Goal: Task Accomplishment & Management: Complete application form

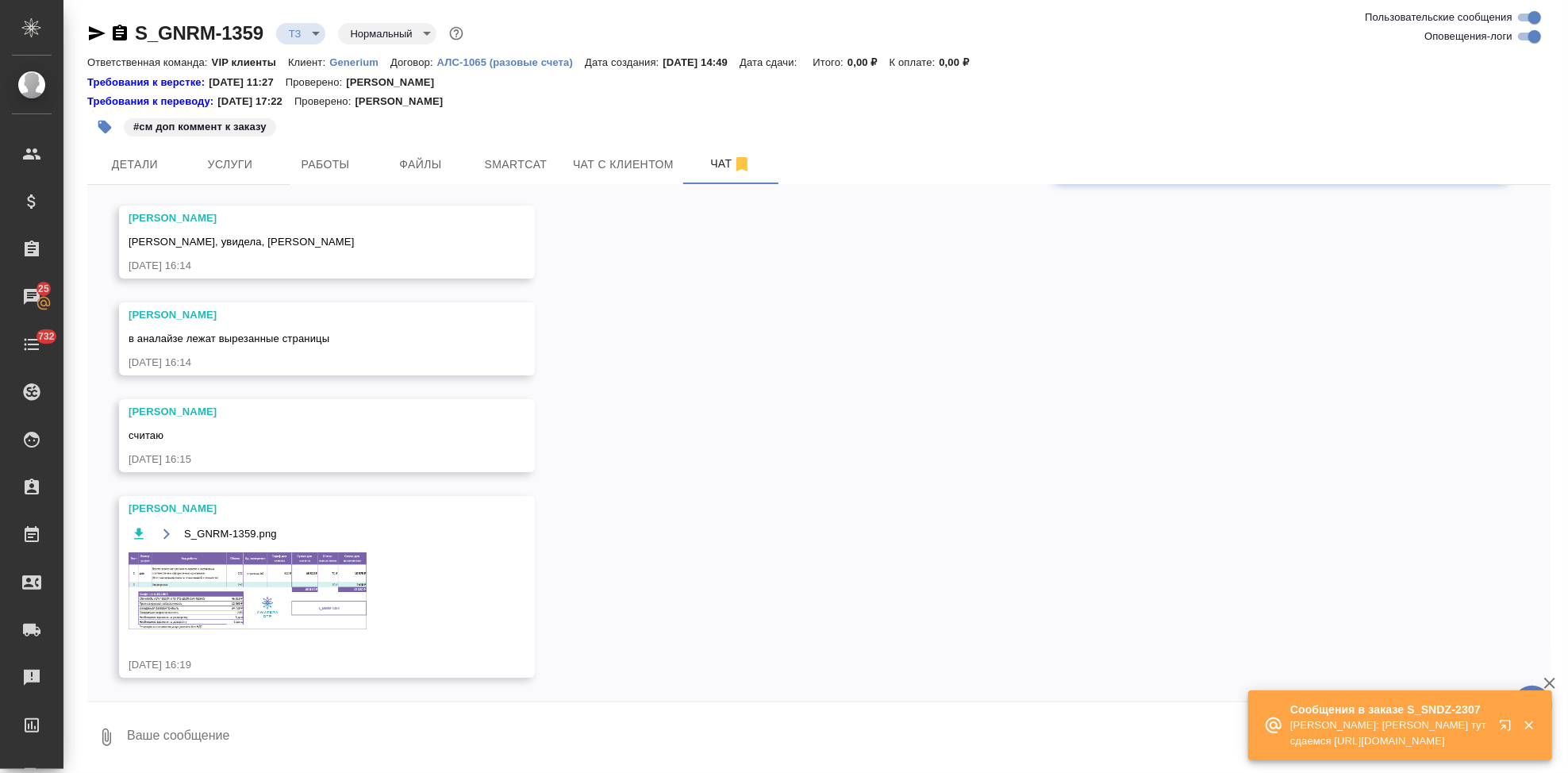
scroll to position [4609, 0]
click at [402, 711] on textarea at bounding box center [837, 738] width 1425 height 54
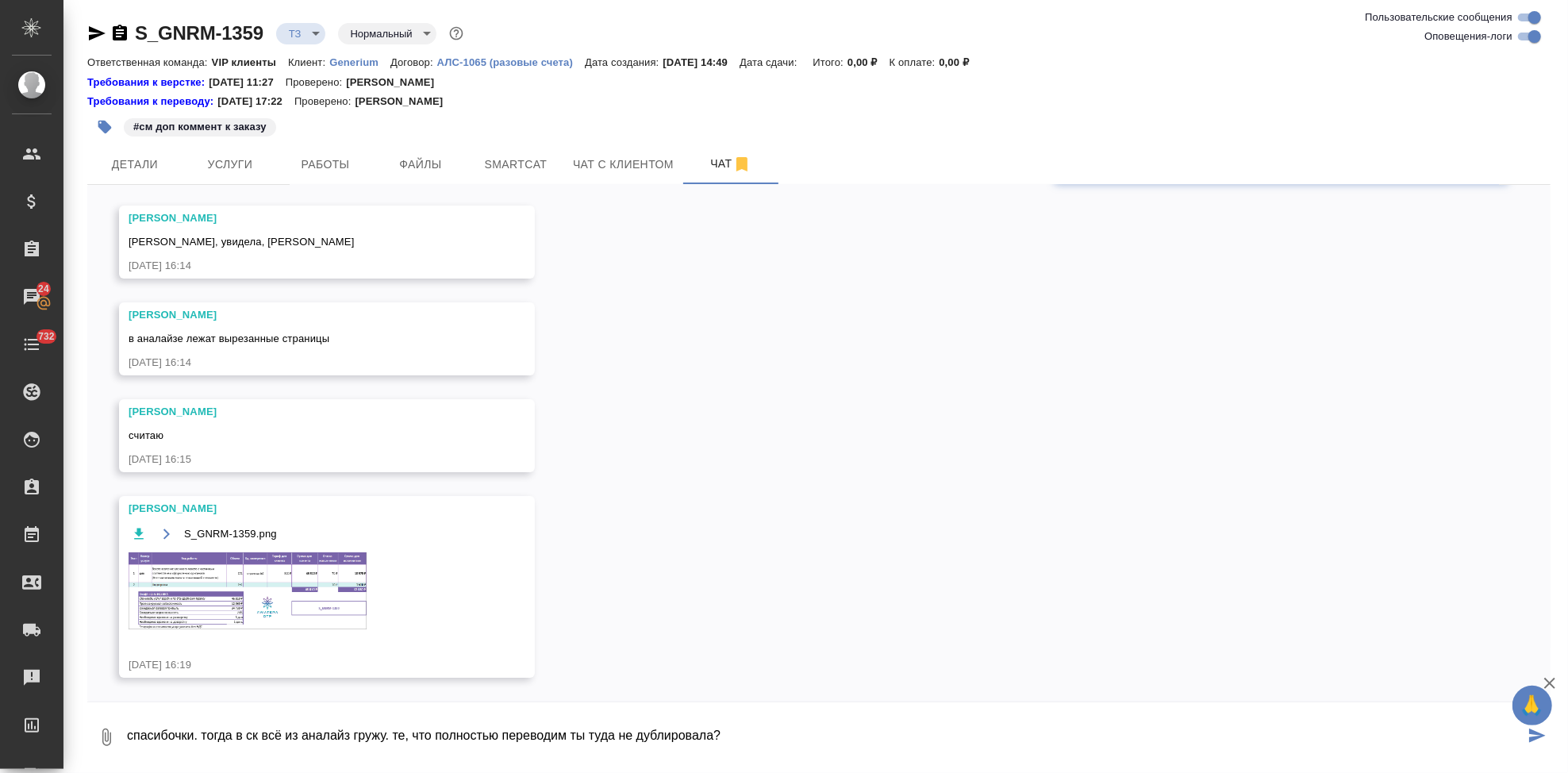
type textarea "спасибочки. тогда в ск всё из аналайз гружу. те, что полностью переводим ты туд…"
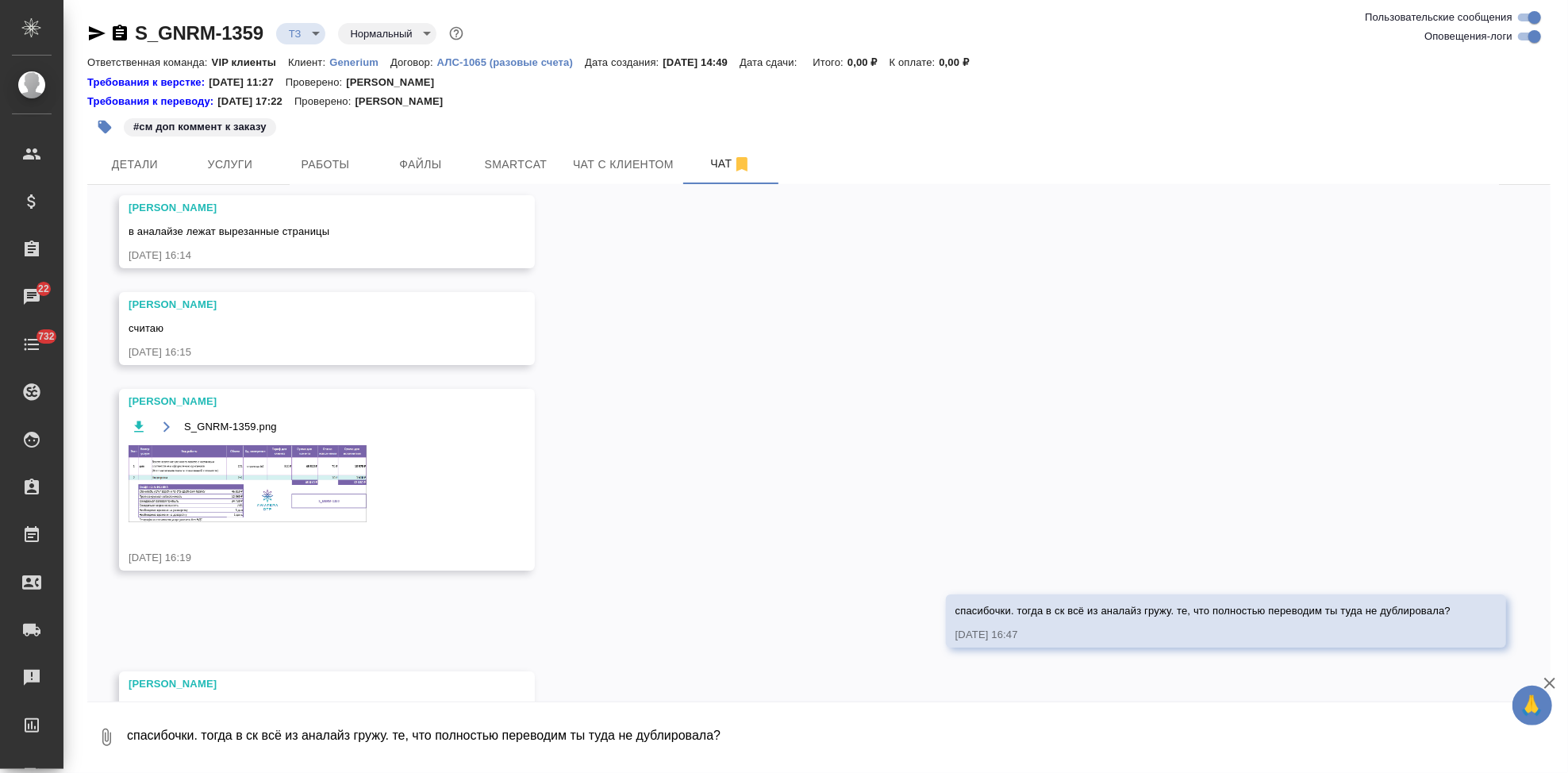
scroll to position [4881, 0]
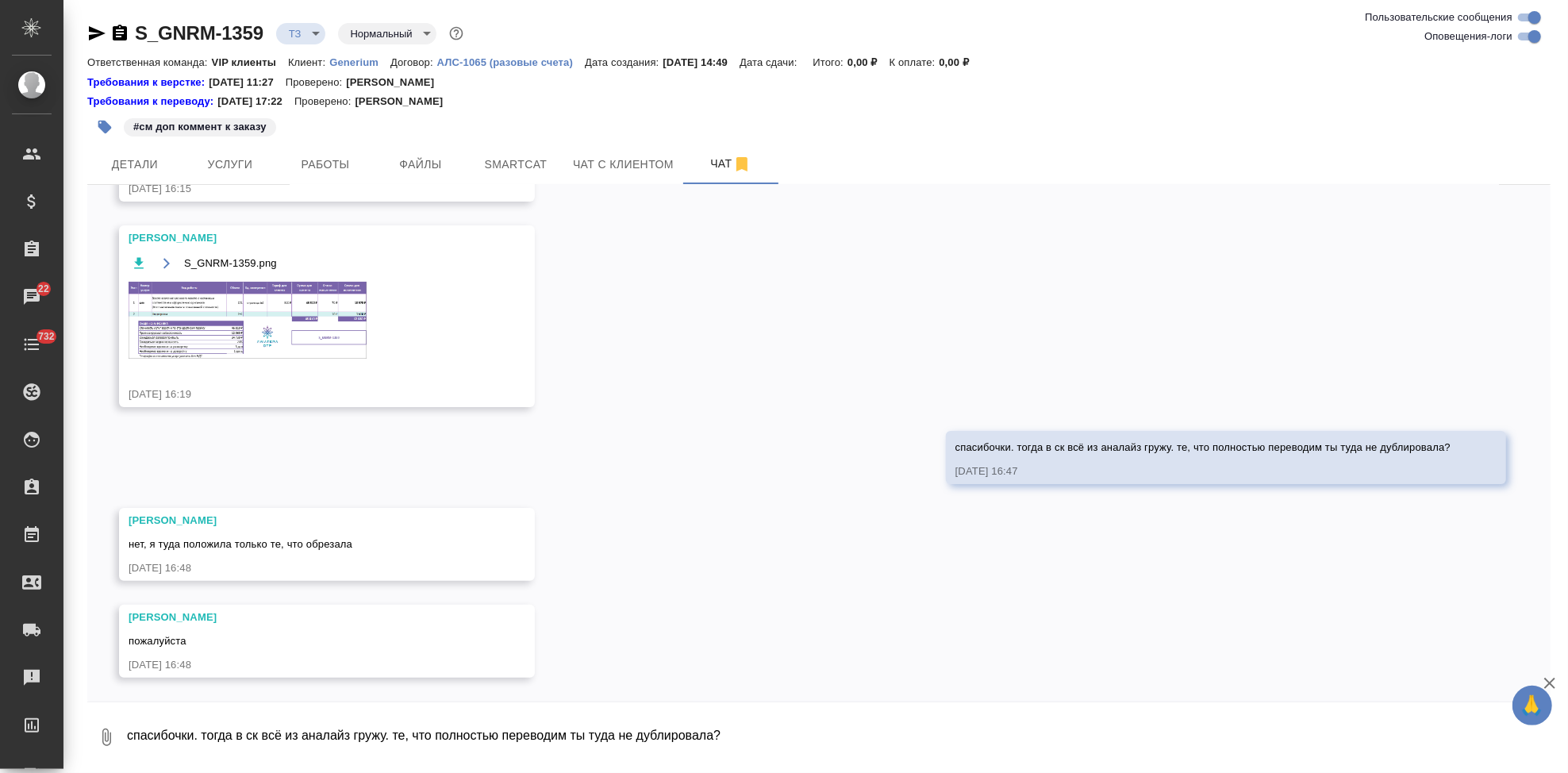
click at [100, 29] on icon "button" at bounding box center [96, 33] width 19 height 19
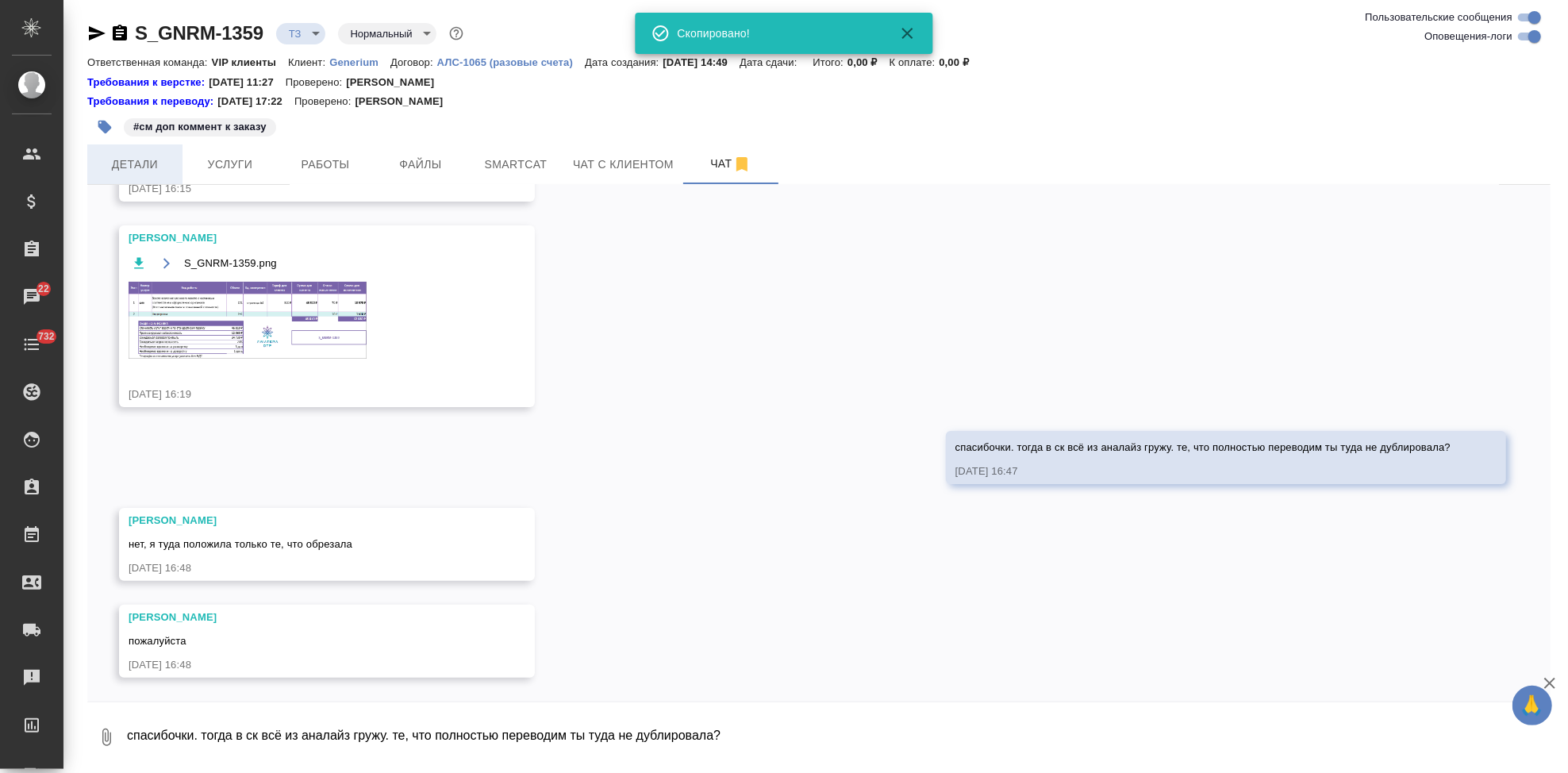
click at [133, 159] on span "Детали" at bounding box center [135, 165] width 76 height 20
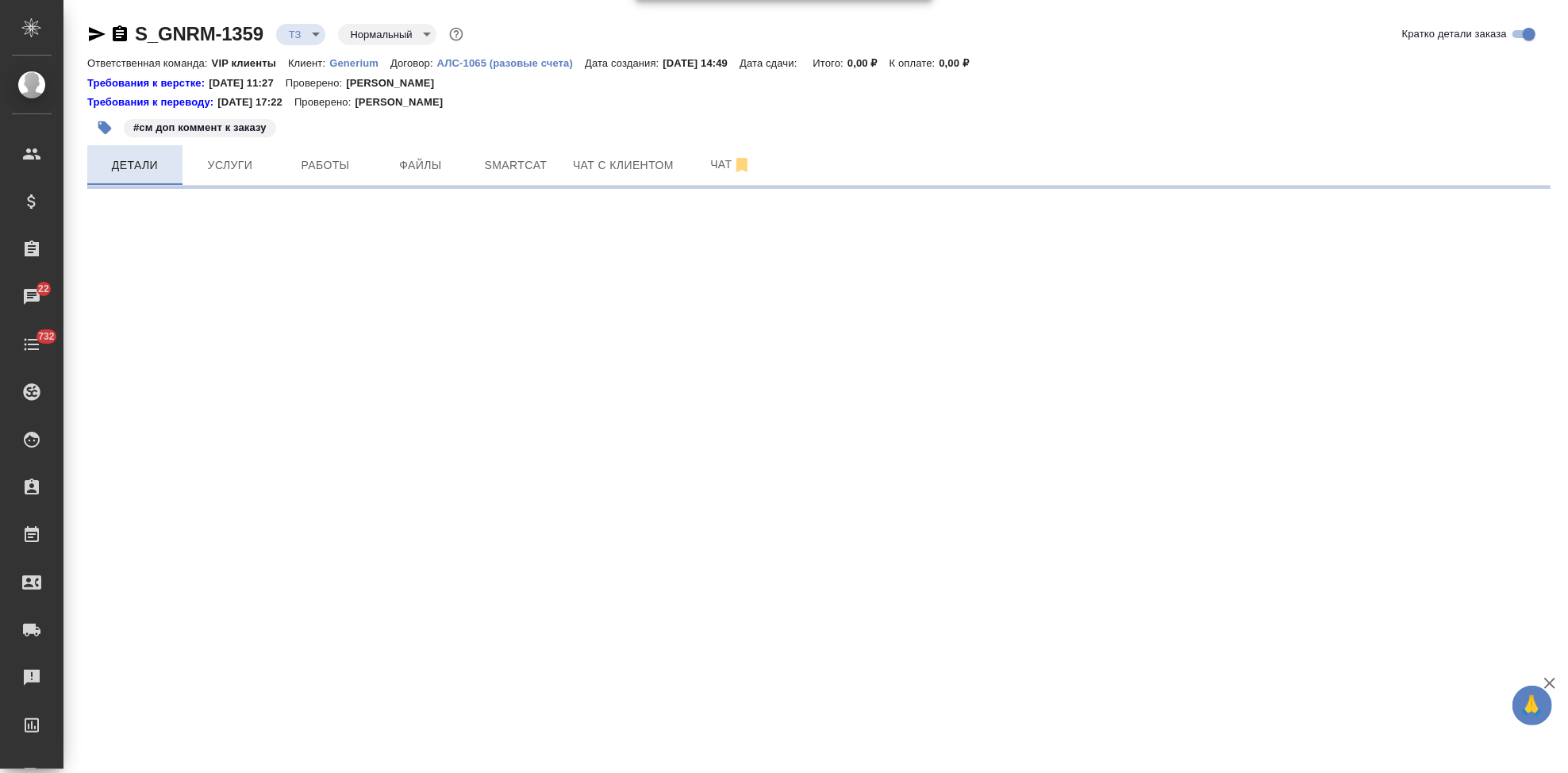
select select "RU"
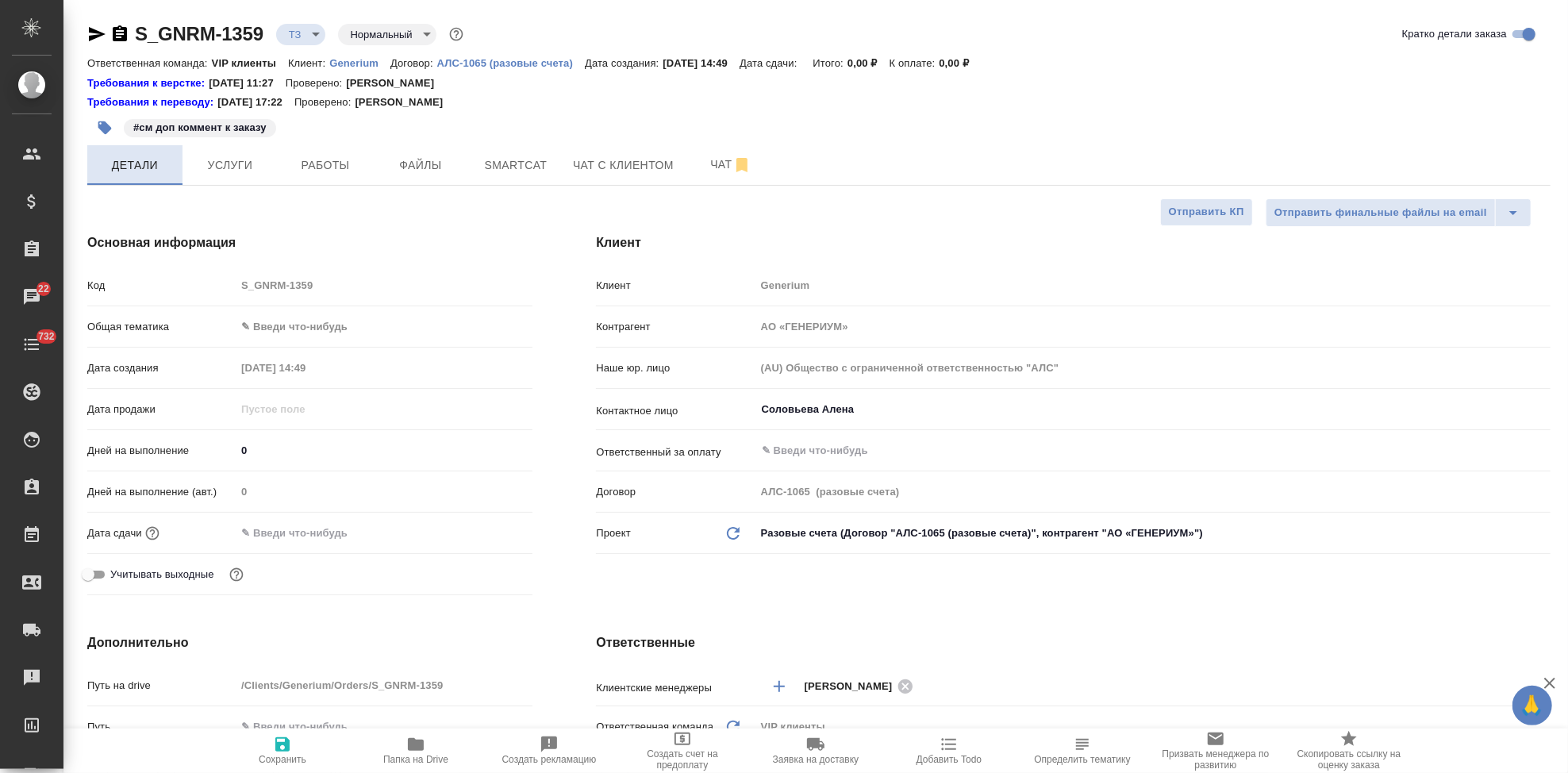
type textarea "x"
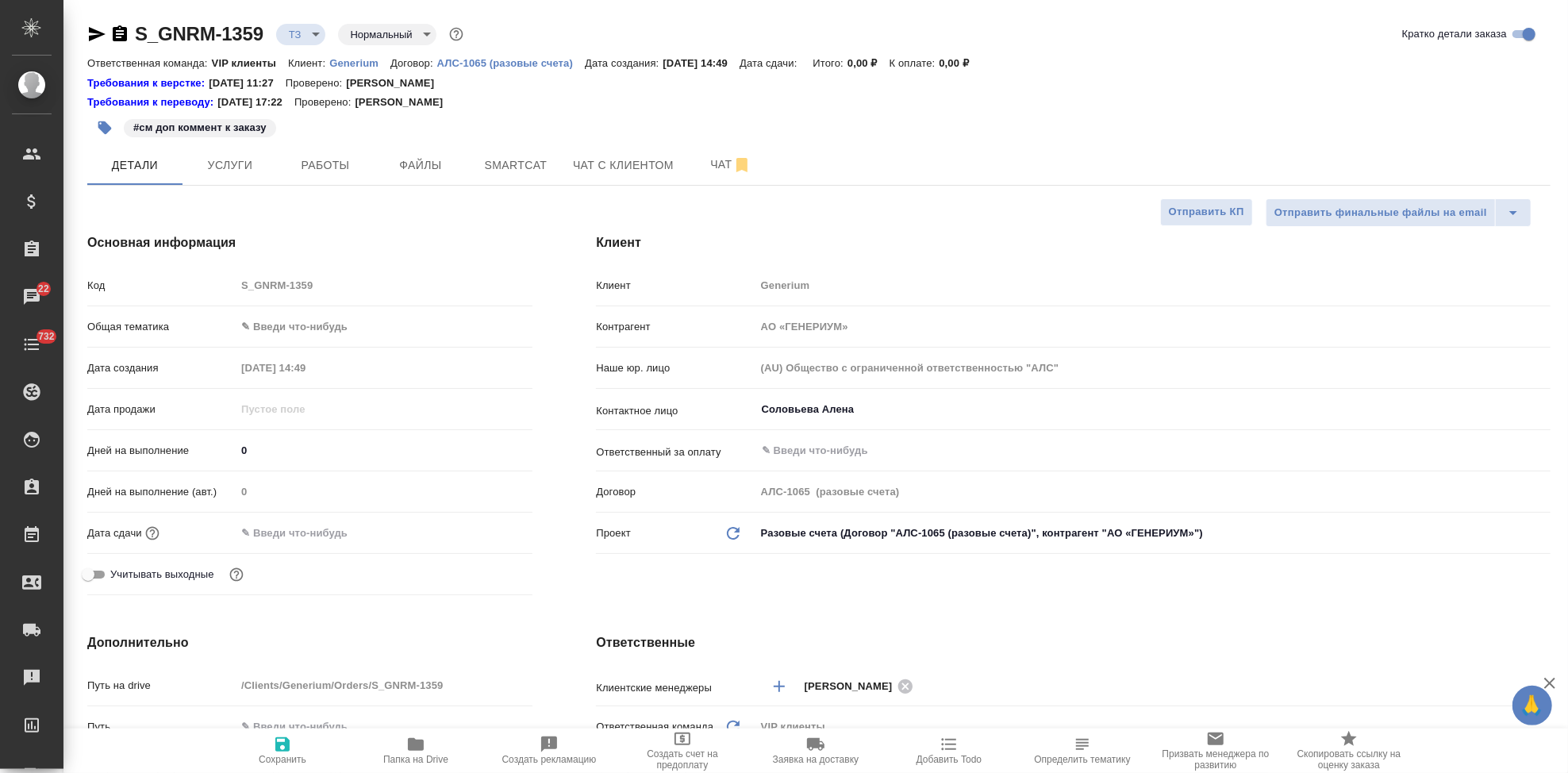
type textarea "x"
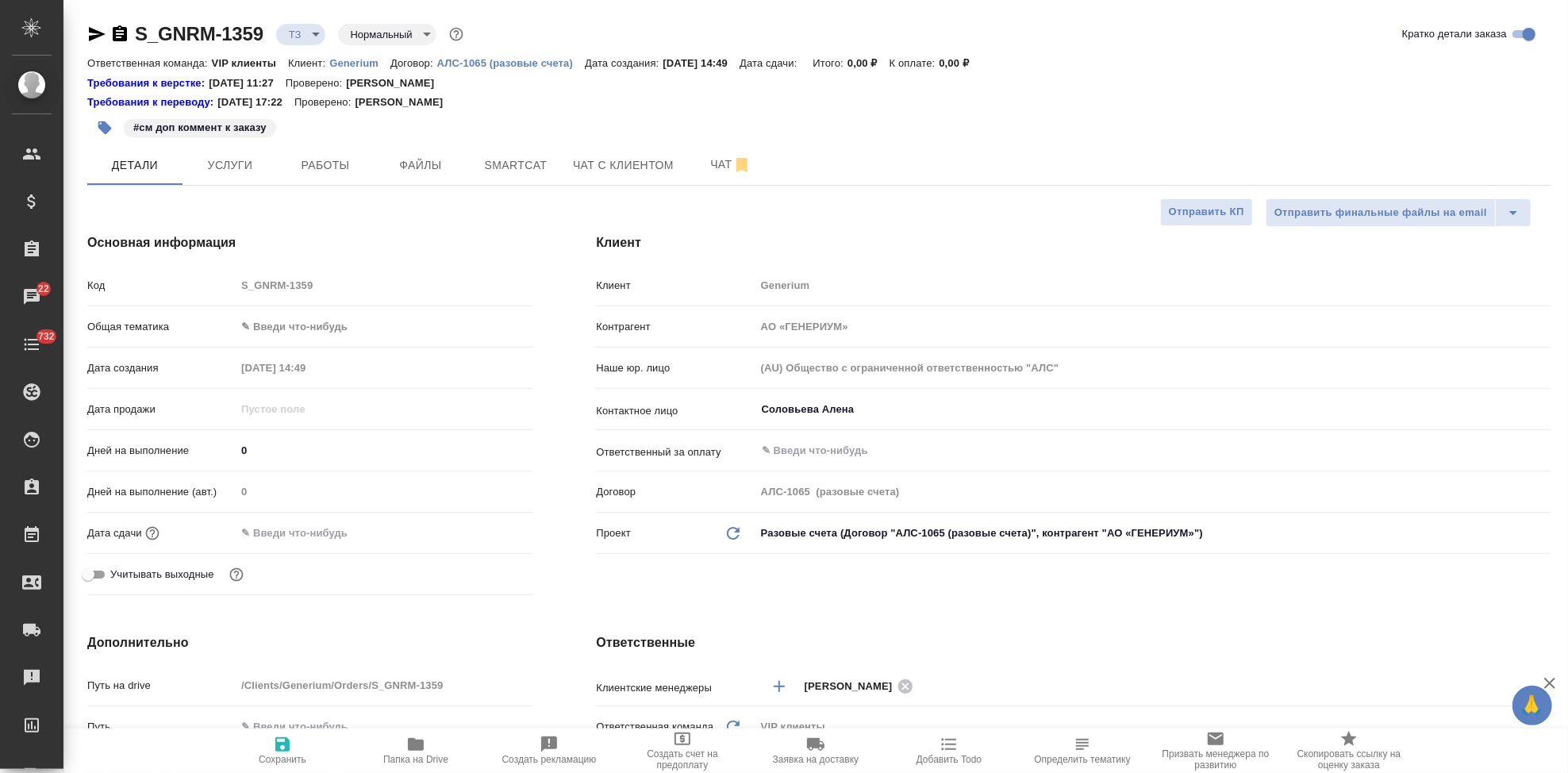
type textarea "x"
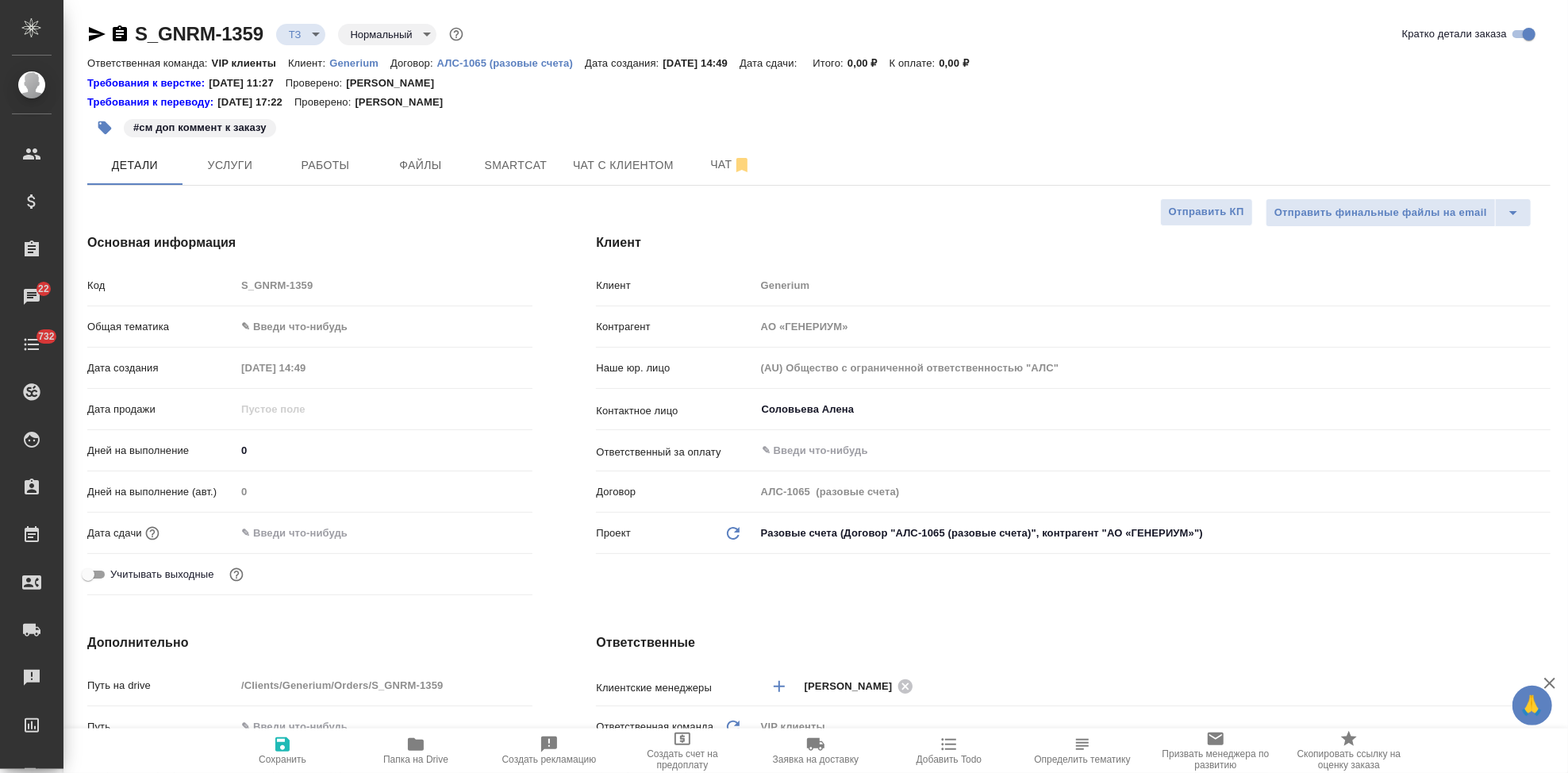
type textarea "x"
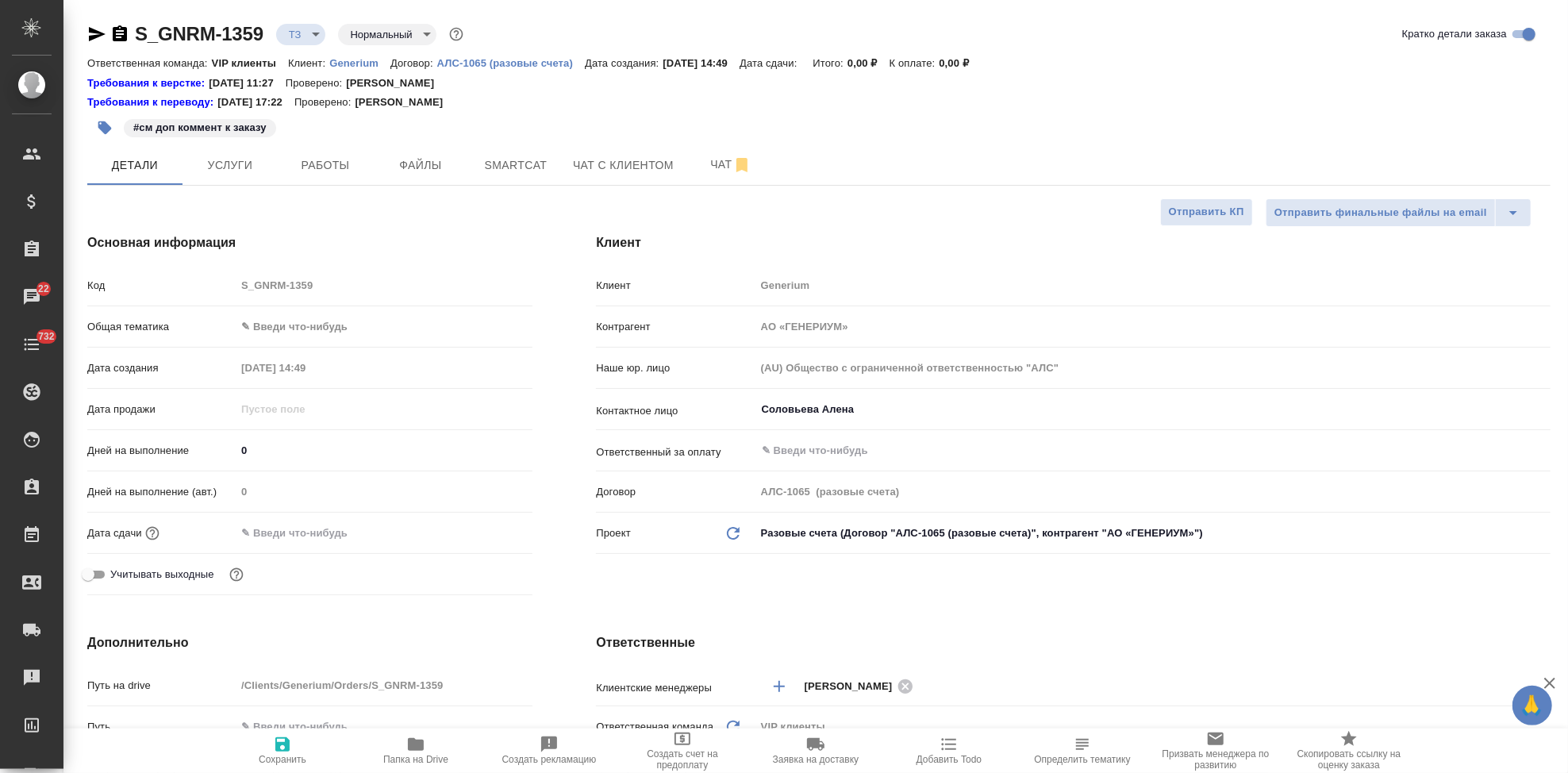
type textarea "x"
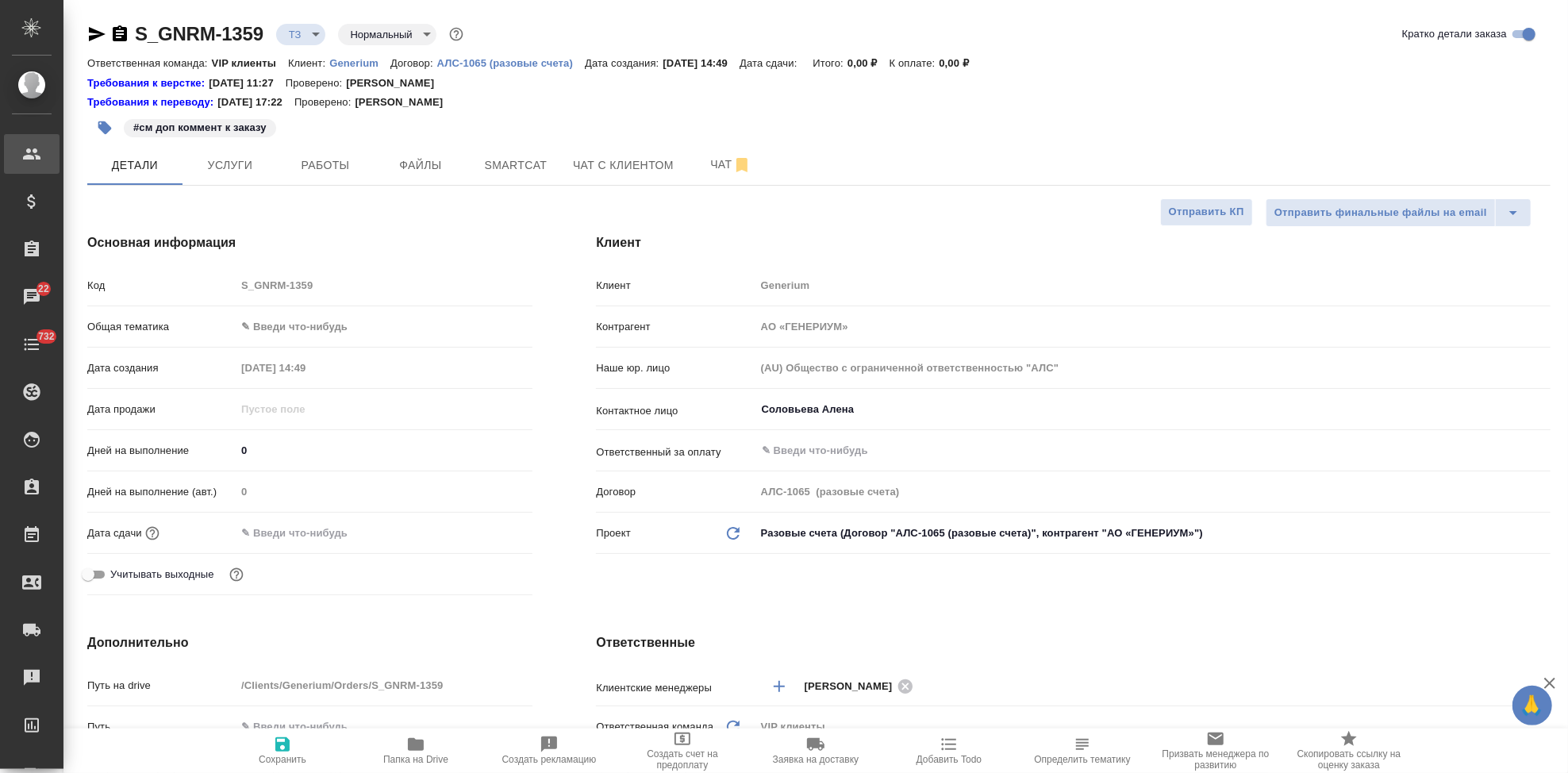
type textarea "x"
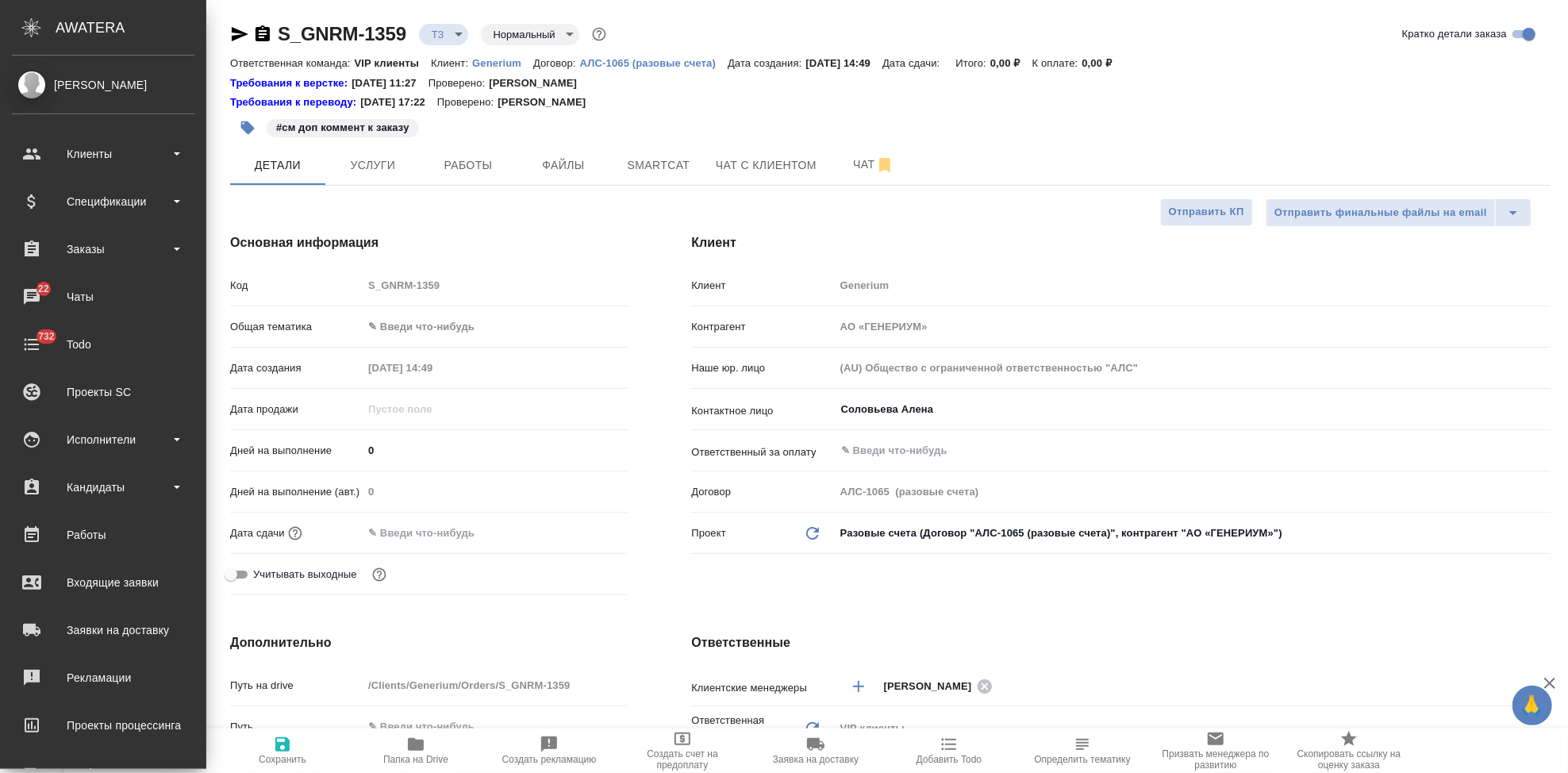
type textarea "x"
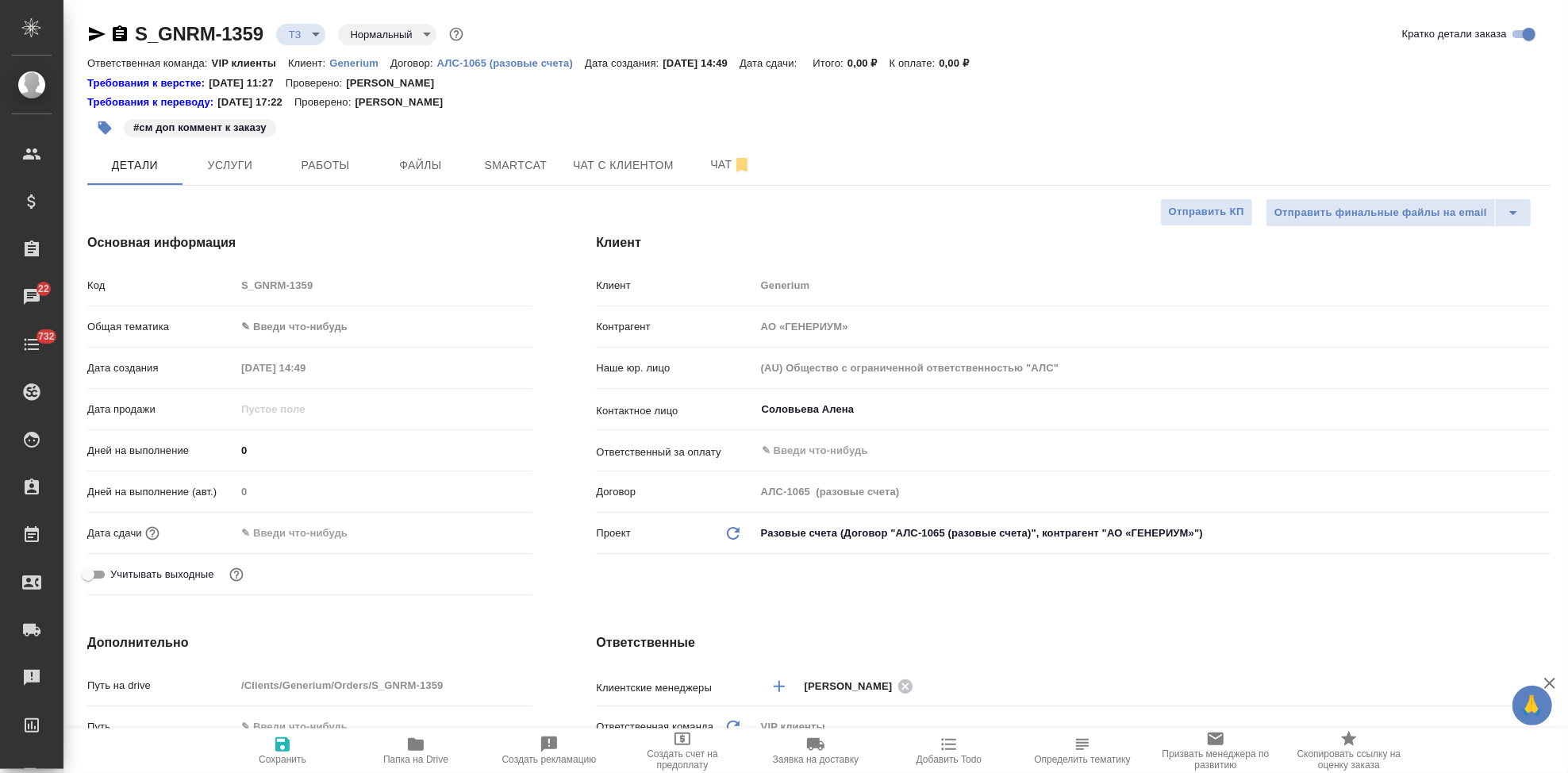
type textarea "x"
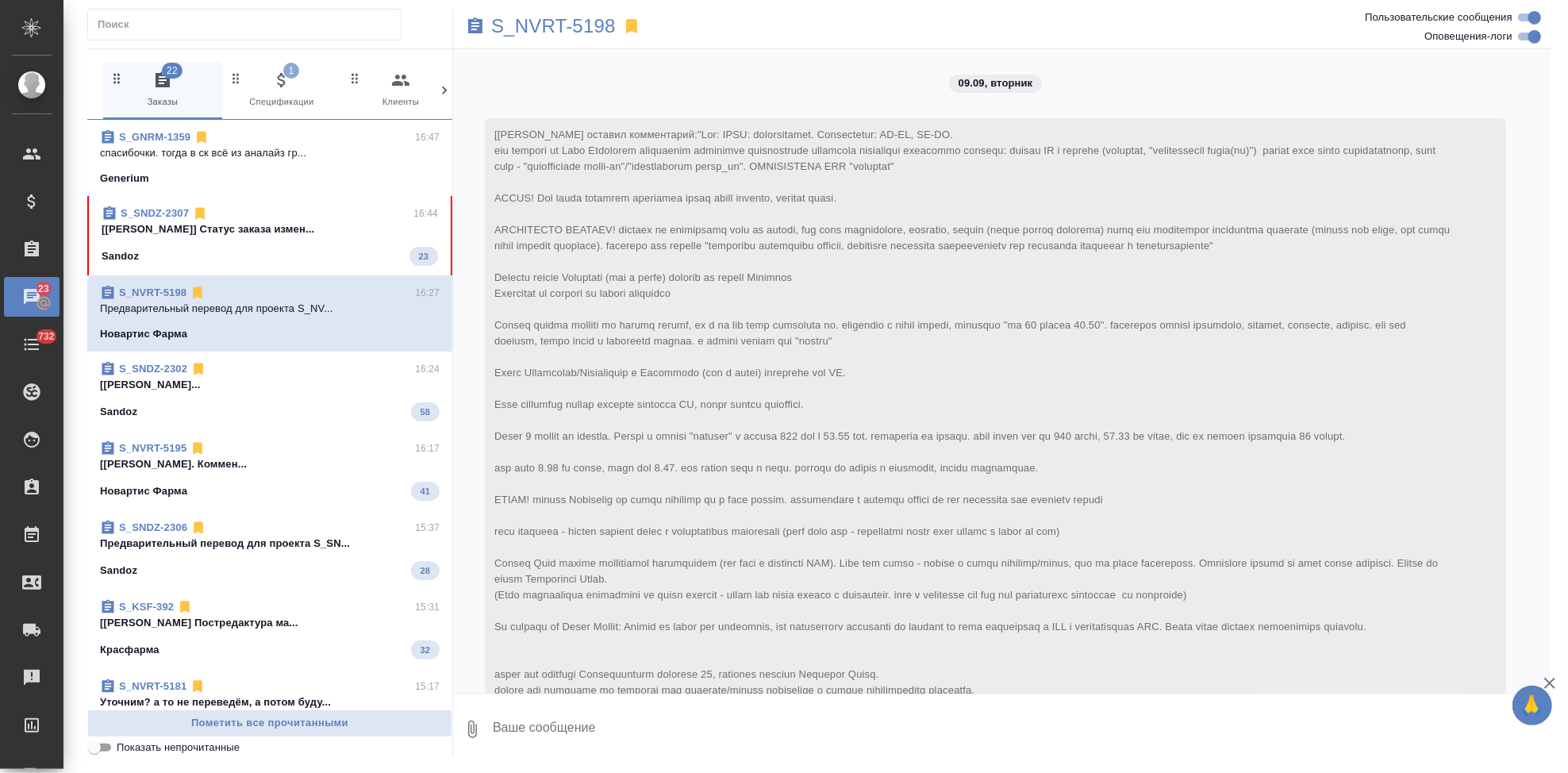
scroll to position [5095, 0]
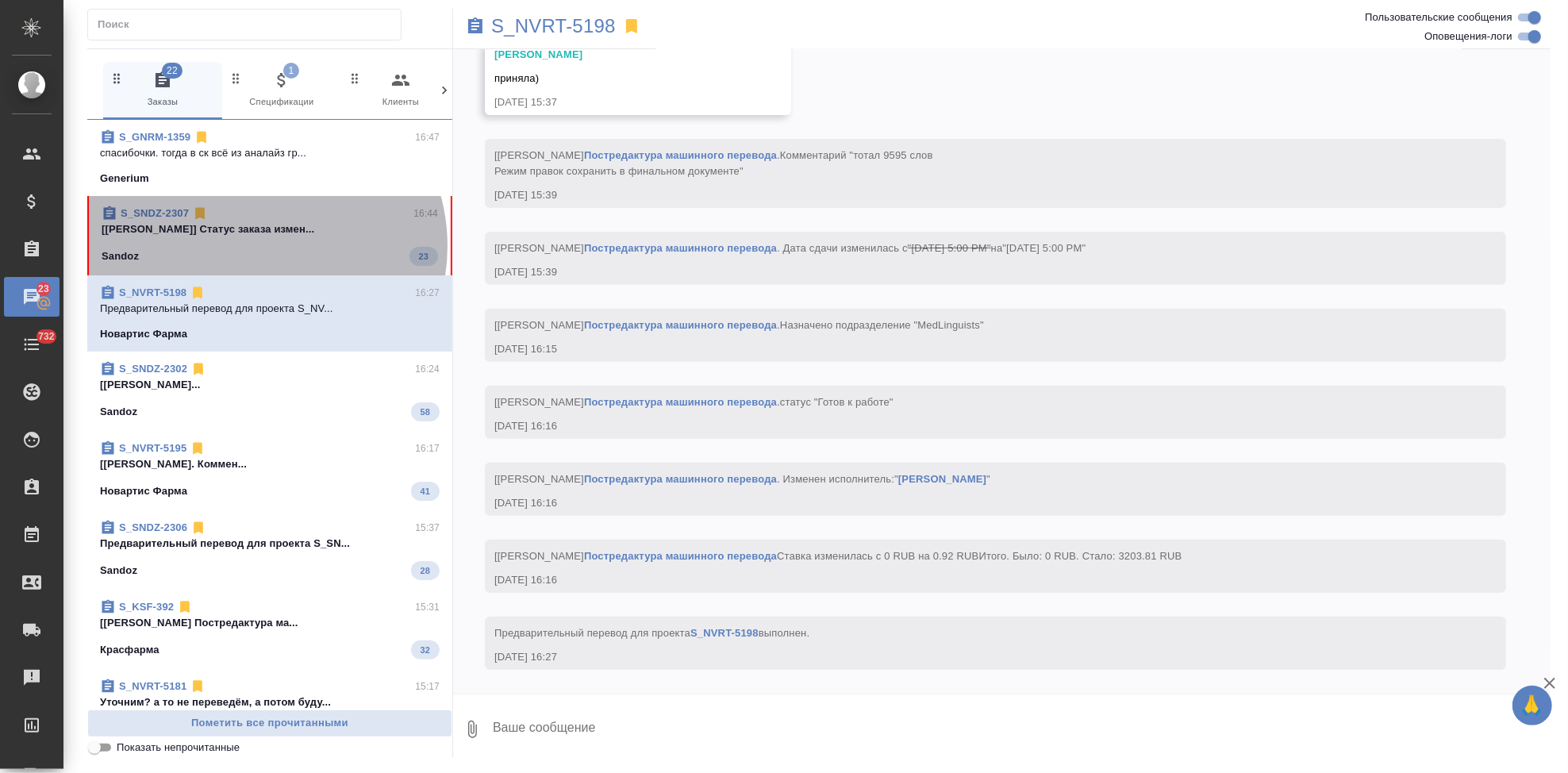
click at [256, 246] on div "Sandoz 23" at bounding box center [269, 256] width 336 height 19
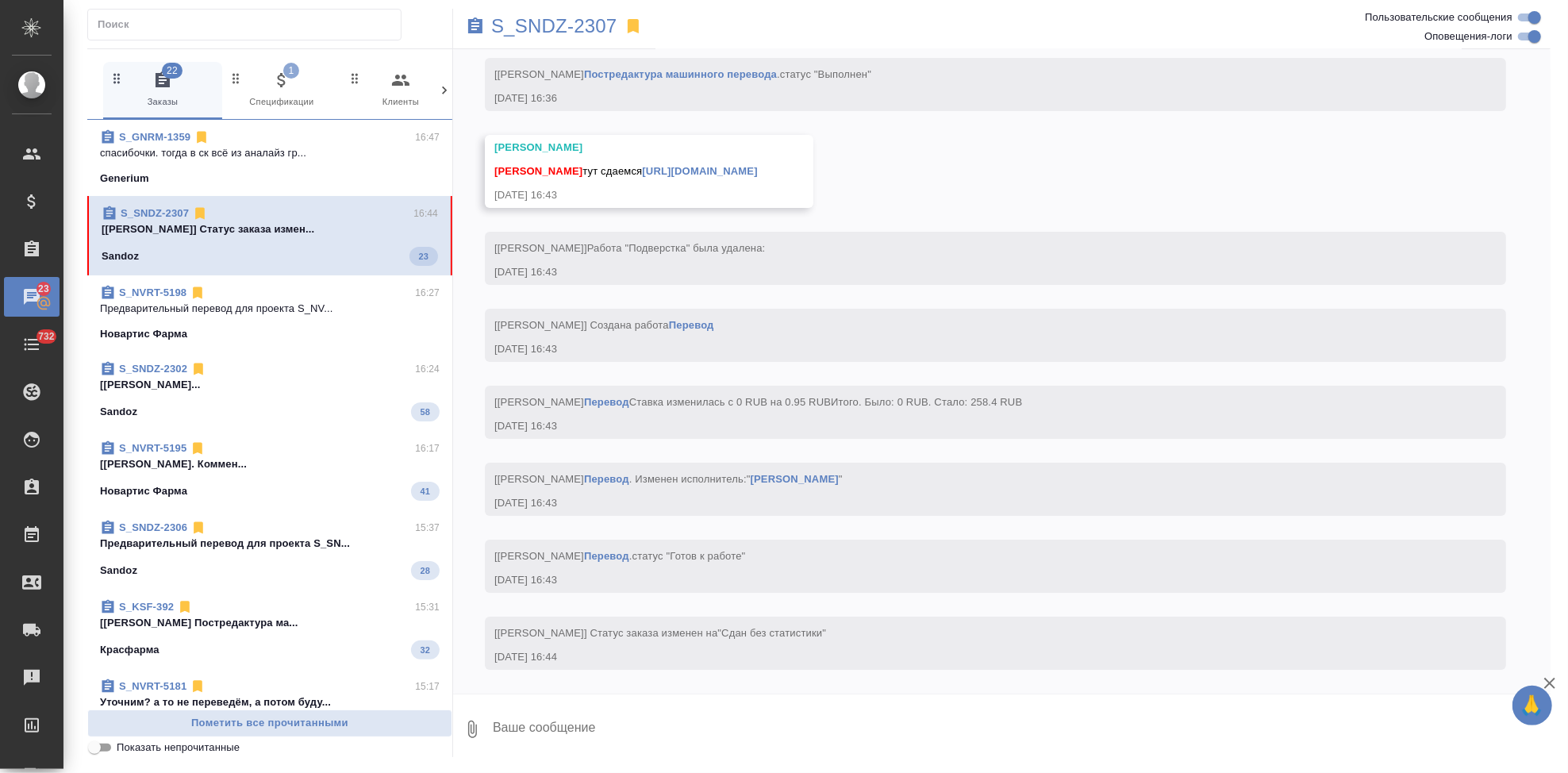
scroll to position [4543, 0]
click at [656, 707] on textarea at bounding box center [1020, 730] width 1059 height 54
type textarea "спасибо"
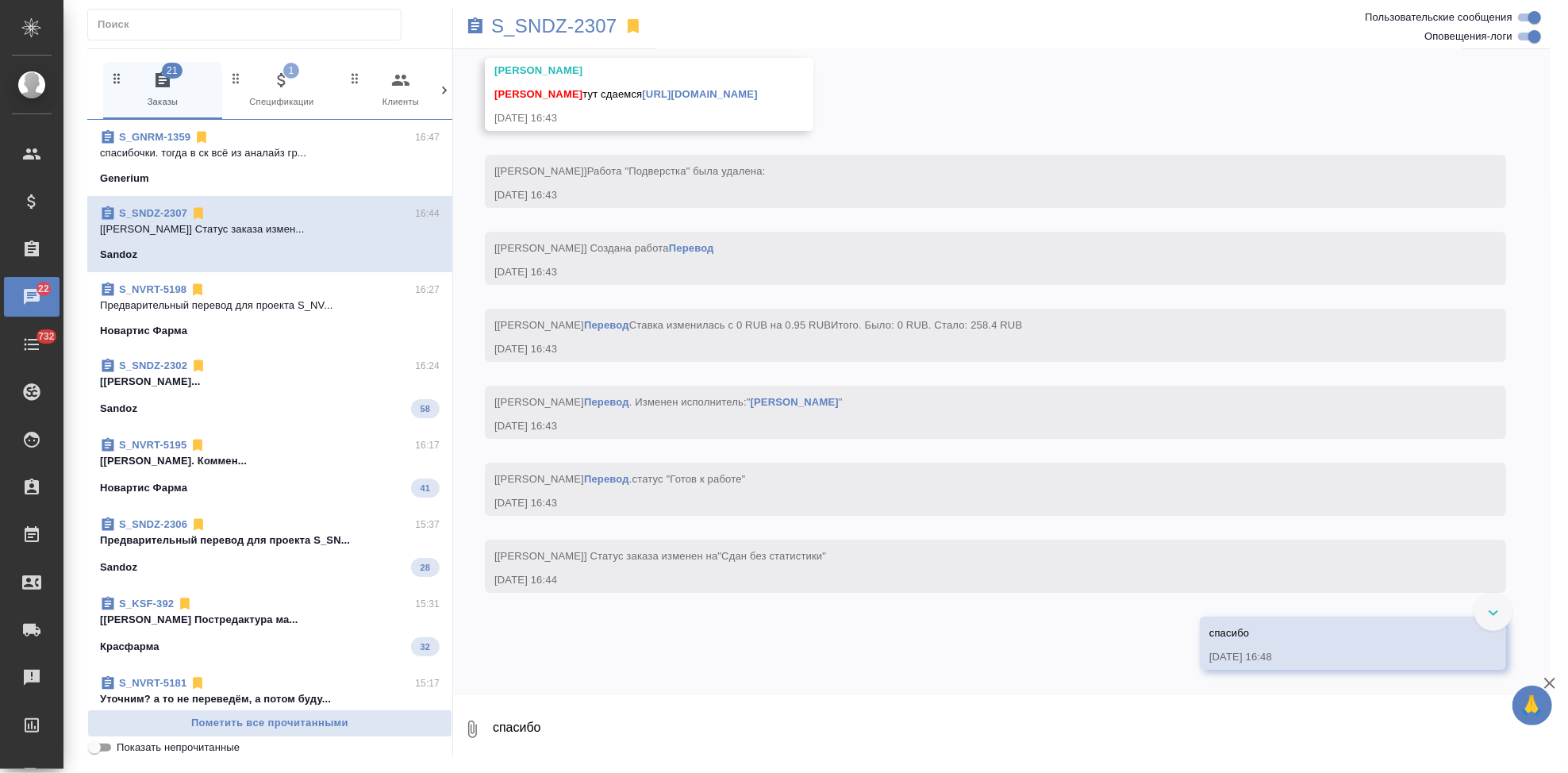
scroll to position [4443, 0]
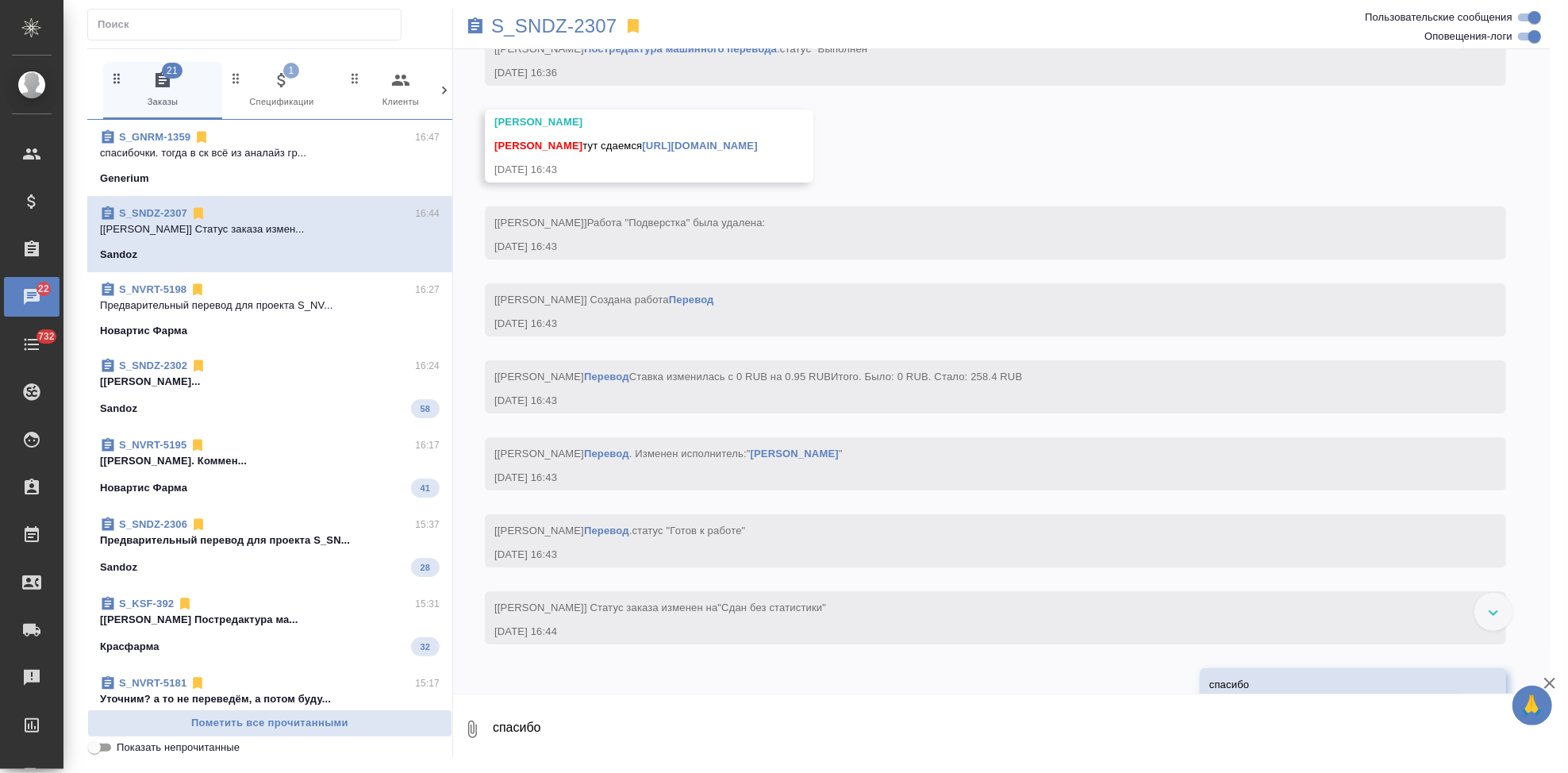
click at [757, 151] on link "https://drive.awatera.com/apps/files/files/10336596?dir=/Shares/Sandoz/Orders/S…" at bounding box center [699, 145] width 115 height 12
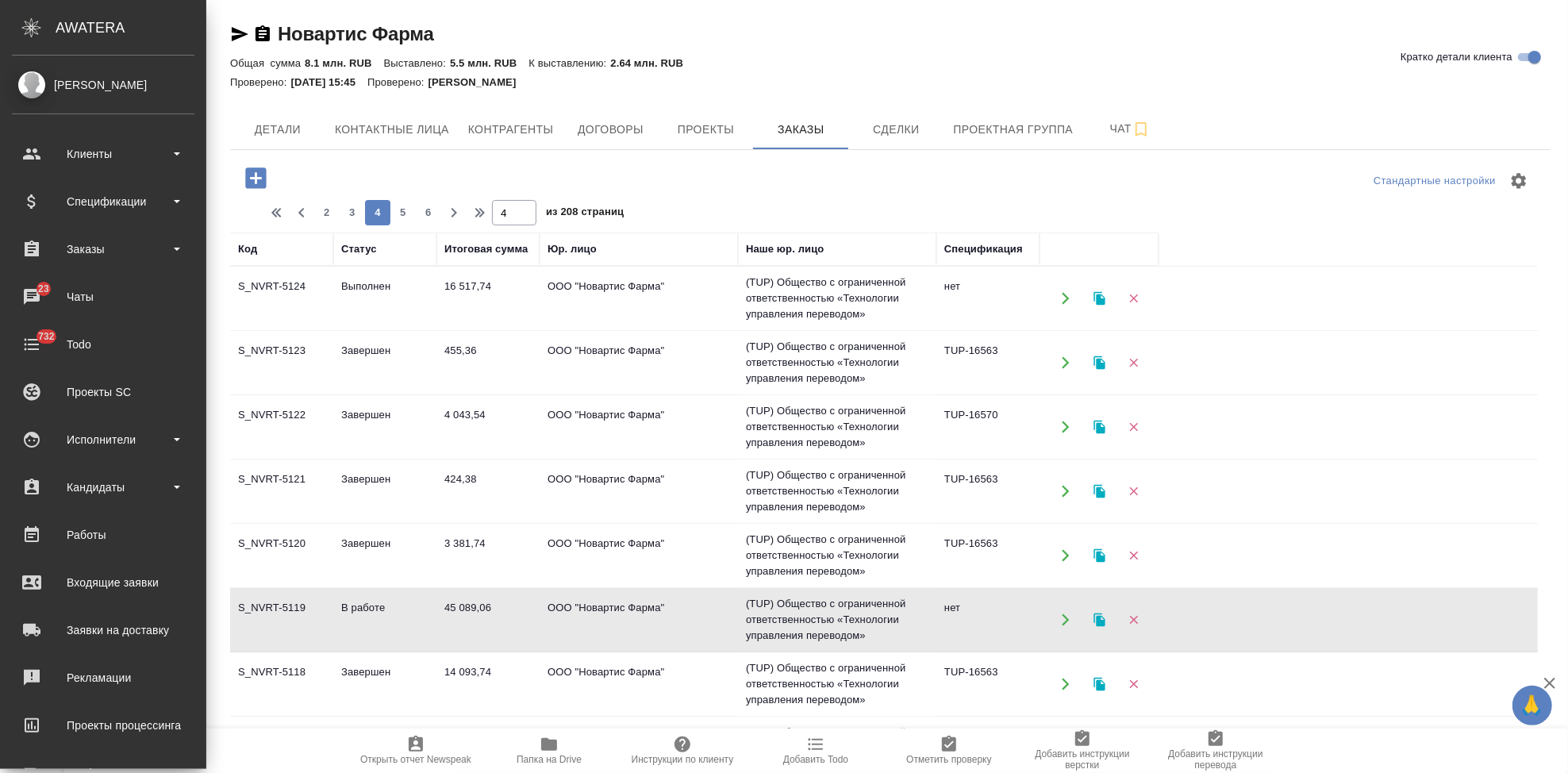
scroll to position [229, 0]
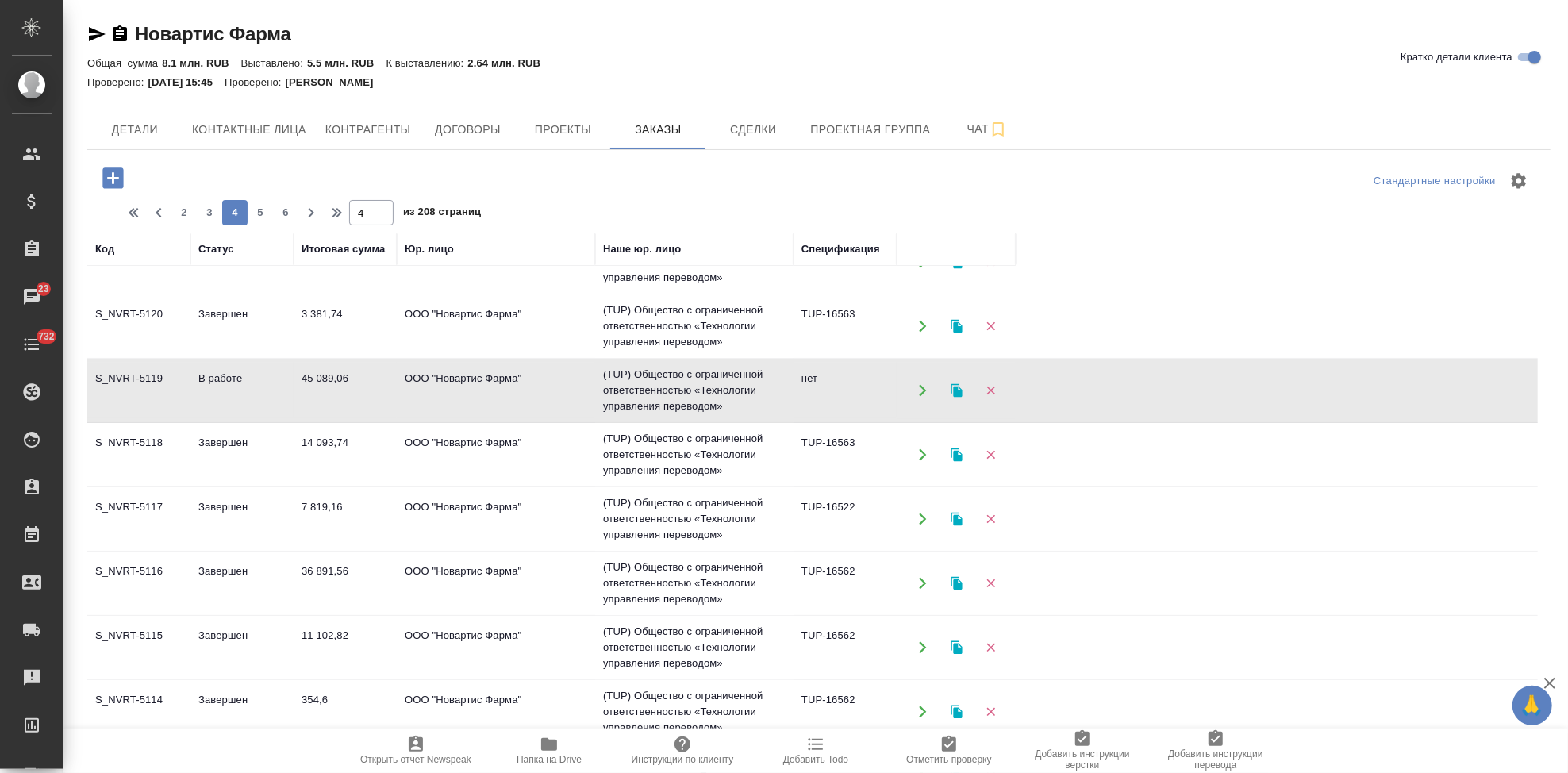
drag, startPoint x: 0, startPoint y: 0, endPoint x: 109, endPoint y: 181, distance: 211.3
click at [109, 181] on icon "button" at bounding box center [112, 178] width 21 height 21
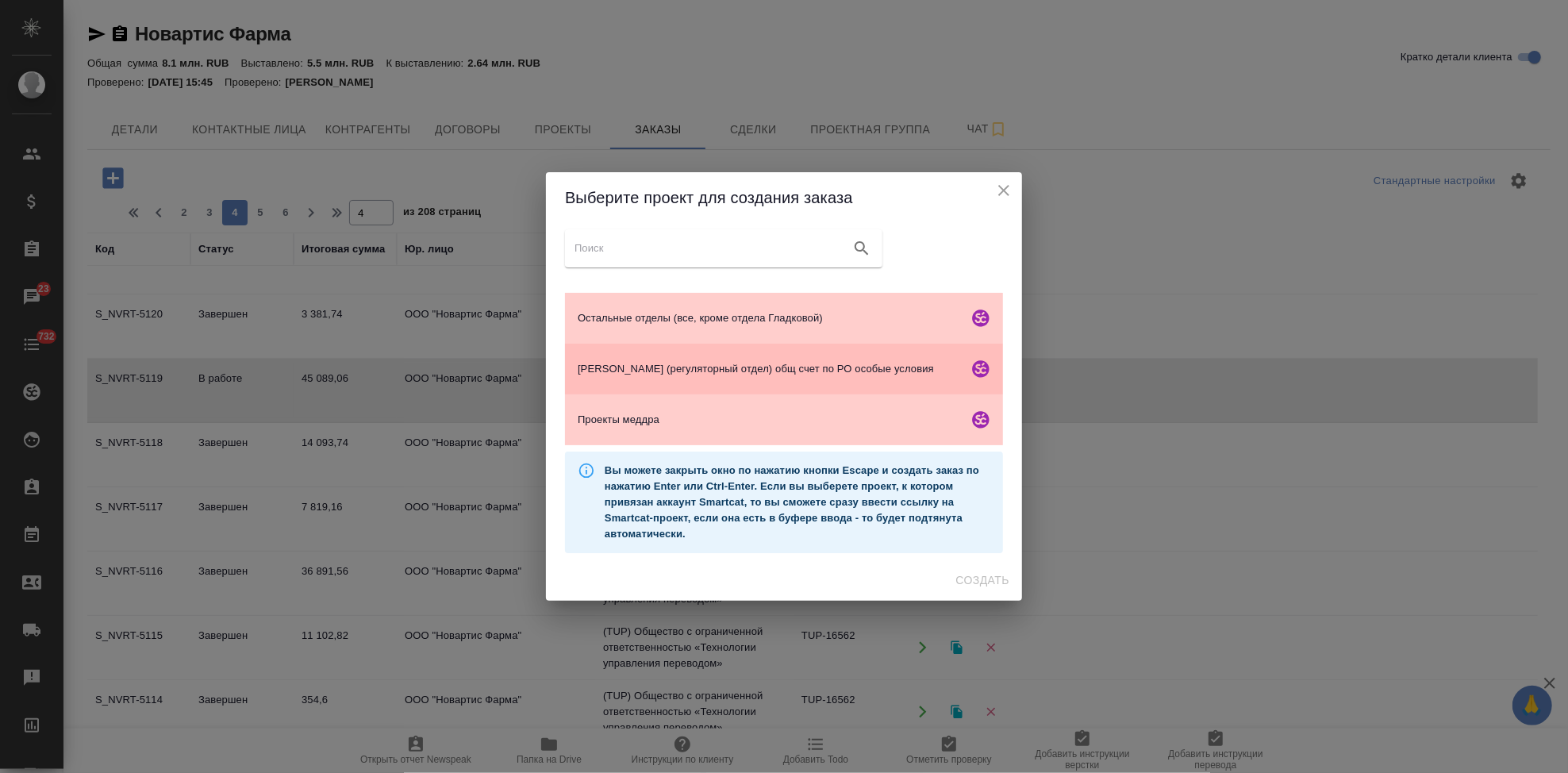
click at [649, 356] on div "Гладкова (регуляторный отдел) общ счет по РО особые условия" at bounding box center [784, 369] width 438 height 51
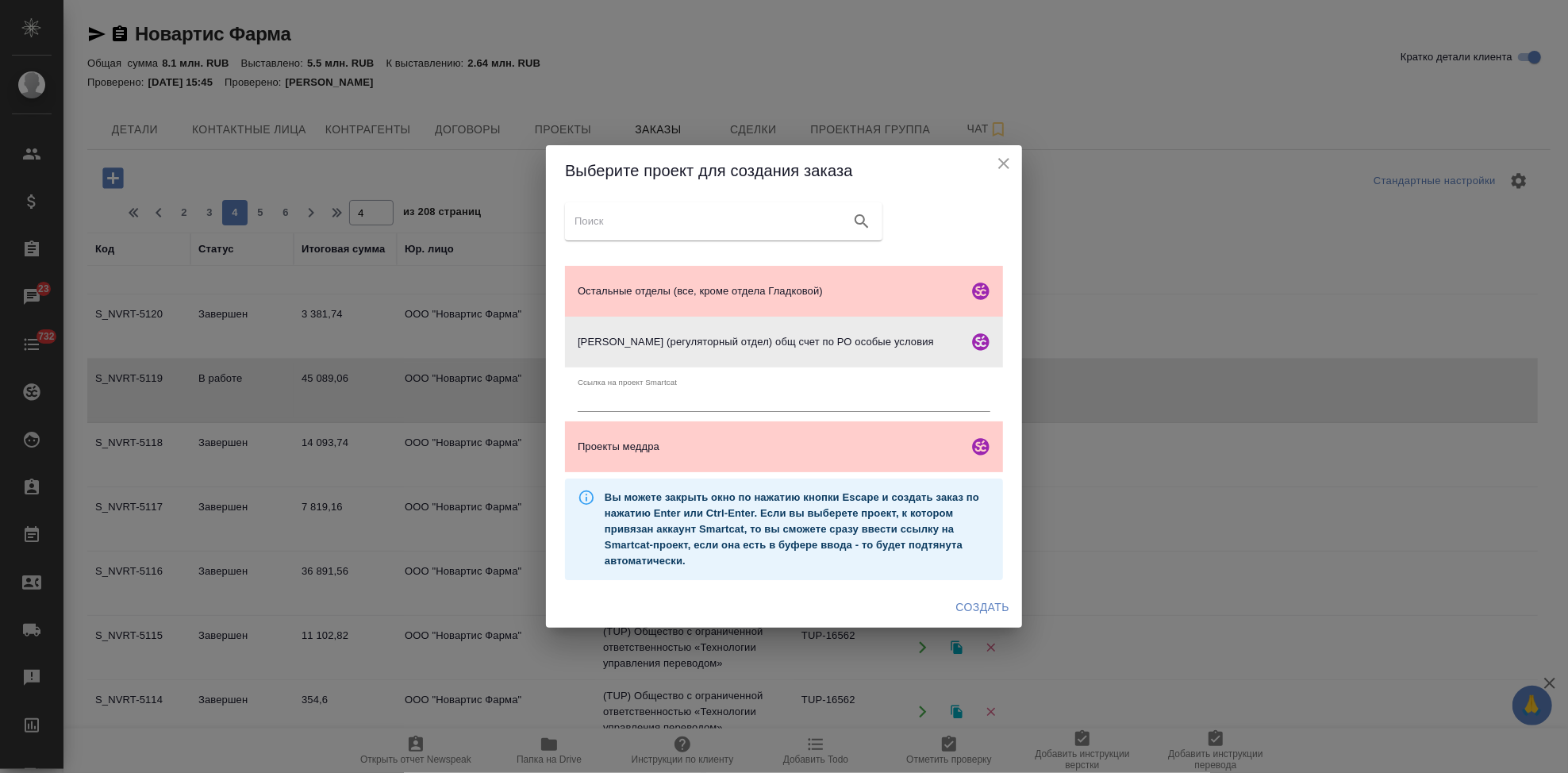
click at [941, 599] on div "Создать" at bounding box center [784, 607] width 476 height 42
click at [998, 609] on span "Создать" at bounding box center [983, 608] width 53 height 20
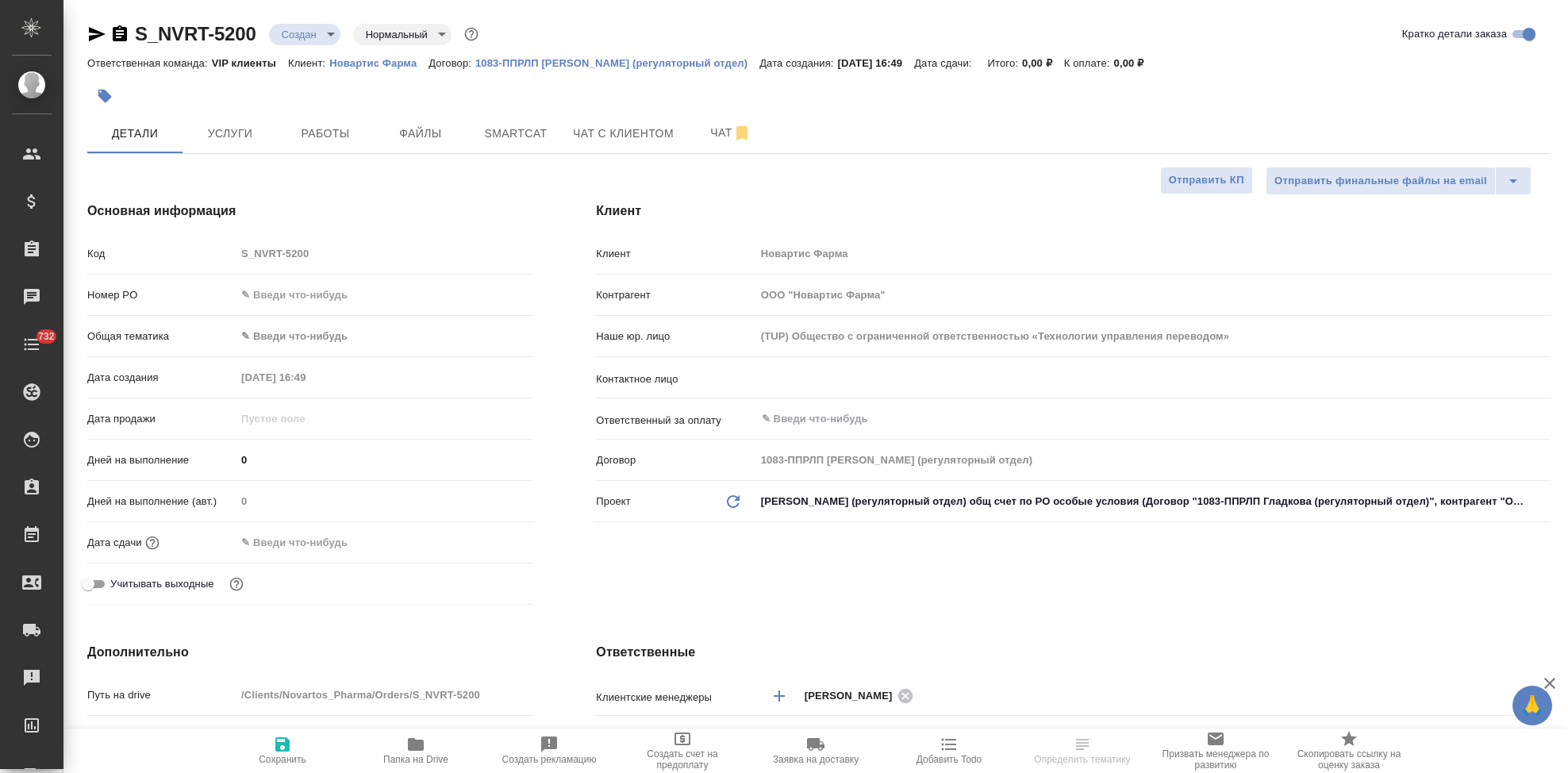
select select "RU"
type input "[PERSON_NAME]"
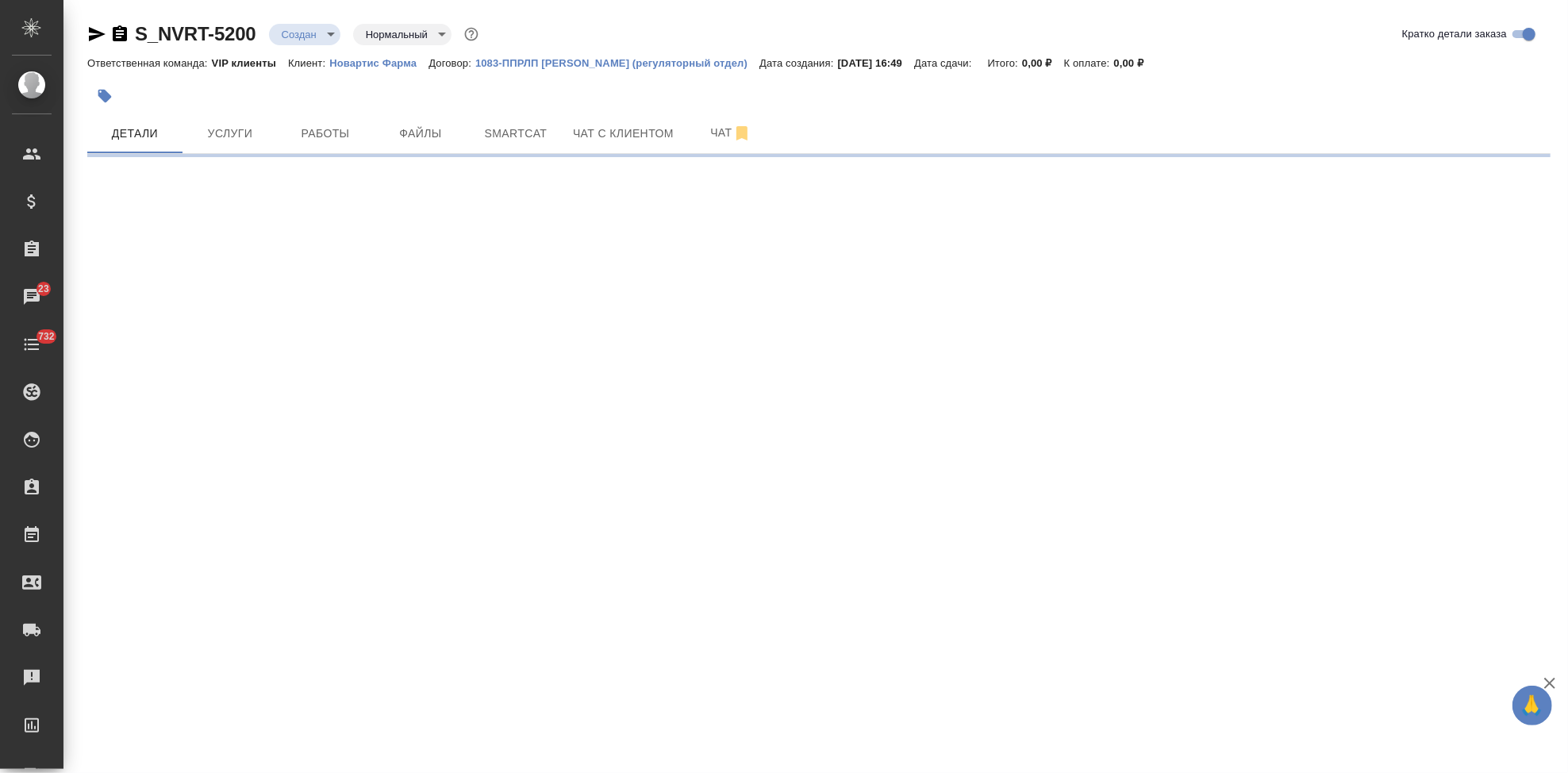
select select "RU"
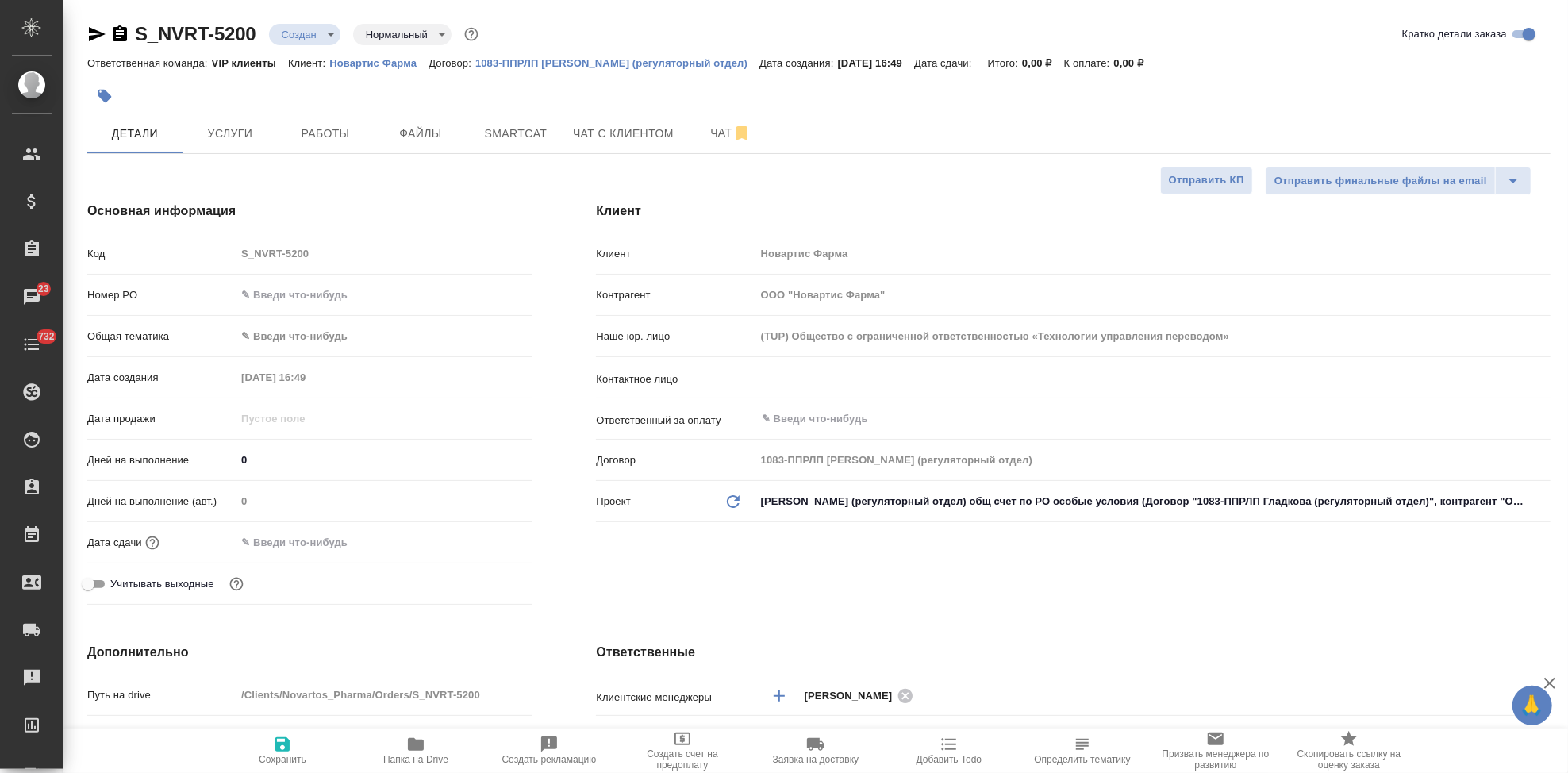
type textarea "x"
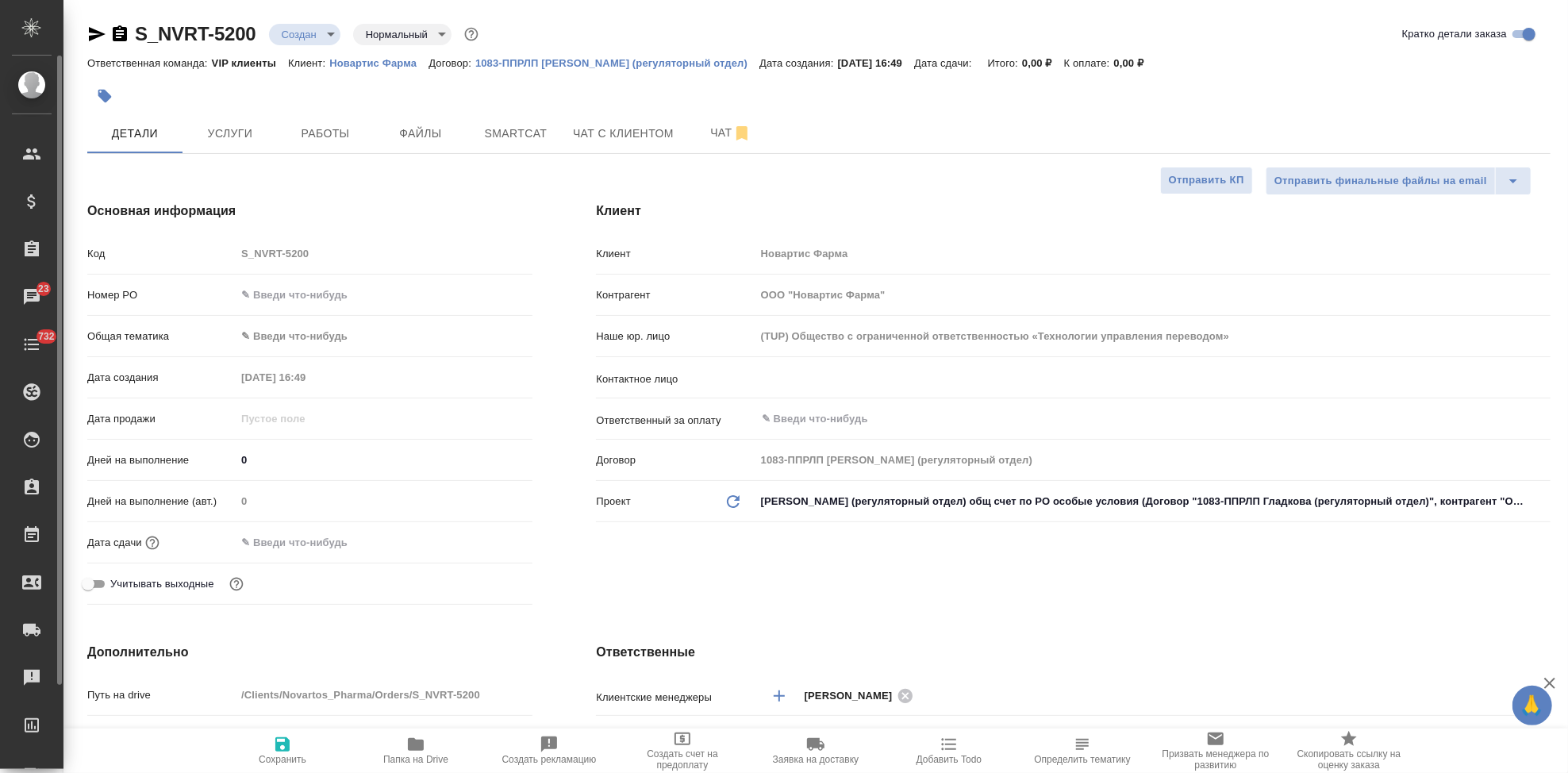
type textarea "x"
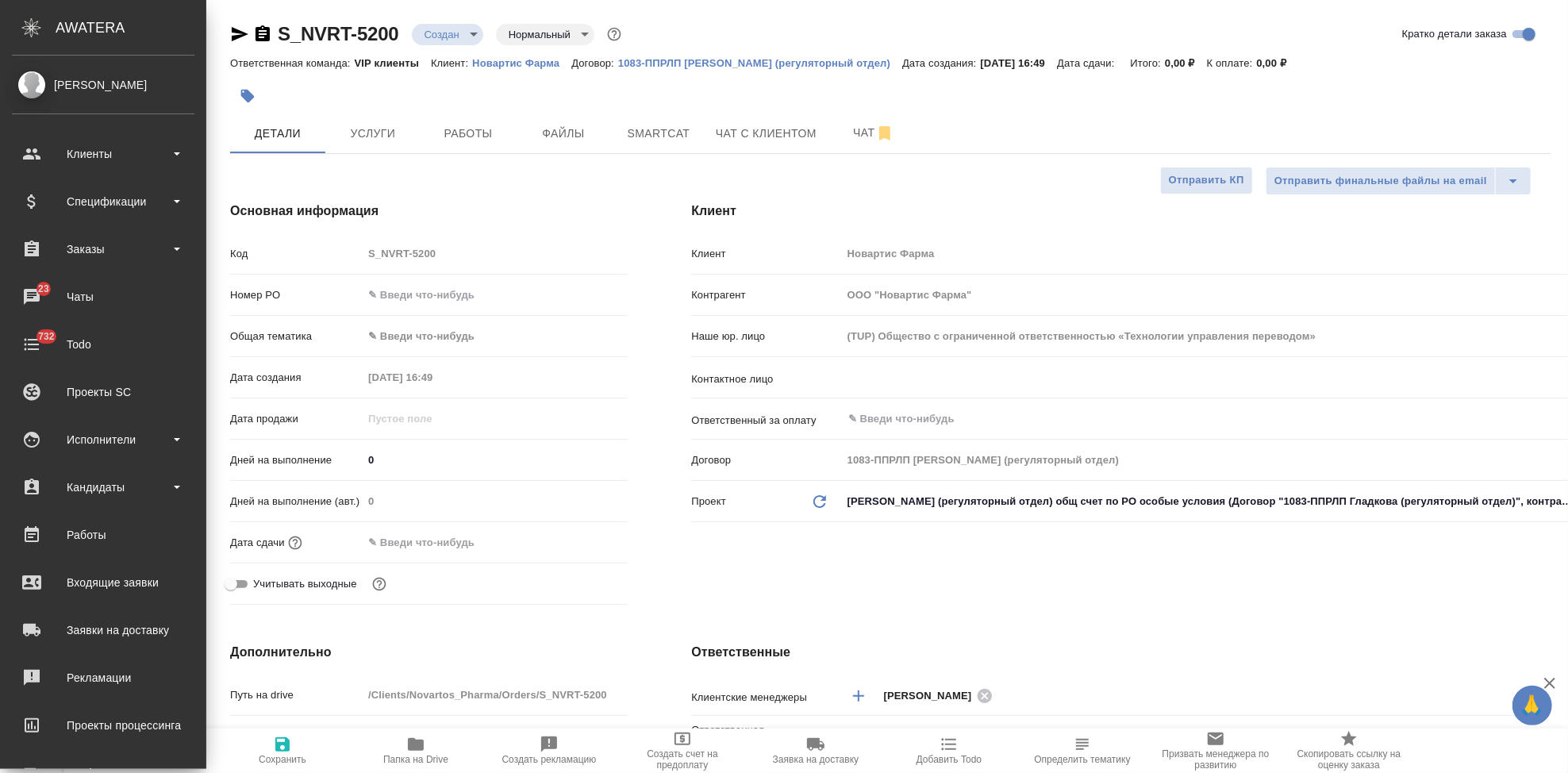
type textarea "x"
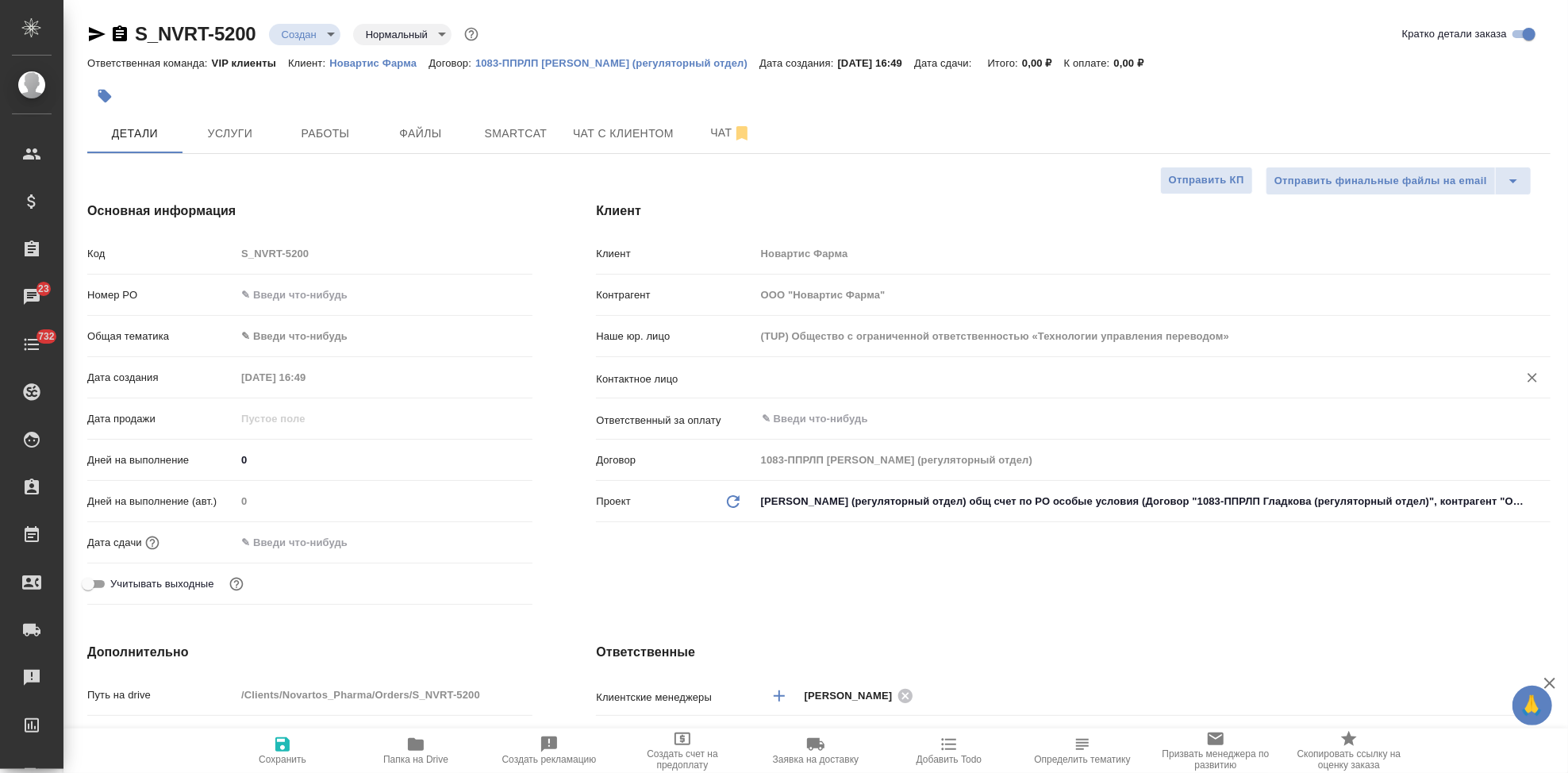
click at [822, 392] on div "​" at bounding box center [1153, 379] width 795 height 32
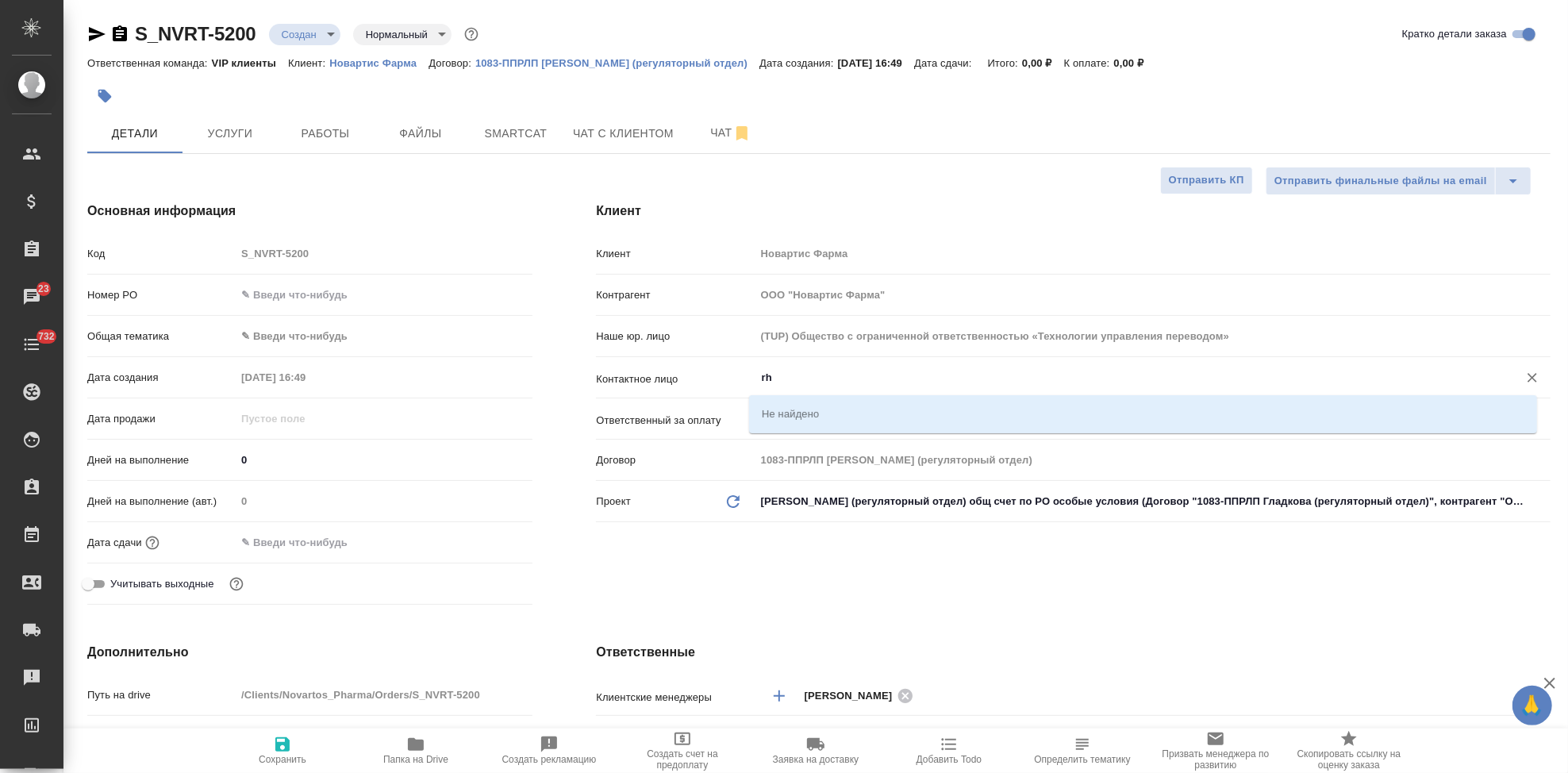
type input "r"
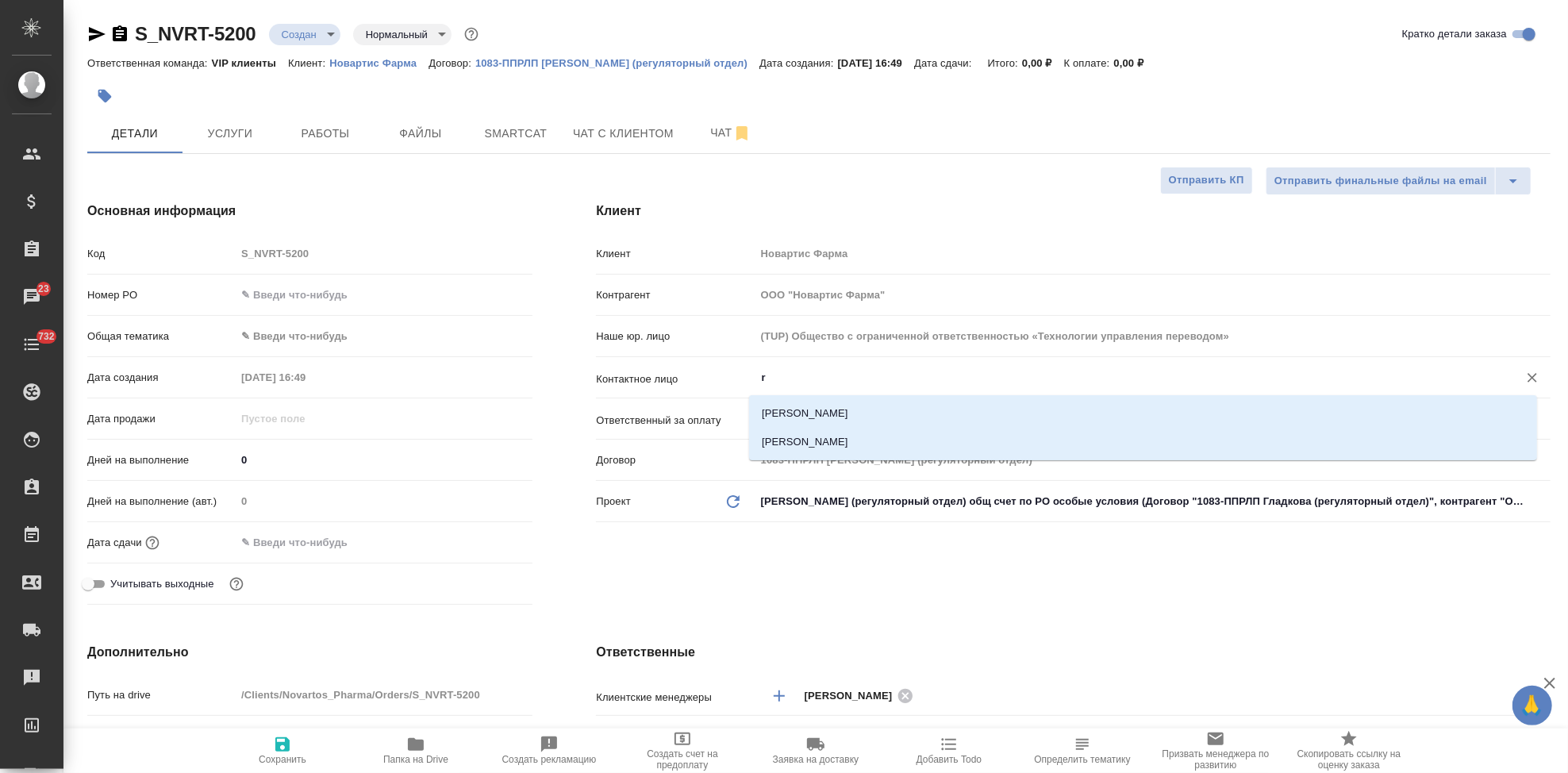
type textarea "x"
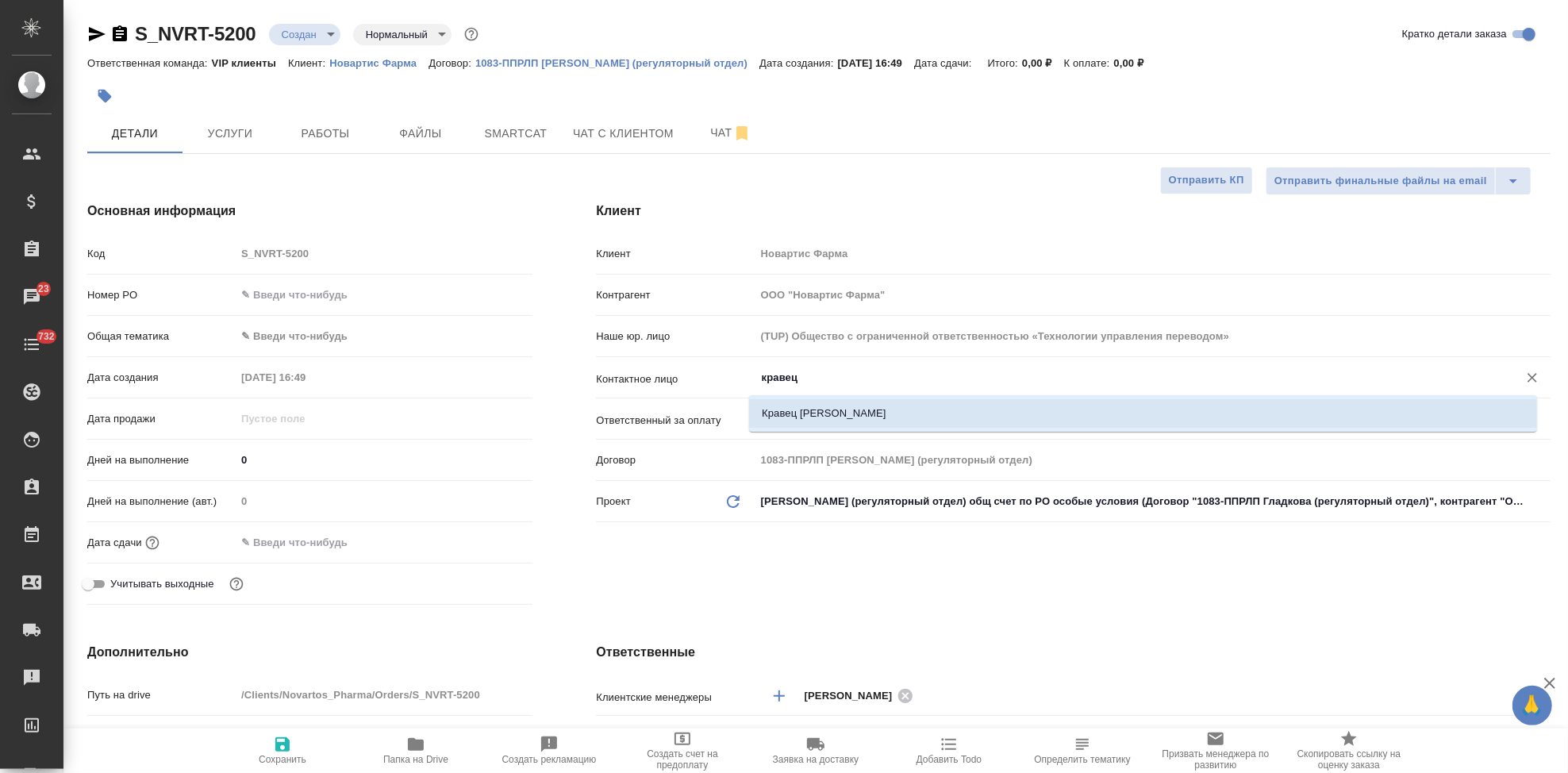
click at [895, 411] on li "Кравец Анастасия" at bounding box center [1143, 414] width 788 height 29
type input "Кравец Анастасия"
type textarea "x"
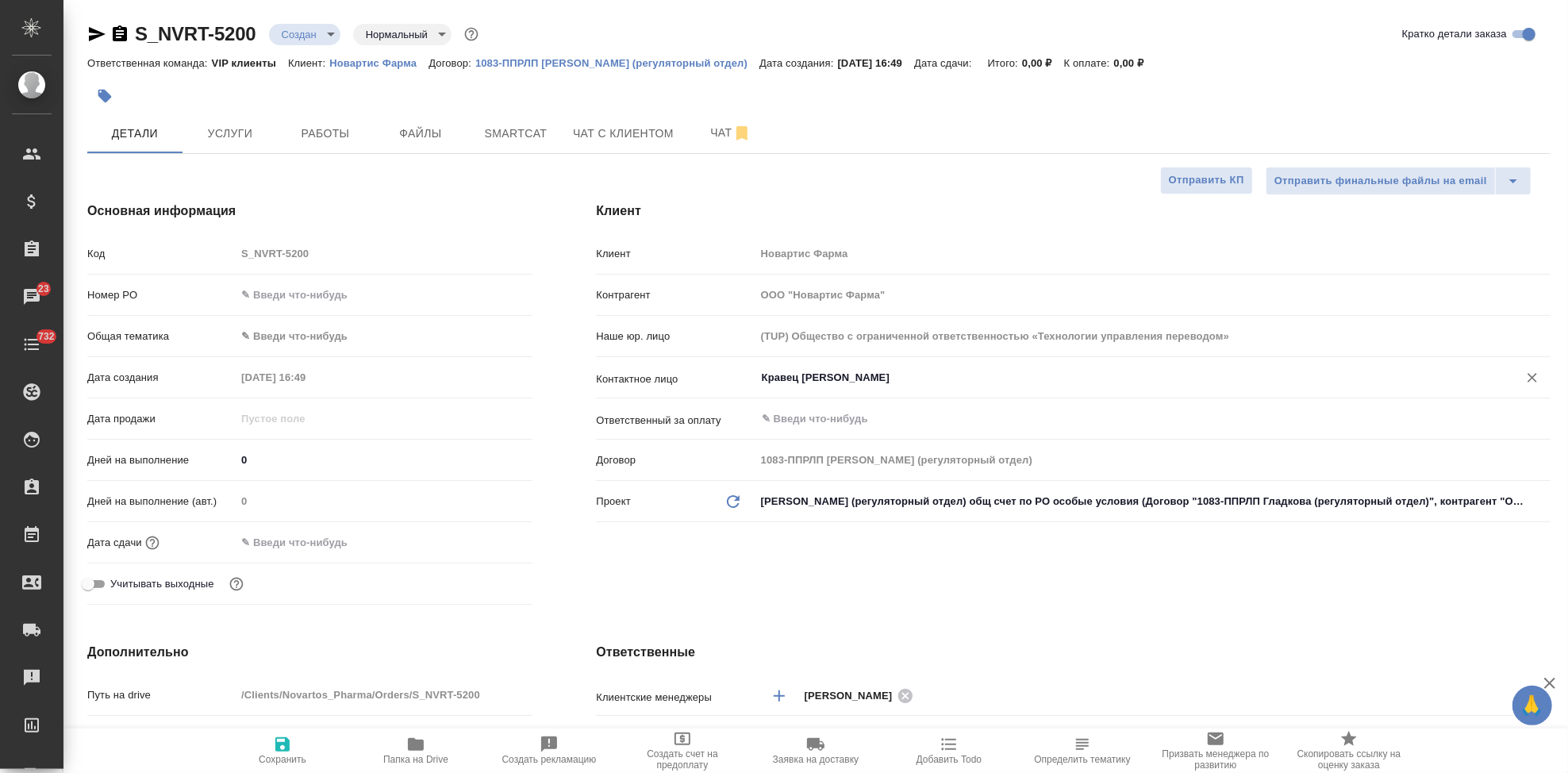
type input "Кравец Анастасия"
click at [286, 754] on span "Сохранить" at bounding box center [283, 759] width 48 height 11
type textarea "x"
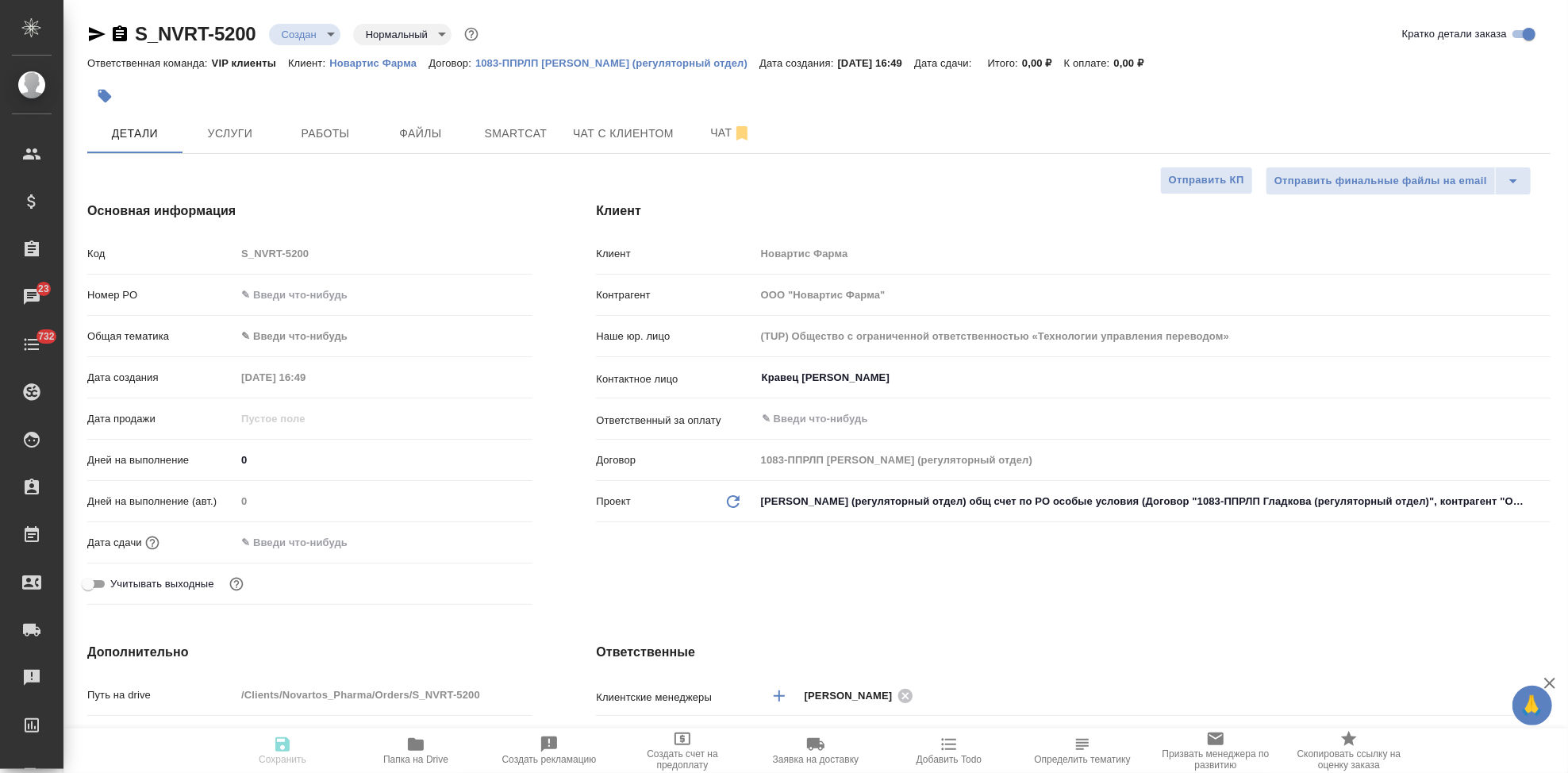
type textarea "x"
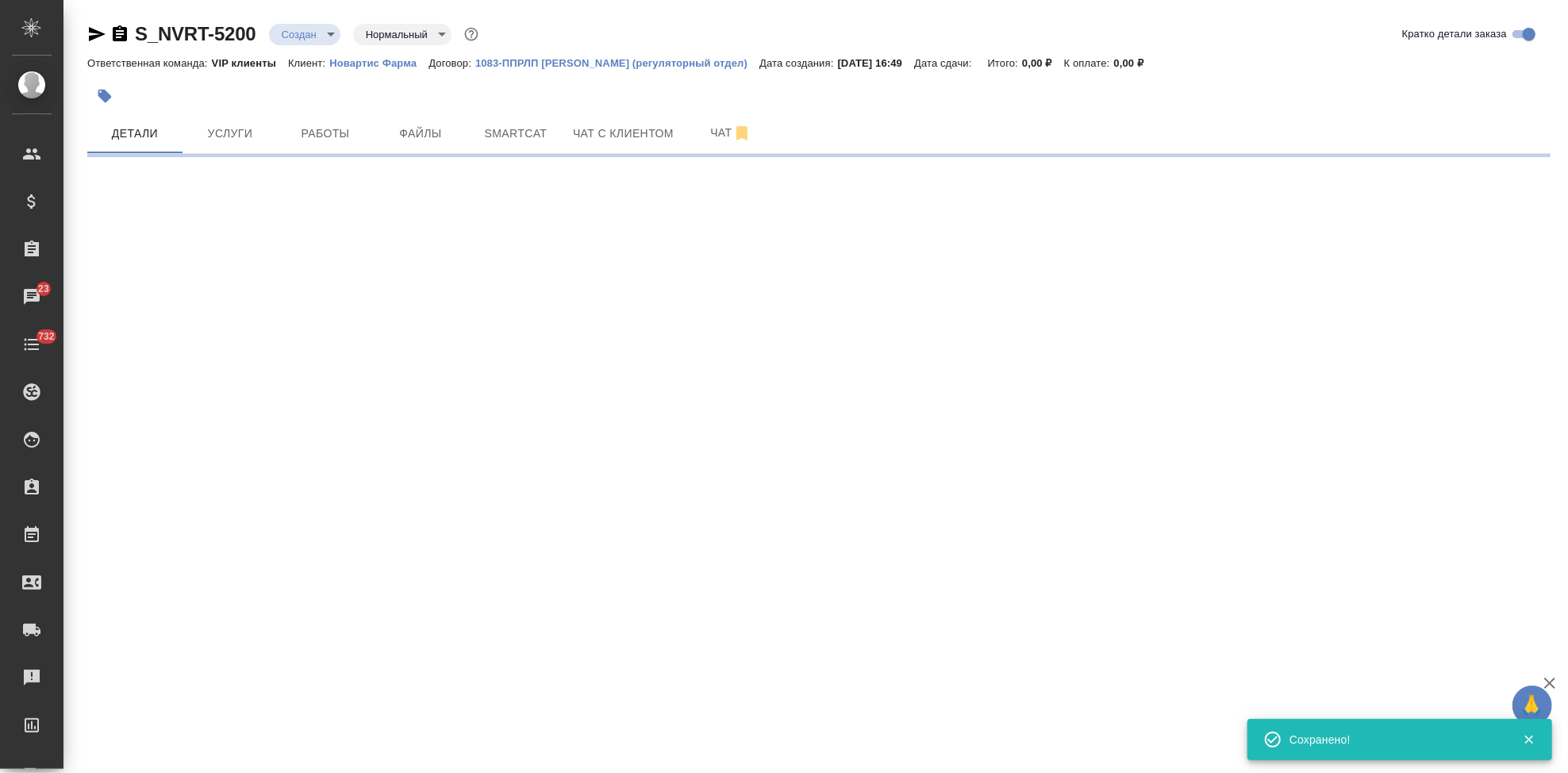
select select "RU"
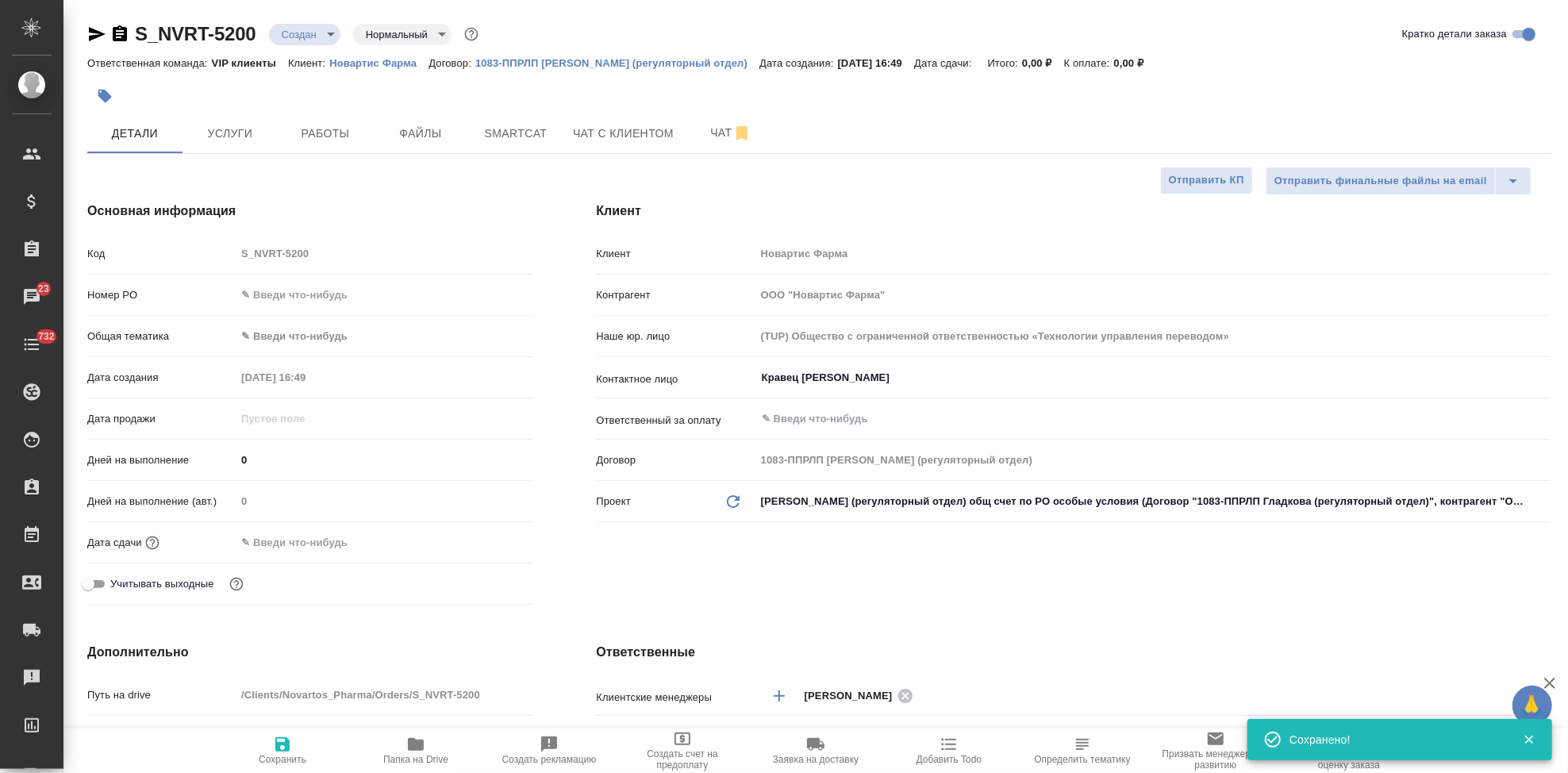
type textarea "x"
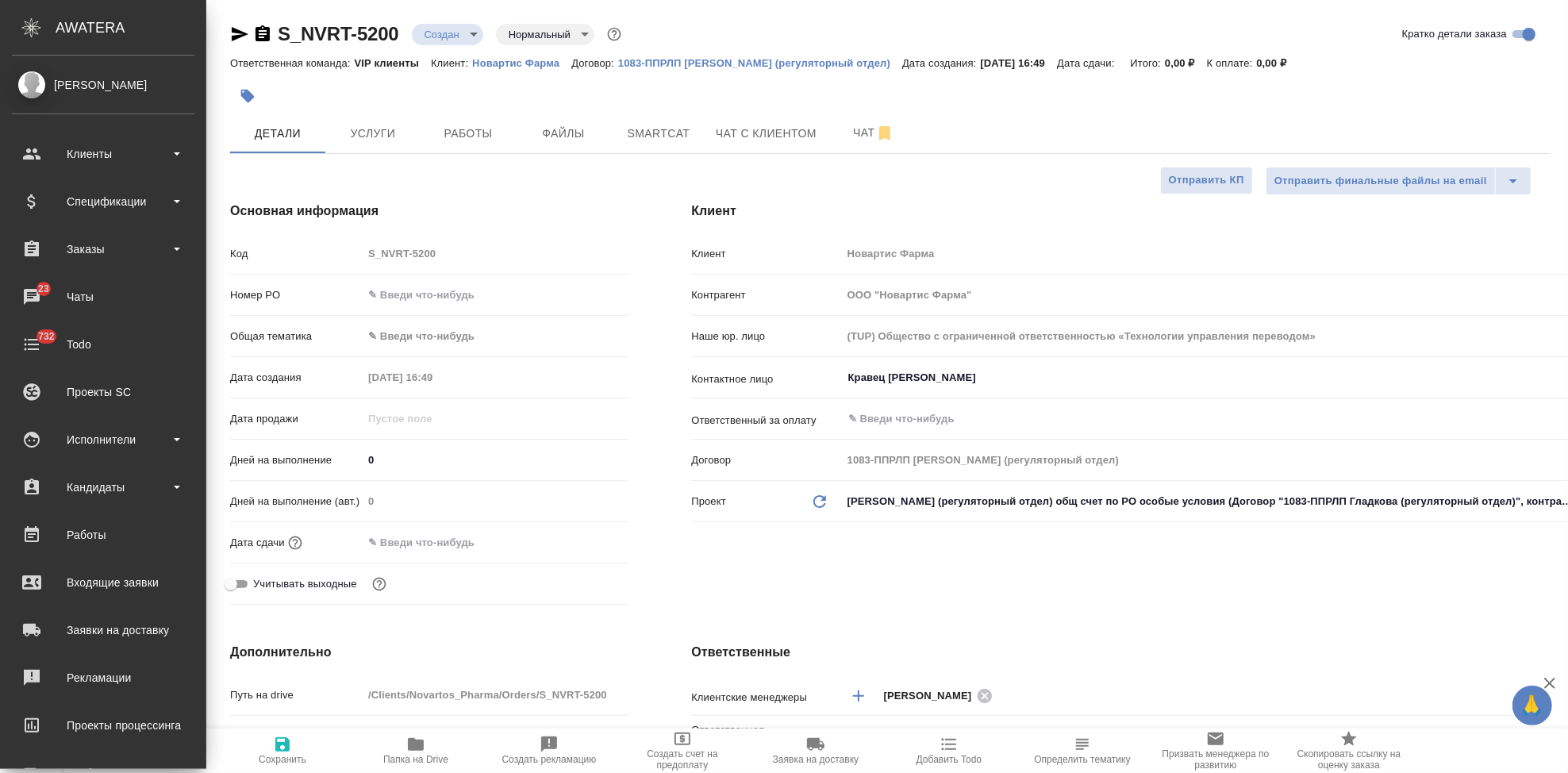
type textarea "x"
click at [349, 250] on div "Код S_NVRT-5200" at bounding box center [428, 254] width 398 height 28
click at [786, 565] on div "Клиент Клиент Новартис Фарма Контрагент ООО "Новартис Фарма" Наше юр. лицо (TUP…" at bounding box center [1121, 406] width 923 height 473
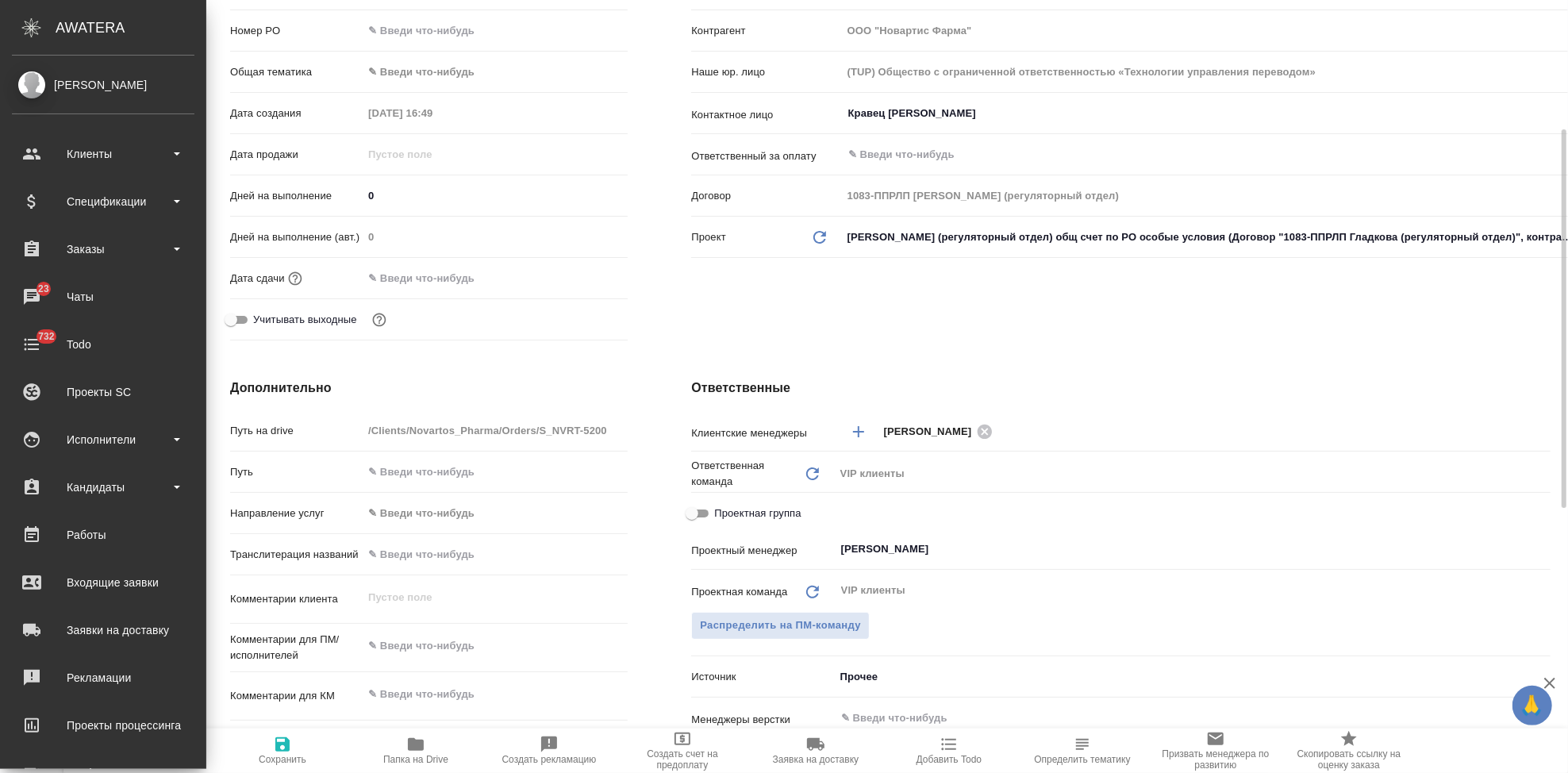
scroll to position [353, 0]
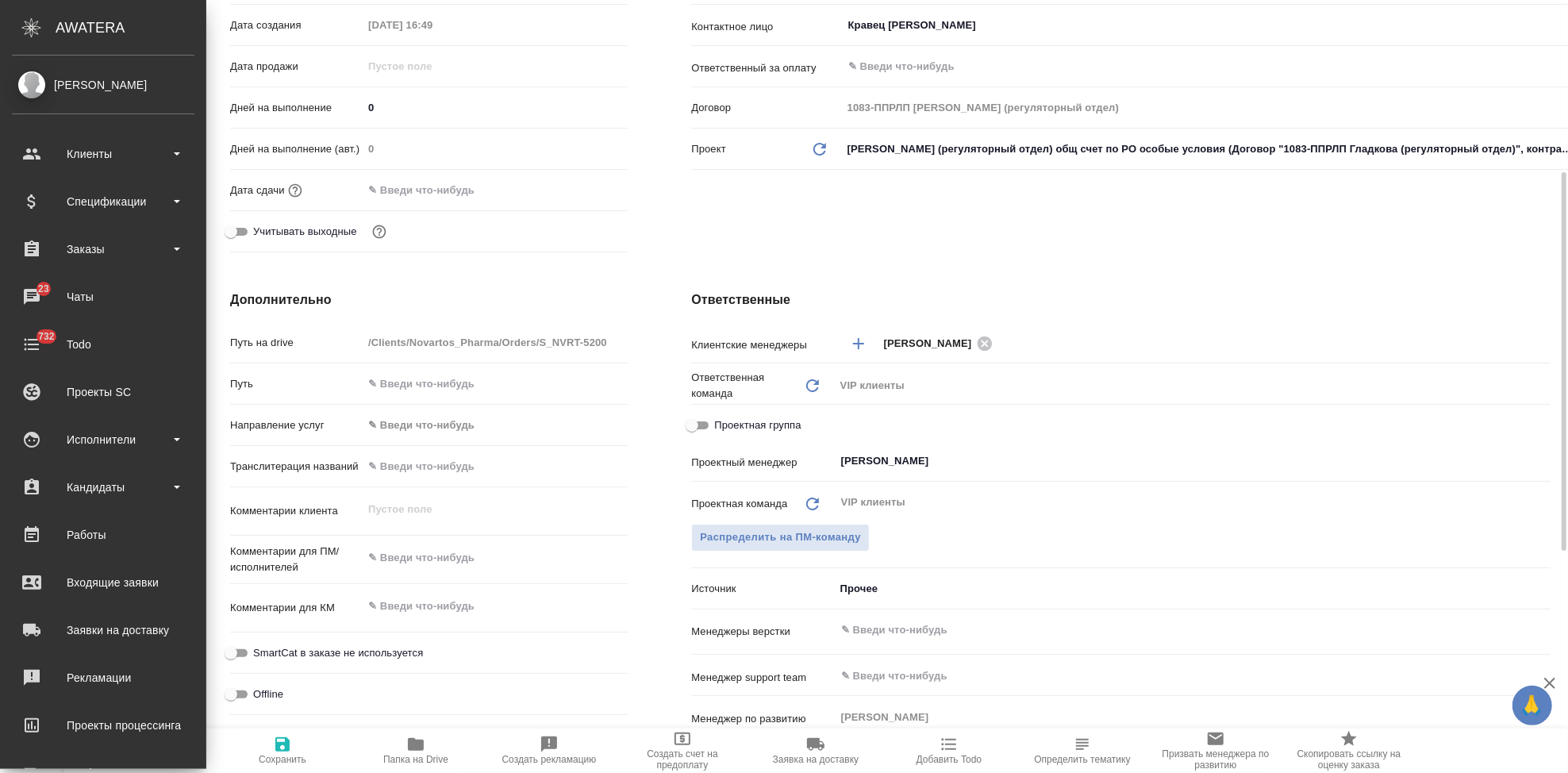
type textarea "x"
click at [416, 612] on textarea at bounding box center [495, 606] width 265 height 27
paste textarea "Новартис_перевод_Эксфорж_Энерзейр Бризхалер_Симбринза_Global projects_PV_ПООБ"
type textarea "Новартис_перевод_Эксфорж_Энерзейр Бризхалер_Симбринза_Global projects_PV_ПООБ"
type textarea "x"
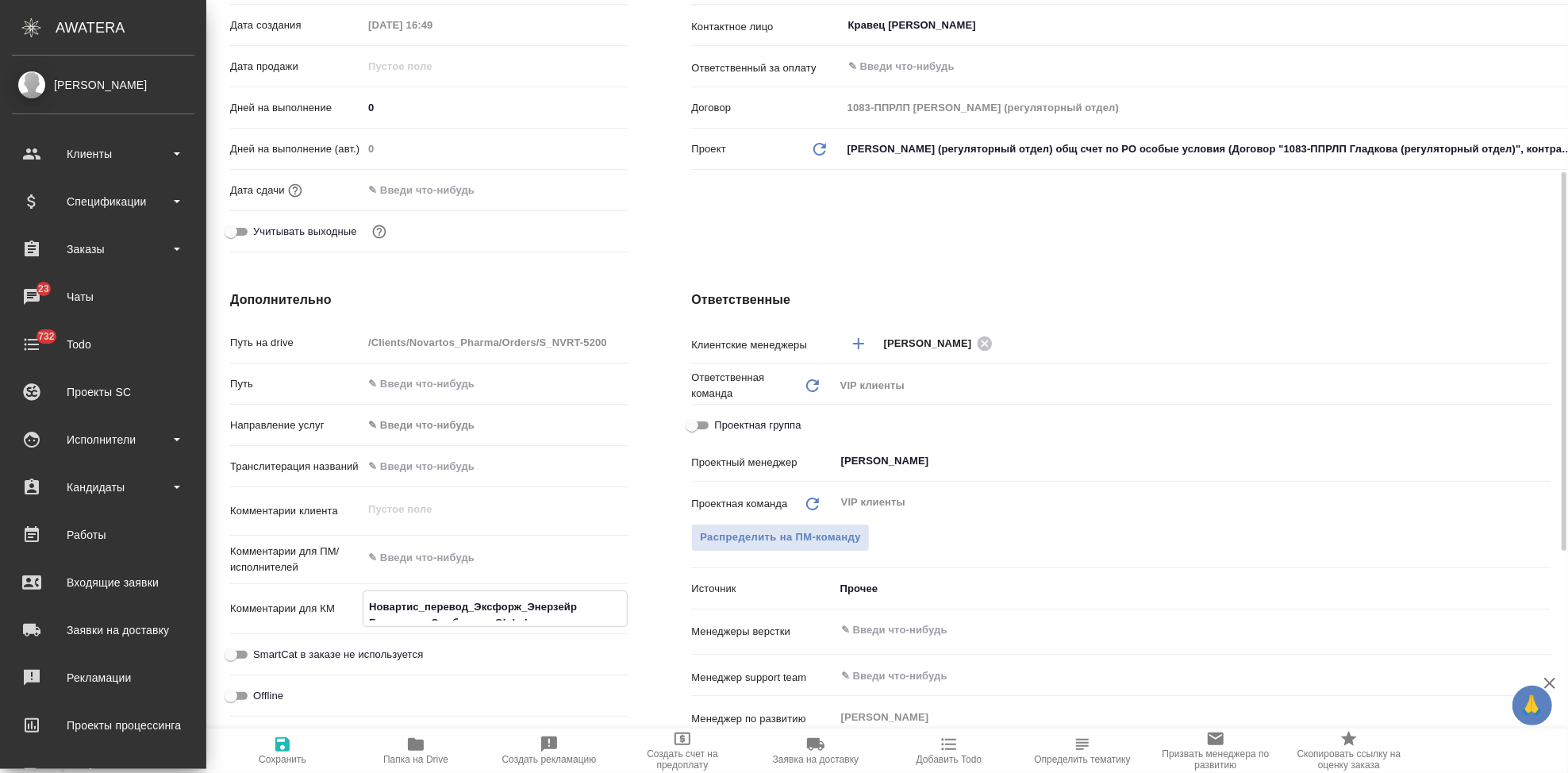
type textarea "x"
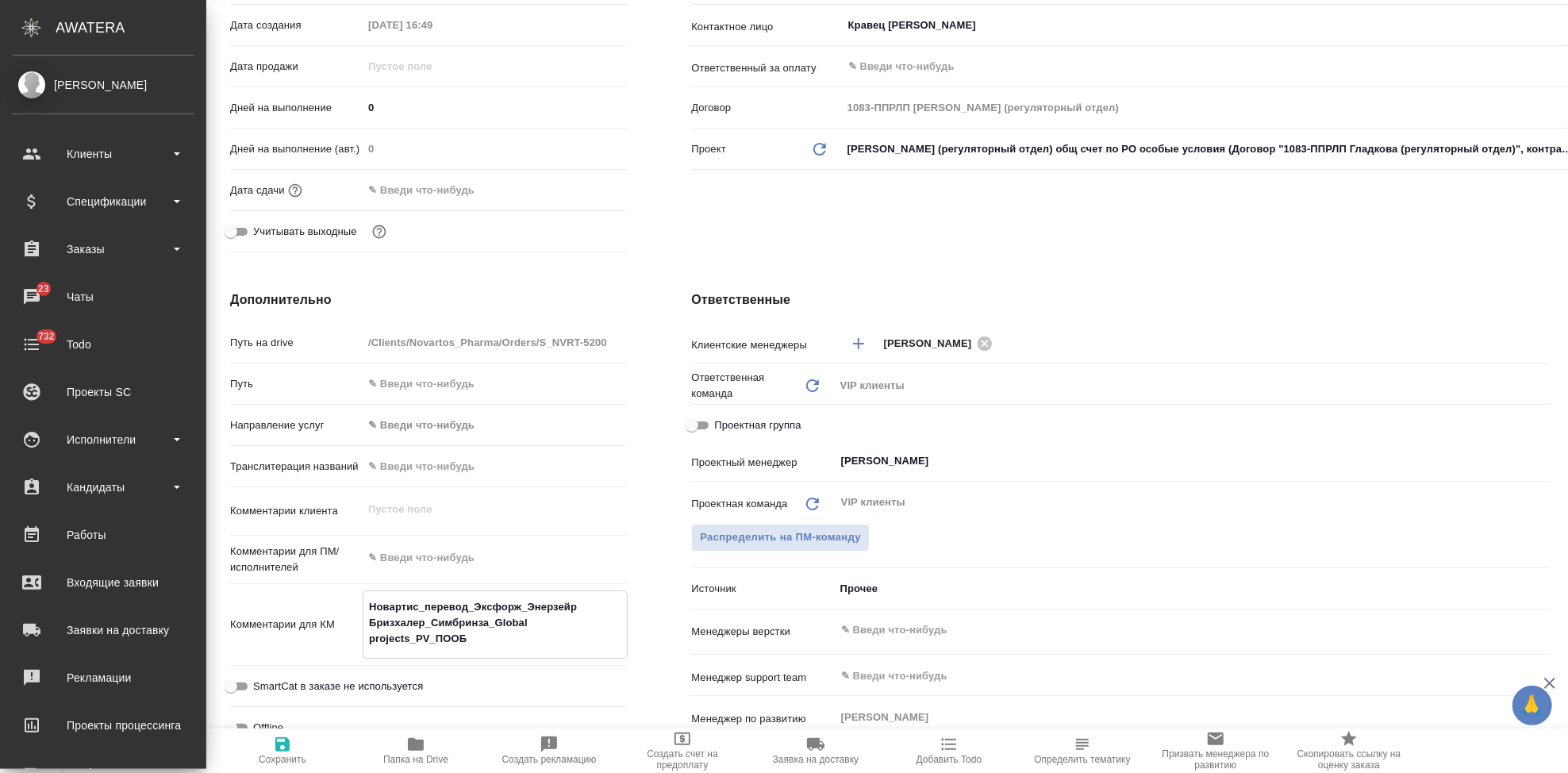
type textarea "Новартис_перевод_Эксфорж_Энерзейр Бризхалер_Симбринза_Global projects_PV_ПООБ"
type textarea "x"
click at [416, 750] on icon "button" at bounding box center [416, 745] width 16 height 13
type textarea "x"
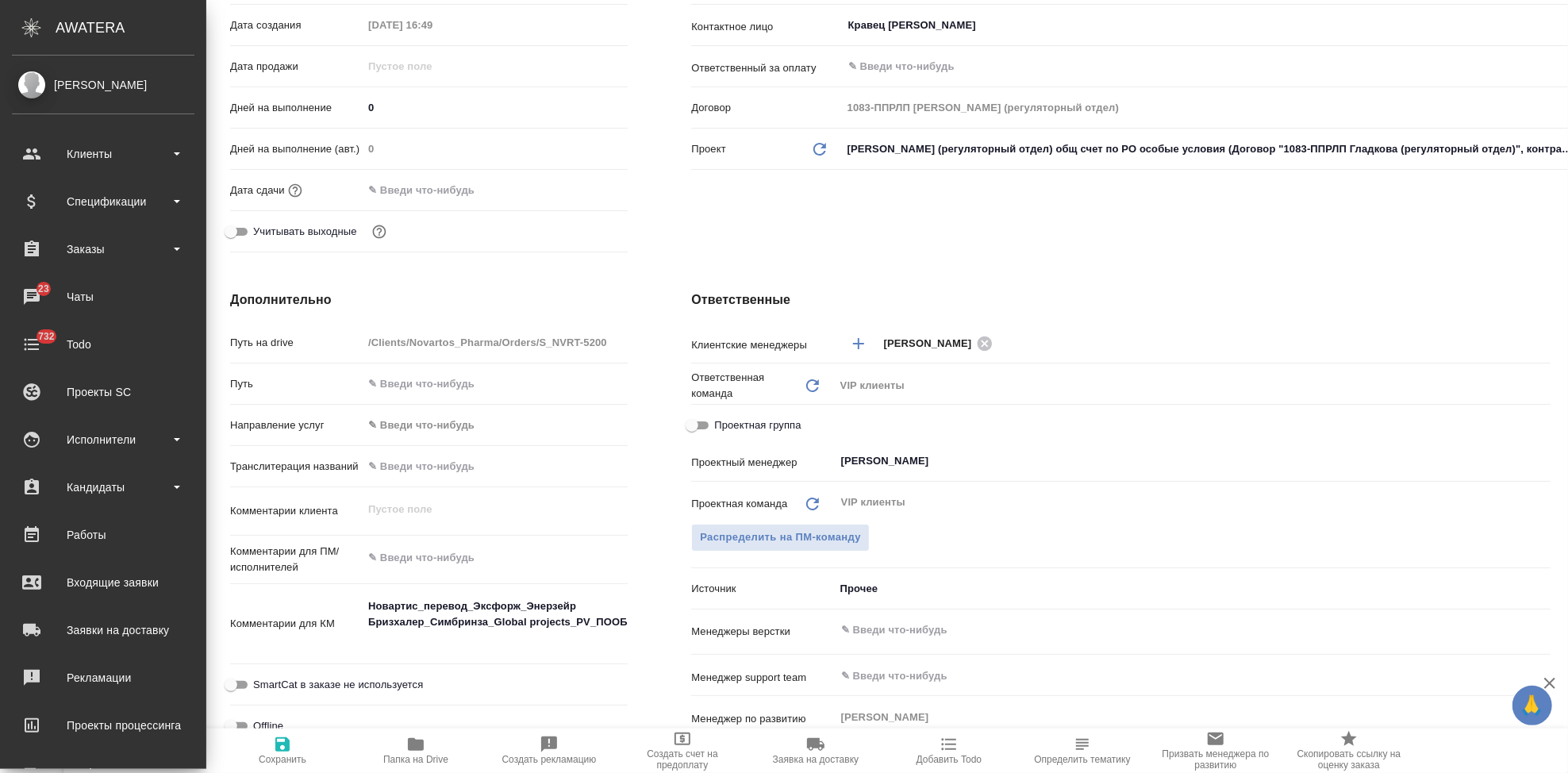
type textarea "x"
click at [278, 758] on span "Сохранить" at bounding box center [283, 759] width 48 height 11
type textarea "x"
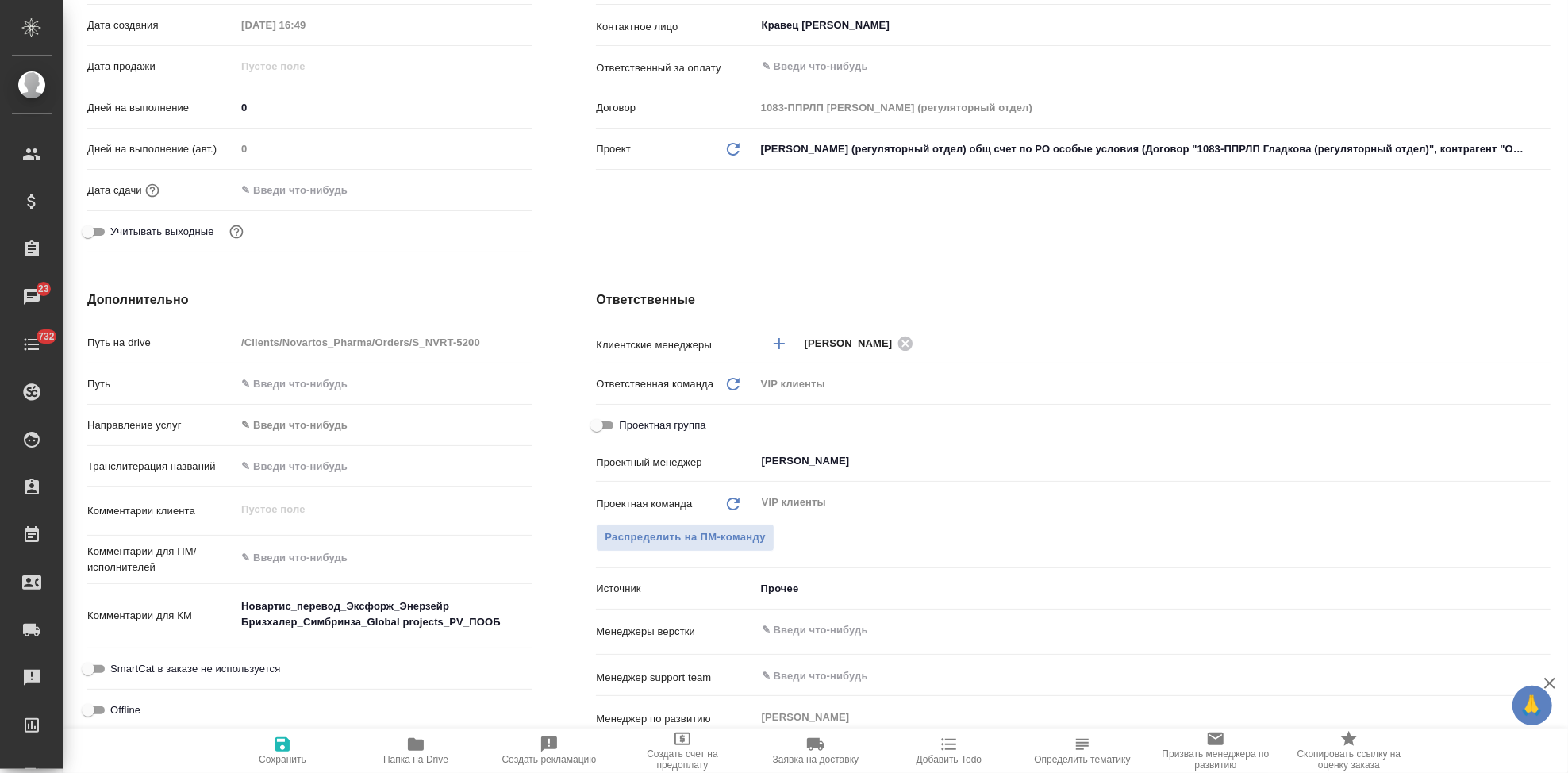
type textarea "x"
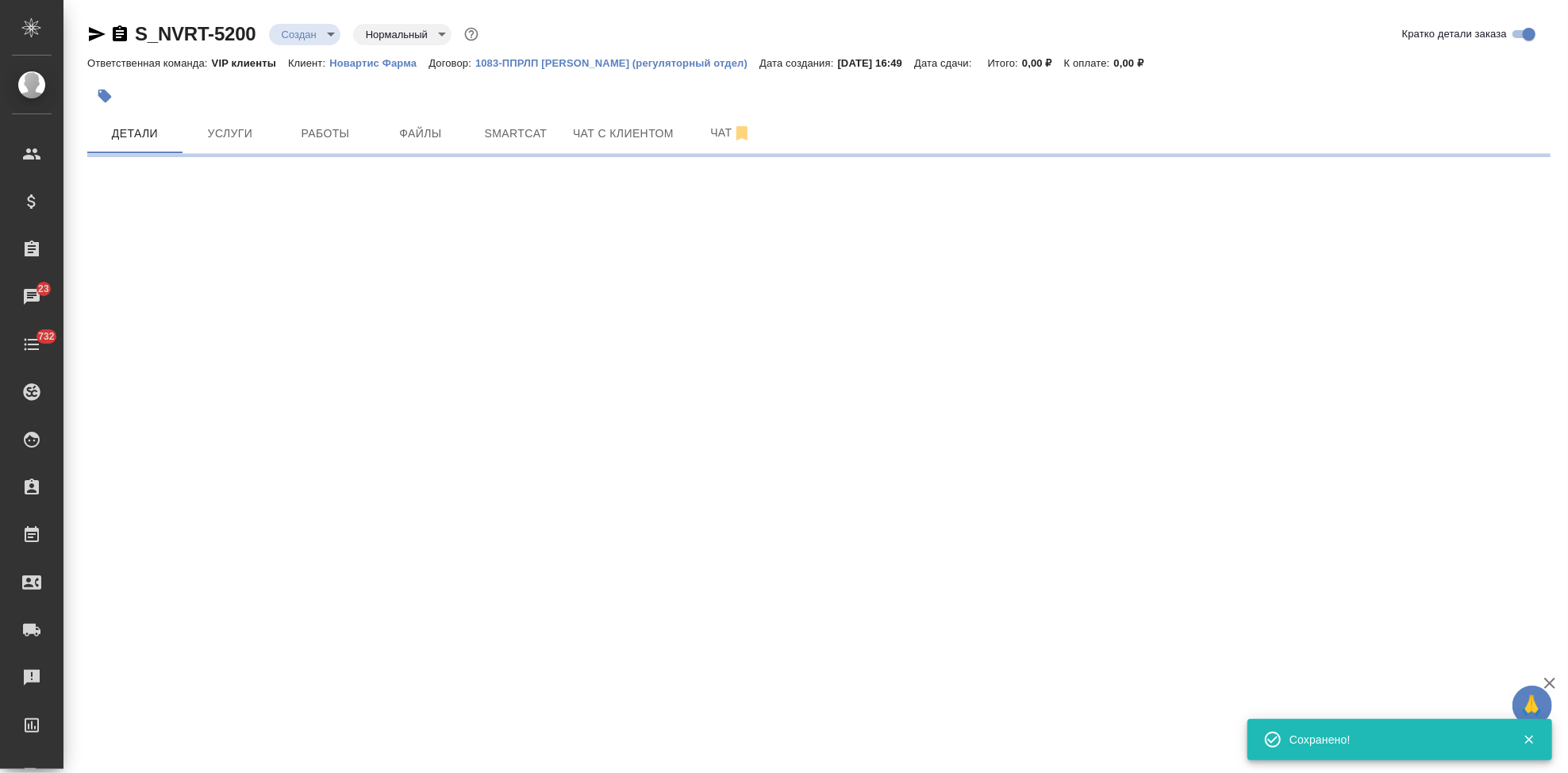
select select "RU"
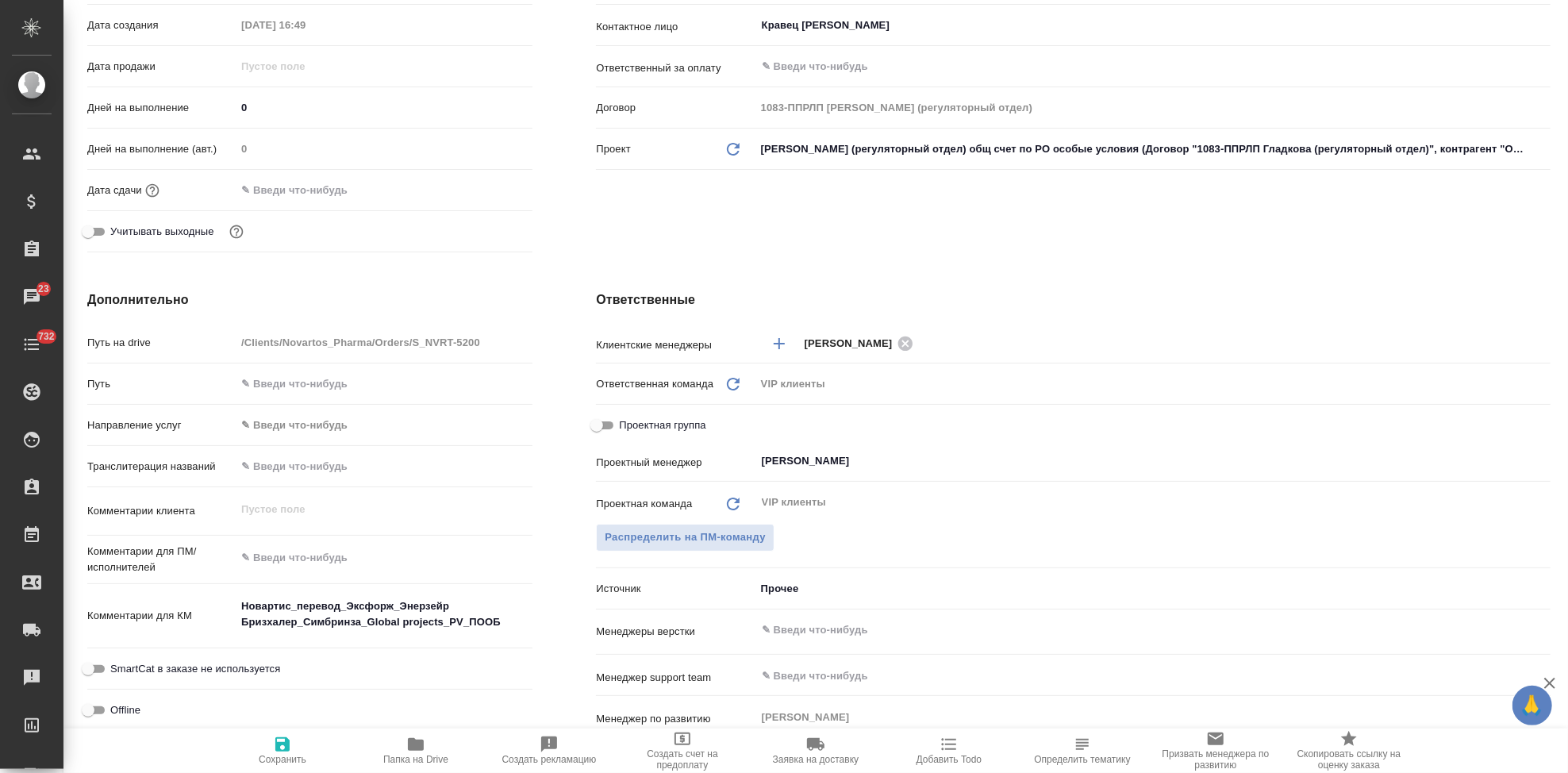
type textarea "x"
click at [317, 560] on textarea at bounding box center [384, 558] width 297 height 27
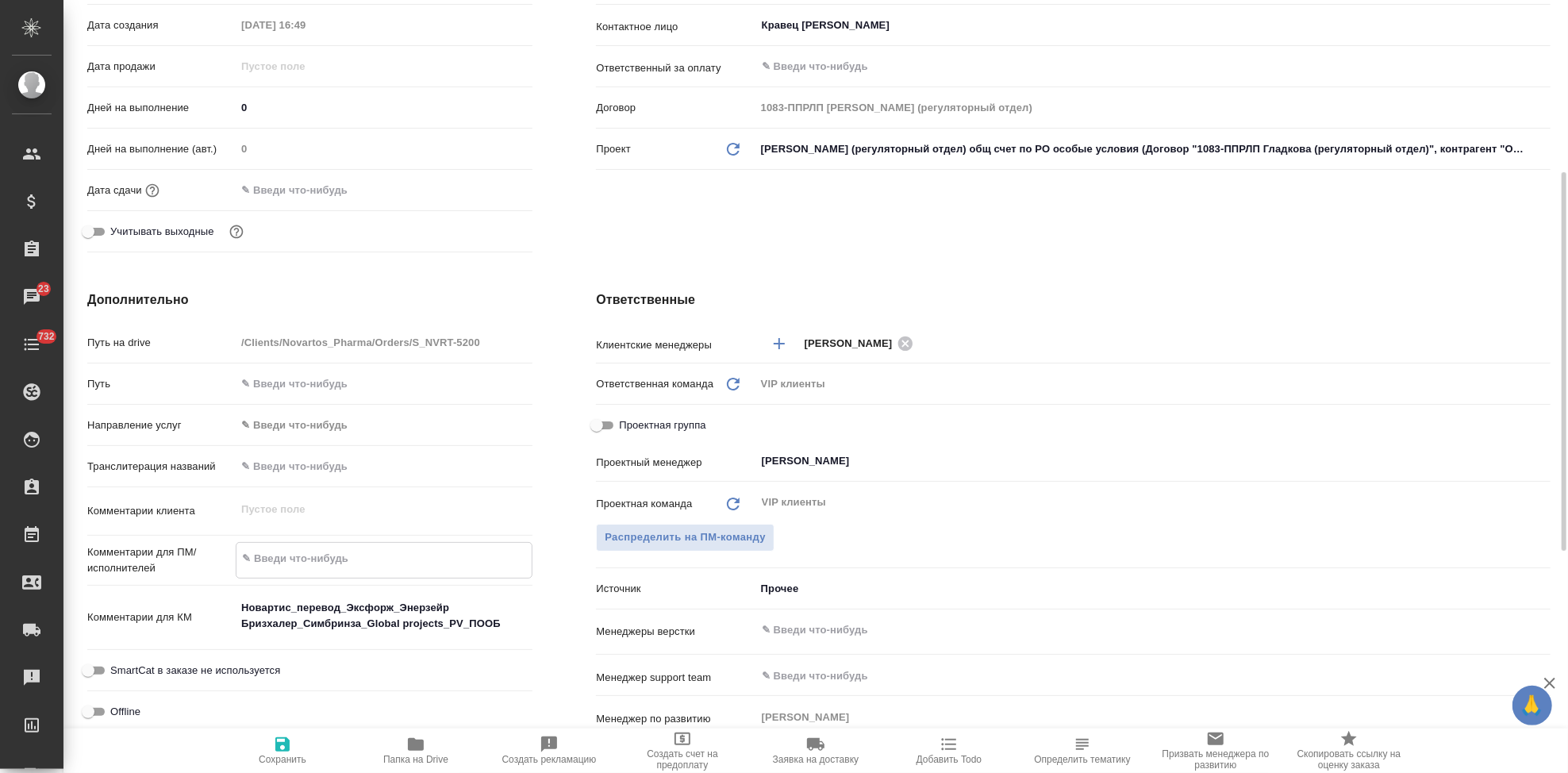
paste textarea "Примите, пожалуйста, в перевод приложенные файлы, перевод на русский язык. Cрок…"
type textarea "Примите, пожалуйста, в перевод приложенные файлы, перевод на русский язык. Cрок…"
type textarea "x"
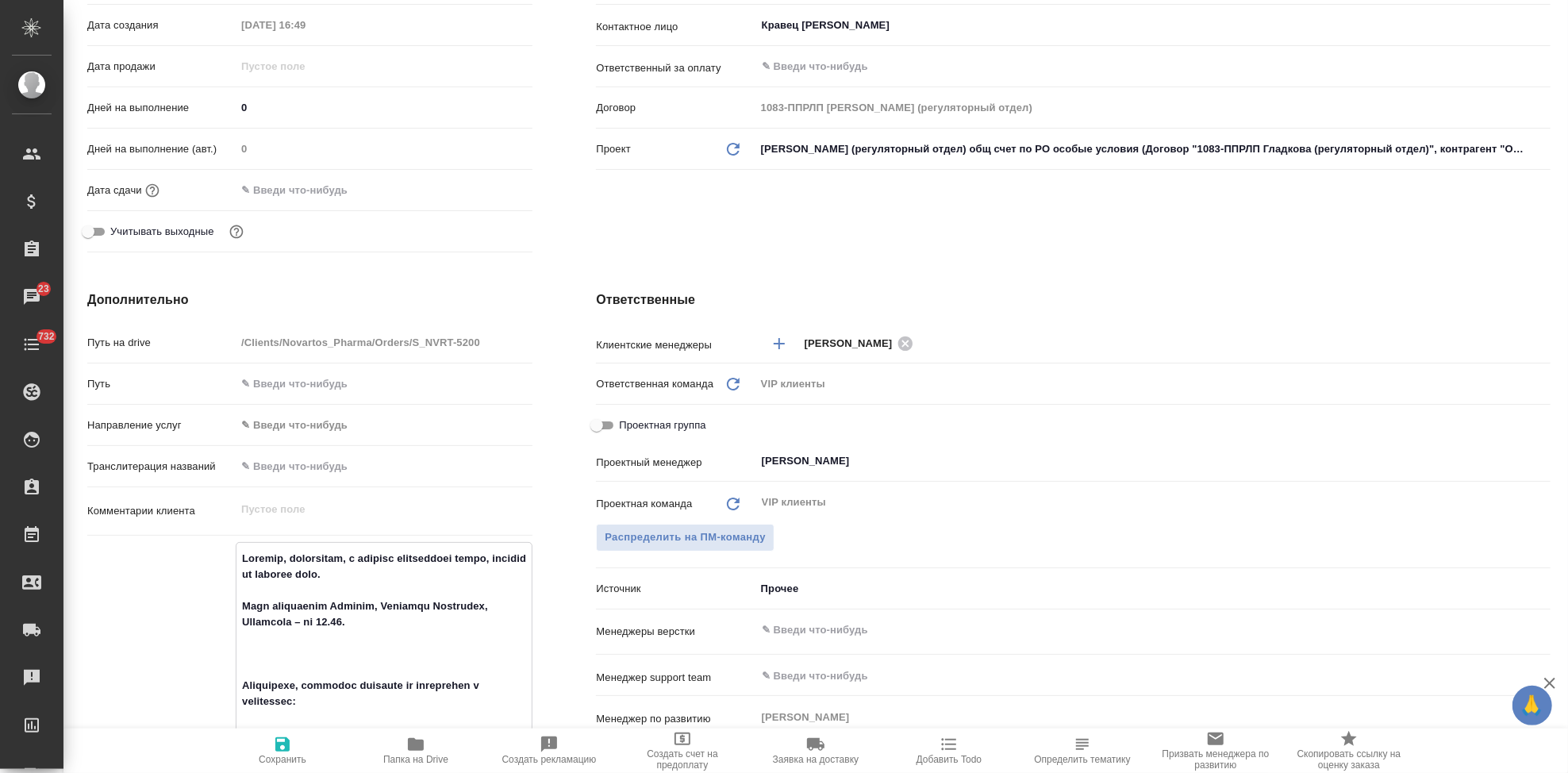
scroll to position [1474, 0]
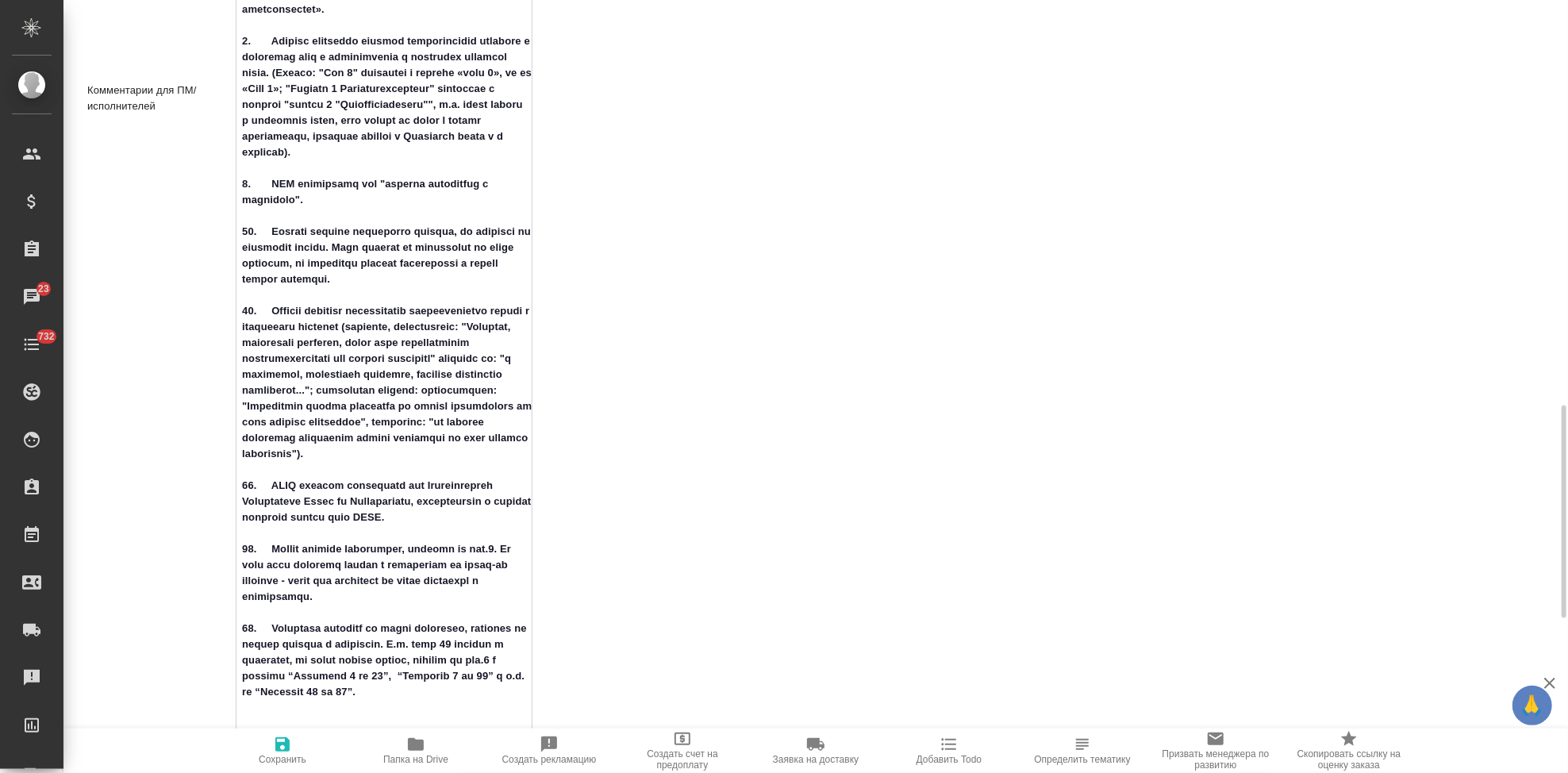
type textarea "Примите, пожалуйста, в перевод приложенные файлы, перевод на русский язык. Cрок…"
type textarea "x"
click at [276, 751] on icon "button" at bounding box center [283, 745] width 14 height 14
type textarea "x"
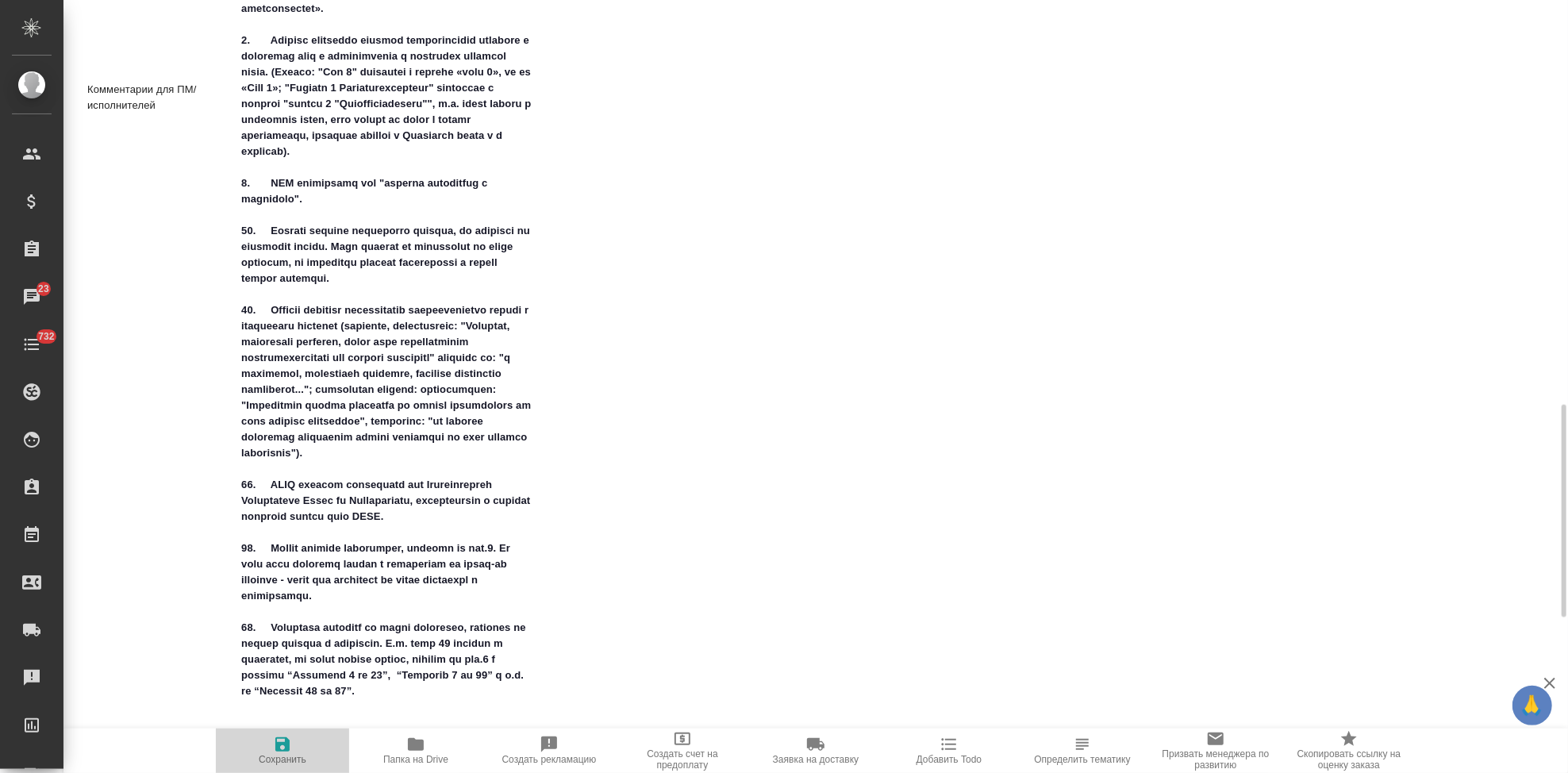
type textarea "x"
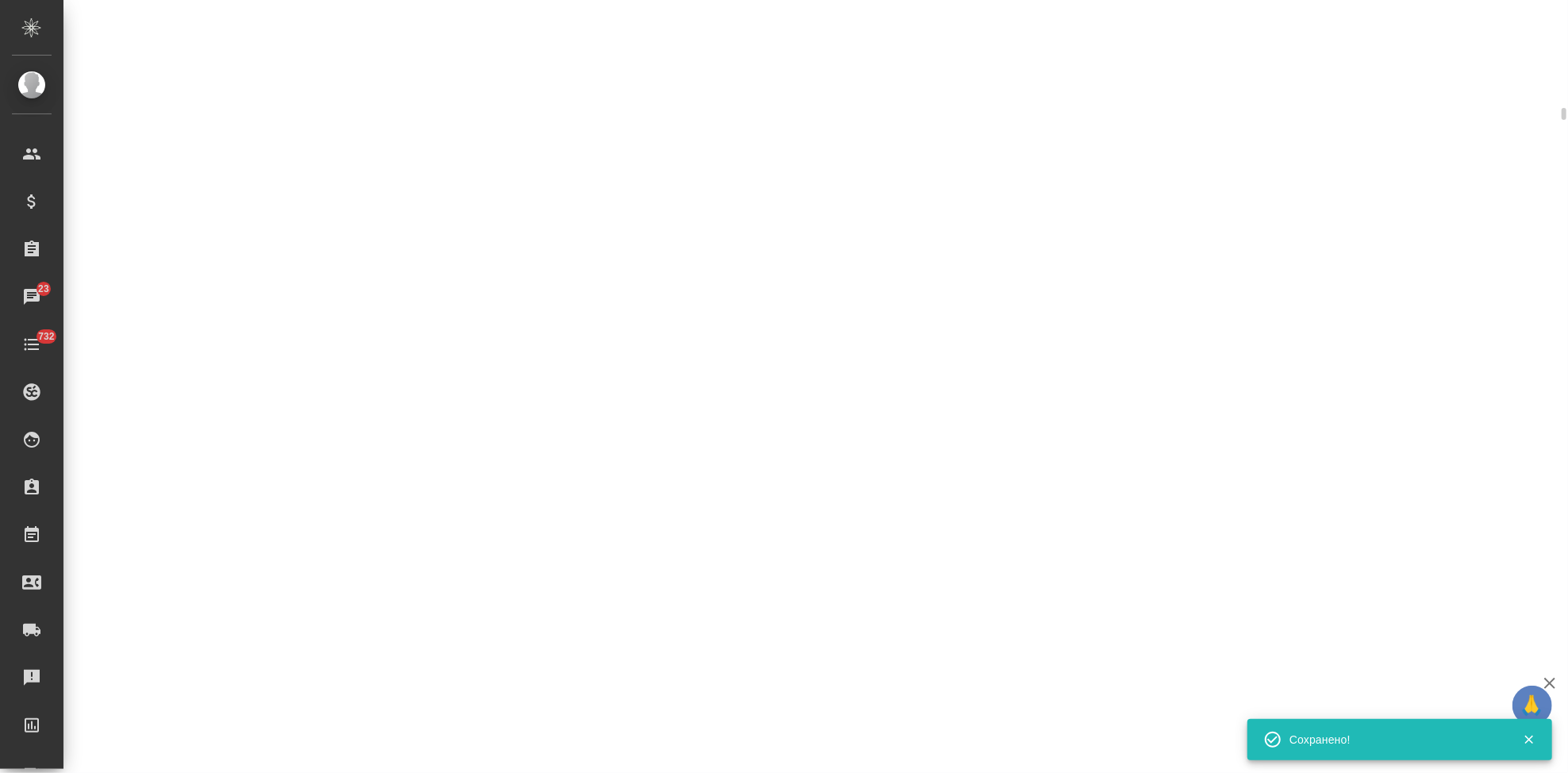
select select "RU"
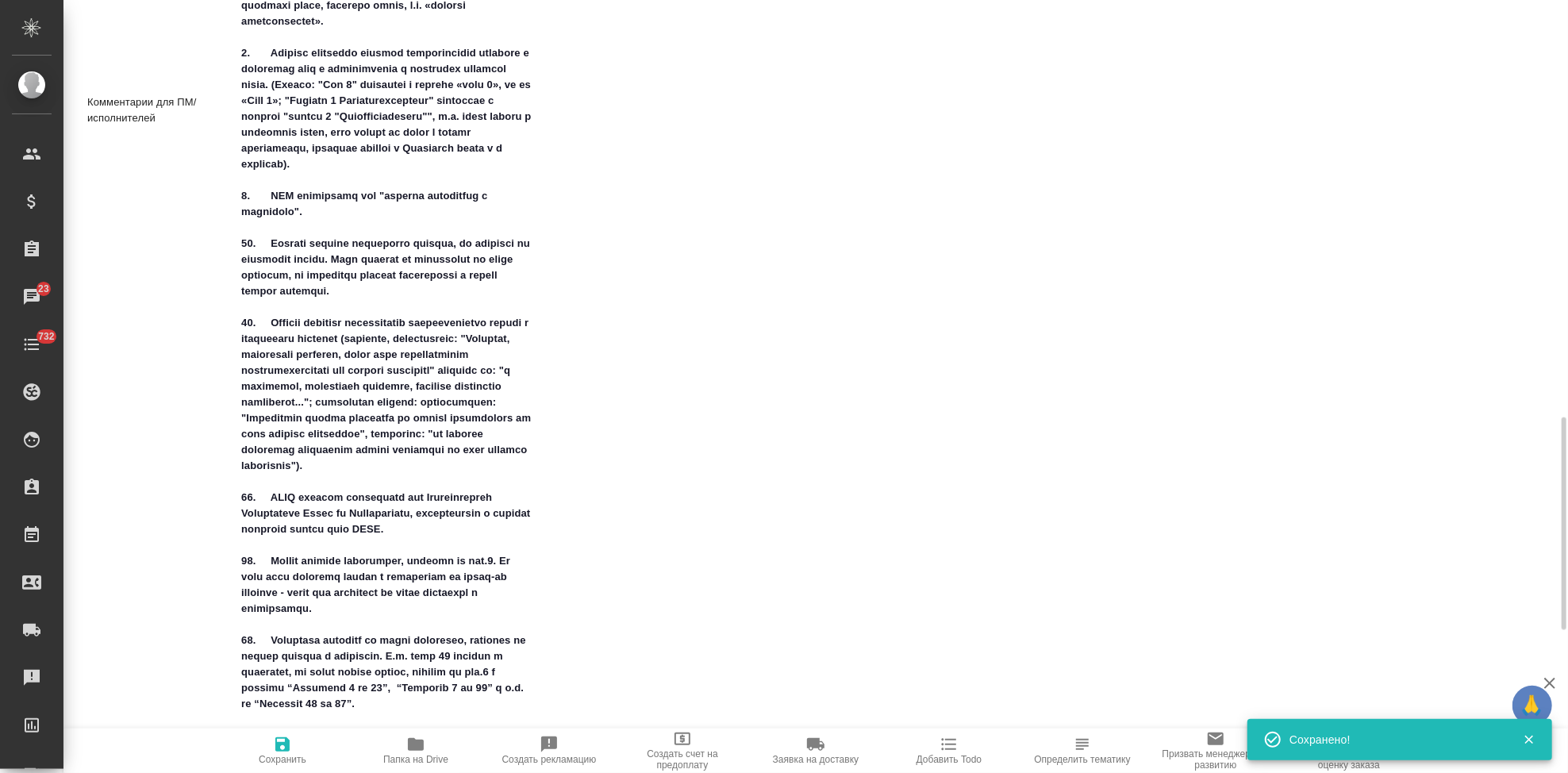
scroll to position [1473, 0]
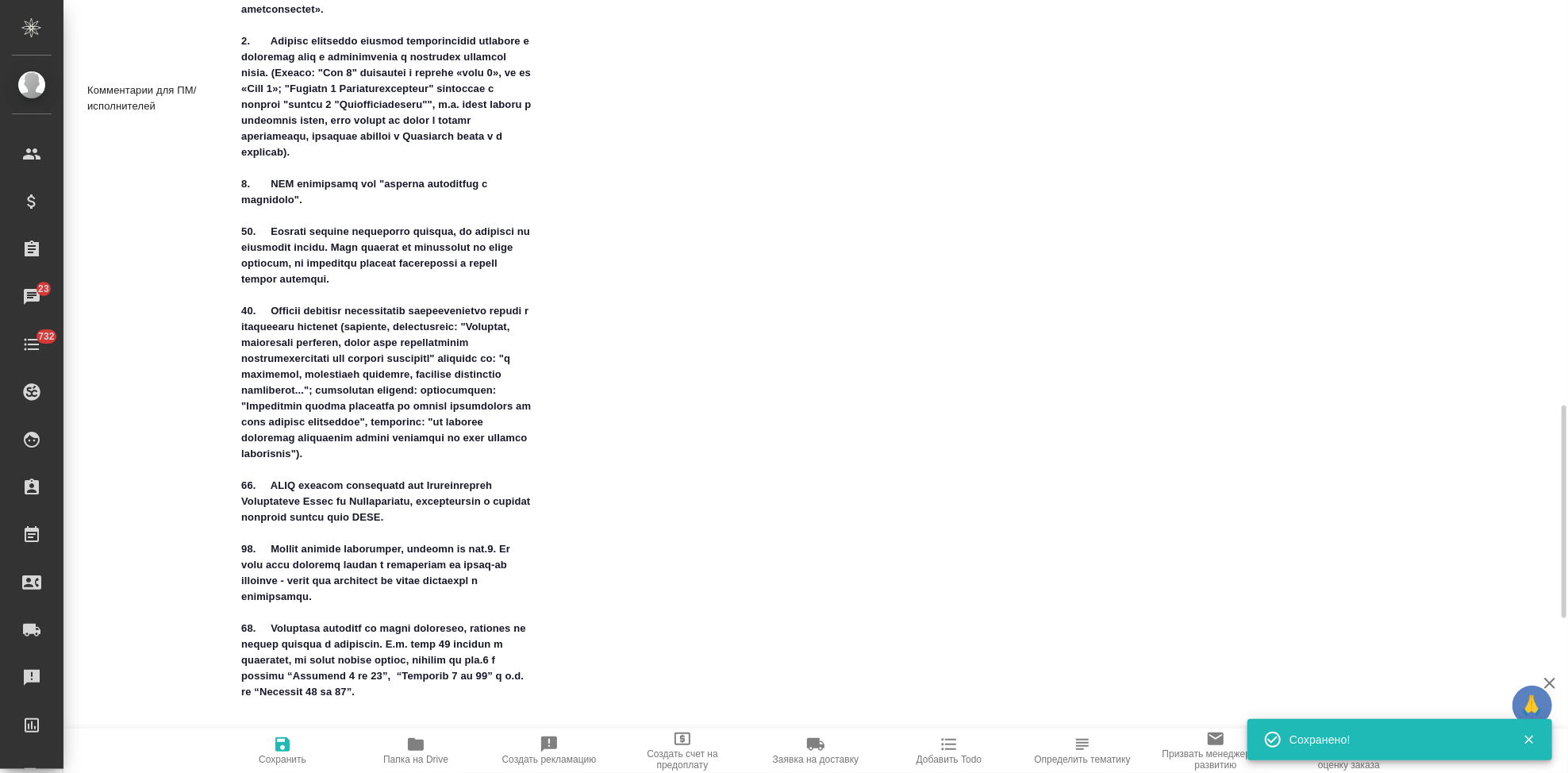
type textarea "x"
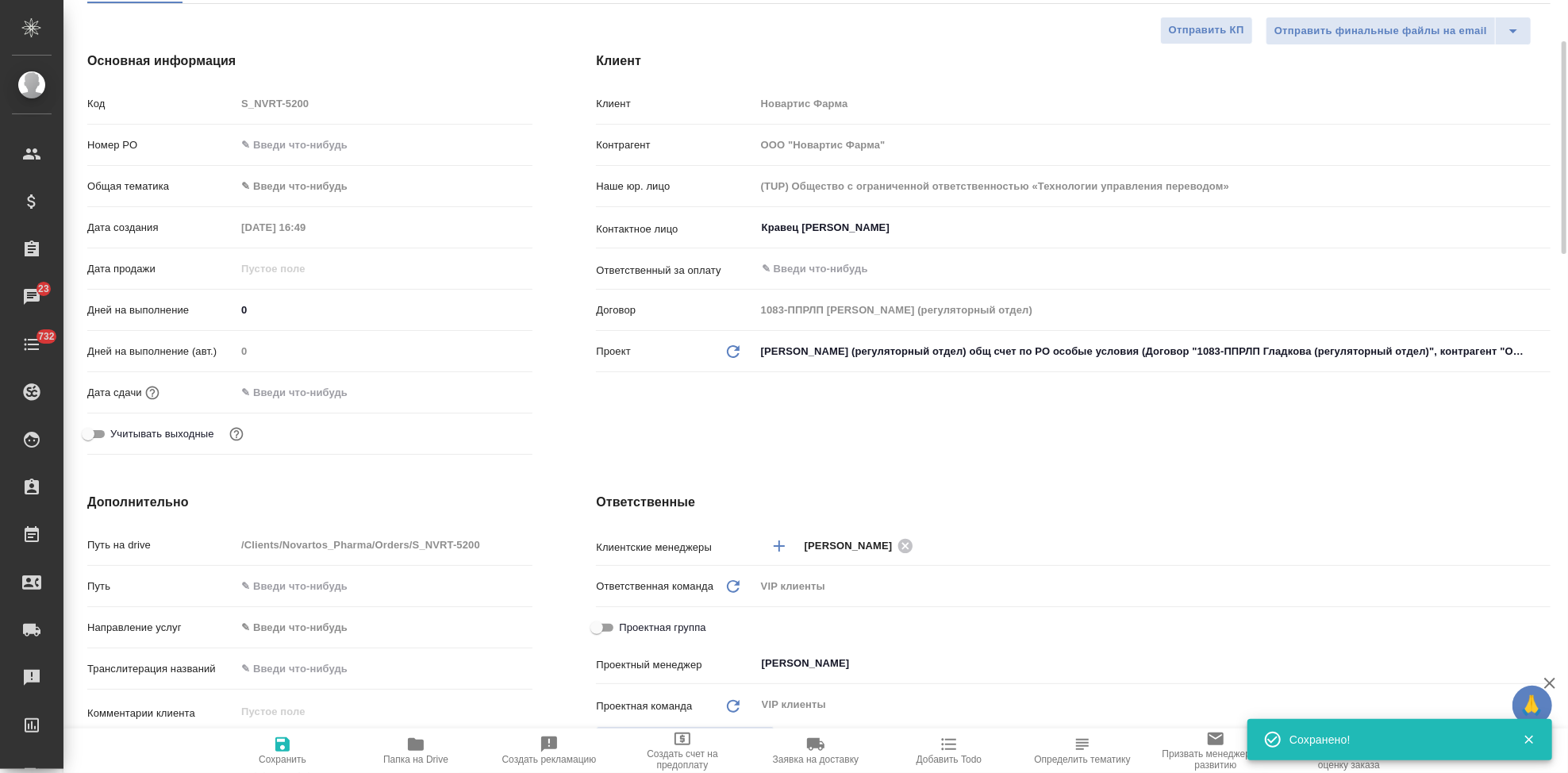
scroll to position [0, 0]
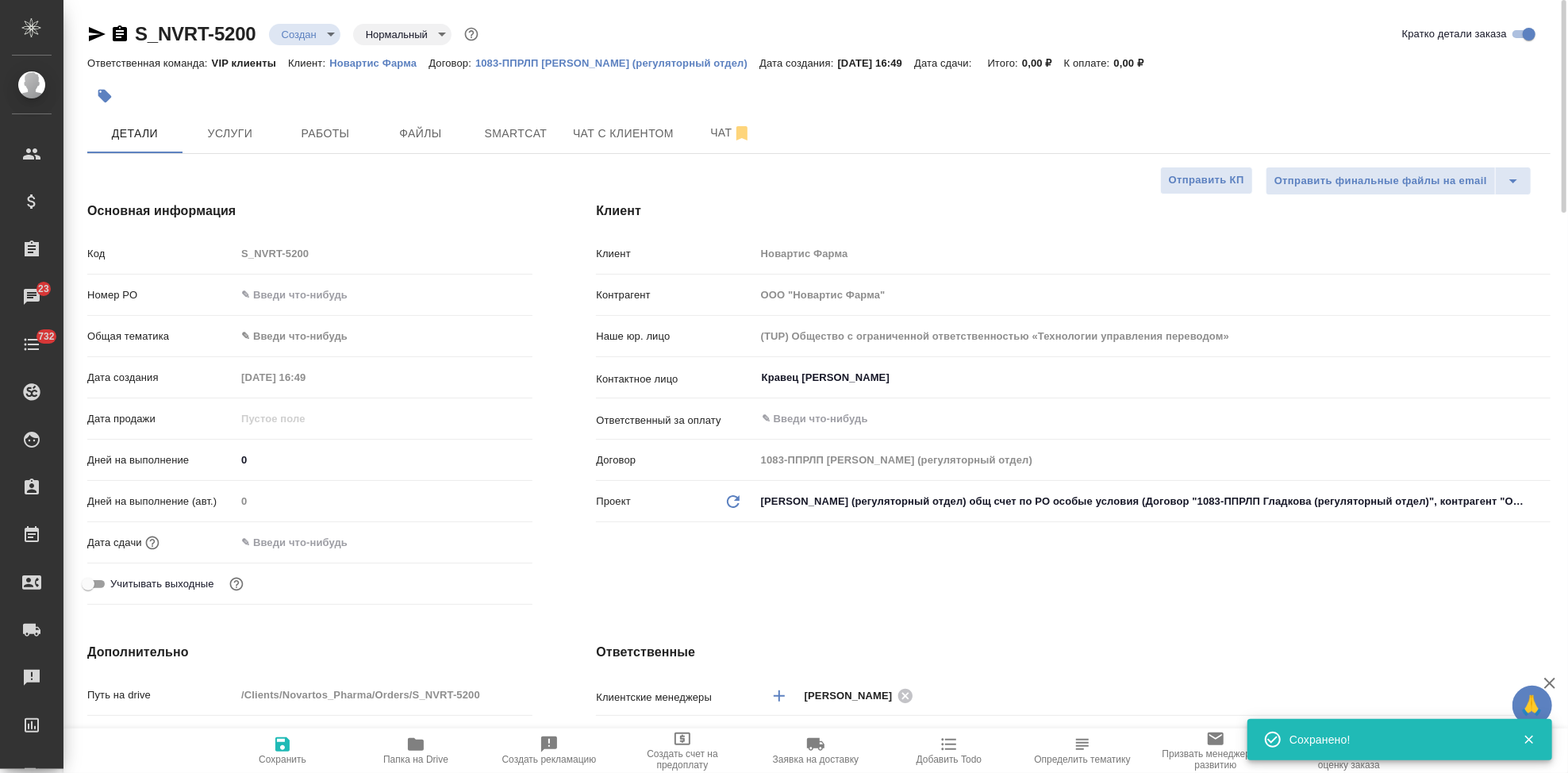
click at [93, 95] on button "button" at bounding box center [104, 96] width 35 height 35
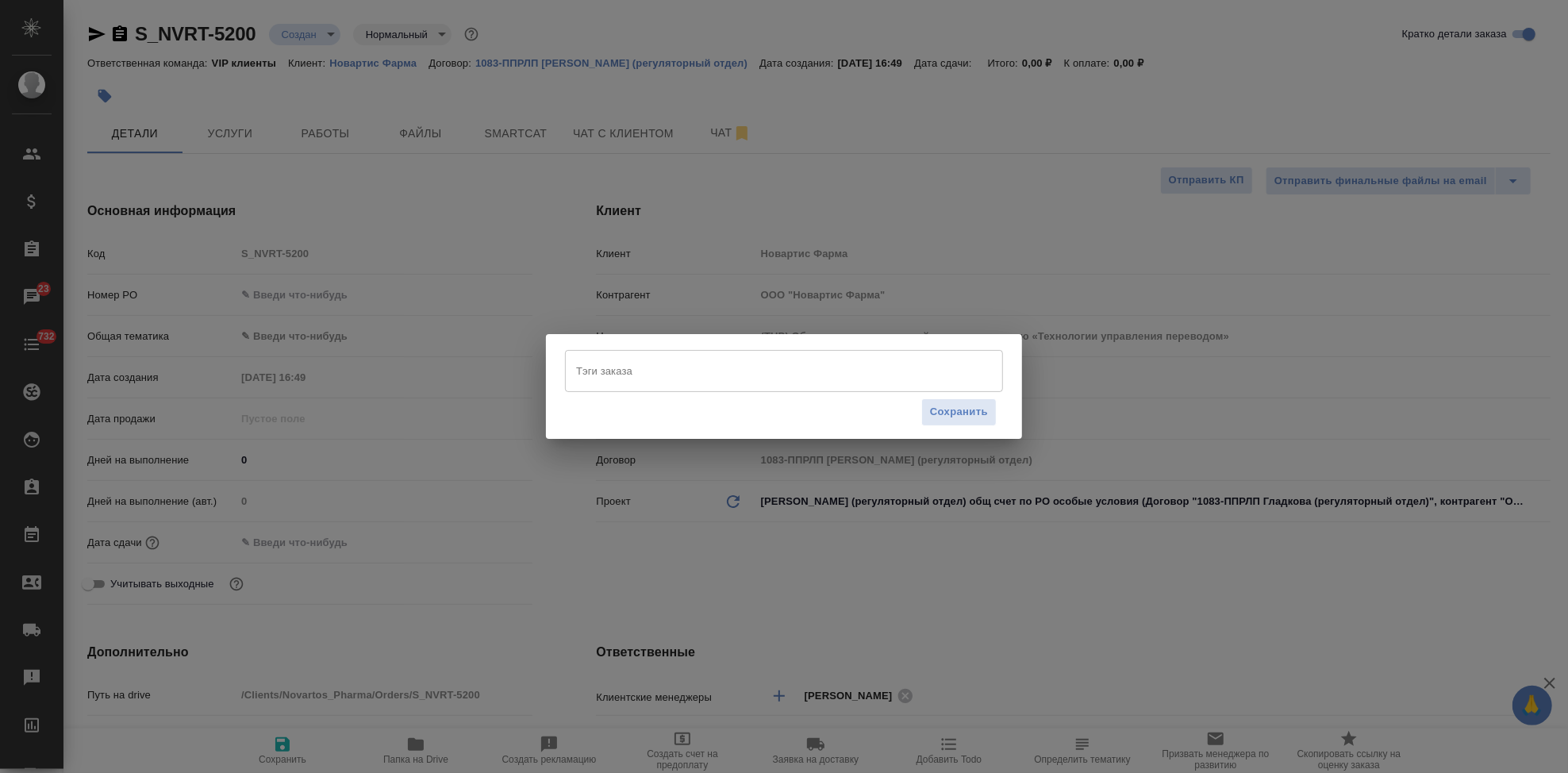
click at [621, 375] on input "Тэги заказа" at bounding box center [769, 371] width 393 height 27
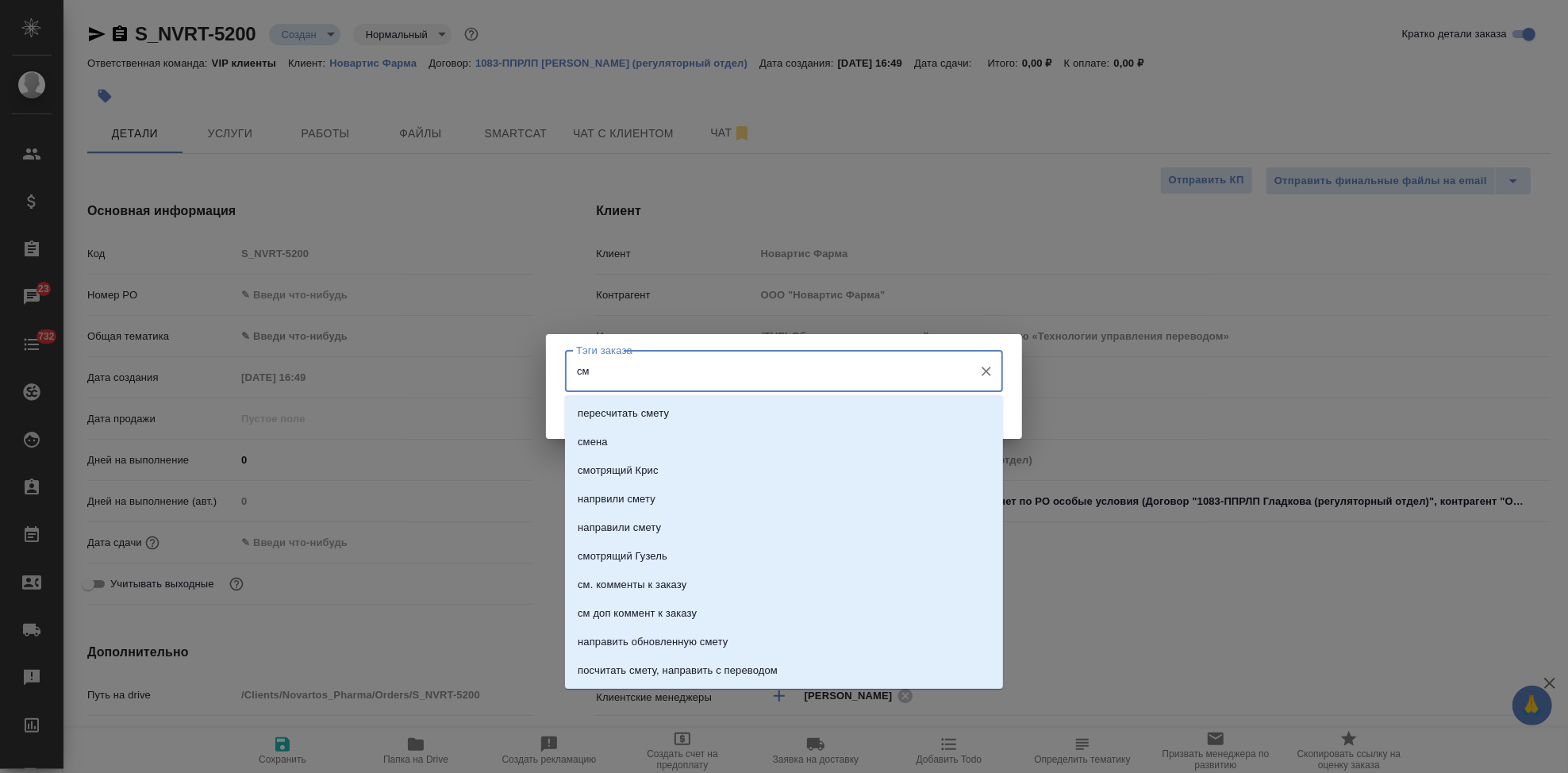
type input "см д"
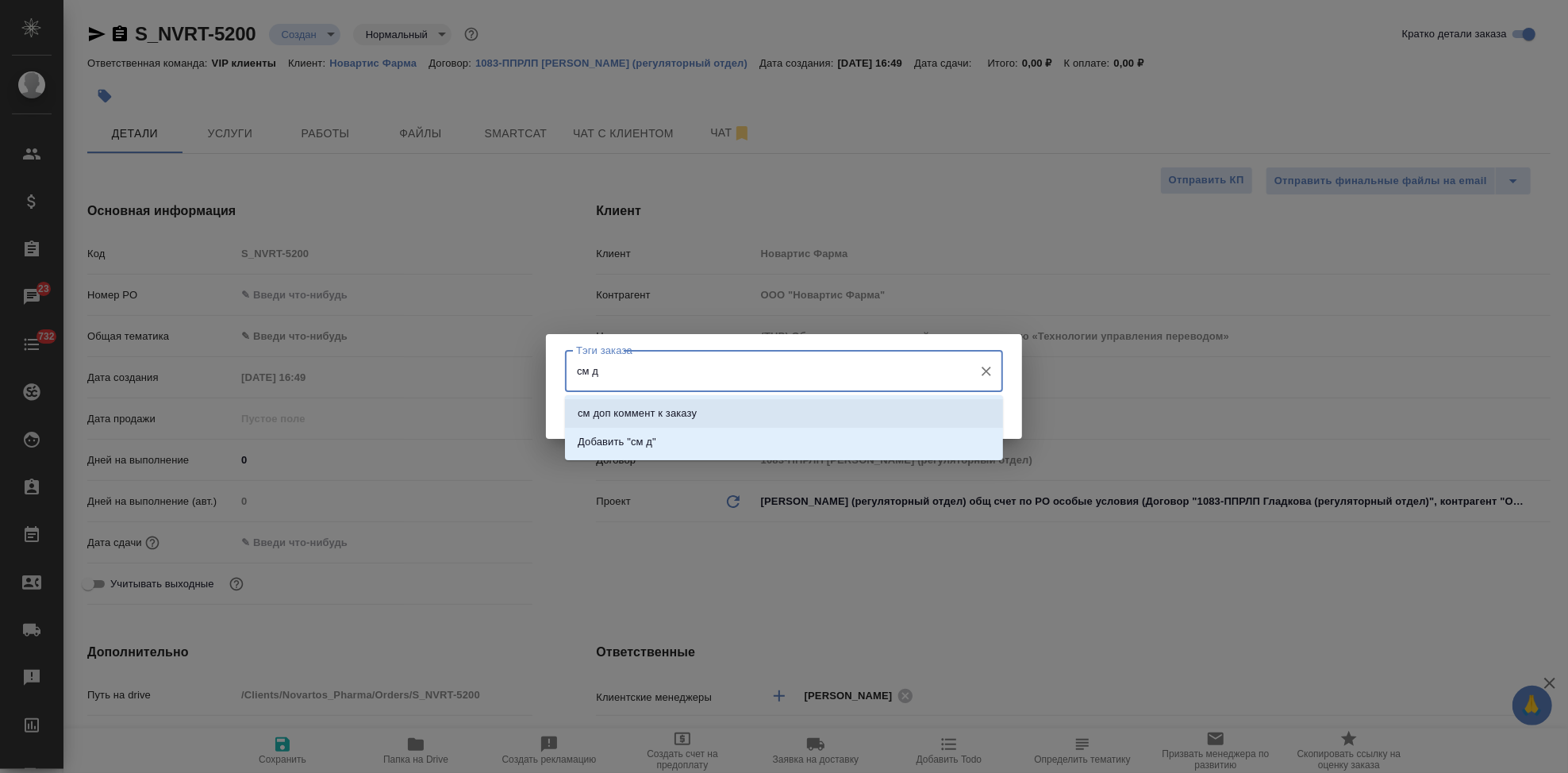
click at [753, 416] on li "см доп коммент к заказу" at bounding box center [784, 414] width 438 height 29
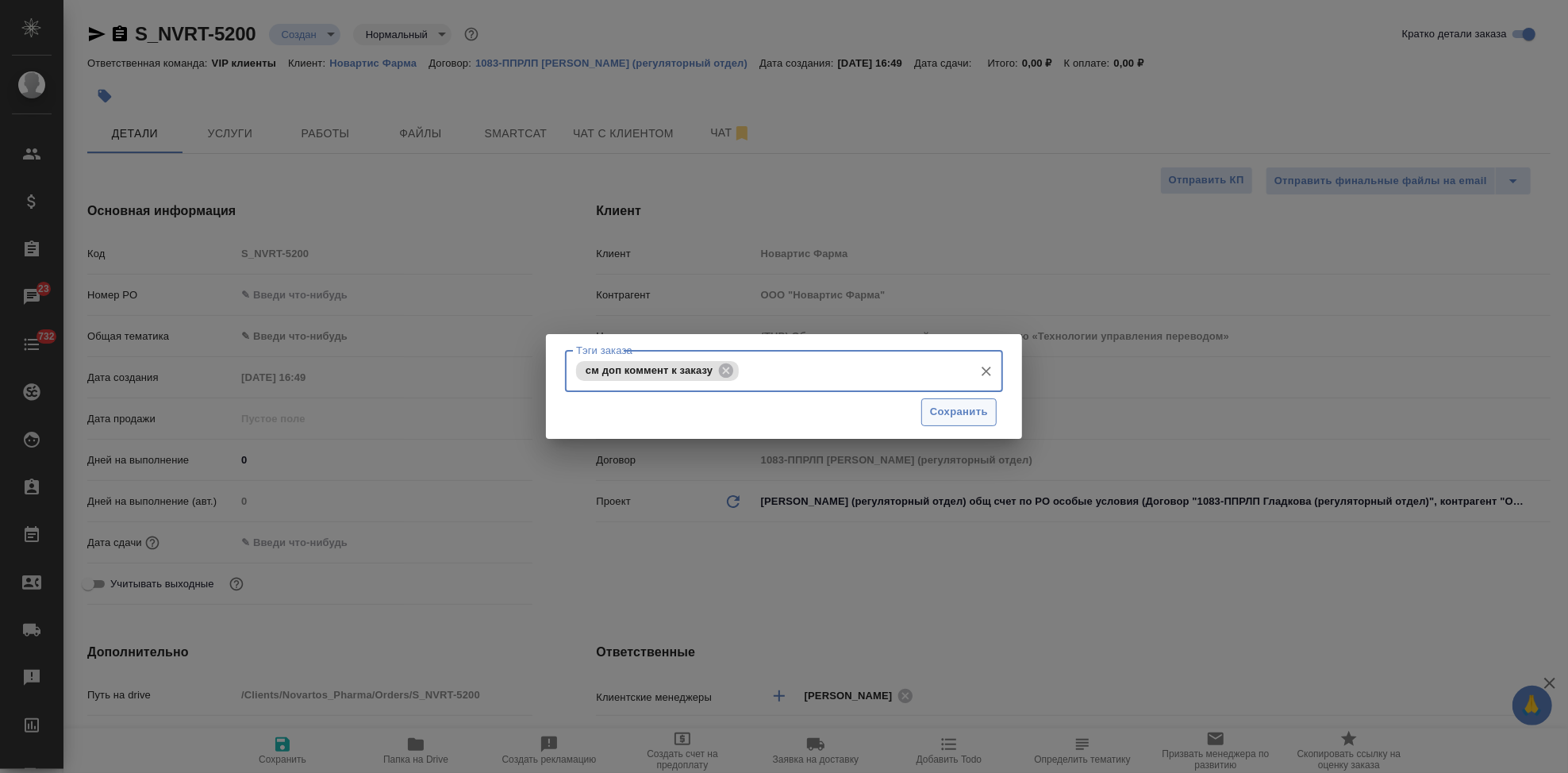
click at [953, 420] on span "Сохранить" at bounding box center [959, 412] width 58 height 18
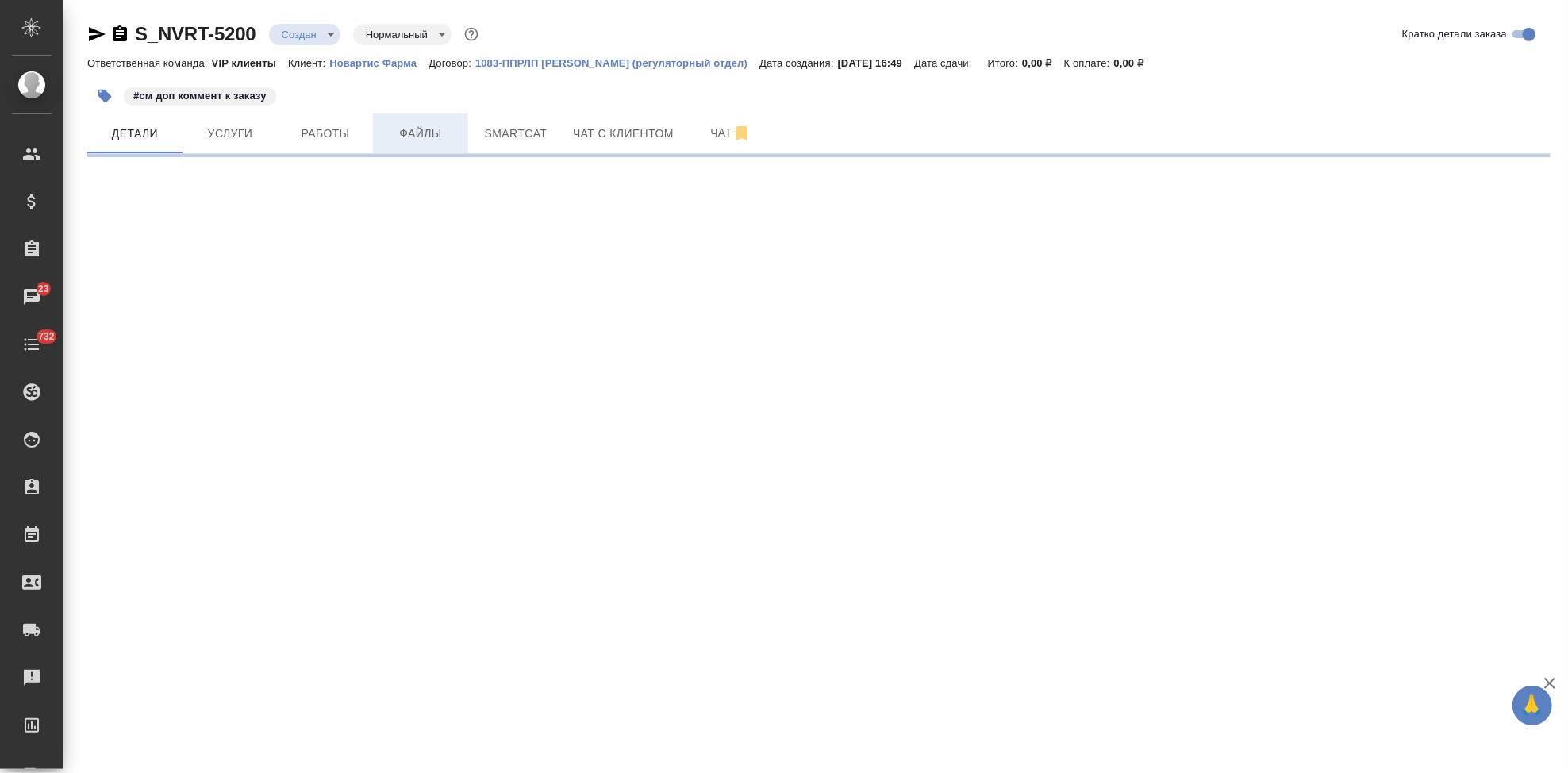
select select "RU"
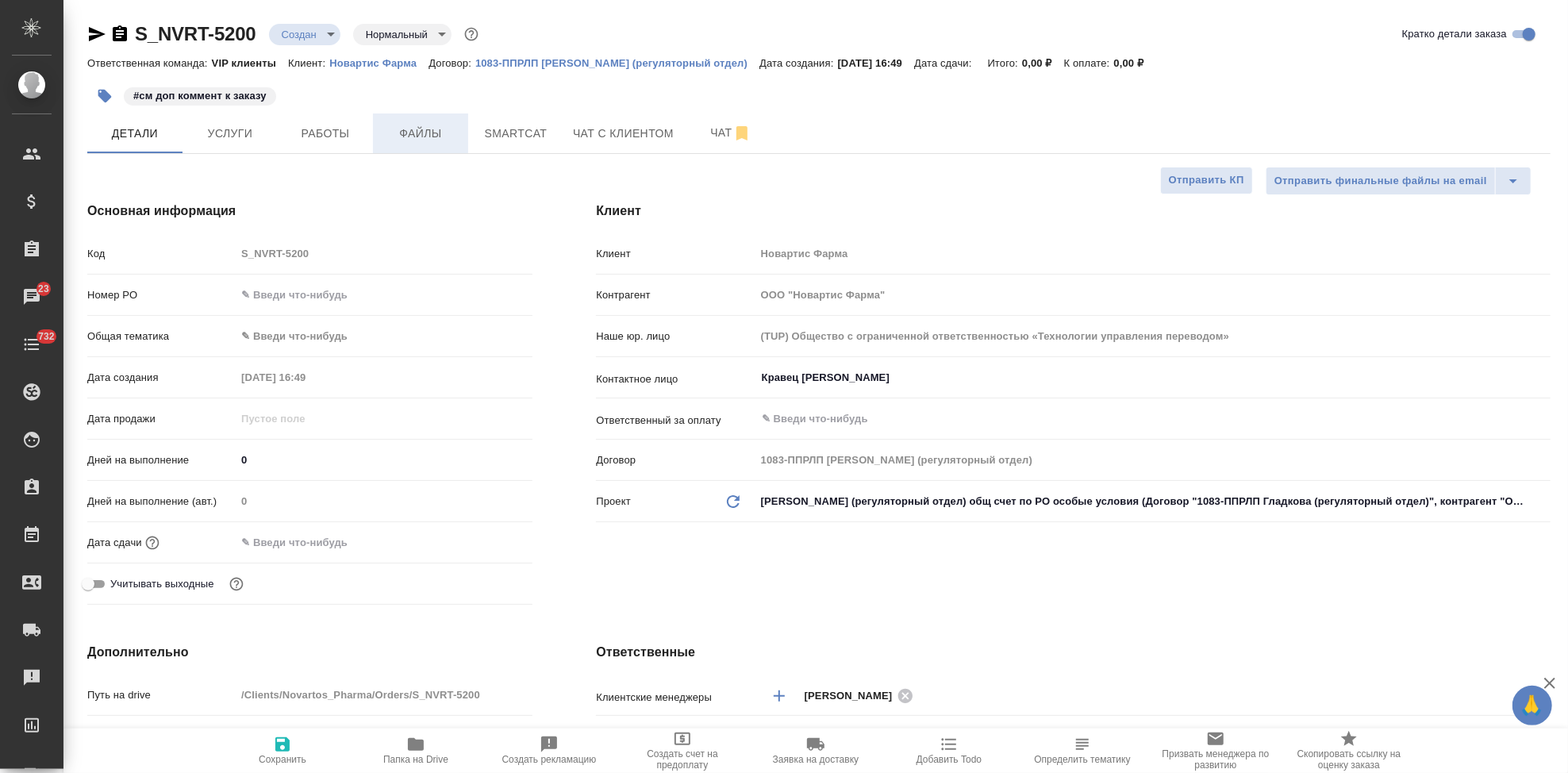
type textarea "x"
click at [443, 131] on span "Файлы" at bounding box center [420, 134] width 76 height 20
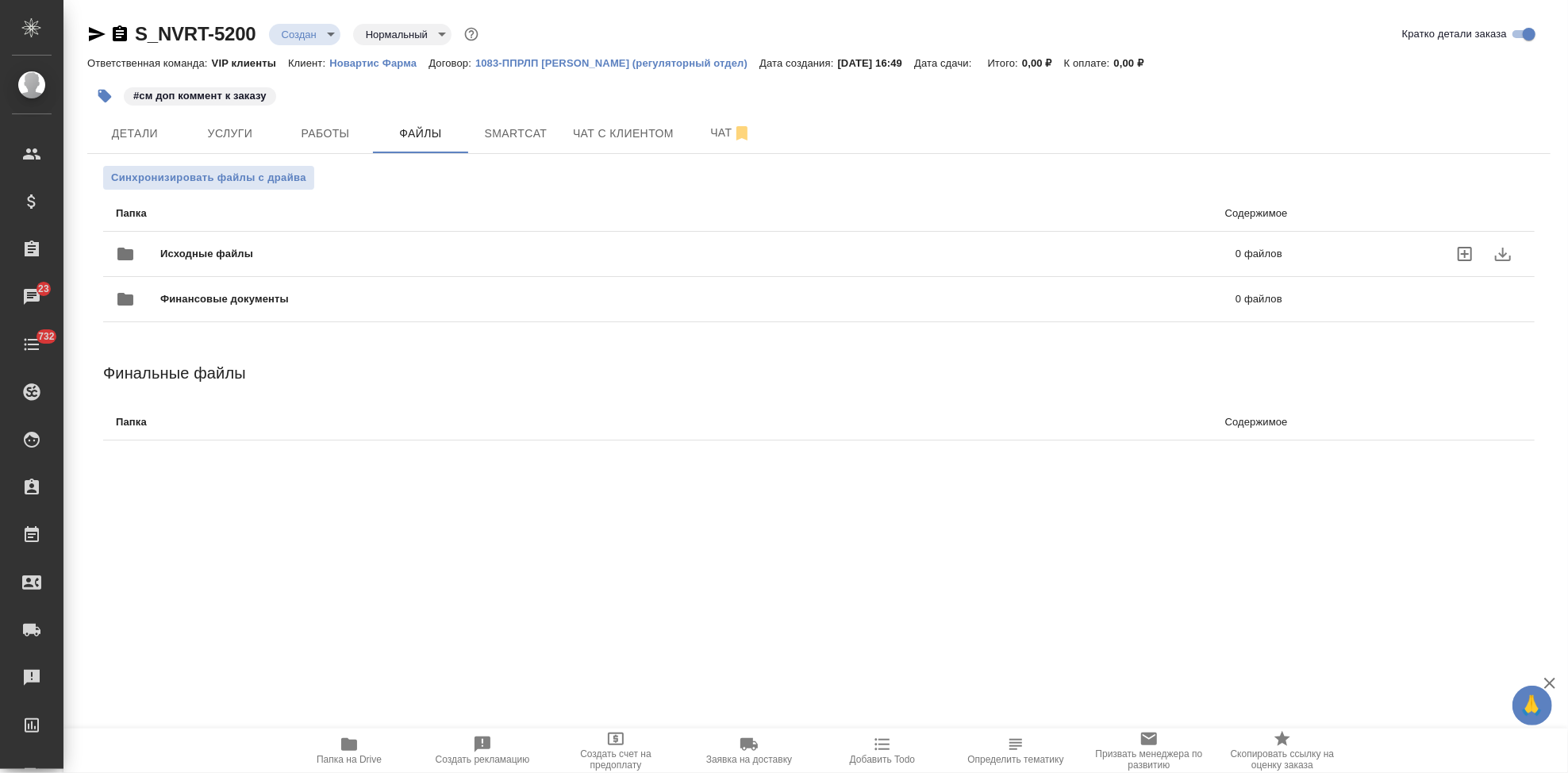
click at [1457, 254] on icon "uploadFiles" at bounding box center [1465, 254] width 14 height 14
click at [0, 0] on input "uploadFiles" at bounding box center [0, 0] width 0 height 0
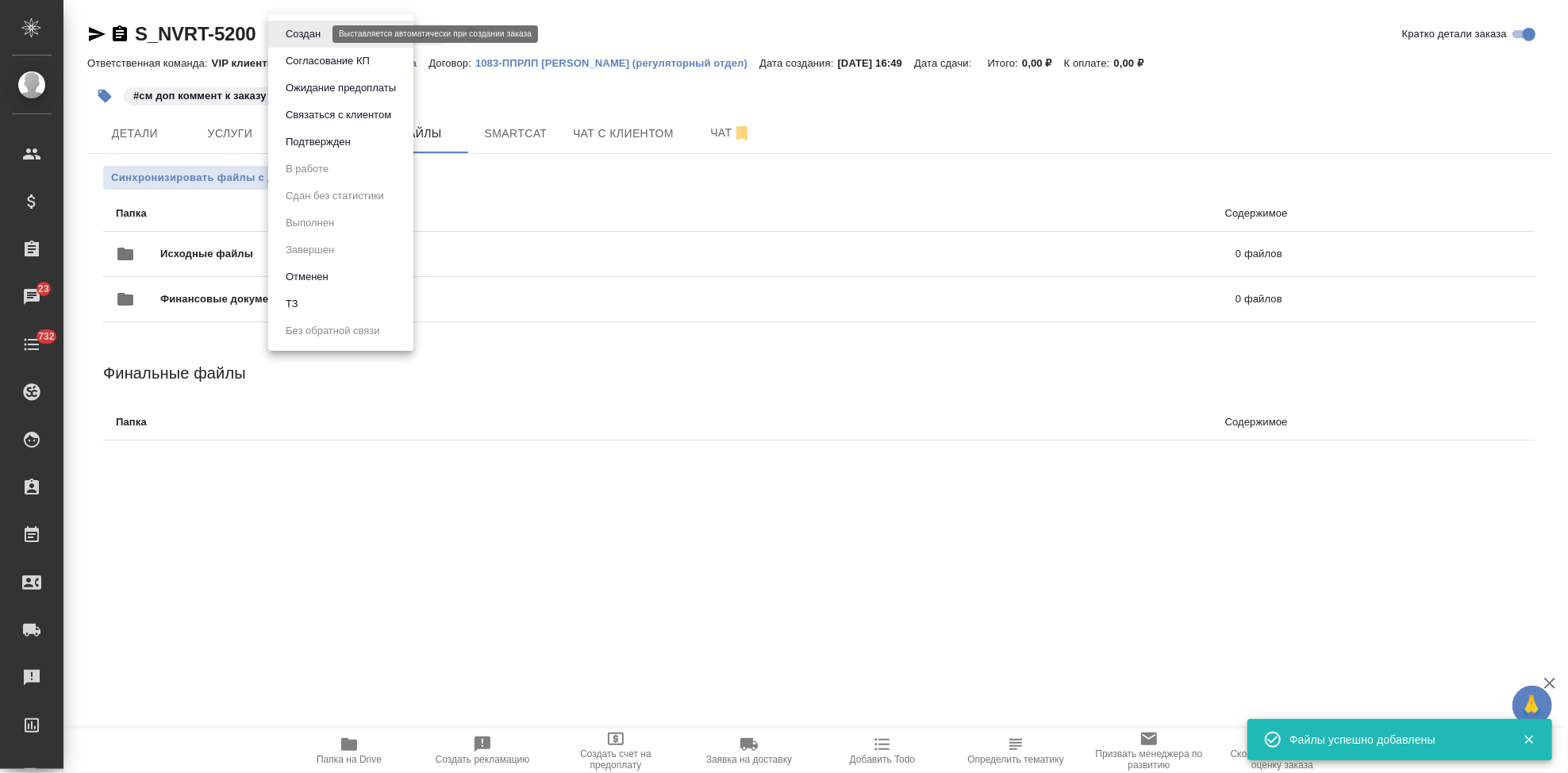
click at [318, 31] on body "🙏 .cls-1 fill:#fff; AWATERA Kabargina Anna Клиенты Спецификации Заказы 23 Чаты …" at bounding box center [784, 386] width 1568 height 773
click at [306, 295] on li "ТЗ" at bounding box center [341, 304] width 145 height 27
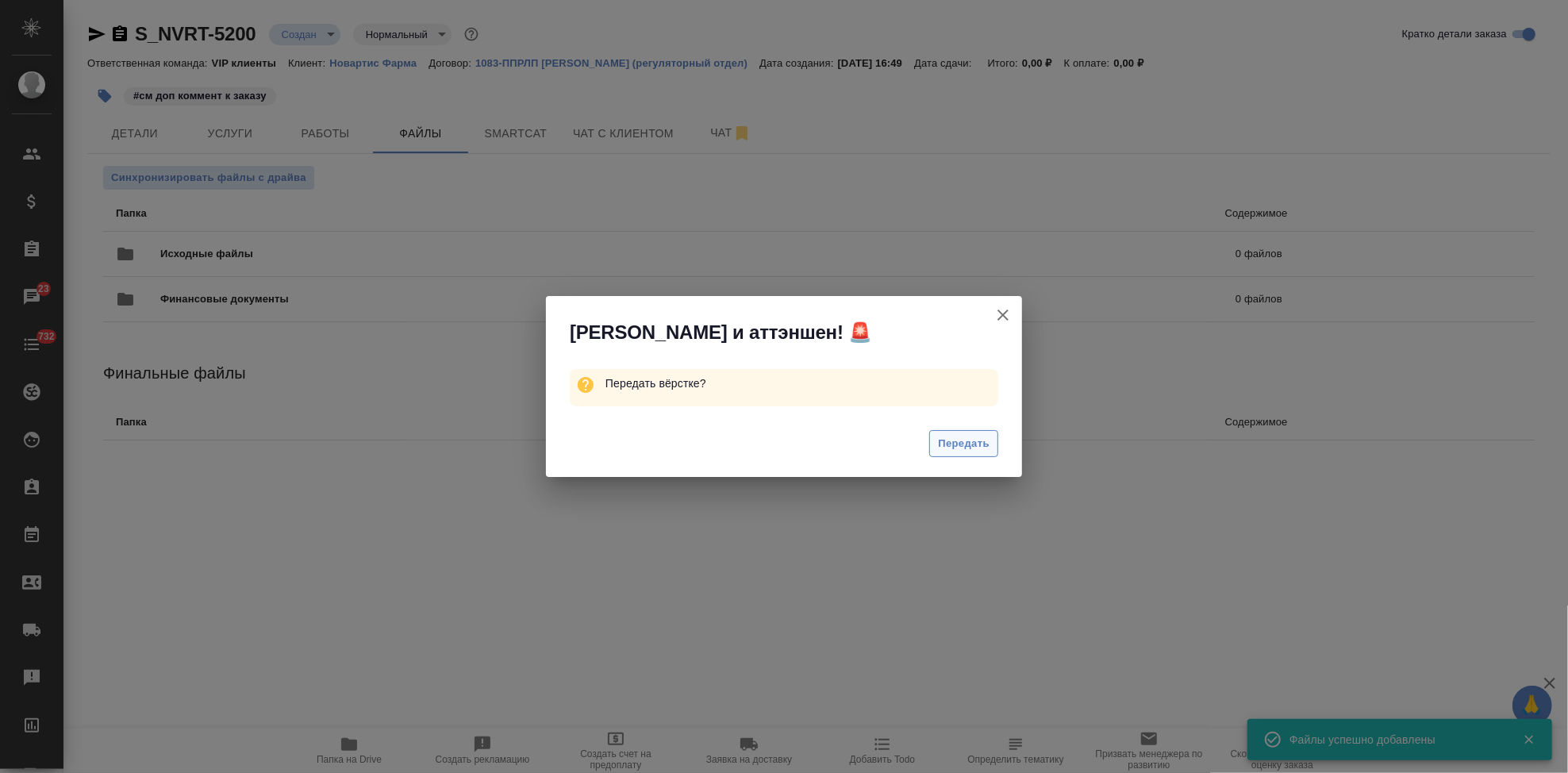
click at [960, 439] on span "Передать" at bounding box center [963, 444] width 52 height 18
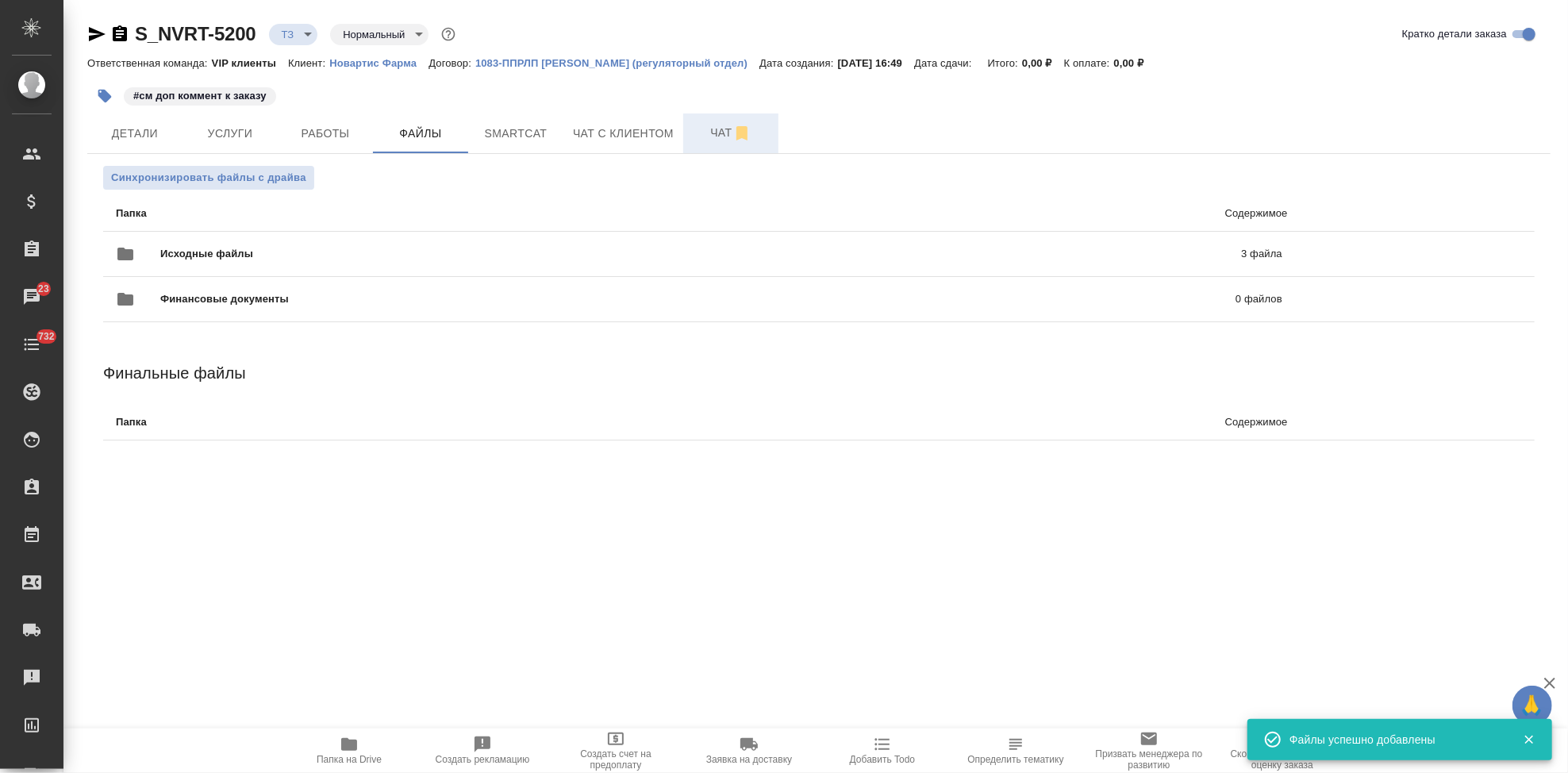
click at [704, 130] on span "Чат" at bounding box center [731, 133] width 76 height 20
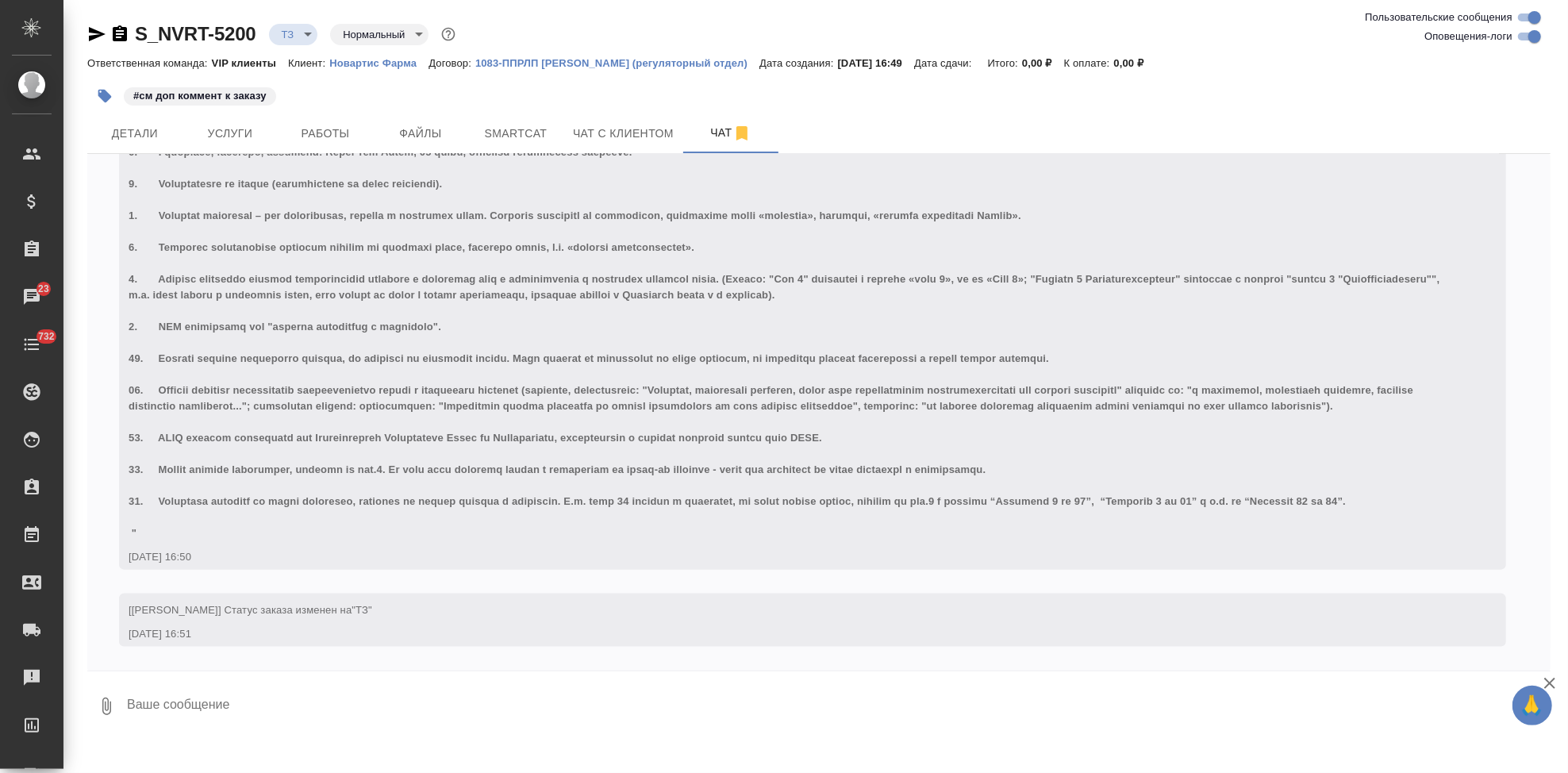
scroll to position [1384, 0]
click at [306, 699] on textarea at bounding box center [837, 707] width 1425 height 54
type textarea "важное тз!!!"
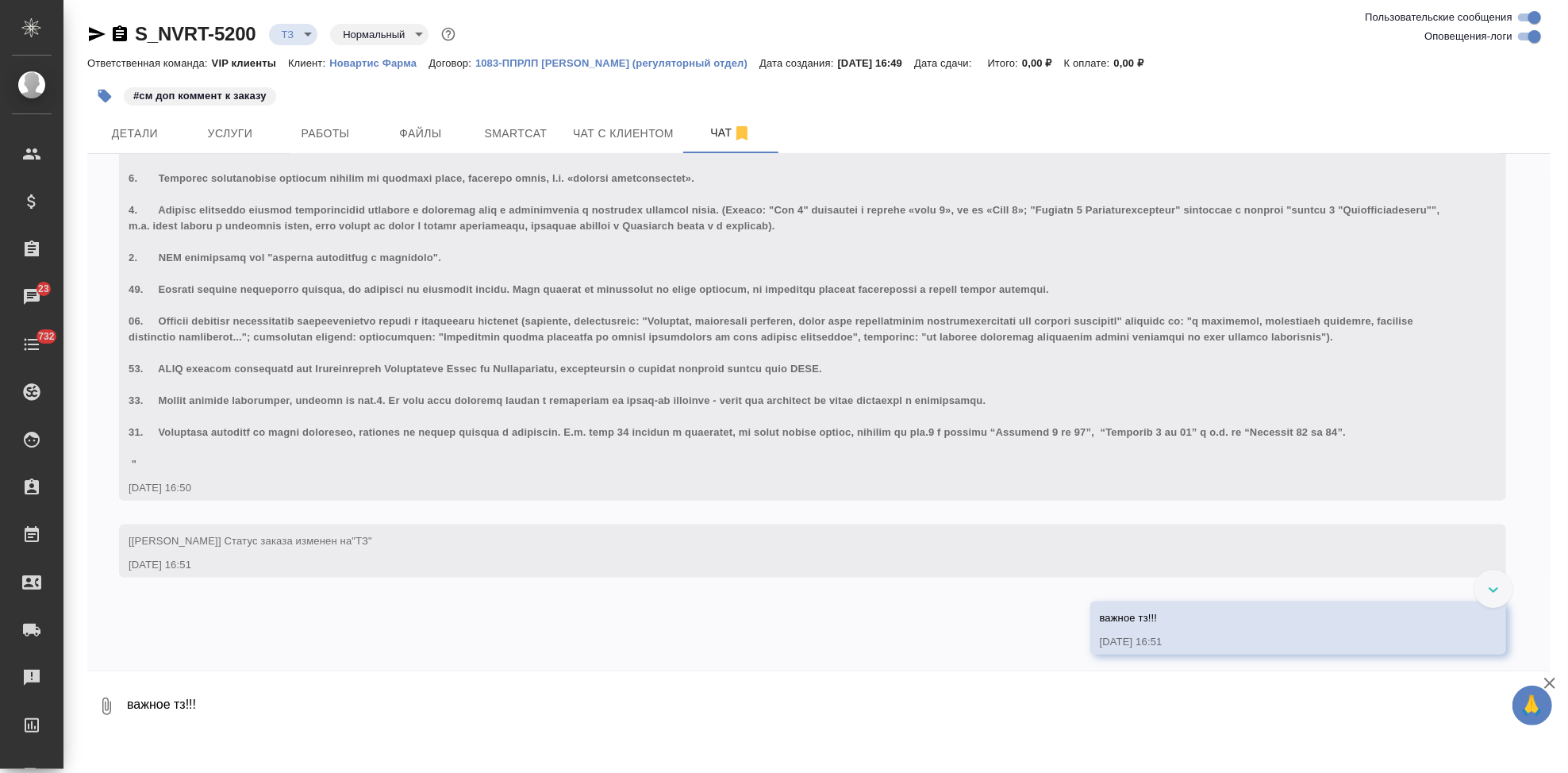
scroll to position [1373, 0]
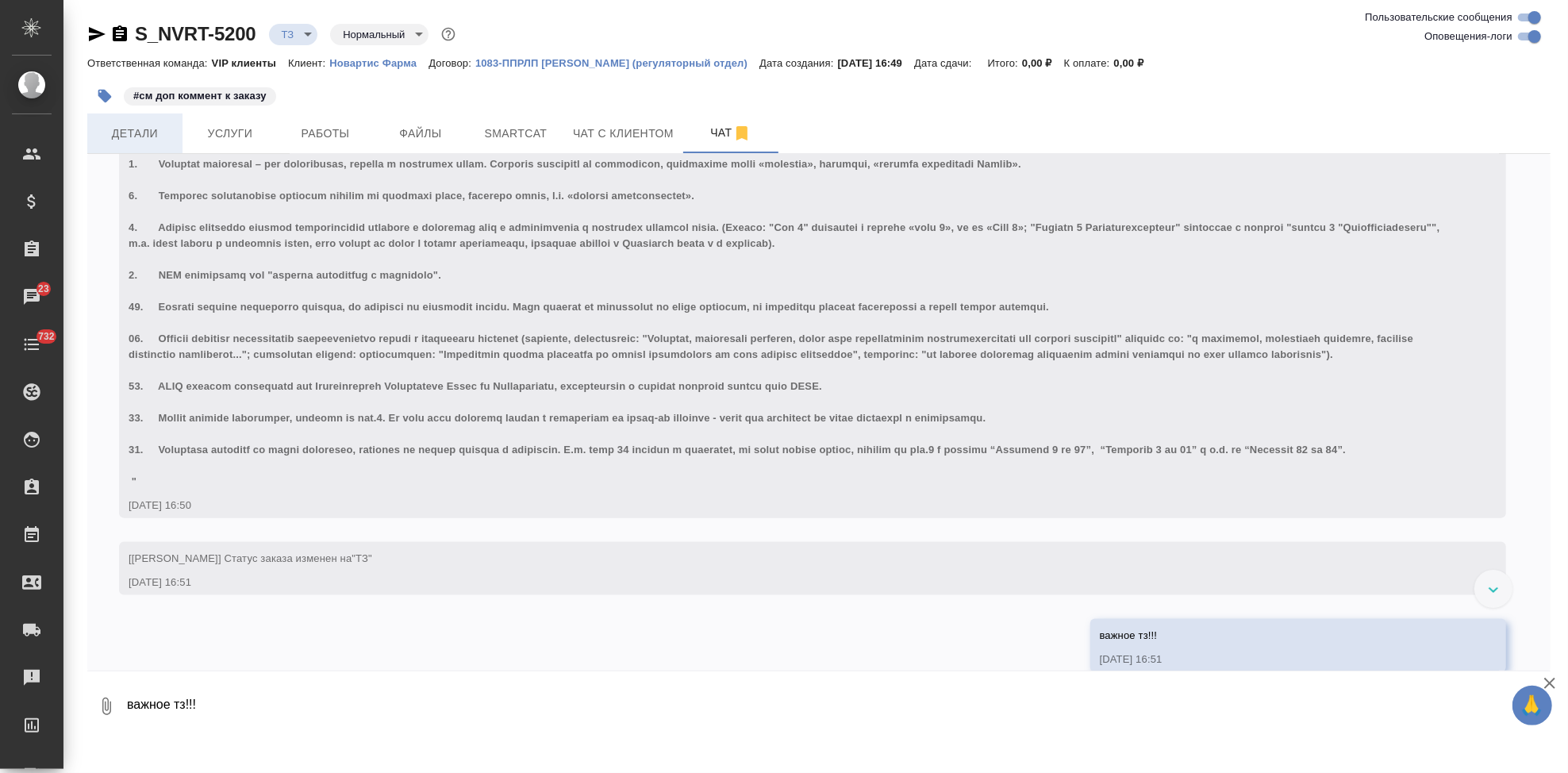
click at [161, 122] on button "Детали" at bounding box center [134, 133] width 95 height 40
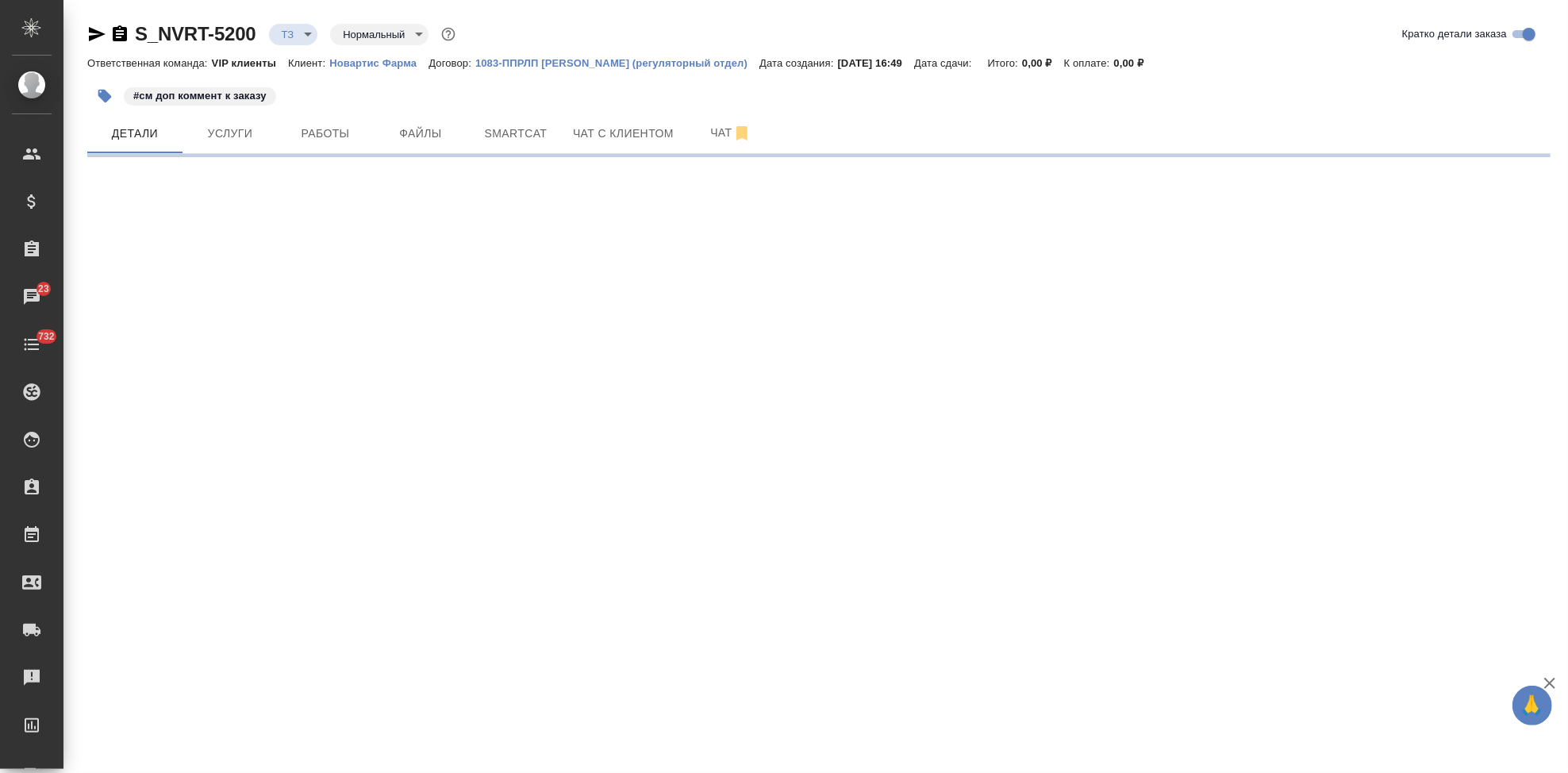
select select "RU"
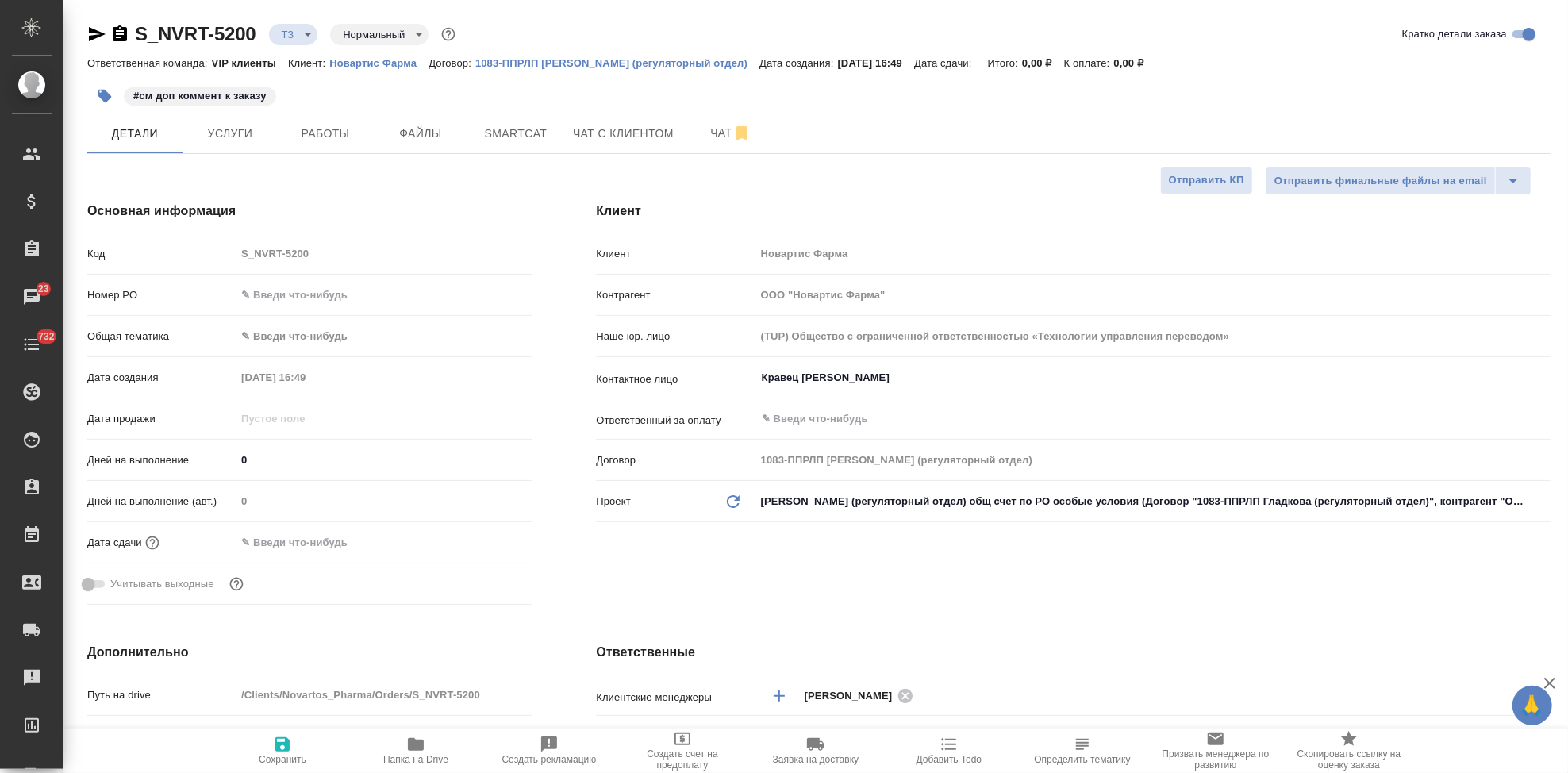
type textarea "x"
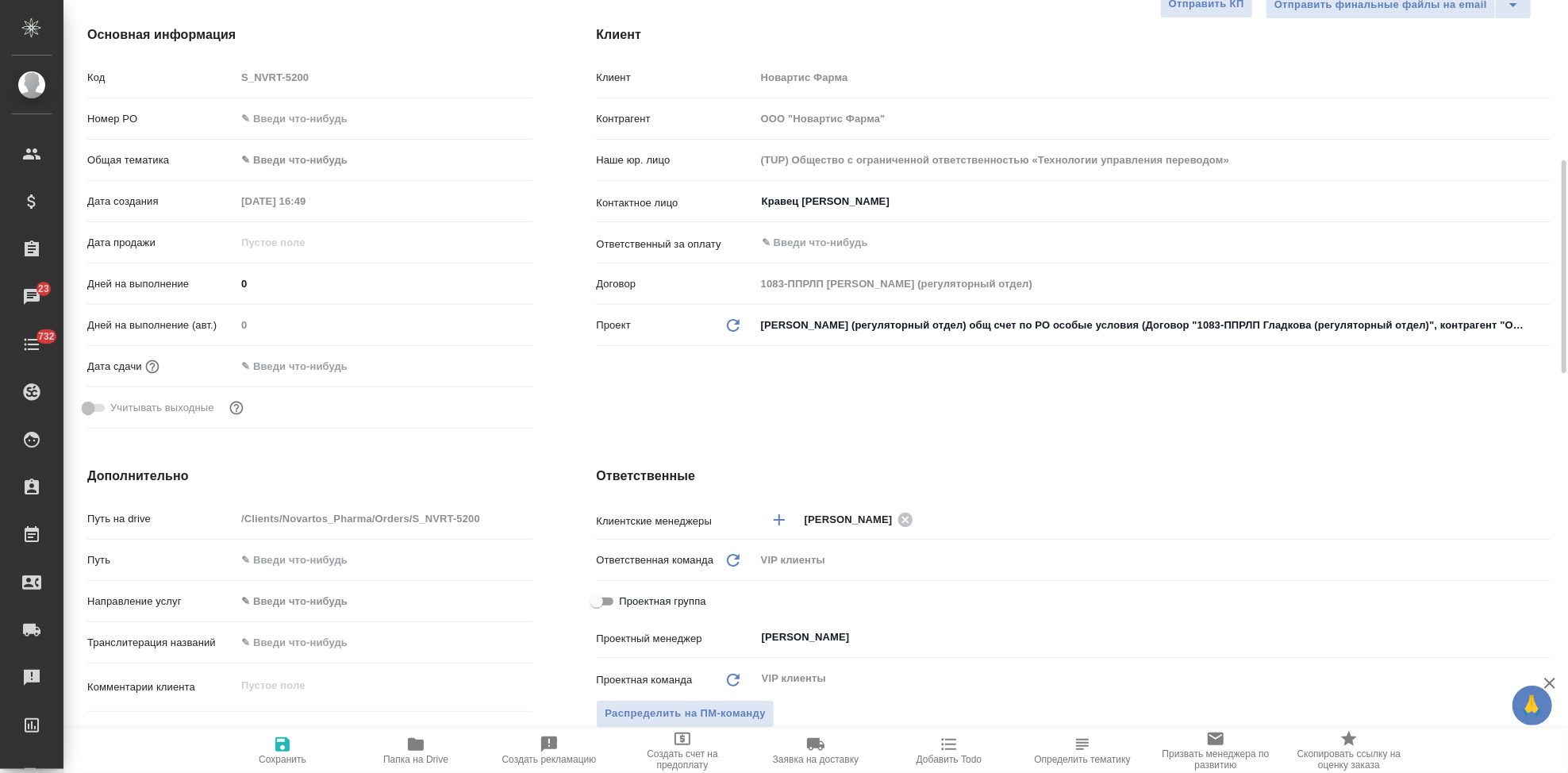
scroll to position [353, 0]
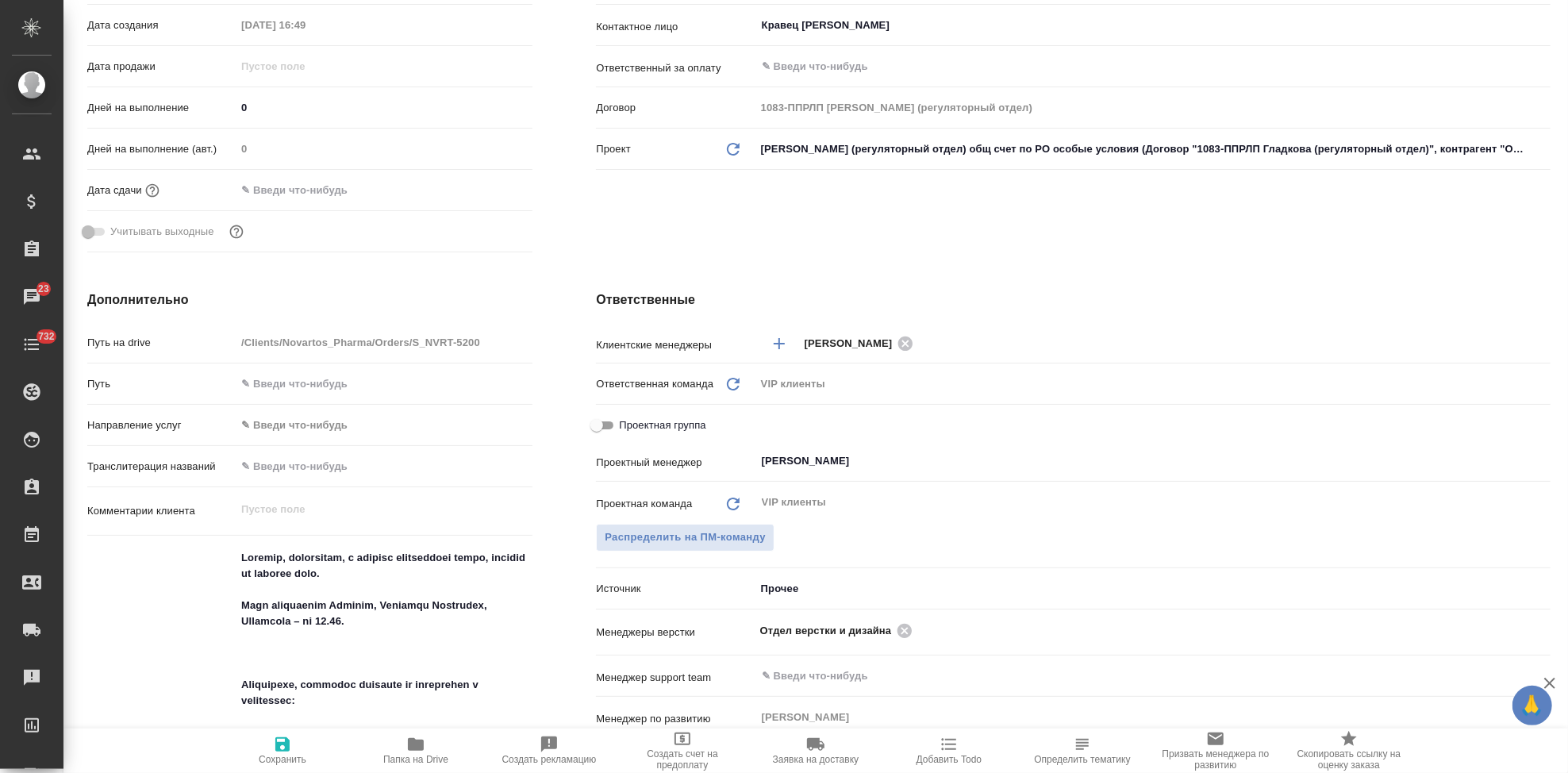
click at [338, 192] on input "text" at bounding box center [304, 189] width 139 height 23
click at [479, 186] on icon "button" at bounding box center [486, 188] width 14 height 16
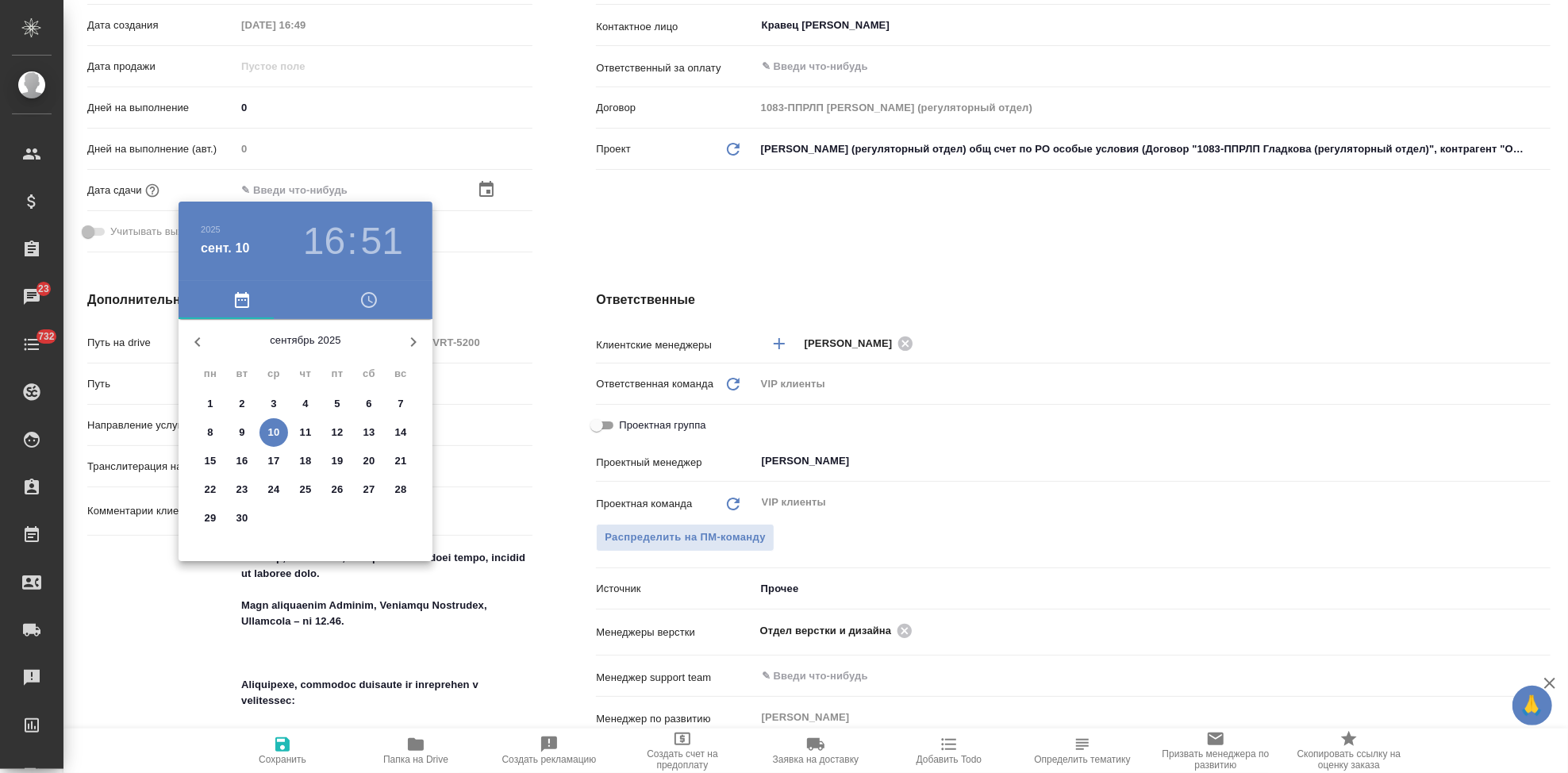
click at [336, 464] on p "19" at bounding box center [337, 461] width 12 height 16
type input "19.09.2025 16:51"
type textarea "x"
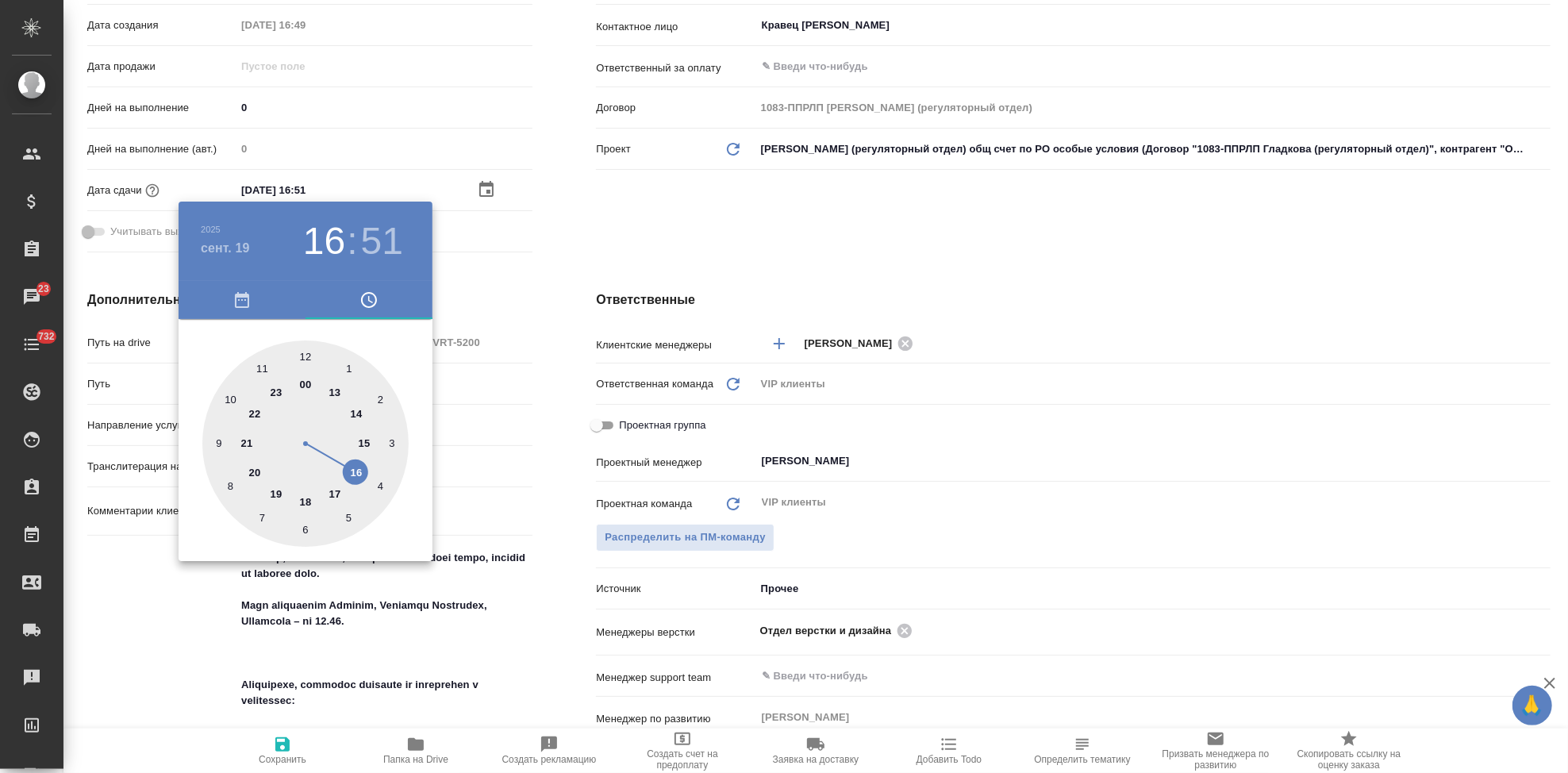
type input "19.09.2025 17:51"
type textarea "x"
drag, startPoint x: 355, startPoint y: 472, endPoint x: 342, endPoint y: 490, distance: 22.2
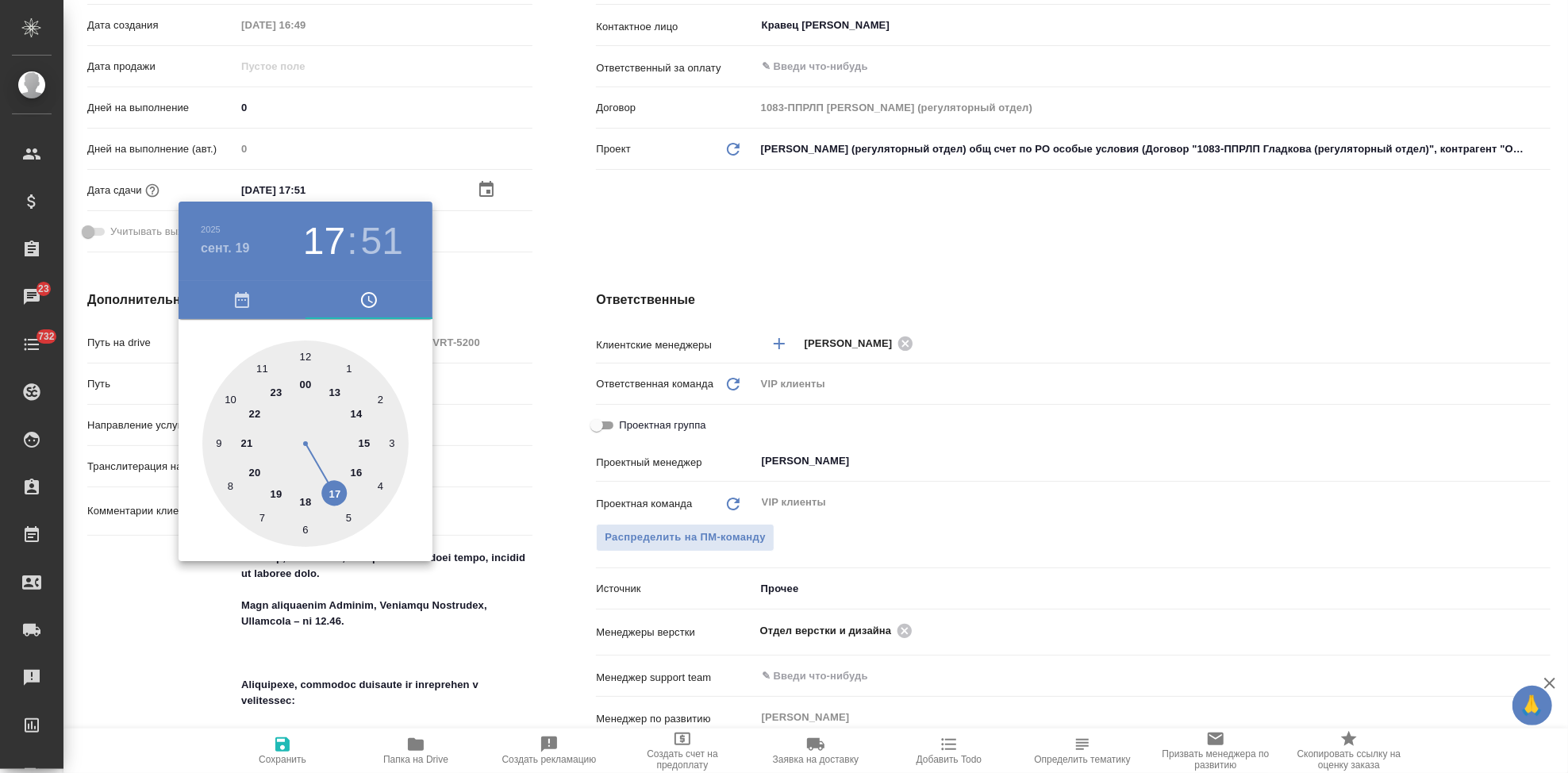
click at [342, 490] on div at bounding box center [305, 444] width 207 height 207
type textarea "x"
type input "19.09.2025 17:59"
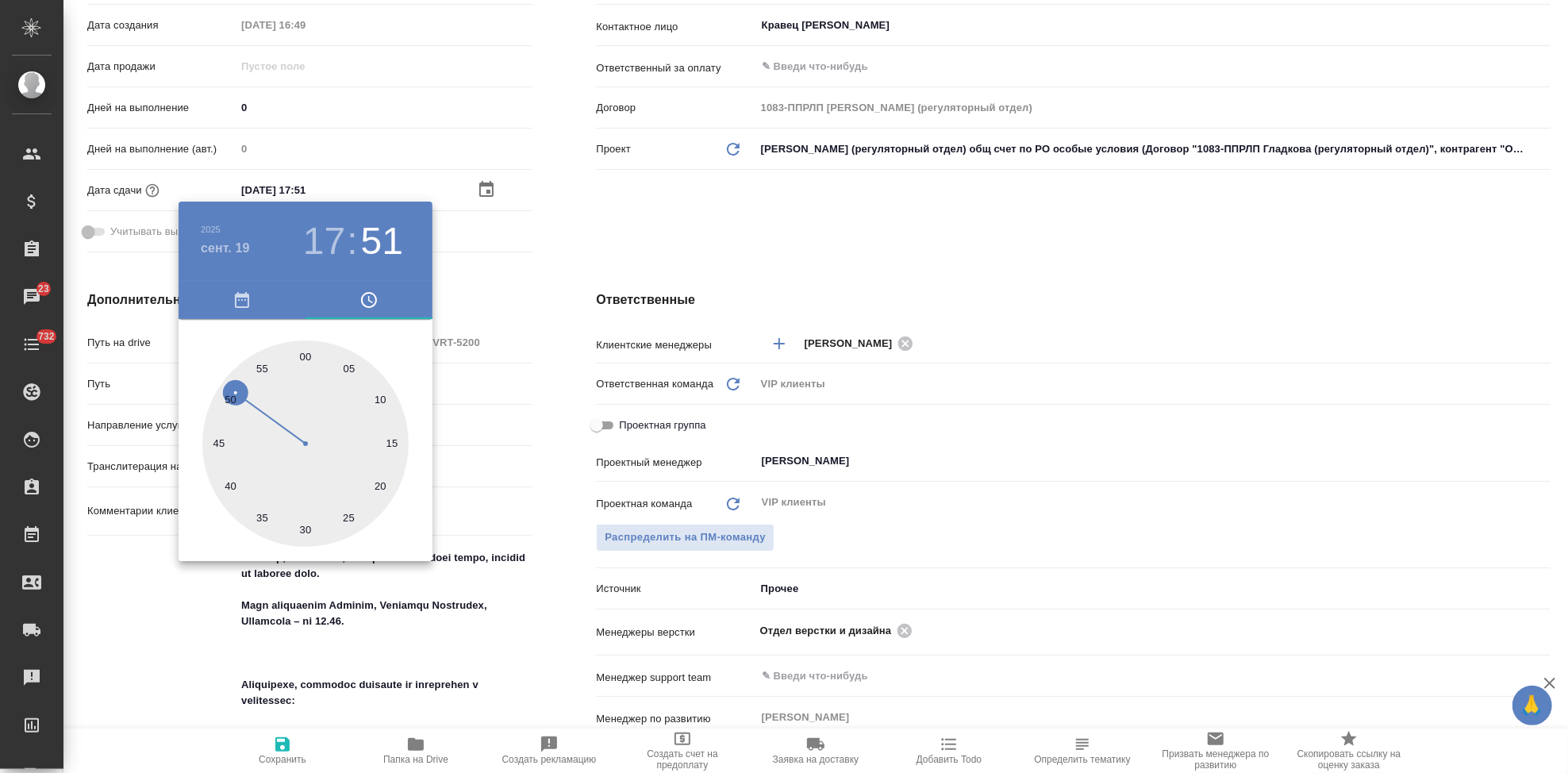
type textarea "x"
type input "19.09.2025 17:00"
type textarea "x"
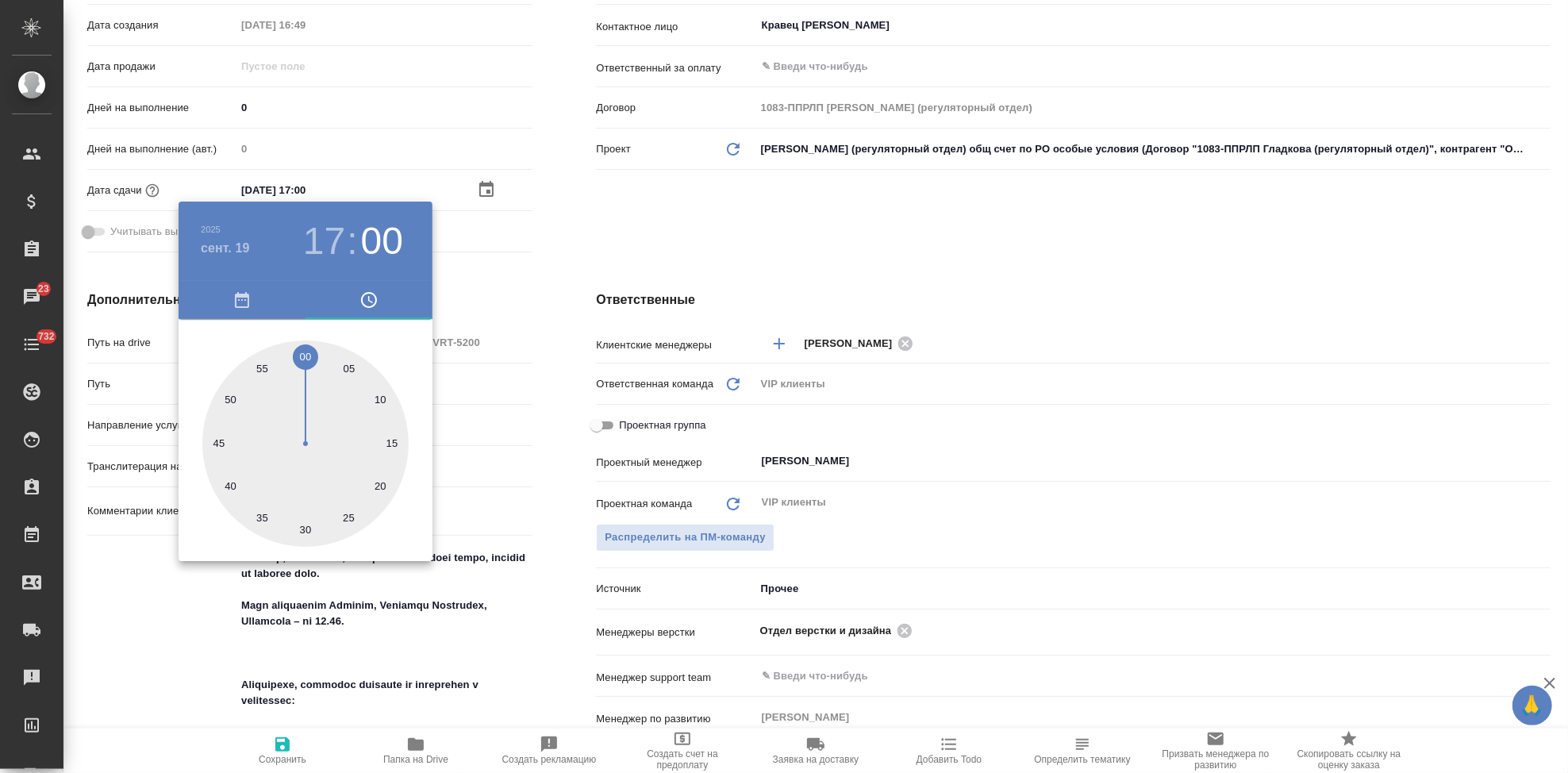
type textarea "x"
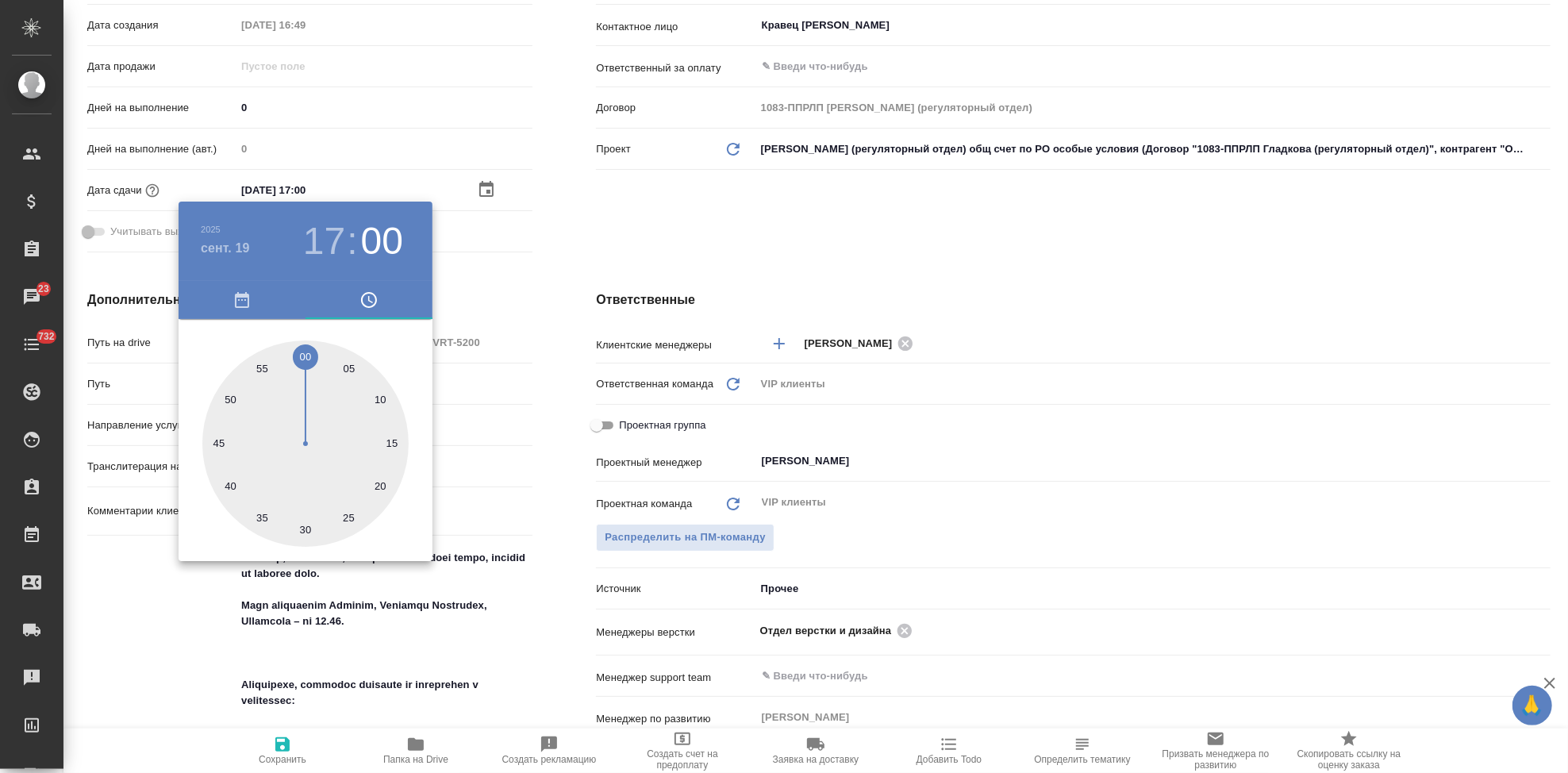
click at [303, 344] on div at bounding box center [305, 444] width 207 height 207
type textarea "x"
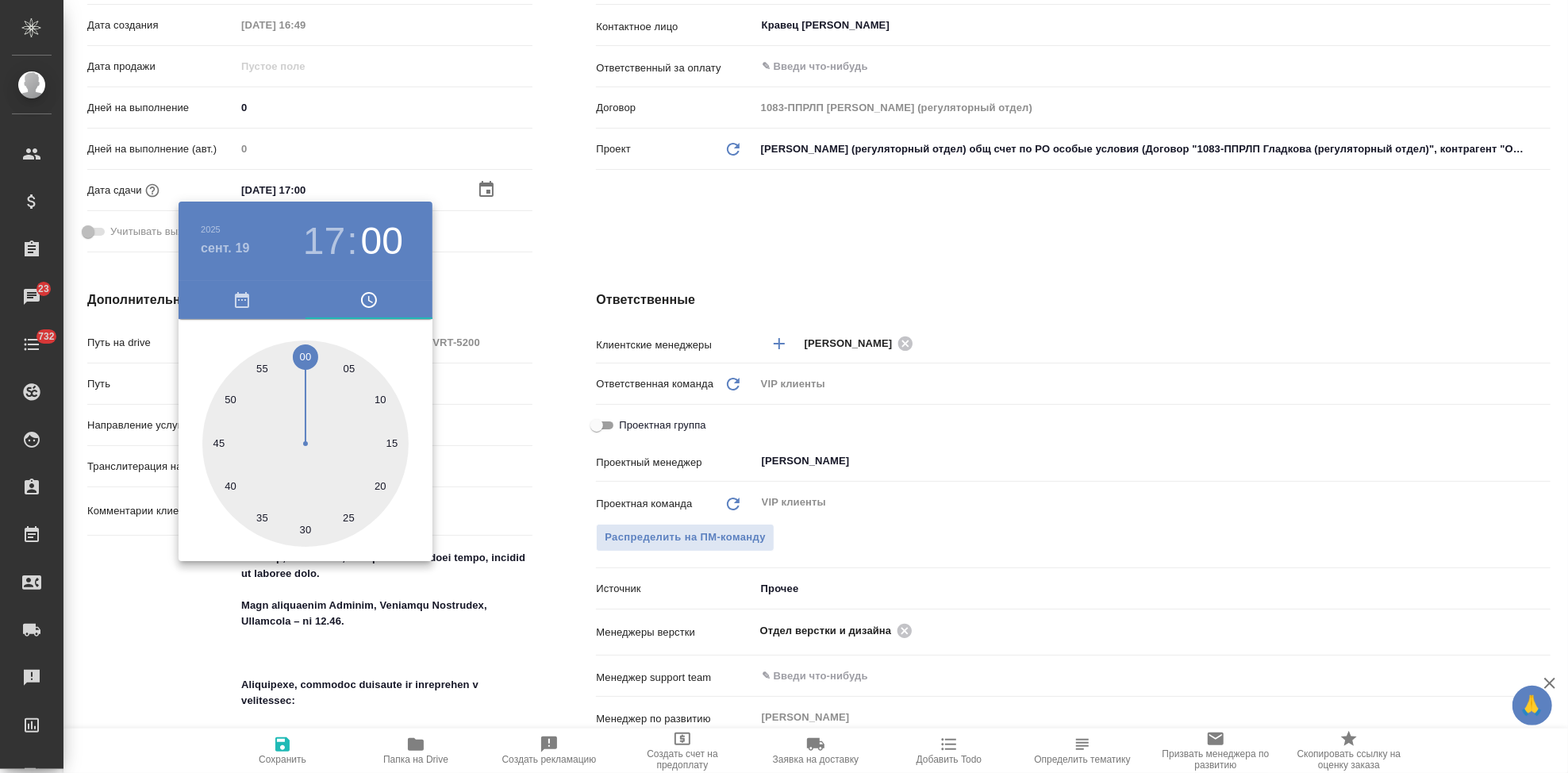
type textarea "x"
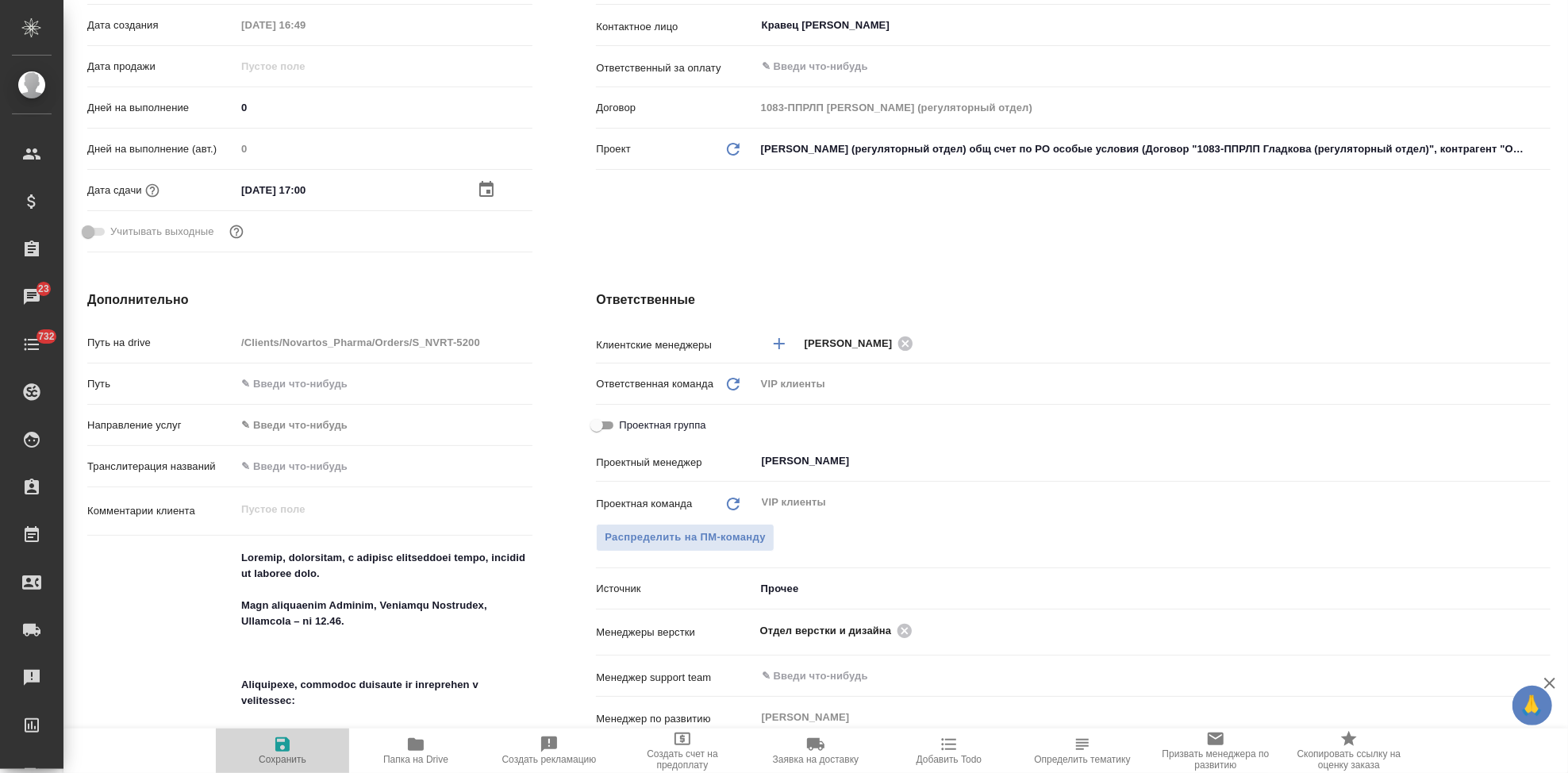
click at [284, 745] on icon "button" at bounding box center [283, 745] width 14 height 14
type textarea "x"
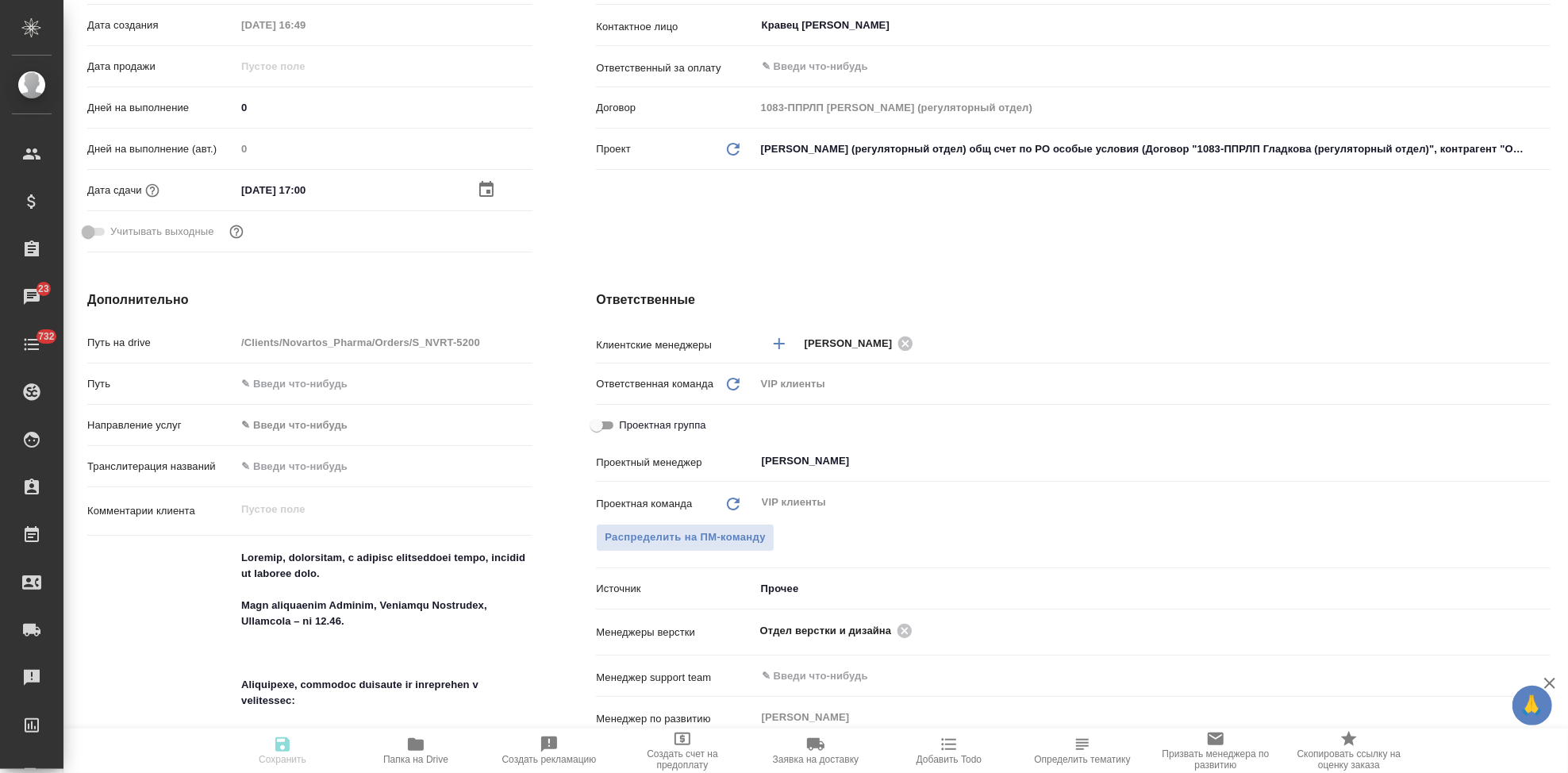
type textarea "x"
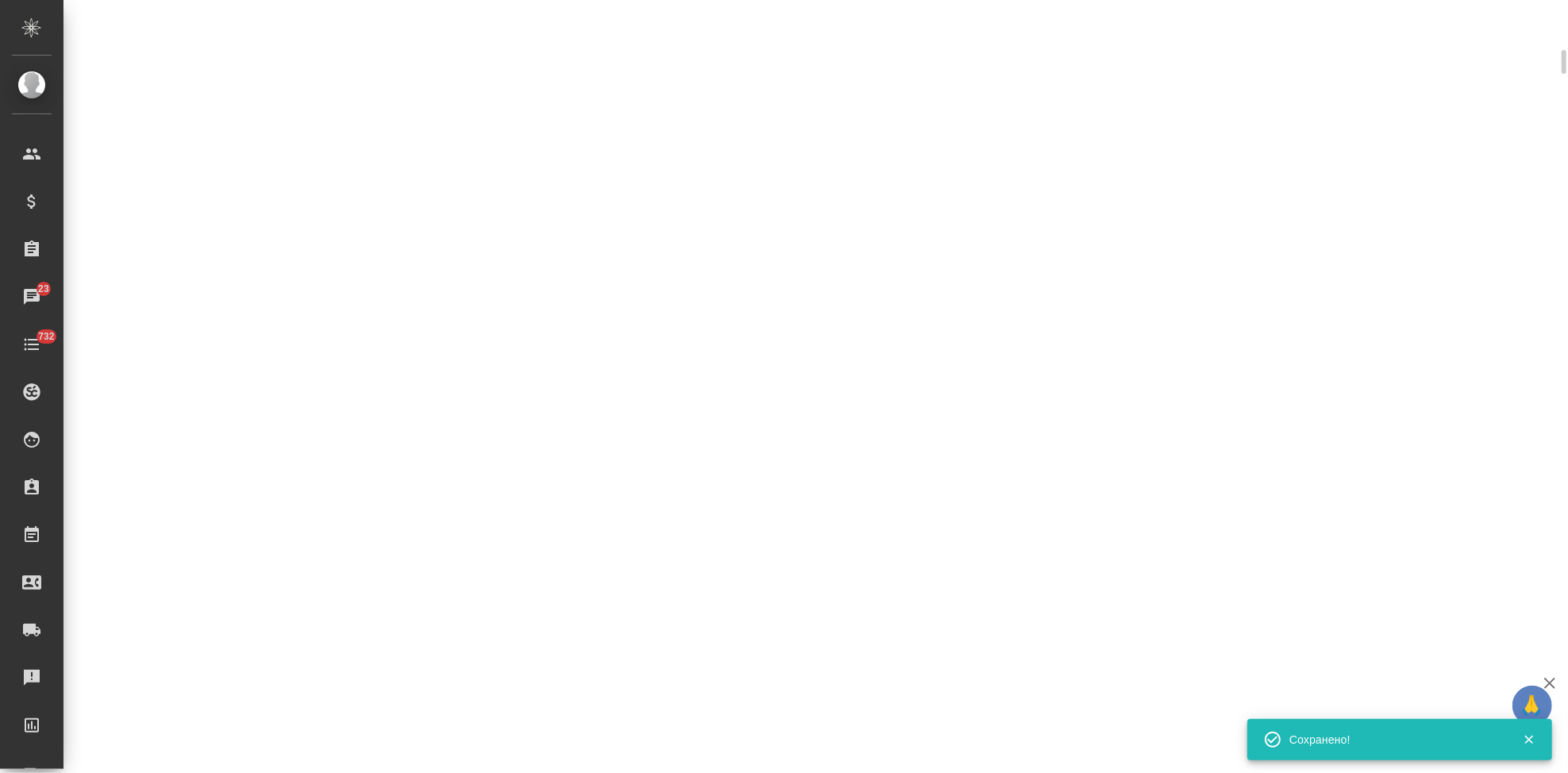
select select "RU"
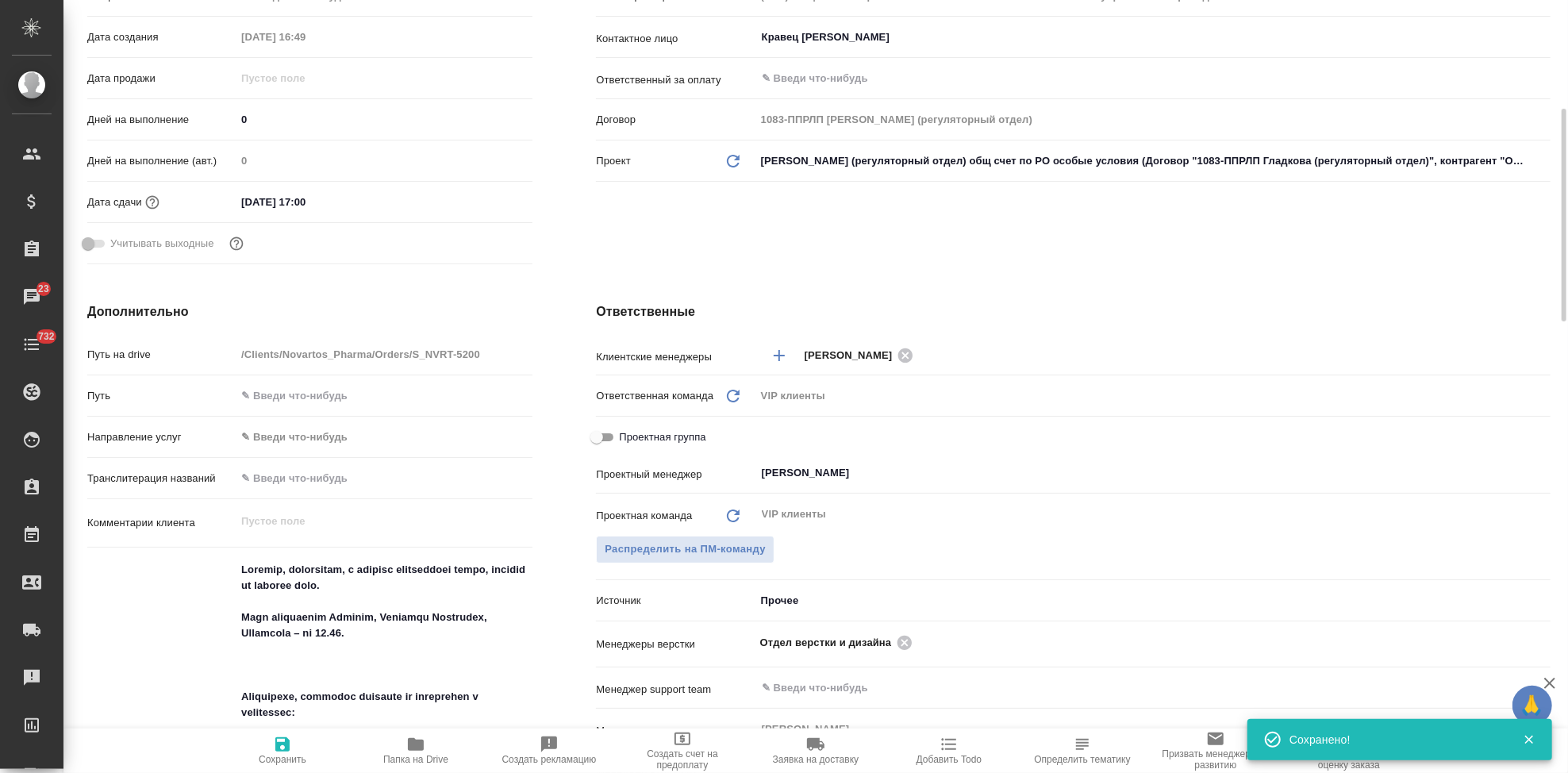
type textarea "x"
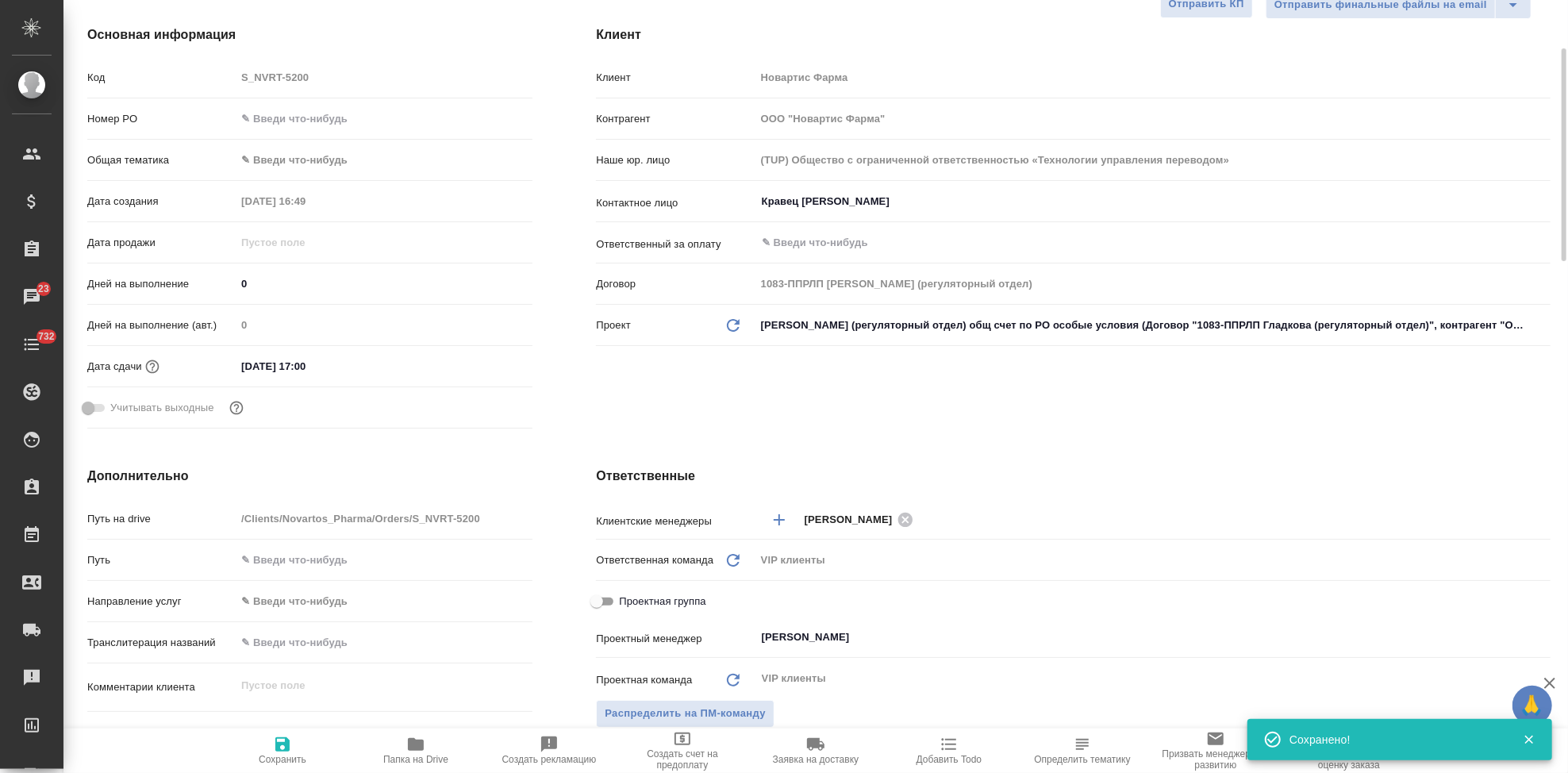
scroll to position [0, 0]
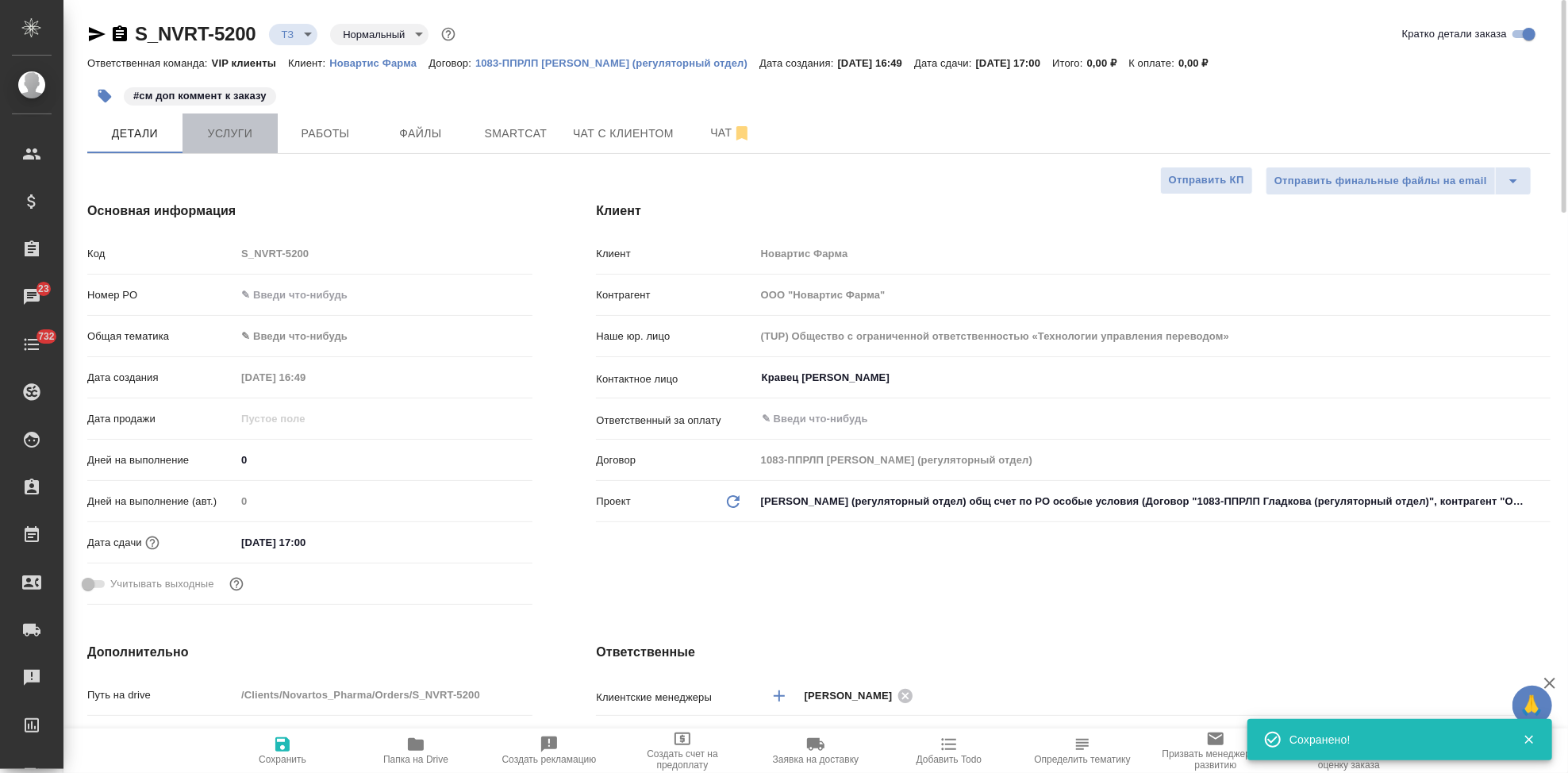
click at [259, 139] on span "Услуги" at bounding box center [230, 134] width 76 height 20
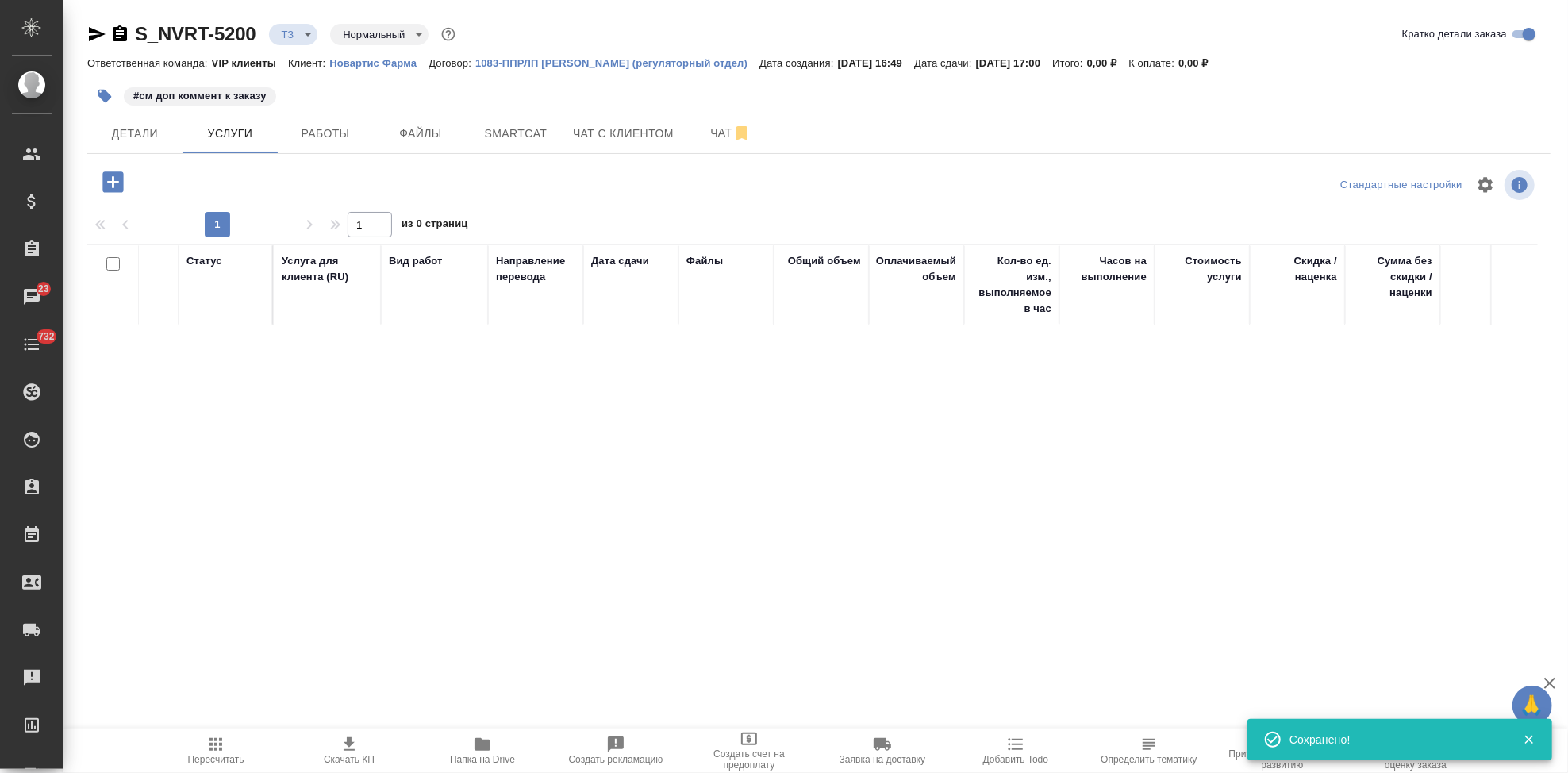
click at [109, 176] on icon "button" at bounding box center [112, 181] width 21 height 21
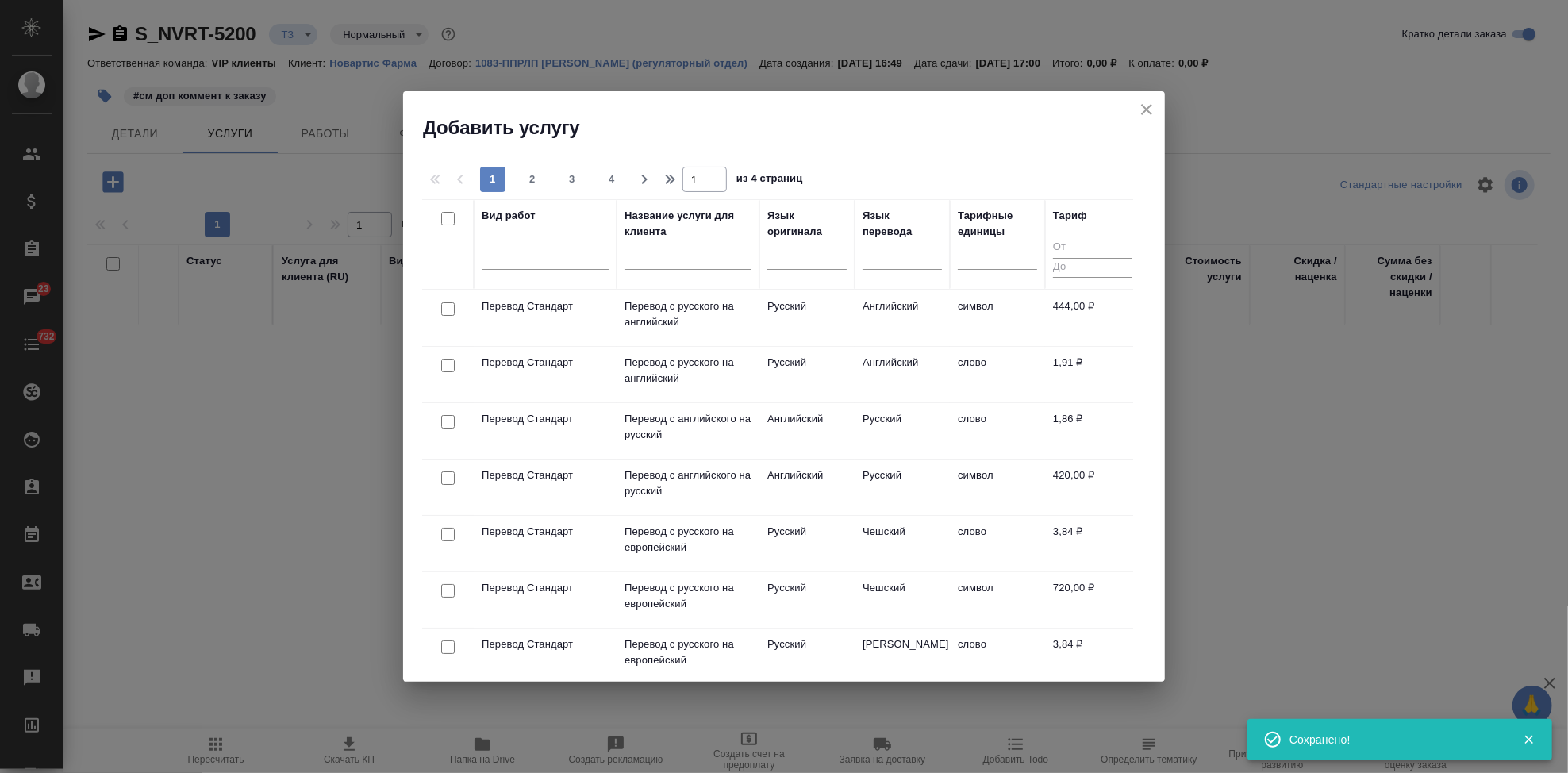
click at [771, 253] on div at bounding box center [807, 254] width 80 height 23
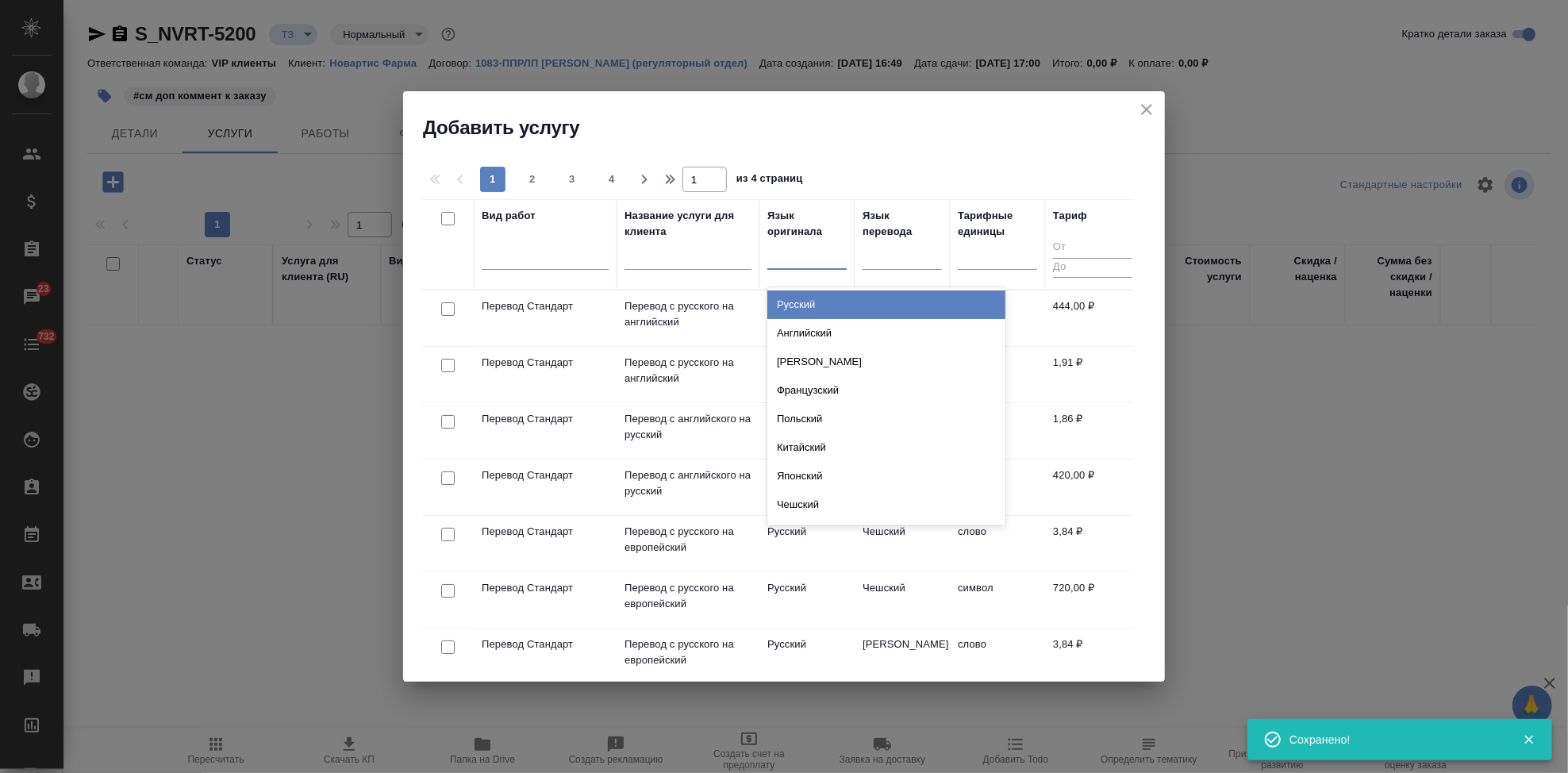
type input "[PERSON_NAME]"
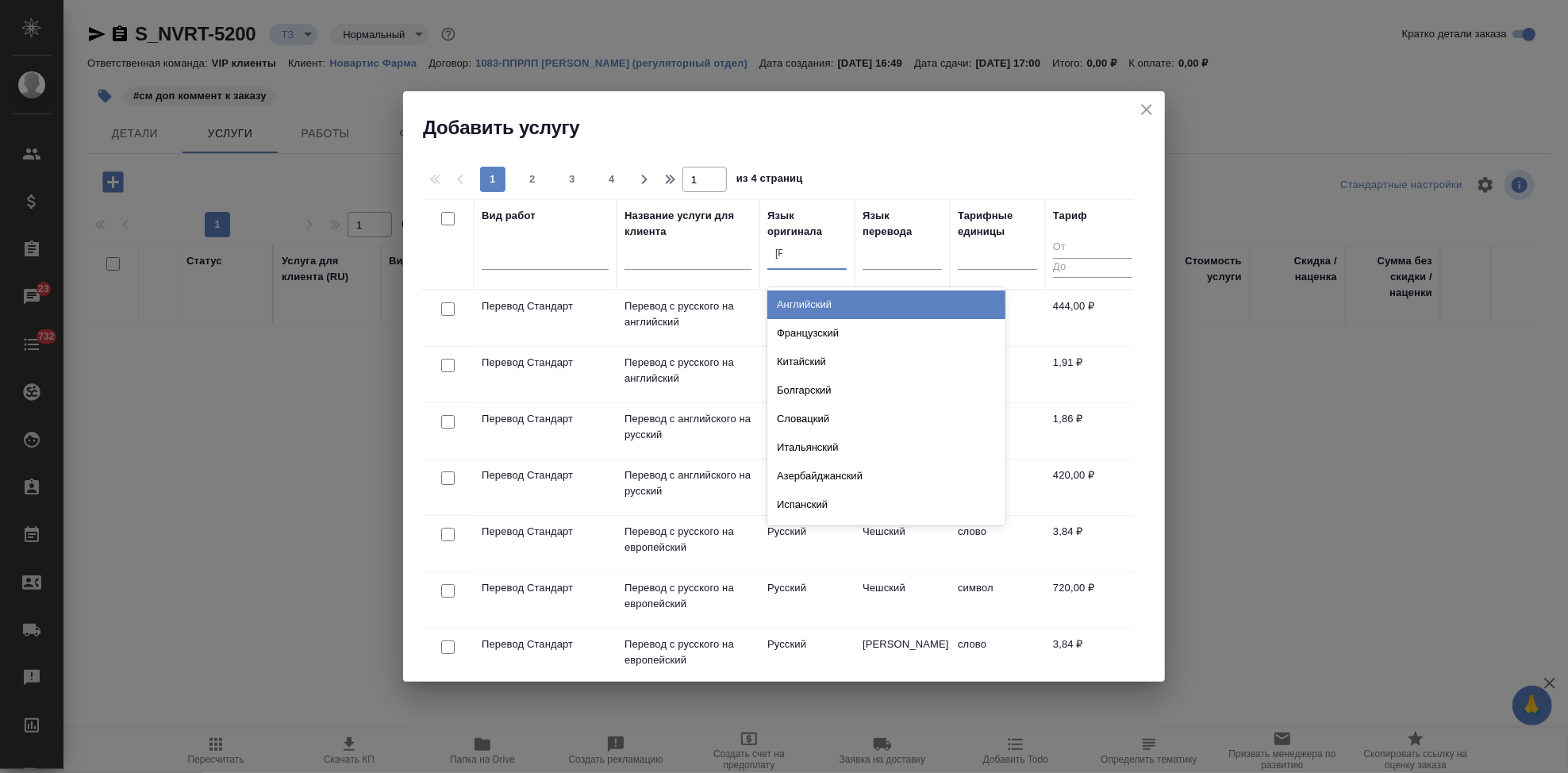
click at [835, 306] on div "Английский" at bounding box center [886, 305] width 238 height 29
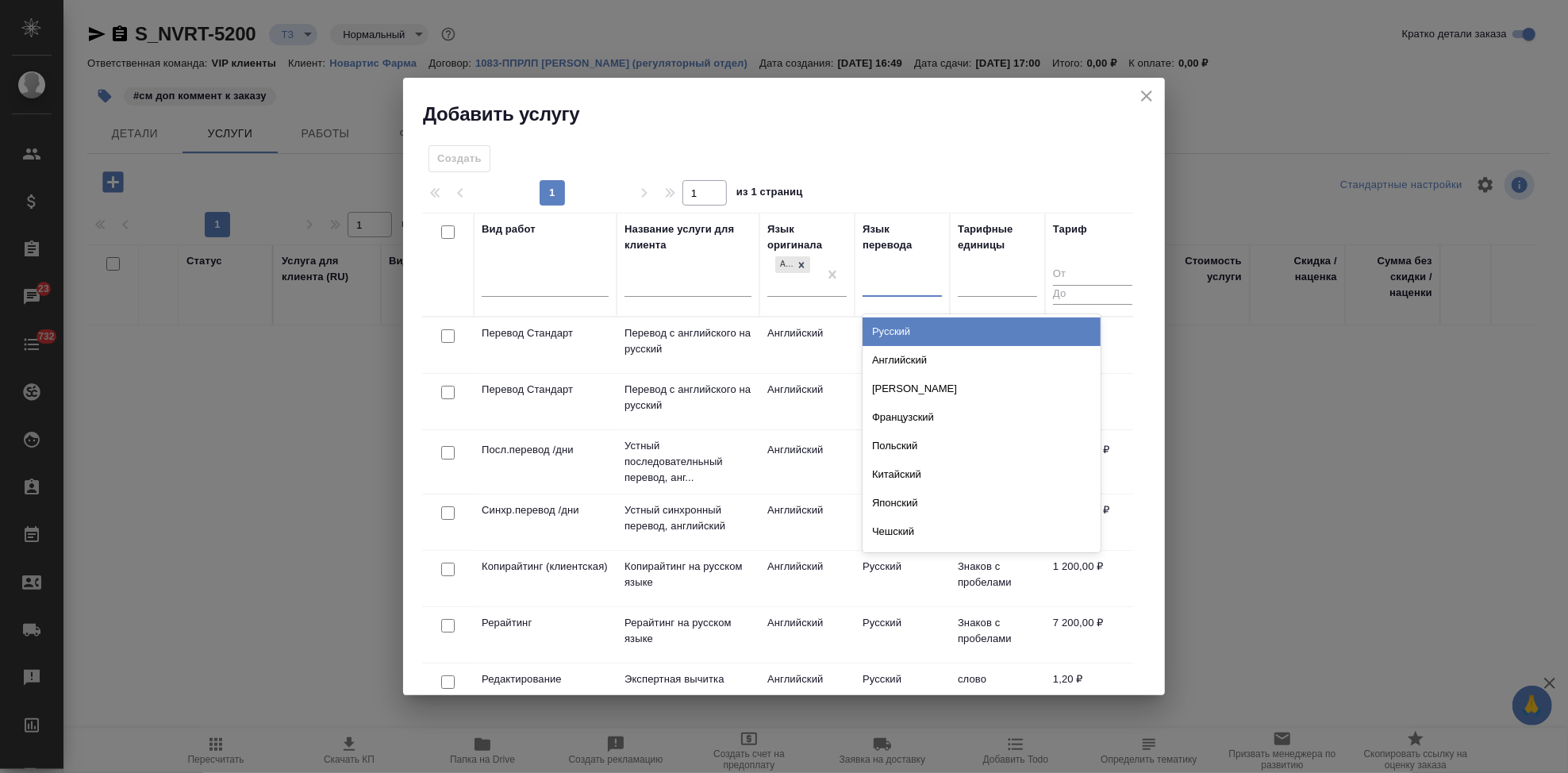
click at [899, 286] on div at bounding box center [902, 281] width 80 height 23
type input "рус"
click at [908, 327] on div "Русский" at bounding box center [981, 332] width 238 height 29
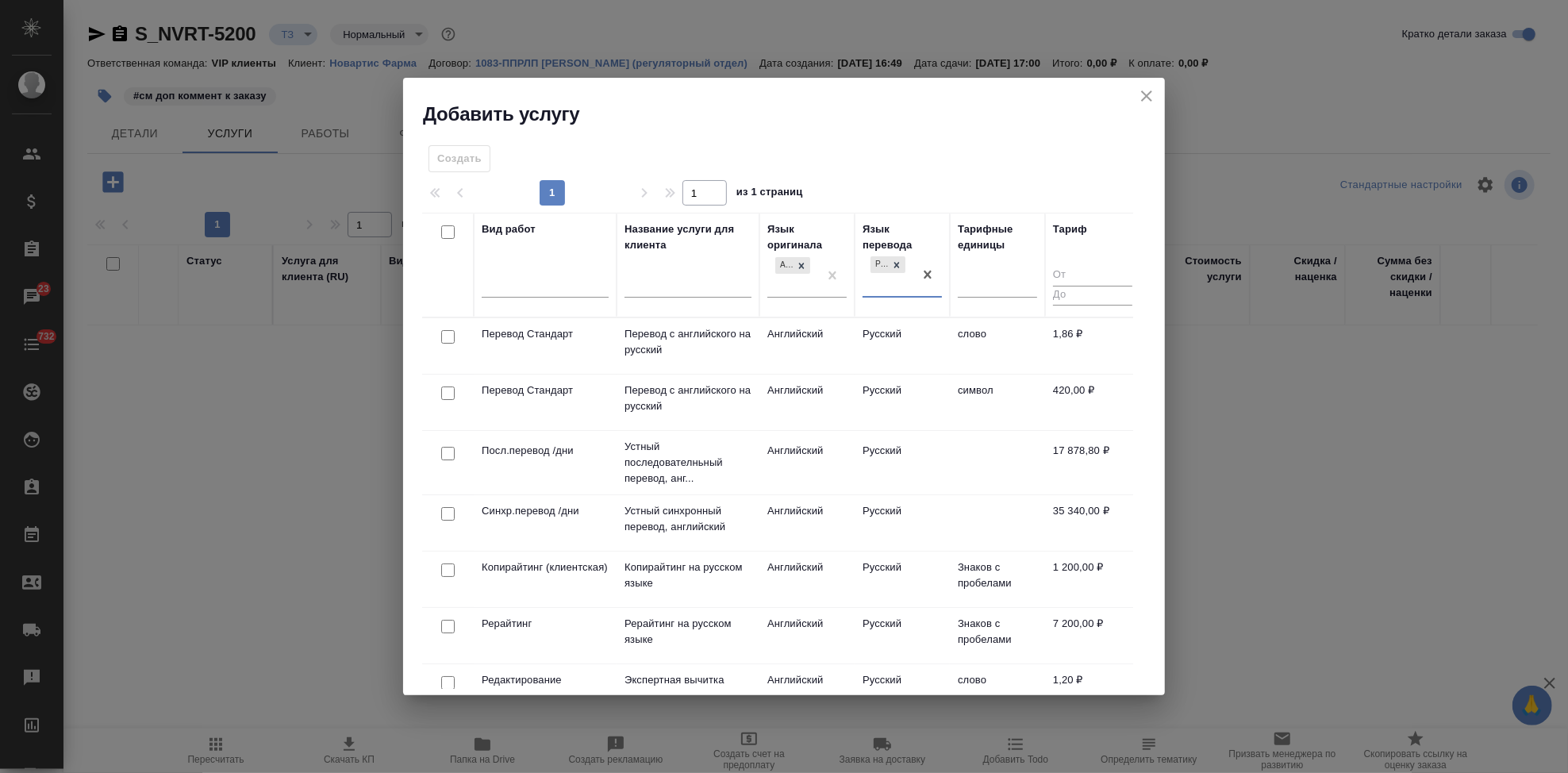
click at [842, 345] on td "Английский" at bounding box center [806, 345] width 95 height 55
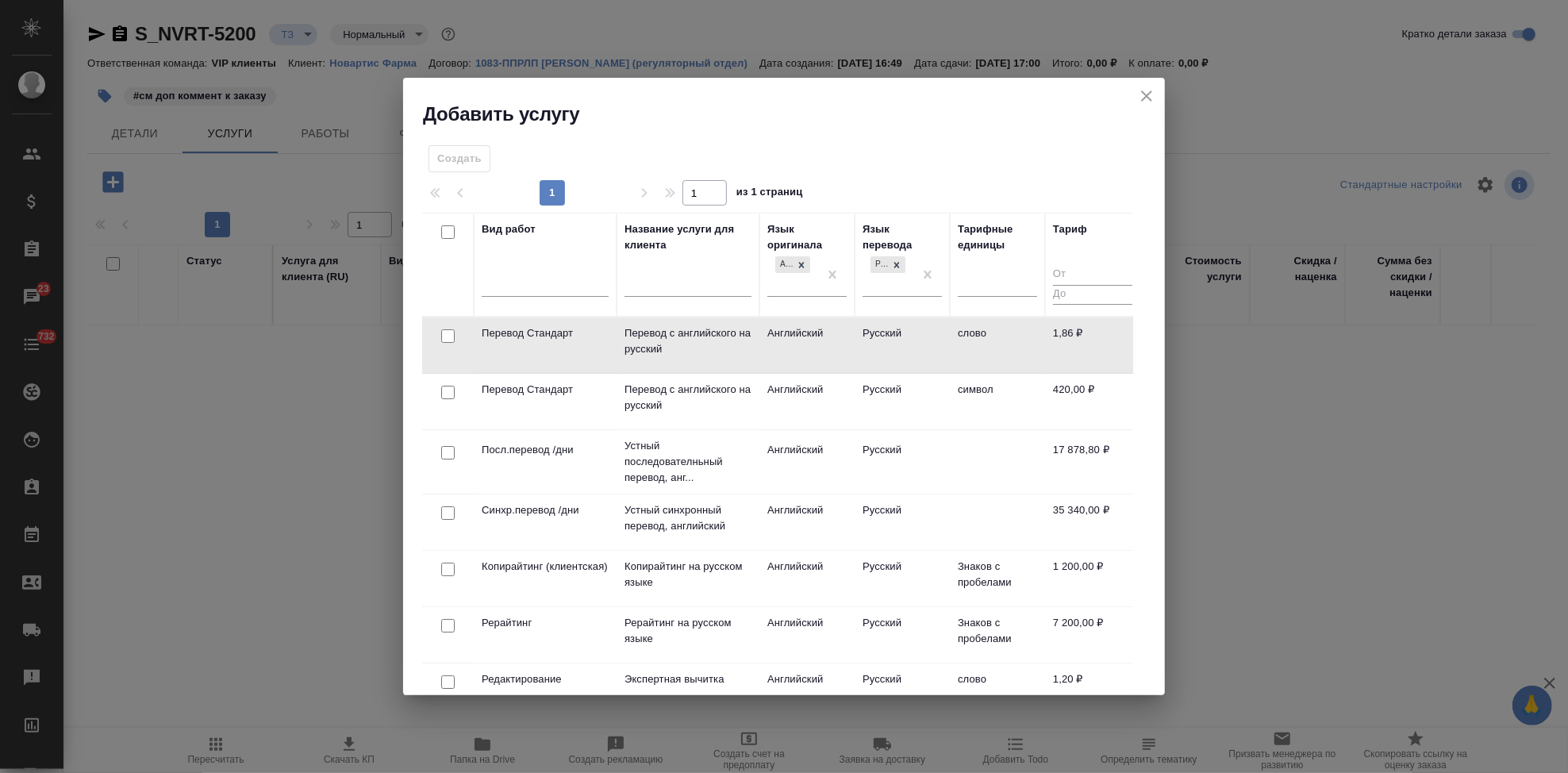
click at [842, 345] on td "Английский" at bounding box center [806, 344] width 95 height 55
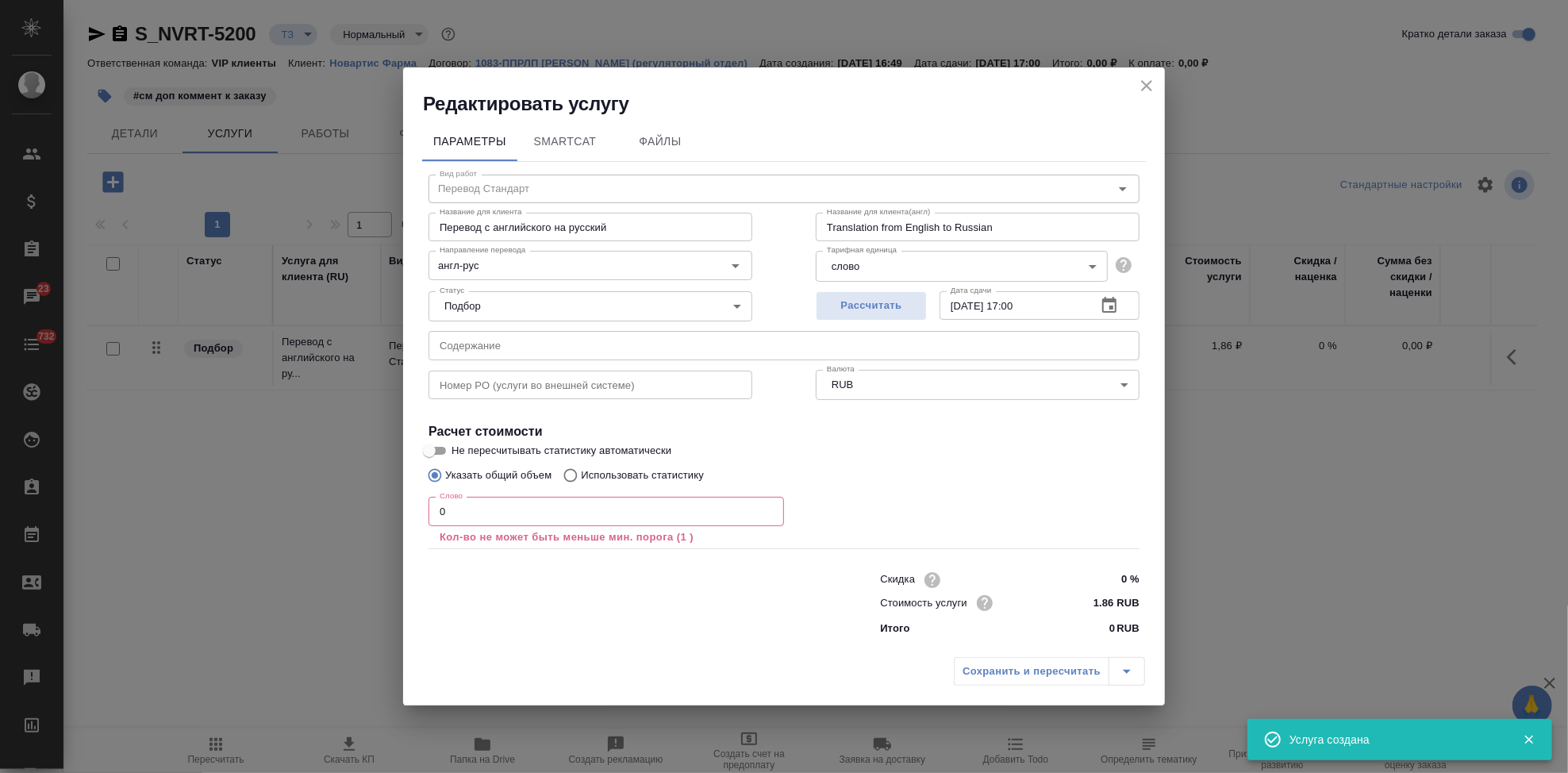
click at [489, 514] on input "0" at bounding box center [606, 511] width 355 height 29
type input "1"
click at [526, 269] on input "англ-рус" at bounding box center [563, 265] width 261 height 19
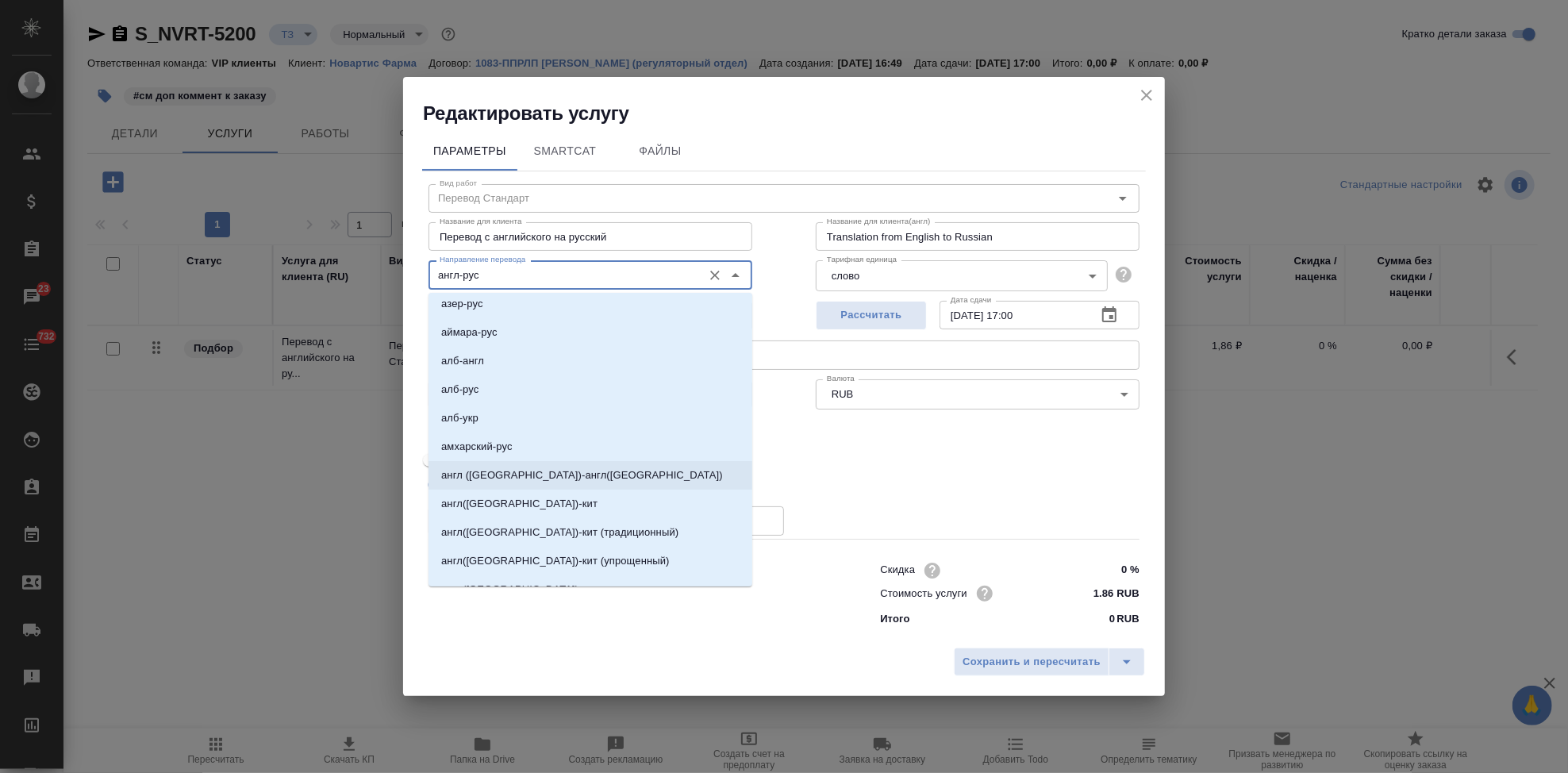
scroll to position [353, 0]
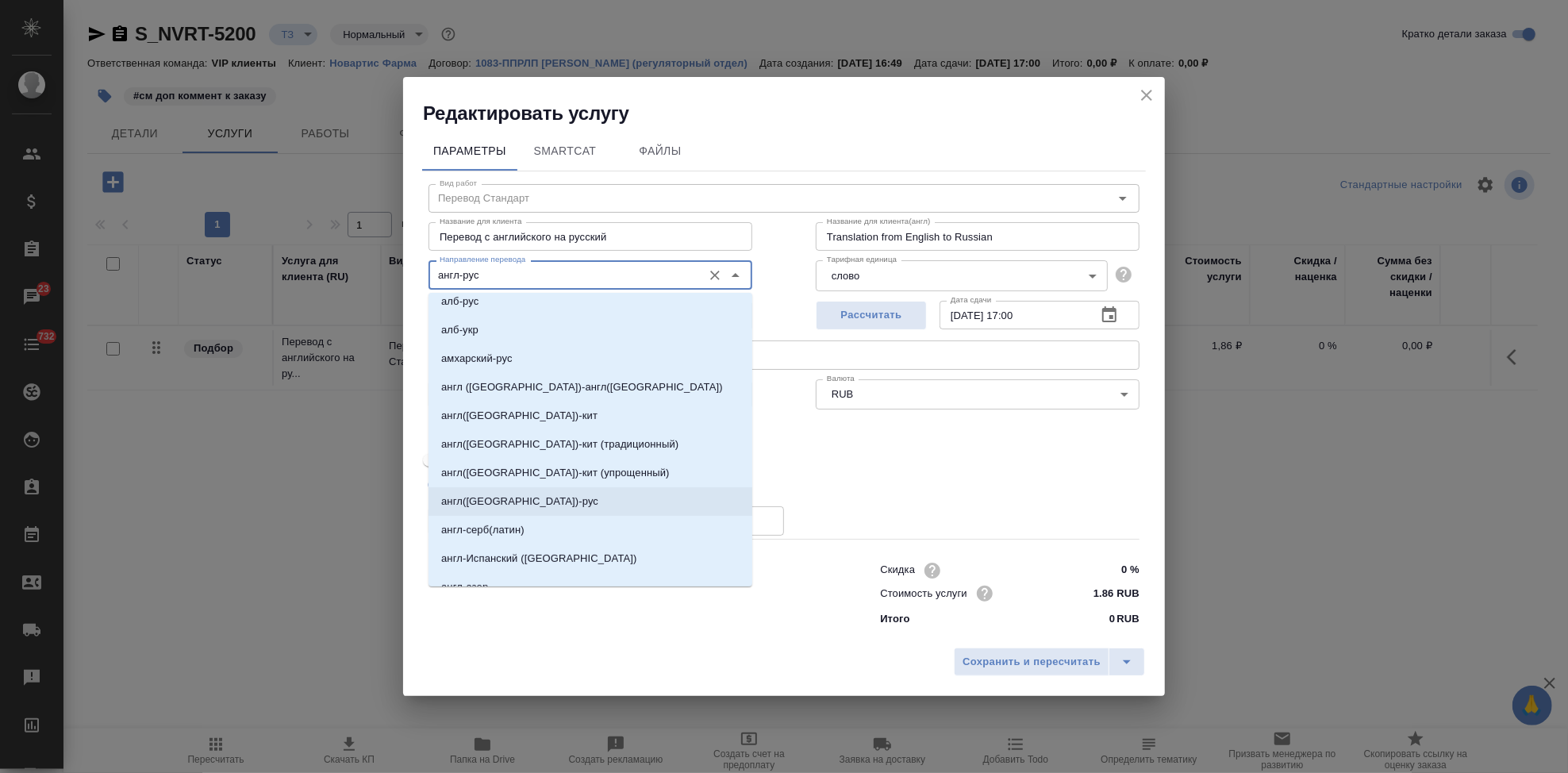
click at [508, 502] on p "англ(США)-рус" at bounding box center [519, 502] width 157 height 16
type input "англ(США)-рус"
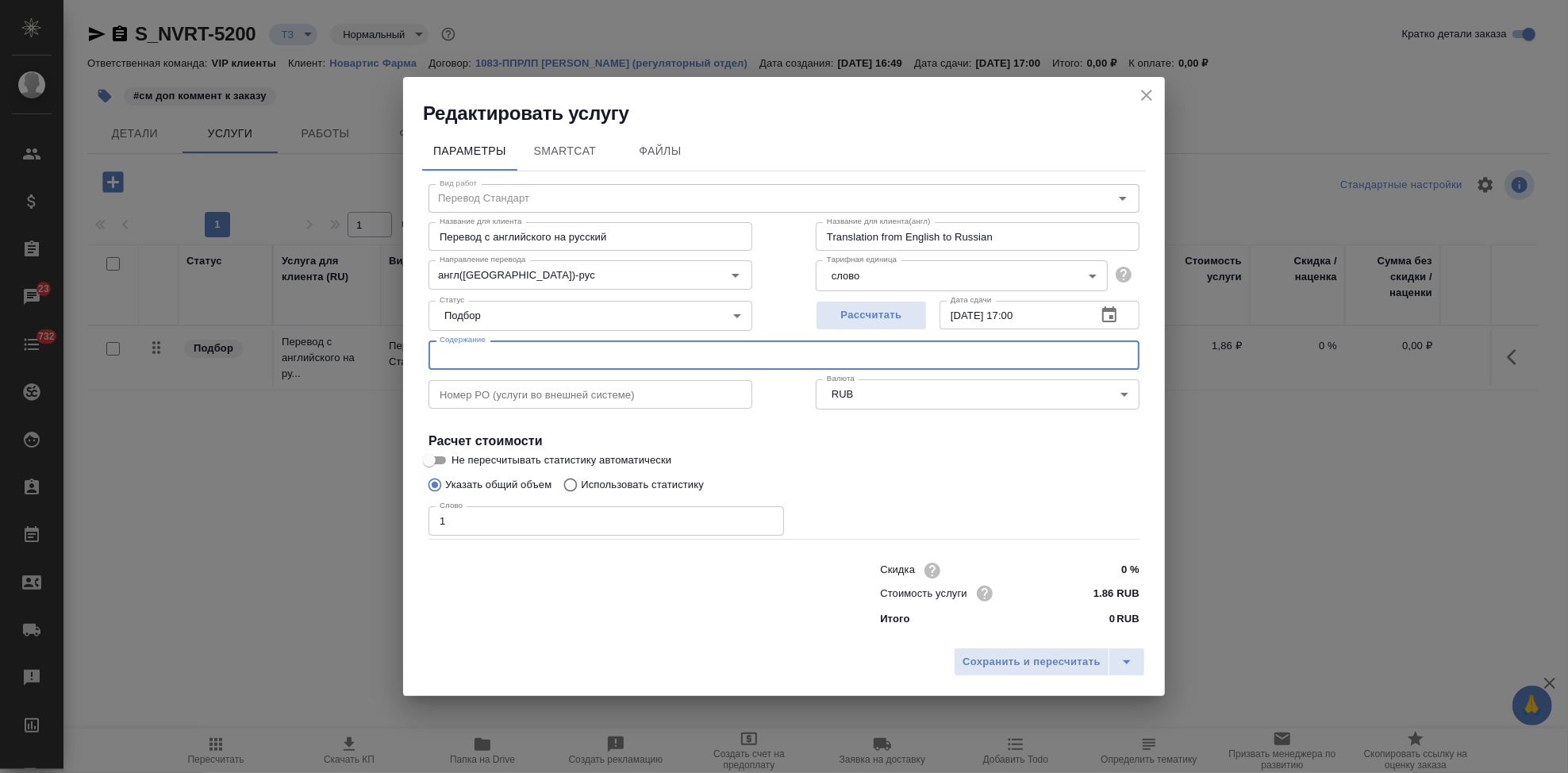
click at [575, 357] on input "text" at bounding box center [784, 355] width 711 height 29
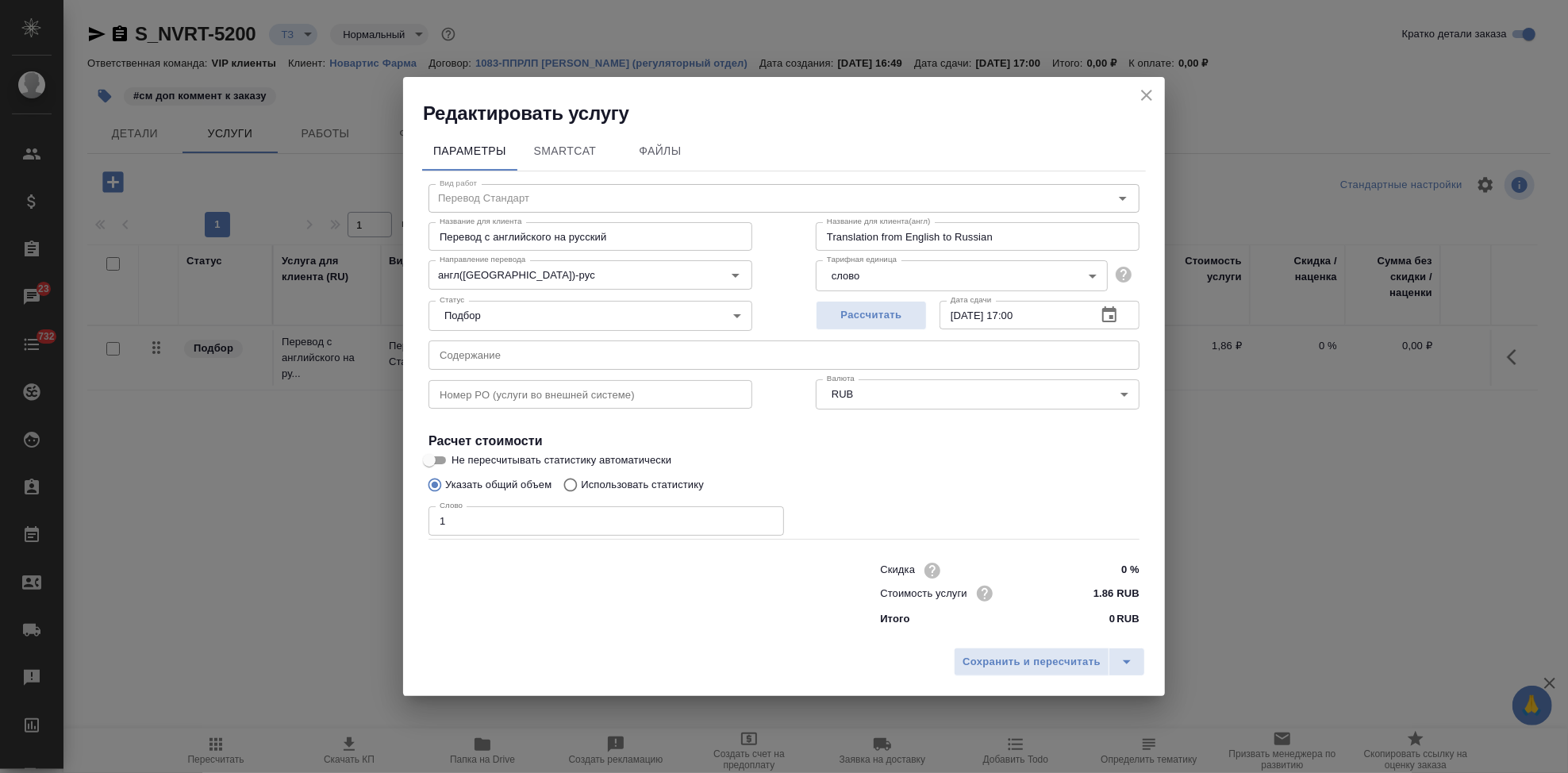
click at [535, 360] on input "text" at bounding box center [784, 355] width 711 height 29
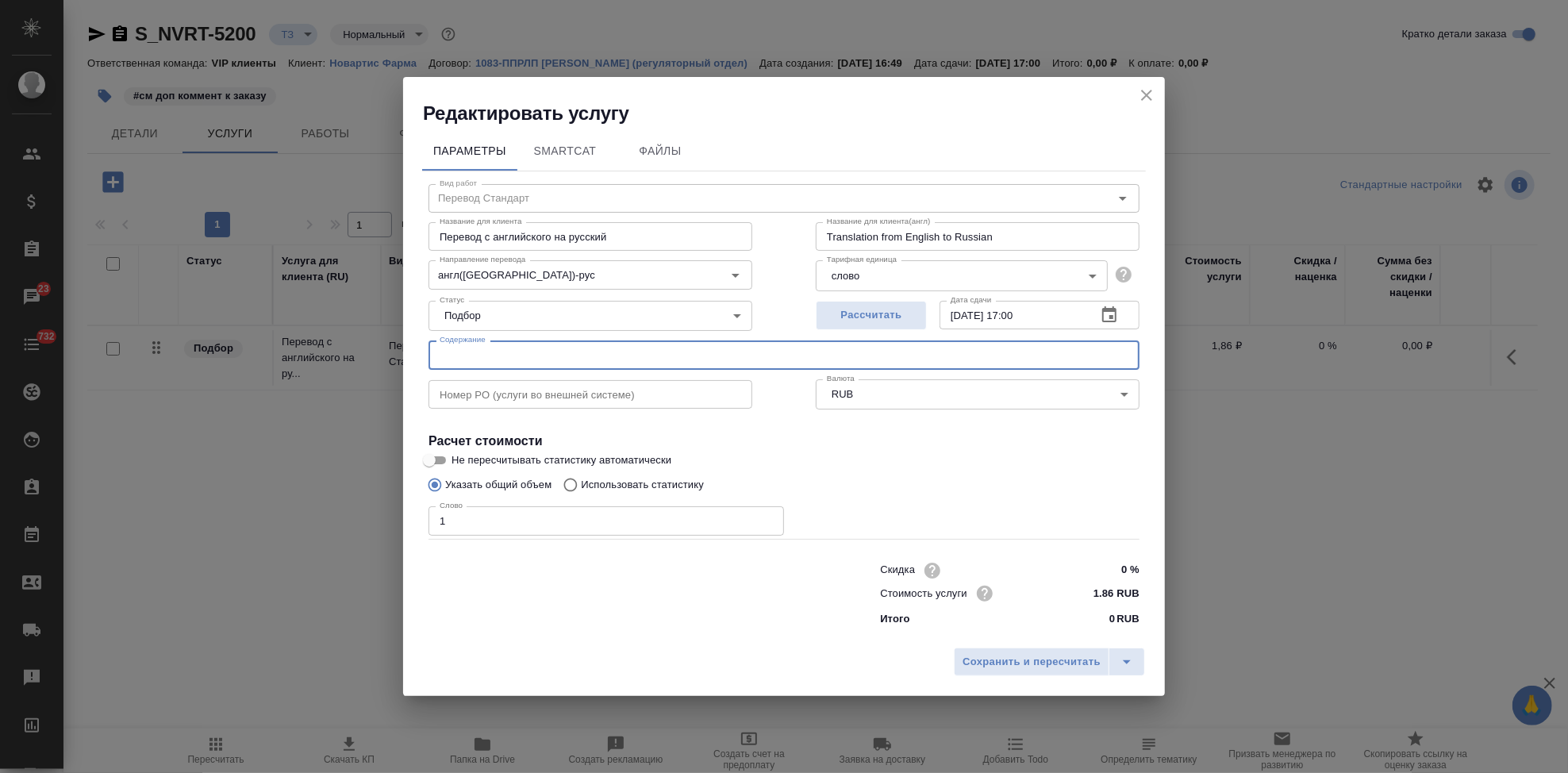
paste input "Новартис_перевод_Эксфорж_Энерзейр Бризхалер_Симбринза_Global projects_PV_ПООБ"
type input "Новартис_перевод_Эксфорж_Энерзейр Бризхалер_Симбринза_Global projects_PV_ПООБ"
click at [1134, 660] on icon "split button" at bounding box center [1126, 662] width 19 height 19
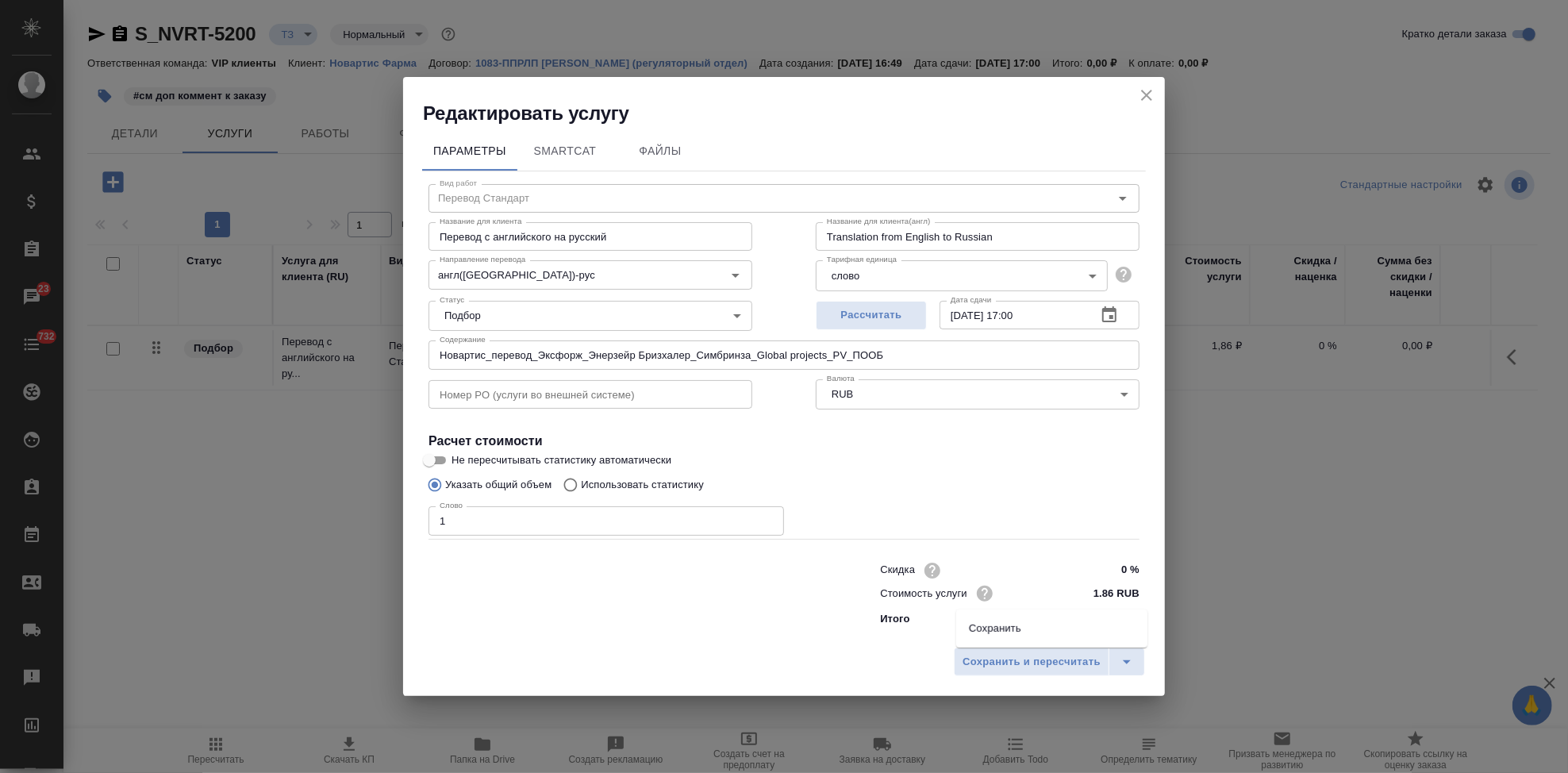
click at [1053, 637] on li "Сохранить" at bounding box center [1052, 629] width 191 height 25
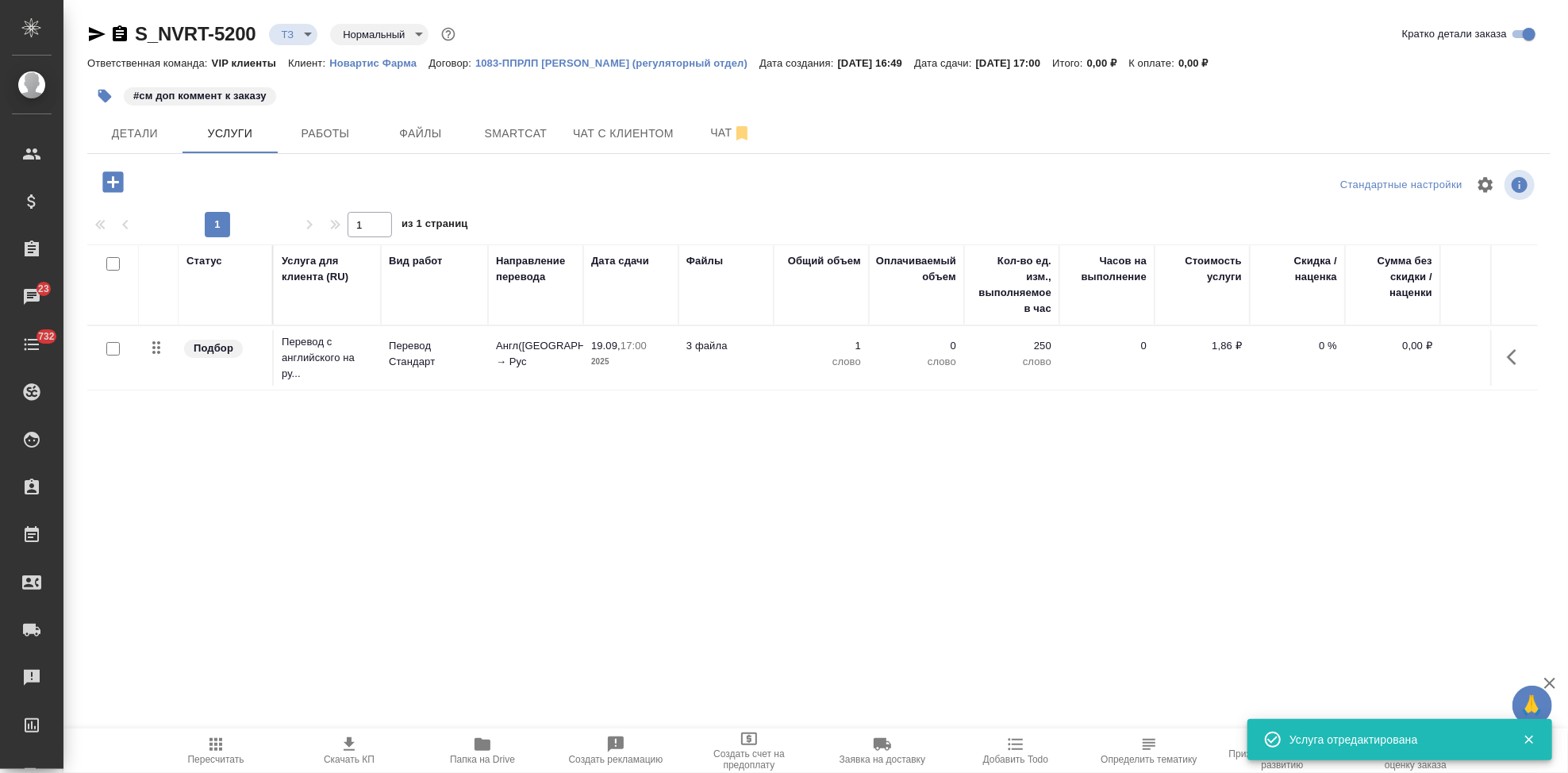
drag, startPoint x: 923, startPoint y: 471, endPoint x: 912, endPoint y: 471, distance: 11.0
click at [923, 471] on div "Статус Услуга для клиента (RU) Вид работ Направление перевода Дата сдачи Файлы …" at bounding box center [812, 415] width 1450 height 342
click at [112, 185] on icon "button" at bounding box center [112, 182] width 28 height 28
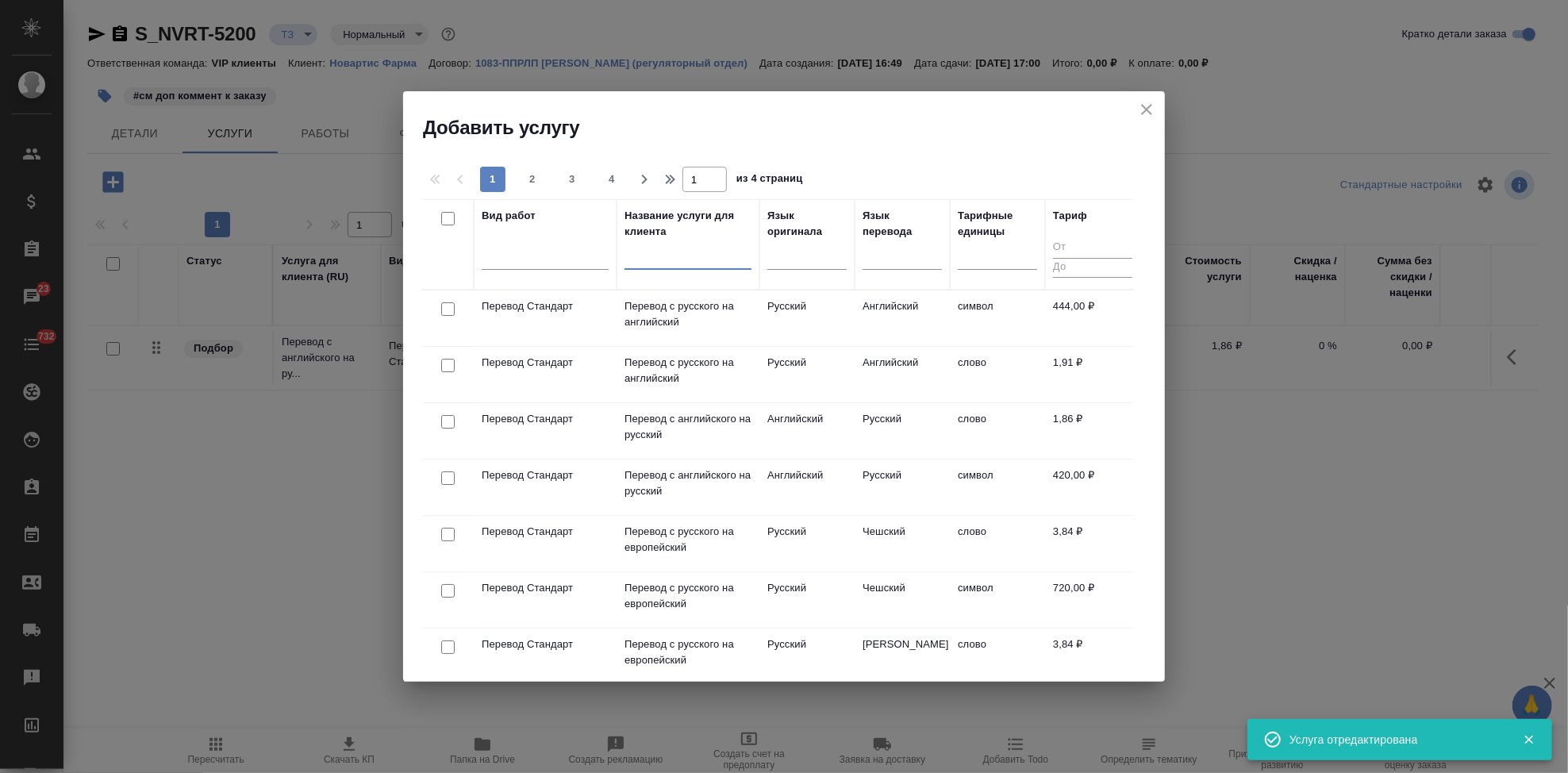
click at [689, 262] on input "text" at bounding box center [688, 260] width 127 height 20
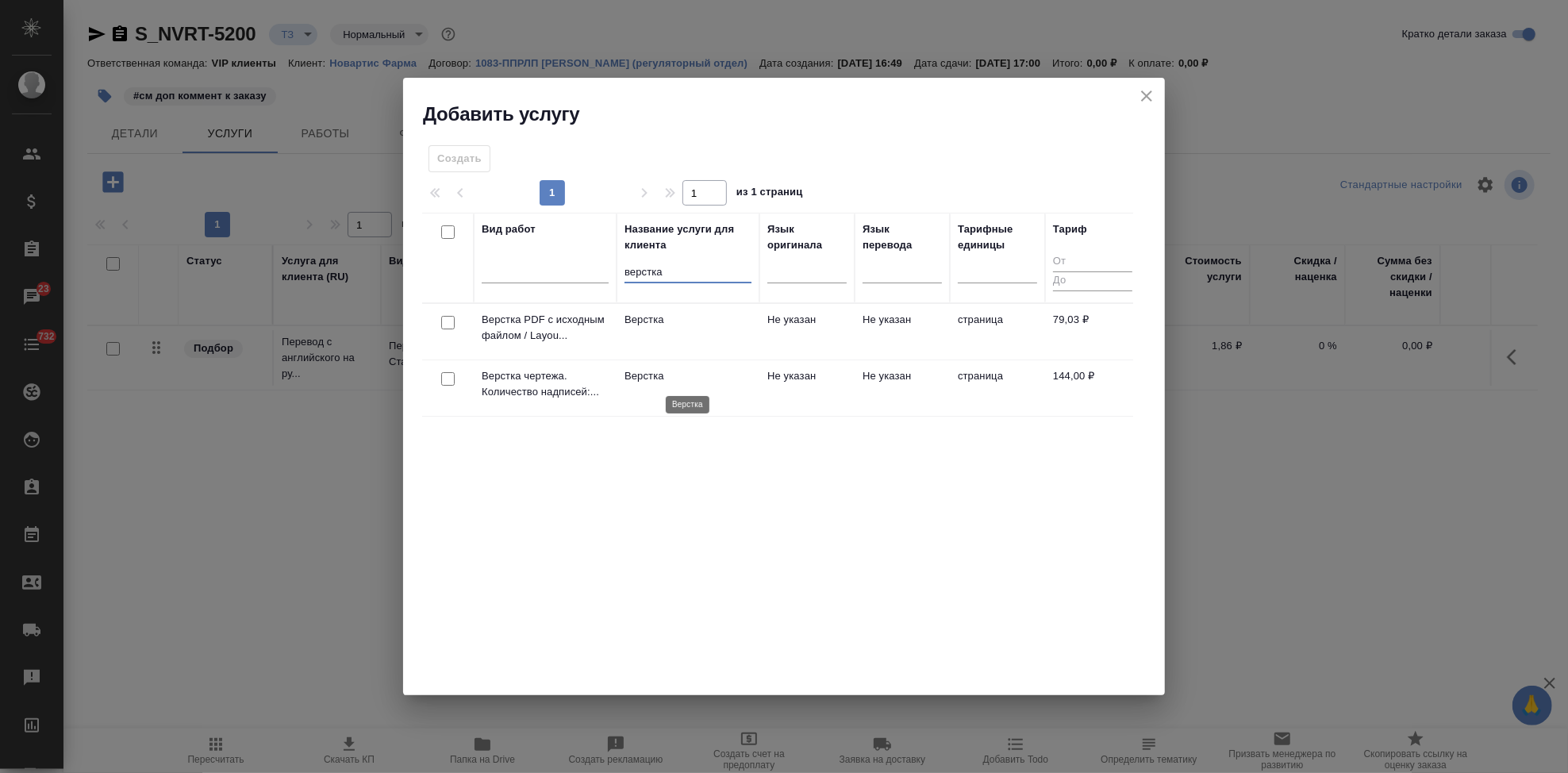
type input "верстка"
click at [746, 378] on p "Верстка" at bounding box center [688, 376] width 127 height 16
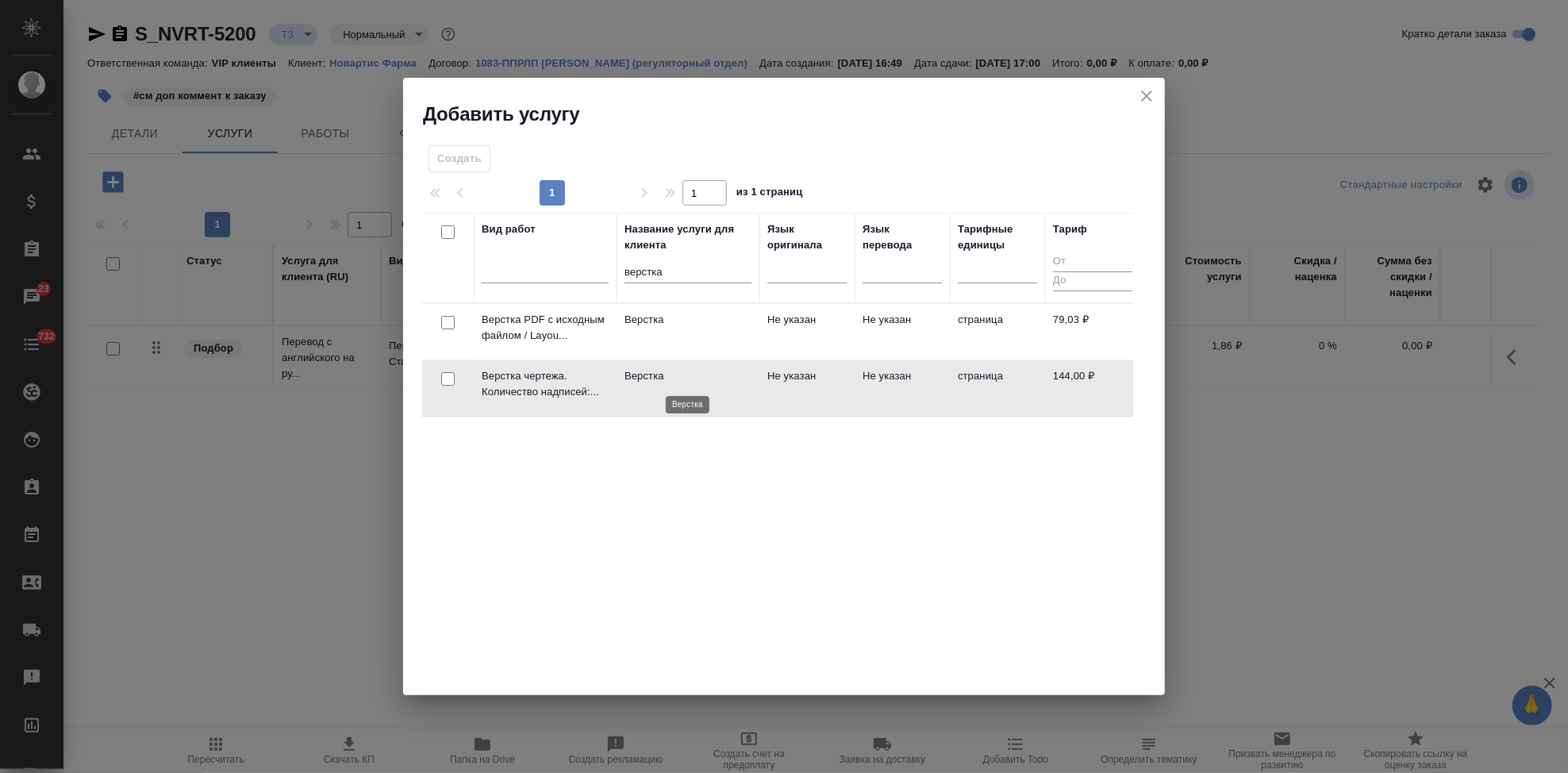
click at [746, 378] on p "Верстка" at bounding box center [688, 376] width 127 height 16
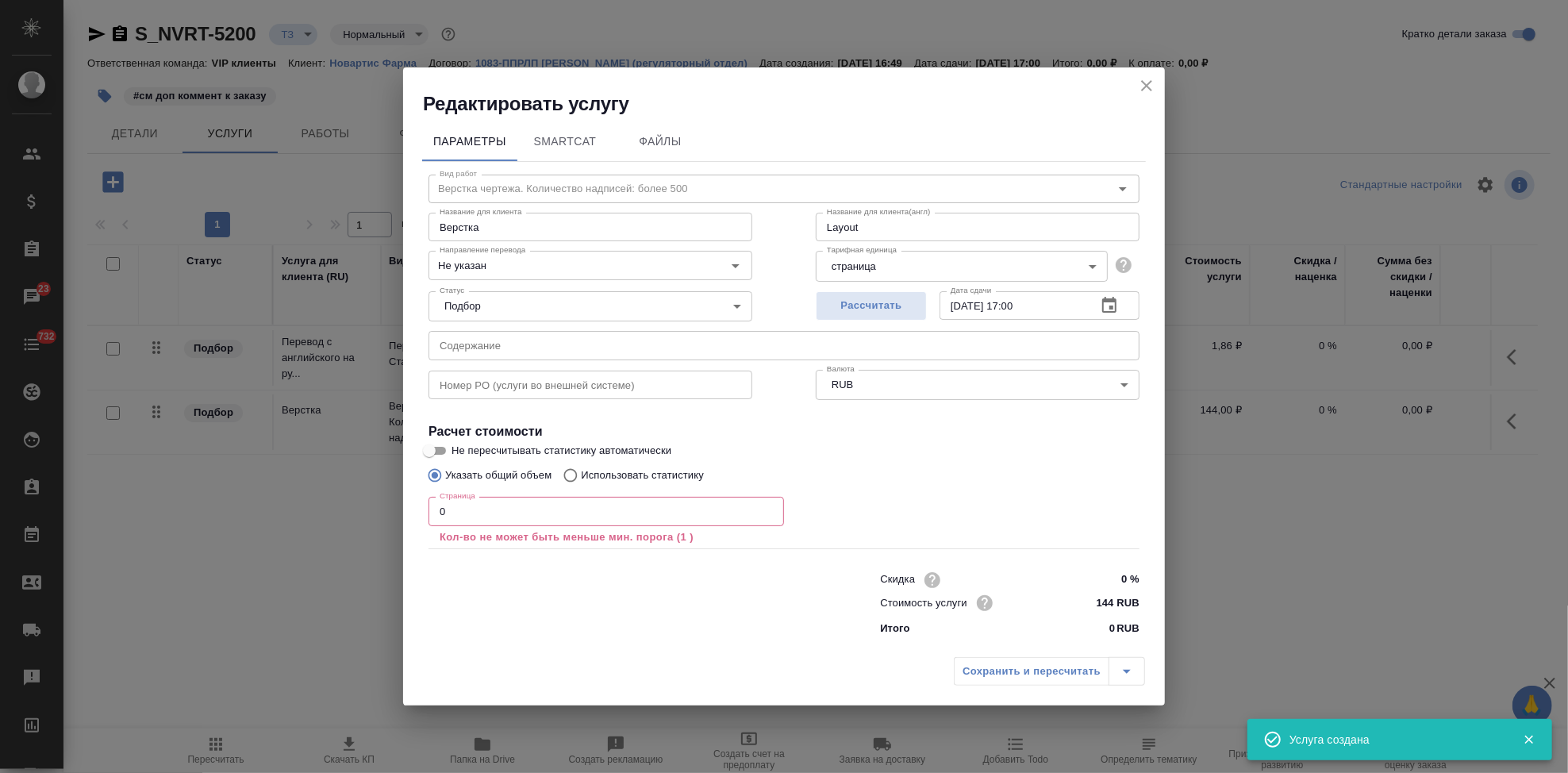
click at [537, 516] on input "0" at bounding box center [606, 511] width 355 height 29
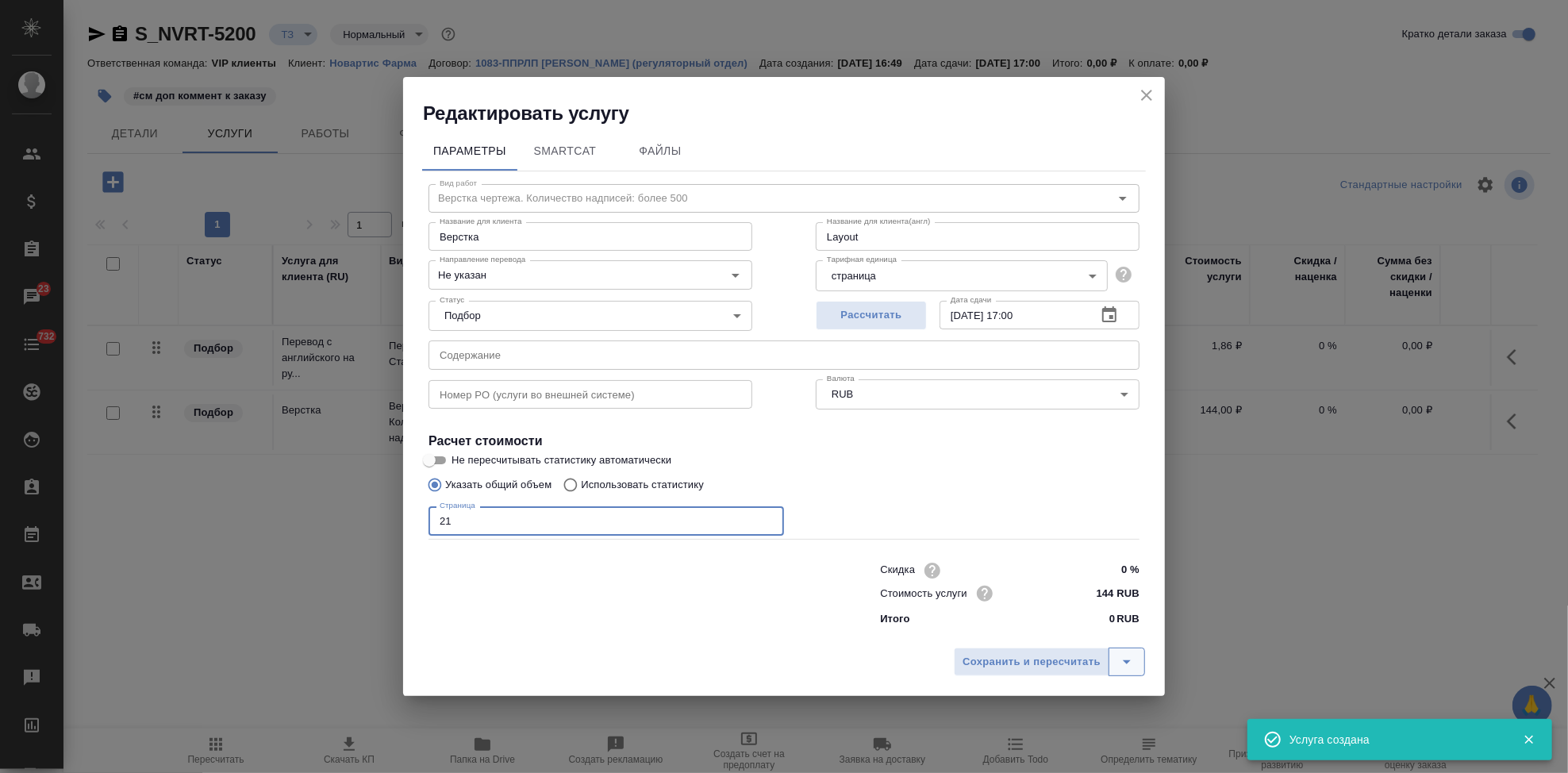
type input "21"
click at [1112, 651] on button "split button" at bounding box center [1127, 662] width 36 height 29
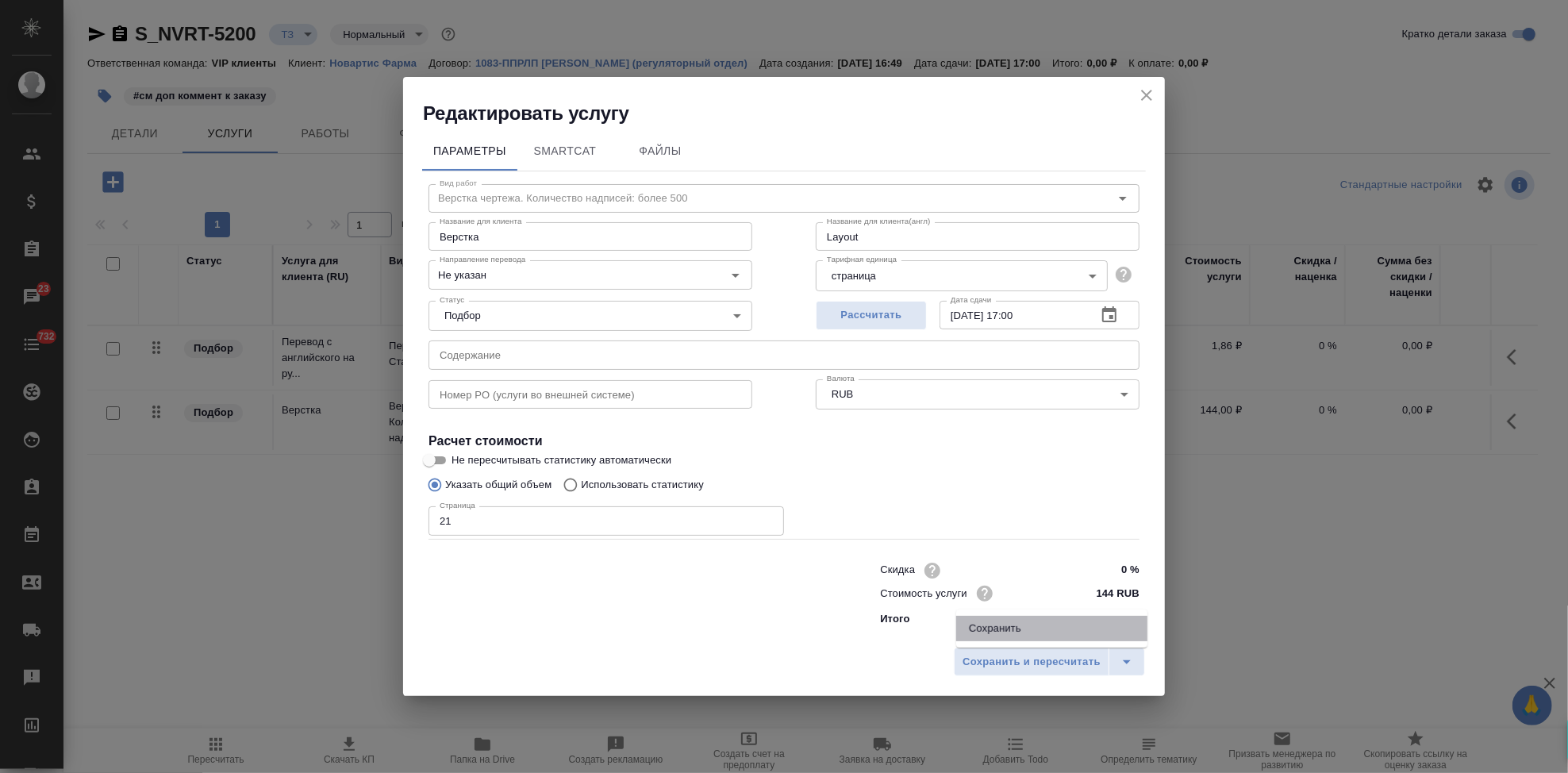
click at [1078, 630] on li "Сохранить" at bounding box center [1052, 629] width 191 height 25
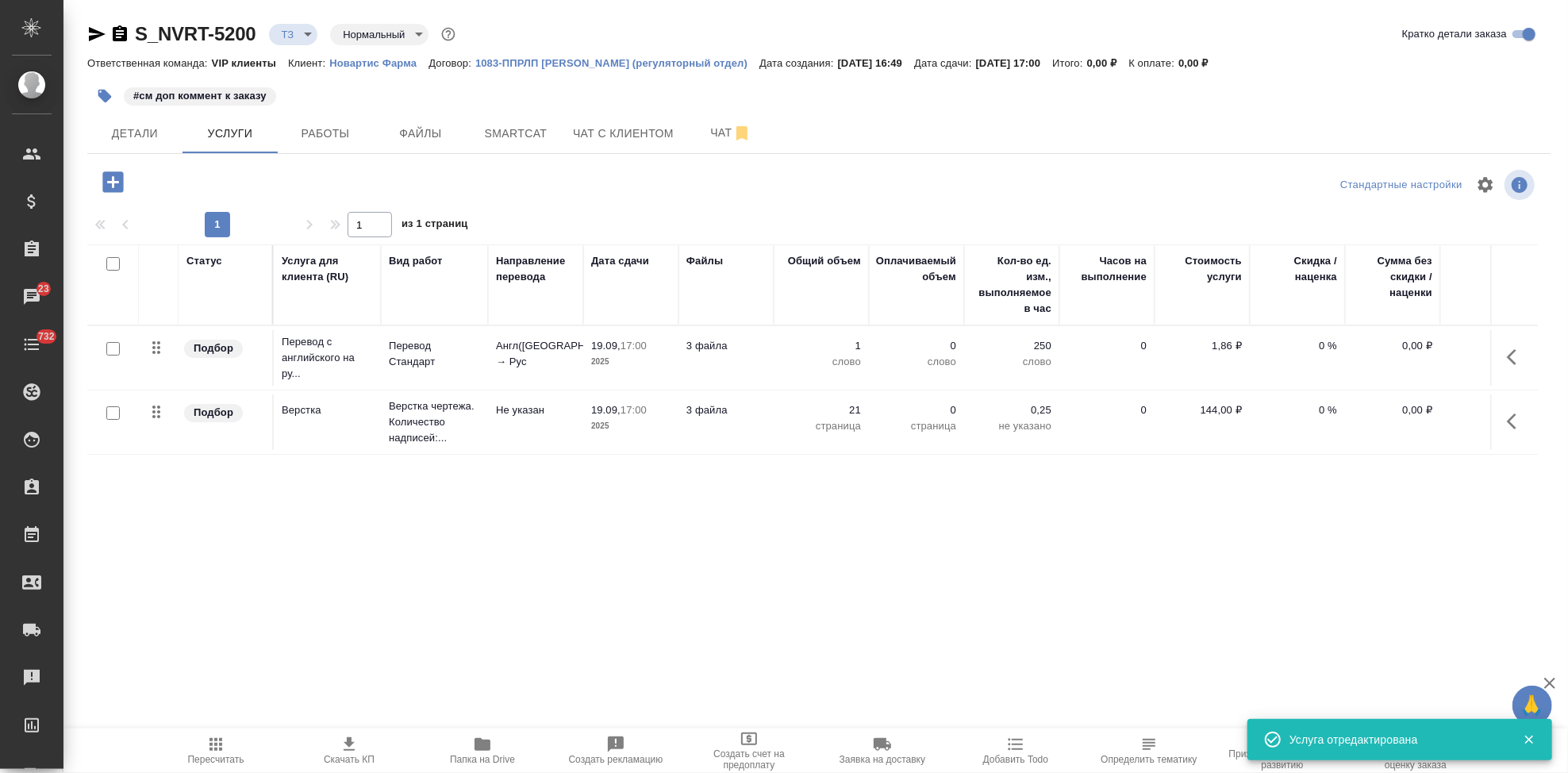
click at [111, 343] on input "checkbox" at bounding box center [112, 349] width 14 height 14
checkbox input "true"
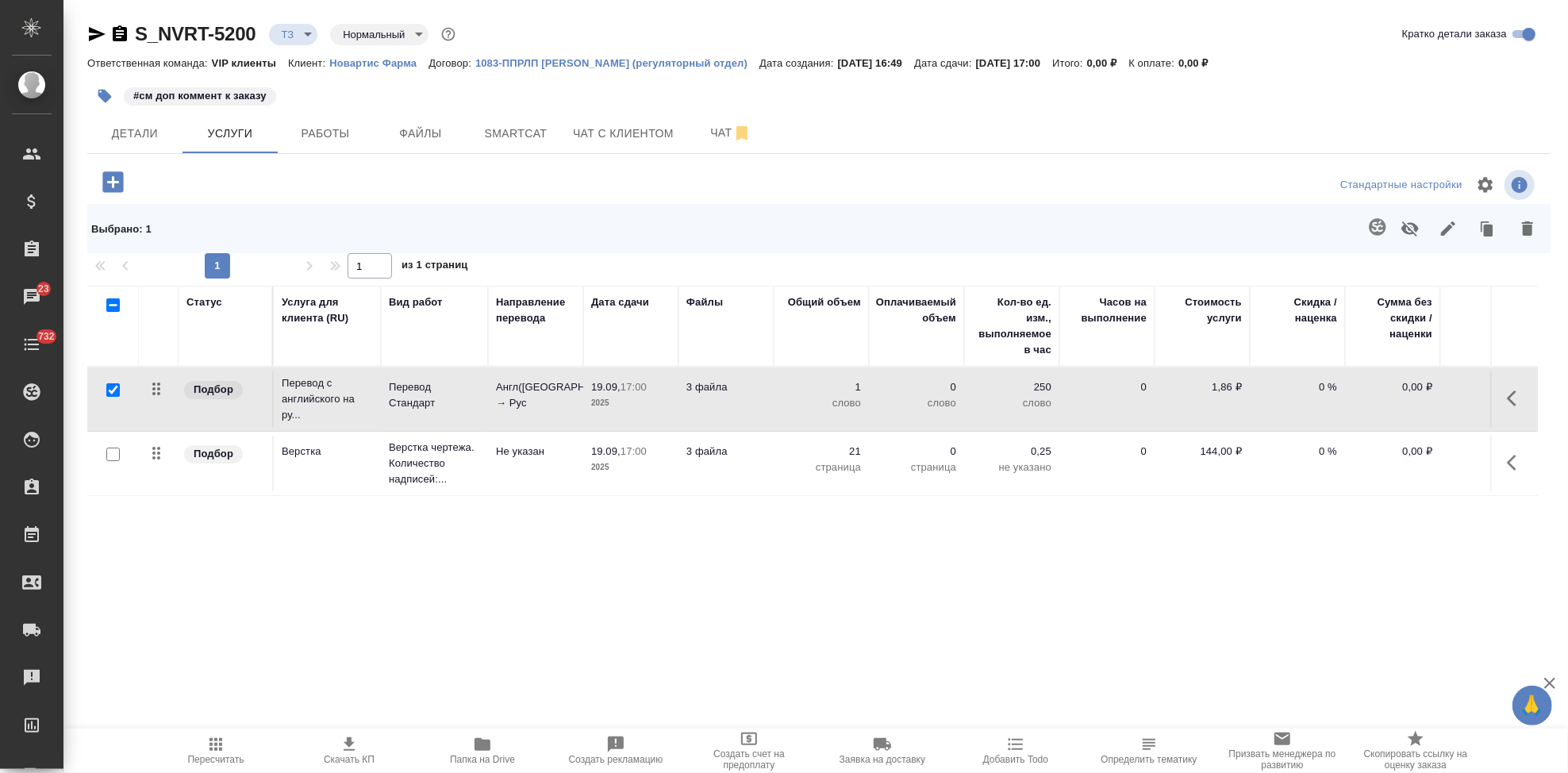
click at [1380, 219] on icon "button" at bounding box center [1377, 227] width 16 height 16
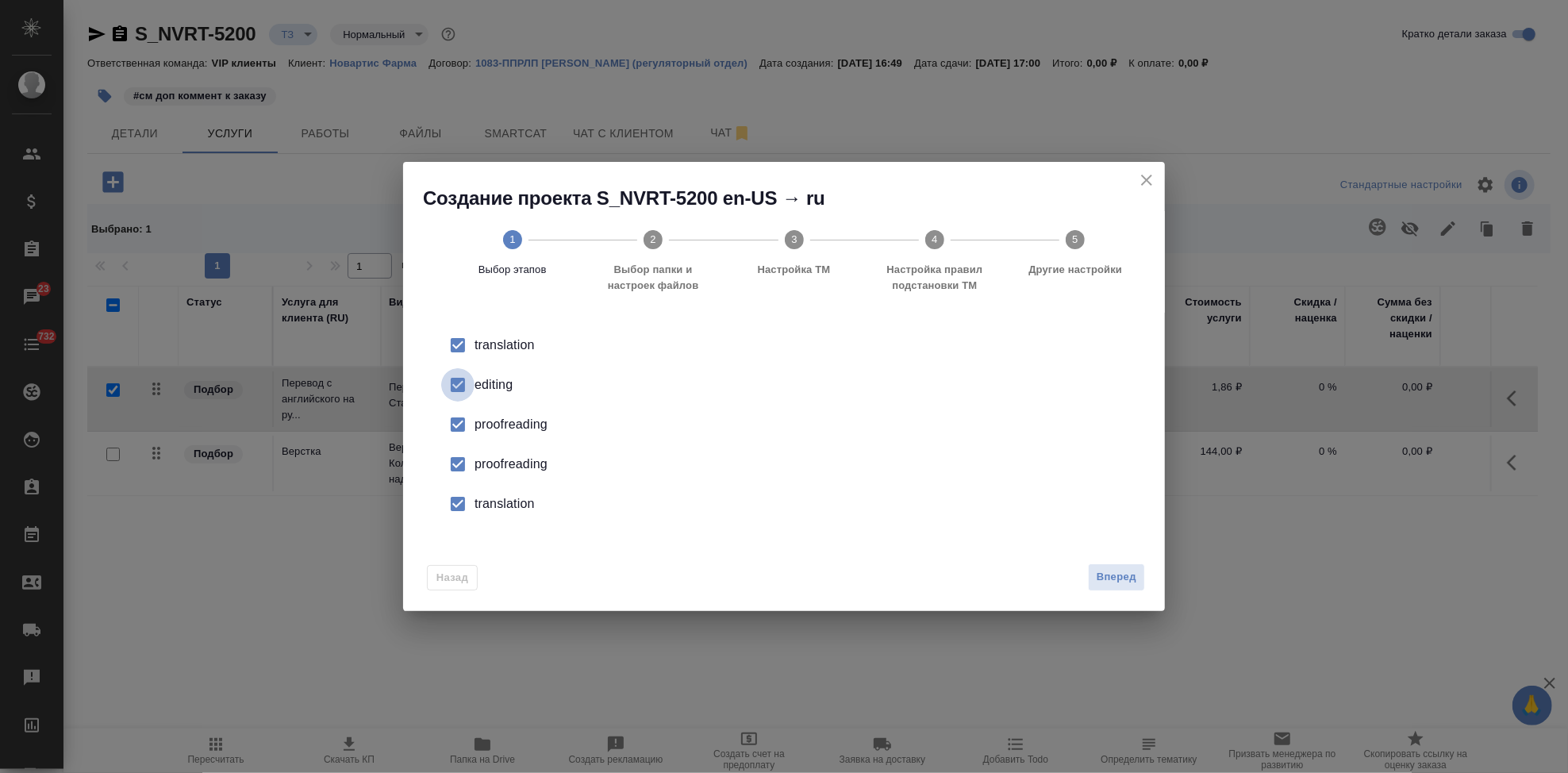
click at [471, 389] on input "checkbox" at bounding box center [457, 384] width 34 height 34
click at [466, 460] on input "checkbox" at bounding box center [457, 464] width 34 height 34
click at [474, 508] on input "checkbox" at bounding box center [457, 504] width 34 height 34
click at [1107, 585] on span "Вперед" at bounding box center [1117, 577] width 40 height 18
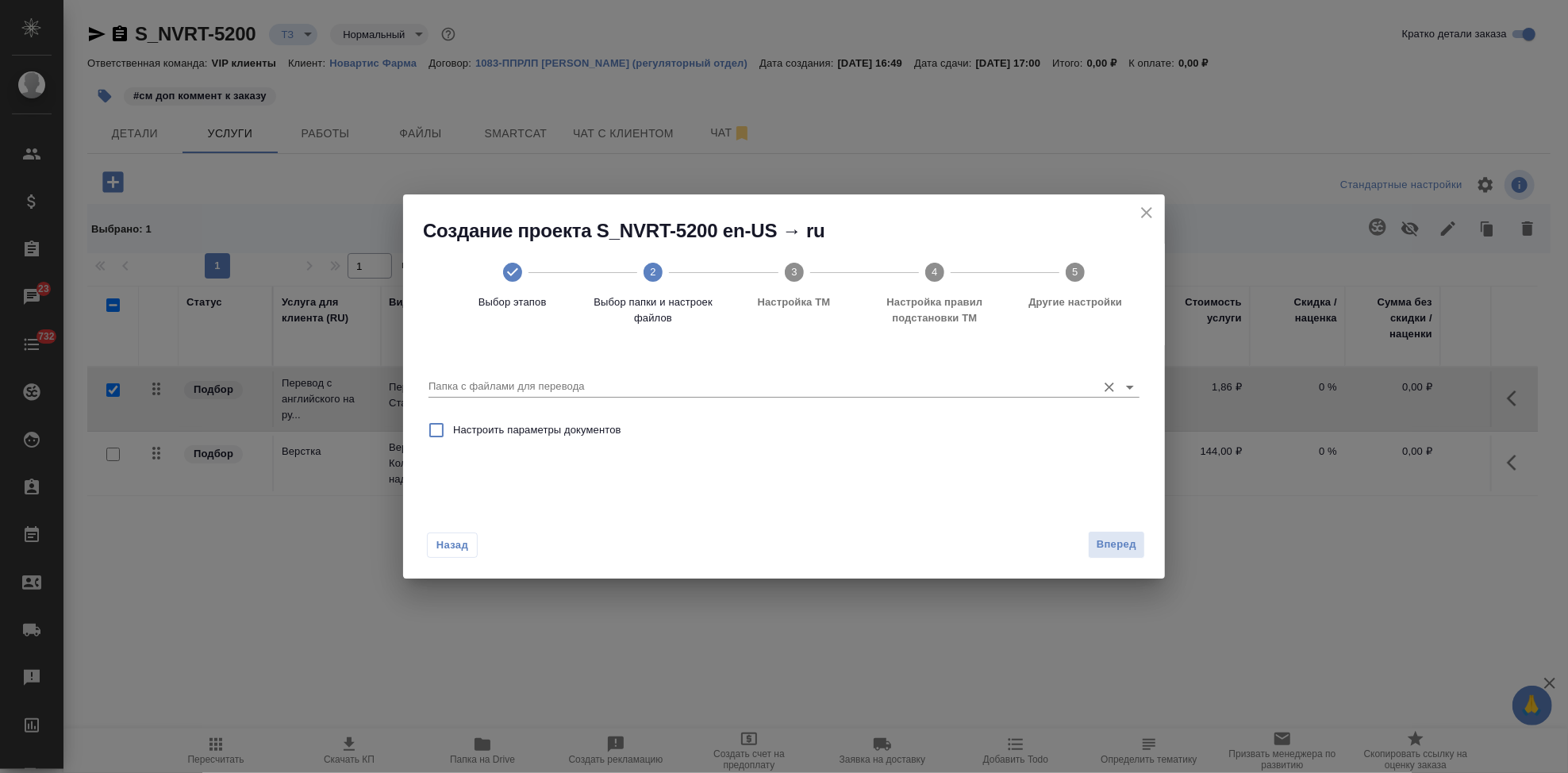
click at [983, 390] on input "Папка с файлами для перевода" at bounding box center [758, 386] width 660 height 19
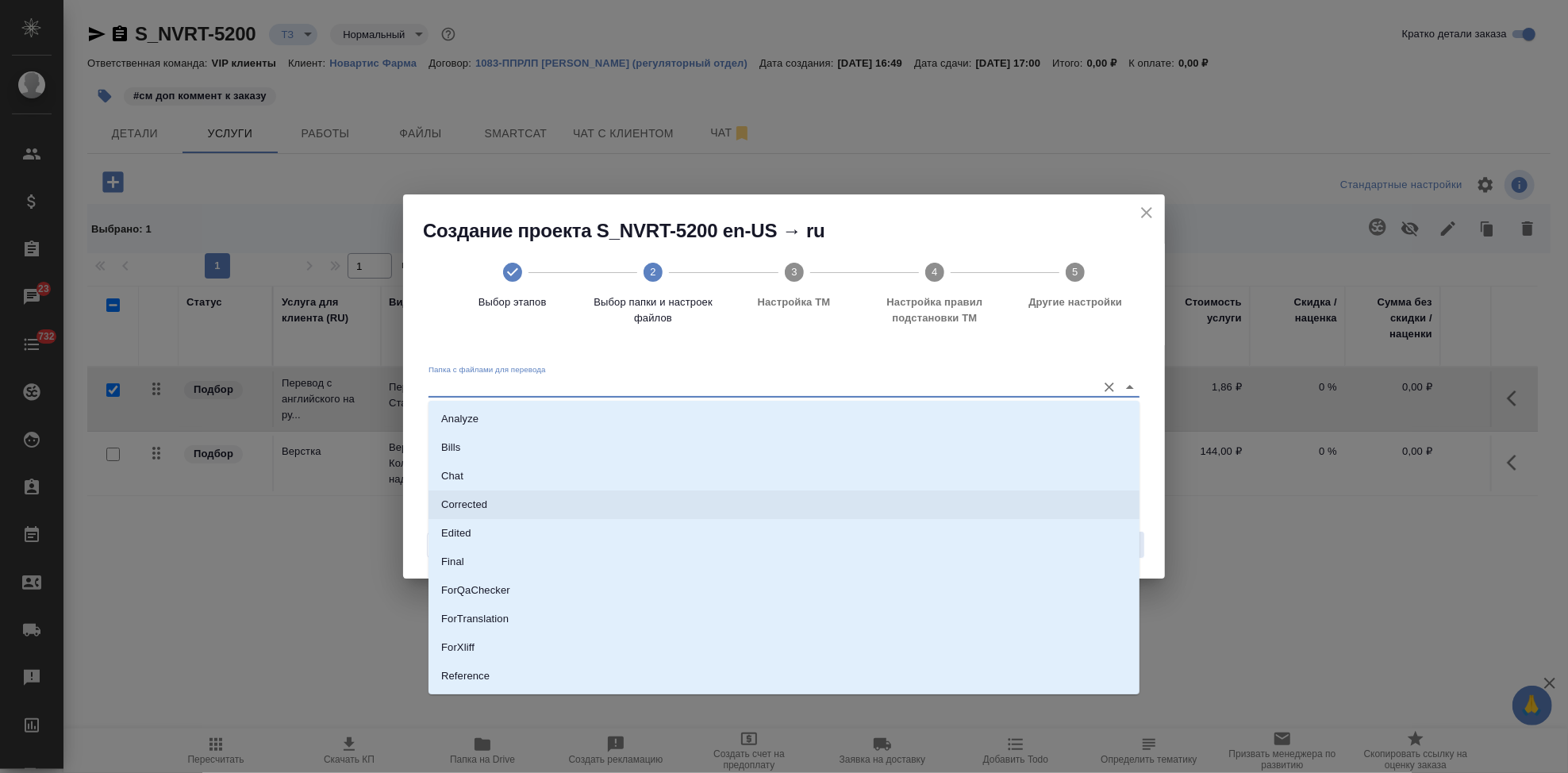
scroll to position [82, 0]
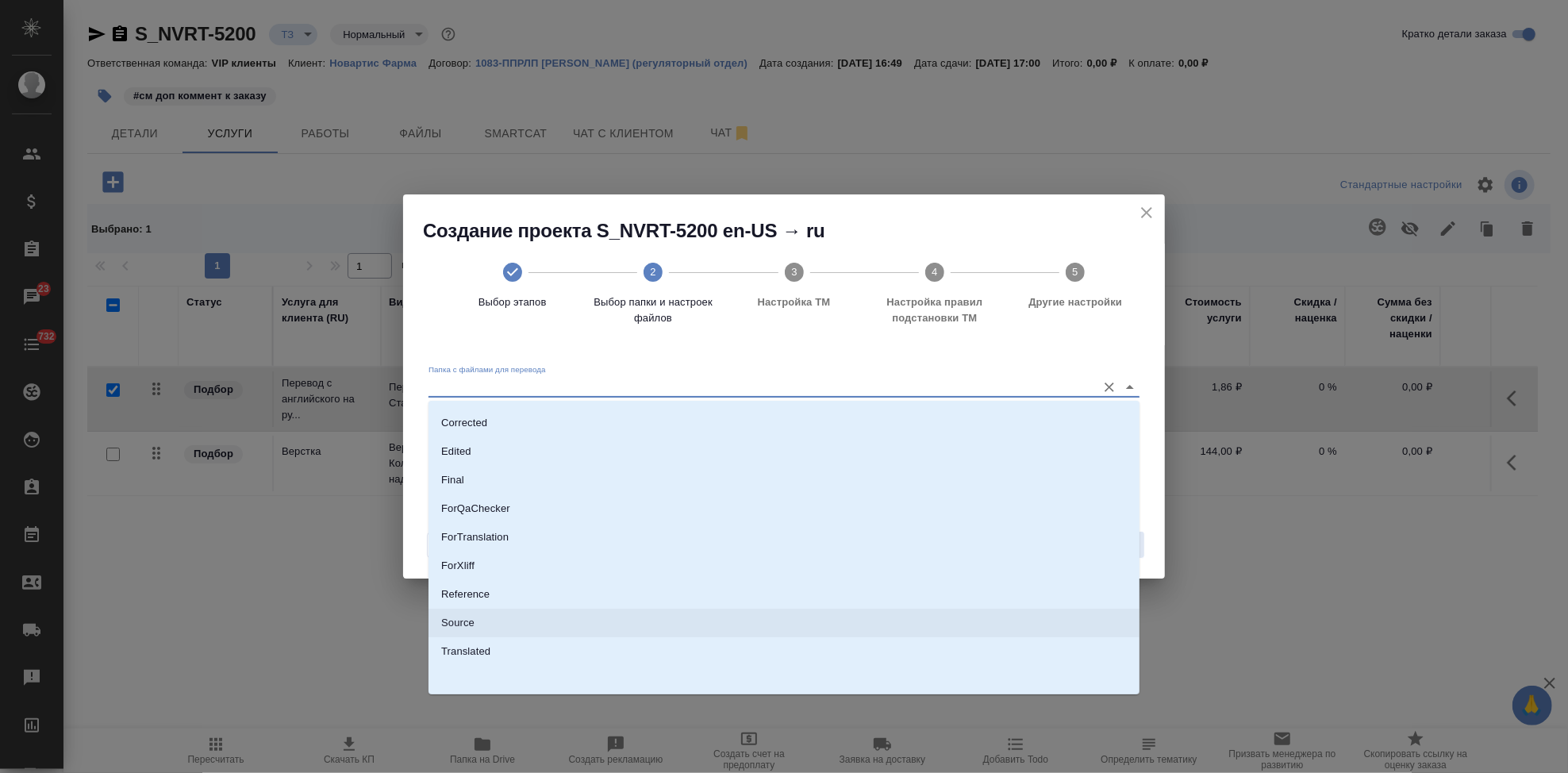
click at [479, 627] on li "Source" at bounding box center [784, 623] width 711 height 29
type input "Source"
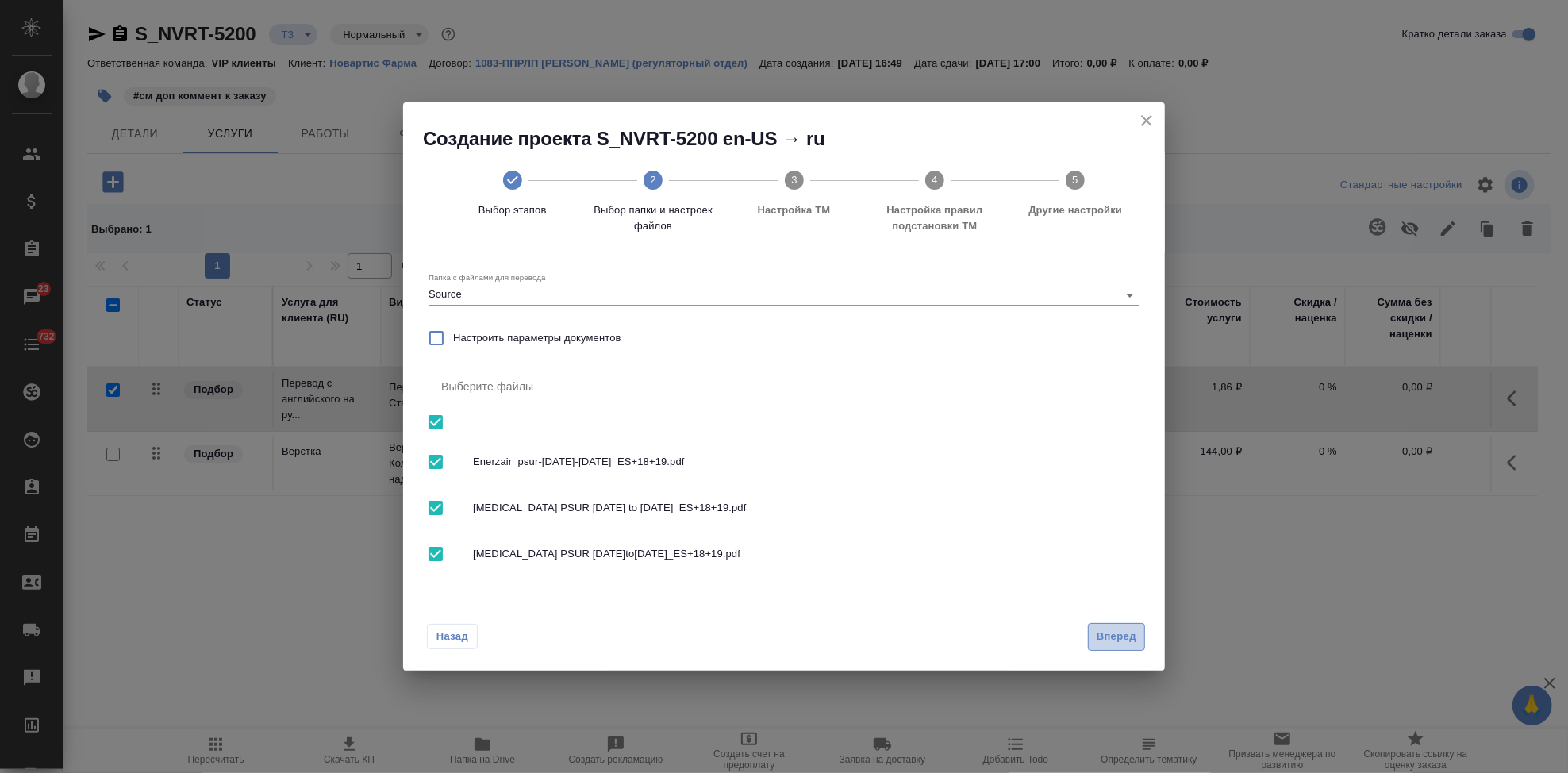
click at [1129, 640] on span "Вперед" at bounding box center [1117, 637] width 40 height 18
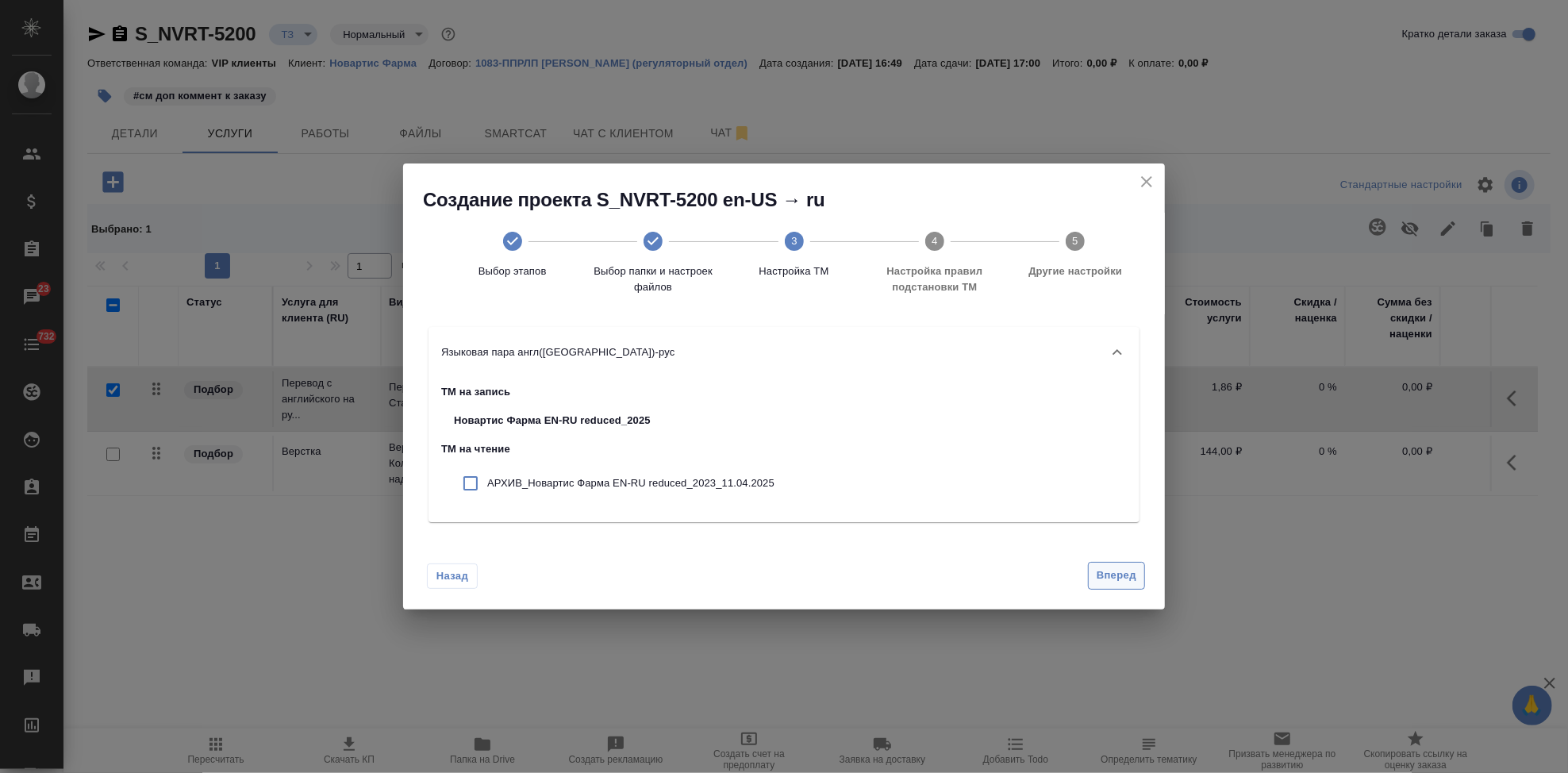
click at [1125, 578] on span "Вперед" at bounding box center [1117, 575] width 40 height 18
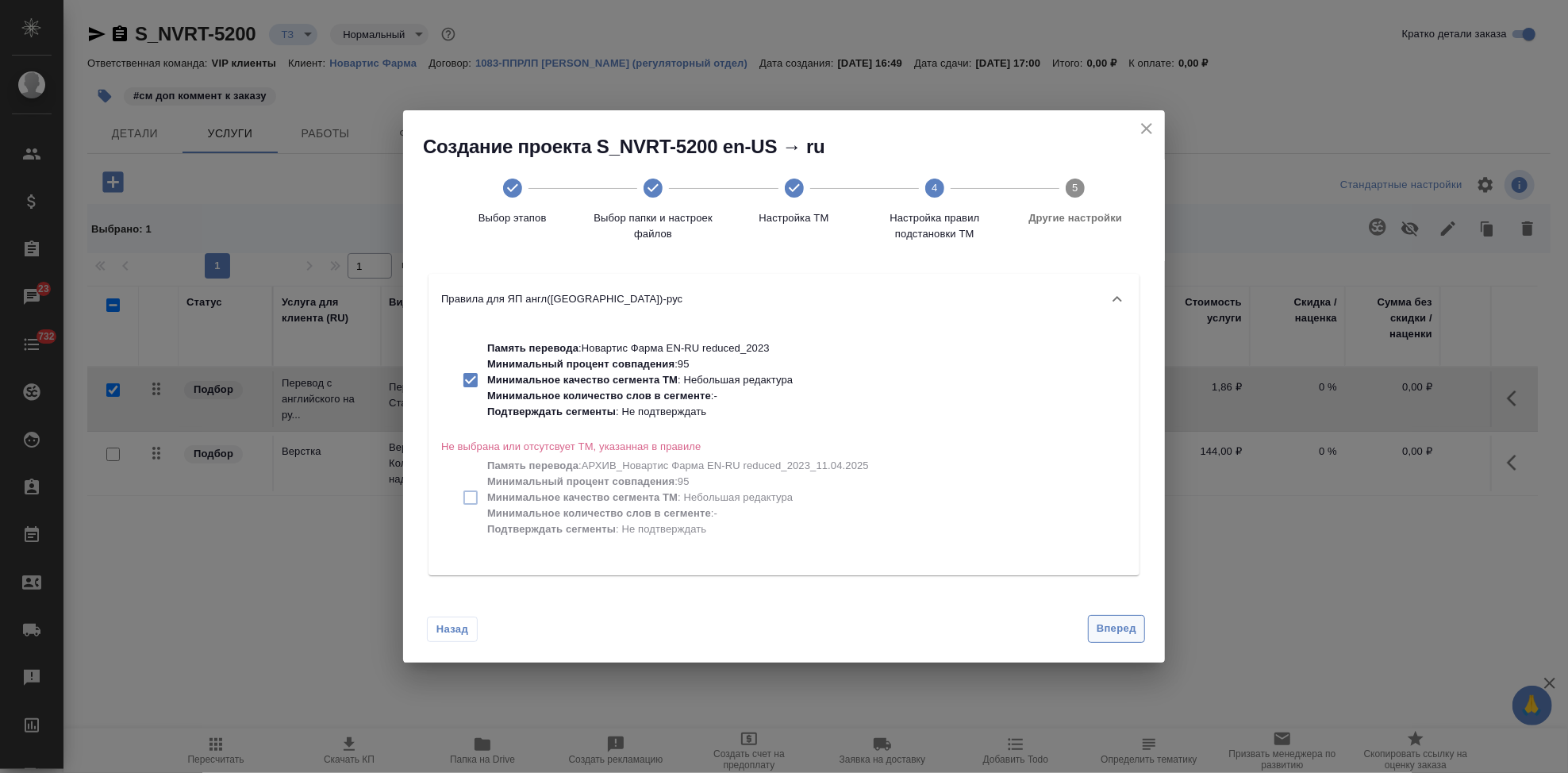
click at [1115, 637] on span "Вперед" at bounding box center [1117, 629] width 40 height 18
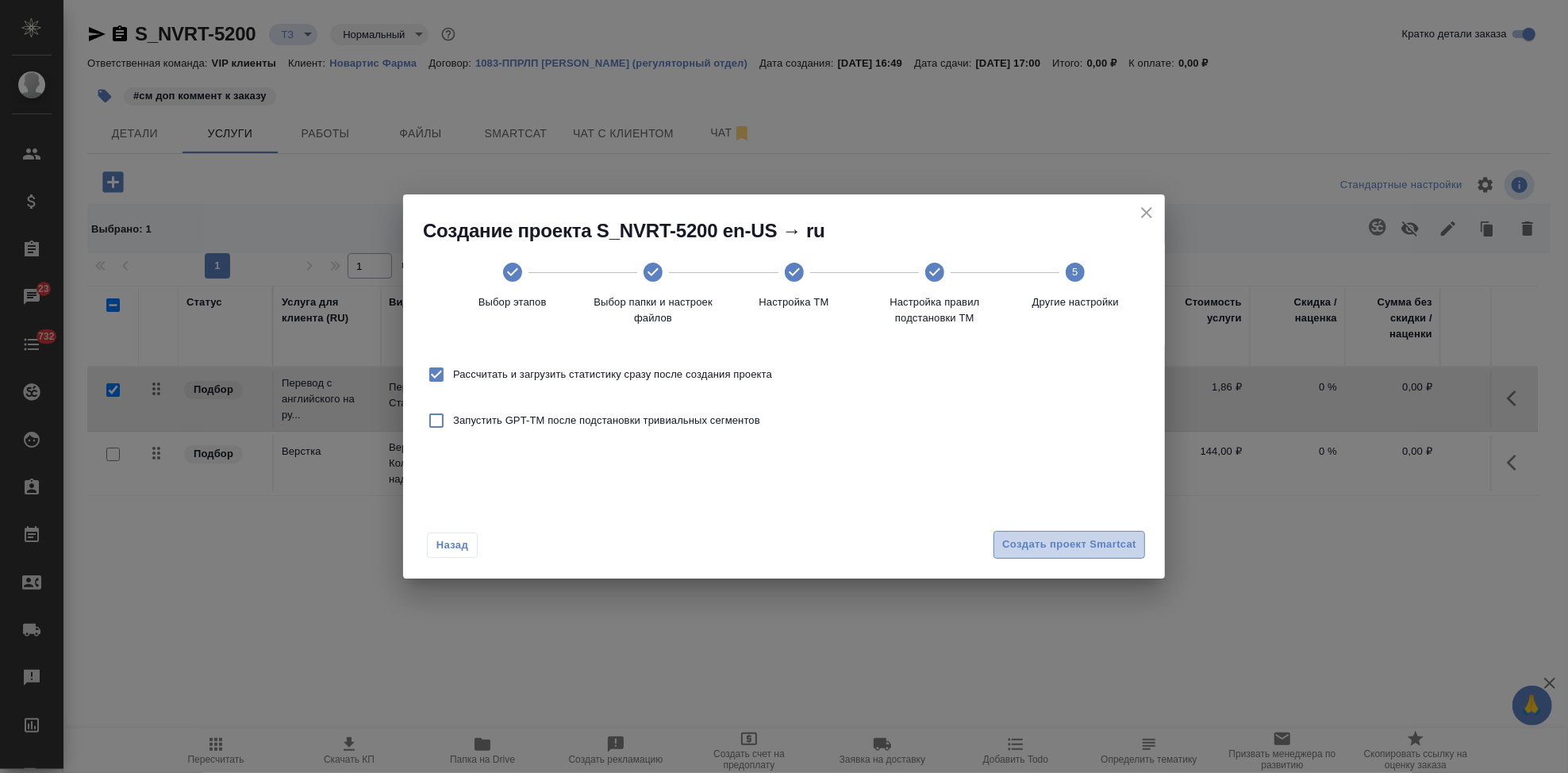
click at [1106, 549] on span "Создать проект Smartcat" at bounding box center [1069, 545] width 134 height 18
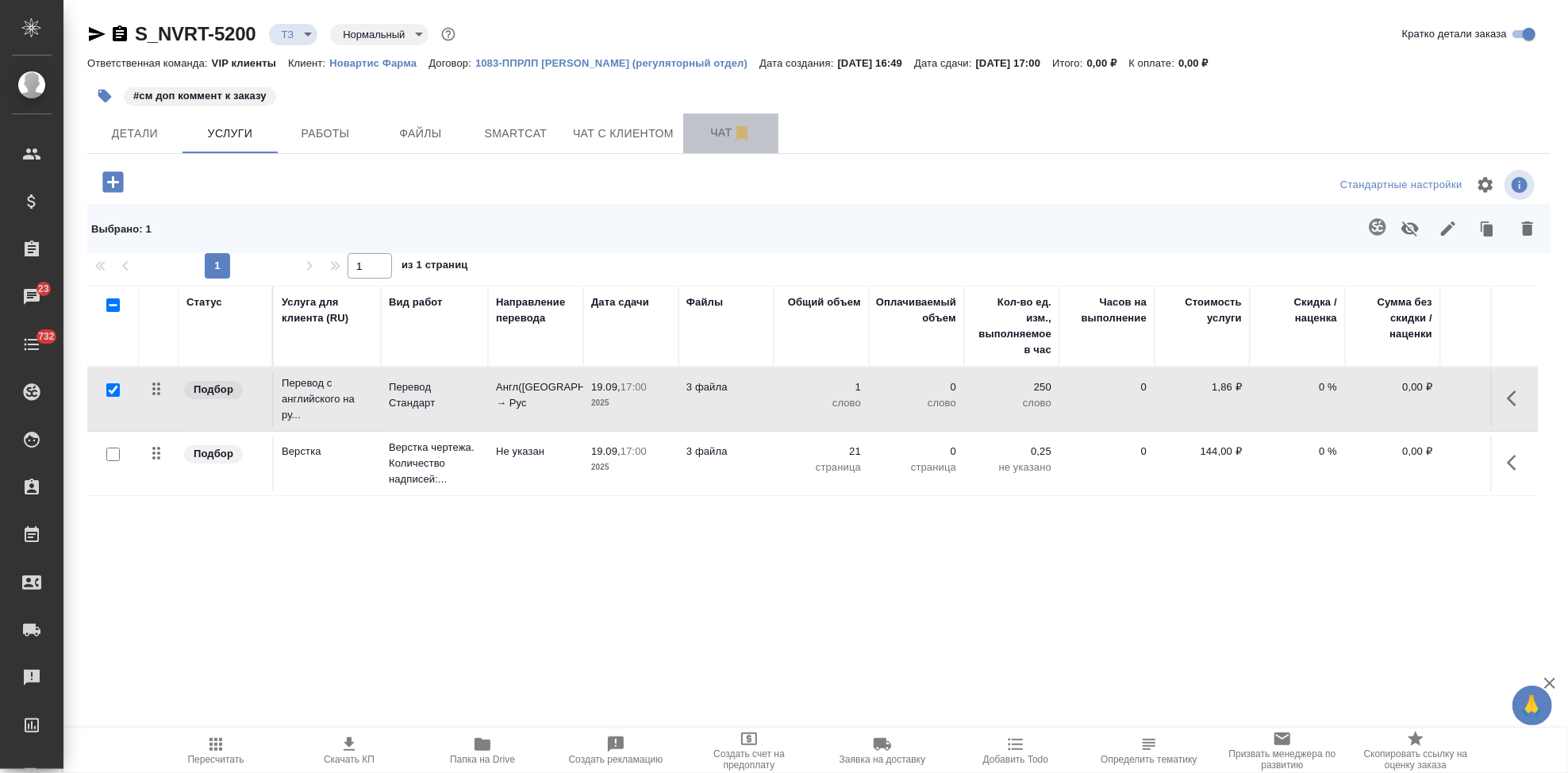
click at [714, 137] on span "Чат" at bounding box center [731, 133] width 76 height 20
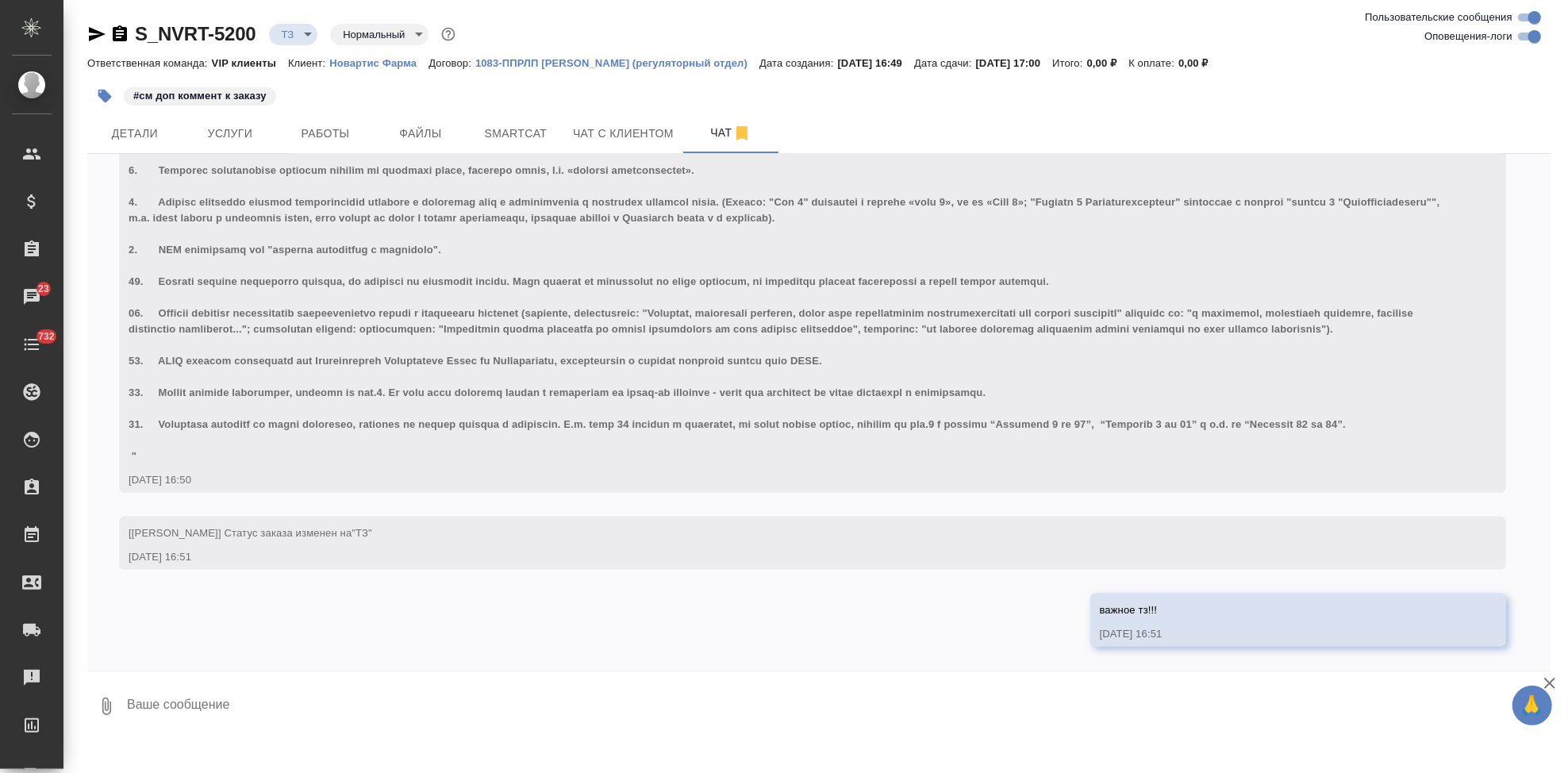
scroll to position [1444, 0]
click at [239, 138] on span "Услуги" at bounding box center [230, 134] width 76 height 20
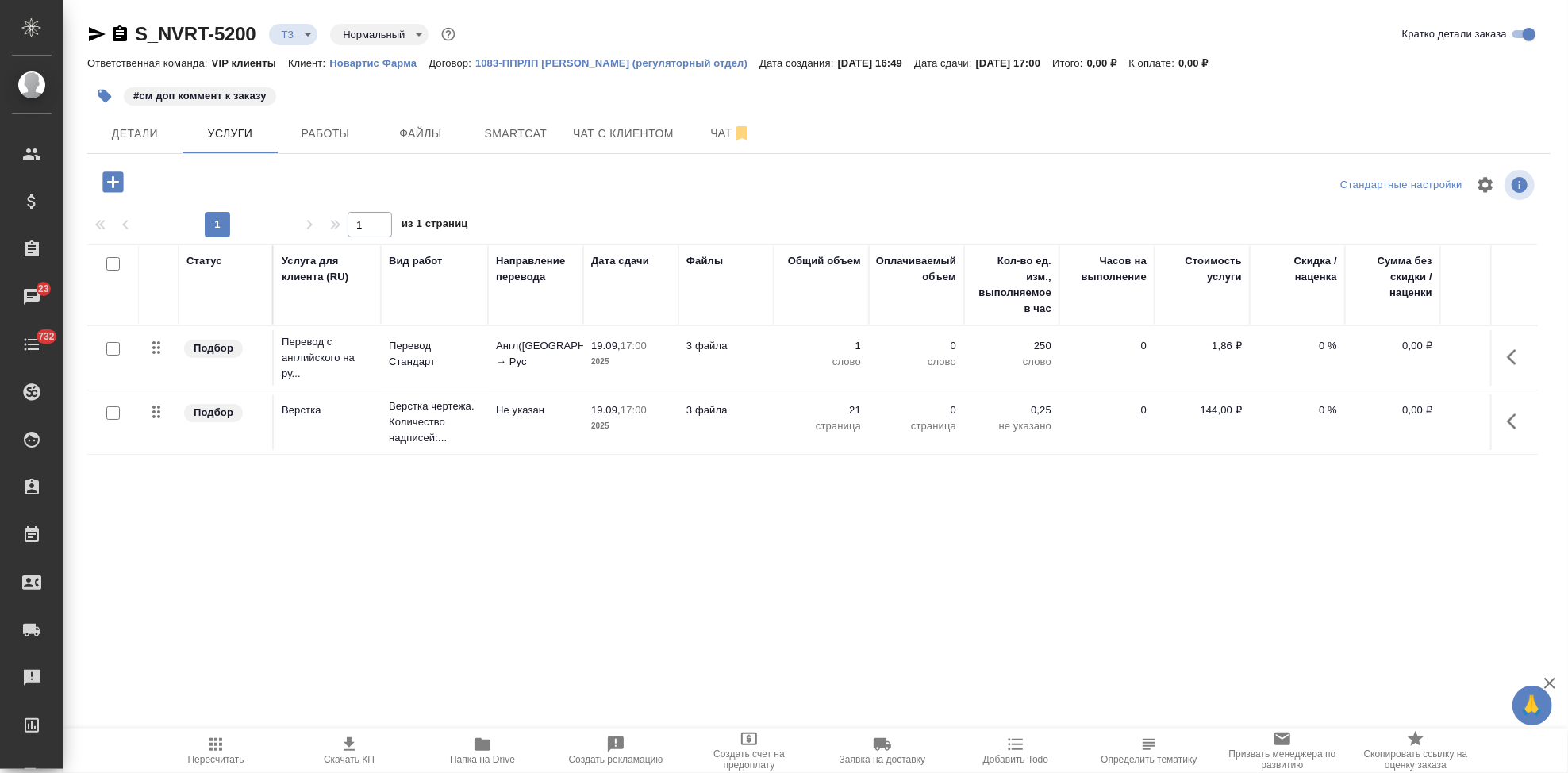
click at [1507, 352] on icon "button" at bounding box center [1516, 357] width 19 height 19
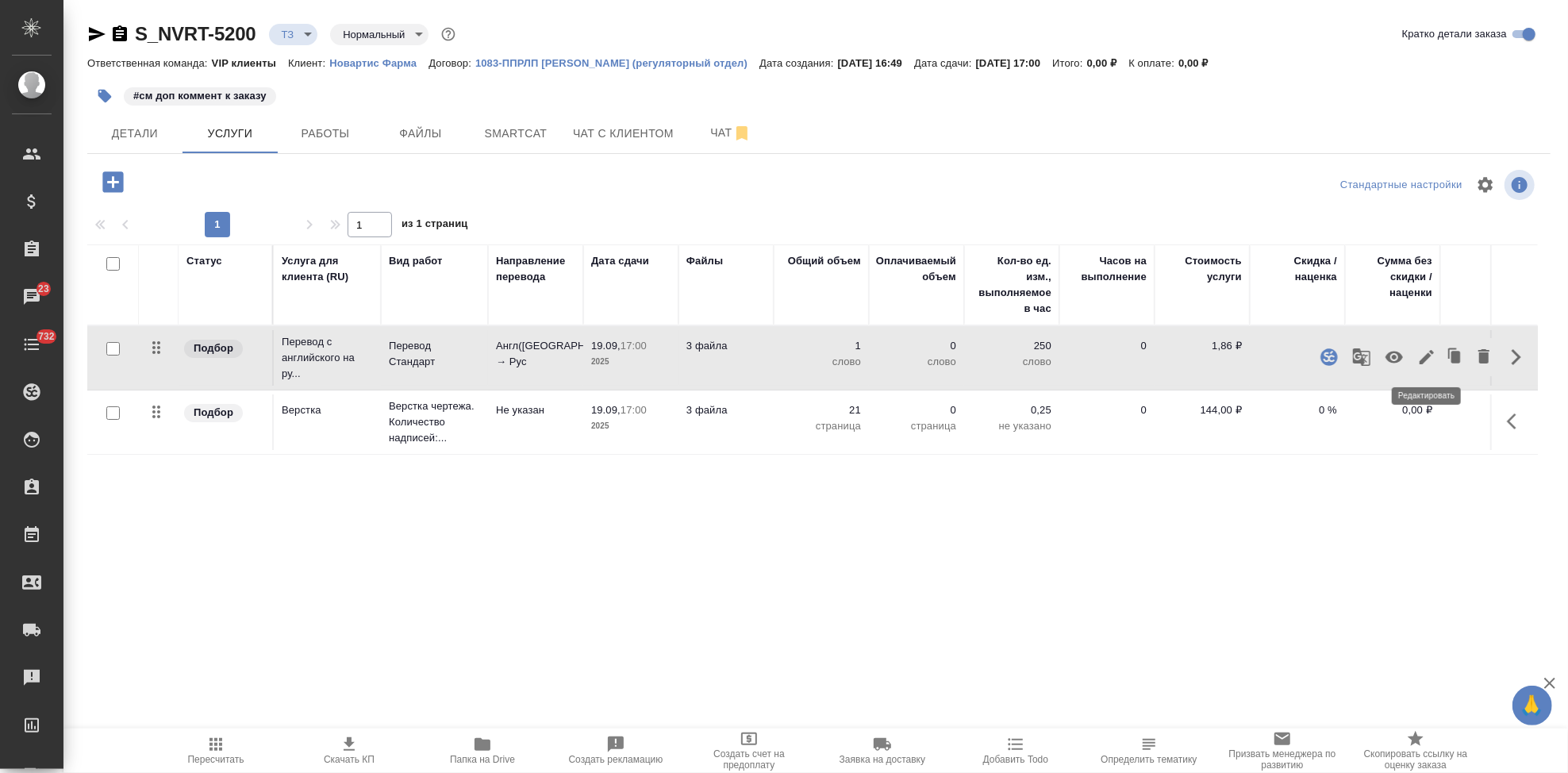
click at [1425, 356] on icon "button" at bounding box center [1427, 357] width 14 height 14
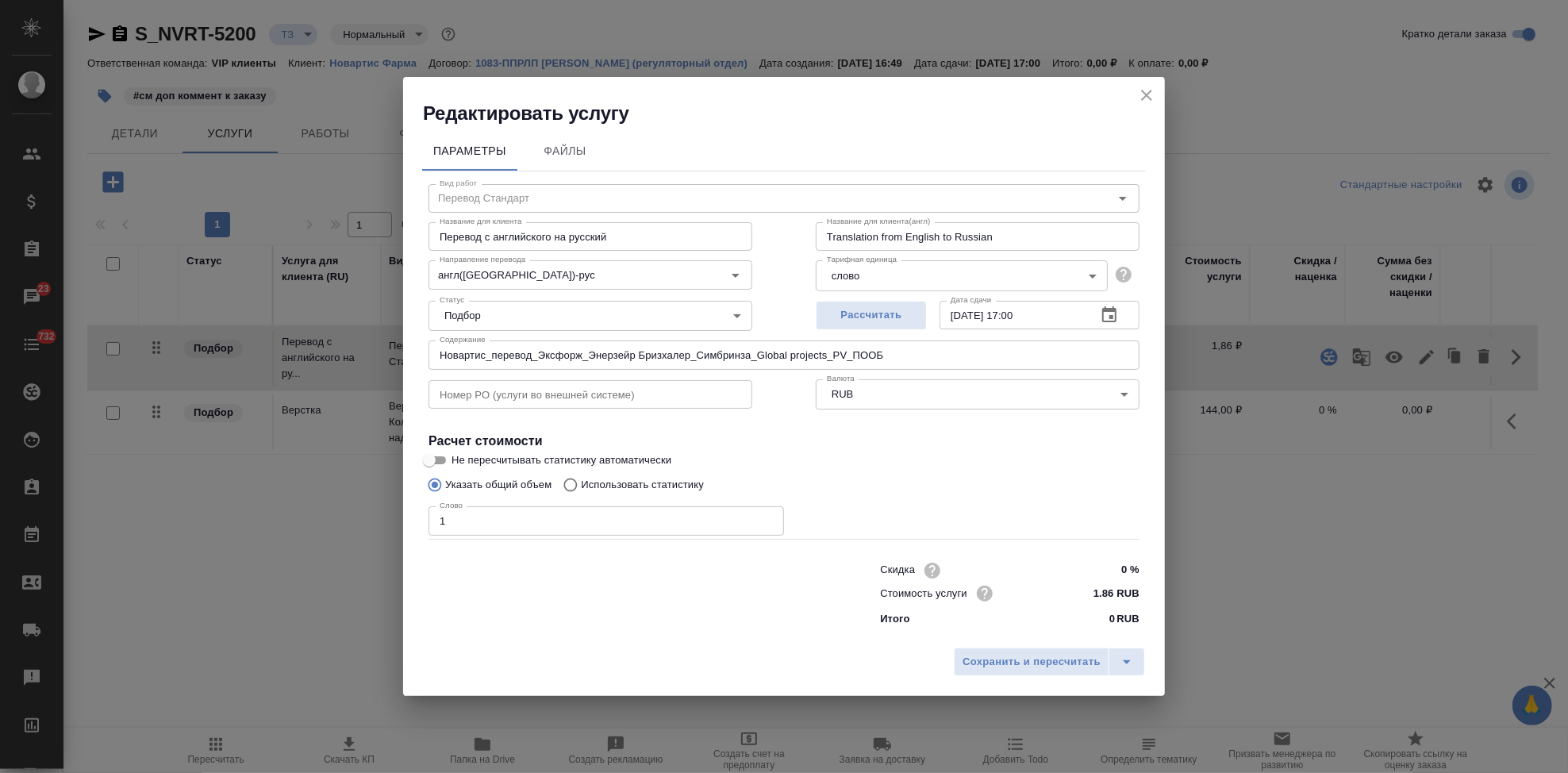
click at [566, 477] on input "Использовать статистику" at bounding box center [568, 485] width 25 height 30
radio input "true"
radio input "false"
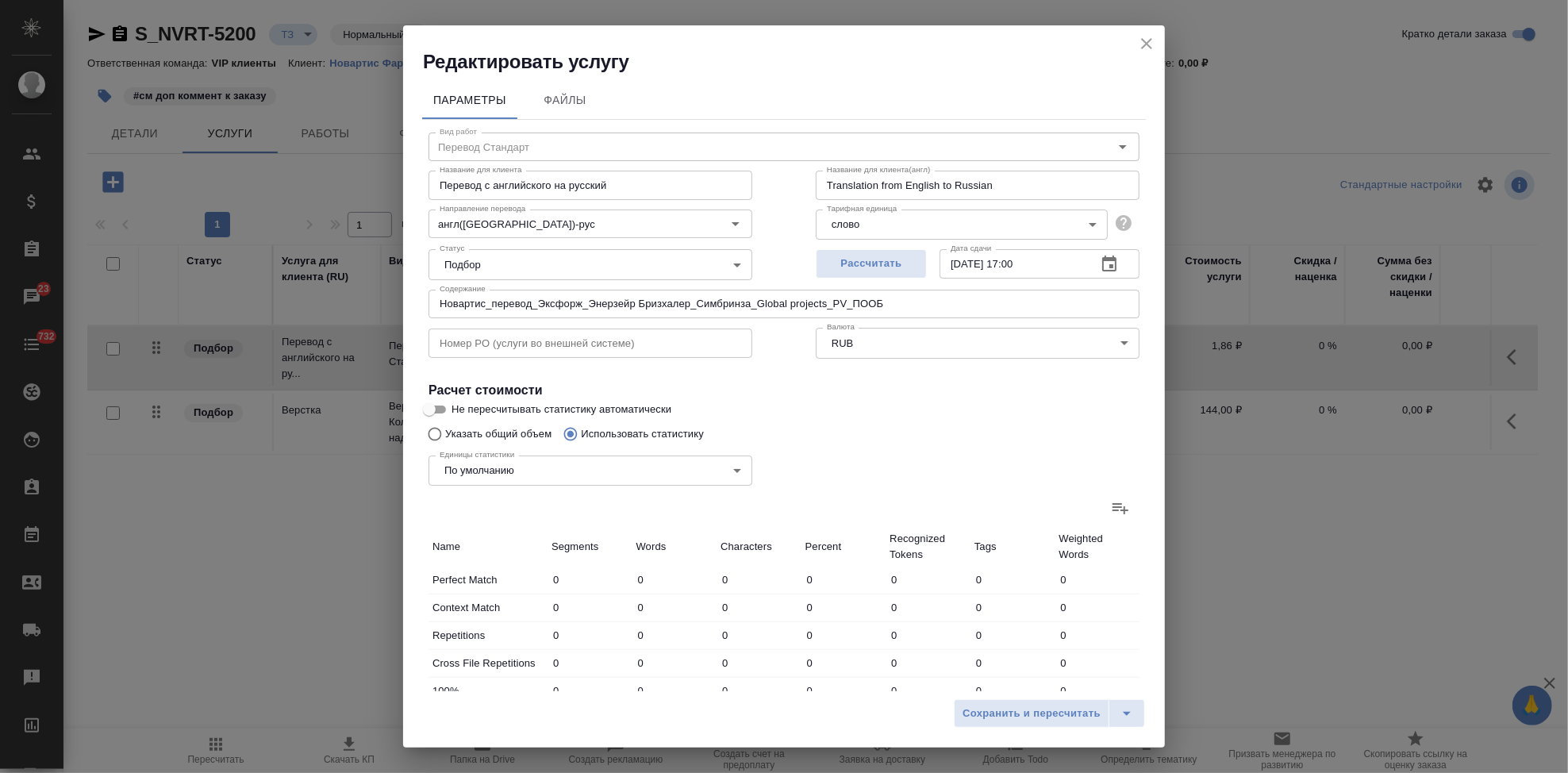
click at [1113, 515] on icon at bounding box center [1120, 507] width 19 height 19
click at [0, 0] on input "file" at bounding box center [0, 0] width 0 height 0
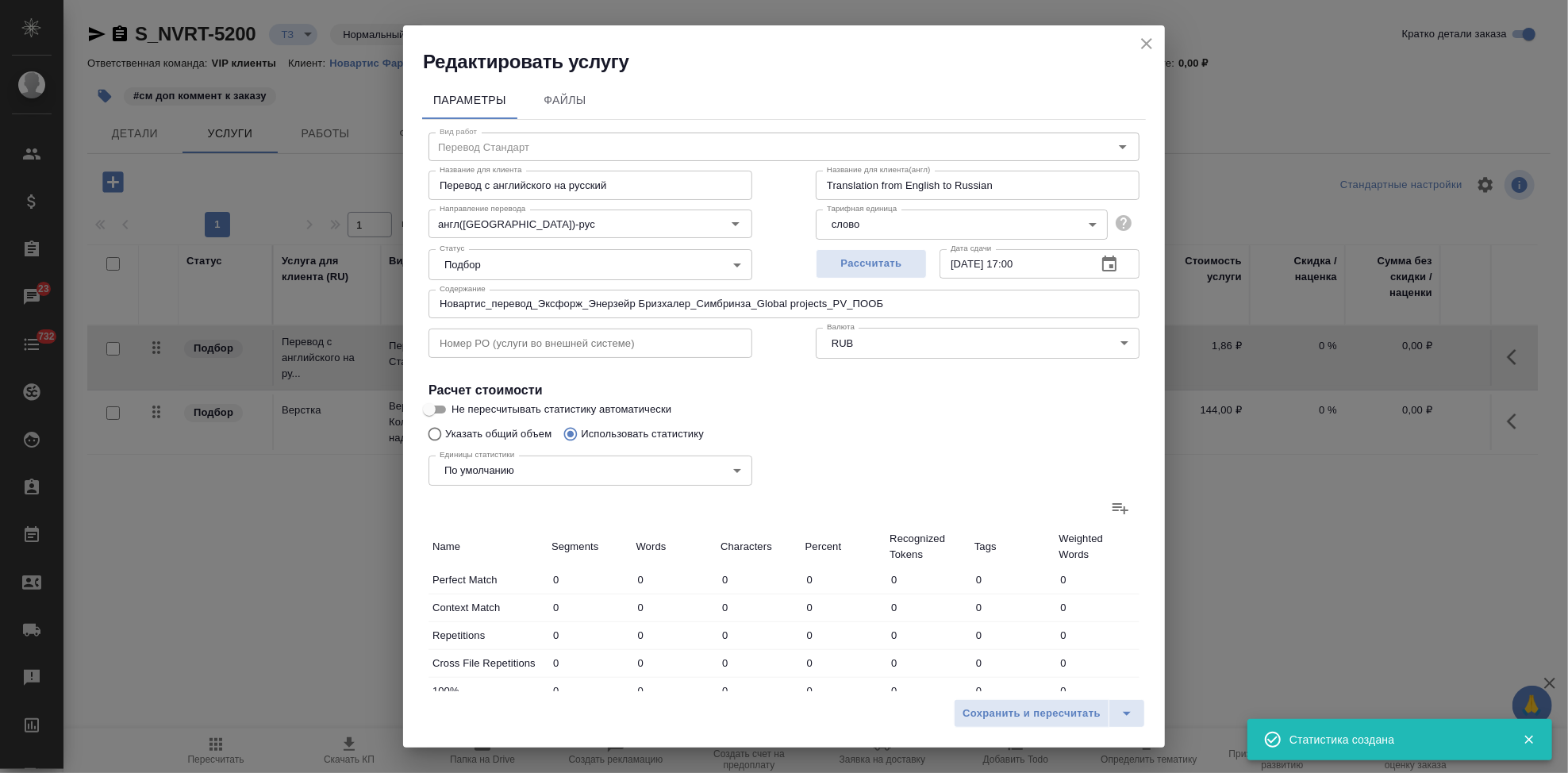
type input "114"
type input "653"
type input "4662"
type input "10"
type input "76"
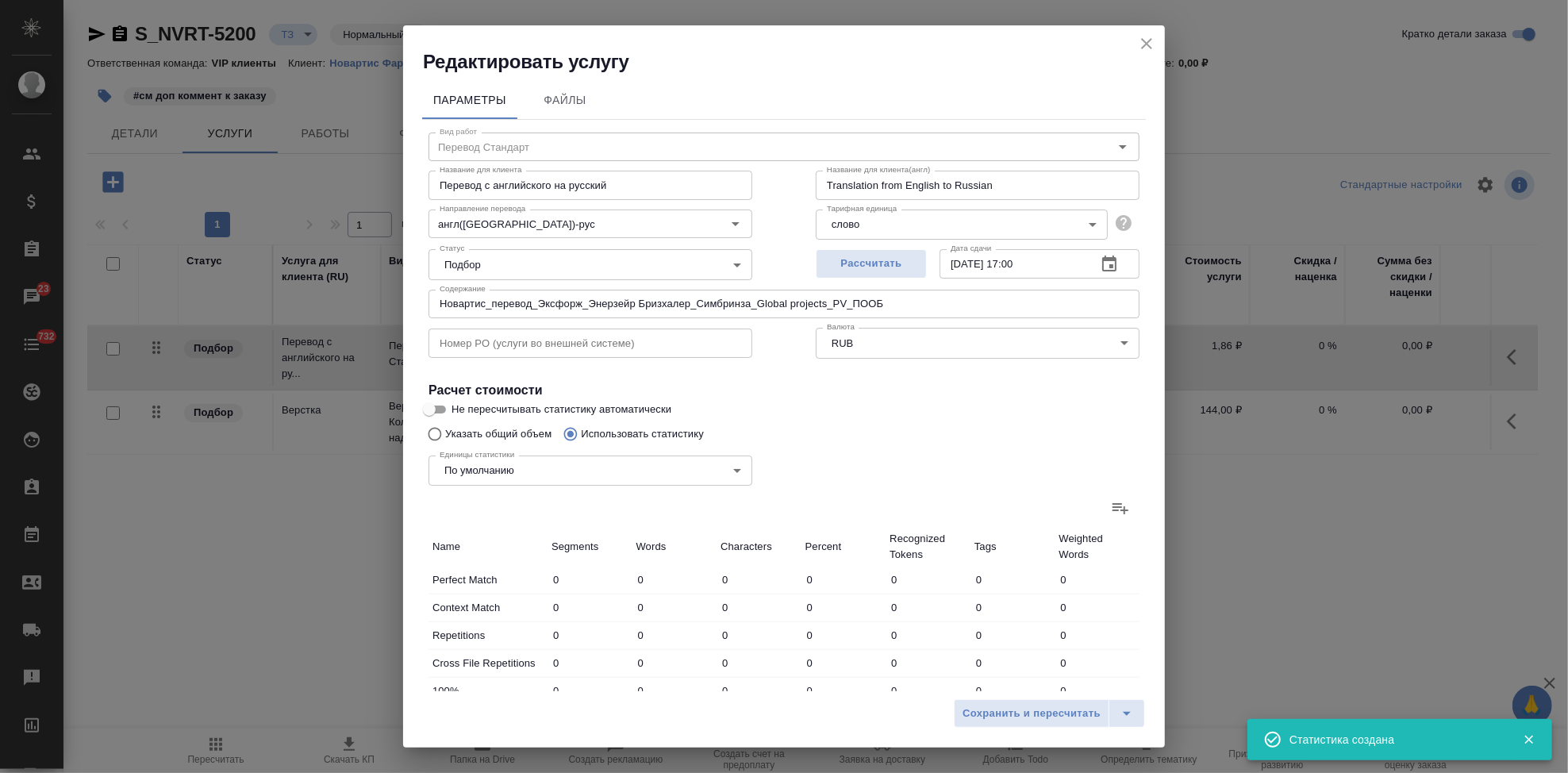
type input "483"
type input "2"
type input "16"
type input "62"
type input "191"
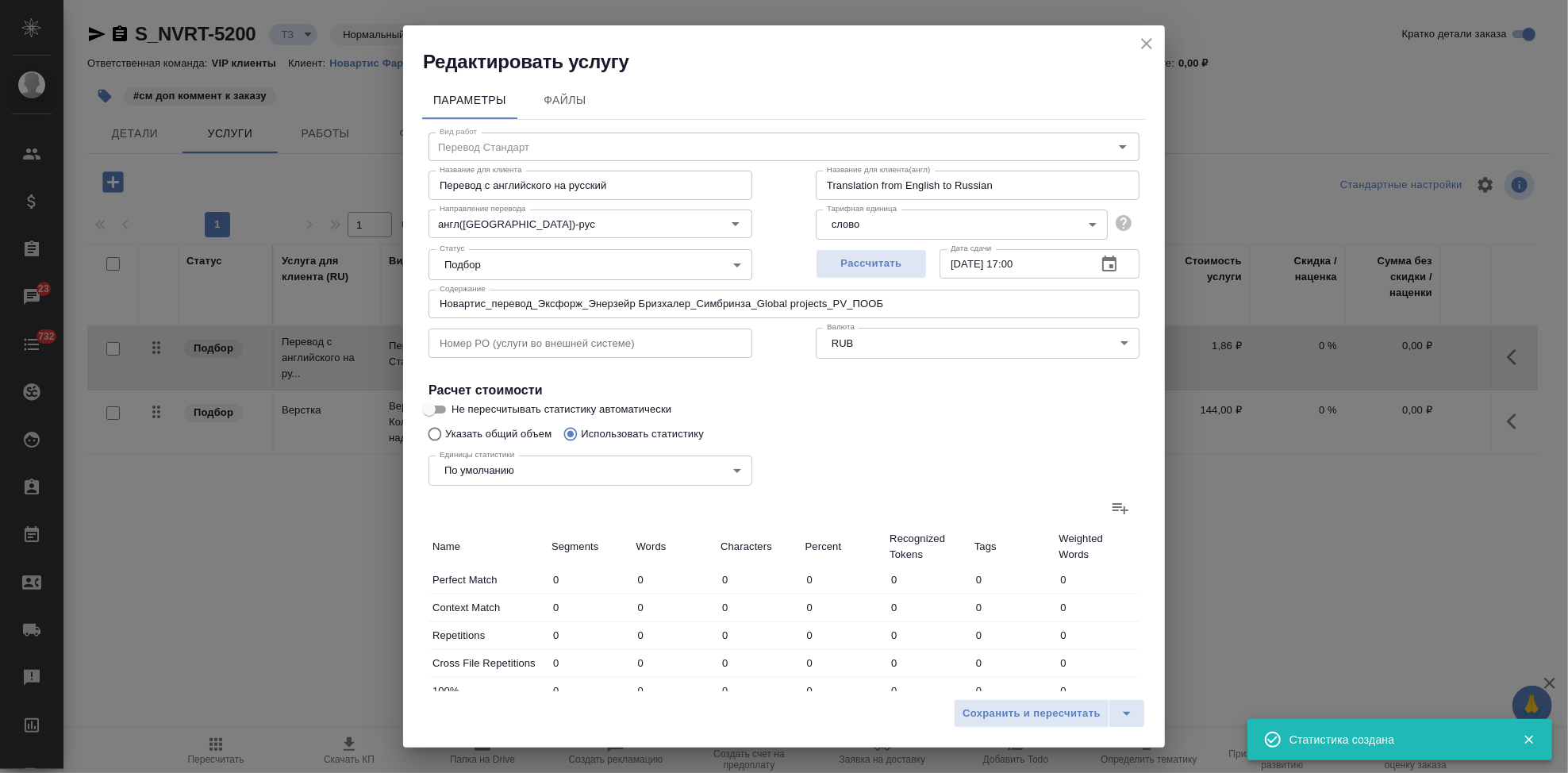
type input "2838"
type input "19861"
type input "44"
type input "822"
type input "5711"
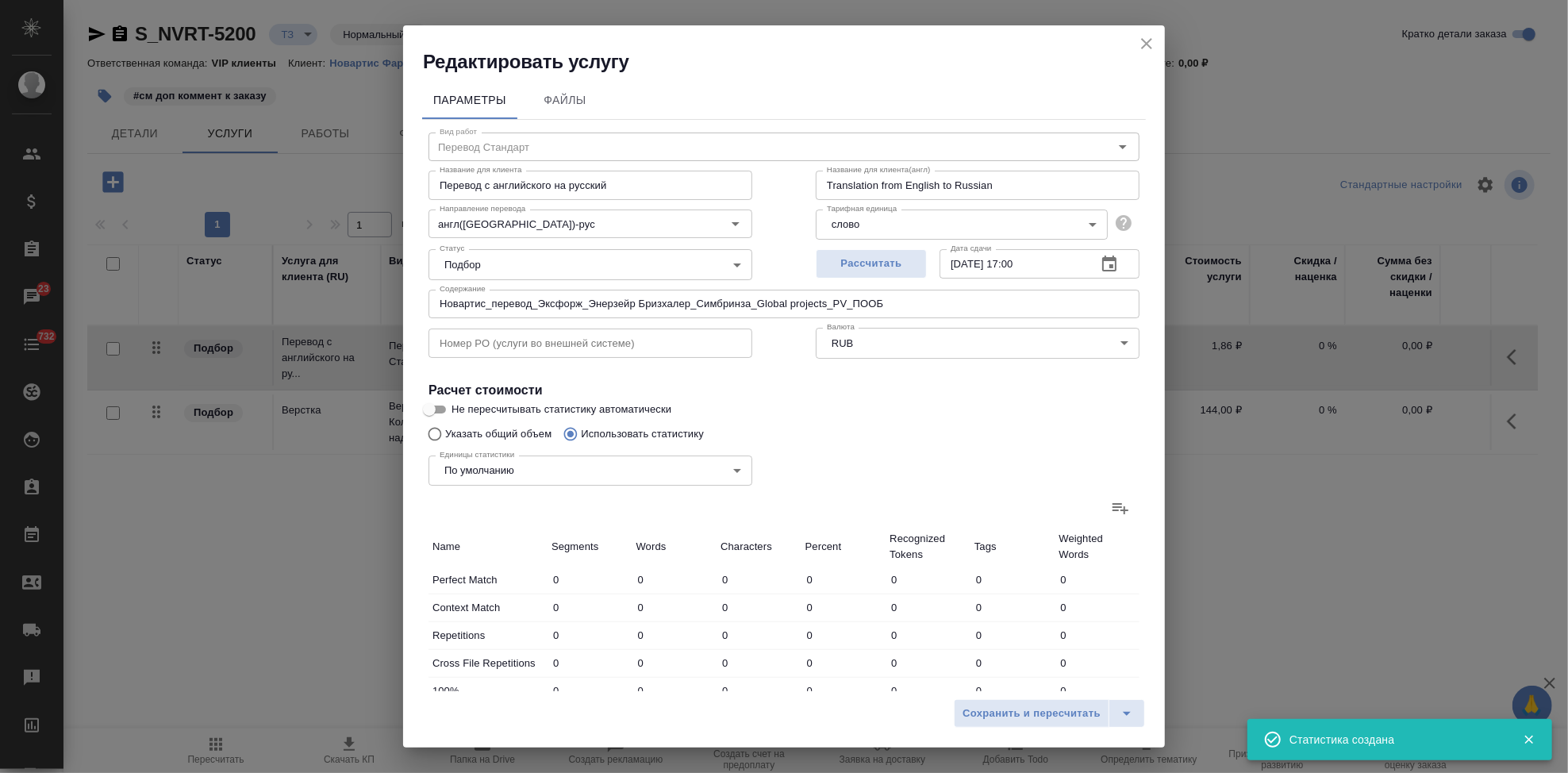
type input "32"
type input "734"
type input "5083"
type input "22"
type input "264"
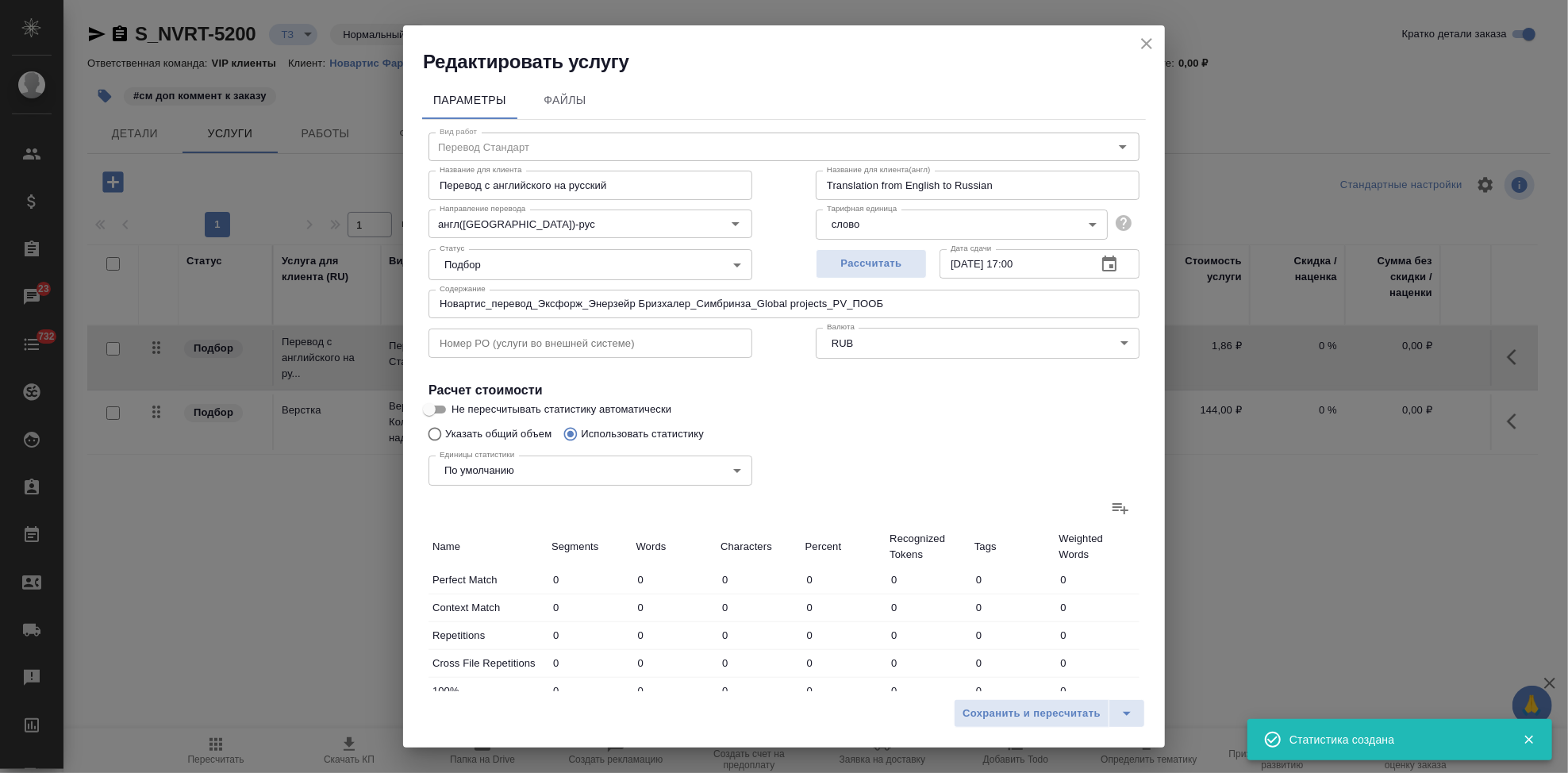
type input "1684"
type input "55"
type input "896"
type input "6107"
type input "458"
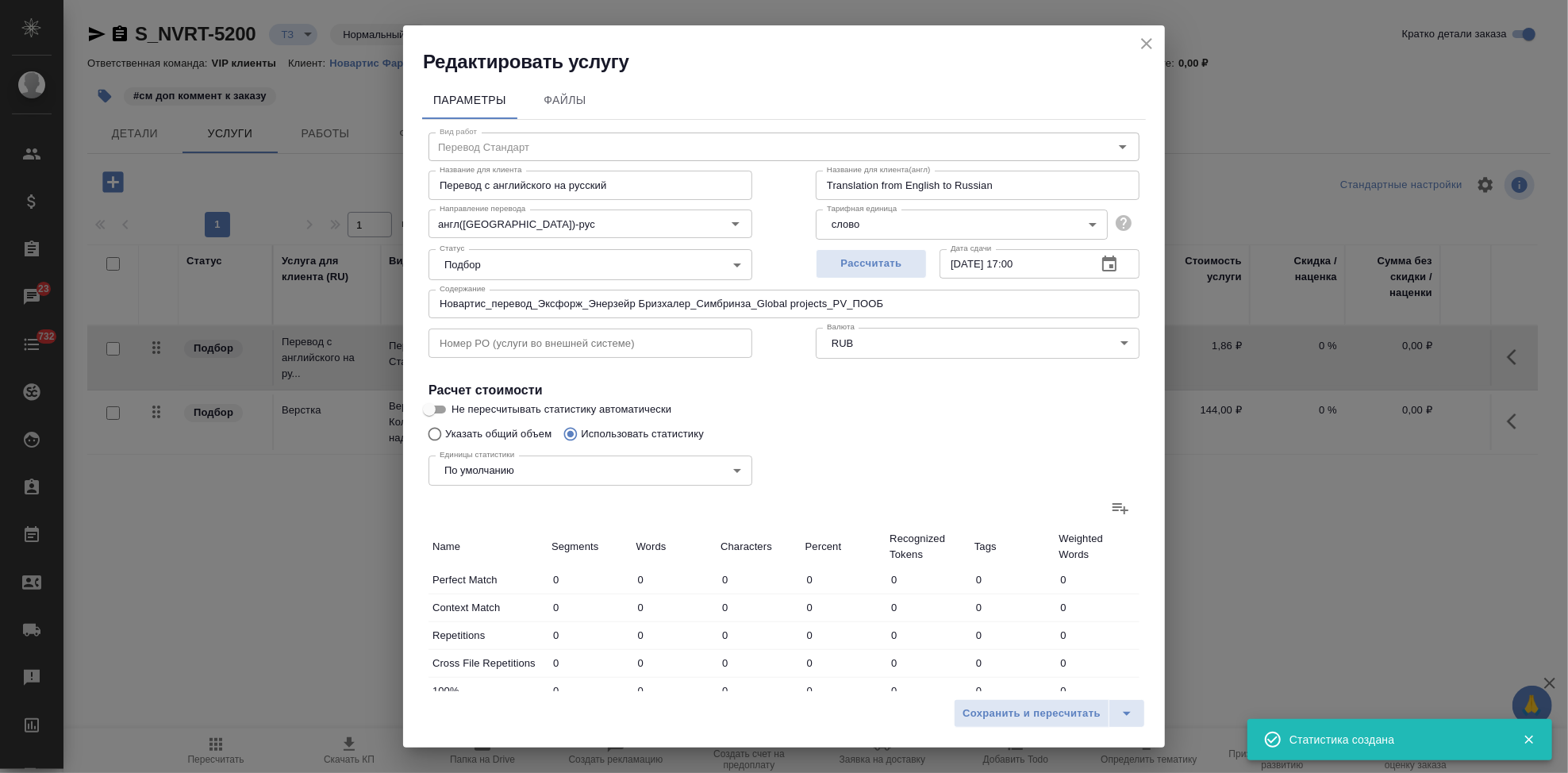
type input "6207"
type input "43108"
type input "470"
type input "6299"
type input "43653"
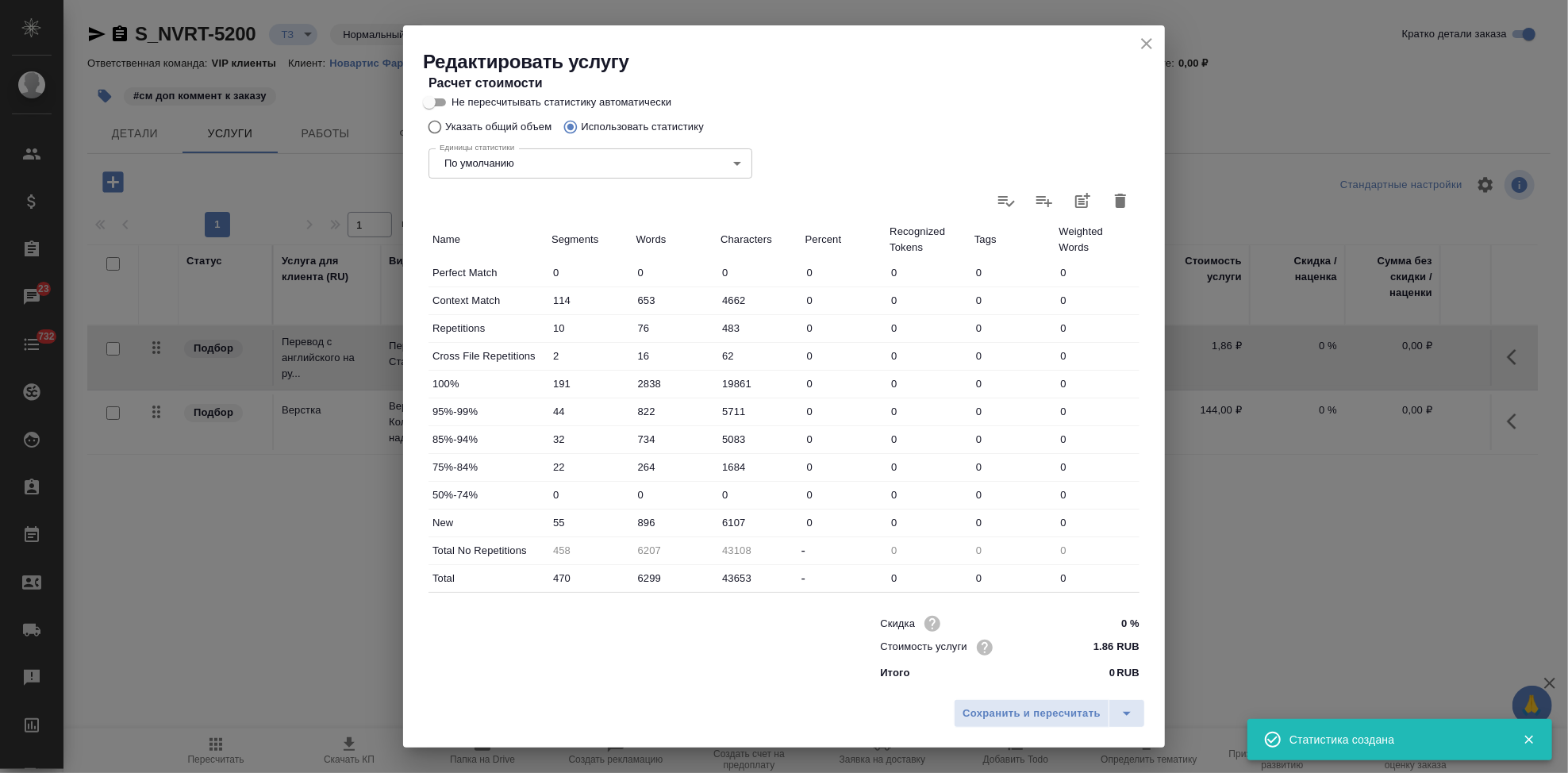
scroll to position [308, 0]
click at [637, 518] on input "896" at bounding box center [675, 521] width 85 height 23
click at [640, 516] on input "896" at bounding box center [675, 521] width 83 height 23
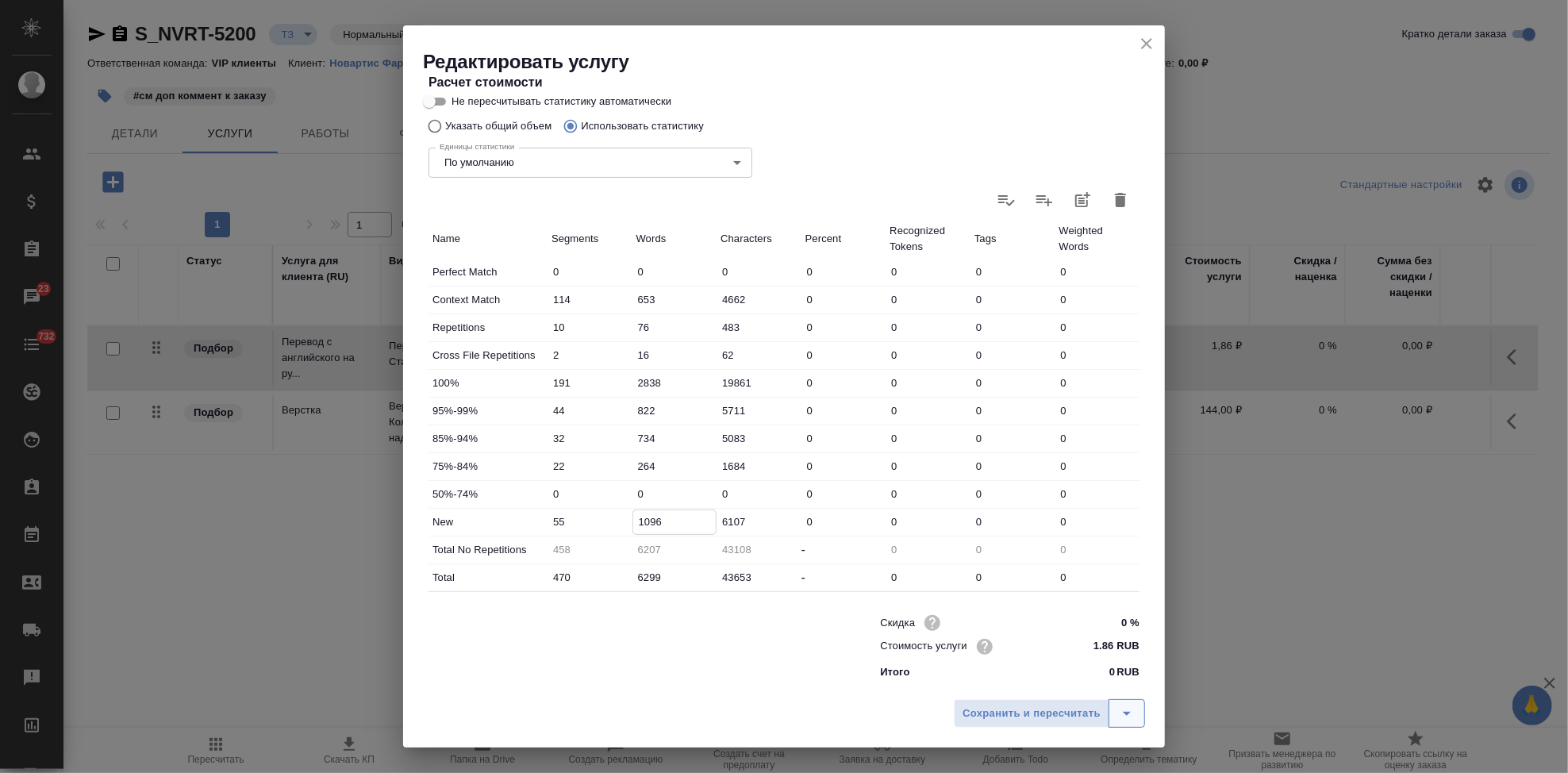
type input "1096"
click at [1117, 714] on icon "split button" at bounding box center [1126, 713] width 19 height 19
click at [1060, 685] on li "Сохранить" at bounding box center [1052, 681] width 191 height 25
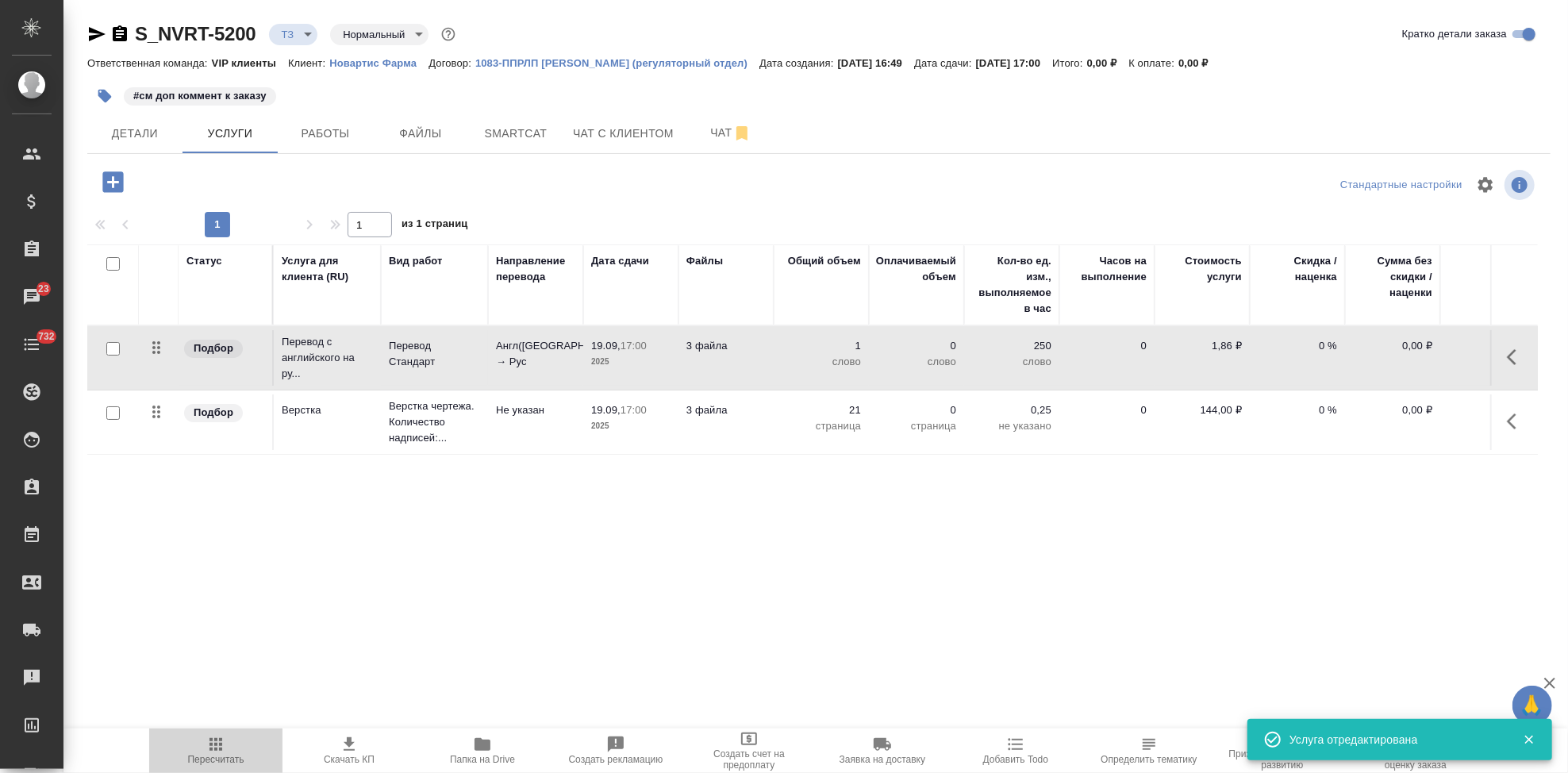
click at [237, 766] on button "Пересчитать" at bounding box center [216, 750] width 133 height 44
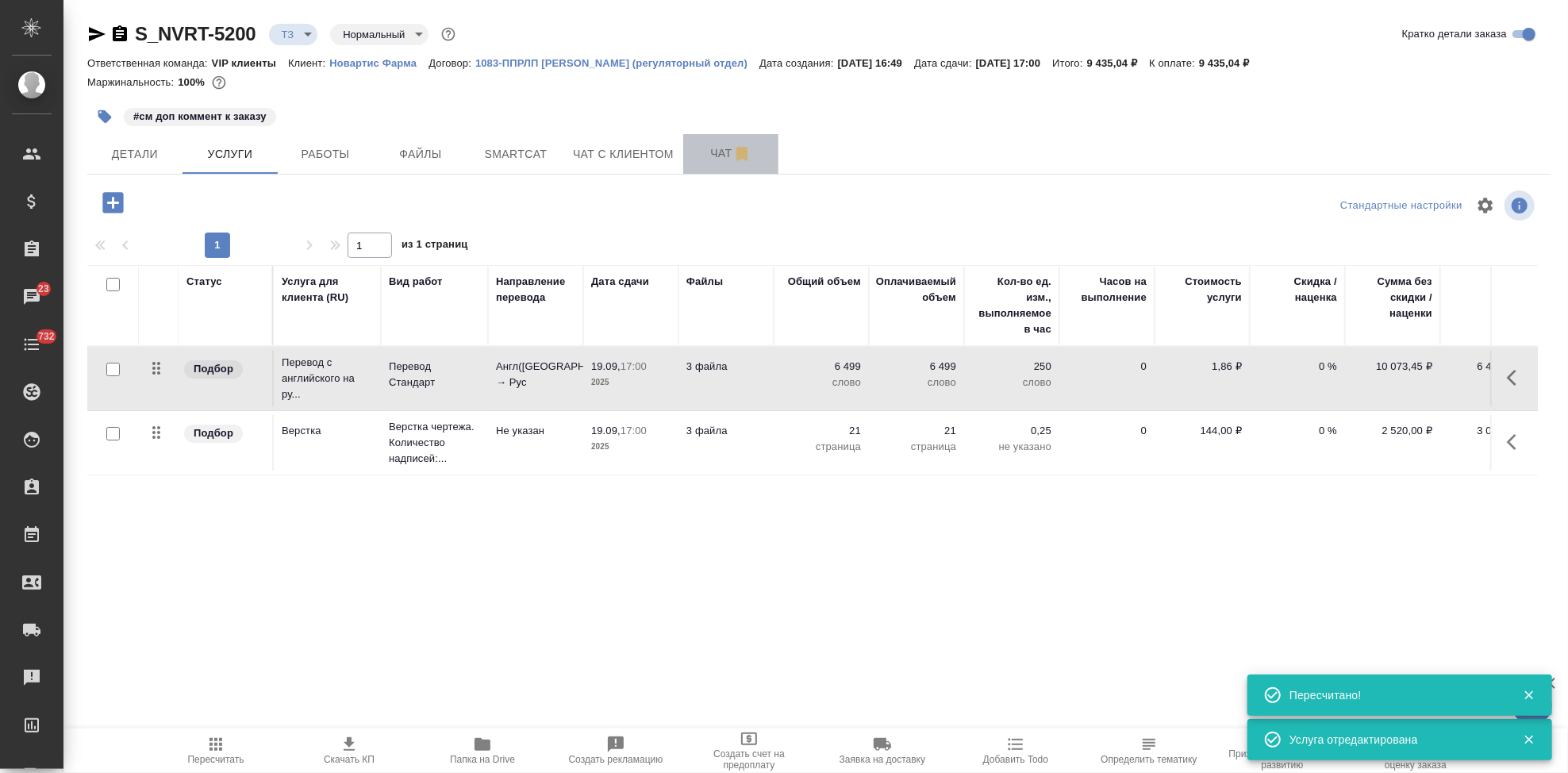
click at [720, 149] on span "Чат" at bounding box center [731, 154] width 76 height 20
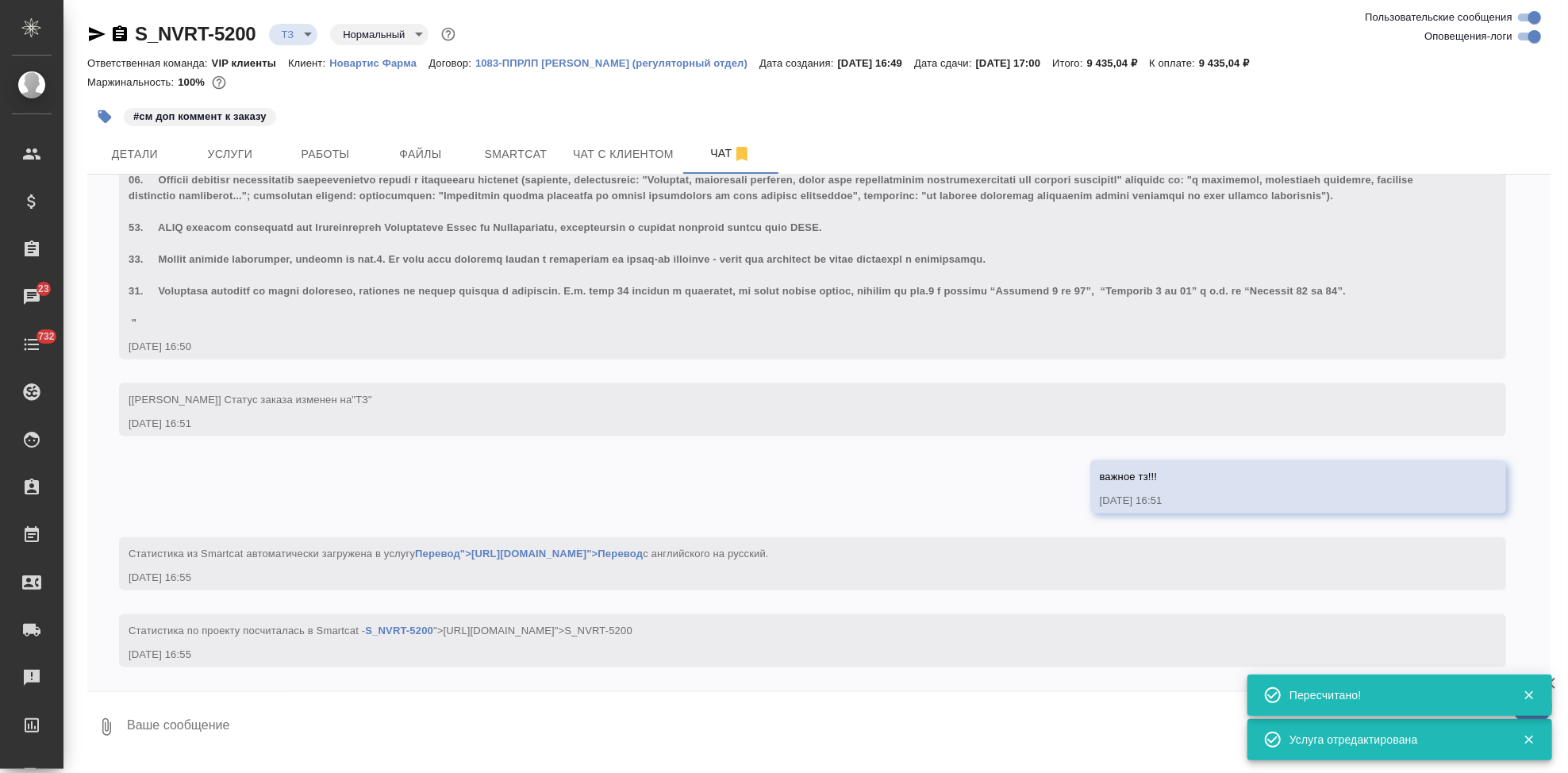
scroll to position [1599, 0]
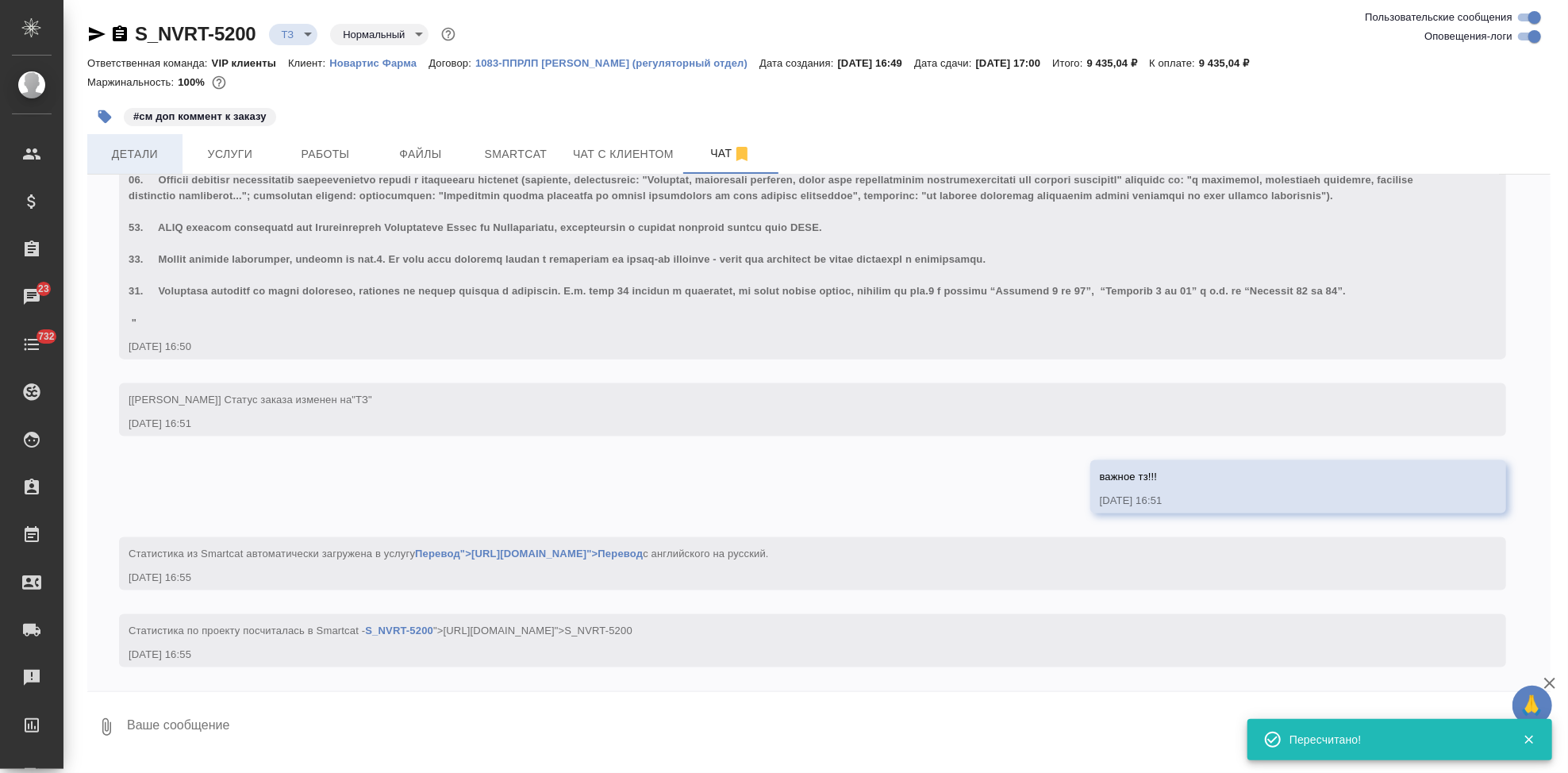
click at [150, 142] on button "Детали" at bounding box center [134, 154] width 95 height 40
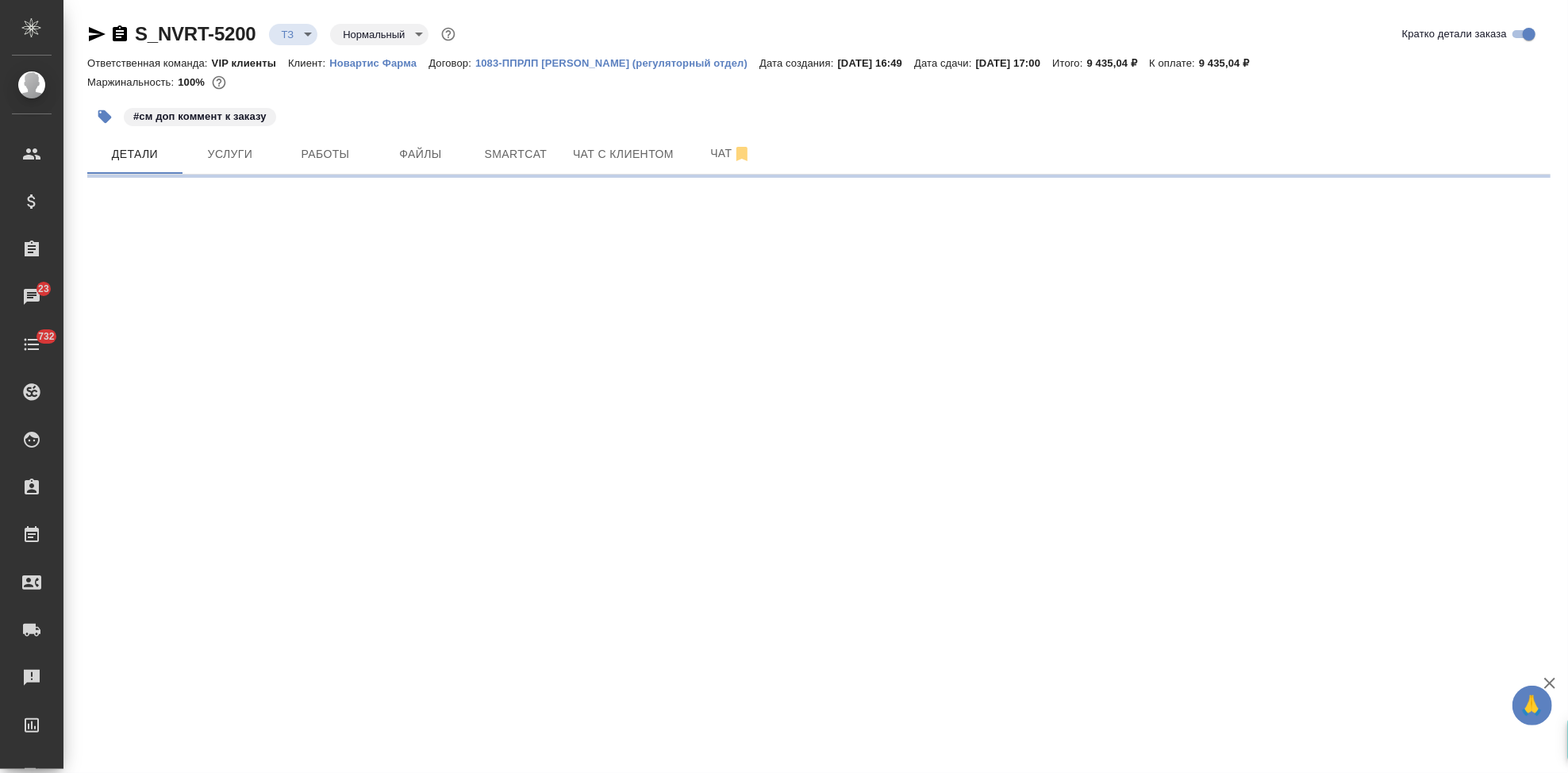
select select "RU"
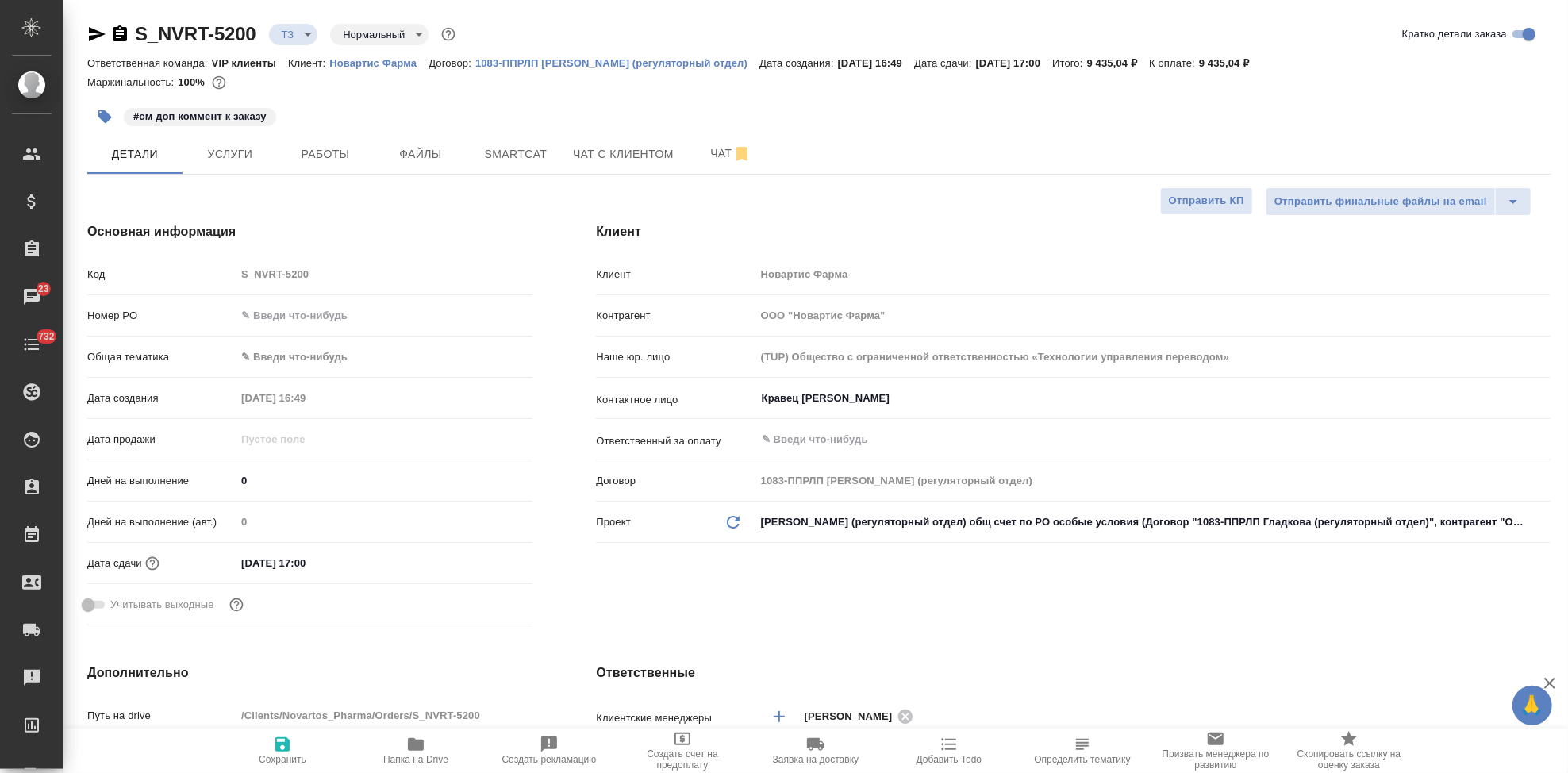
type textarea "x"
click at [715, 141] on button "Чат" at bounding box center [730, 154] width 95 height 40
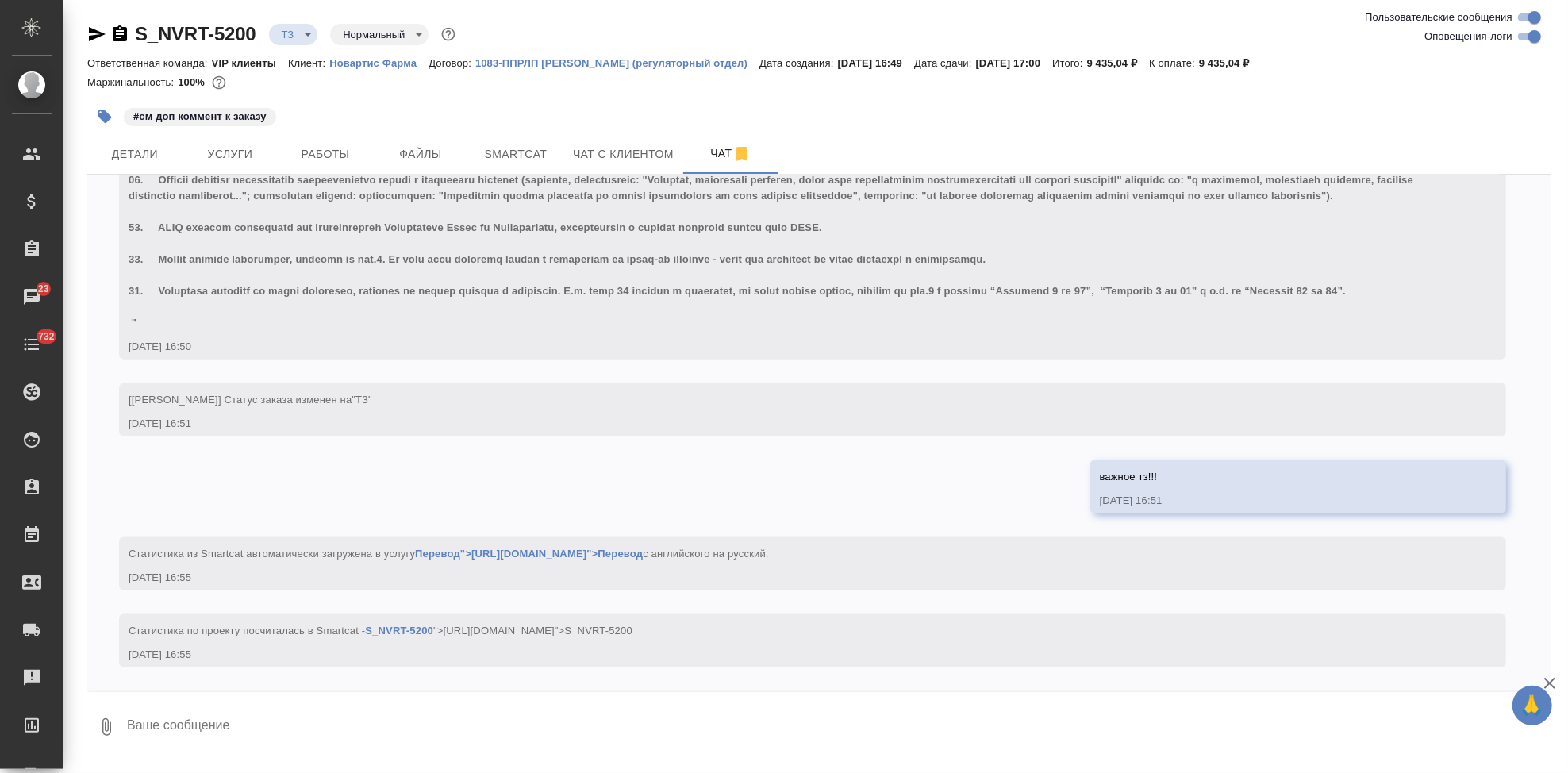
scroll to position [1599, 0]
click at [123, 155] on span "Детали" at bounding box center [135, 154] width 76 height 20
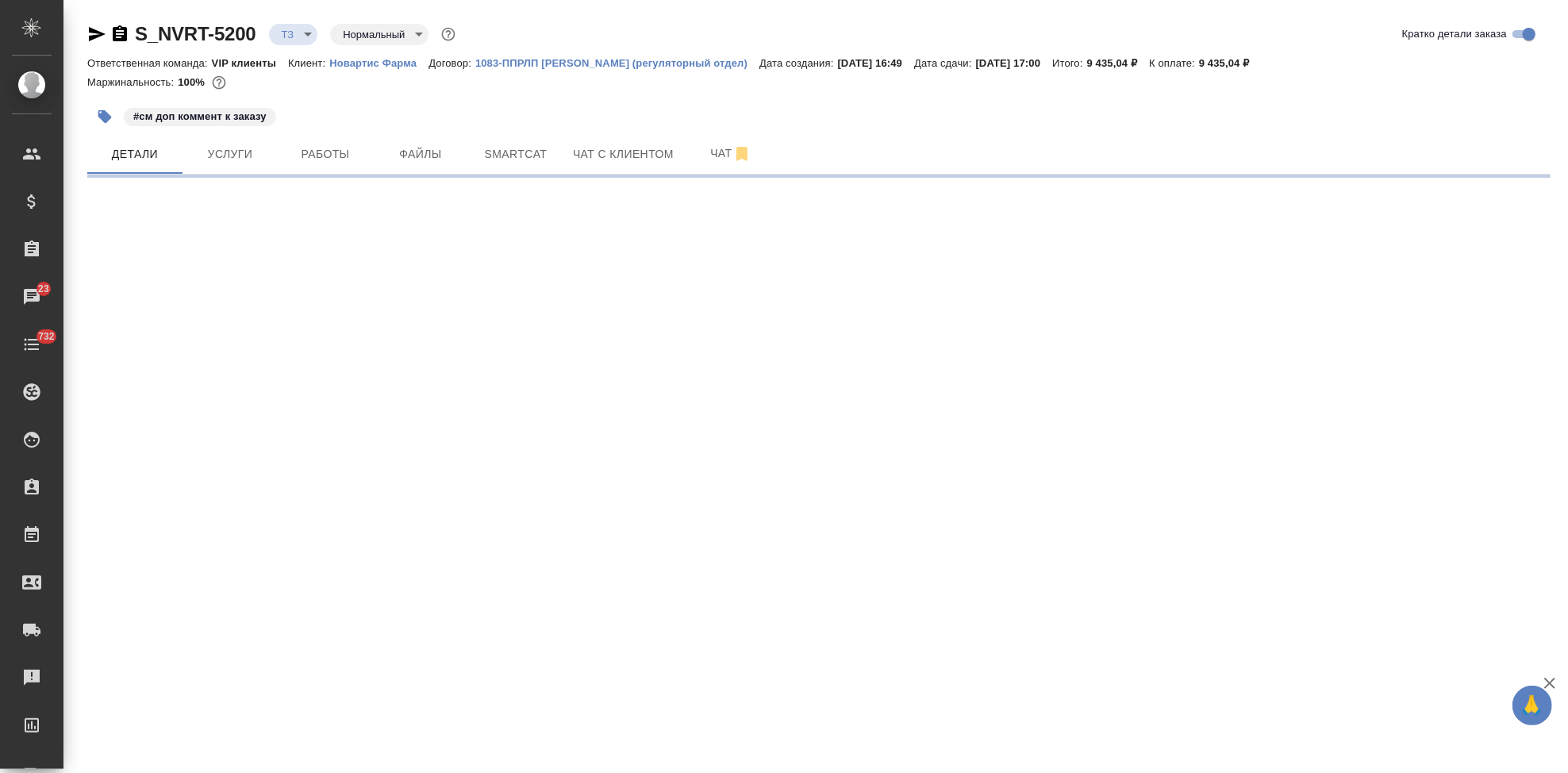
select select "RU"
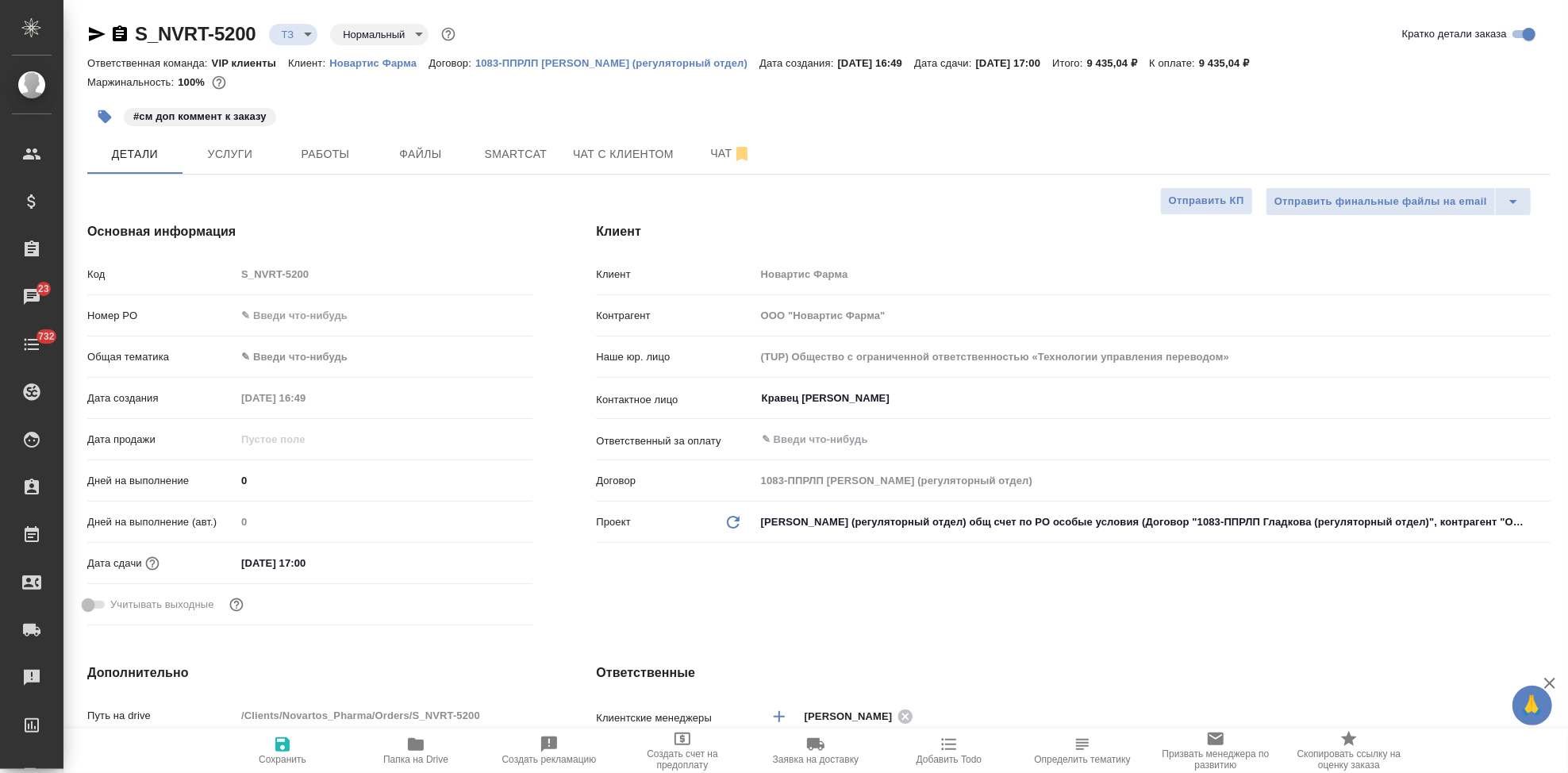
type textarea "x"
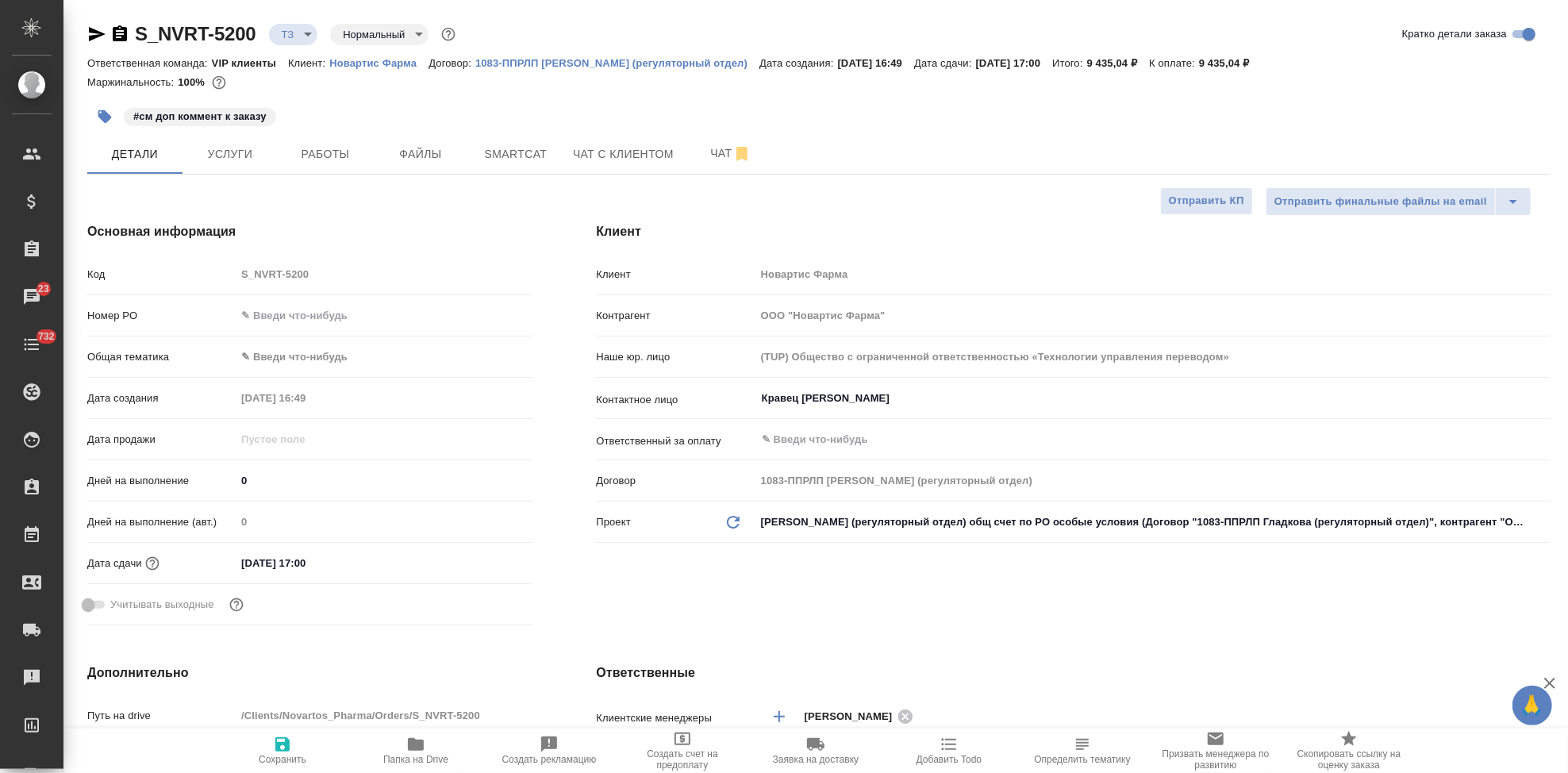
type textarea "x"
click at [699, 138] on button "Чат" at bounding box center [730, 154] width 95 height 40
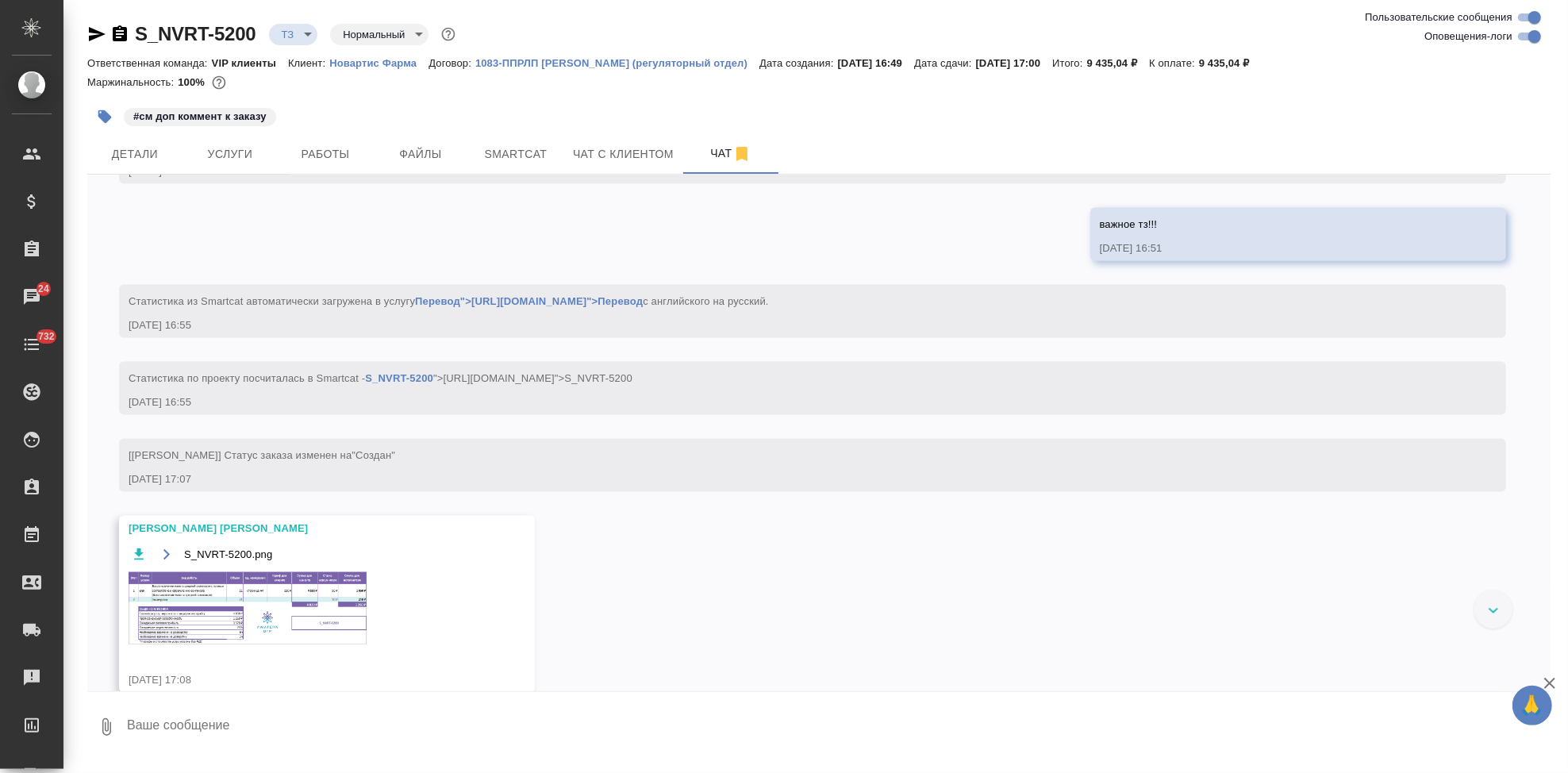
scroll to position [1877, 0]
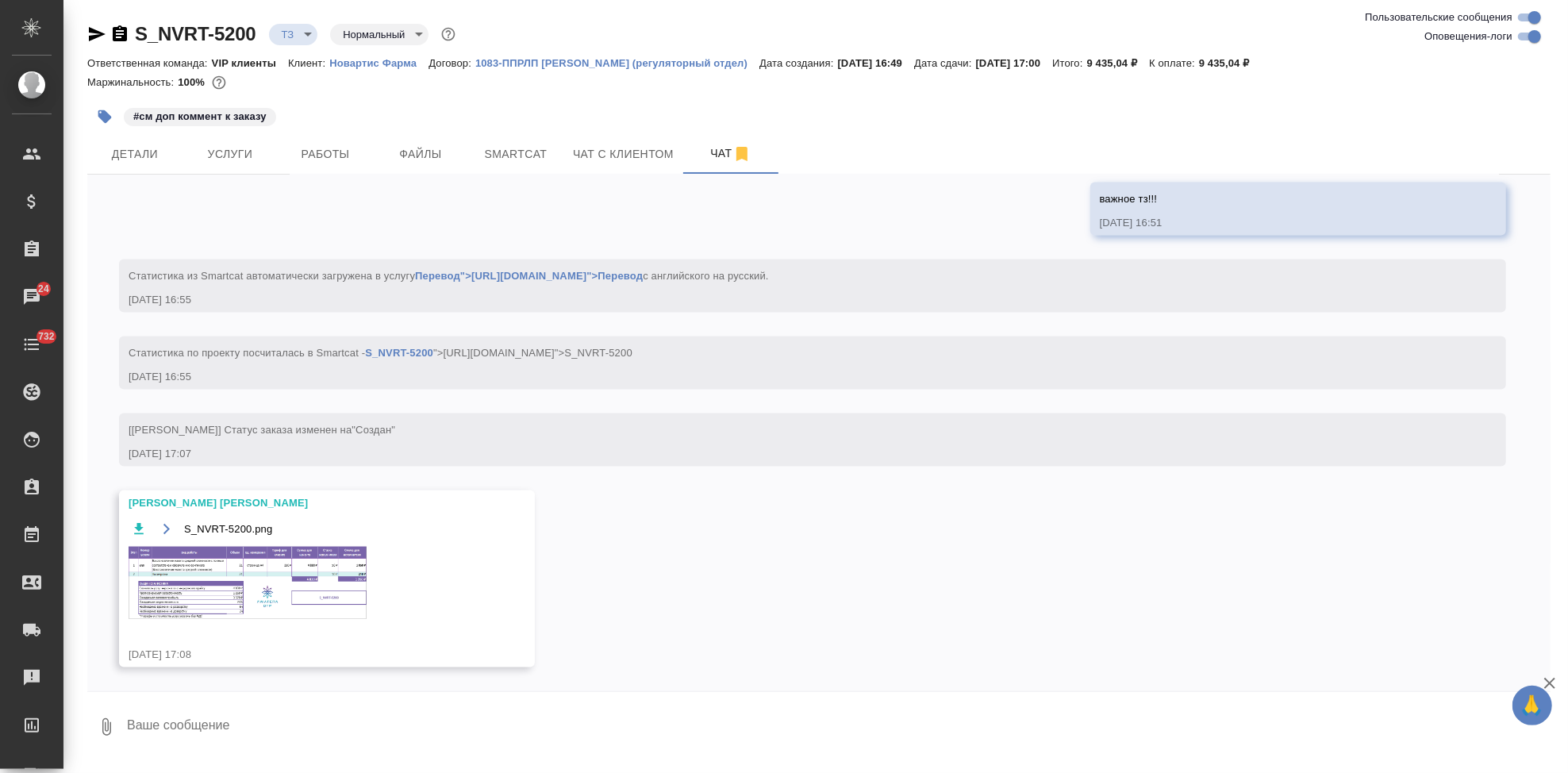
click at [294, 583] on img at bounding box center [247, 584] width 238 height 72
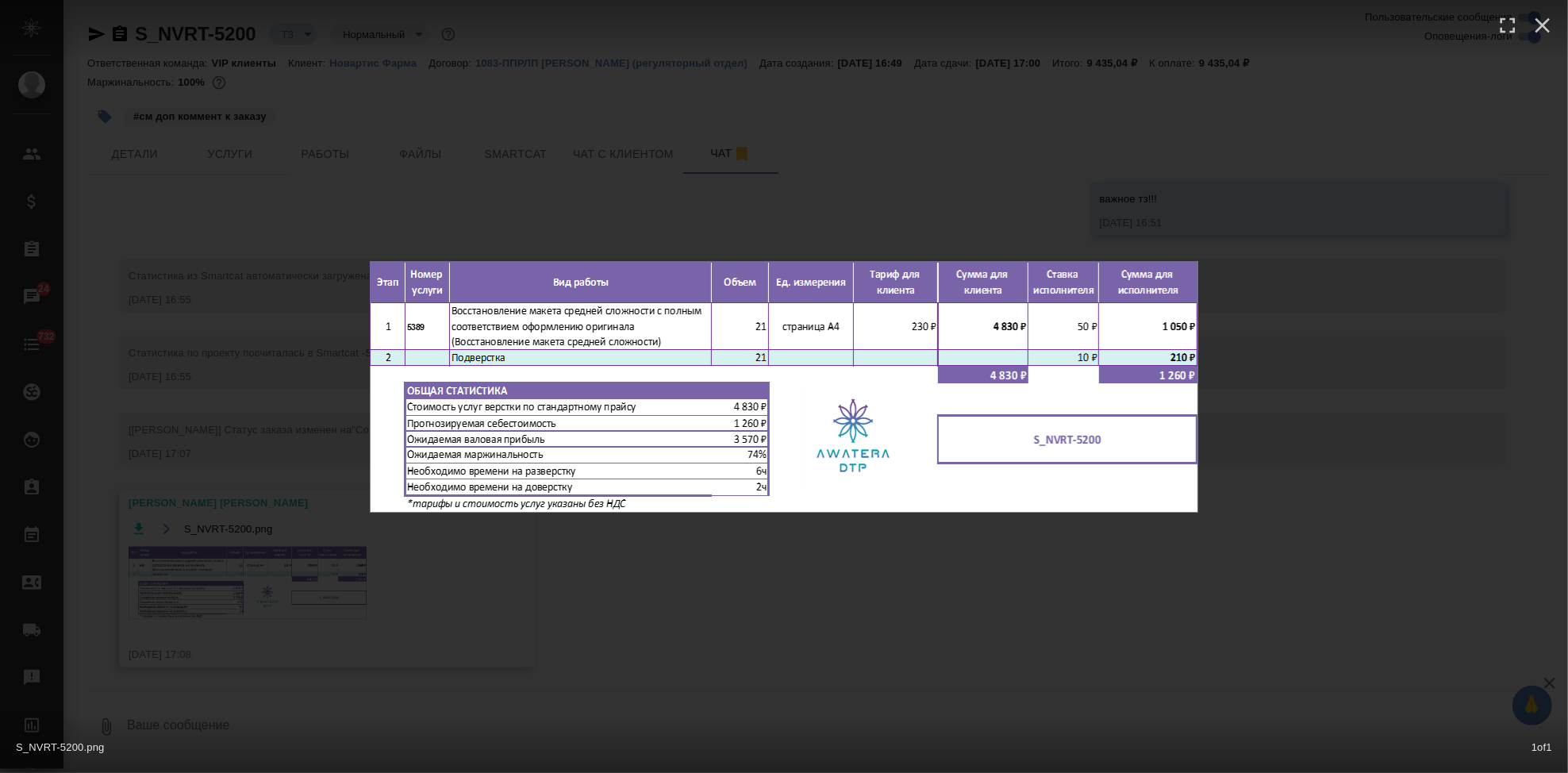
click at [858, 590] on div "S_NVRT-5200.png 1 of 1" at bounding box center [784, 386] width 1568 height 773
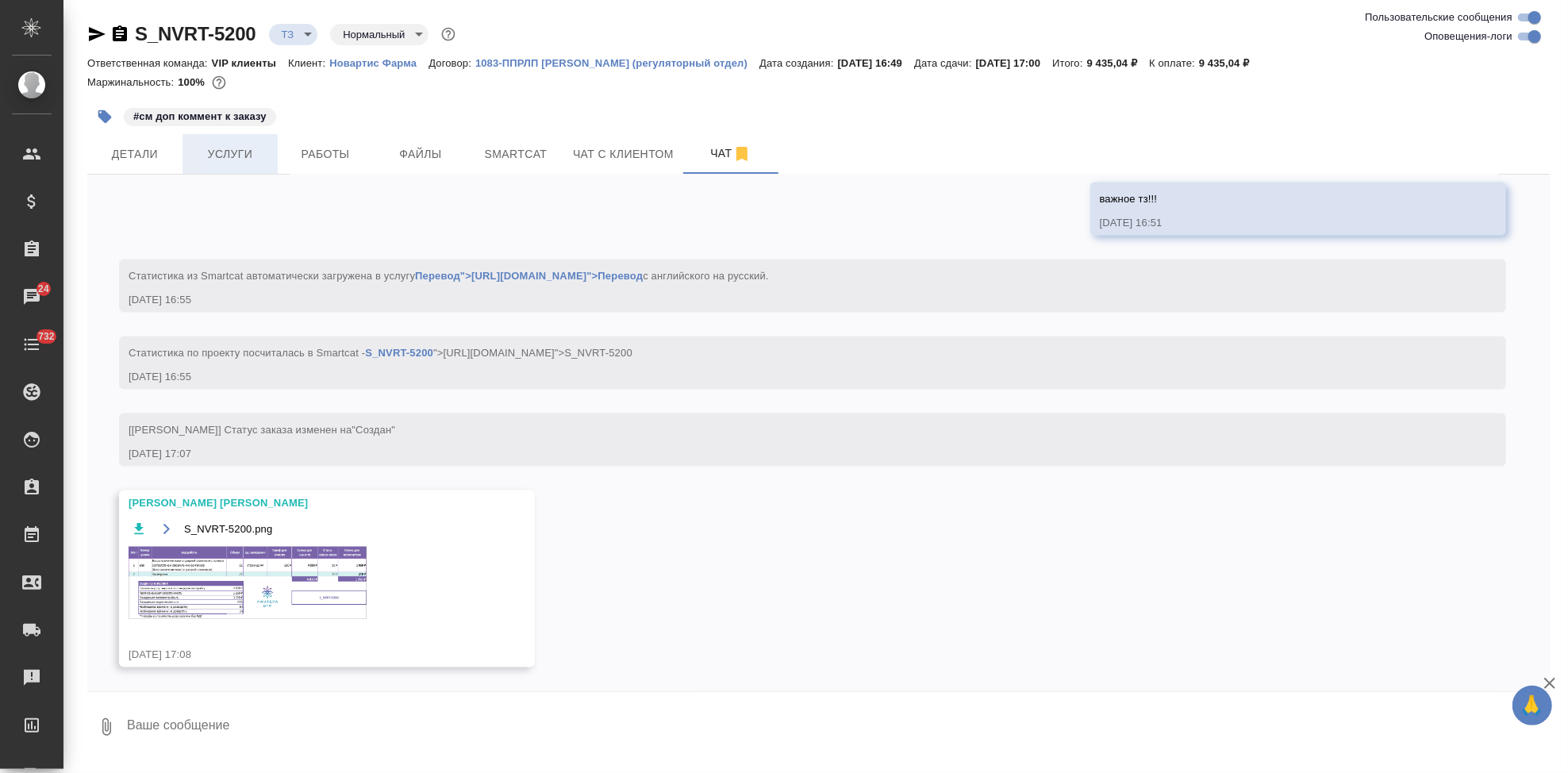
click at [219, 165] on button "Услуги" at bounding box center [229, 154] width 95 height 40
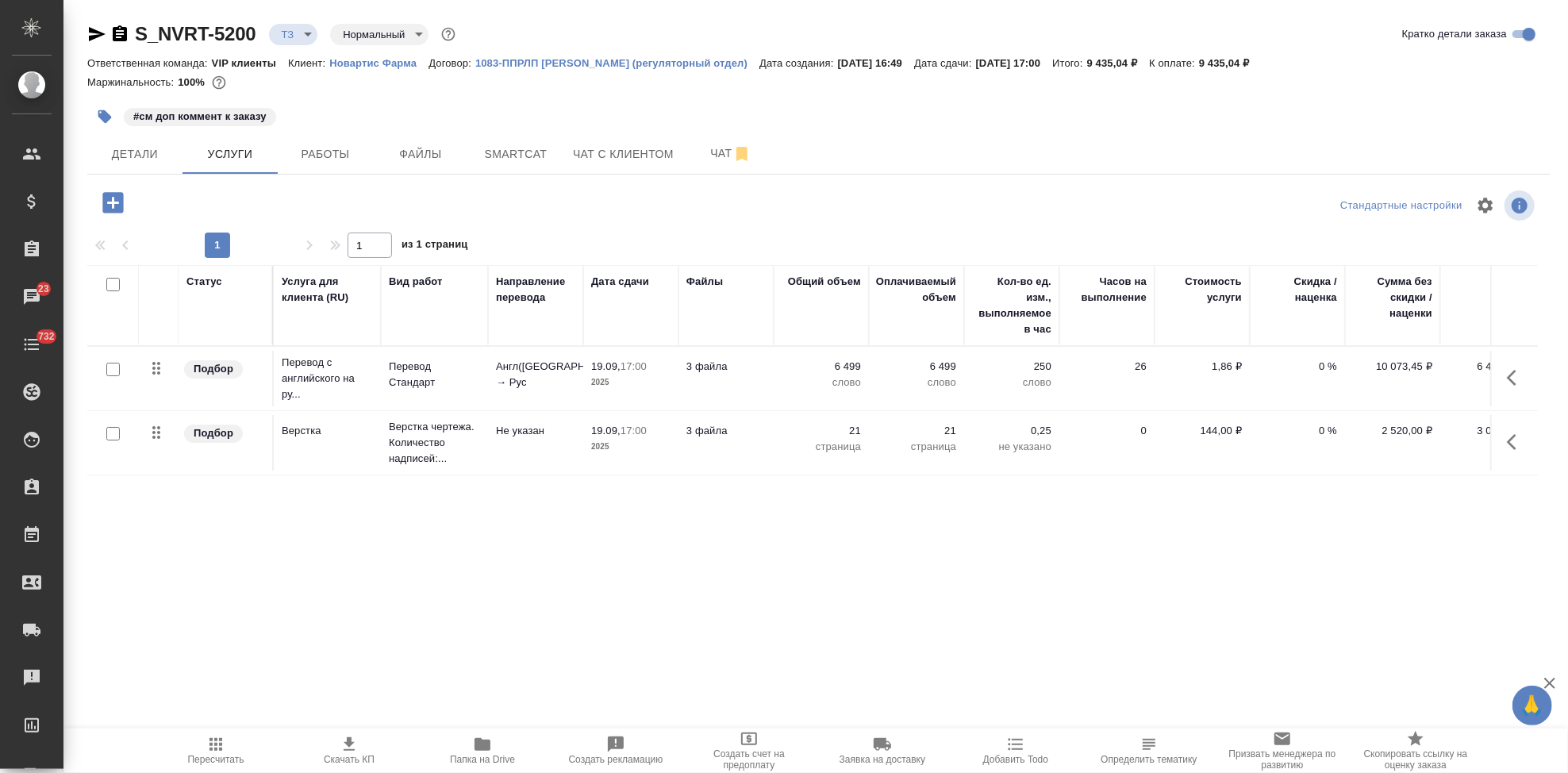
click at [231, 759] on span "Пересчитать" at bounding box center [216, 759] width 56 height 11
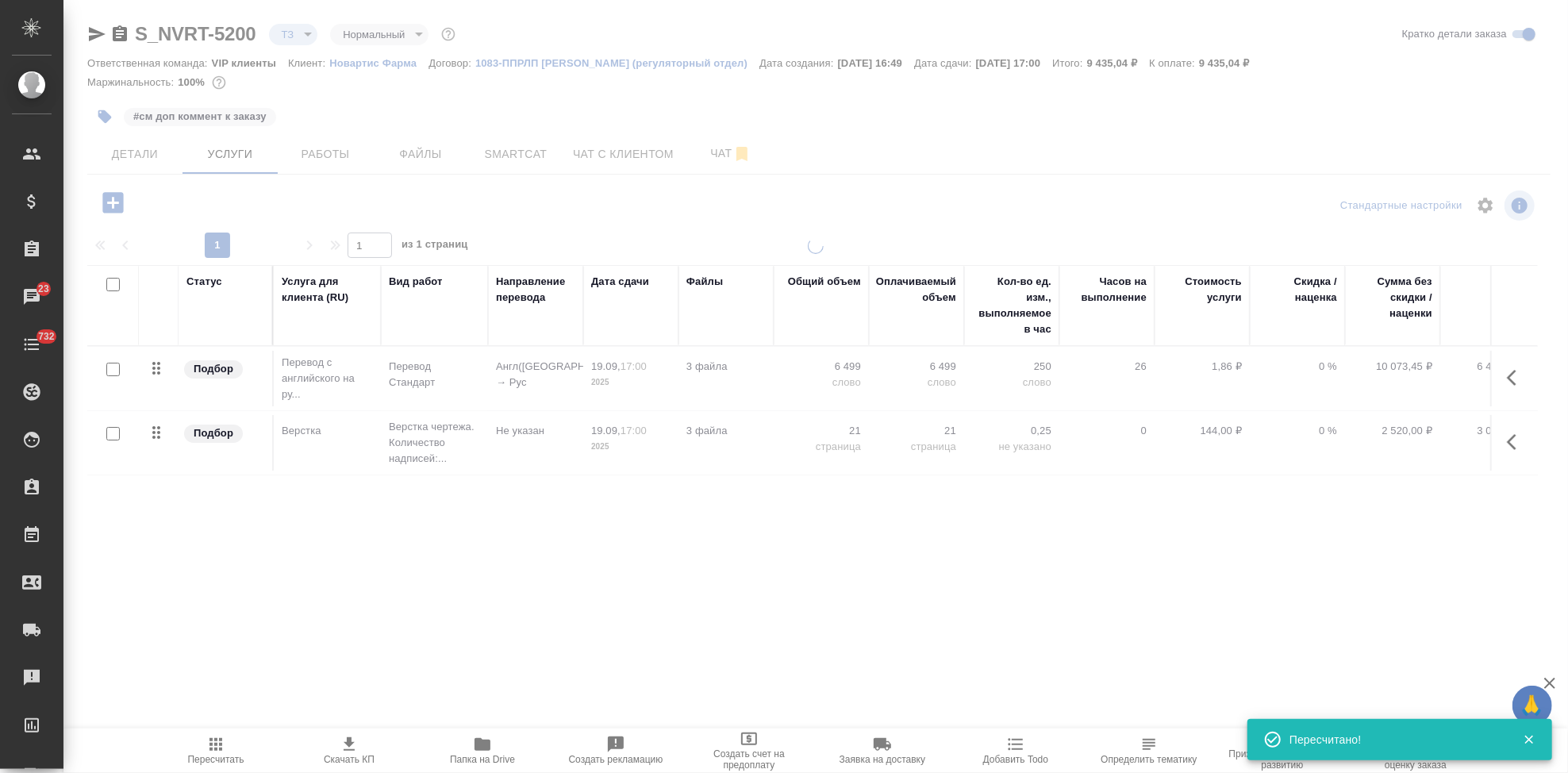
type input "new"
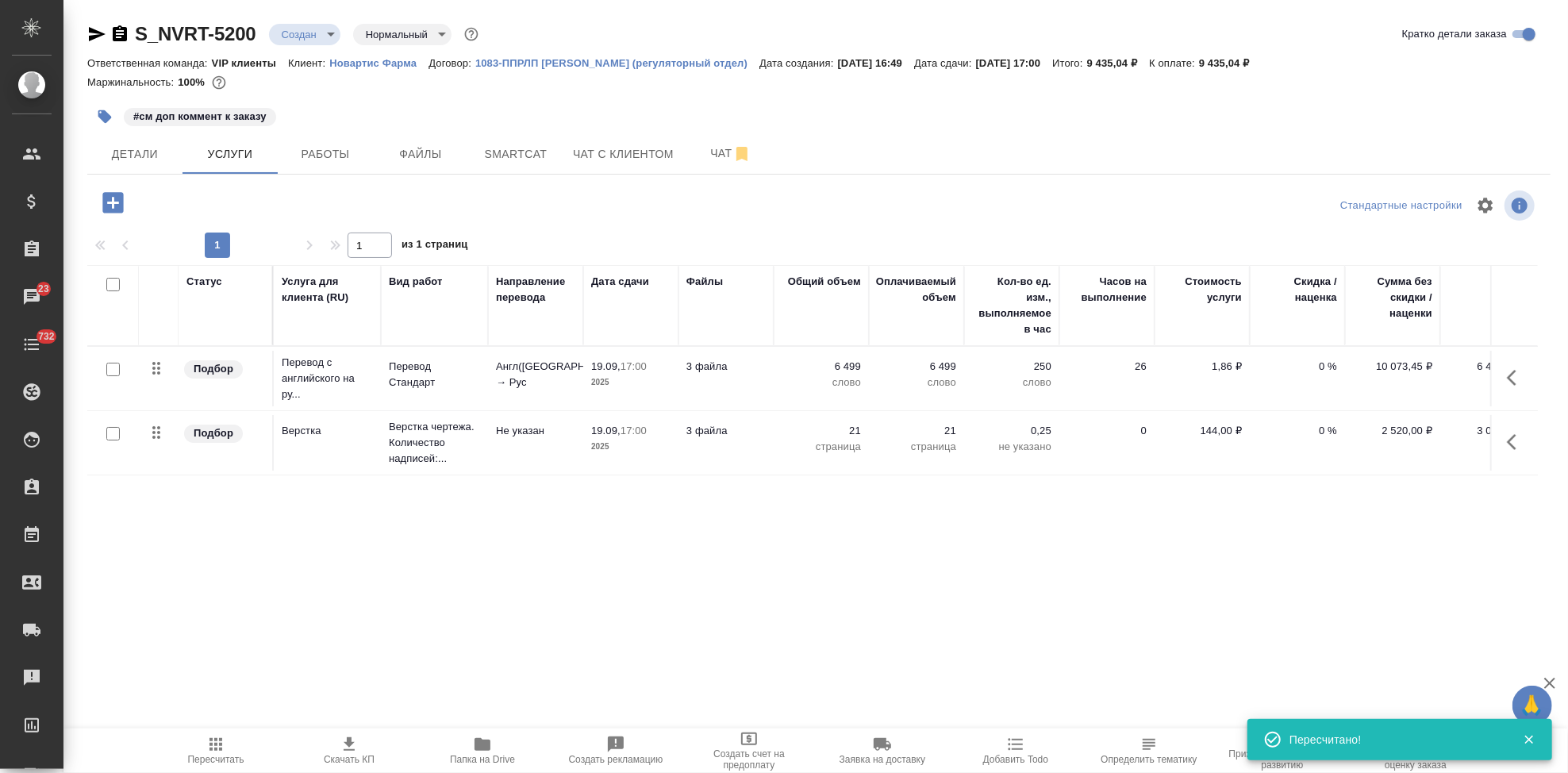
click at [355, 754] on span "Скачать КП" at bounding box center [349, 759] width 51 height 11
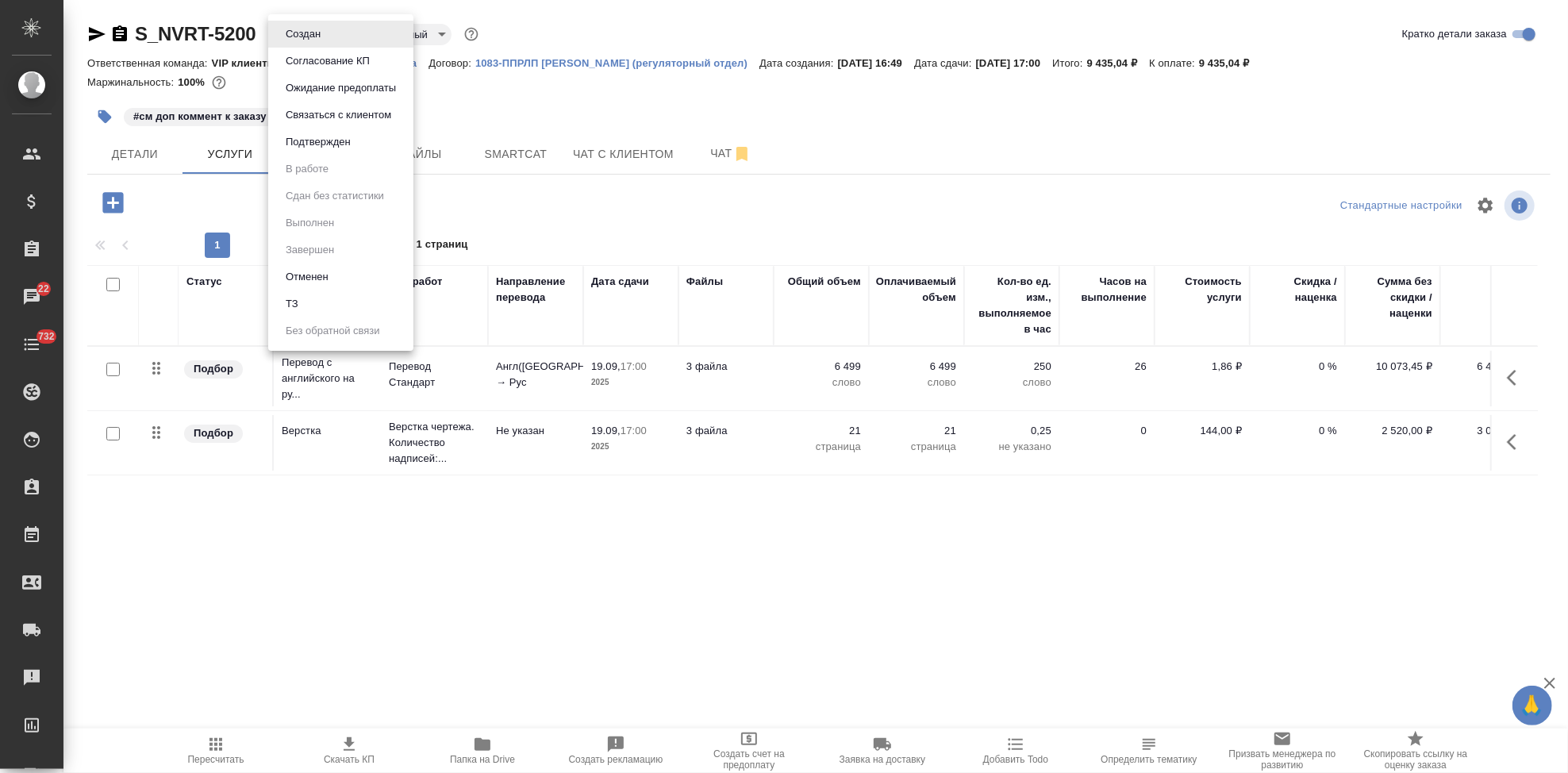
click at [335, 36] on body "🙏 .cls-1 fill:#fff; AWATERA Kabargina Anna Клиенты Спецификации Заказы 22 Чаты …" at bounding box center [784, 386] width 1568 height 773
click at [620, 125] on div at bounding box center [784, 386] width 1568 height 773
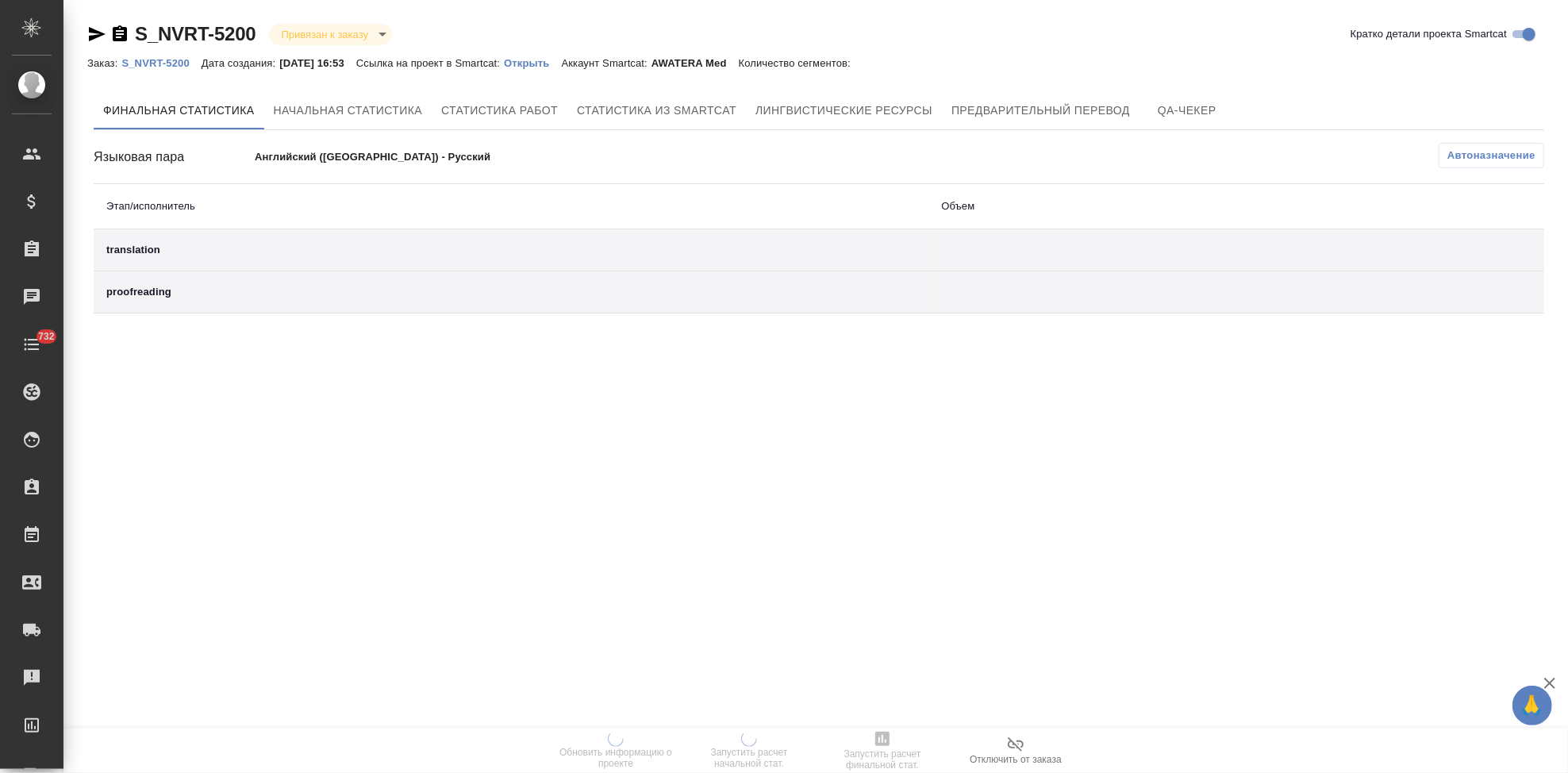
click at [541, 63] on p "Открыть" at bounding box center [532, 63] width 57 height 12
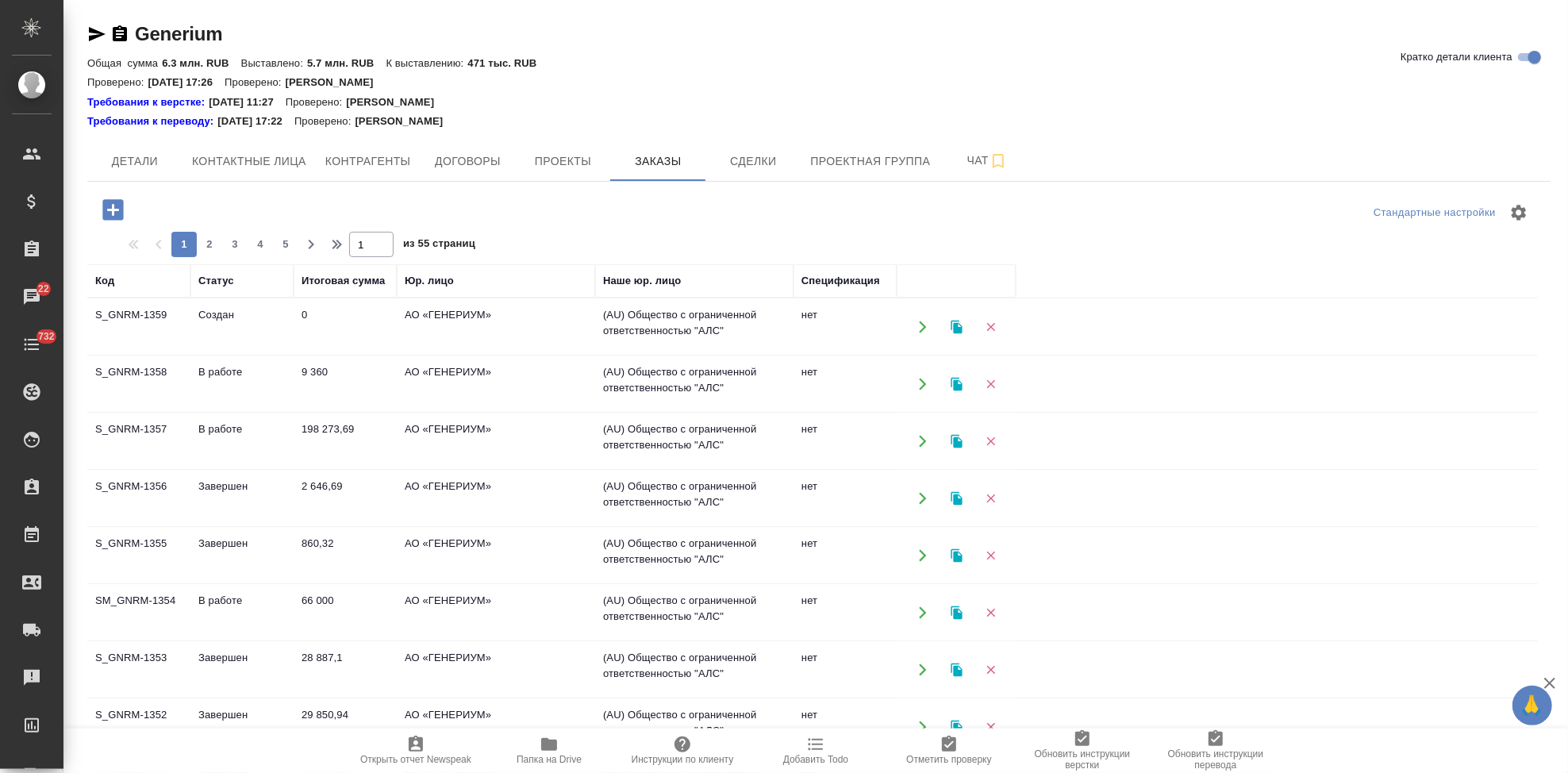
click at [110, 215] on icon "button" at bounding box center [112, 209] width 21 height 21
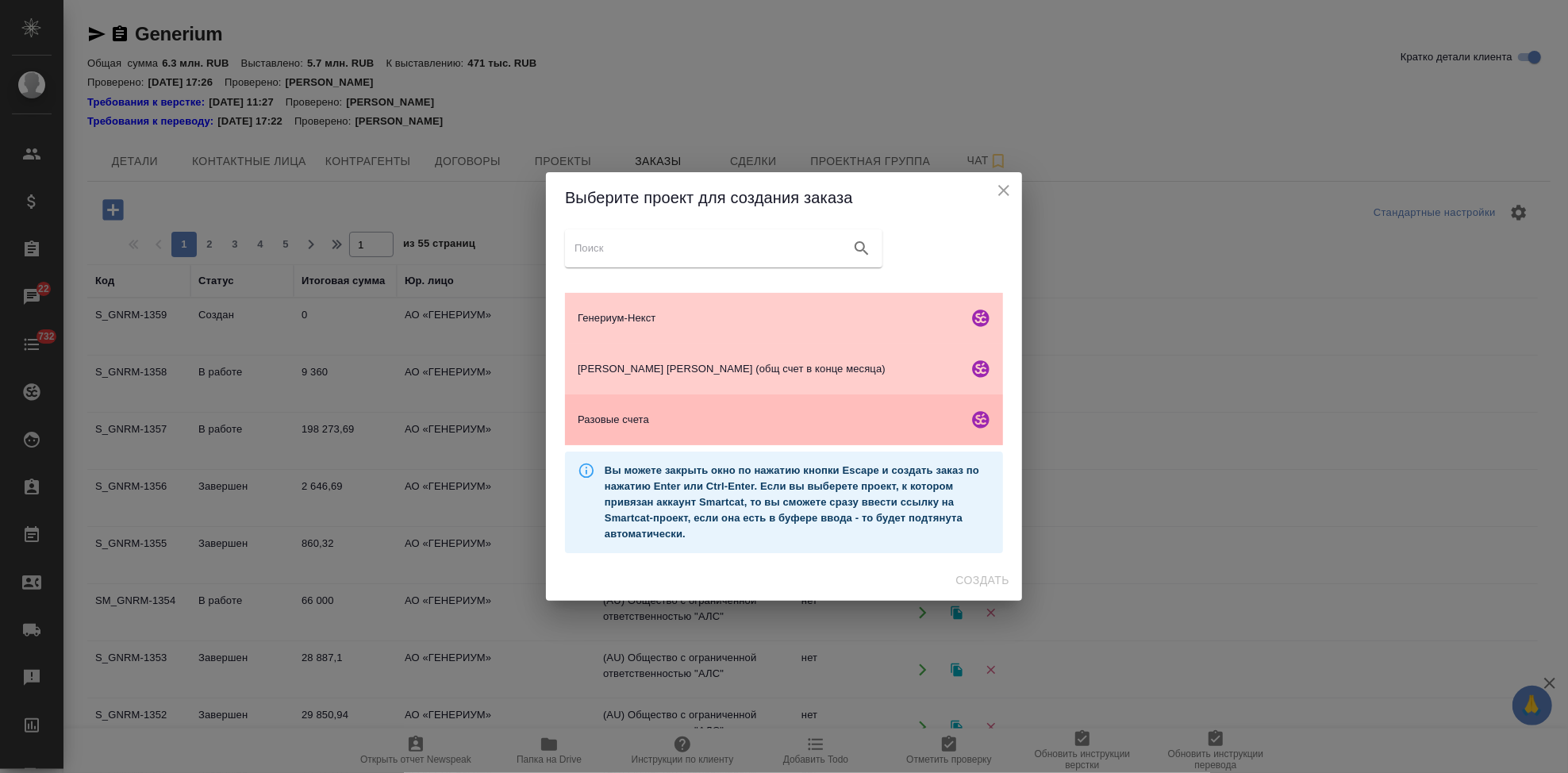
click at [683, 414] on span "Разовые счета" at bounding box center [770, 420] width 384 height 16
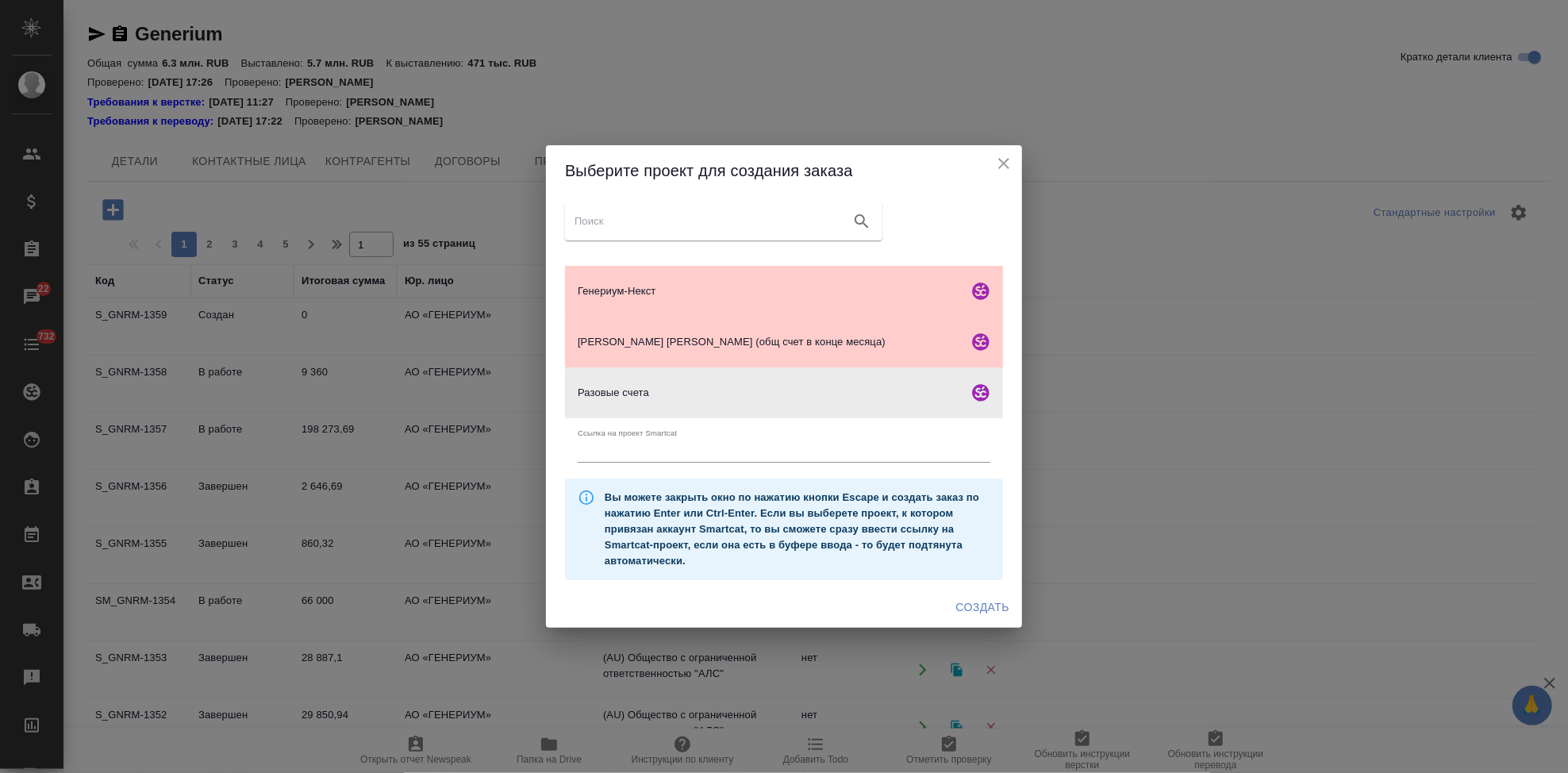
click at [975, 598] on span "Создать" at bounding box center [983, 608] width 53 height 20
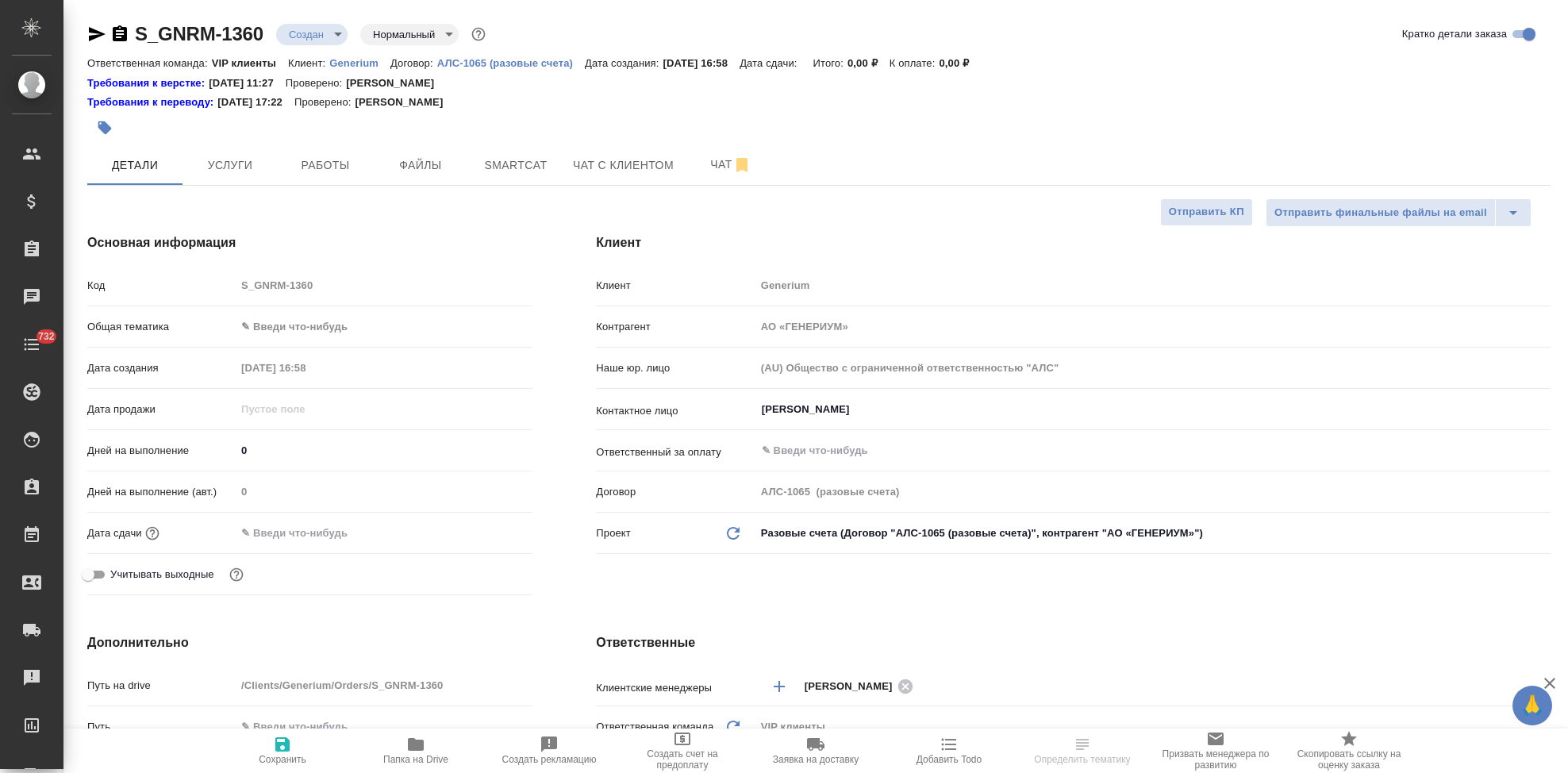
select select "RU"
click at [218, 285] on div "Код S_GNRM-1360" at bounding box center [309, 285] width 445 height 28
click at [944, 418] on input "[PERSON_NAME]" at bounding box center [1126, 409] width 733 height 19
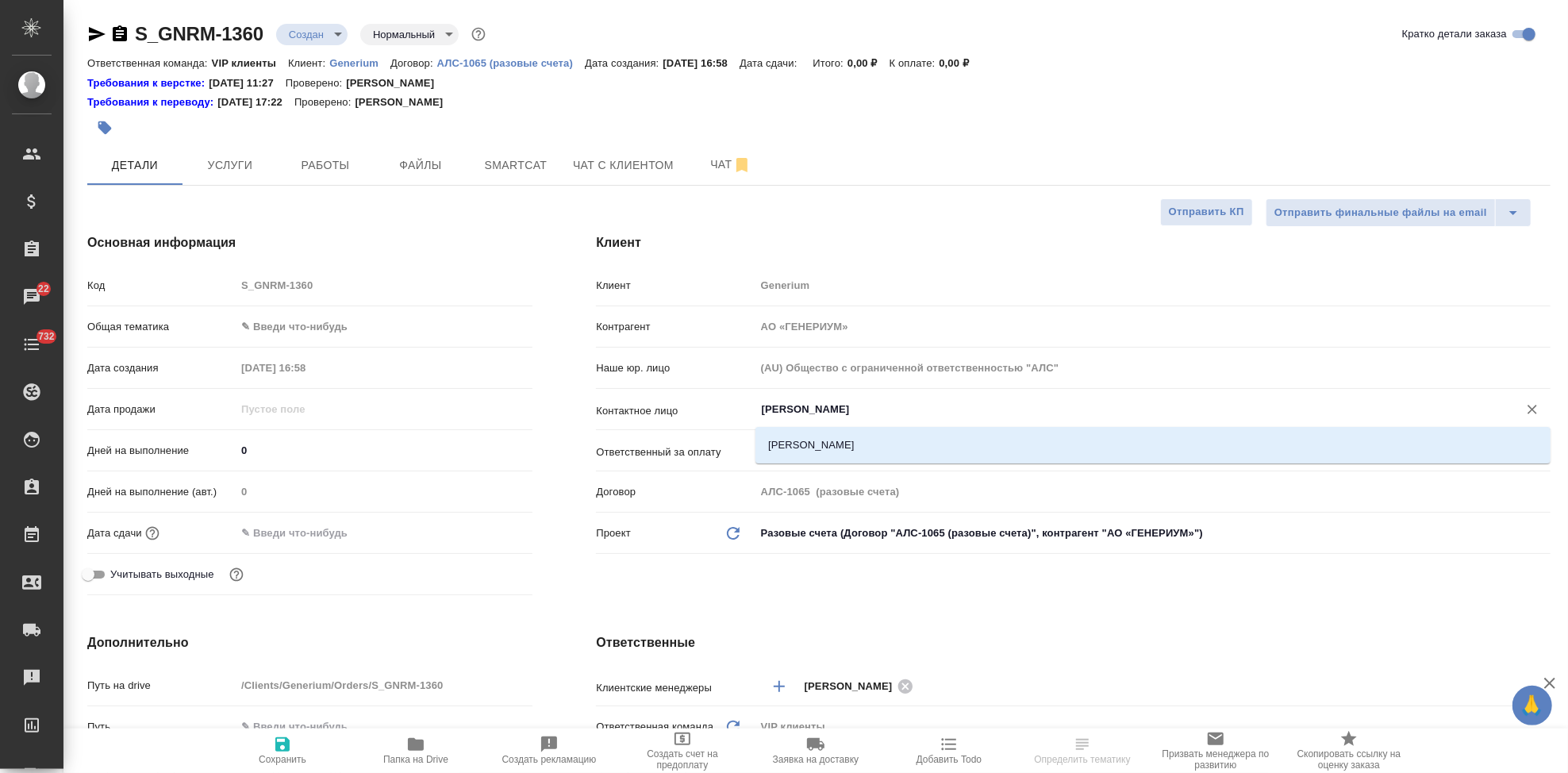
type input "[PERSON_NAME]"
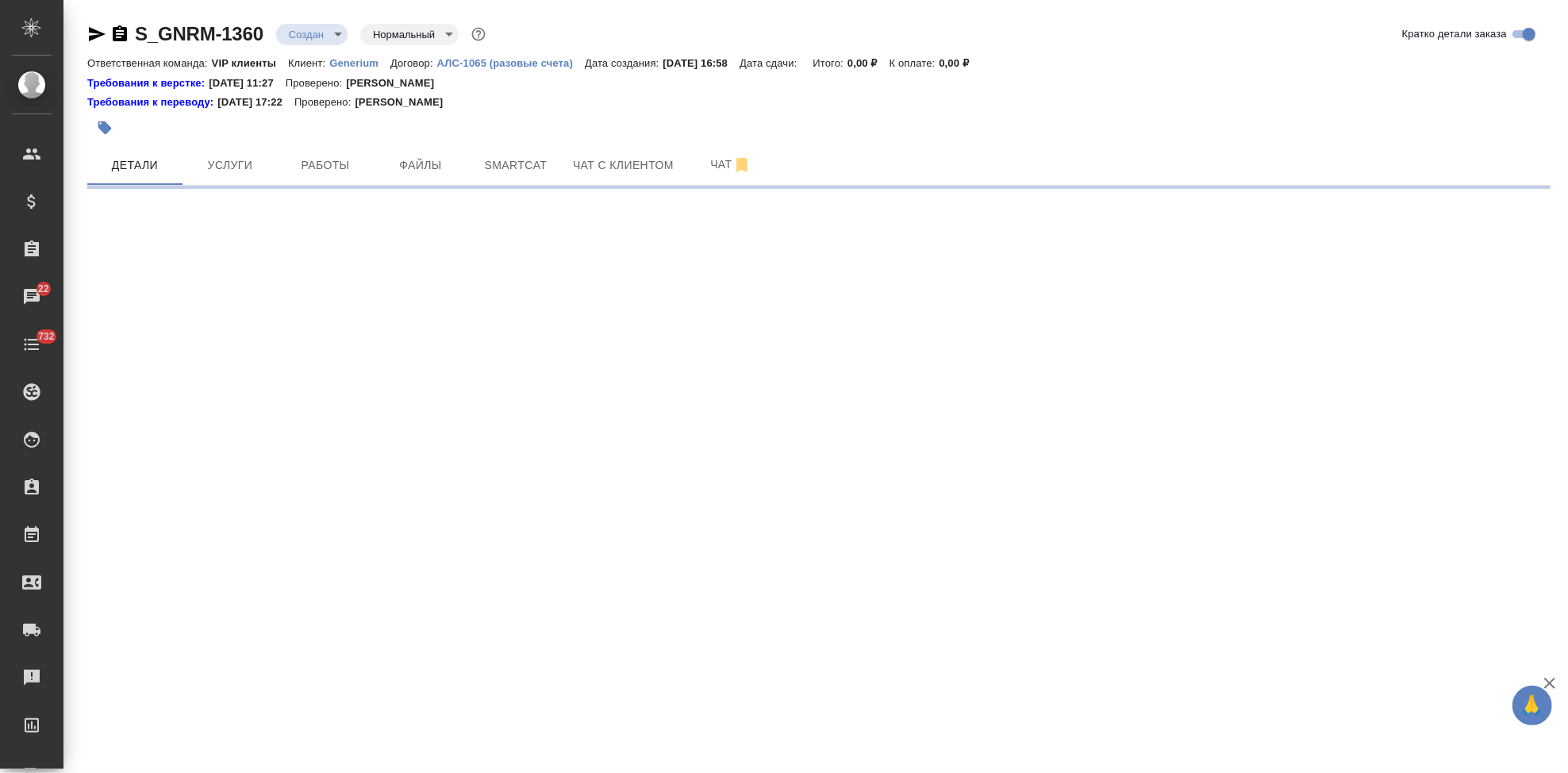
select select "RU"
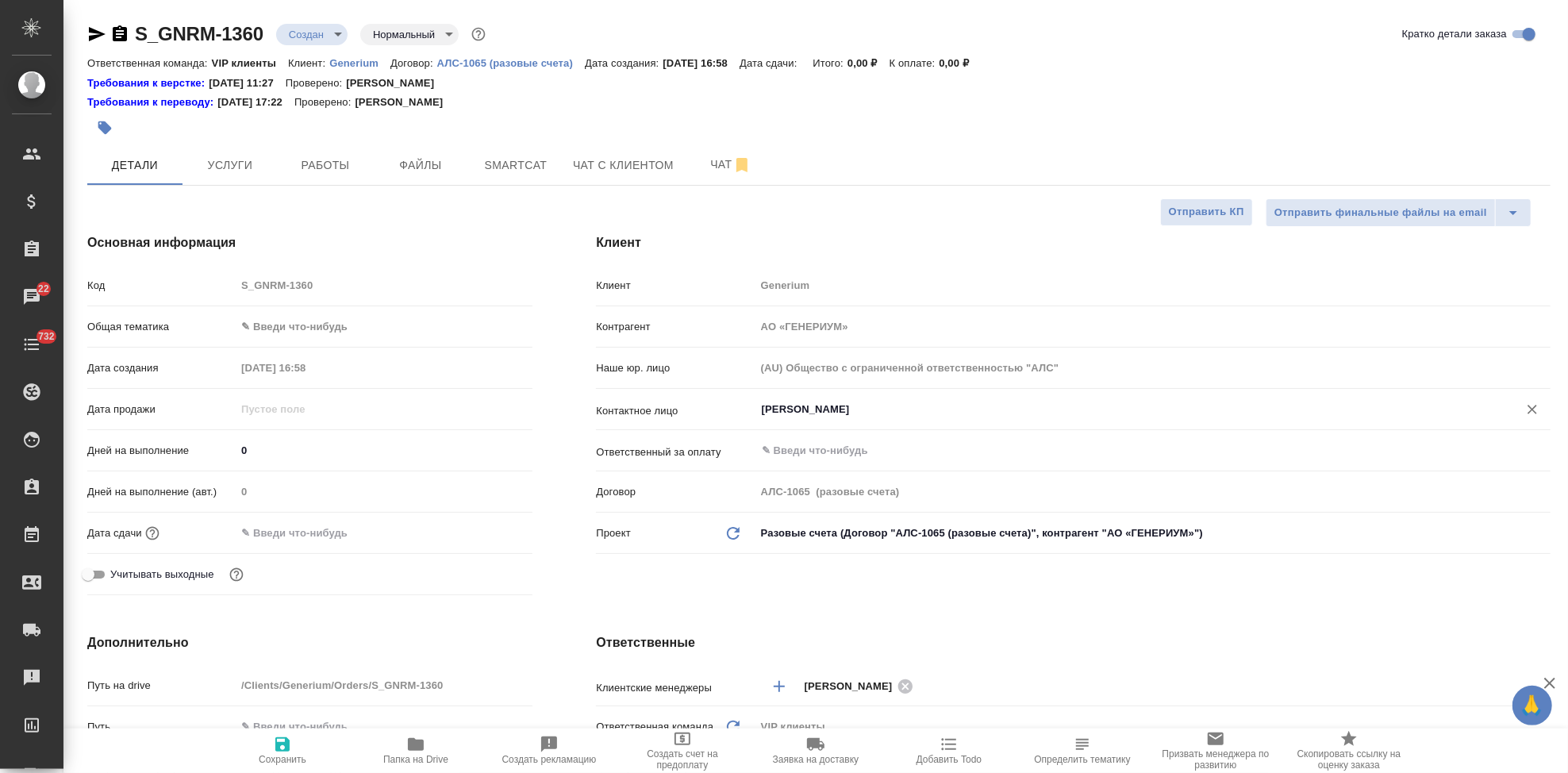
type textarea "x"
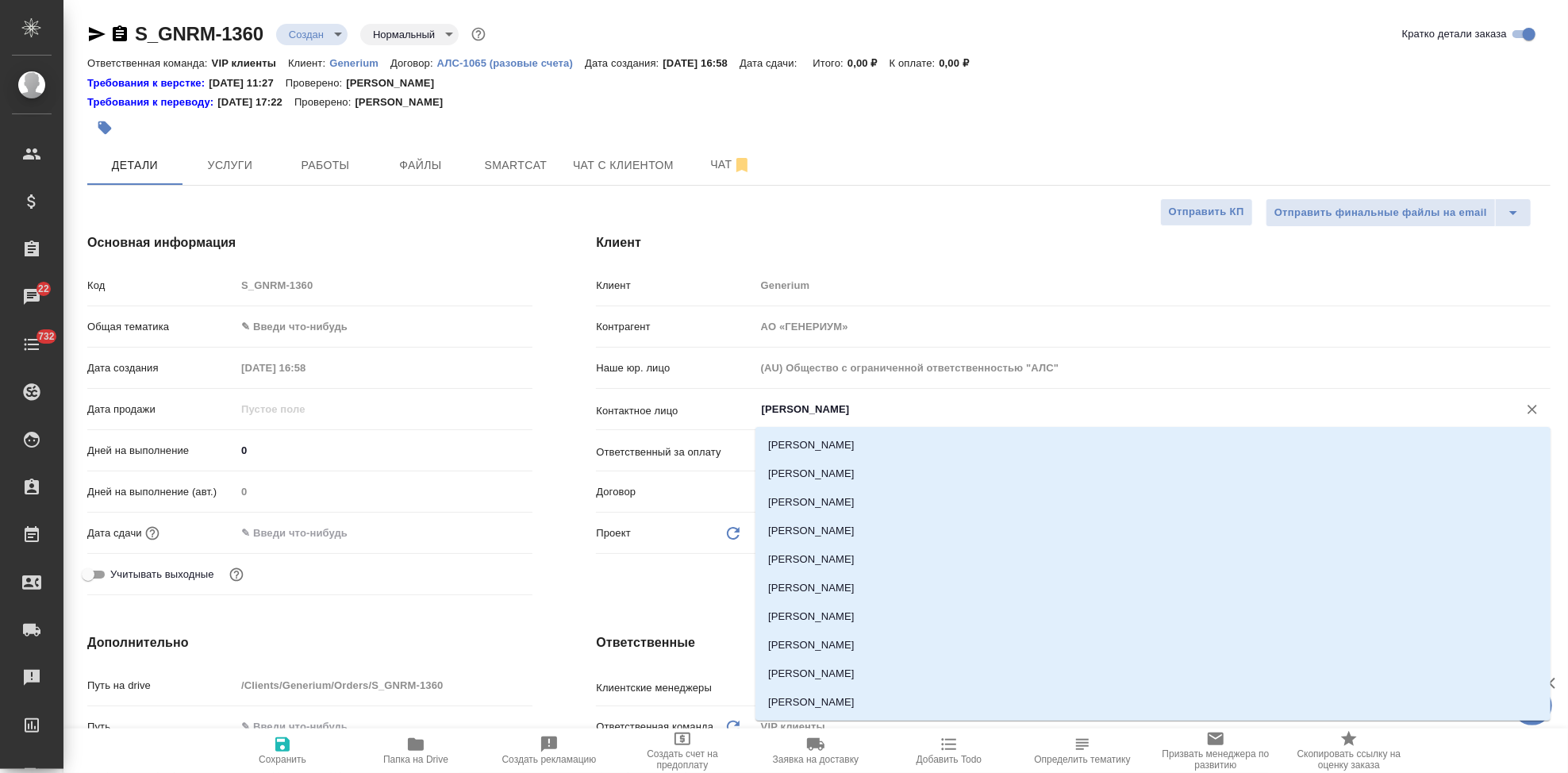
click at [860, 406] on input "[PERSON_NAME]" at bounding box center [1126, 409] width 733 height 19
type input "б"
type textarea "x"
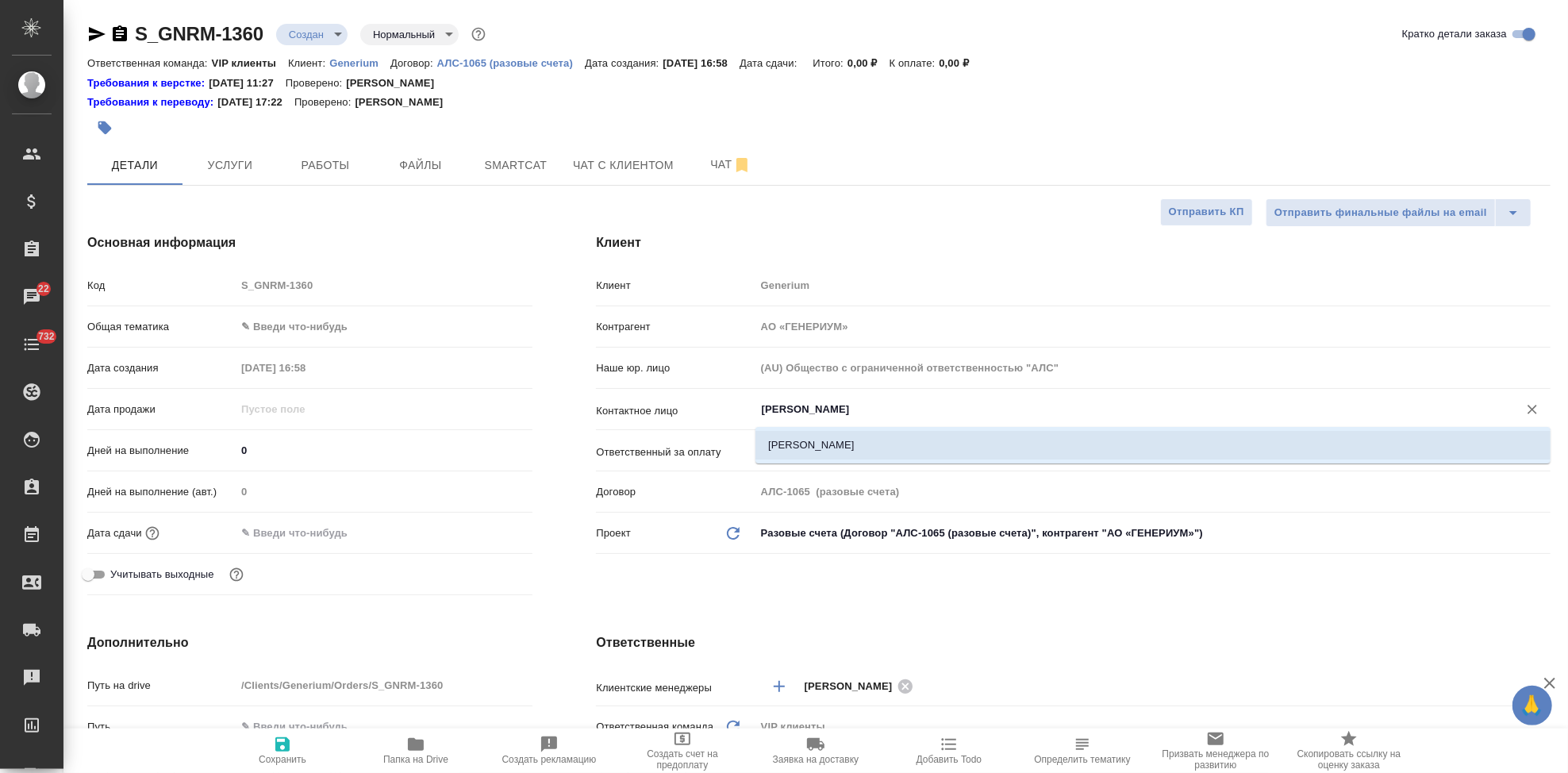
click at [931, 440] on li "[PERSON_NAME]" at bounding box center [1153, 446] width 795 height 29
type input "[PERSON_NAME]"
type textarea "x"
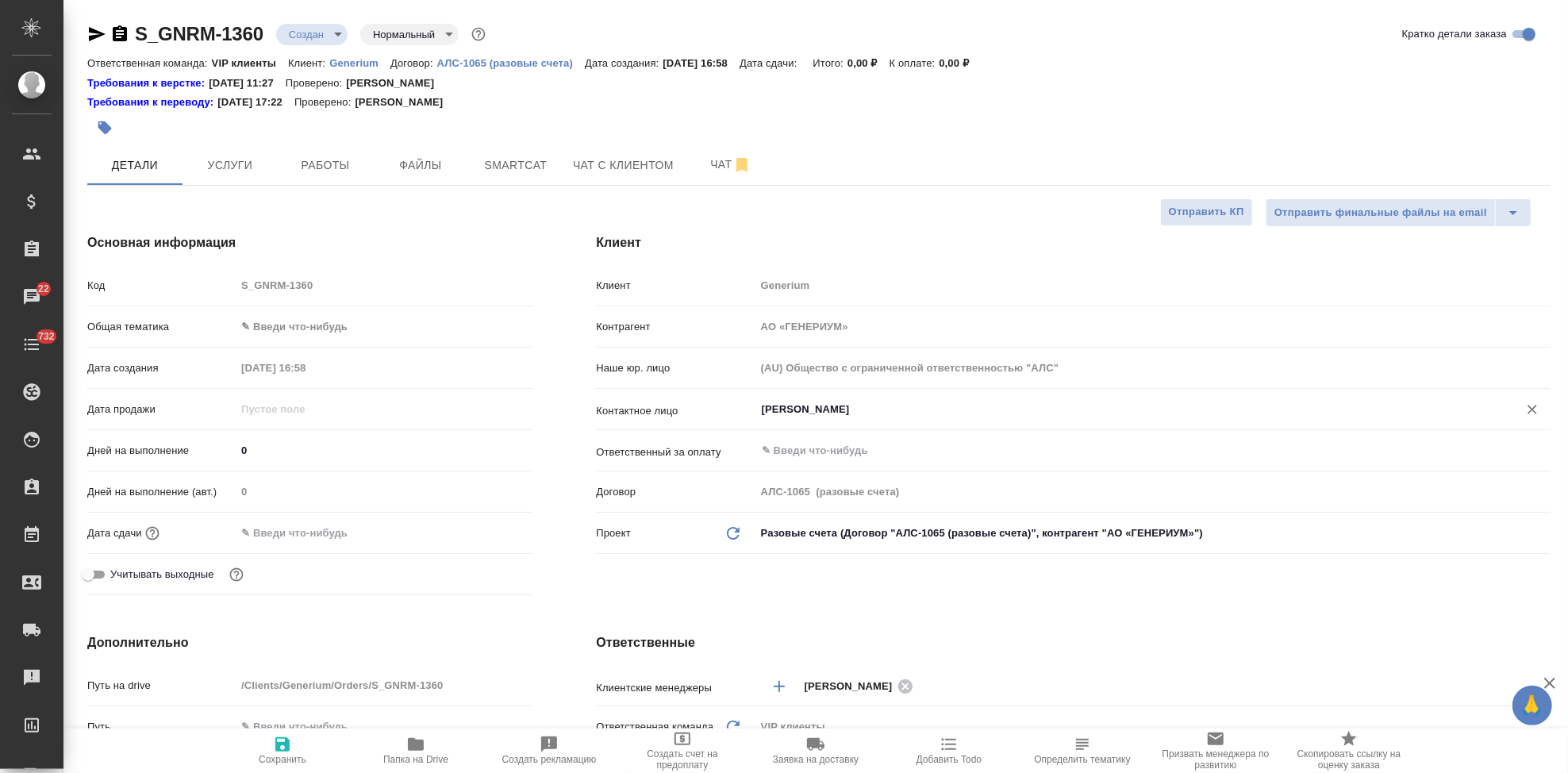
type input "[PERSON_NAME]"
click at [298, 746] on span "Сохранить" at bounding box center [283, 749] width 114 height 30
type textarea "x"
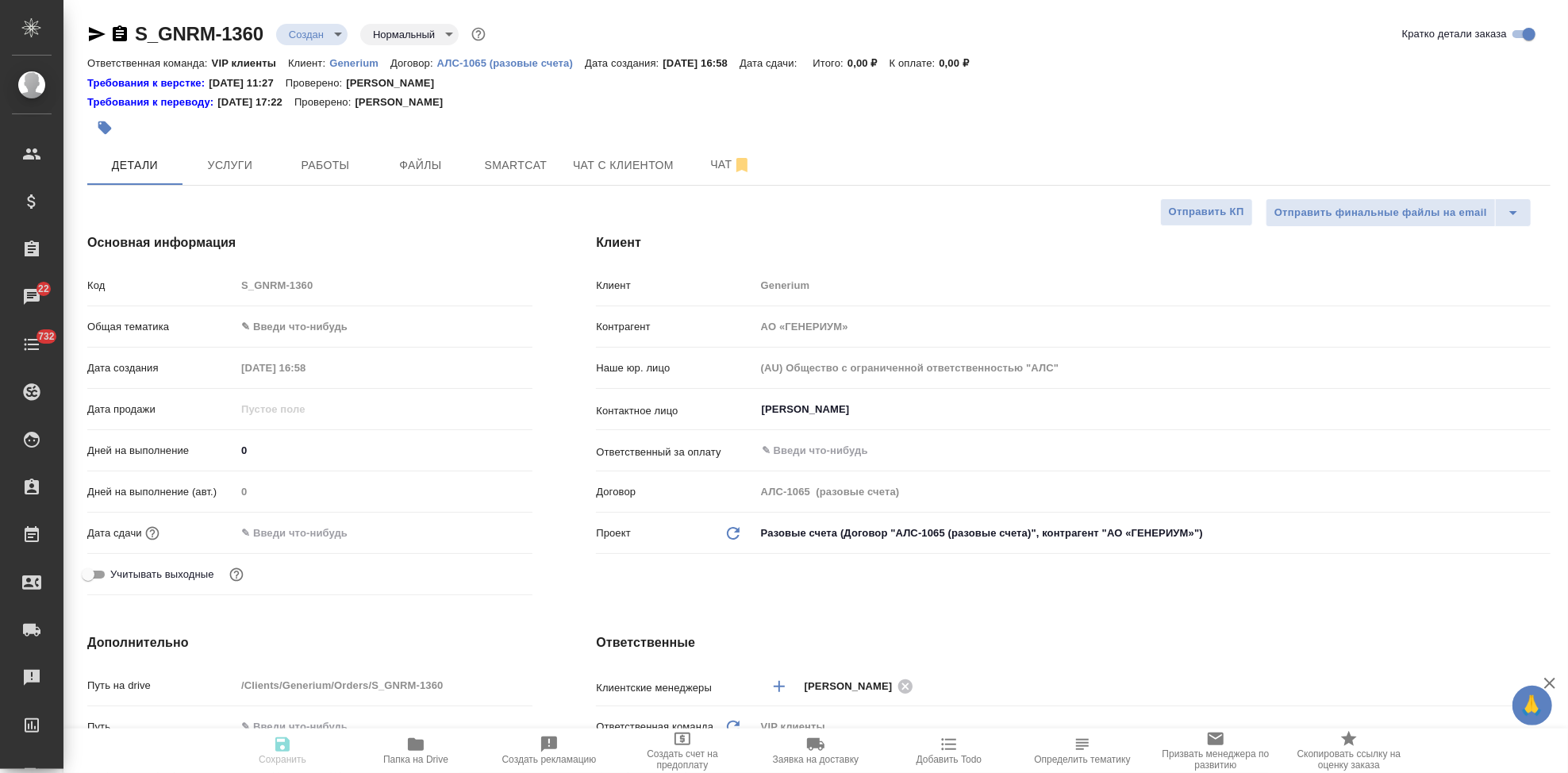
type textarea "x"
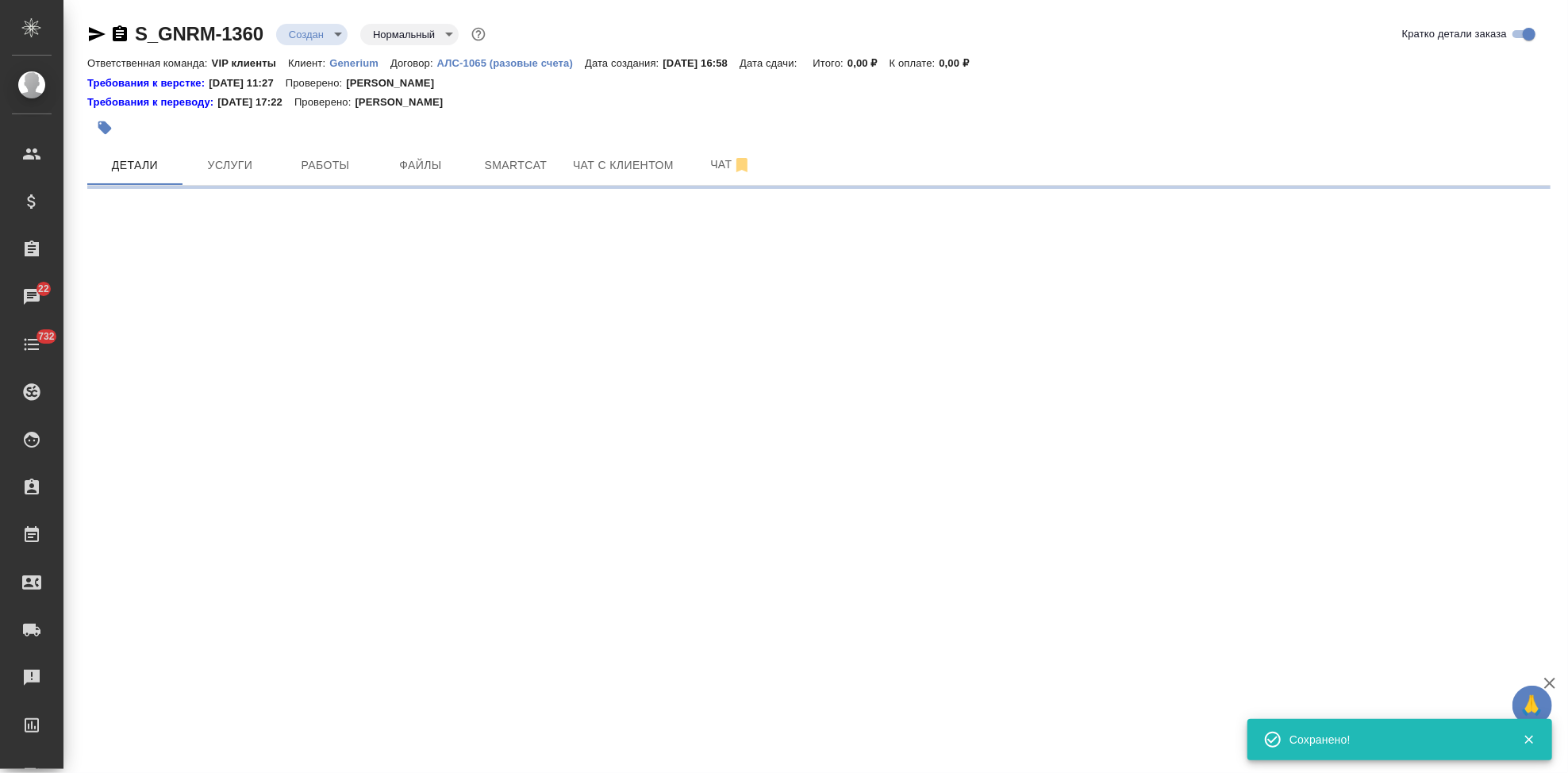
select select "RU"
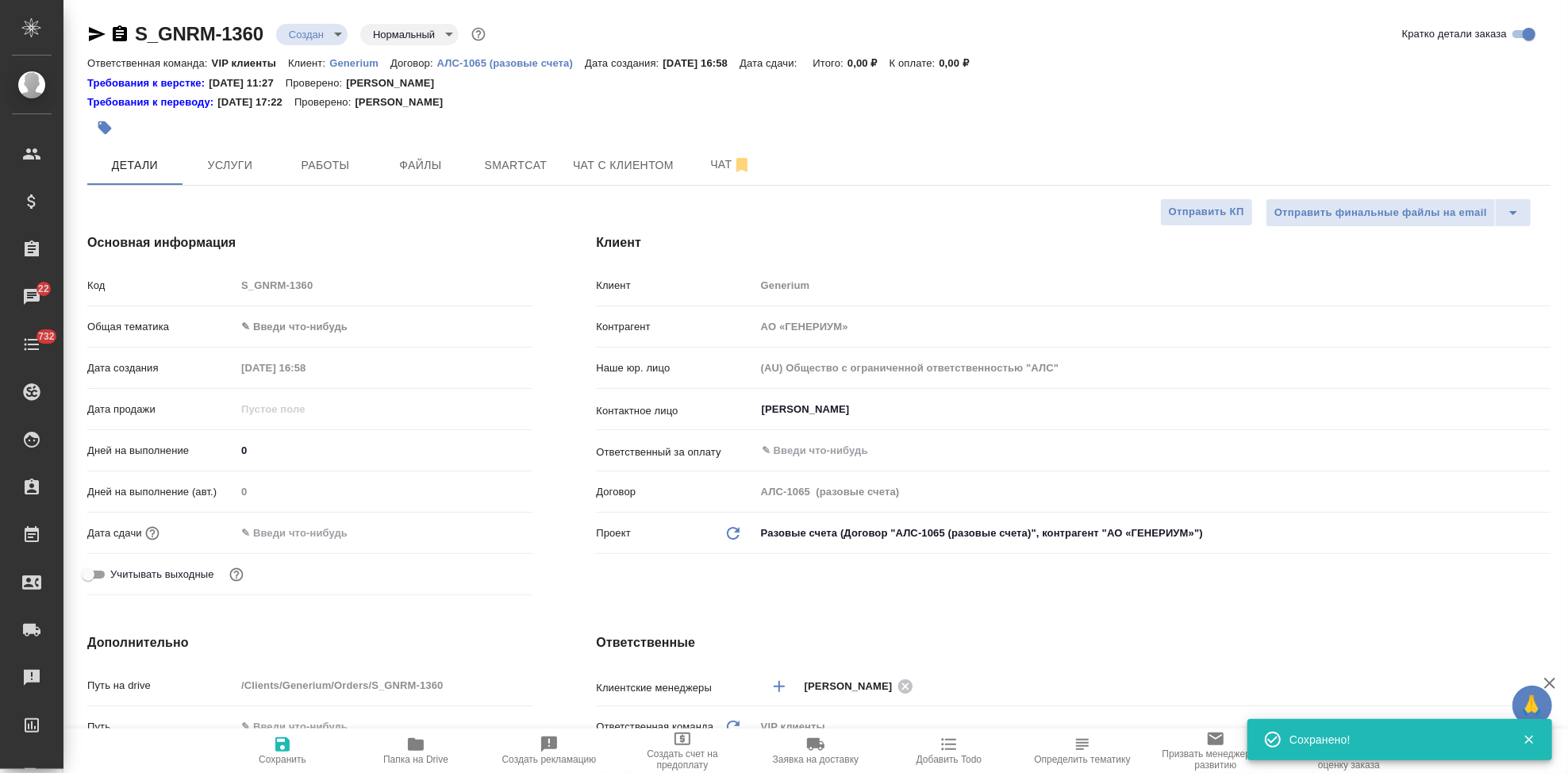
type textarea "x"
click at [207, 285] on div "Код S_GNRM-1360" at bounding box center [309, 285] width 445 height 28
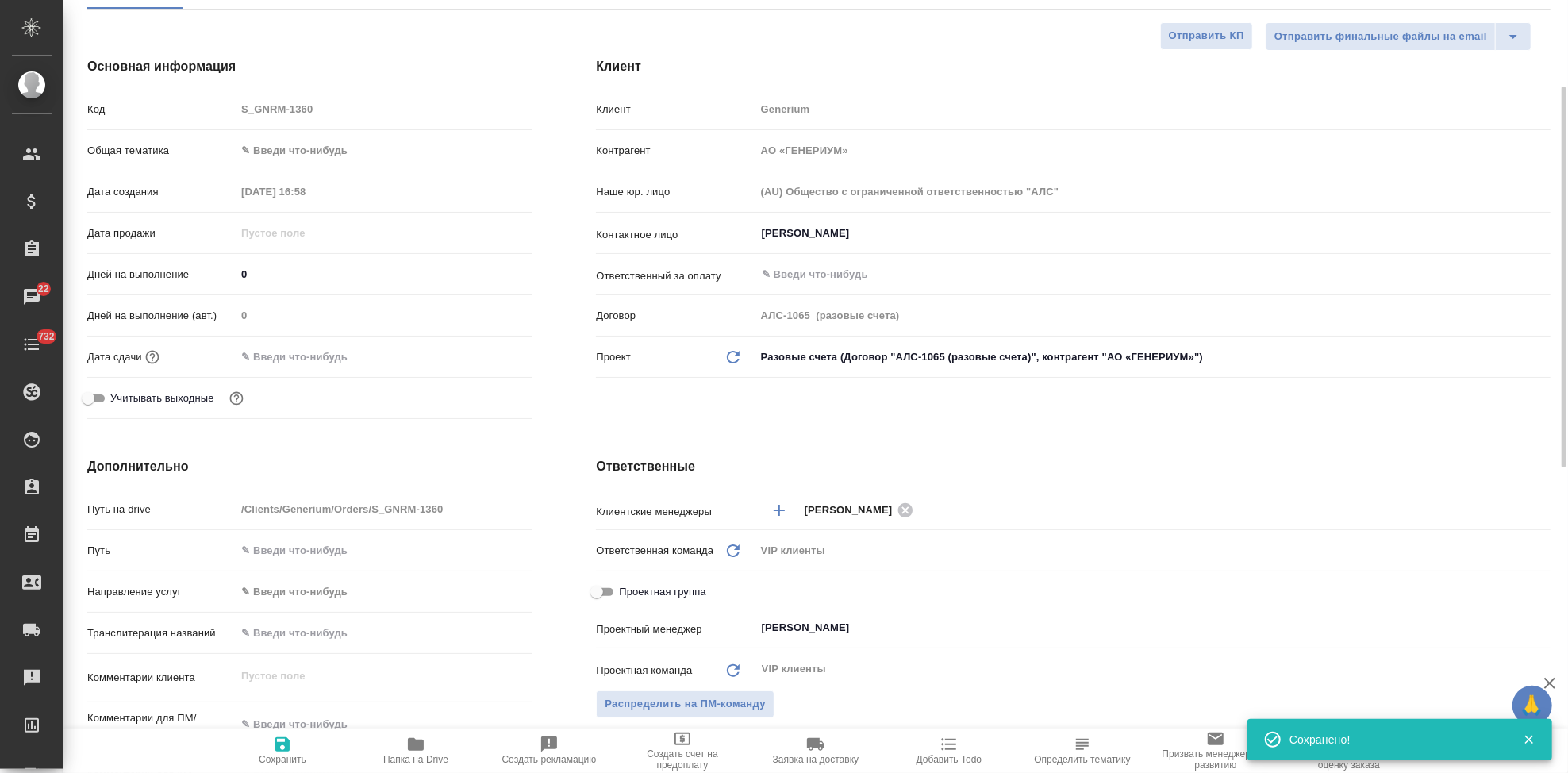
scroll to position [528, 0]
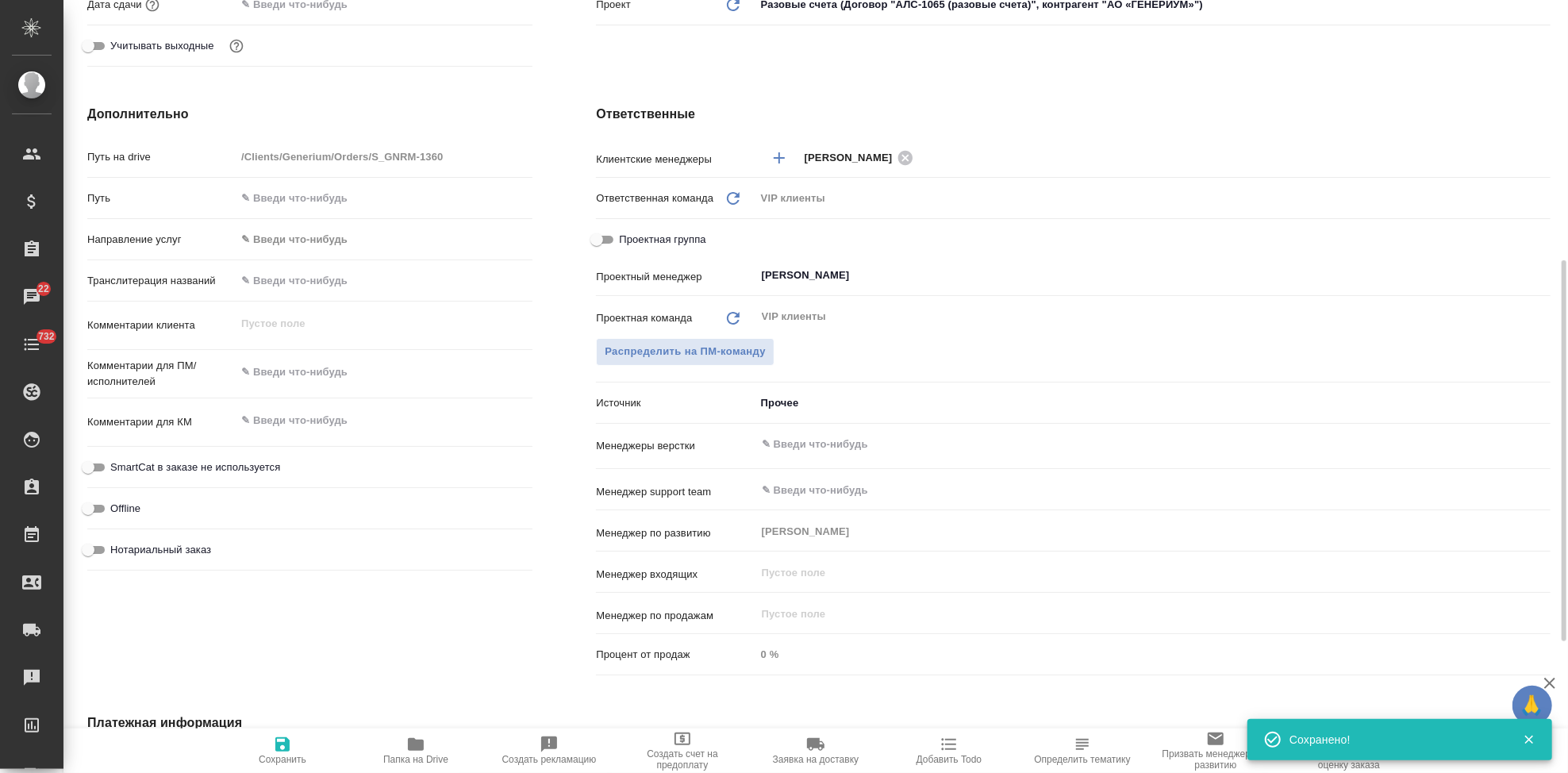
click at [320, 412] on textarea at bounding box center [384, 420] width 297 height 27
type textarea "x"
paste textarea "Перевод для подготовки публикации ПРИМА (Ревелиза) на английский"
type textarea "Перевод для подготовки публикации ПРИМА (Ревелиза) на английский"
type textarea "x"
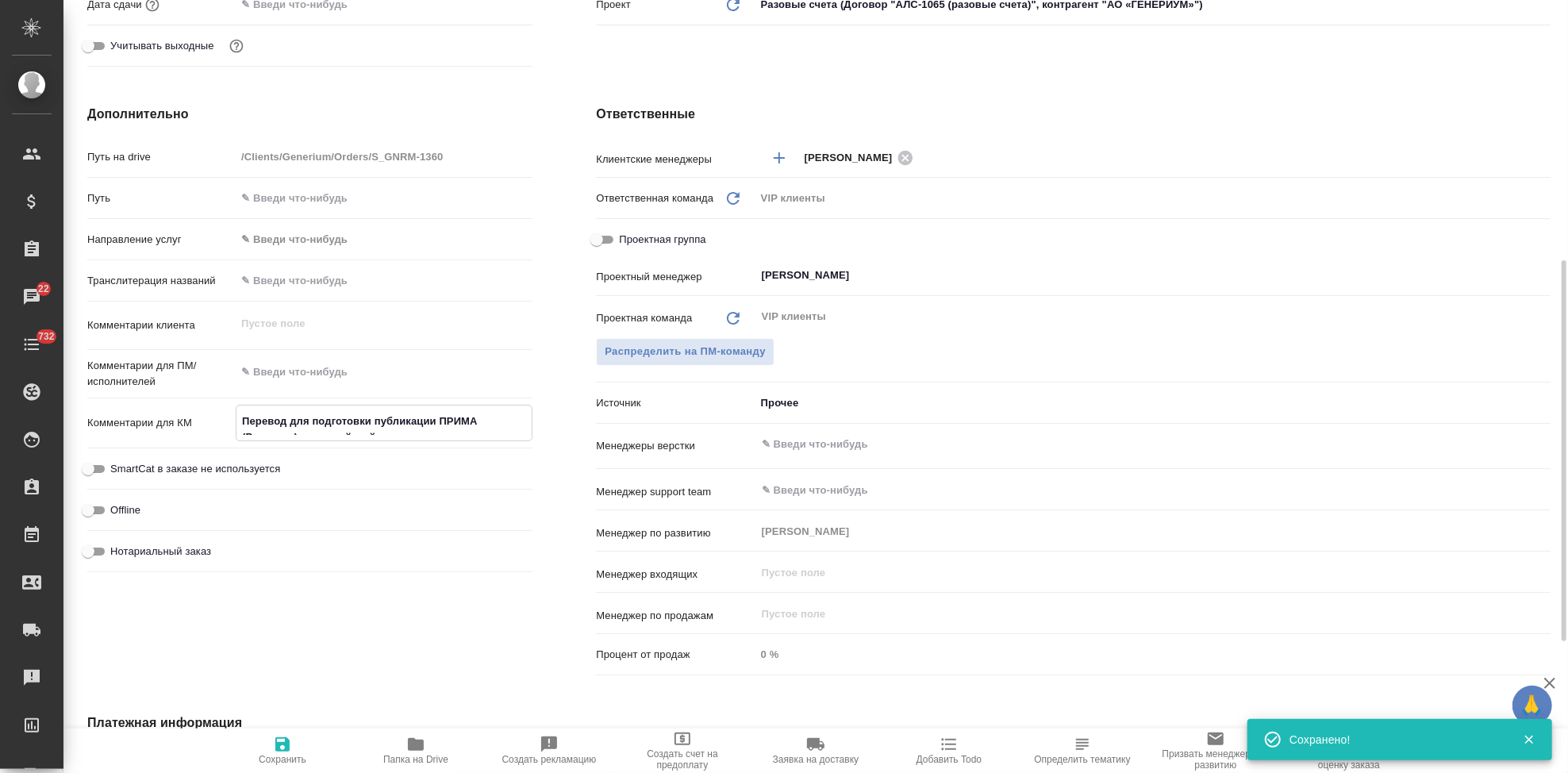
type textarea "x"
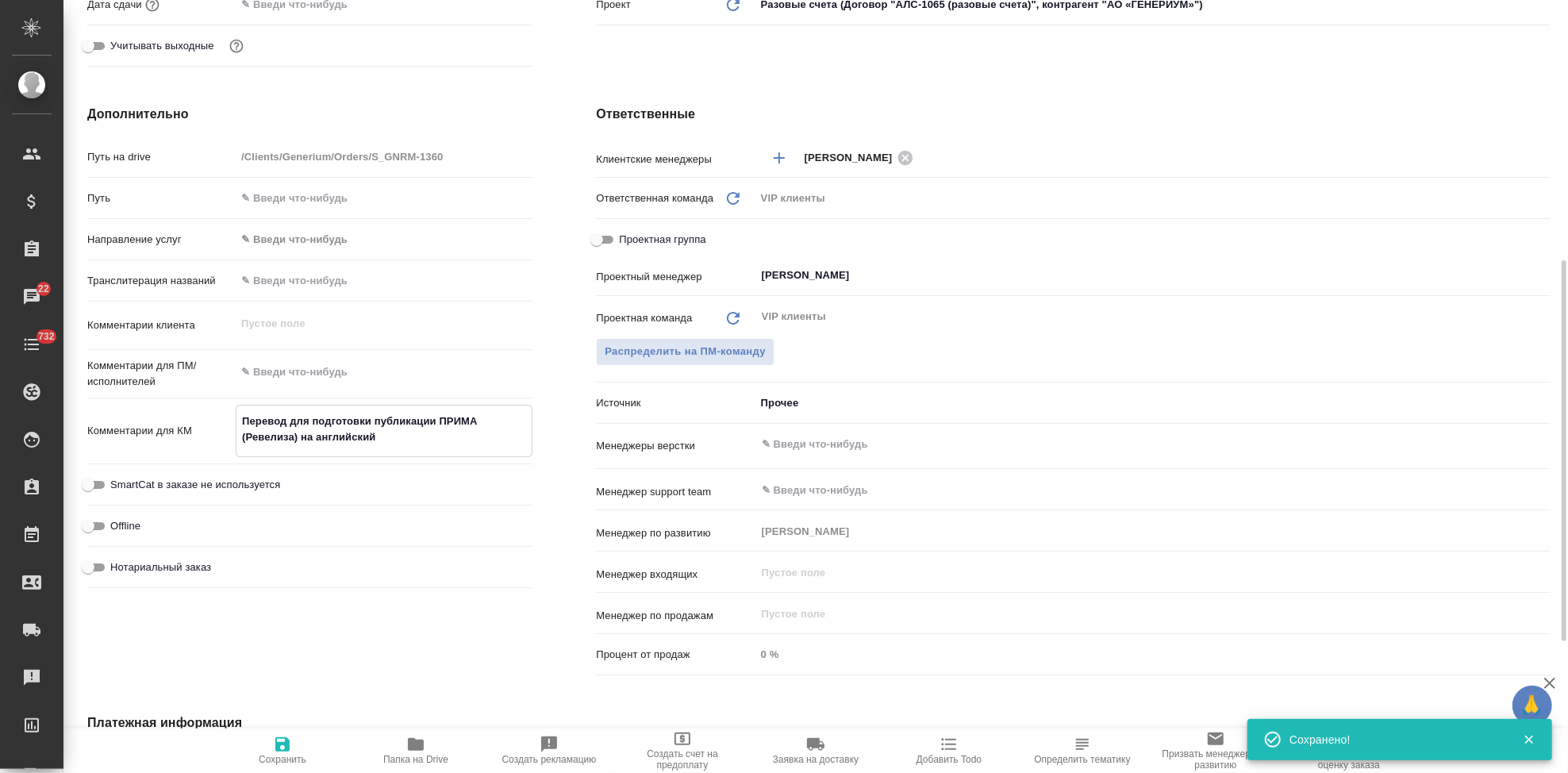
type textarea "Перевод для подготовки публикации ПРИМА (Ревелиза) на английский"
type textarea "x"
click at [284, 749] on icon "button" at bounding box center [282, 744] width 19 height 19
type textarea "x"
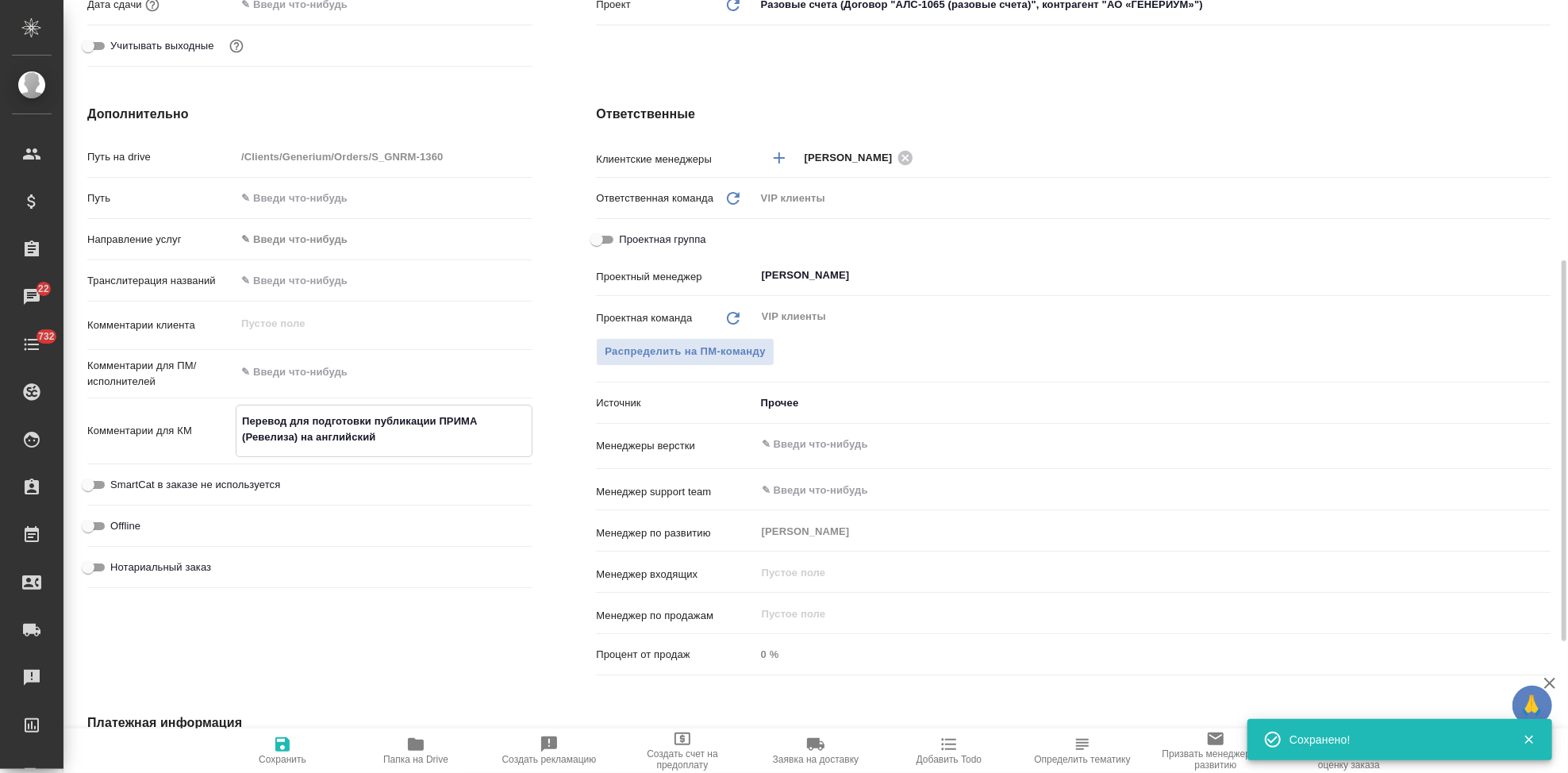
type textarea "x"
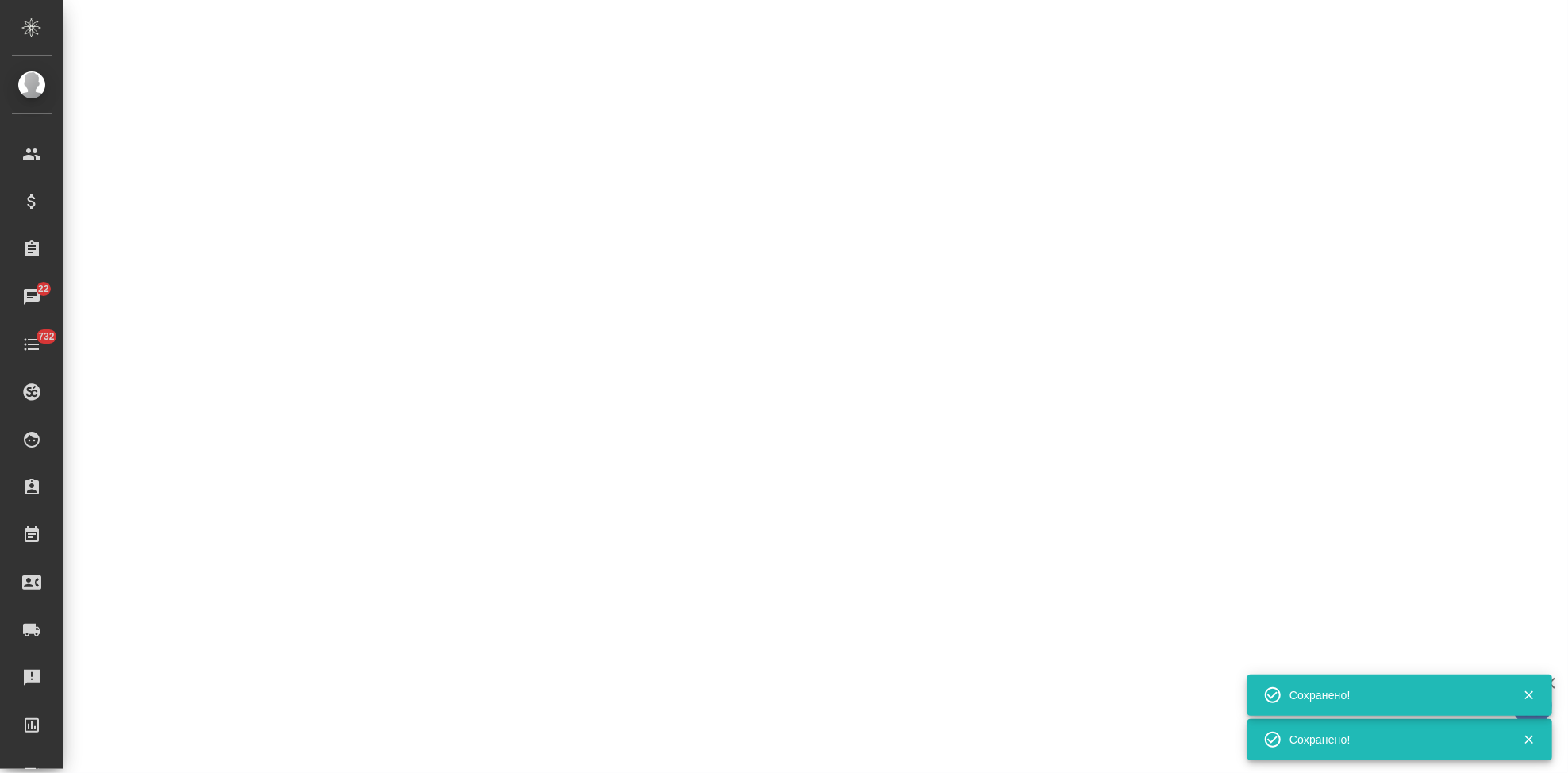
select select "RU"
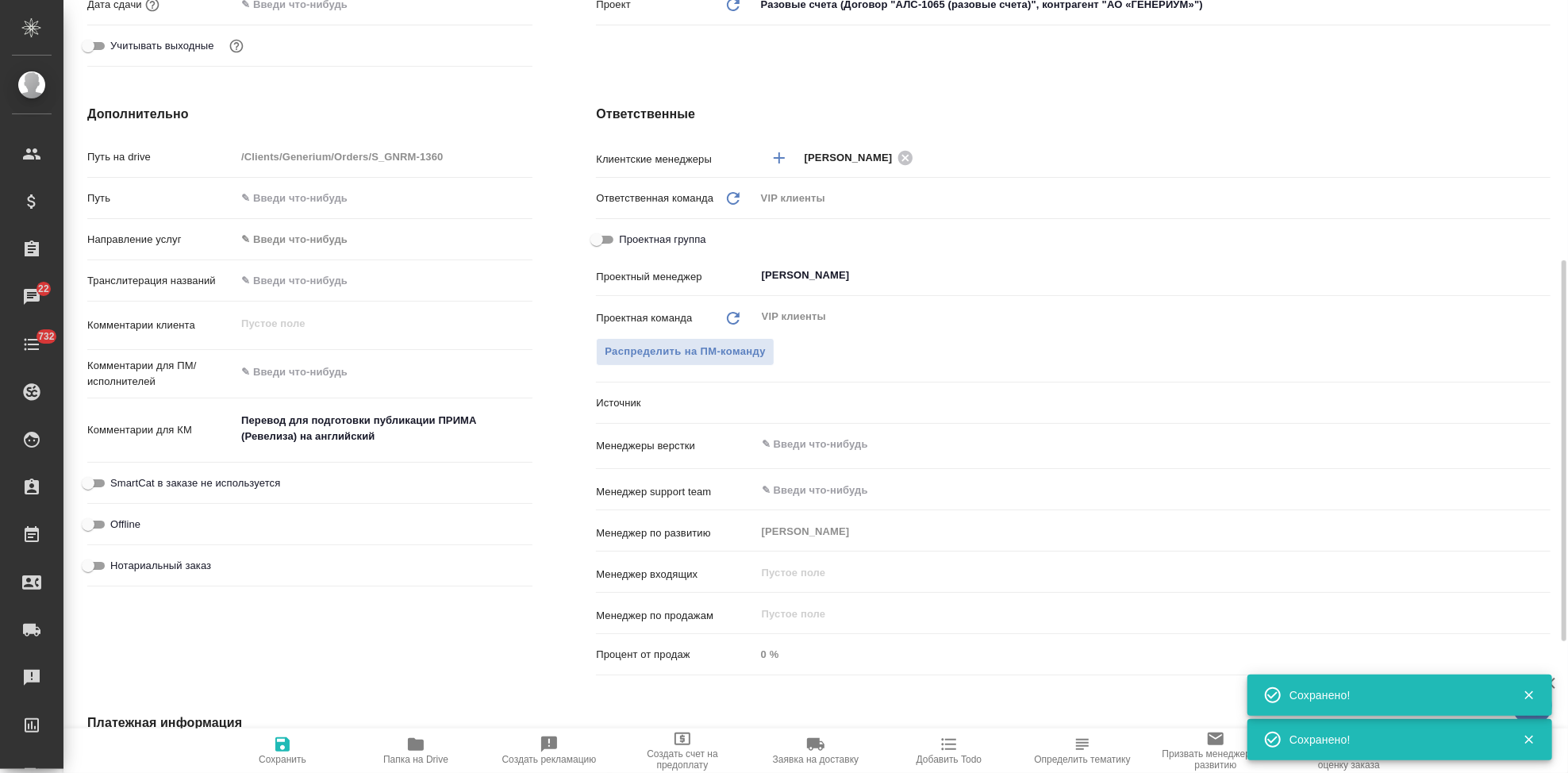
type textarea "x"
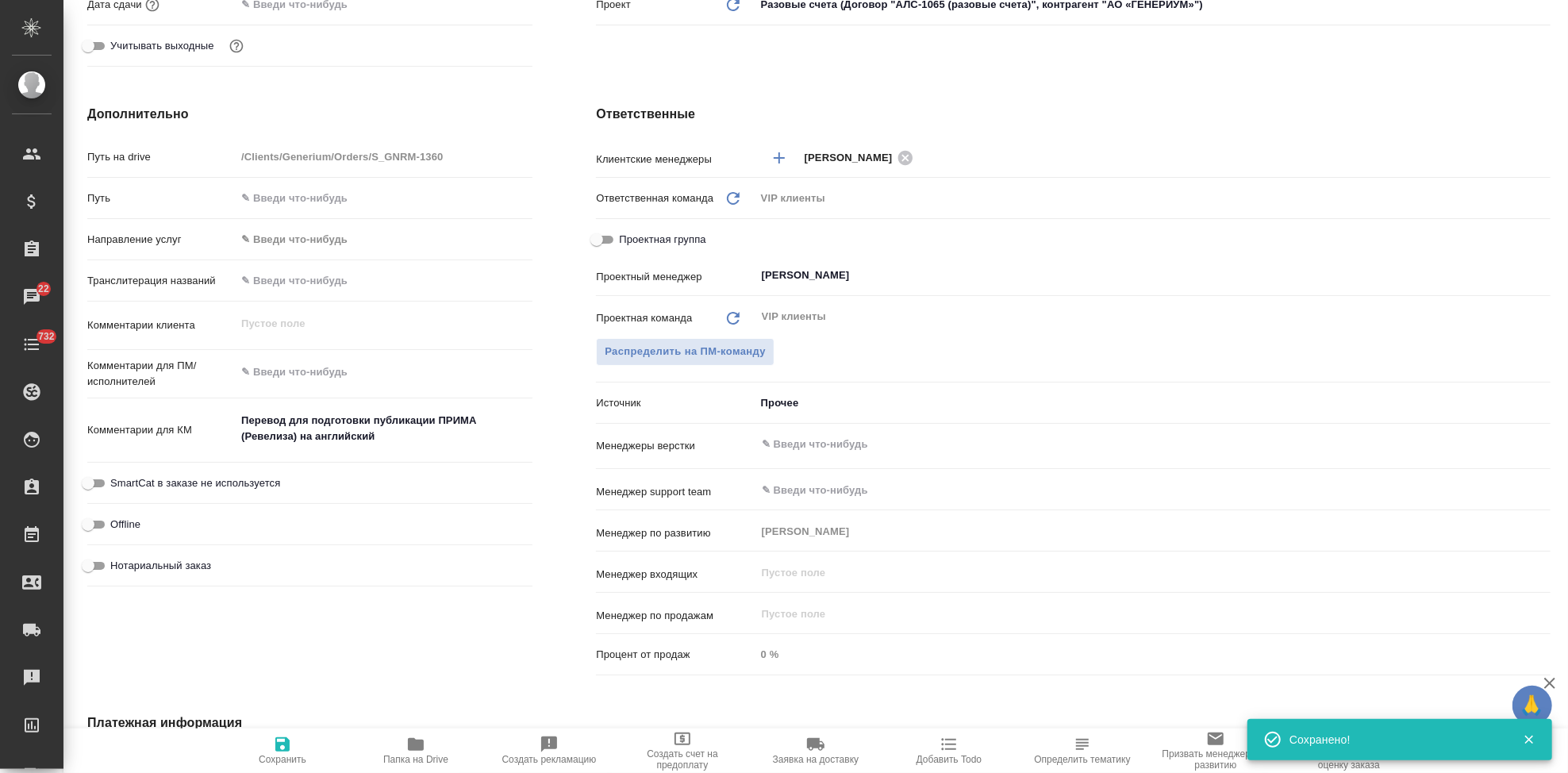
type textarea "x"
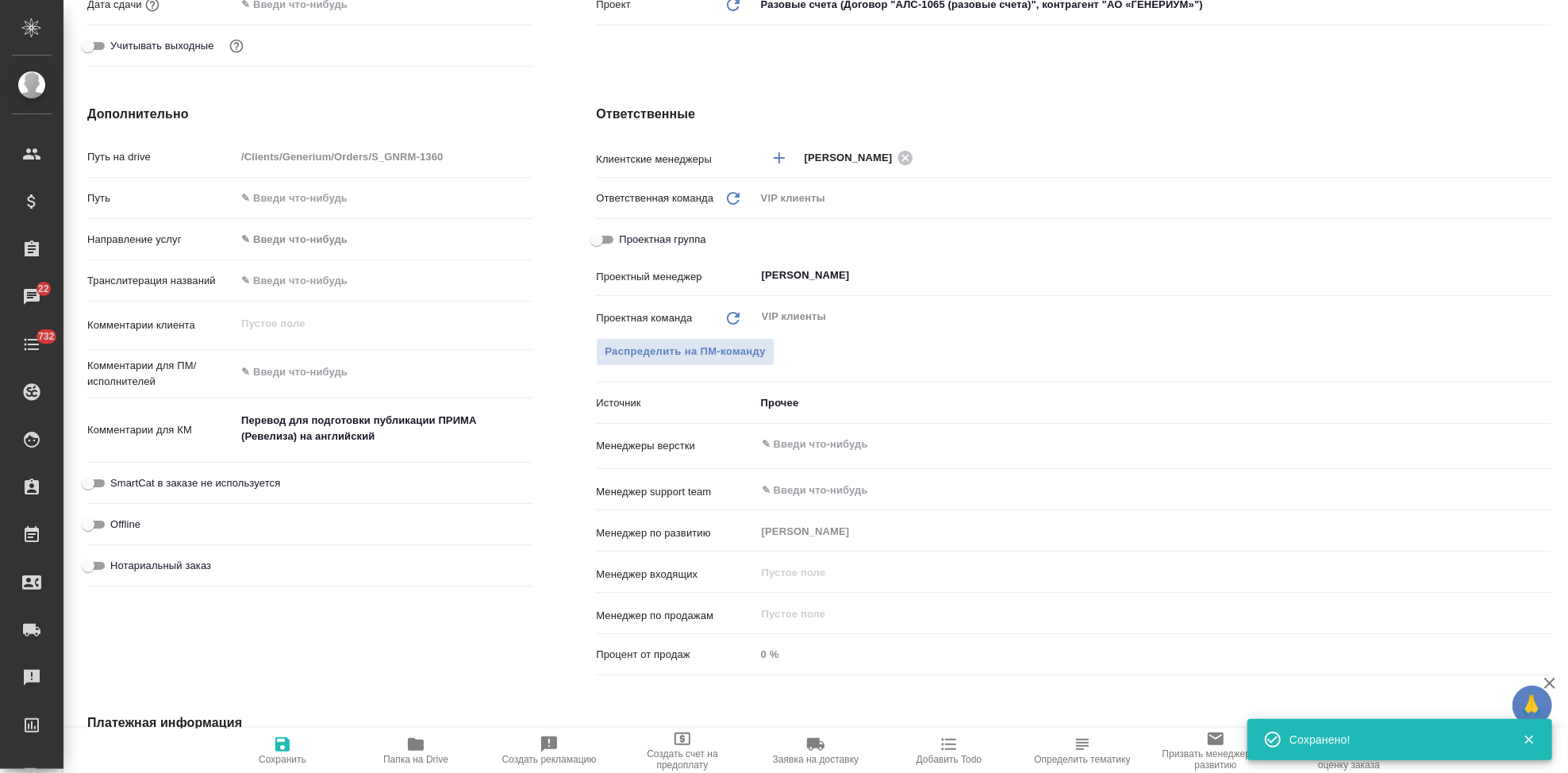
type textarea "x"
click at [305, 372] on textarea at bounding box center [384, 373] width 295 height 27
paste textarea "Для подготовки публикации нам необходим перевод текста в файле. Таблицы – нужен…"
type textarea "Для подготовки публикации нам необходим перевод текста в файле. Таблицы – нужен…"
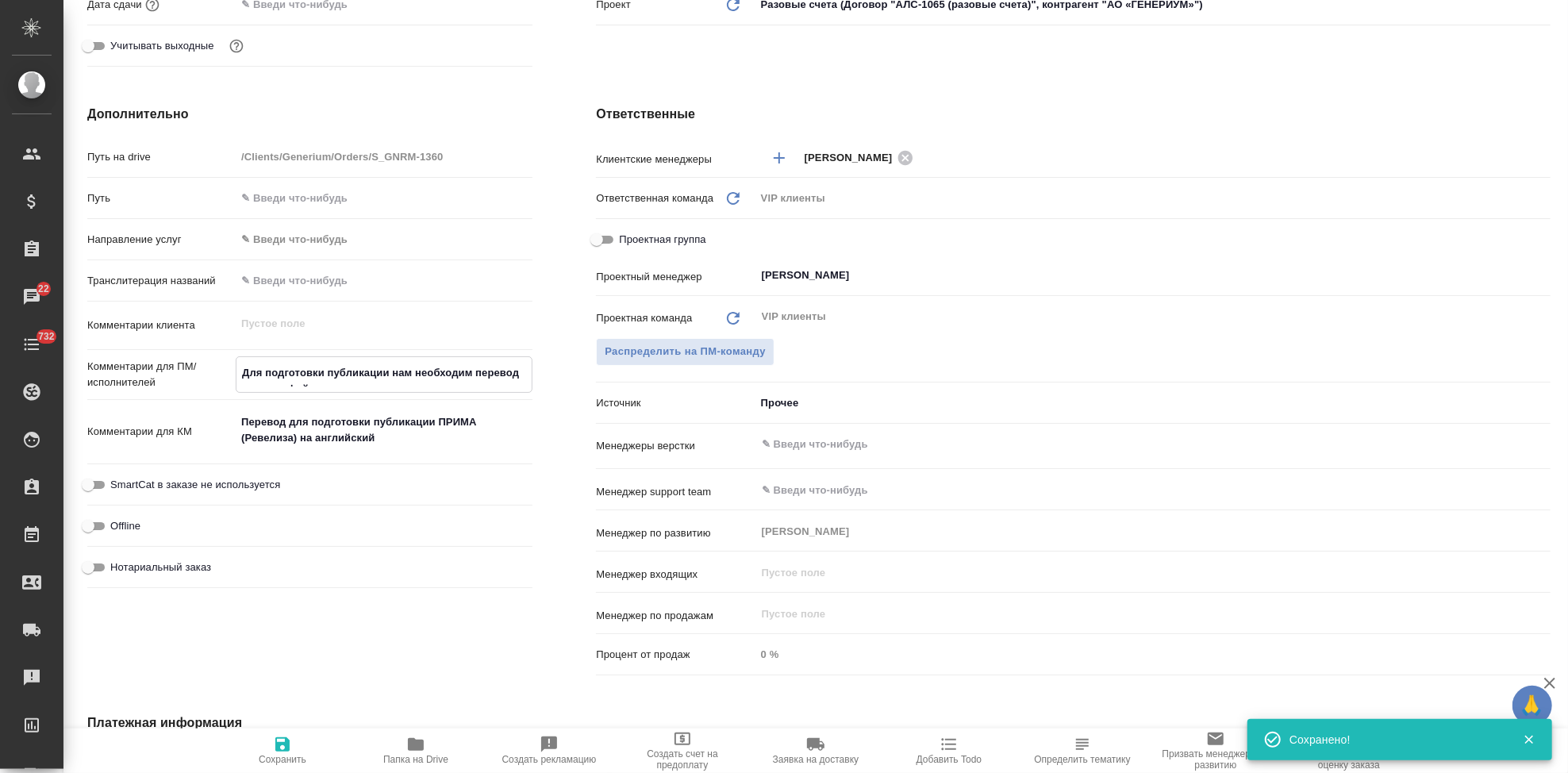
type textarea "x"
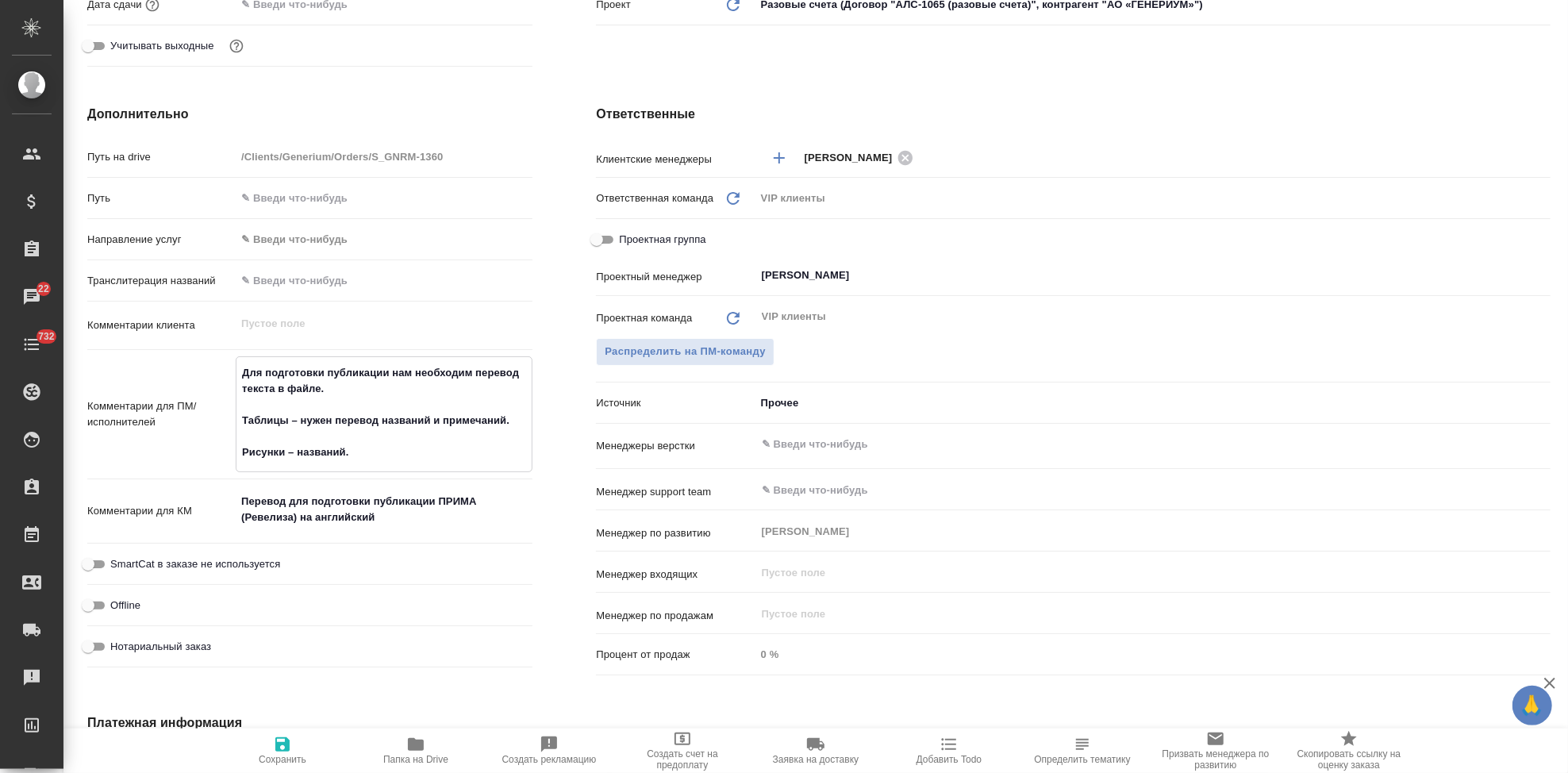
type textarea "Для подготовки публикации нам необходим перевод текста в файле. Таблицы – нужен…"
type textarea "x"
click at [282, 754] on span "Сохранить" at bounding box center [283, 759] width 48 height 11
type textarea "x"
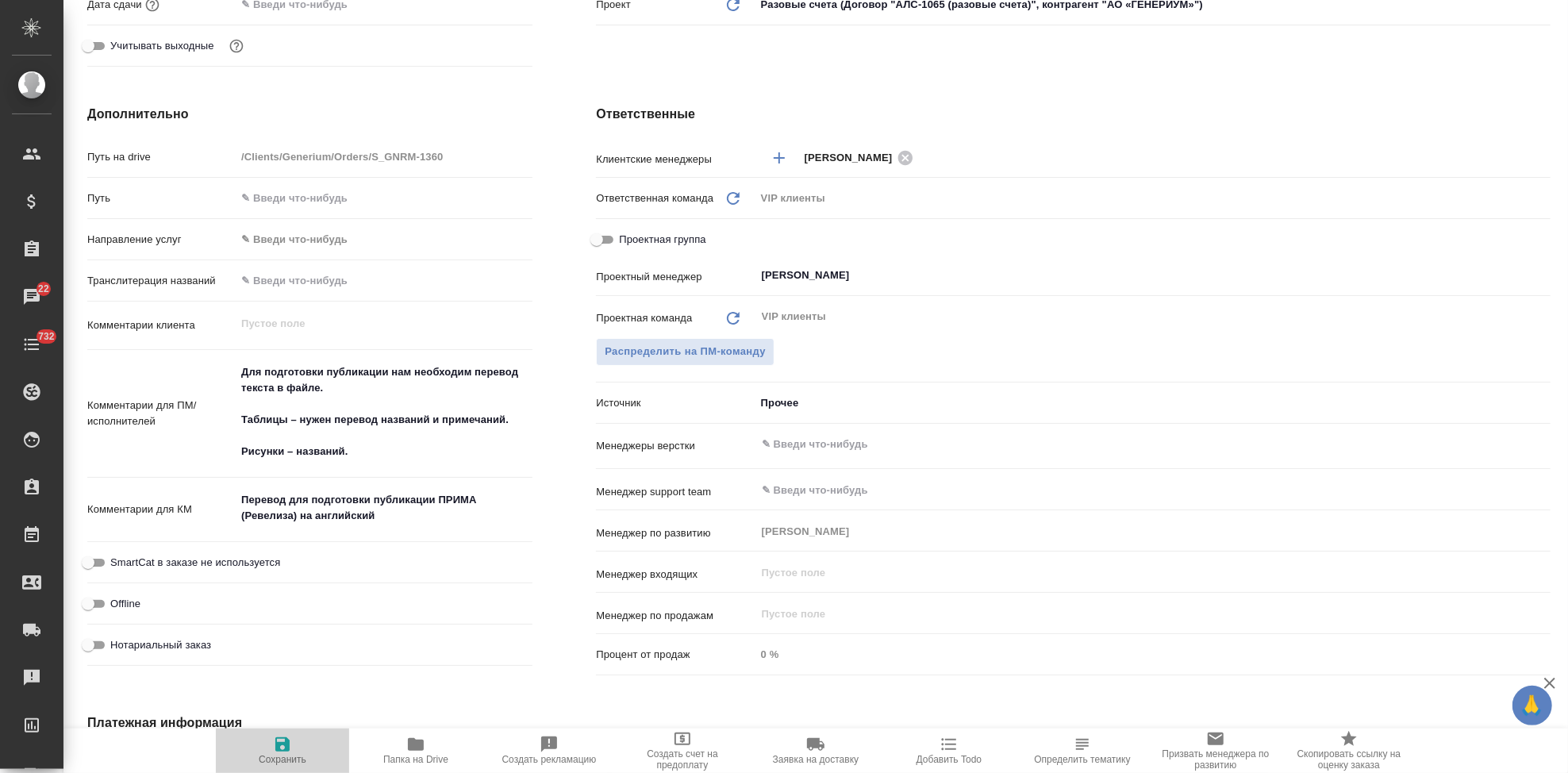
type textarea "x"
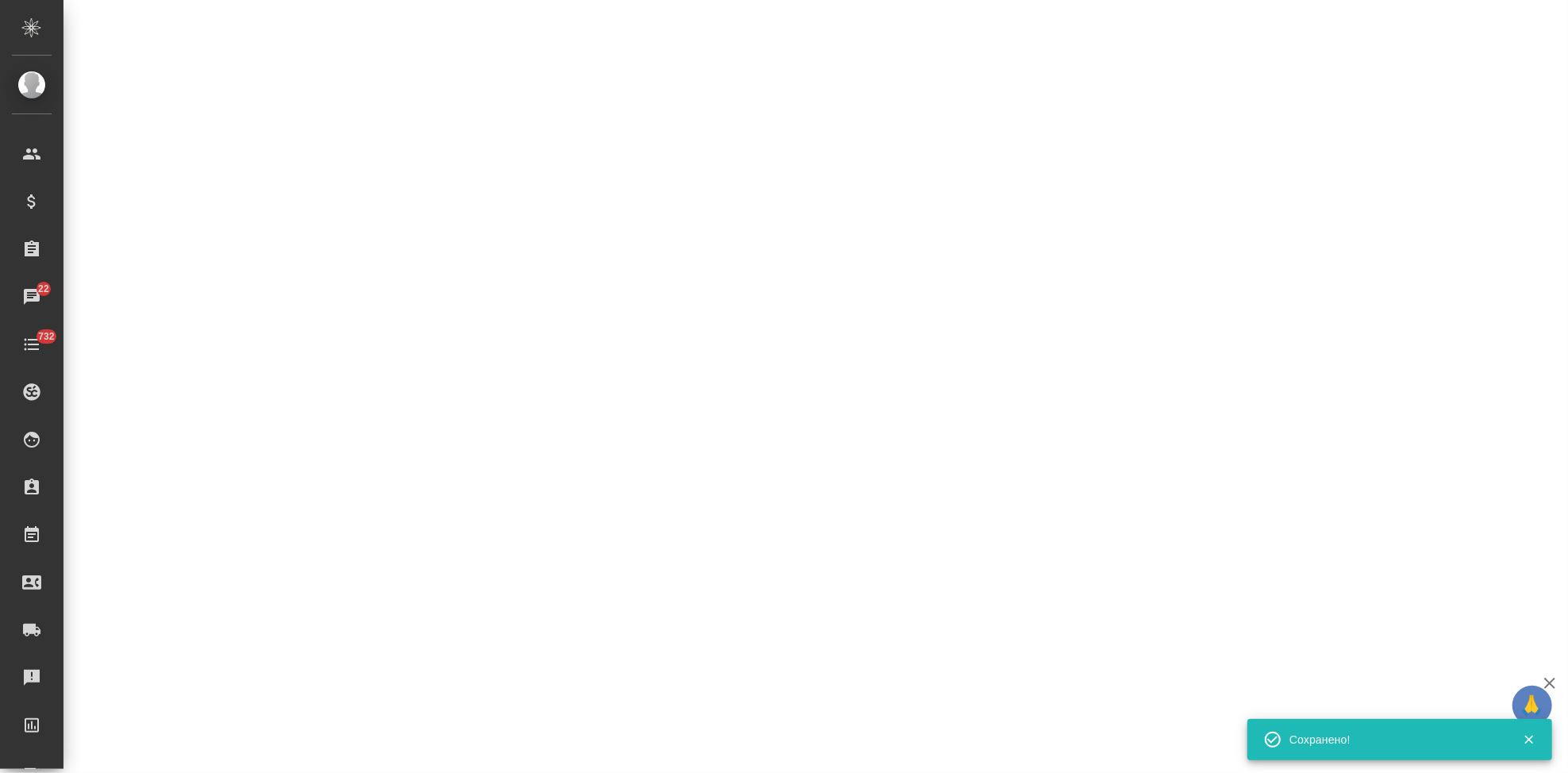
select select "RU"
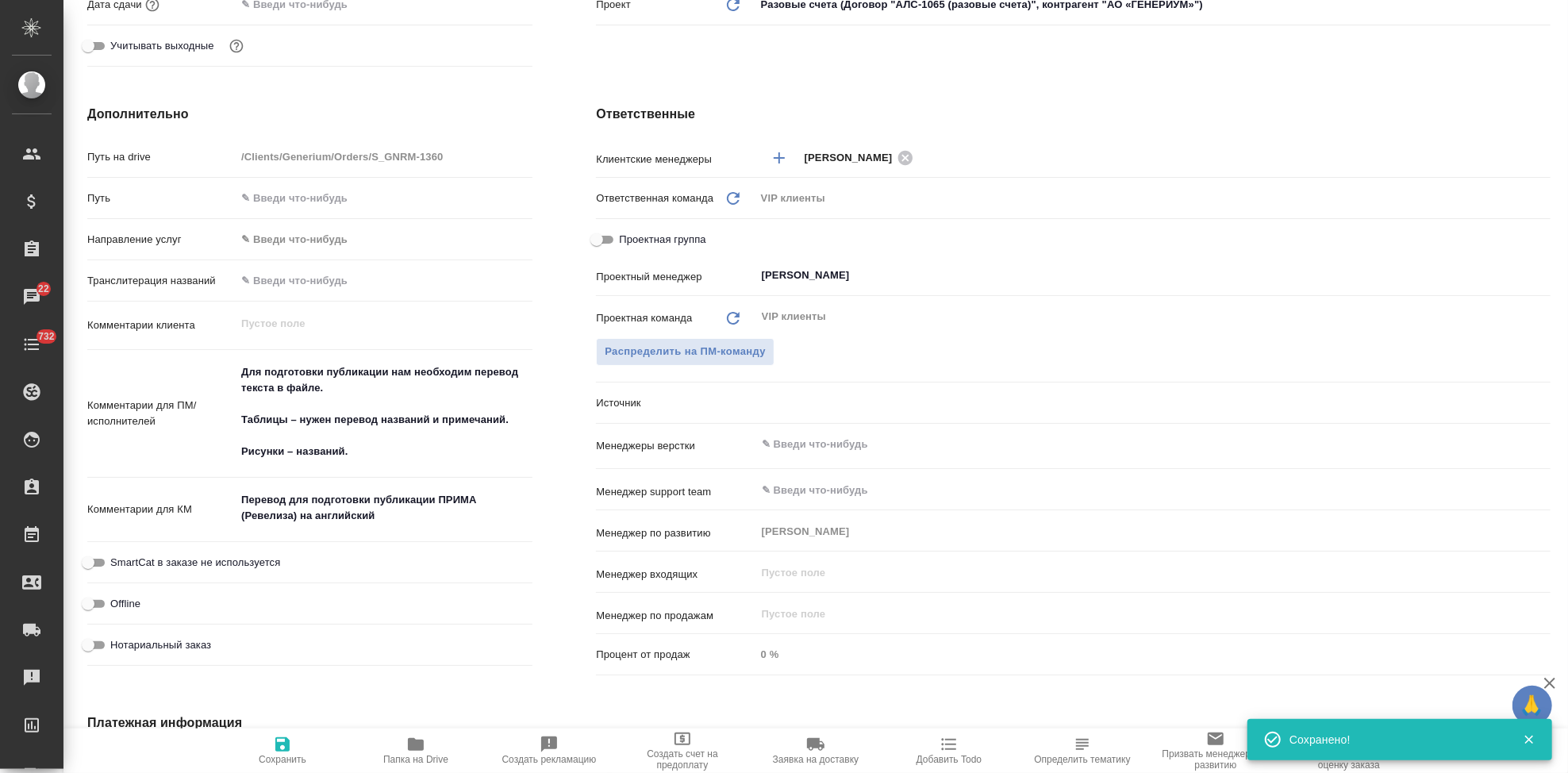
type textarea "x"
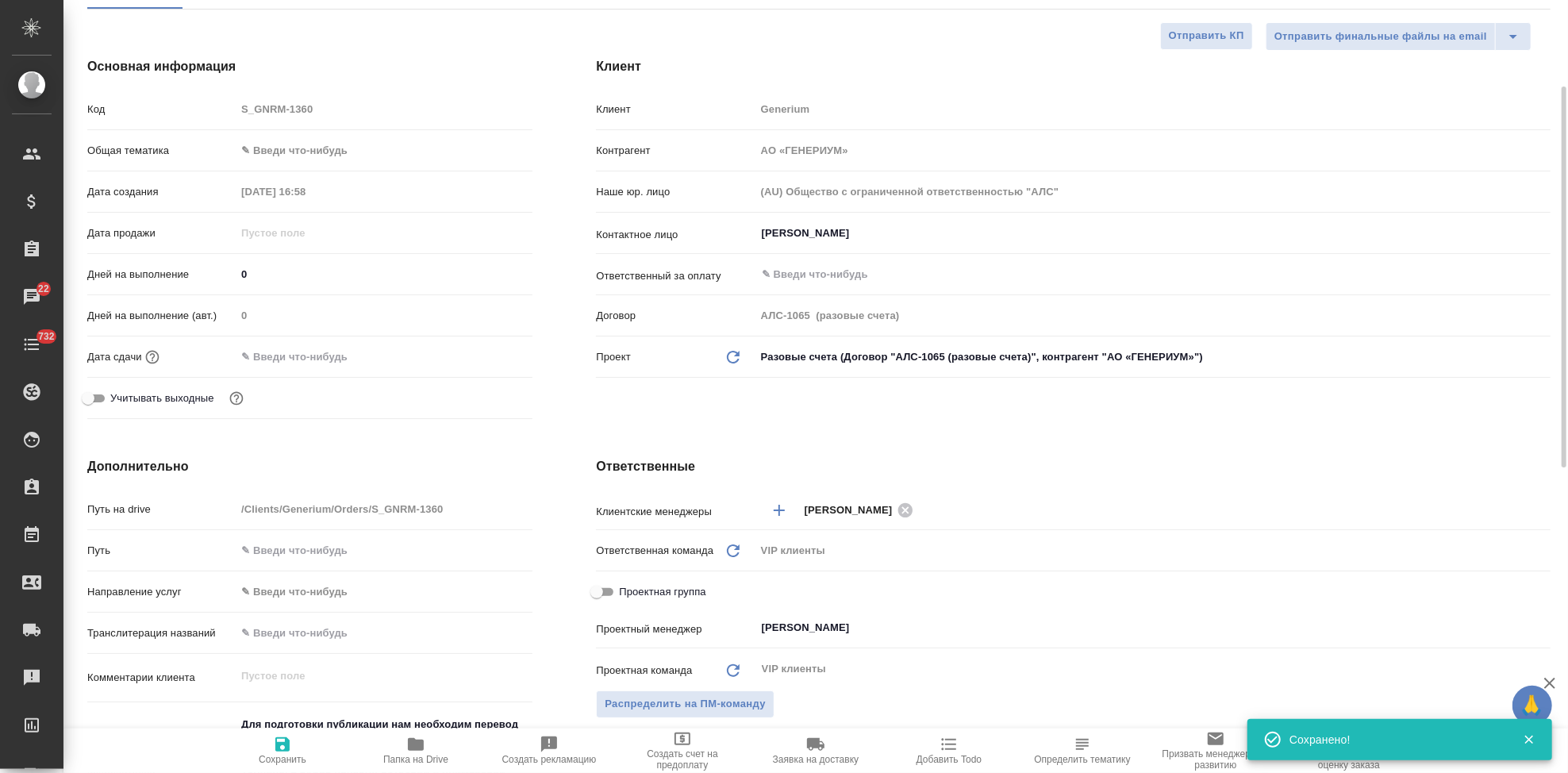
scroll to position [0, 0]
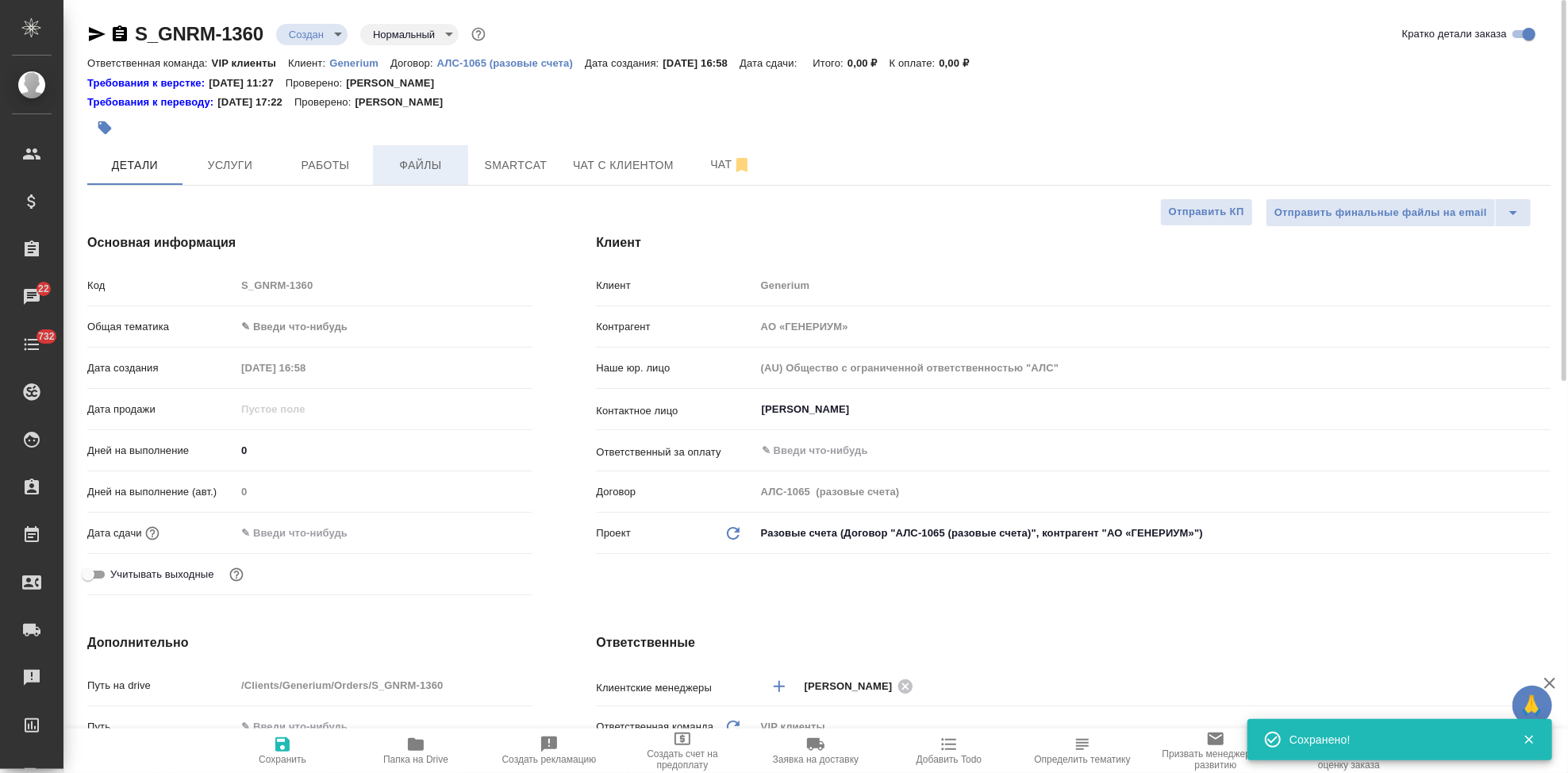
click at [447, 169] on span "Файлы" at bounding box center [420, 166] width 76 height 20
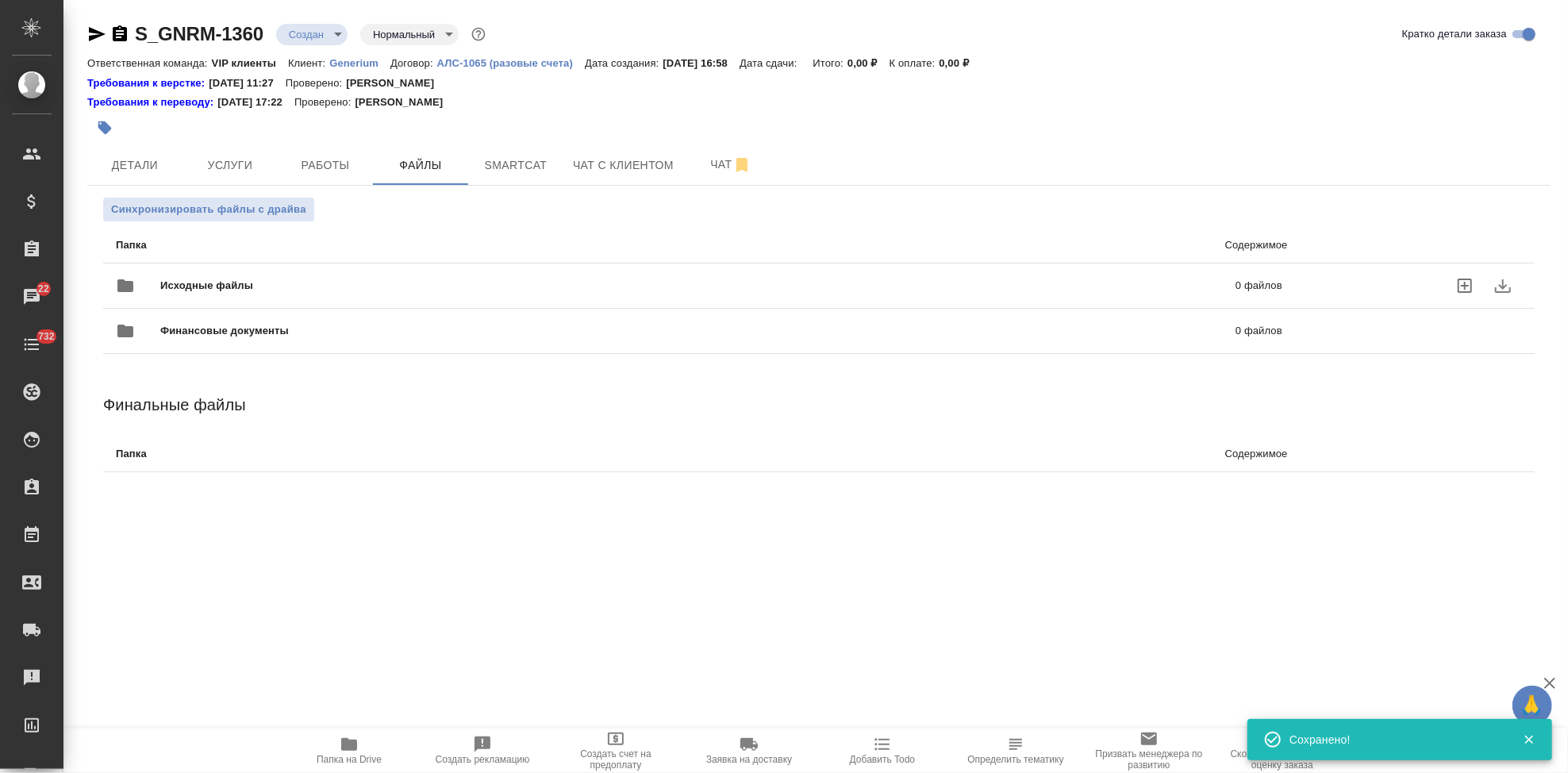
click at [1465, 285] on icon "uploadFiles" at bounding box center [1465, 285] width 14 height 14
click at [0, 0] on input "uploadFiles" at bounding box center [0, 0] width 0 height 0
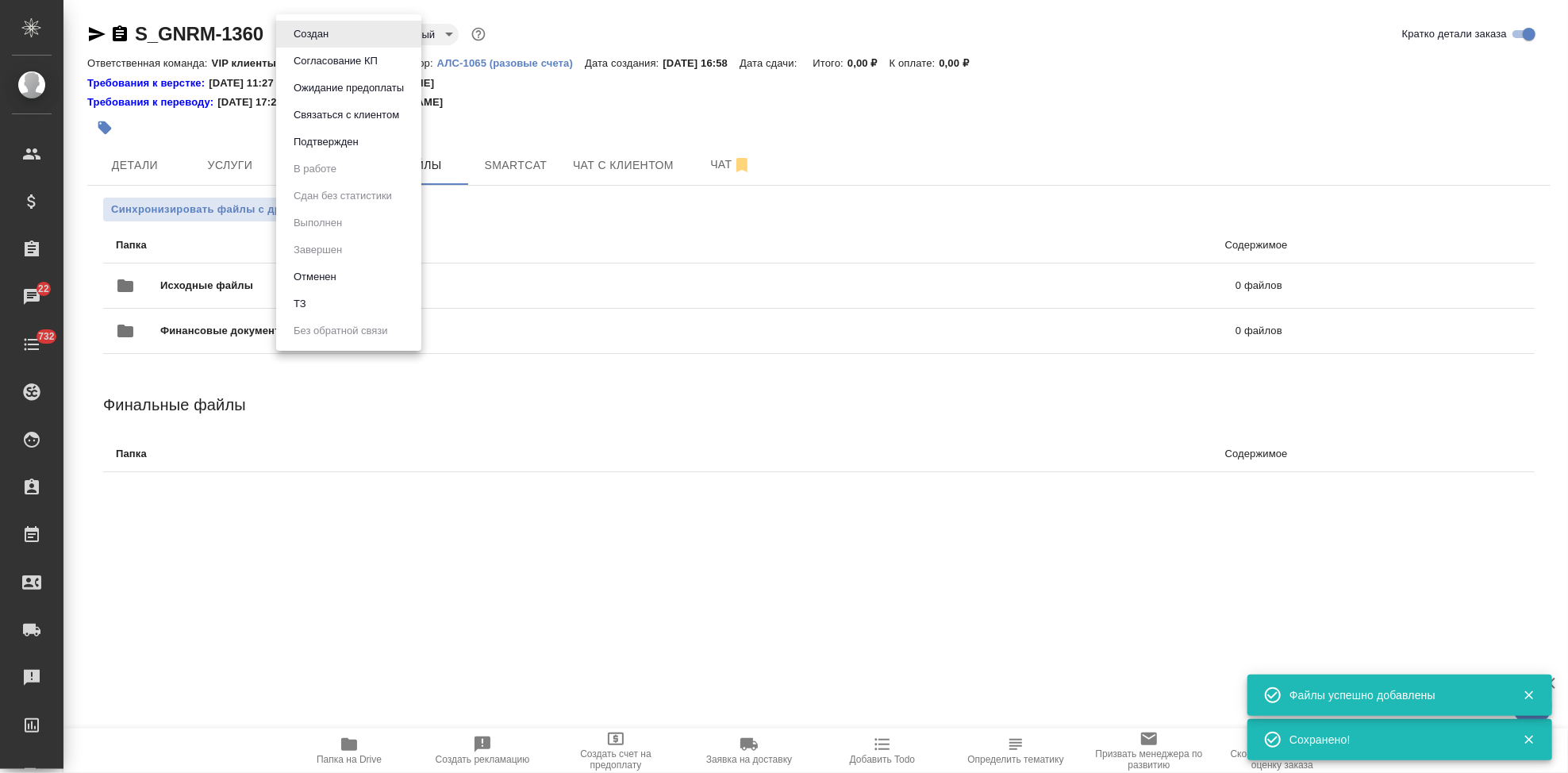
click at [339, 33] on body "🙏 .cls-1 fill:#fff; AWATERA Kabargina Anna Клиенты Спецификации Заказы 22 Чаты …" at bounding box center [784, 386] width 1568 height 773
click at [338, 304] on li "ТЗ" at bounding box center [349, 304] width 145 height 27
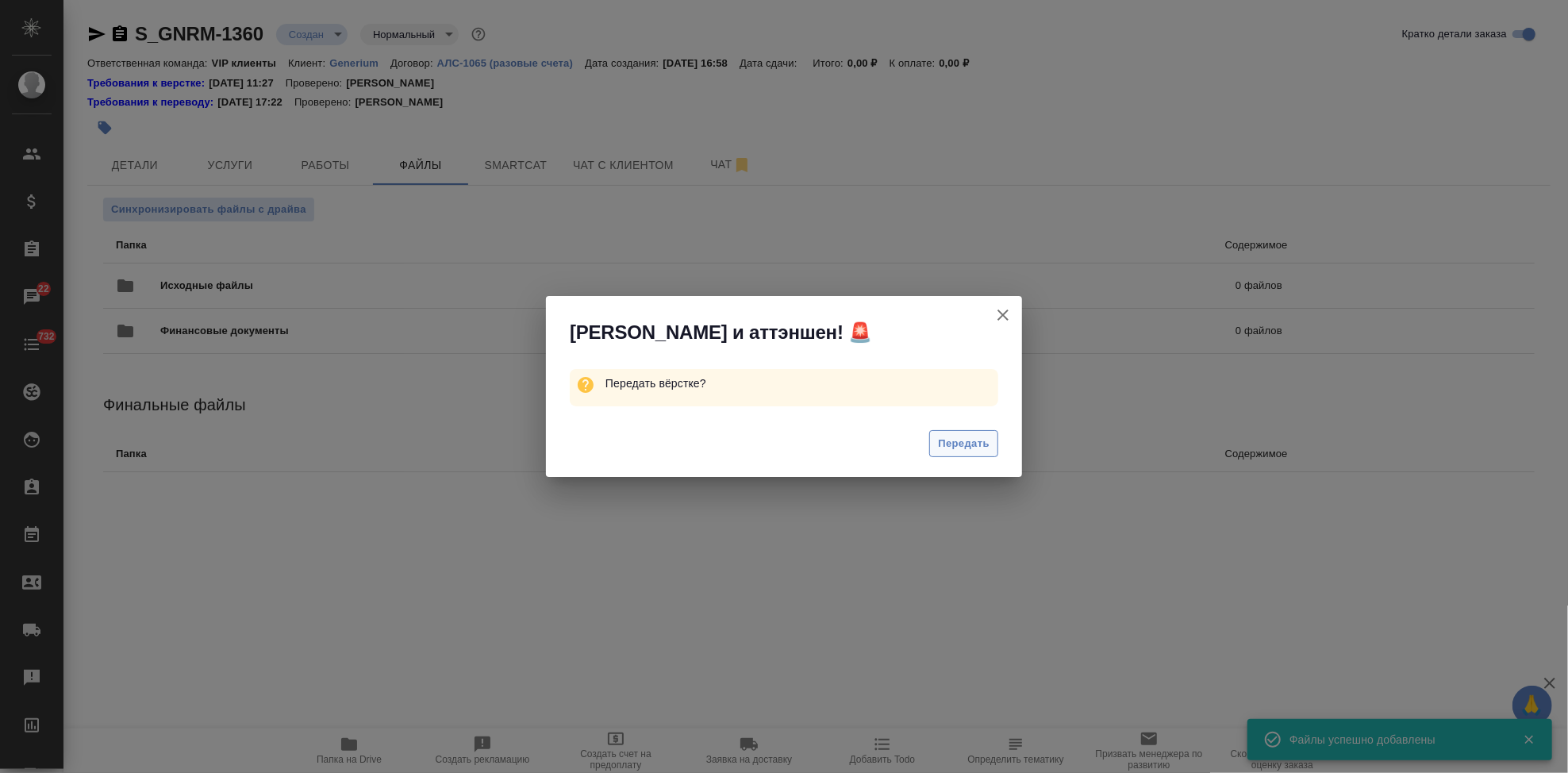
click at [976, 440] on span "Передать" at bounding box center [963, 444] width 52 height 18
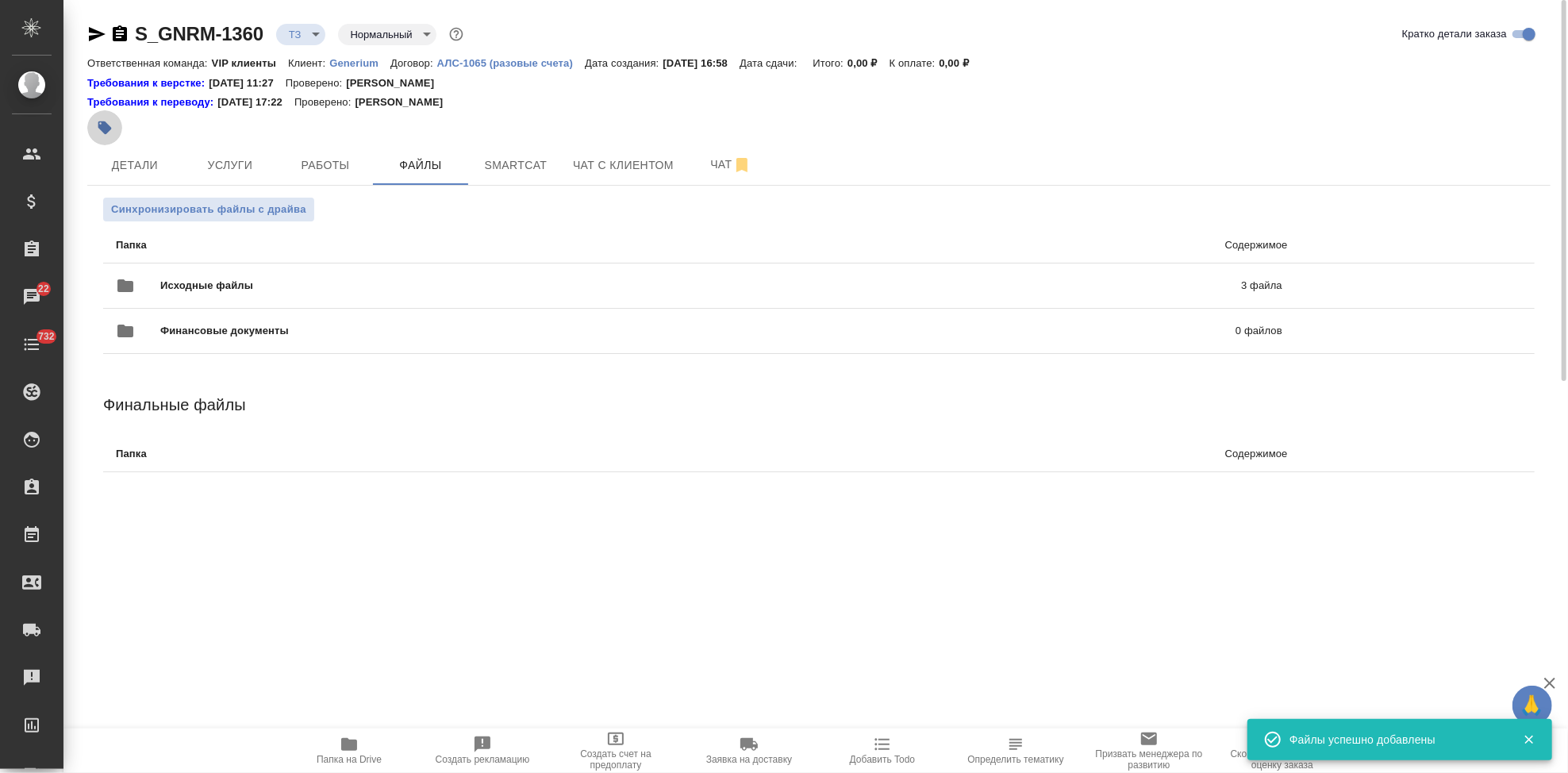
click at [115, 130] on button "button" at bounding box center [104, 128] width 35 height 35
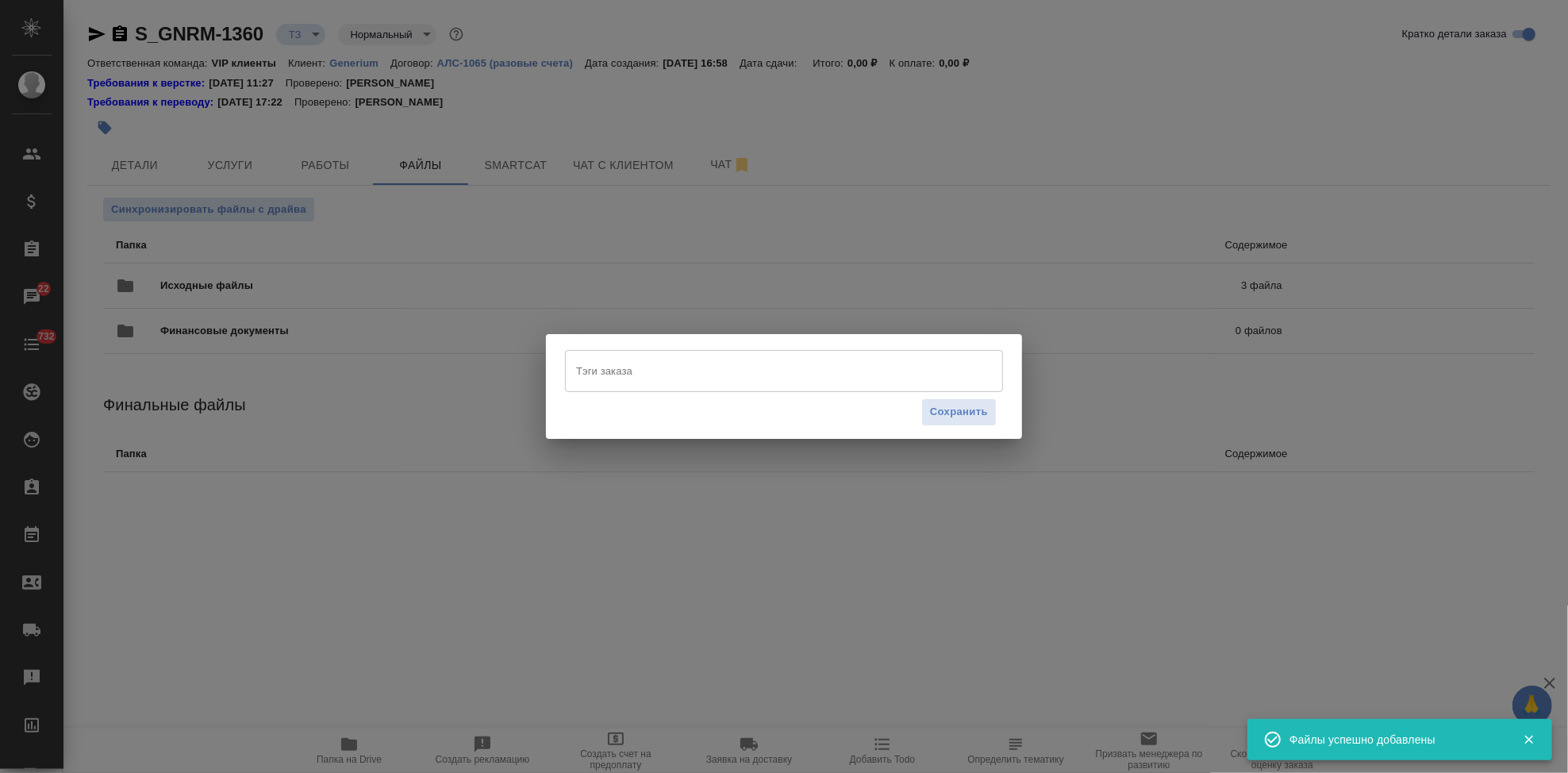
click at [625, 378] on input "Тэги заказа" at bounding box center [769, 371] width 393 height 27
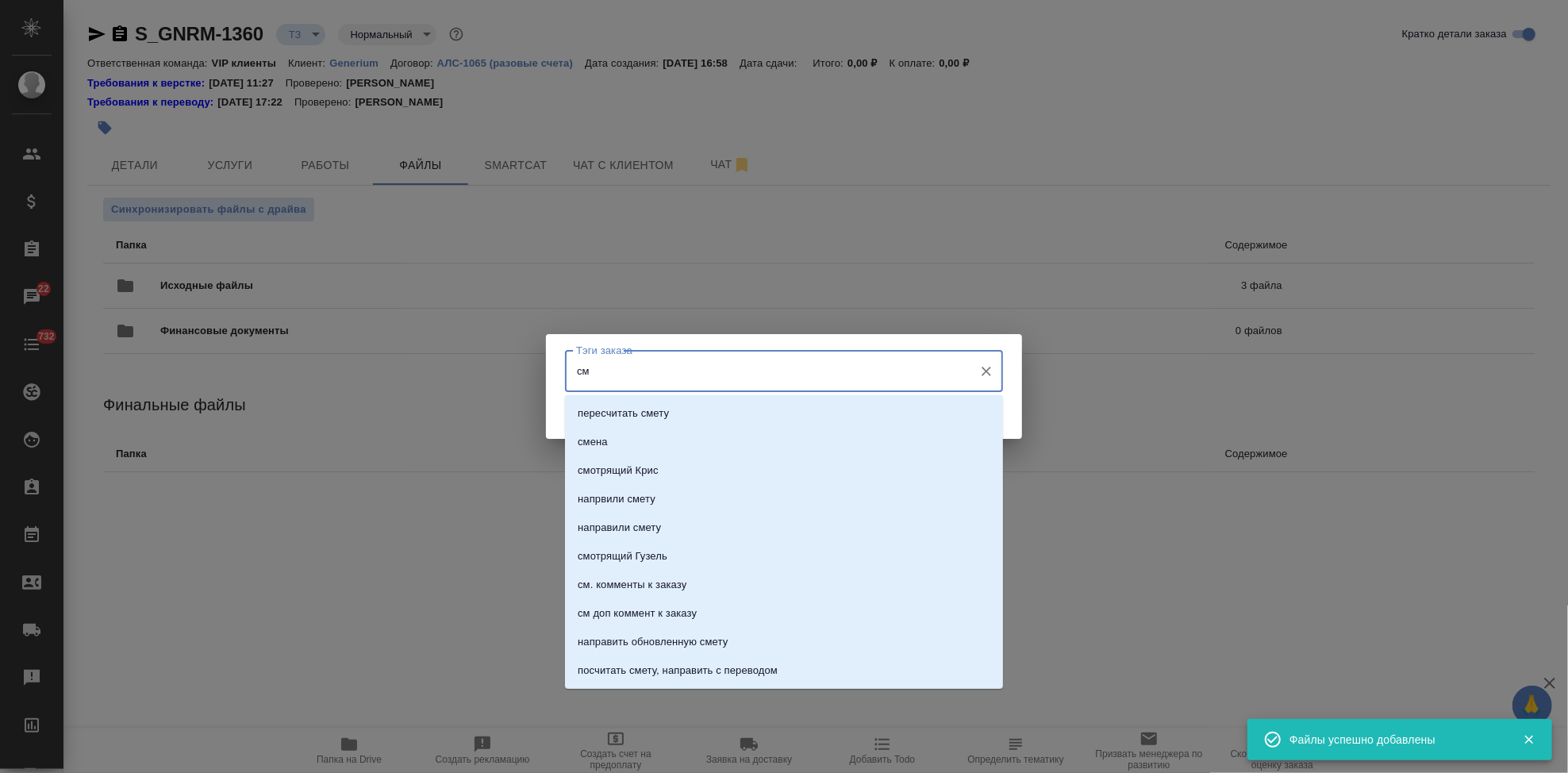
type input "см"
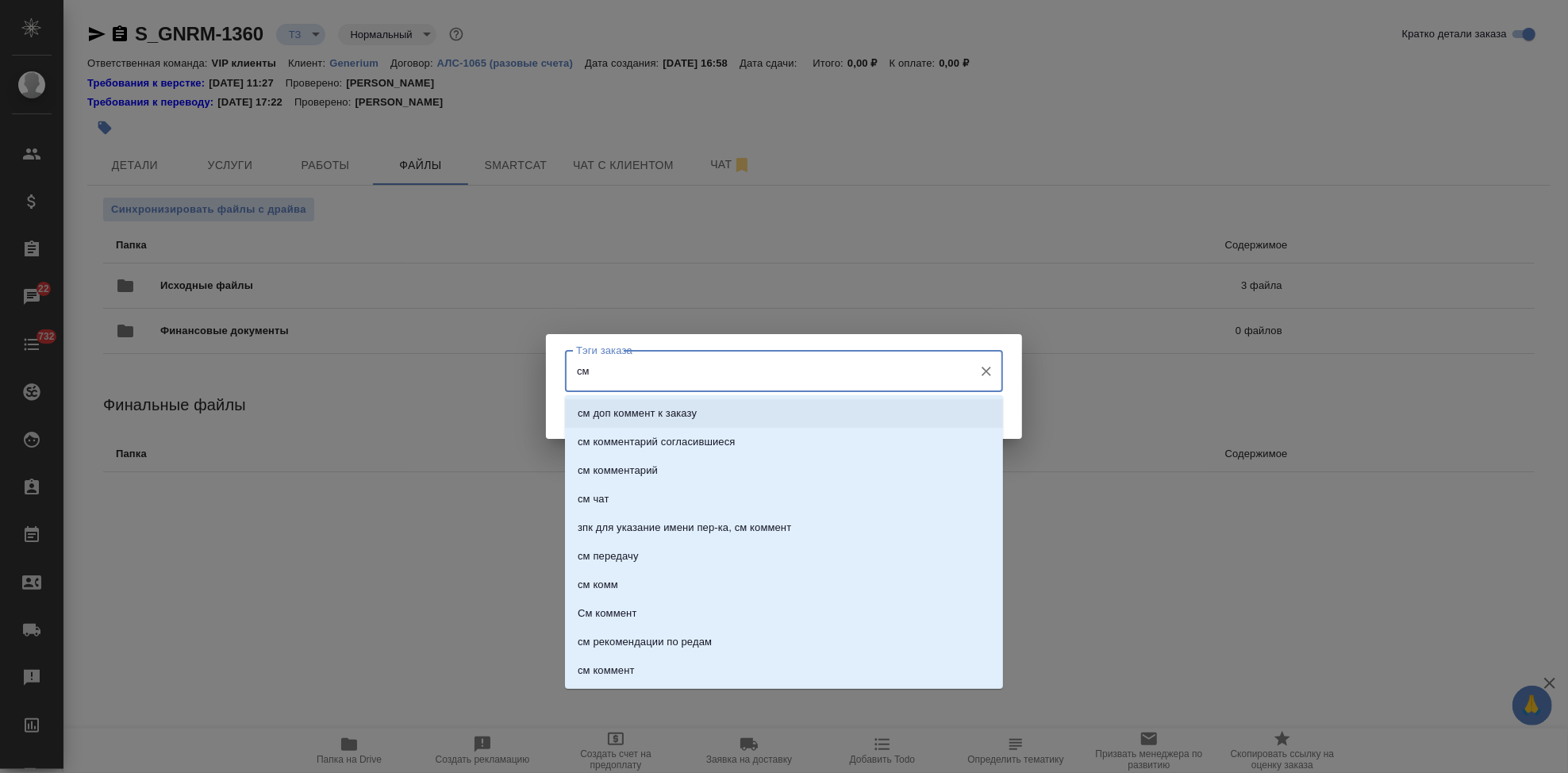
click at [644, 411] on p "см доп коммент к заказу" at bounding box center [637, 414] width 119 height 16
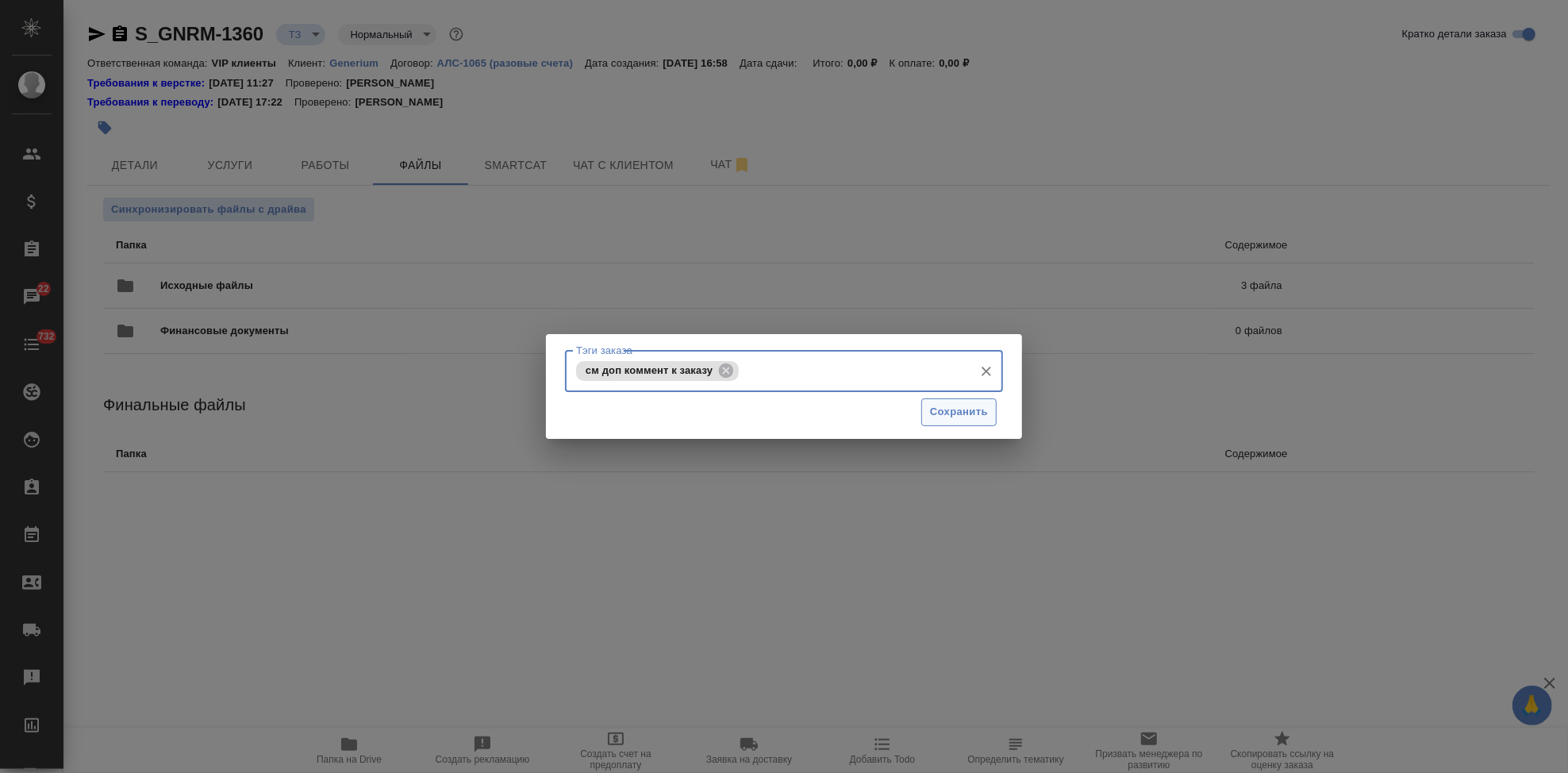
click at [957, 412] on span "Сохранить" at bounding box center [959, 412] width 58 height 18
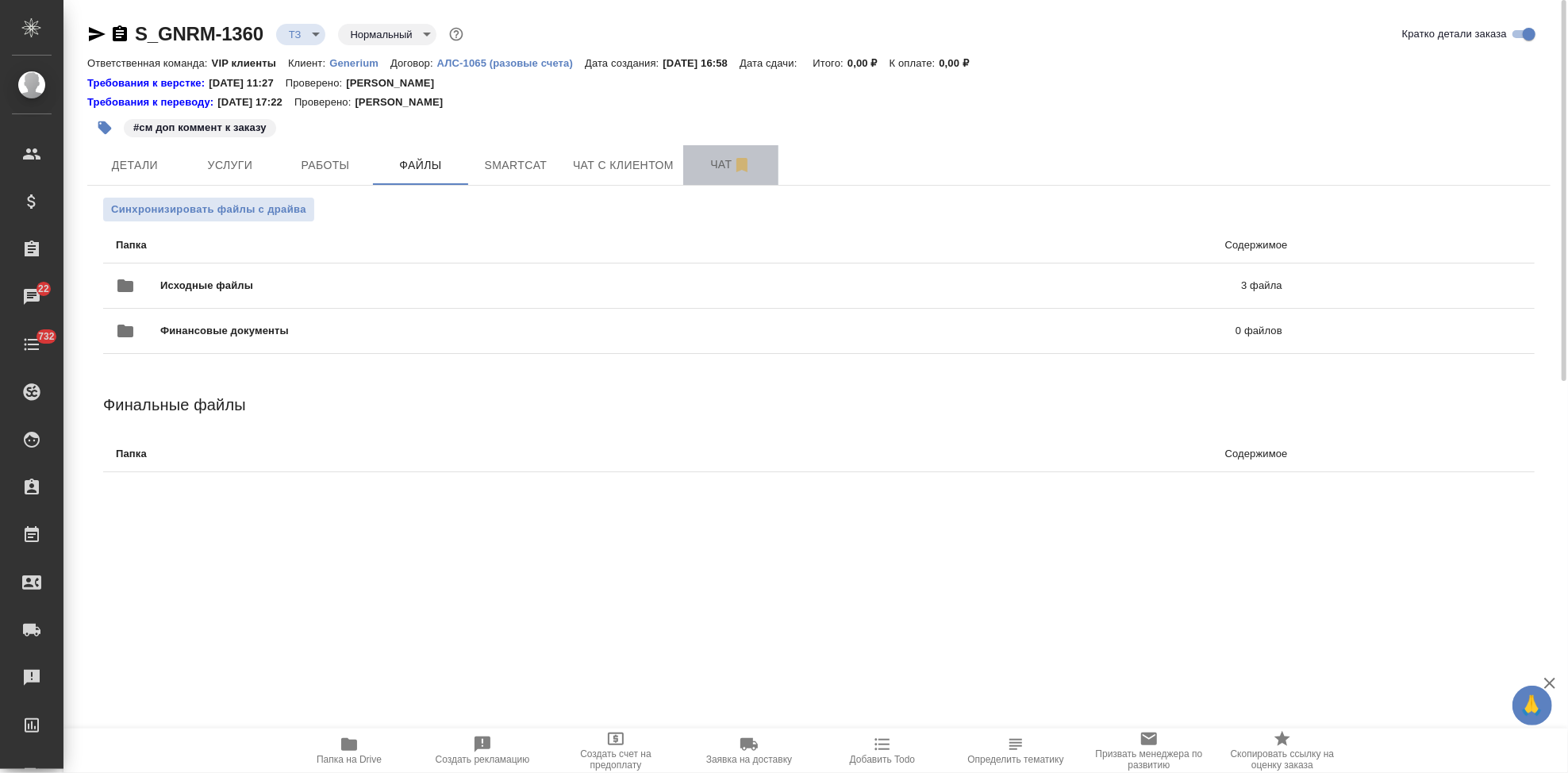
click at [704, 152] on button "Чат" at bounding box center [730, 165] width 95 height 40
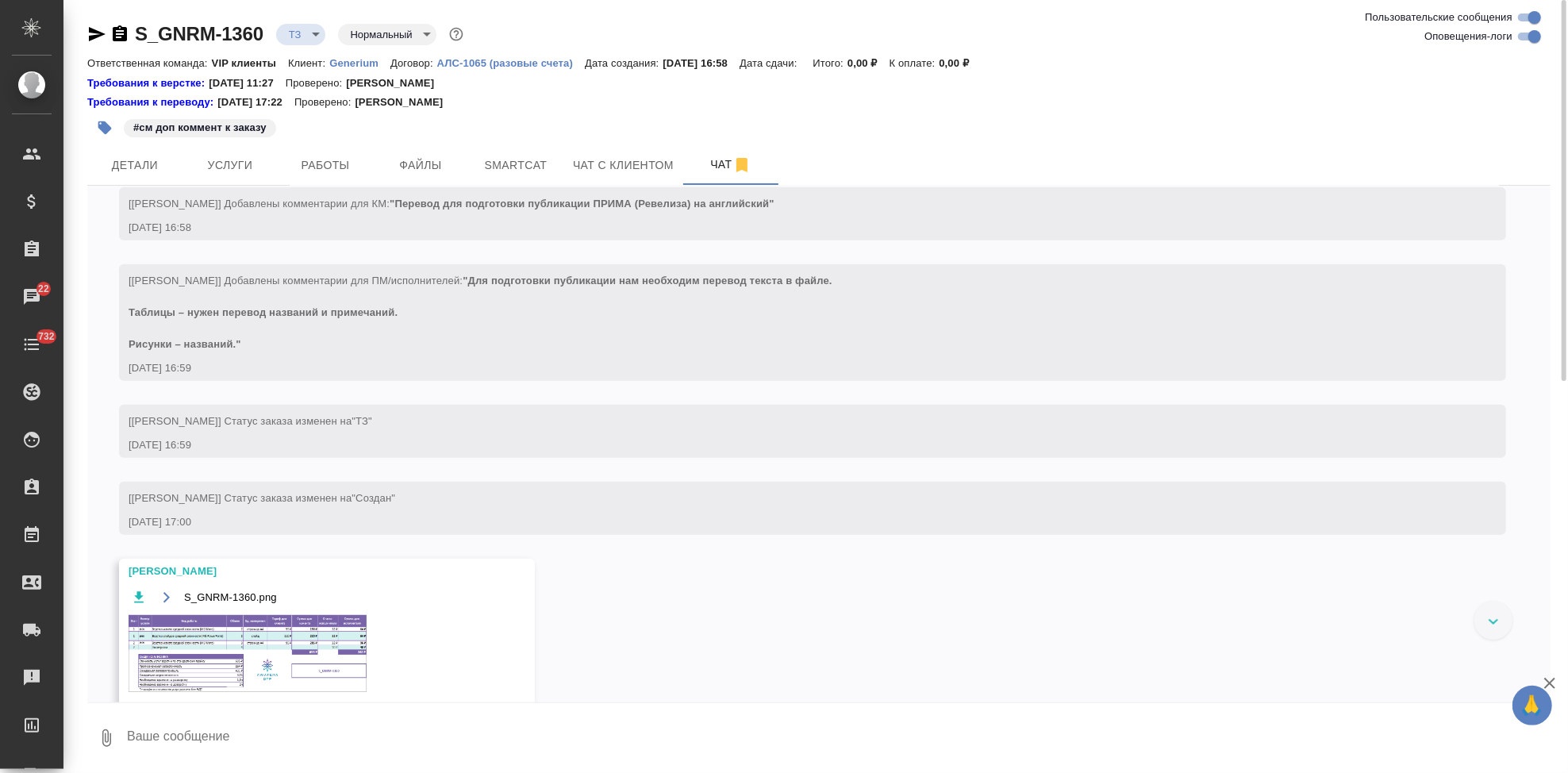
scroll to position [666, 0]
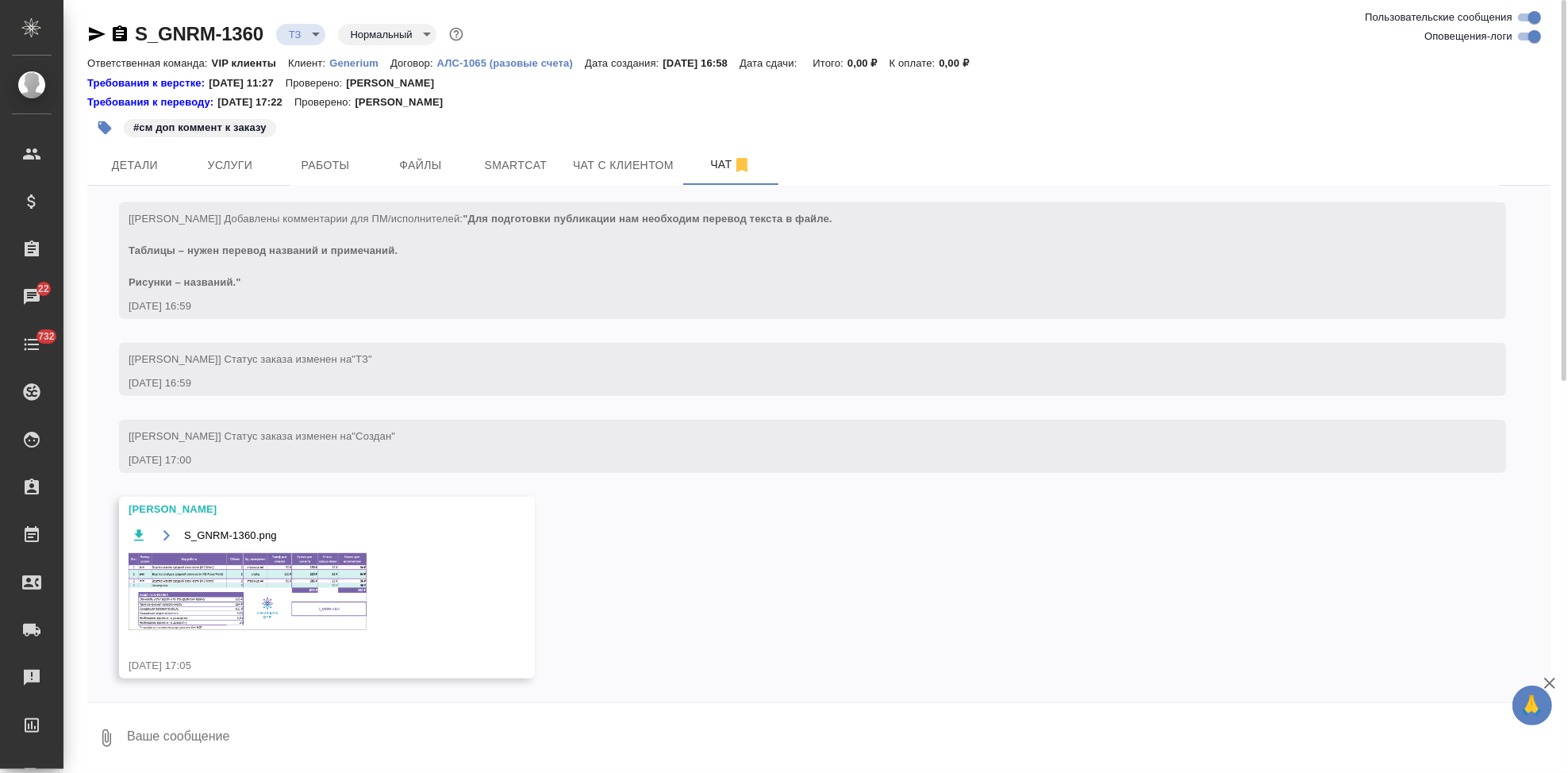
click at [302, 591] on img at bounding box center [247, 592] width 238 height 77
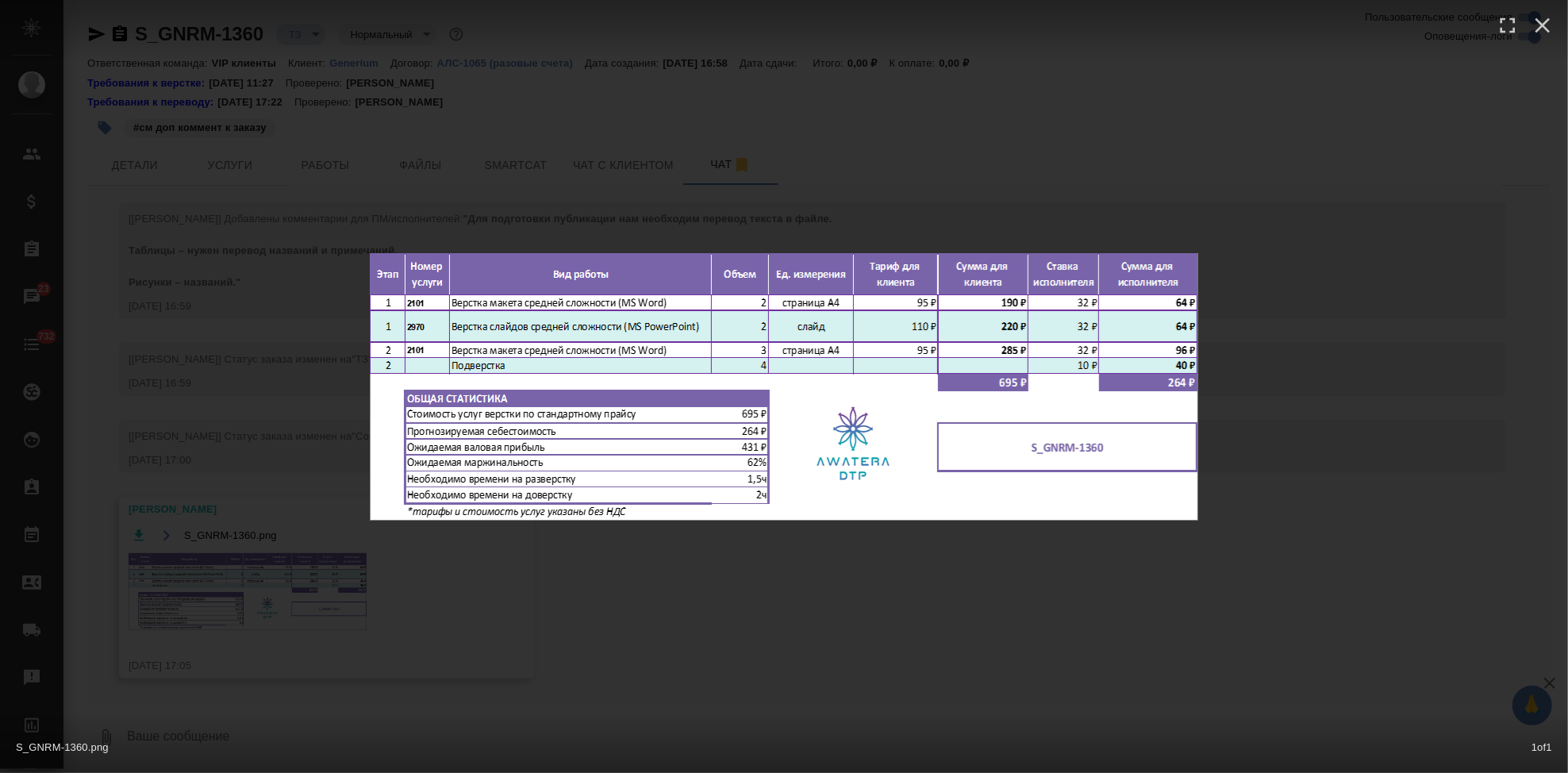
click at [980, 573] on div "S_GNRM-1360.png 1 of 1" at bounding box center [784, 386] width 1568 height 773
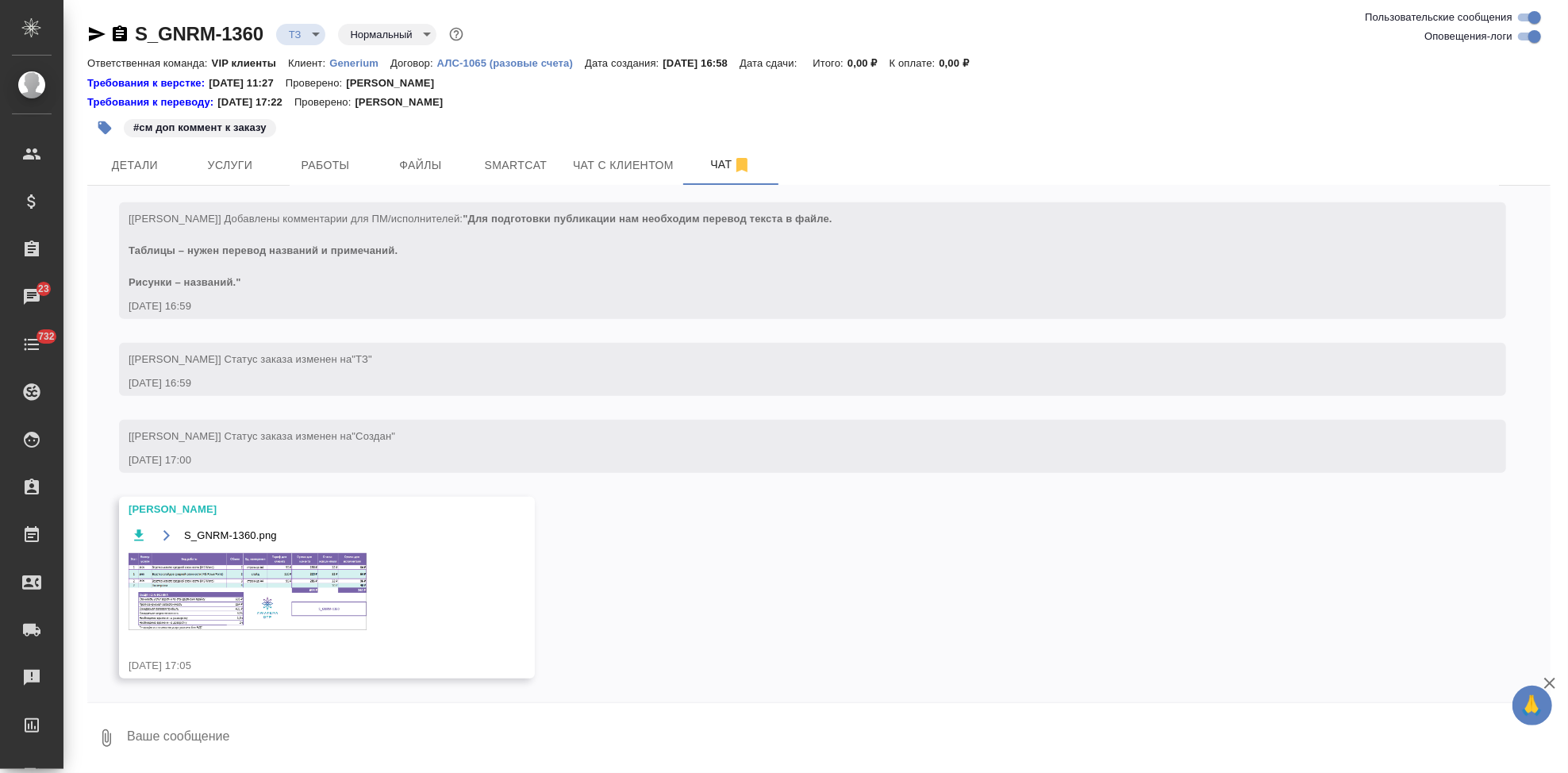
click at [297, 746] on textarea at bounding box center [837, 739] width 1425 height 54
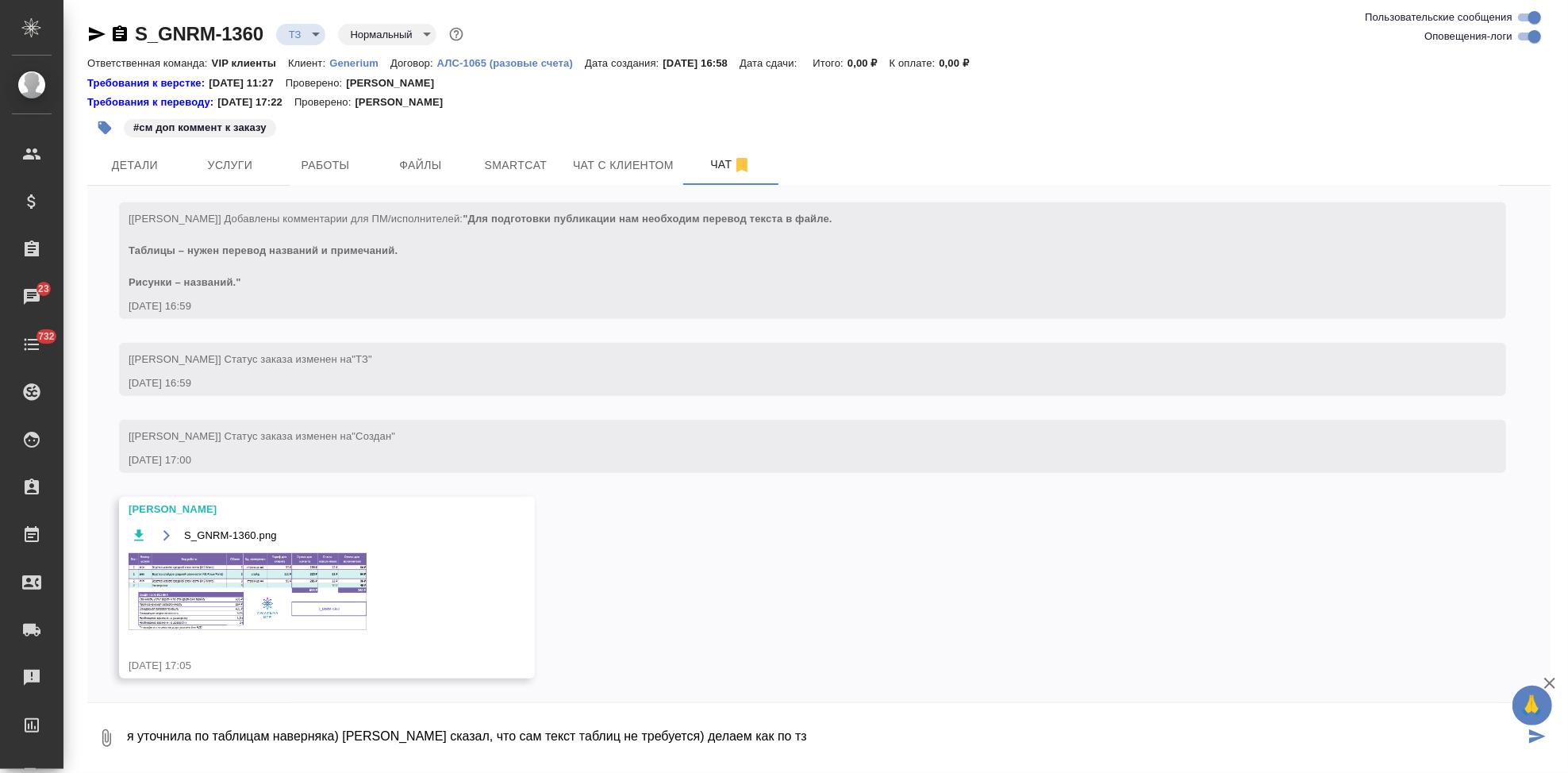
type textarea "я уточнила по таблицам наверняка) клиент сказал, что сам текст таблиц не требуе…"
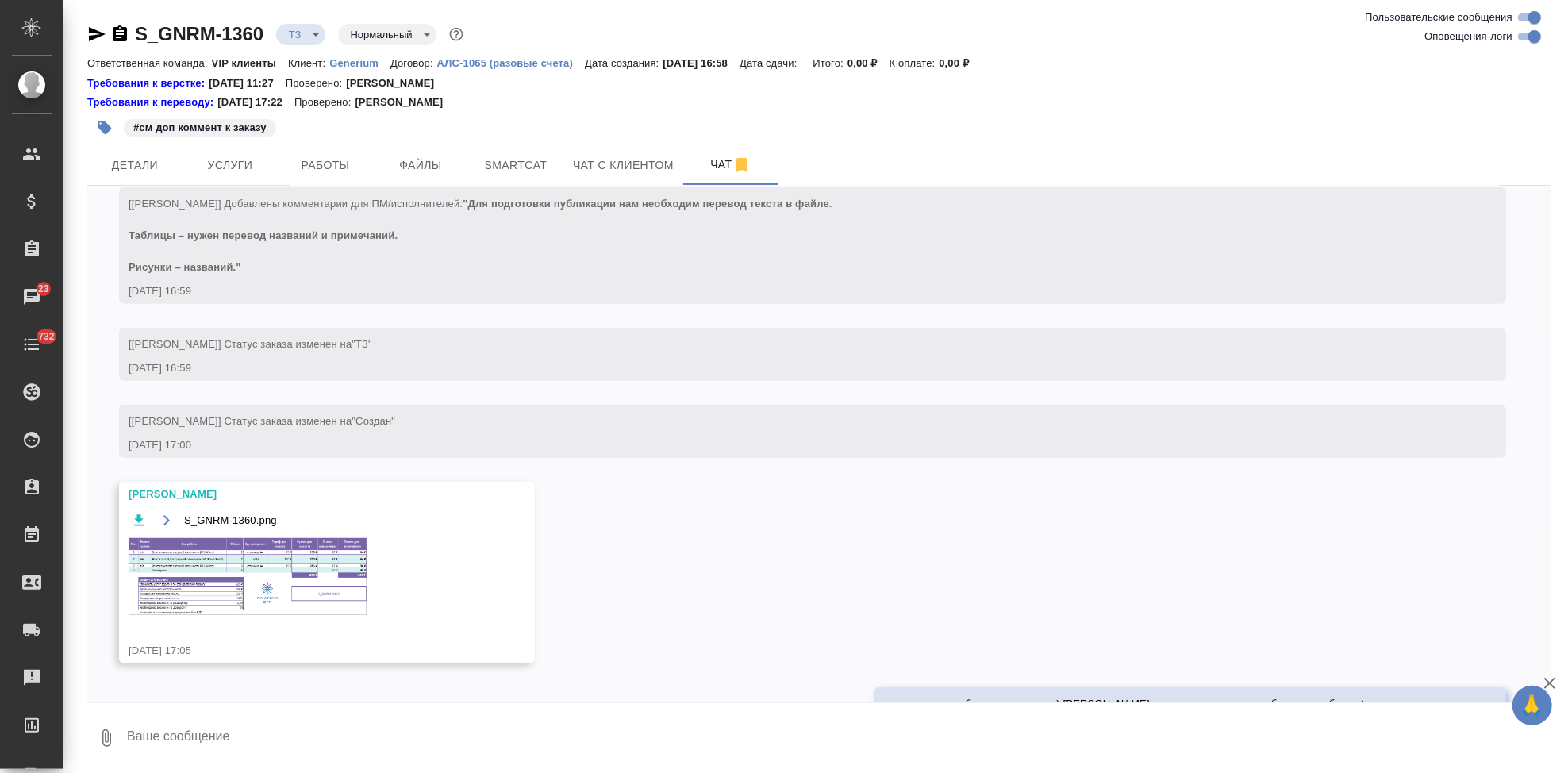
paste textarea "в"
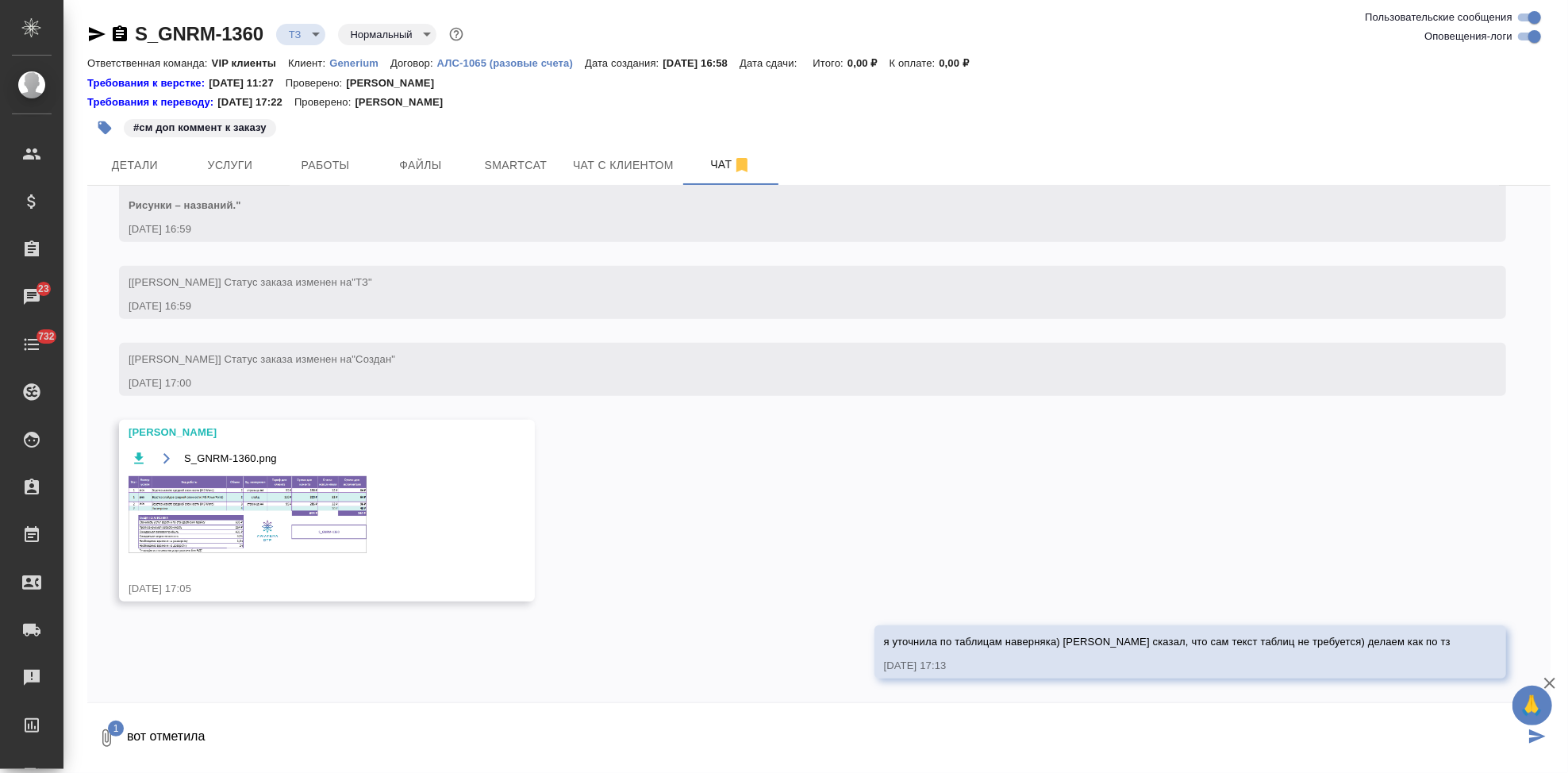
type textarea "вот отметила"
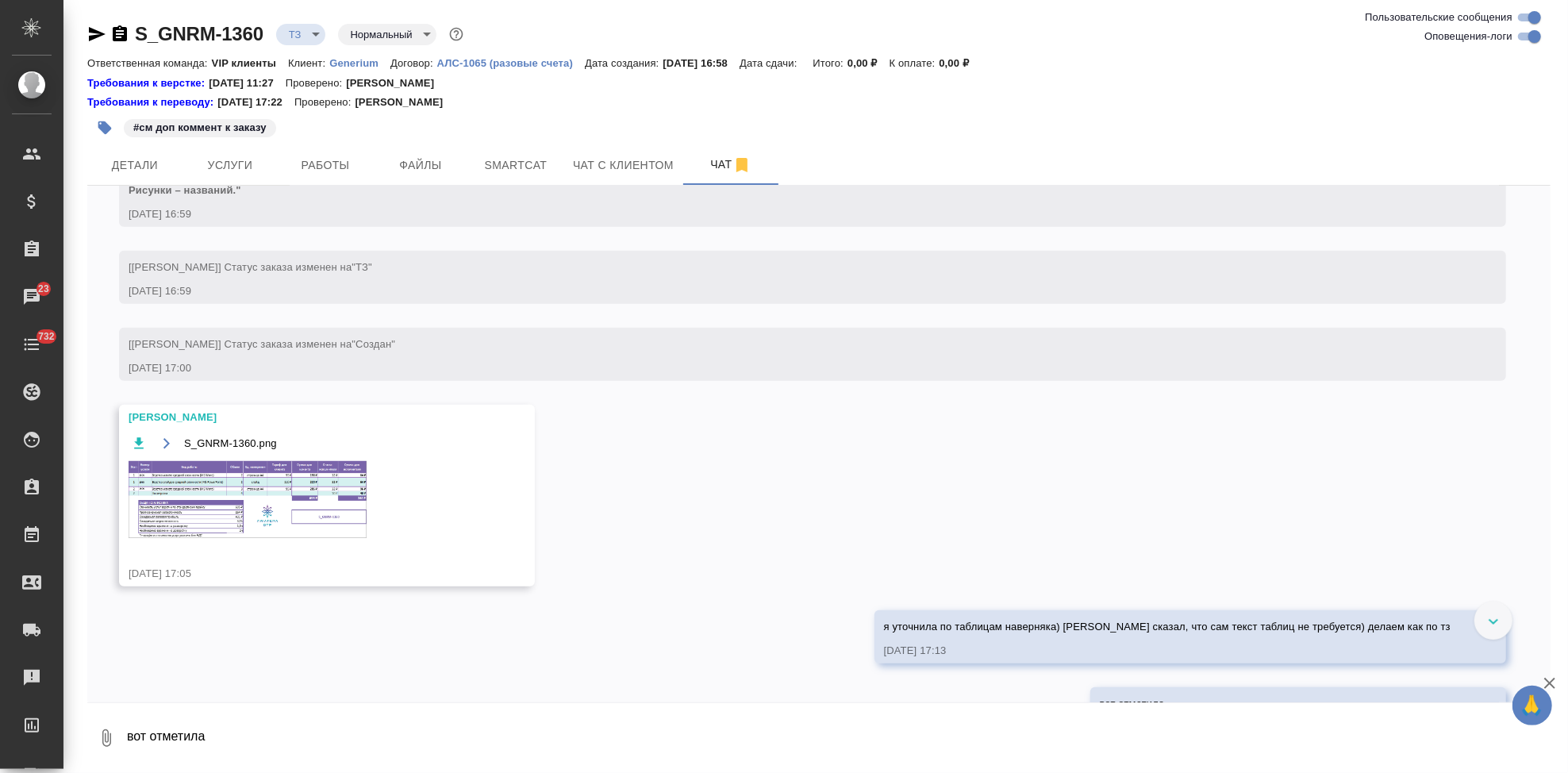
scroll to position [867, 0]
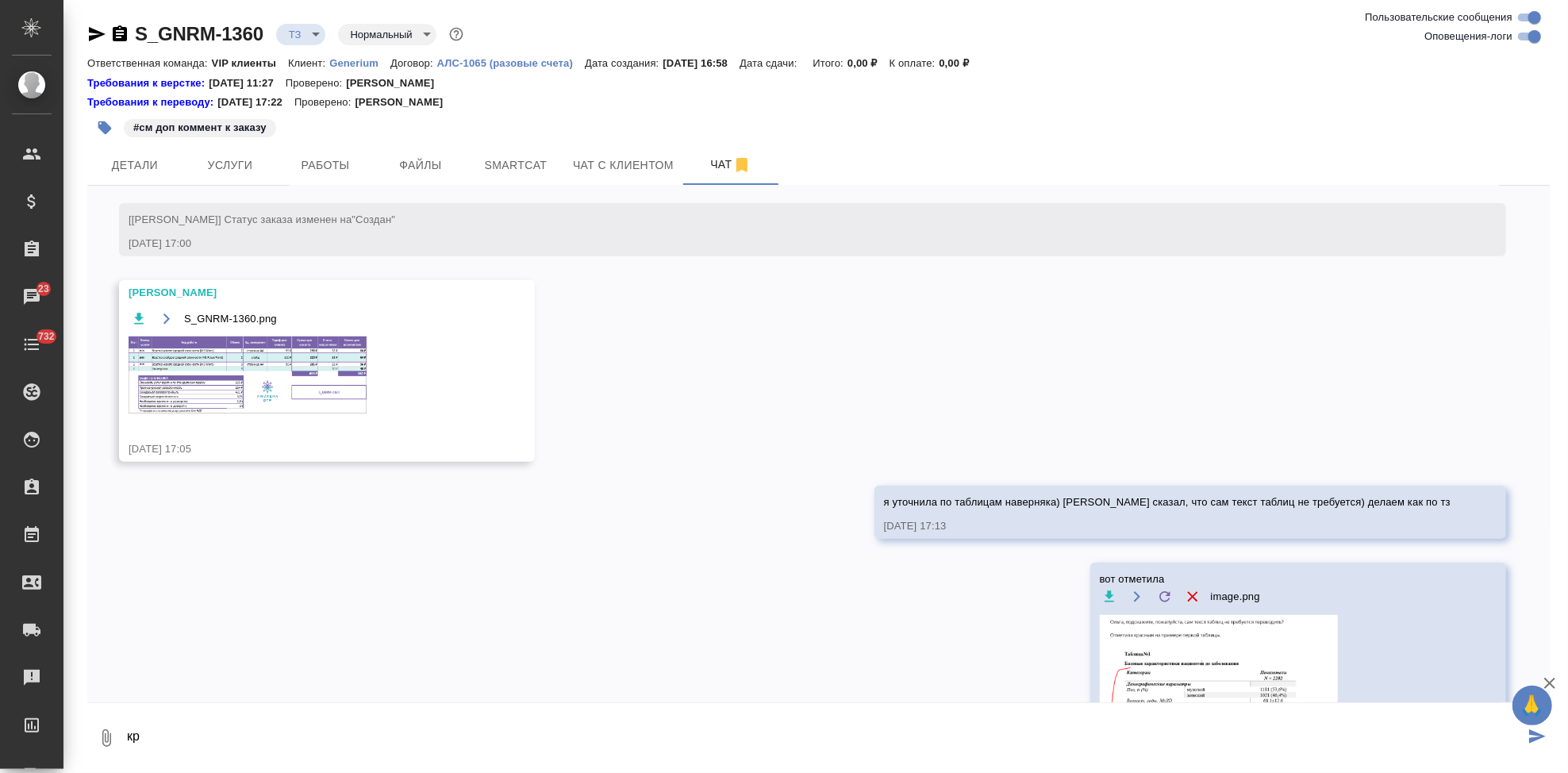
type textarea "к"
type textarea "только название и примечание_"
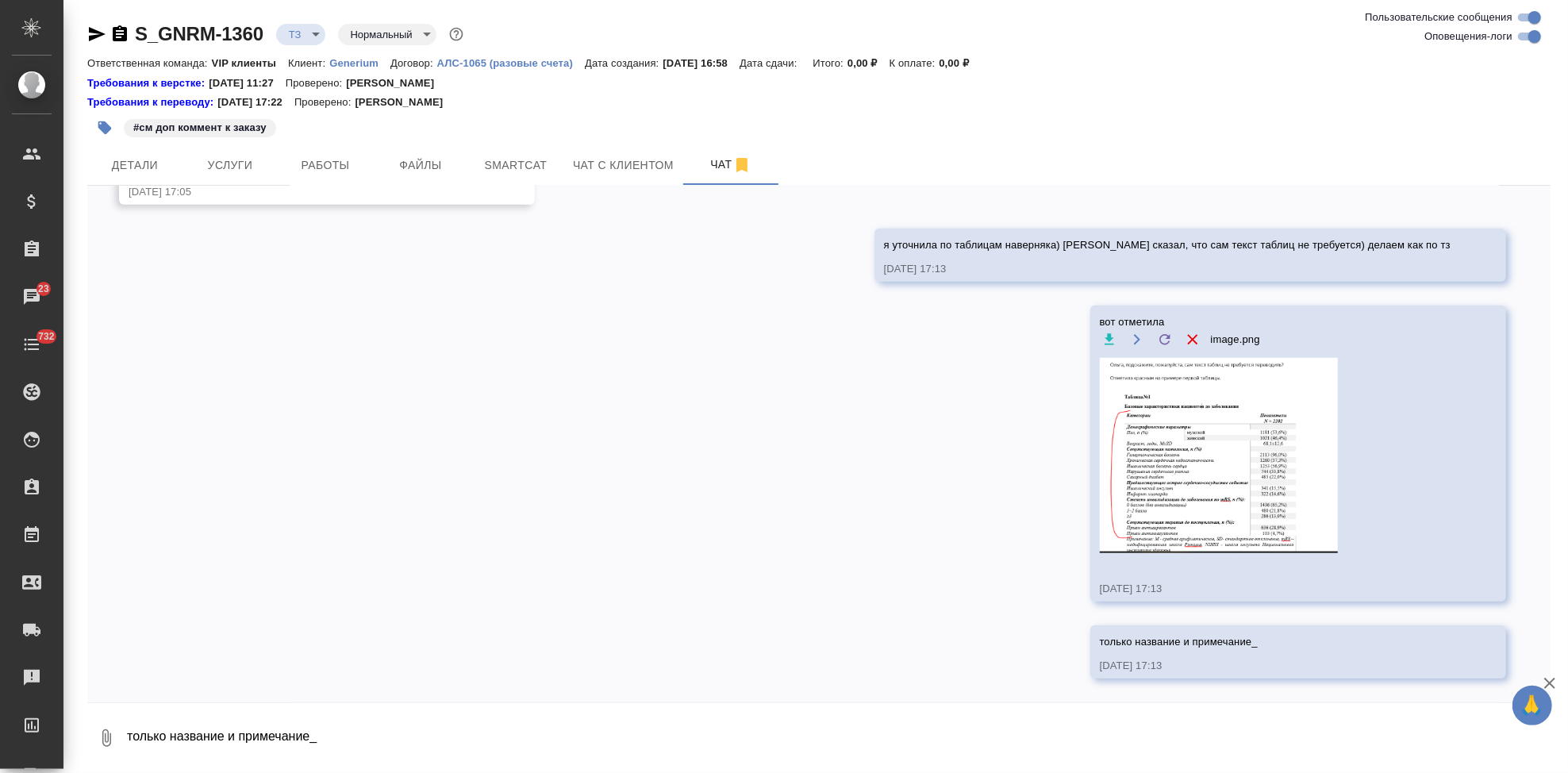
click at [1205, 439] on img at bounding box center [1218, 455] width 238 height 195
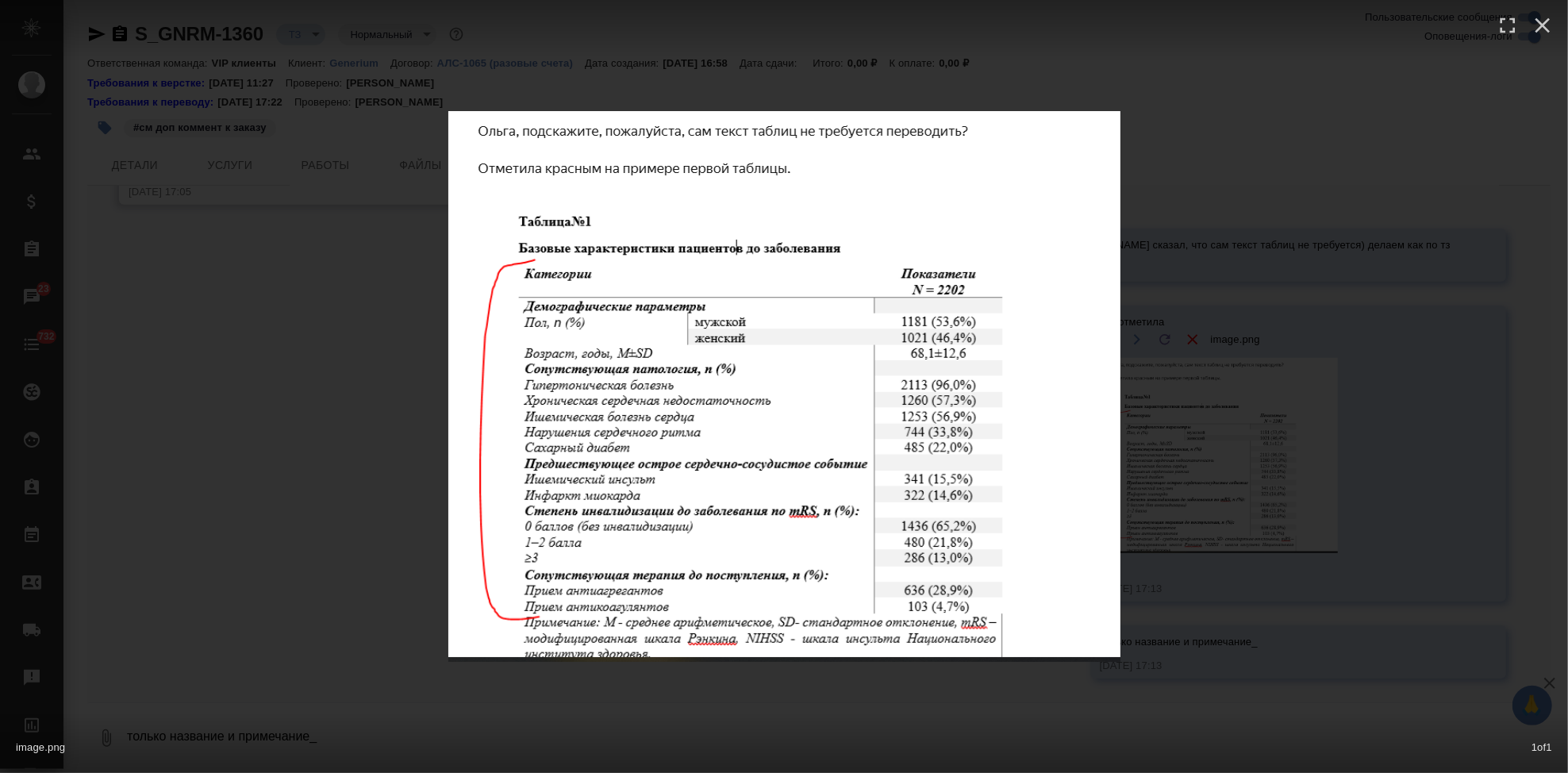
click at [790, 725] on div "image.png 1 of 1" at bounding box center [784, 743] width 1568 height 59
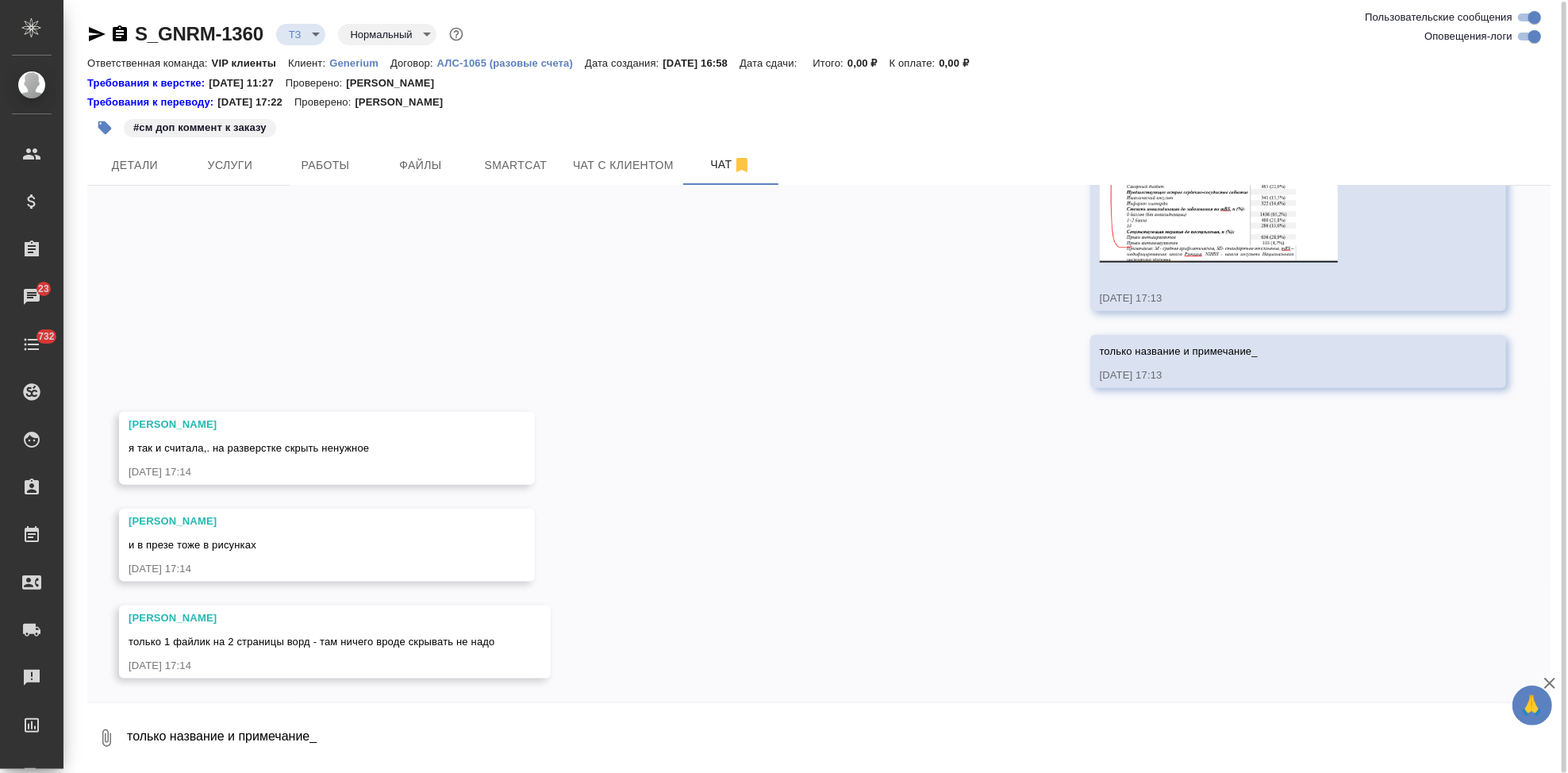
scroll to position [1, 0]
click at [254, 172] on span "Услуги" at bounding box center [230, 165] width 76 height 20
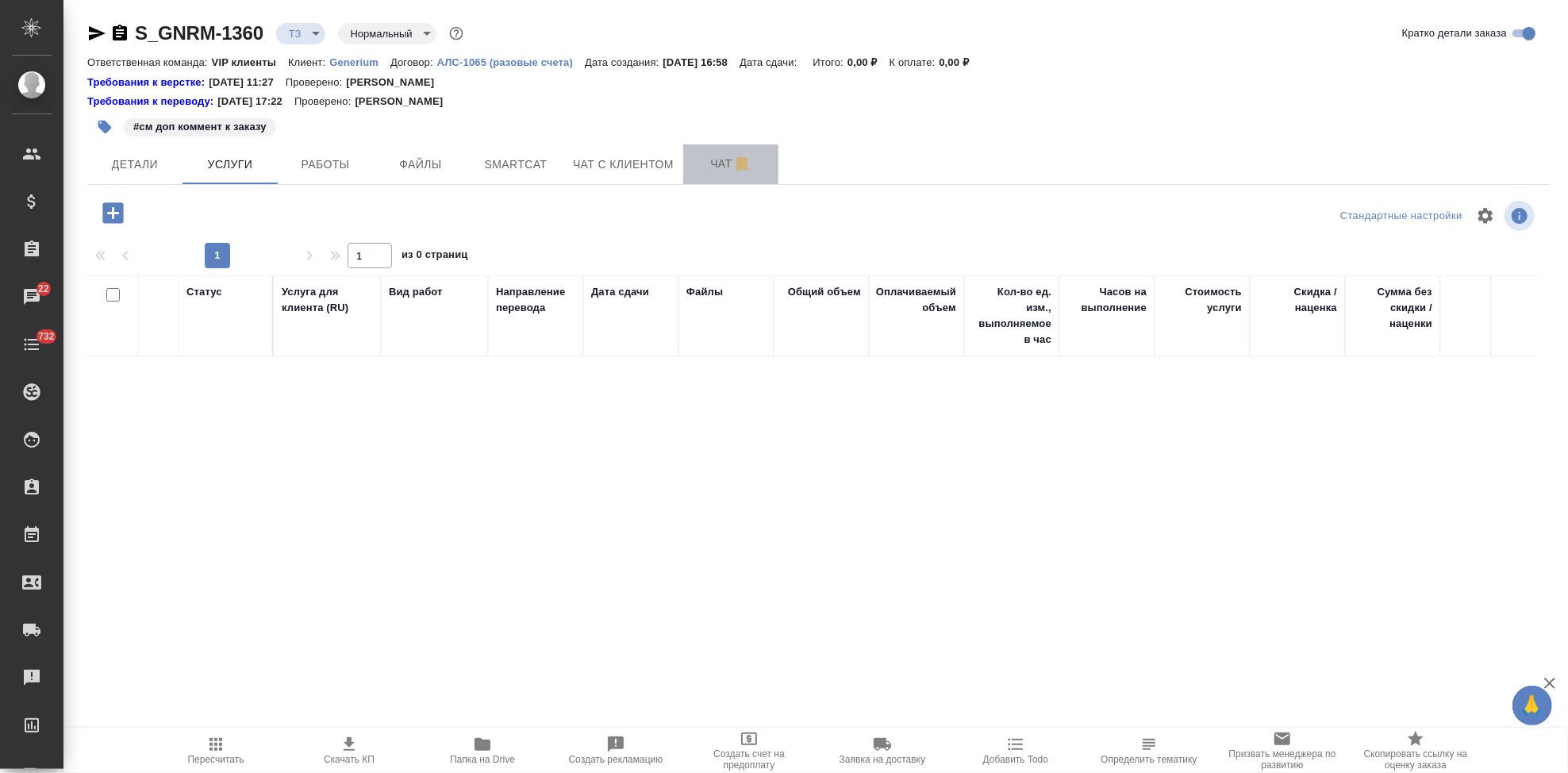
click at [711, 169] on span "Чат" at bounding box center [731, 164] width 76 height 20
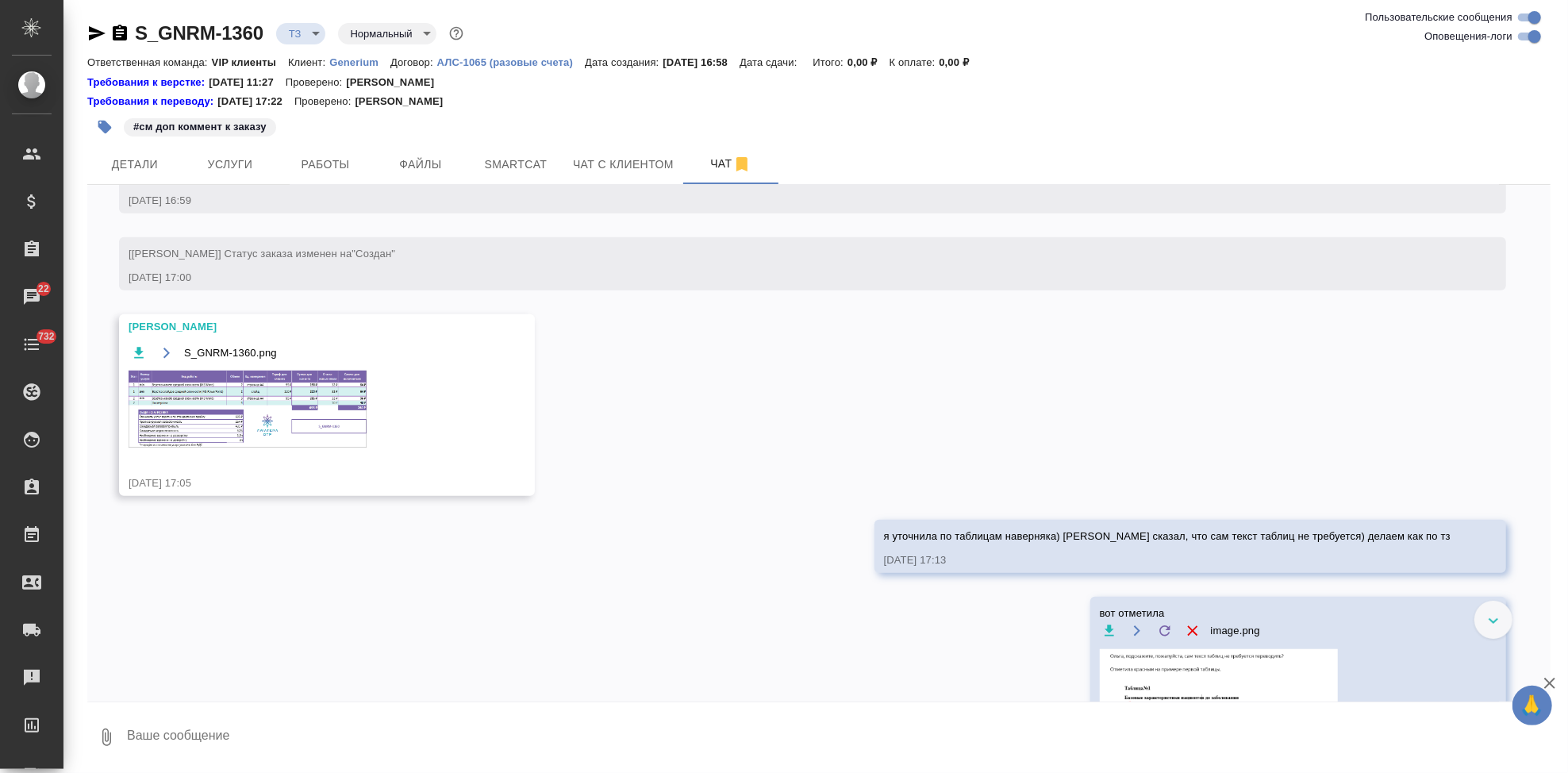
scroll to position [636, 0]
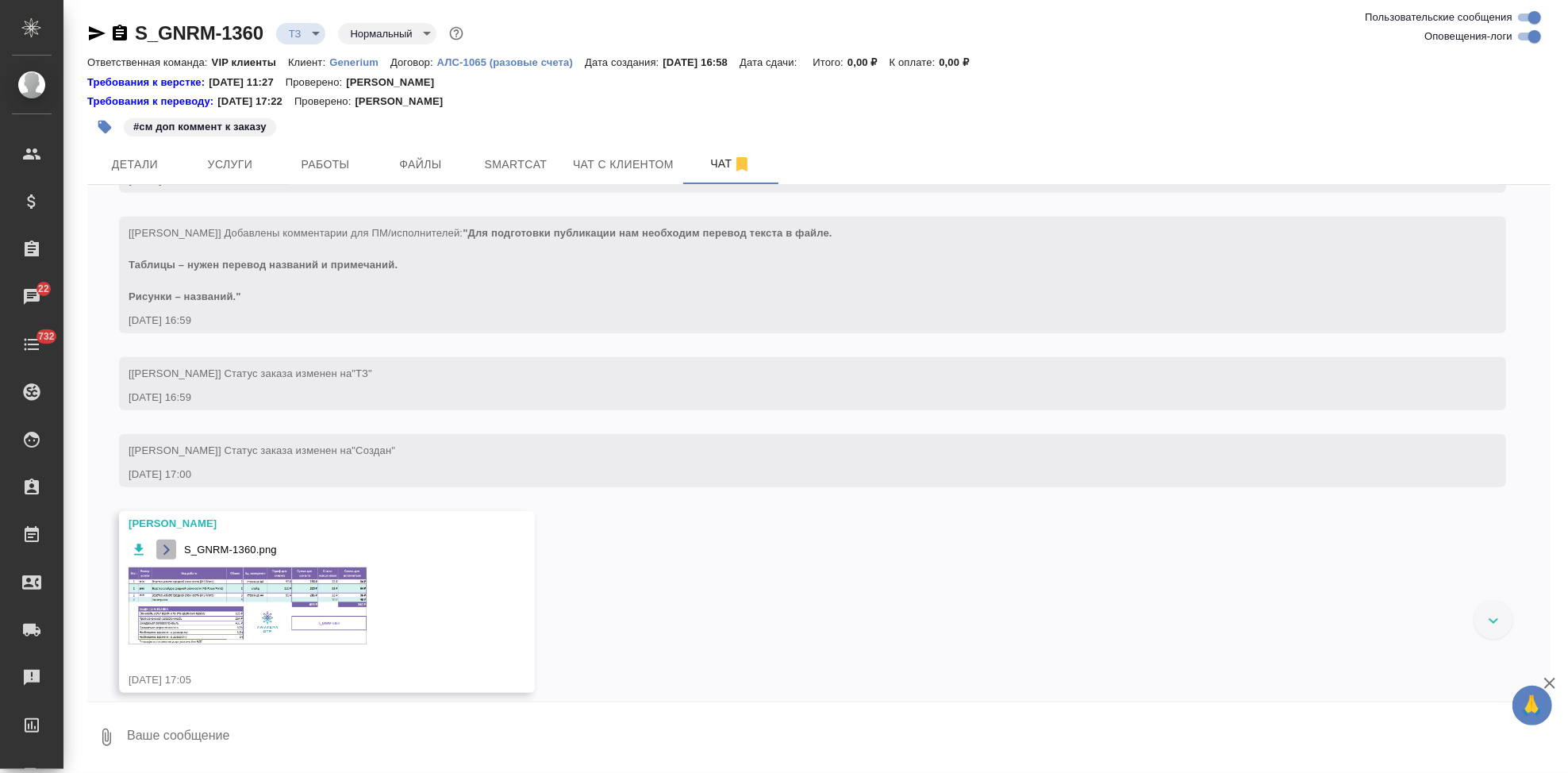
click at [162, 556] on icon "button" at bounding box center [167, 550] width 13 height 13
click at [241, 168] on span "Услуги" at bounding box center [230, 165] width 76 height 20
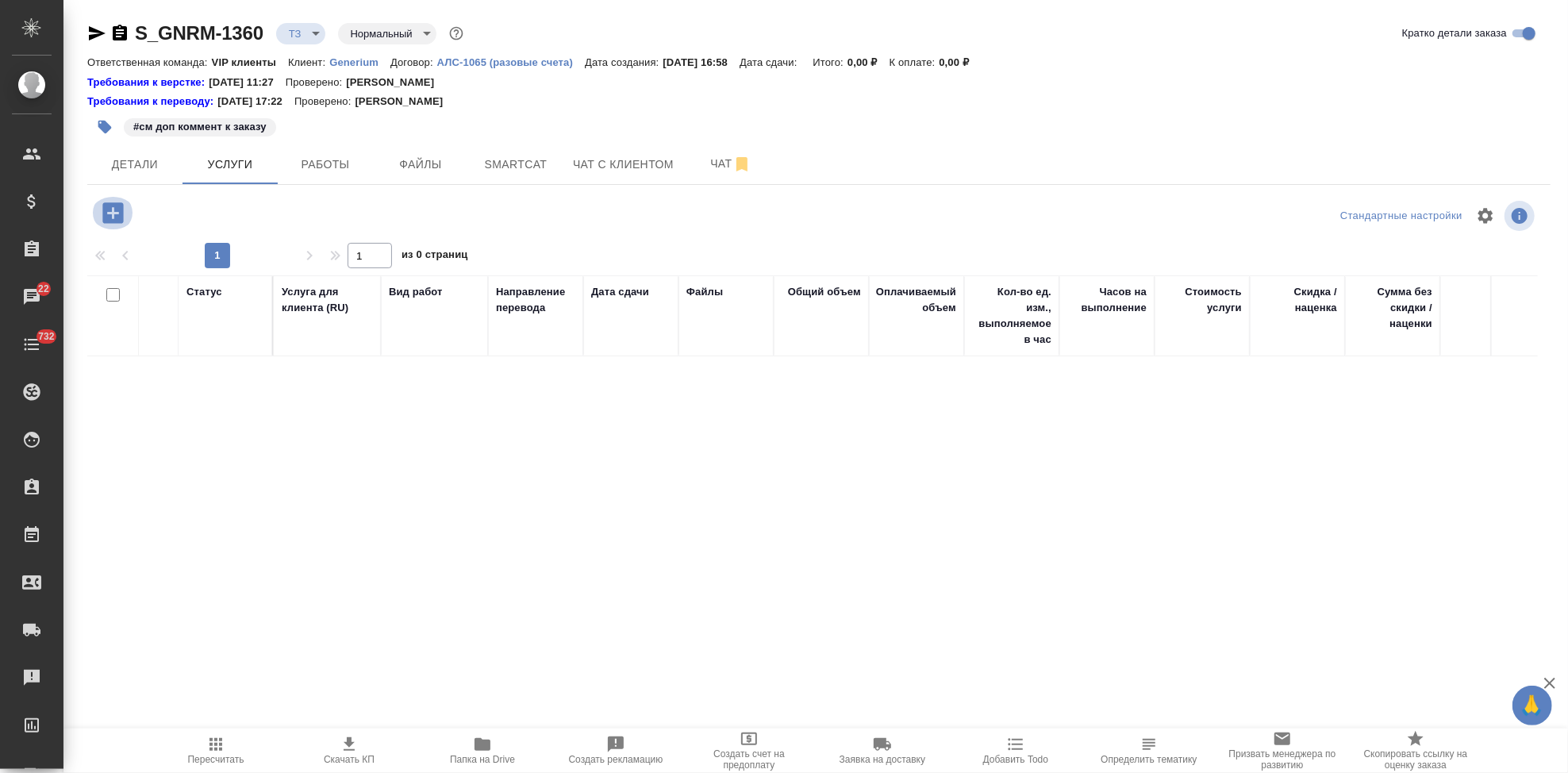
click at [112, 214] on icon "button" at bounding box center [112, 213] width 28 height 28
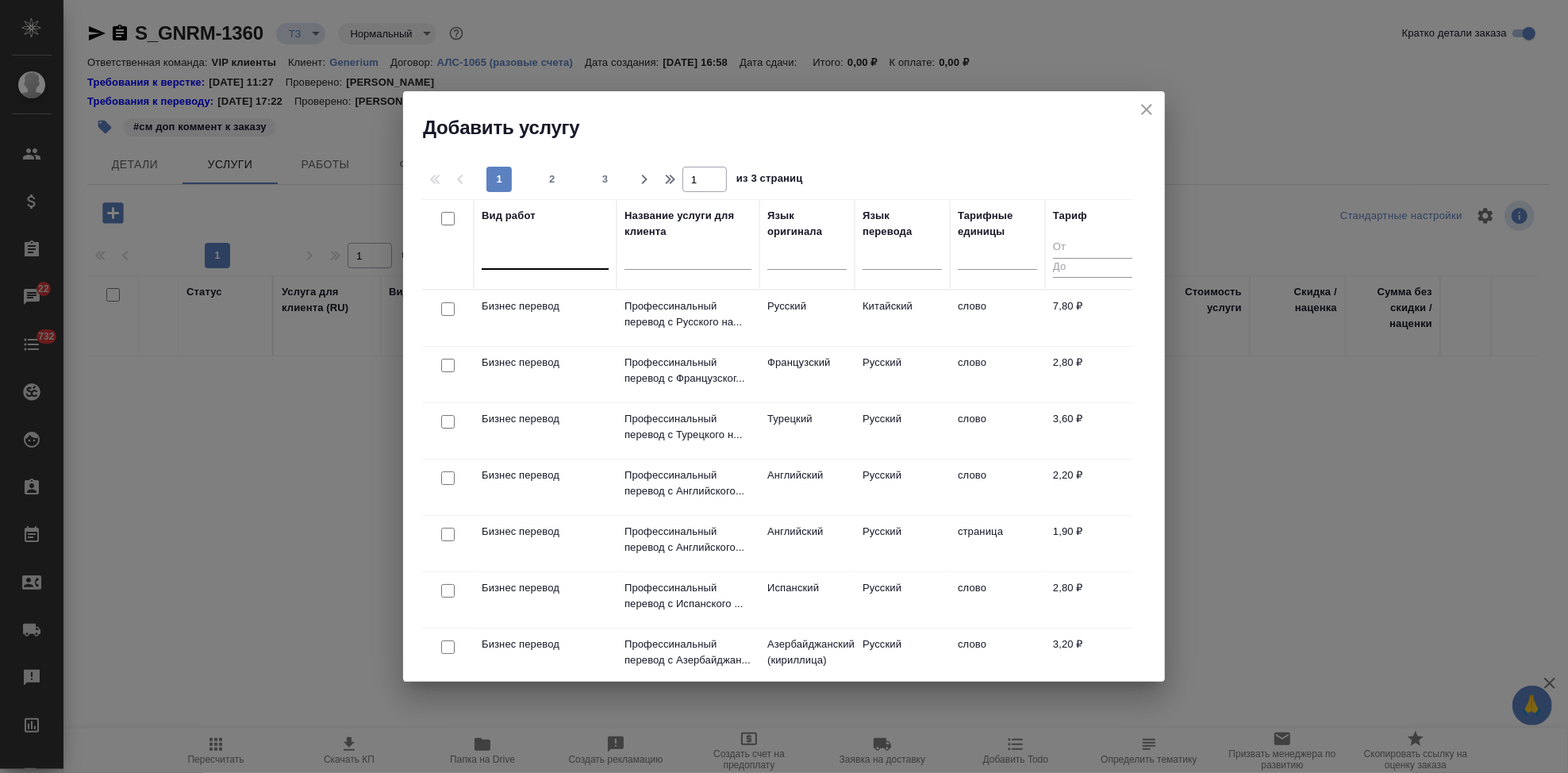
click at [535, 260] on div at bounding box center [545, 253] width 127 height 23
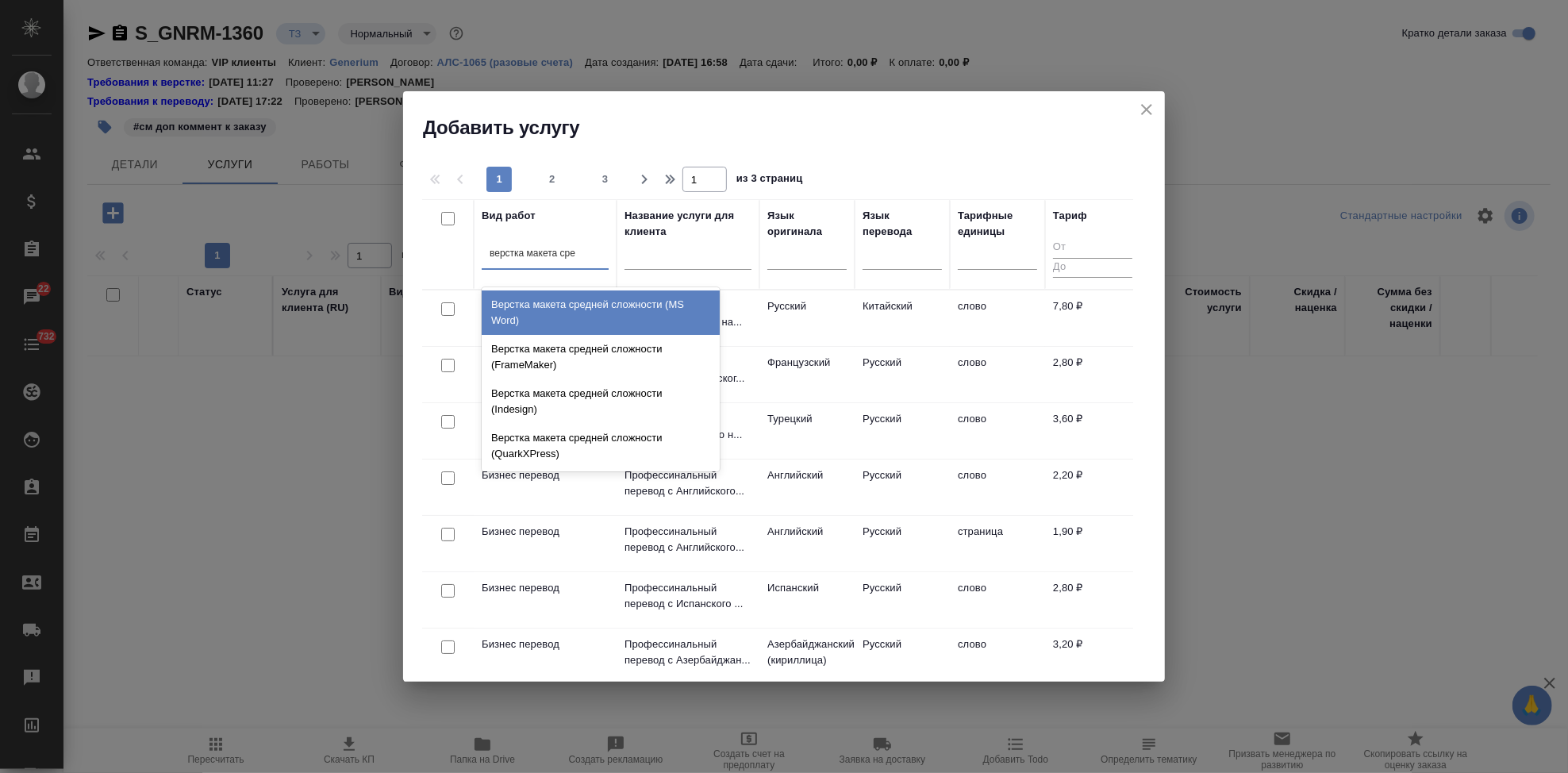
type input "верстка макета сред"
click at [664, 331] on div "Верстка макета средней сложности (MS Word)" at bounding box center [601, 313] width 238 height 44
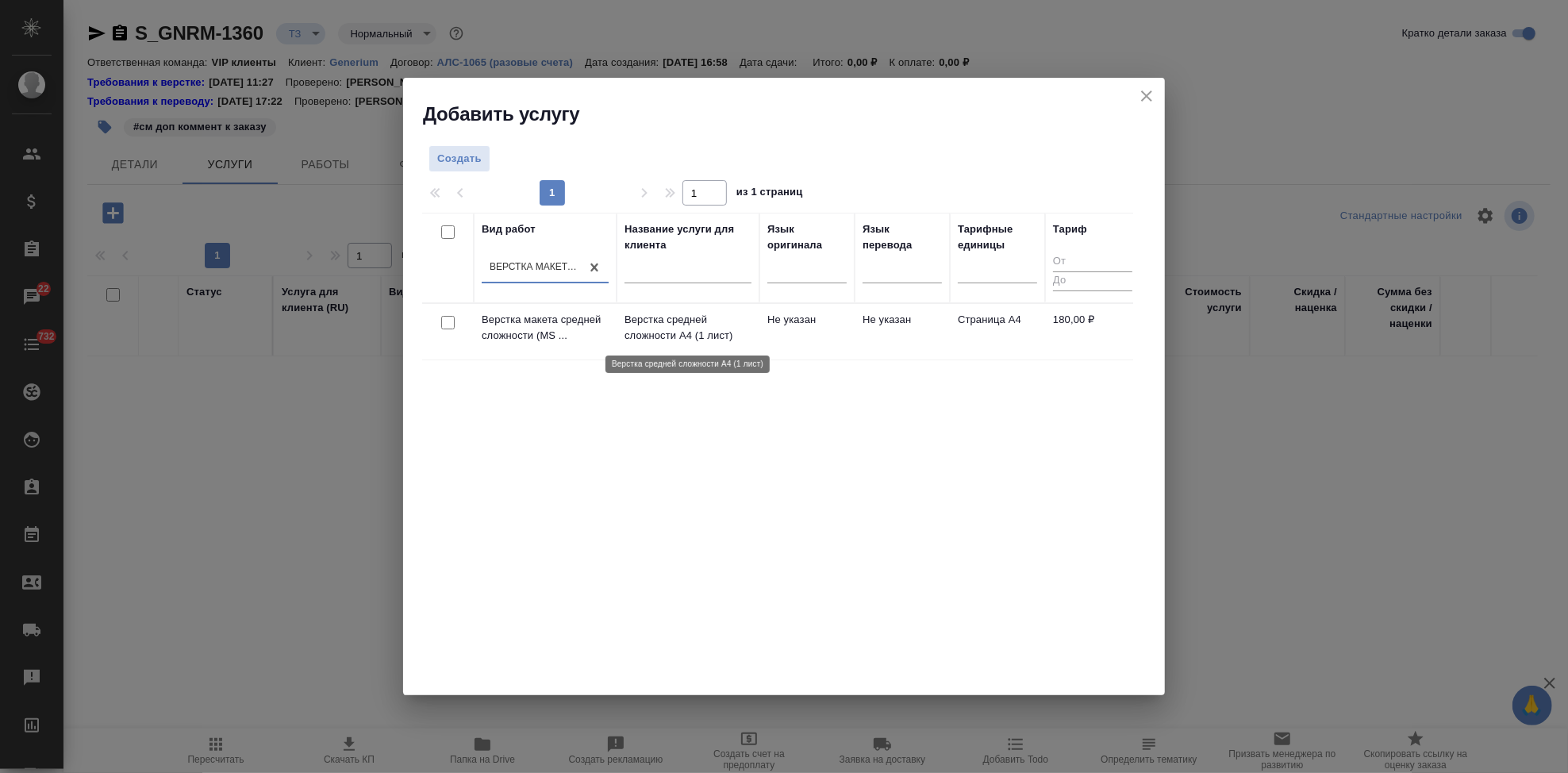
click at [726, 319] on p "Верстка средней сложности А4 (1 лист)" at bounding box center [688, 327] width 127 height 32
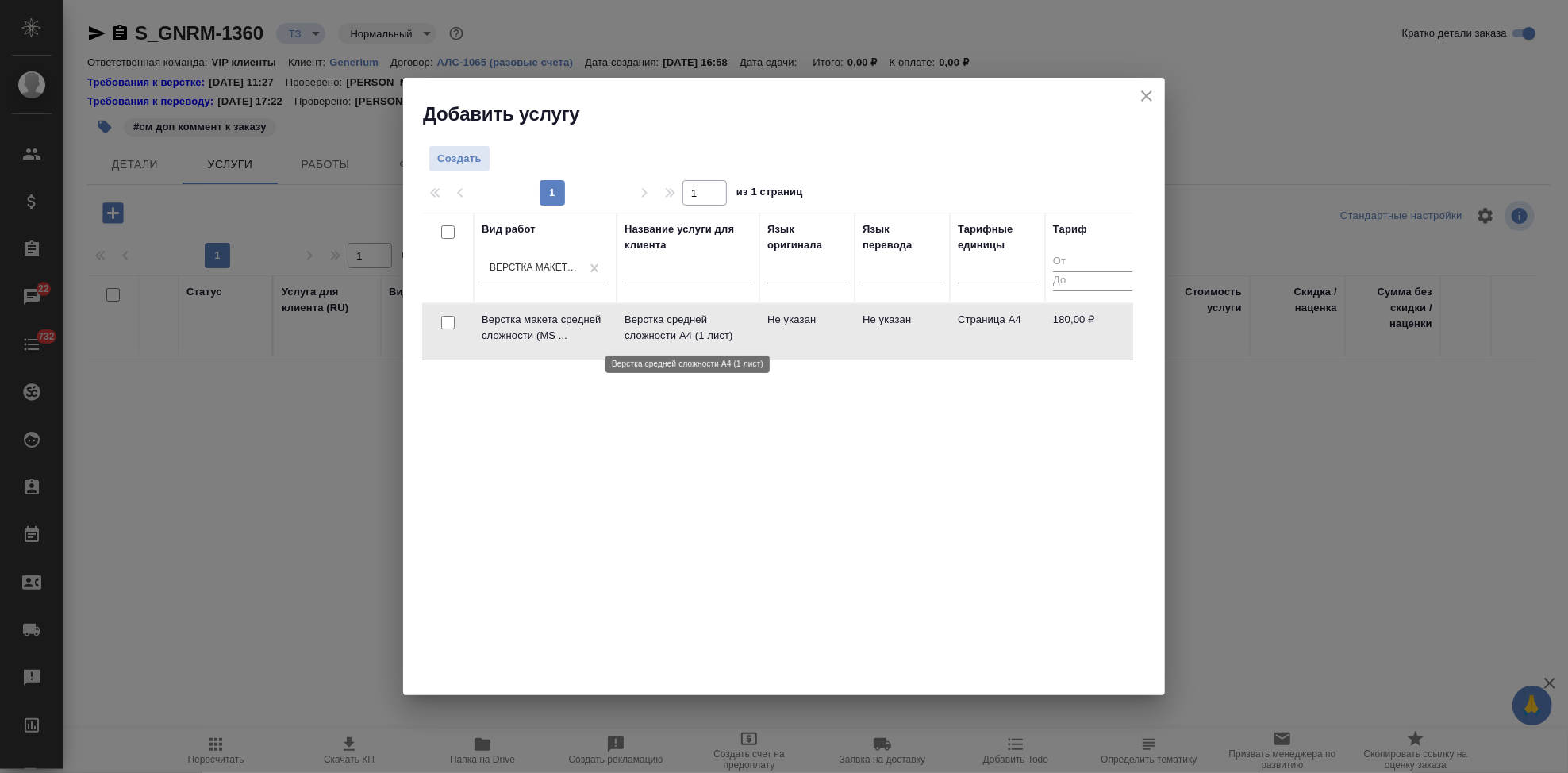
click at [726, 319] on p "Верстка средней сложности А4 (1 лист)" at bounding box center [688, 327] width 127 height 32
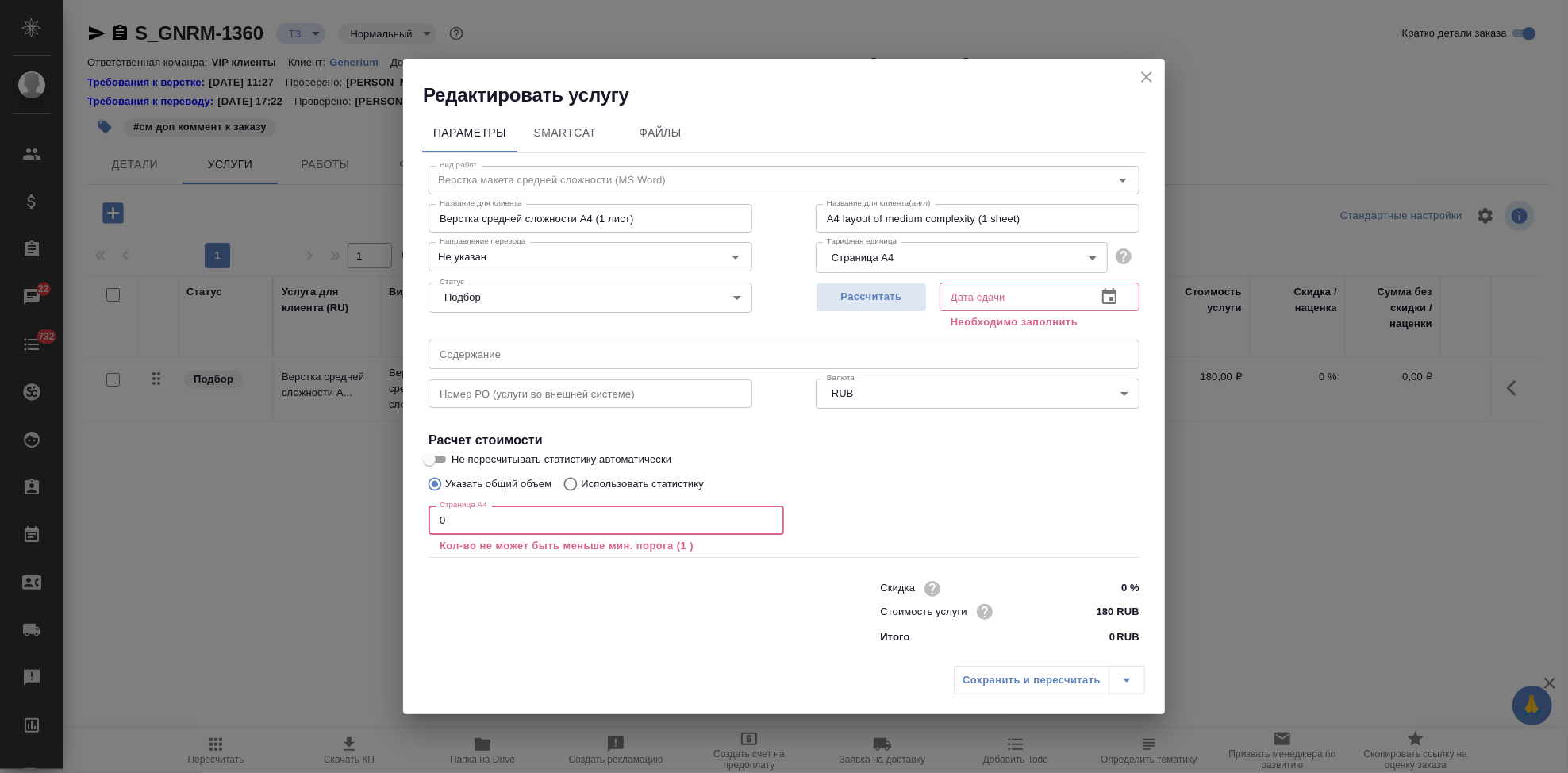
click at [470, 513] on input "0" at bounding box center [606, 520] width 355 height 29
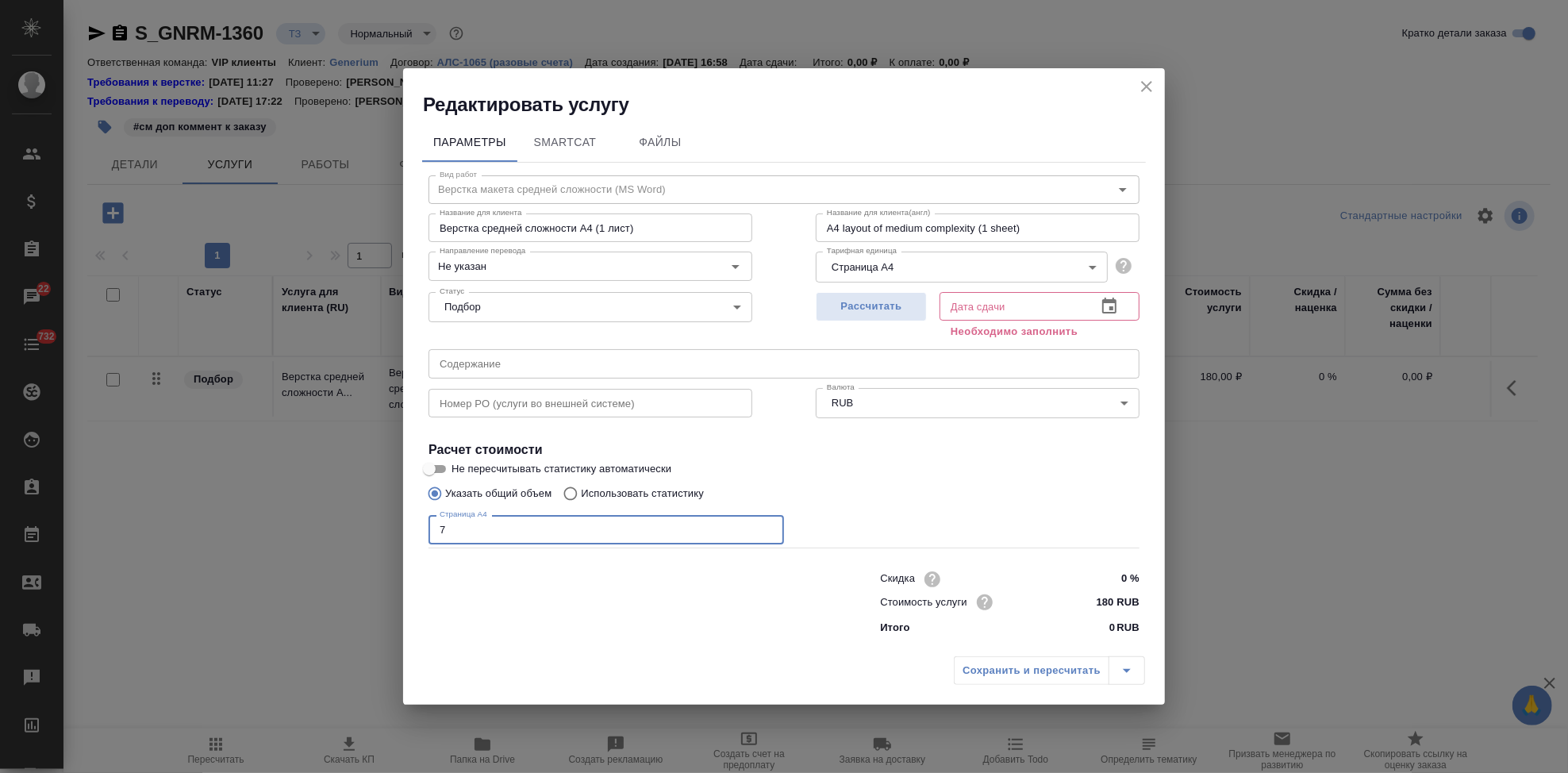
type input "7"
click at [1116, 310] on icon "button" at bounding box center [1110, 305] width 14 height 16
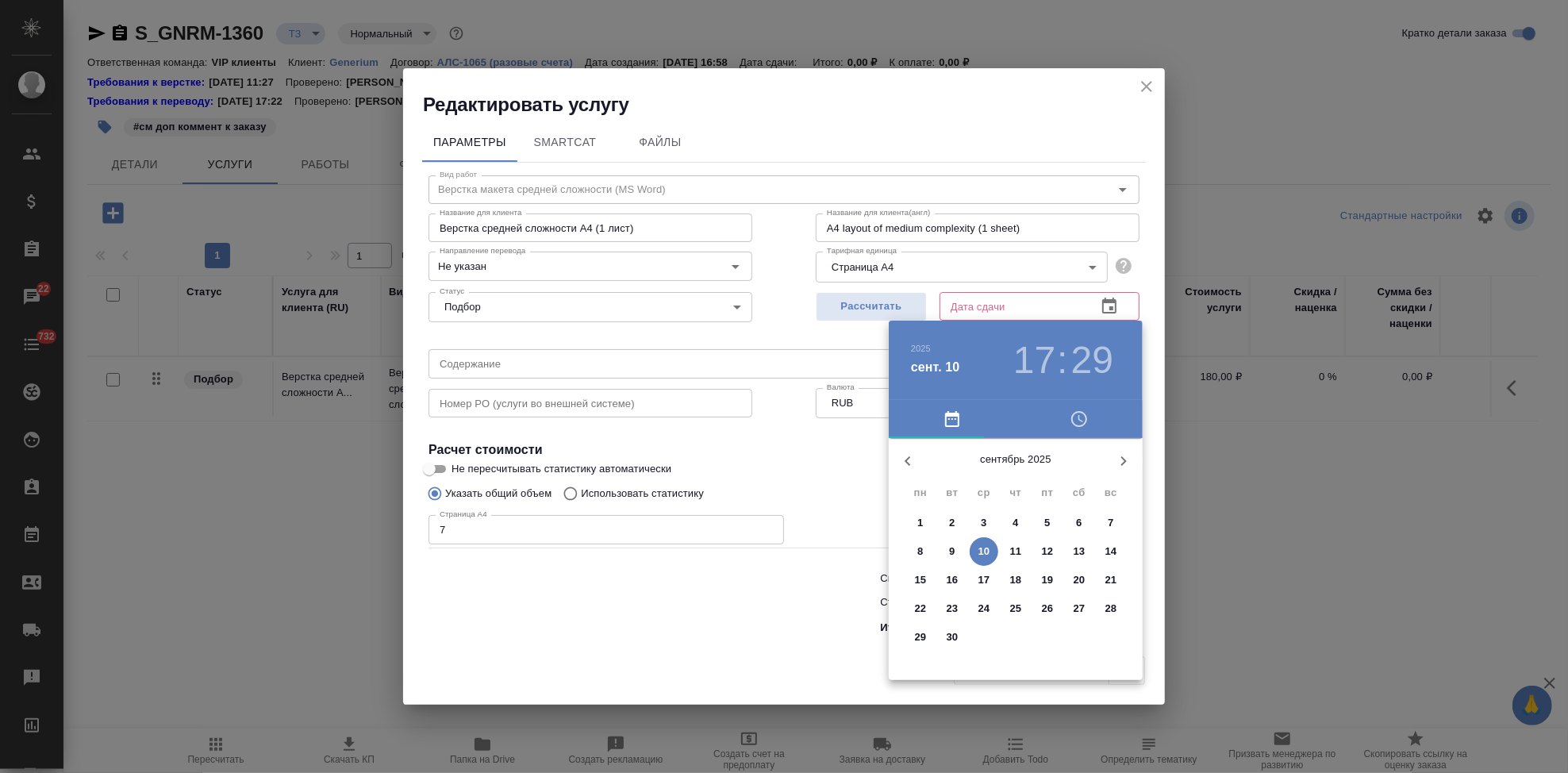
click at [1053, 547] on p "12" at bounding box center [1047, 552] width 12 height 16
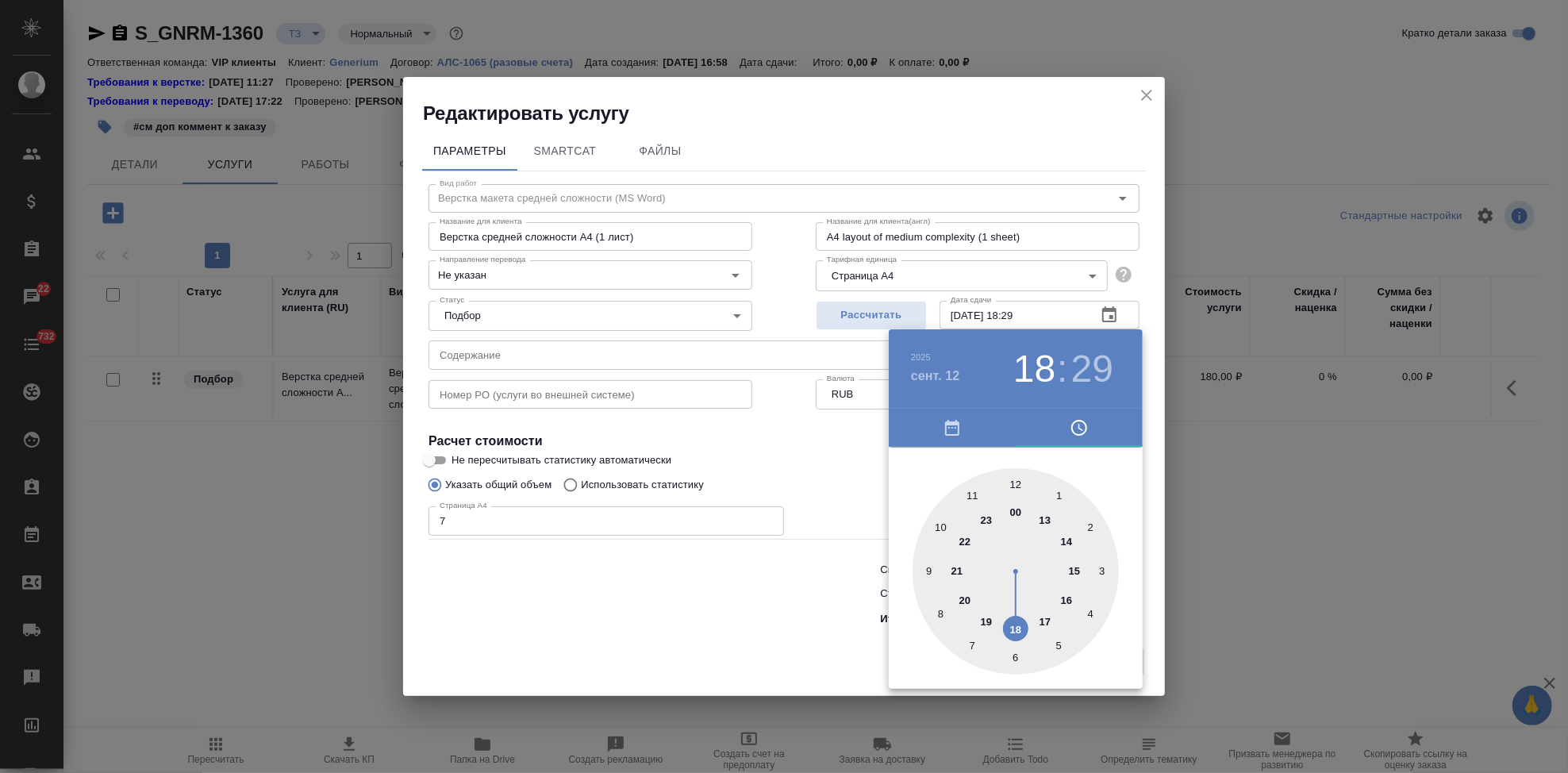
click at [1025, 639] on div at bounding box center [1015, 572] width 207 height 207
type input "12.09.2025 18:00"
drag, startPoint x: 1016, startPoint y: 518, endPoint x: 1015, endPoint y: 507, distance: 11.0
click at [1015, 507] on div at bounding box center [1015, 572] width 207 height 207
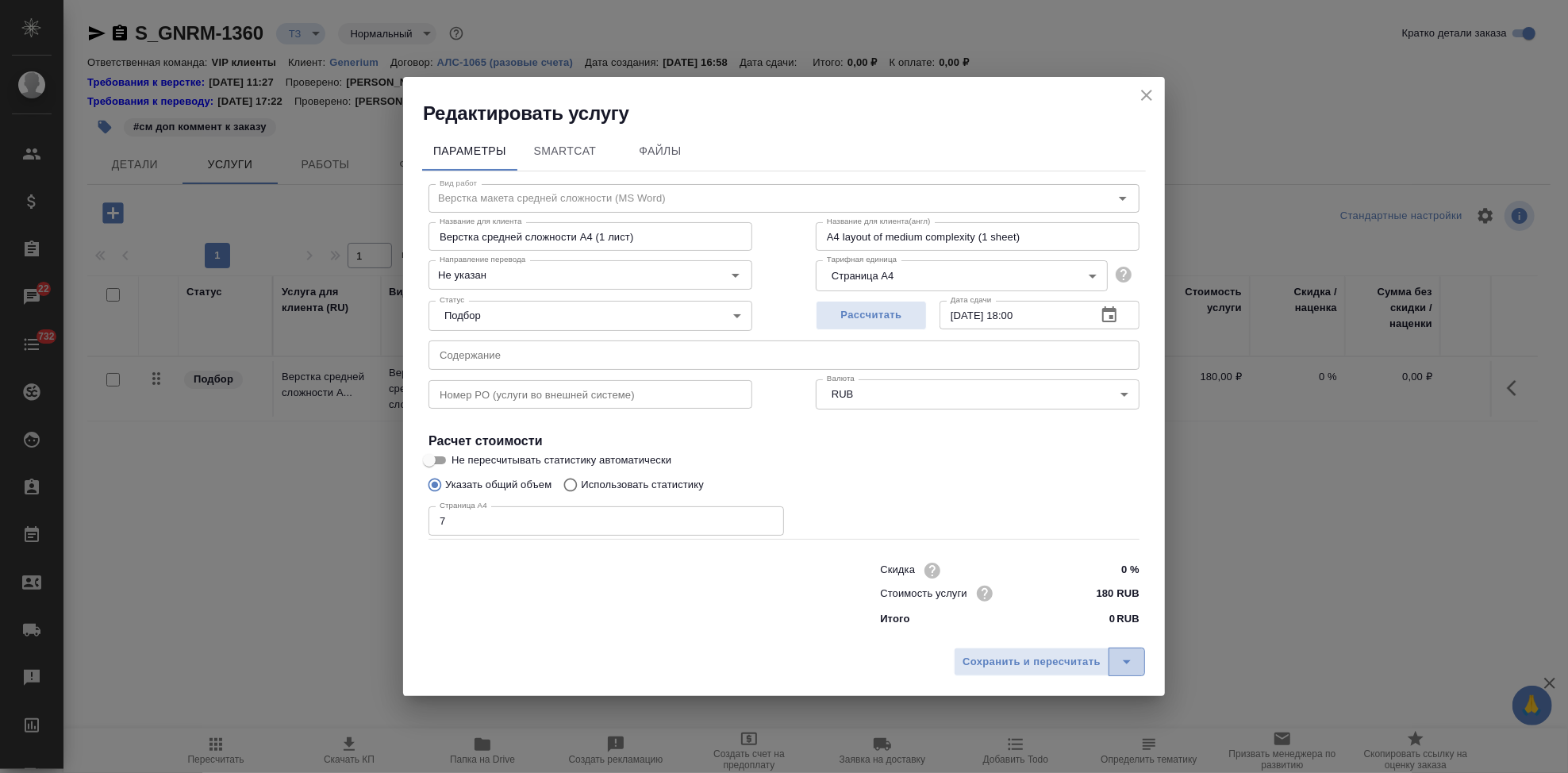
click at [1123, 671] on icon "split button" at bounding box center [1126, 662] width 19 height 19
click at [1051, 620] on li "Сохранить" at bounding box center [1052, 629] width 191 height 25
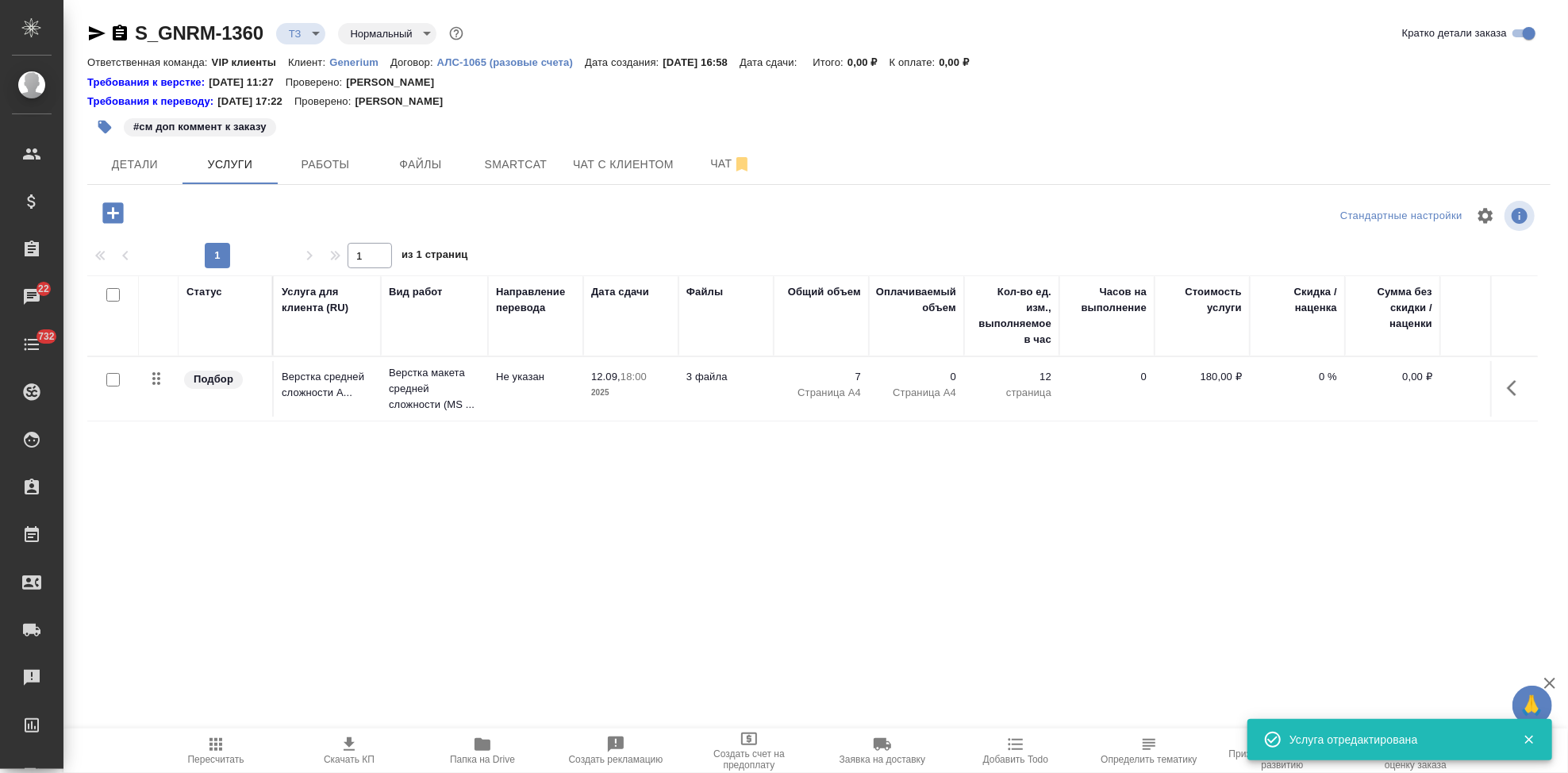
click at [111, 213] on icon "button" at bounding box center [112, 213] width 28 height 28
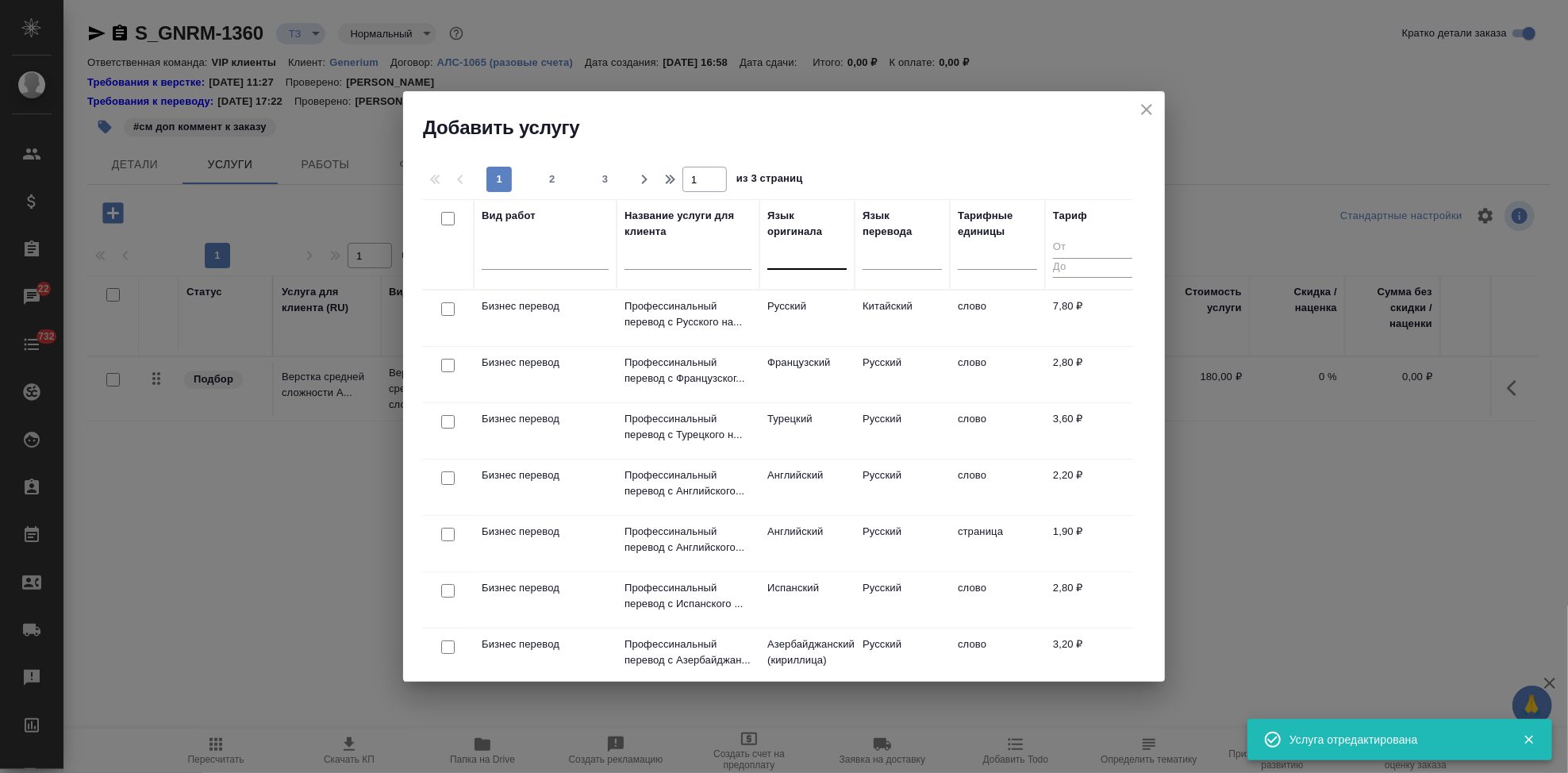
click at [786, 261] on div at bounding box center [807, 253] width 80 height 23
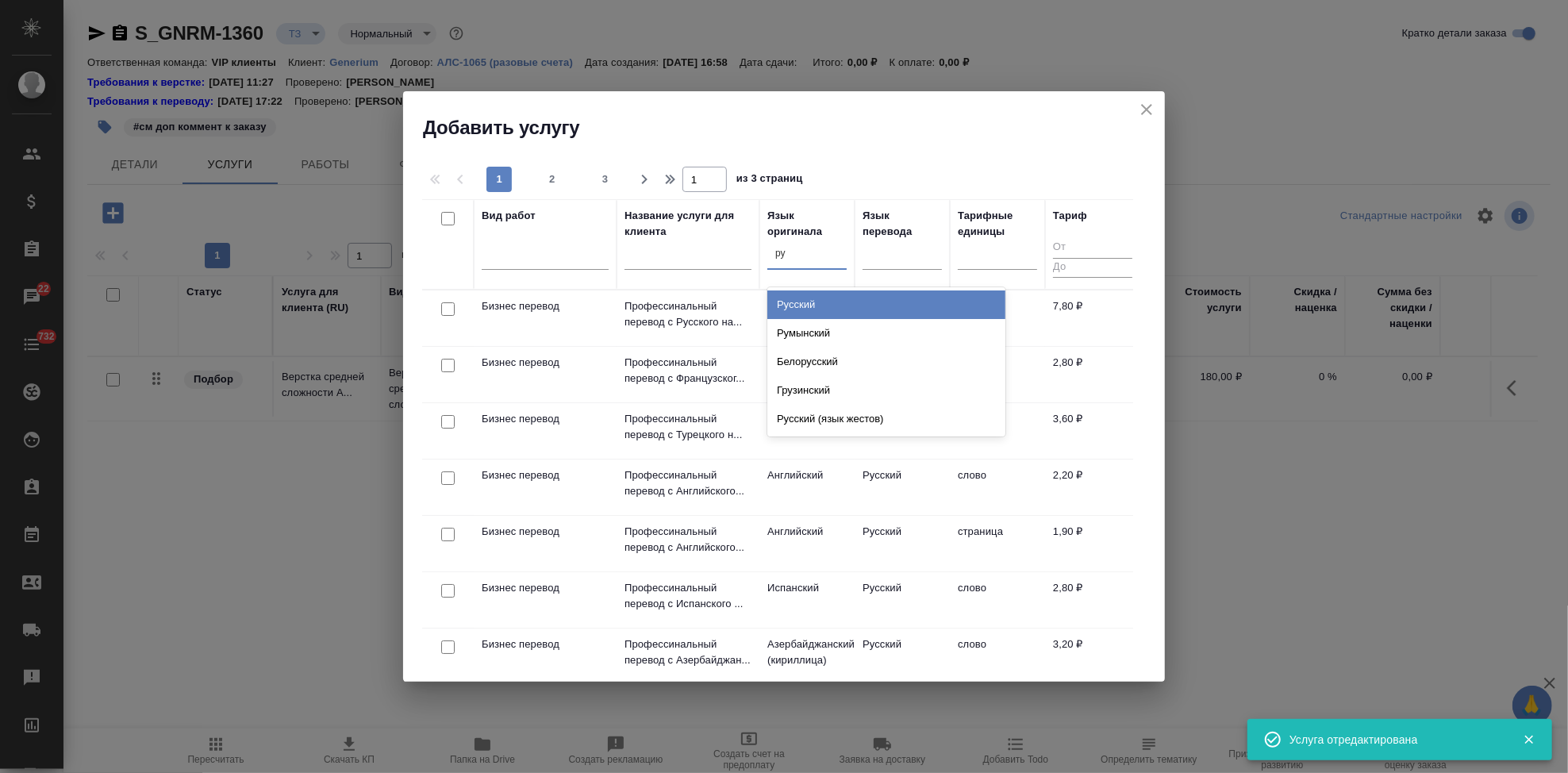
type input "рус"
click at [838, 306] on div "Русский" at bounding box center [886, 305] width 238 height 29
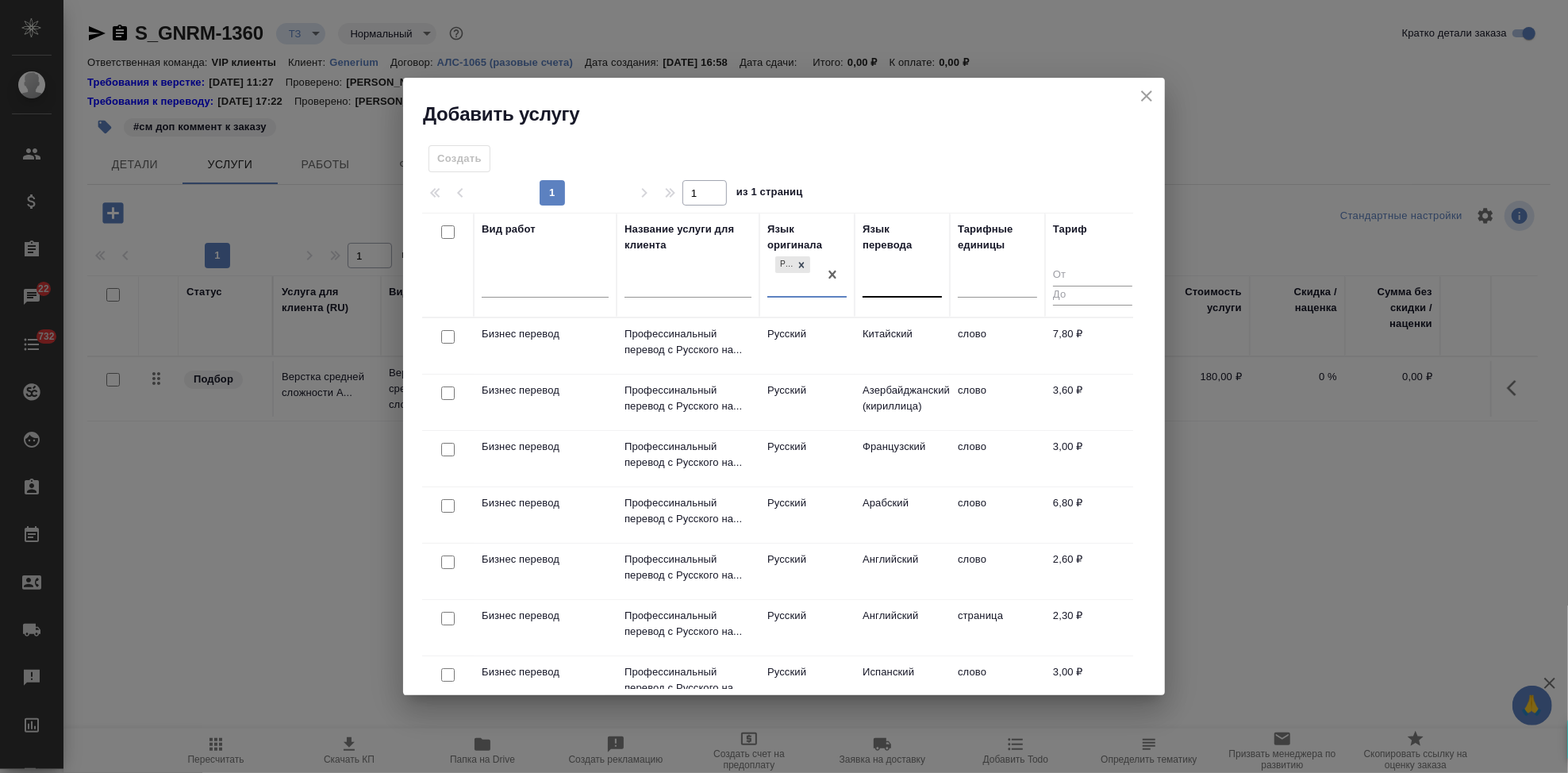
click at [890, 290] on div at bounding box center [902, 282] width 80 height 23
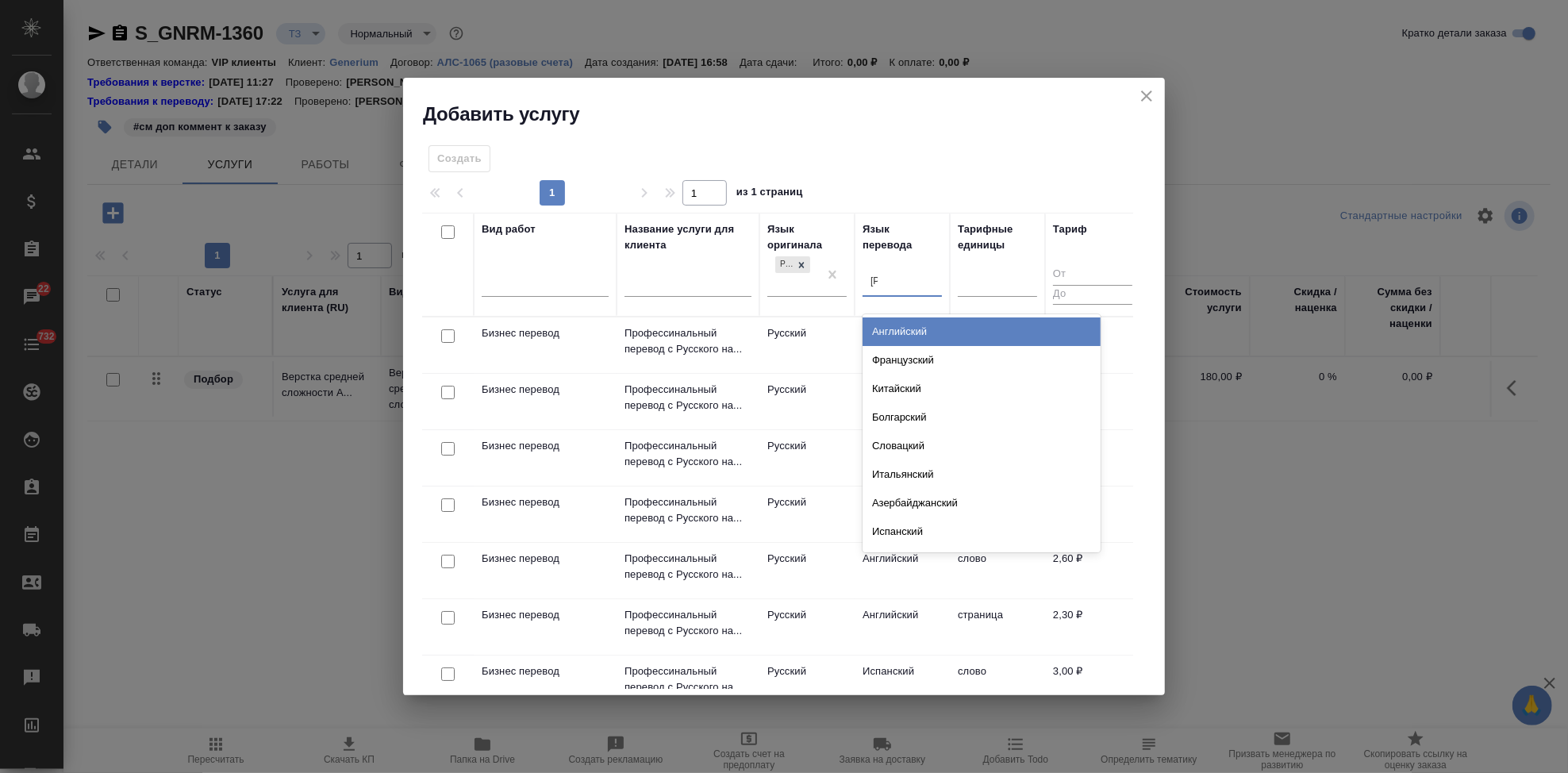
type input "а"
click at [938, 328] on div "Английский" at bounding box center [981, 332] width 238 height 29
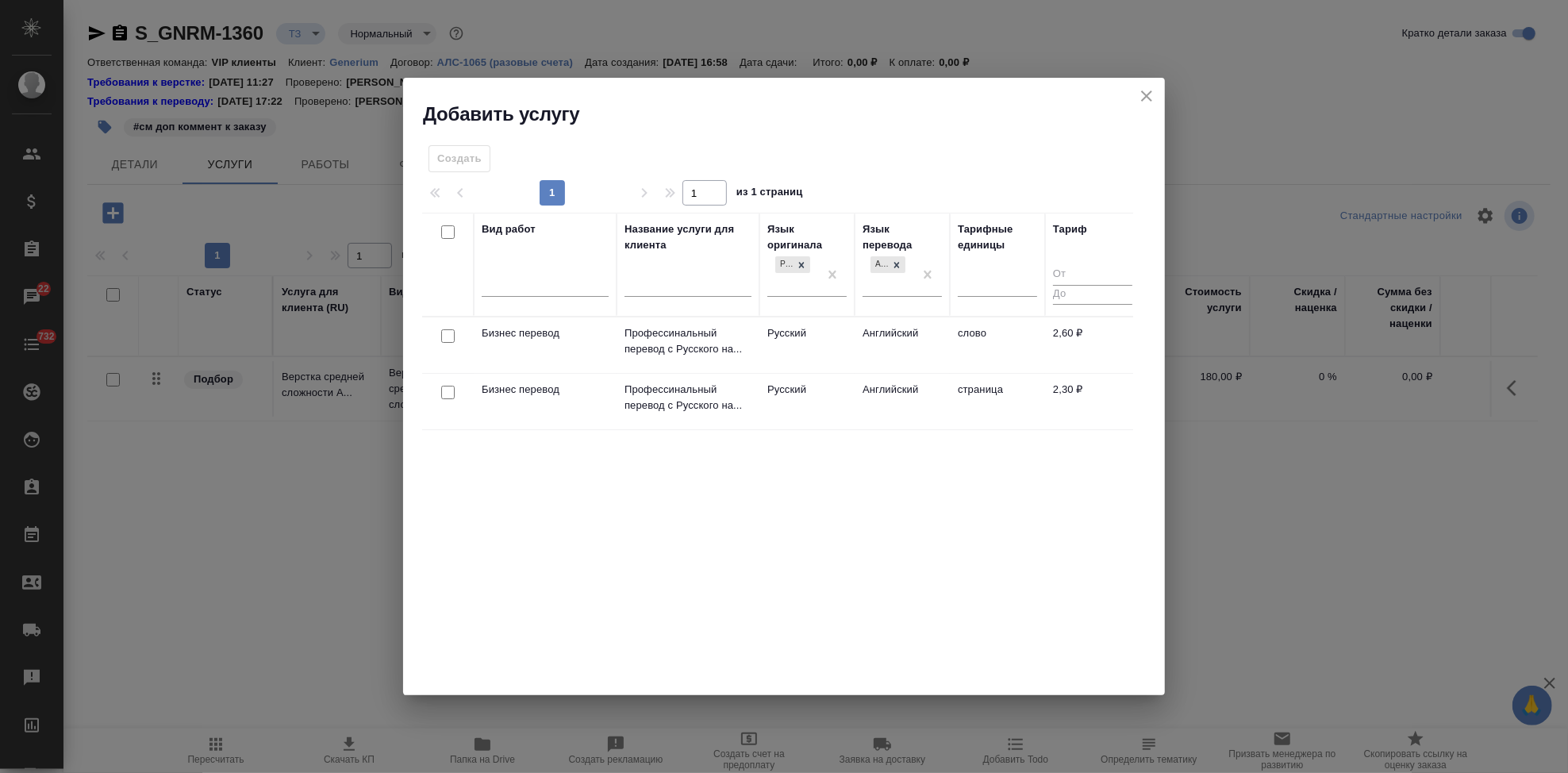
click at [777, 345] on td "Русский" at bounding box center [806, 344] width 95 height 55
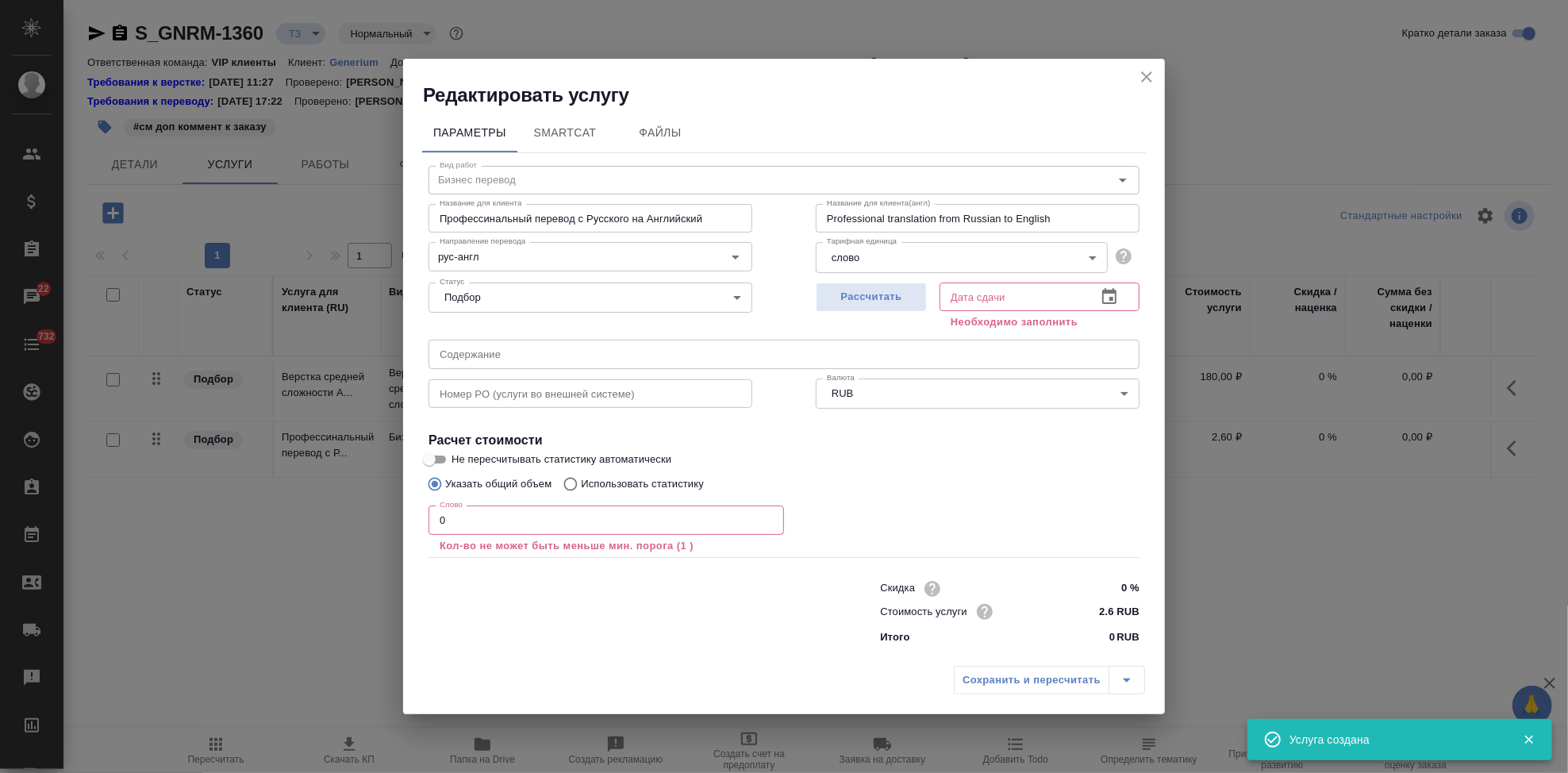
click at [710, 221] on input "Профессинальный перевод с Русского на Английский" at bounding box center [590, 218] width 323 height 29
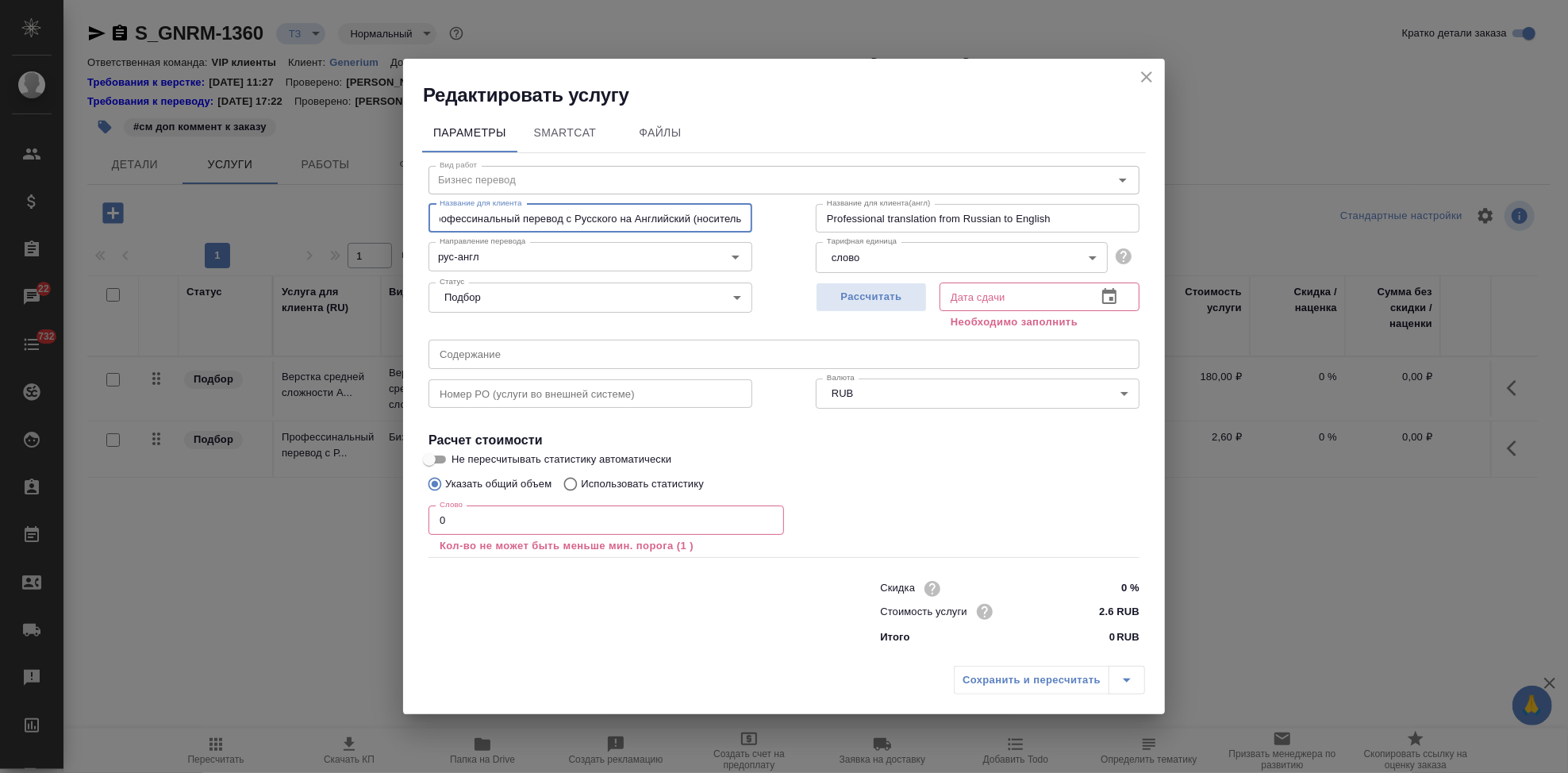
scroll to position [0, 15]
type input "Профессинальный перевод с Русского на Английский (носитель)"
click at [486, 533] on input "0" at bounding box center [606, 520] width 355 height 29
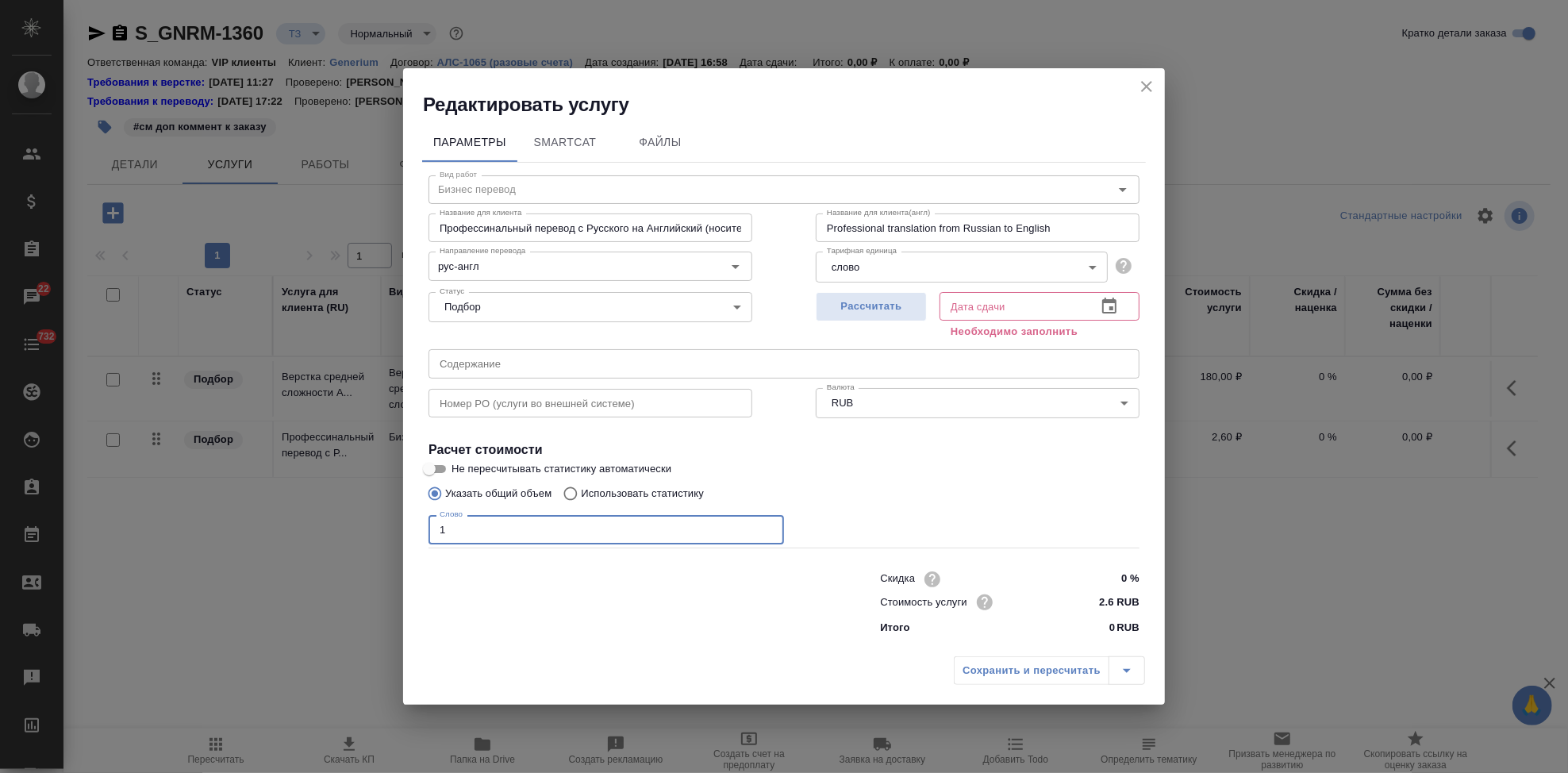
type input "1"
click at [1101, 304] on icon "button" at bounding box center [1109, 306] width 19 height 19
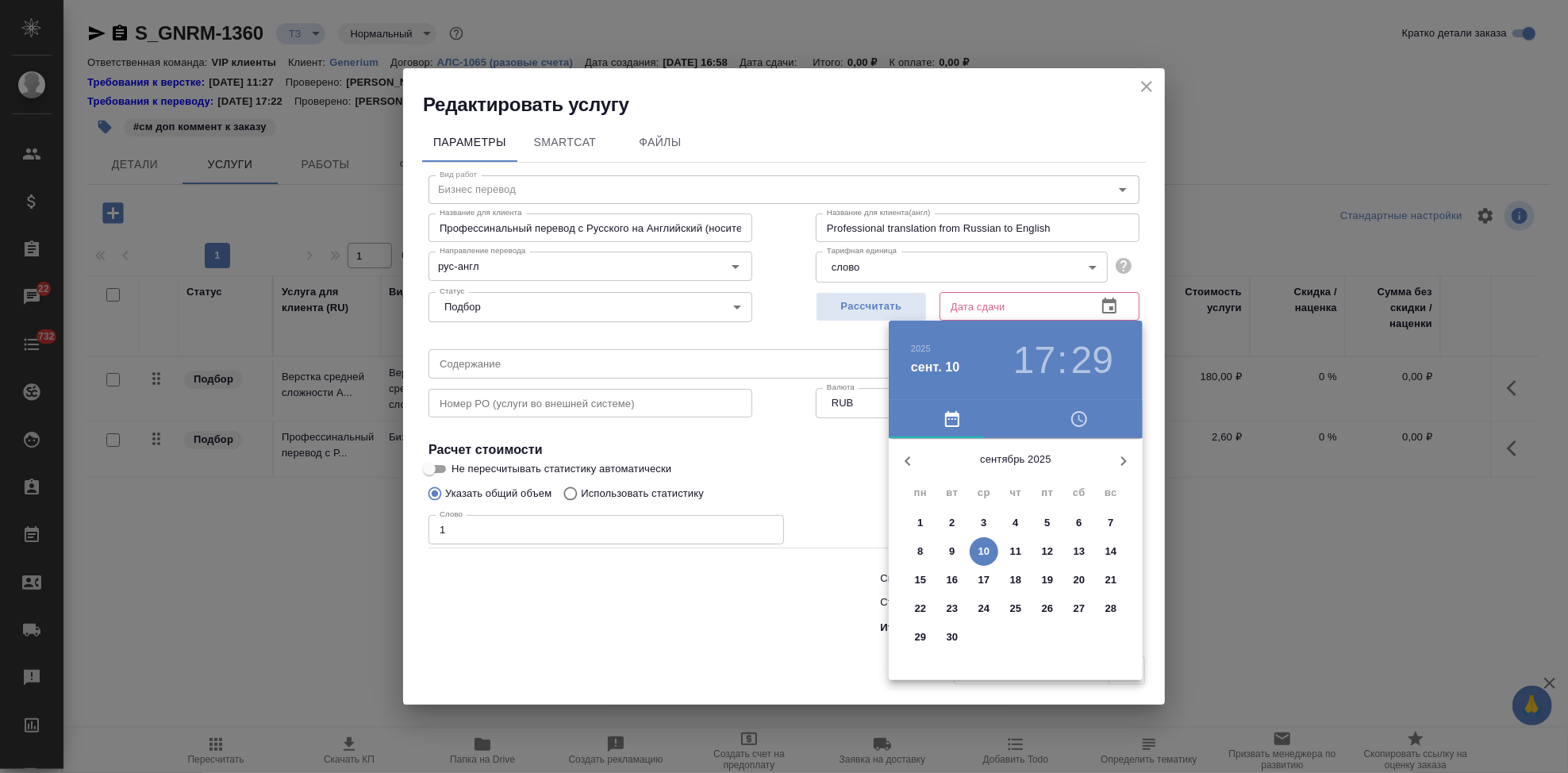
click at [1040, 554] on span "12" at bounding box center [1048, 552] width 29 height 16
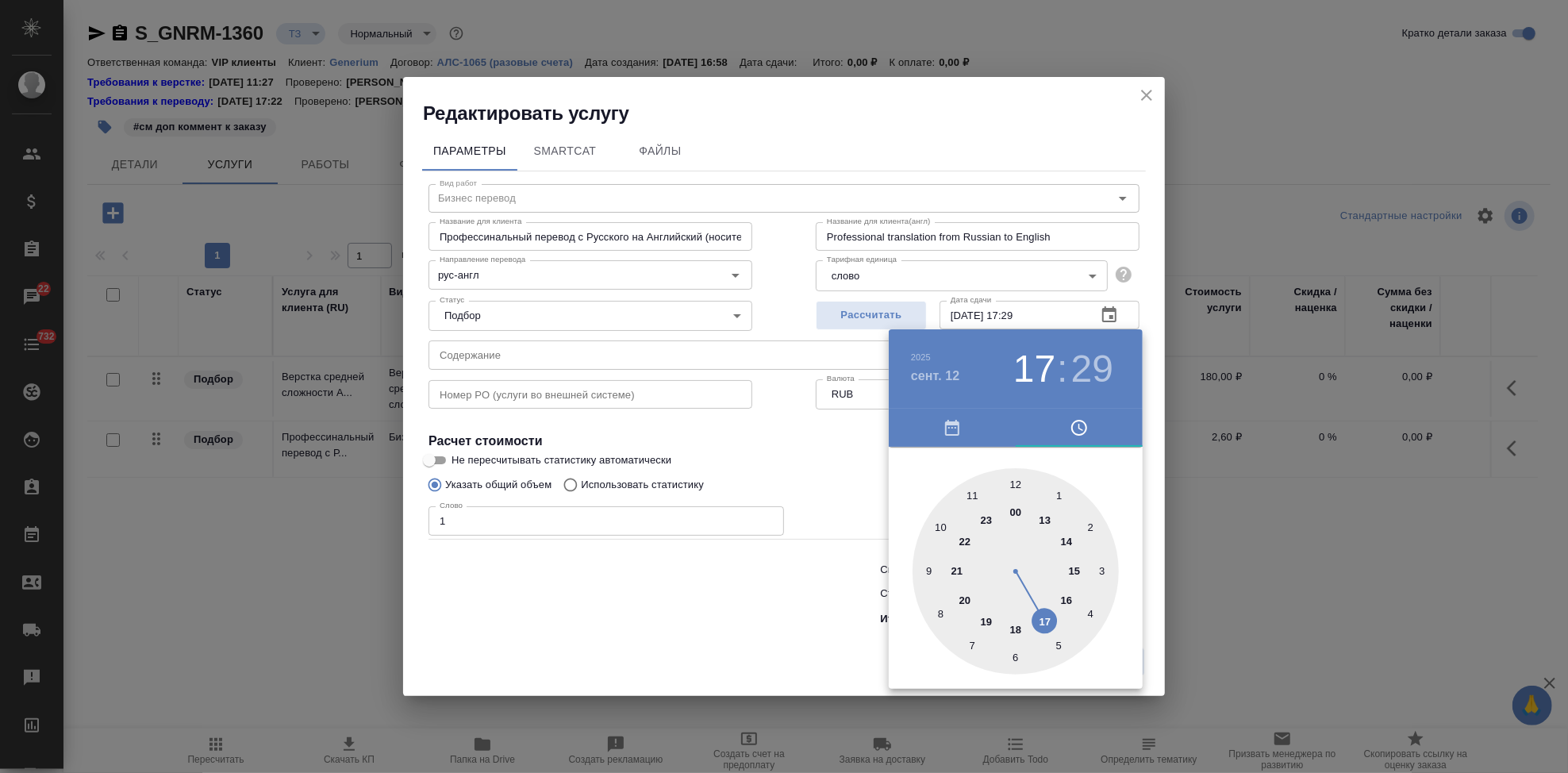
click at [1044, 618] on div at bounding box center [1015, 572] width 207 height 207
click at [942, 382] on h4 "сент. 12" at bounding box center [936, 376] width 49 height 19
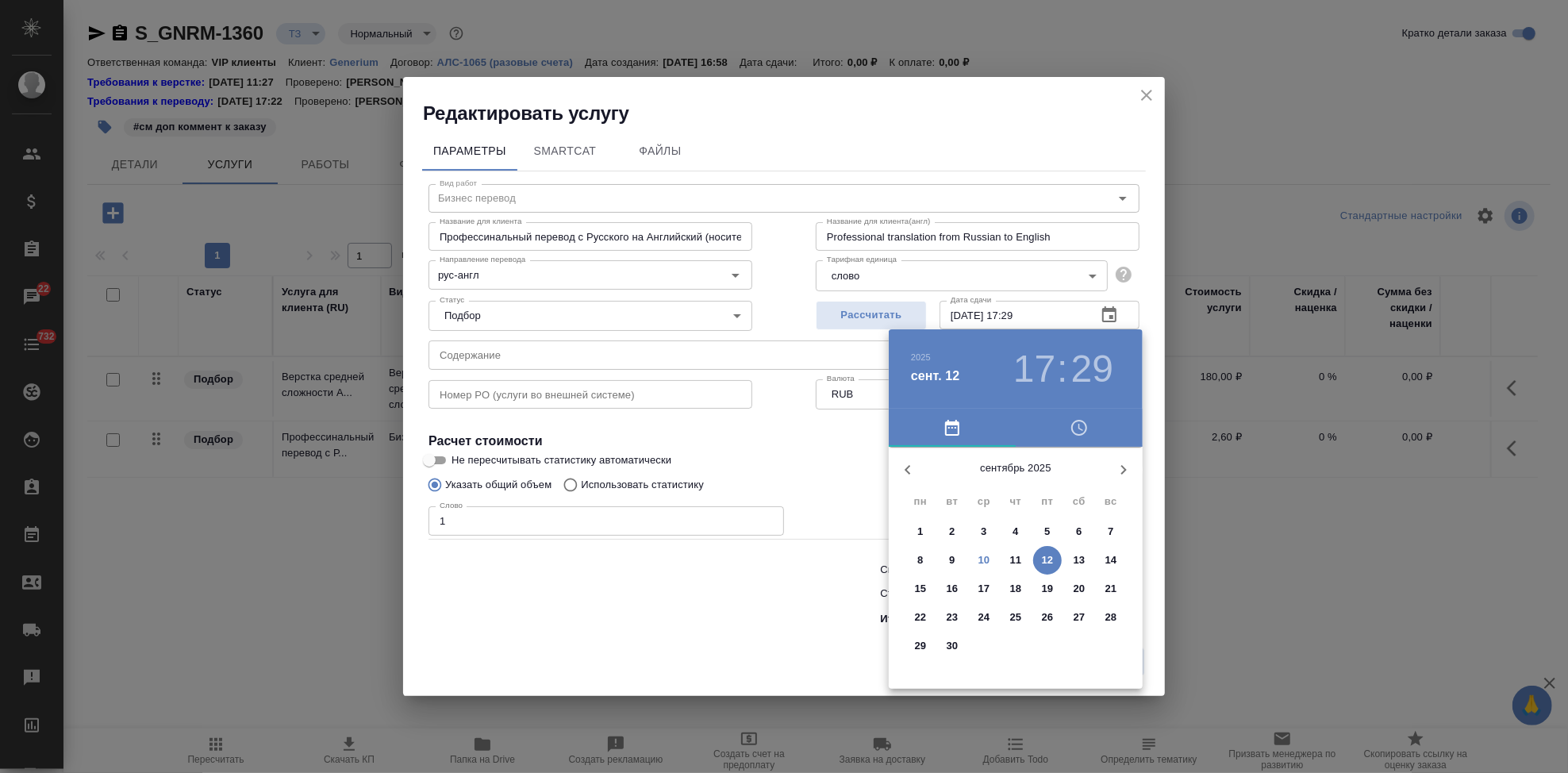
click at [1045, 554] on p "12" at bounding box center [1047, 561] width 12 height 16
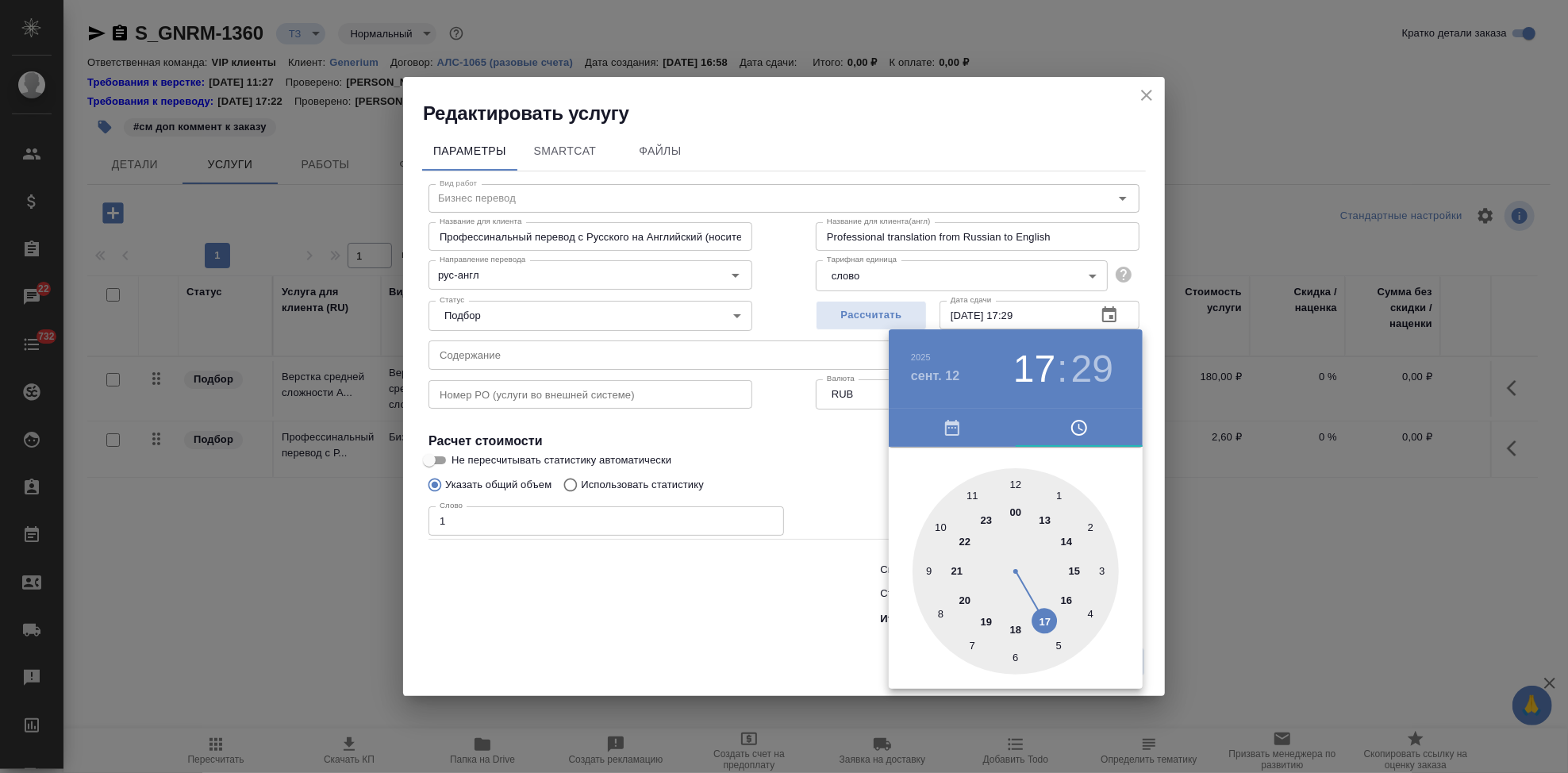
click at [1018, 633] on div at bounding box center [1015, 572] width 207 height 207
click at [1015, 481] on div at bounding box center [1015, 572] width 207 height 207
type input "12.09.2025 18:00"
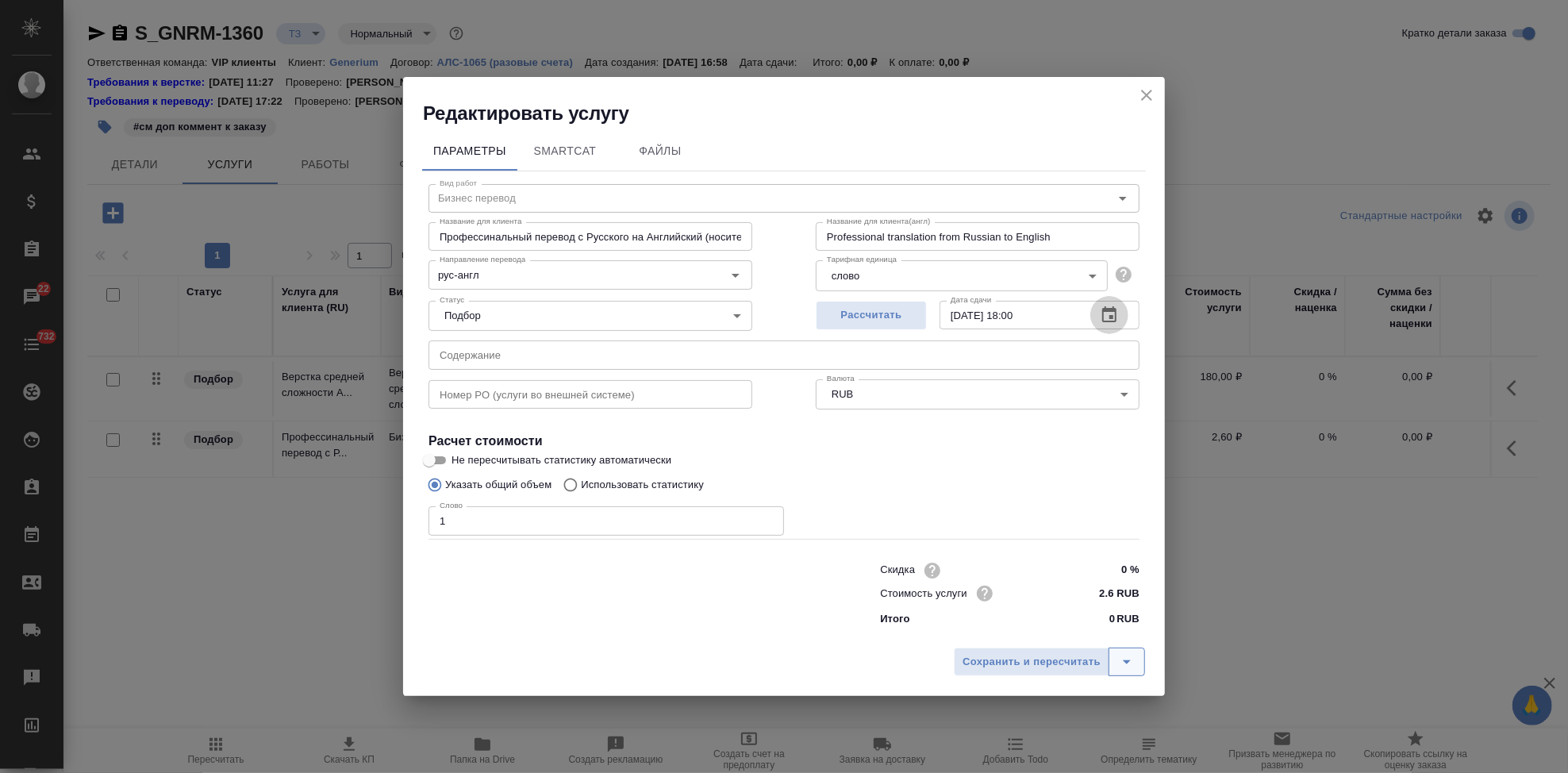
click at [1125, 664] on icon "split button" at bounding box center [1126, 662] width 19 height 19
click at [1005, 629] on li "Сохранить" at bounding box center [1052, 629] width 191 height 25
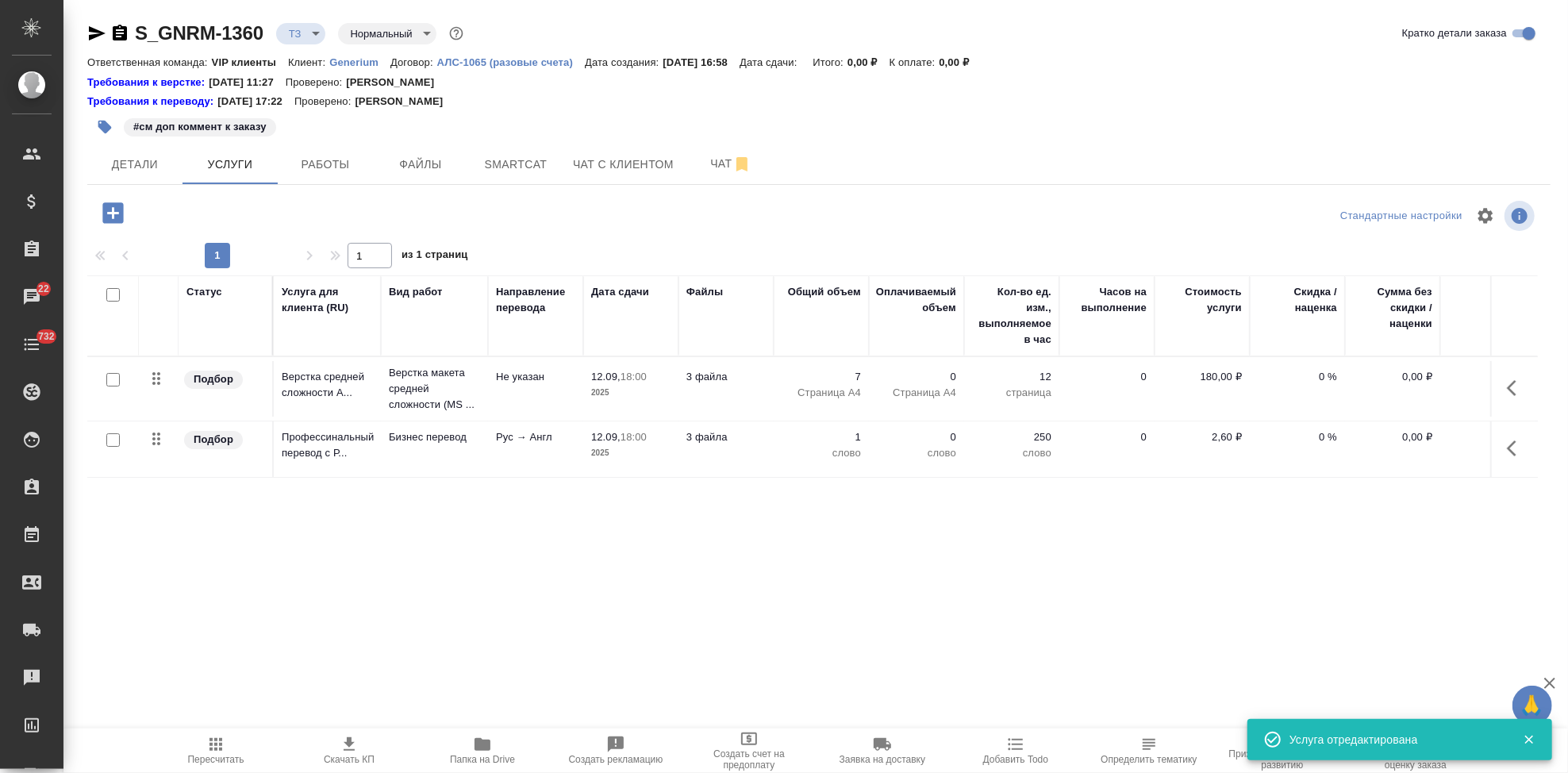
click at [1226, 434] on p "2,60 ₽" at bounding box center [1202, 438] width 80 height 16
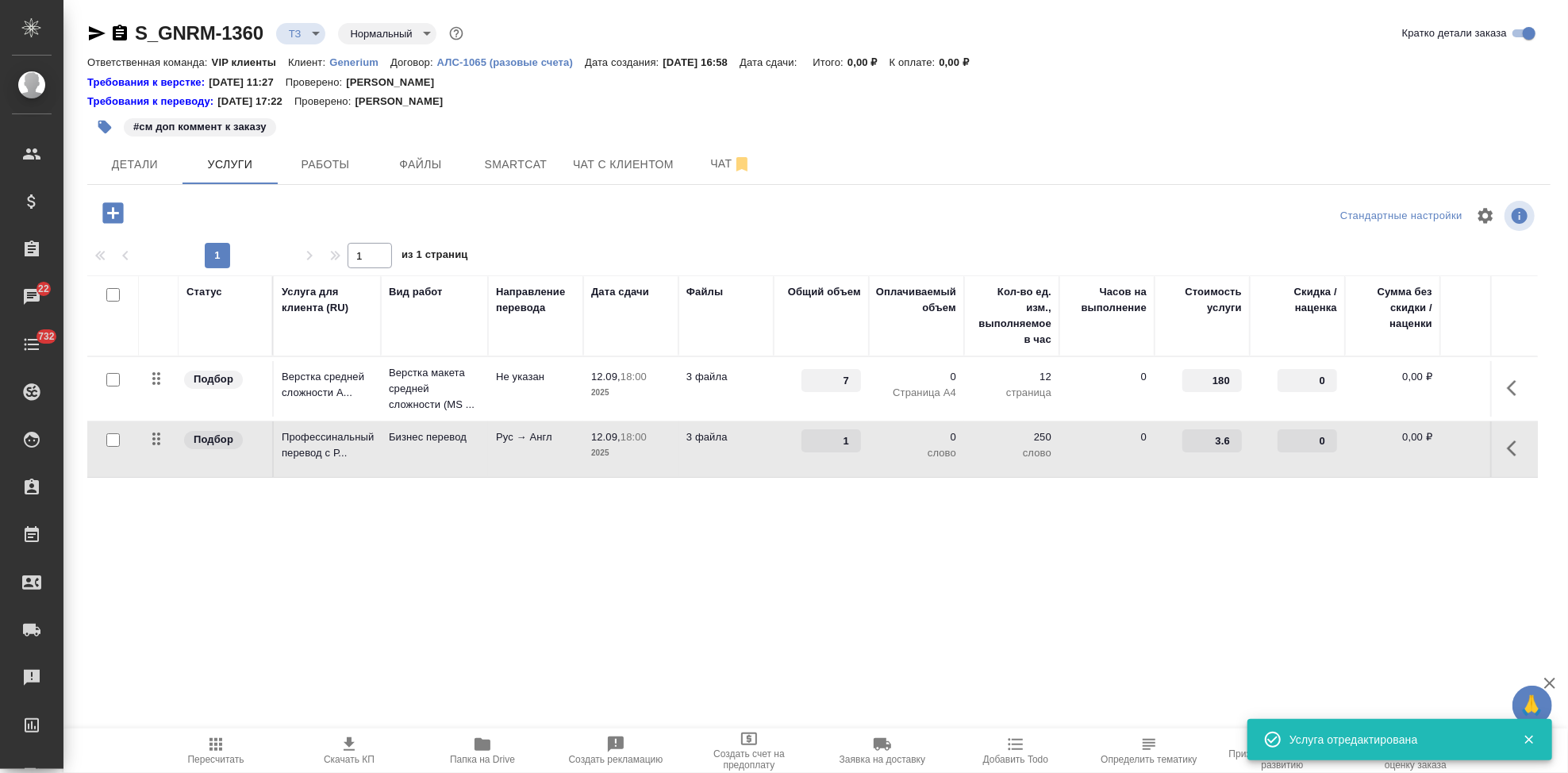
click at [1233, 435] on input "3.6" at bounding box center [1212, 440] width 60 height 23
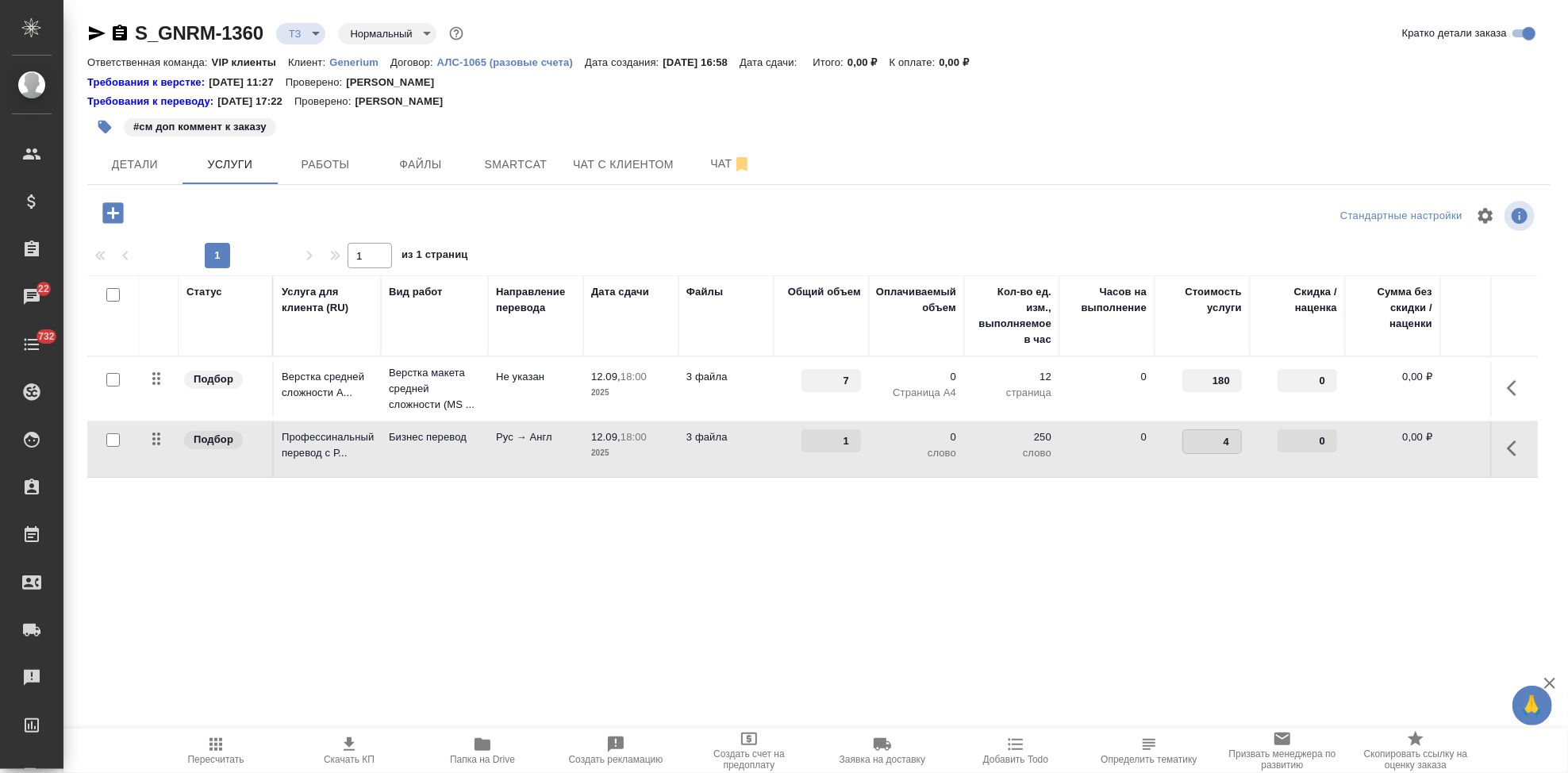
type input "4.2"
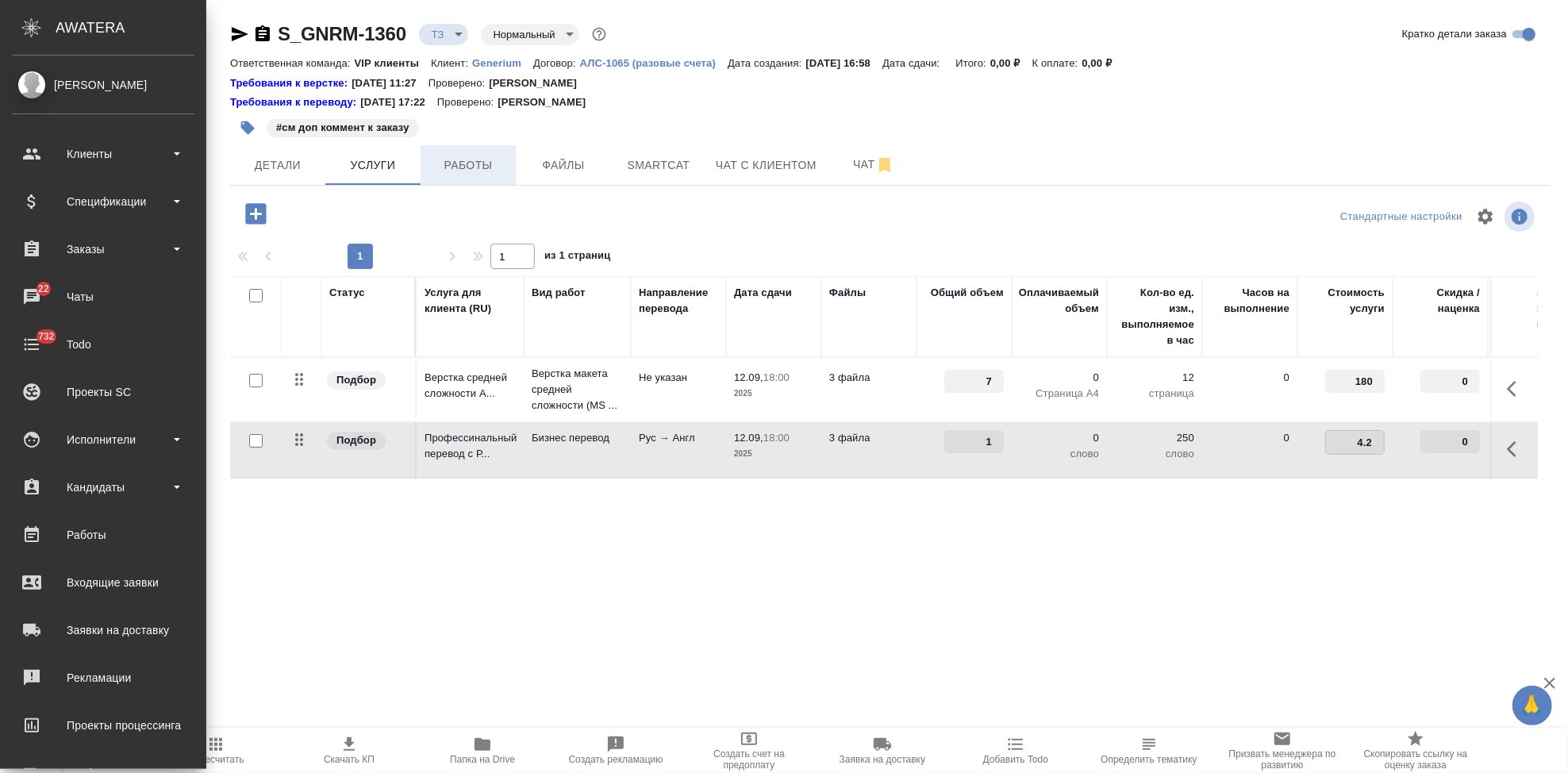
click at [854, 544] on div "Статус Услуга для клиента (RU) Вид работ Направление перевода Дата сдачи Файлы …" at bounding box center [884, 447] width 1308 height 342
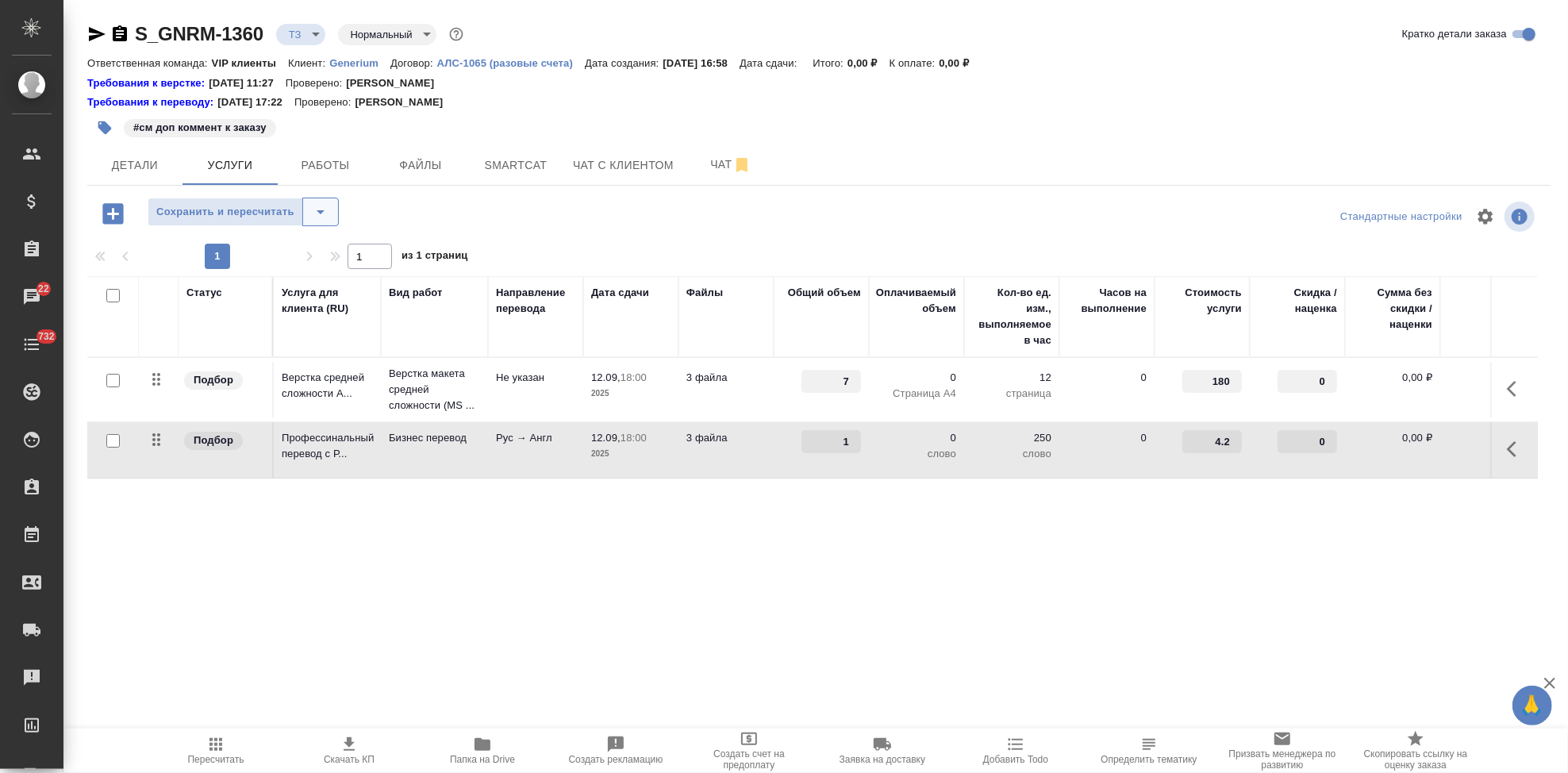
click at [308, 203] on button "split button" at bounding box center [321, 212] width 36 height 29
click at [234, 238] on li "Сохранить" at bounding box center [242, 246] width 191 height 25
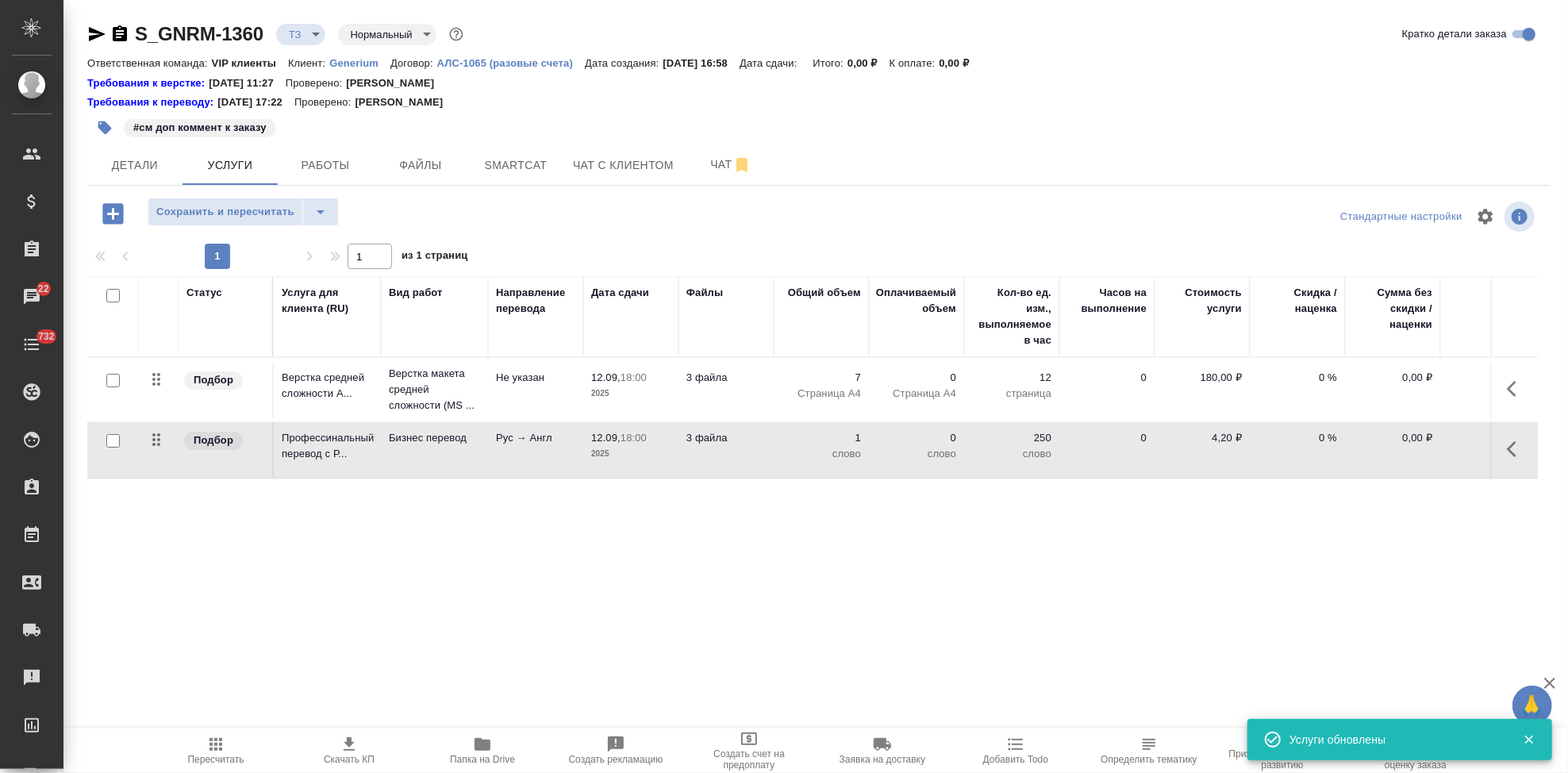
click at [111, 435] on input "checkbox" at bounding box center [112, 440] width 14 height 14
checkbox input "true"
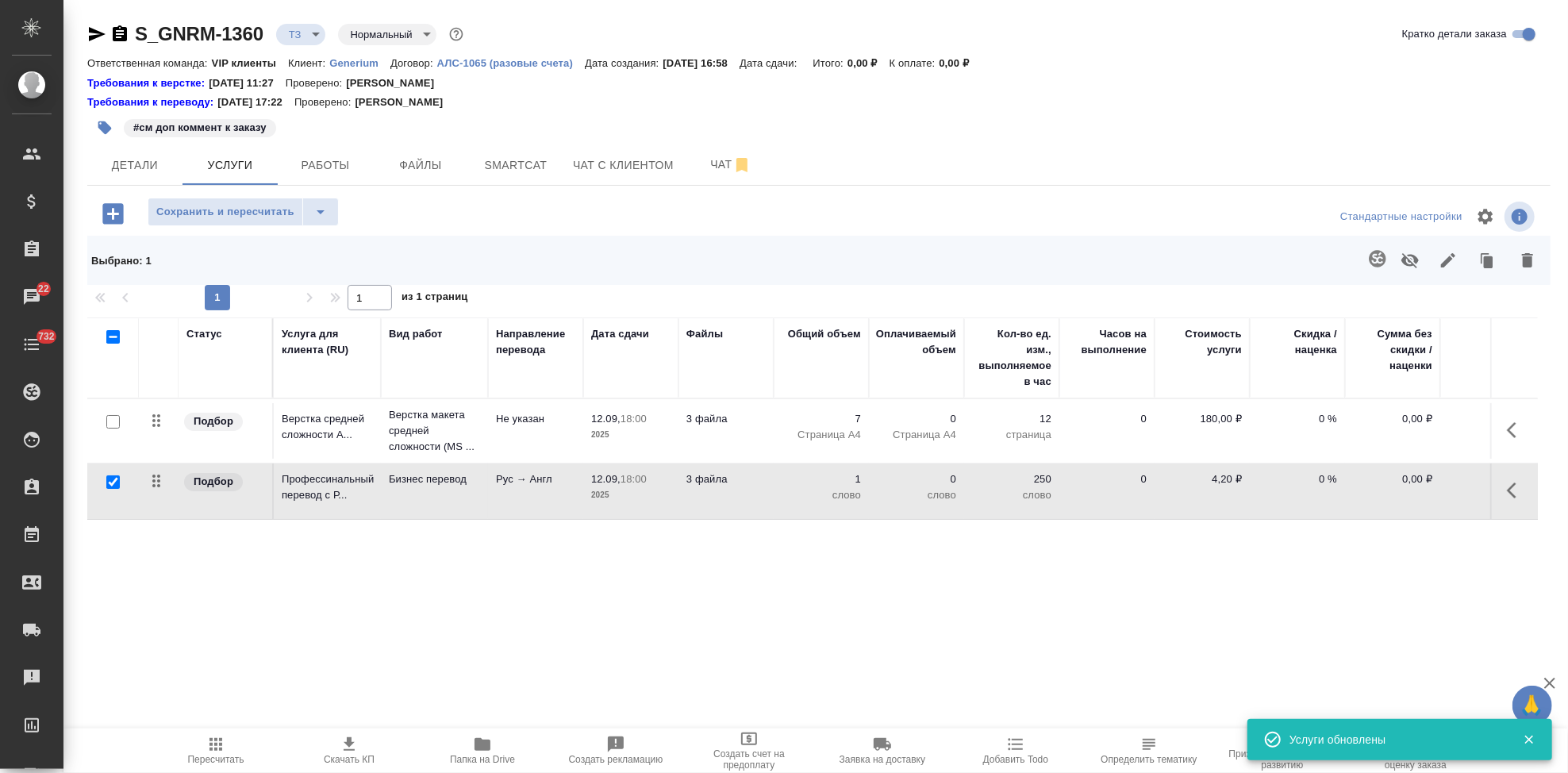
click at [1372, 266] on icon "button" at bounding box center [1377, 258] width 19 height 19
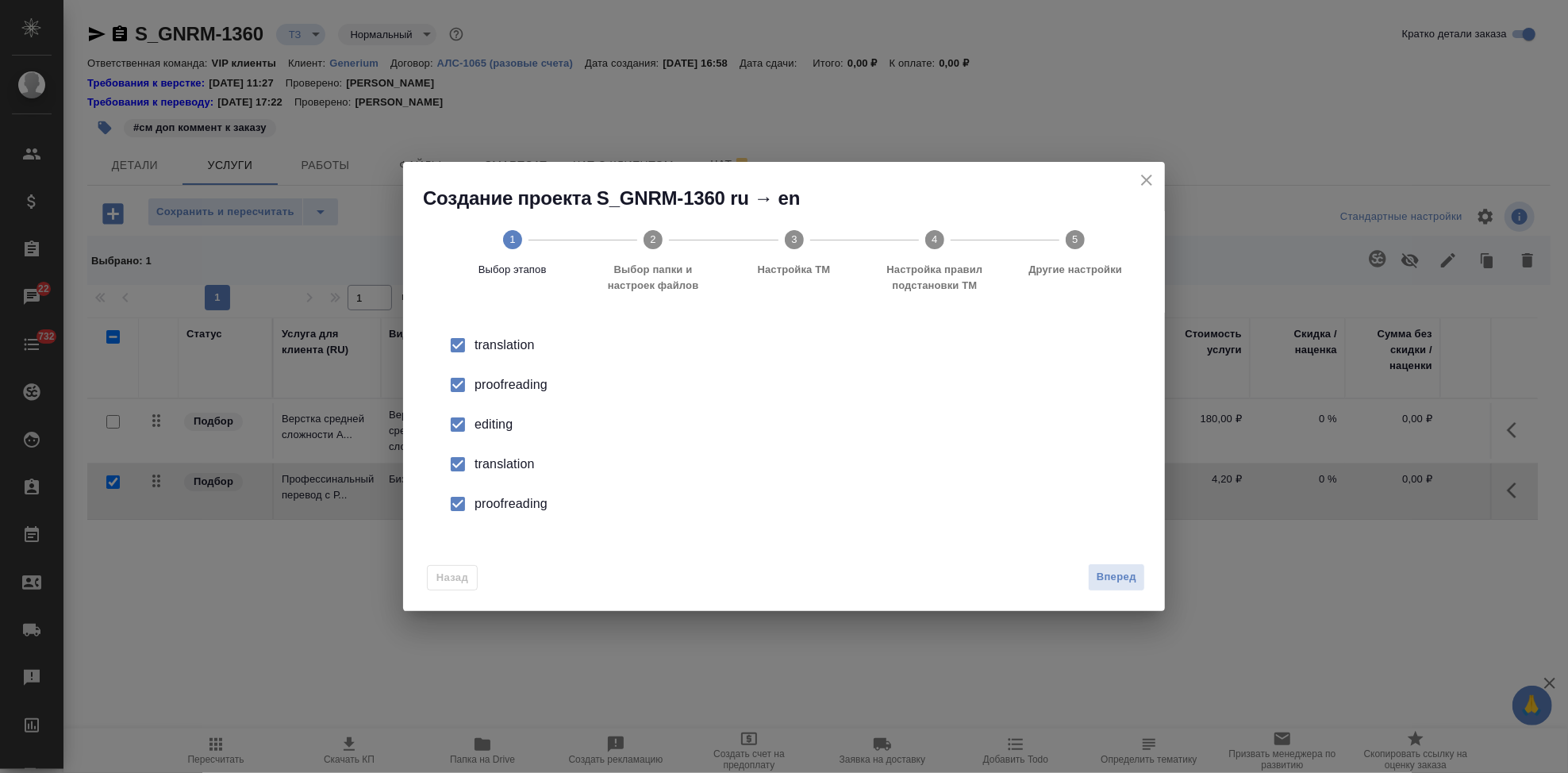
click at [455, 426] on input "checkbox" at bounding box center [457, 424] width 34 height 34
click at [461, 472] on input "checkbox" at bounding box center [457, 464] width 34 height 34
click at [467, 509] on input "checkbox" at bounding box center [457, 504] width 34 height 34
click at [1102, 581] on span "Вперед" at bounding box center [1117, 577] width 40 height 18
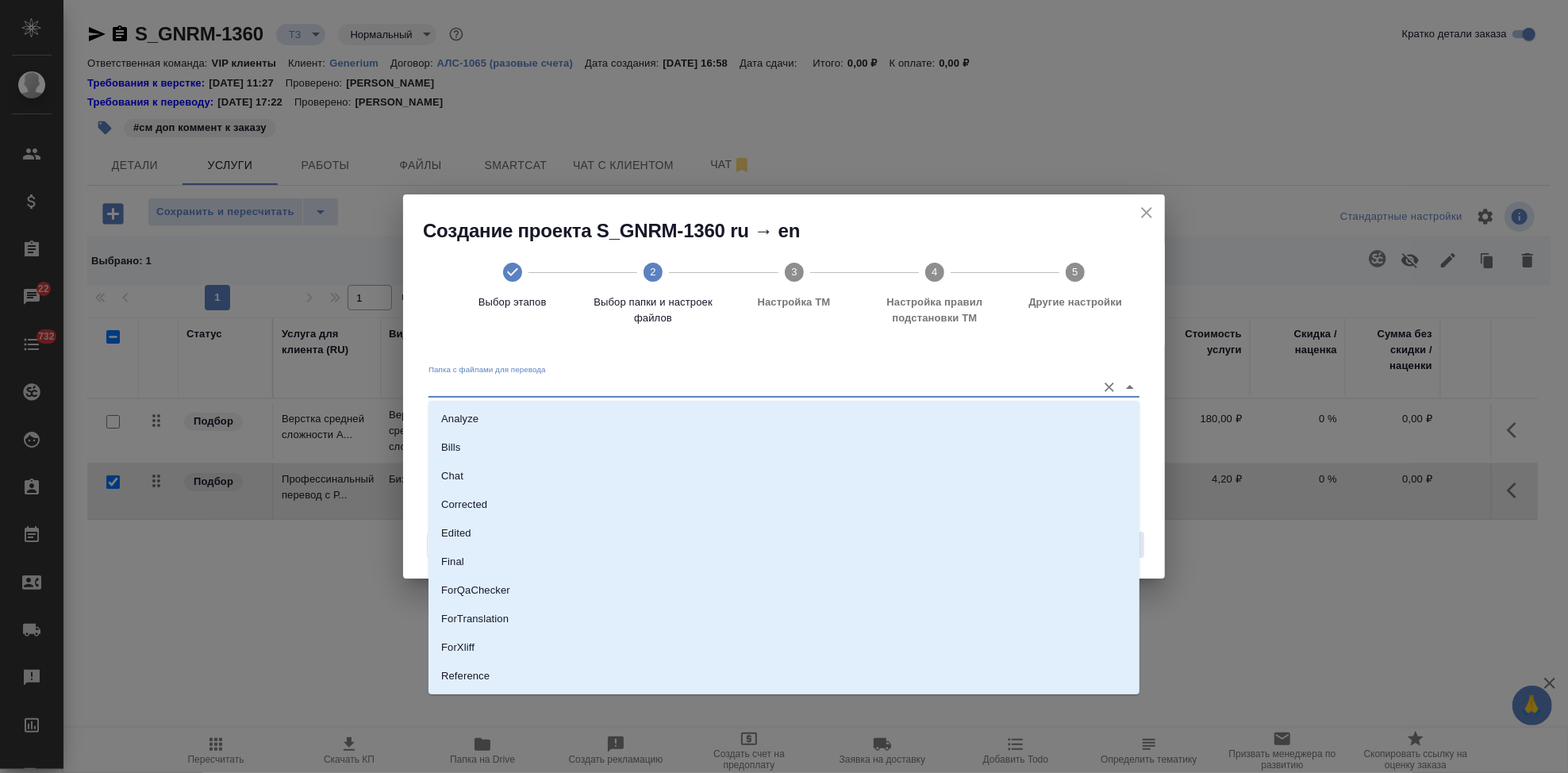
click at [1074, 387] on input "Папка с файлами для перевода" at bounding box center [758, 386] width 660 height 19
click at [544, 628] on li "Source" at bounding box center [784, 623] width 711 height 29
type input "Source"
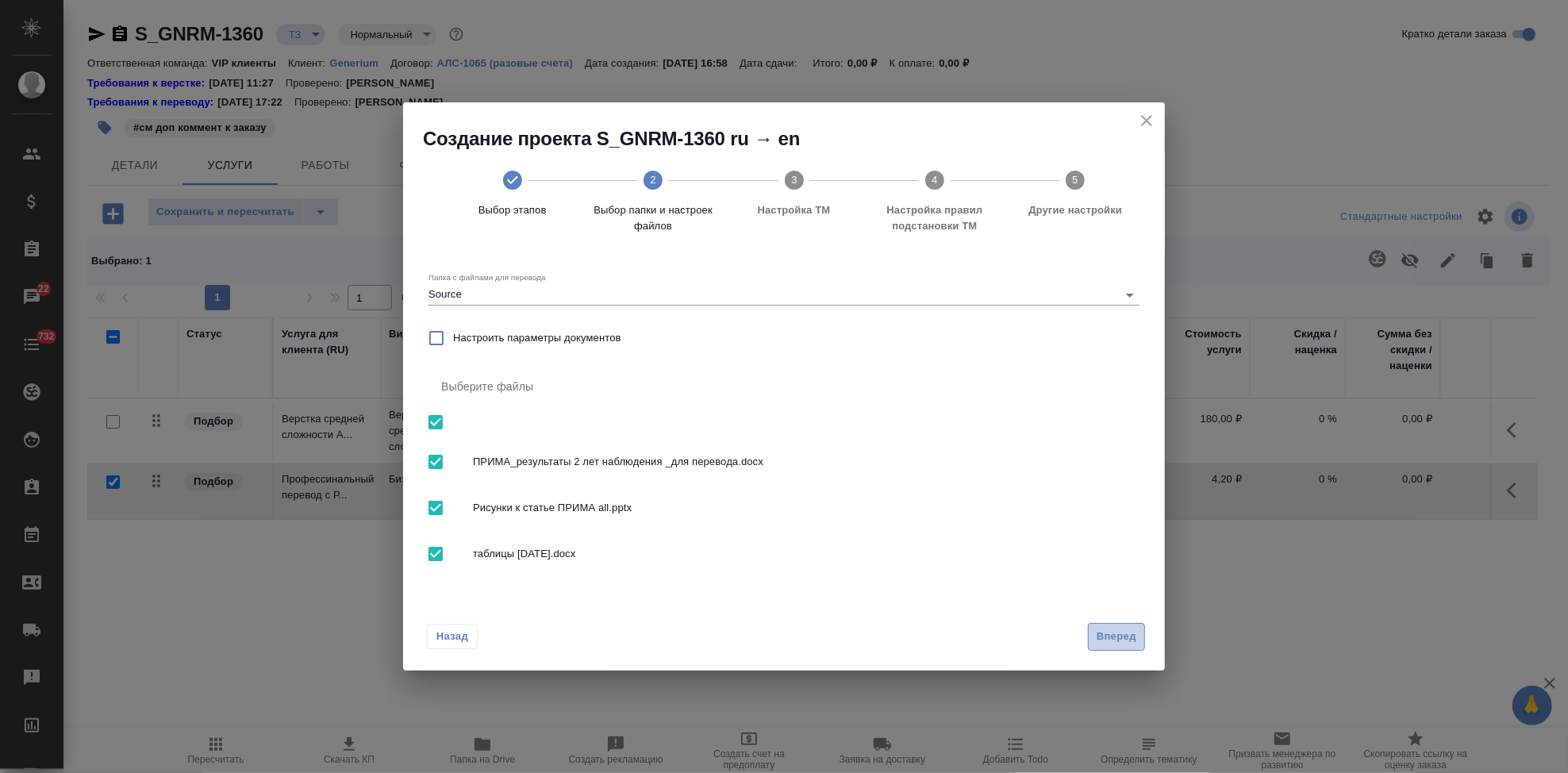
click at [1131, 635] on span "Вперед" at bounding box center [1117, 637] width 40 height 18
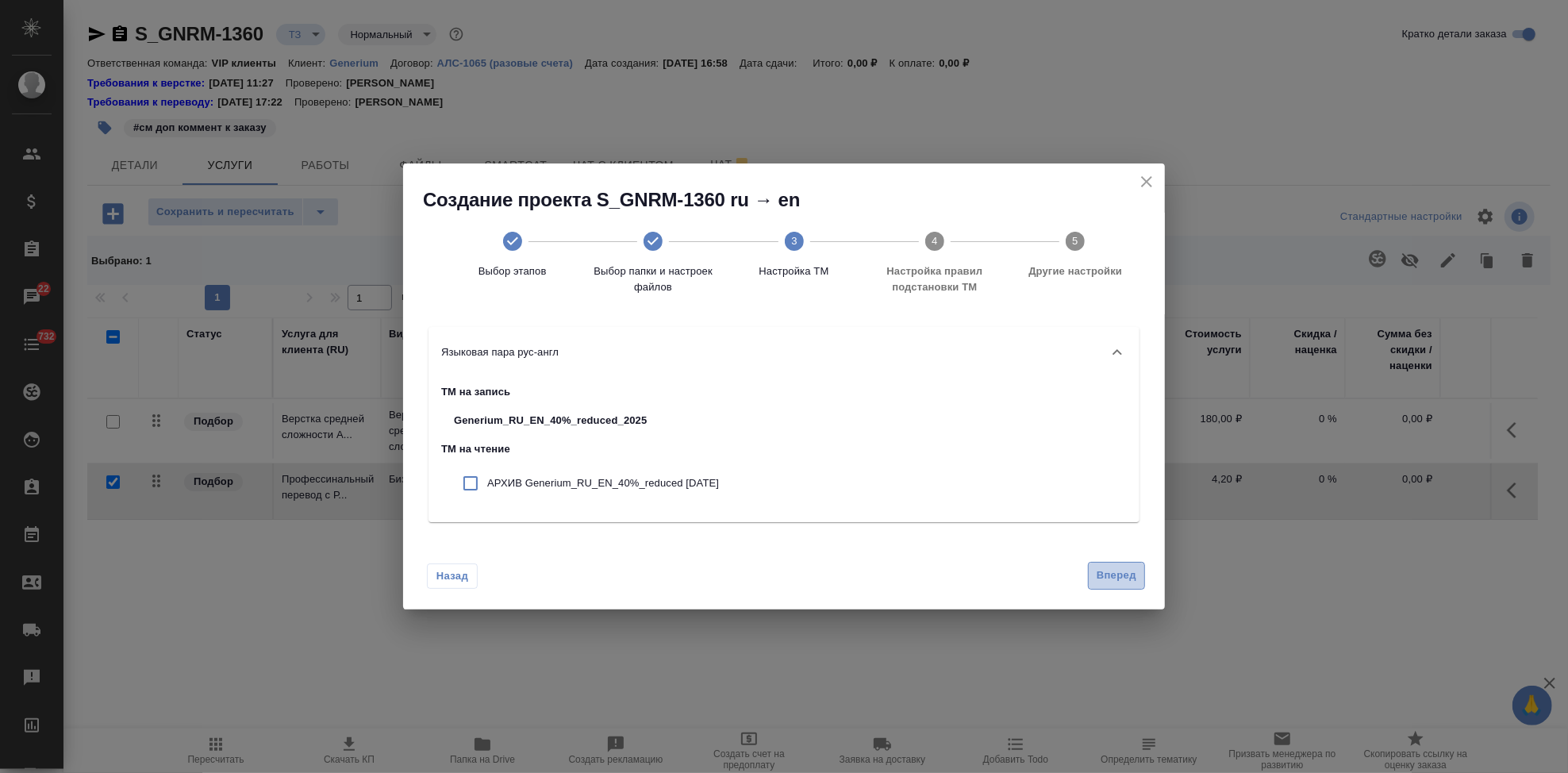
click at [1121, 578] on span "Вперед" at bounding box center [1117, 575] width 40 height 18
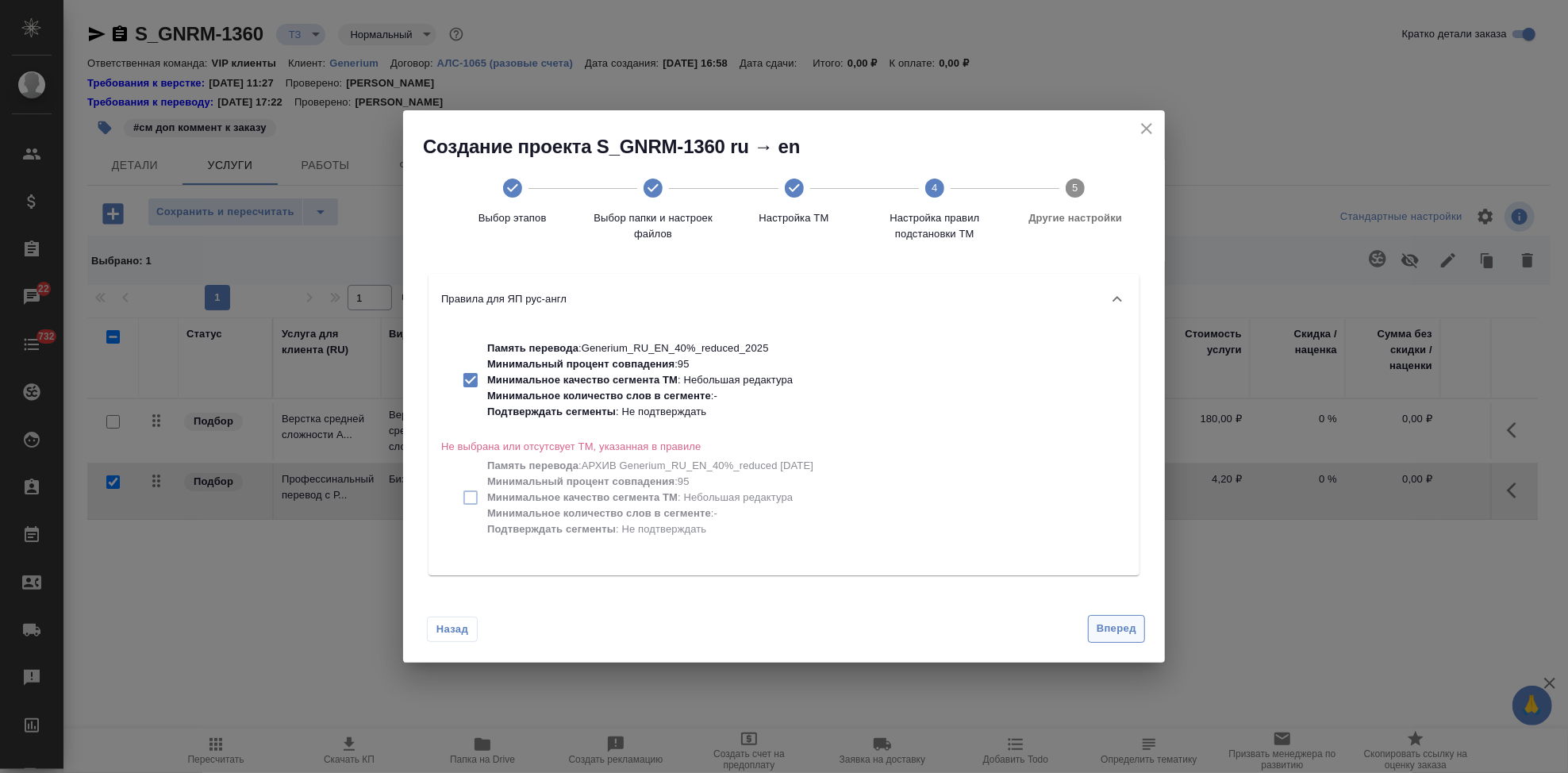
click at [1116, 622] on span "Вперед" at bounding box center [1117, 629] width 40 height 18
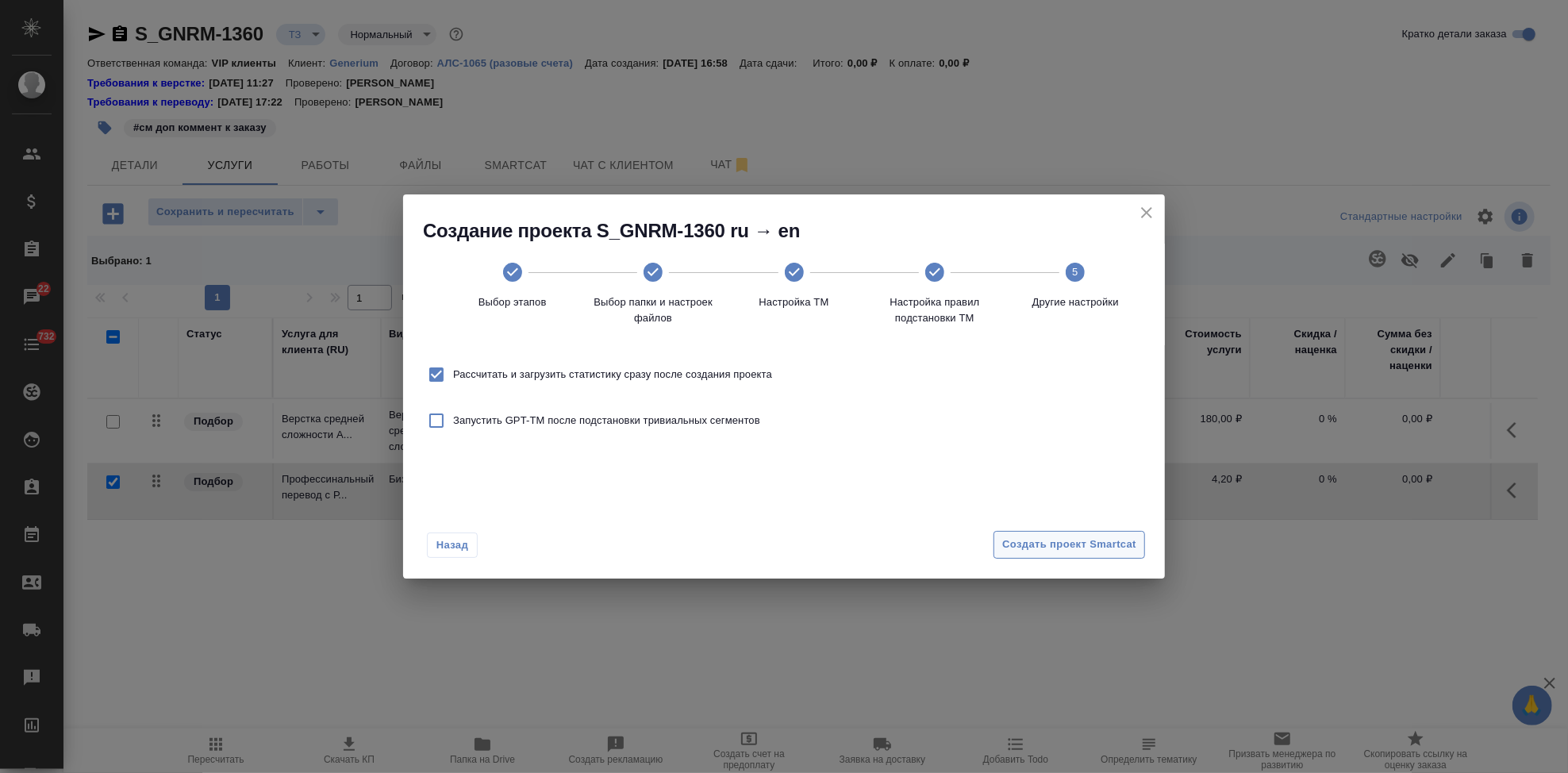
click at [1098, 547] on span "Создать проект Smartcat" at bounding box center [1069, 545] width 134 height 18
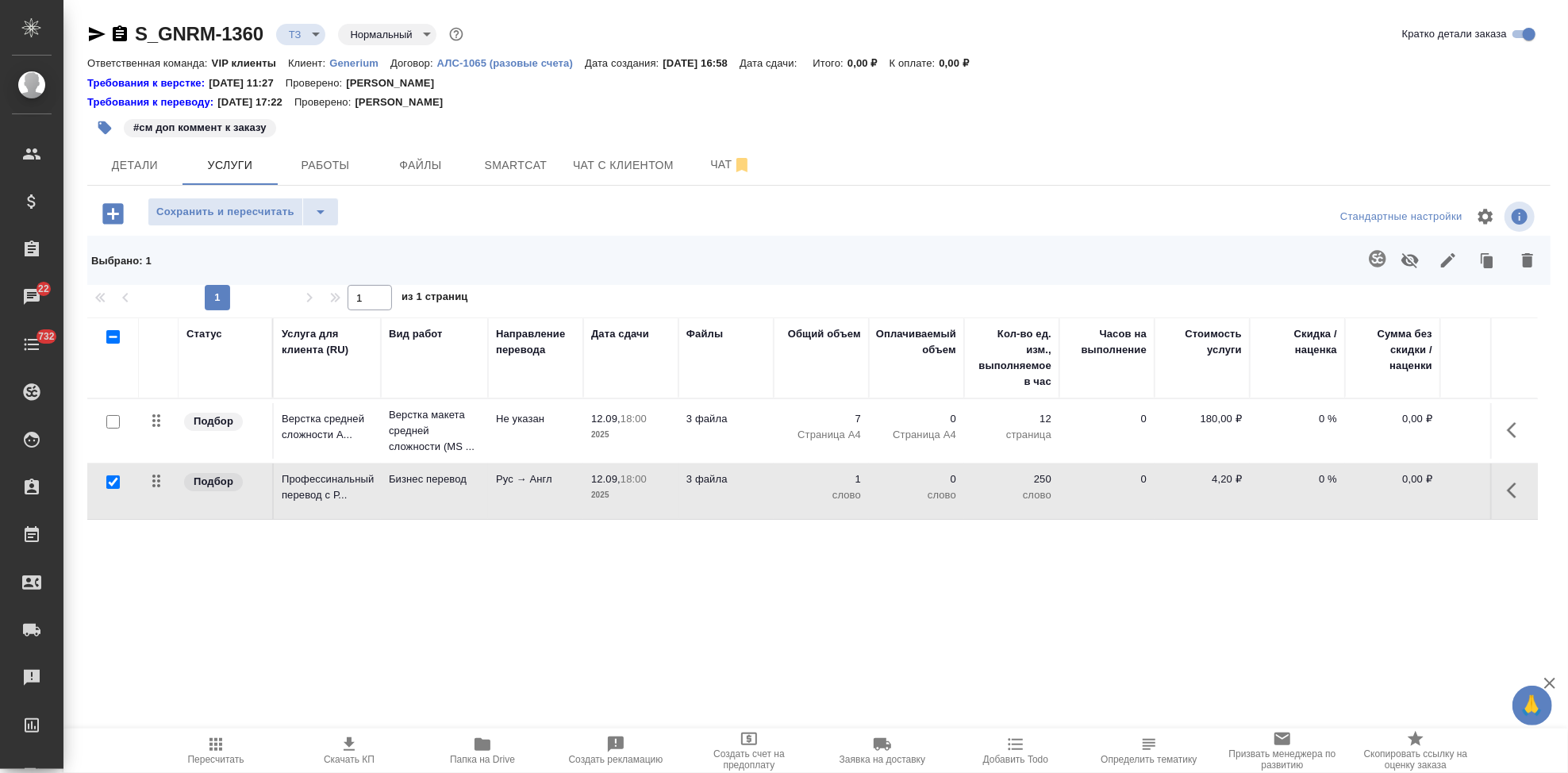
click at [1518, 496] on icon "button" at bounding box center [1516, 490] width 19 height 19
click at [1432, 492] on icon "button" at bounding box center [1427, 490] width 19 height 19
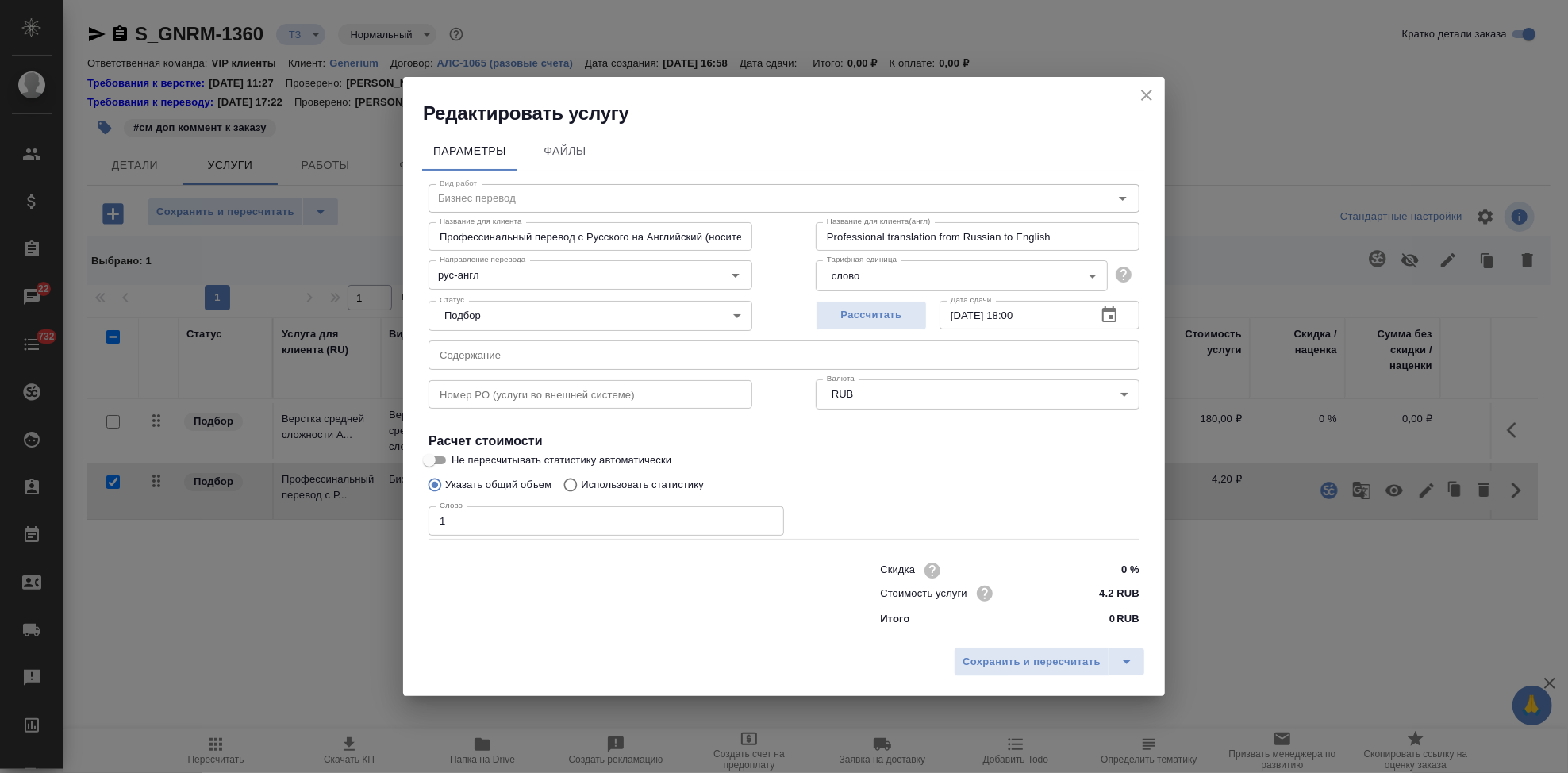
click at [572, 487] on input "Использовать статистику" at bounding box center [568, 485] width 25 height 30
radio input "true"
radio input "false"
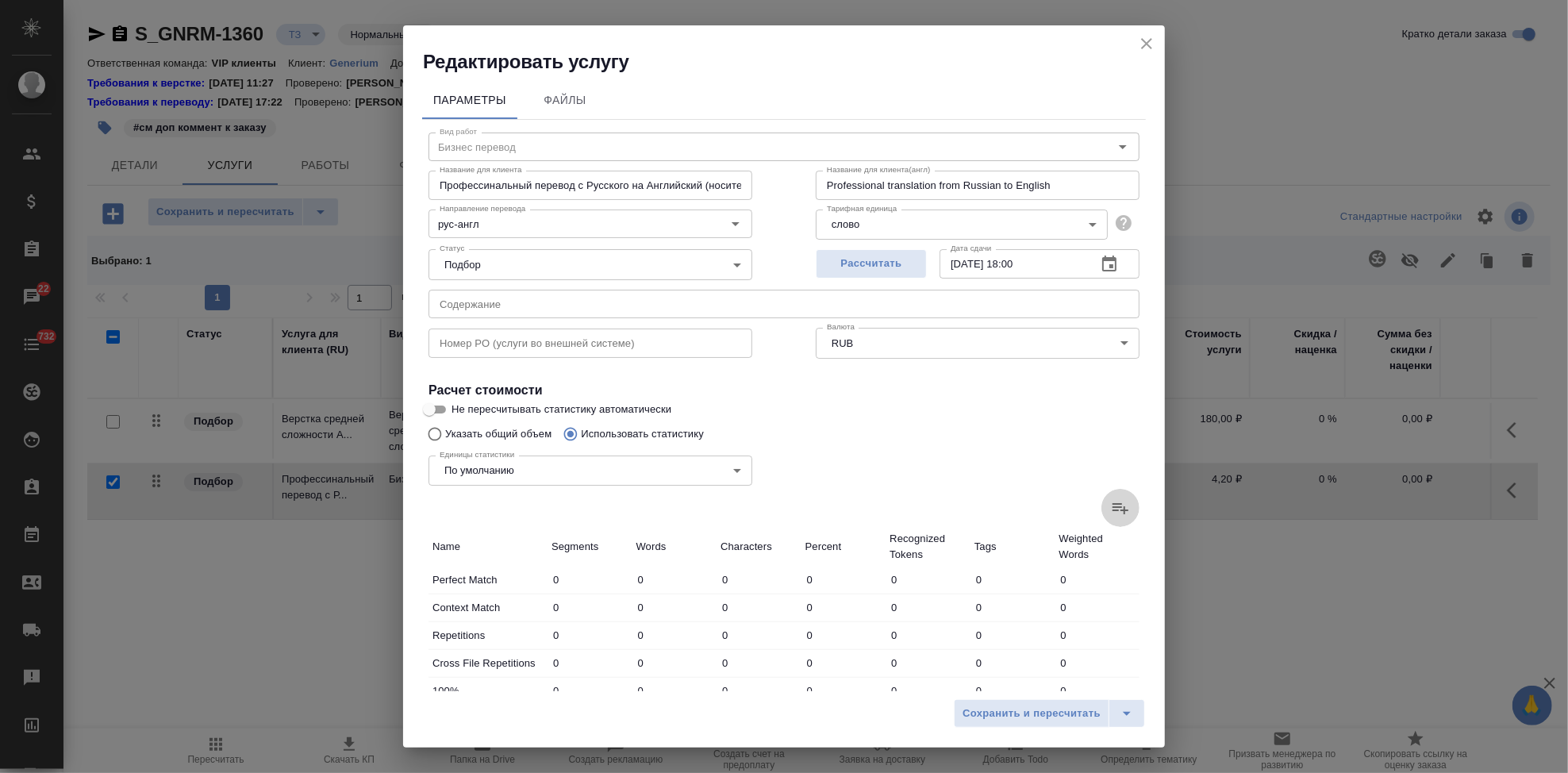
click at [1107, 520] on label at bounding box center [1121, 508] width 38 height 38
click at [0, 0] on input "file" at bounding box center [0, 0] width 0 height 0
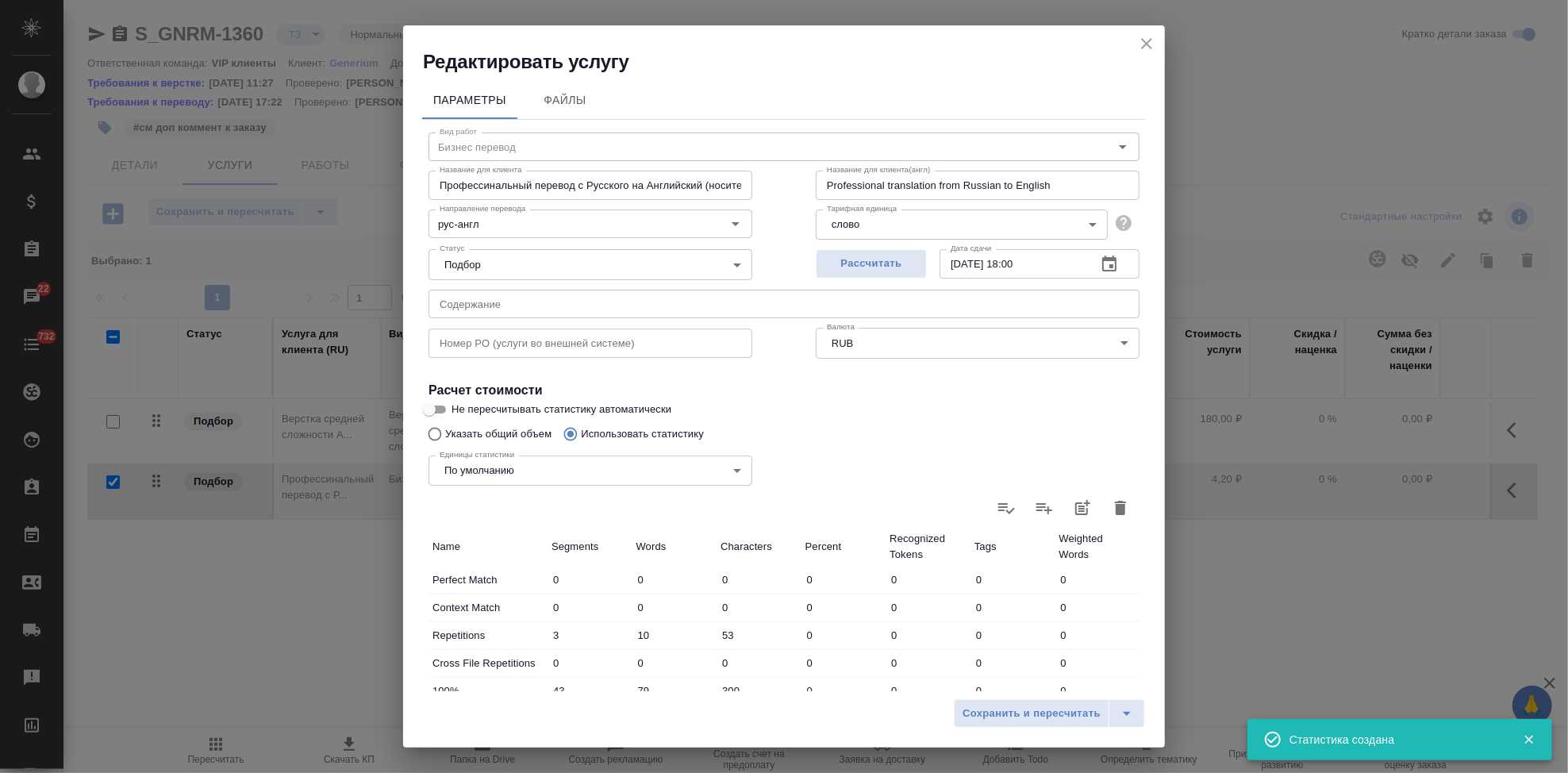
type input "3"
type input "10"
type input "53"
type input "43"
type input "79"
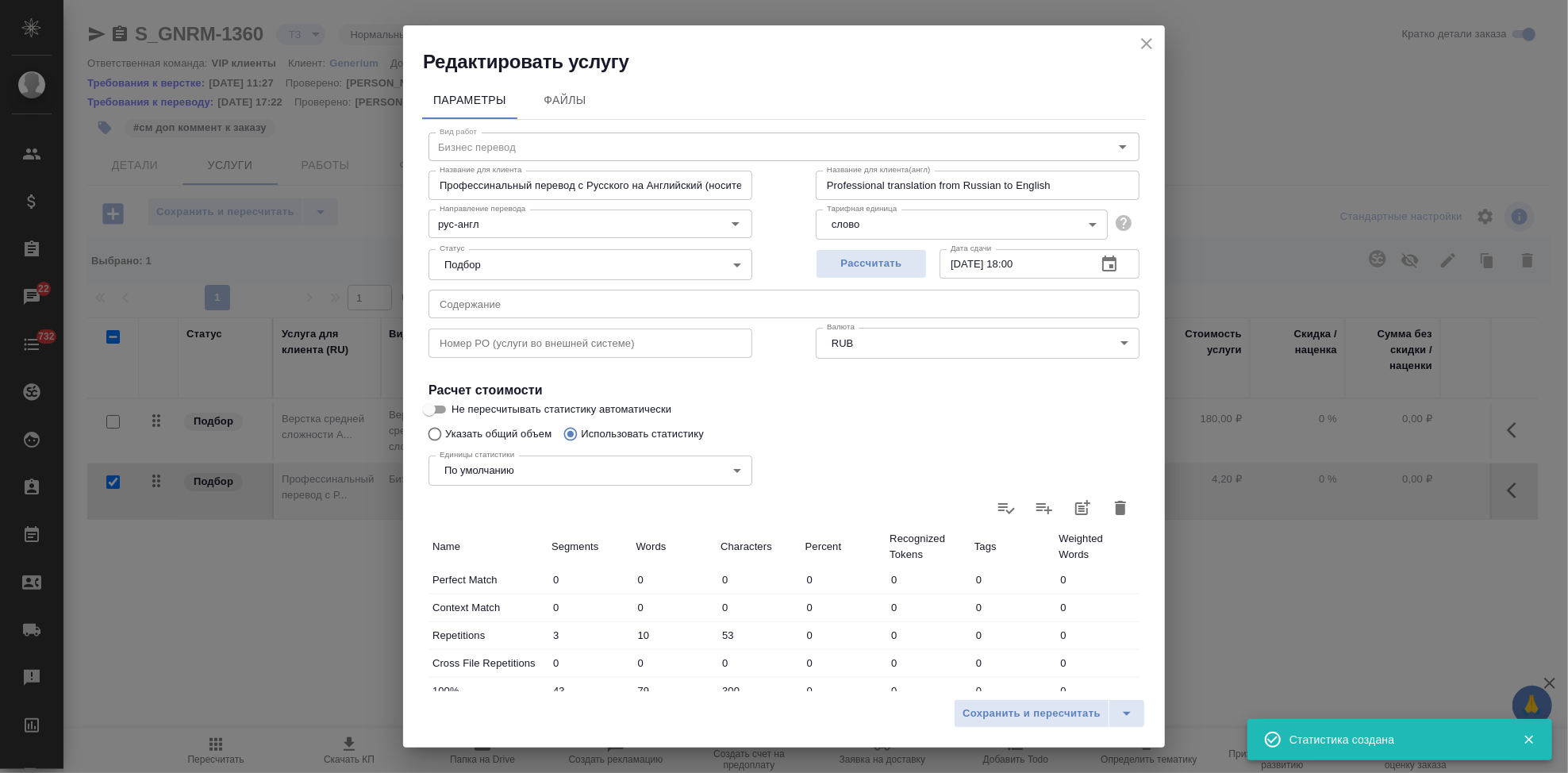
type input "300"
type input "14"
type input "173"
type input "1333"
type input "10"
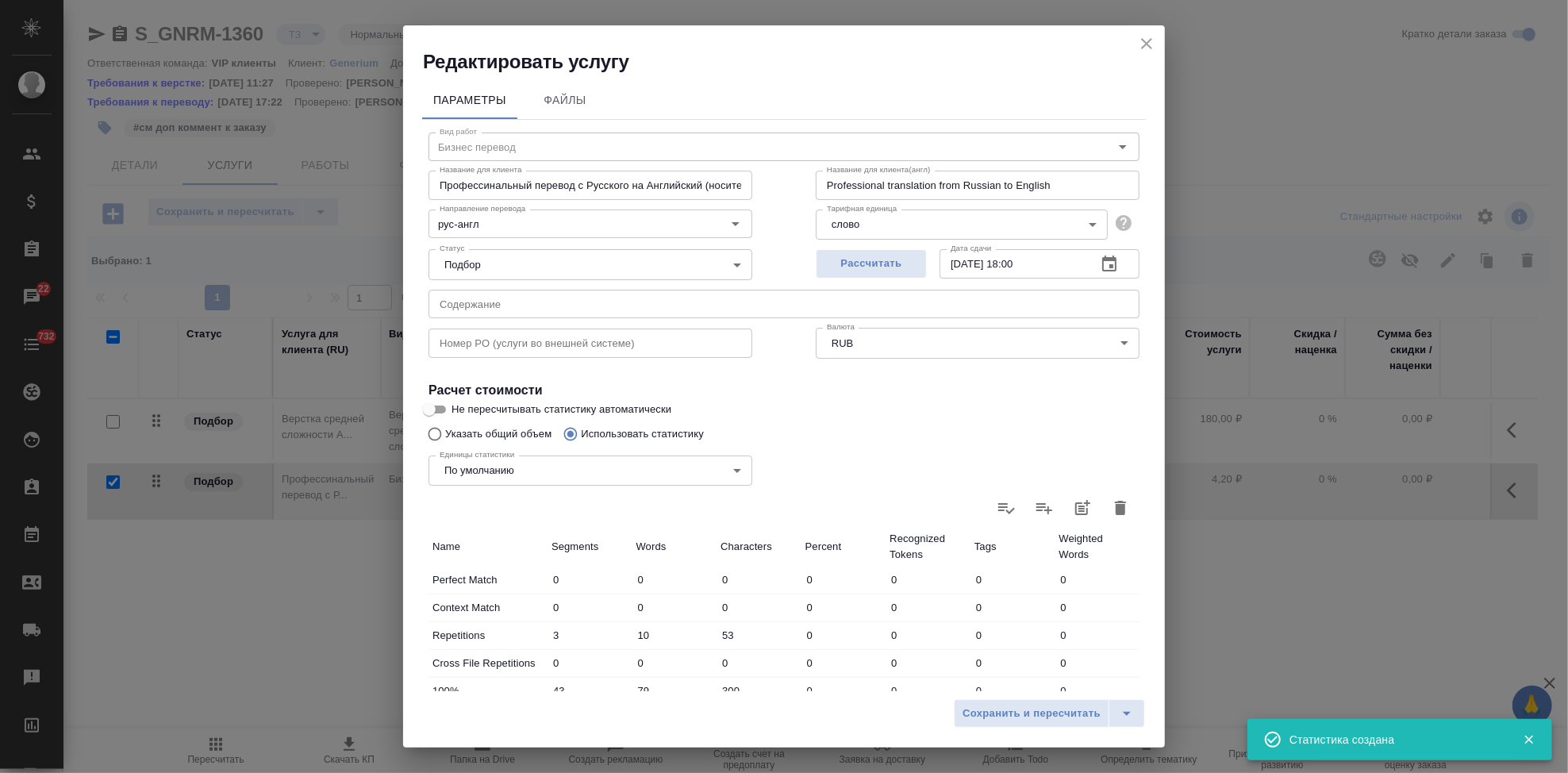
type input "136"
type input "987"
type input "7"
type input "35"
type input "244"
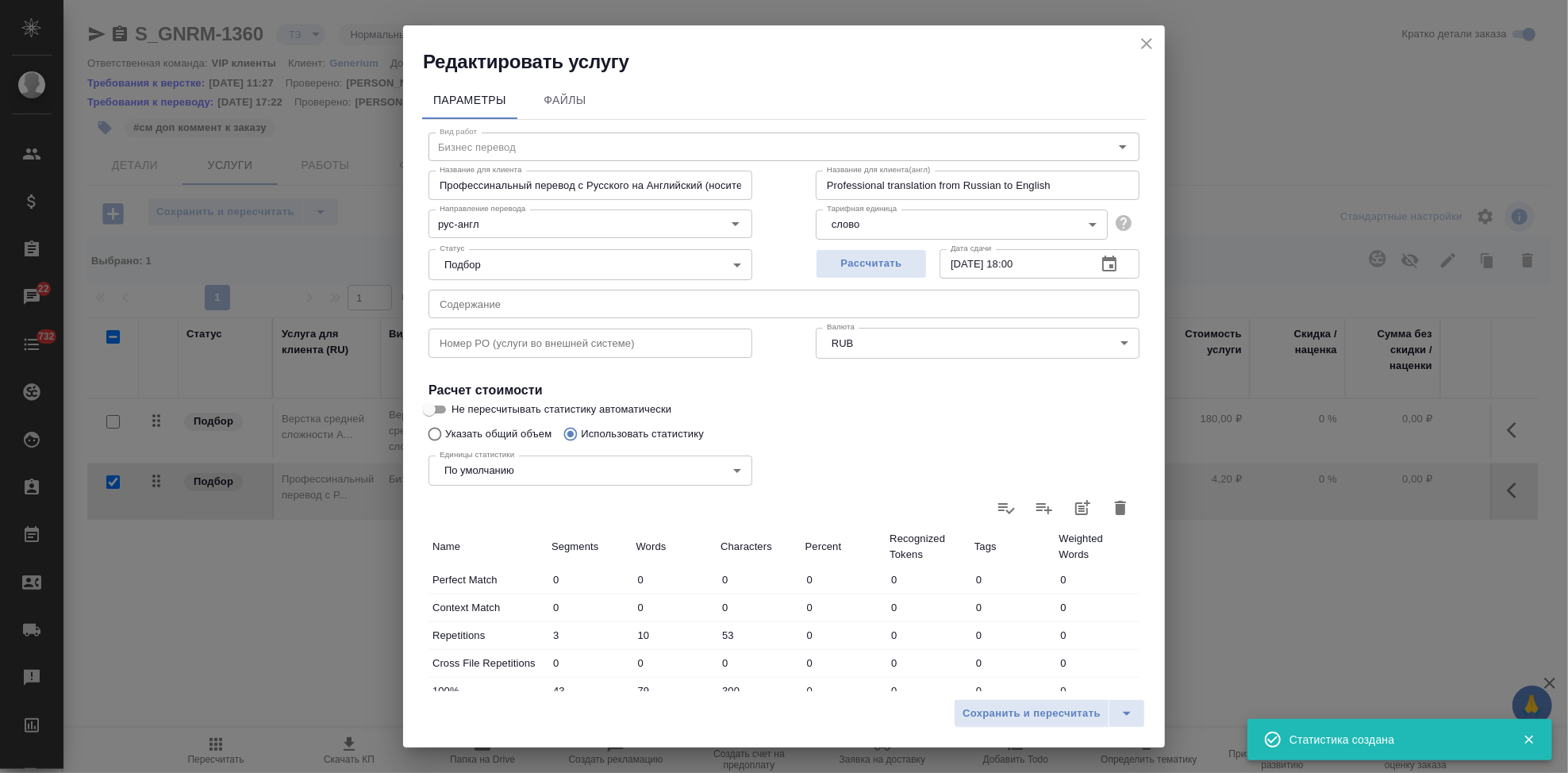
type input "79"
type input "970"
type input "7241"
type input "150"
type input "1390"
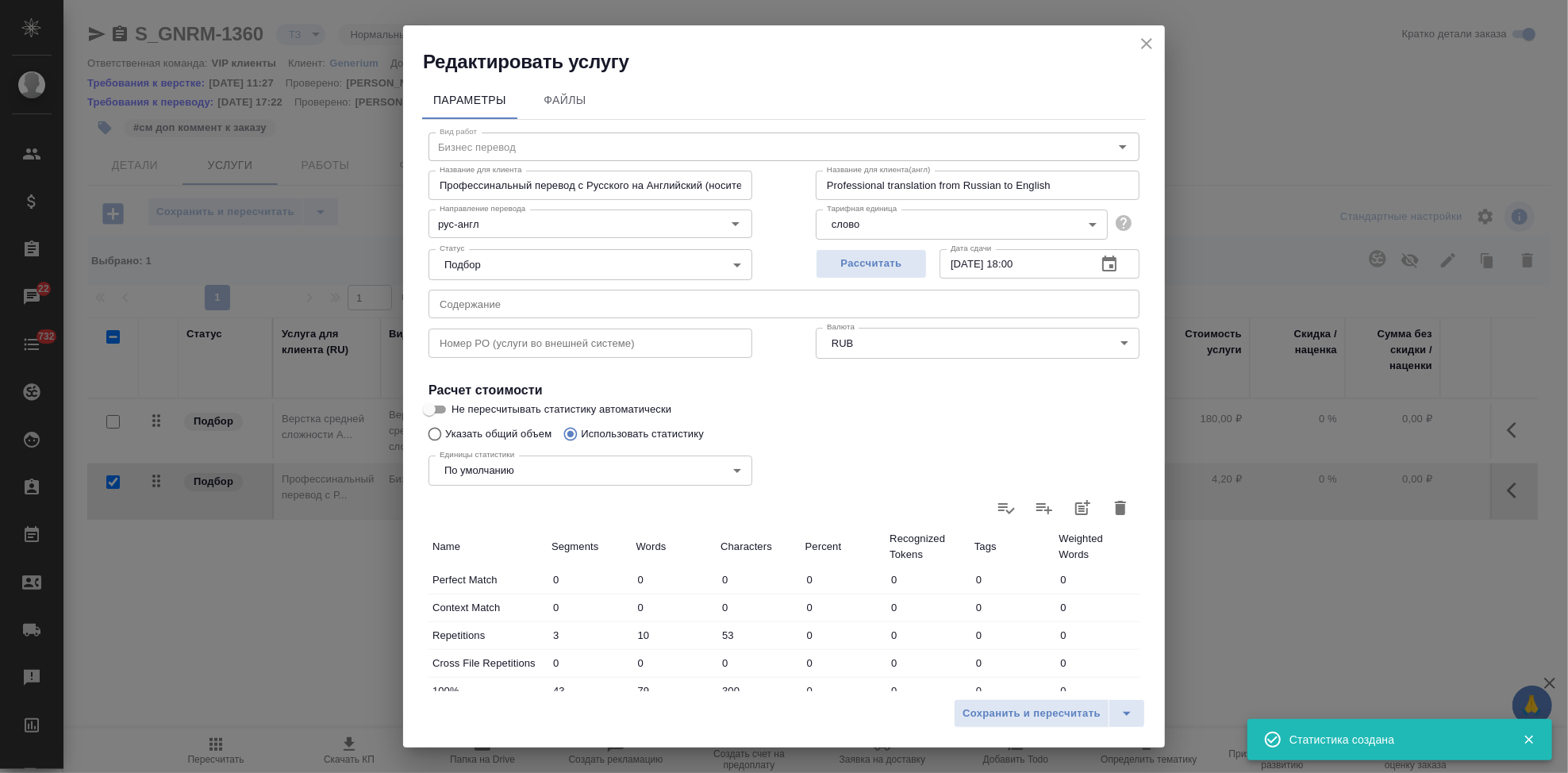
type input "10102"
type input "153"
type input "1400"
type input "10155"
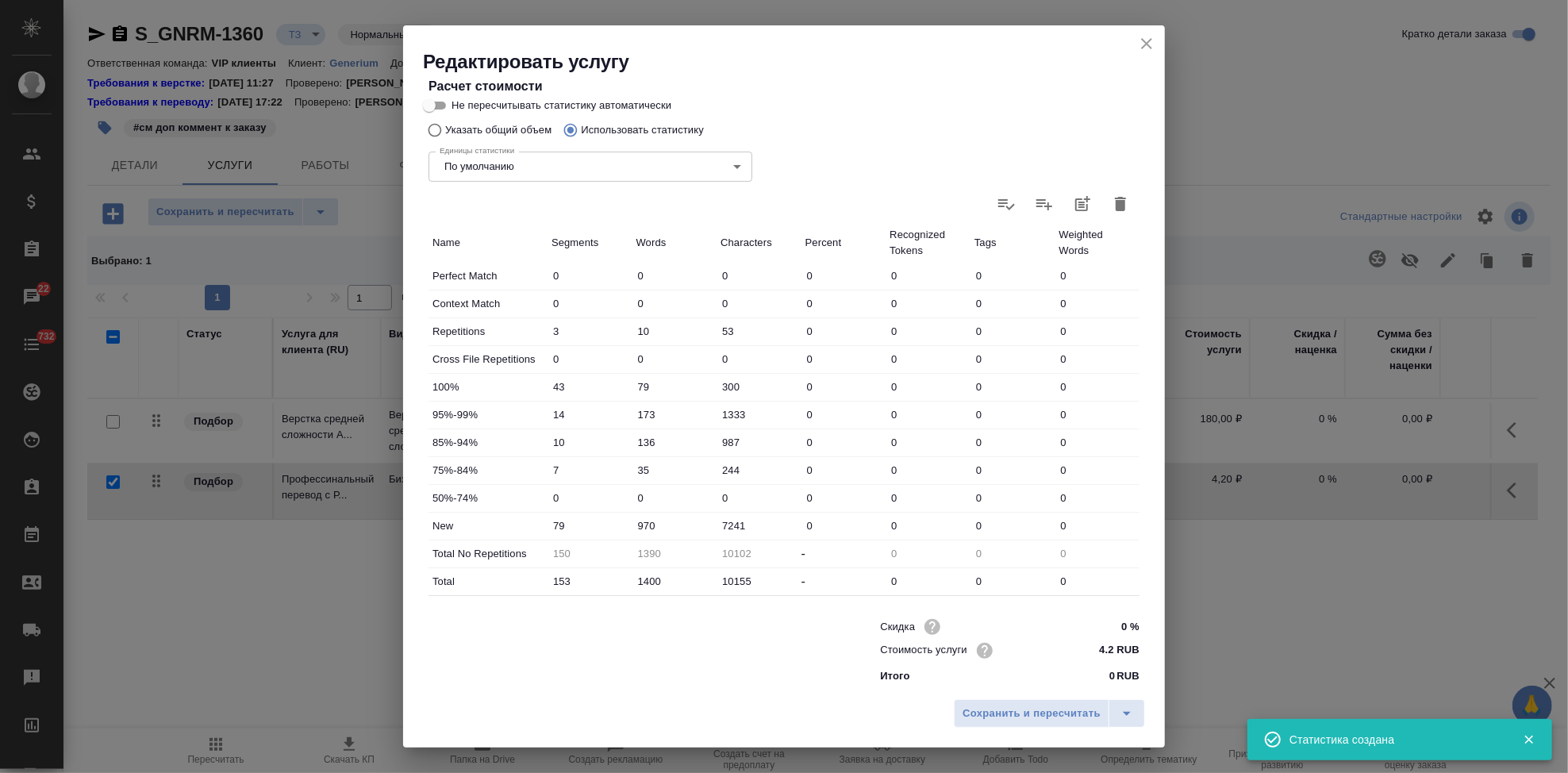
scroll to position [308, 0]
click at [669, 519] on input "970" at bounding box center [675, 521] width 83 height 23
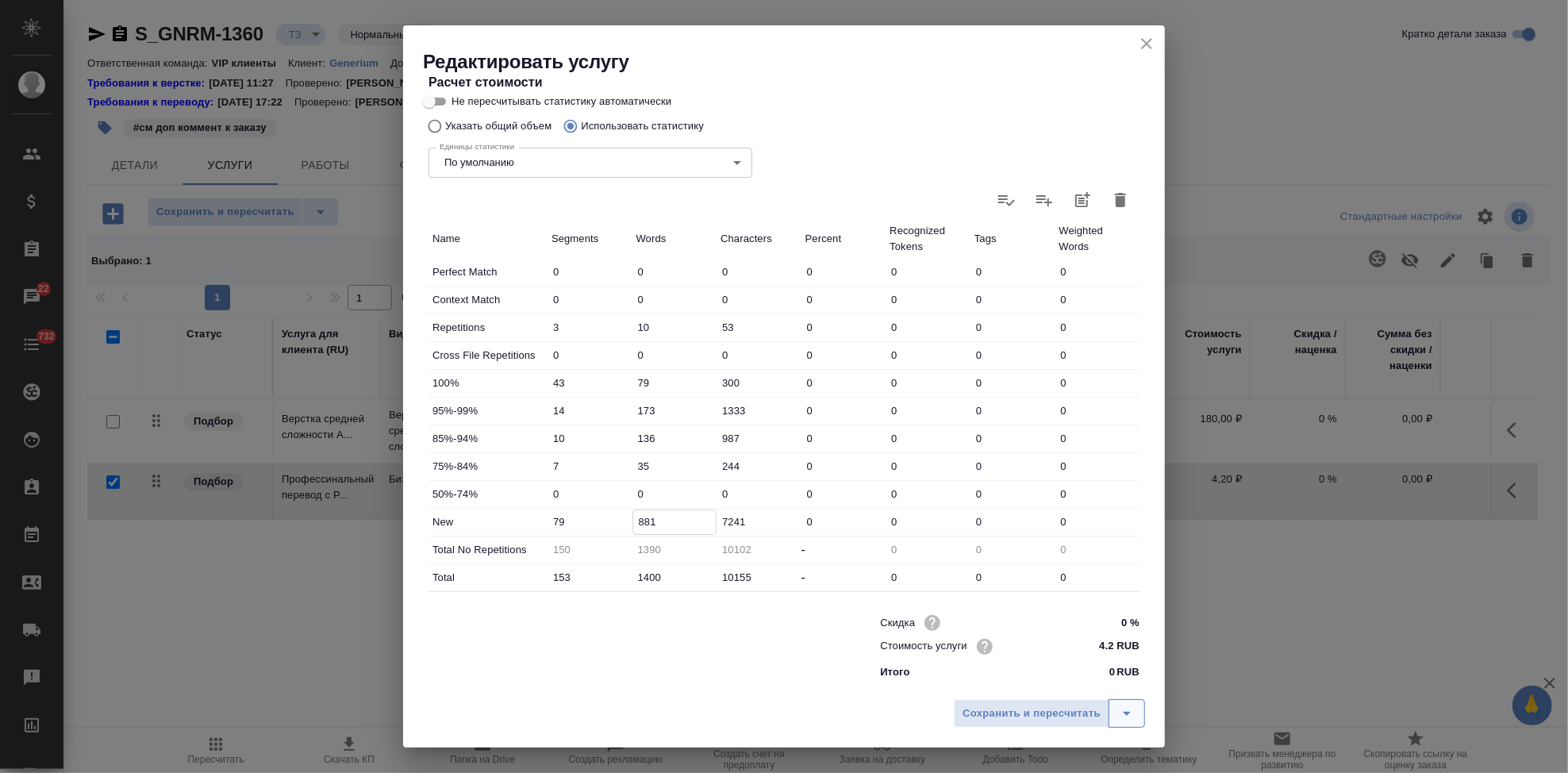
type input "881"
click at [1132, 713] on icon "split button" at bounding box center [1126, 713] width 19 height 19
click at [1076, 686] on li "Сохранить" at bounding box center [1052, 681] width 191 height 25
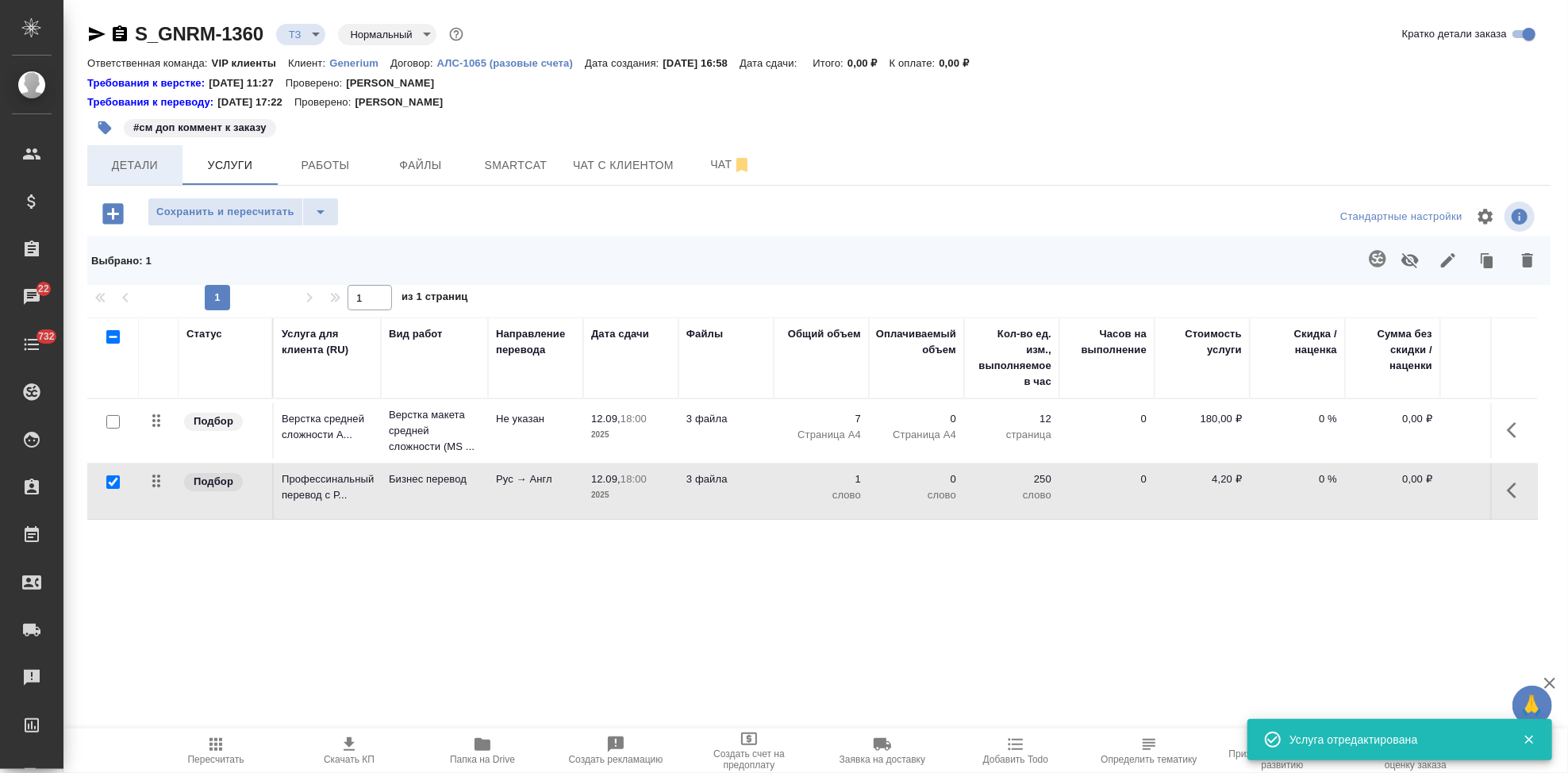
click at [166, 163] on span "Детали" at bounding box center [135, 166] width 76 height 20
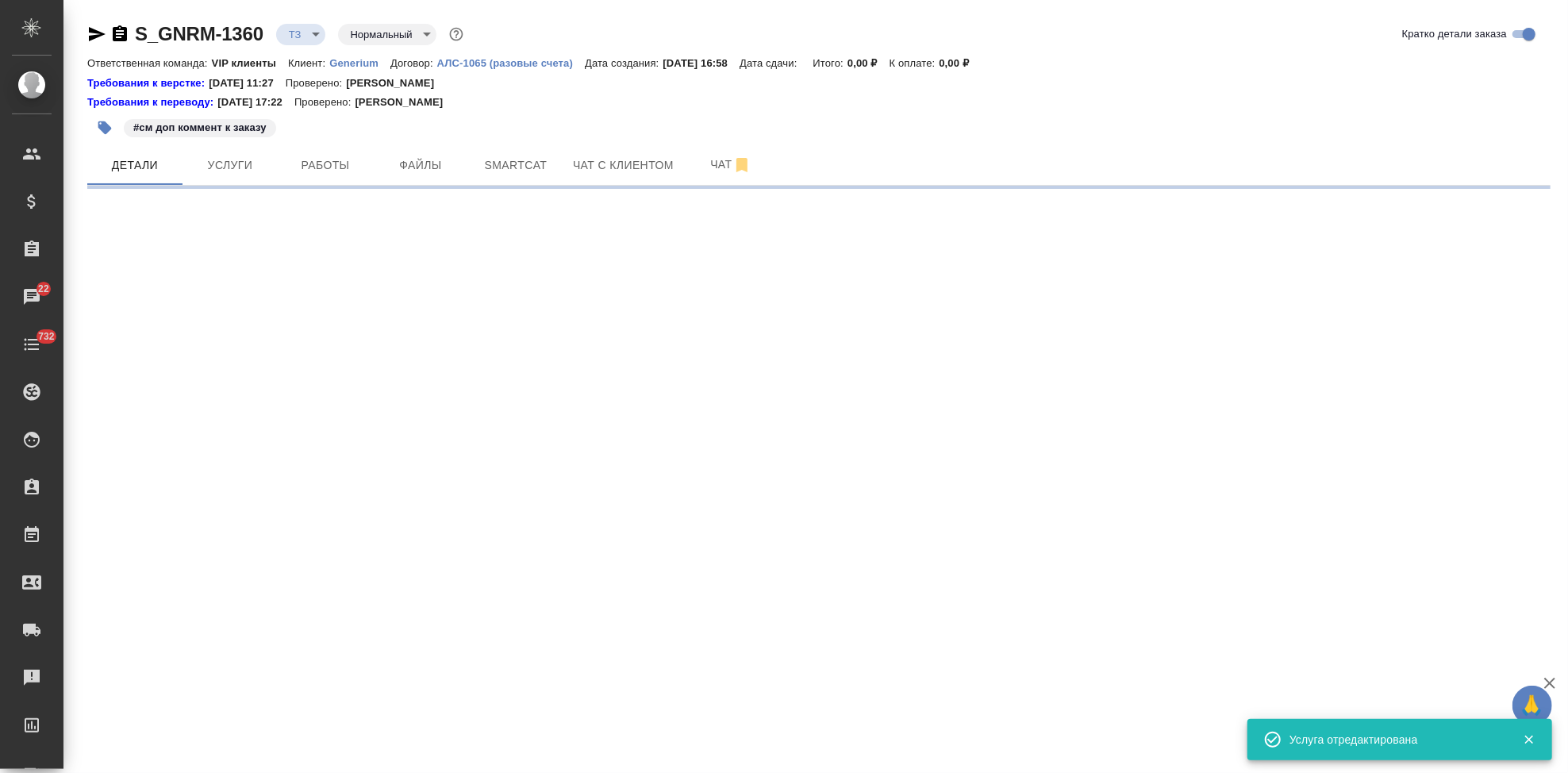
select select "RU"
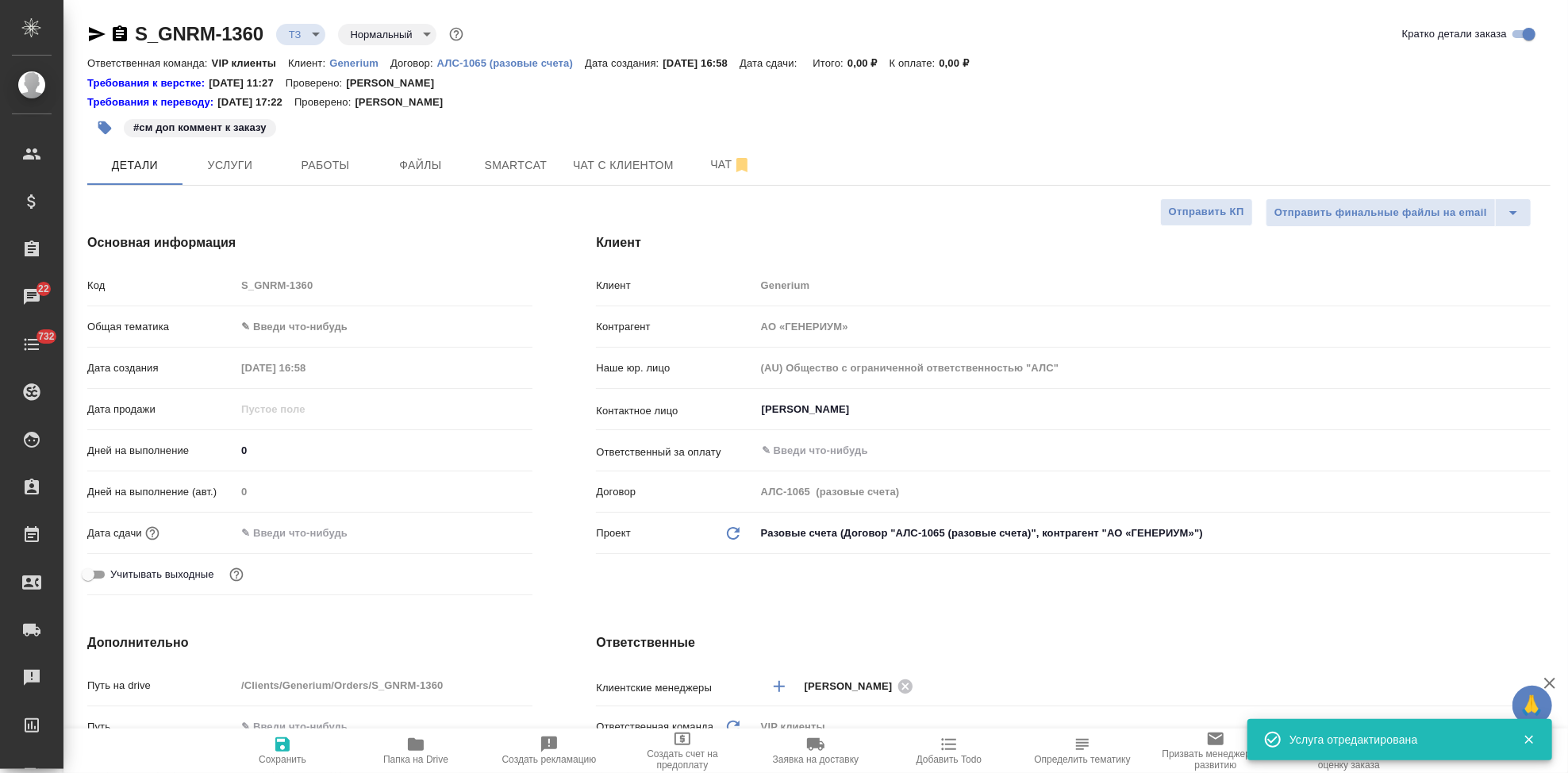
type textarea "x"
click at [286, 437] on div "Дней на выполнение 0" at bounding box center [309, 450] width 445 height 28
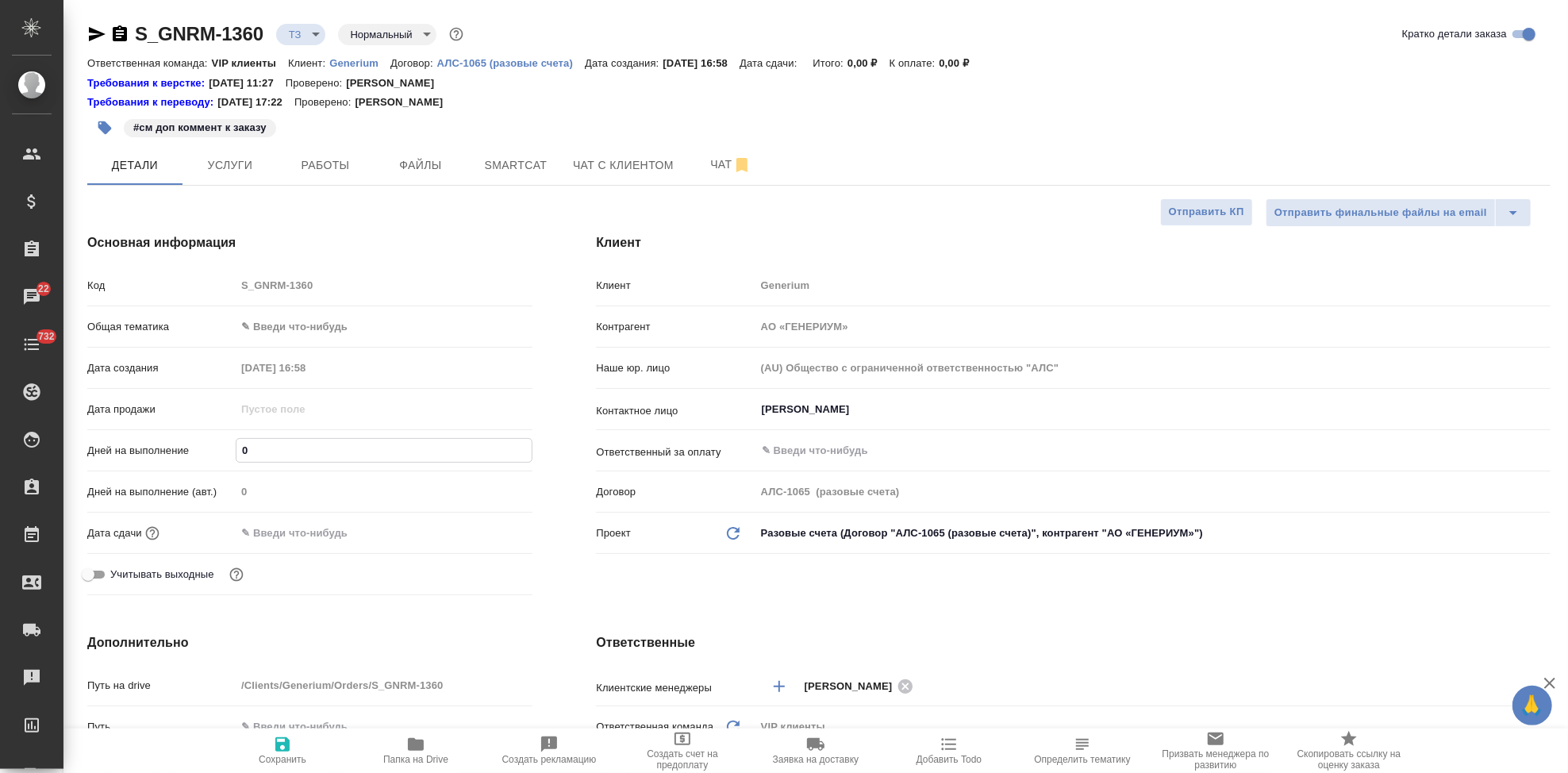
click at [285, 445] on input "0" at bounding box center [384, 449] width 295 height 23
type textarea "x"
type input "2"
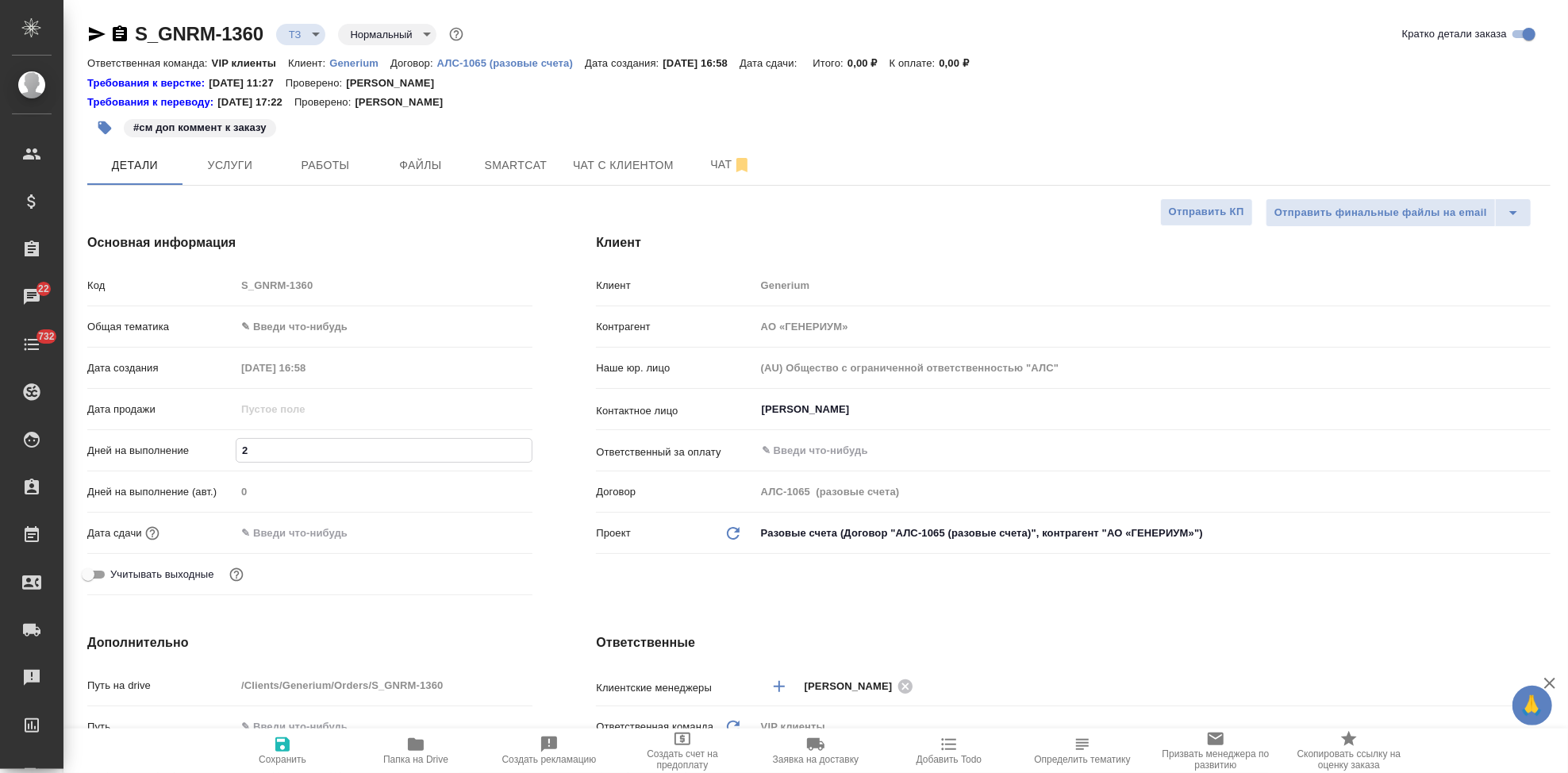
type textarea "x"
type input "2"
click at [279, 747] on icon "button" at bounding box center [283, 745] width 14 height 14
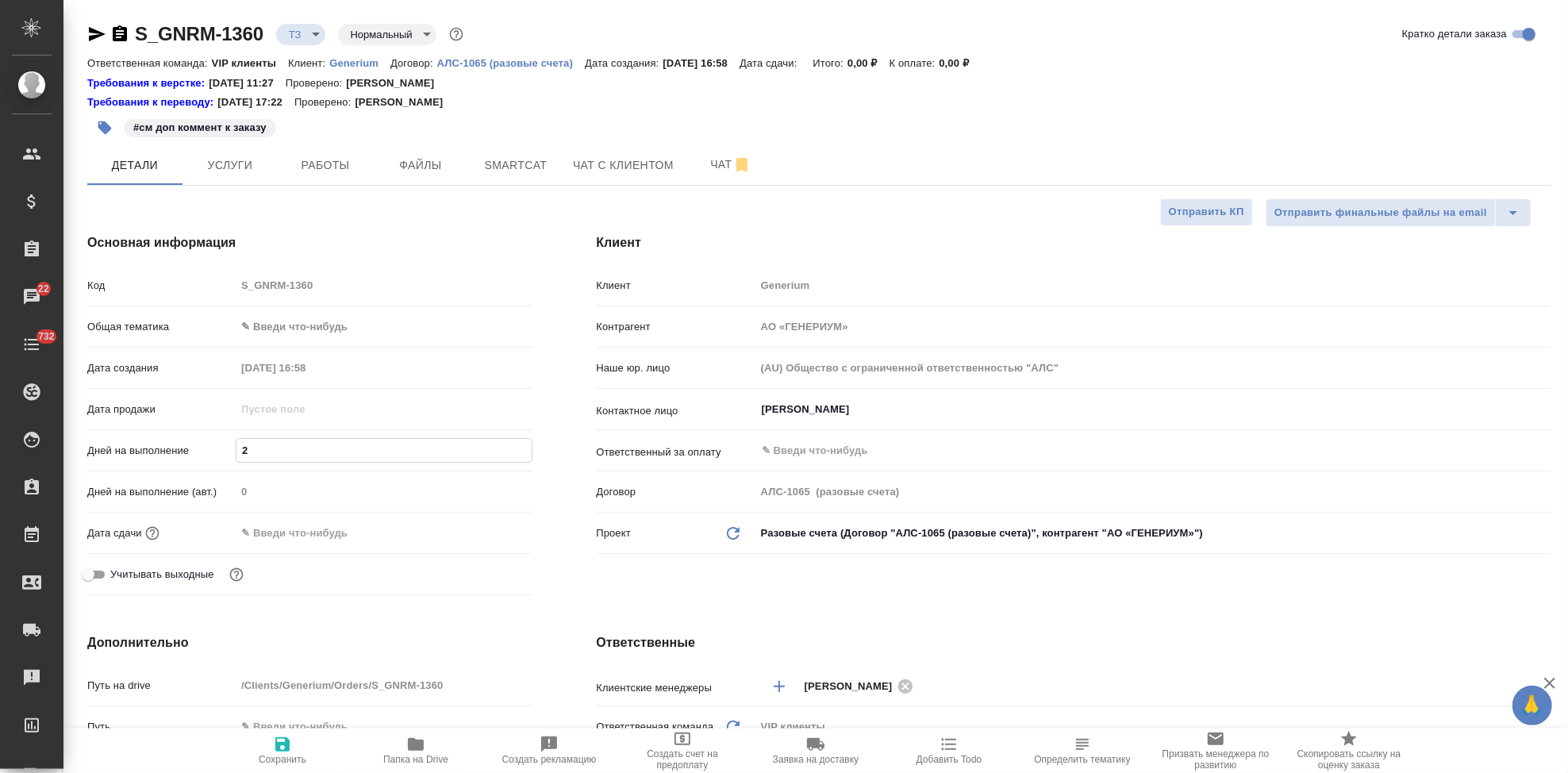
type textarea "x"
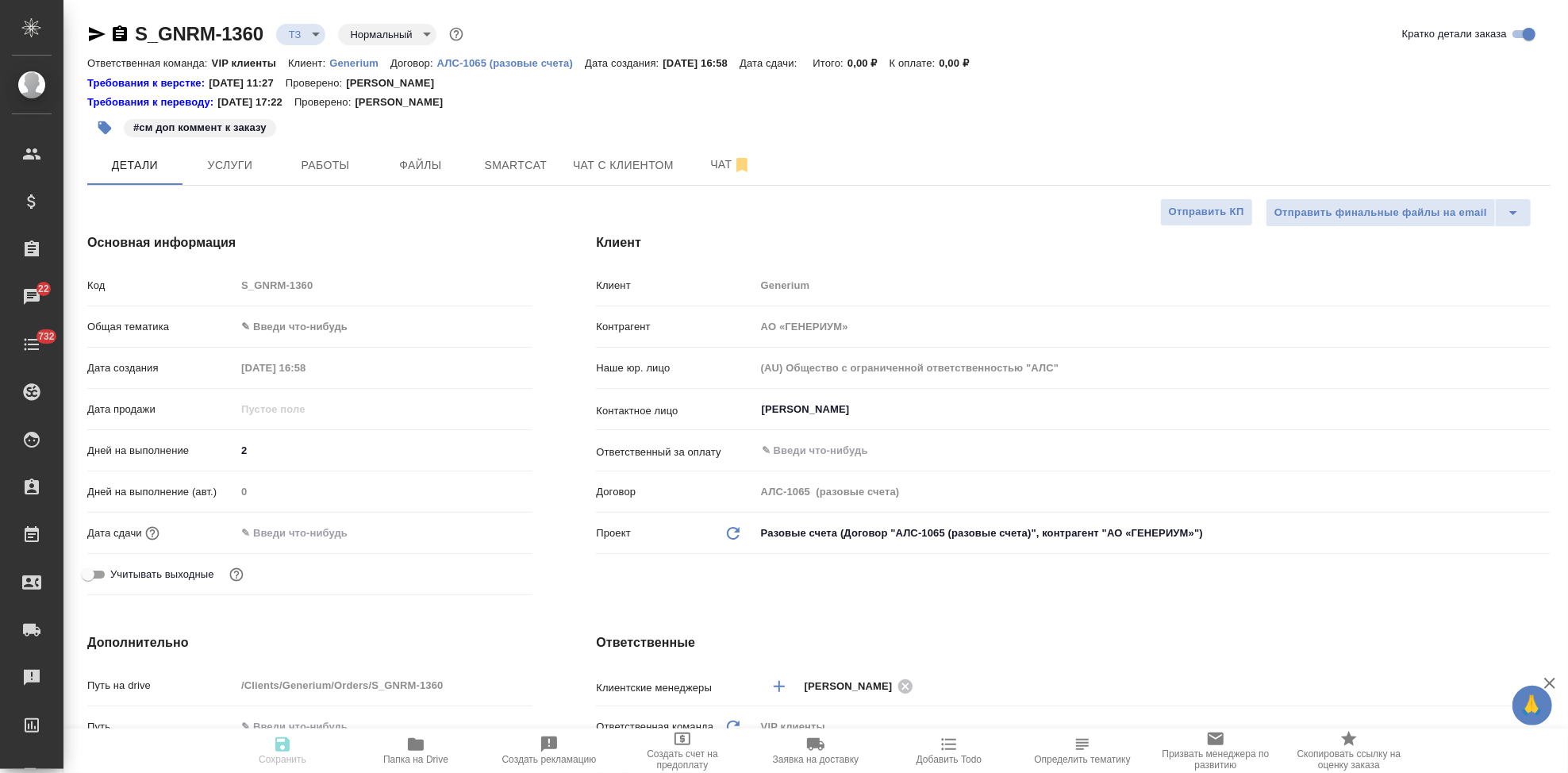
type textarea "x"
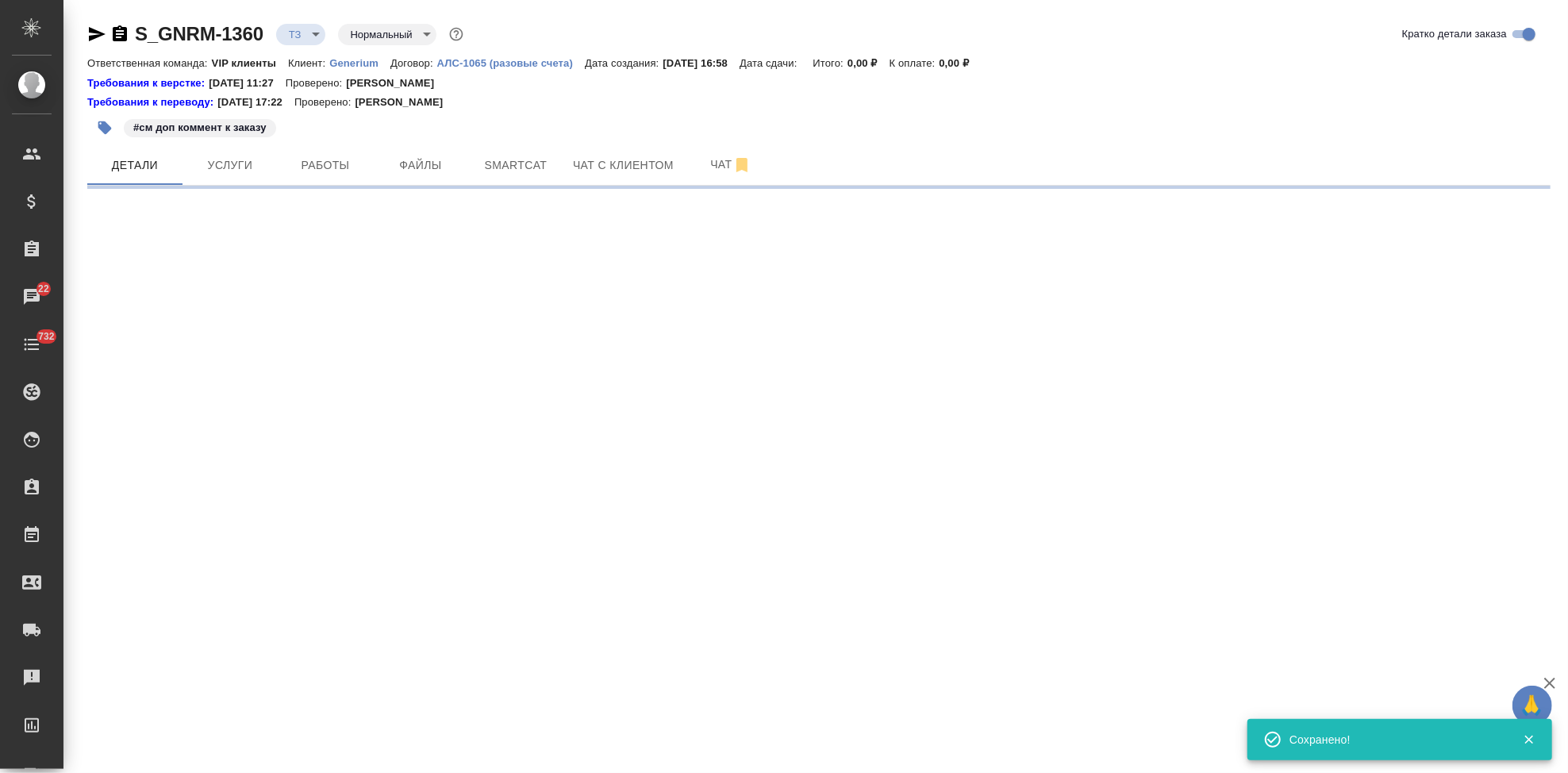
type input "new"
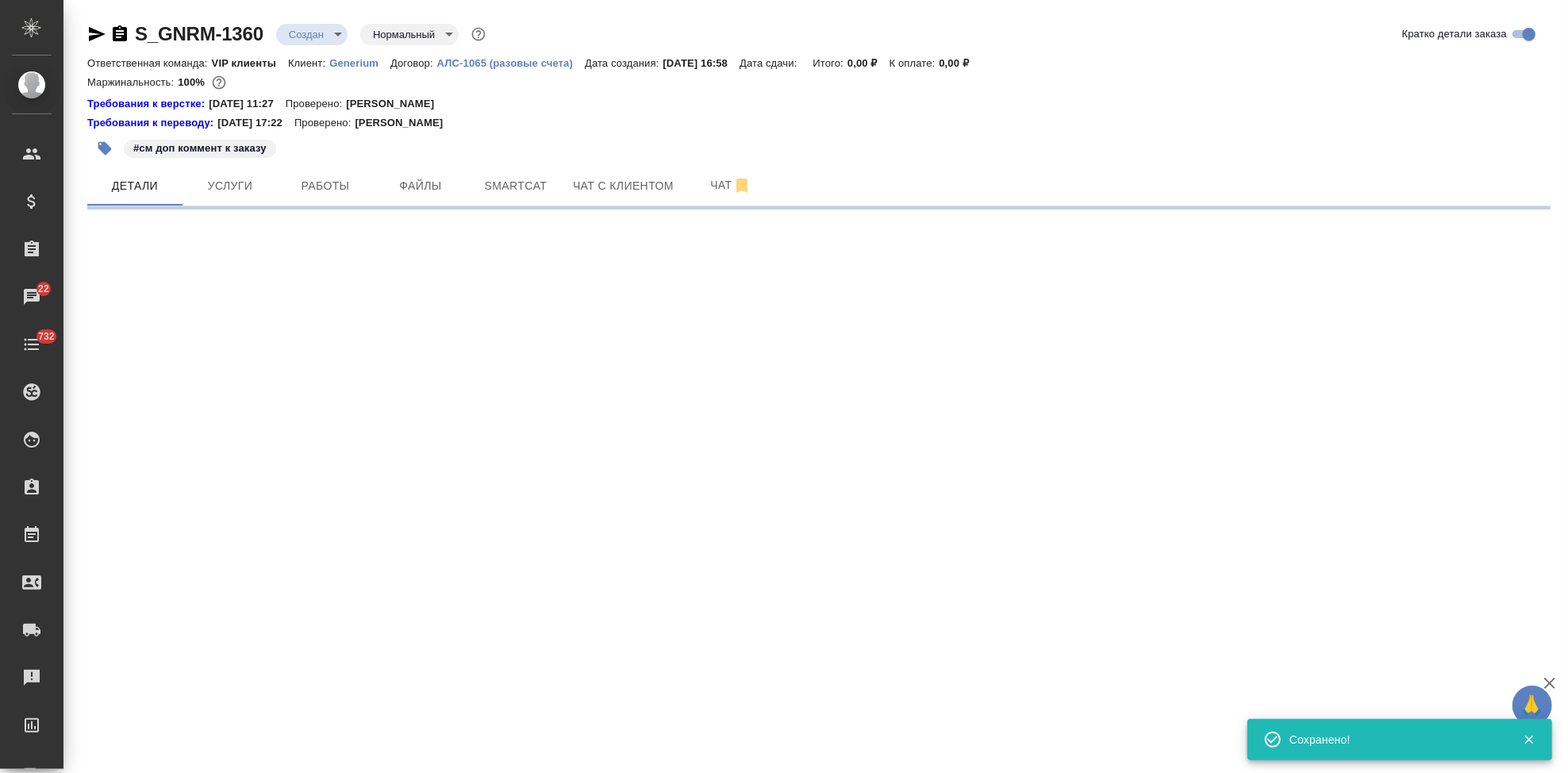
select select "RU"
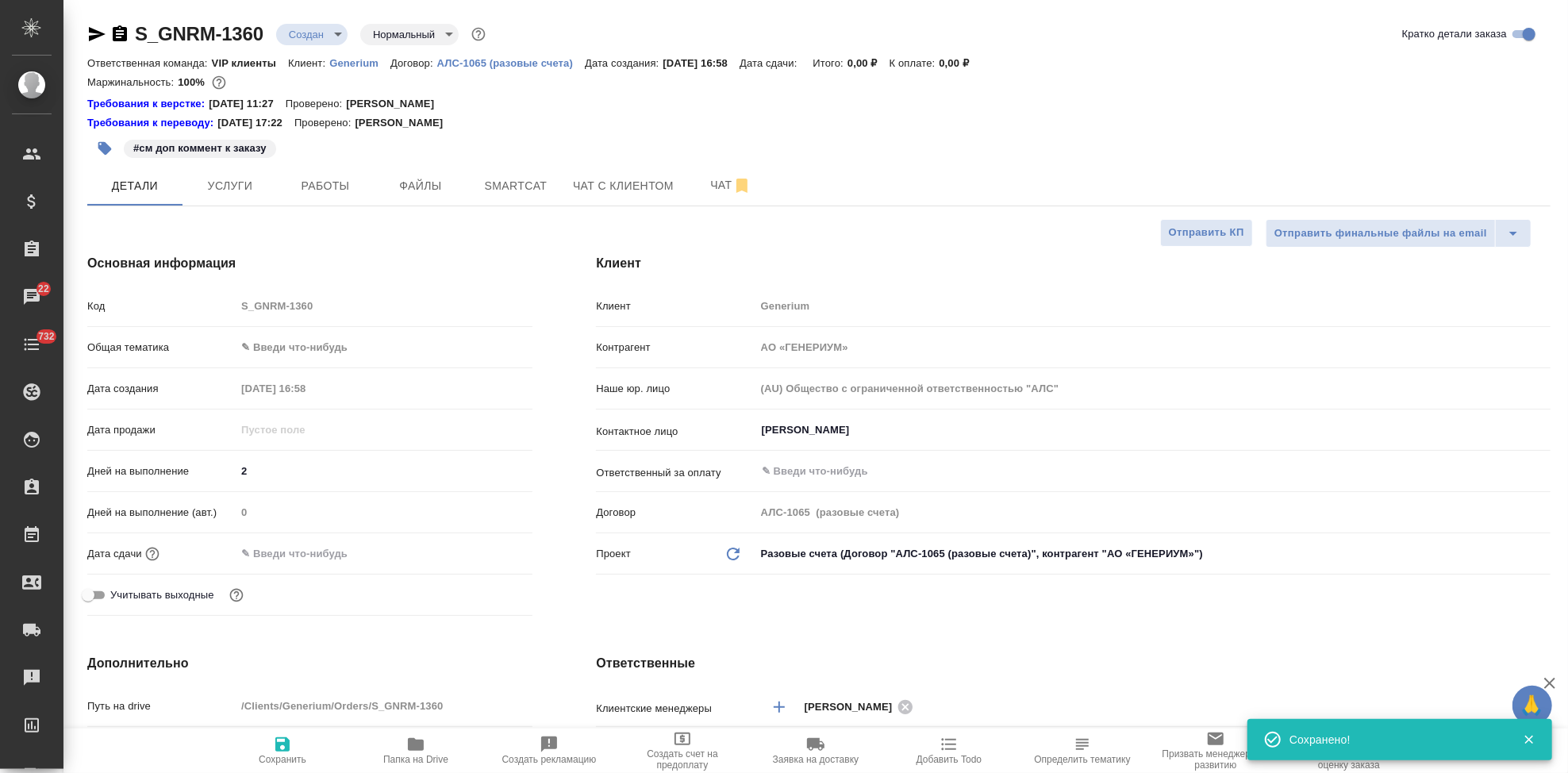
type textarea "x"
click at [280, 757] on span "Сохранить" at bounding box center [283, 759] width 48 height 11
type textarea "x"
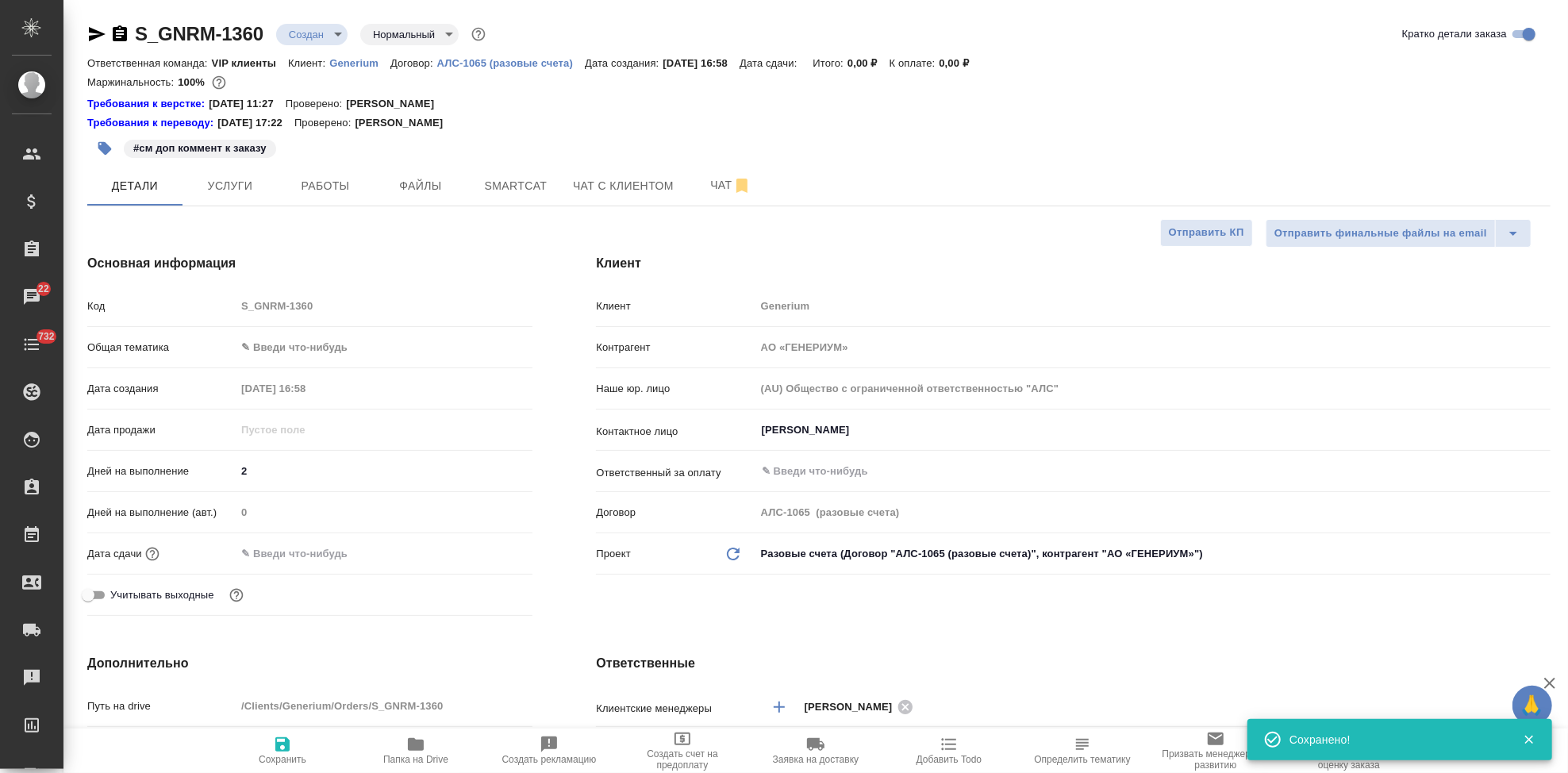
type textarea "x"
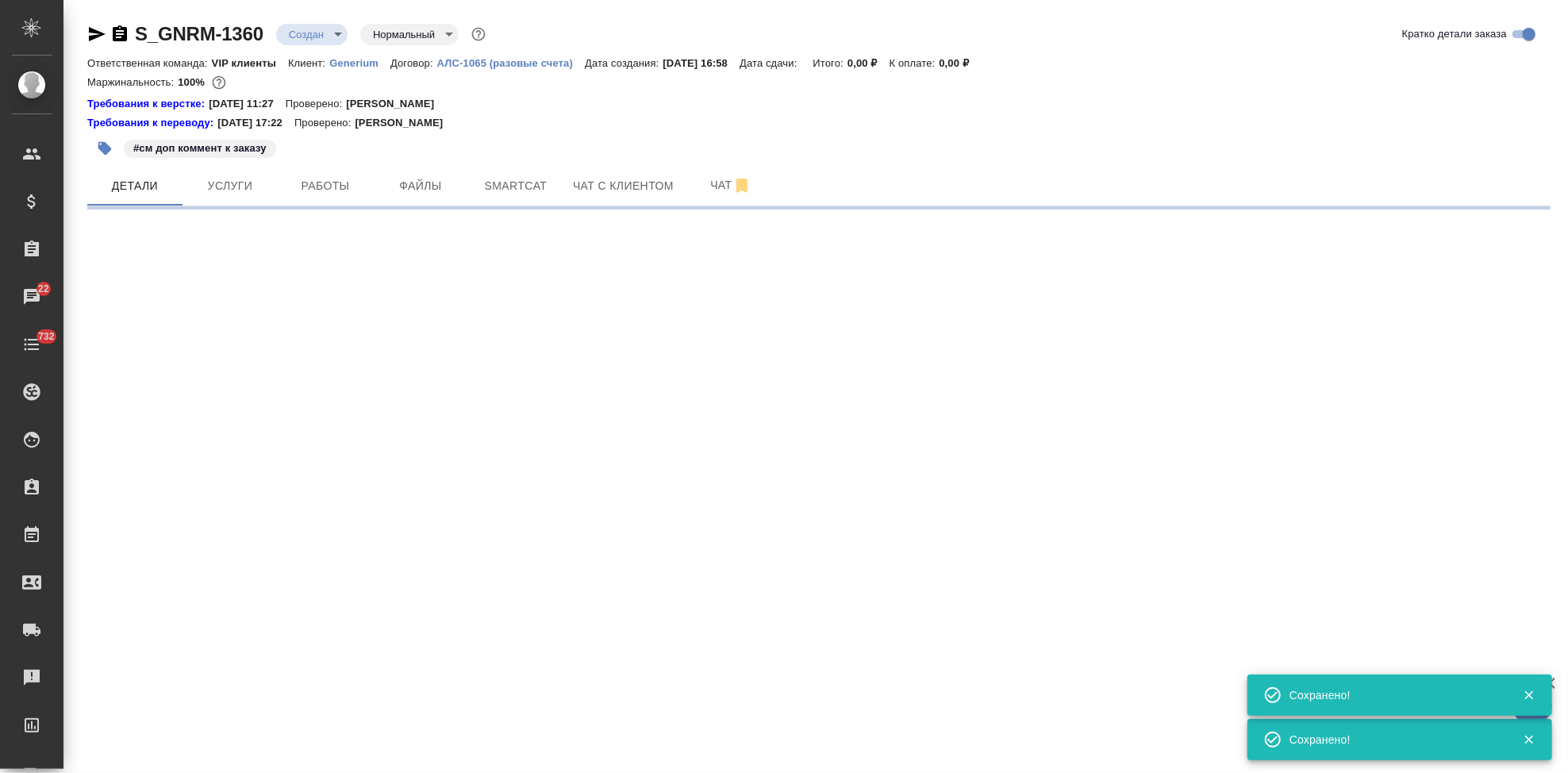
select select "RU"
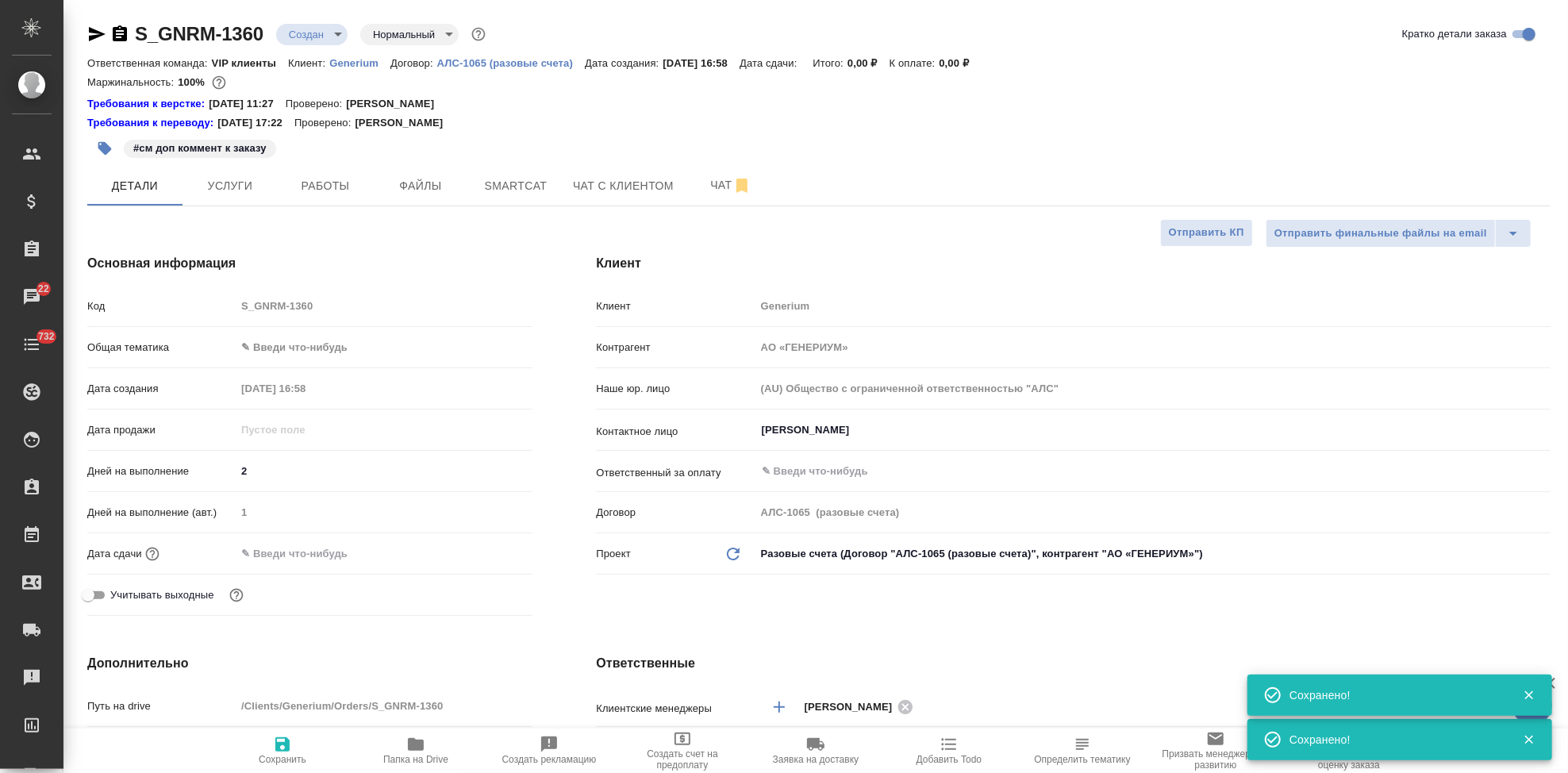
type textarea "x"
click at [201, 190] on span "Услуги" at bounding box center [230, 186] width 76 height 20
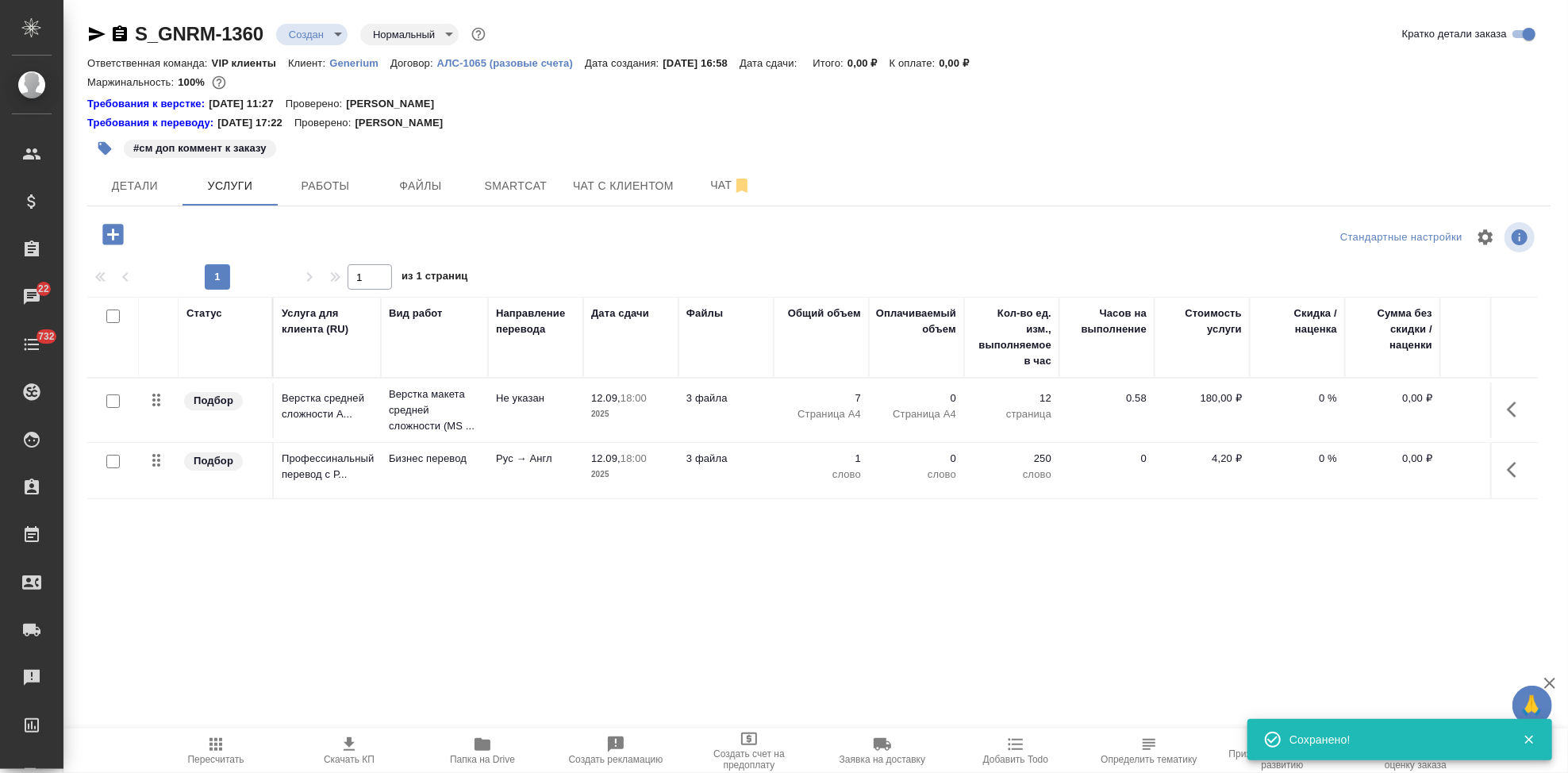
click at [211, 752] on icon "button" at bounding box center [216, 744] width 19 height 19
click at [355, 761] on span "Скачать КП" at bounding box center [349, 759] width 51 height 11
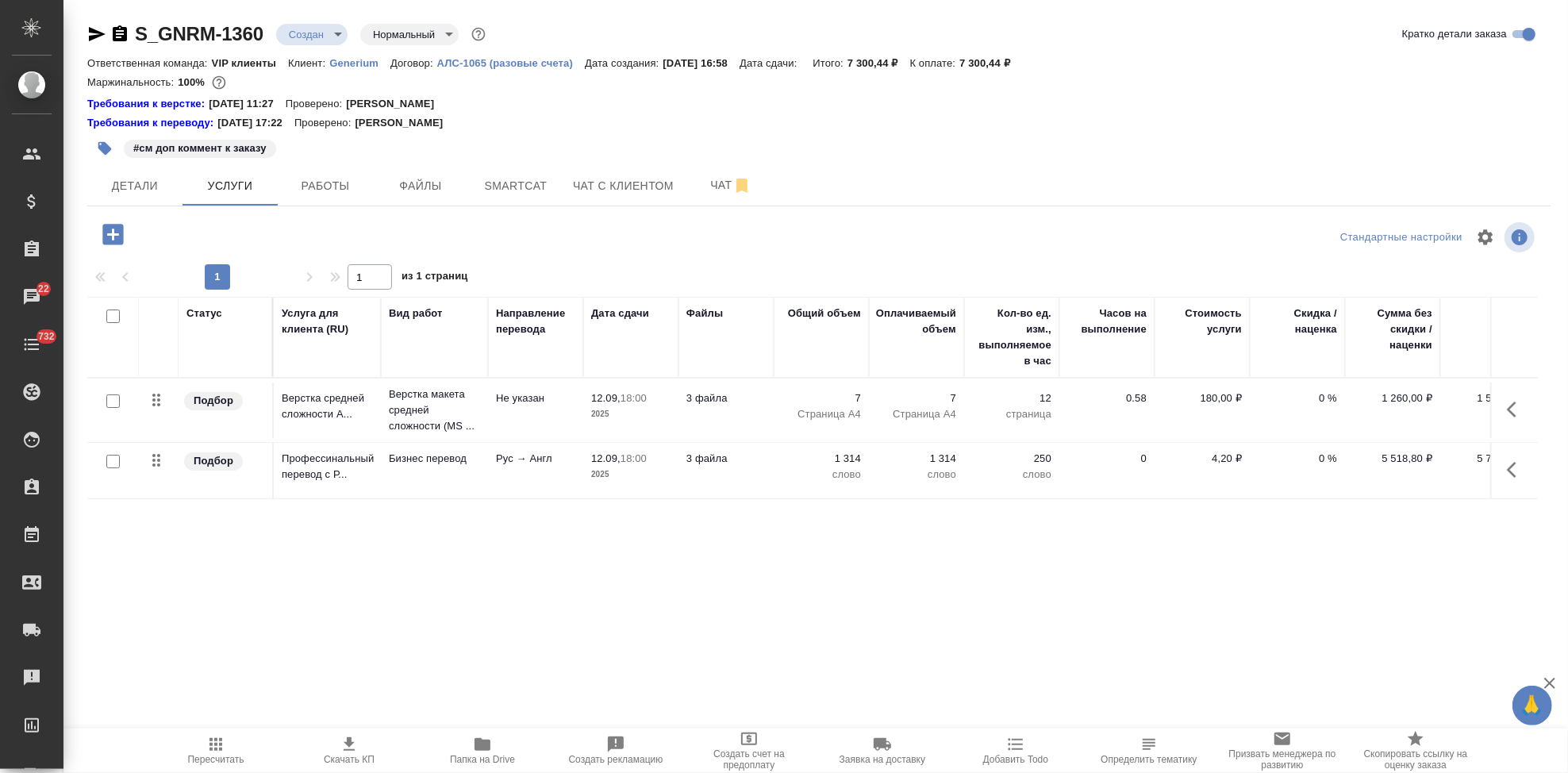
click at [341, 37] on body "🙏 .cls-1 fill:#fff; AWATERA Kabargina Anna Клиенты Спецификации Заказы 22 Чаты …" at bounding box center [784, 386] width 1568 height 773
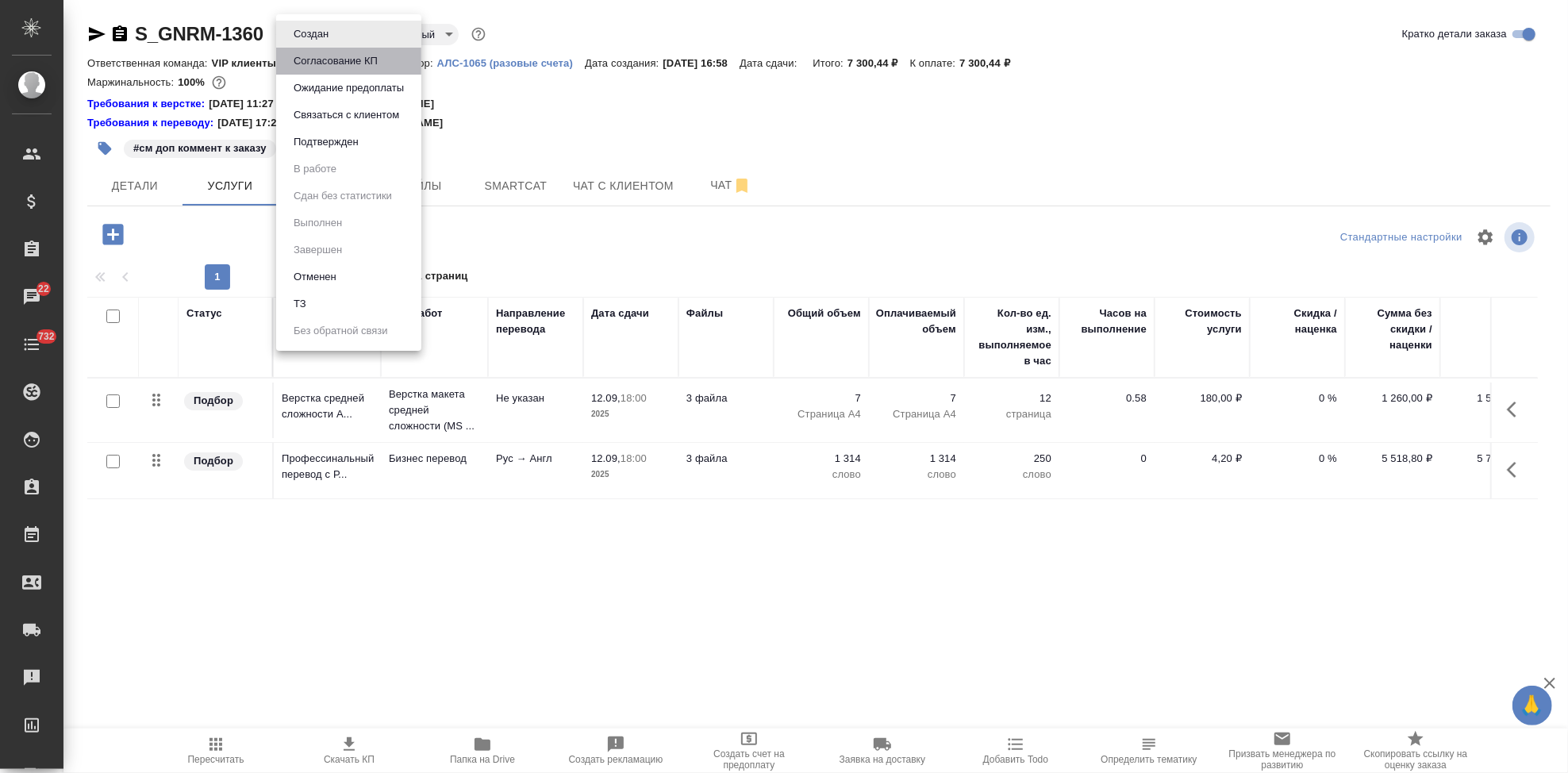
click at [348, 60] on button "Согласование КП" at bounding box center [335, 61] width 93 height 17
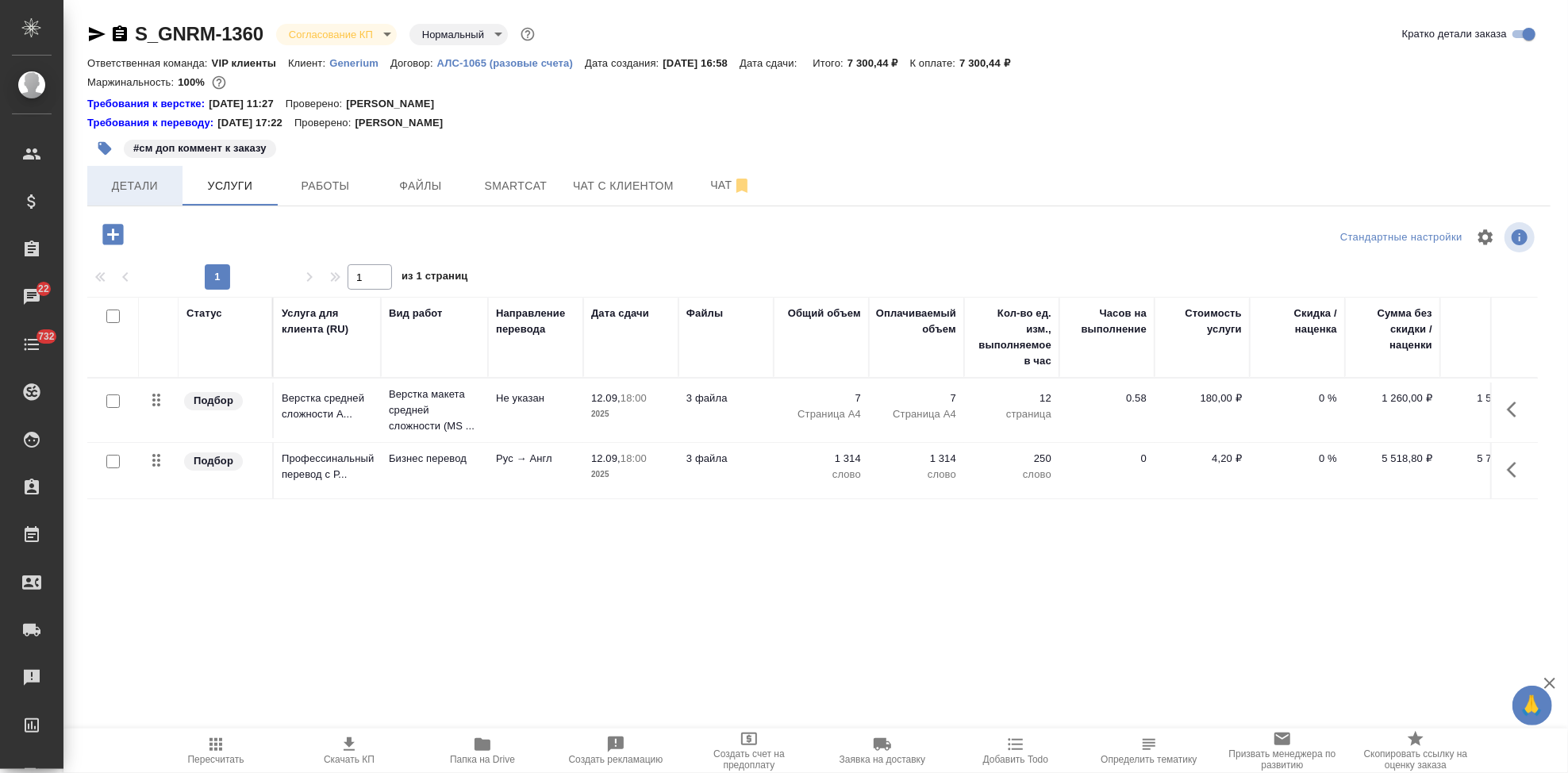
click at [137, 194] on span "Детали" at bounding box center [135, 186] width 76 height 20
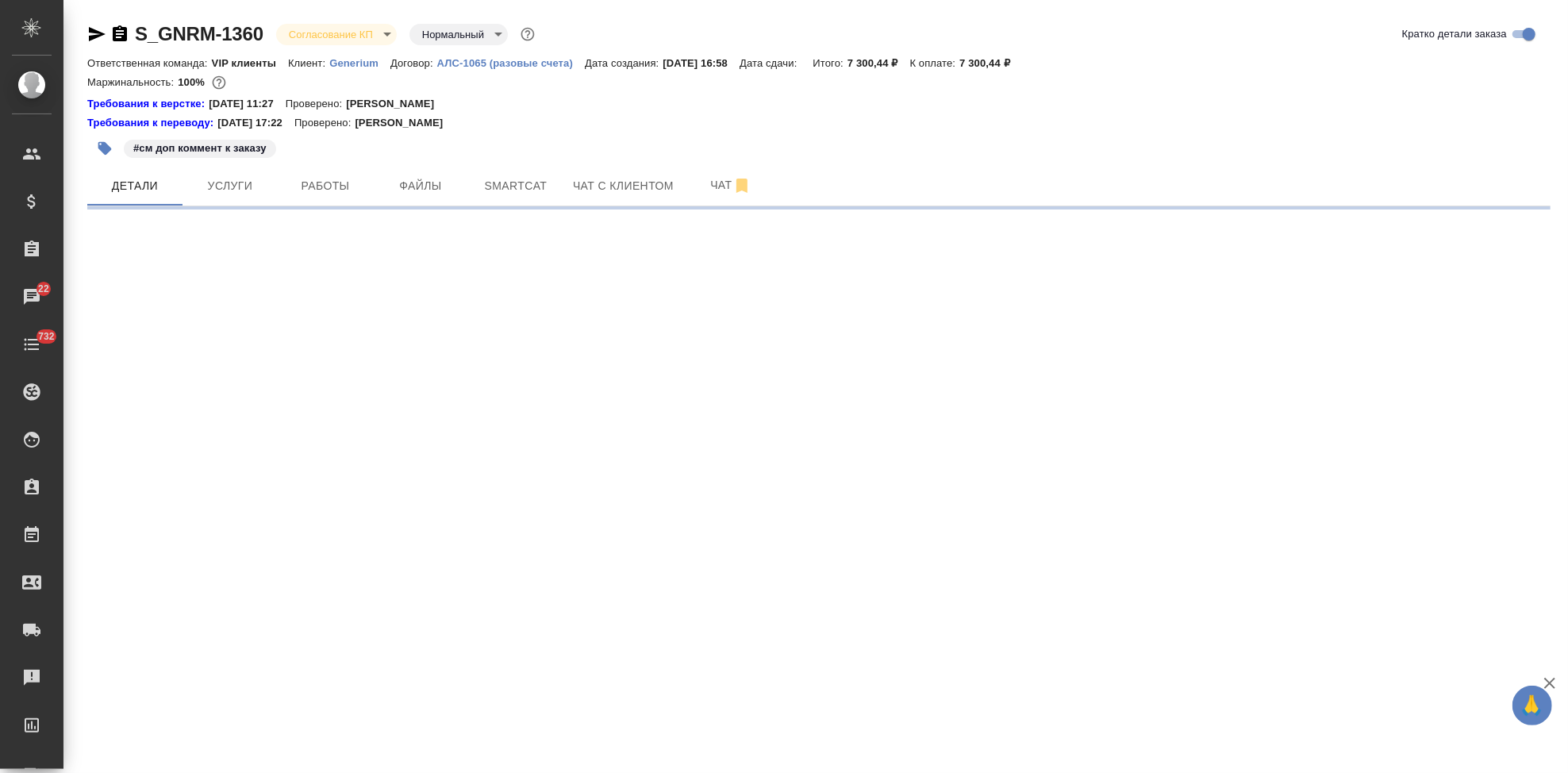
select select "RU"
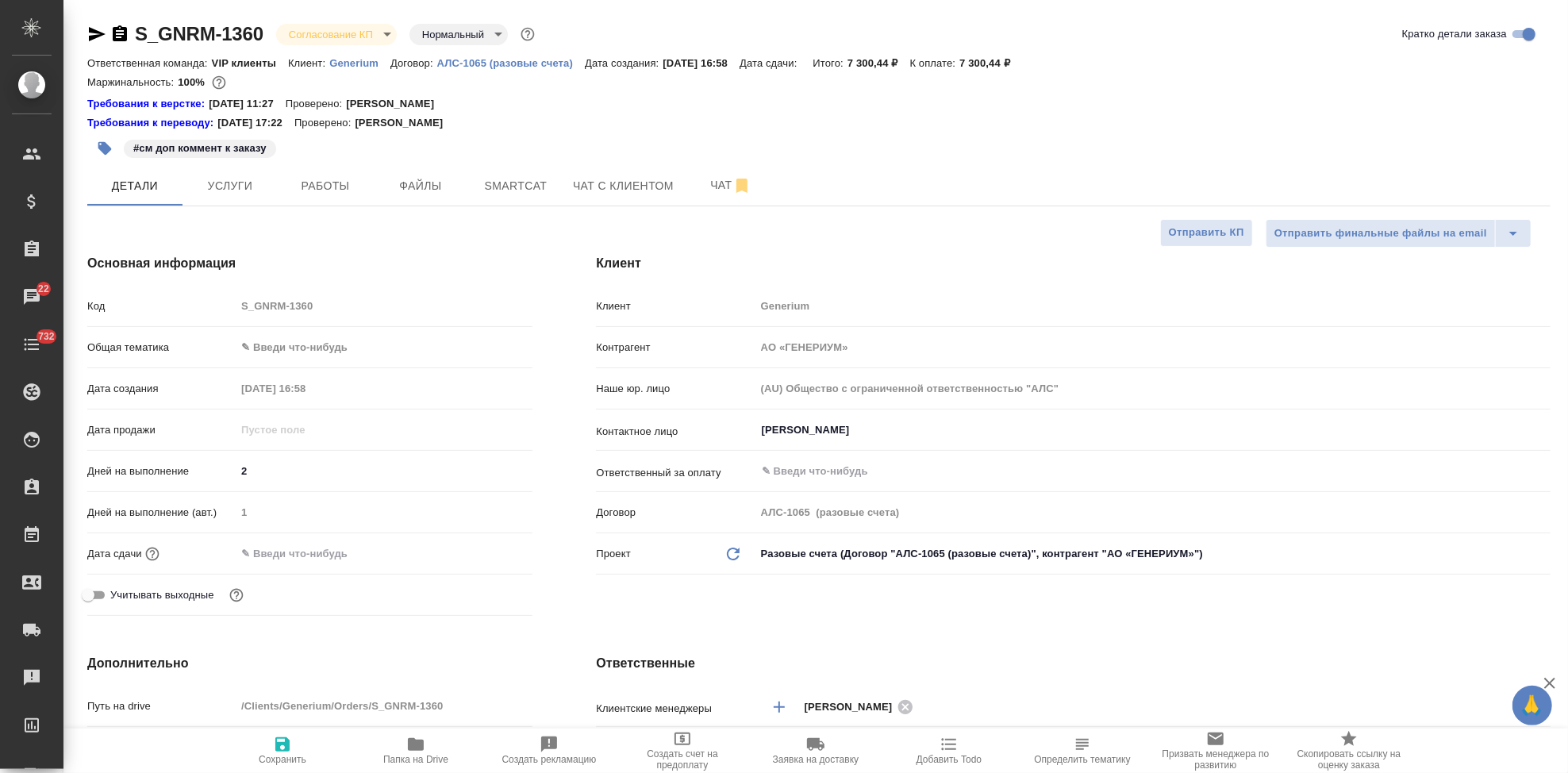
type textarea "x"
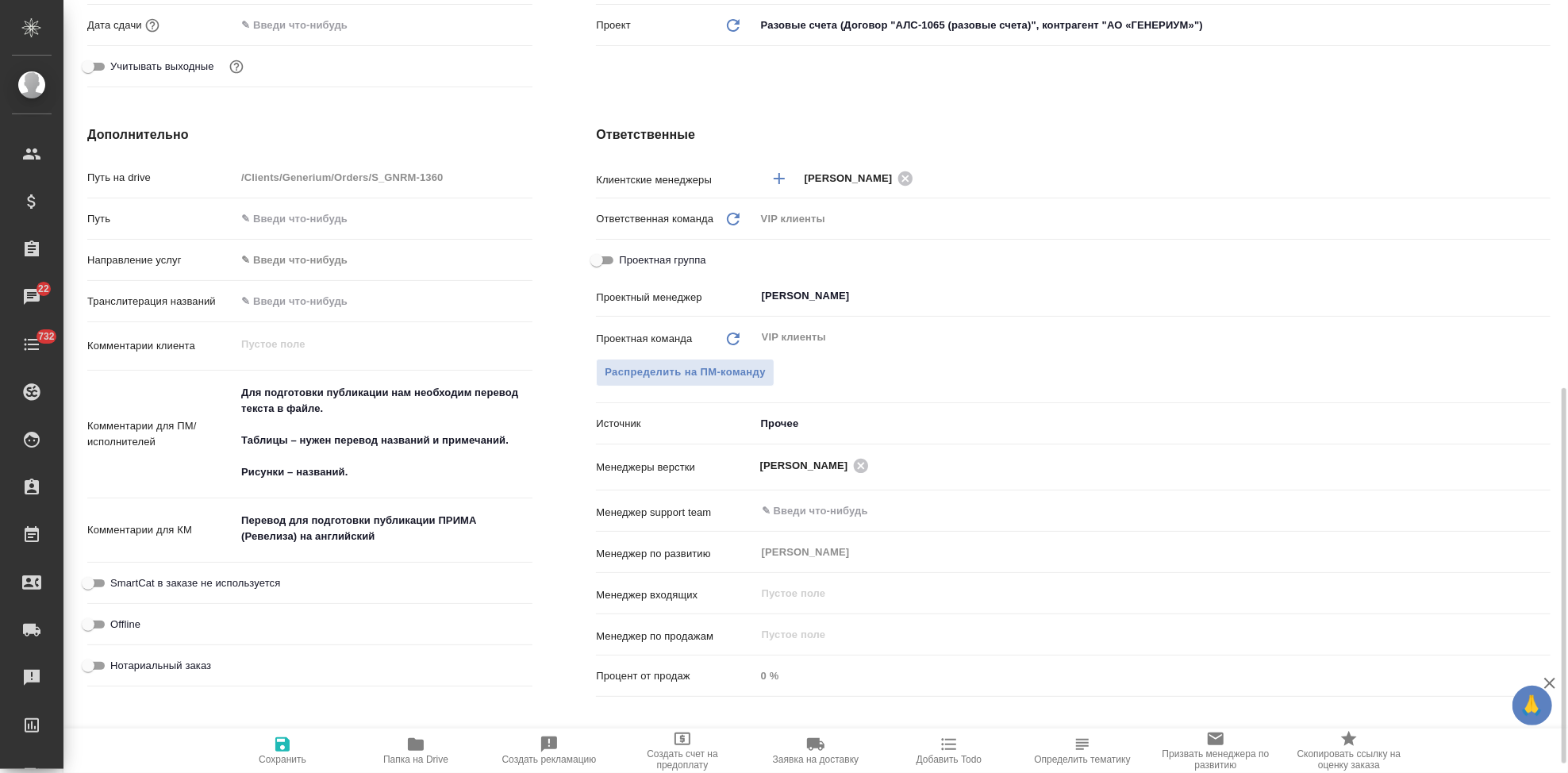
scroll to position [617, 0]
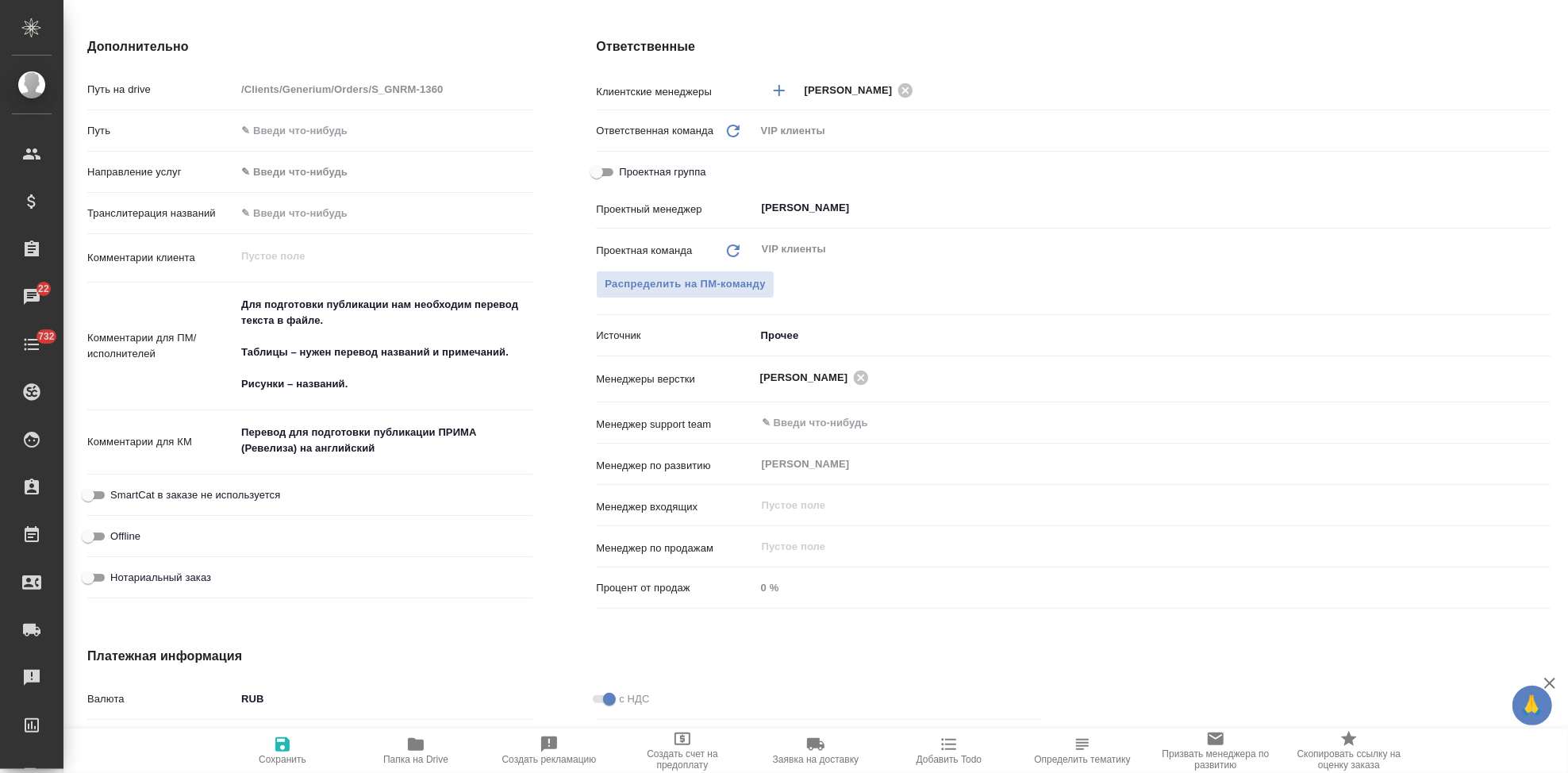
type textarea "x"
click at [377, 446] on textarea "Перевод для подготовки публикации ПРИМА (Ревелиза) на английский" at bounding box center [384, 440] width 295 height 43
type textarea "Перевод для подготовки публикации ПРИМА (Ревелиза) на английский"
type textarea "x"
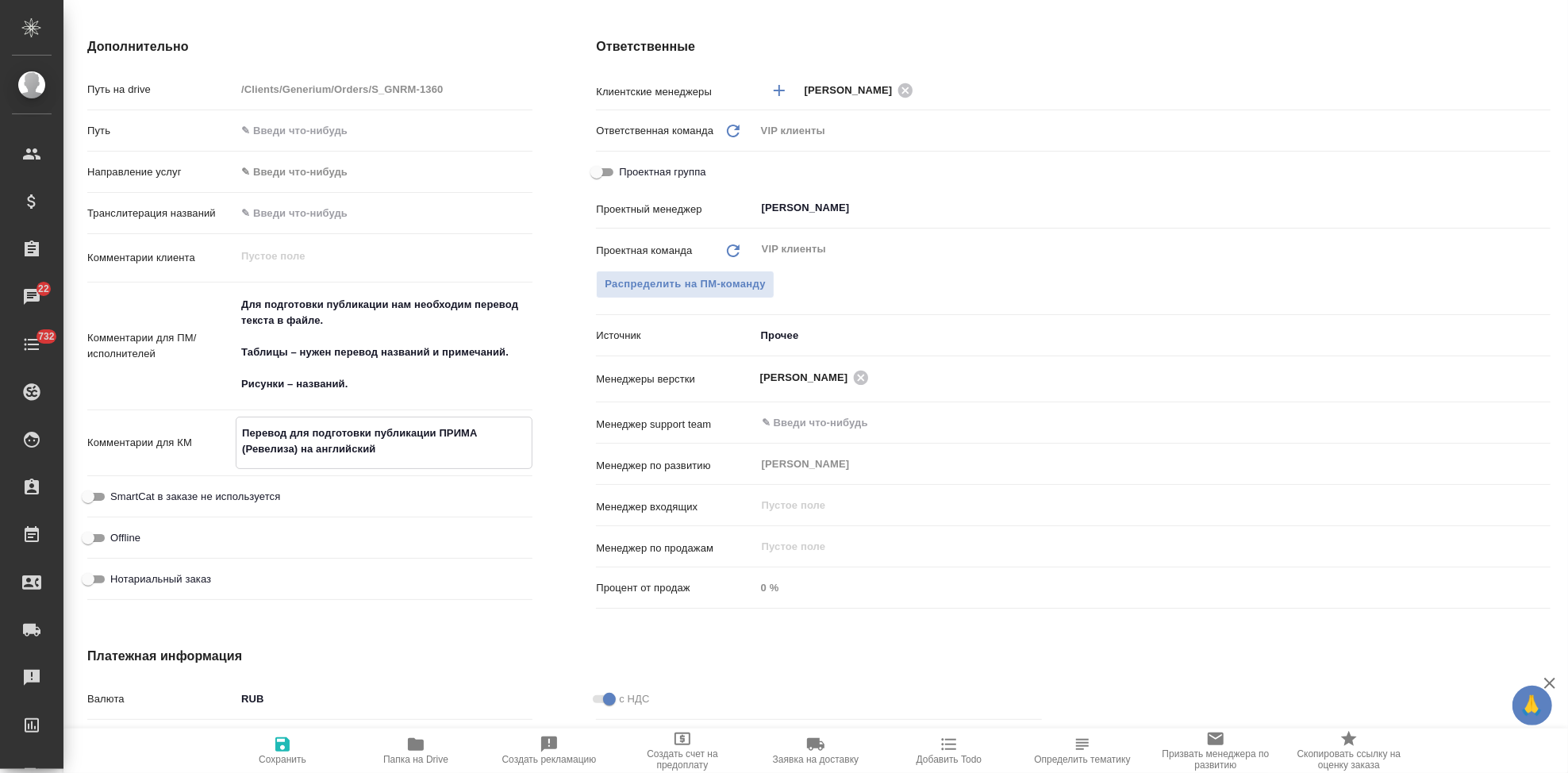
type textarea "x"
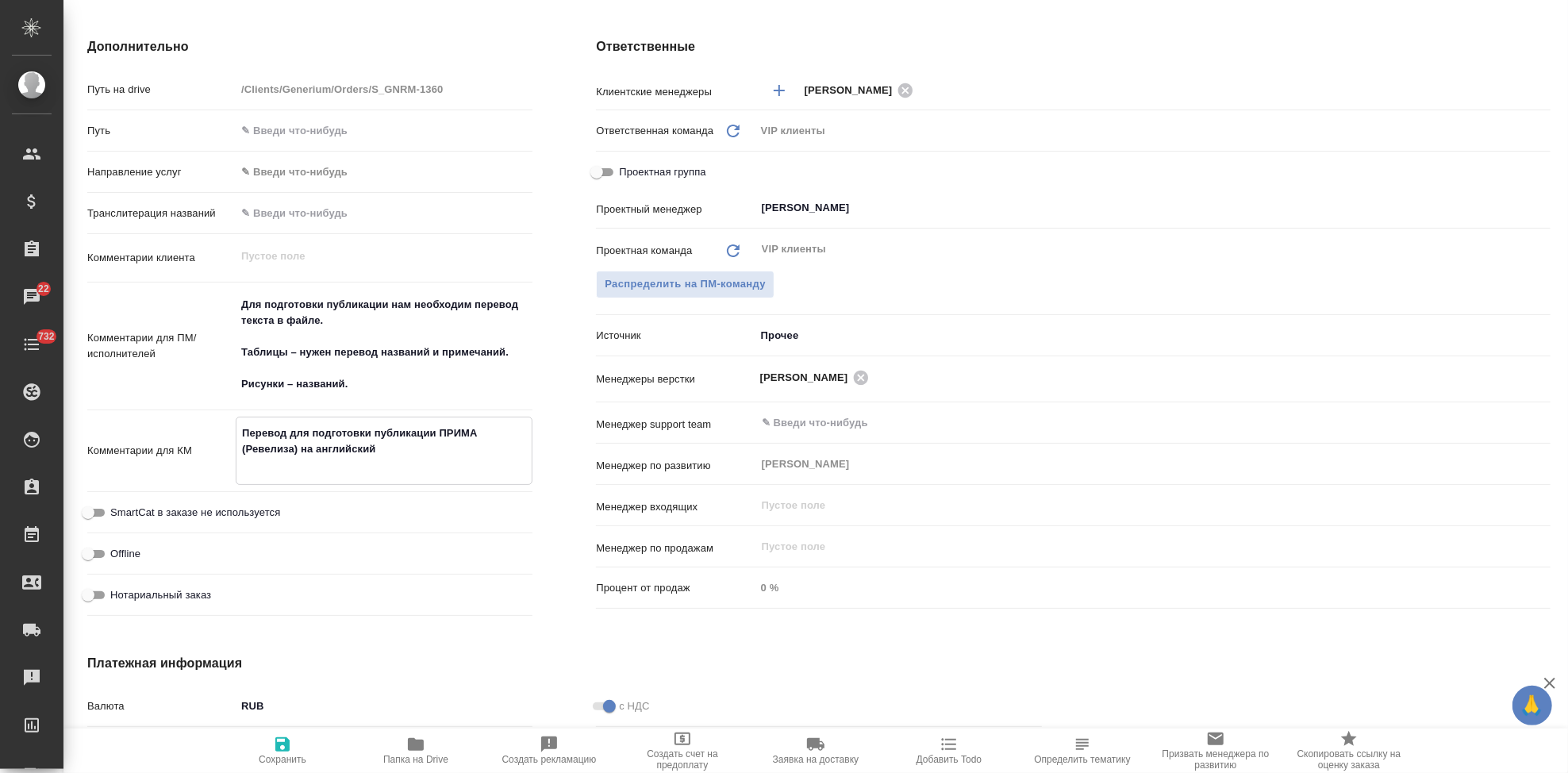
type textarea "Перевод для подготовки публикации ПРИМА (Ревелиза) на английский"
type textarea "x"
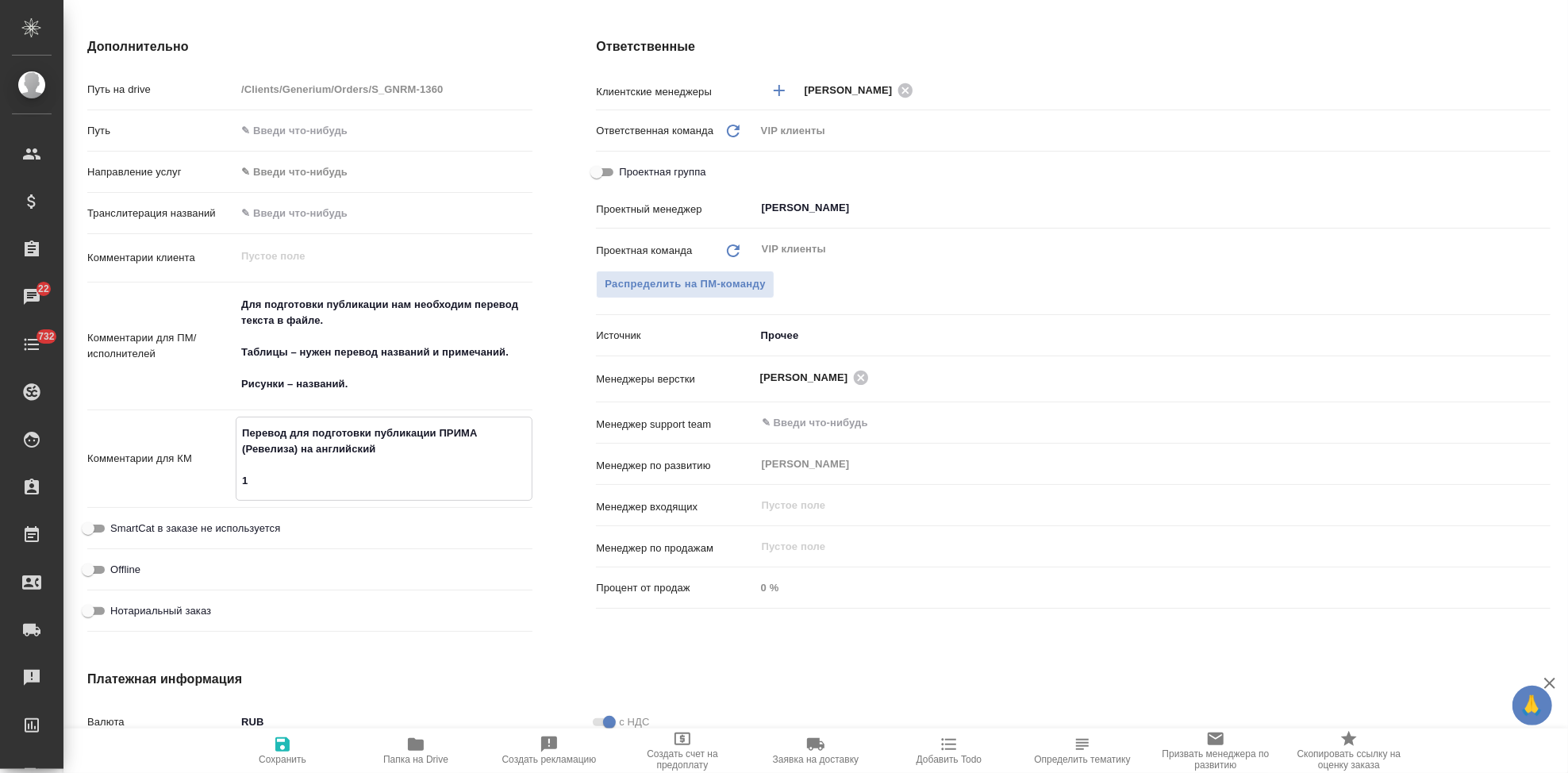
type textarea "Перевод для подготовки публикации ПРИМА (Ревелиза) на английский 10"
type textarea "x"
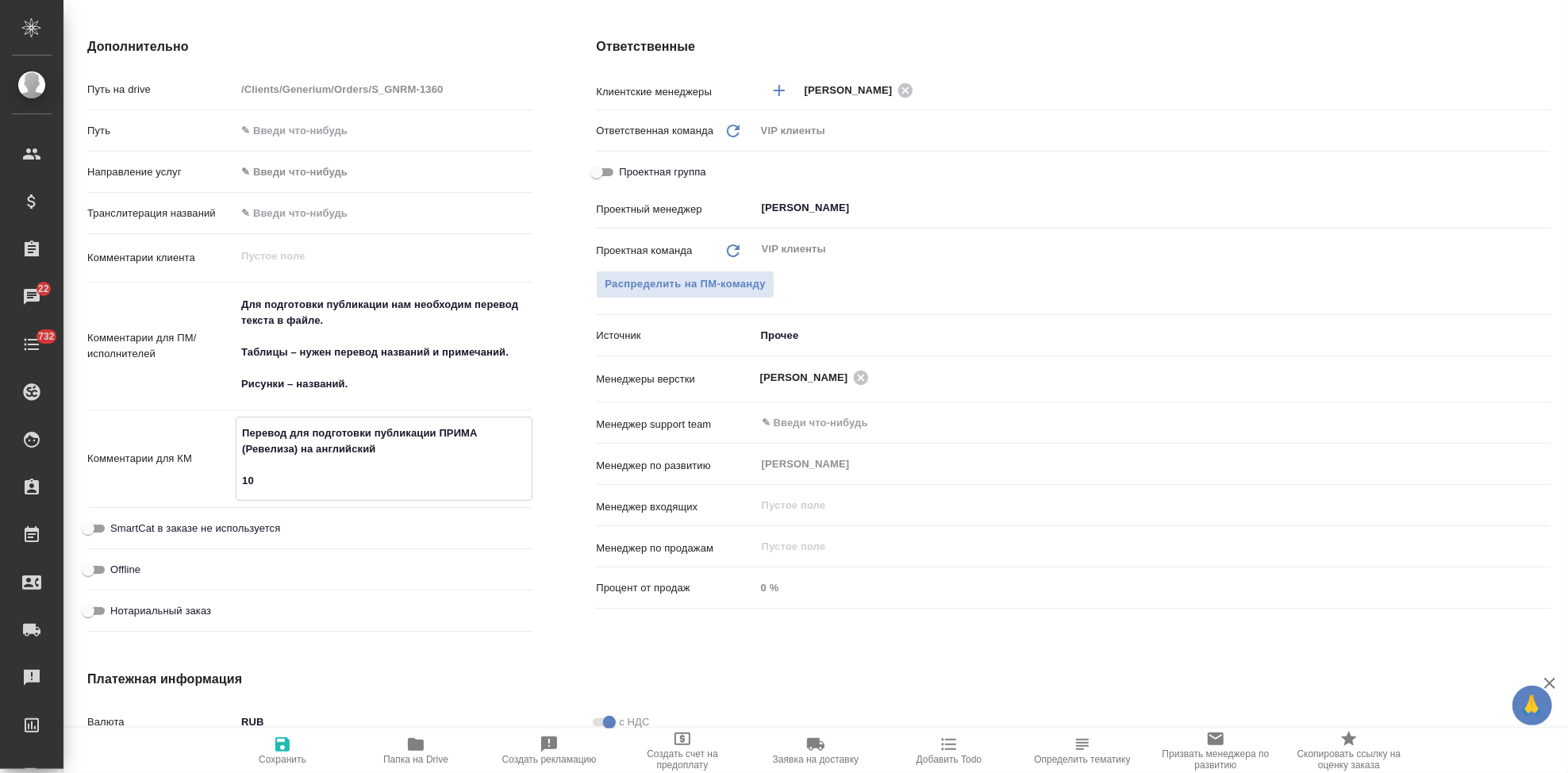
type textarea "x"
type textarea "Перевод для подготовки публикации ПРИМА (Ревелиза) на английский 10."
type textarea "x"
type textarea "Перевод для подготовки публикации ПРИМА (Ревелиза) на английский 10.0"
type textarea "x"
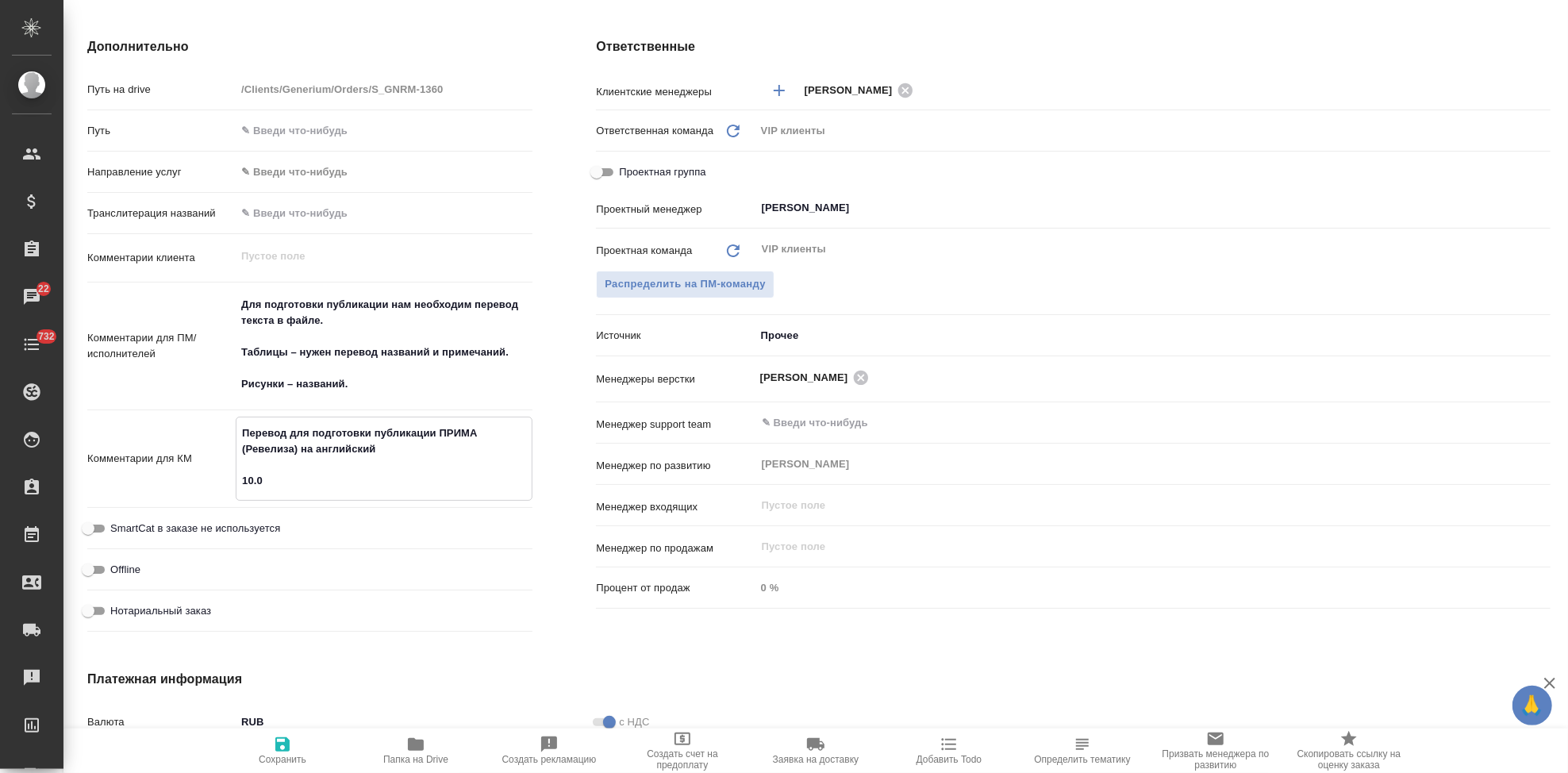
type textarea "x"
type textarea "Перевод для подготовки публикации ПРИМА (Ревелиза) на английский 10.09"
type textarea "x"
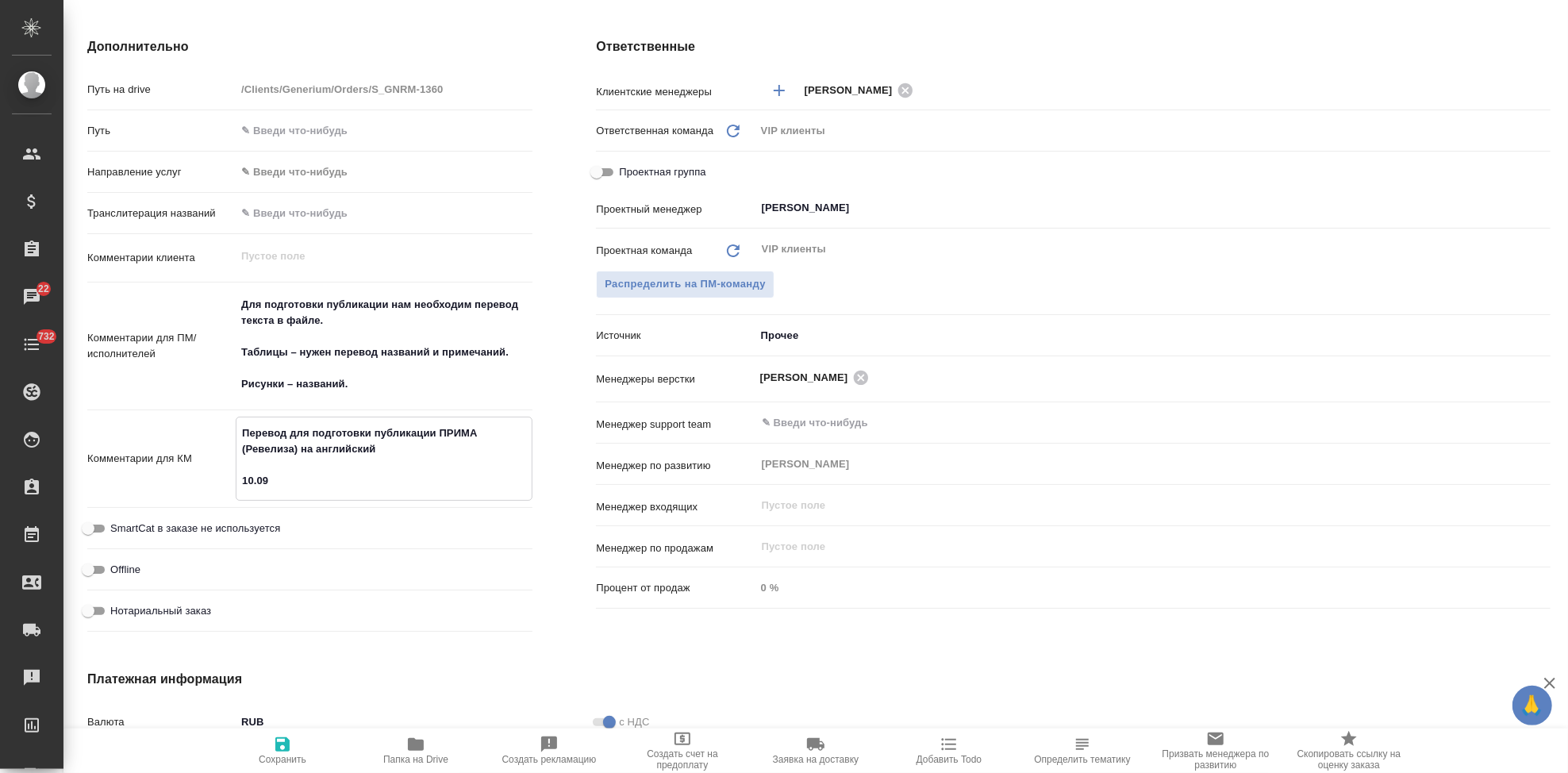
type textarea "x"
type textarea "Перевод для подготовки публикации ПРИМА (Ревелиза) на английский 10.09"
type textarea "x"
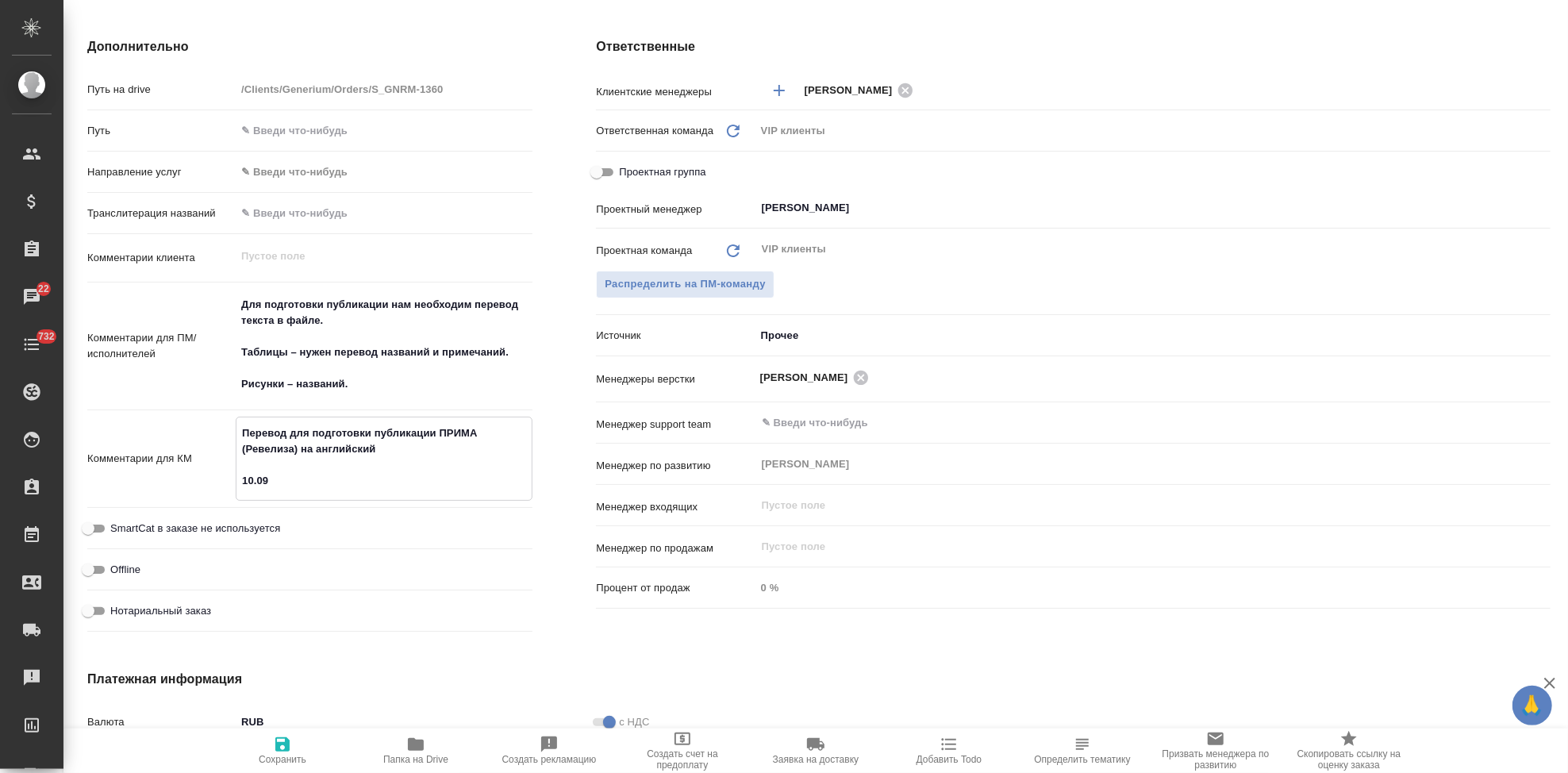
type textarea "Перевод для подготовки публикации ПРИМА (Ревелиза) на английский 10.09 н"
type textarea "x"
type textarea "Перевод для подготовки публикации ПРИМА (Ревелиза) на английский 10.09 на"
type textarea "x"
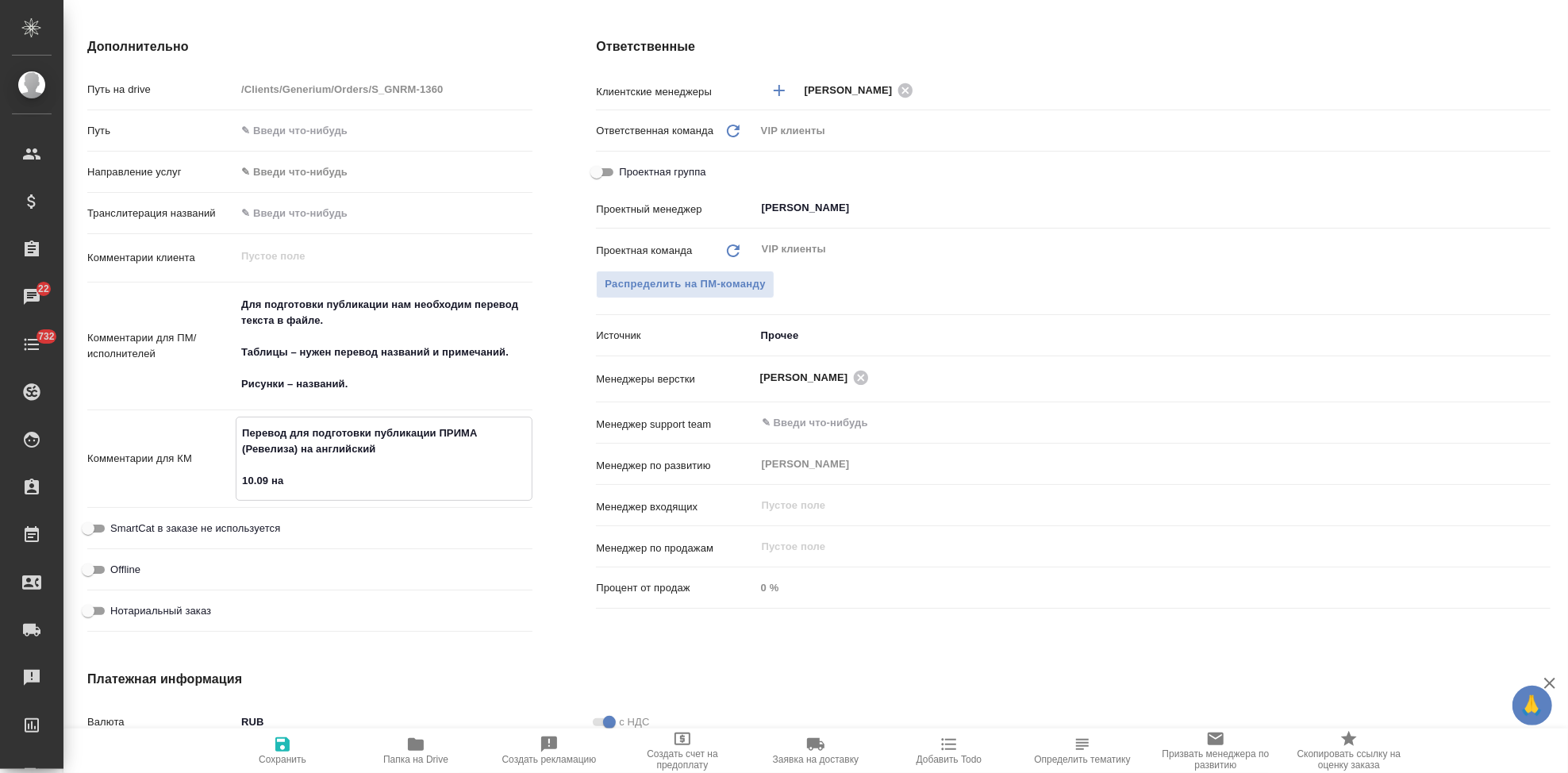
type textarea "Перевод для подготовки публикации ПРИМА (Ревелиза) на английский 10.09 нап"
type textarea "x"
type textarea "Перевод для подготовки публикации ПРИМА (Ревелиза) на английский 10.09 направи"
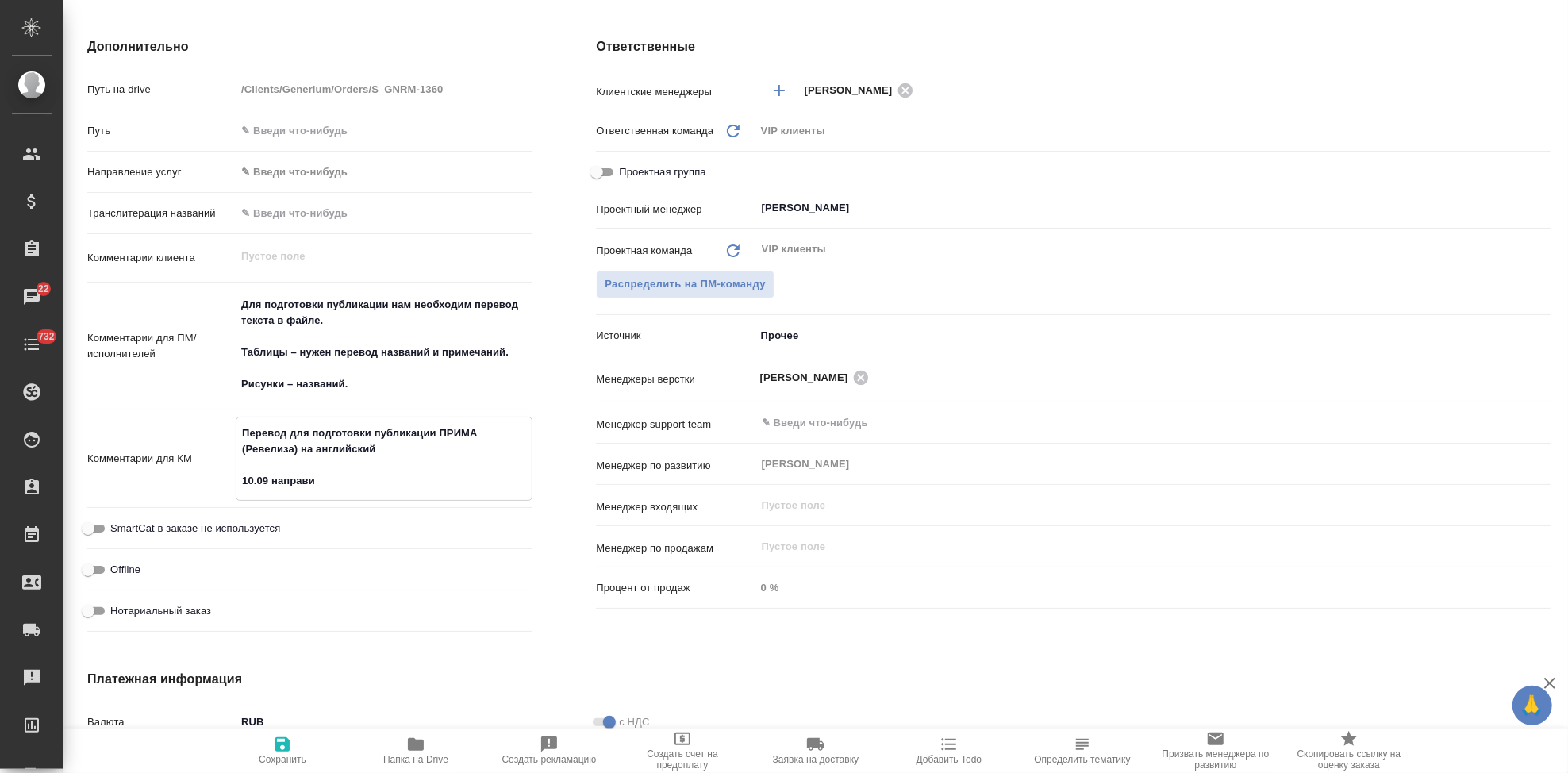
type textarea "x"
type textarea "Перевод для подготовки публикации ПРИМА (Ревелиза) на английский 10.09 направила"
type textarea "x"
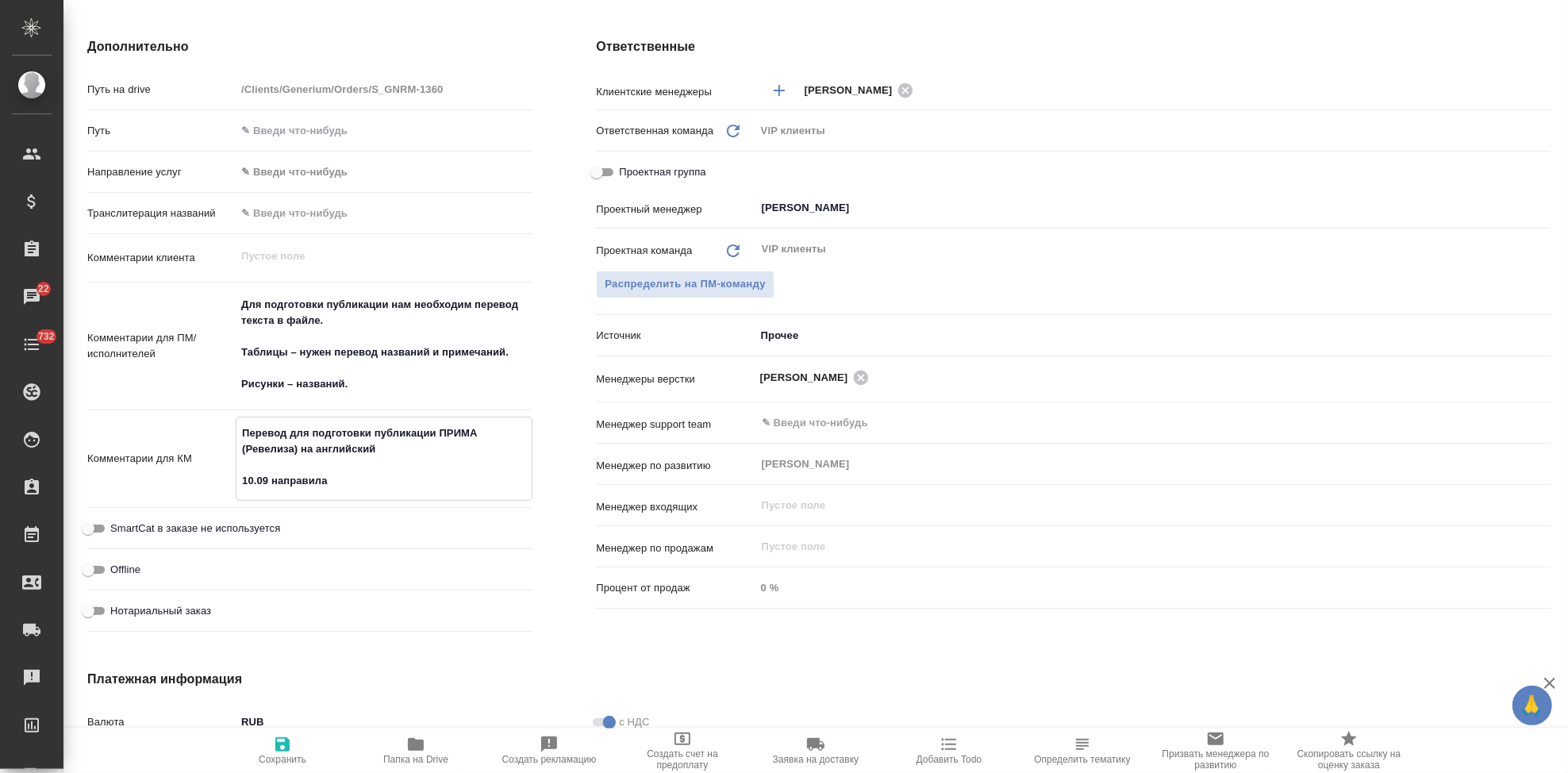
type textarea "x"
type textarea "Перевод для подготовки публикации ПРИМА (Ревелиза) на английский 10.09 направил…"
type textarea "x"
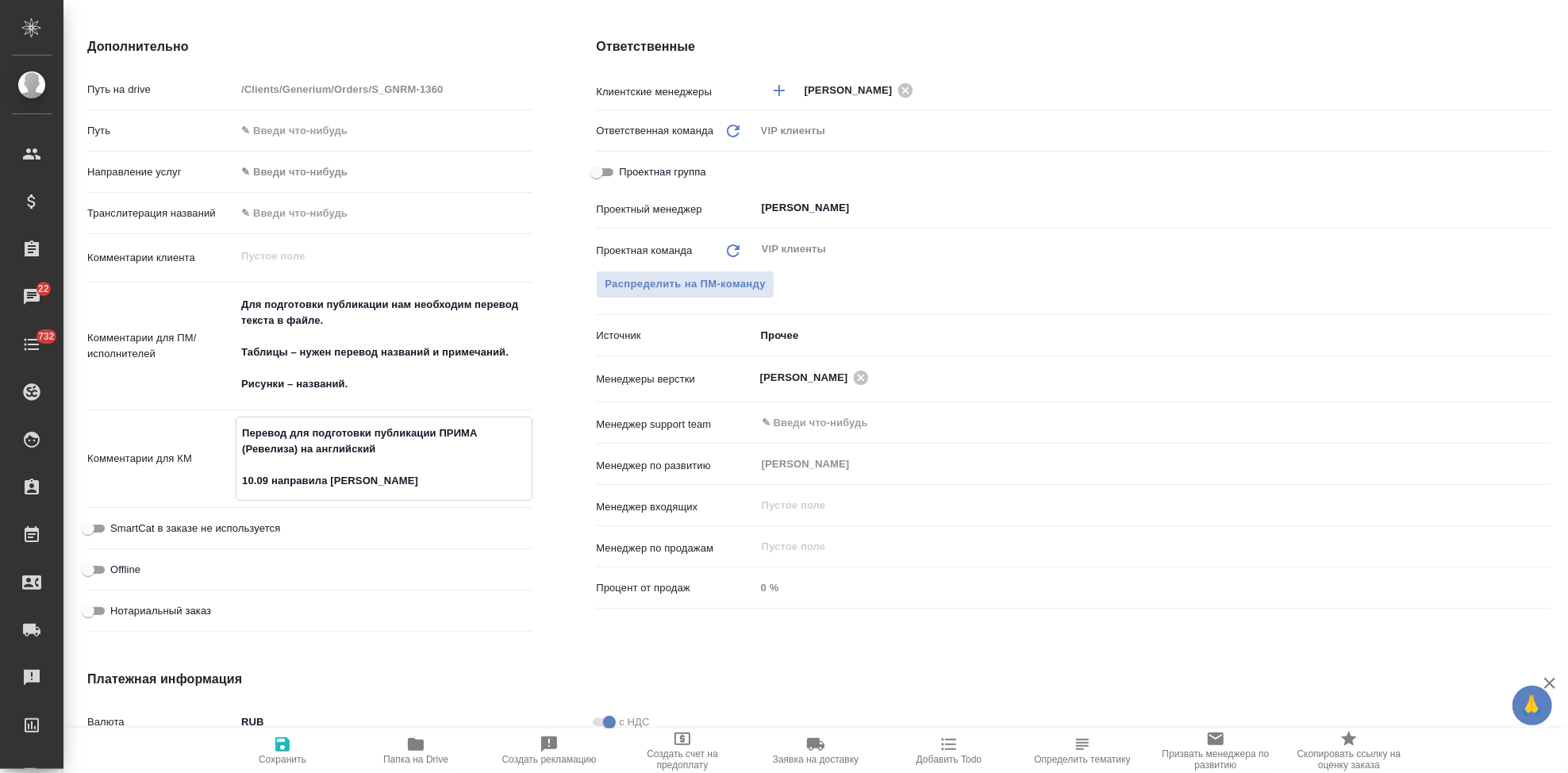
type textarea "x"
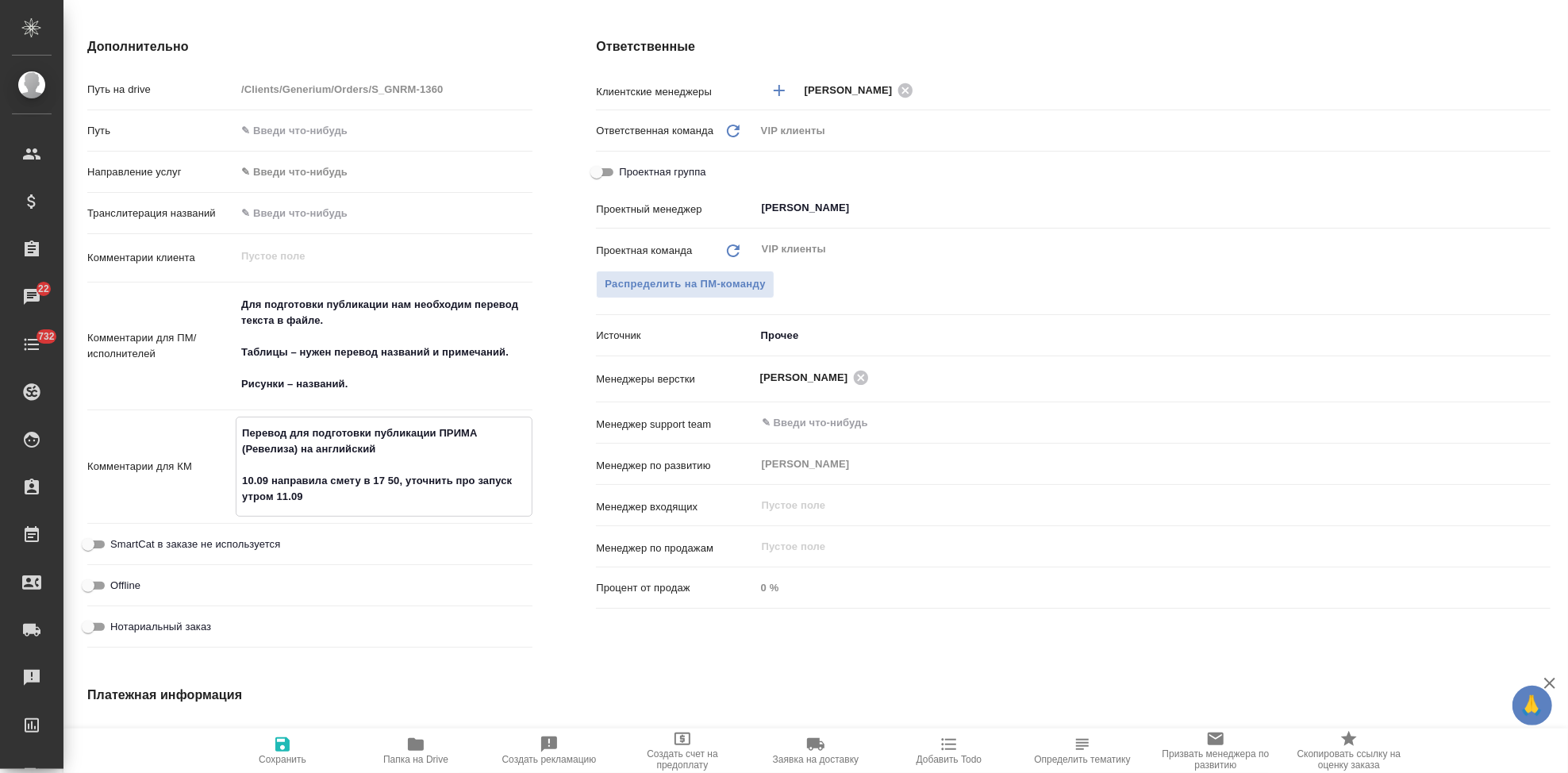
click at [288, 748] on icon "button" at bounding box center [283, 745] width 14 height 14
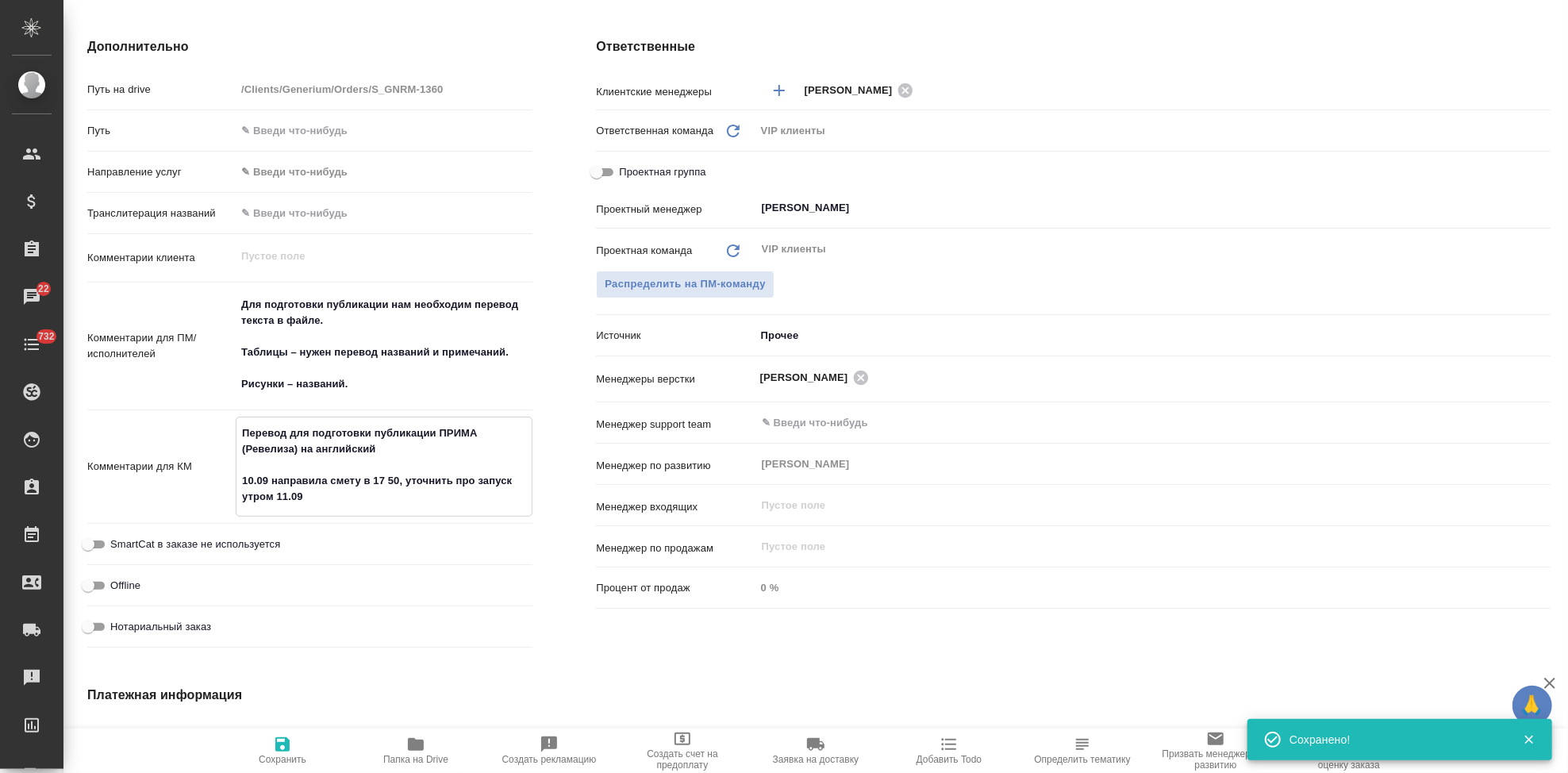
drag, startPoint x: 306, startPoint y: 498, endPoint x: 244, endPoint y: 469, distance: 68.4
click at [244, 469] on textarea "Перевод для подготовки публикации ПРИМА (Ревелиза) на английский 10.09 направил…" at bounding box center [384, 465] width 295 height 91
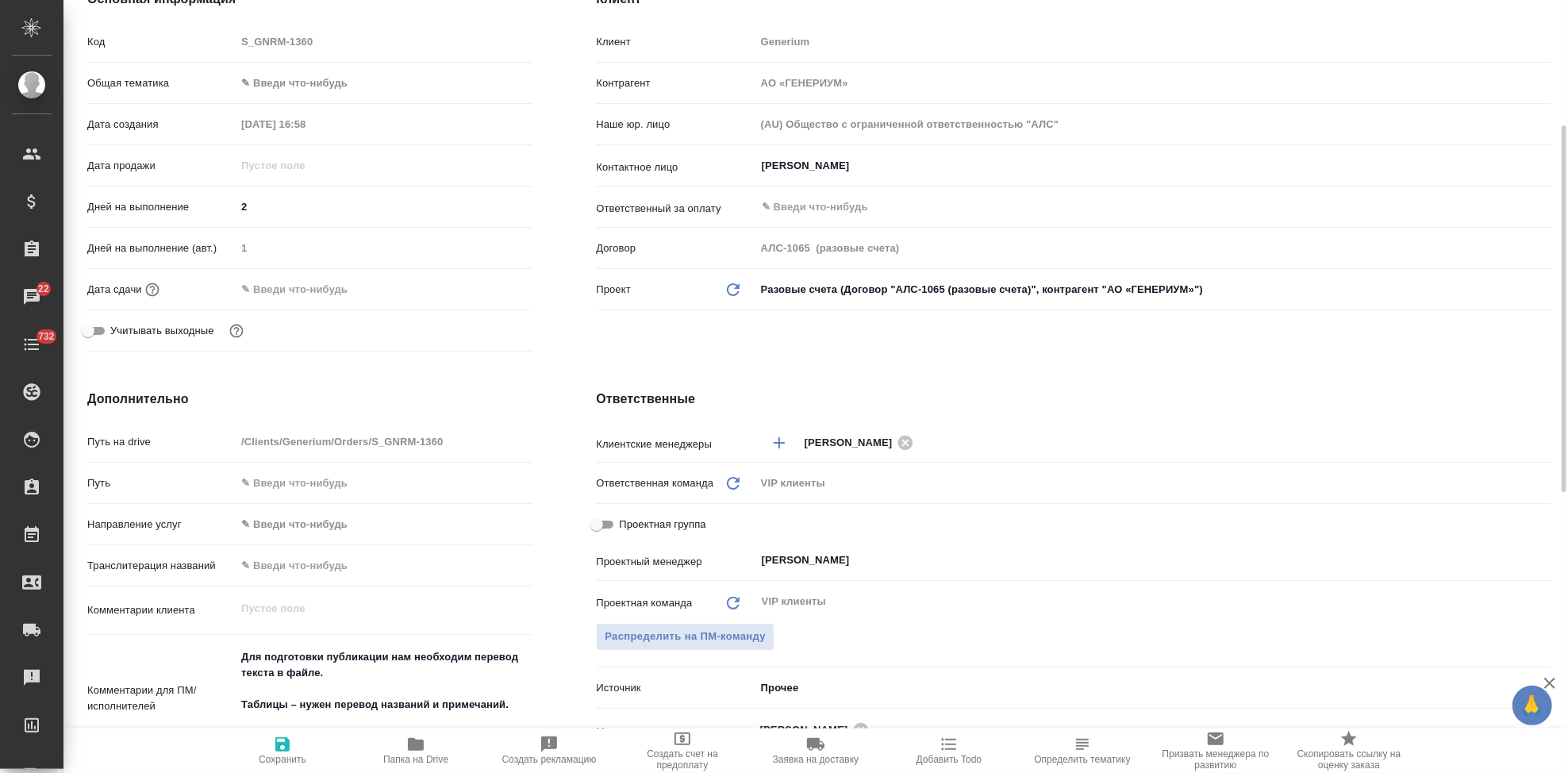
scroll to position [0, 0]
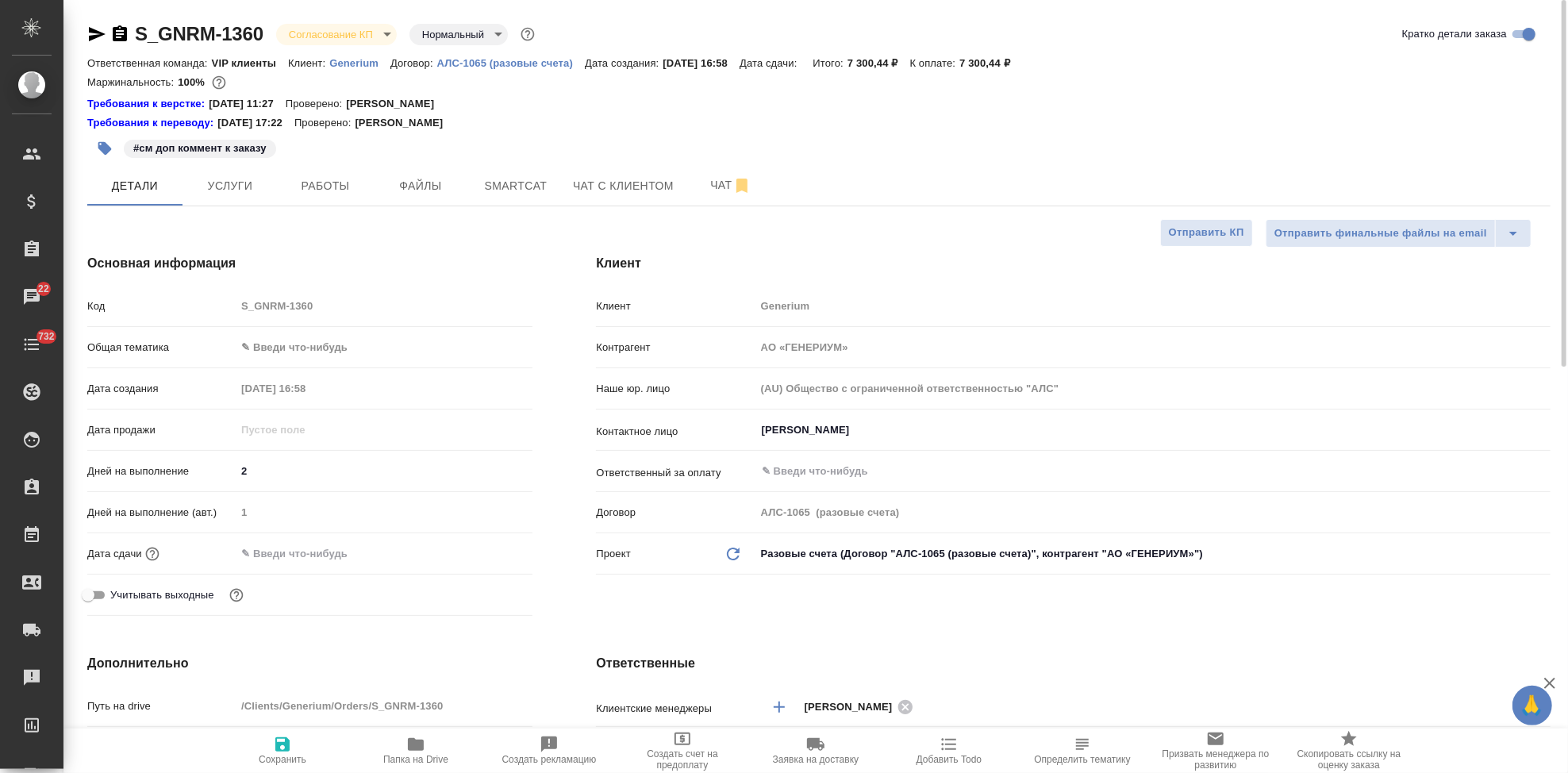
click at [290, 750] on icon "button" at bounding box center [282, 744] width 19 height 19
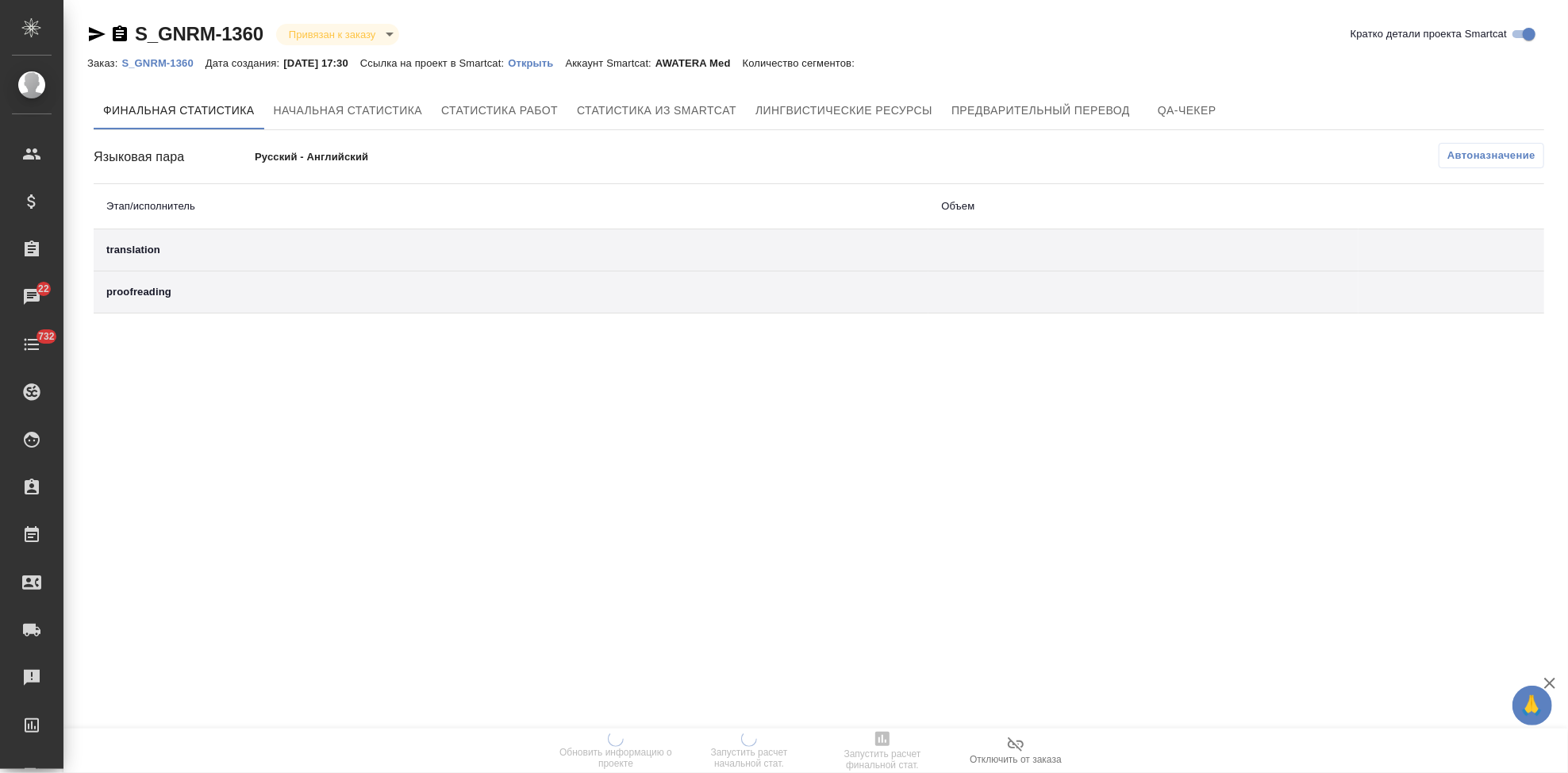
click at [541, 63] on p "Открыть" at bounding box center [536, 63] width 57 height 12
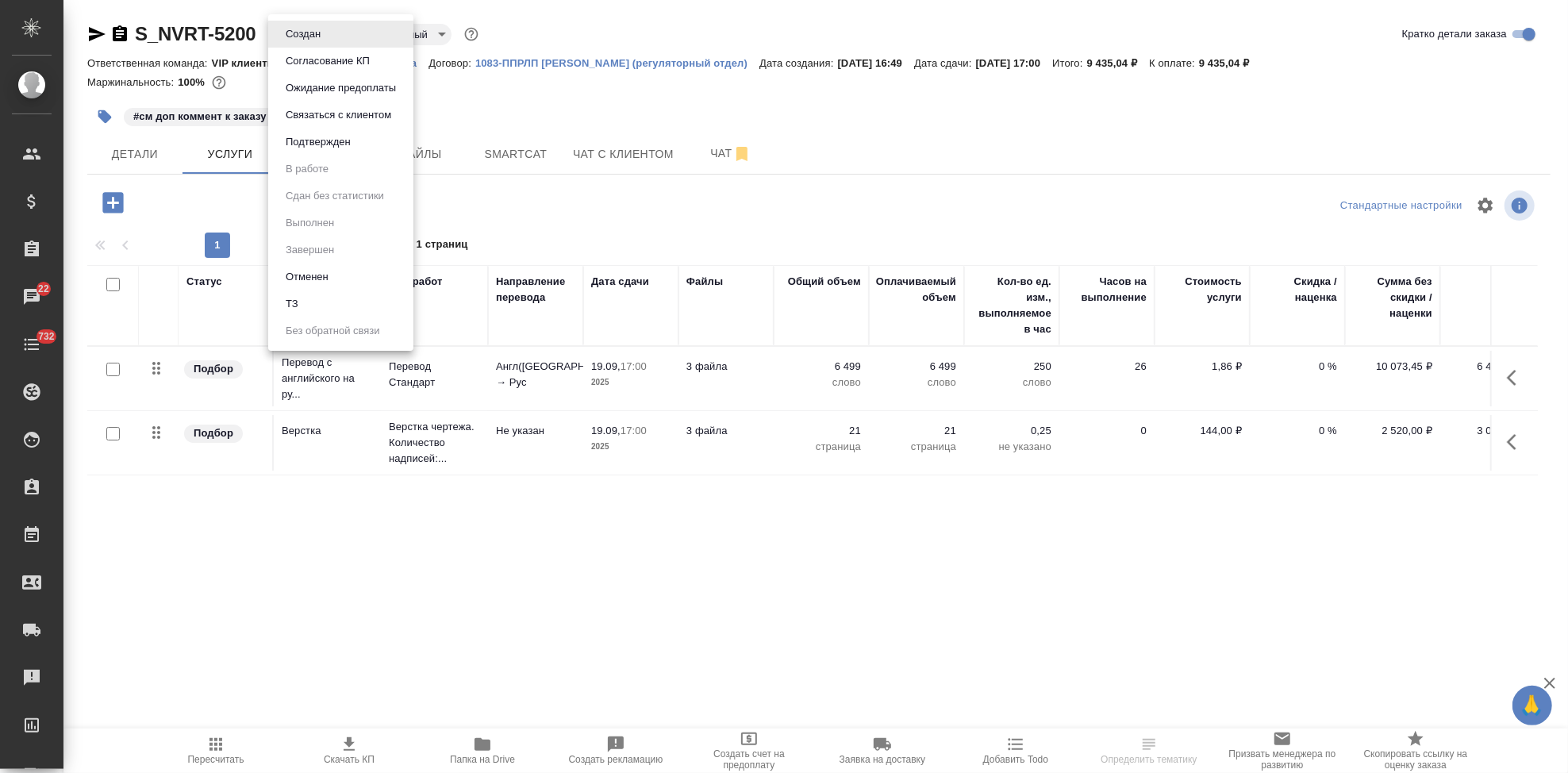
click at [328, 34] on body "🙏 .cls-1 fill:#fff; AWATERA Kabargina [PERSON_NAME] Спецификации Заказы 22 Чаты…" at bounding box center [784, 386] width 1568 height 773
click at [355, 61] on button "Согласование КП" at bounding box center [327, 61] width 93 height 17
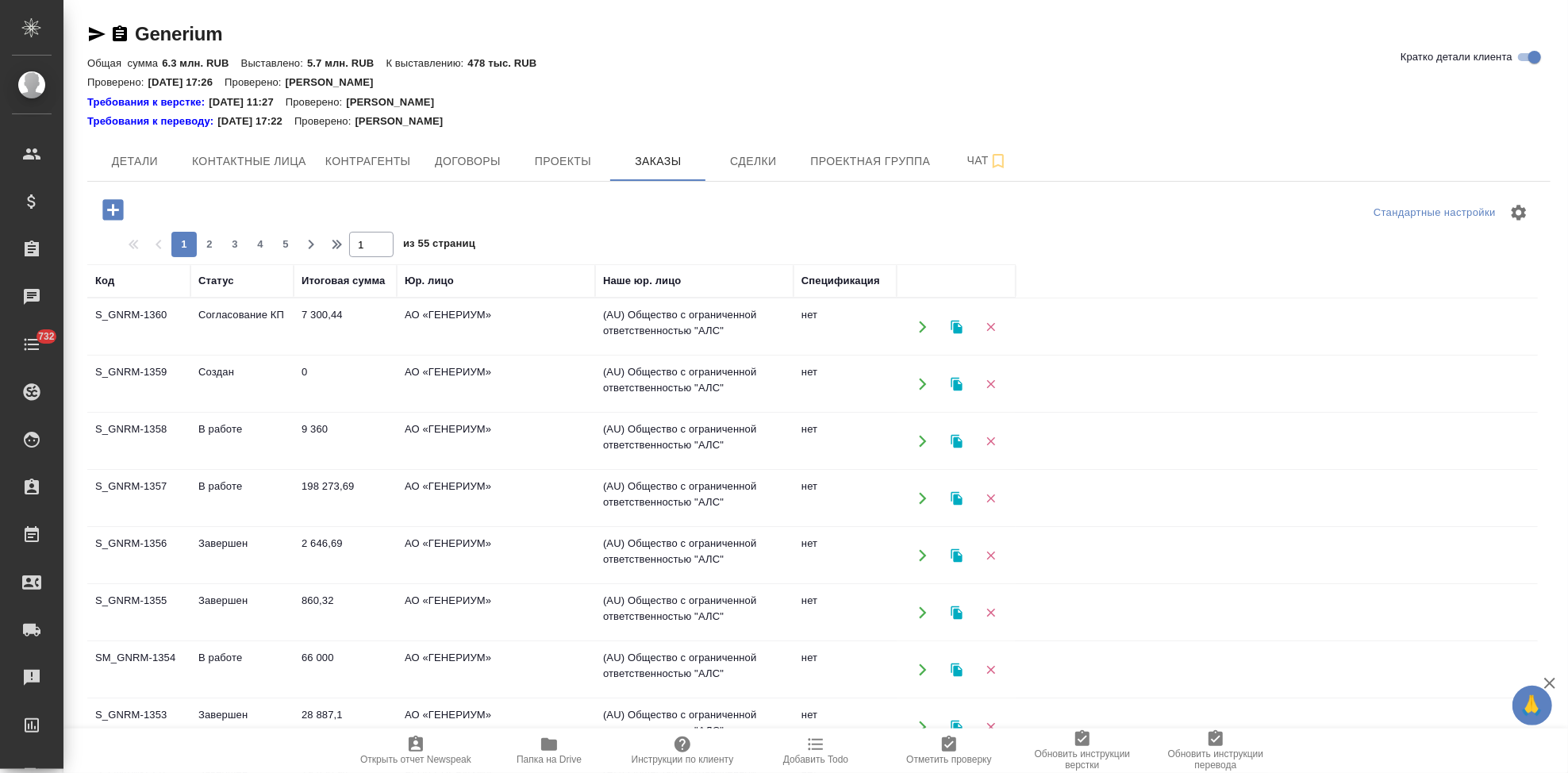
scroll to position [158, 0]
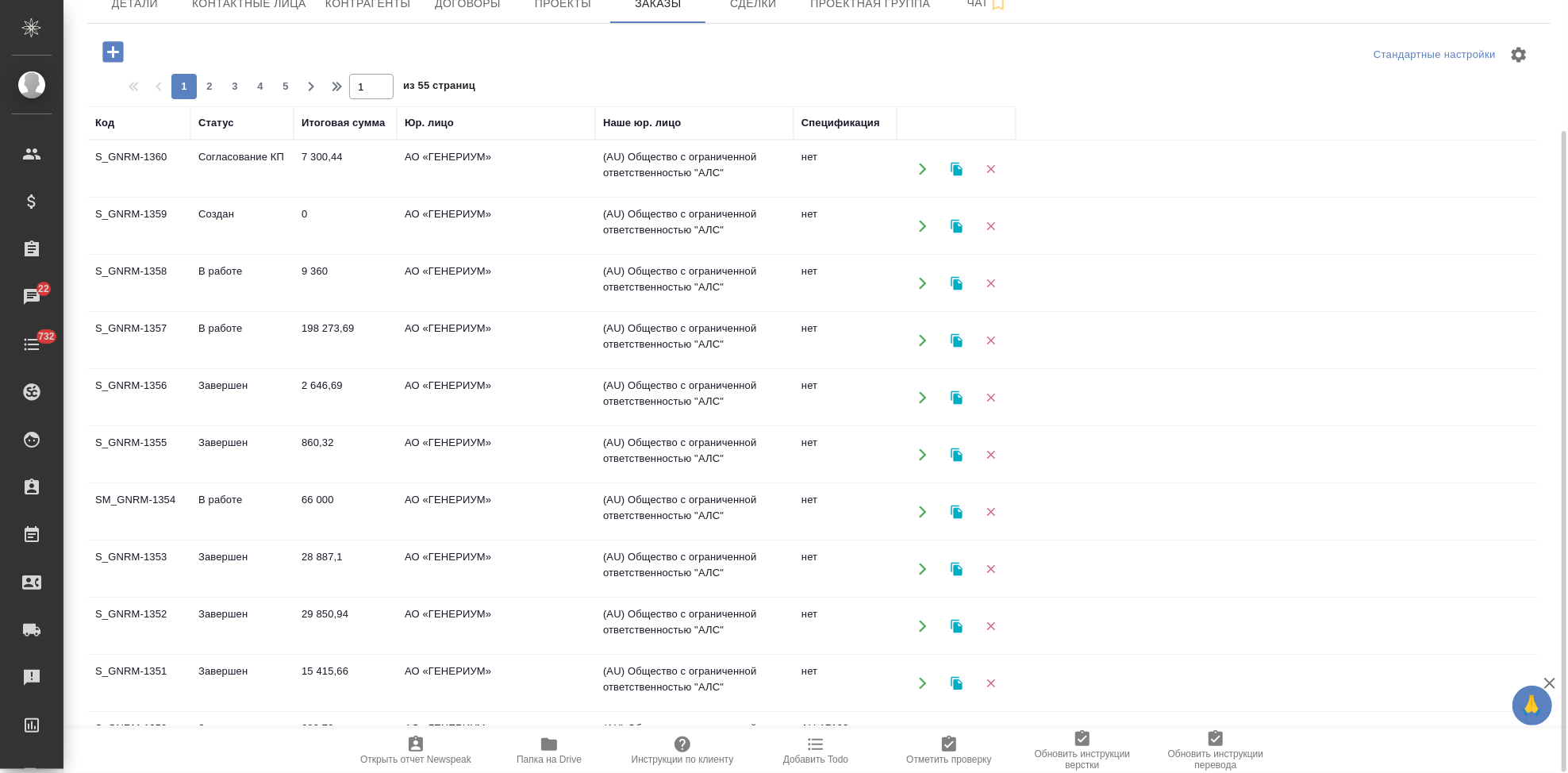
click at [110, 45] on icon "button" at bounding box center [112, 52] width 21 height 21
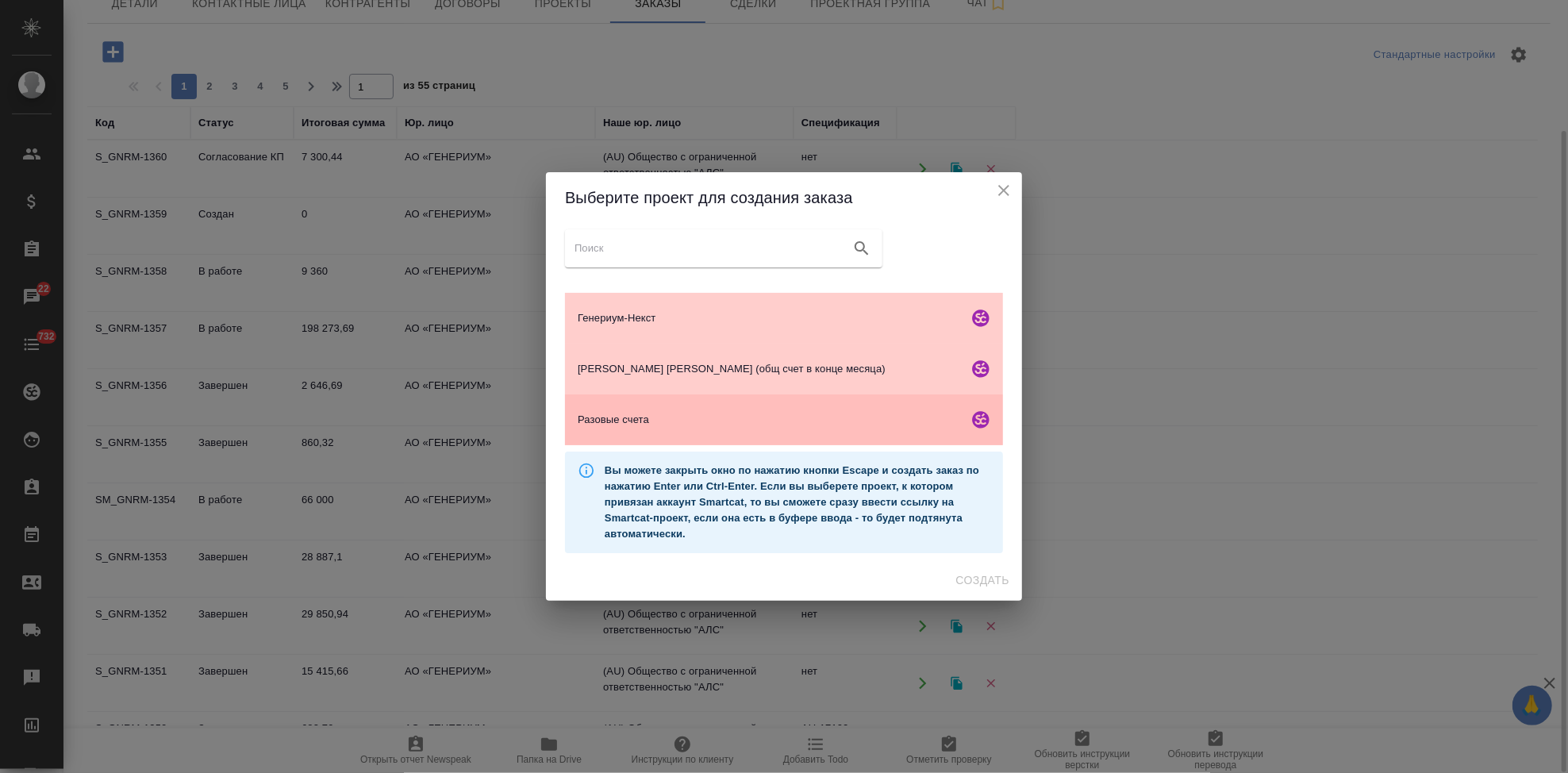
click at [630, 427] on span "Разовые счета" at bounding box center [770, 420] width 384 height 16
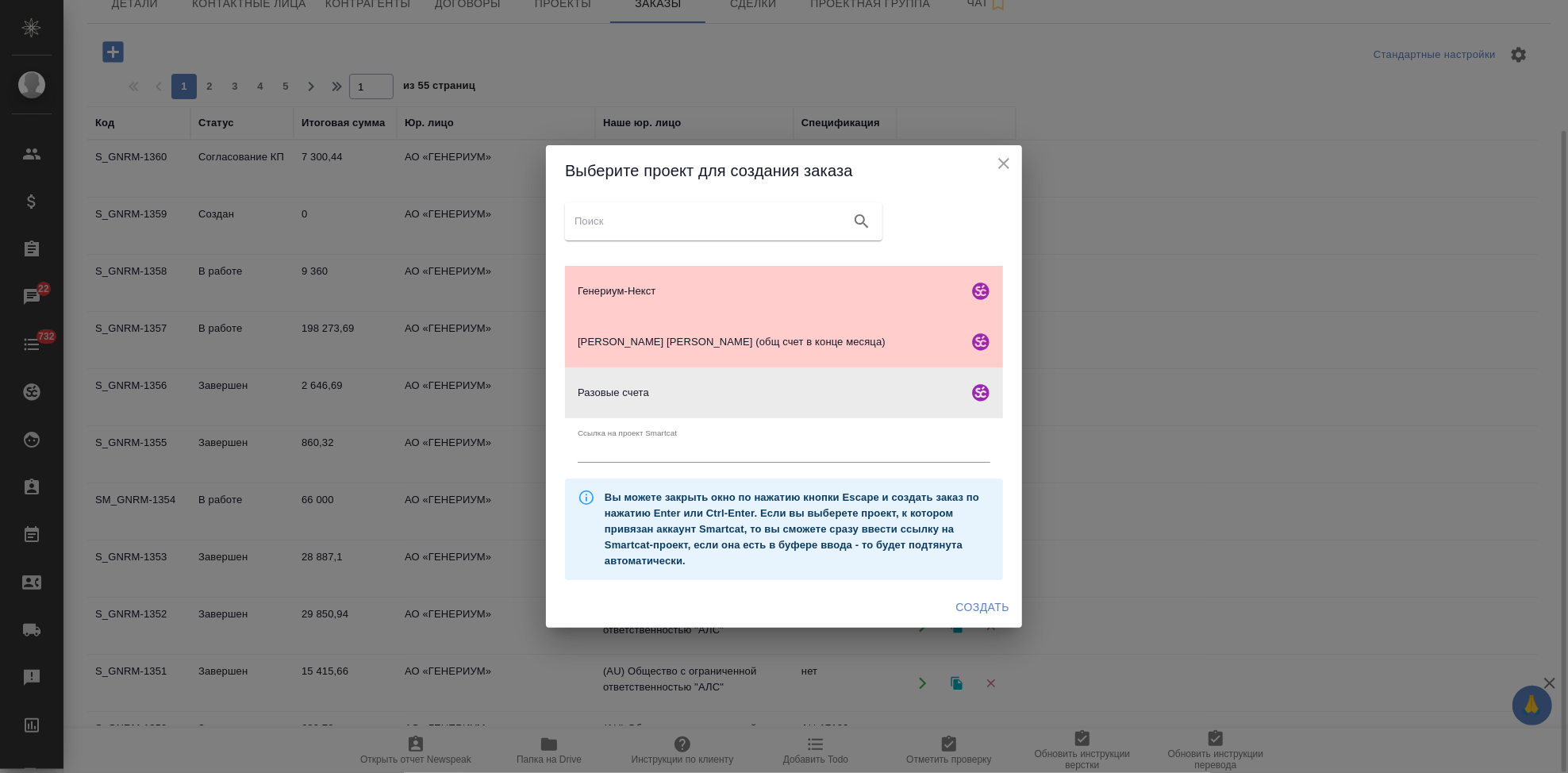
click at [992, 612] on span "Создать" at bounding box center [983, 608] width 53 height 20
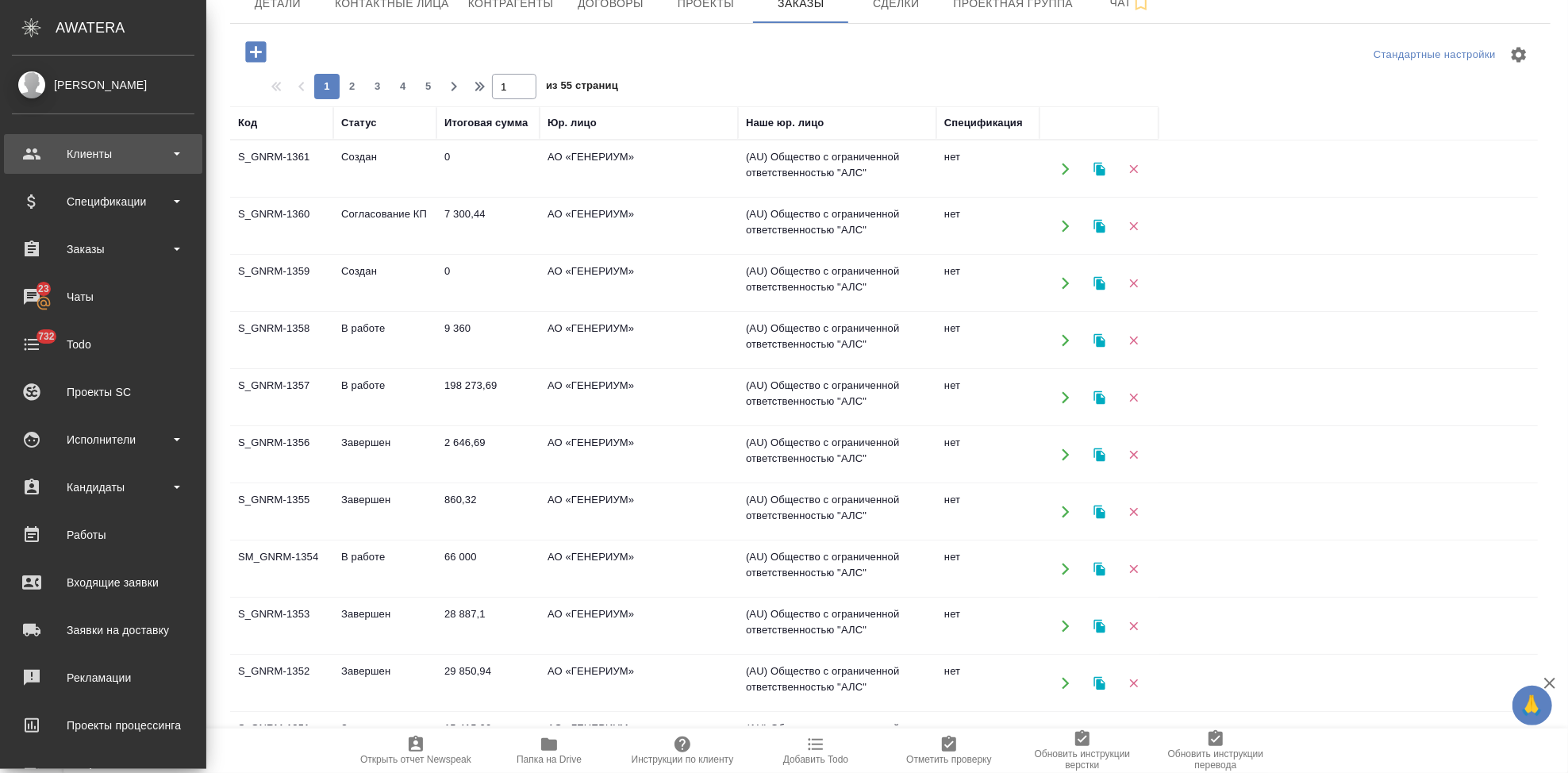
click at [31, 149] on div "Клиенты" at bounding box center [102, 154] width 182 height 24
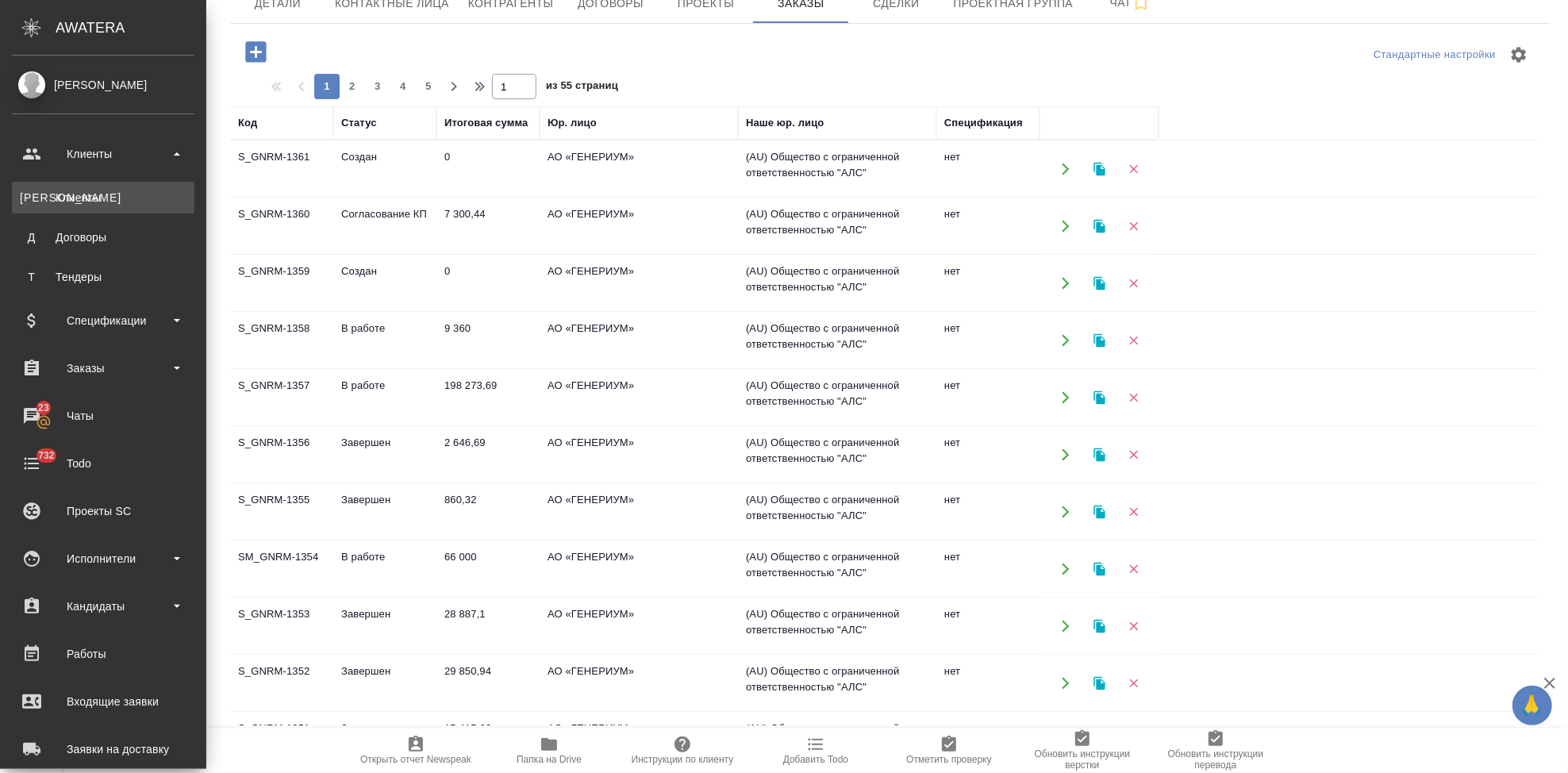
click at [89, 194] on div "Клиенты" at bounding box center [103, 198] width 167 height 16
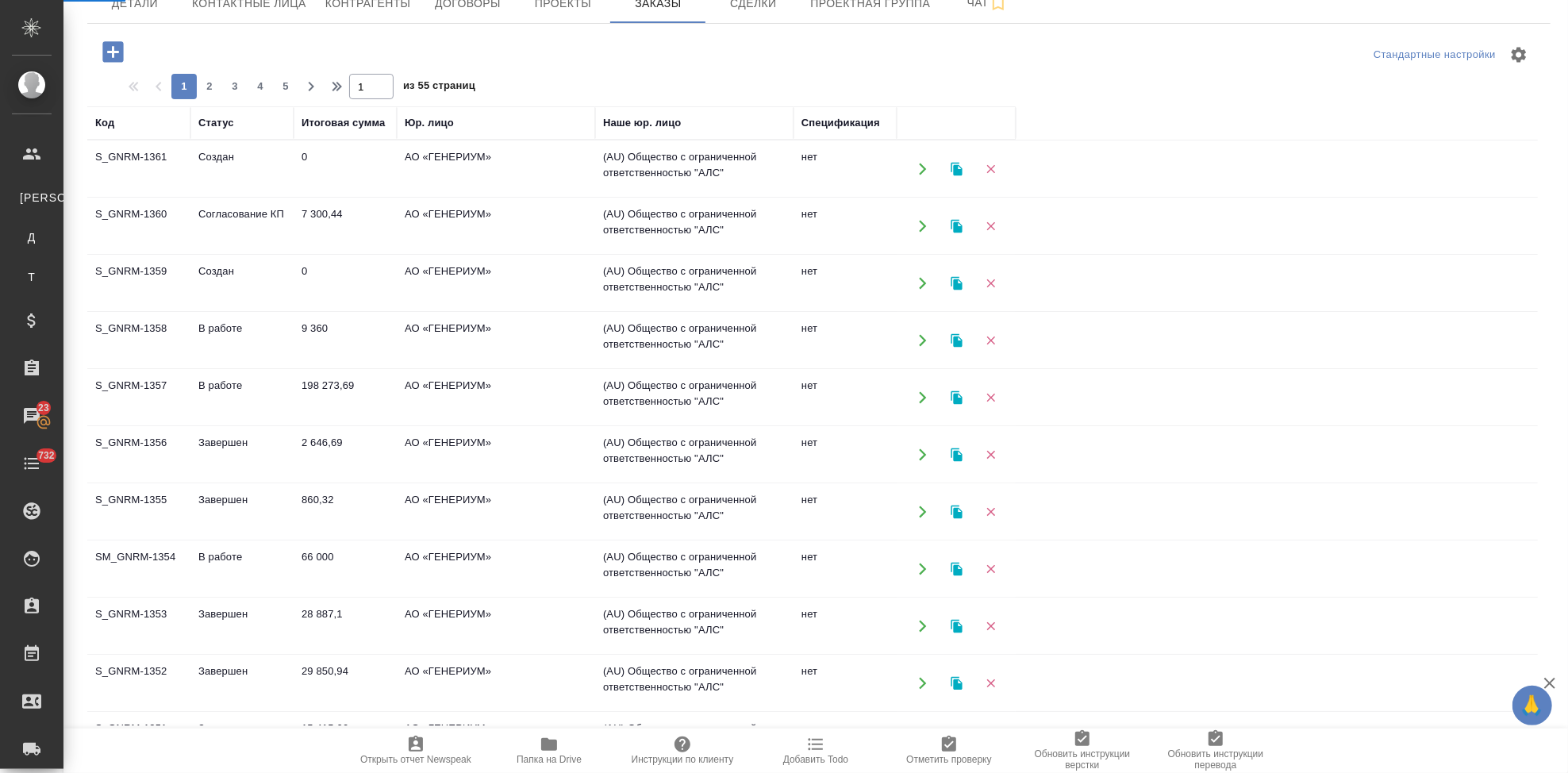
select select "RU"
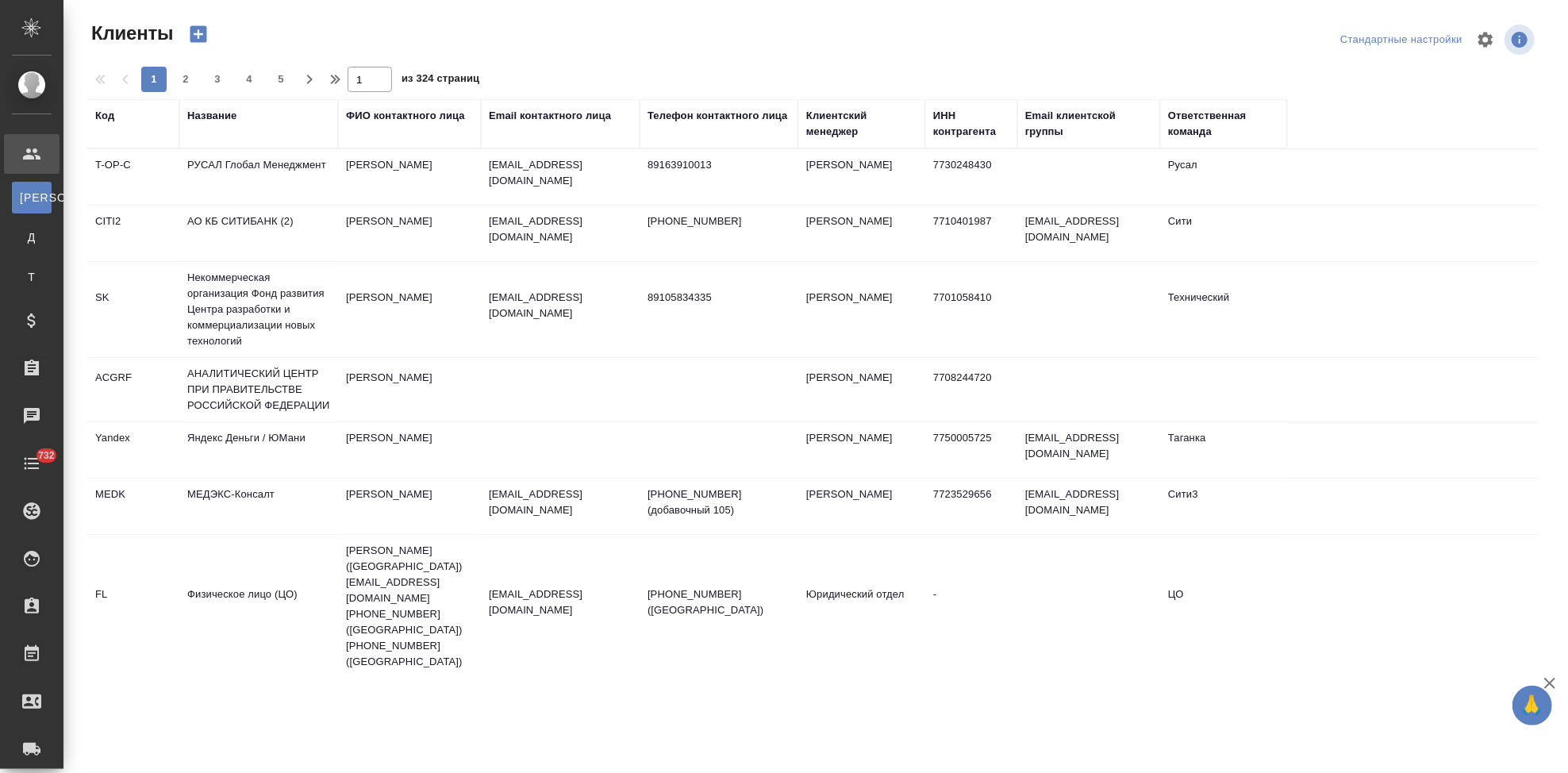
click at [99, 119] on div "Код" at bounding box center [104, 116] width 19 height 16
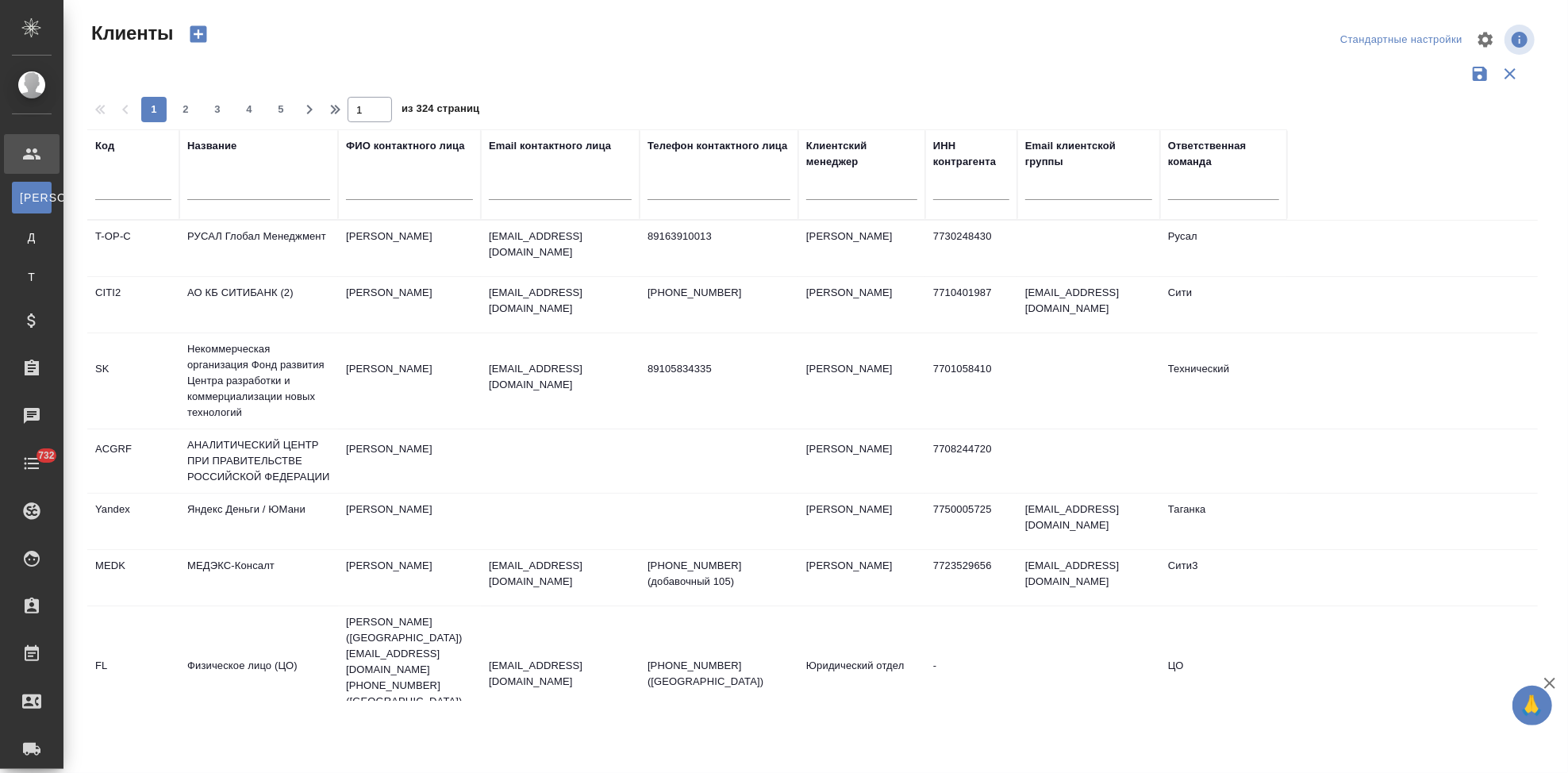
click at [136, 195] on input "text" at bounding box center [133, 190] width 76 height 20
type input "nvrt"
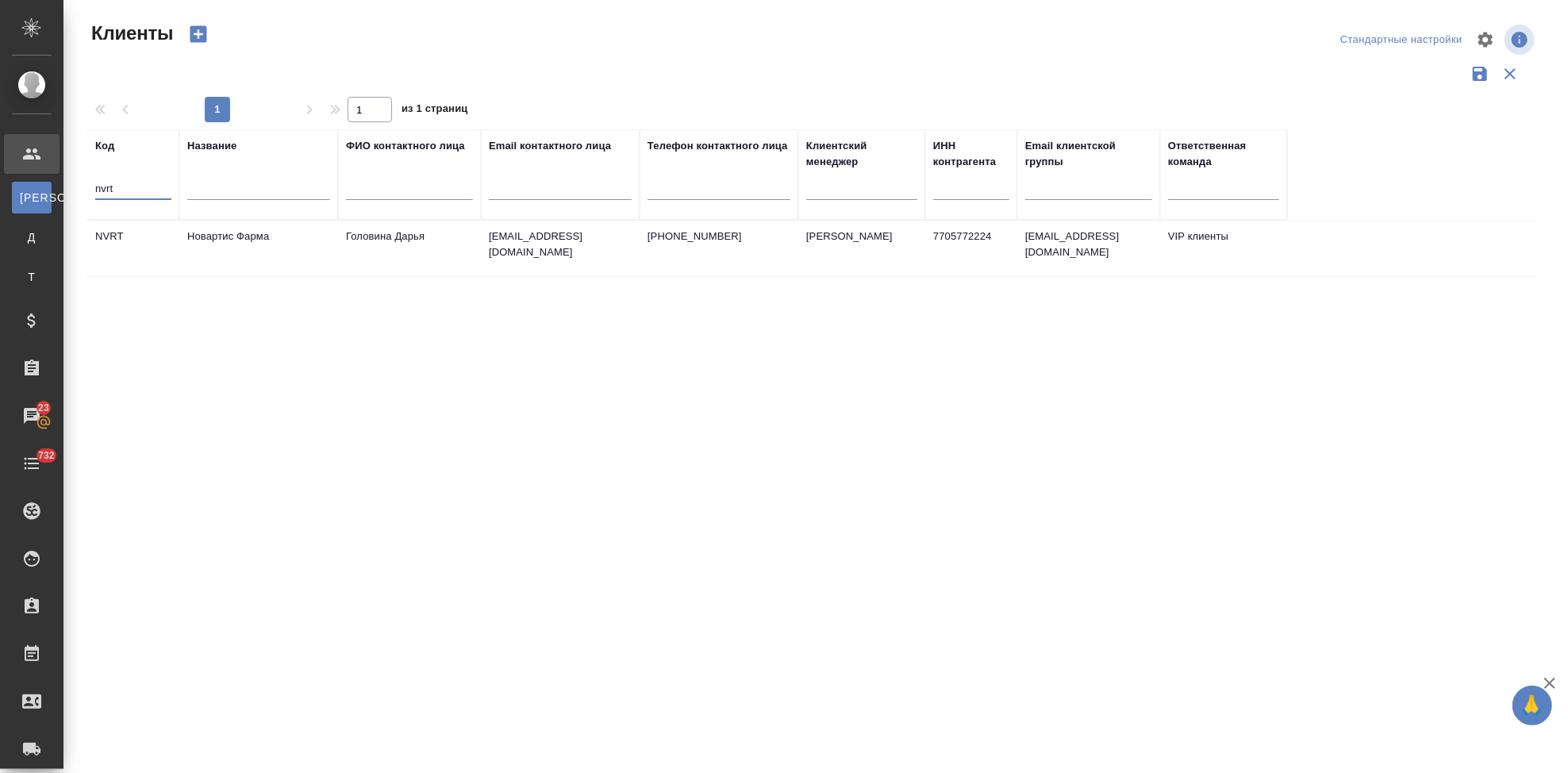
click at [399, 238] on td "Головина Дарья" at bounding box center [409, 248] width 143 height 55
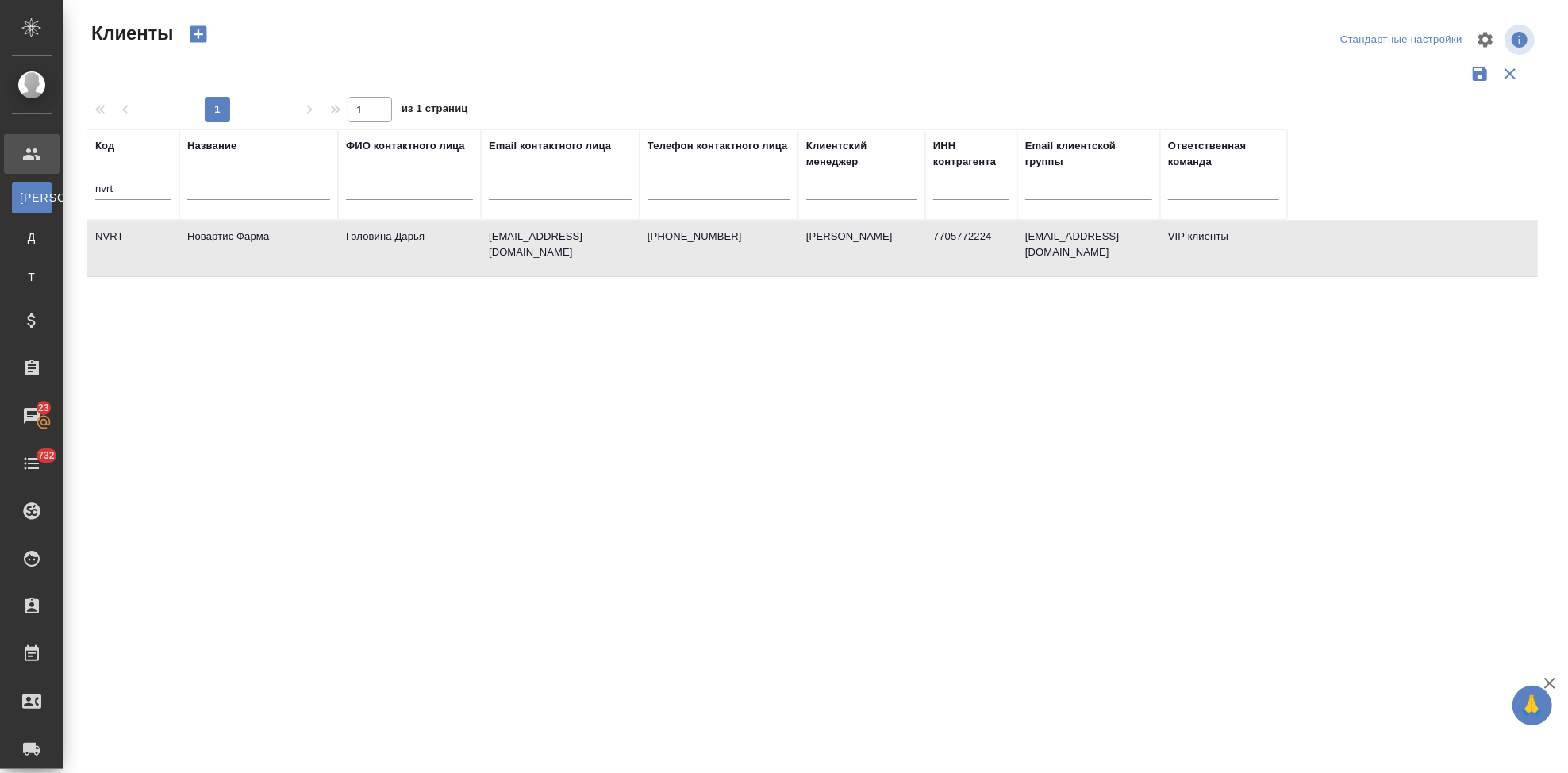
click at [399, 238] on td "Головина Дарья" at bounding box center [409, 248] width 143 height 55
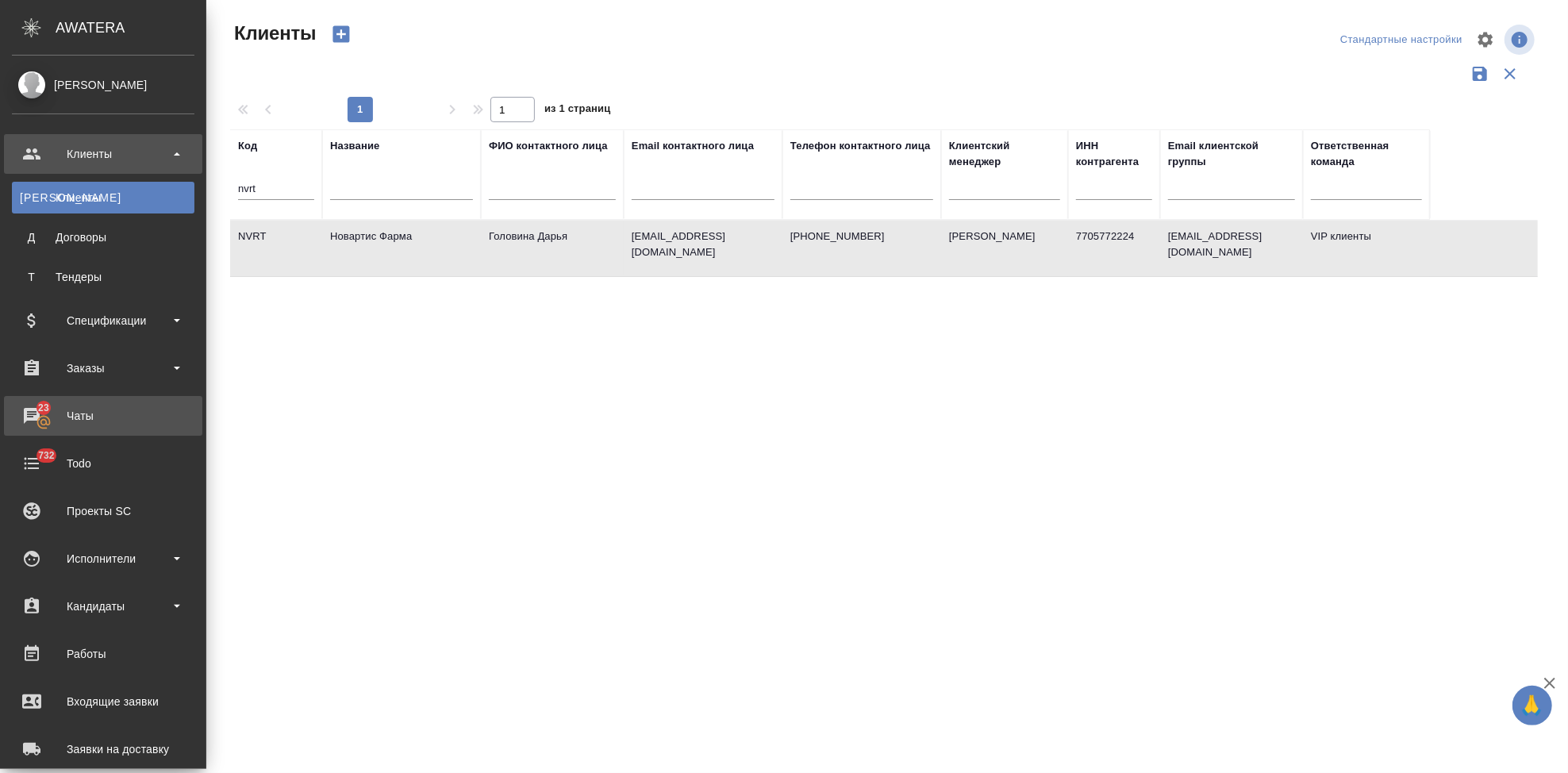
click at [33, 416] on div "Чаты" at bounding box center [102, 416] width 182 height 24
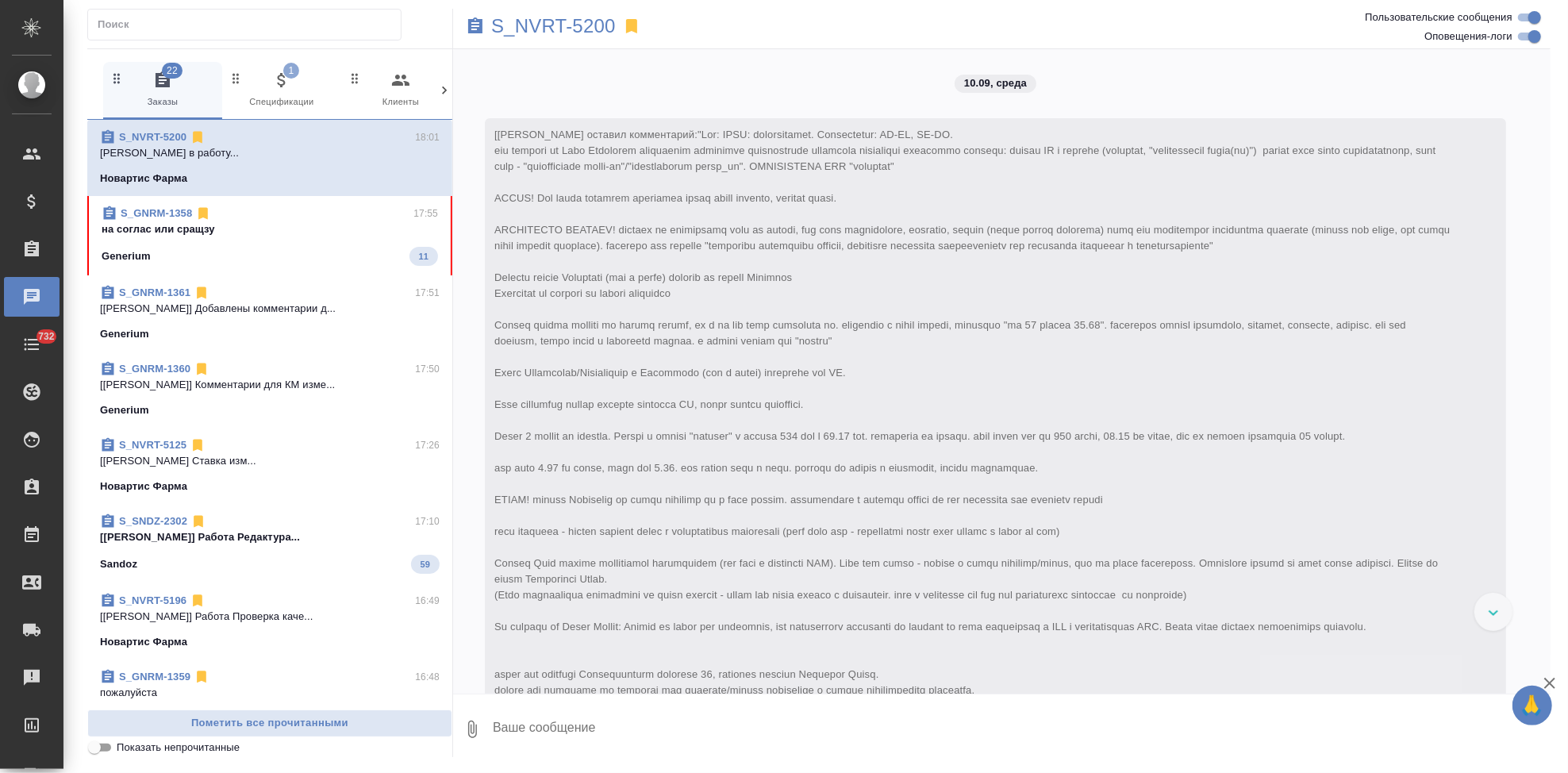
scroll to position [2119, 0]
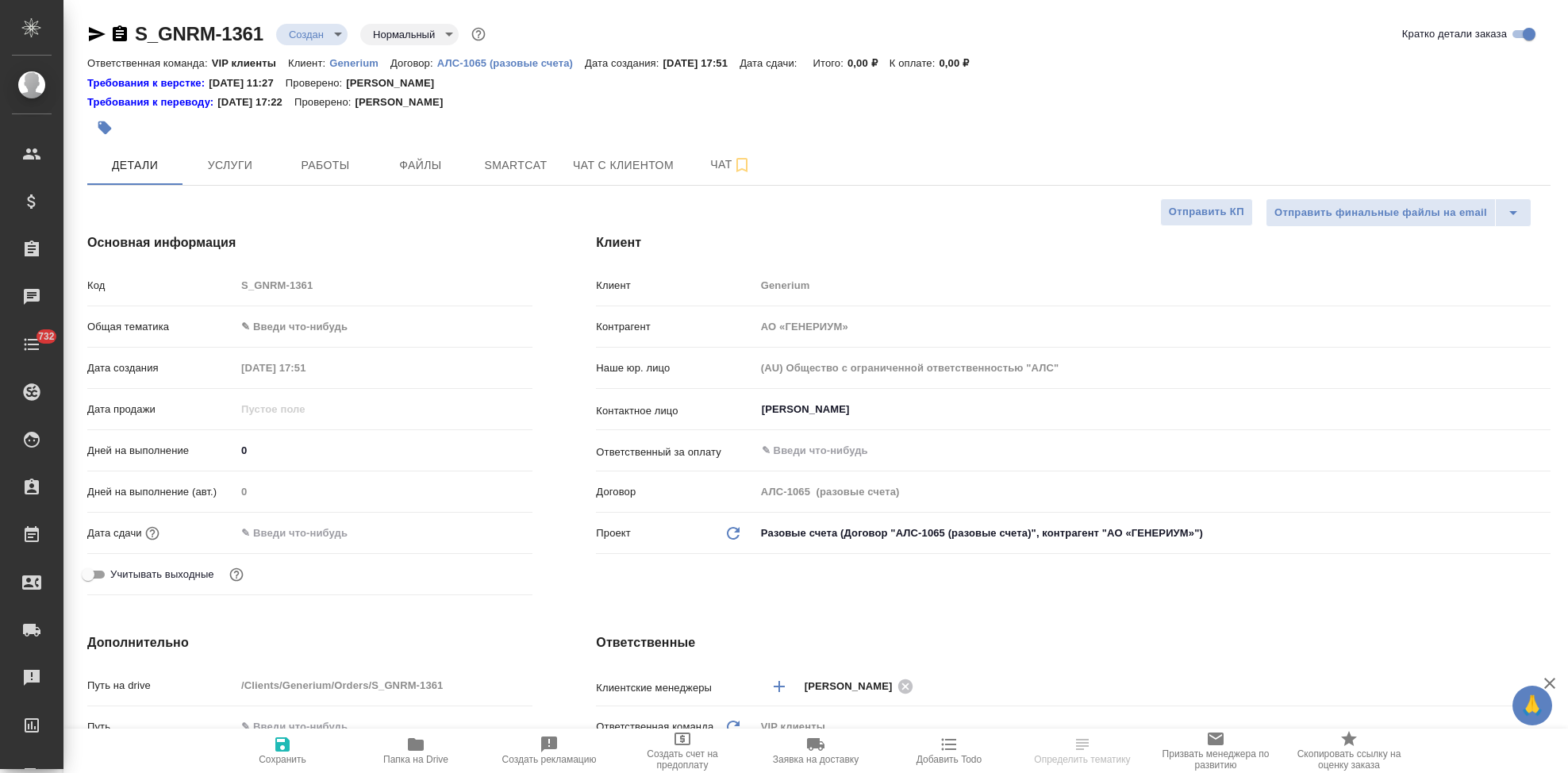
select select "RU"
click at [220, 286] on div "Код S_GNRM-1361" at bounding box center [309, 285] width 445 height 28
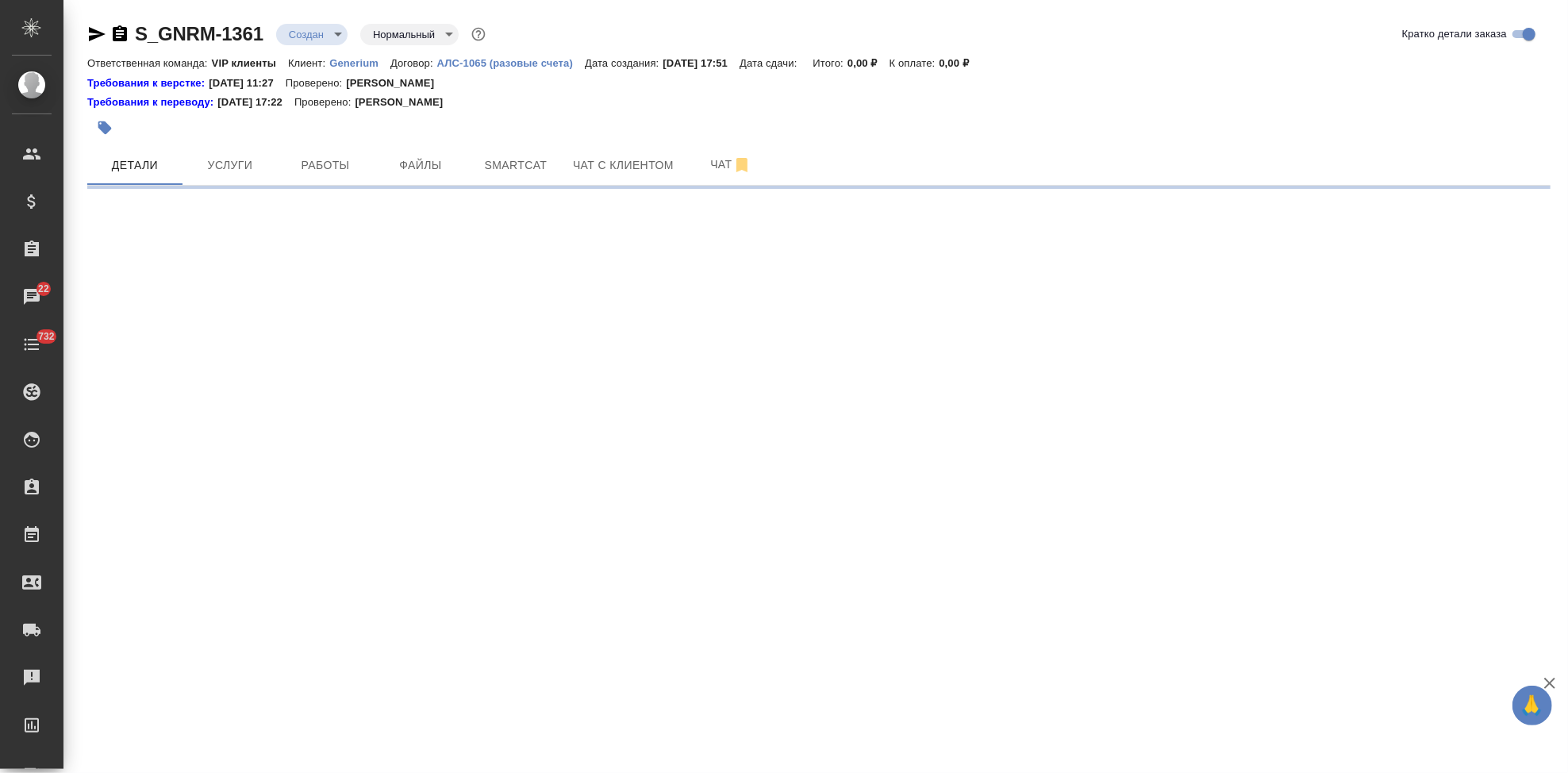
select select "RU"
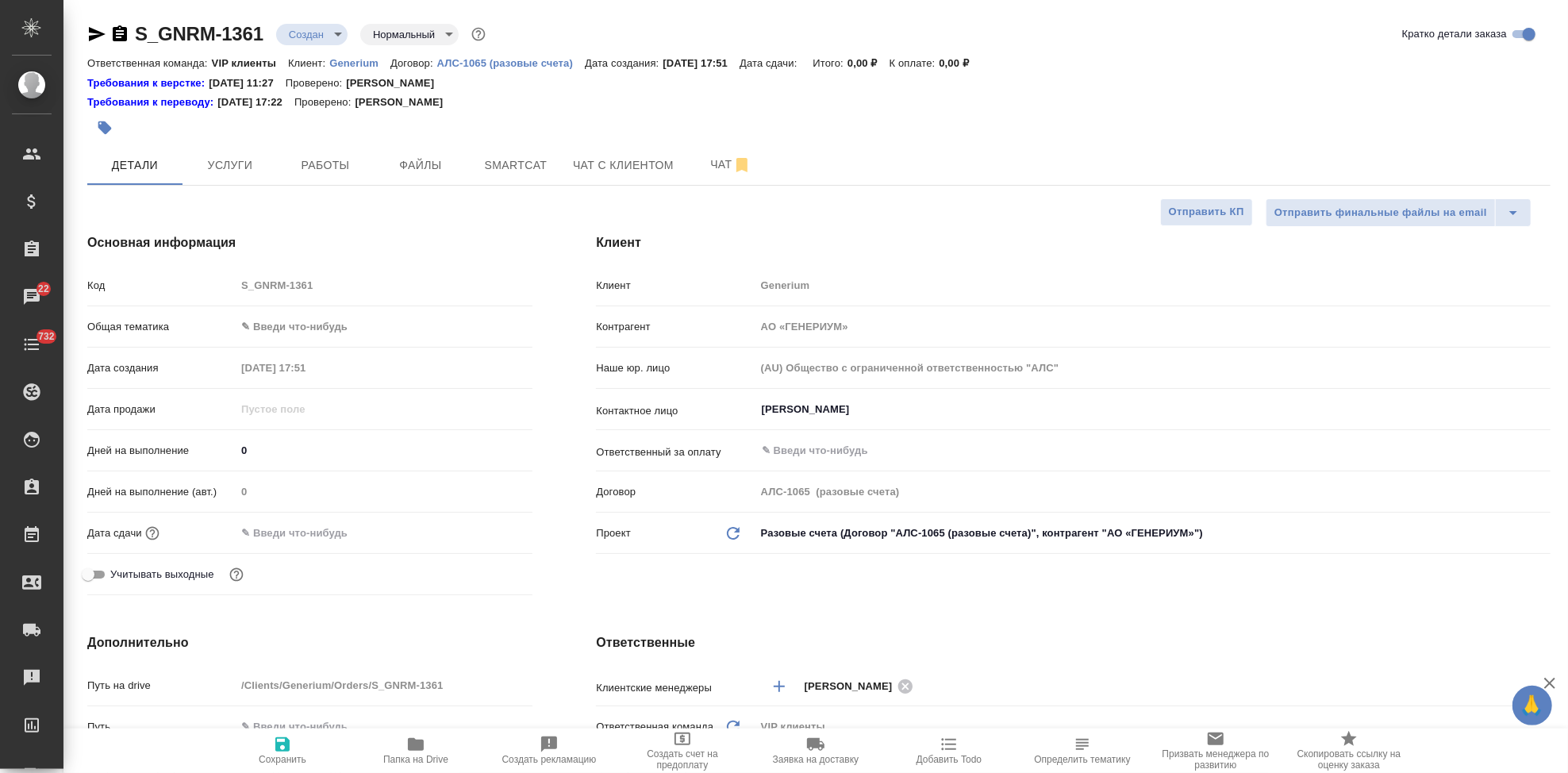
type textarea "x"
click at [912, 411] on input "Михалева Ирина" at bounding box center [1126, 409] width 733 height 19
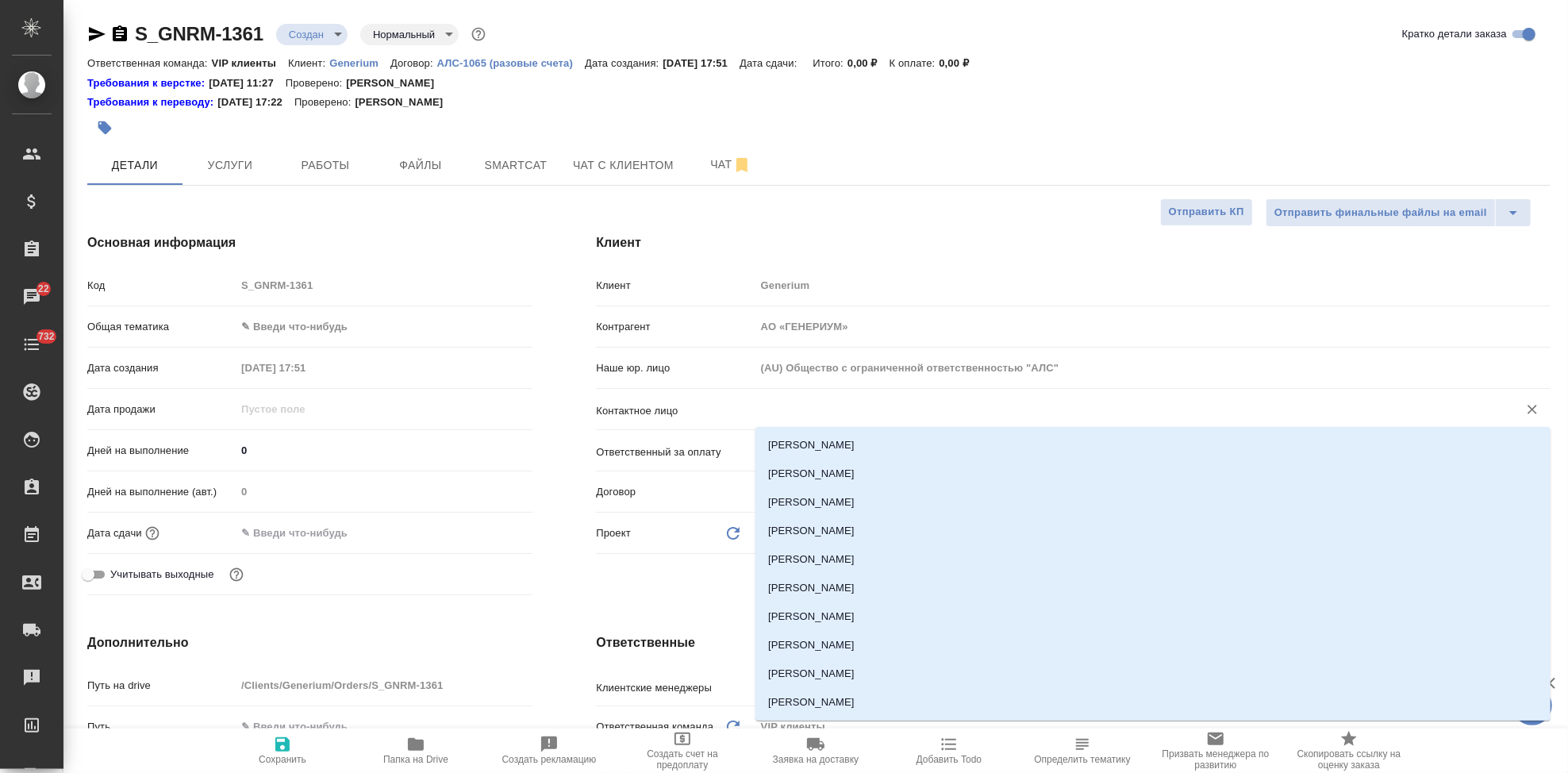
type textarea "x"
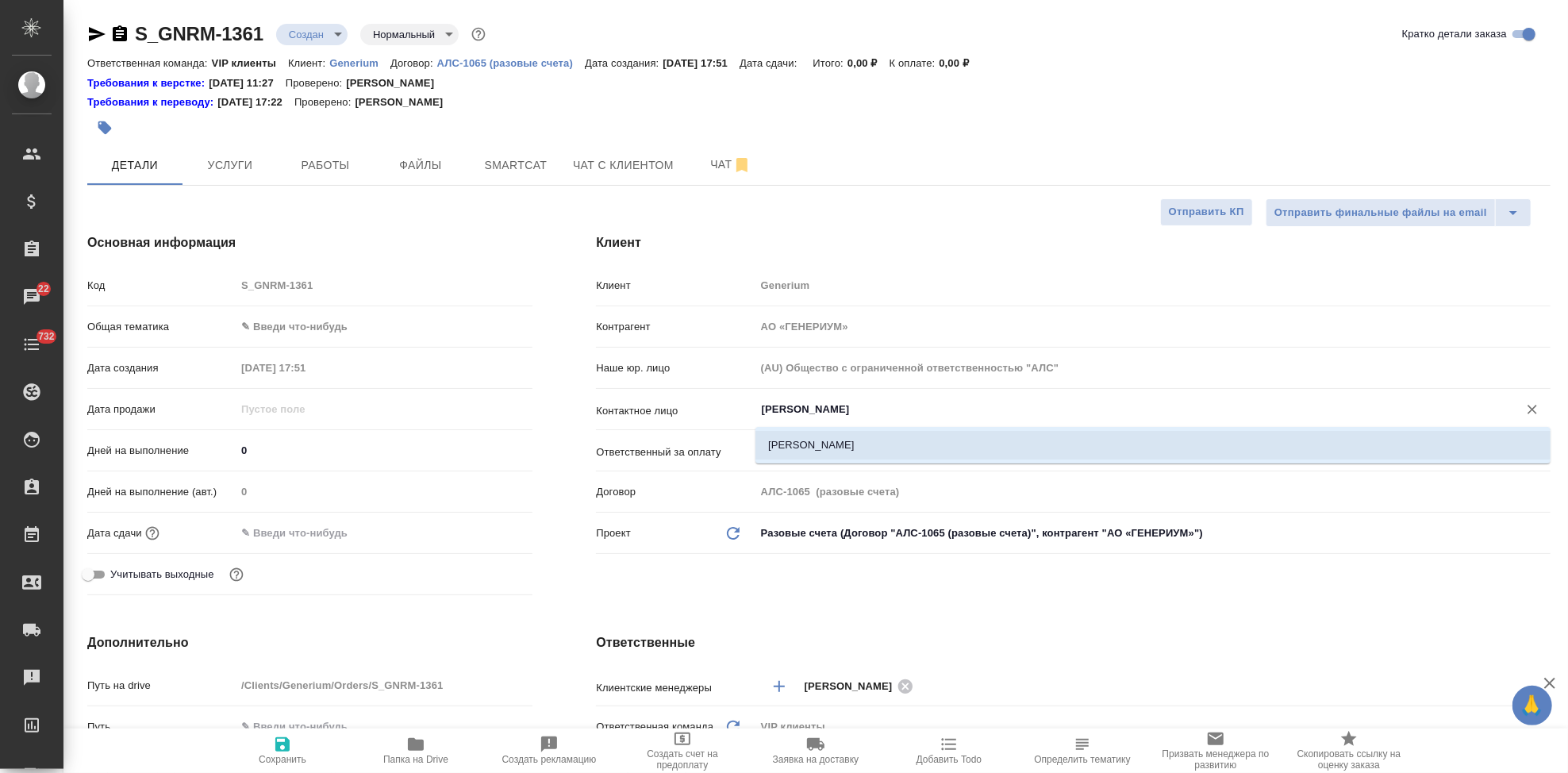
click at [864, 439] on li "Емельянова Наталья" at bounding box center [1153, 446] width 795 height 29
type input "Емельянова Наталья"
type textarea "x"
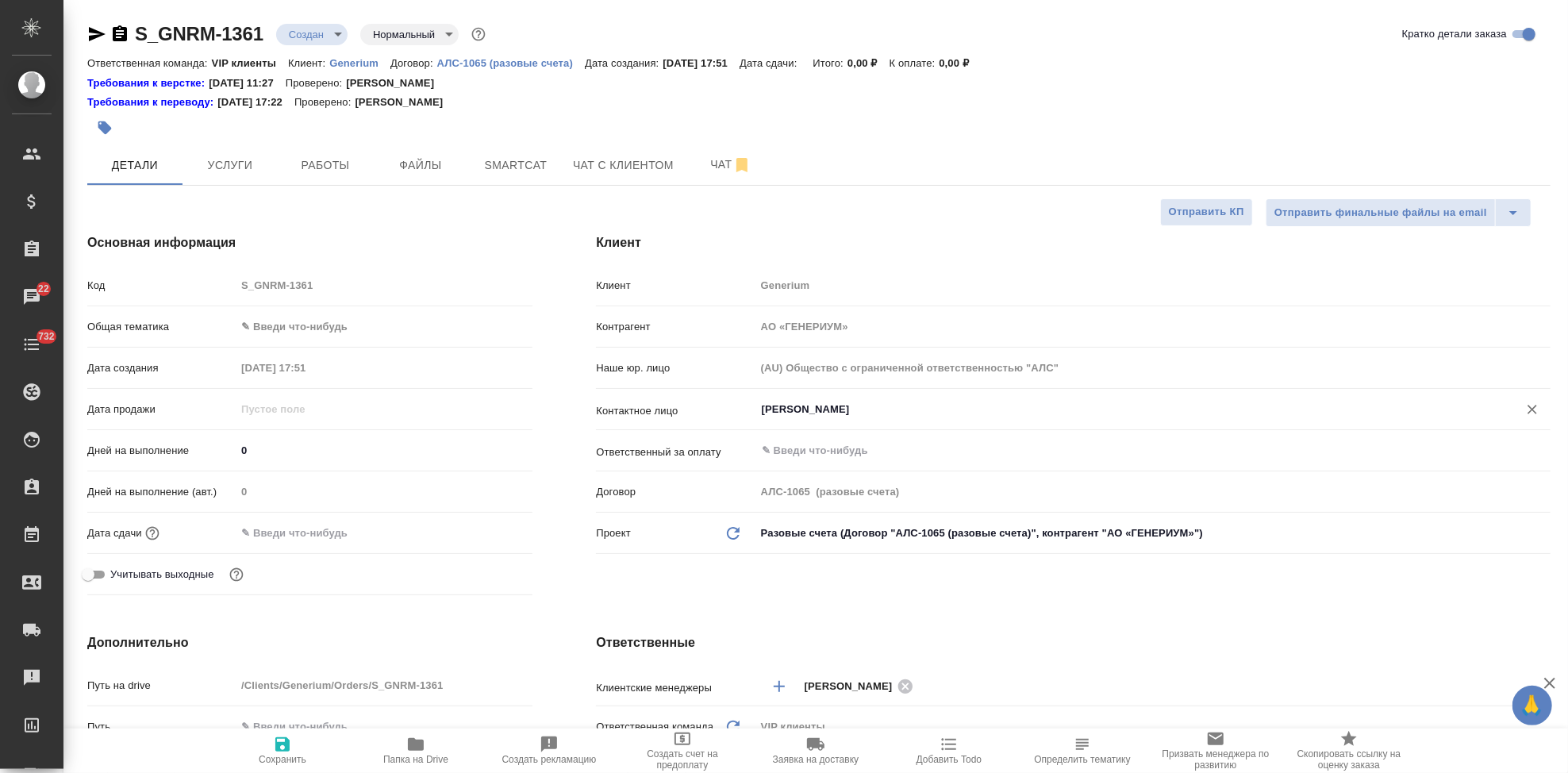
type input "Емельянова Наталья"
click at [274, 750] on icon "button" at bounding box center [282, 744] width 19 height 19
type textarea "x"
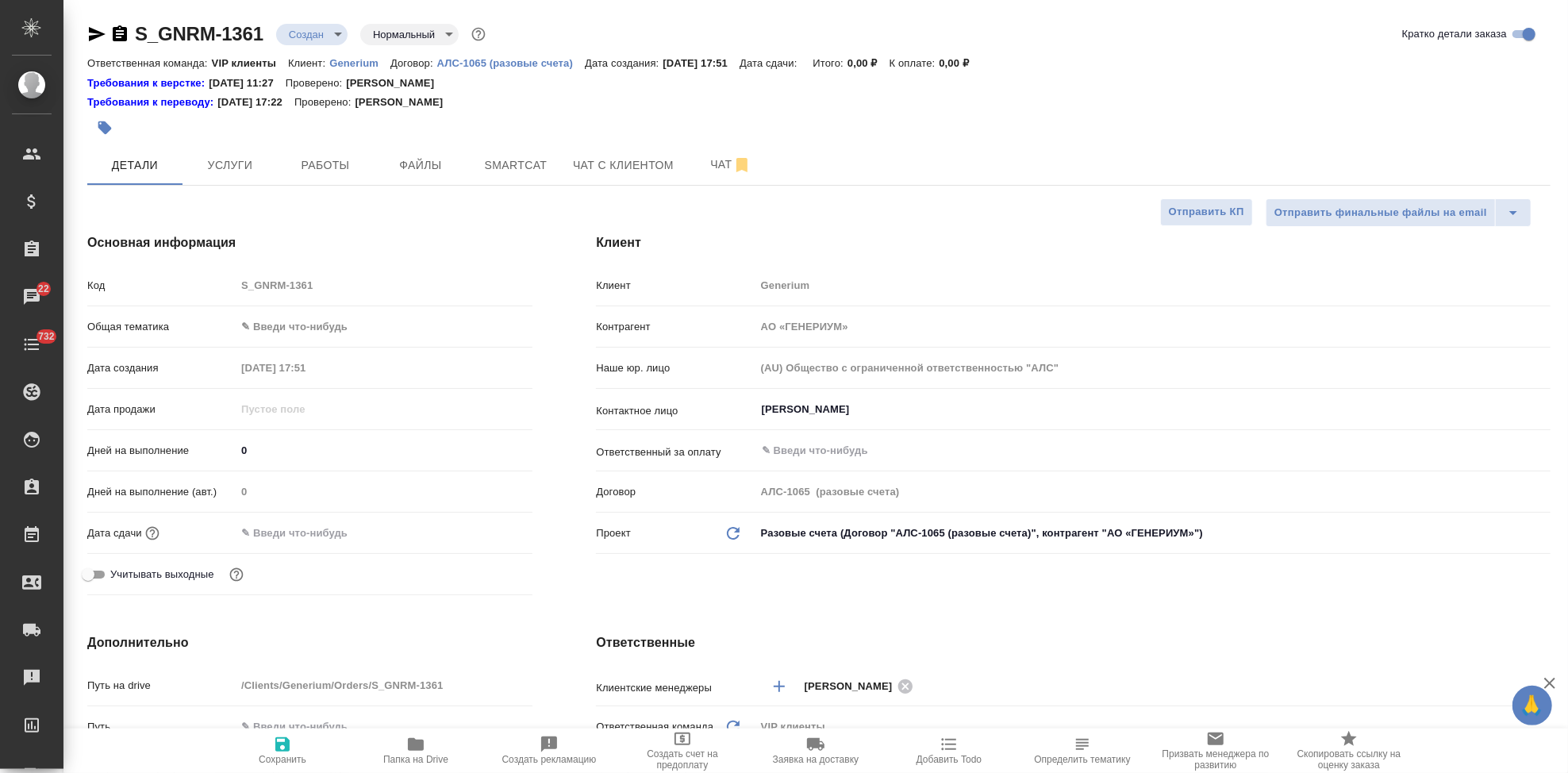
type textarea "x"
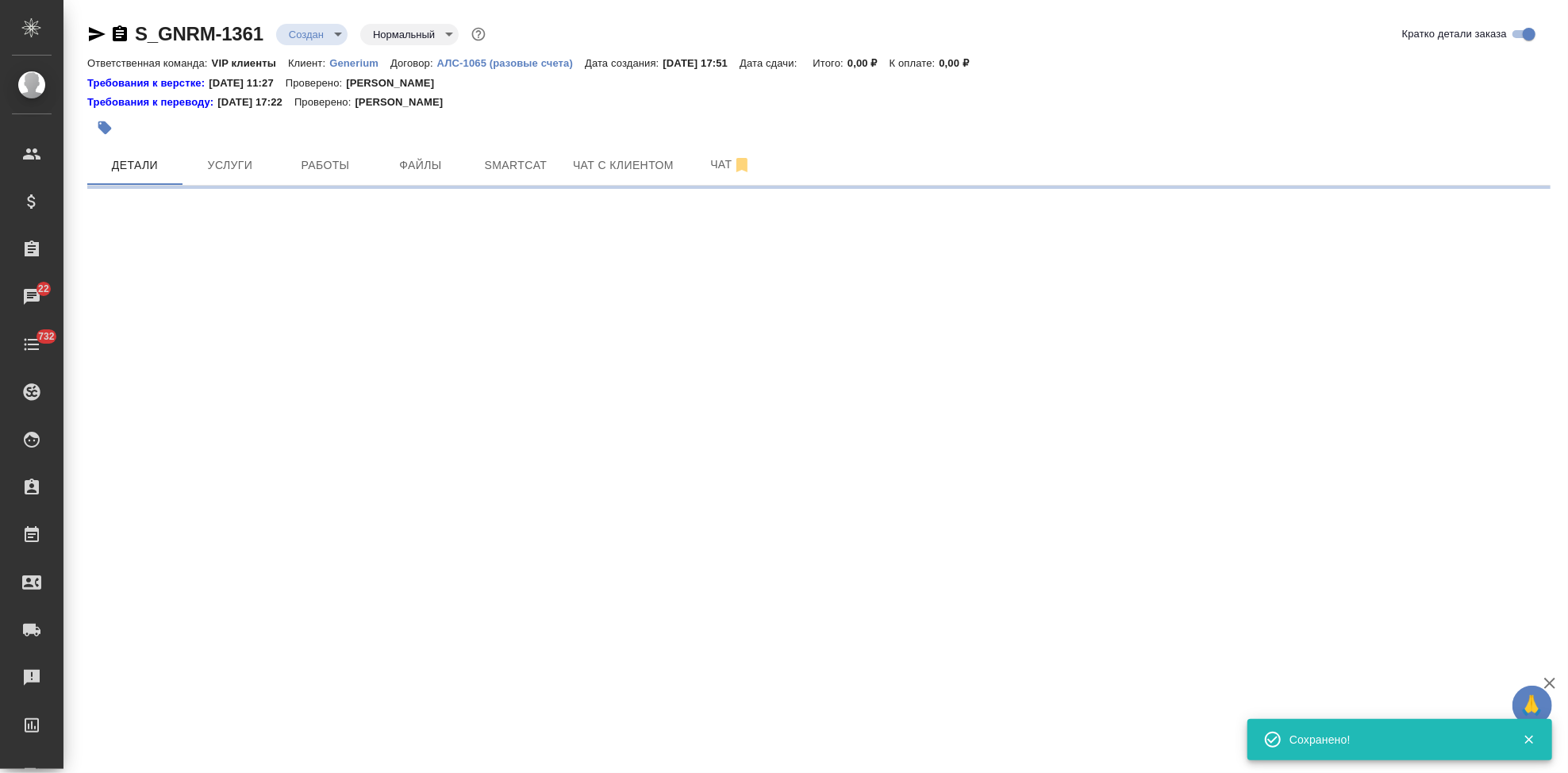
select select "RU"
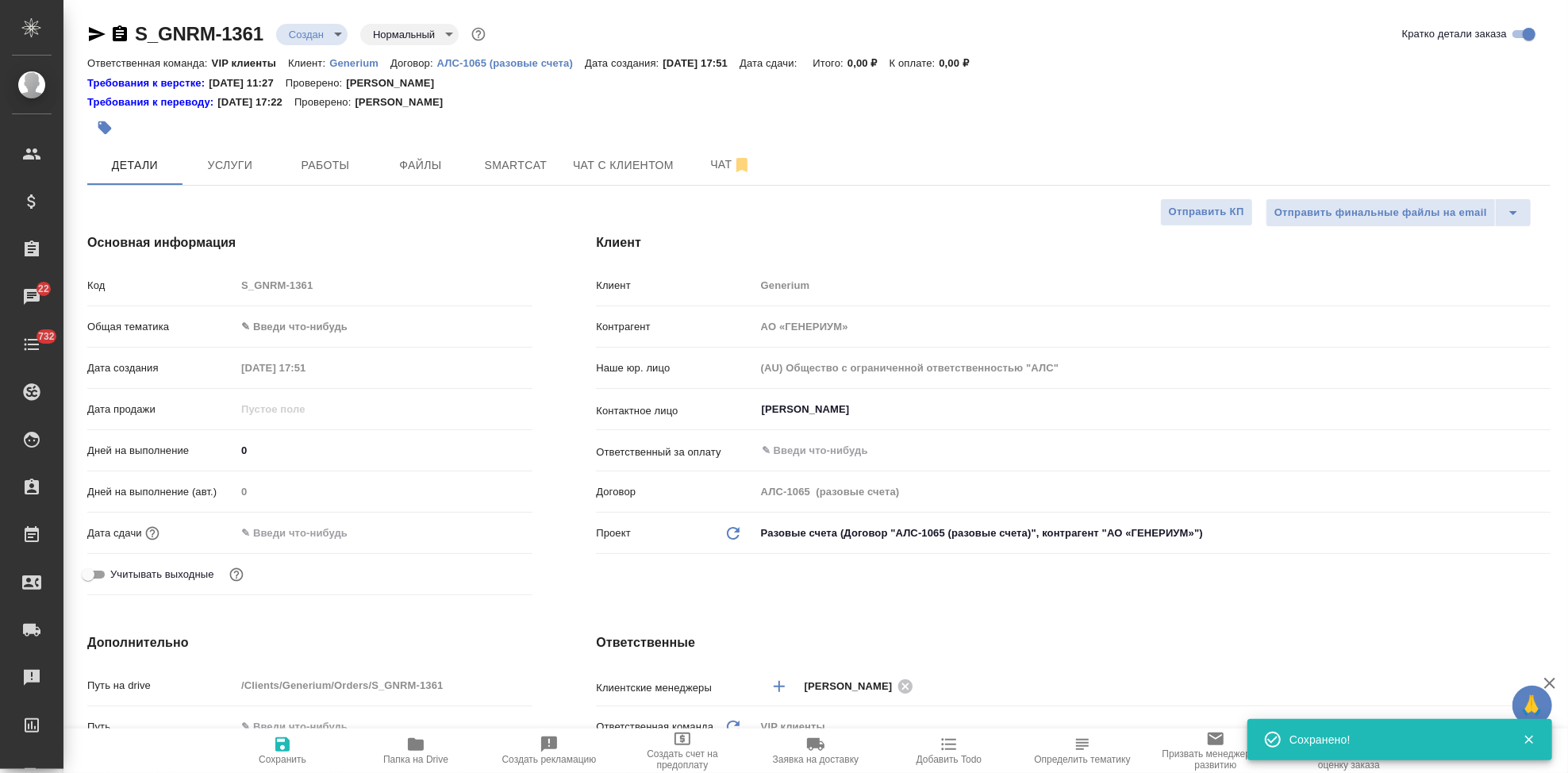
type textarea "x"
click at [826, 596] on div "Клиент Клиент Generium Контрагент АО «ГЕНЕРИУМ» Наше юр. лицо (AU) Общество с о…" at bounding box center [1073, 418] width 1018 height 432
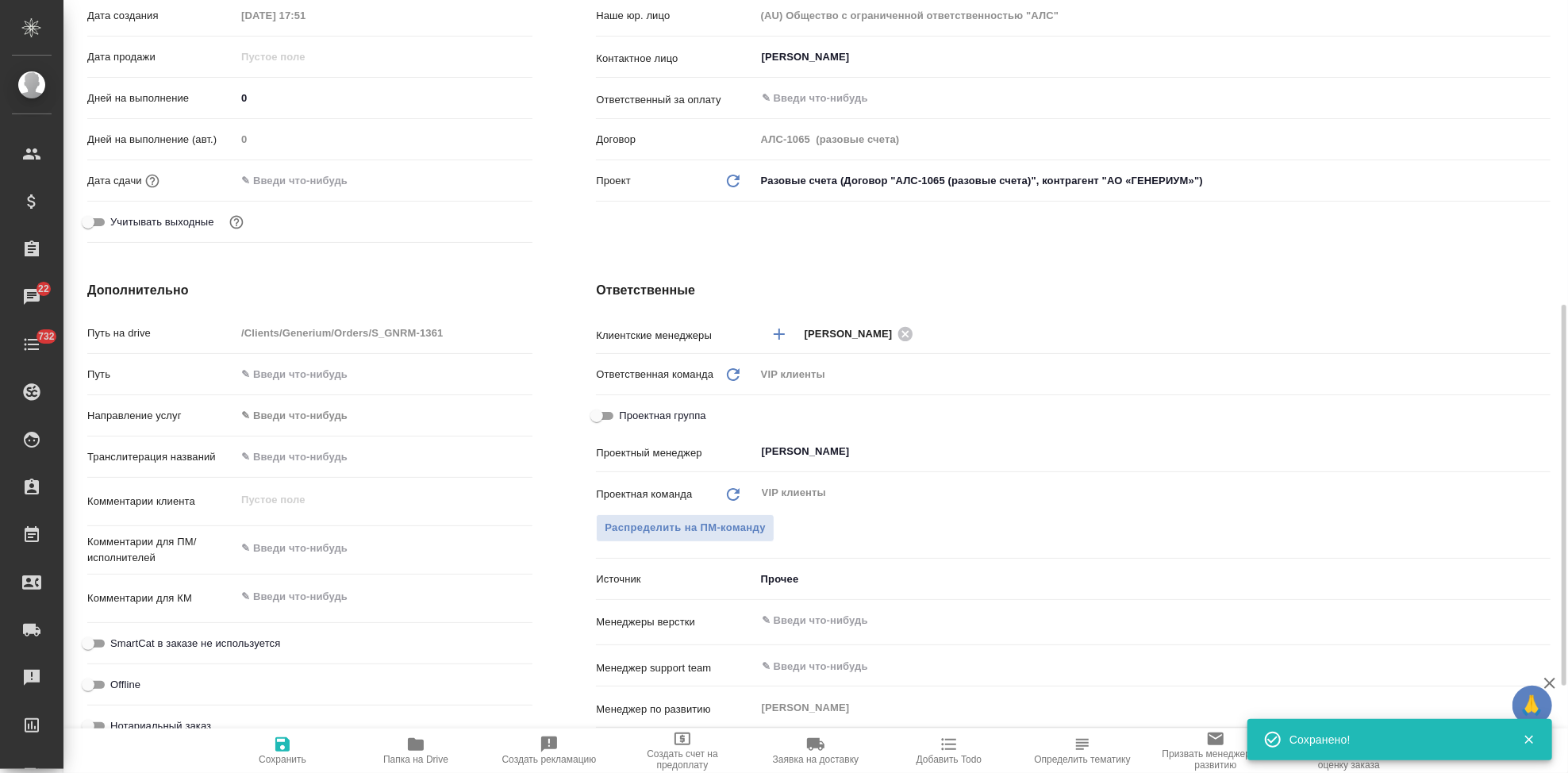
scroll to position [528, 0]
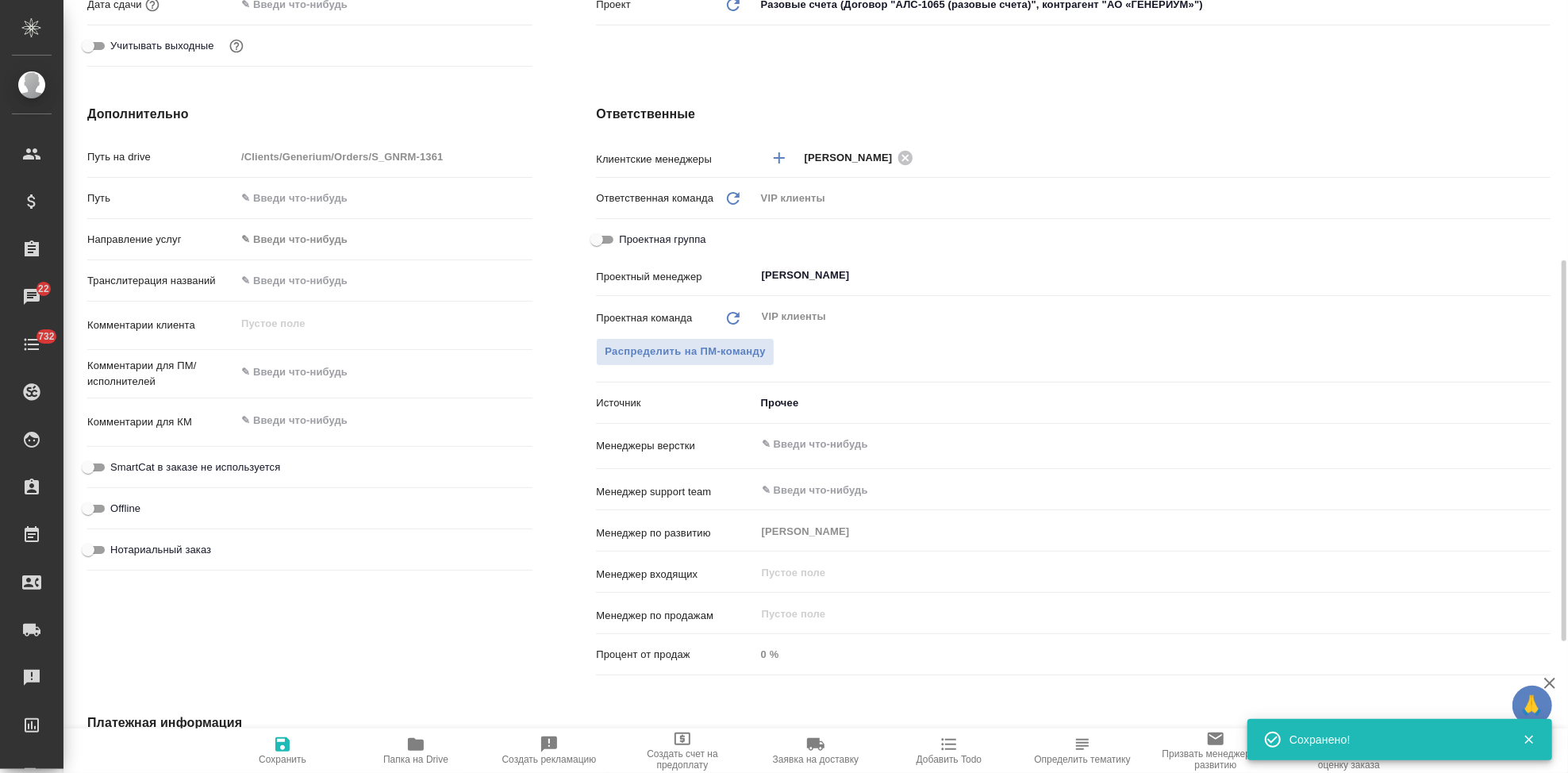
type textarea "x"
click at [323, 417] on textarea at bounding box center [384, 420] width 297 height 27
paste textarea "GNR068-UC03_документ на перевод"
type textarea "GNR068-UC03_документ на перевод"
type textarea "x"
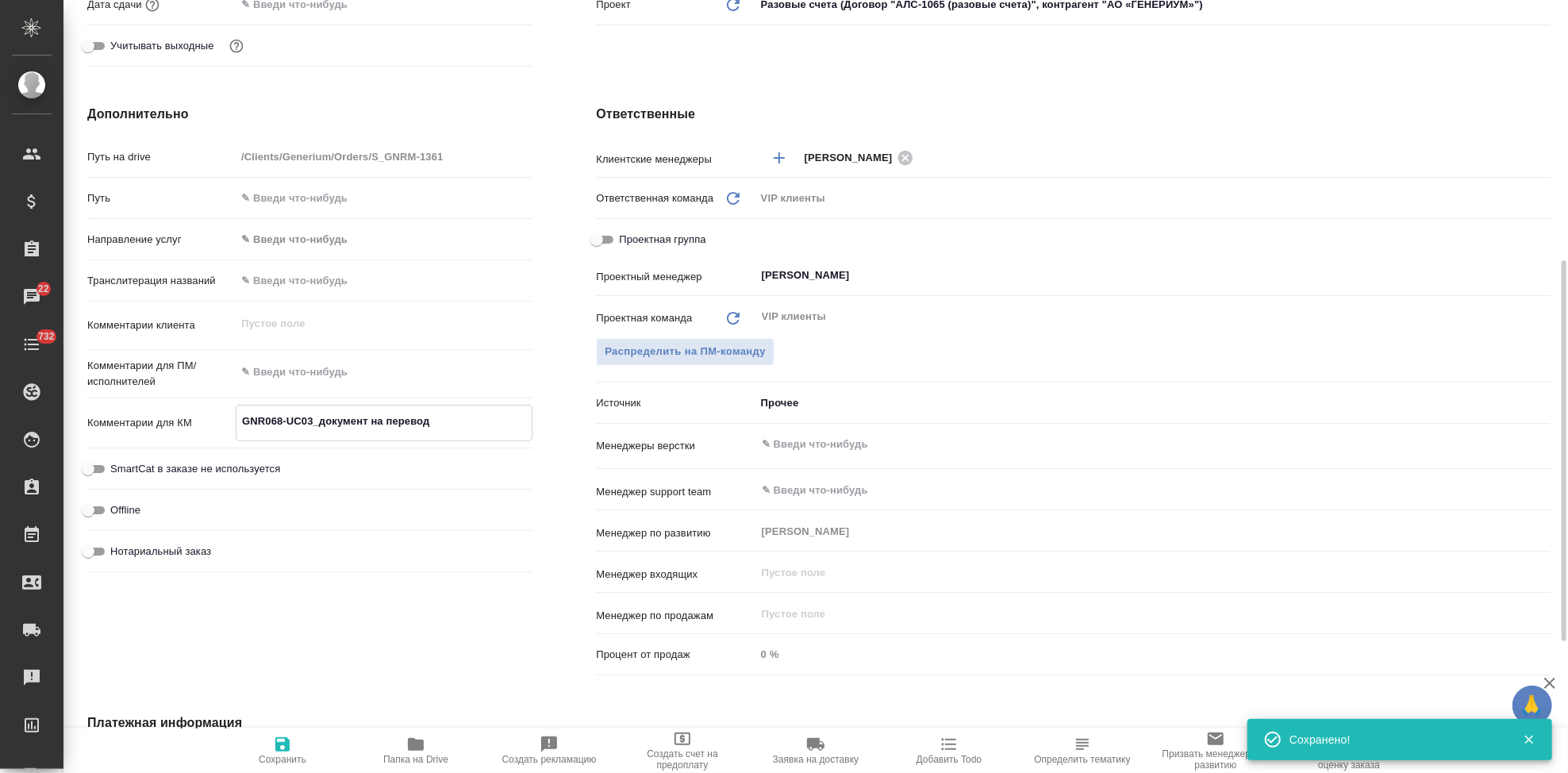
type textarea "x"
type textarea "GNR068-UC03_документ на перевод"
type textarea "x"
click at [284, 750] on icon "button" at bounding box center [283, 745] width 14 height 14
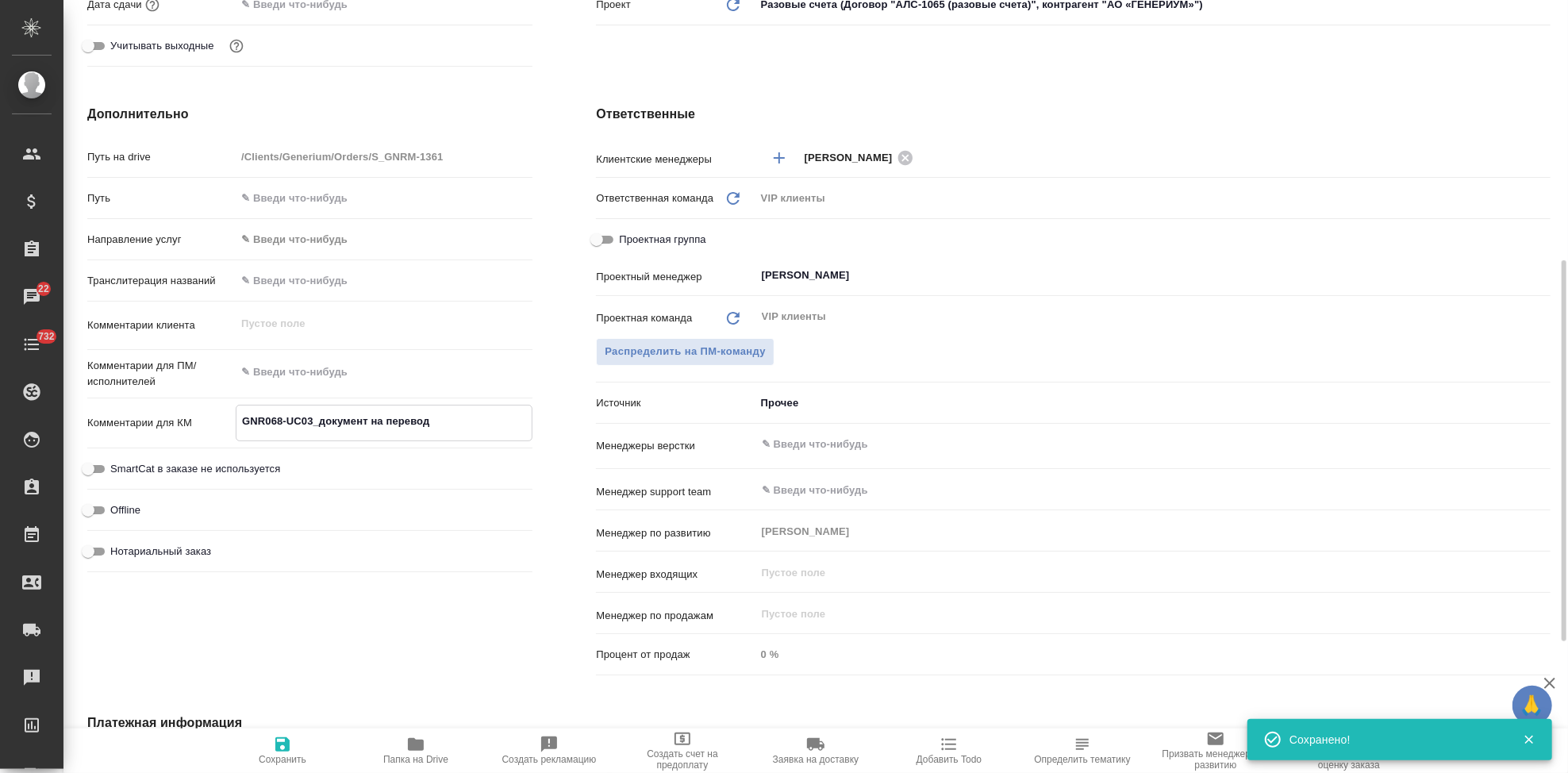
type textarea "x"
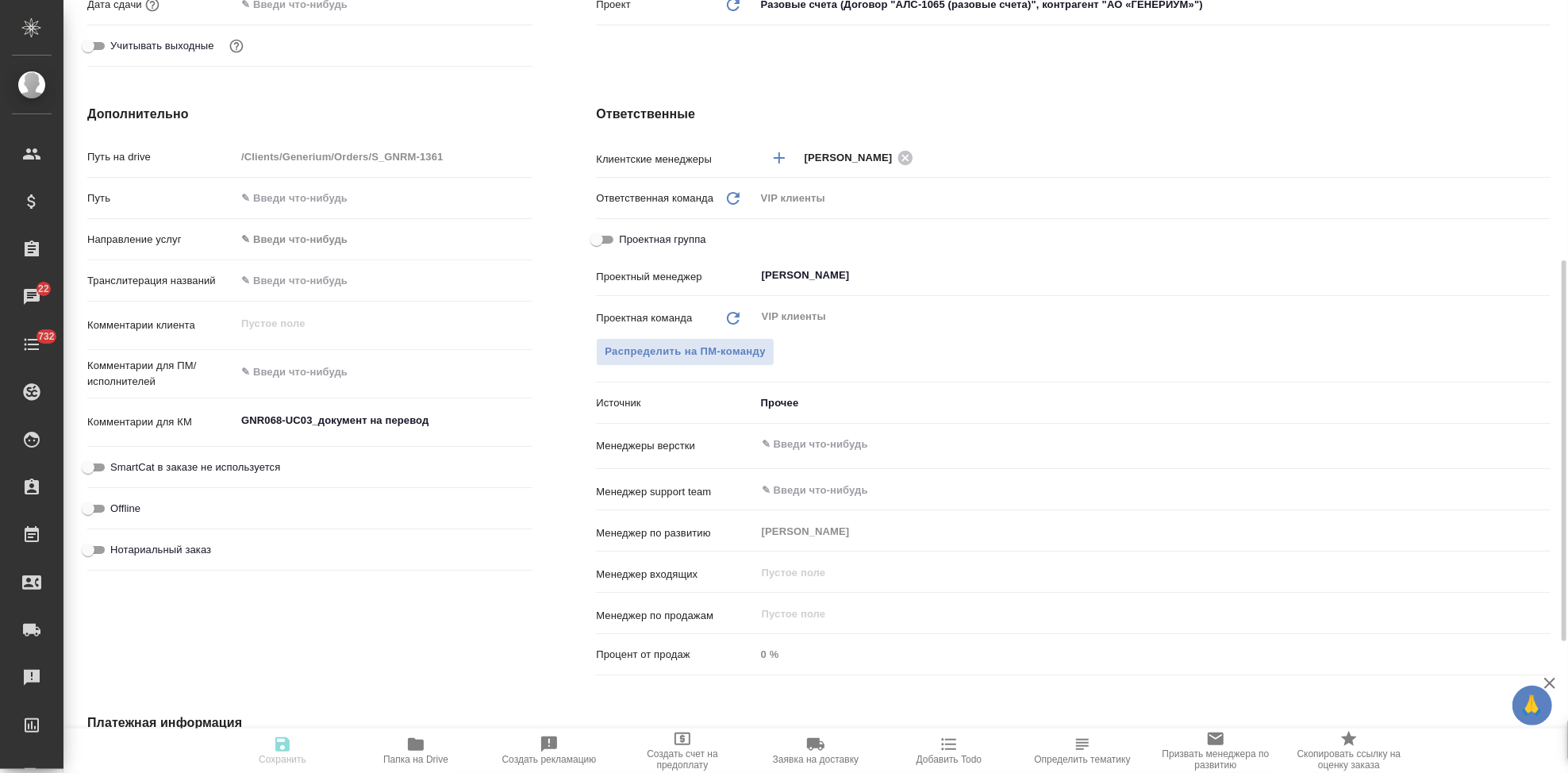
type textarea "x"
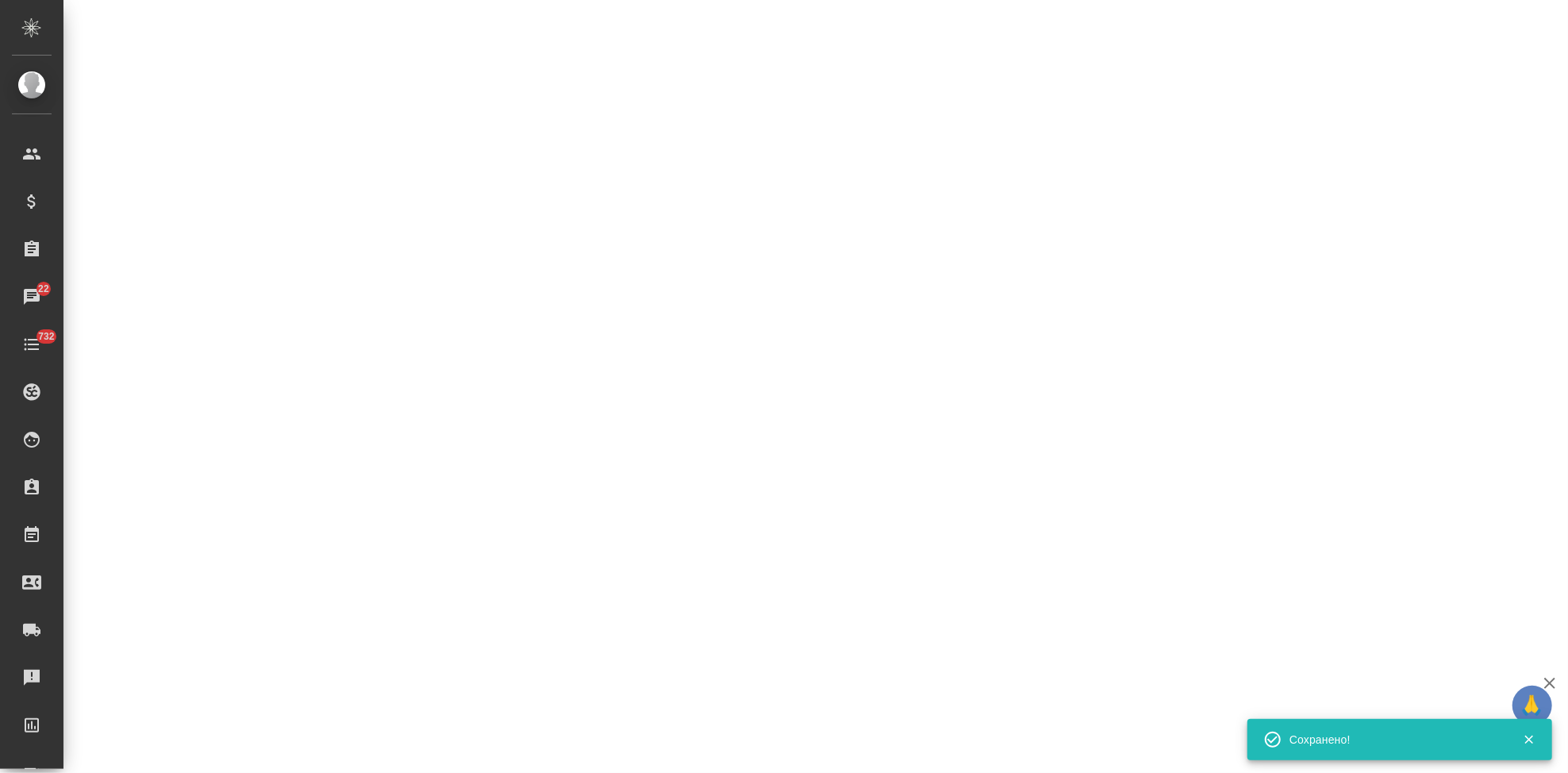
select select "RU"
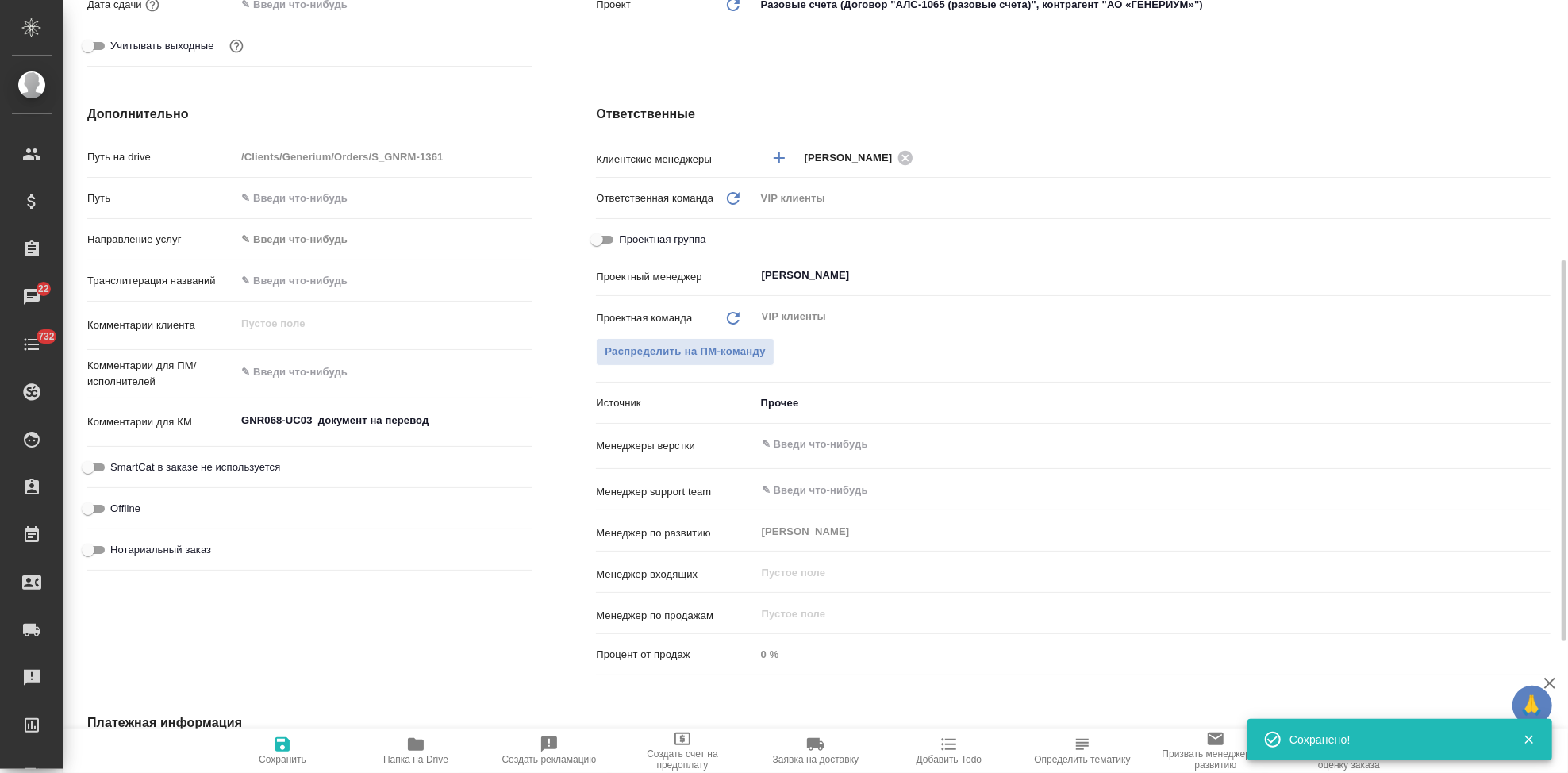
type textarea "x"
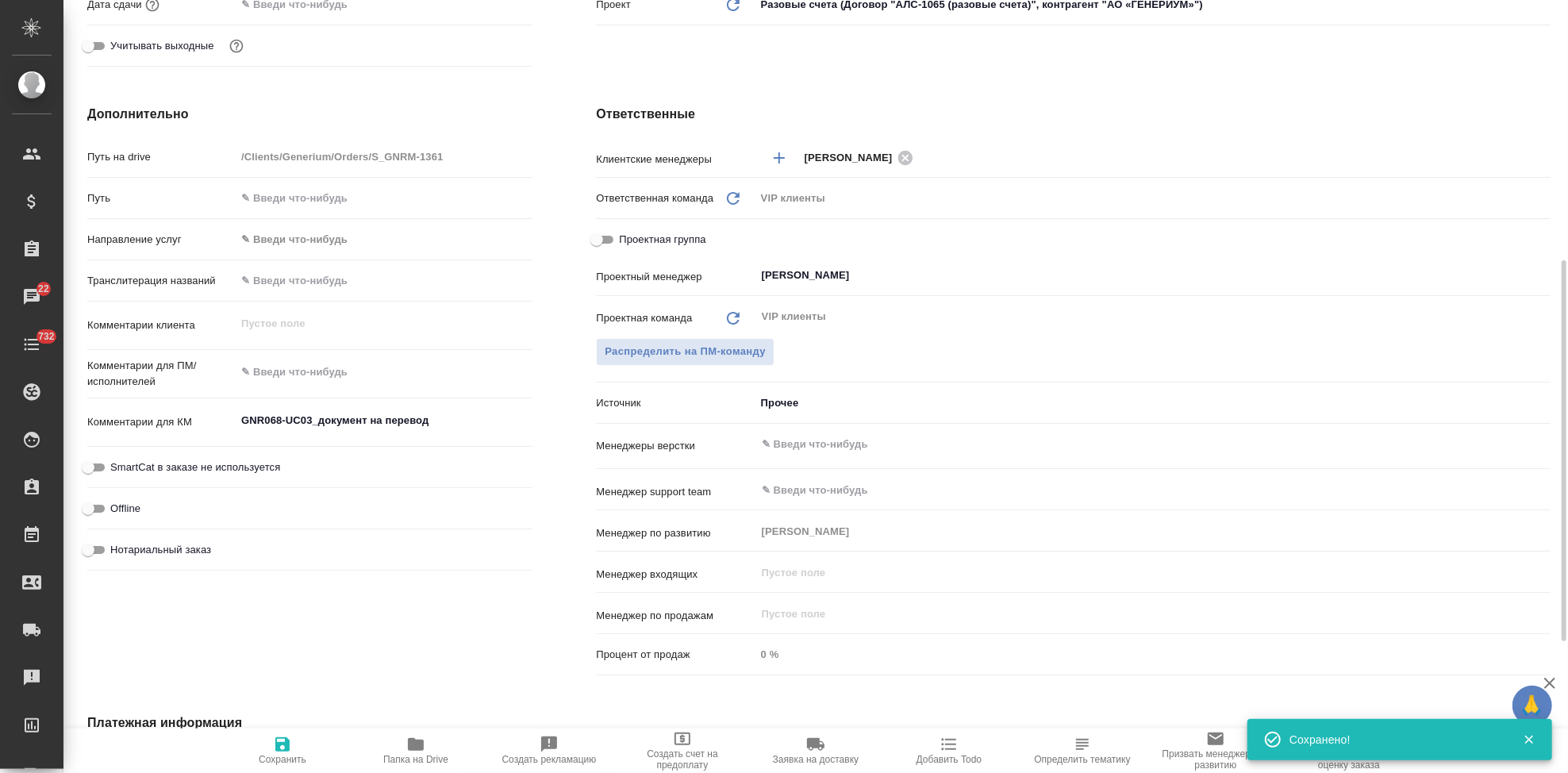
type textarea "x"
click at [414, 756] on span "Папка на Drive" at bounding box center [416, 759] width 65 height 11
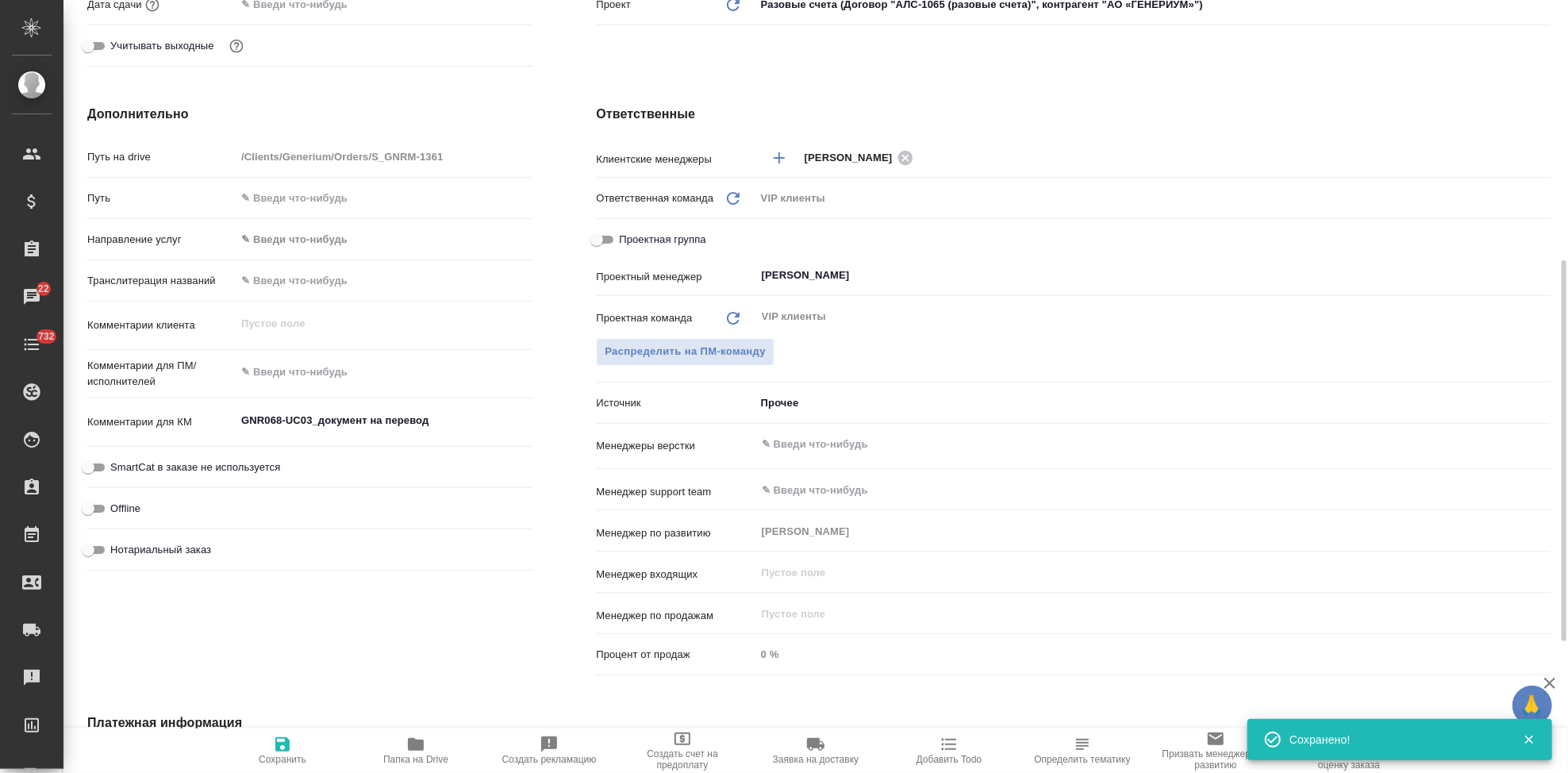
type textarea "x"
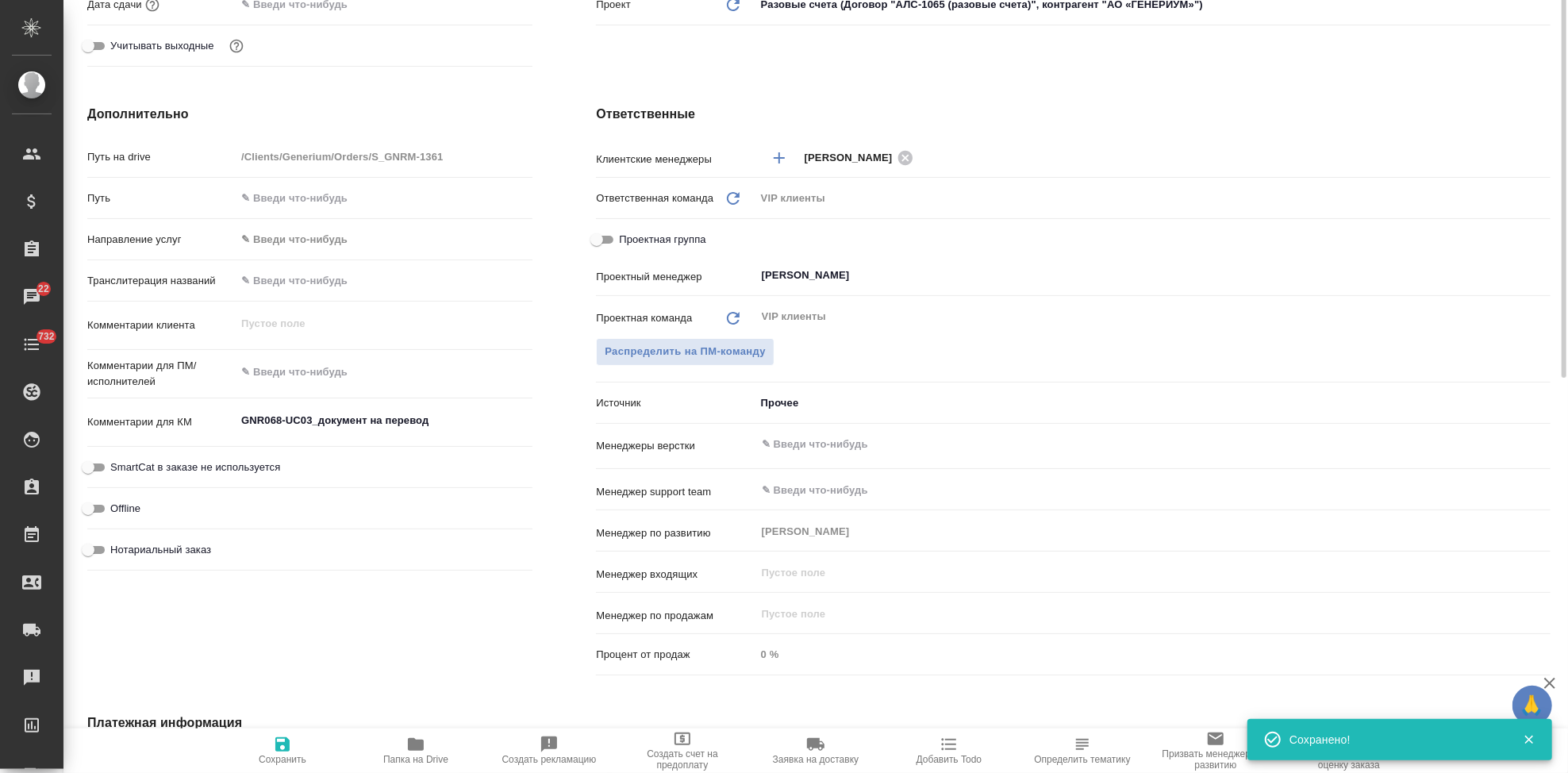
type textarea "x"
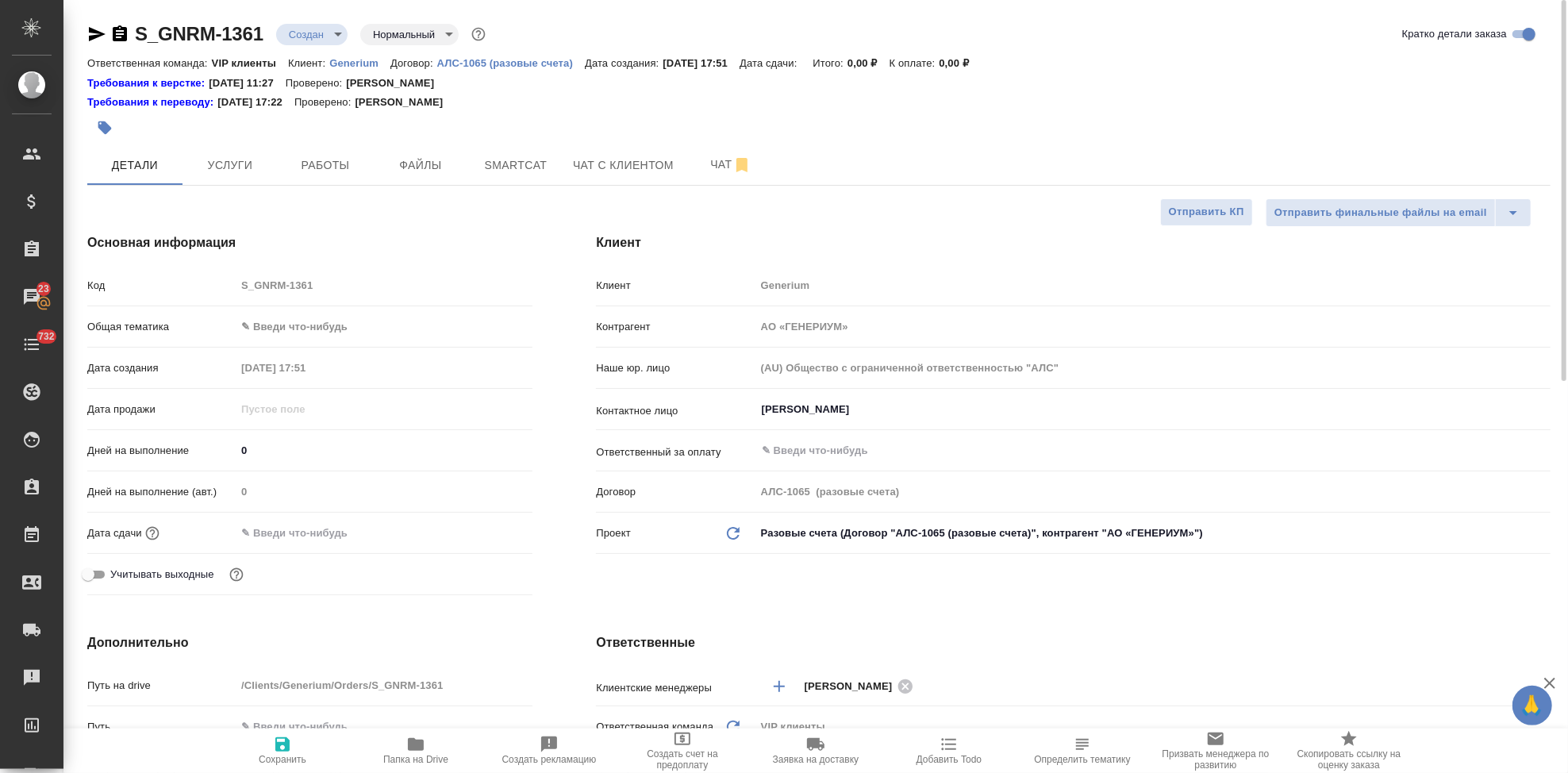
type textarea "x"
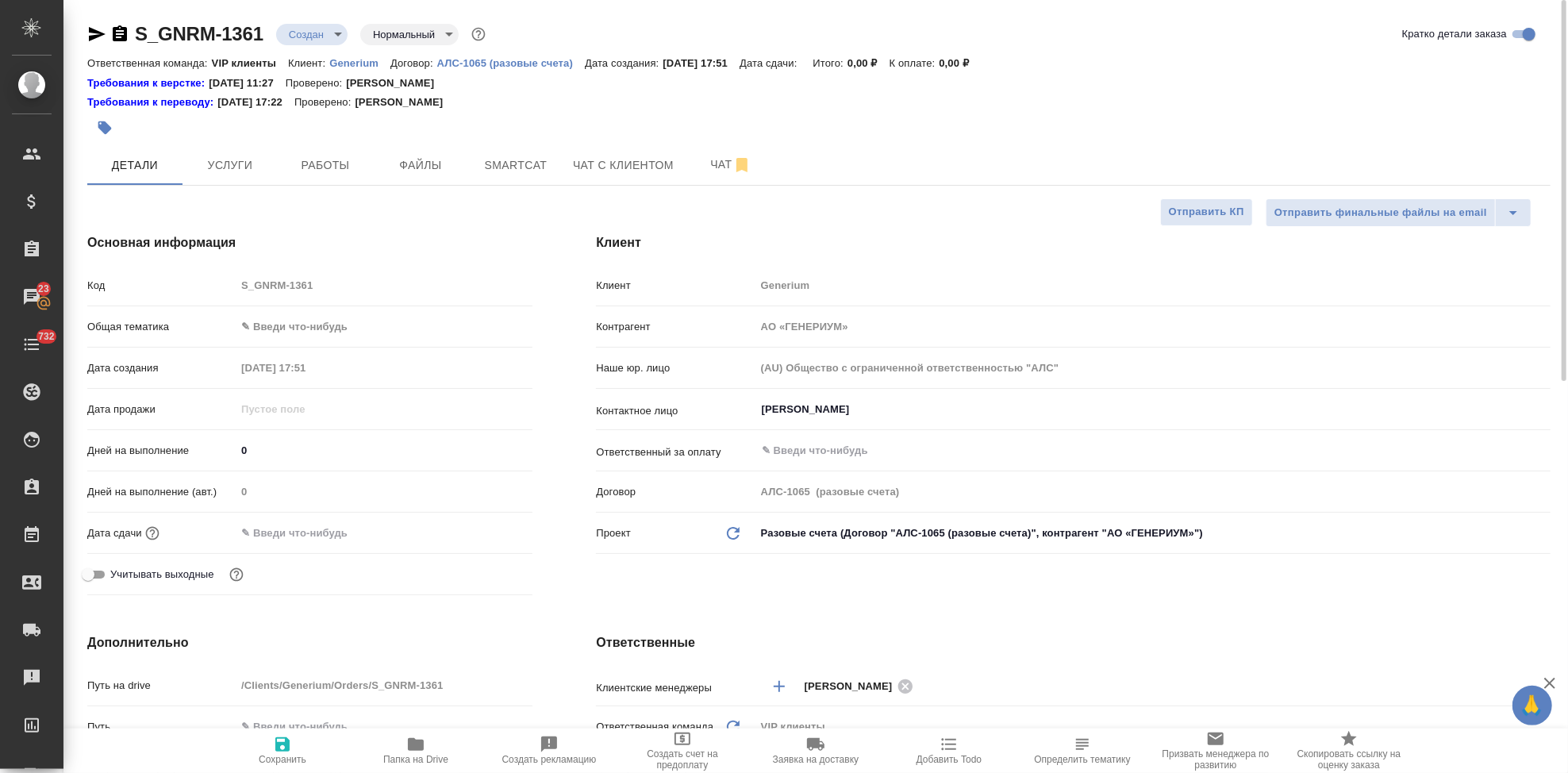
type textarea "x"
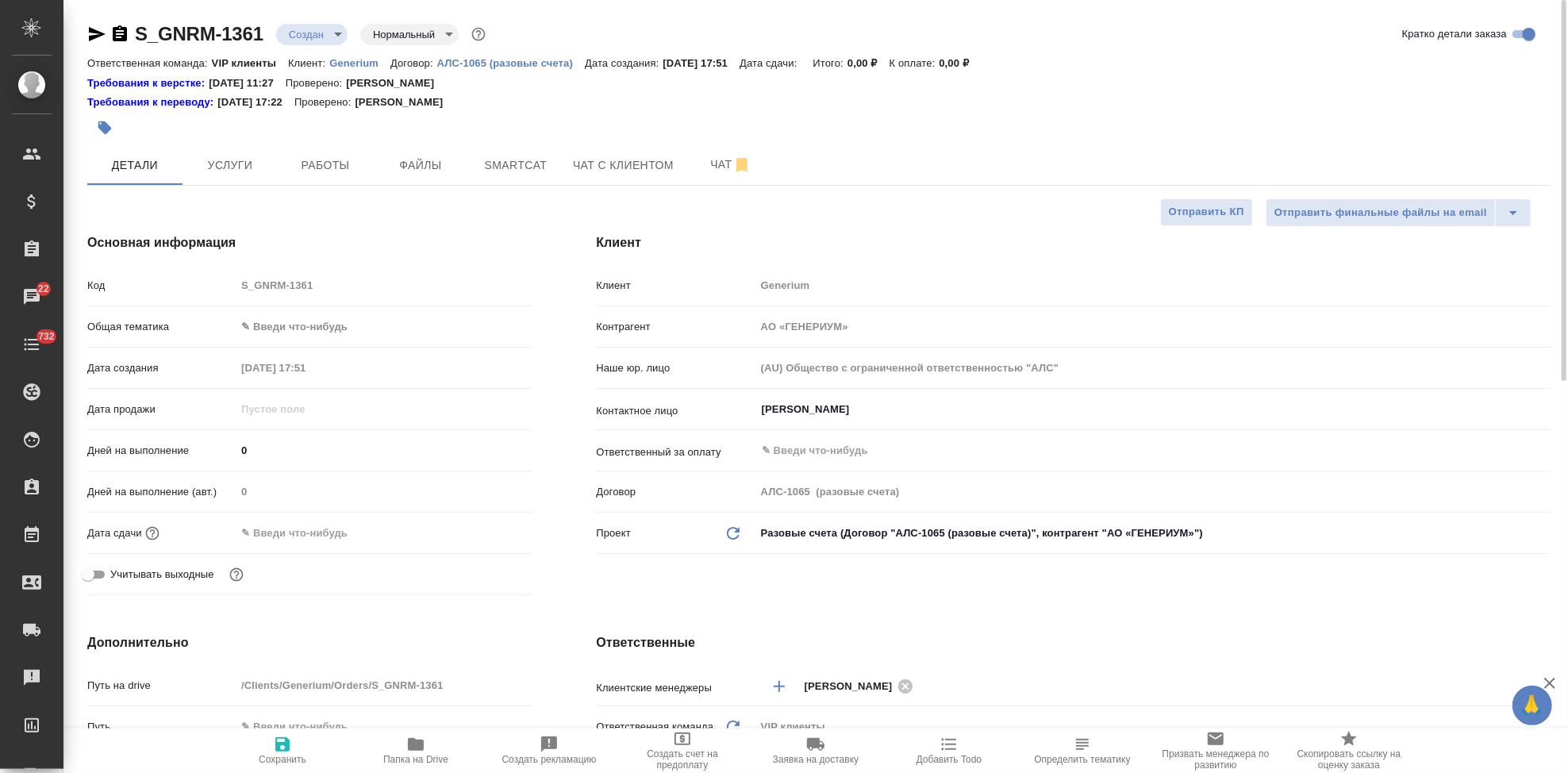
type textarea "x"
click at [422, 170] on span "Файлы" at bounding box center [420, 166] width 76 height 20
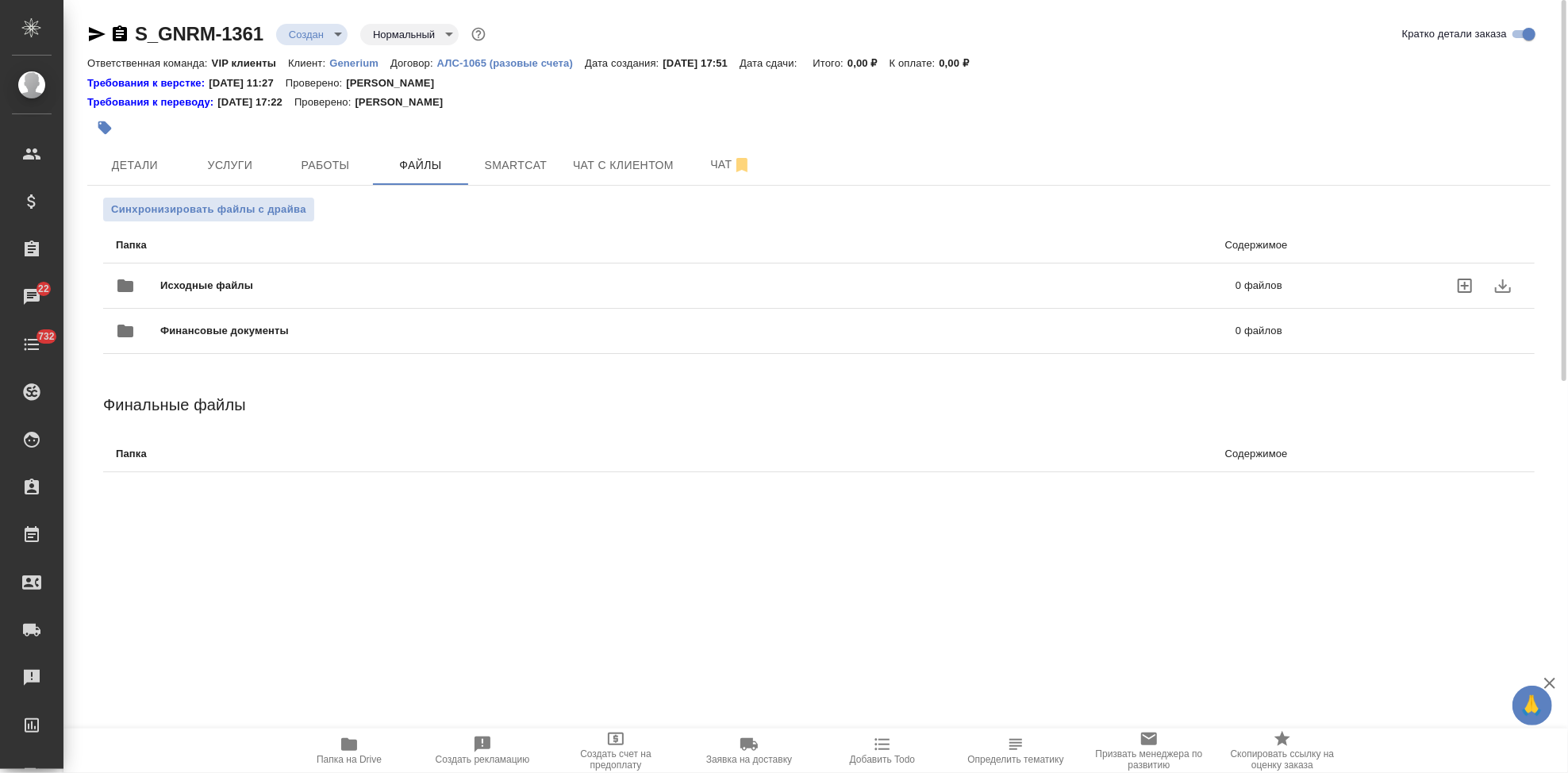
click at [976, 283] on p "0 файлов" at bounding box center [1014, 286] width 538 height 16
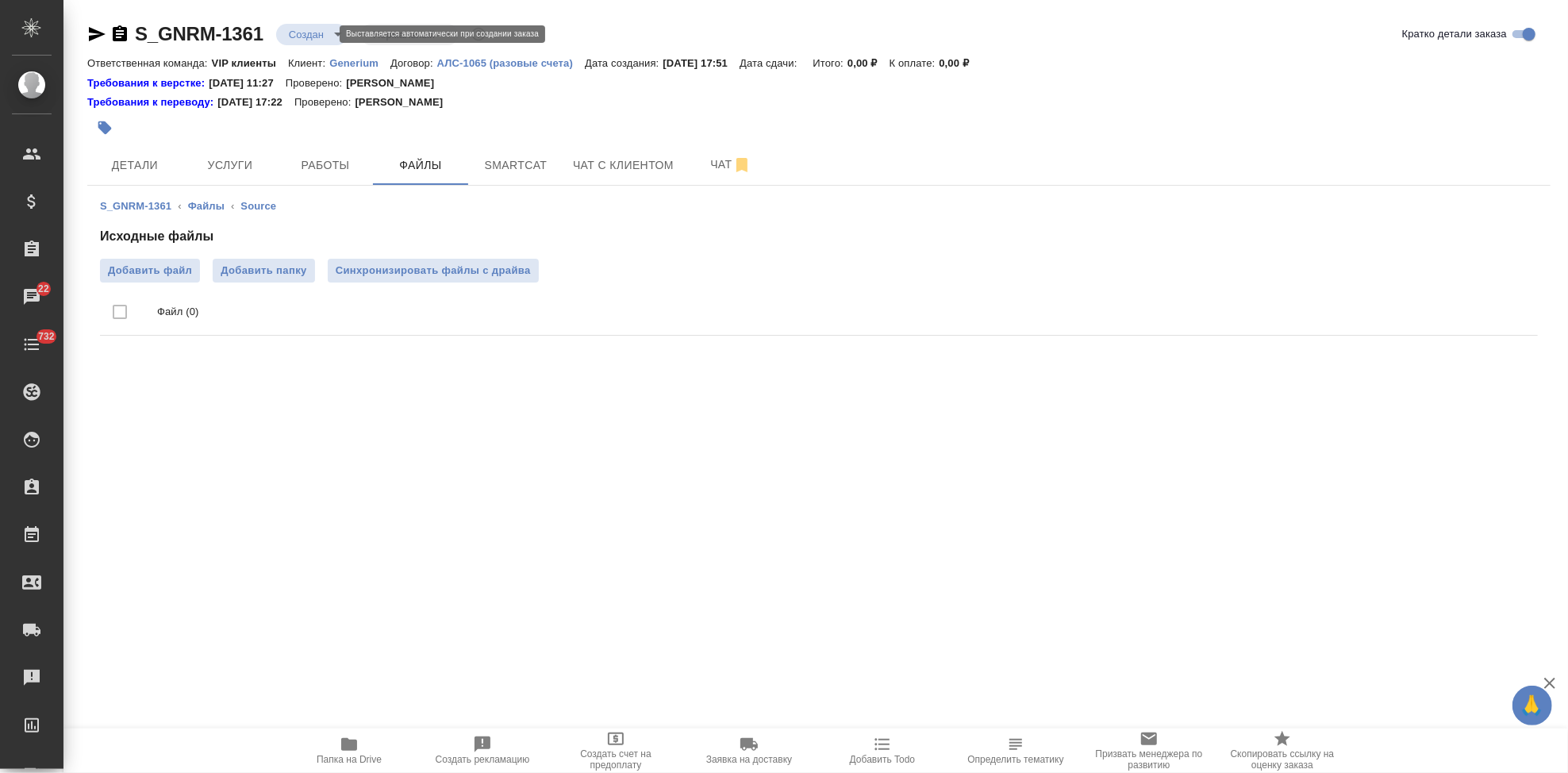
click at [332, 34] on body "🙏 .cls-1 fill:#fff; AWATERA Kabargina Anna Клиенты Спецификации Заказы 22 Чаты …" at bounding box center [784, 386] width 1568 height 773
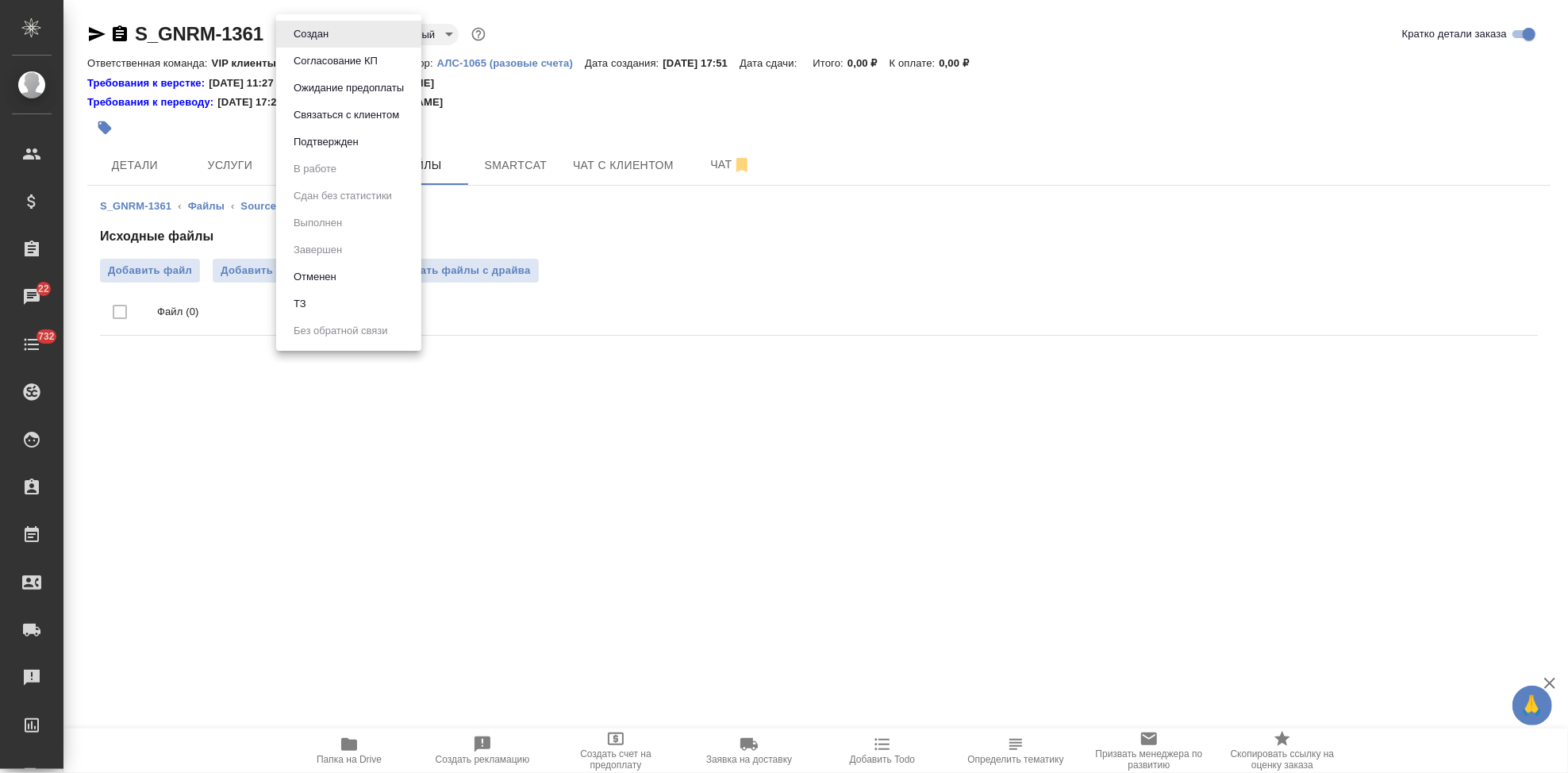
click at [362, 304] on li "ТЗ" at bounding box center [349, 304] width 145 height 27
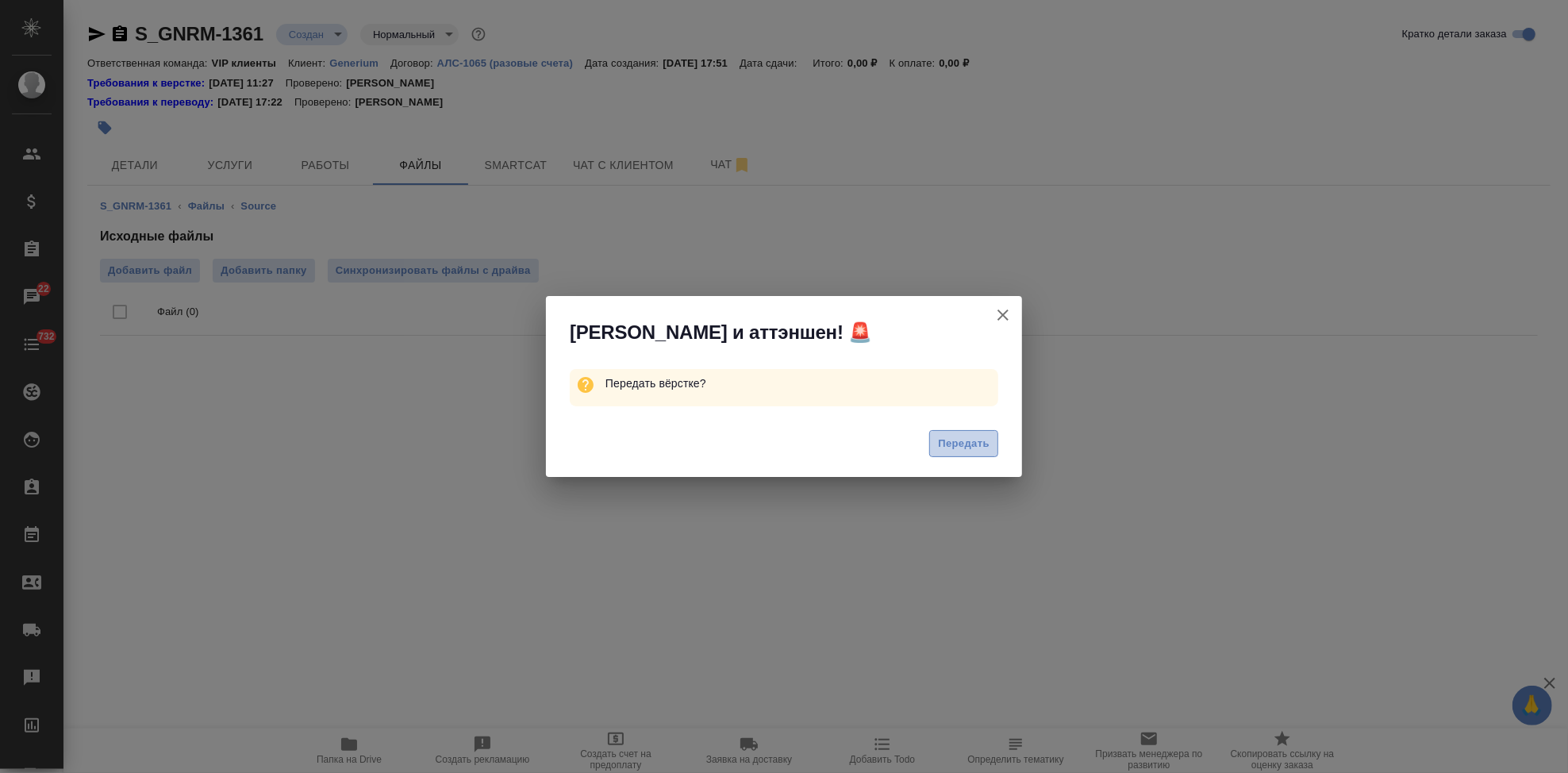
click at [962, 444] on span "Передать" at bounding box center [963, 444] width 52 height 18
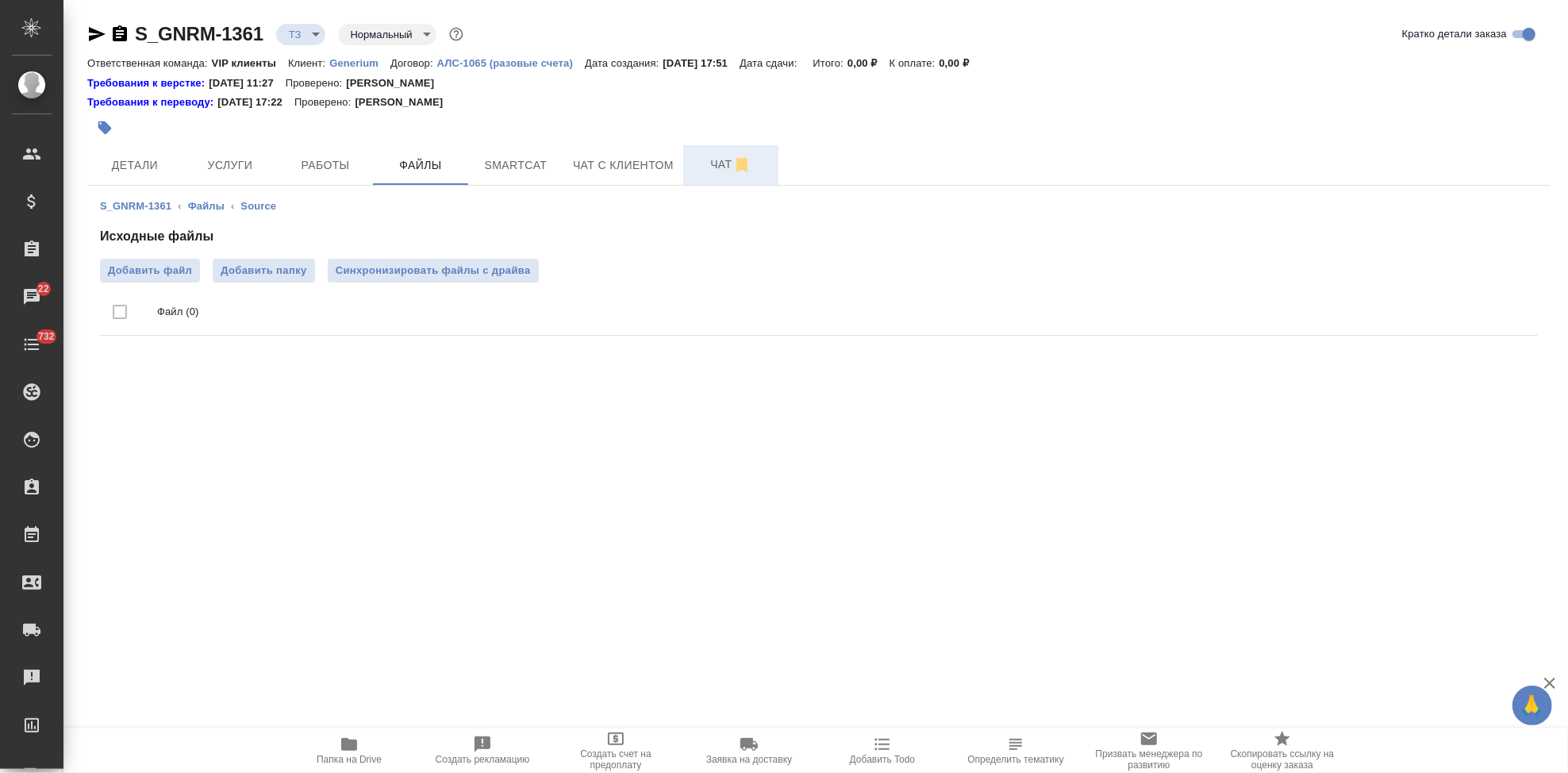
click at [718, 168] on span "Чат" at bounding box center [731, 165] width 76 height 20
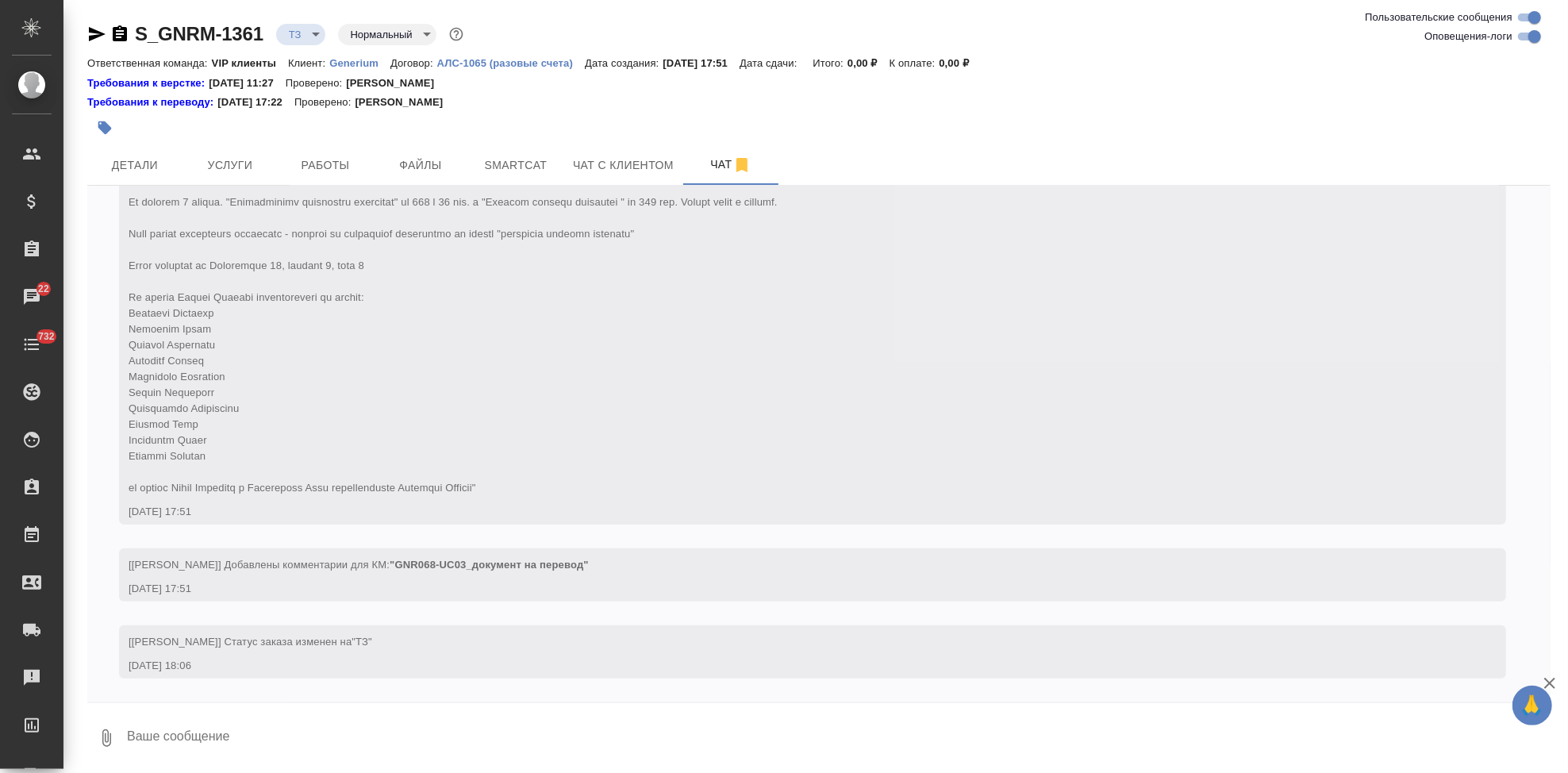
scroll to position [243, 0]
click at [443, 727] on textarea at bounding box center [837, 739] width 1425 height 54
type textarea "на перевод пдф, в ворд тз от клиента, ворд не переводим"
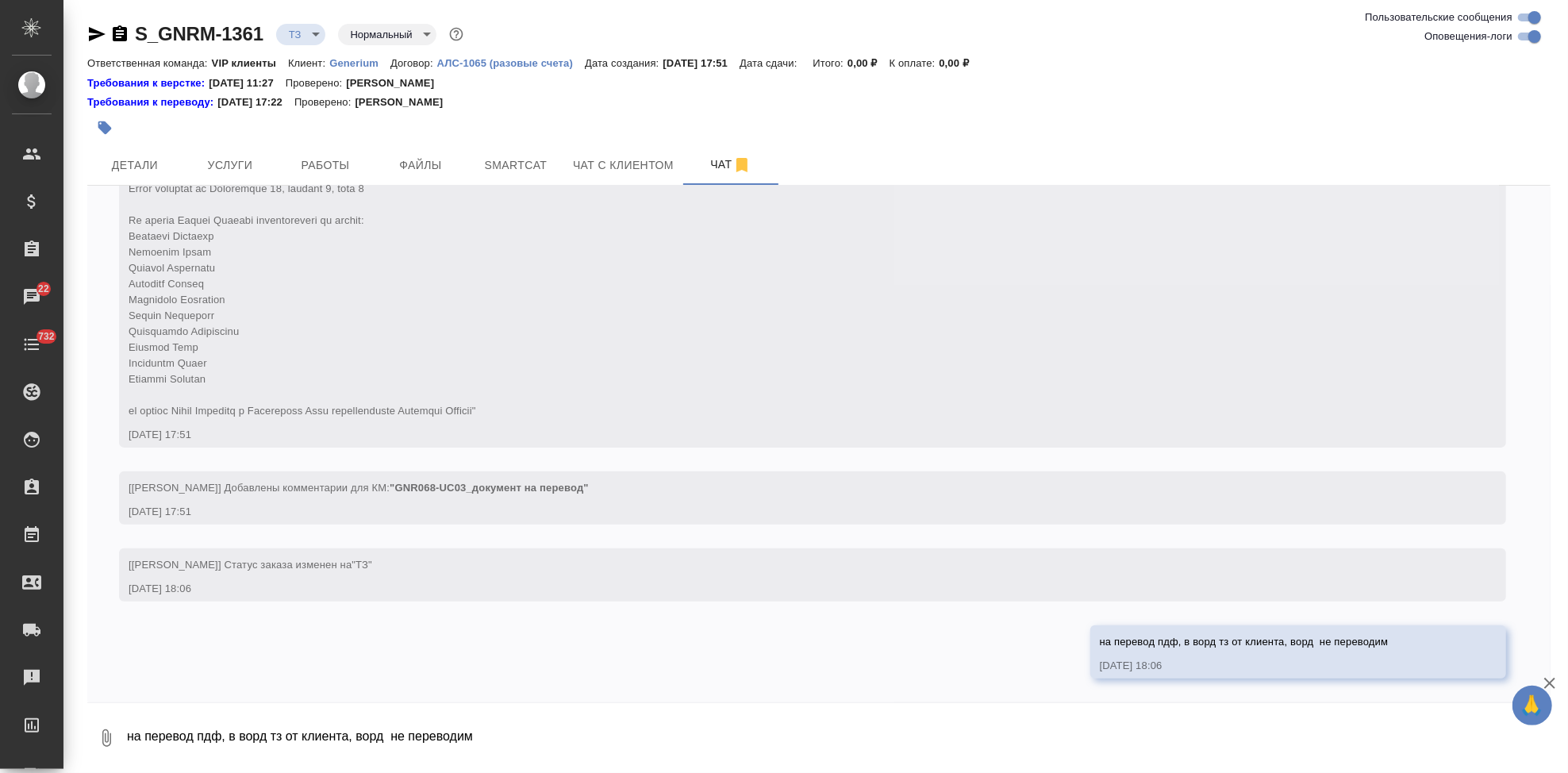
scroll to position [320, 0]
click at [245, 159] on span "Услуги" at bounding box center [230, 166] width 76 height 20
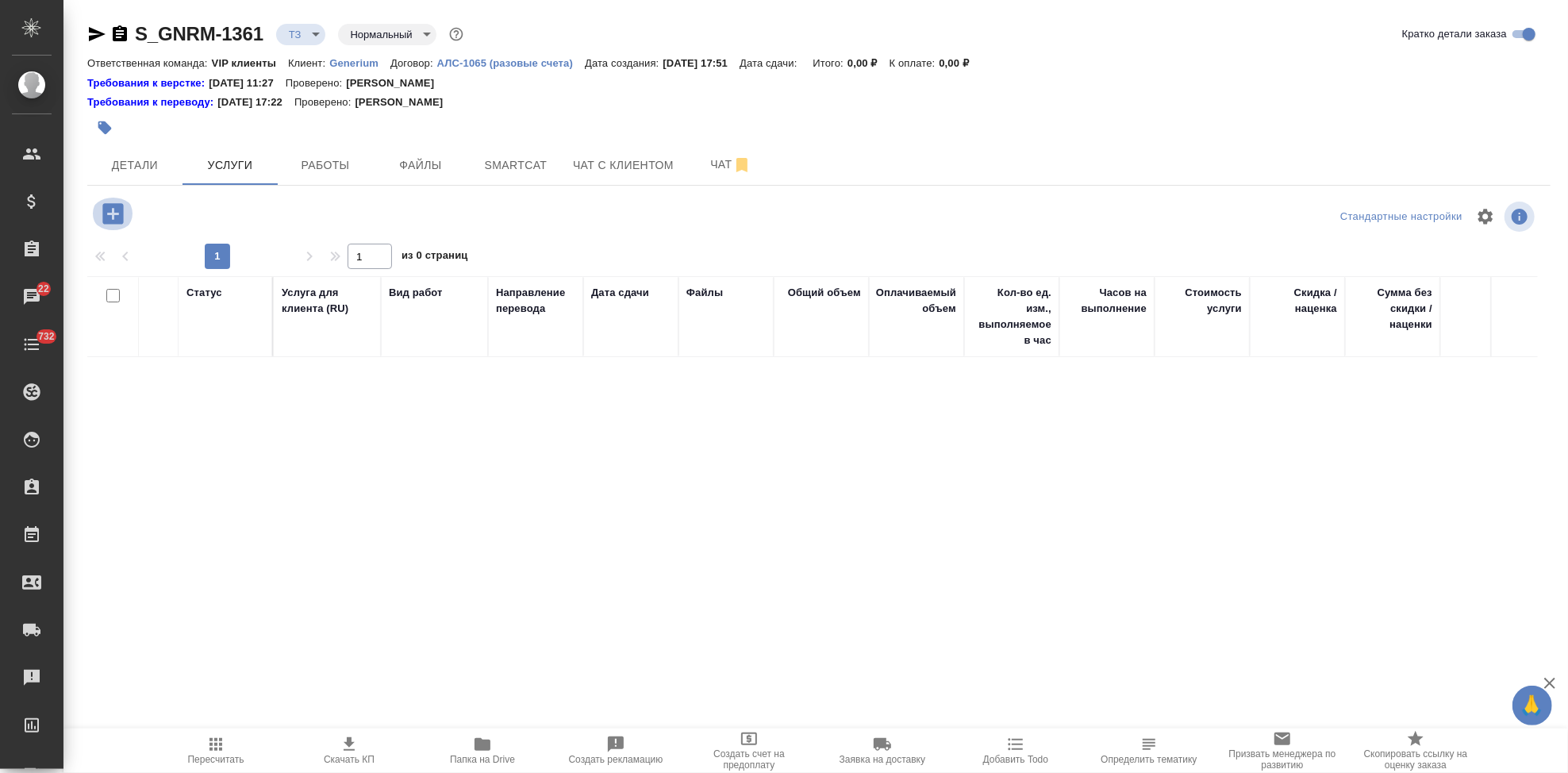
click at [106, 209] on icon "button" at bounding box center [112, 213] width 21 height 21
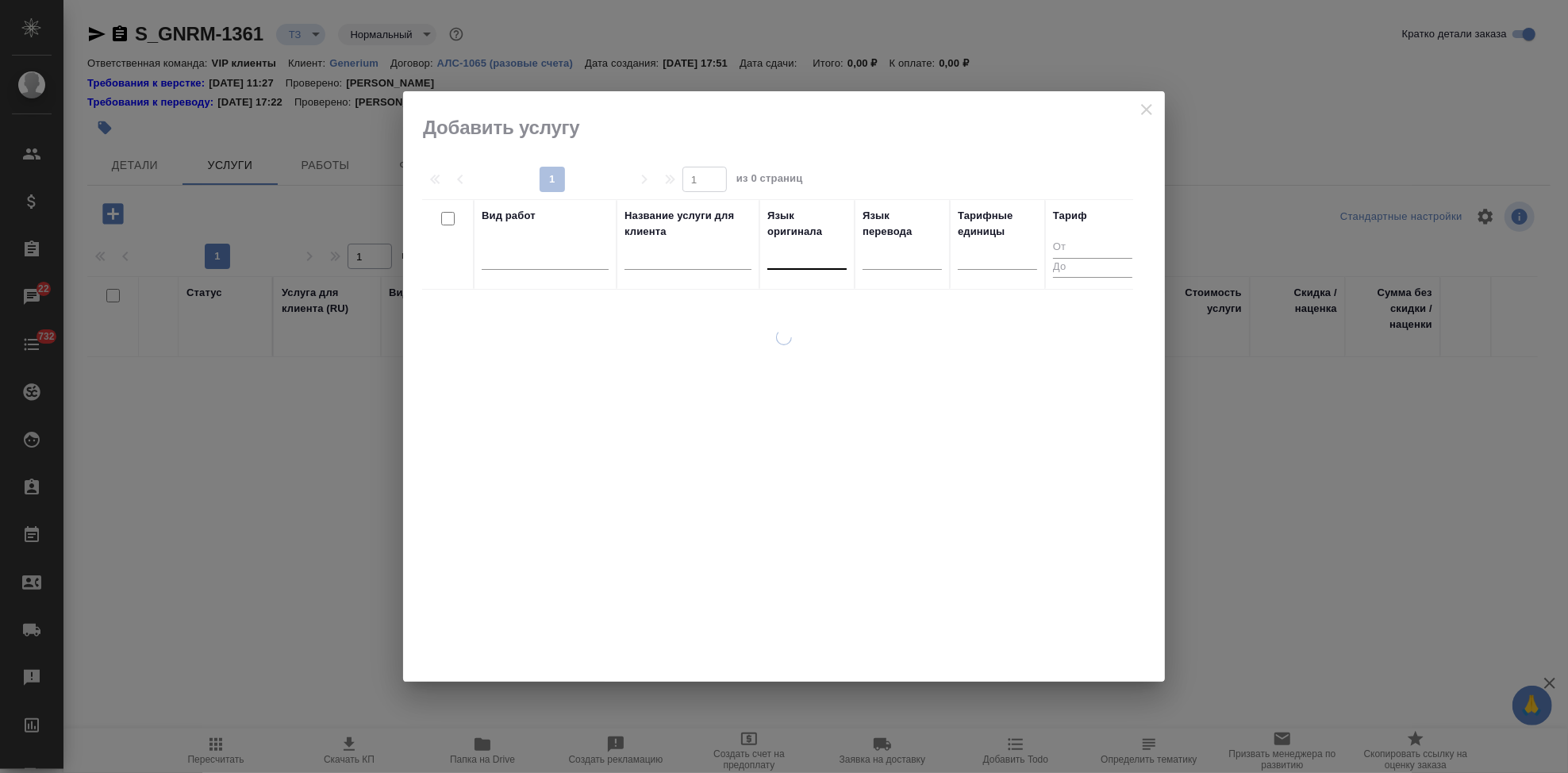
click at [785, 262] on div at bounding box center [807, 253] width 80 height 23
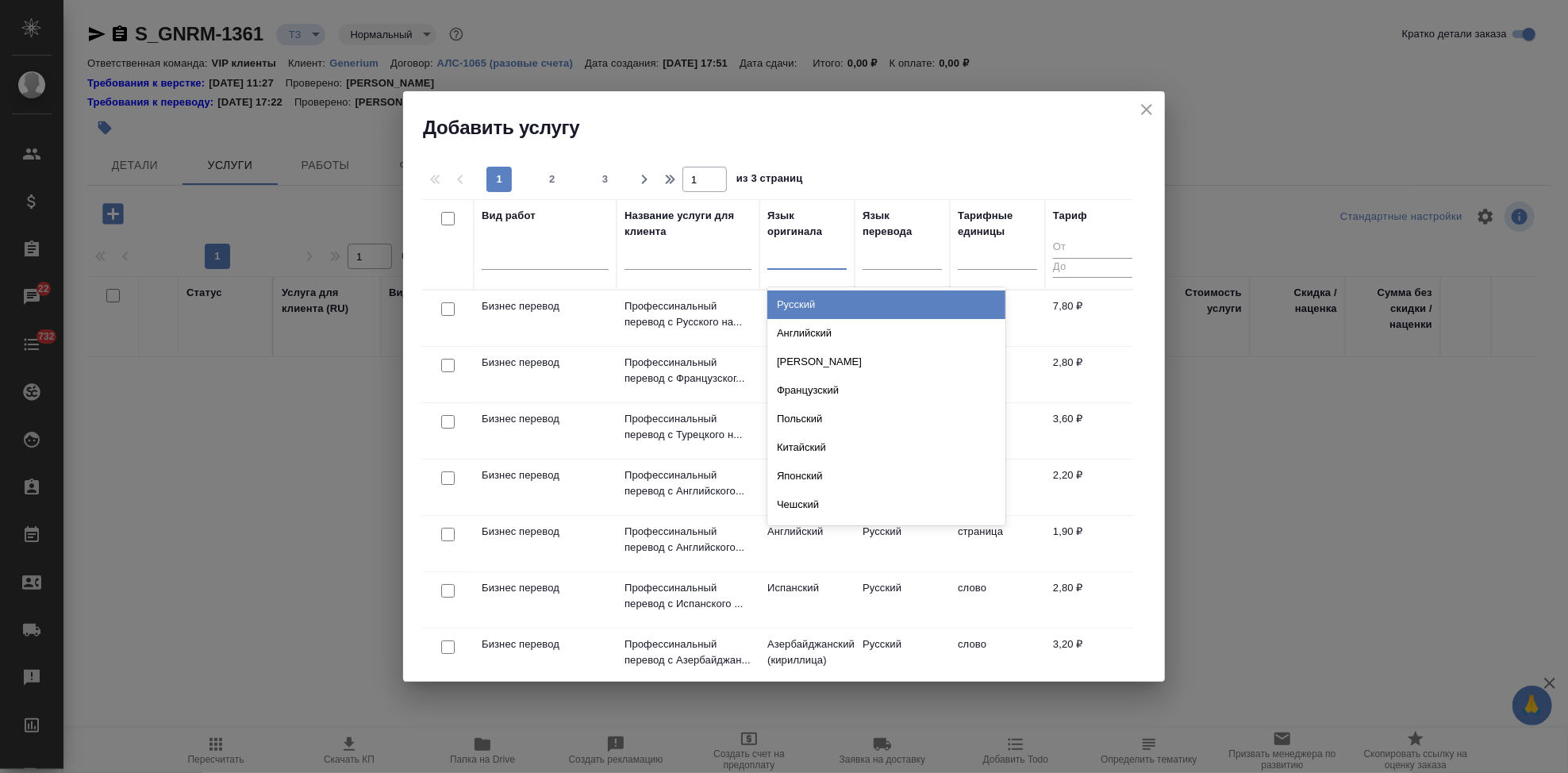
click at [777, 261] on div at bounding box center [807, 253] width 80 height 23
type input "рус"
click at [812, 297] on div "Русский" at bounding box center [886, 305] width 238 height 29
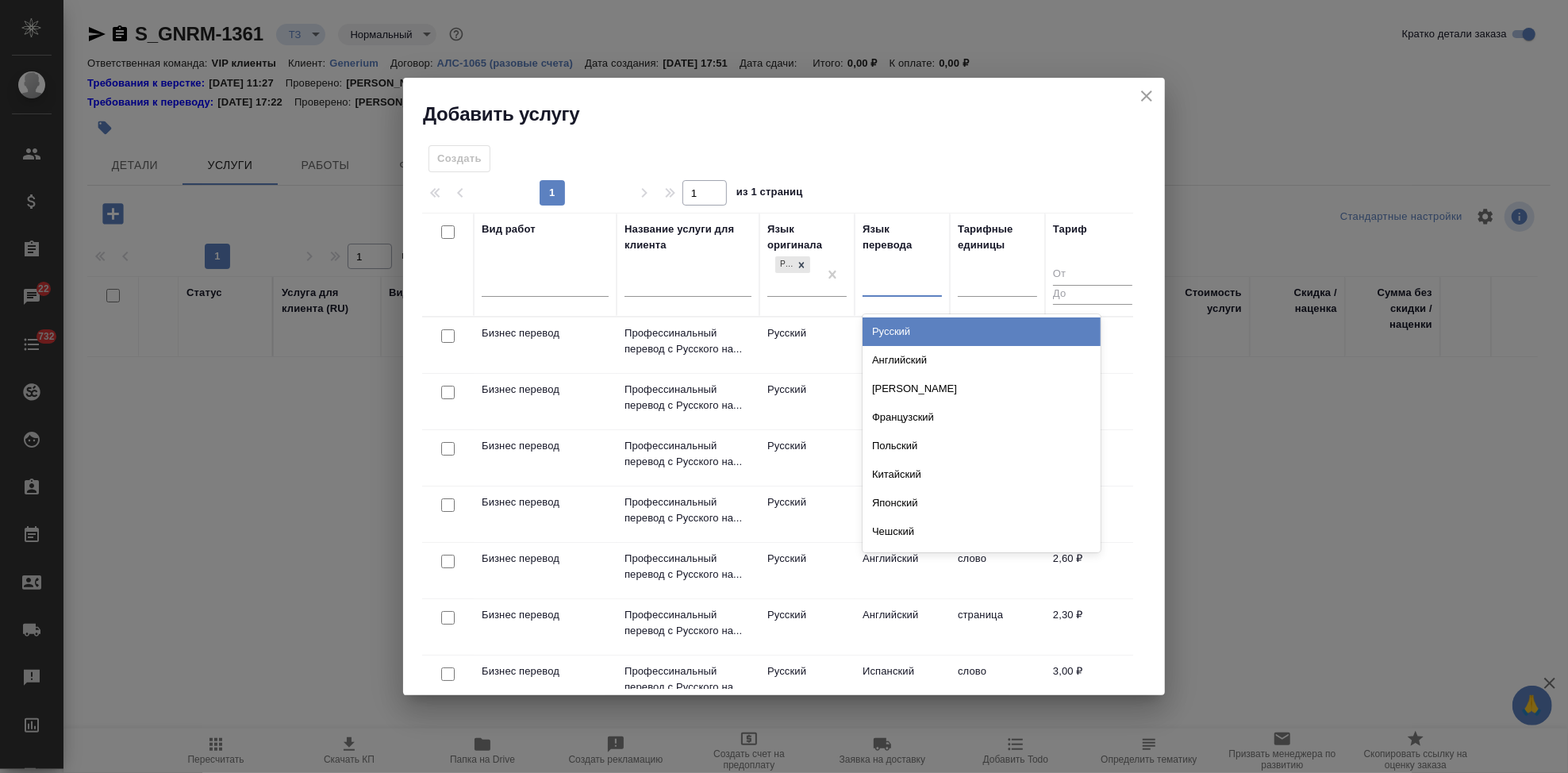
click at [899, 288] on div at bounding box center [902, 281] width 80 height 23
type input "а"
click at [918, 328] on div "Английский" at bounding box center [981, 332] width 238 height 29
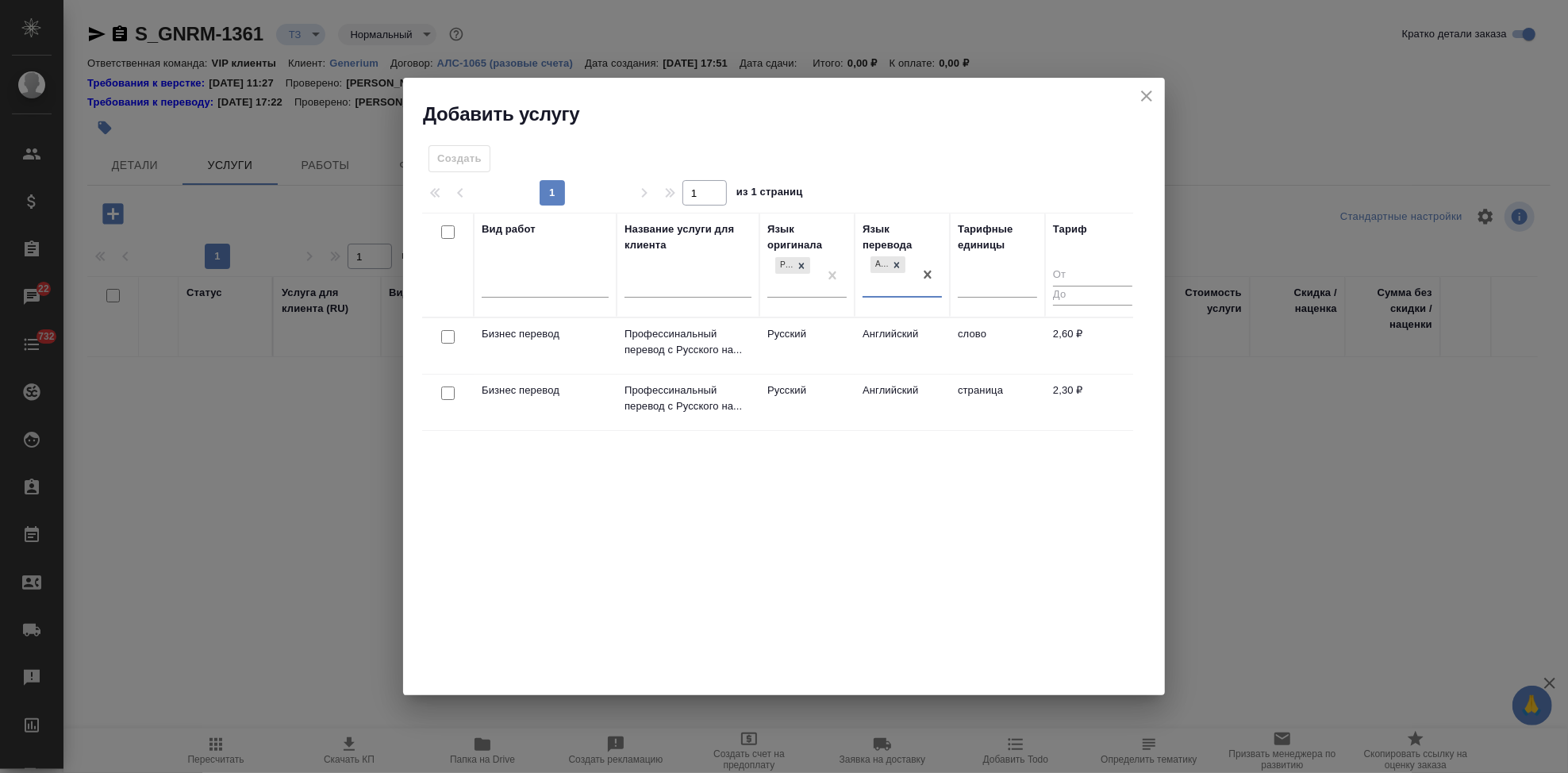
click at [911, 353] on td "Английский" at bounding box center [901, 345] width 95 height 55
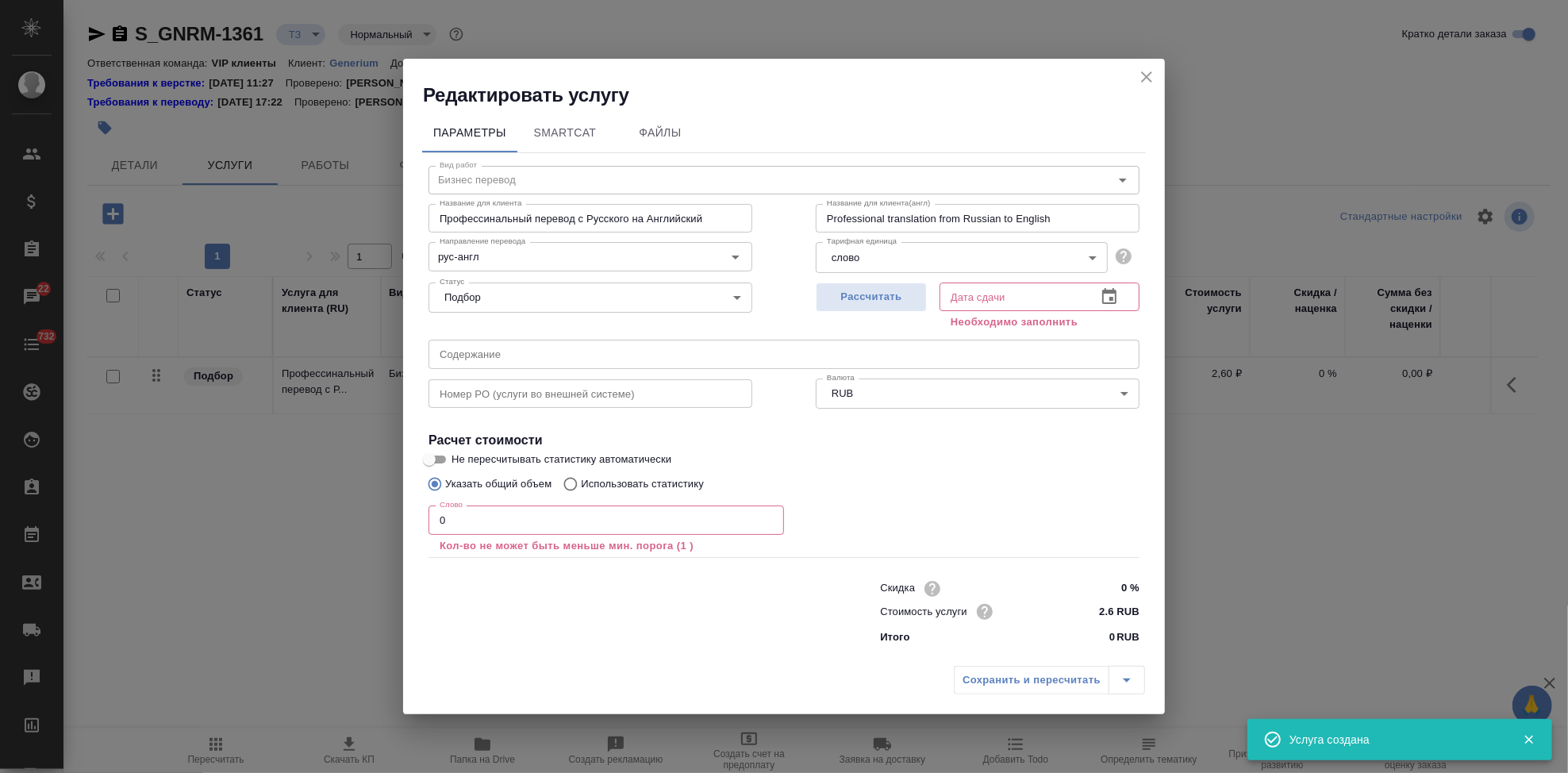
click at [537, 525] on input "0" at bounding box center [606, 520] width 355 height 29
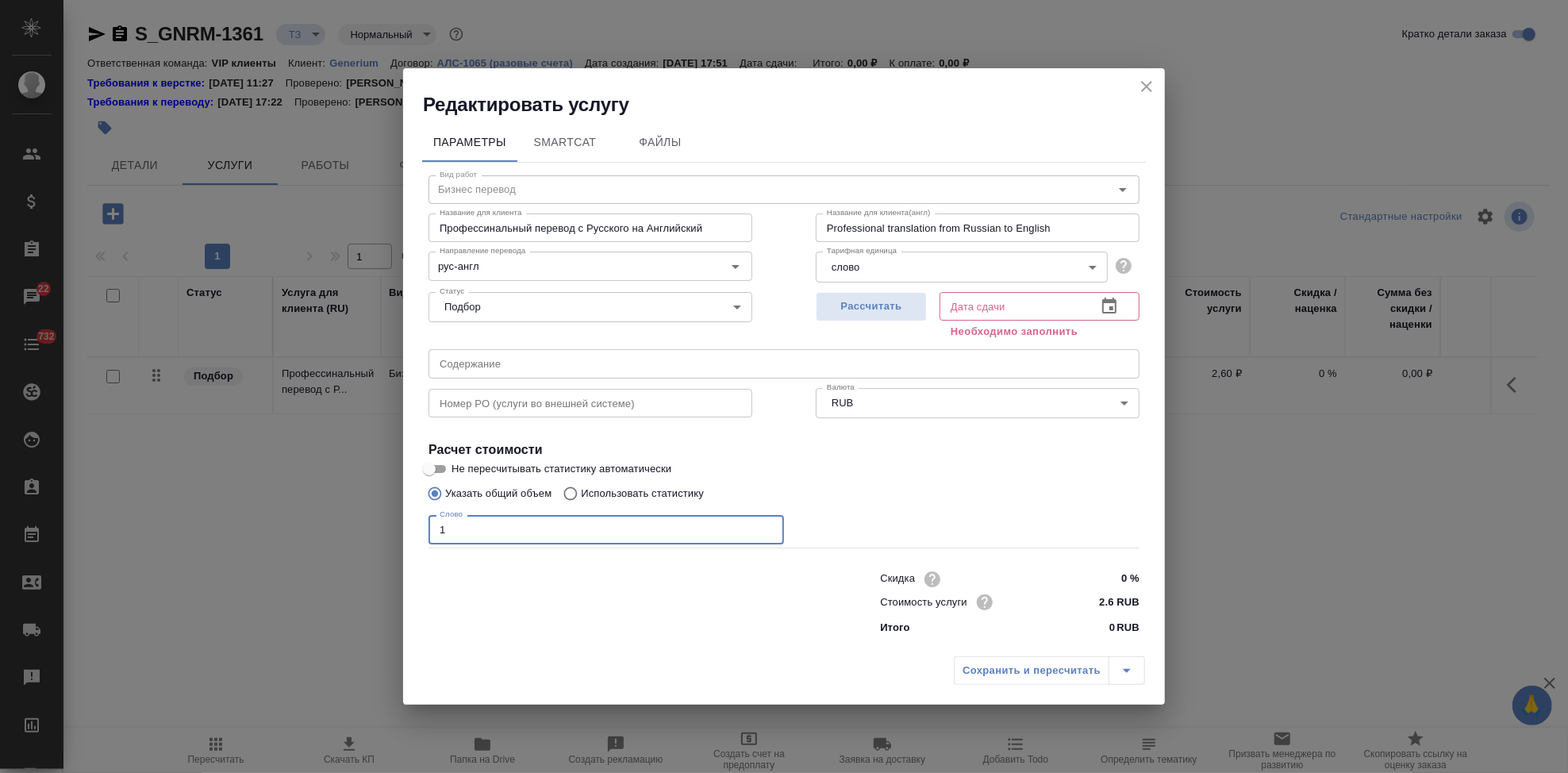
type input "1"
click at [1117, 314] on icon "button" at bounding box center [1109, 306] width 19 height 19
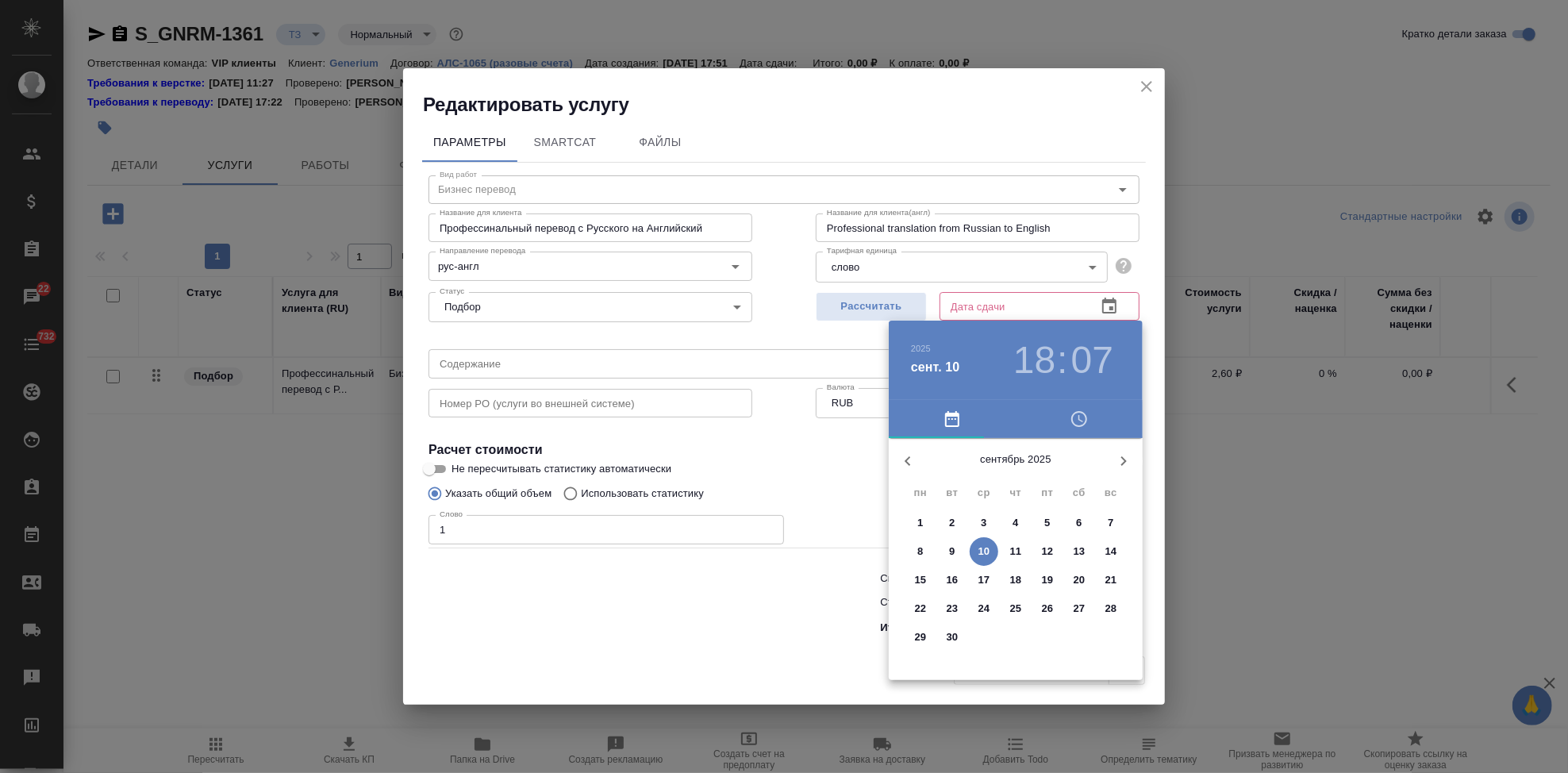
click at [1015, 553] on p "11" at bounding box center [1015, 552] width 12 height 16
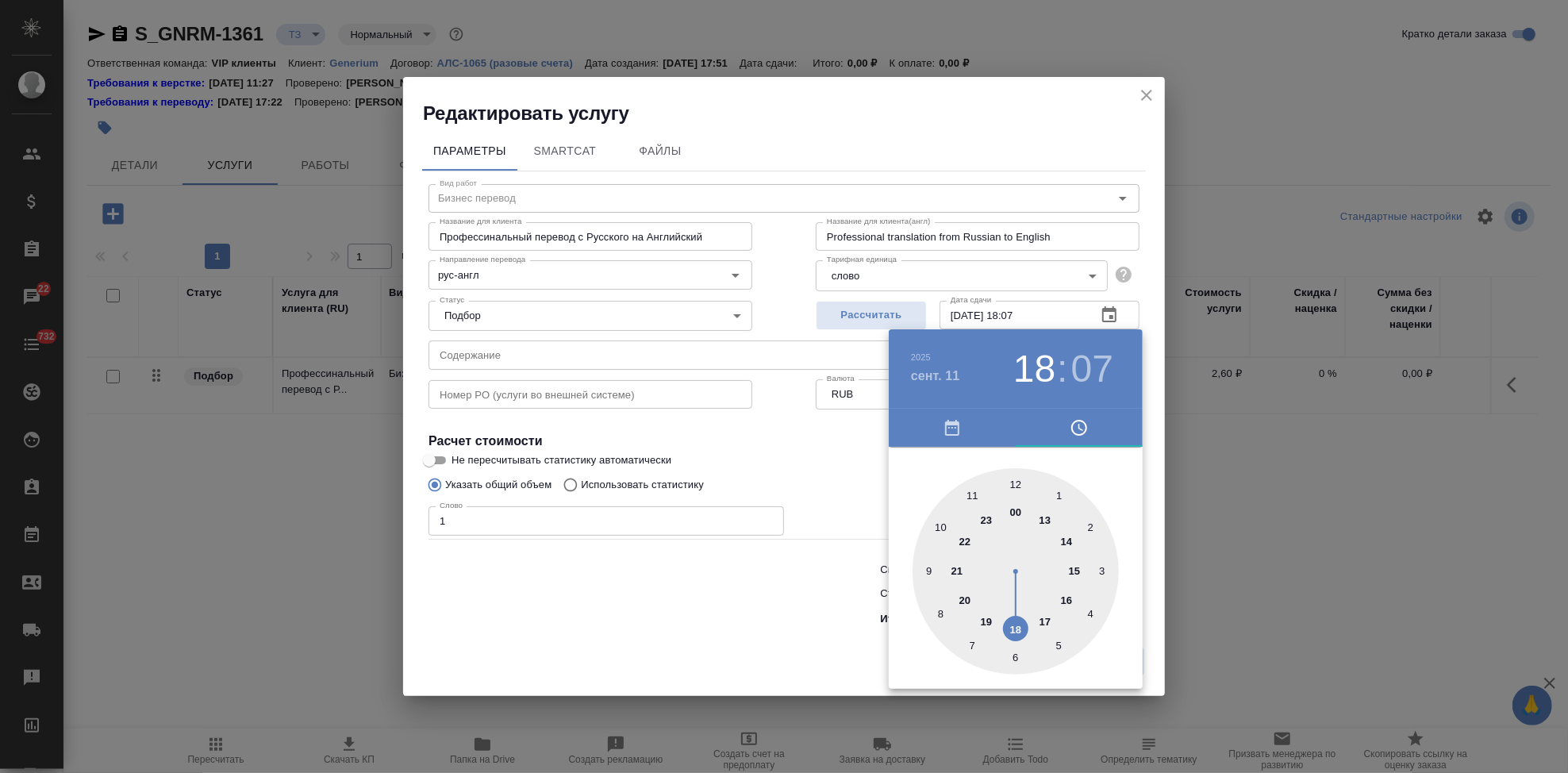
click at [1021, 625] on div at bounding box center [1015, 572] width 207 height 207
type input "11.09.2025 18:00"
drag, startPoint x: 1049, startPoint y: 495, endPoint x: 1011, endPoint y: 477, distance: 42.0
click at [1011, 477] on div at bounding box center [1015, 572] width 207 height 207
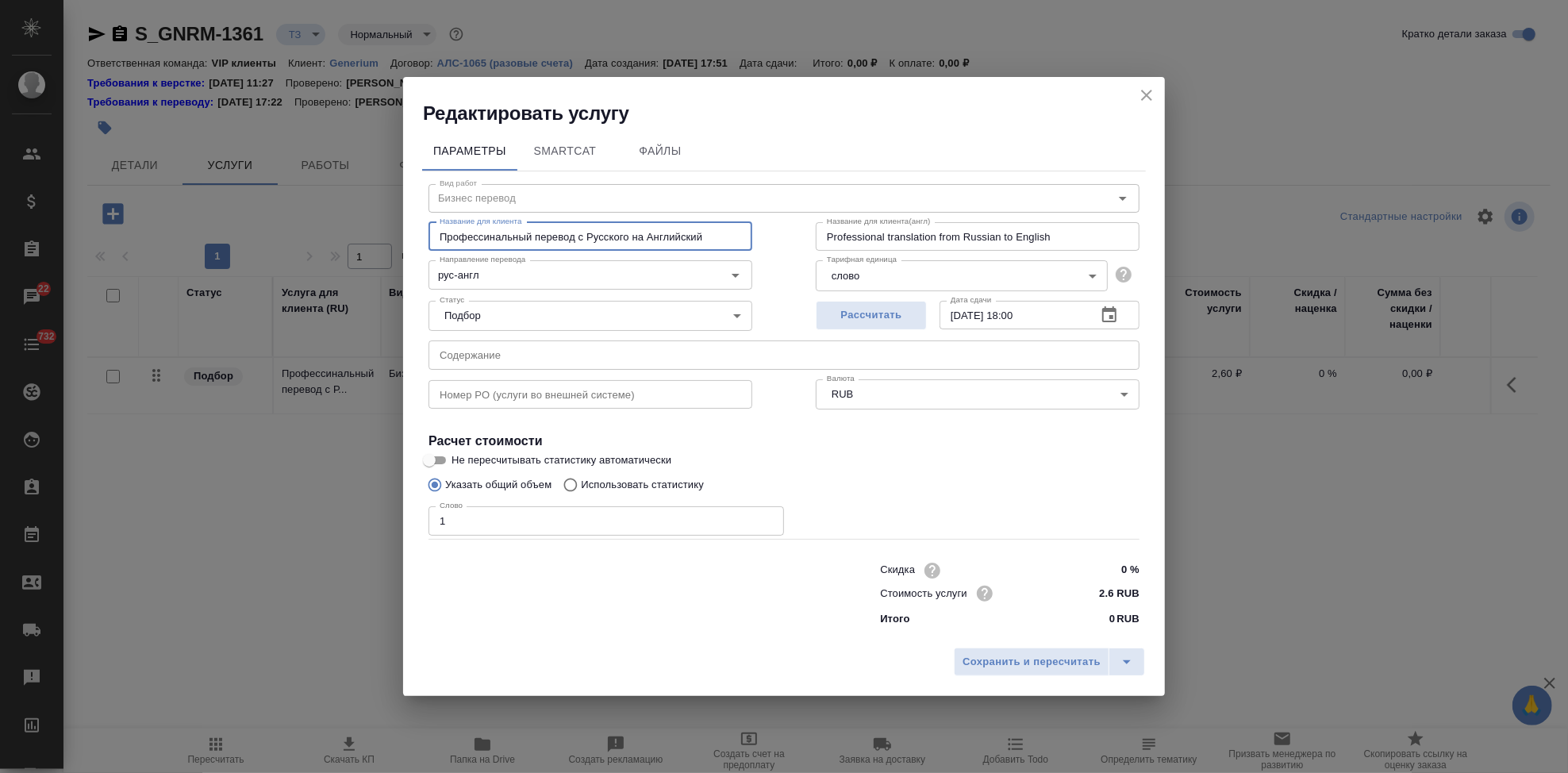
click at [713, 234] on input "Профессинальный перевод с Русского на Английский" at bounding box center [590, 237] width 323 height 29
type input "Профессинальный перевод с Русского на Английский (носитель)"
click at [1141, 664] on button "split button" at bounding box center [1127, 662] width 36 height 29
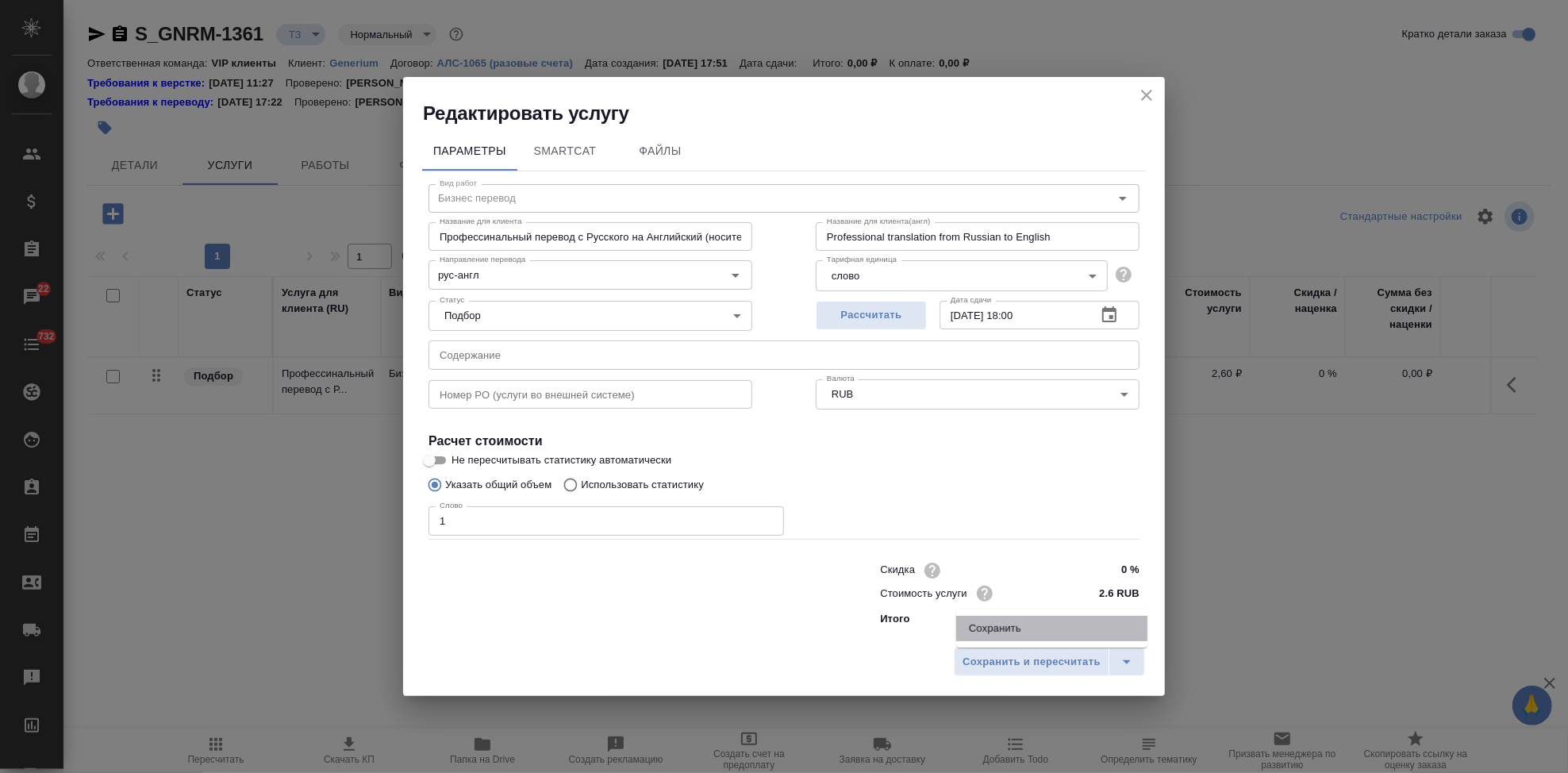
click at [1064, 631] on li "Сохранить" at bounding box center [1052, 629] width 191 height 25
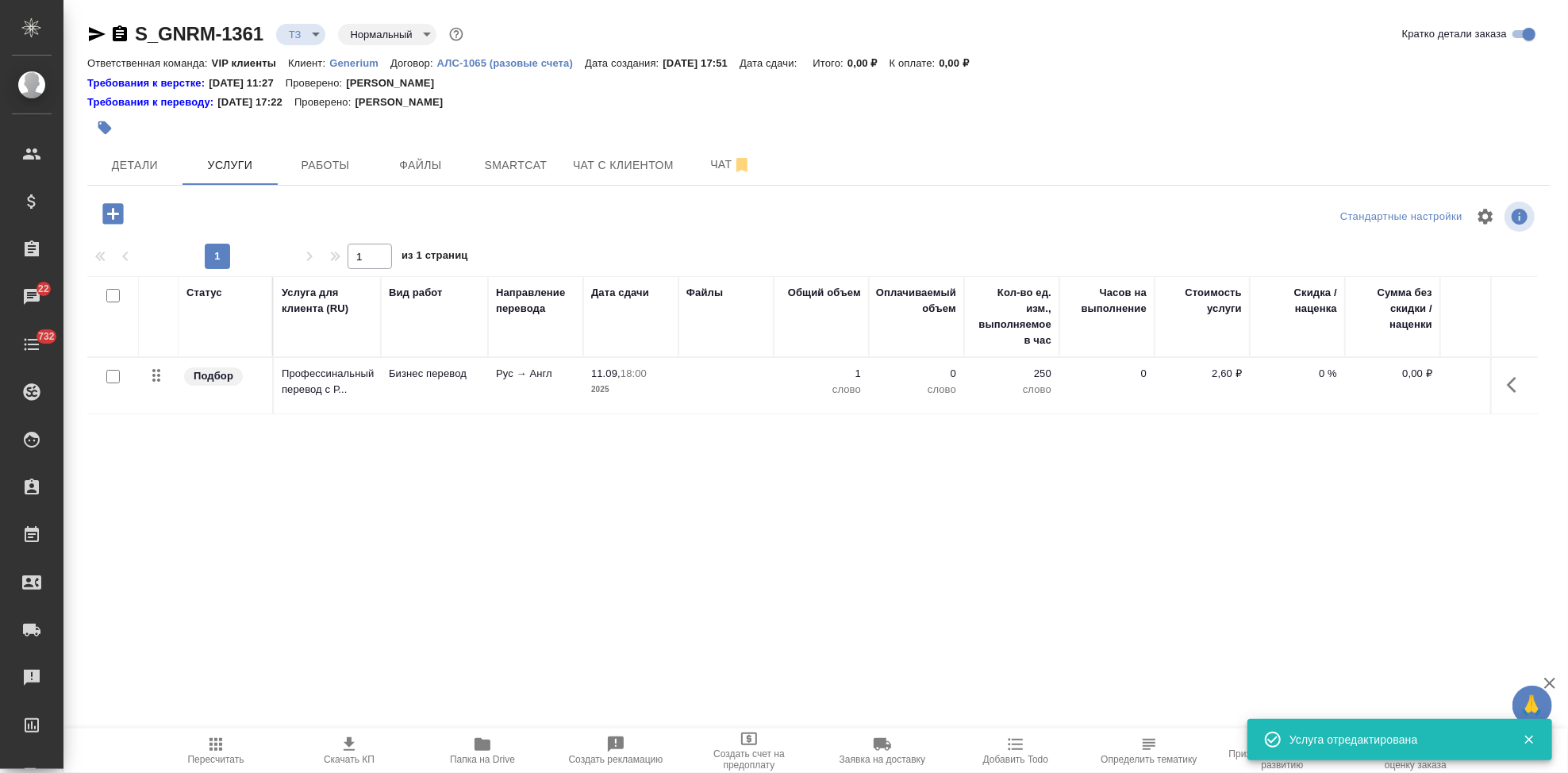
click at [1236, 374] on p "2,60 ₽" at bounding box center [1202, 374] width 80 height 16
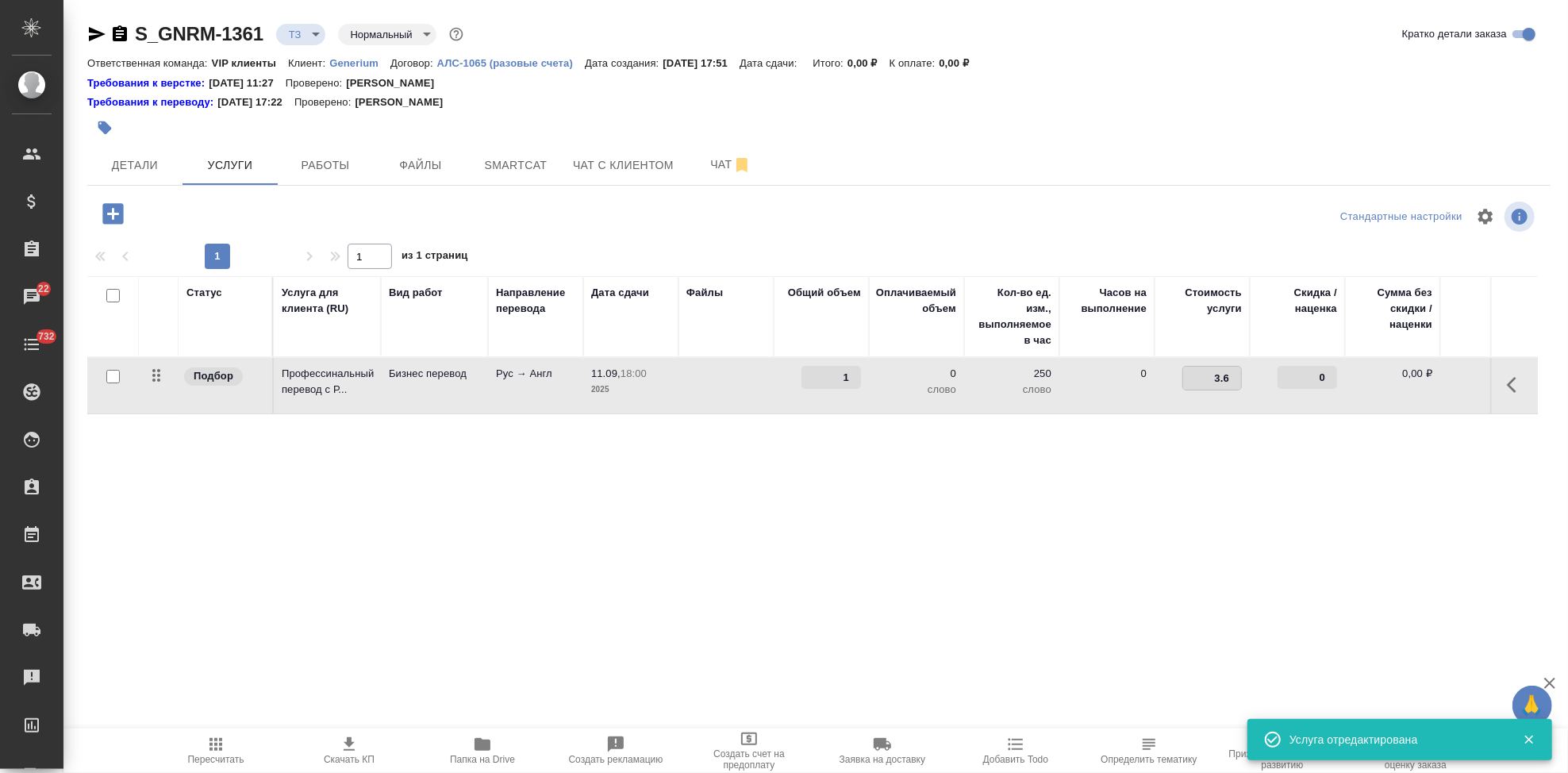
click at [1240, 372] on input "3.6" at bounding box center [1212, 378] width 58 height 23
click at [1237, 372] on input "4.6" at bounding box center [1212, 378] width 58 height 23
type input "4.2"
click at [903, 440] on div "Статус Услуга для клиента (RU) Вид работ Направление перевода Дата сдачи Файлы …" at bounding box center [812, 447] width 1450 height 342
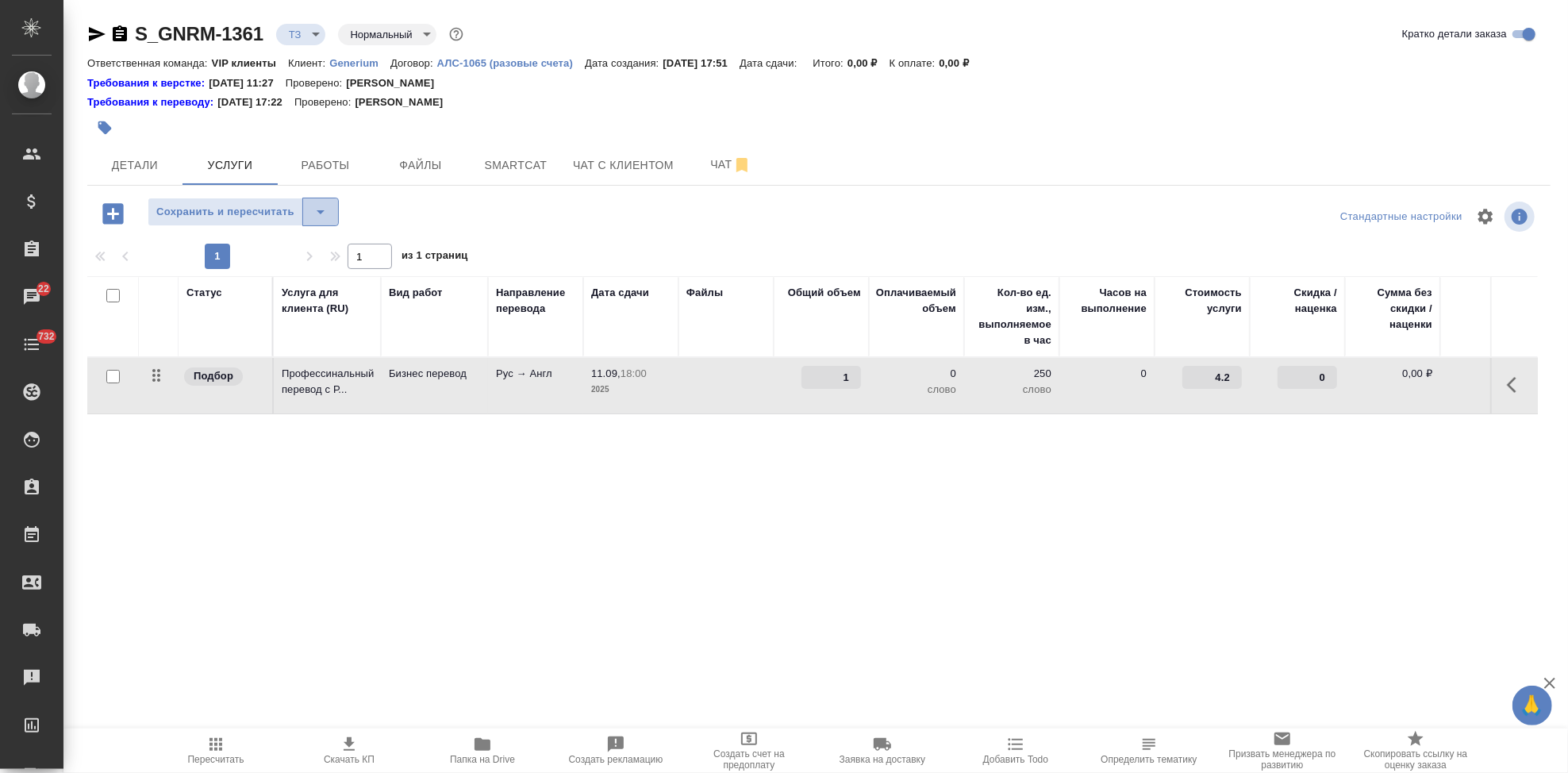
click at [329, 205] on icon "split button" at bounding box center [320, 211] width 19 height 19
click at [275, 250] on li "Сохранить" at bounding box center [242, 246] width 191 height 25
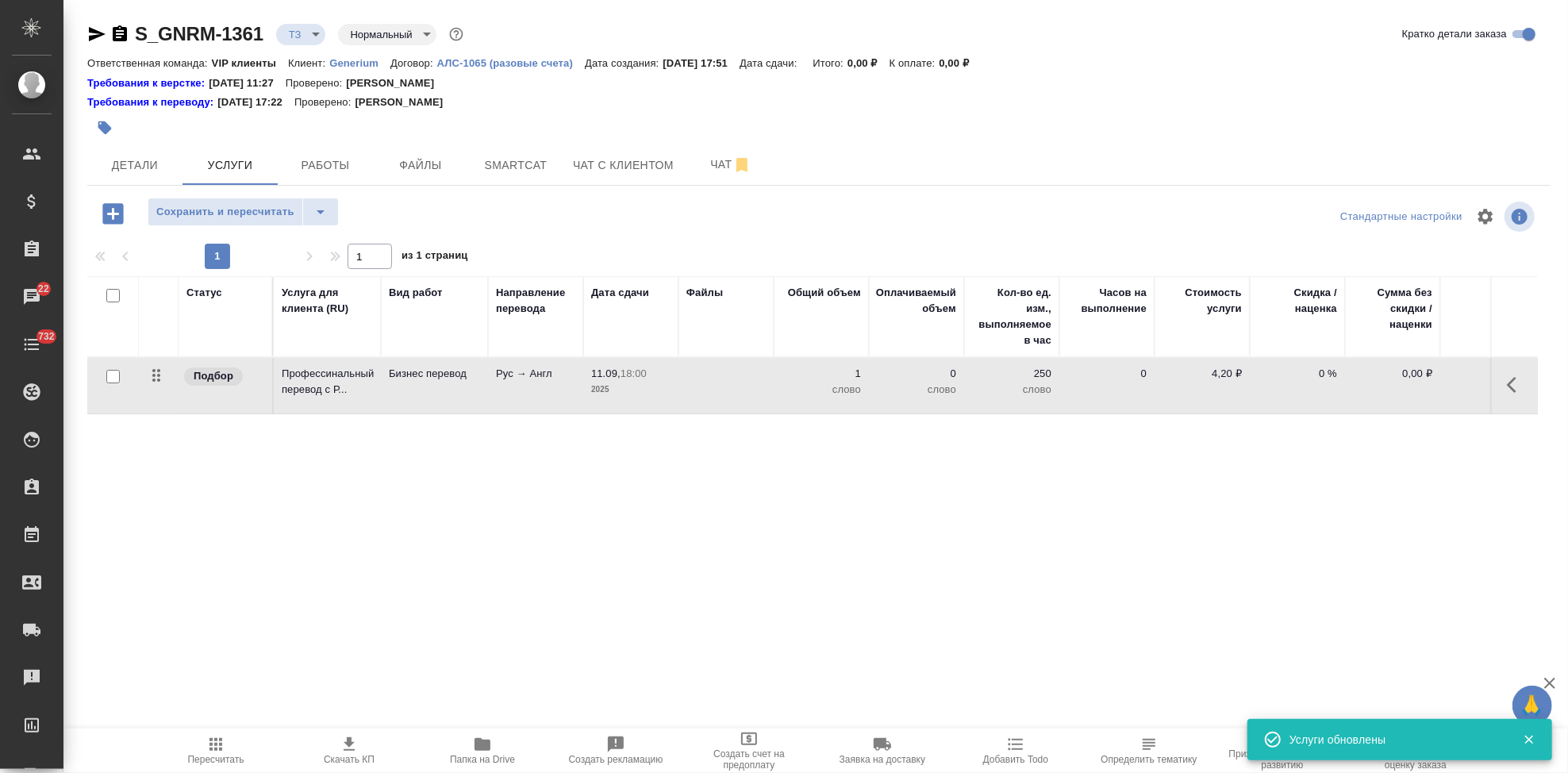
click at [113, 381] on input "checkbox" at bounding box center [112, 376] width 14 height 14
checkbox input "true"
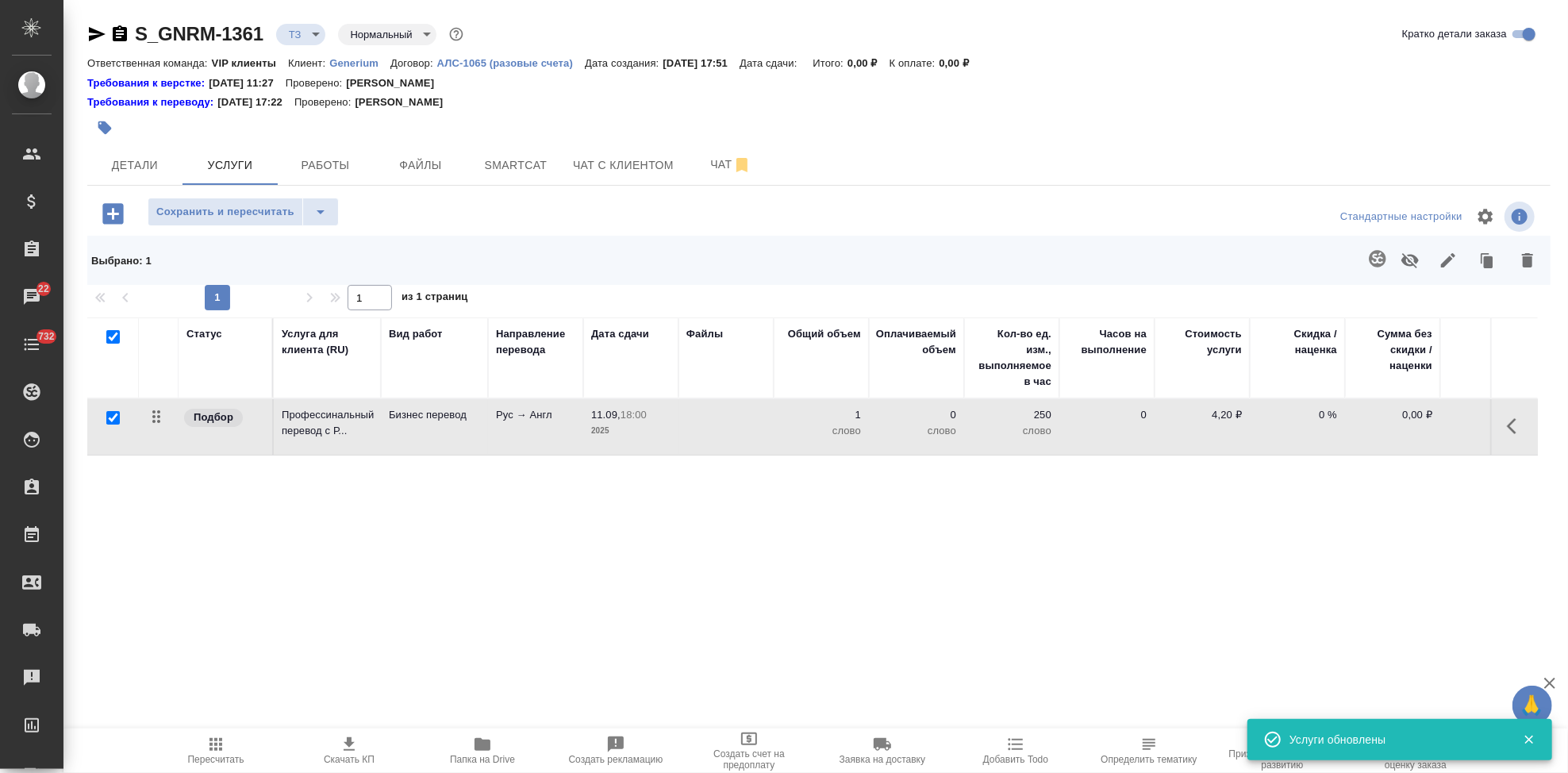
click at [1369, 259] on icon "button" at bounding box center [1377, 258] width 19 height 19
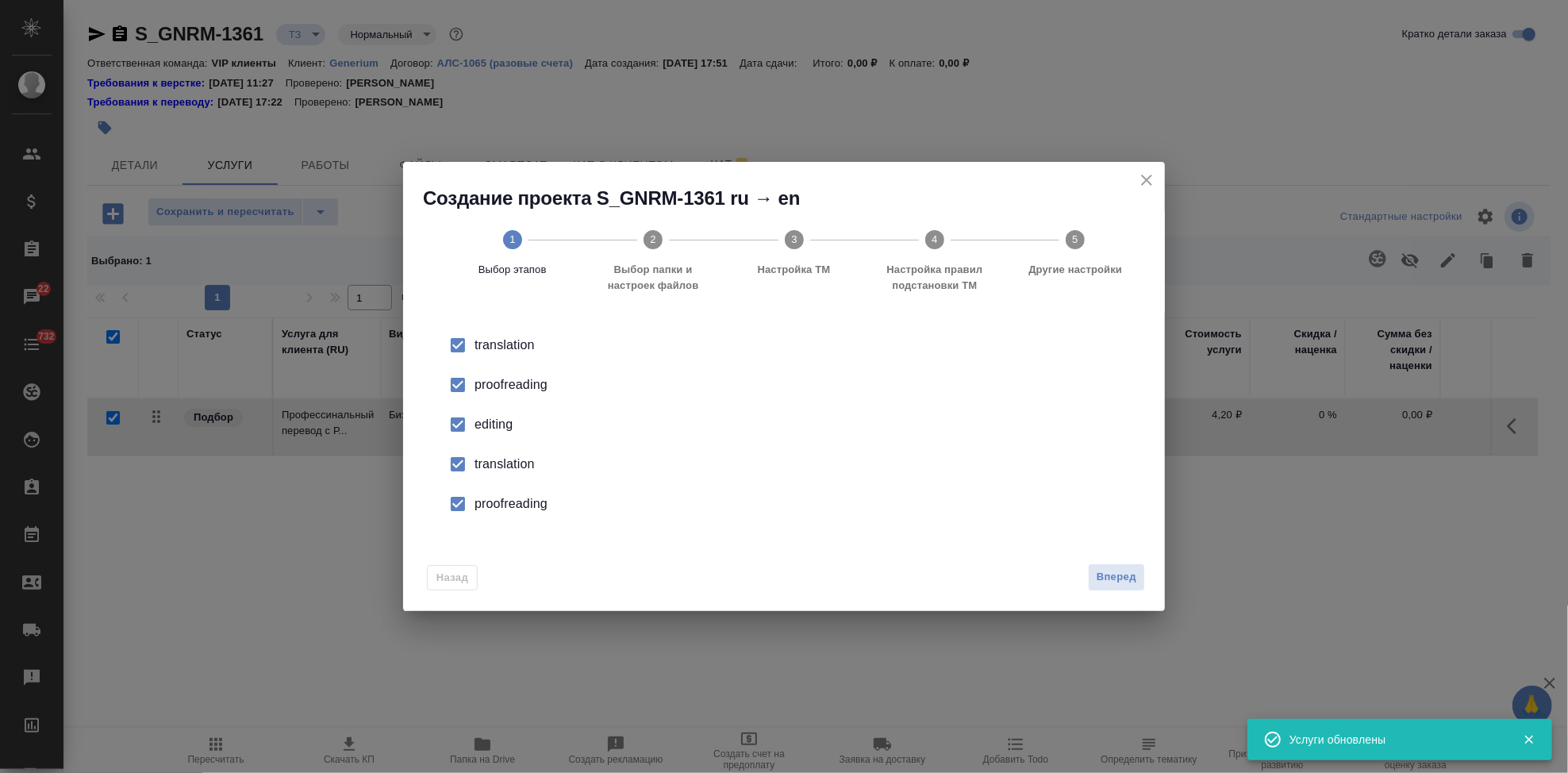
click at [447, 426] on input "checkbox" at bounding box center [457, 424] width 34 height 34
click at [465, 470] on input "checkbox" at bounding box center [457, 464] width 34 height 34
click at [463, 503] on input "checkbox" at bounding box center [457, 504] width 34 height 34
click at [1123, 576] on span "Вперед" at bounding box center [1117, 577] width 40 height 18
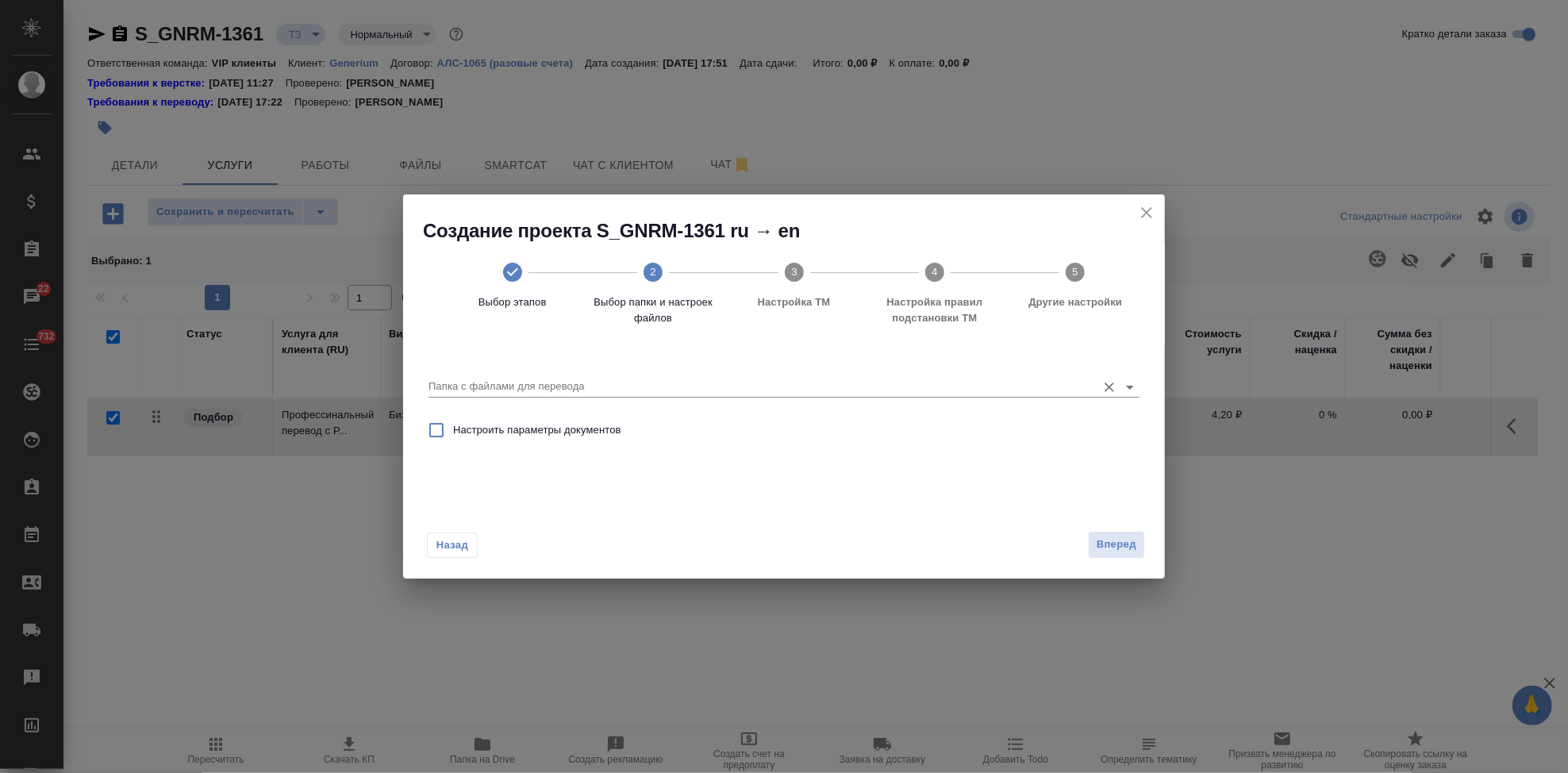
click at [996, 368] on div "Папка с файлами для перевода" at bounding box center [784, 381] width 711 height 33
click at [983, 380] on input "Папка с файлами для перевода" at bounding box center [758, 386] width 660 height 19
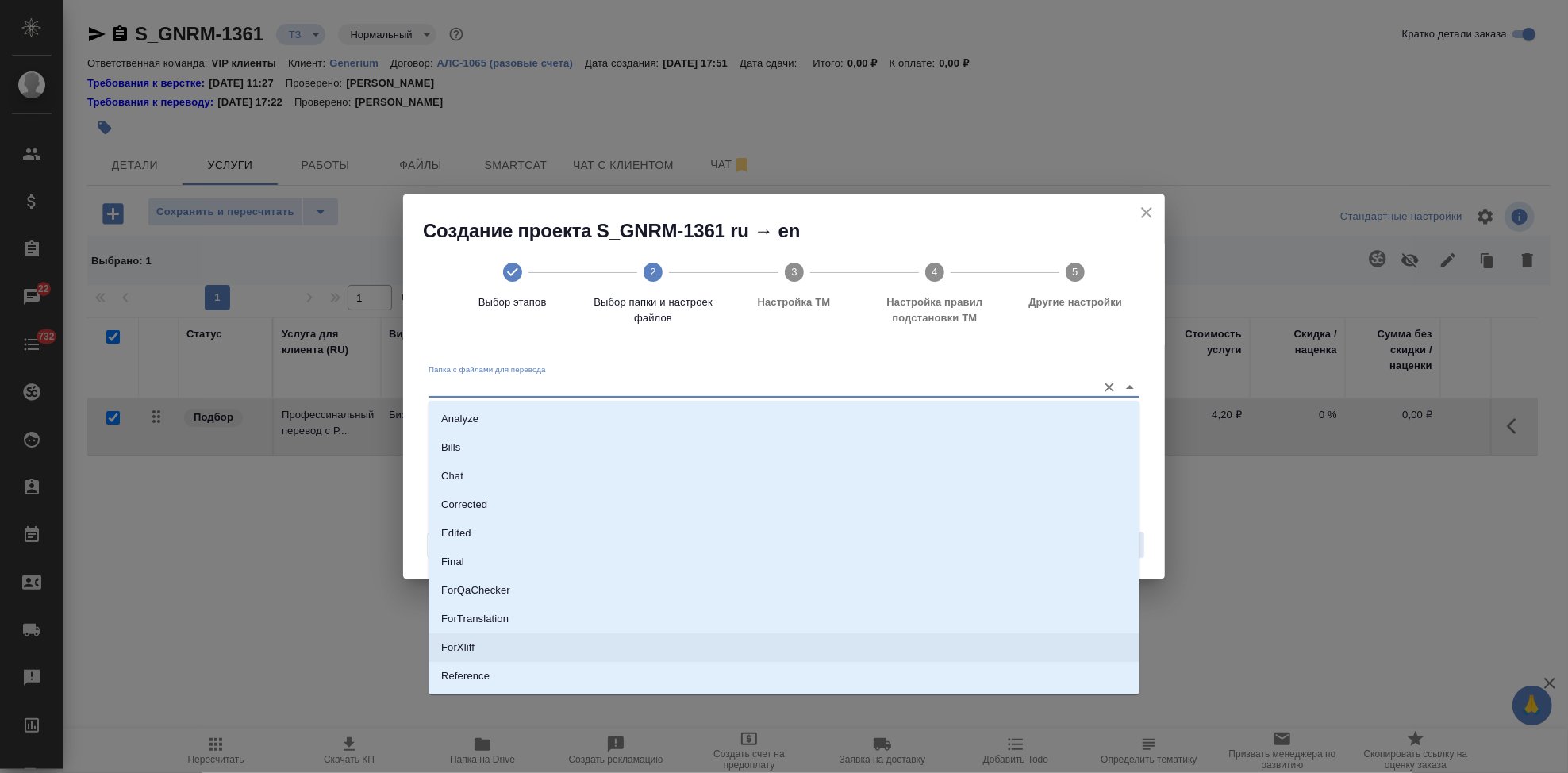
scroll to position [82, 0]
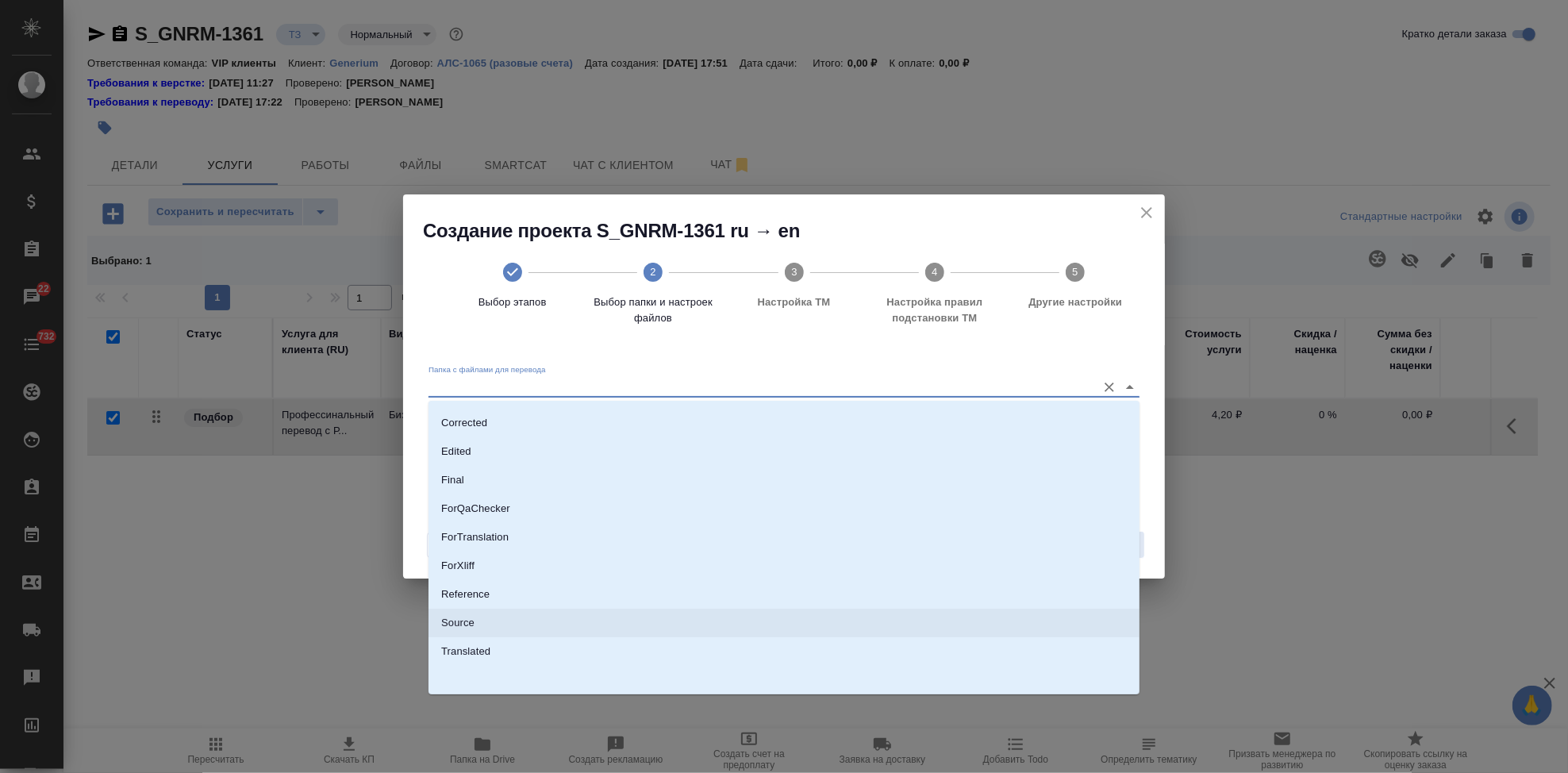
click at [493, 623] on li "Source" at bounding box center [784, 623] width 711 height 29
type input "Source"
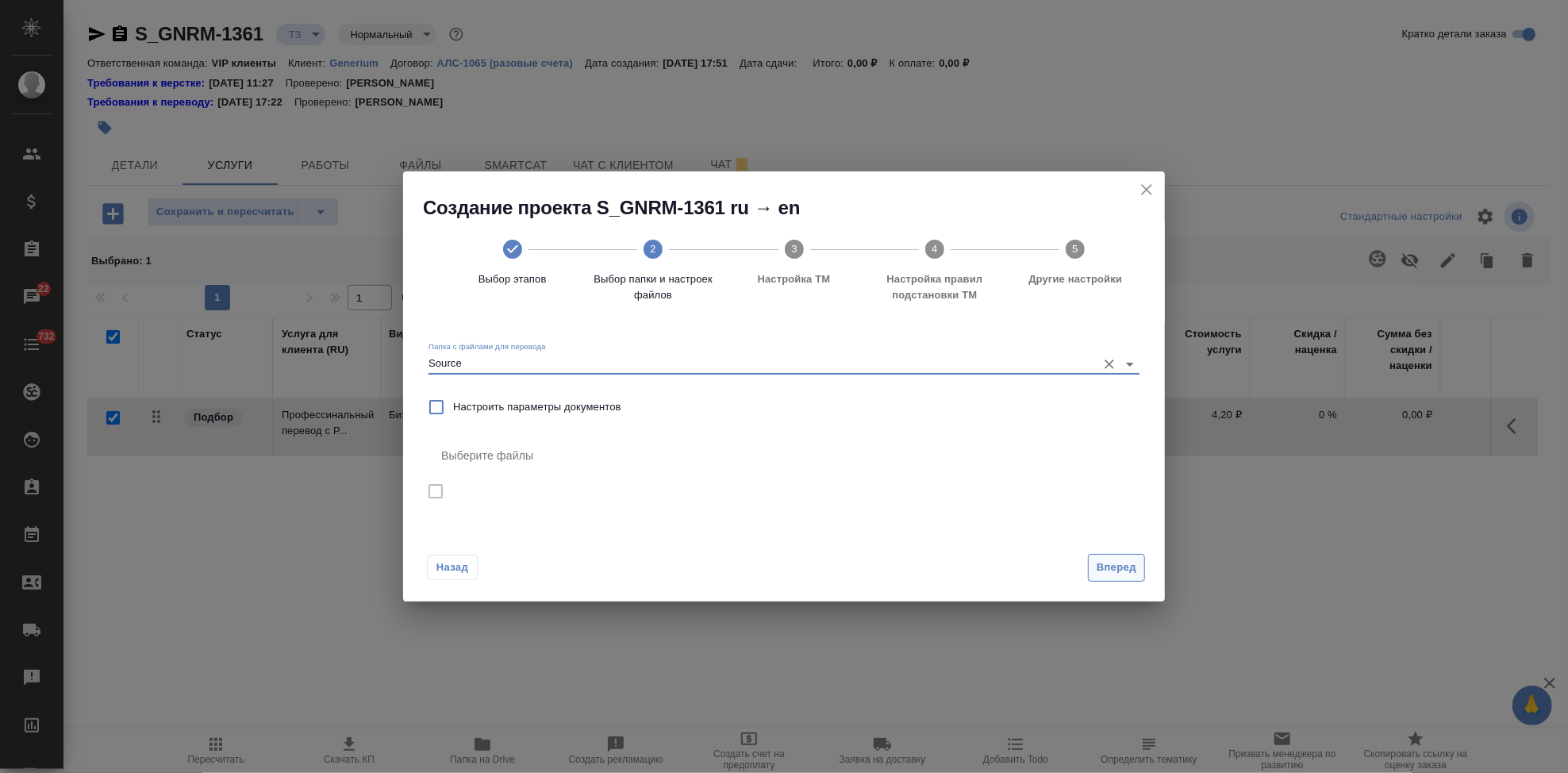
click at [1111, 571] on span "Вперед" at bounding box center [1117, 568] width 40 height 18
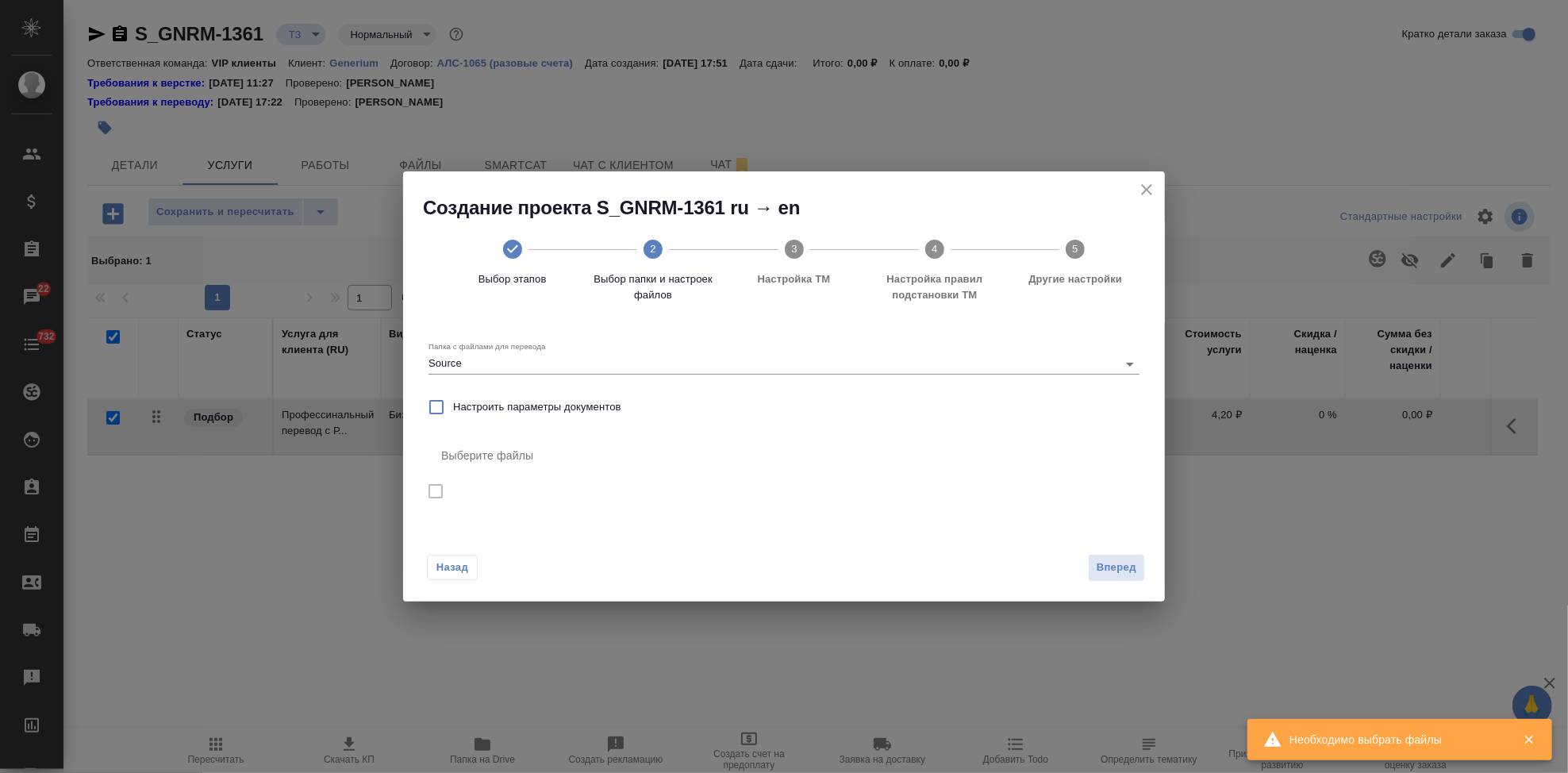
click at [503, 454] on div "Выберите файлы" at bounding box center [784, 456] width 711 height 38
click at [451, 458] on div "Выберите файлы" at bounding box center [784, 456] width 711 height 38
click at [1098, 567] on span "Вперед" at bounding box center [1117, 568] width 40 height 18
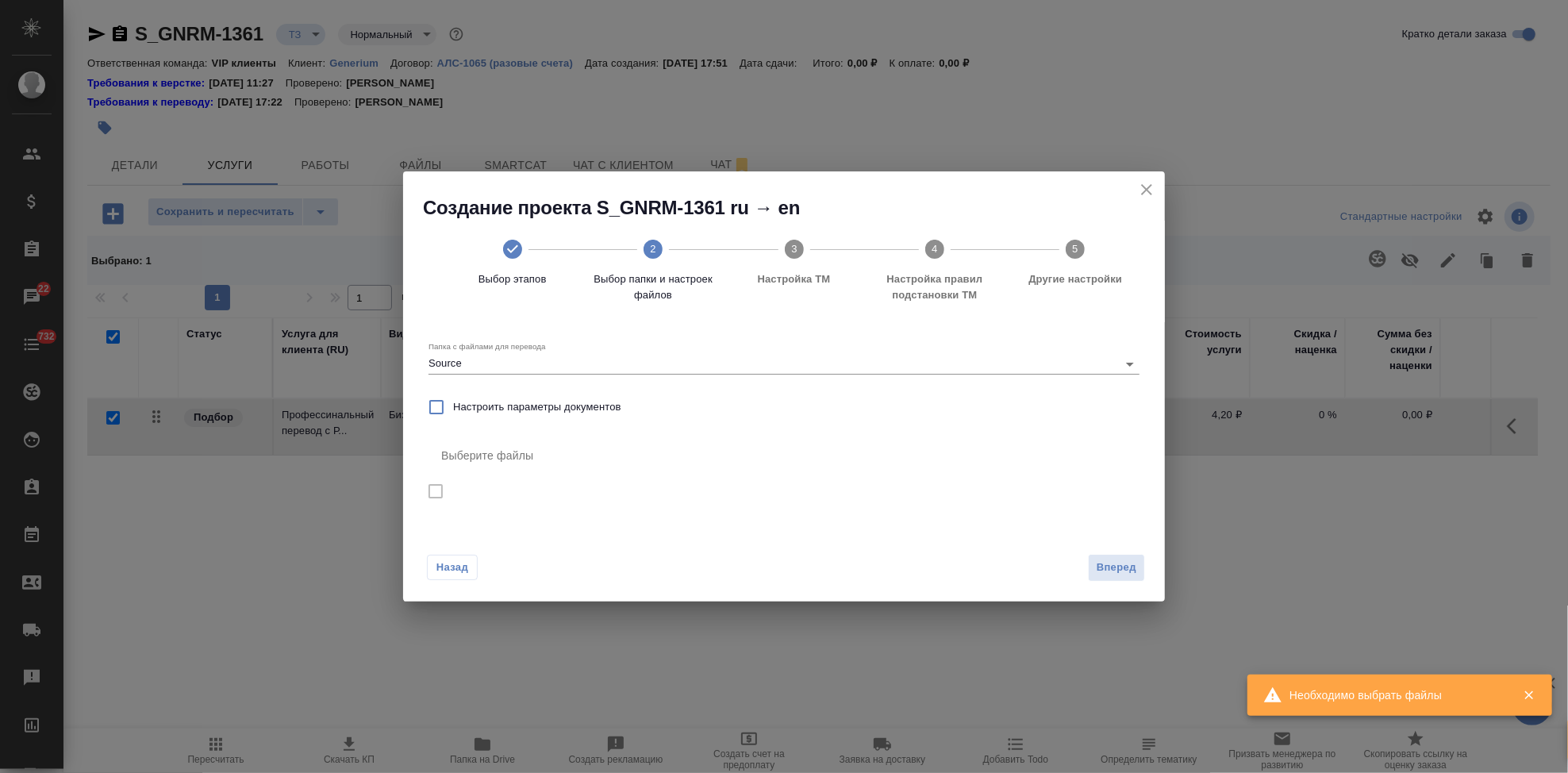
click at [1147, 191] on icon "close" at bounding box center [1146, 189] width 19 height 19
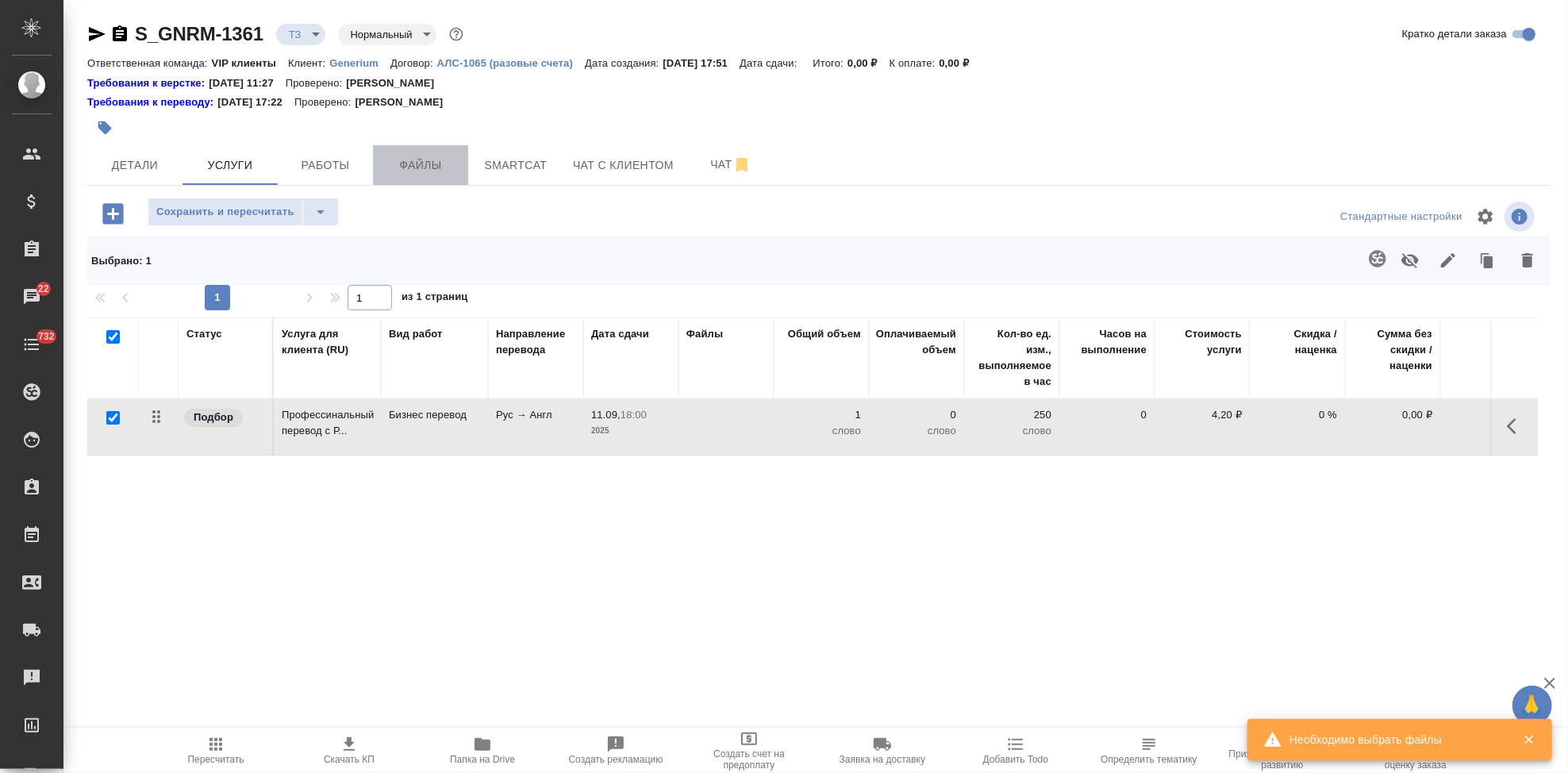
click at [422, 161] on span "Файлы" at bounding box center [420, 166] width 76 height 20
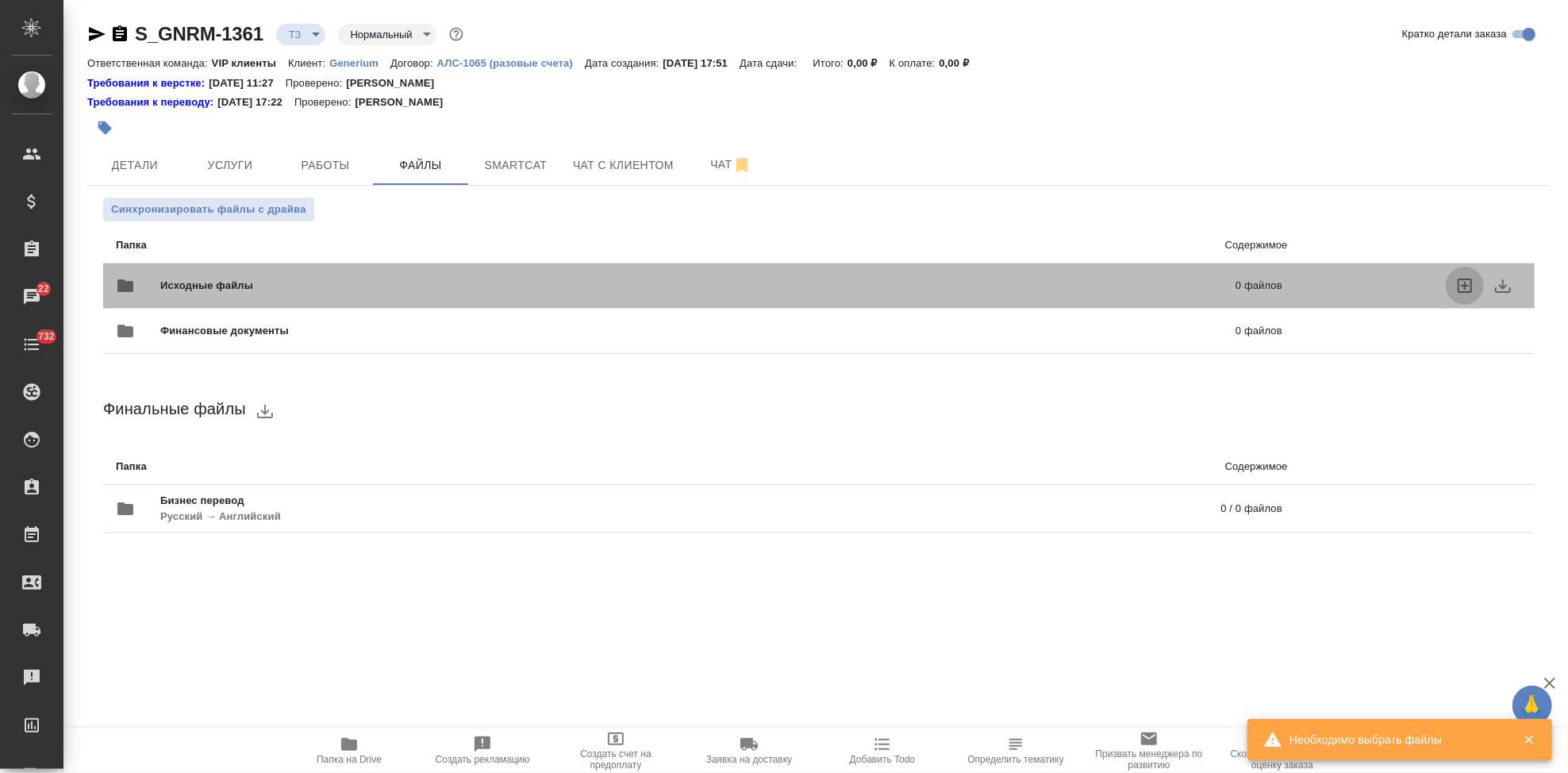
click at [1465, 279] on icon "uploadFiles" at bounding box center [1465, 285] width 14 height 14
click at [0, 0] on input "uploadFiles" at bounding box center [0, 0] width 0 height 0
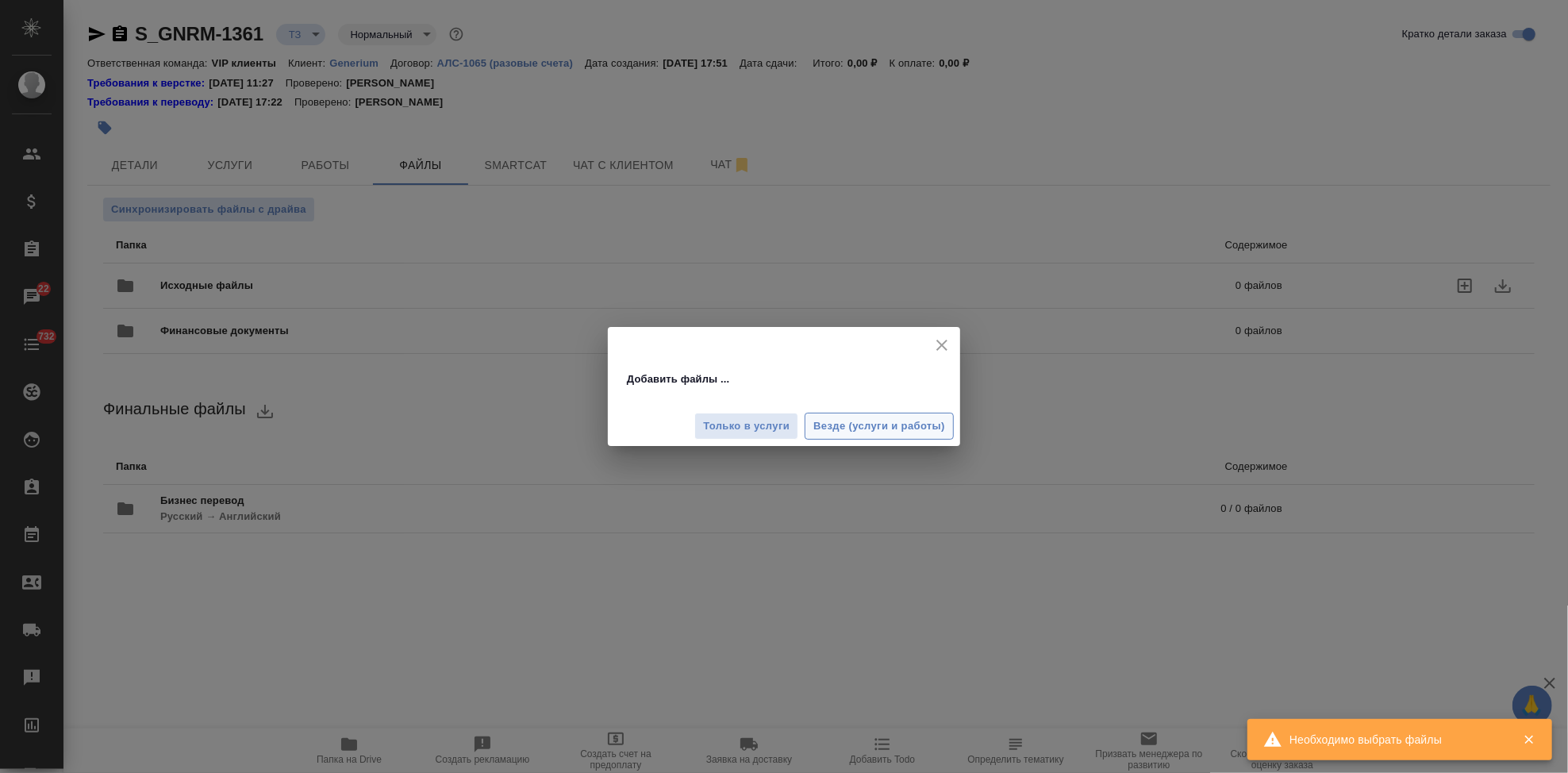
click at [845, 426] on span "Везде (услуги и работы)" at bounding box center [879, 427] width 131 height 18
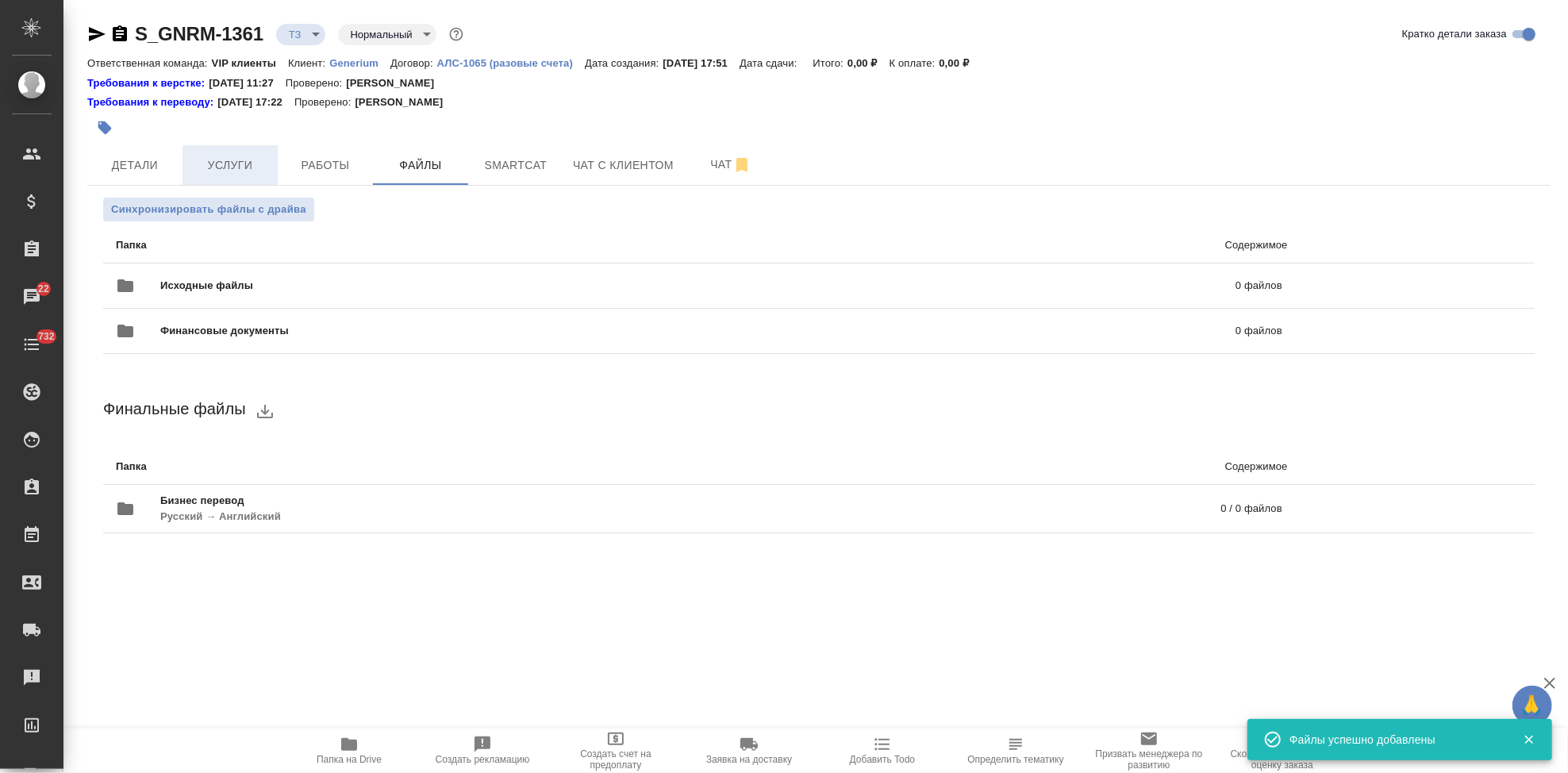
click at [215, 162] on span "Услуги" at bounding box center [230, 166] width 76 height 20
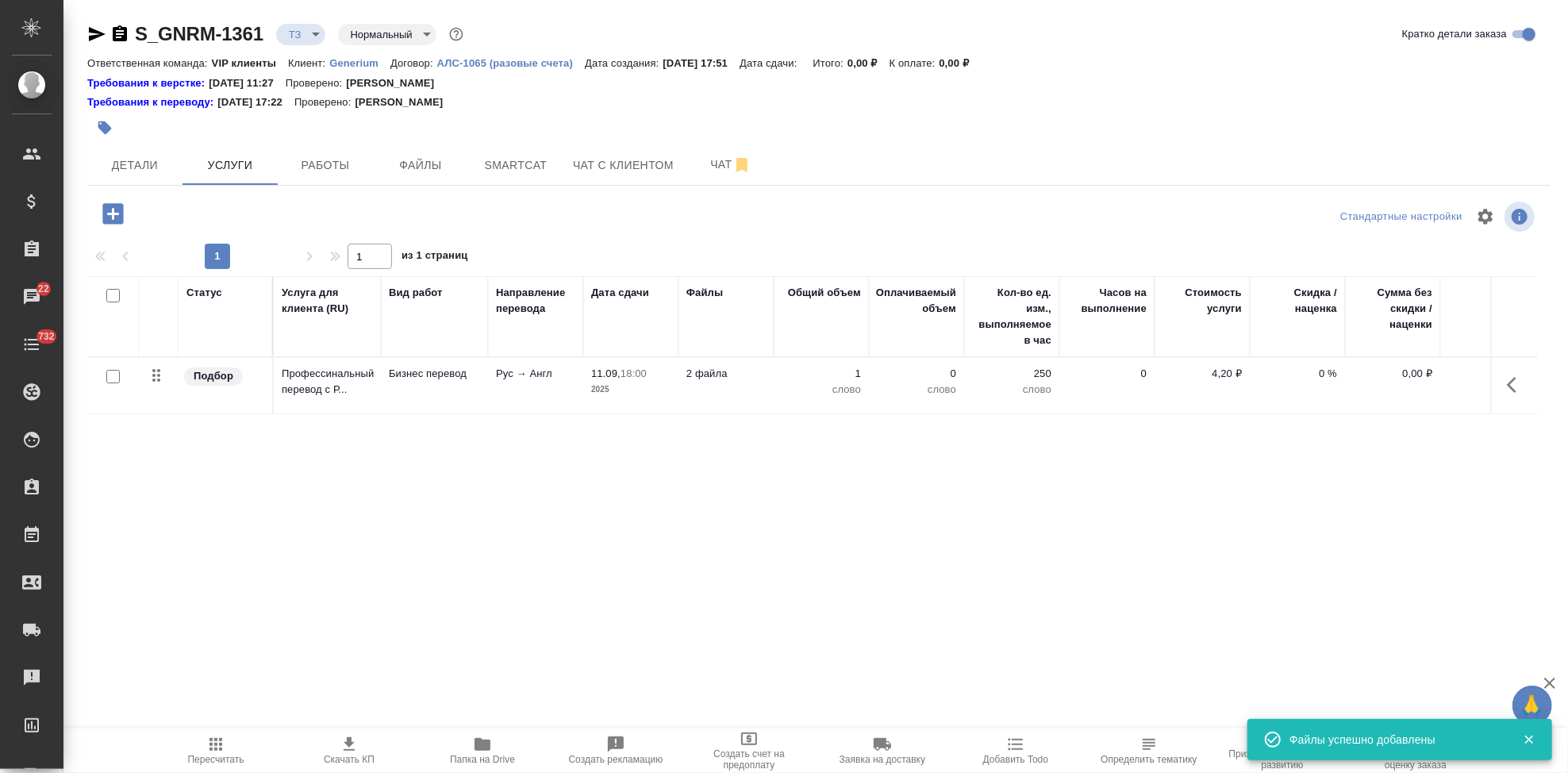
click at [114, 379] on input "checkbox" at bounding box center [112, 376] width 14 height 14
checkbox input "true"
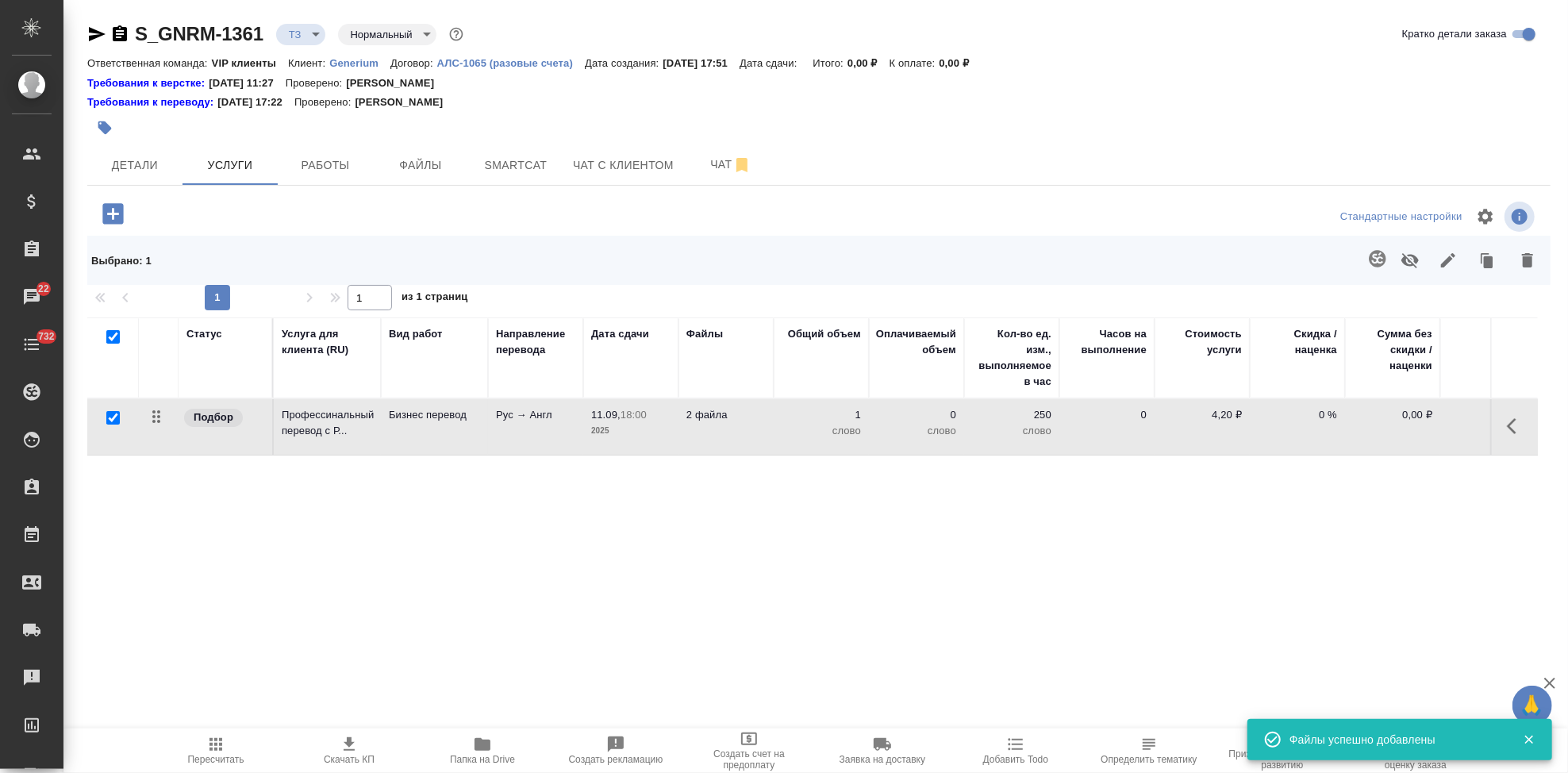
checkbox input "true"
click at [1365, 257] on button "button" at bounding box center [1378, 259] width 38 height 38
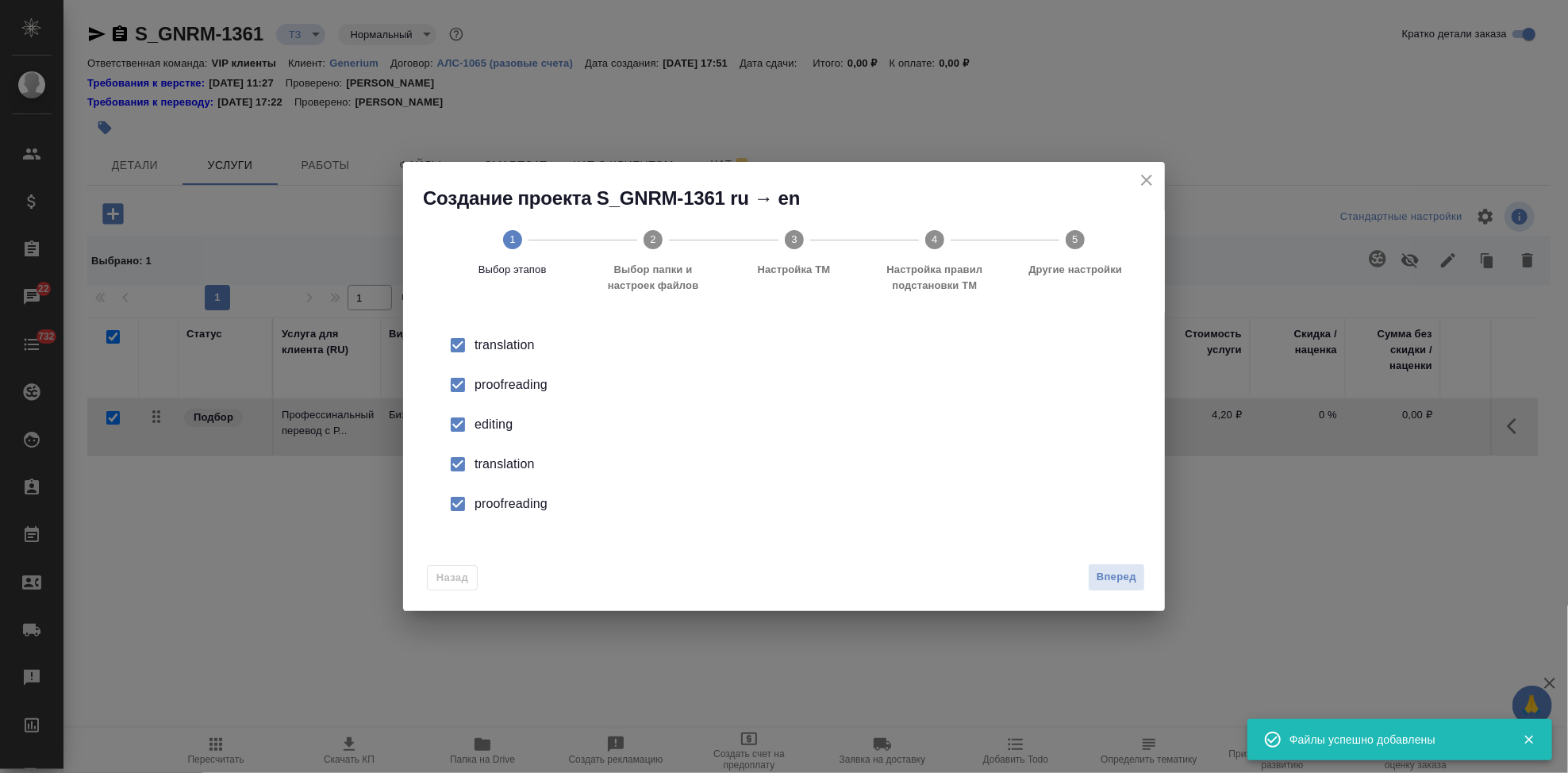
click at [459, 416] on input "checkbox" at bounding box center [457, 424] width 34 height 34
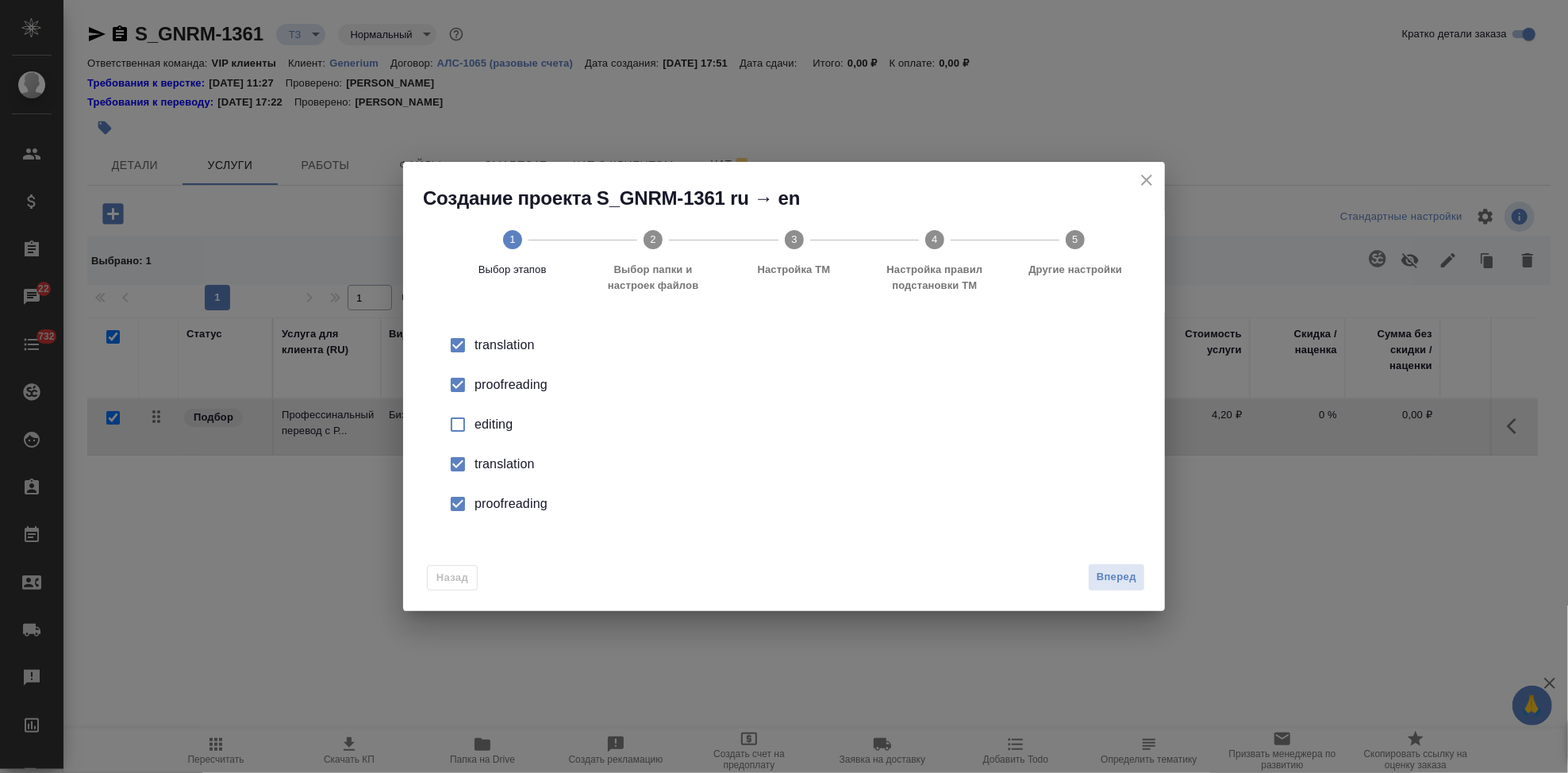
click at [460, 460] on input "checkbox" at bounding box center [457, 464] width 34 height 34
click at [459, 491] on input "checkbox" at bounding box center [457, 504] width 34 height 34
click at [1100, 569] on span "Вперед" at bounding box center [1117, 577] width 40 height 18
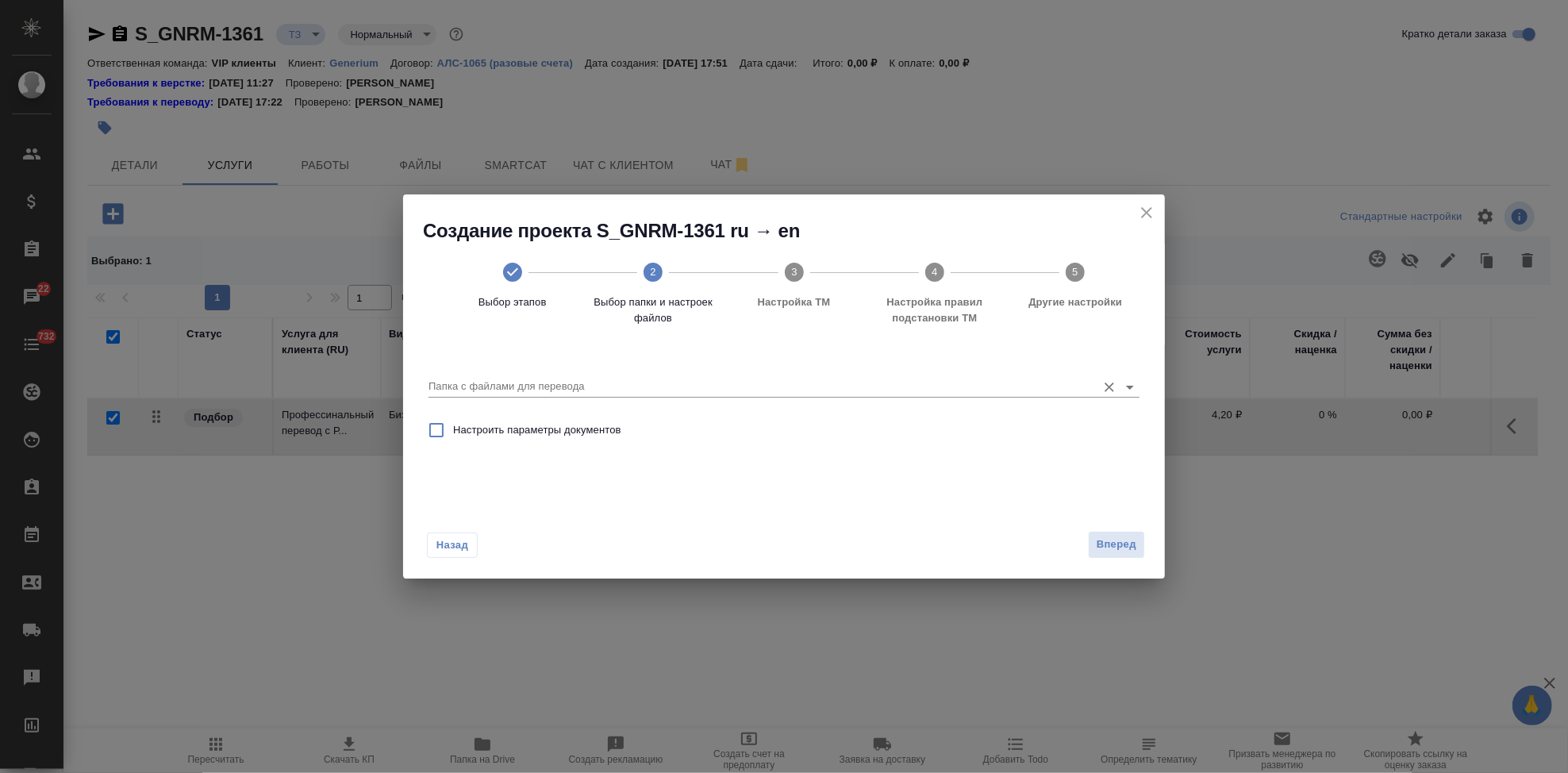
click at [875, 390] on input "Папка с файлами для перевода" at bounding box center [758, 386] width 660 height 19
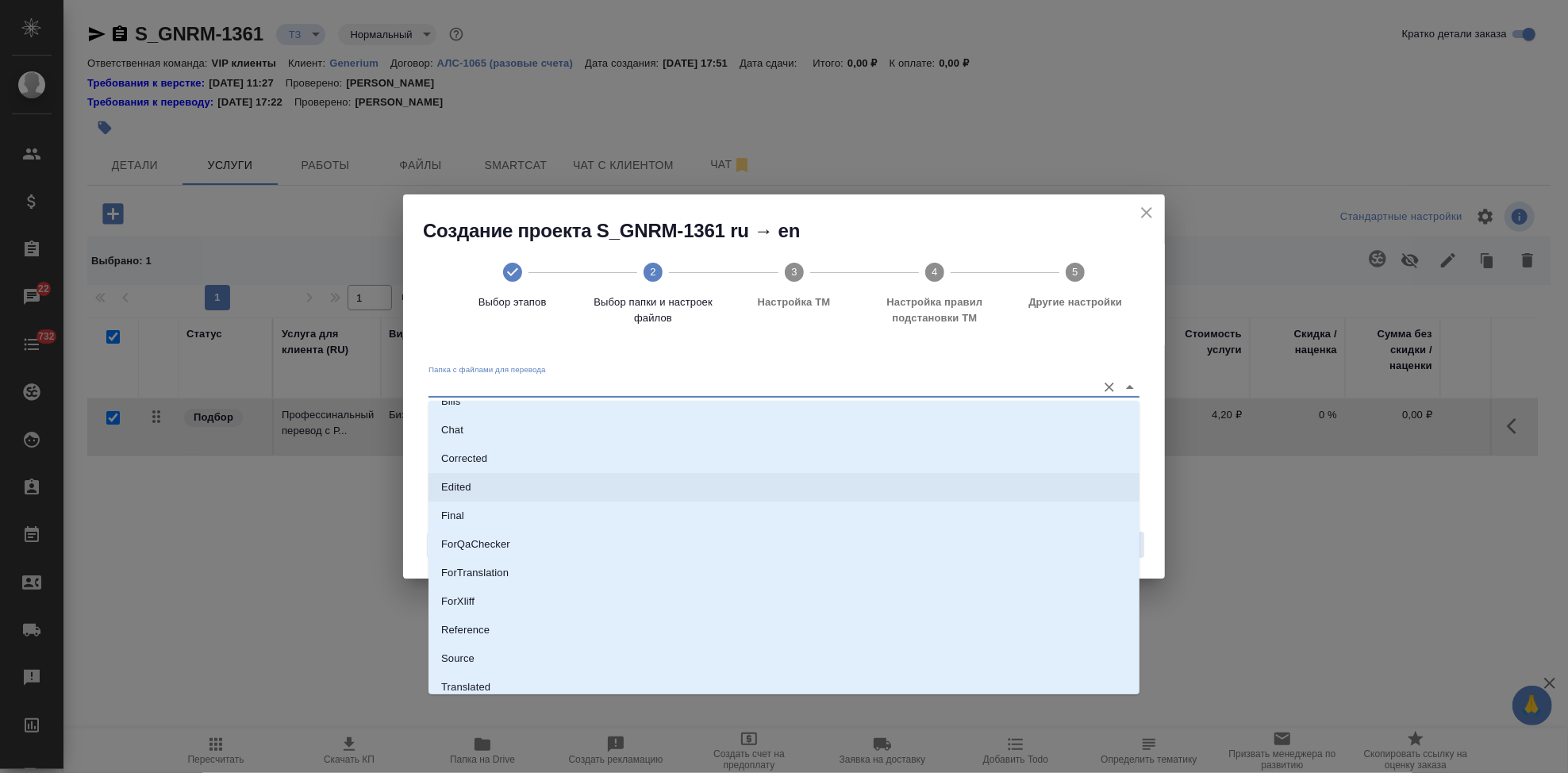
scroll to position [82, 0]
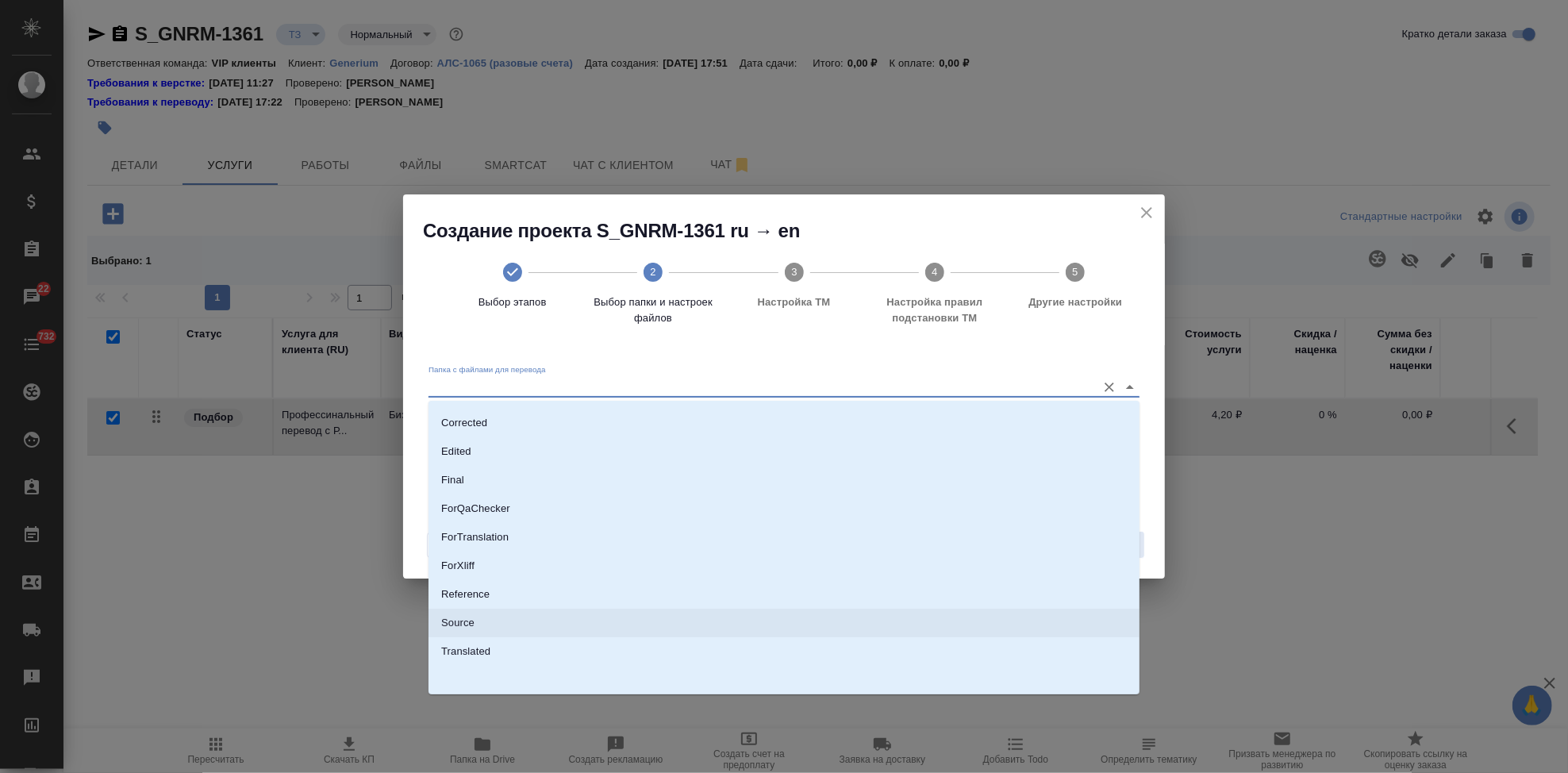
click at [520, 615] on li "Source" at bounding box center [784, 623] width 711 height 29
type input "Source"
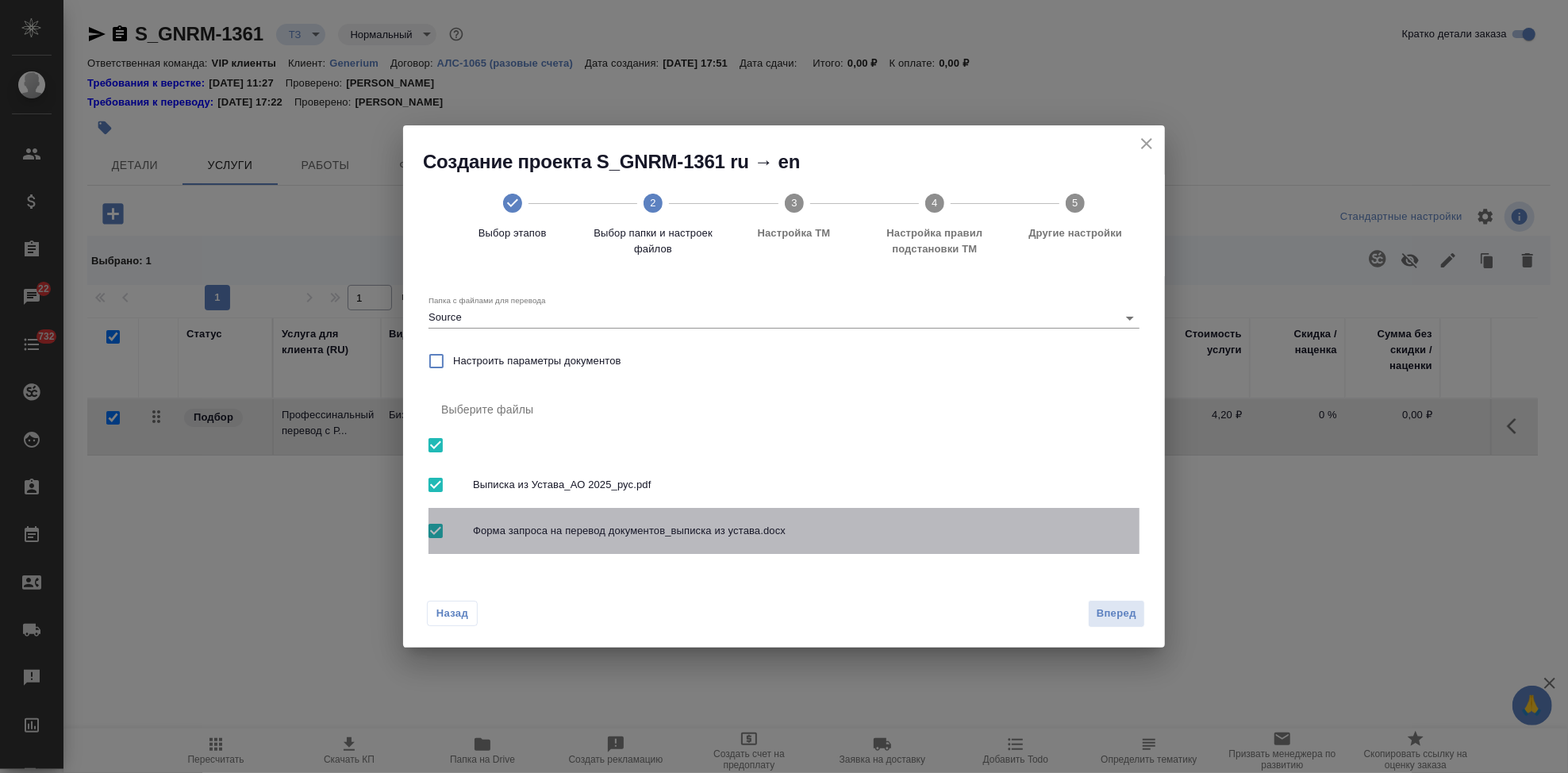
click at [435, 527] on input "checkbox" at bounding box center [436, 531] width 34 height 34
checkbox input "false"
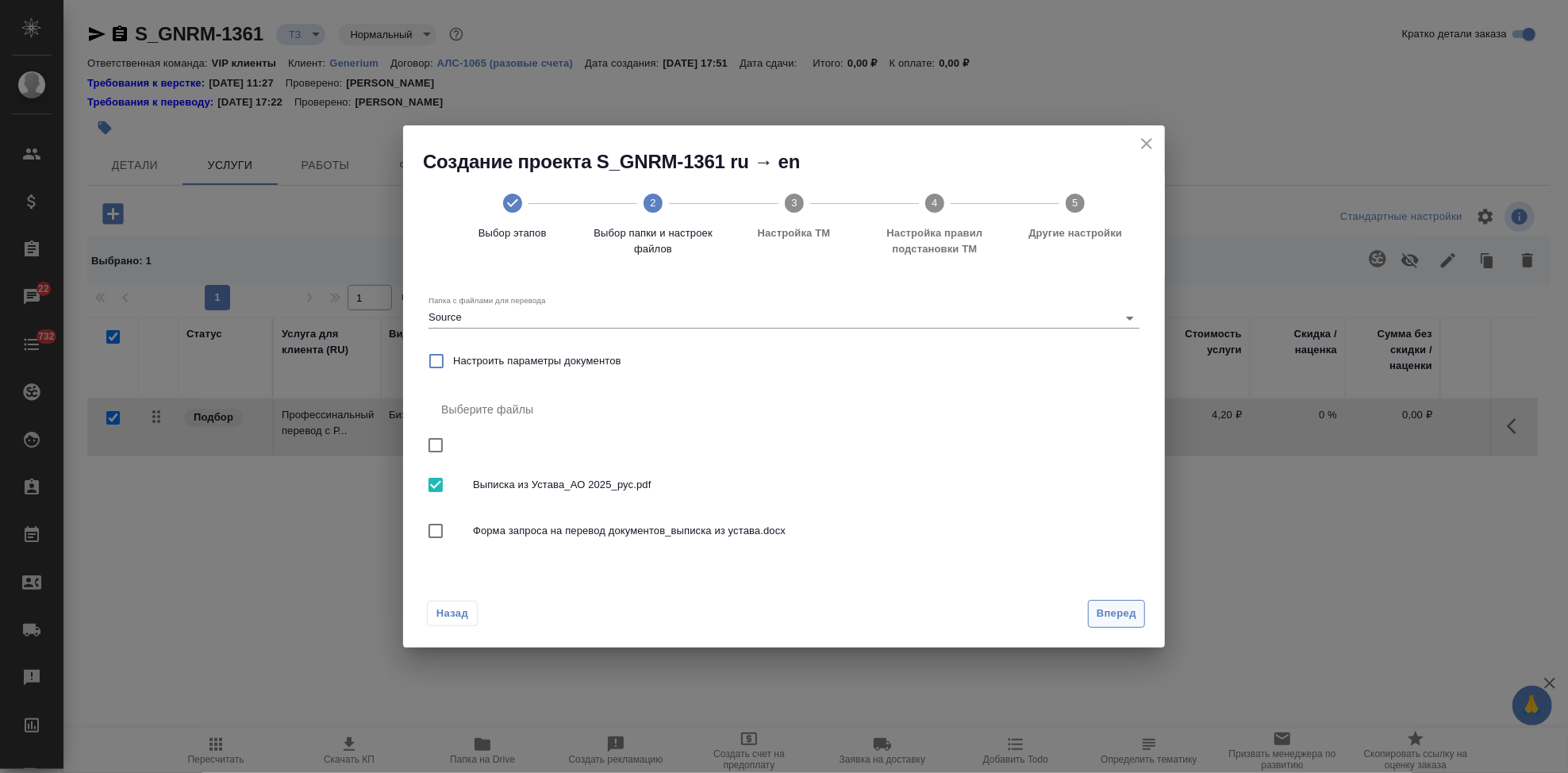
click at [1097, 618] on span "Вперед" at bounding box center [1117, 614] width 40 height 18
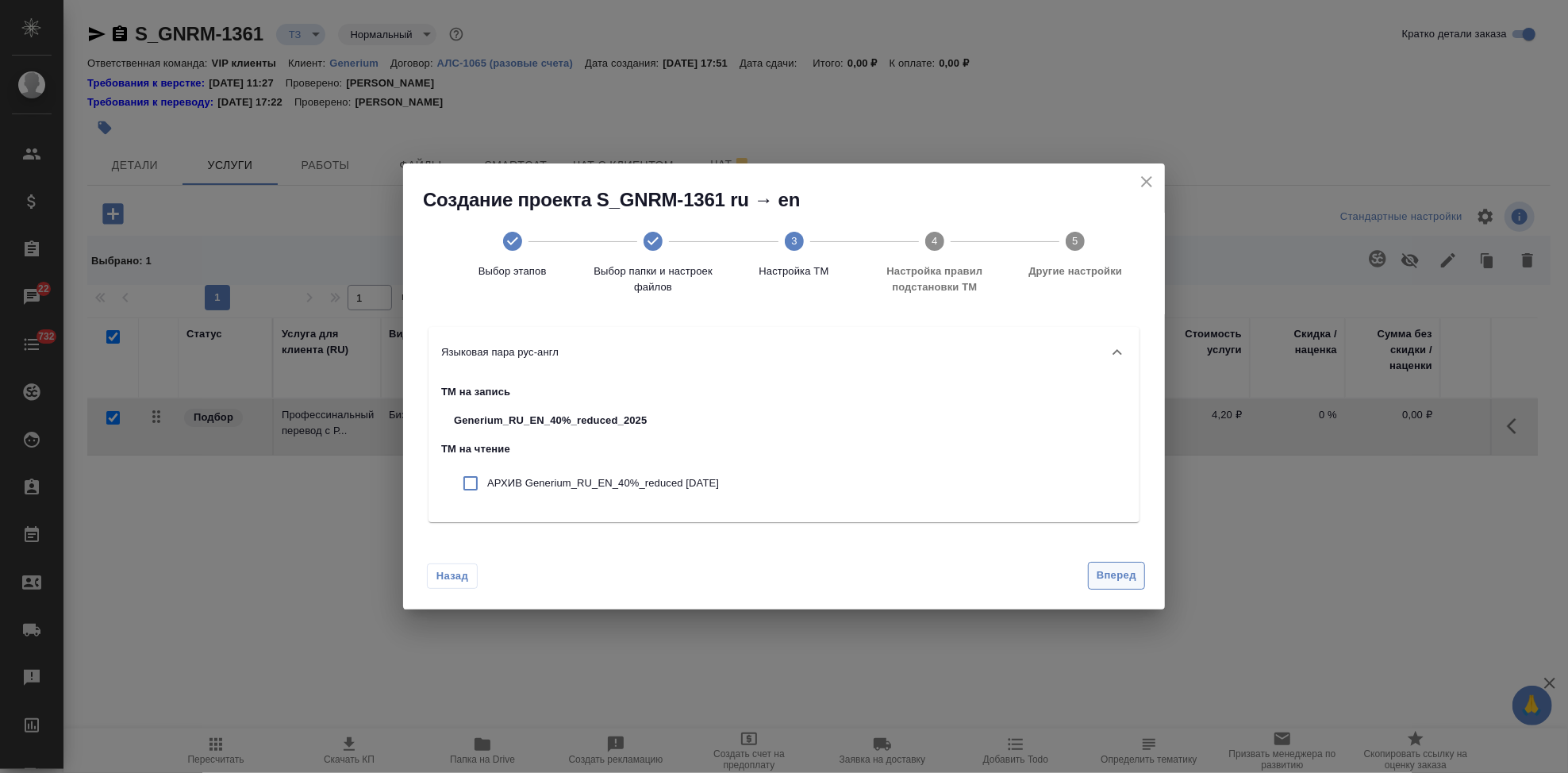
click at [1120, 572] on span "Вперед" at bounding box center [1117, 575] width 40 height 18
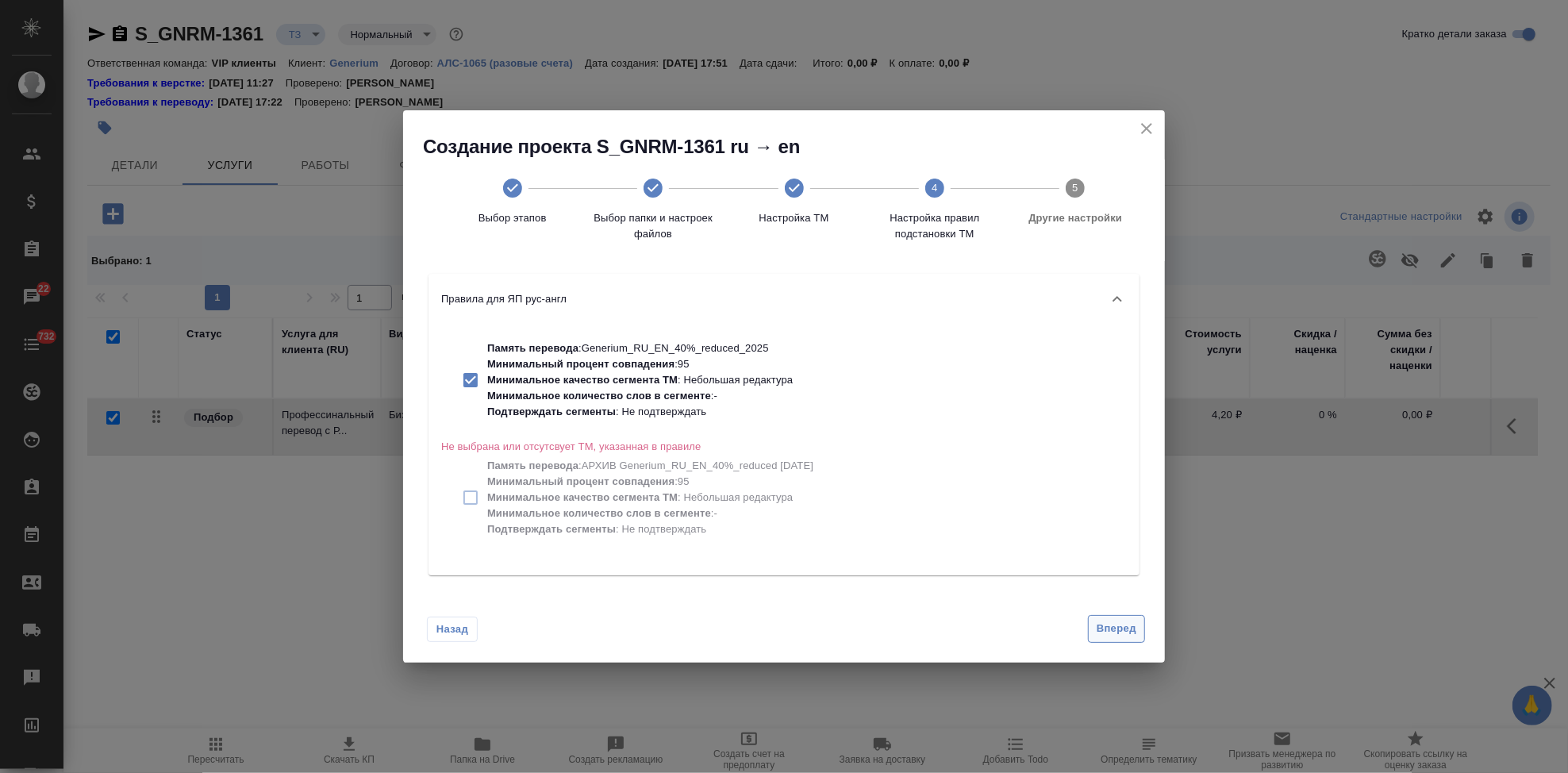
click at [1110, 629] on span "Вперед" at bounding box center [1117, 629] width 40 height 18
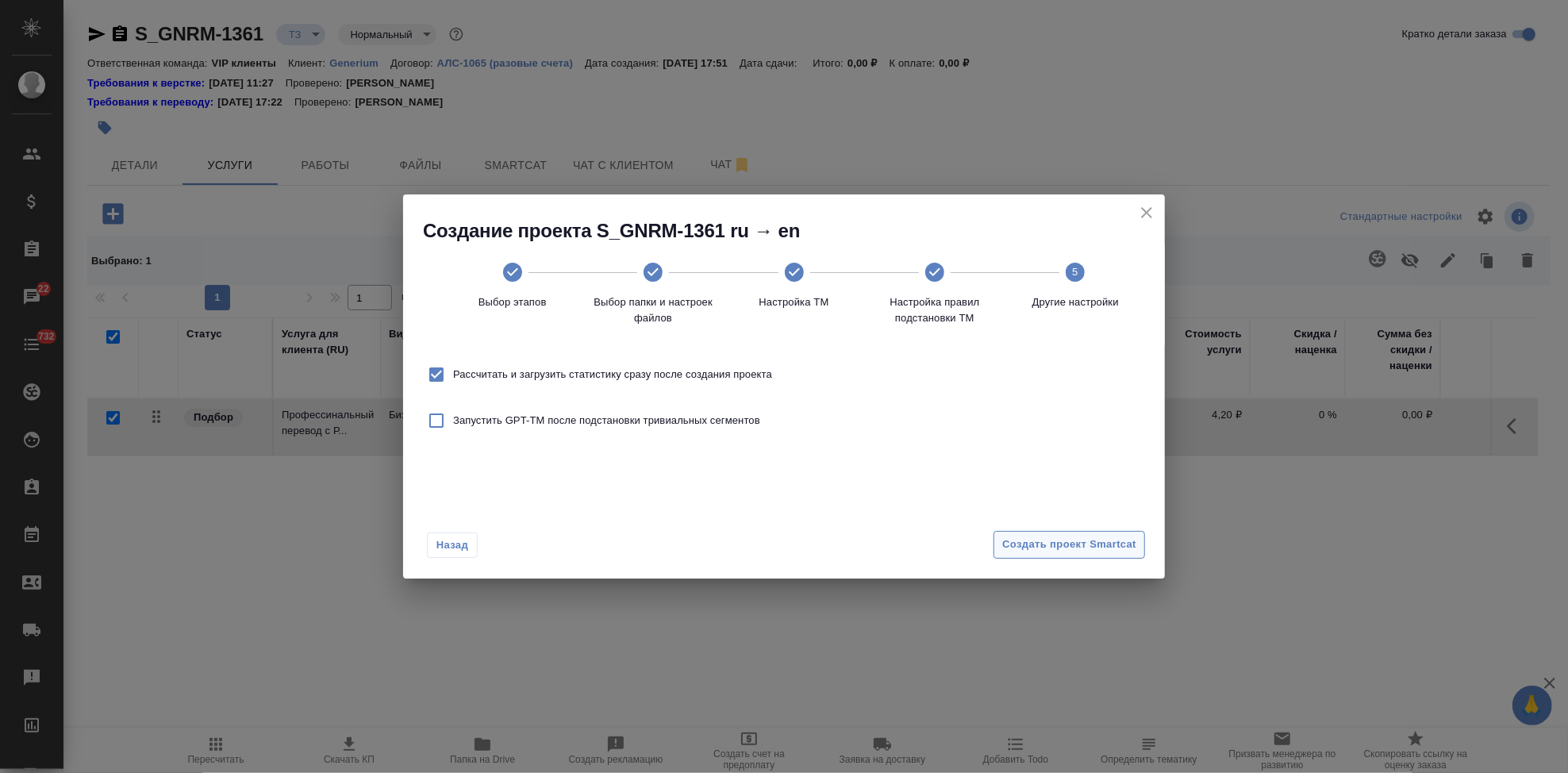
click at [1099, 550] on span "Создать проект Smartcat" at bounding box center [1069, 545] width 134 height 18
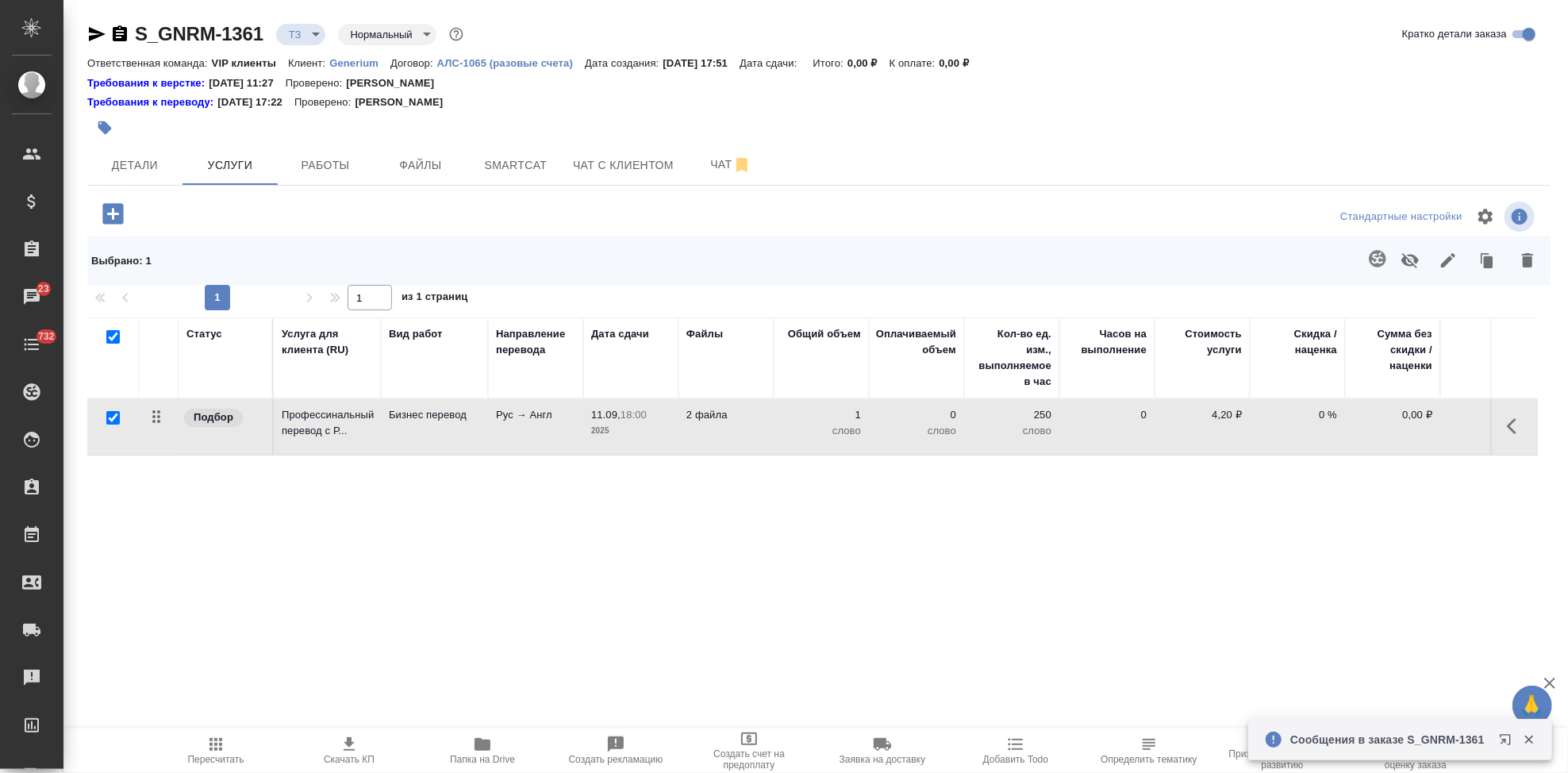
click at [1511, 428] on icon "button" at bounding box center [1512, 427] width 10 height 16
click at [1421, 429] on icon "button" at bounding box center [1427, 426] width 19 height 19
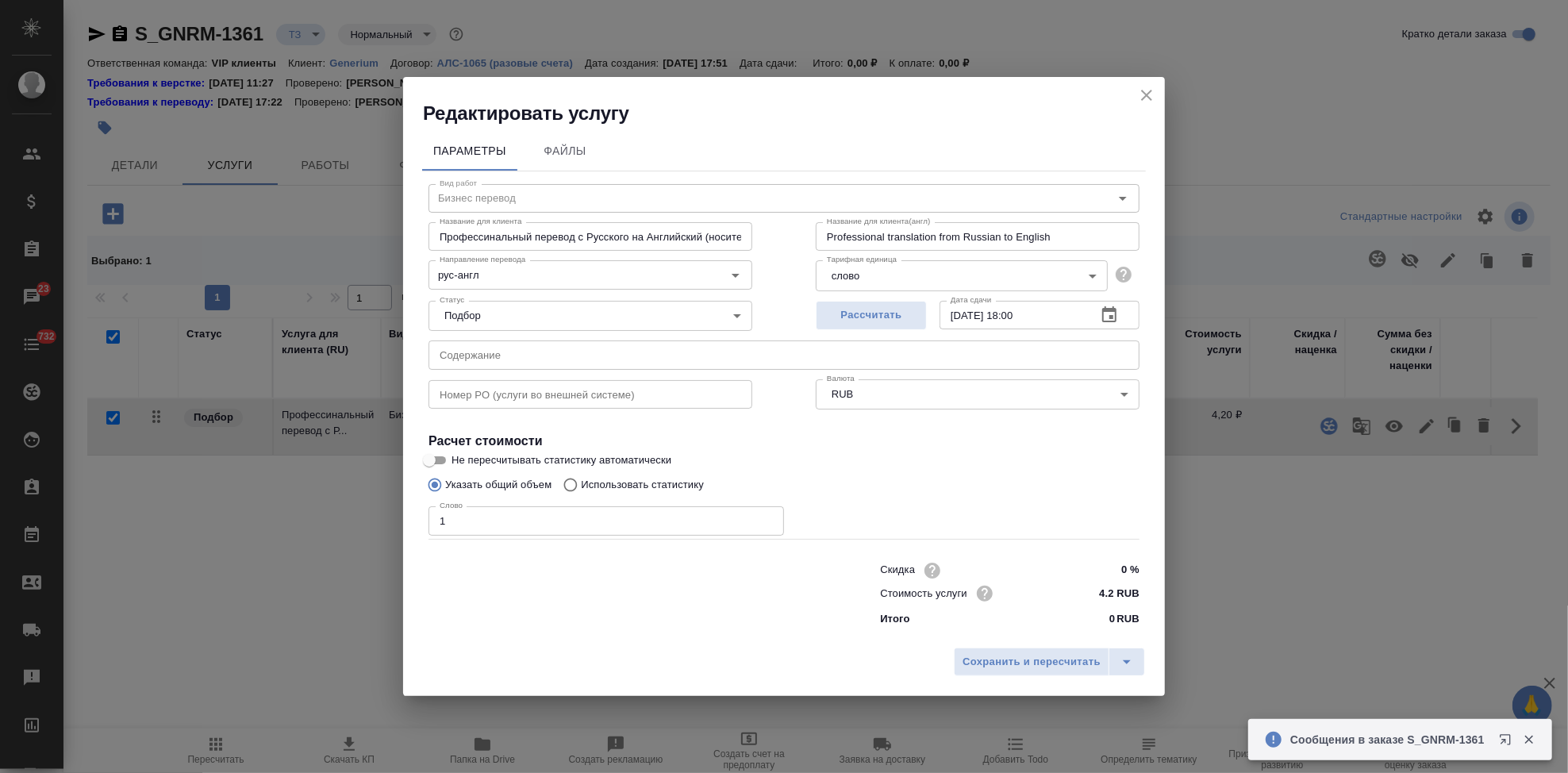
click at [574, 483] on input "Использовать статистику" at bounding box center [568, 485] width 25 height 30
radio input "true"
radio input "false"
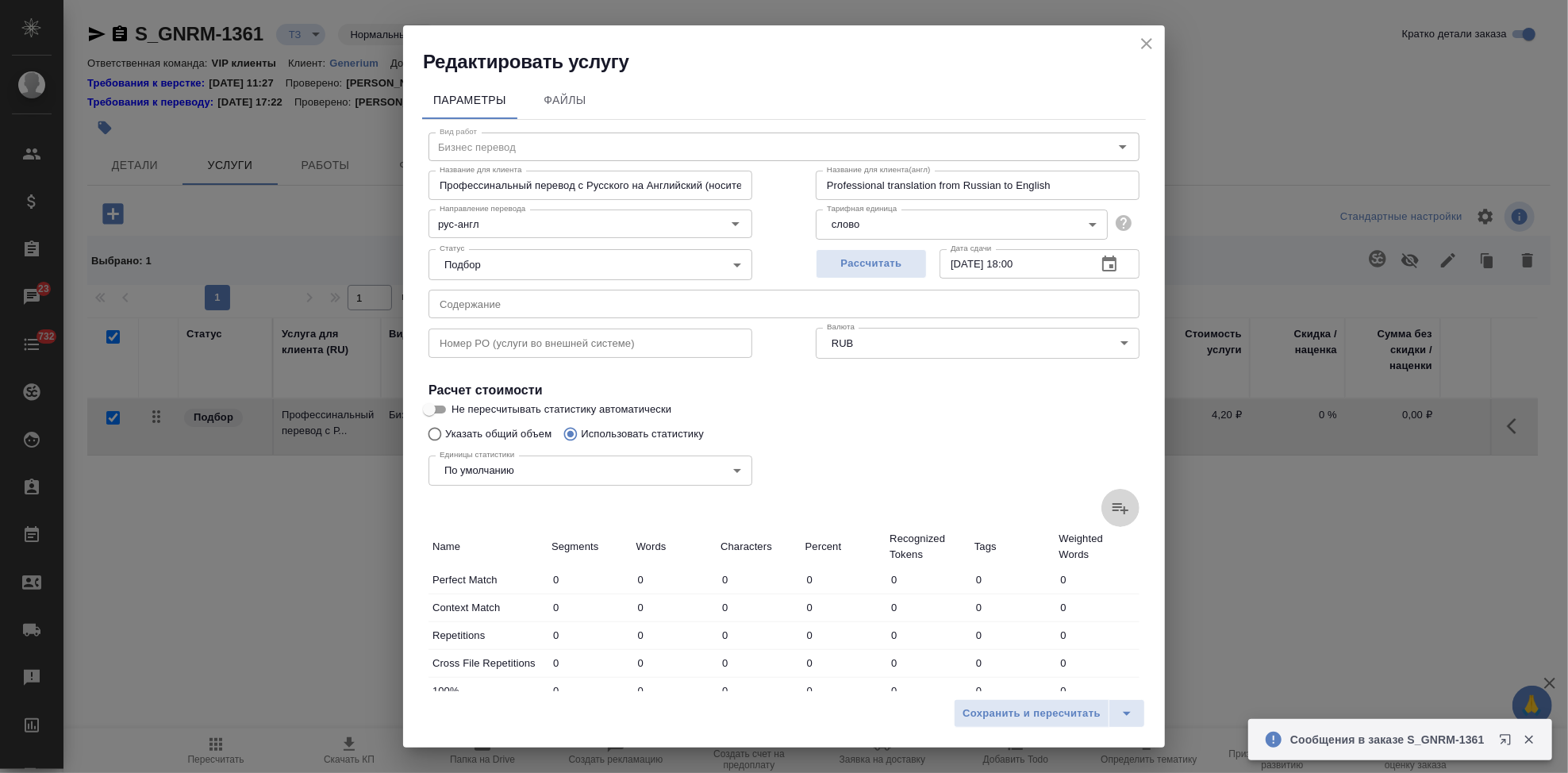
click at [1112, 510] on icon at bounding box center [1121, 508] width 16 height 11
click at [0, 0] on input "file" at bounding box center [0, 0] width 0 height 0
type input "7"
type input "87"
type input "721"
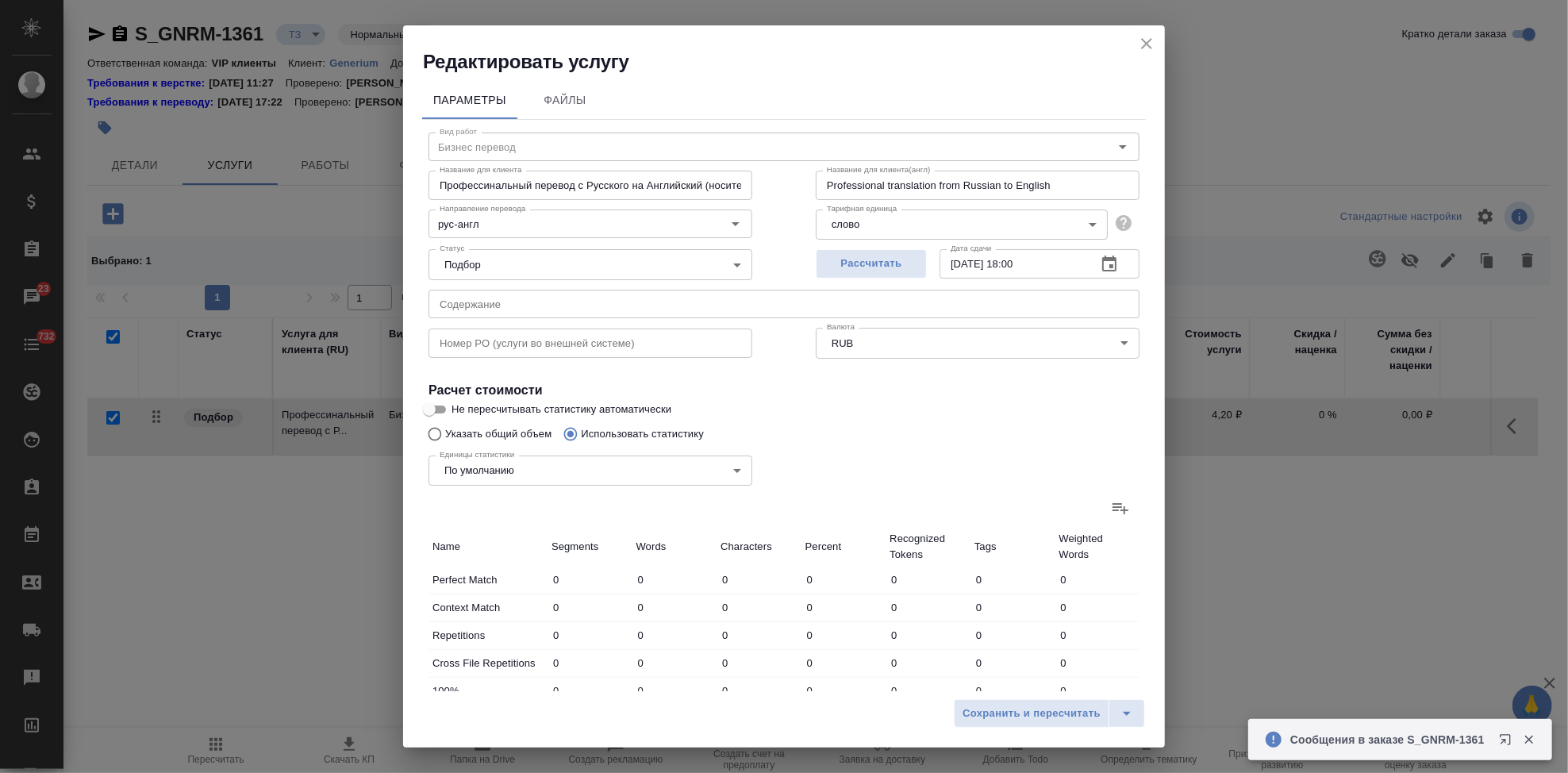
type input "8"
type input "130"
type input "1130"
type input "2"
type input "28"
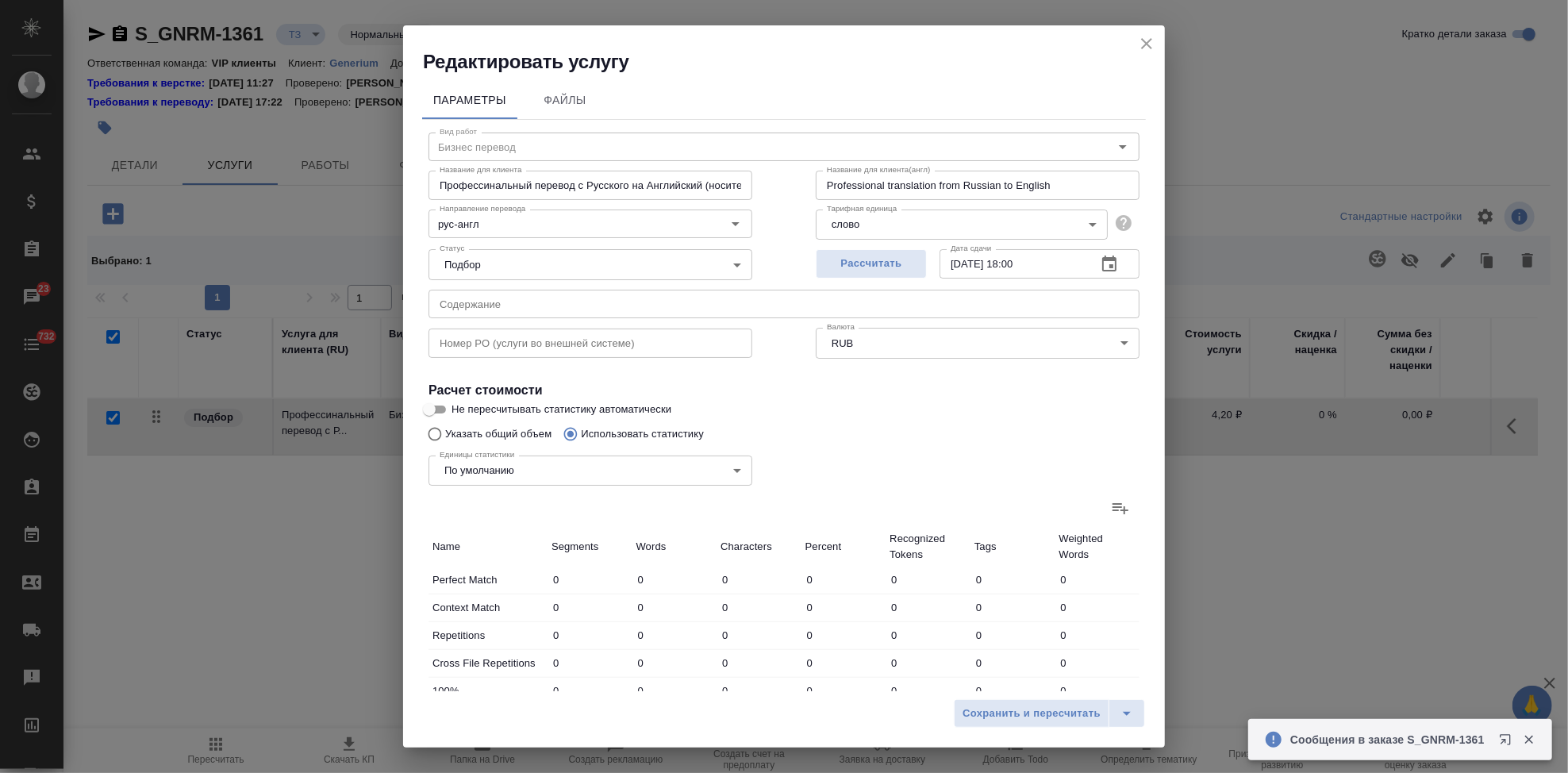
type input "236"
type input "2"
type input "28"
type input "182"
type input "17"
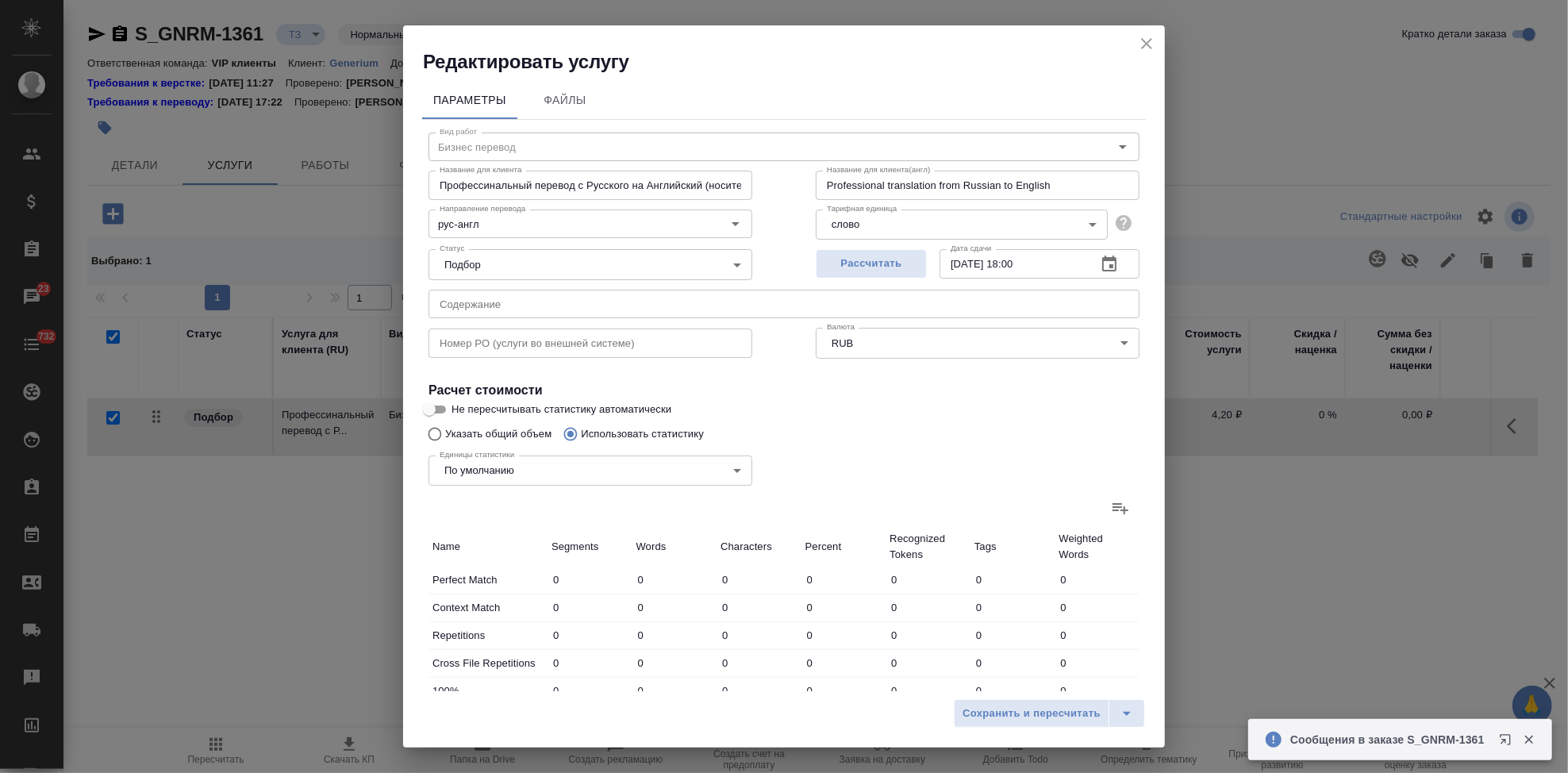
type input "272"
type input "2268"
type input "17"
type input "272"
type input "2268"
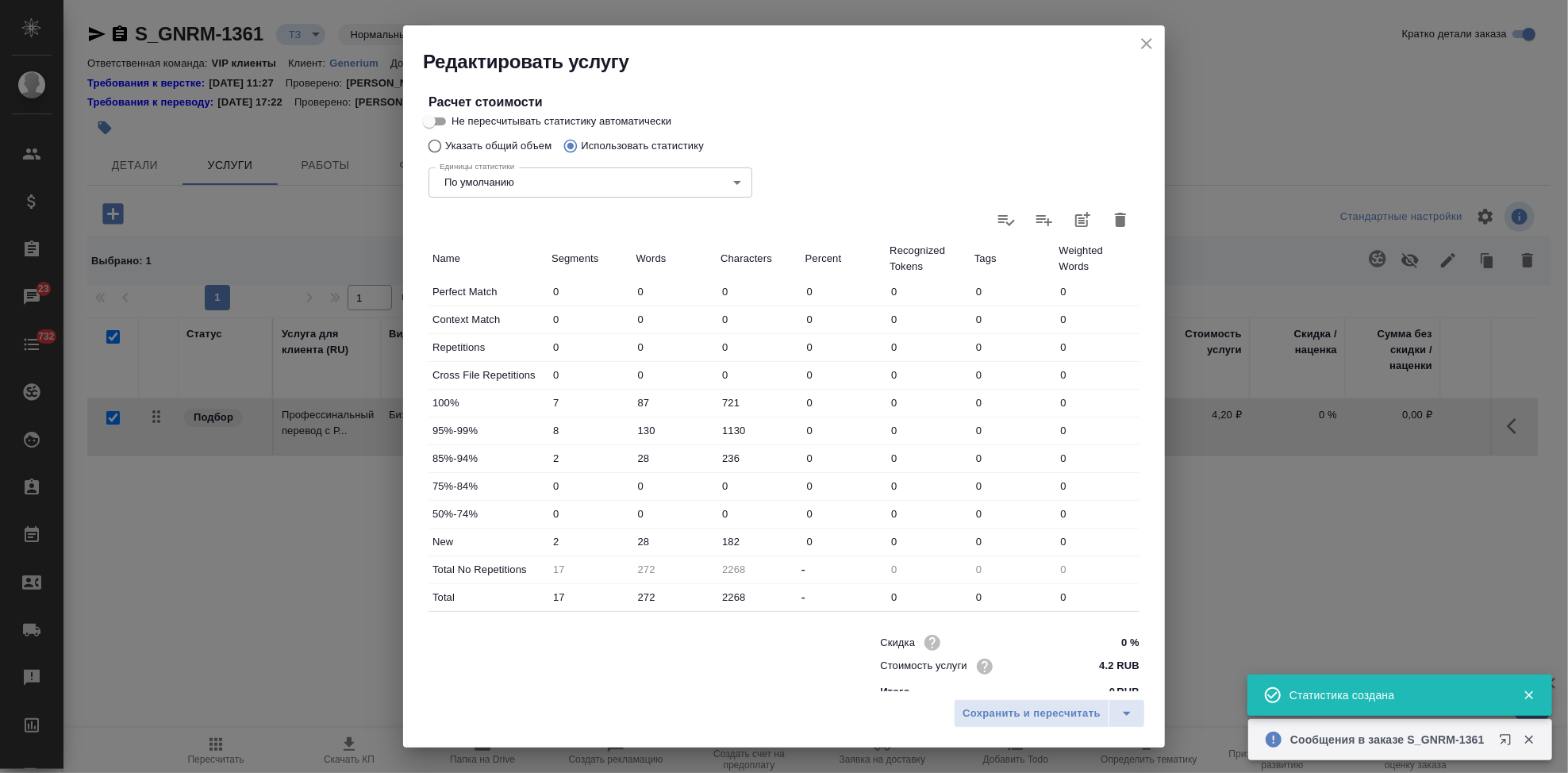
scroll to position [308, 0]
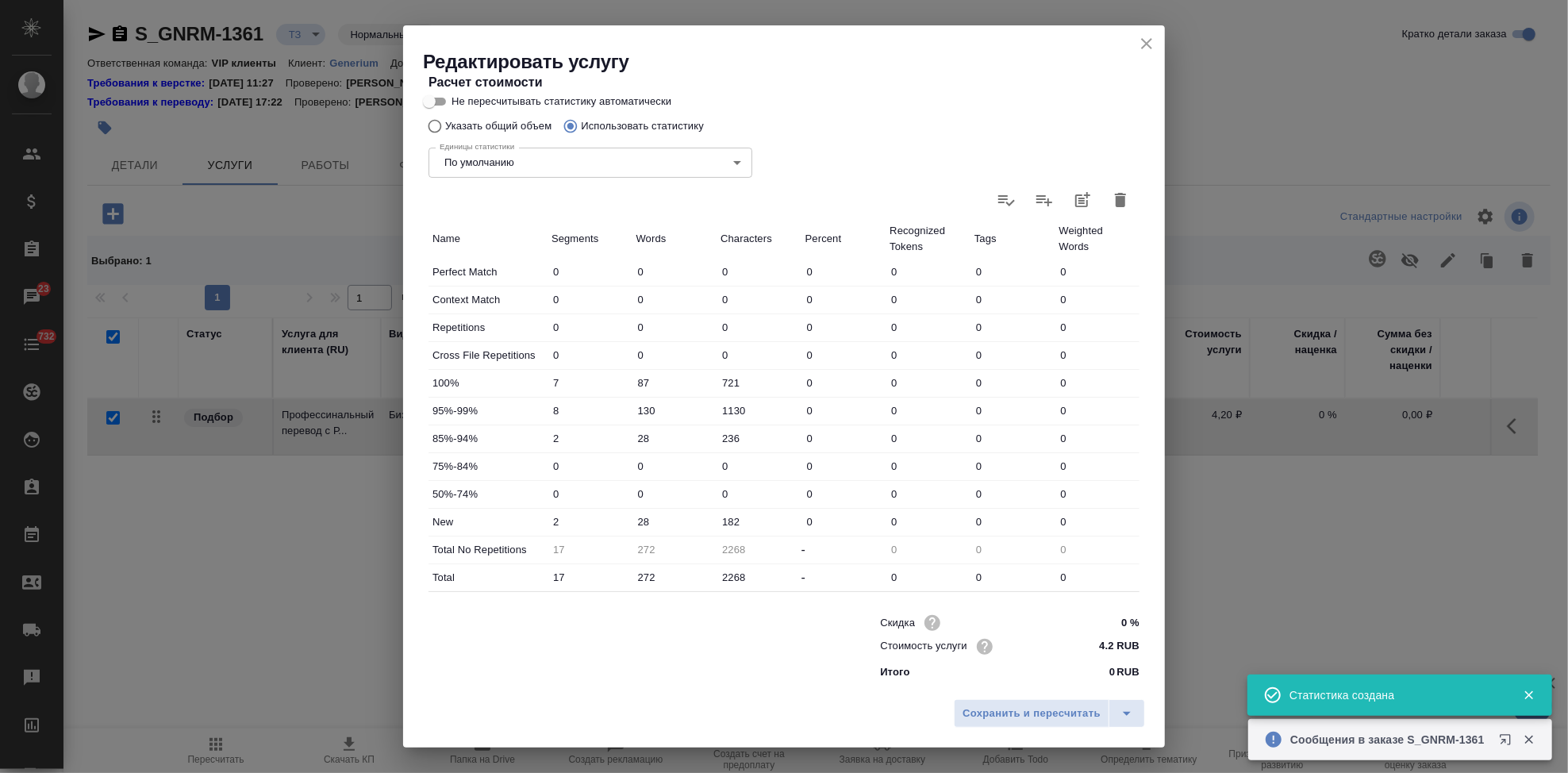
click at [640, 521] on input "28" at bounding box center [675, 521] width 85 height 23
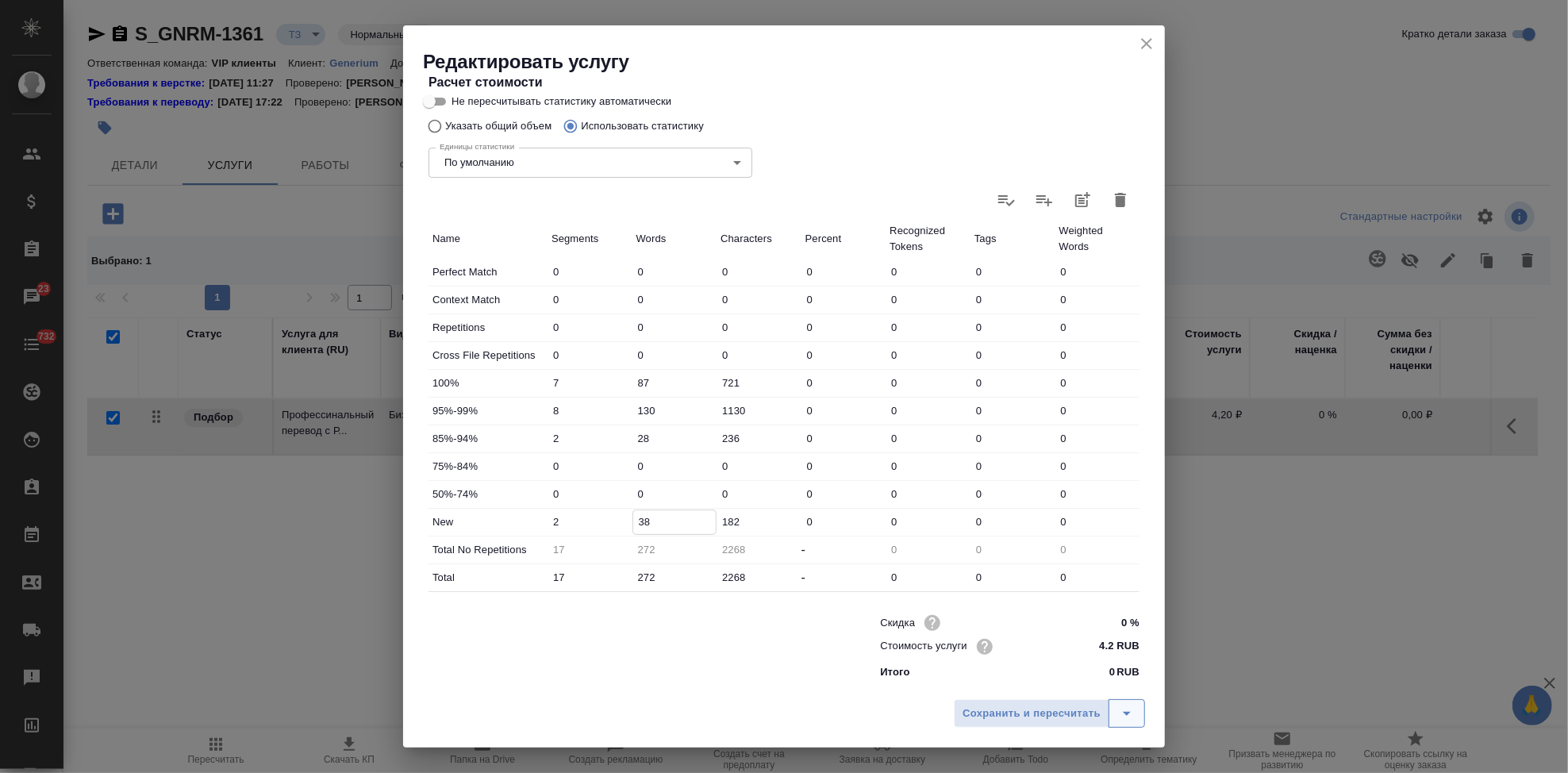
type input "38"
click at [1123, 704] on icon "split button" at bounding box center [1126, 713] width 19 height 19
click at [1042, 677] on li "Сохранить" at bounding box center [1052, 681] width 191 height 25
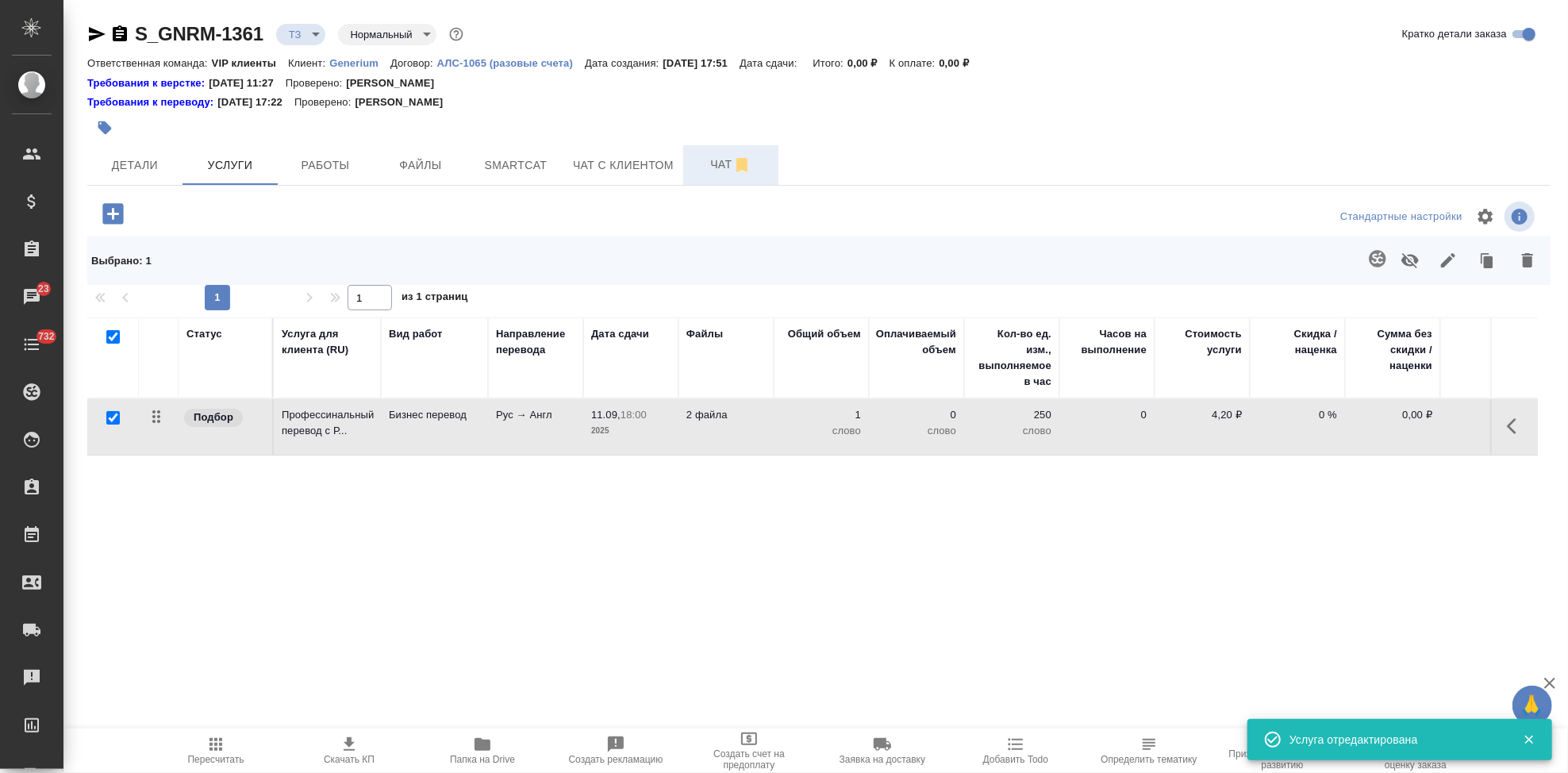
click at [699, 159] on span "Чат" at bounding box center [731, 165] width 76 height 20
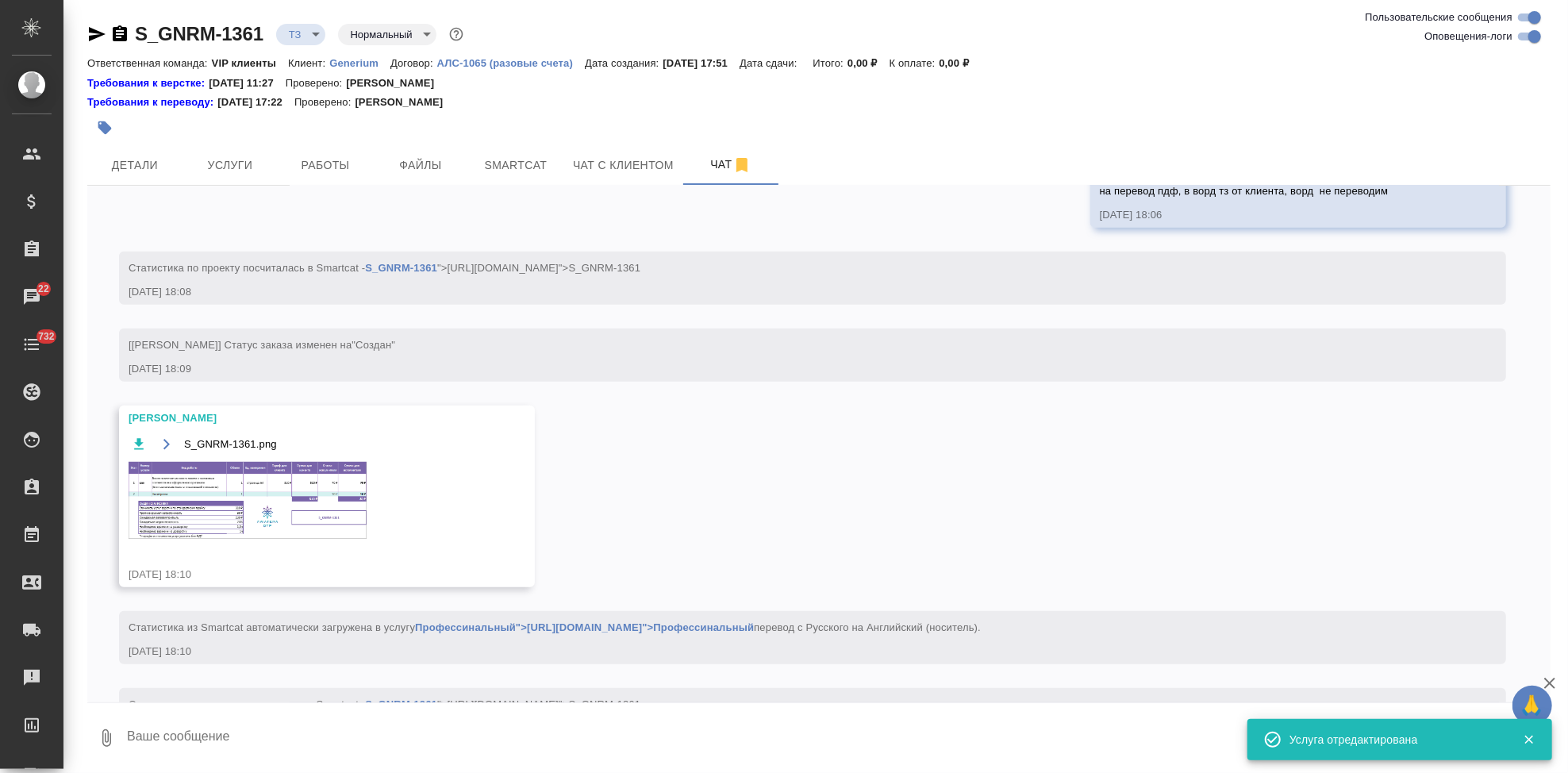
scroll to position [757, 0]
click at [193, 516] on img at bounding box center [247, 499] width 238 height 77
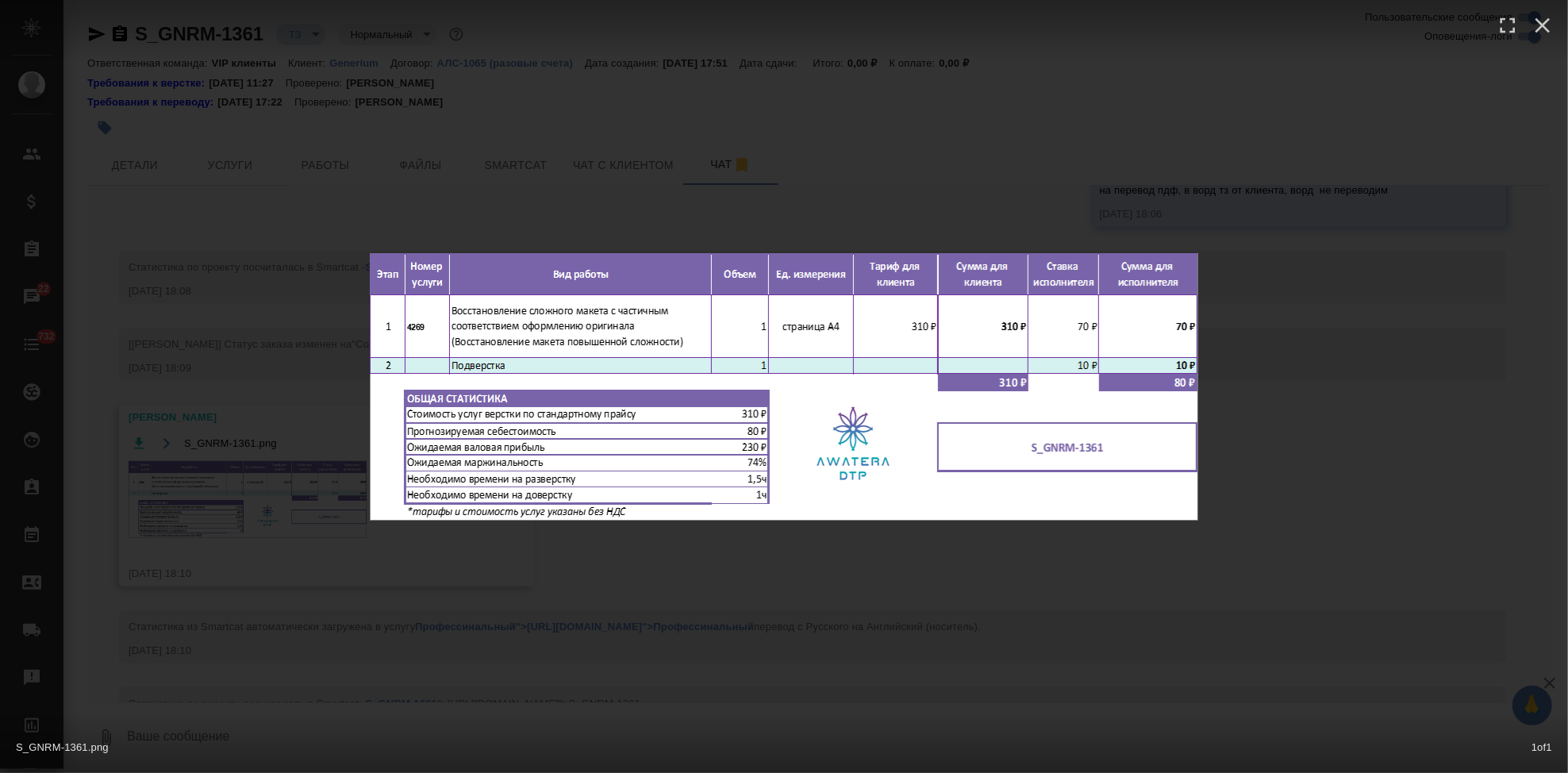
click at [870, 594] on div "S_GNRM-1361.png 1 of 1" at bounding box center [784, 386] width 1568 height 773
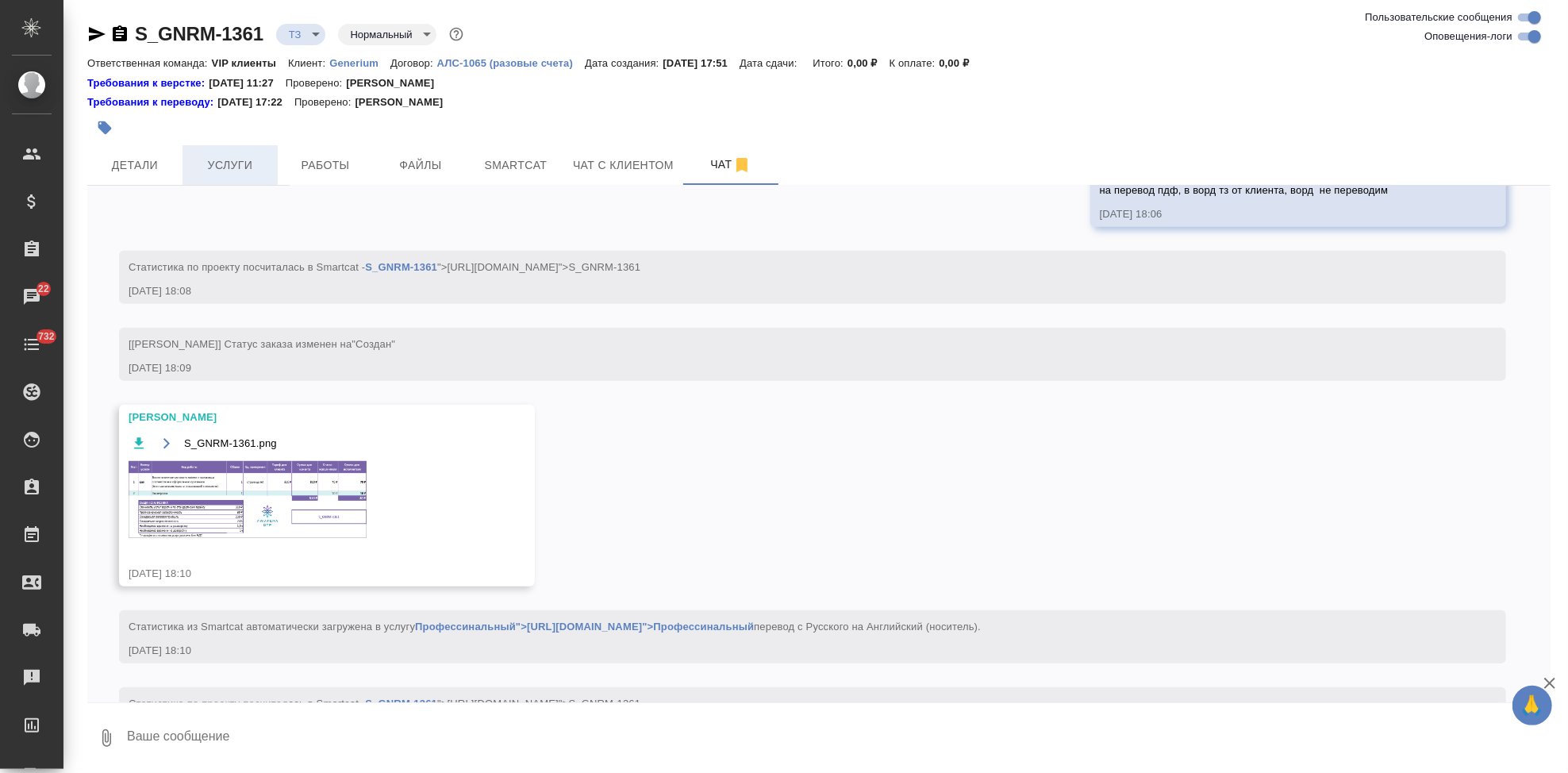
click at [254, 161] on span "Услуги" at bounding box center [230, 166] width 76 height 20
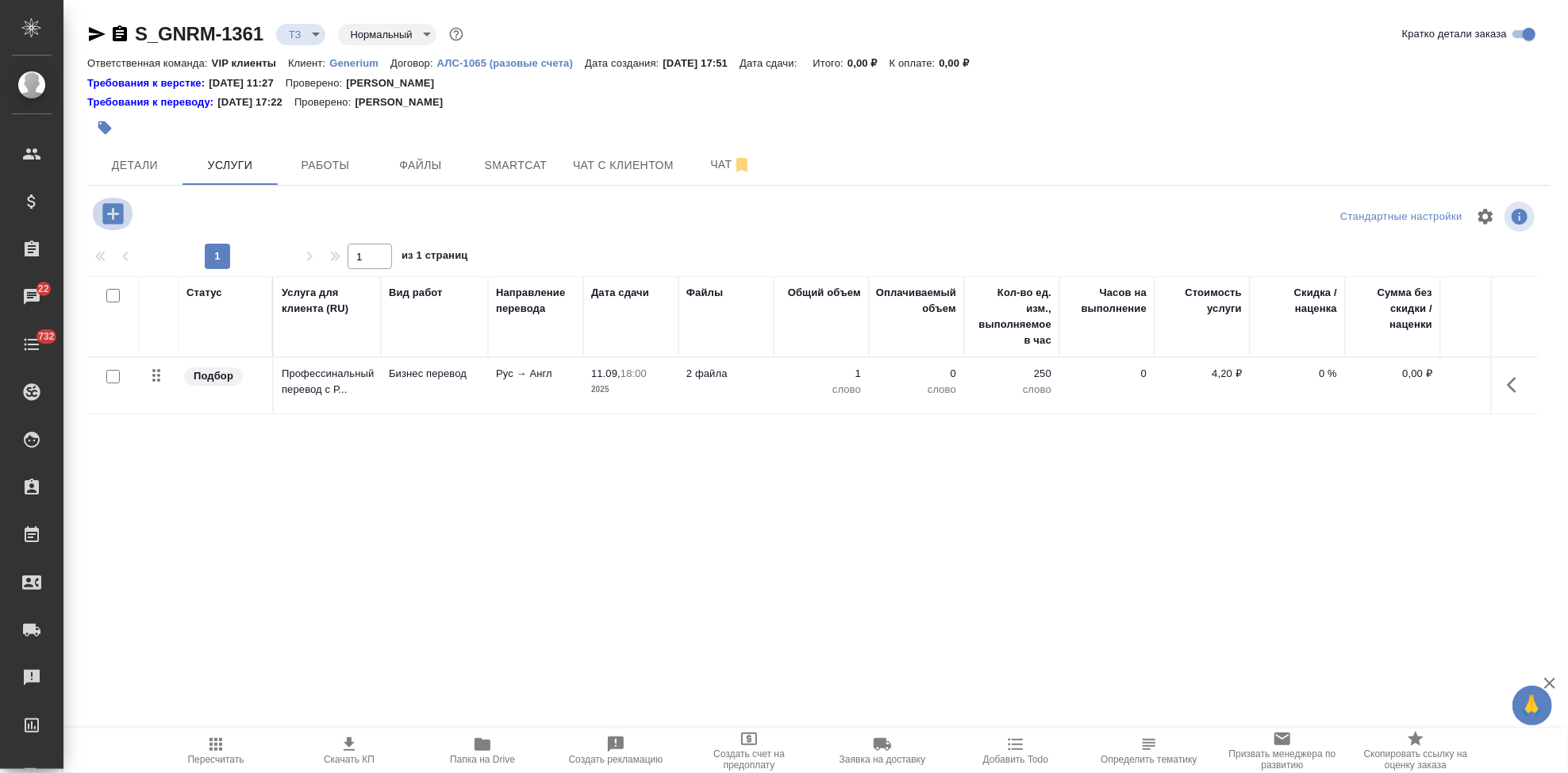
click at [106, 213] on icon "button" at bounding box center [112, 213] width 21 height 21
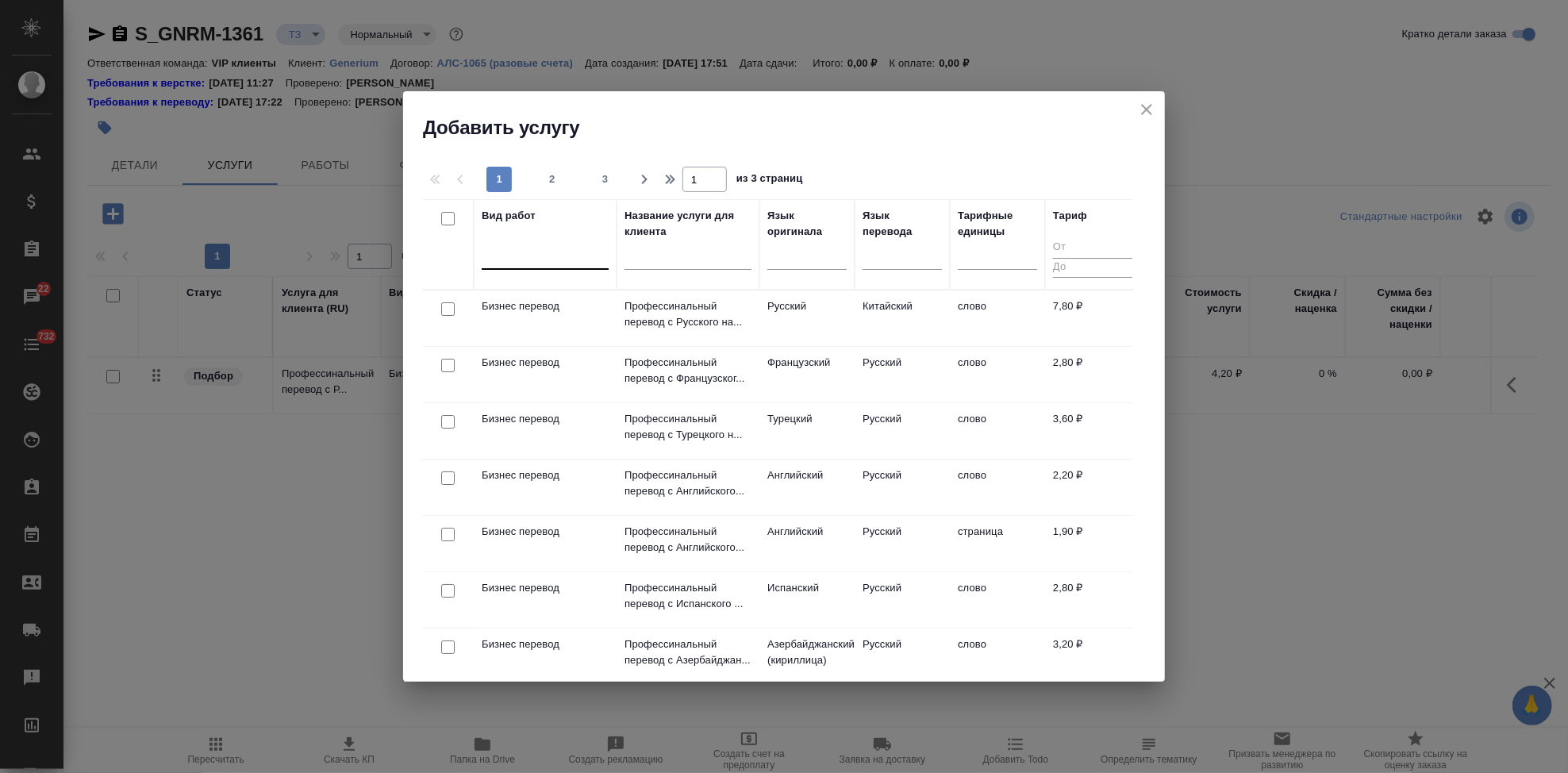
click at [532, 265] on div at bounding box center [545, 253] width 127 height 23
type input "восстановление сло"
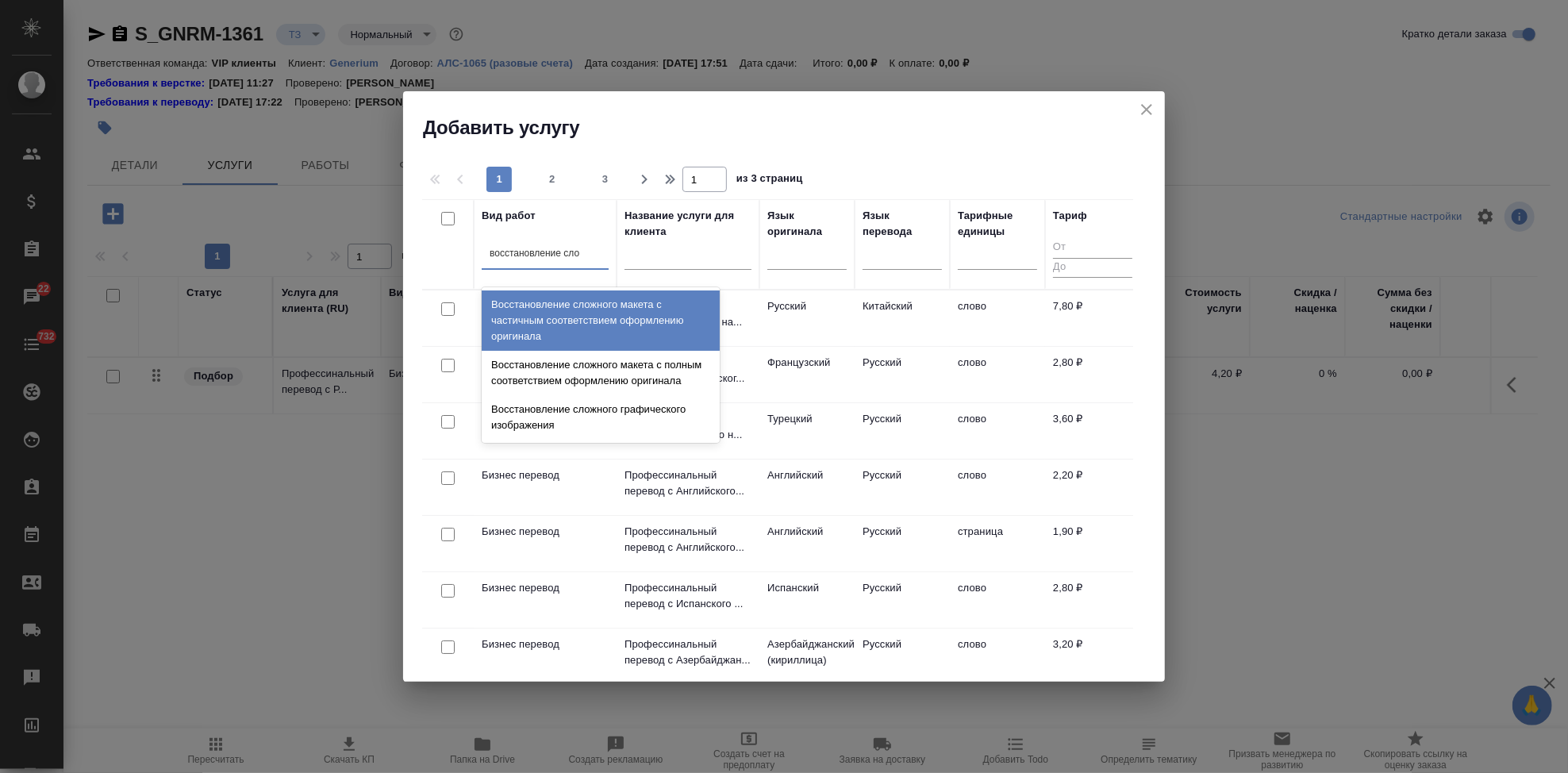
click at [624, 330] on div "Восстановление сложного макета с частичным соответствием оформлению оригинала" at bounding box center [601, 321] width 238 height 61
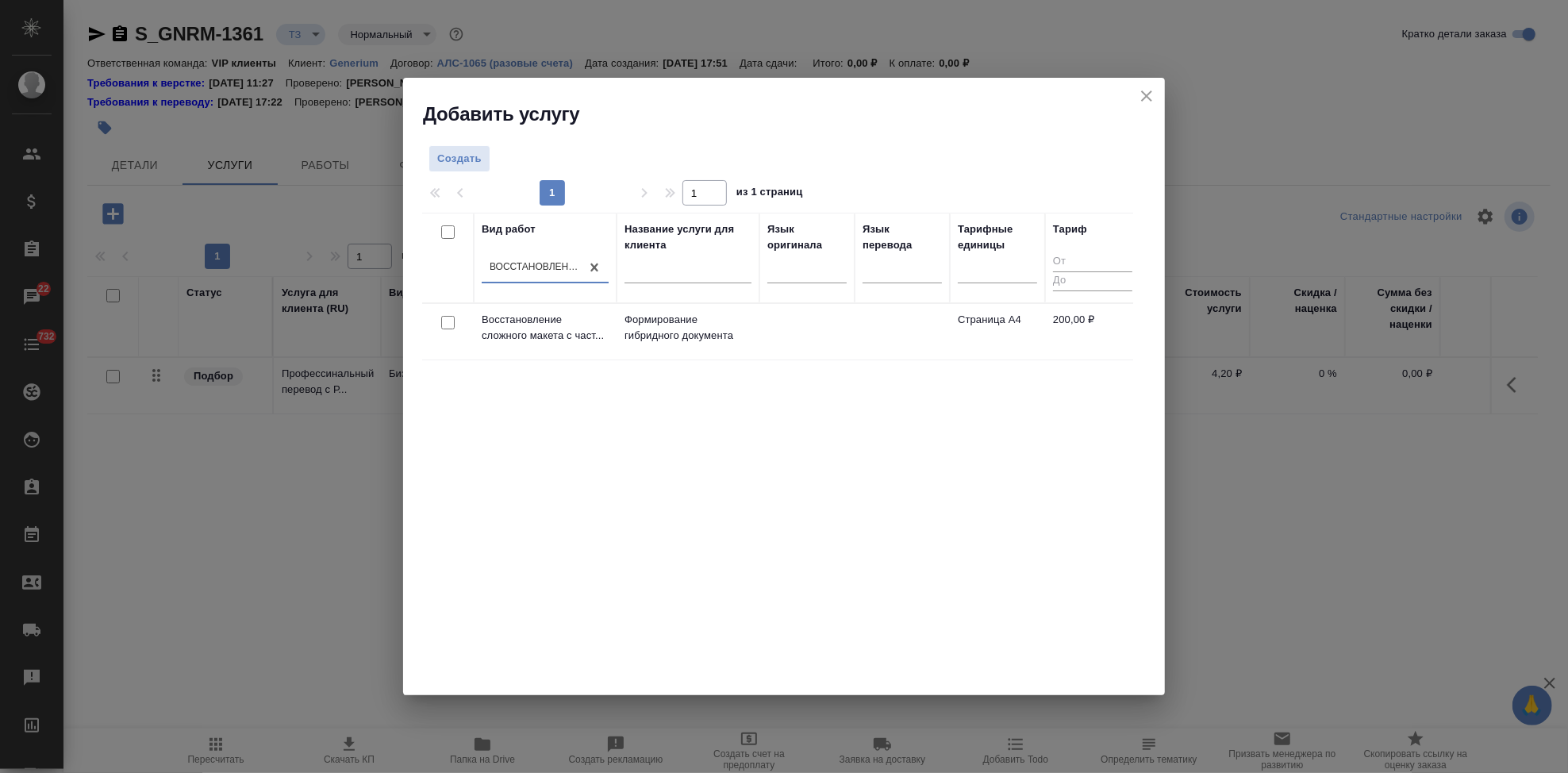
click at [664, 343] on p "Формирование гибридного документа" at bounding box center [688, 327] width 127 height 32
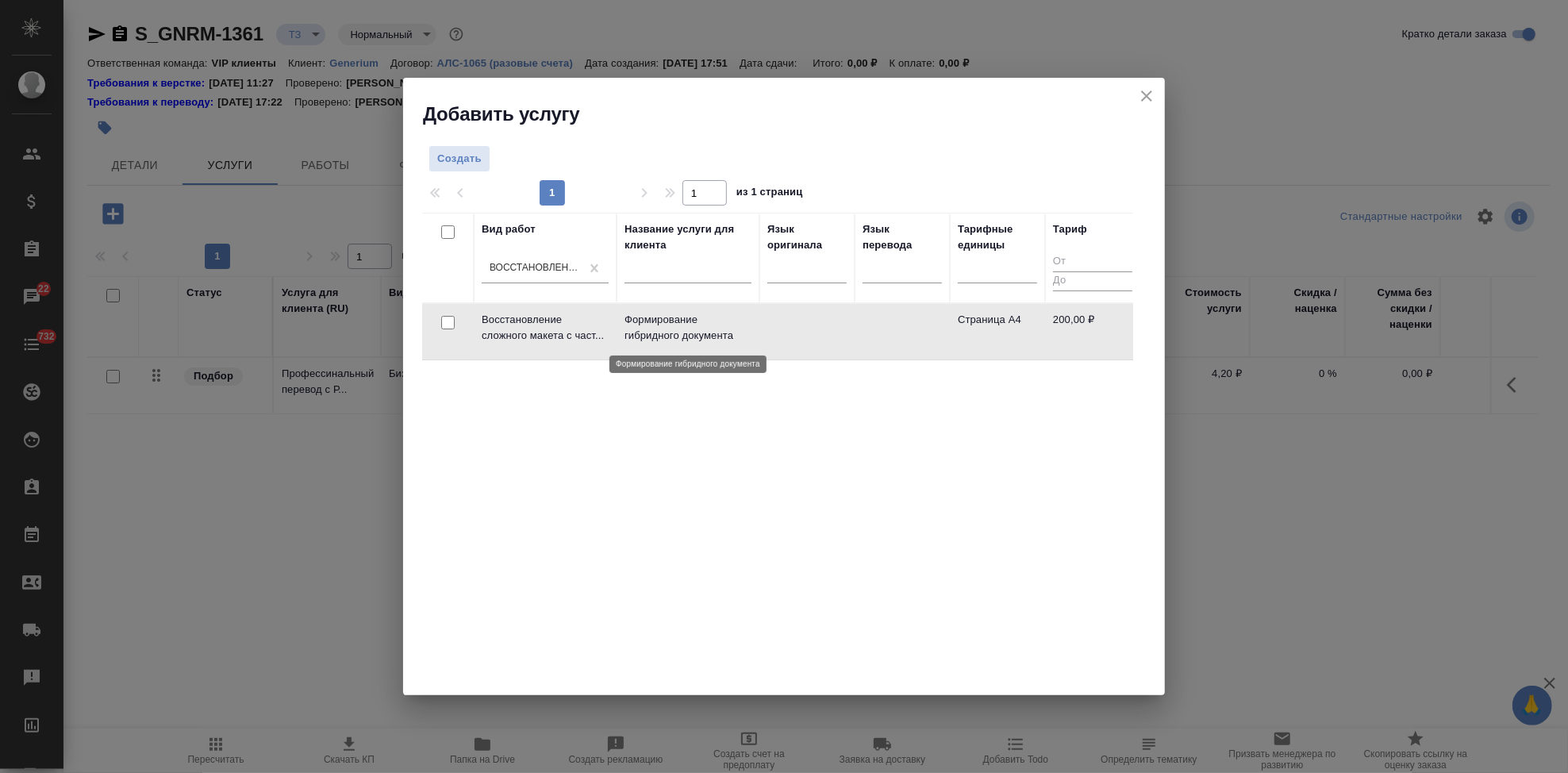
click at [664, 343] on p "Формирование гибридного документа" at bounding box center [688, 327] width 127 height 32
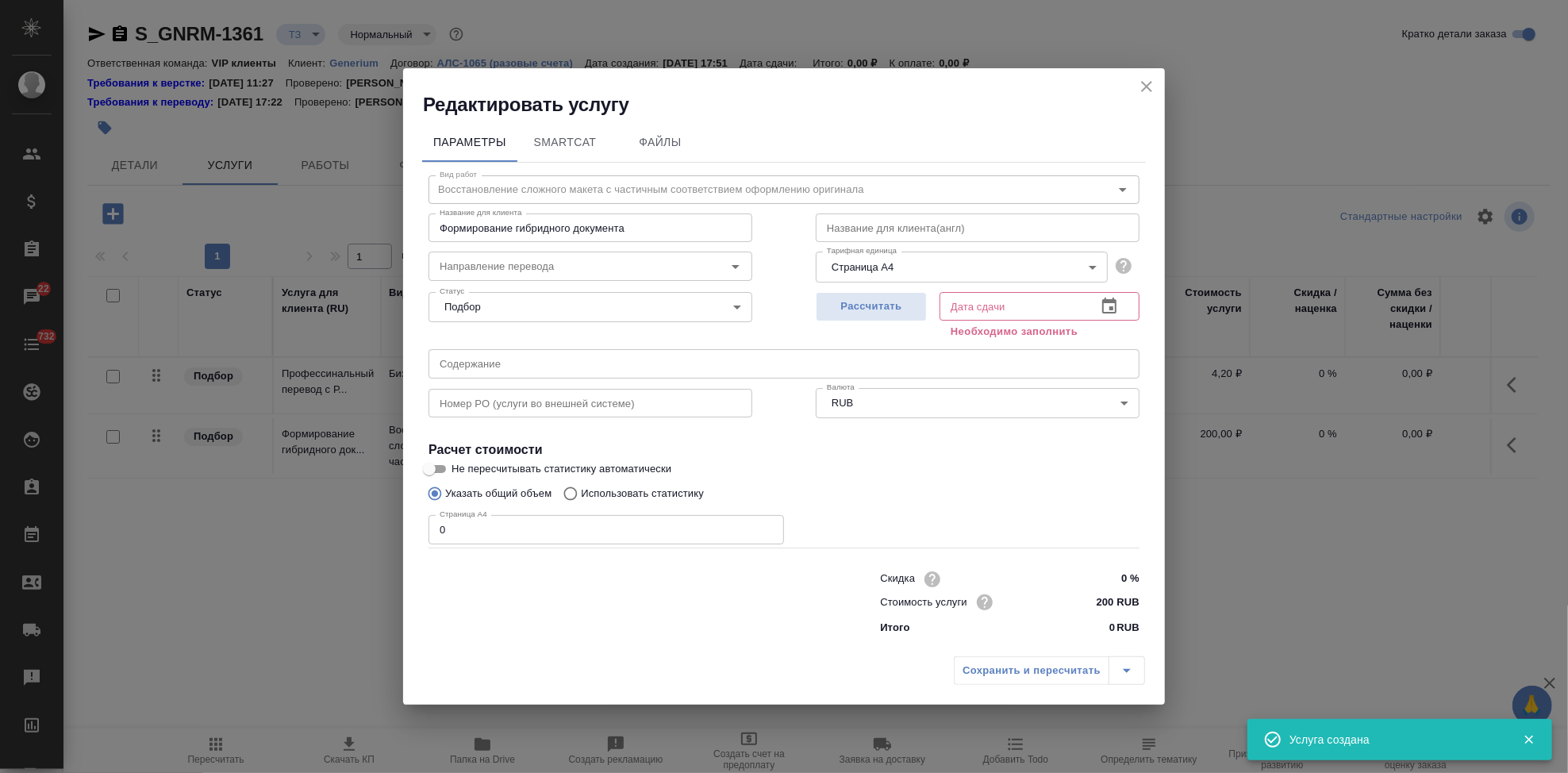
click at [532, 522] on input "0" at bounding box center [606, 530] width 355 height 29
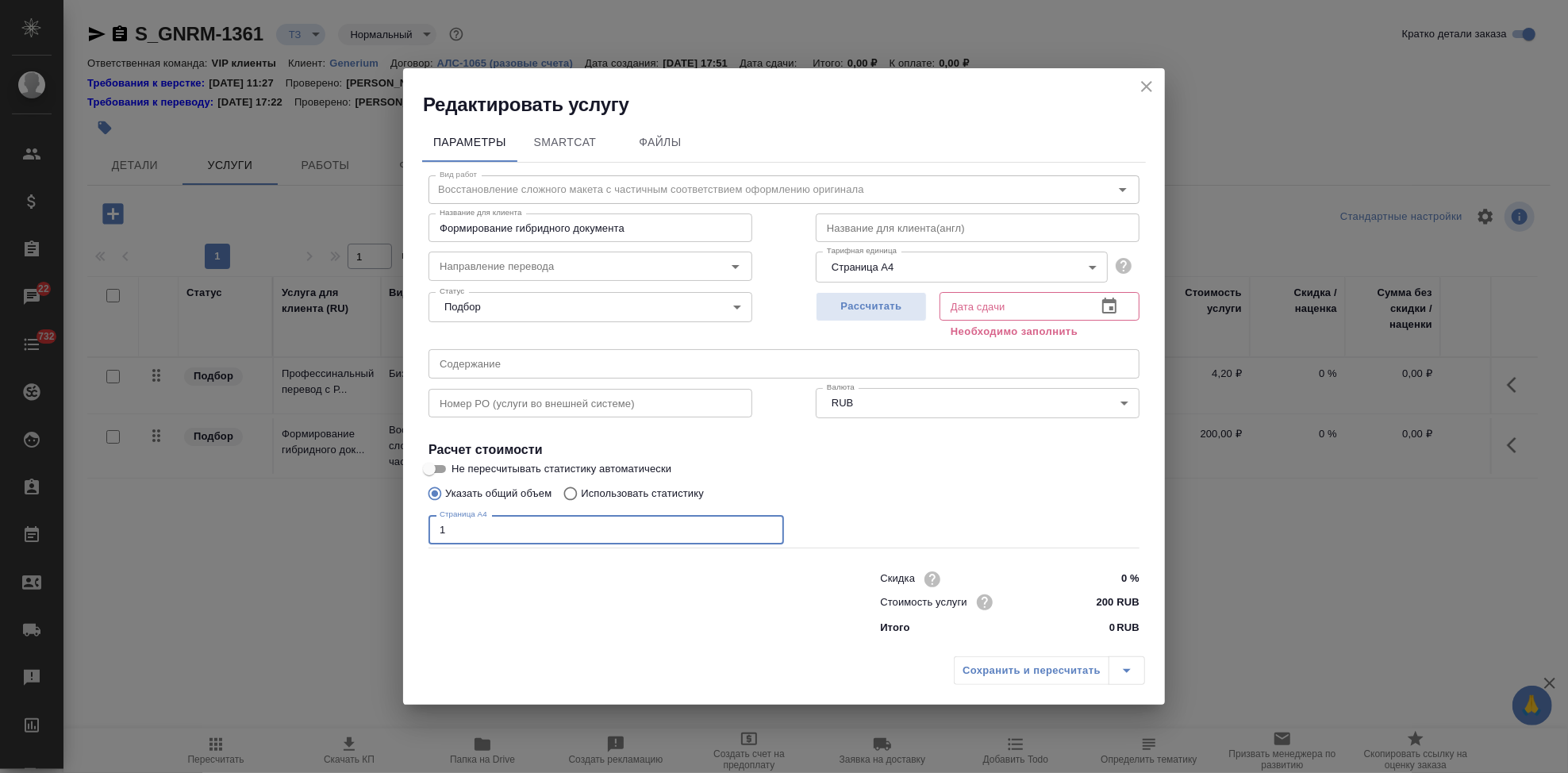
type input "1"
click at [1113, 304] on icon "button" at bounding box center [1109, 306] width 19 height 19
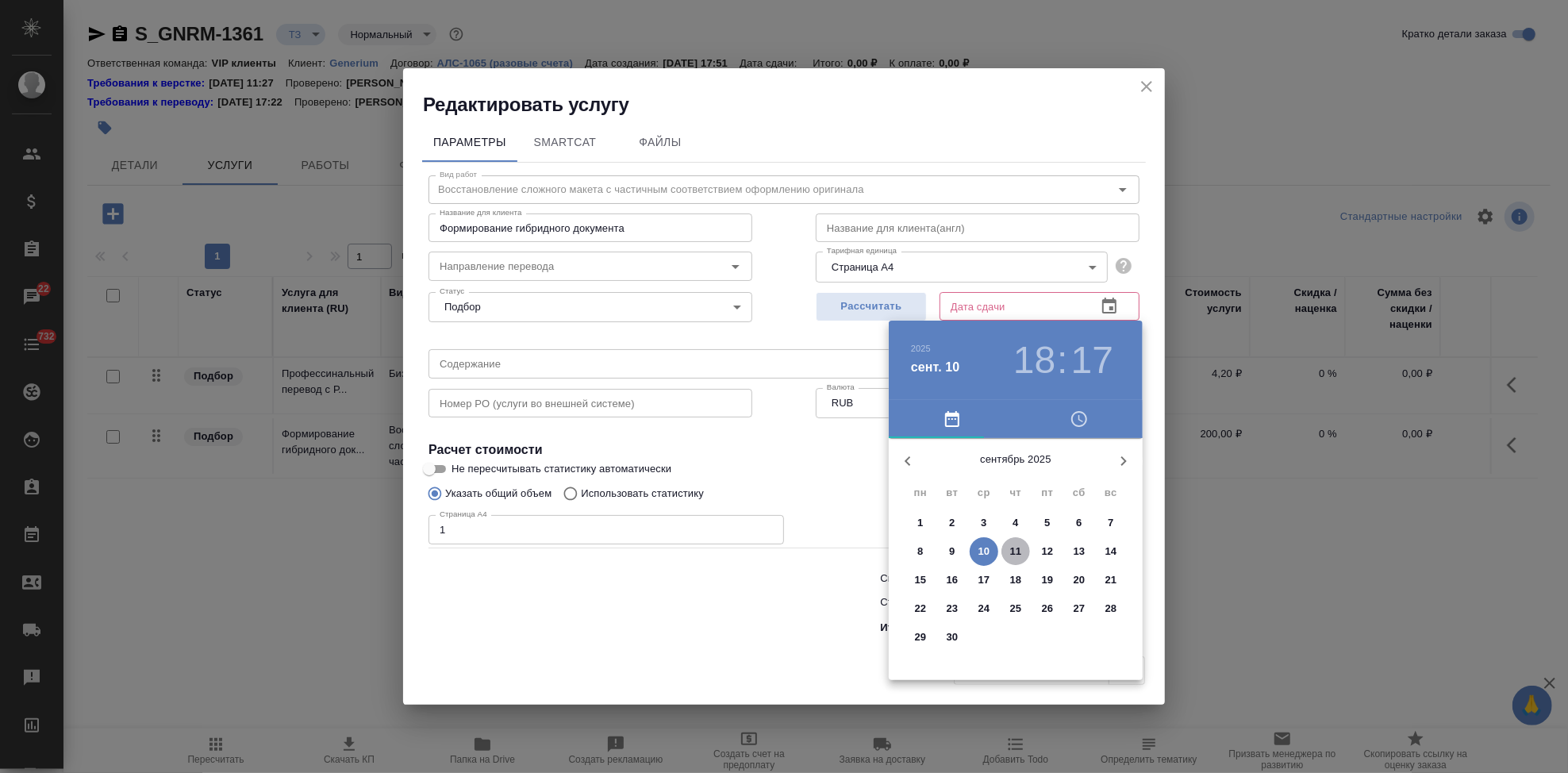
click at [1022, 554] on span "11" at bounding box center [1016, 552] width 29 height 16
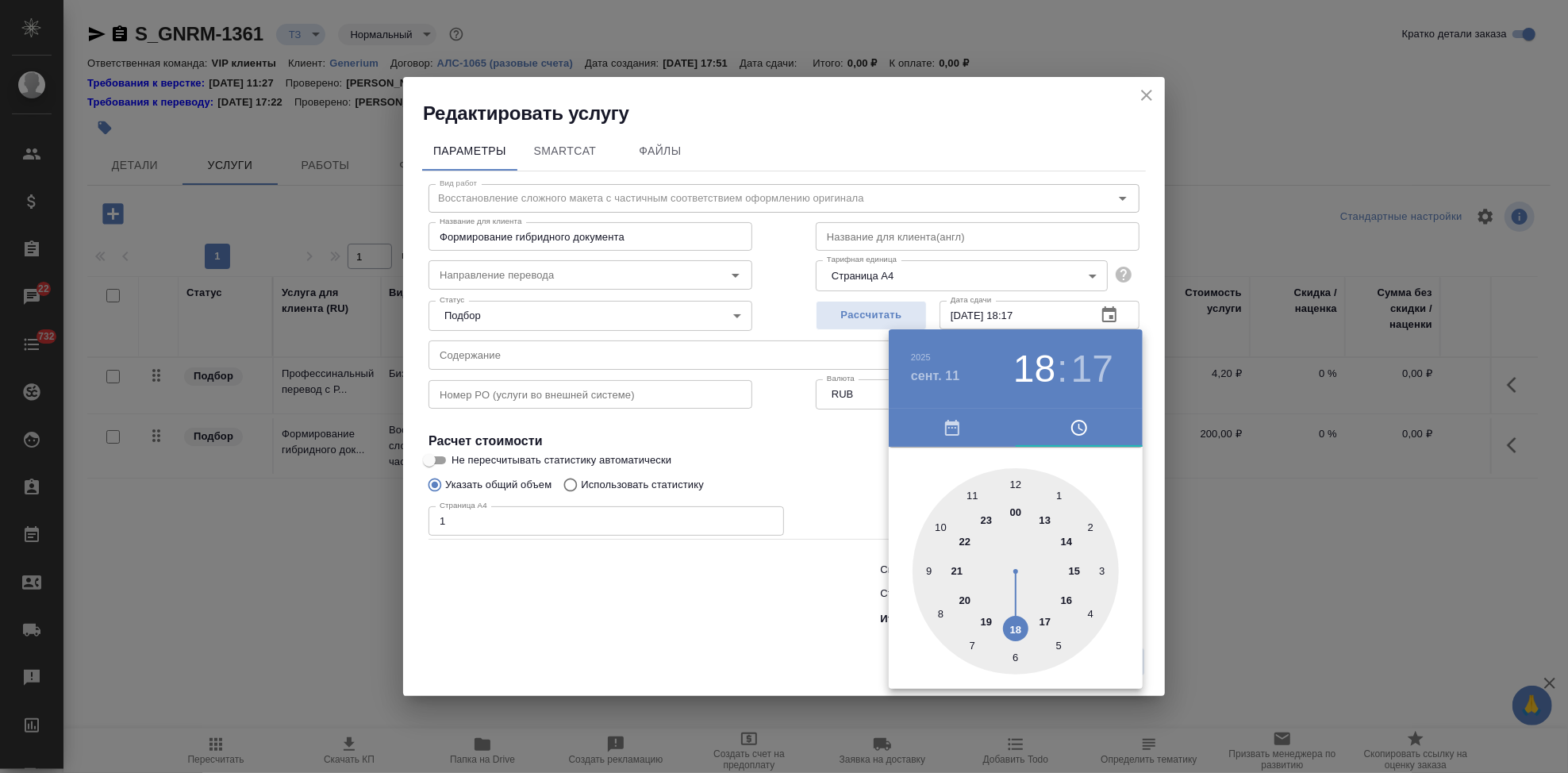
click at [1023, 620] on div at bounding box center [1015, 572] width 207 height 207
click at [1011, 476] on div at bounding box center [1015, 572] width 207 height 207
type input "11.09.2025 18:00"
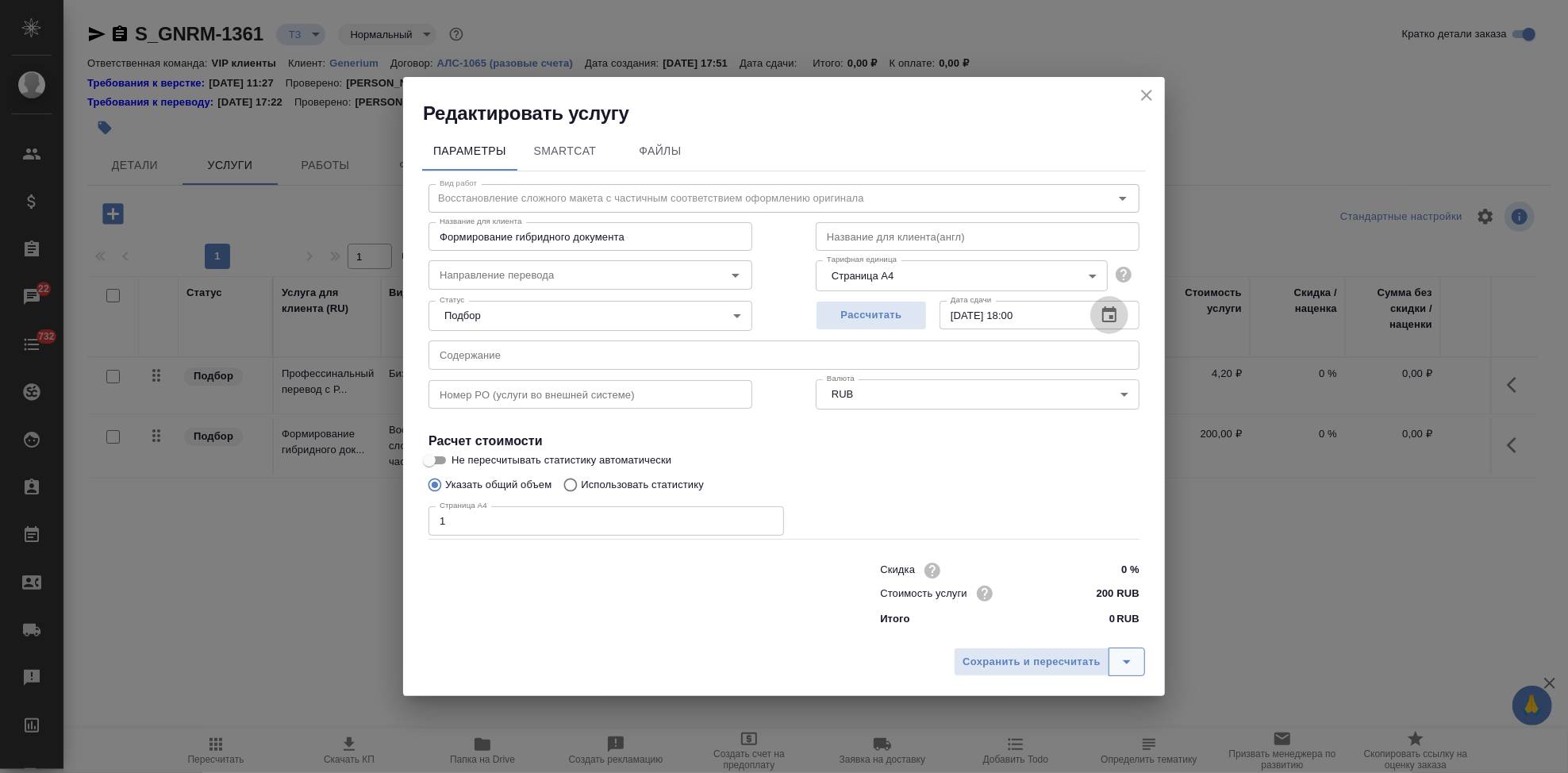
click at [1135, 660] on icon "split button" at bounding box center [1126, 662] width 19 height 19
click at [1028, 624] on li "Сохранить" at bounding box center [1052, 629] width 191 height 25
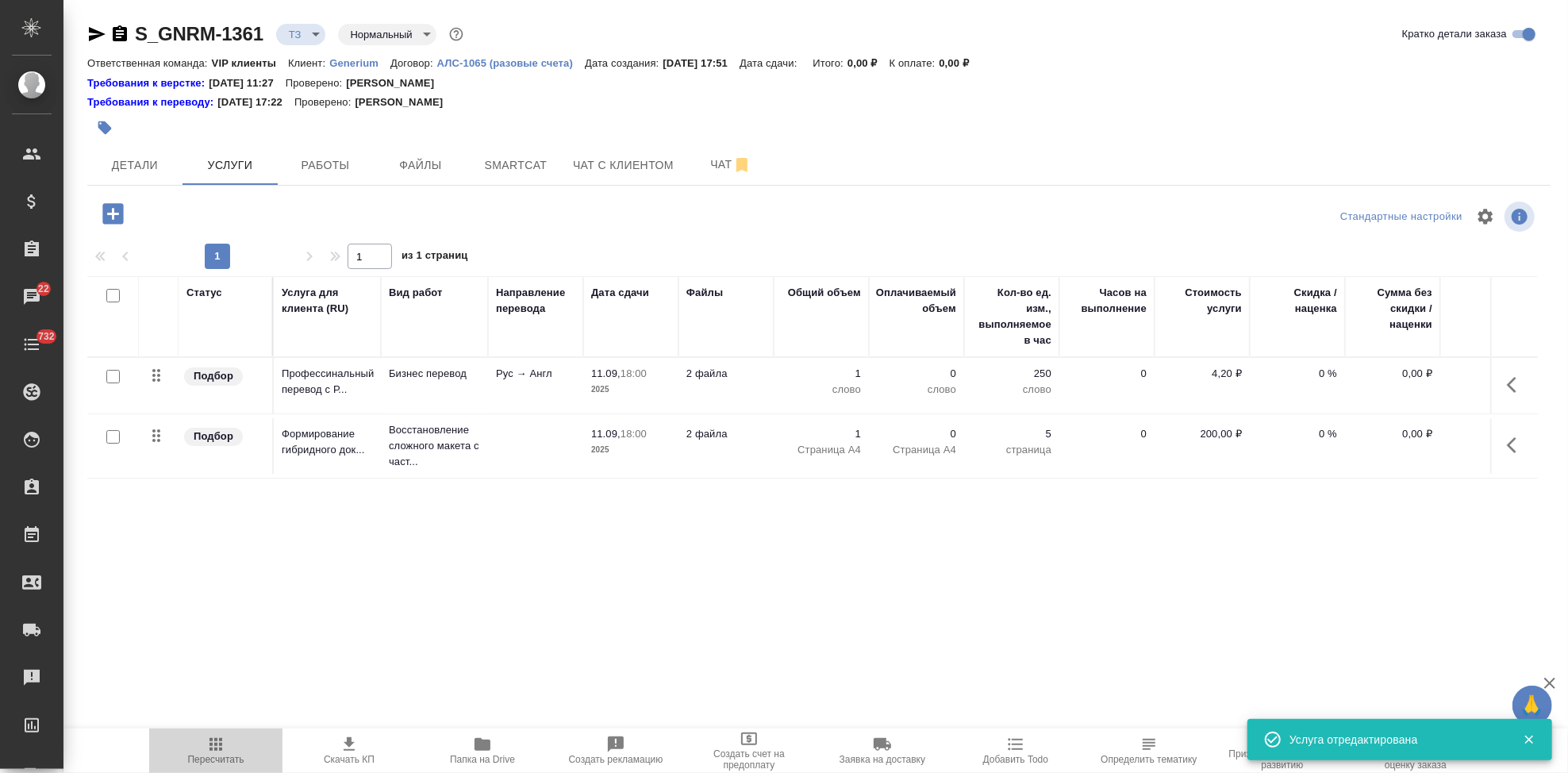
click at [227, 747] on span "Пересчитать" at bounding box center [216, 749] width 114 height 30
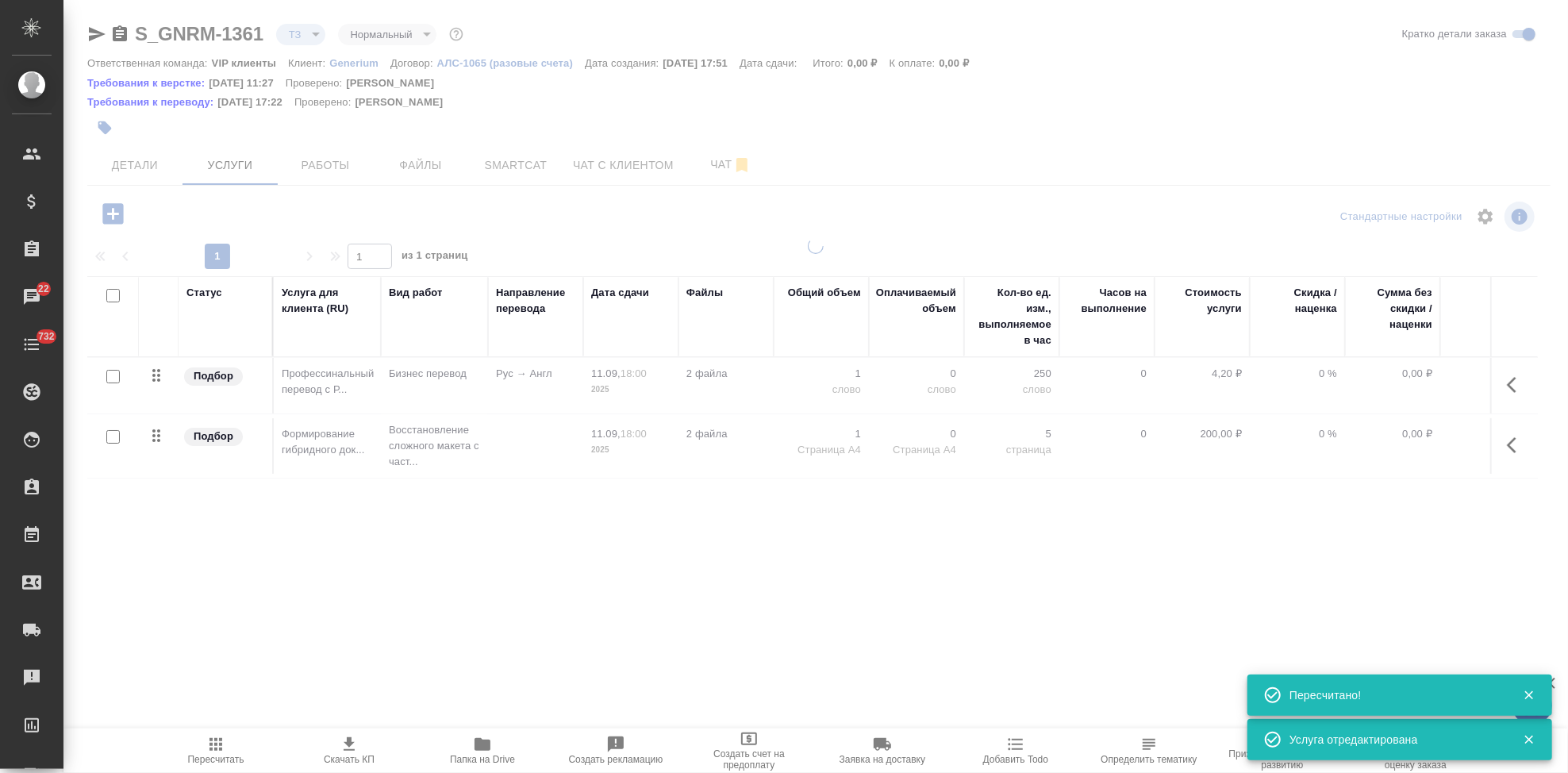
type input "new"
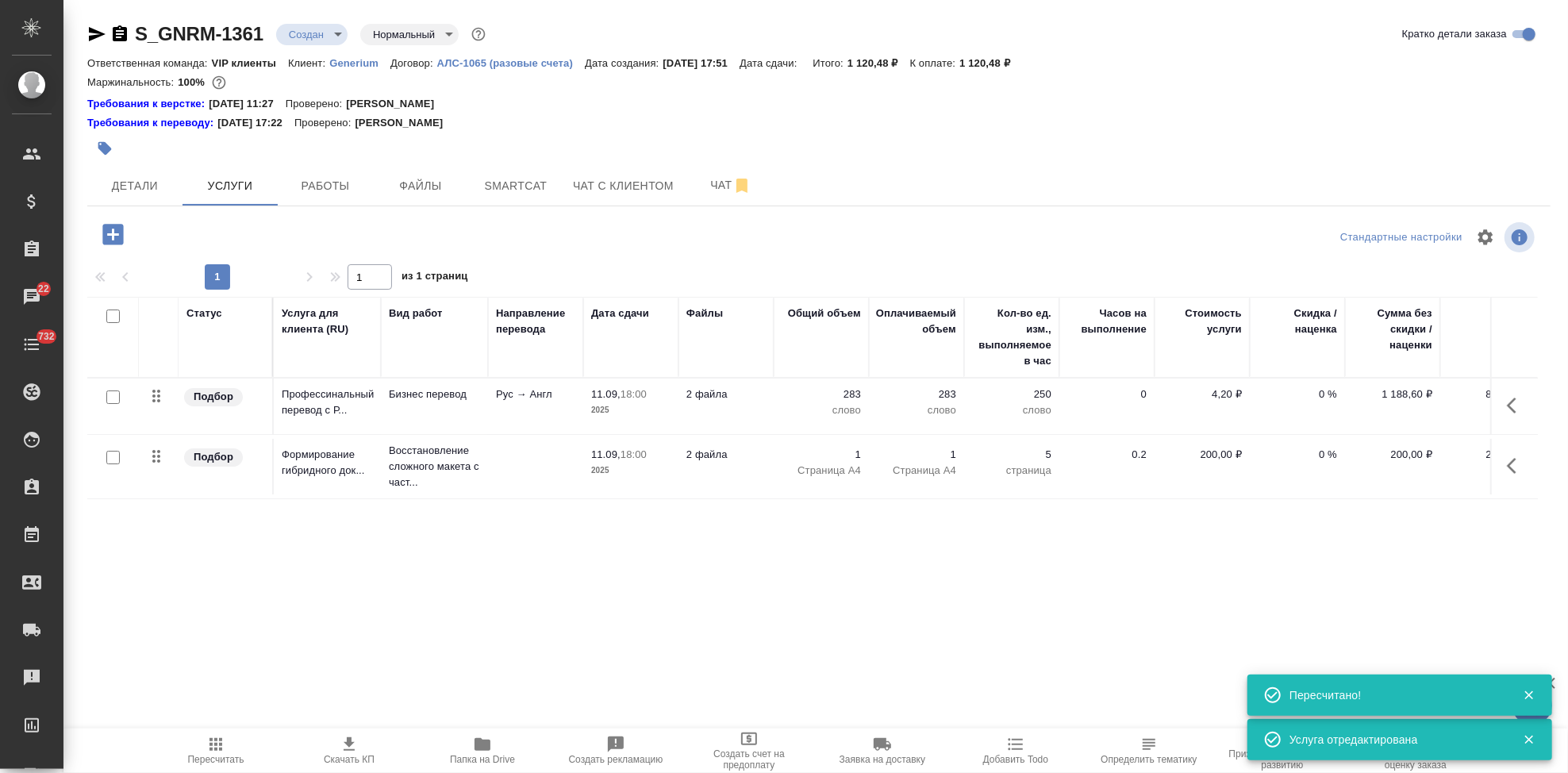
click at [363, 752] on span "Скачать КП" at bounding box center [349, 749] width 114 height 30
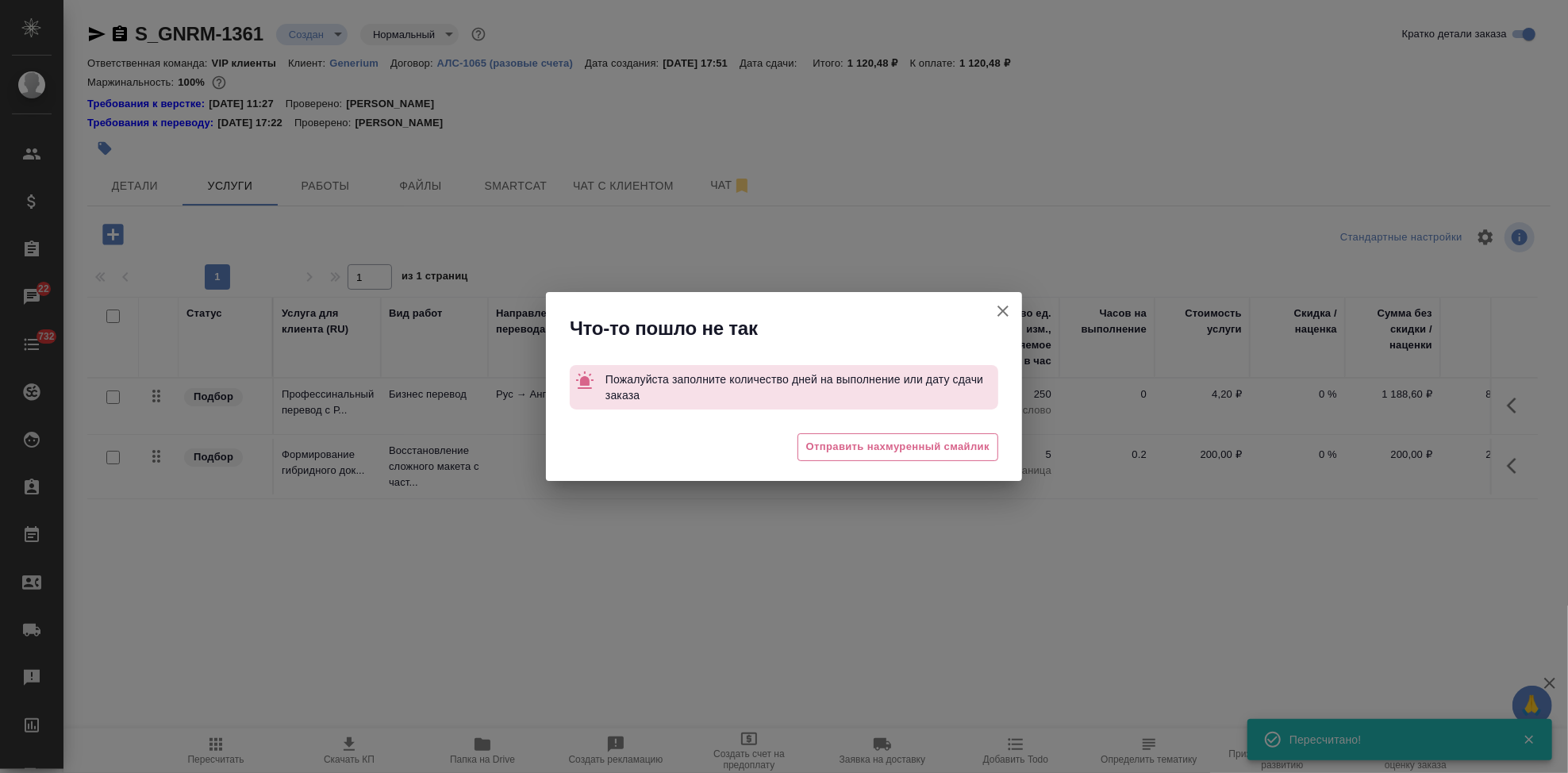
click at [1002, 325] on button "Кратко детали заказа" at bounding box center [1003, 311] width 38 height 38
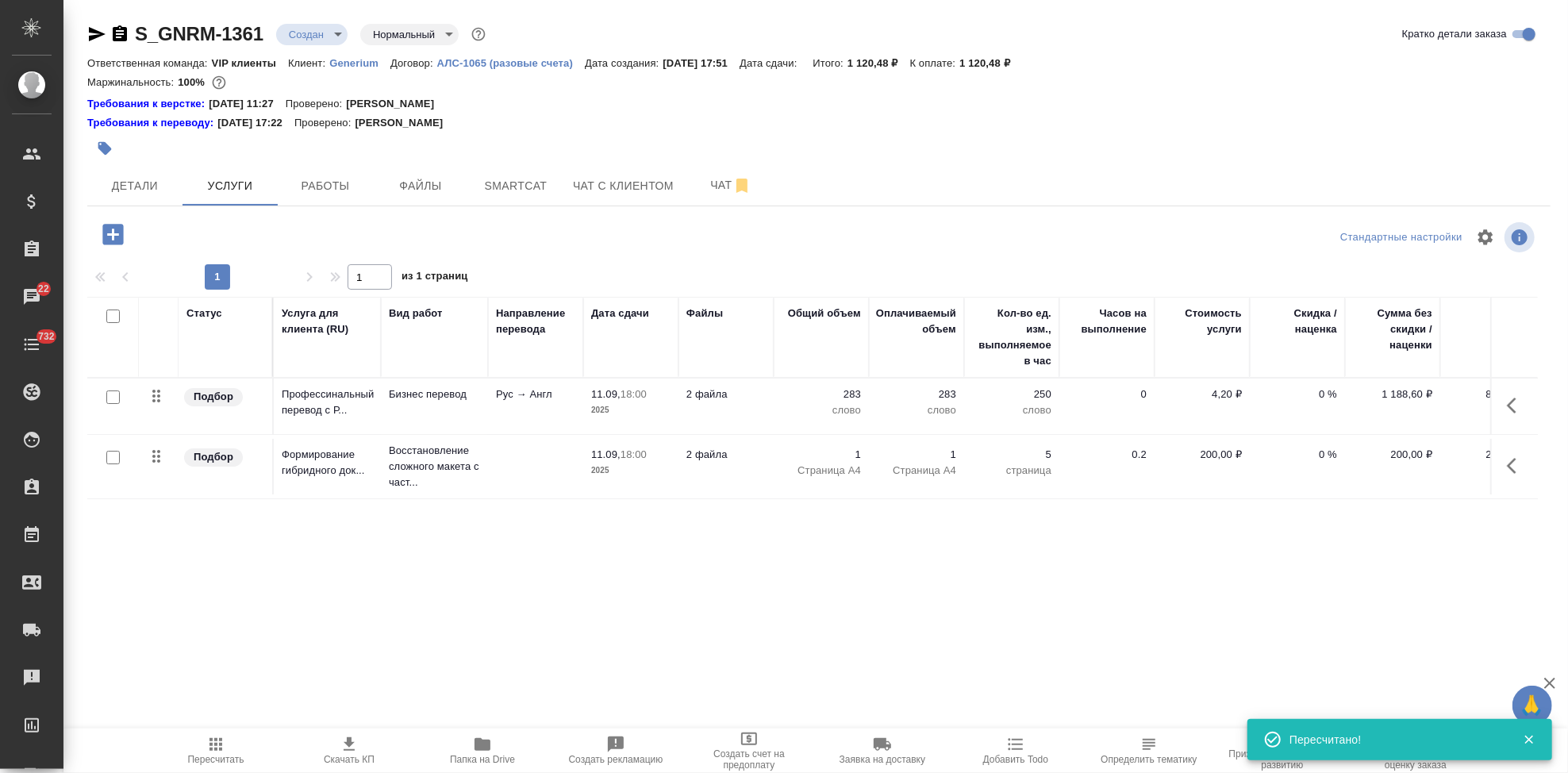
click at [1006, 314] on div "Кол-во ед. изм., выполняемое в час" at bounding box center [1012, 337] width 80 height 63
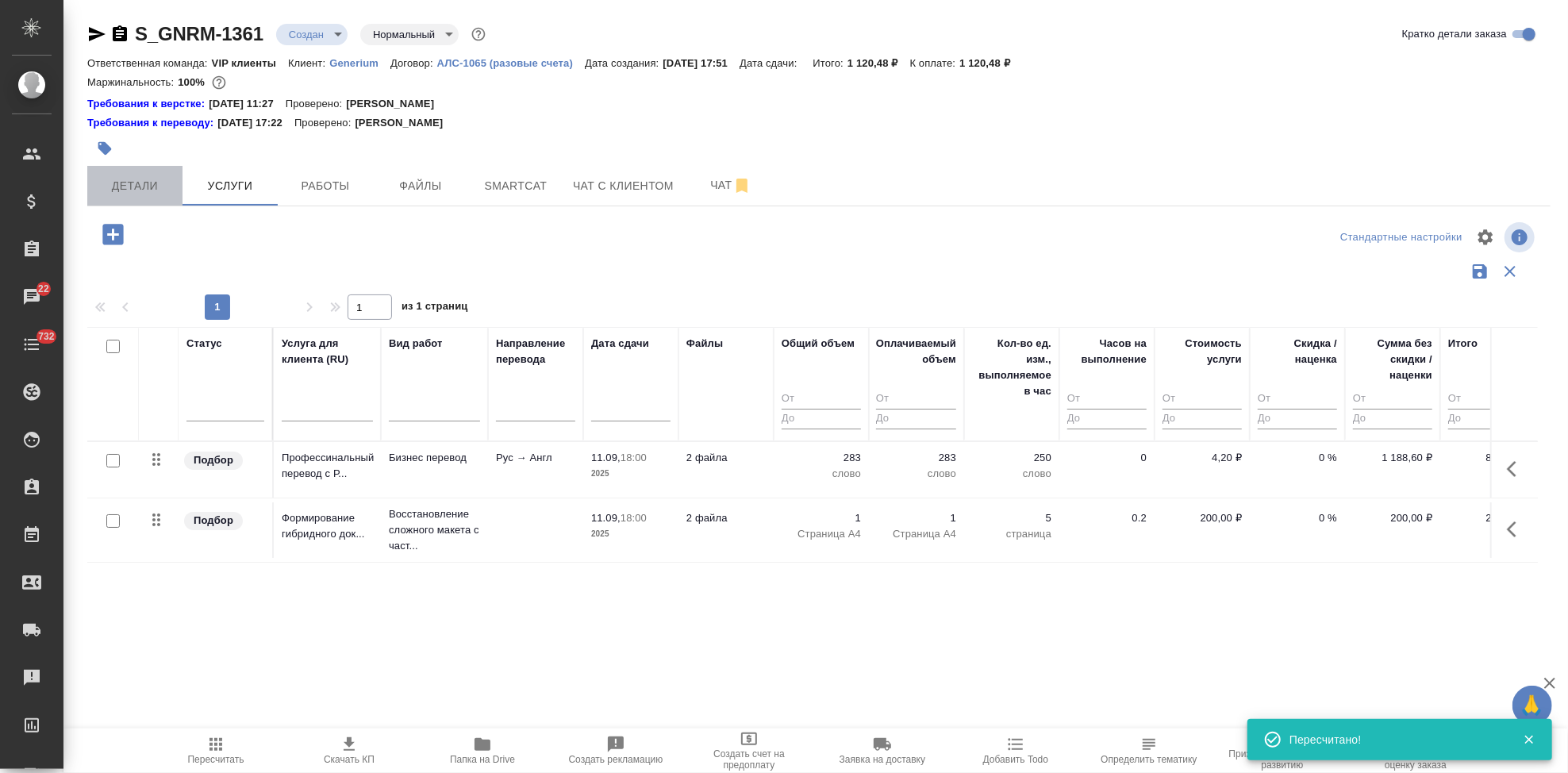
click at [175, 186] on button "Детали" at bounding box center [134, 186] width 95 height 40
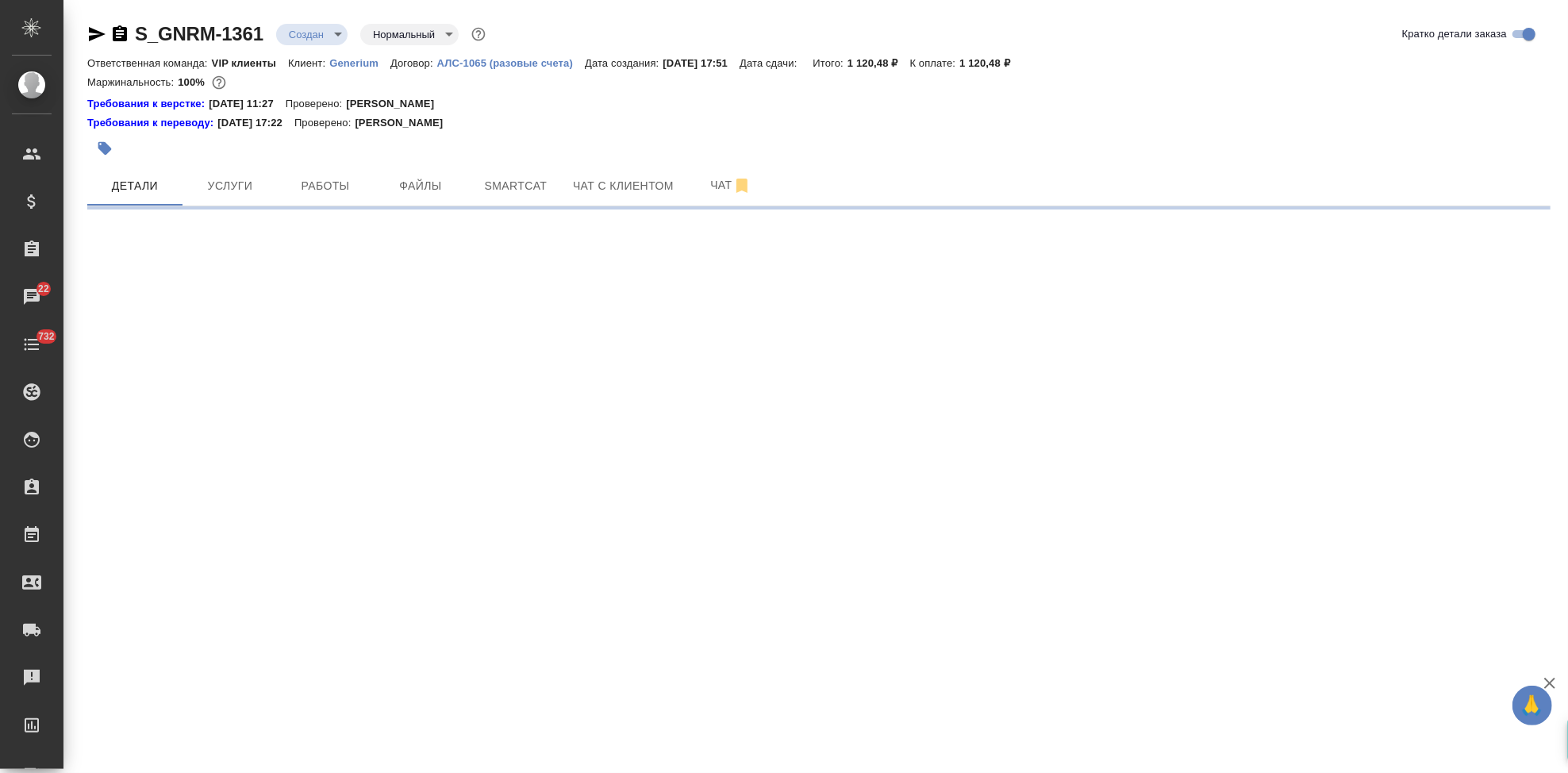
select select "RU"
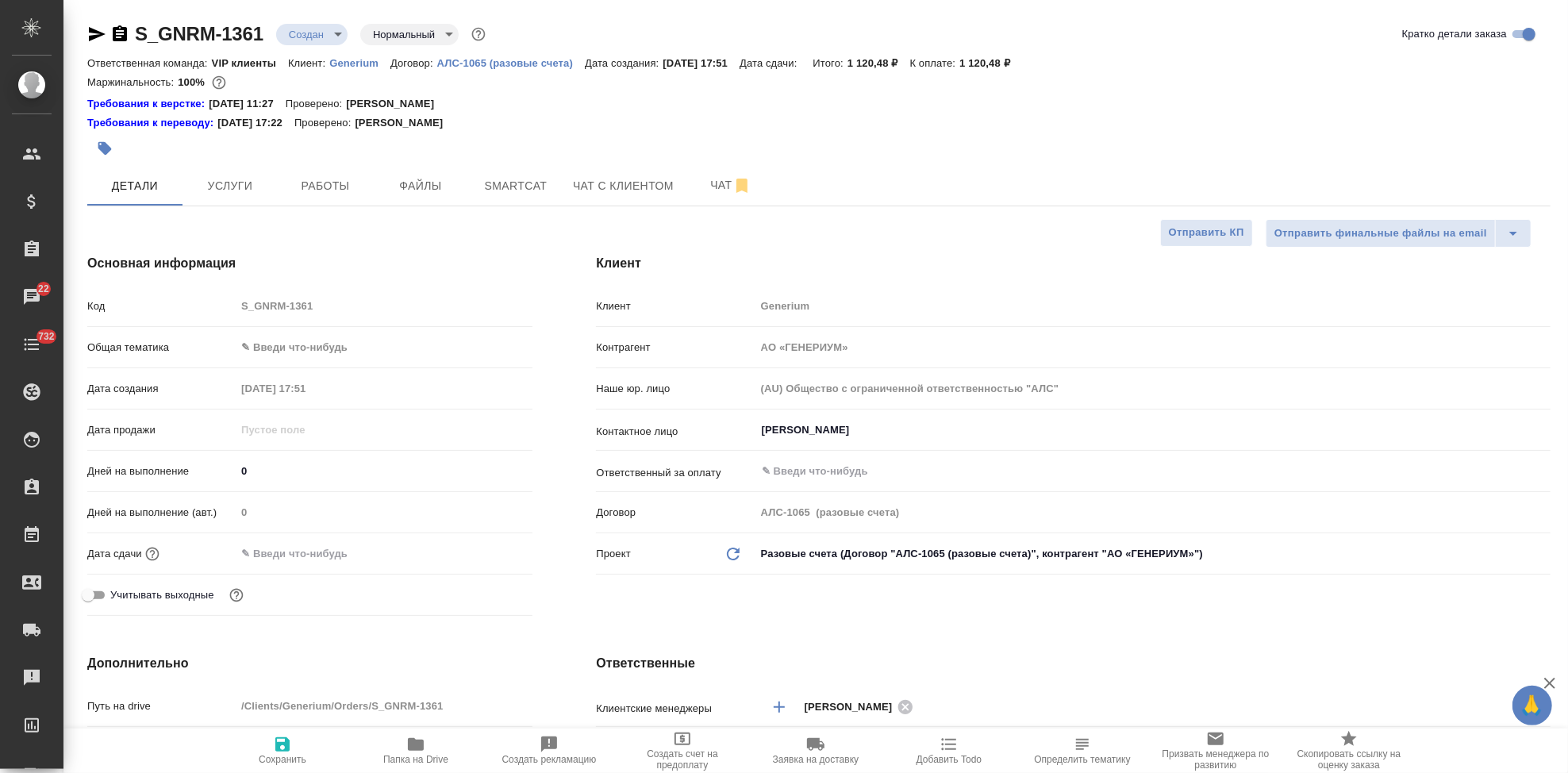
type textarea "x"
click at [297, 475] on input "0" at bounding box center [384, 470] width 297 height 23
type textarea "x"
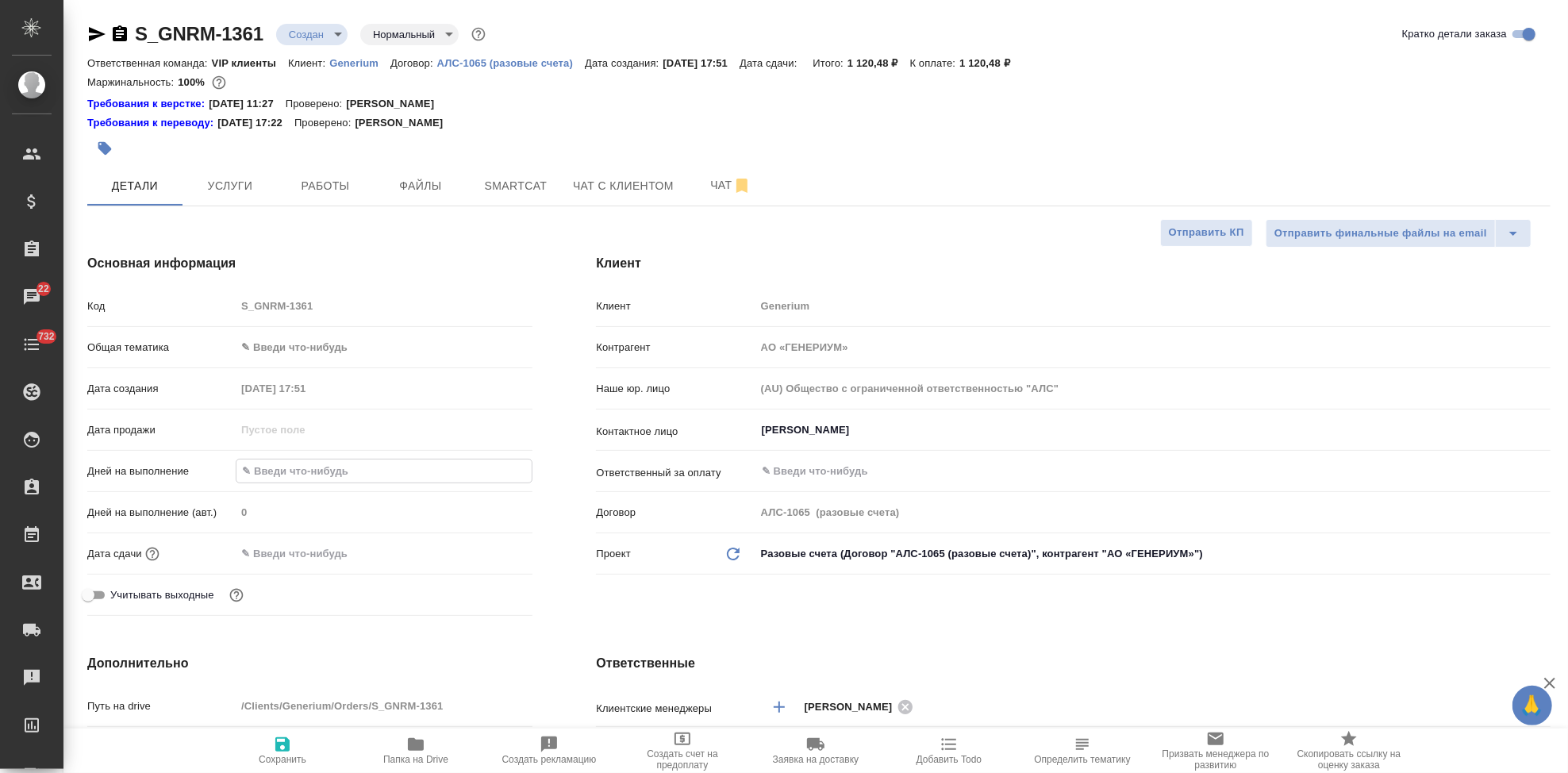
type textarea "x"
type input "1"
type textarea "x"
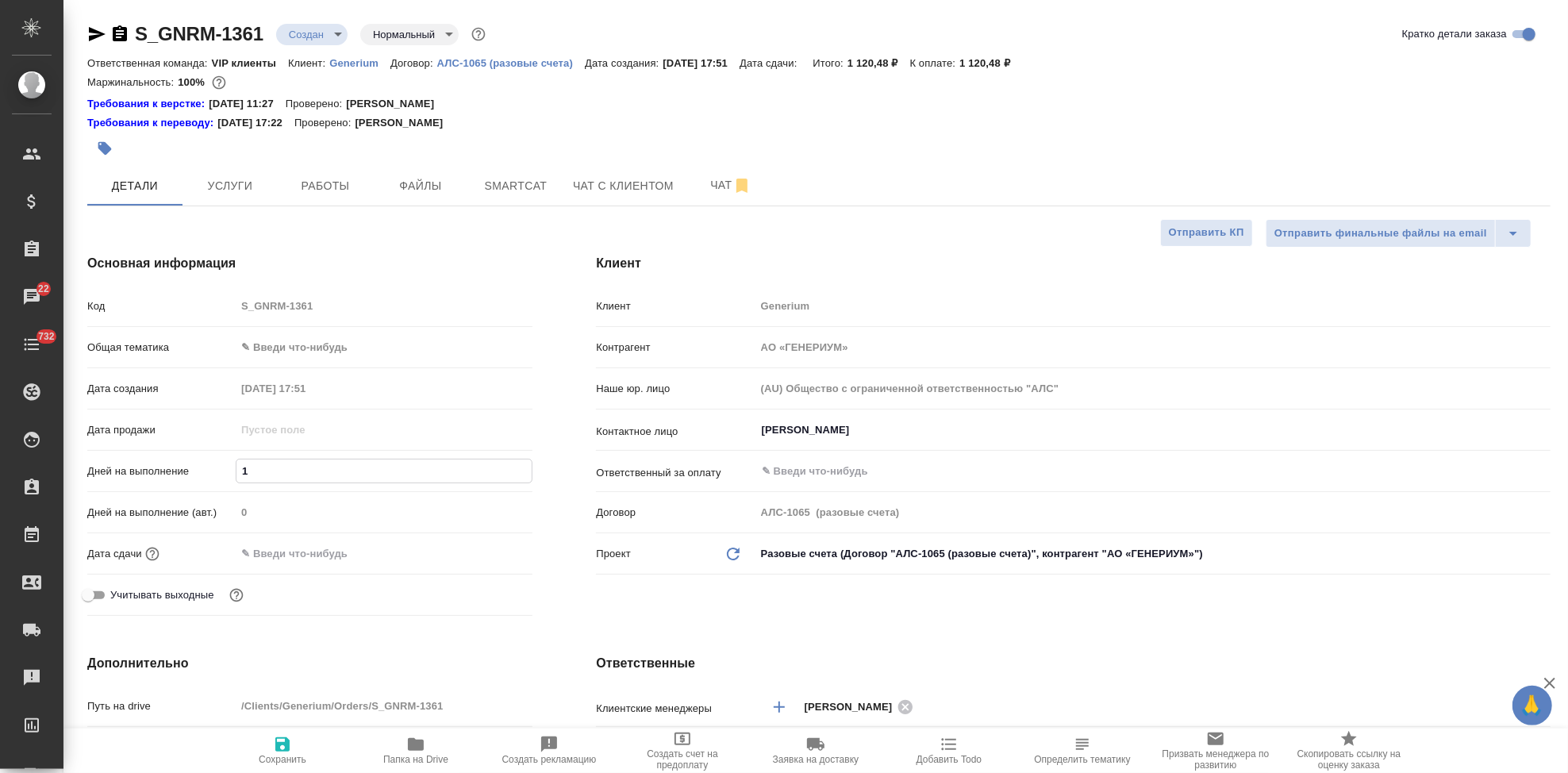
type textarea "x"
type input "1"
click at [699, 612] on div "Клиент Клиент Generium Контрагент АО «ГЕНЕРИУМ» Наше юр. лицо (AU) Общество с о…" at bounding box center [1073, 438] width 1018 height 432
click at [286, 759] on span "Сохранить" at bounding box center [283, 759] width 48 height 11
type textarea "x"
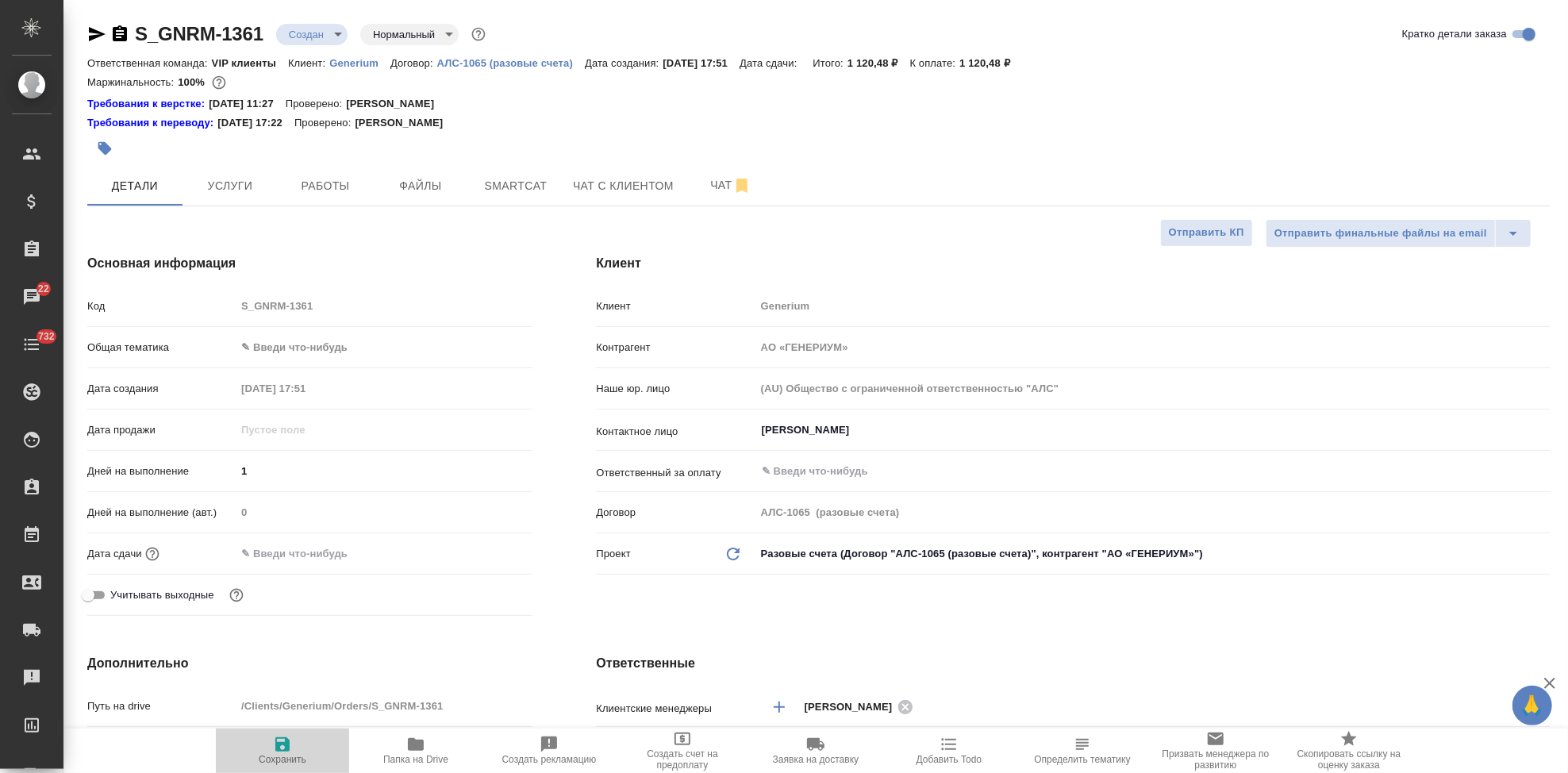
type textarea "x"
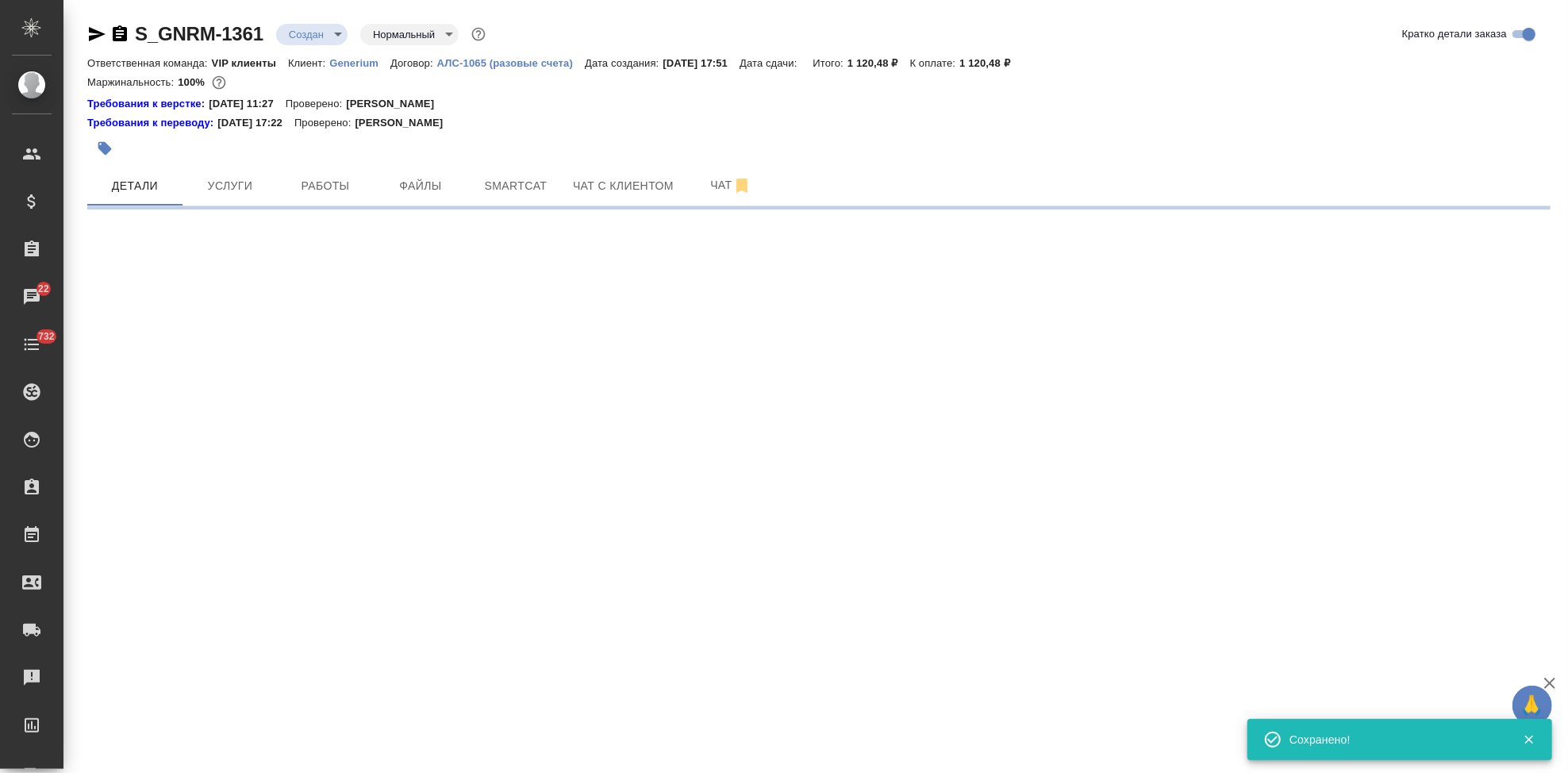
select select "RU"
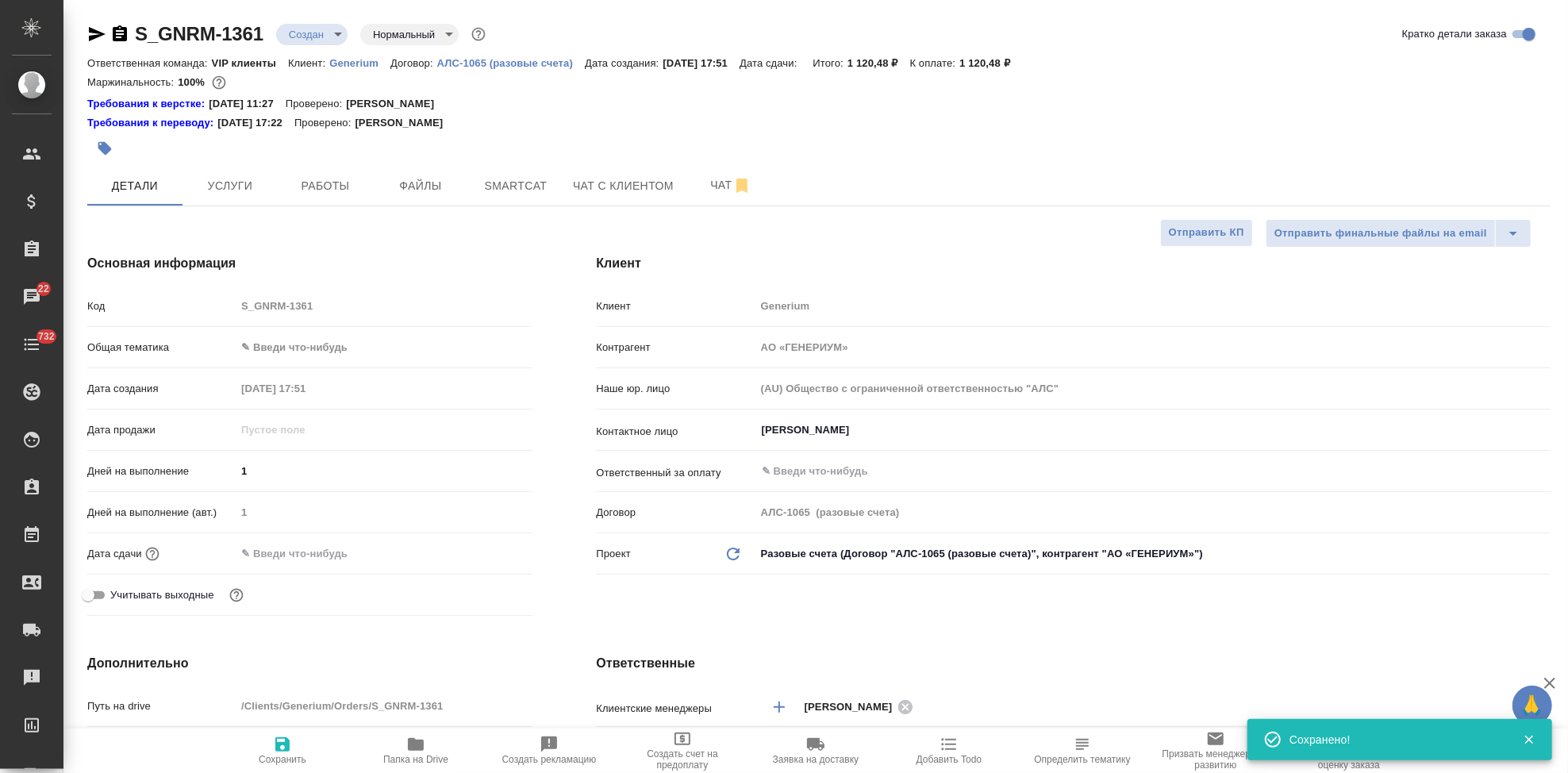
type textarea "x"
click at [236, 202] on button "Услуги" at bounding box center [229, 186] width 95 height 40
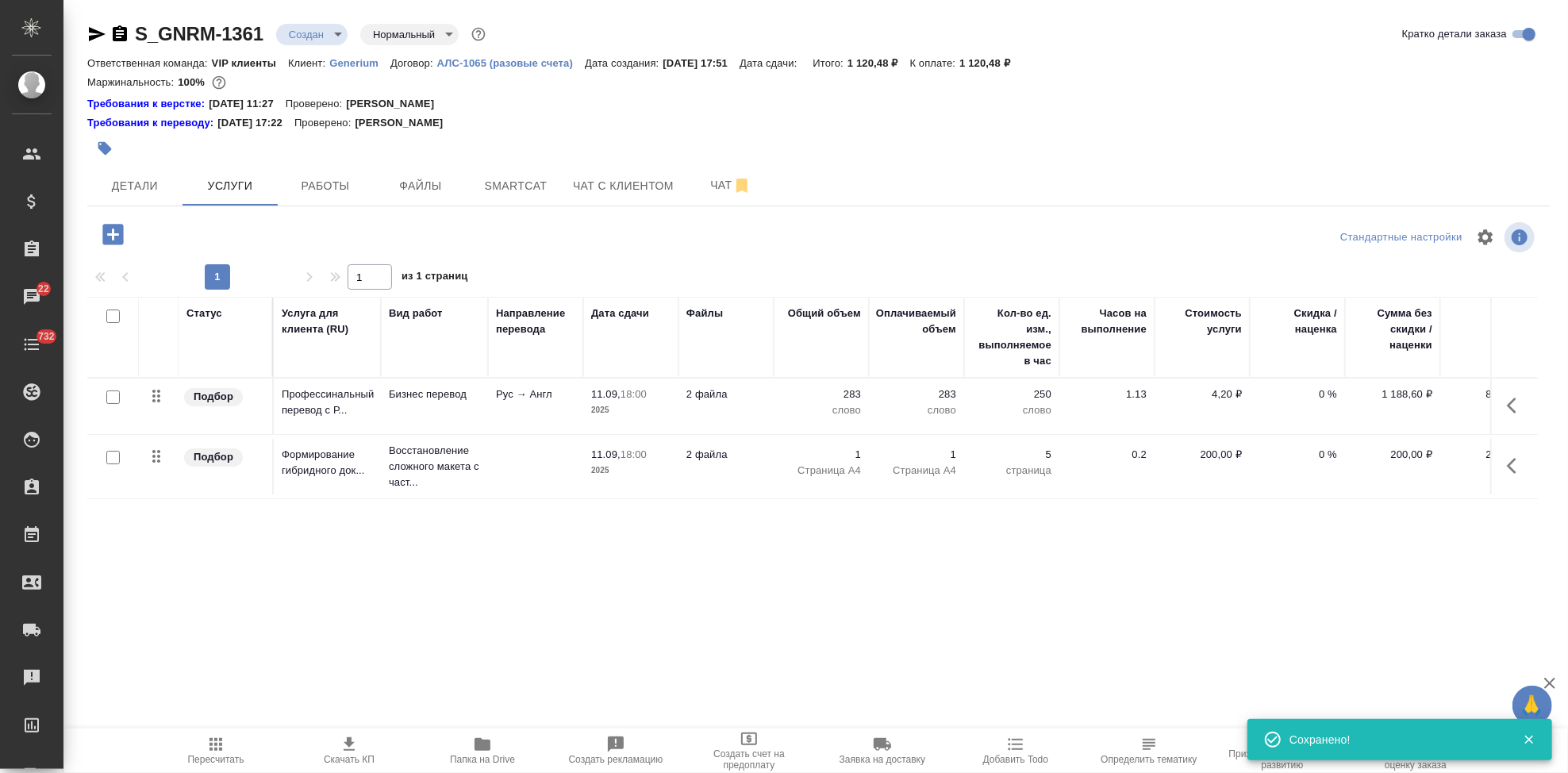
click at [221, 746] on icon "button" at bounding box center [216, 745] width 13 height 13
click at [348, 751] on icon "button" at bounding box center [349, 744] width 11 height 14
click at [335, 35] on body "🙏 .cls-1 fill:#fff; AWATERA Kabargina Anna Клиенты Спецификации Заказы 23 Чаты …" at bounding box center [784, 386] width 1568 height 773
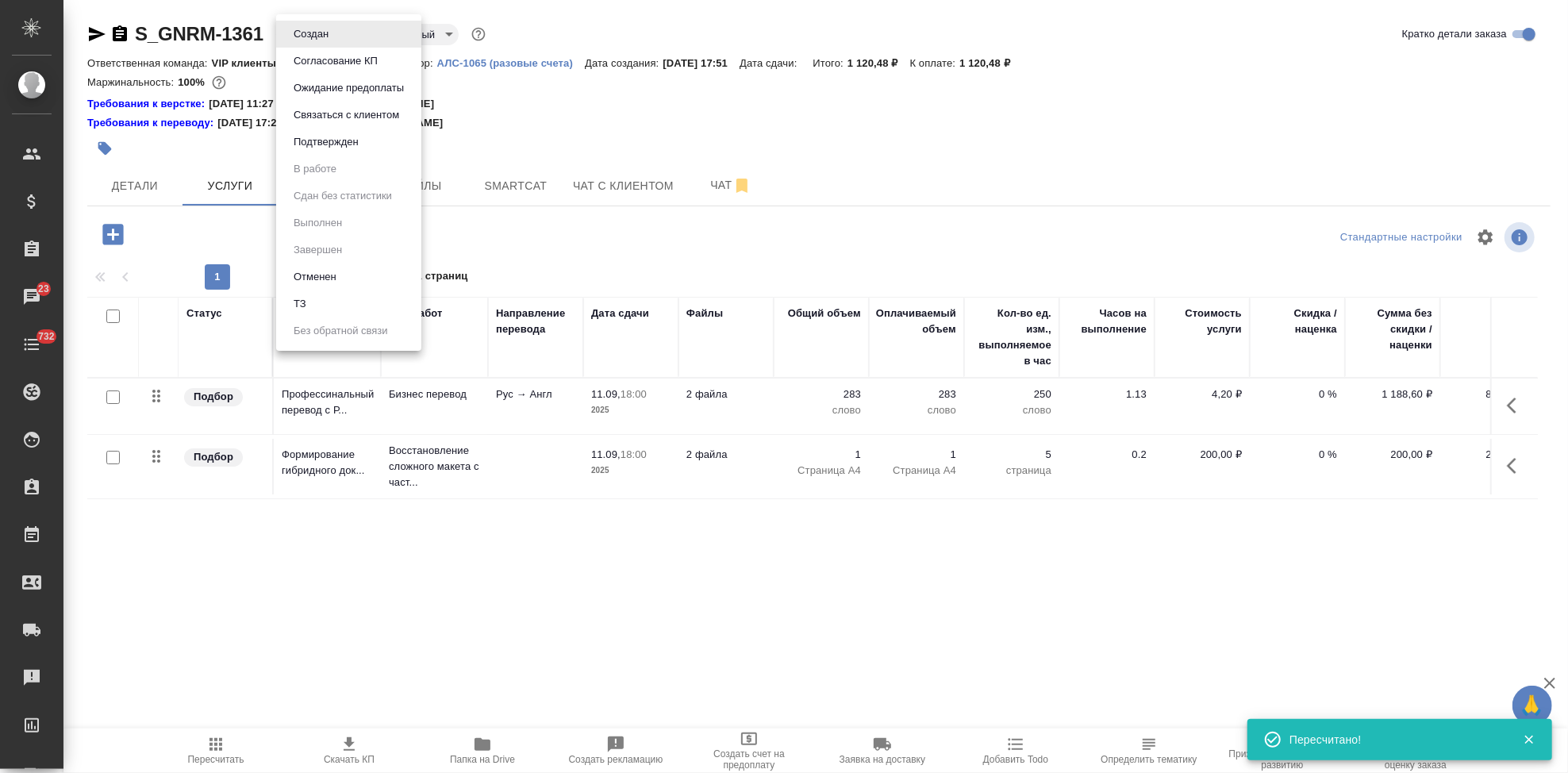
click at [330, 67] on button "Согласование КП" at bounding box center [335, 61] width 93 height 17
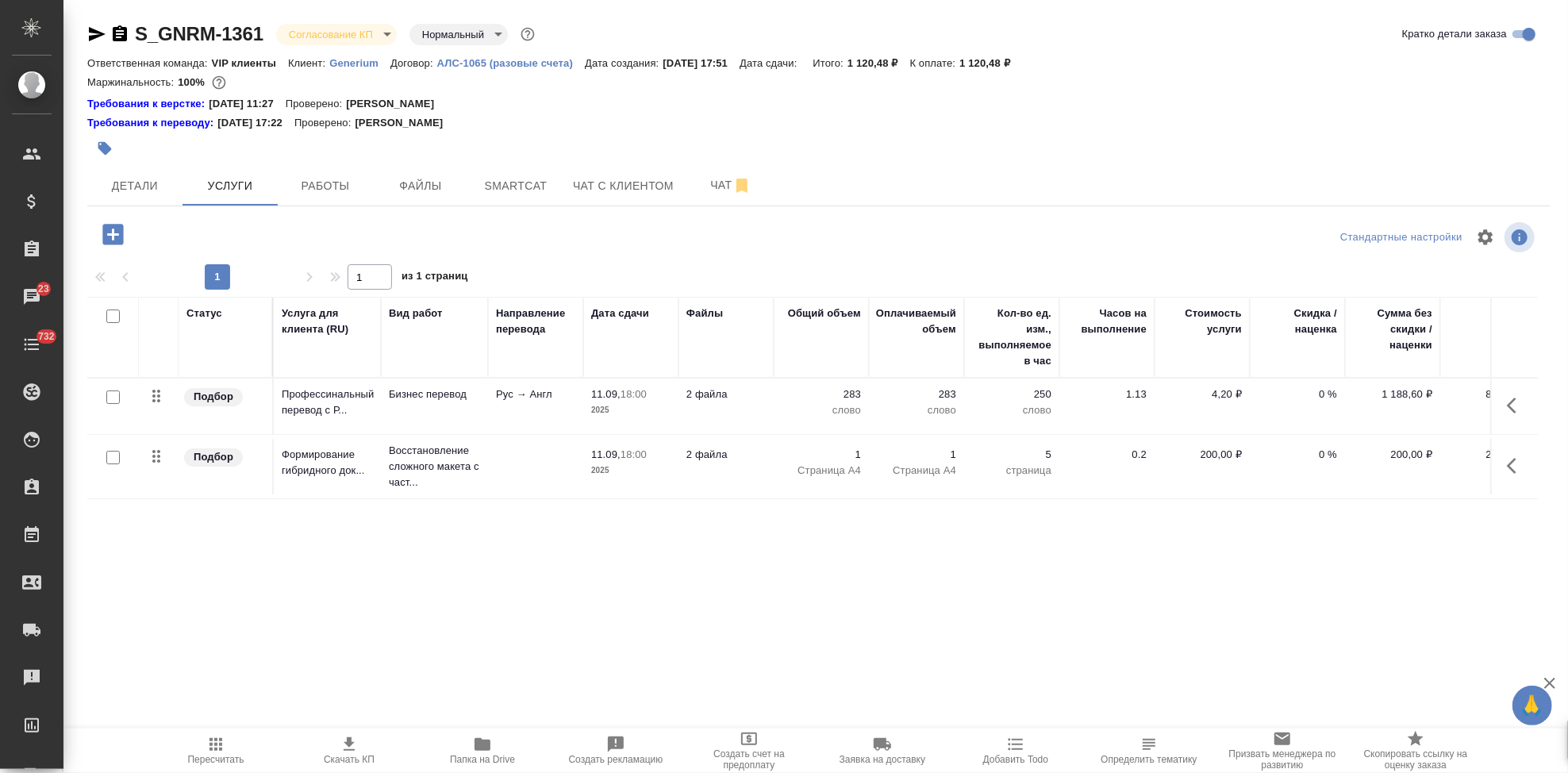
click at [157, 173] on button "Детали" at bounding box center [134, 186] width 95 height 40
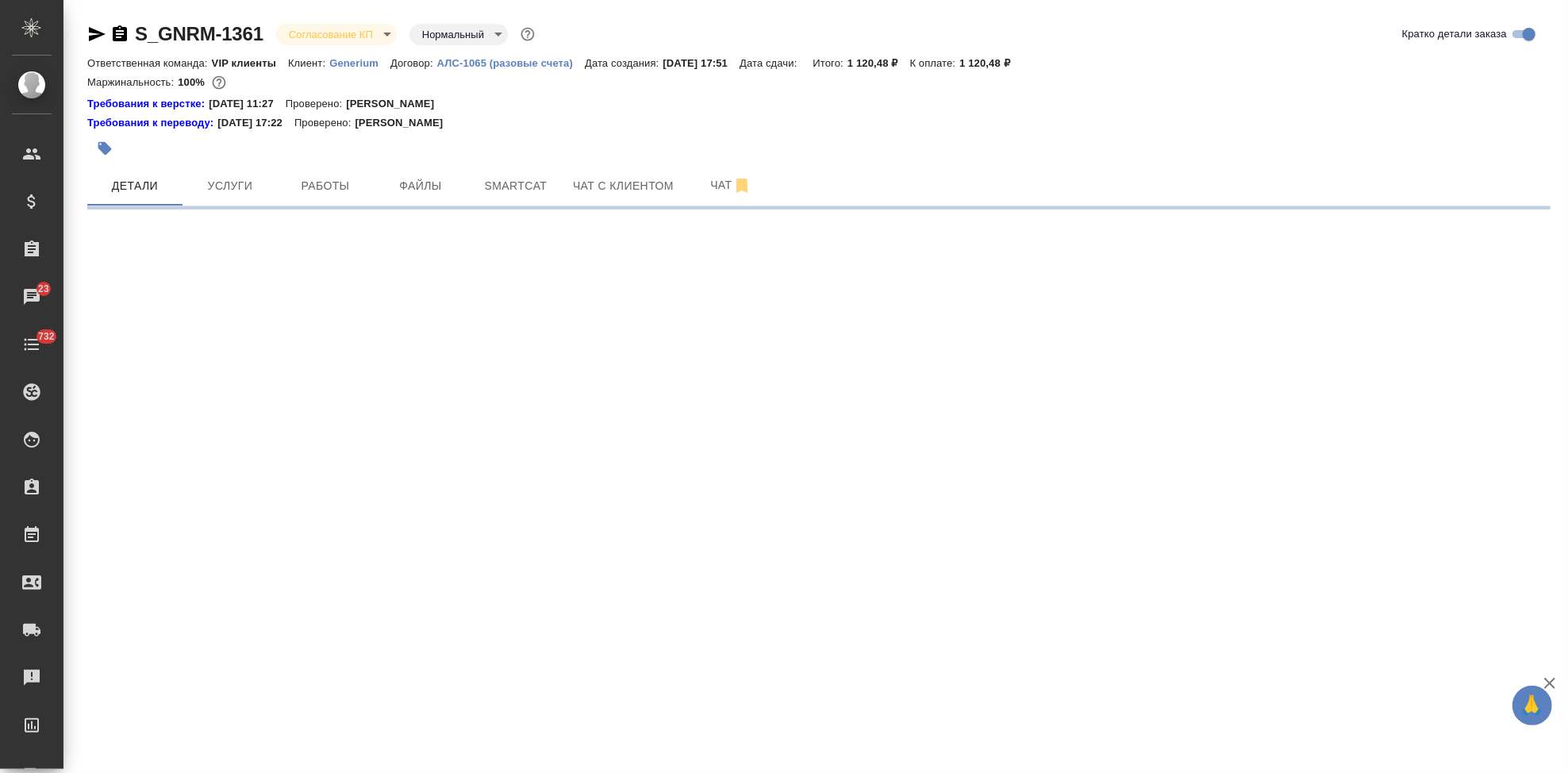
select select "RU"
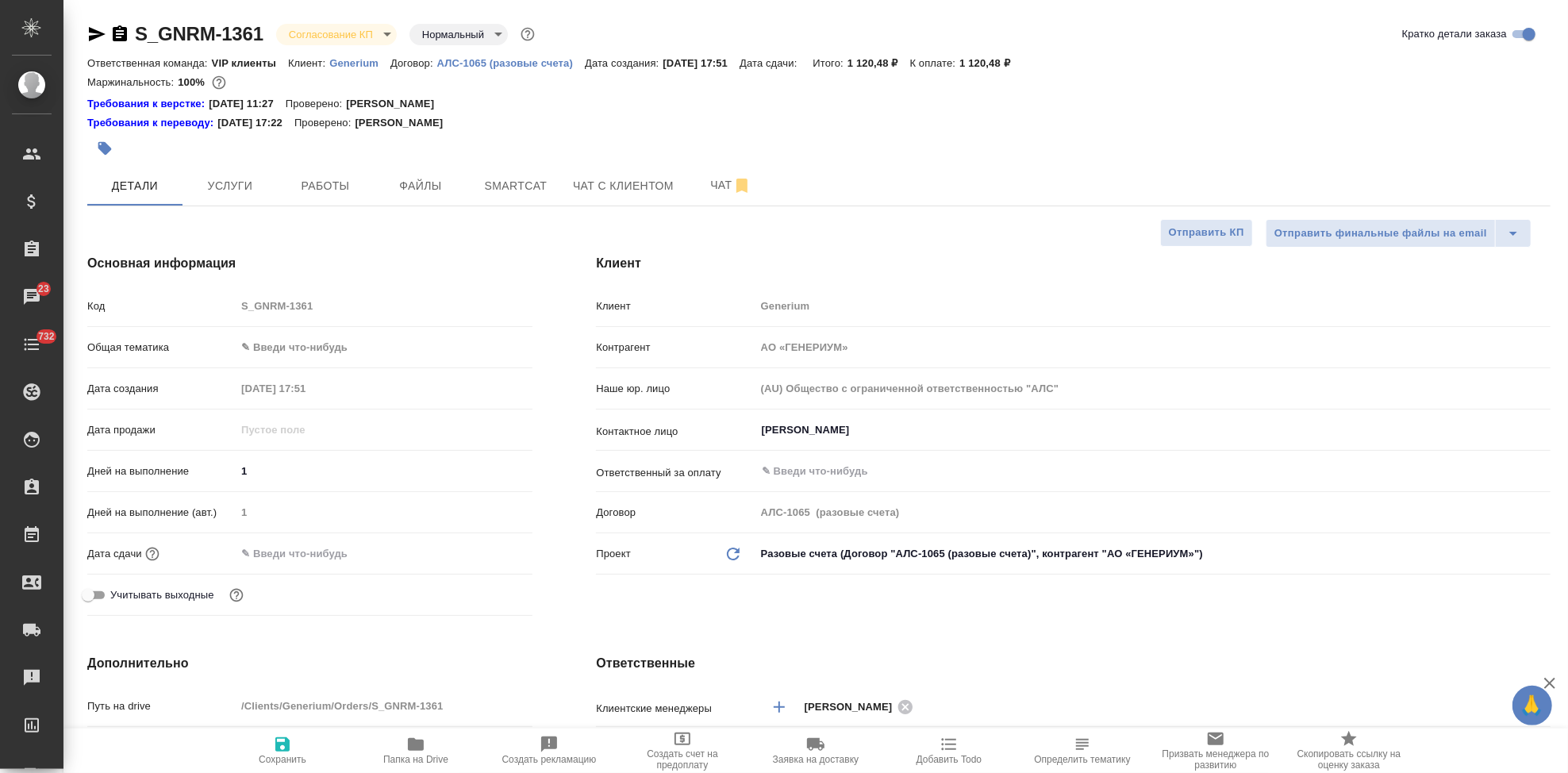
type textarea "x"
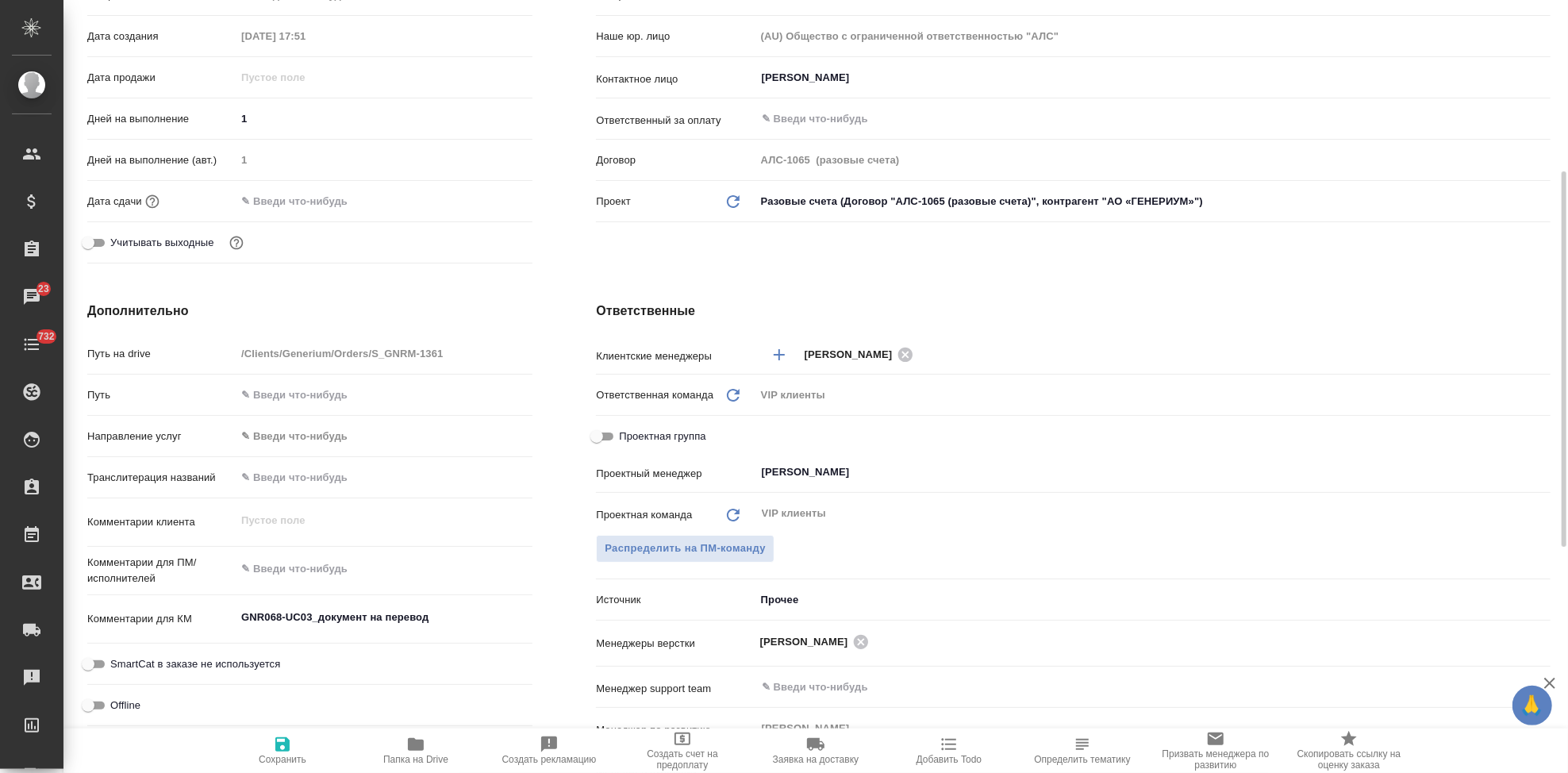
scroll to position [528, 0]
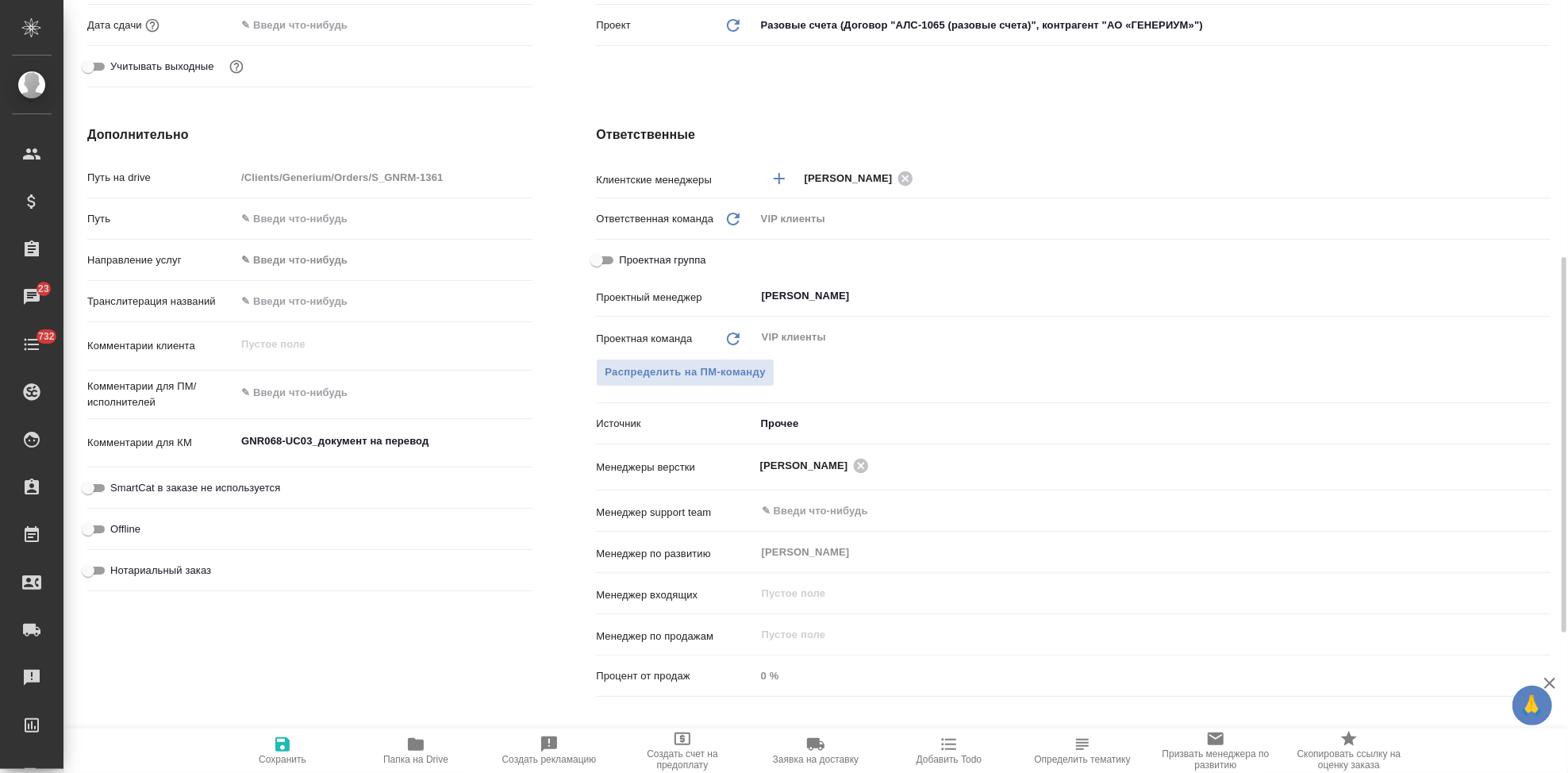
type textarea "x"
click at [429, 446] on textarea "GNR068-UC03_документ на перевод" at bounding box center [384, 441] width 297 height 27
type textarea "GNR068-UC03_документ на перевод"
type textarea "x"
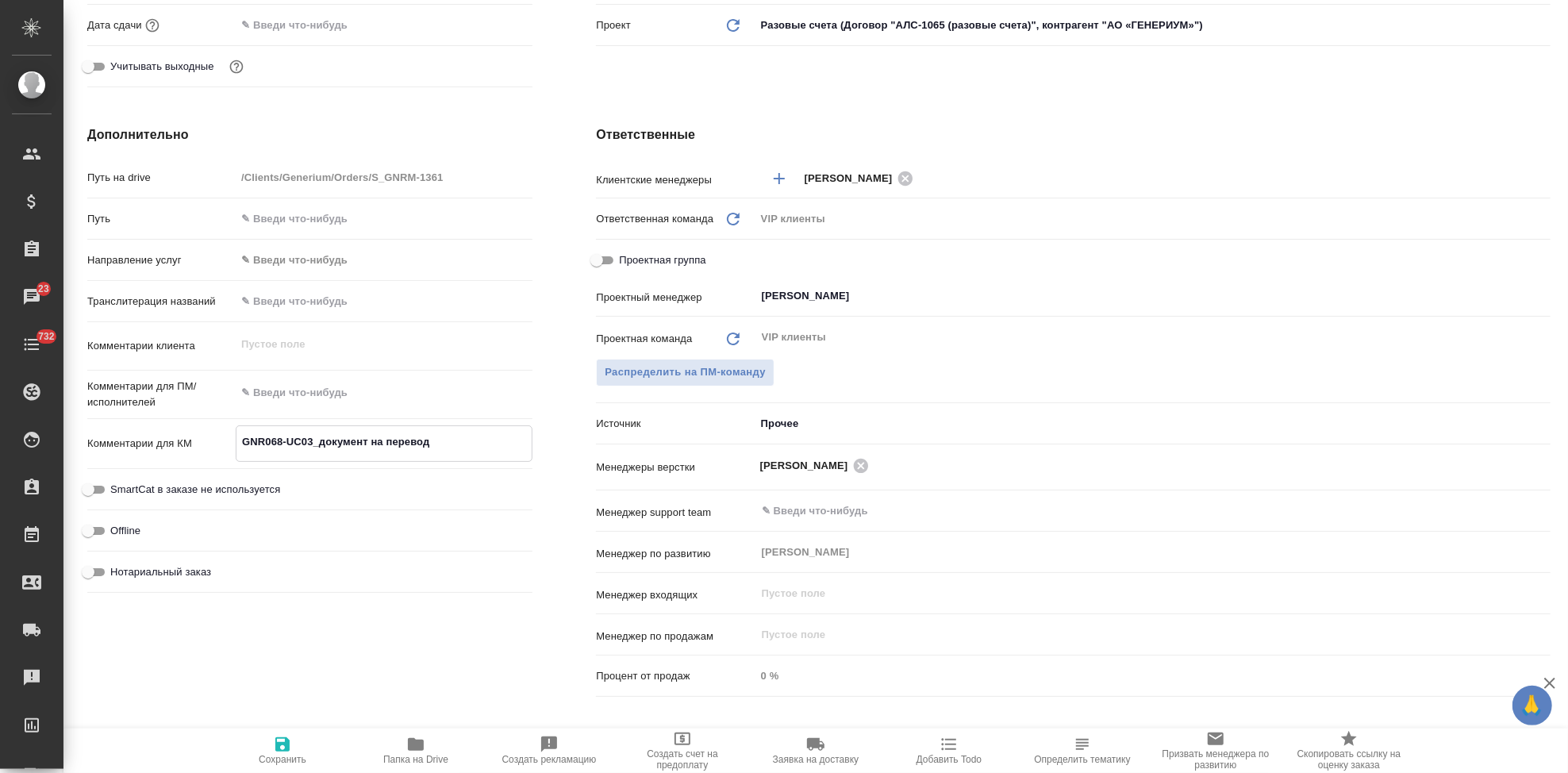
type textarea "x"
type textarea "GNR068-UC03_документ на перевод 1"
type textarea "x"
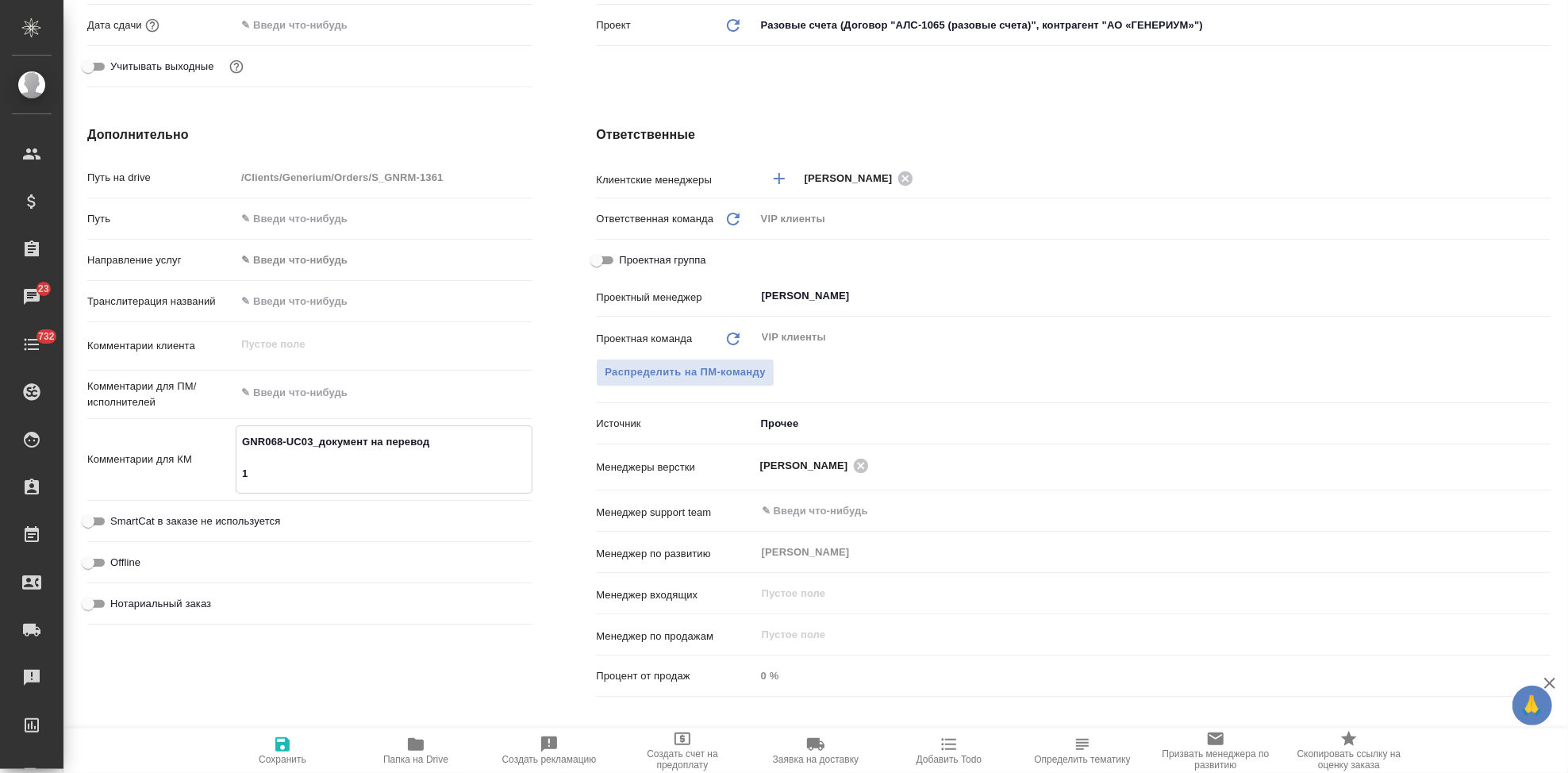
type textarea "GNR068-UC03_документ на перевод 10"
type textarea "x"
type textarea "GNR068-UC03_документ на перевод 10."
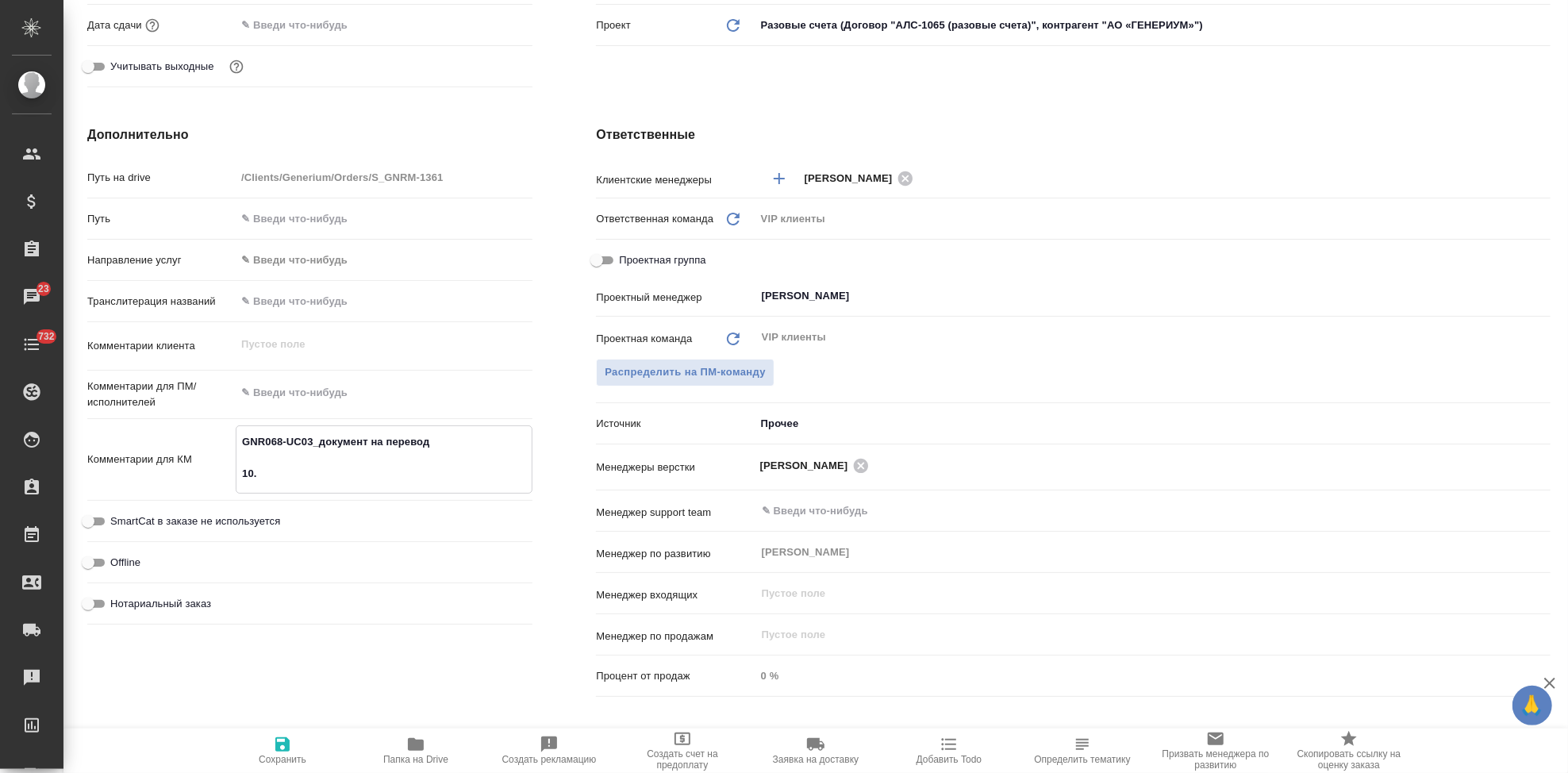
type textarea "x"
type textarea "GNR068-UC03_документ на перевод 10.0"
type textarea "x"
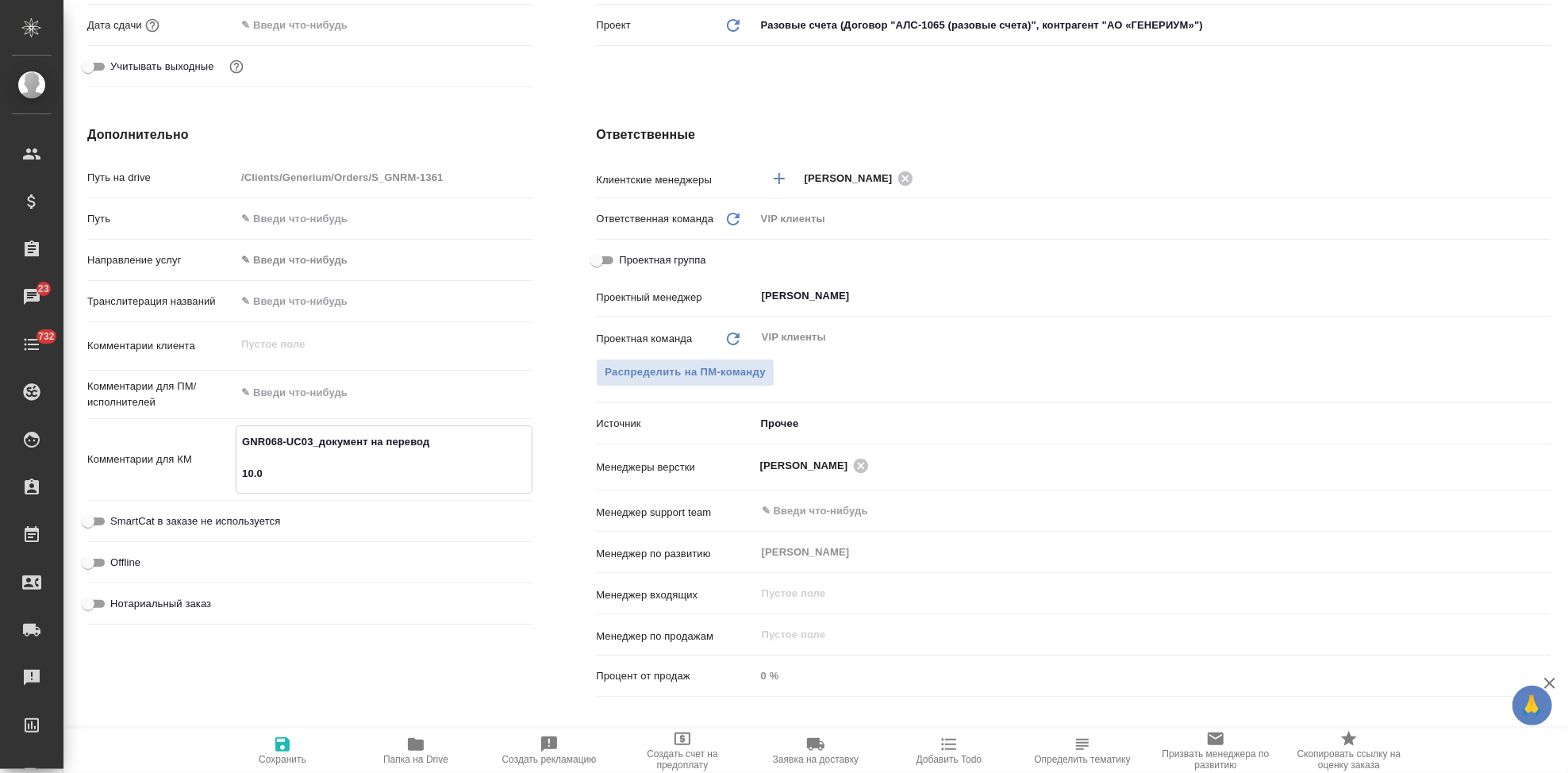
type textarea "x"
type textarea "GNR068-UC03_документ на перевод 10.09"
type textarea "x"
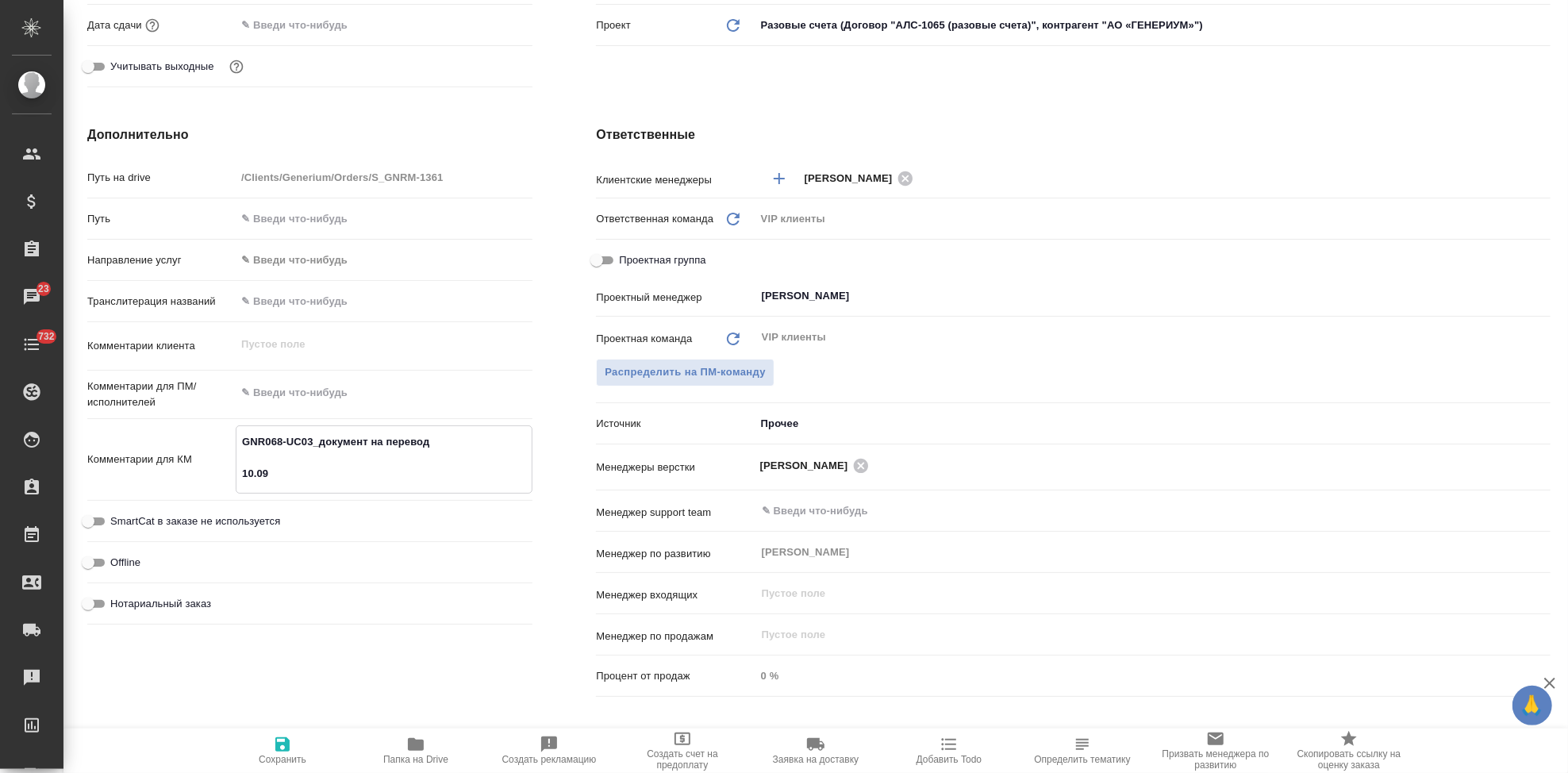
type textarea "x"
type textarea "GNR068-UC03_документ на перевод 10.09"
type textarea "x"
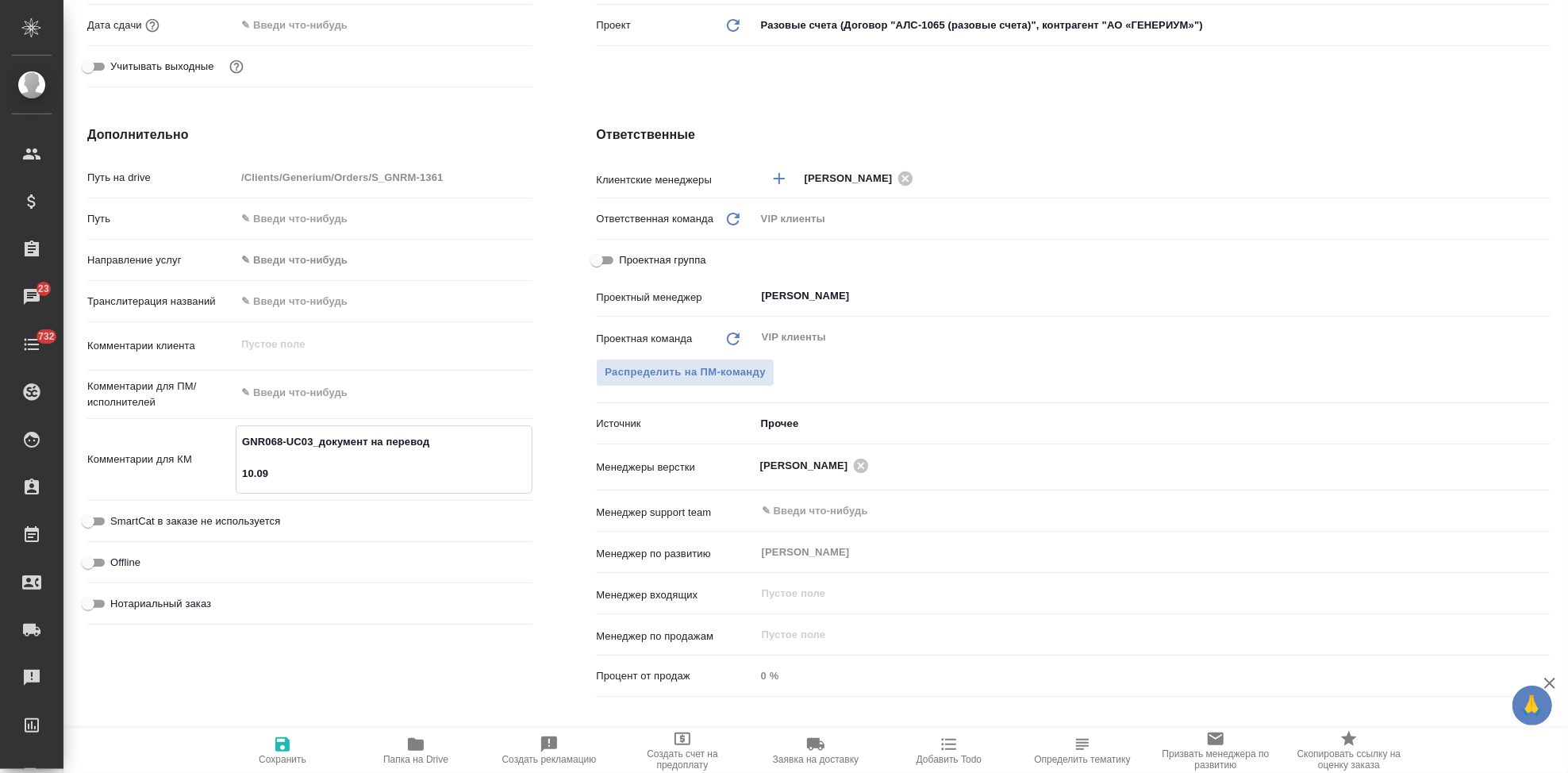
type textarea "GNR068-UC03_документ на перевод 10.09 1"
type textarea "x"
type textarea "GNR068-UC03_документ на перевод 10.09 11"
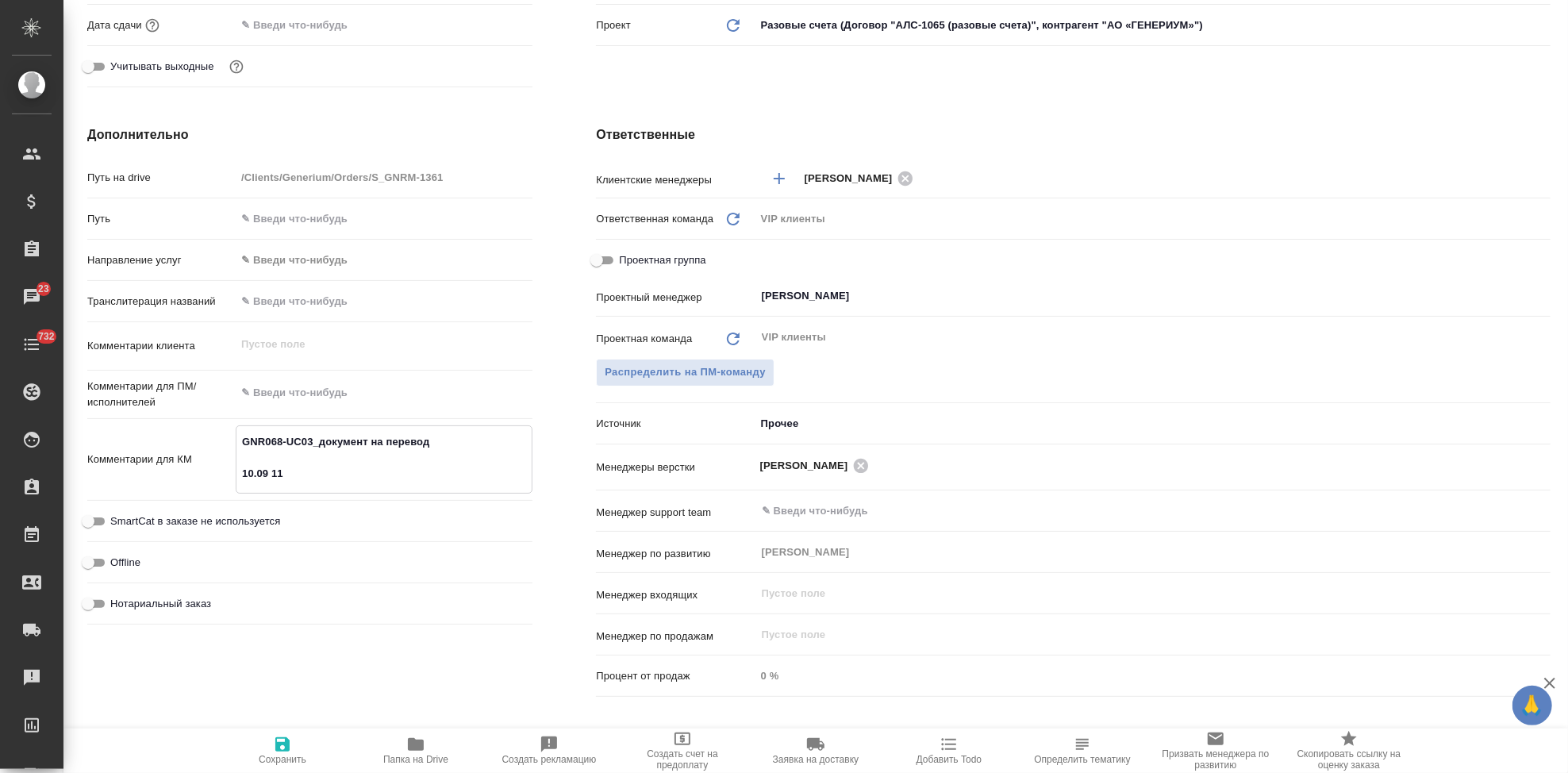
type textarea "x"
type textarea "GNR068-UC03_документ на перевод 10.09 11"
type textarea "x"
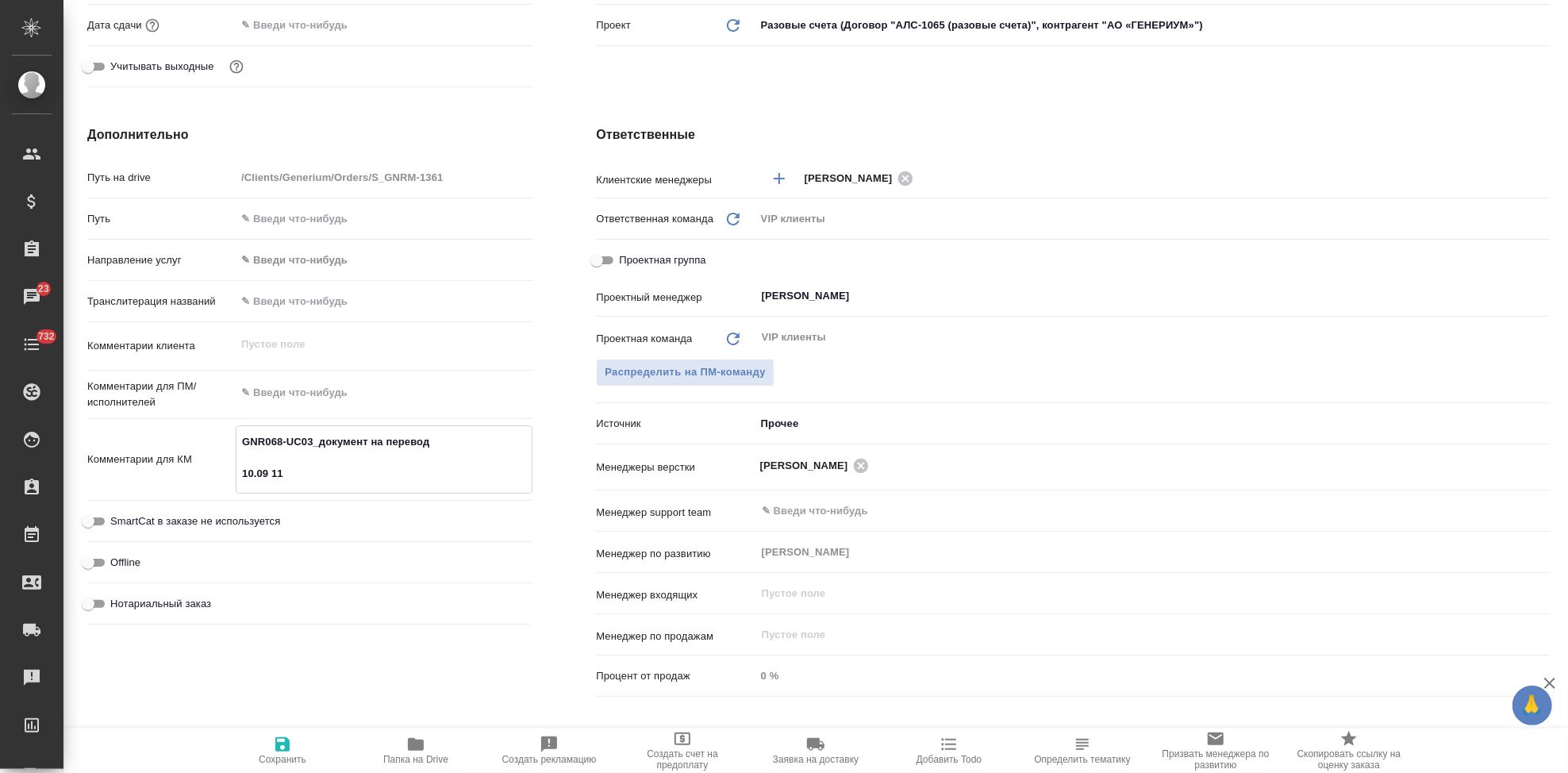
type textarea "x"
type textarea "GNR068-UC03_документ на перевод 10.09 11 г"
type textarea "x"
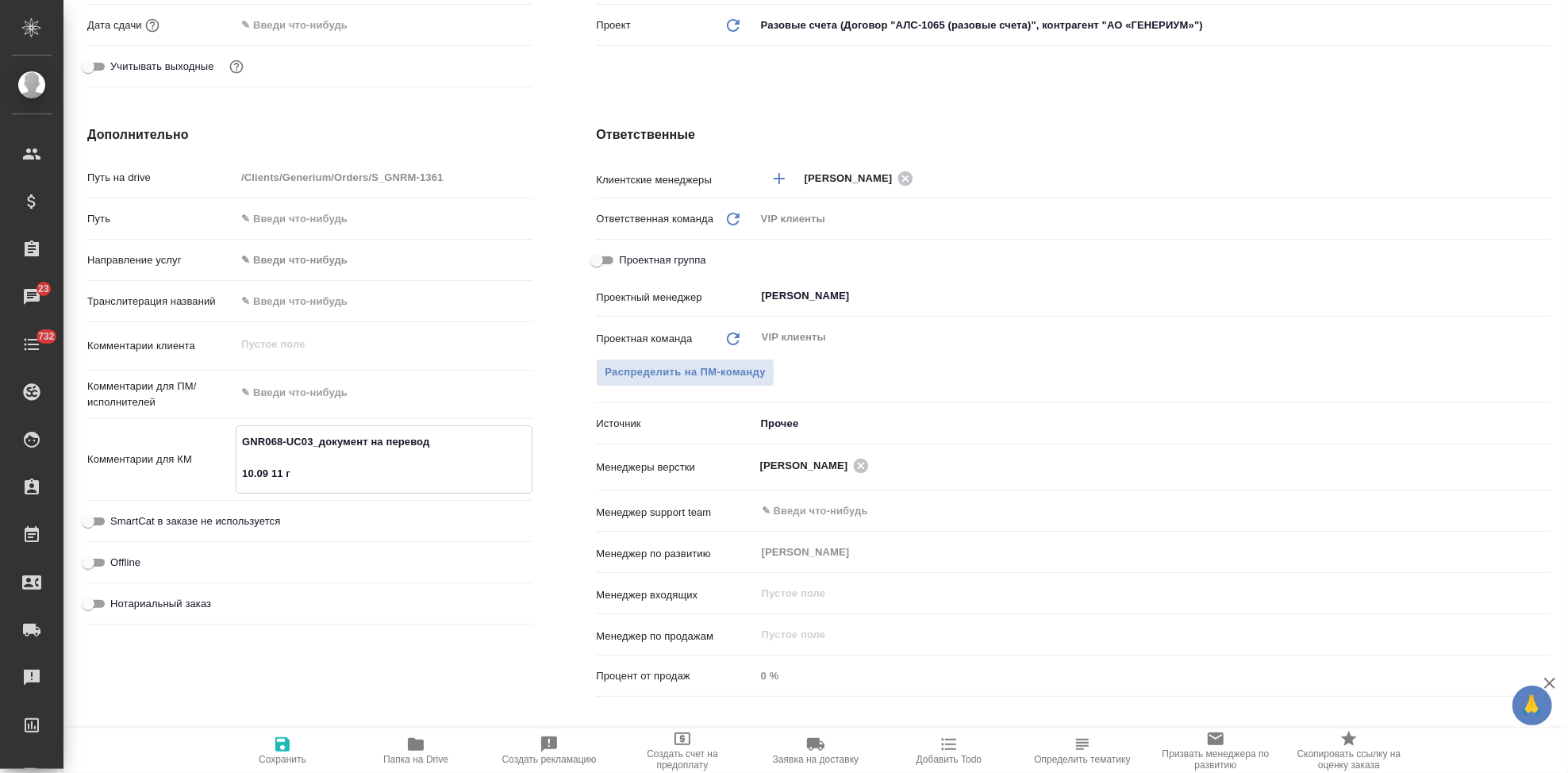
type textarea "x"
type textarea "GNR068-UC03_документ на перевод 10.09 11 го"
type textarea "x"
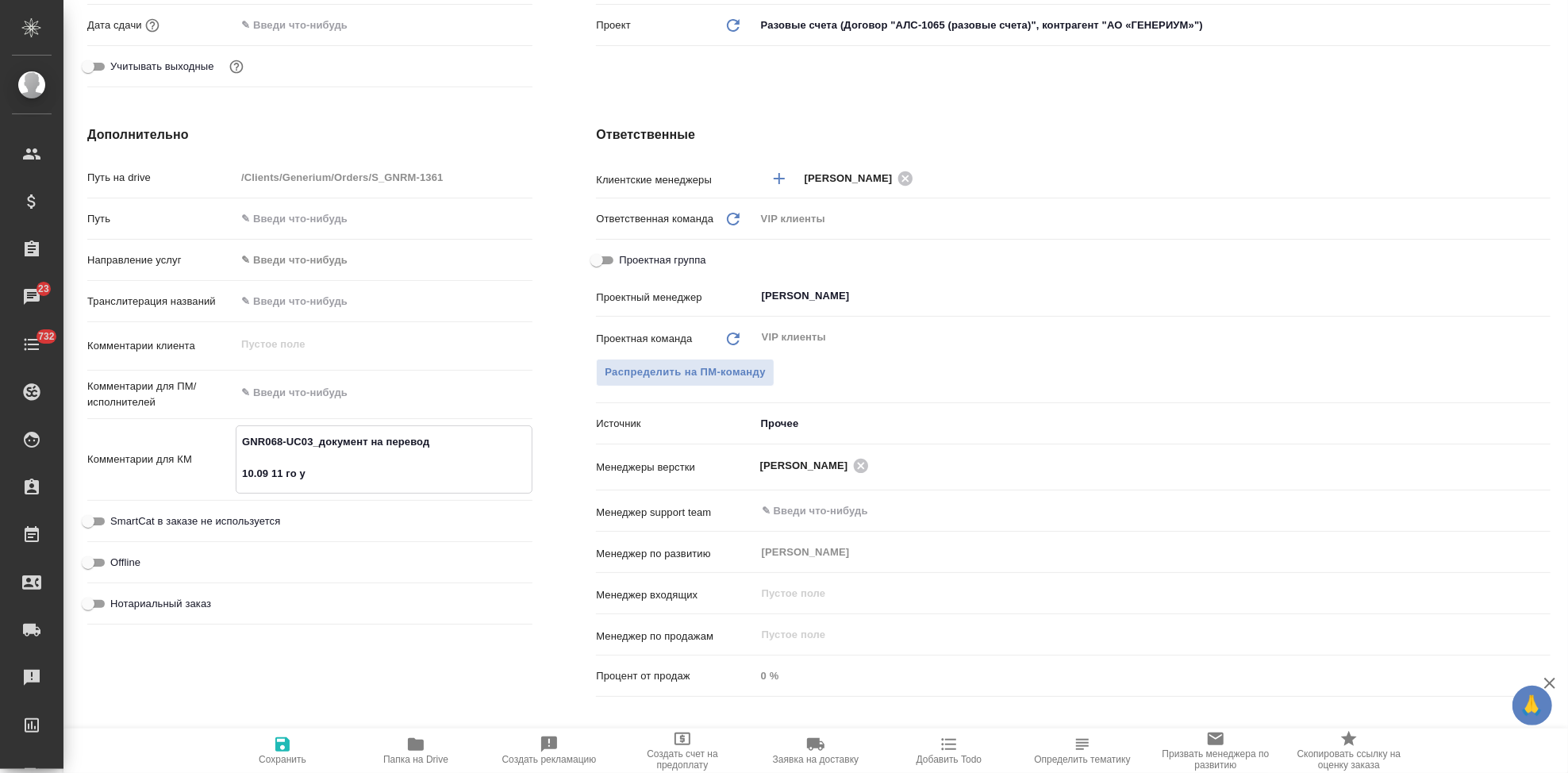
type textarea "GNR068-UC03_документ на перевод 10.09 11 го ут"
type textarea "x"
type textarea "GNR068-UC03_документ на перевод 10.09 11 го утр"
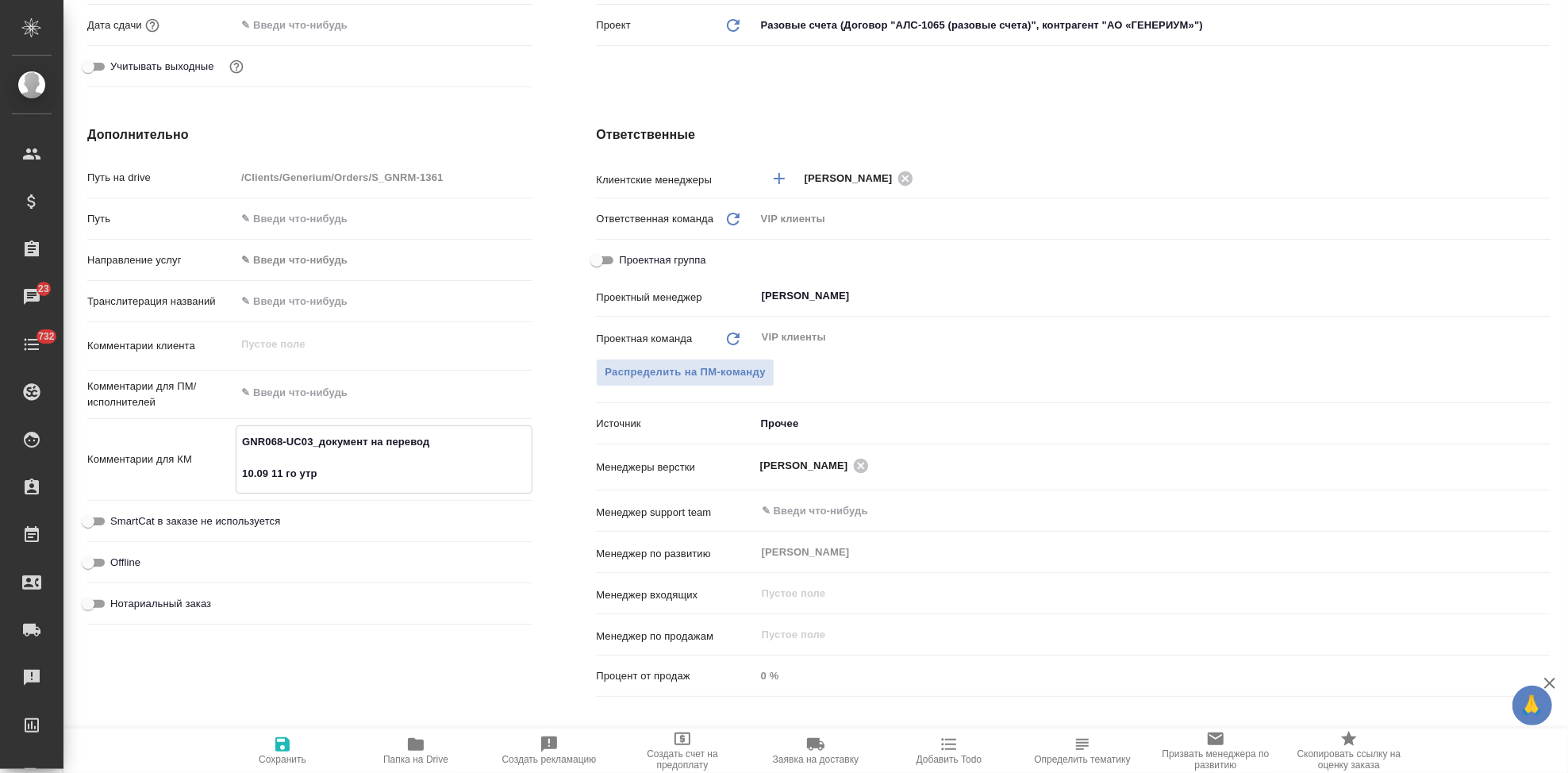
type textarea "x"
type textarea "GNR068-UC03_документ на перевод 10.09 11 го утром"
type textarea "x"
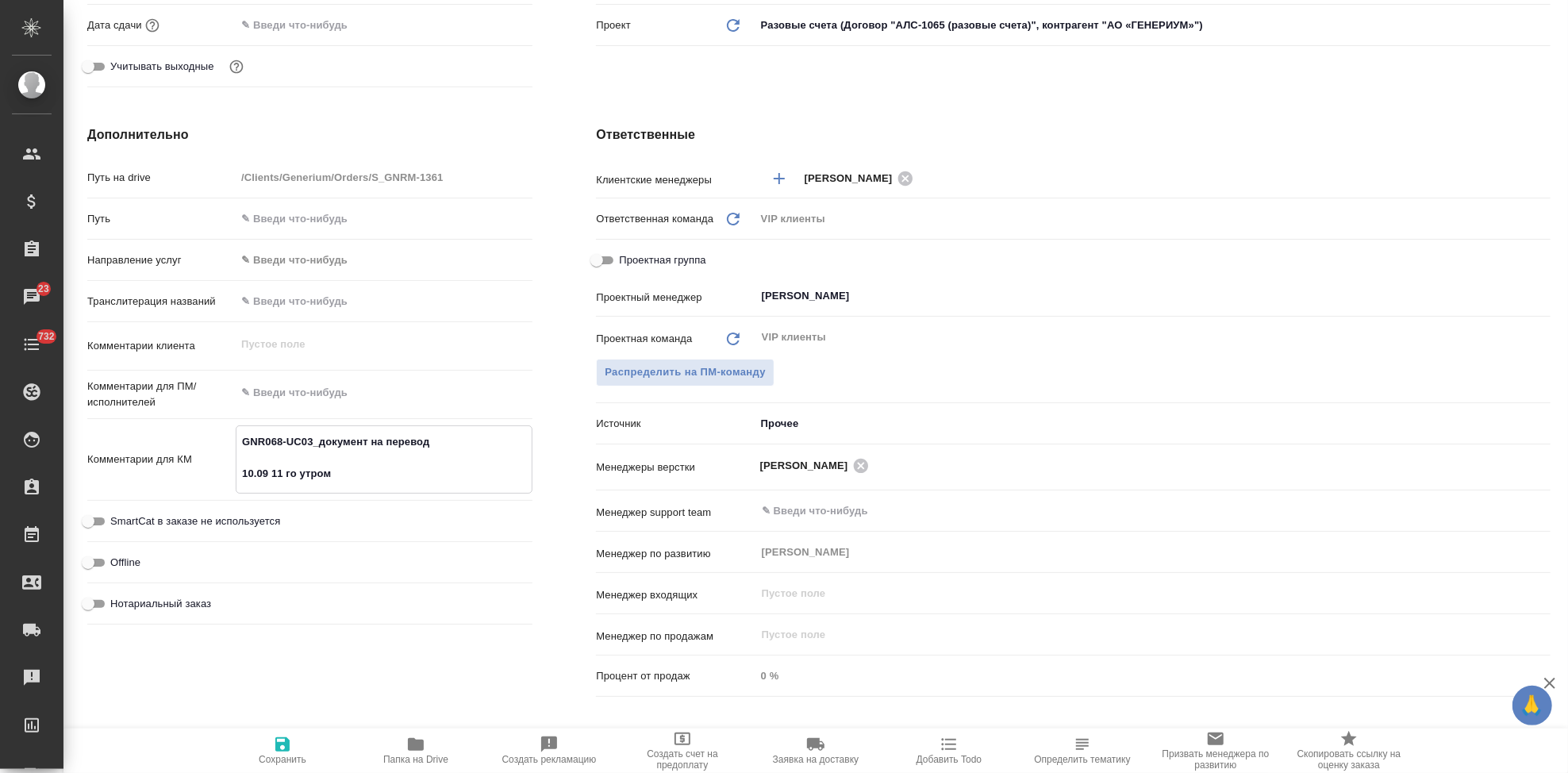
type textarea "x"
type textarea "GNR068-UC03_документ на перевод 10.09 11 го утром"
type textarea "x"
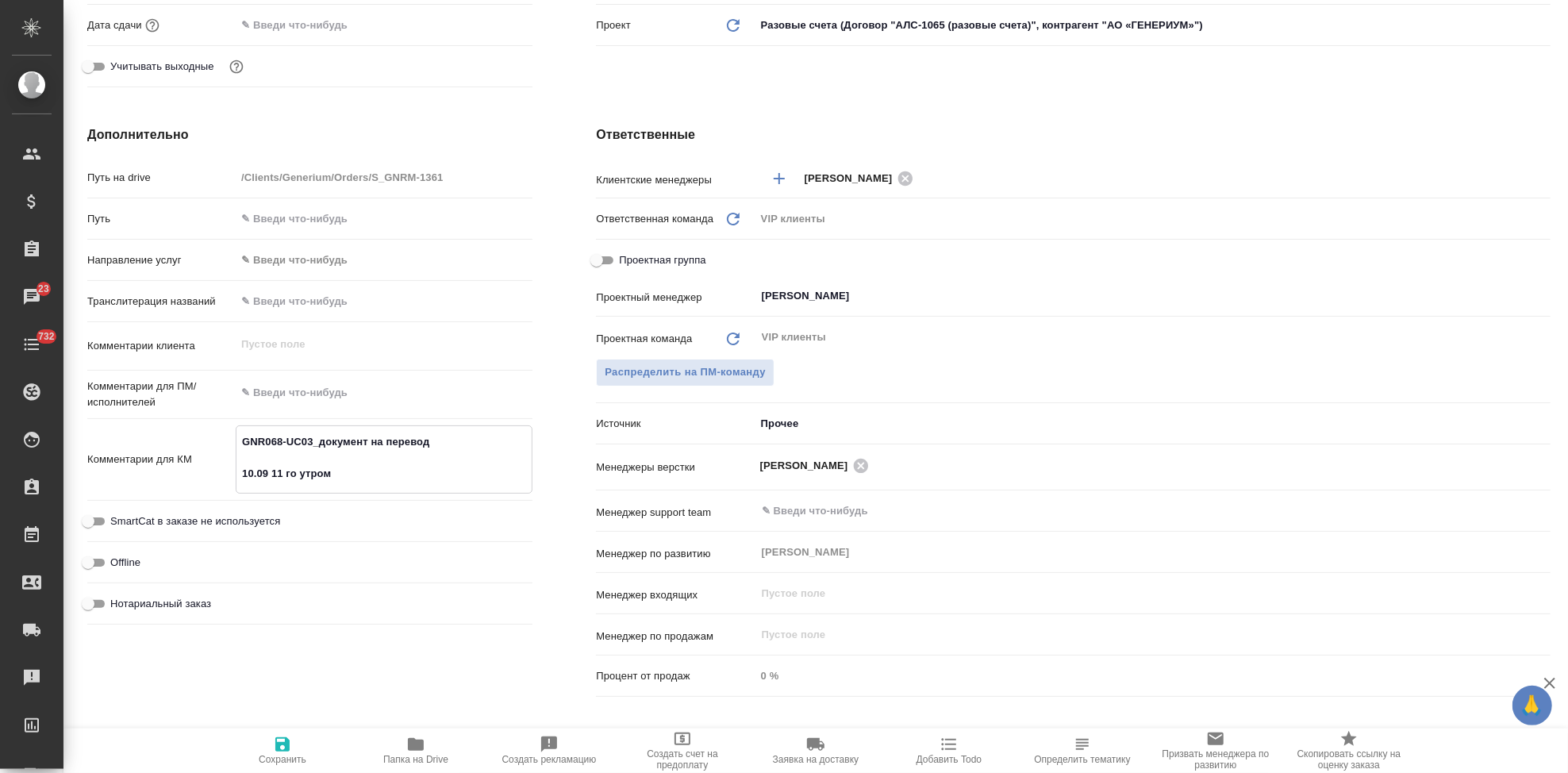
type textarea "x"
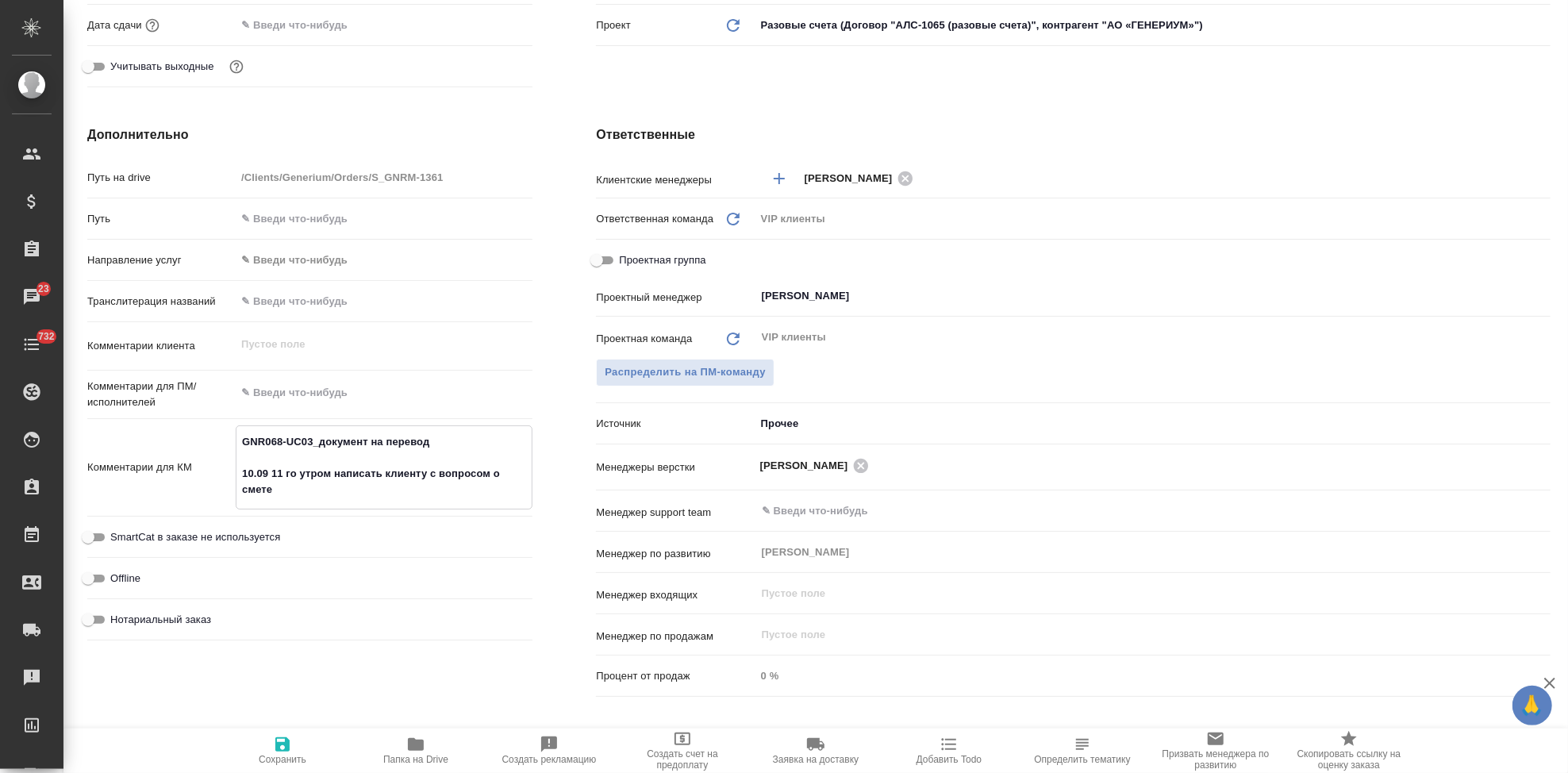
click at [278, 752] on icon "button" at bounding box center [283, 745] width 14 height 14
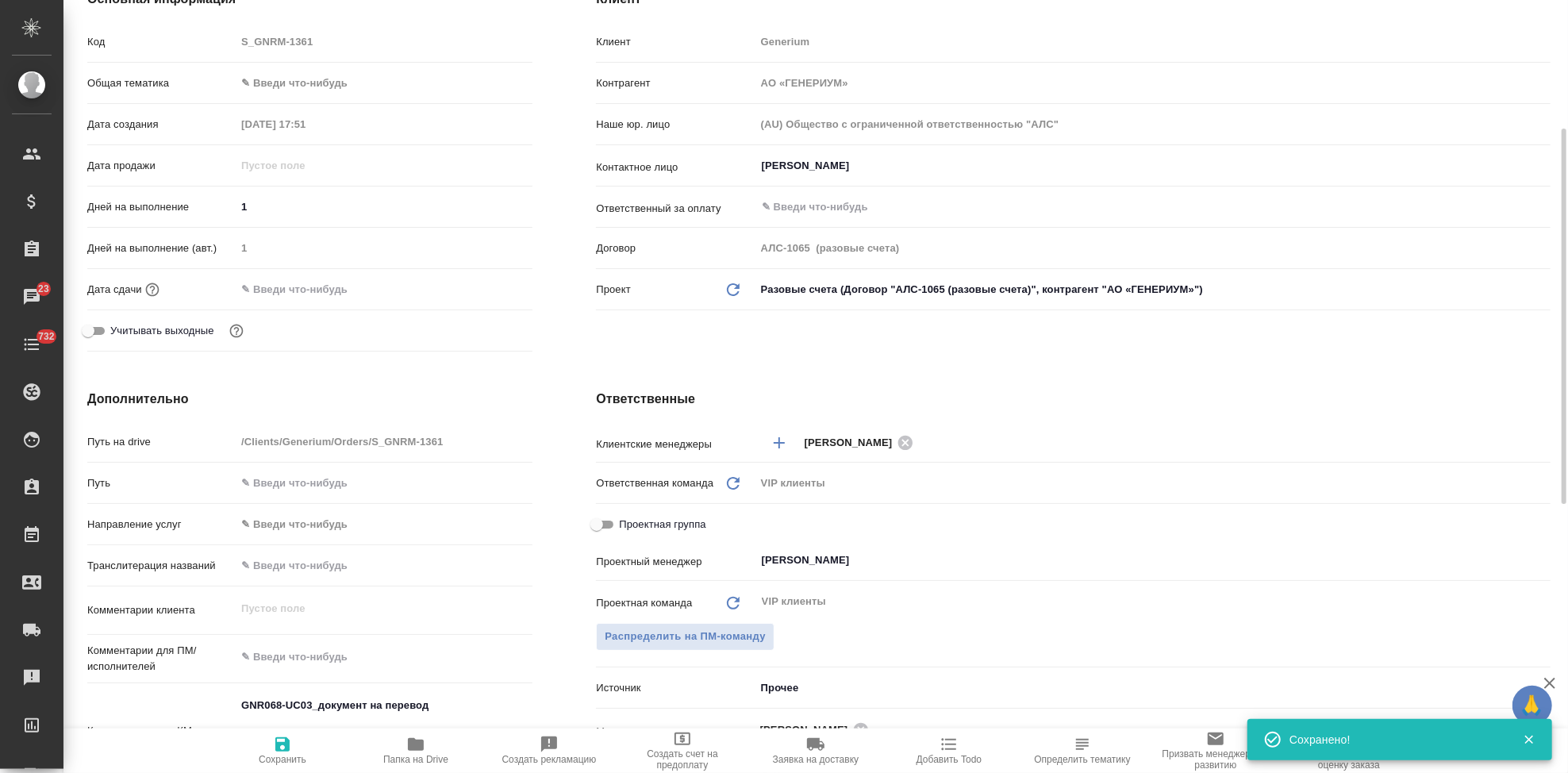
scroll to position [0, 0]
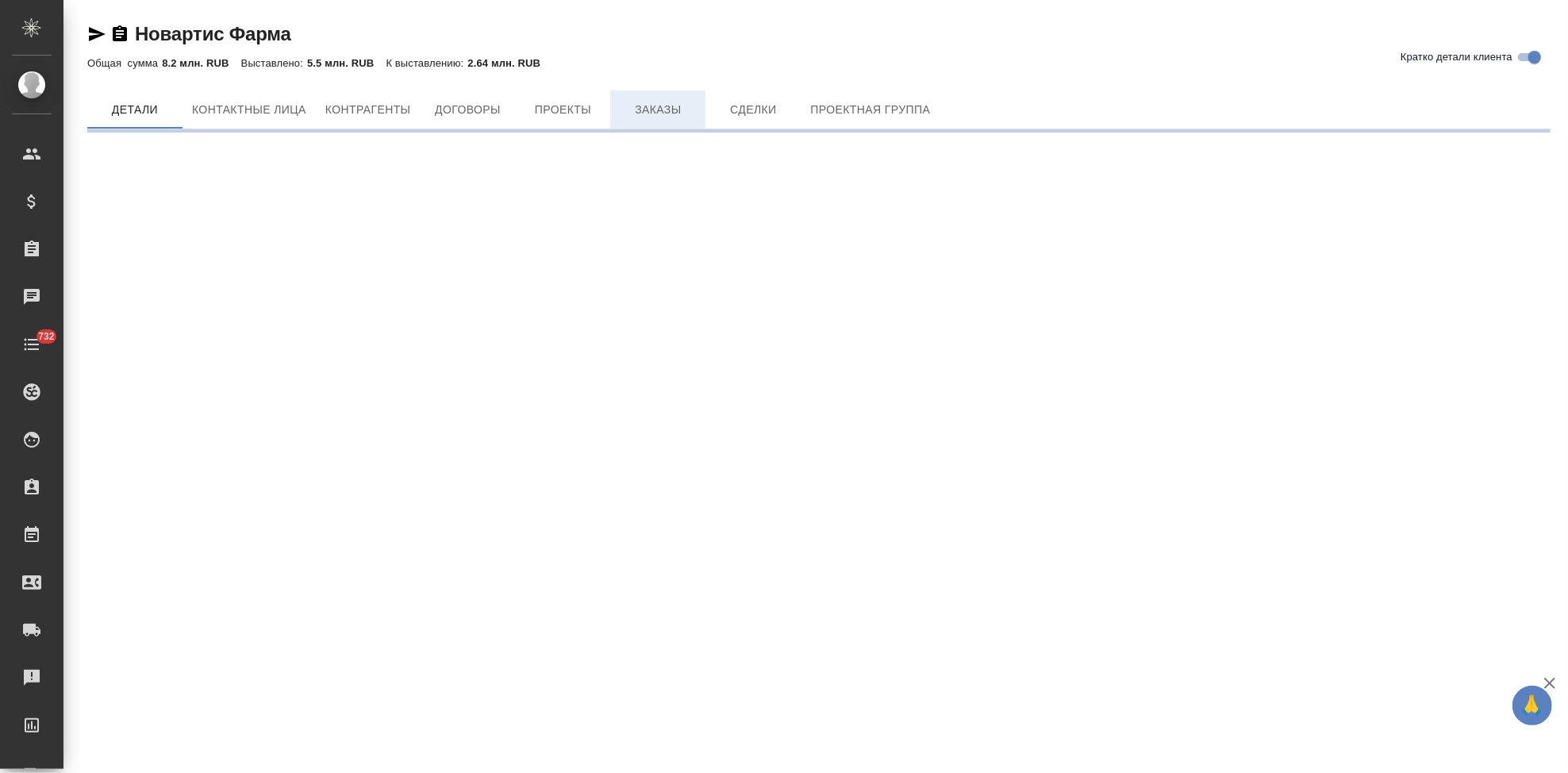
click at [652, 110] on span "Заказы" at bounding box center [658, 110] width 76 height 20
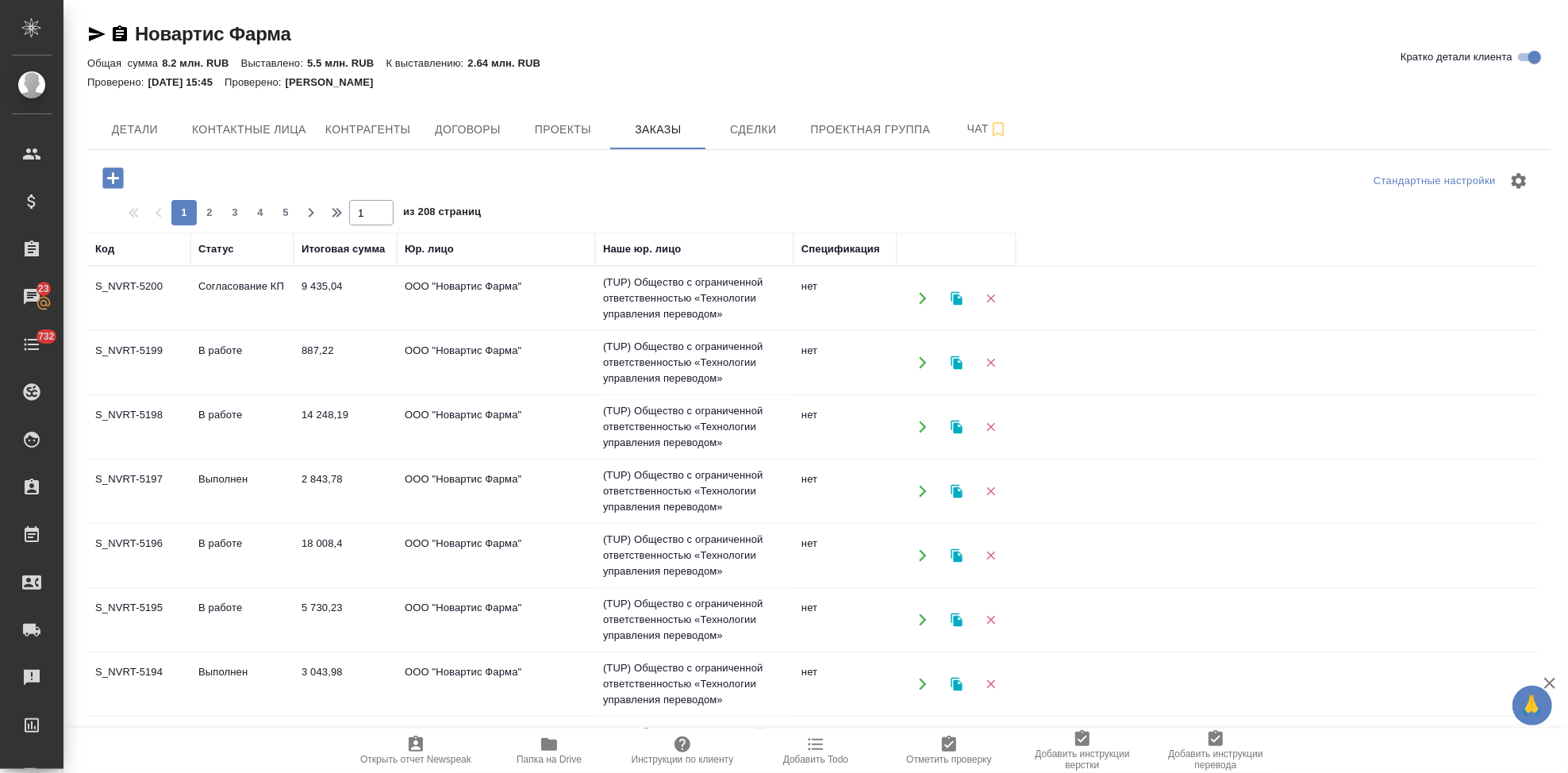
click at [242, 300] on td "Согласование КП" at bounding box center [242, 298] width 103 height 55
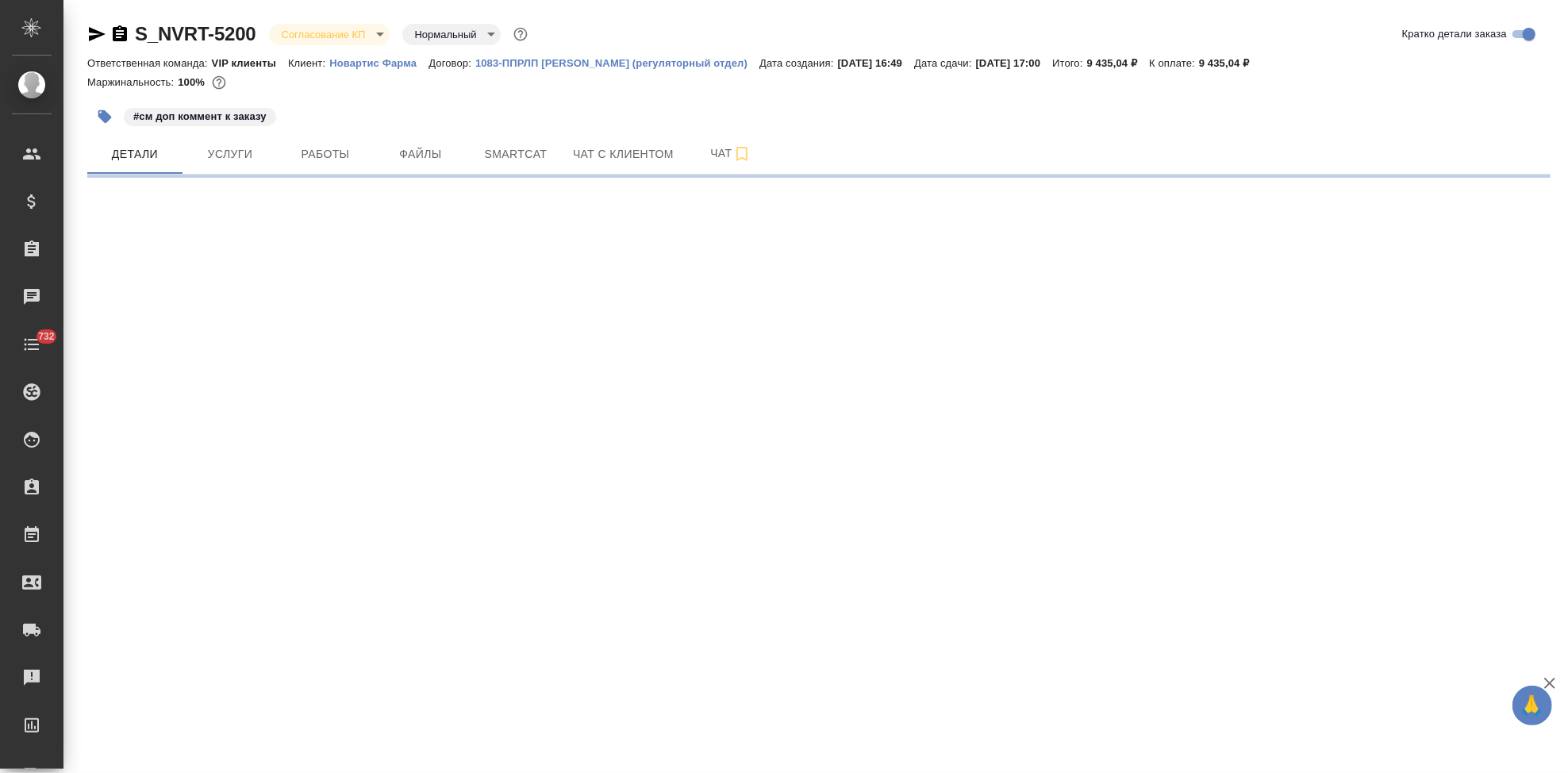
select select "RU"
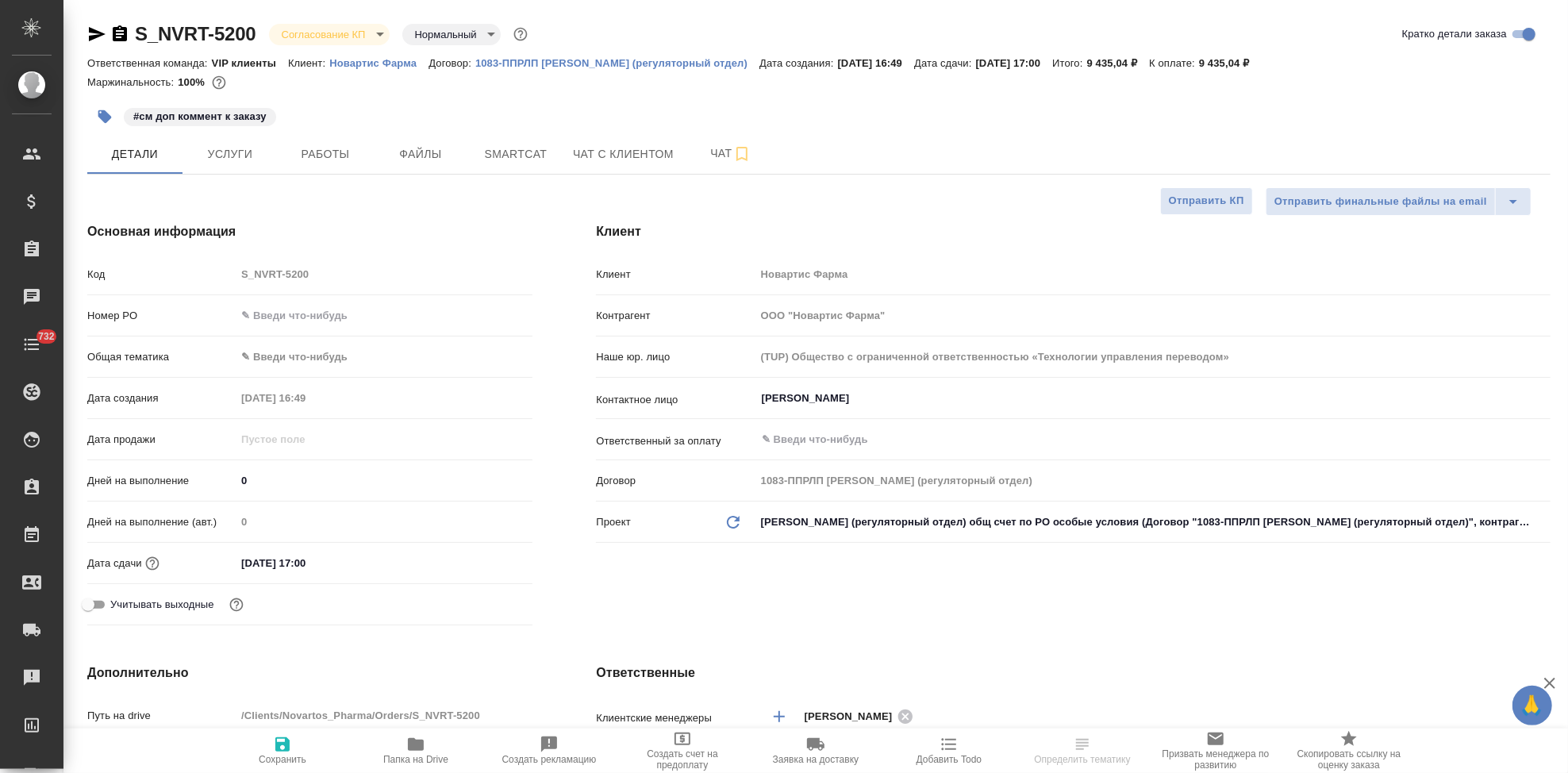
type textarea "x"
click at [373, 40] on body "🙏 .cls-1 fill:#fff; AWATERA Kabargina [PERSON_NAME] Спецификации Заказы Чаты 73…" at bounding box center [784, 386] width 1568 height 773
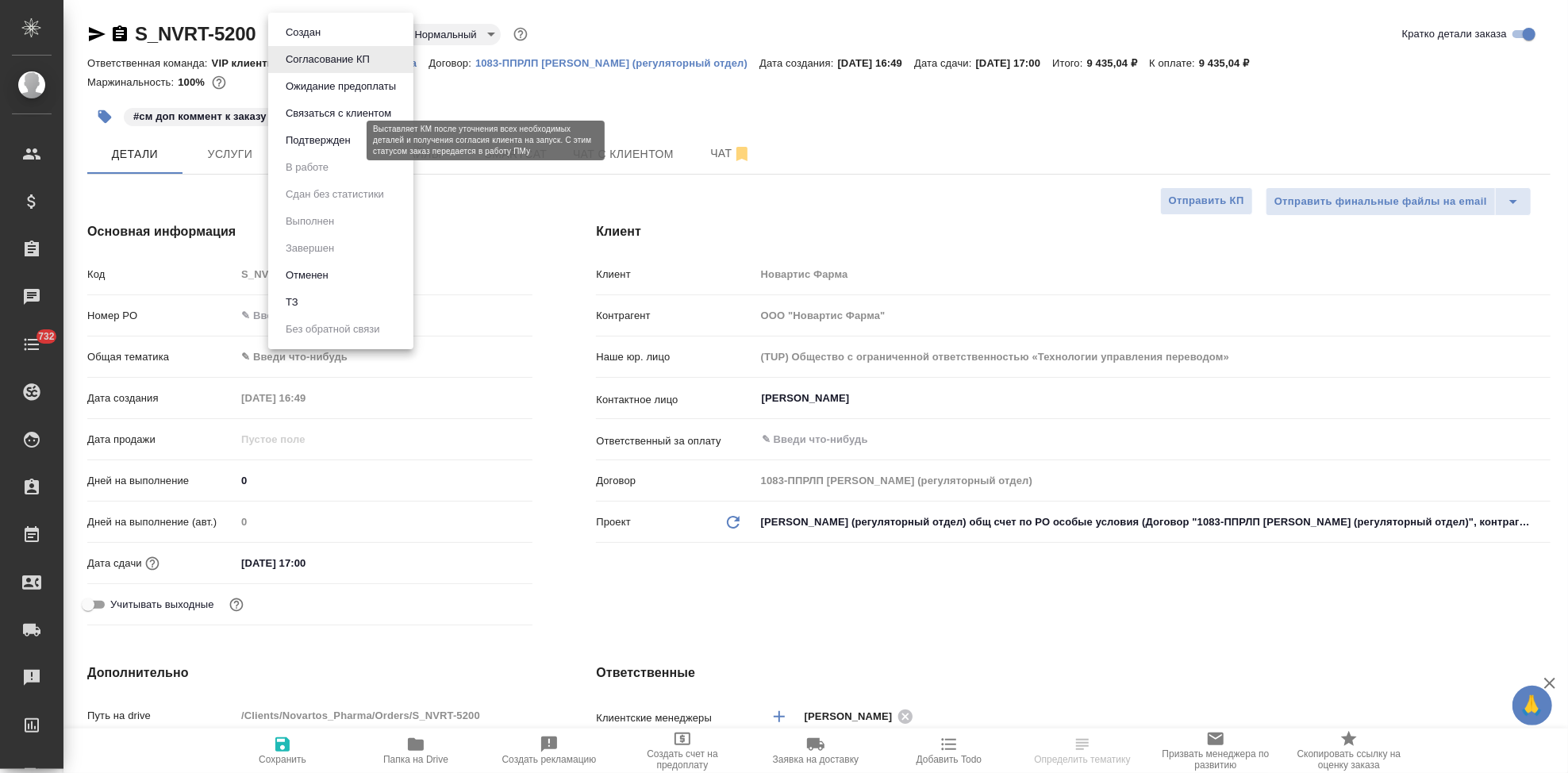
click at [351, 142] on button "Подтвержден" at bounding box center [318, 140] width 74 height 17
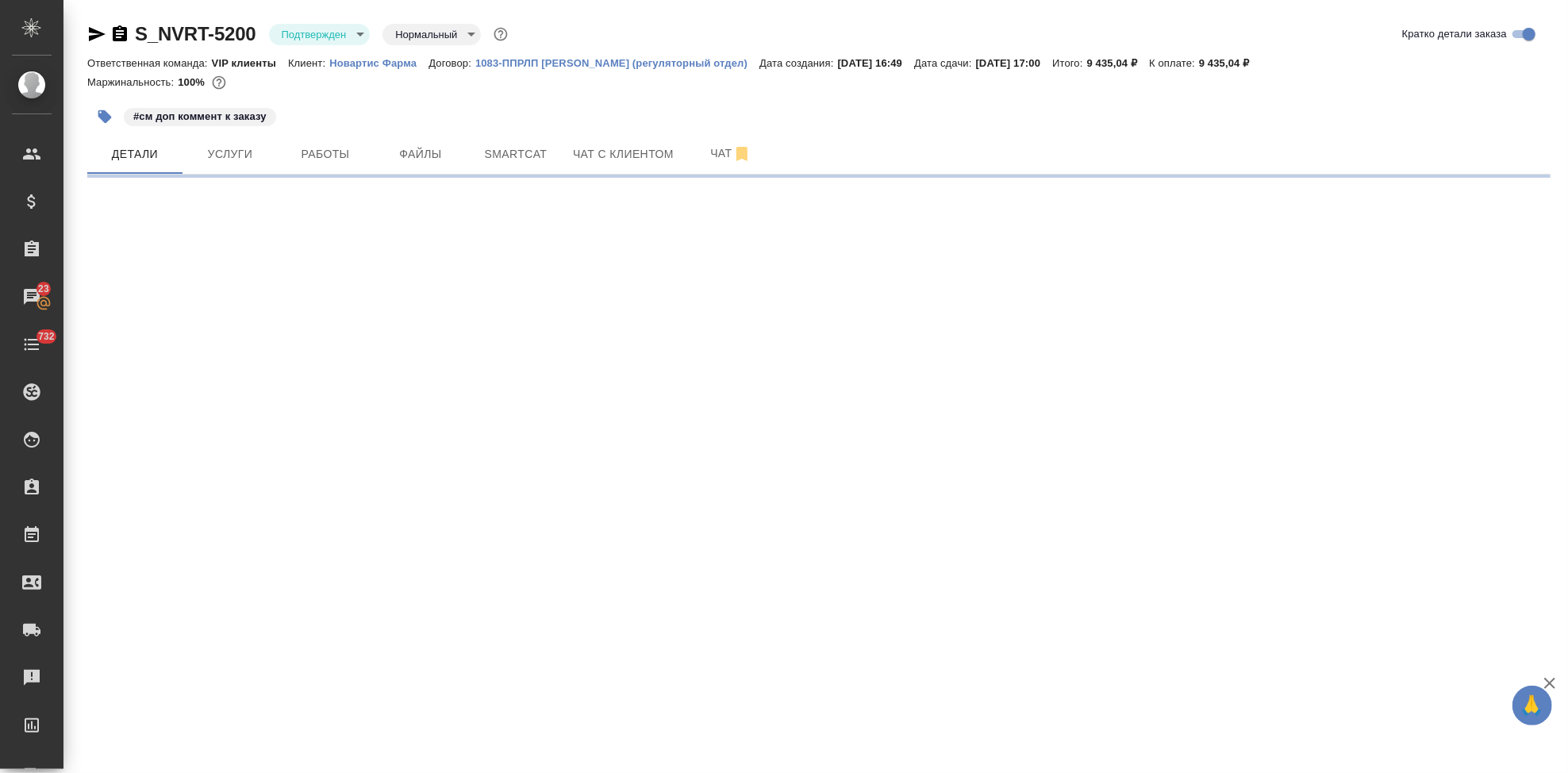
select select "RU"
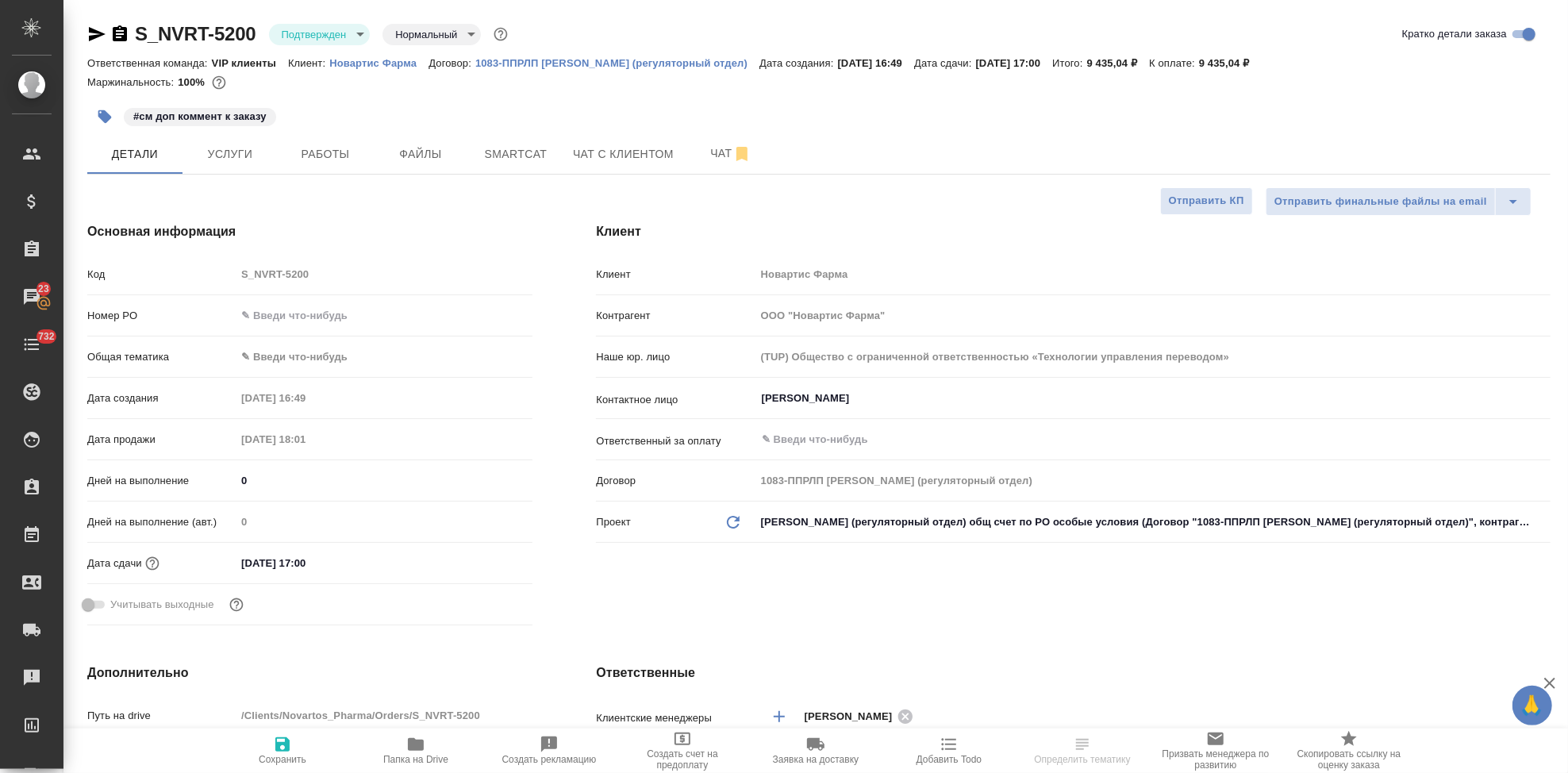
type textarea "x"
click at [716, 151] on span "Чат" at bounding box center [731, 154] width 76 height 20
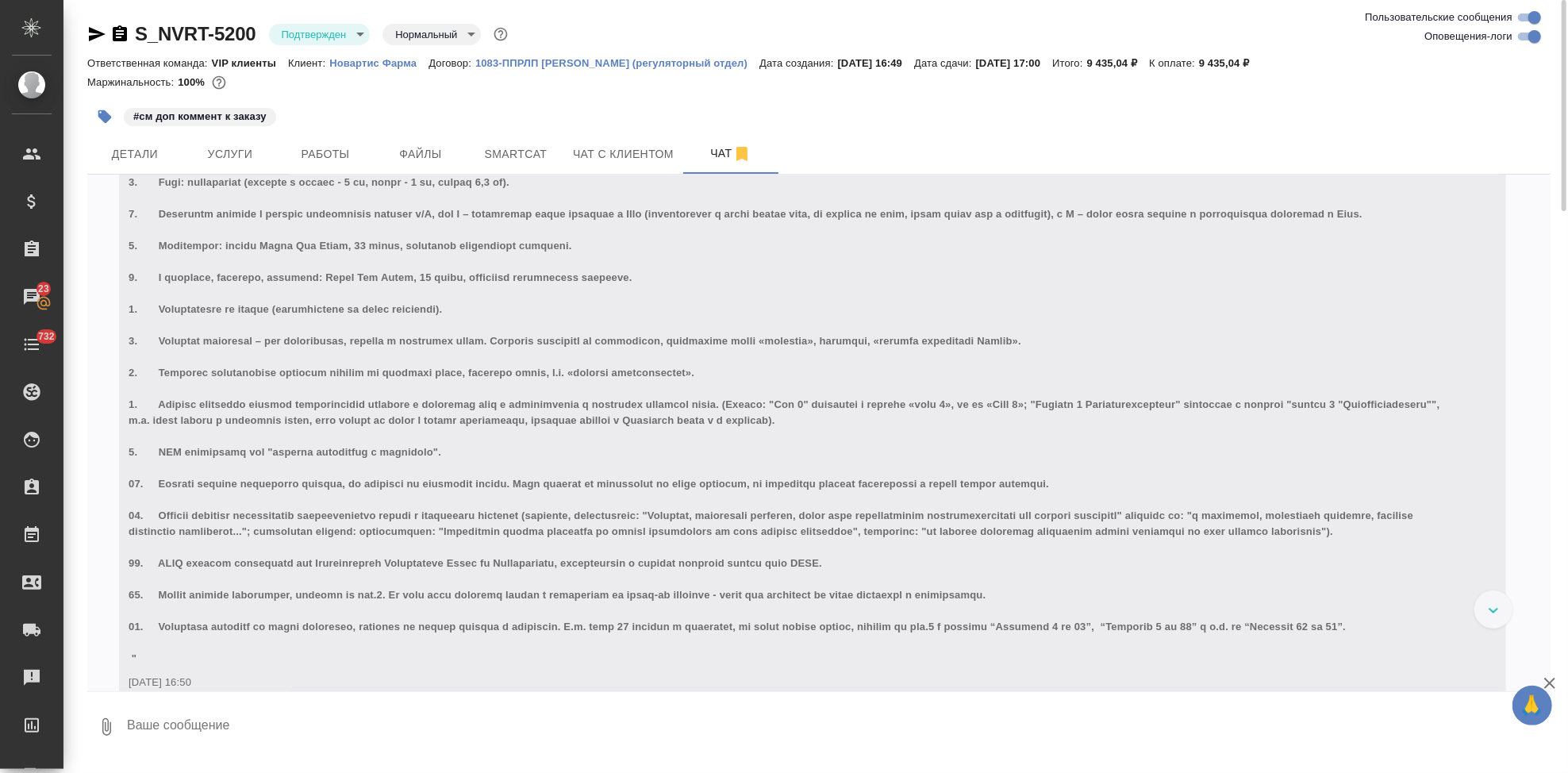
click at [278, 721] on textarea at bounding box center [837, 728] width 1425 height 54
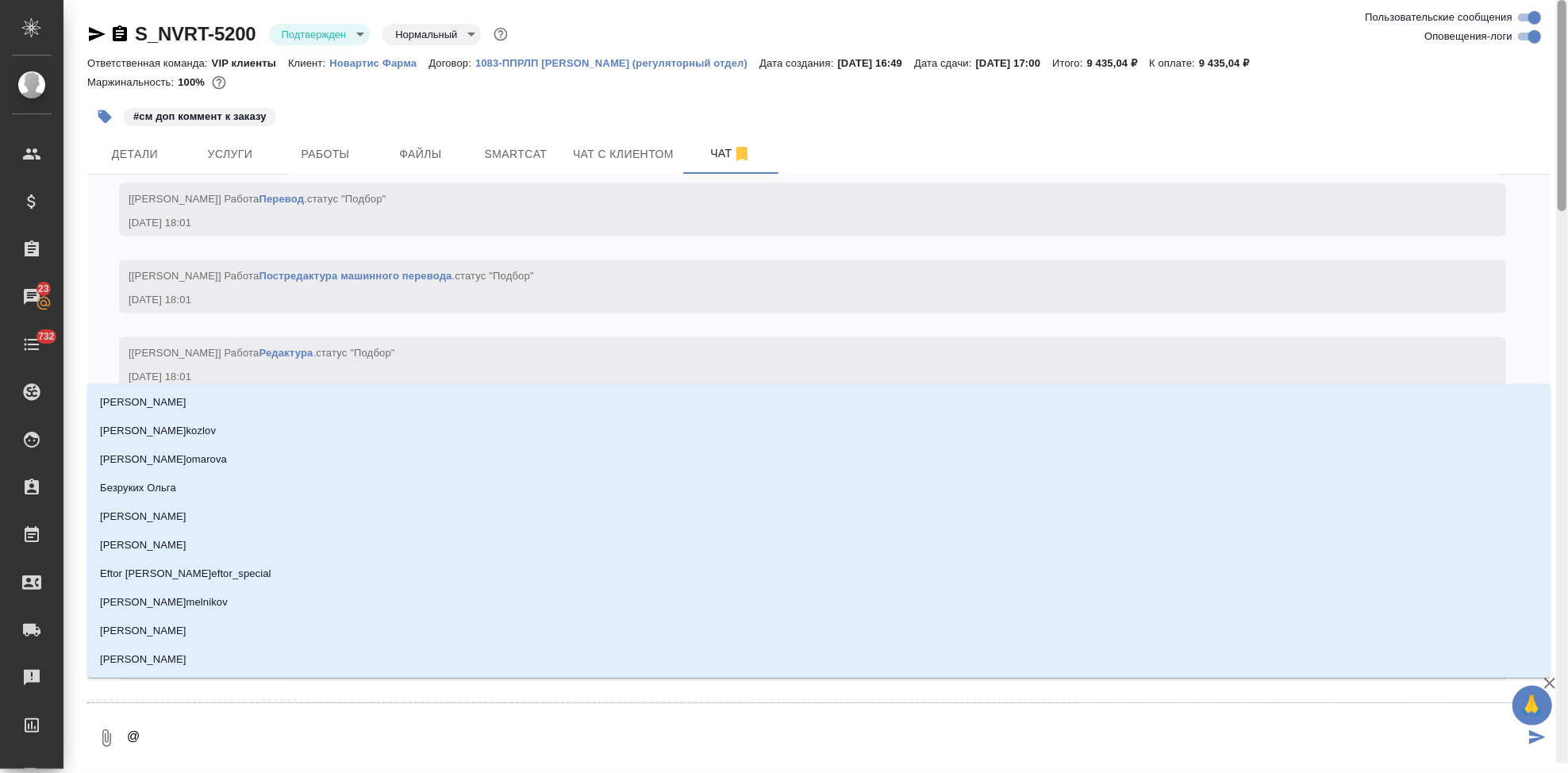
scroll to position [2652, 0]
type textarea "@г"
type input "г"
type textarea "@гр"
type input "гр"
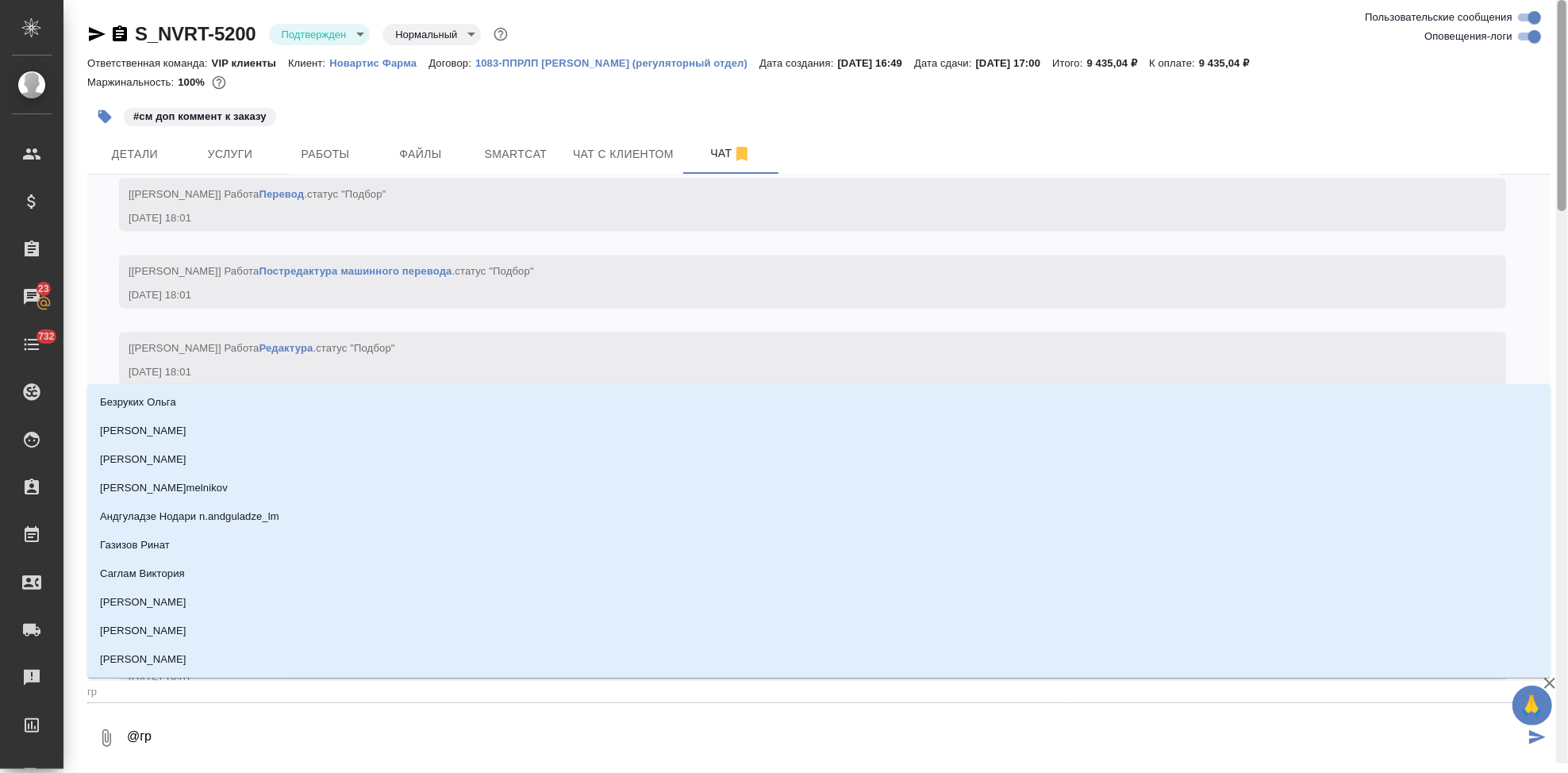
type textarea "@гра"
type input "гра"
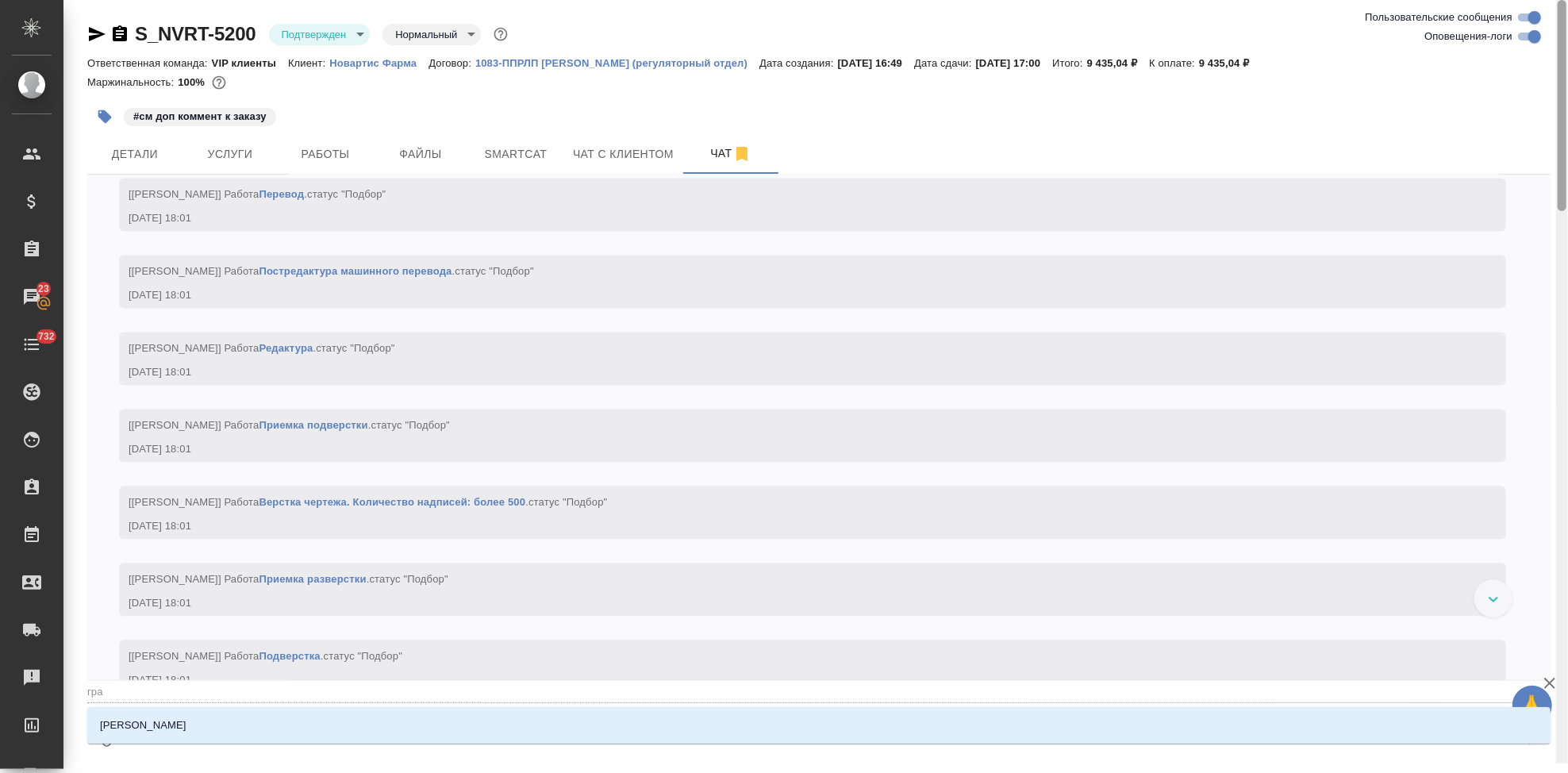
type textarea "@граб"
type input "граб"
type textarea "@грабк"
type input "грабк"
type textarea "@грабкл"
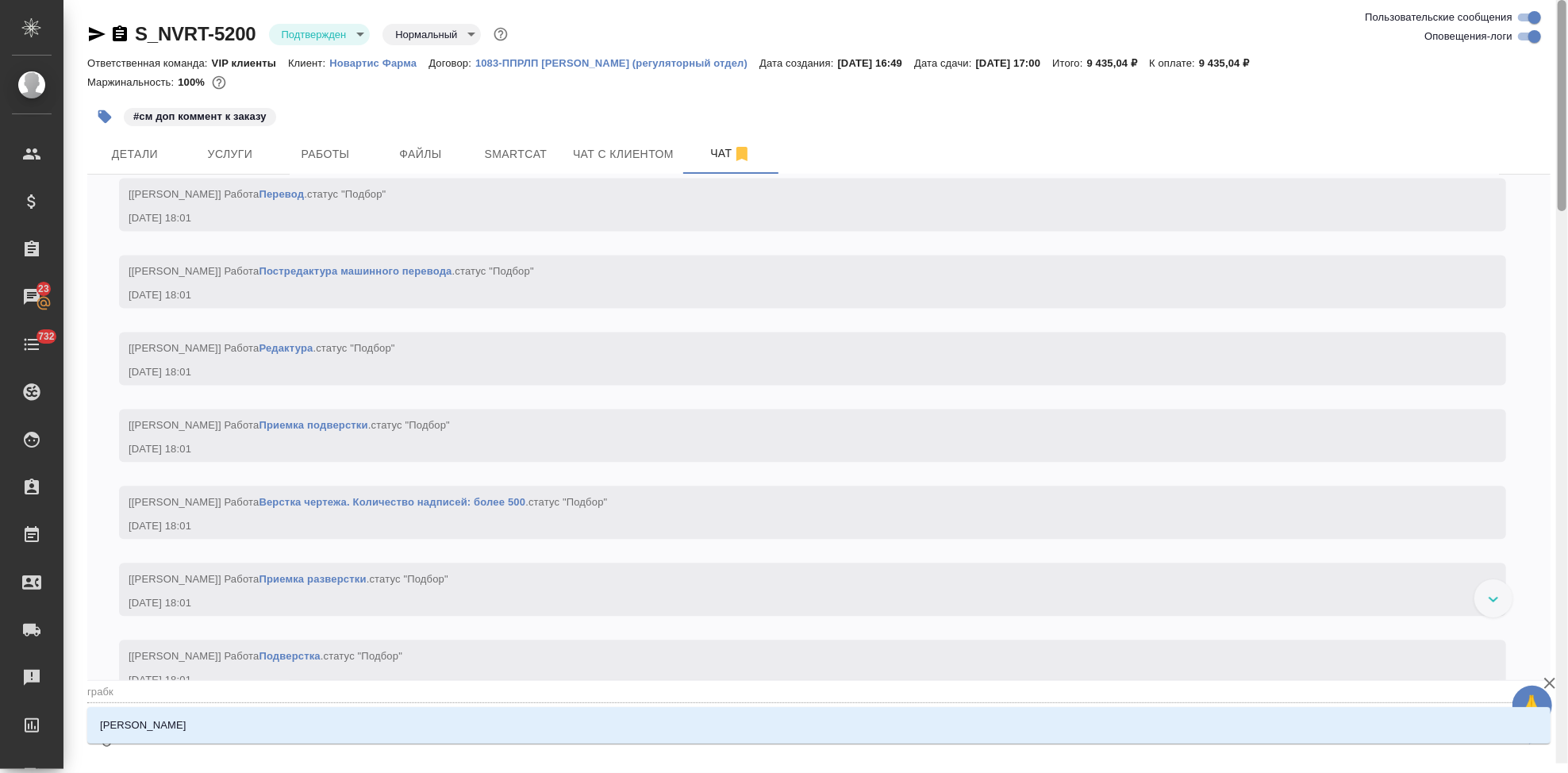
type input "грабкл"
type textarea "@грабк"
type input "грабк"
type textarea "@грабко"
type input "грабко"
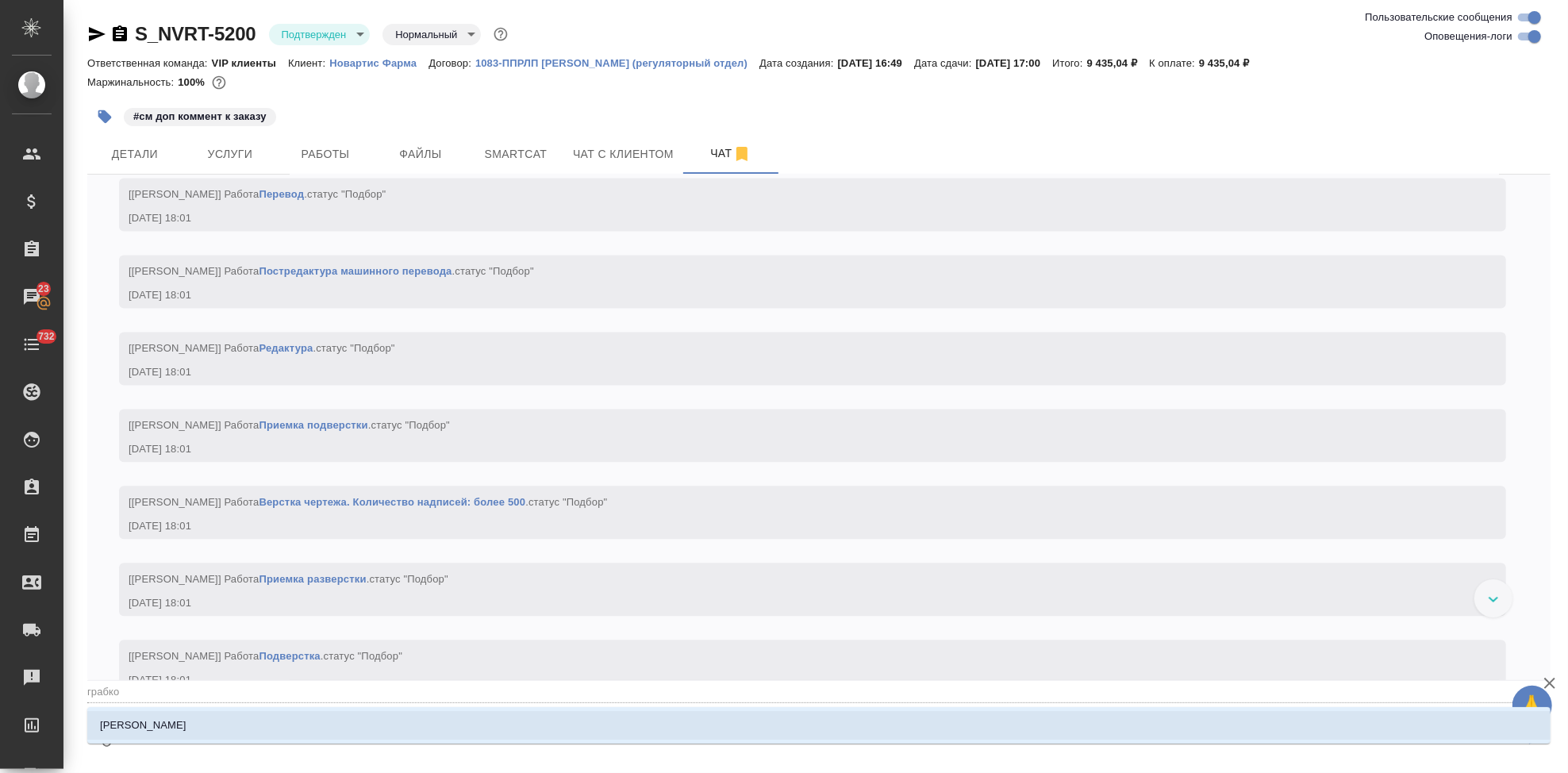
click at [376, 720] on li "[PERSON_NAME]" at bounding box center [818, 726] width 1463 height 29
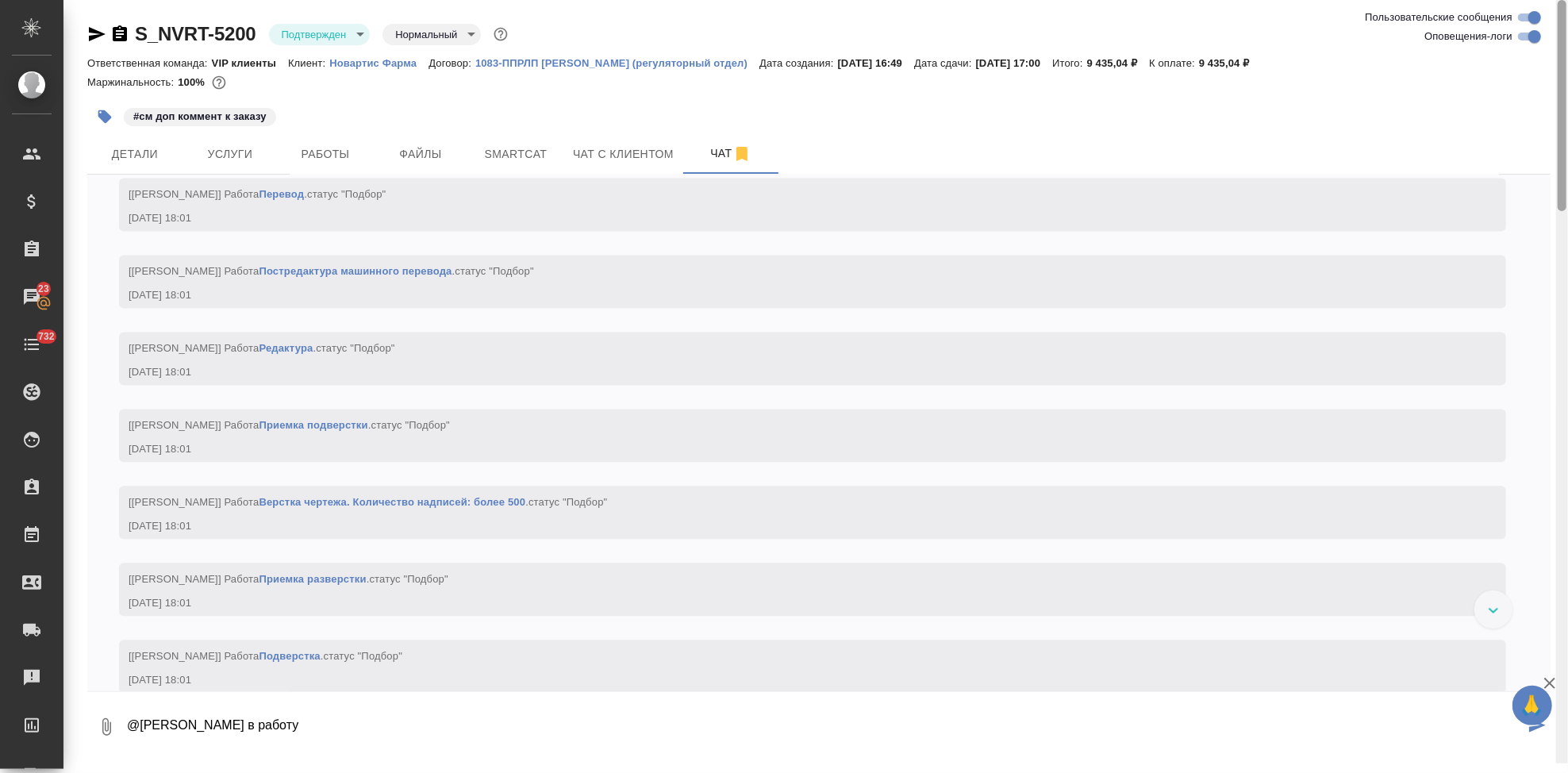
type textarea "@[PERSON_NAME] в работу"
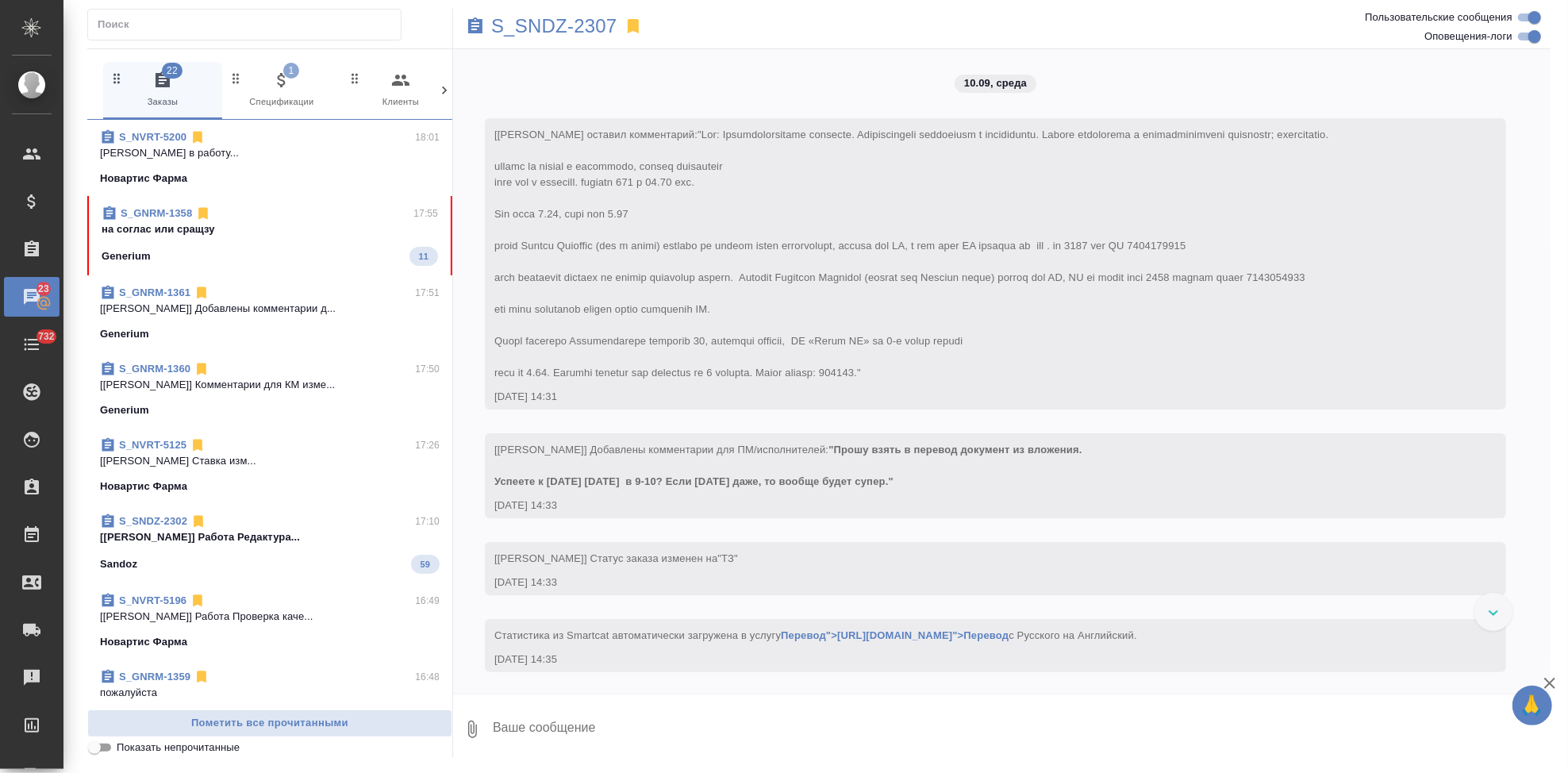
scroll to position [4443, 0]
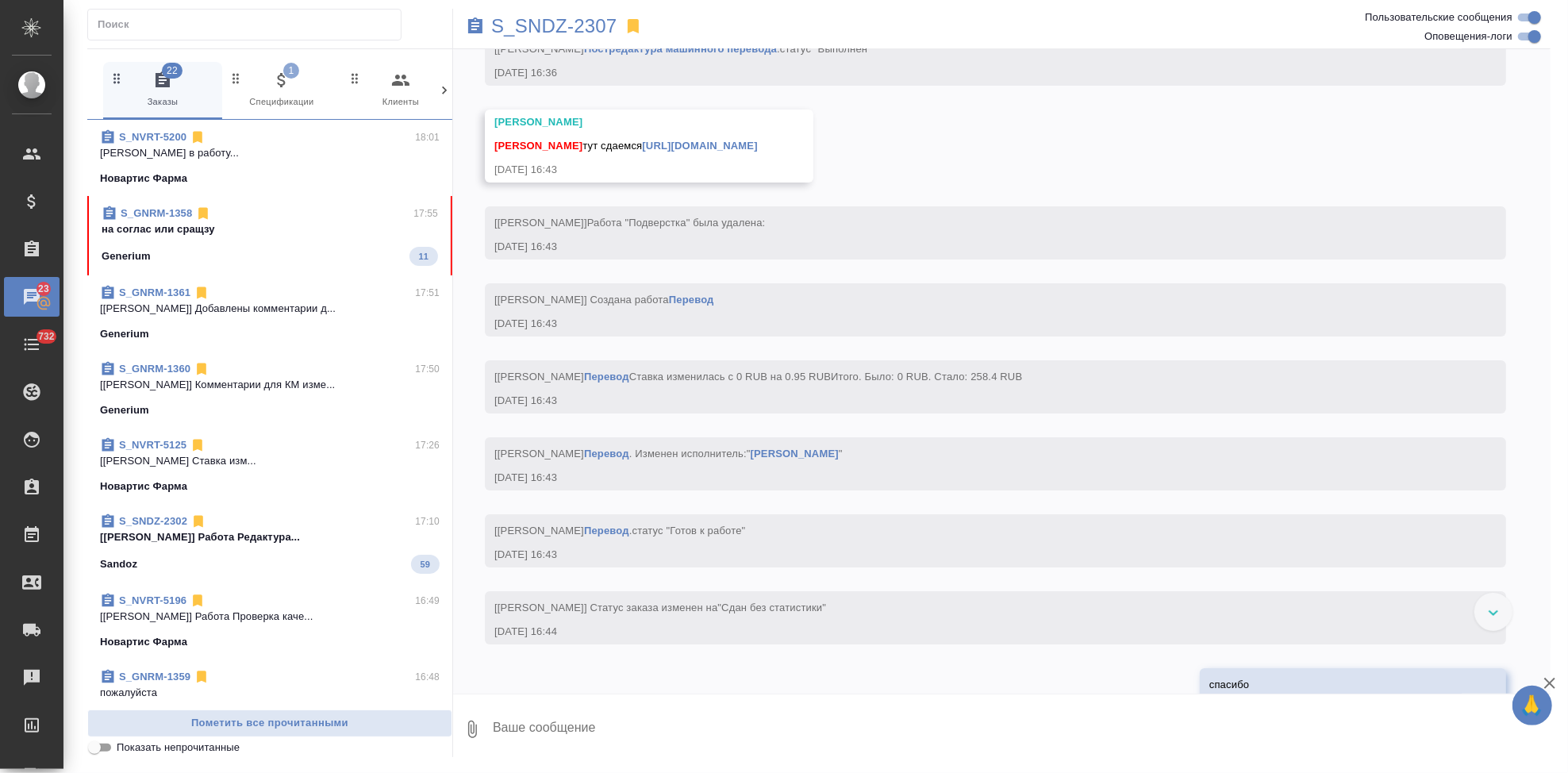
click at [229, 264] on div "Generium 11" at bounding box center [269, 256] width 336 height 19
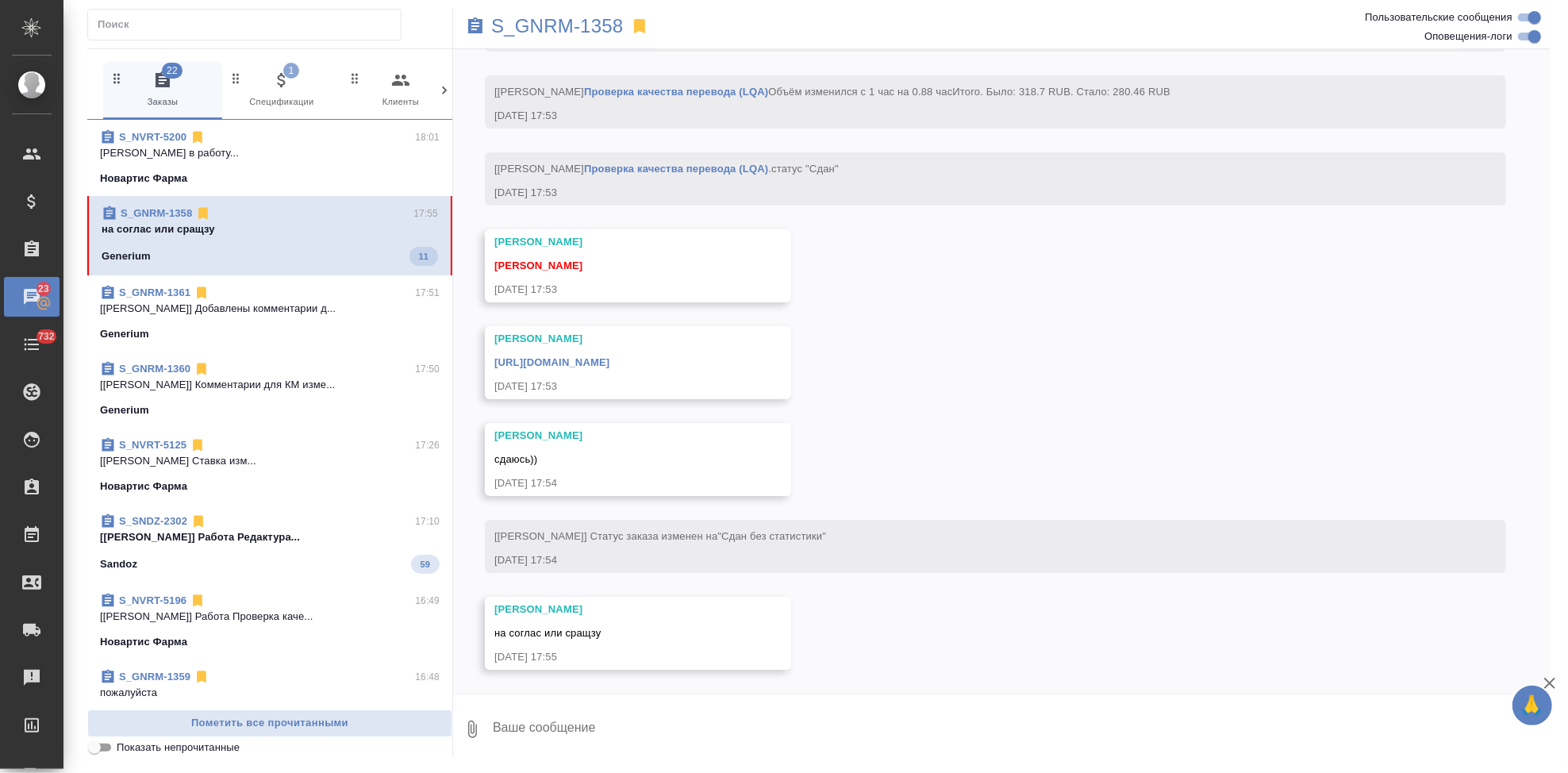
scroll to position [4286, 0]
click at [677, 742] on textarea at bounding box center [1020, 730] width 1059 height 54
type textarea "на соглас отдаю клиенту сначала"
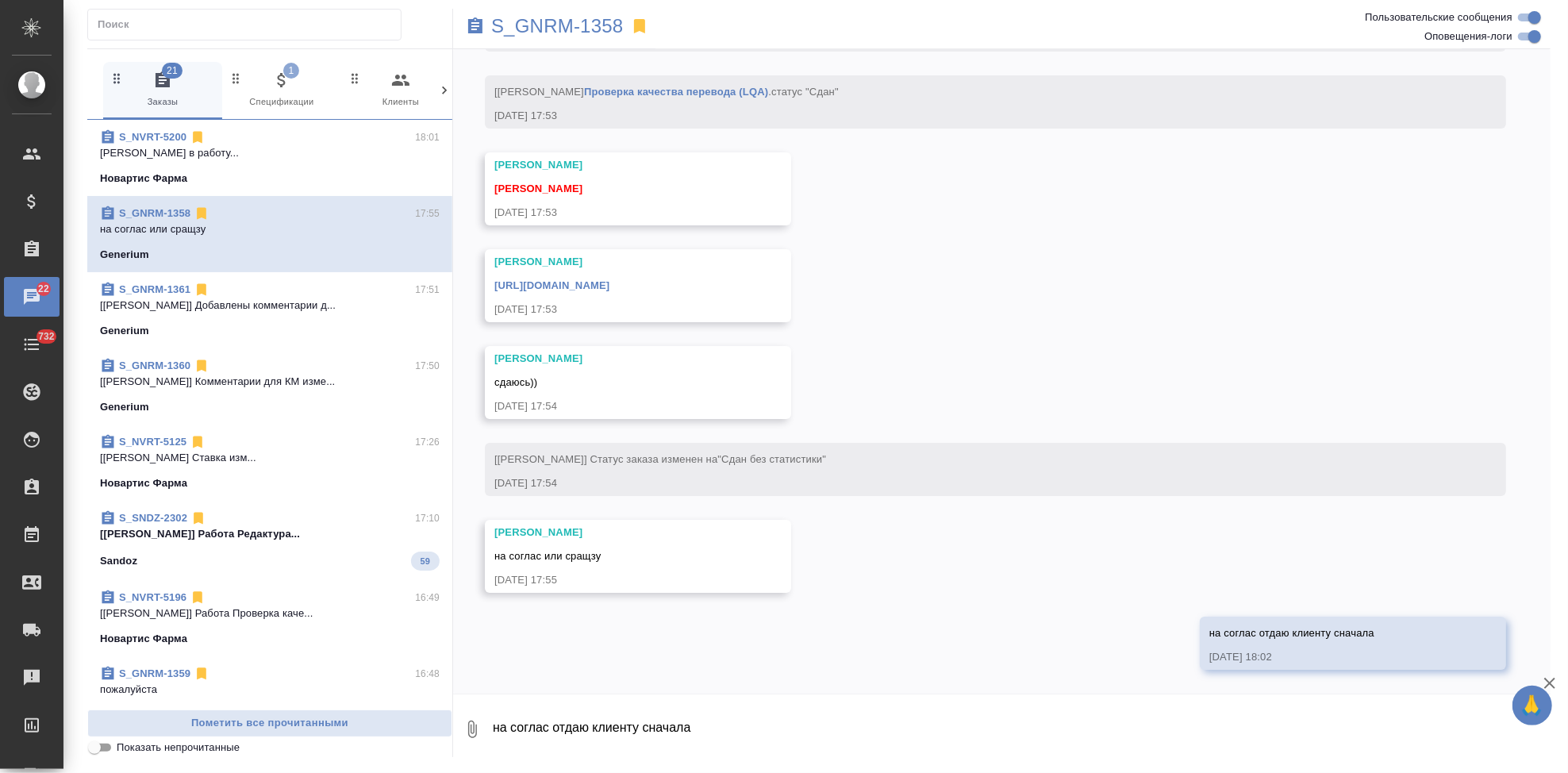
scroll to position [4363, 0]
click at [610, 287] on link "https://drive.awatera.com/apps/files/?dir=/Shares/Generium/Orders/S_GNRM-1358/L…" at bounding box center [552, 285] width 115 height 12
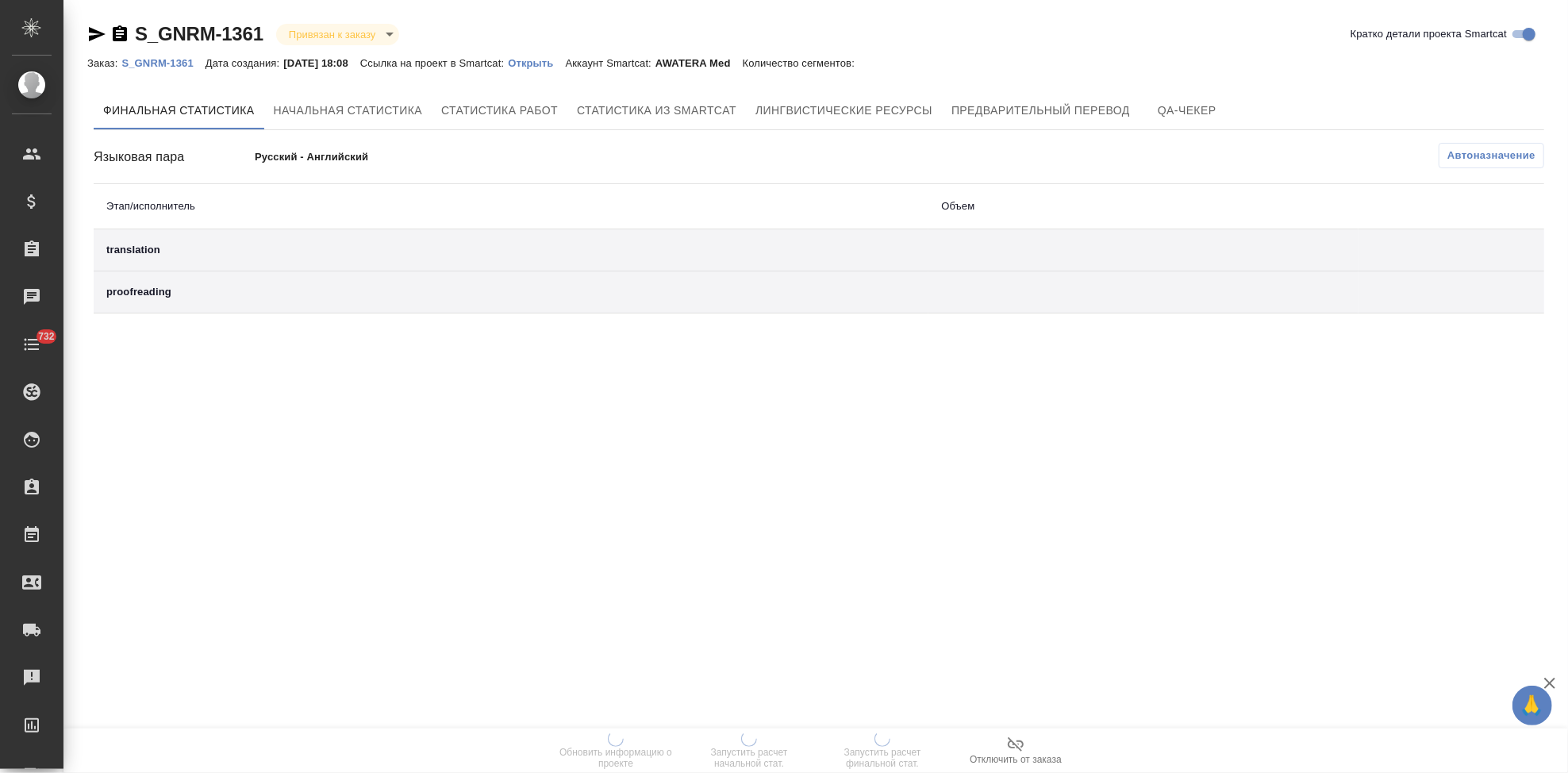
click at [553, 60] on p "Открыть" at bounding box center [536, 63] width 57 height 12
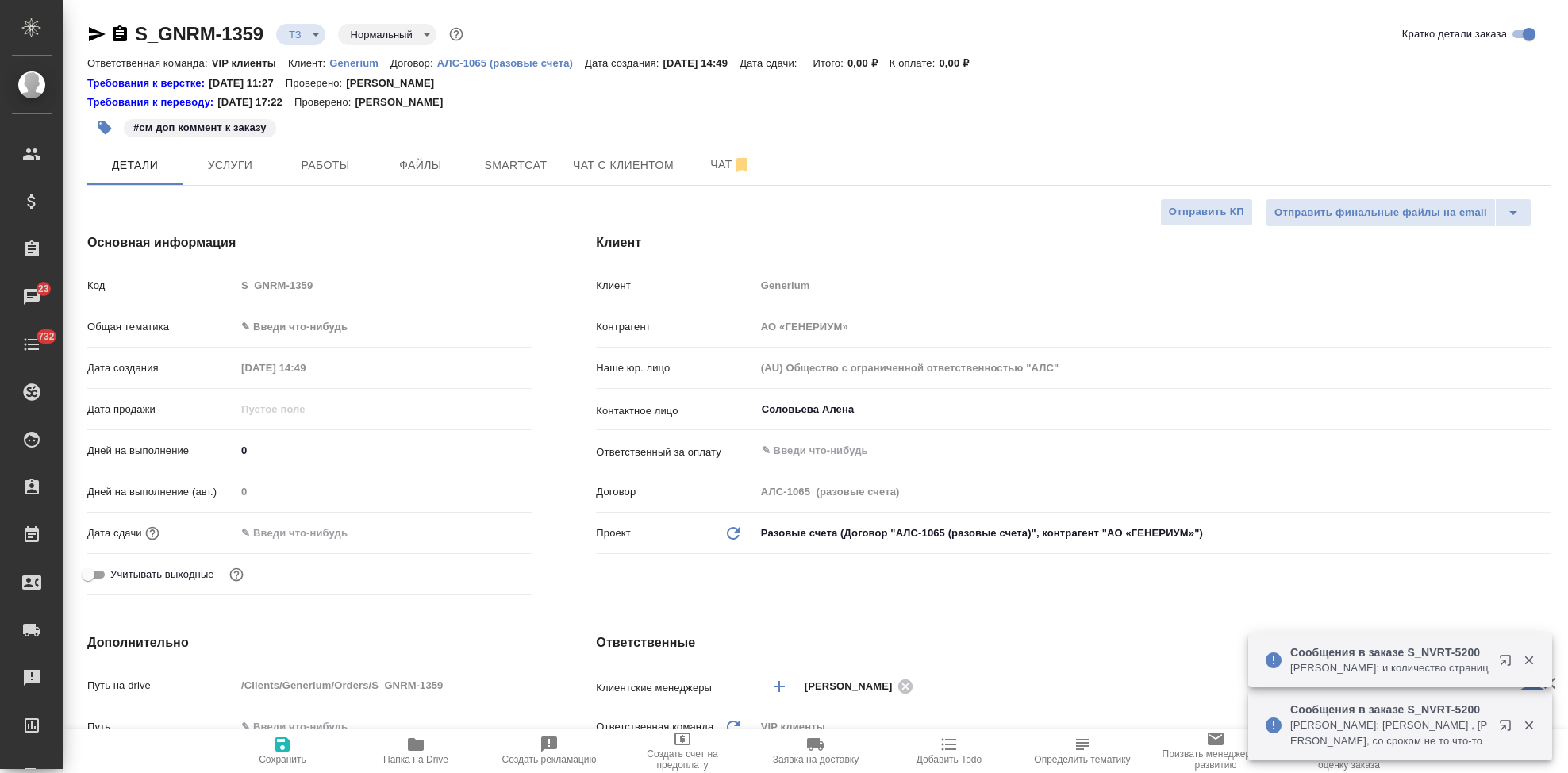
select select "RU"
click at [350, 67] on p "Generium" at bounding box center [360, 63] width 61 height 12
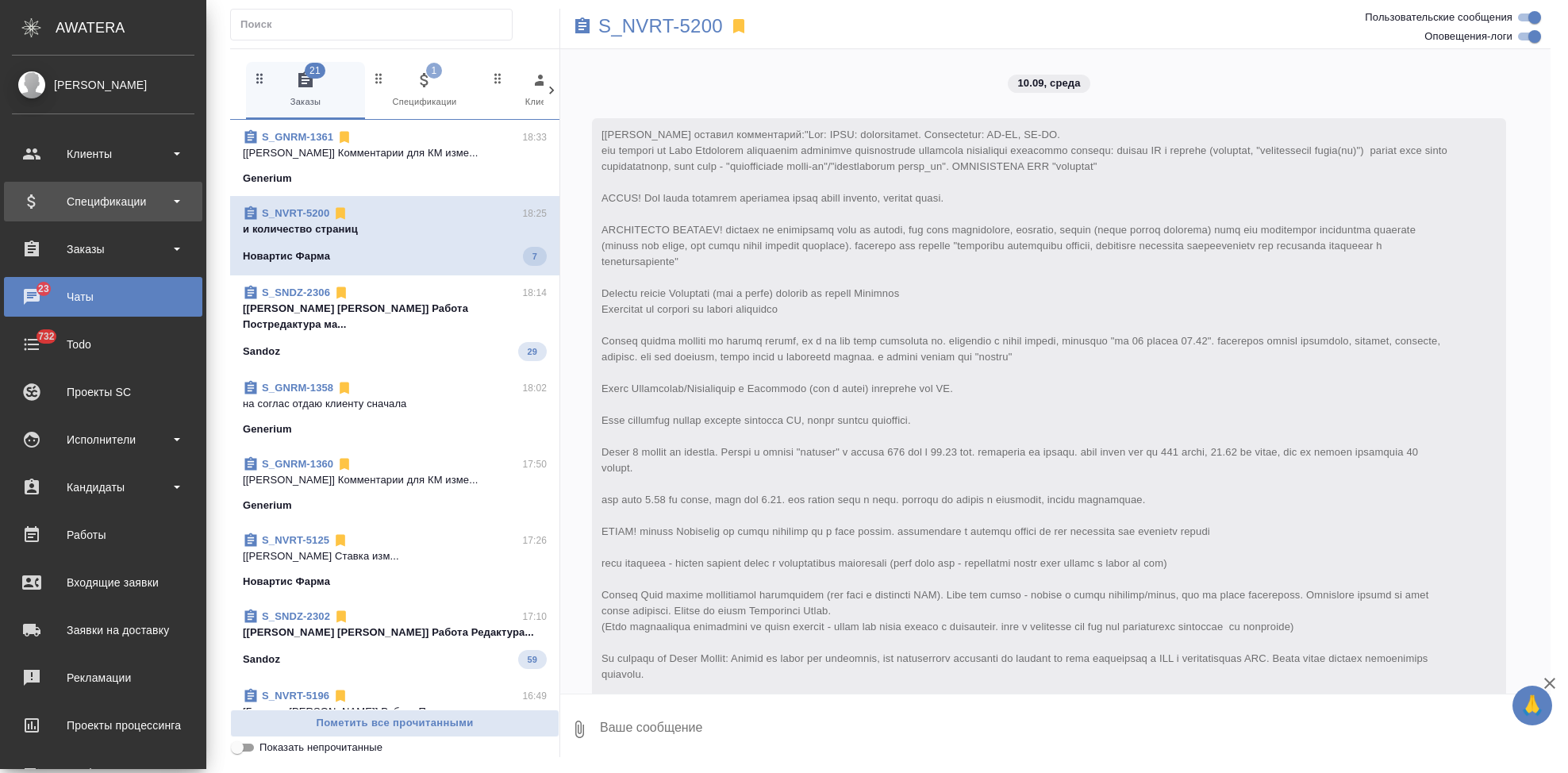
click at [27, 209] on div "Спецификации" at bounding box center [102, 201] width 182 height 24
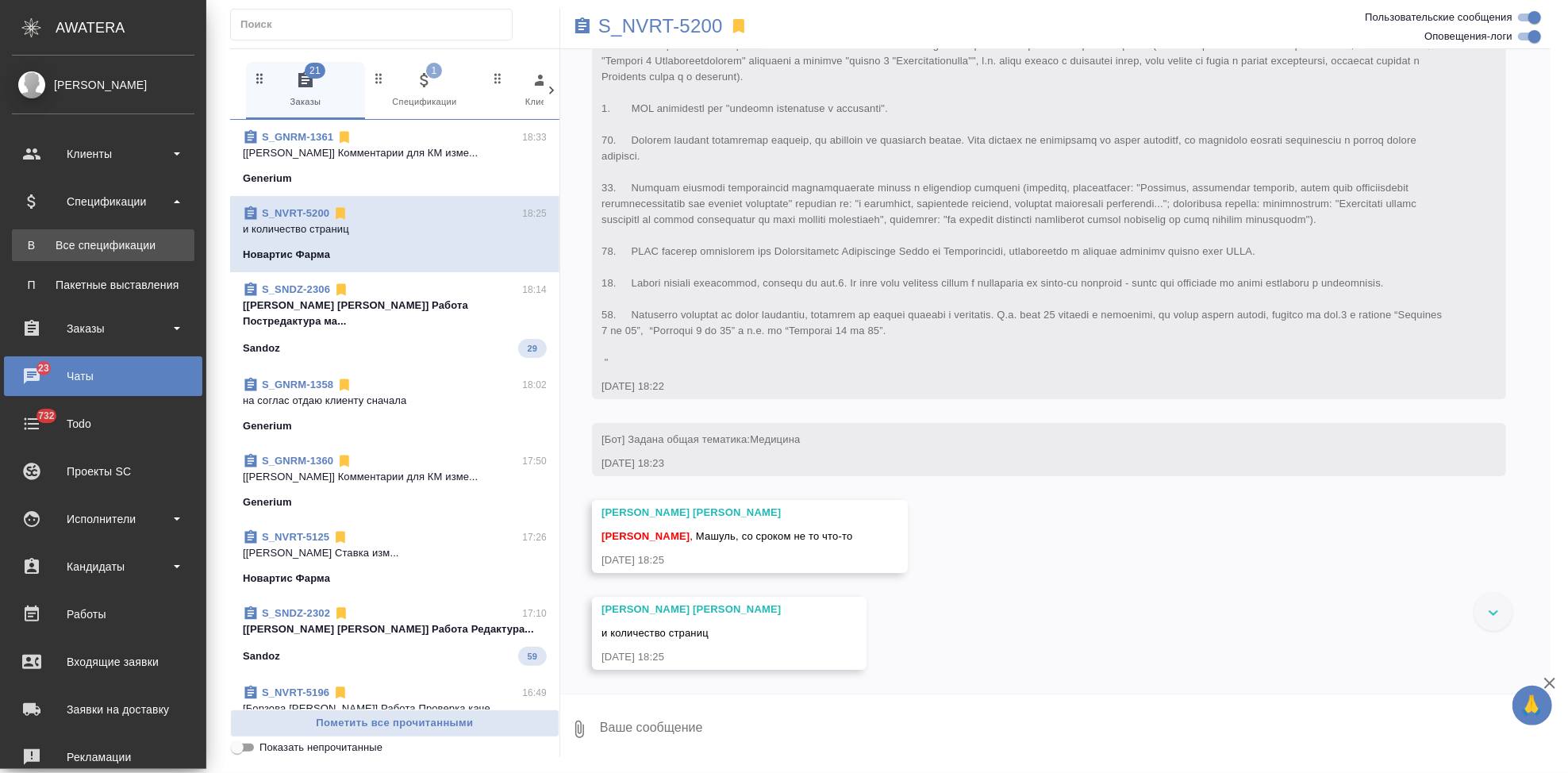
click at [157, 241] on div "Все спецификации" at bounding box center [103, 246] width 167 height 16
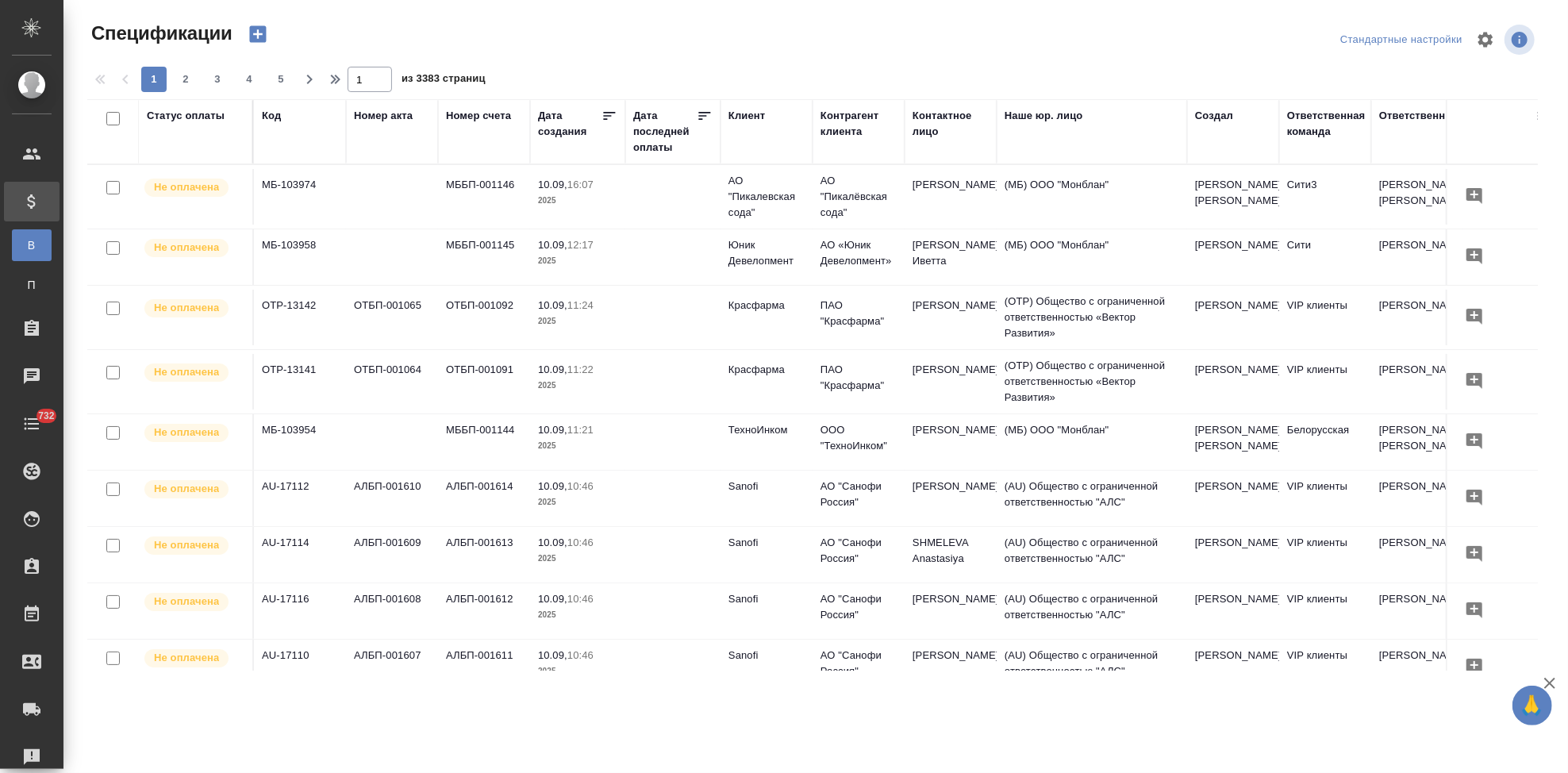
click at [254, 41] on icon "button" at bounding box center [257, 34] width 16 height 16
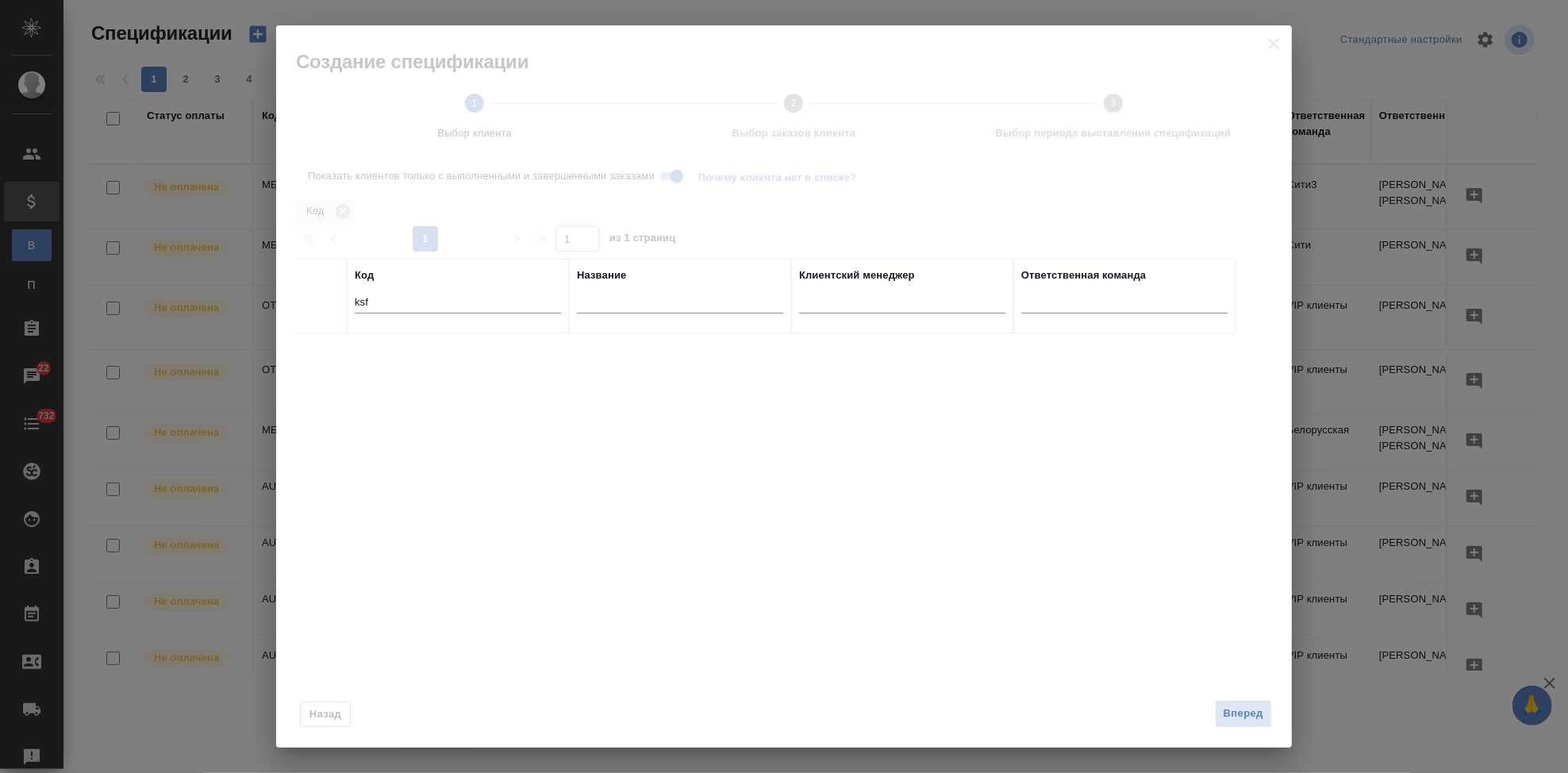
click at [373, 297] on input "ksf" at bounding box center [458, 304] width 207 height 20
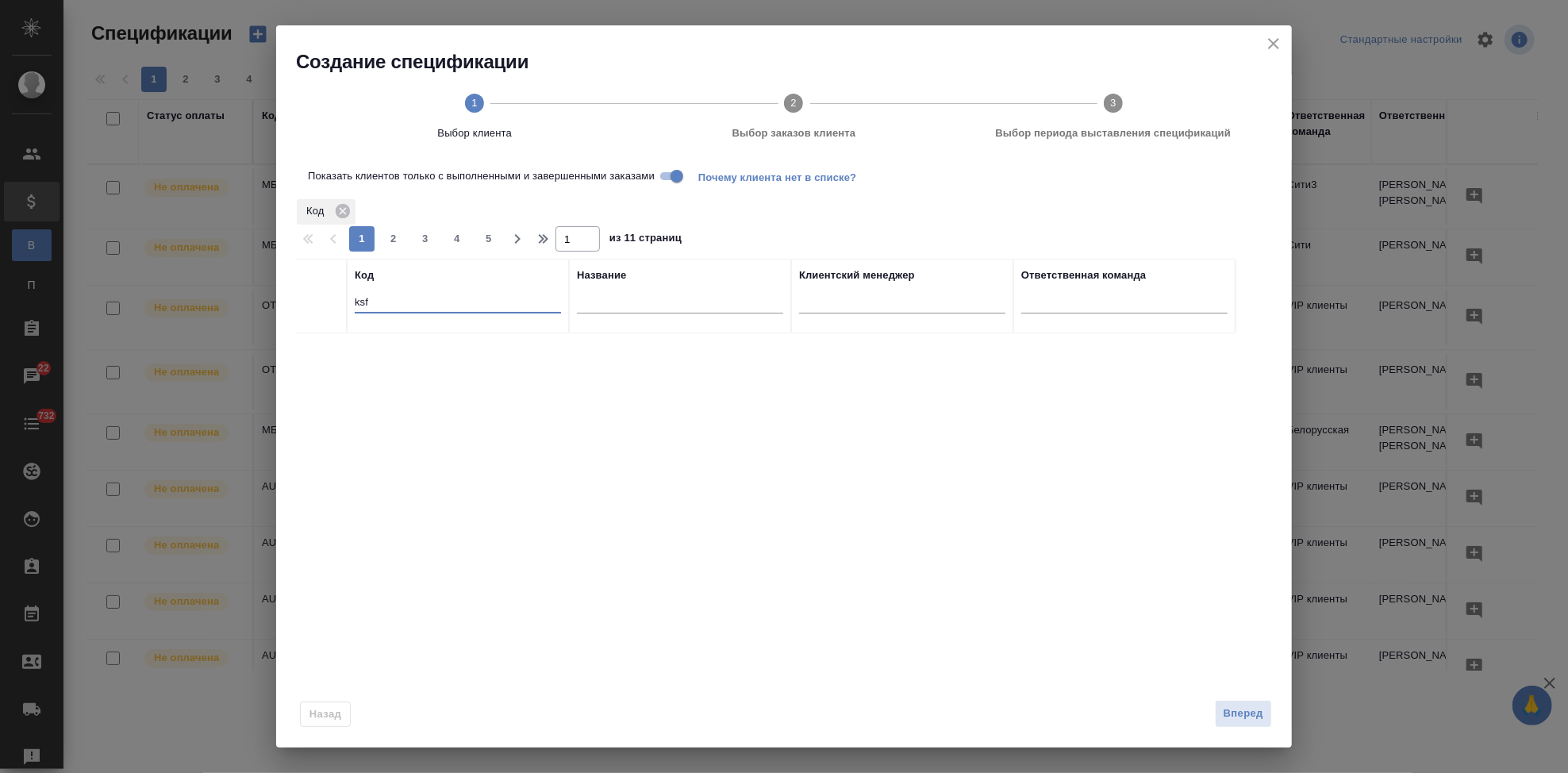
click at [361, 308] on input "ksf" at bounding box center [458, 304] width 207 height 20
click at [383, 304] on input "ksf" at bounding box center [458, 304] width 207 height 20
type input "k"
type input "nvrt"
drag, startPoint x: 319, startPoint y: 353, endPoint x: 609, endPoint y: 564, distance: 358.6
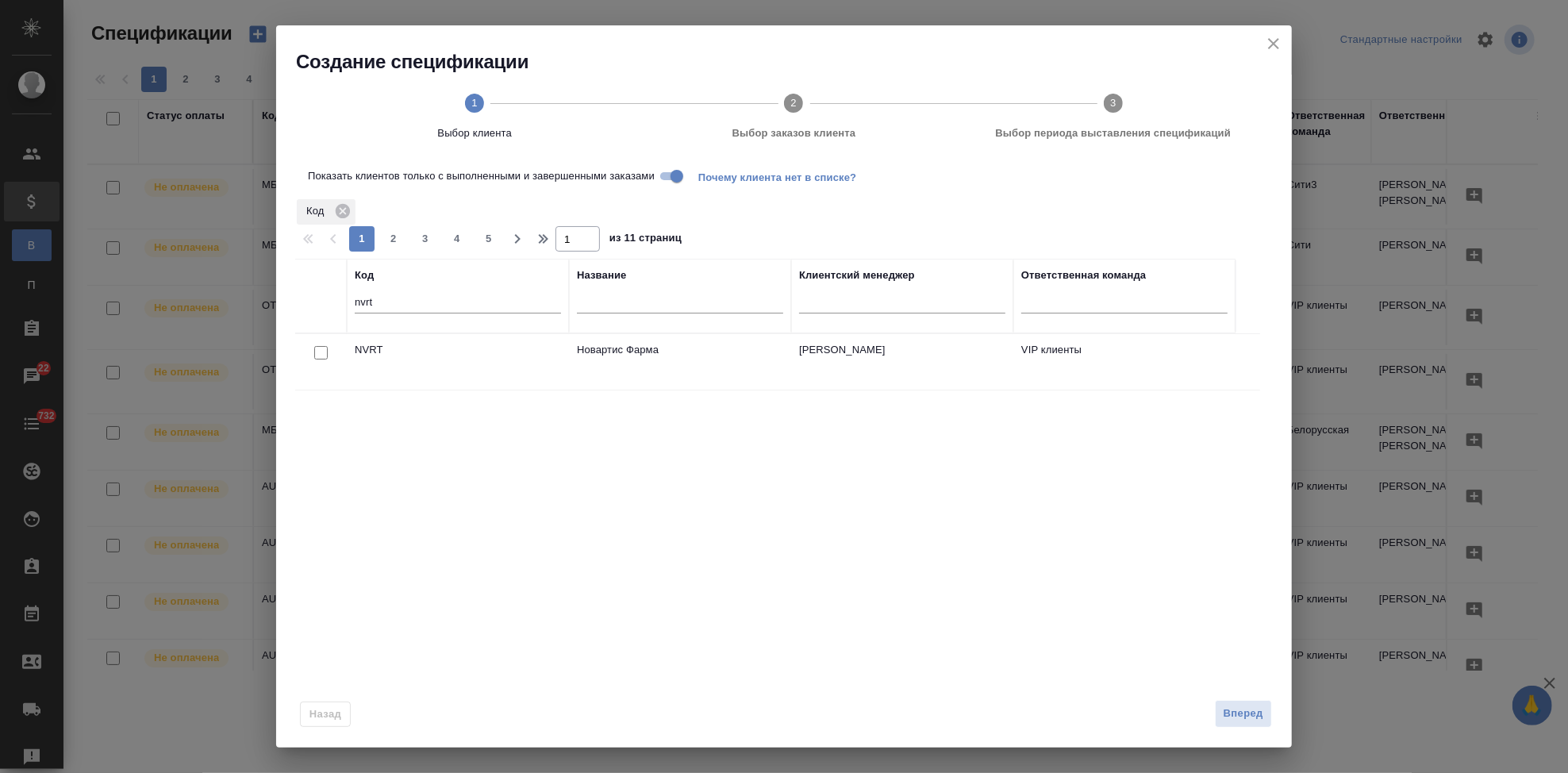
click at [319, 353] on input "checkbox" at bounding box center [321, 353] width 14 height 14
checkbox input "true"
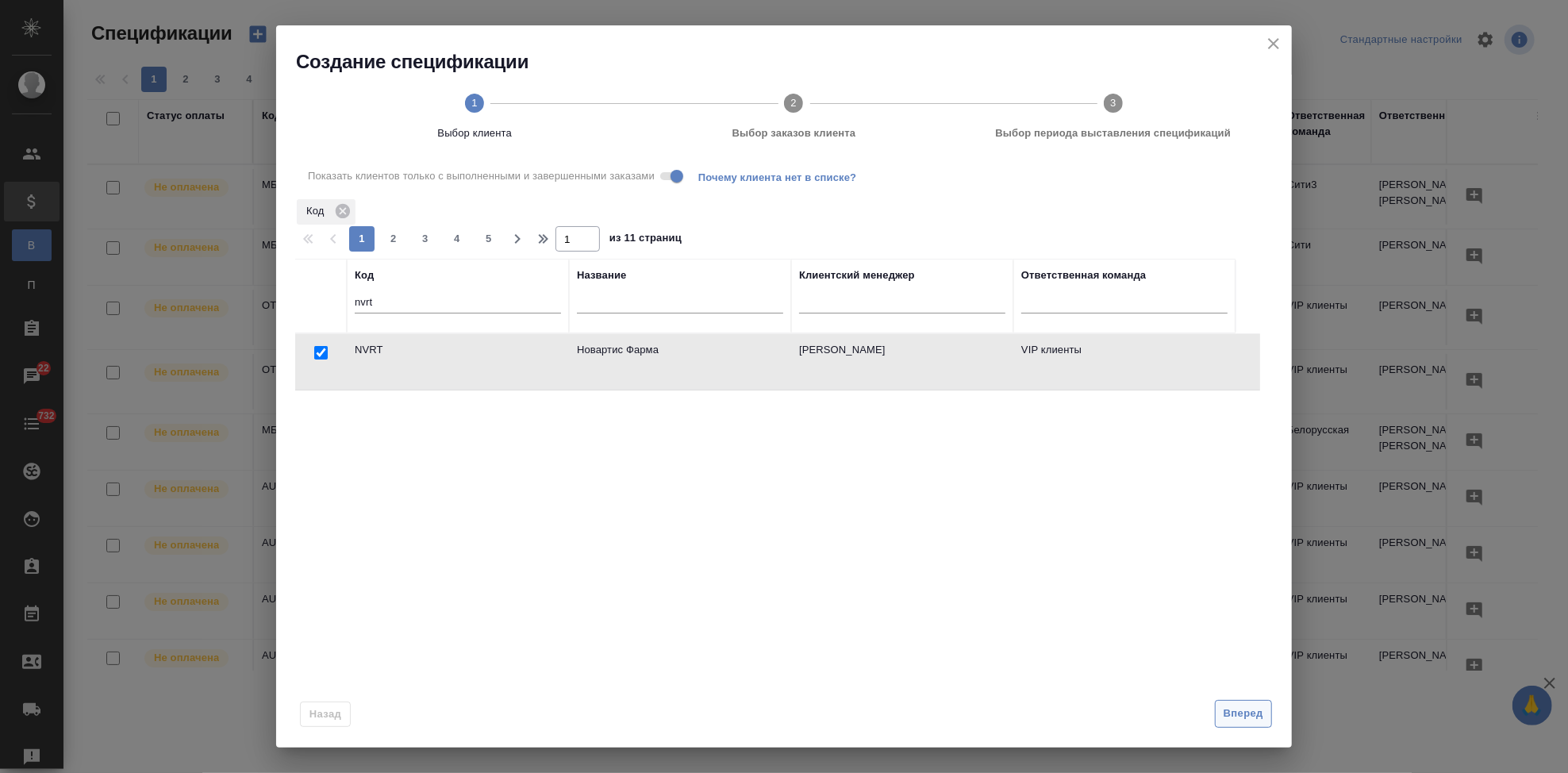
click at [1222, 715] on button "Вперед" at bounding box center [1243, 714] width 57 height 28
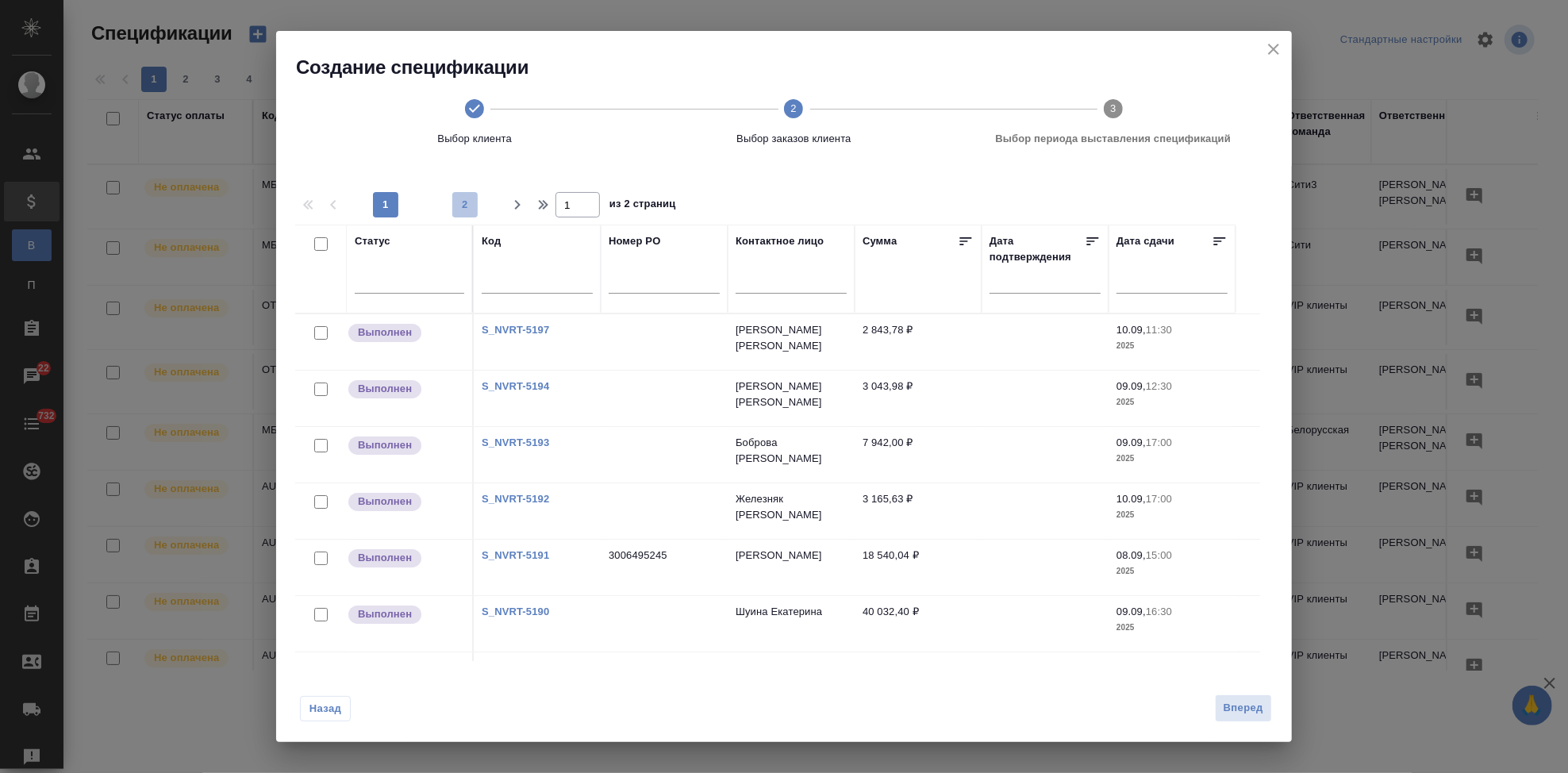
click at [465, 202] on span "2" at bounding box center [465, 205] width 25 height 16
click at [382, 208] on span "1" at bounding box center [386, 205] width 25 height 16
type input "1"
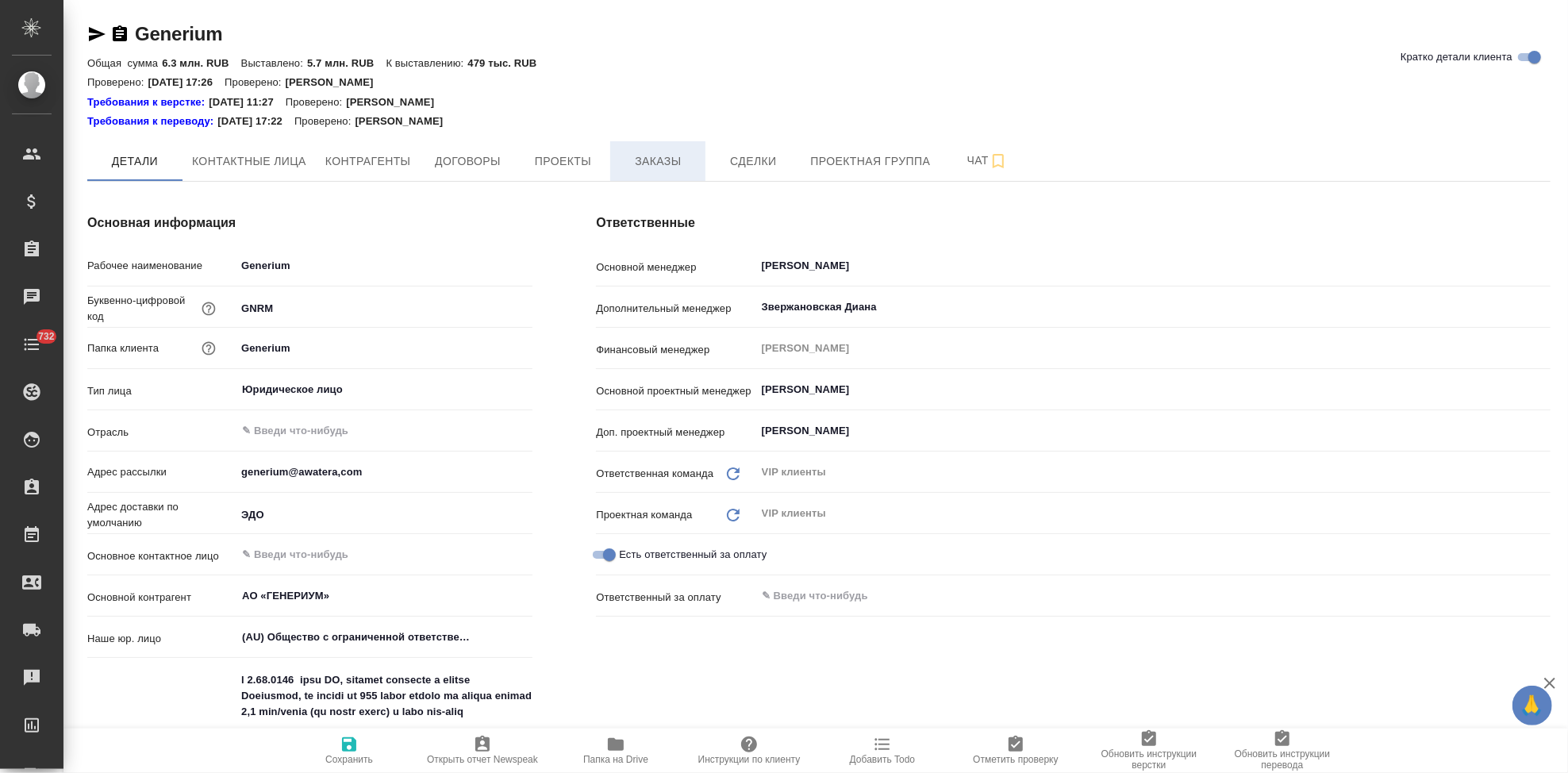
click at [631, 150] on button "Заказы" at bounding box center [658, 161] width 95 height 40
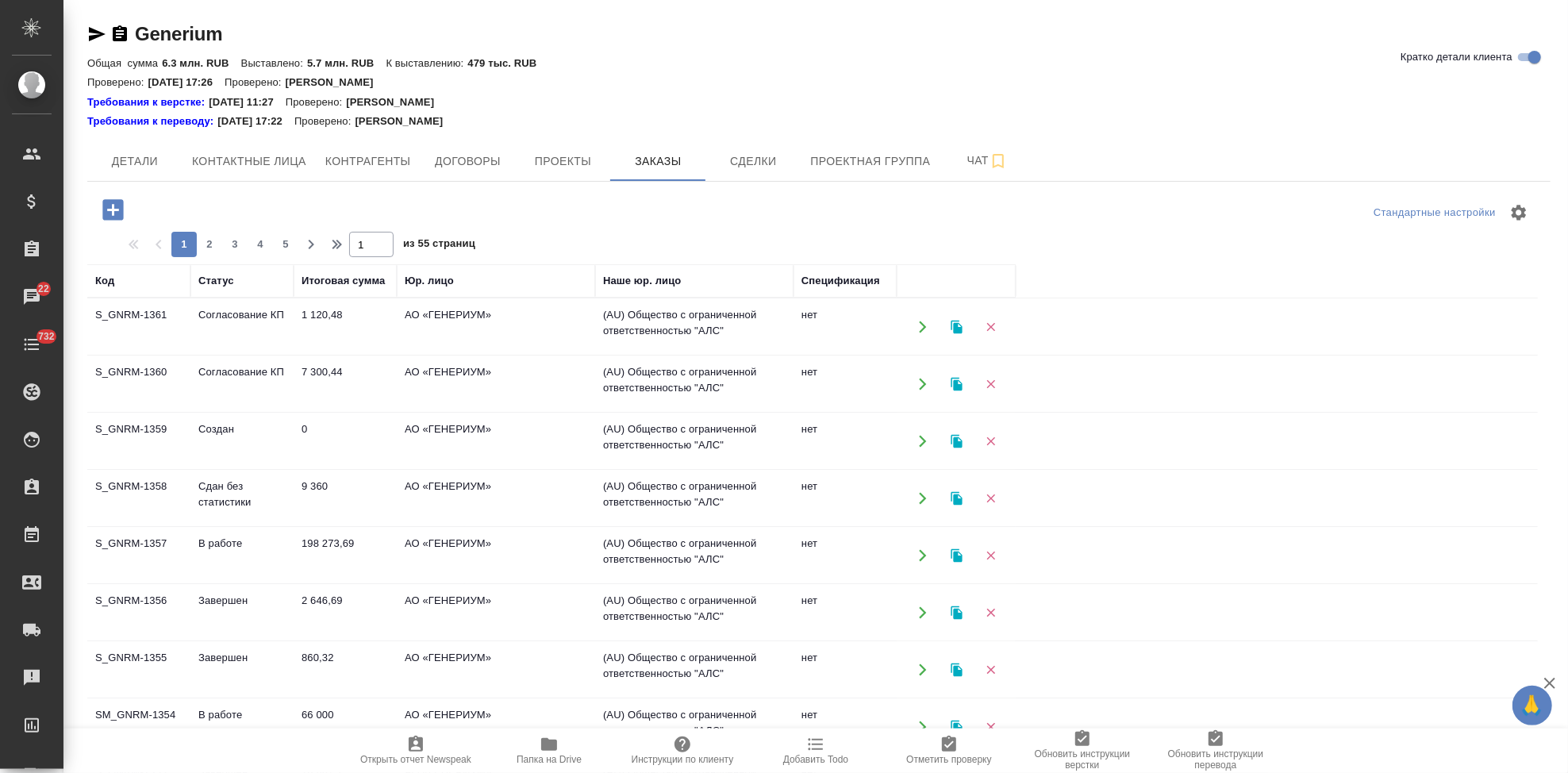
click at [195, 327] on td "Согласование КП" at bounding box center [242, 326] width 103 height 55
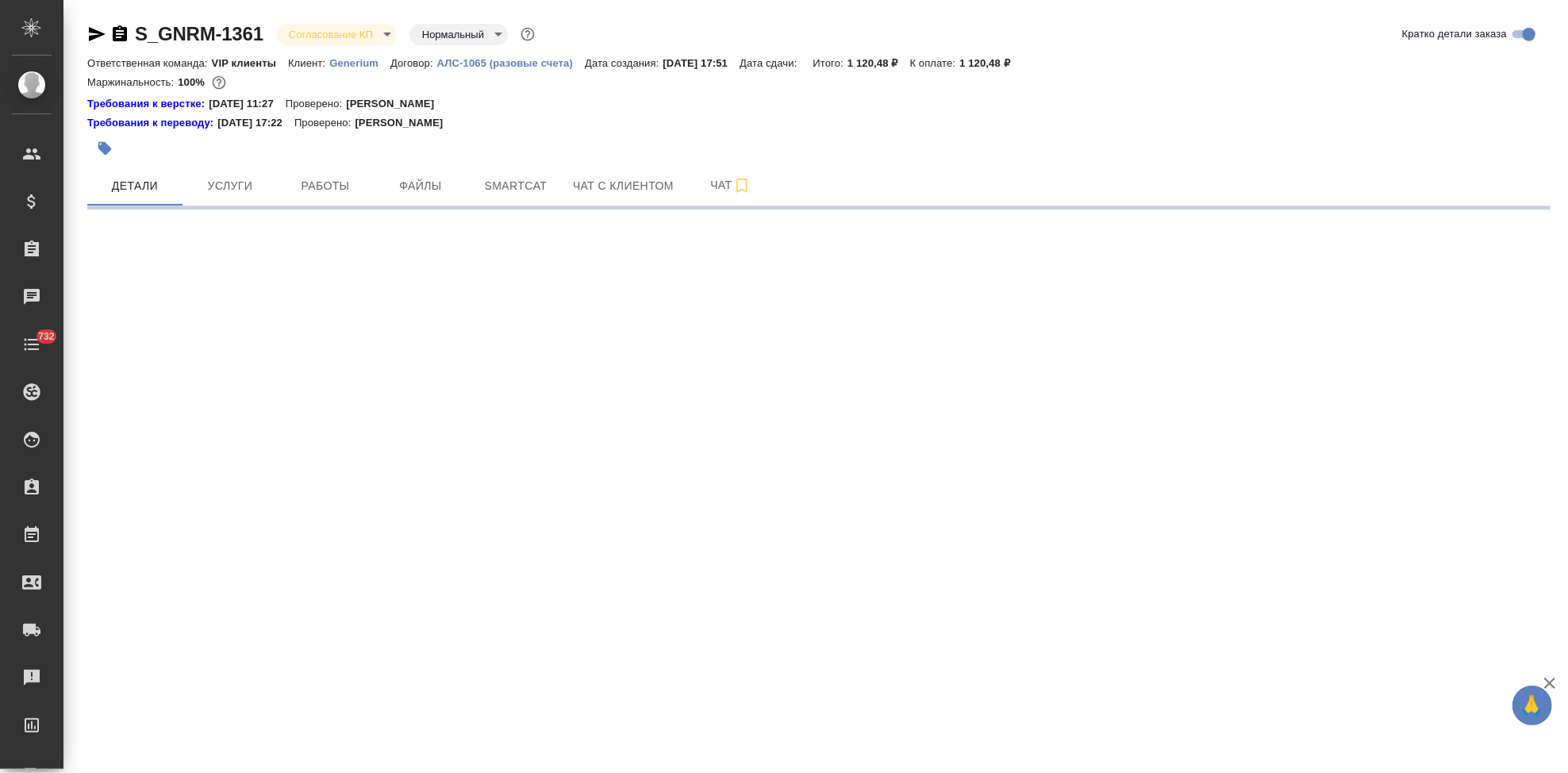
select select "RU"
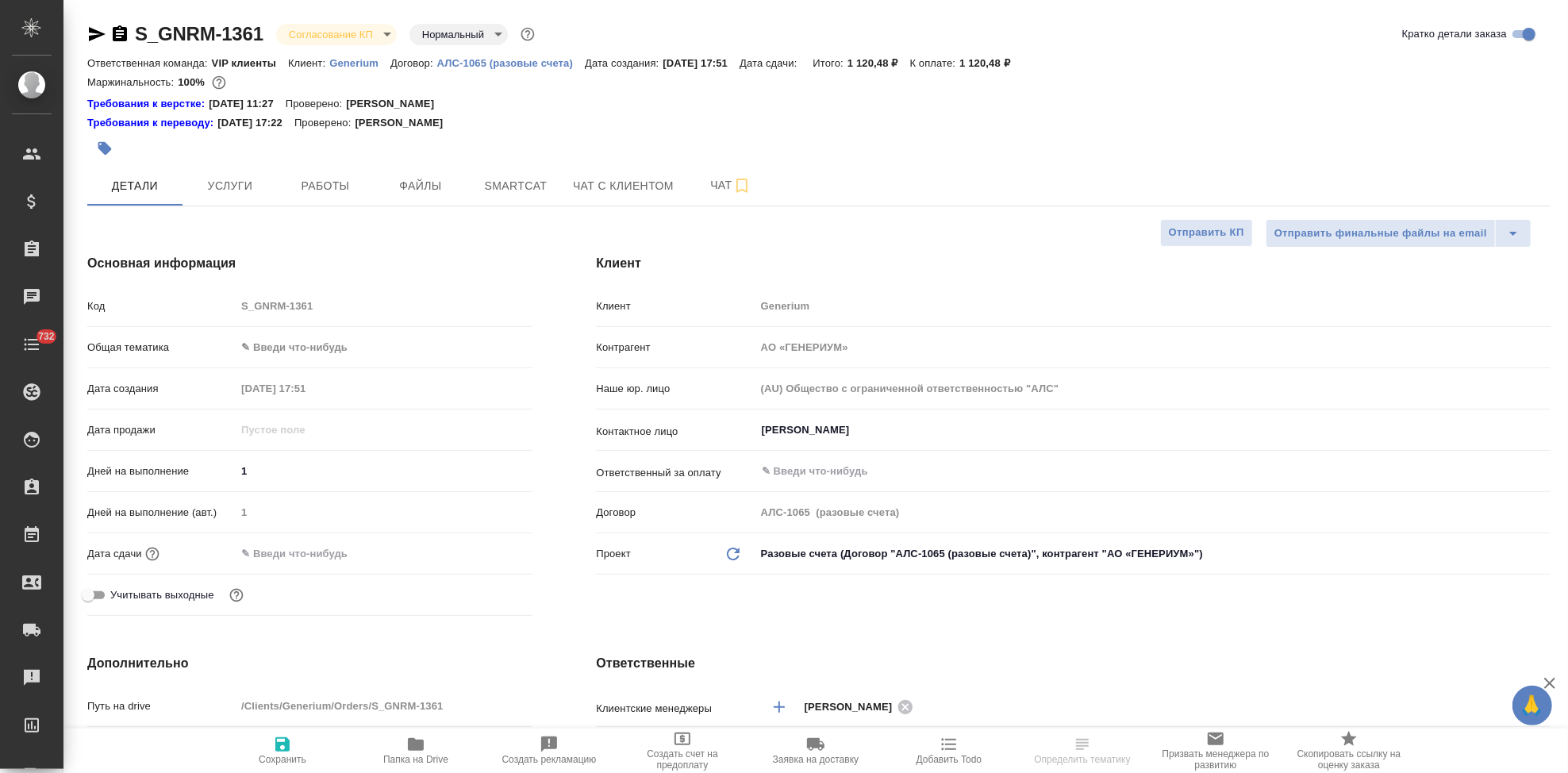
click at [385, 35] on body "🙏 .cls-1 fill:#fff; AWATERA Kabargina [PERSON_NAME] Спецификации Заказы Чаты 73…" at bounding box center [784, 386] width 1568 height 773
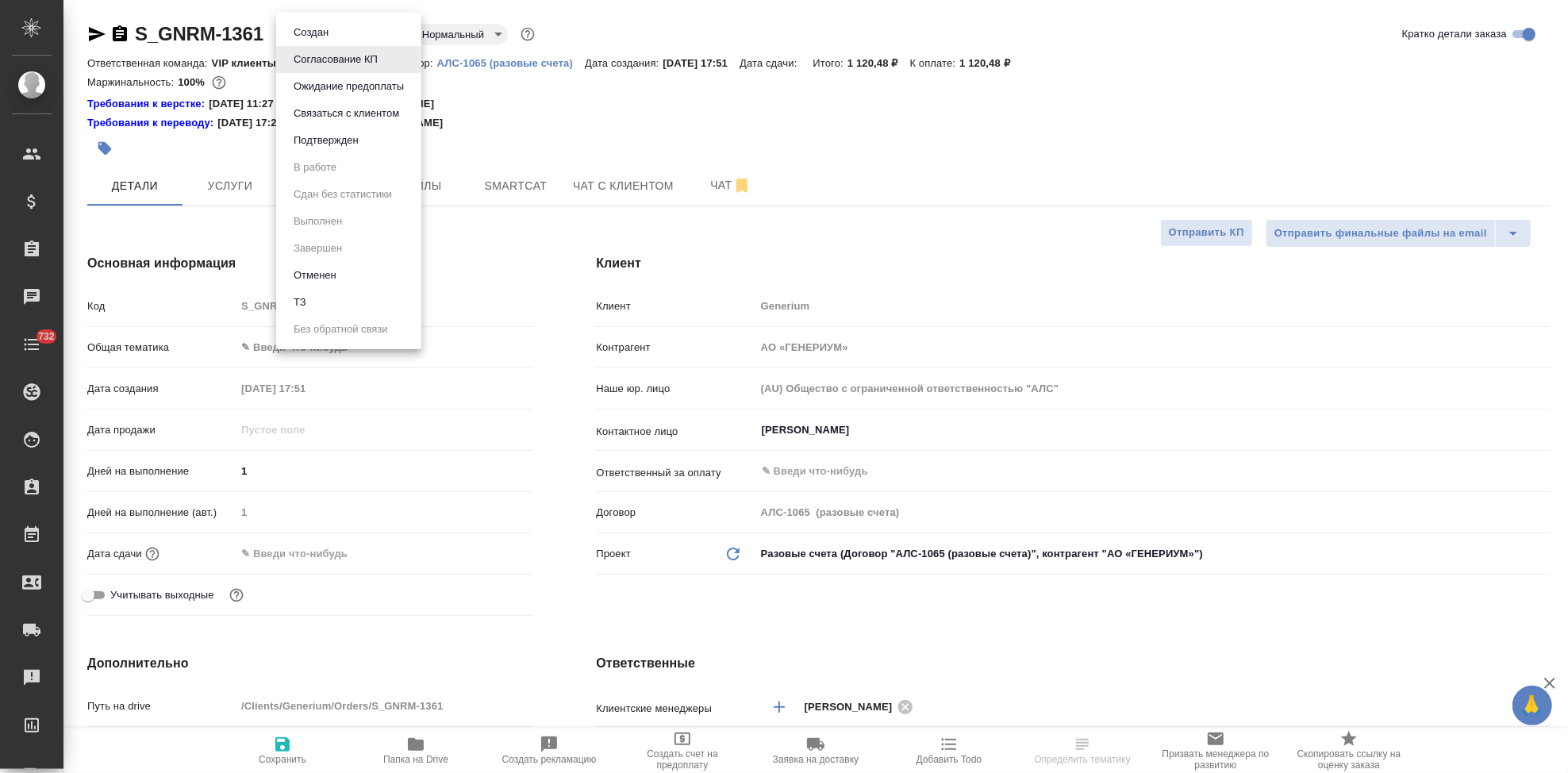
type textarea "x"
click at [352, 144] on button "Подтвержден" at bounding box center [326, 140] width 74 height 17
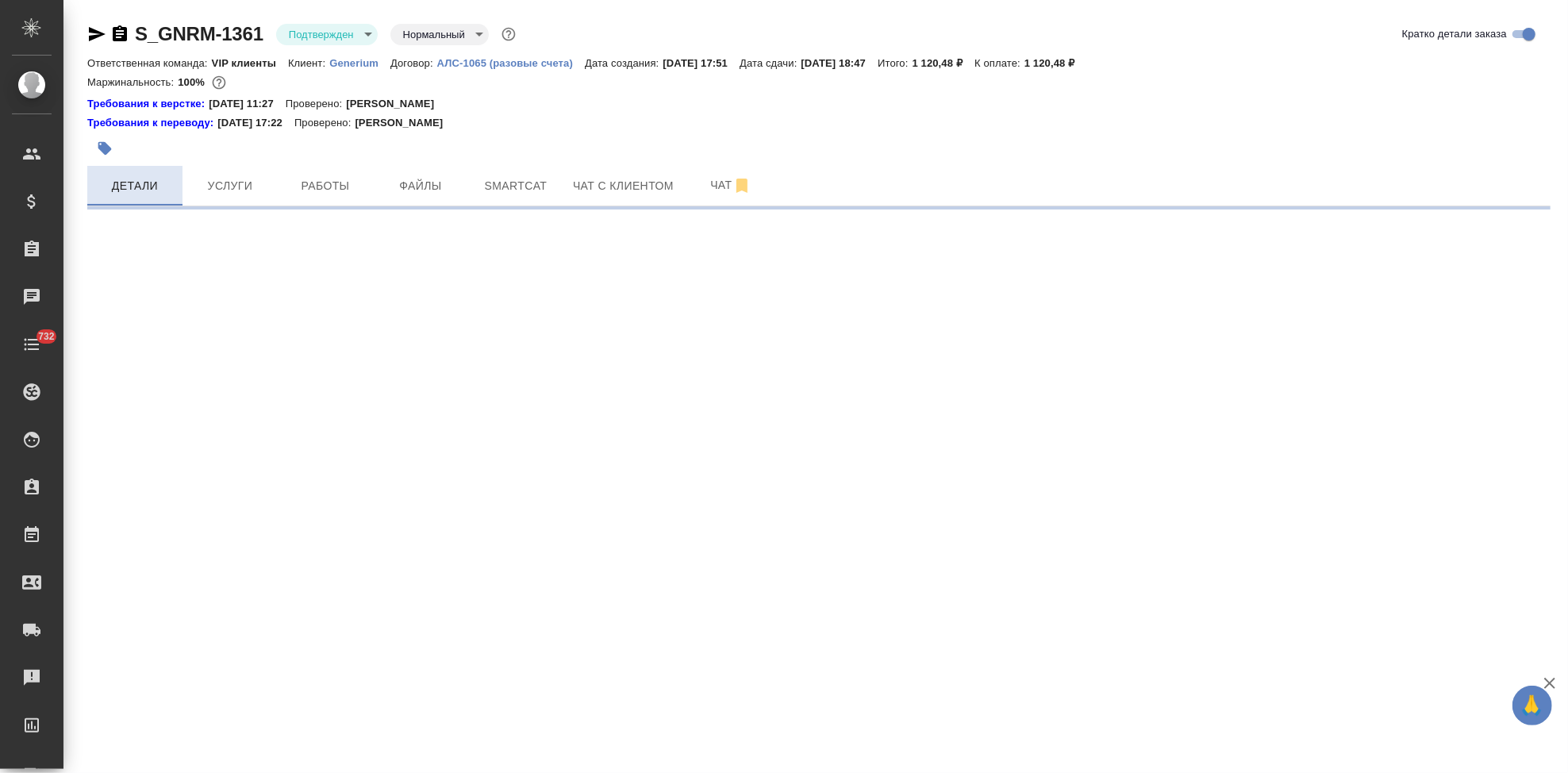
select select "RU"
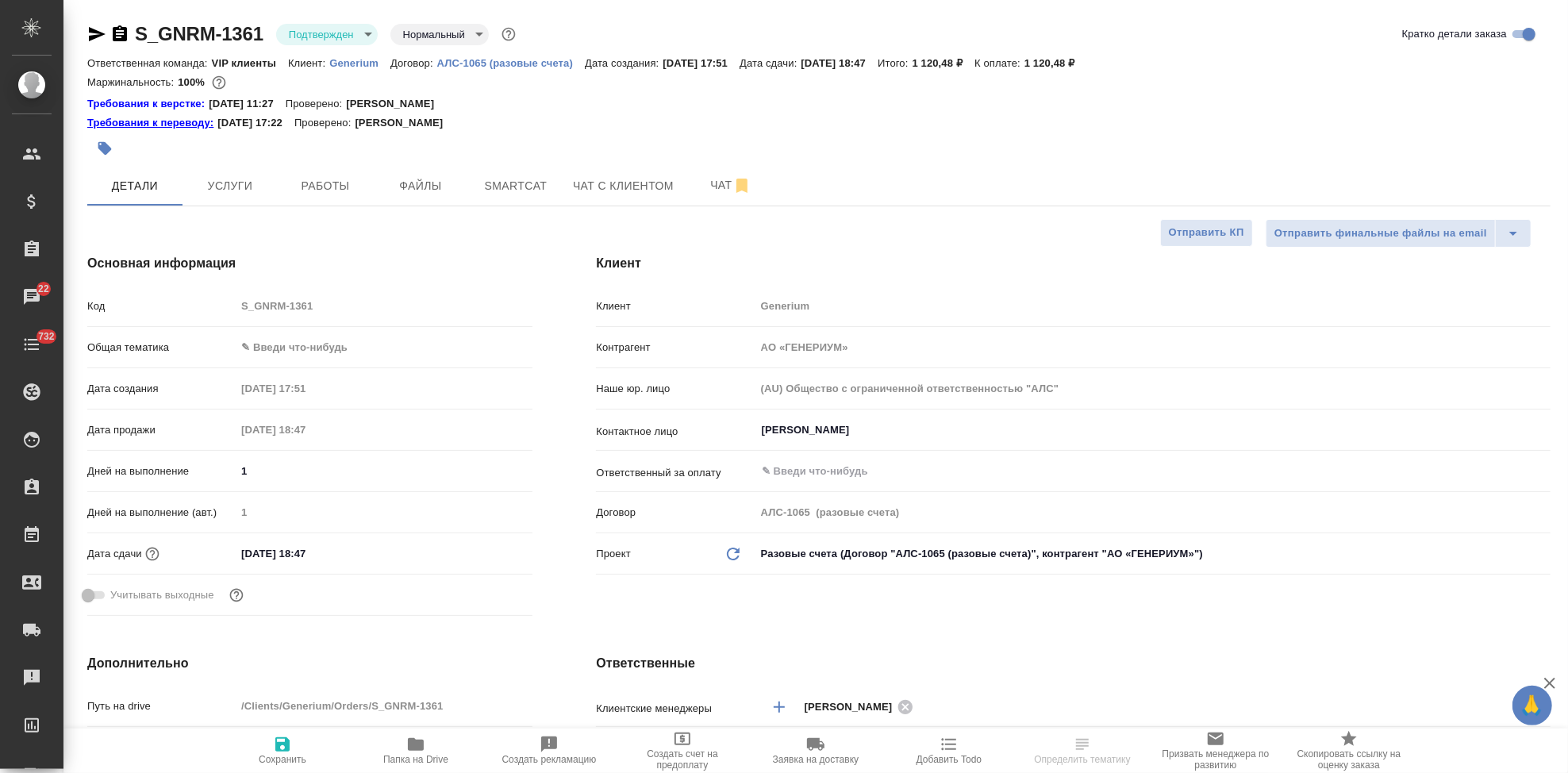
type textarea "x"
click at [99, 150] on icon "button" at bounding box center [105, 149] width 16 height 16
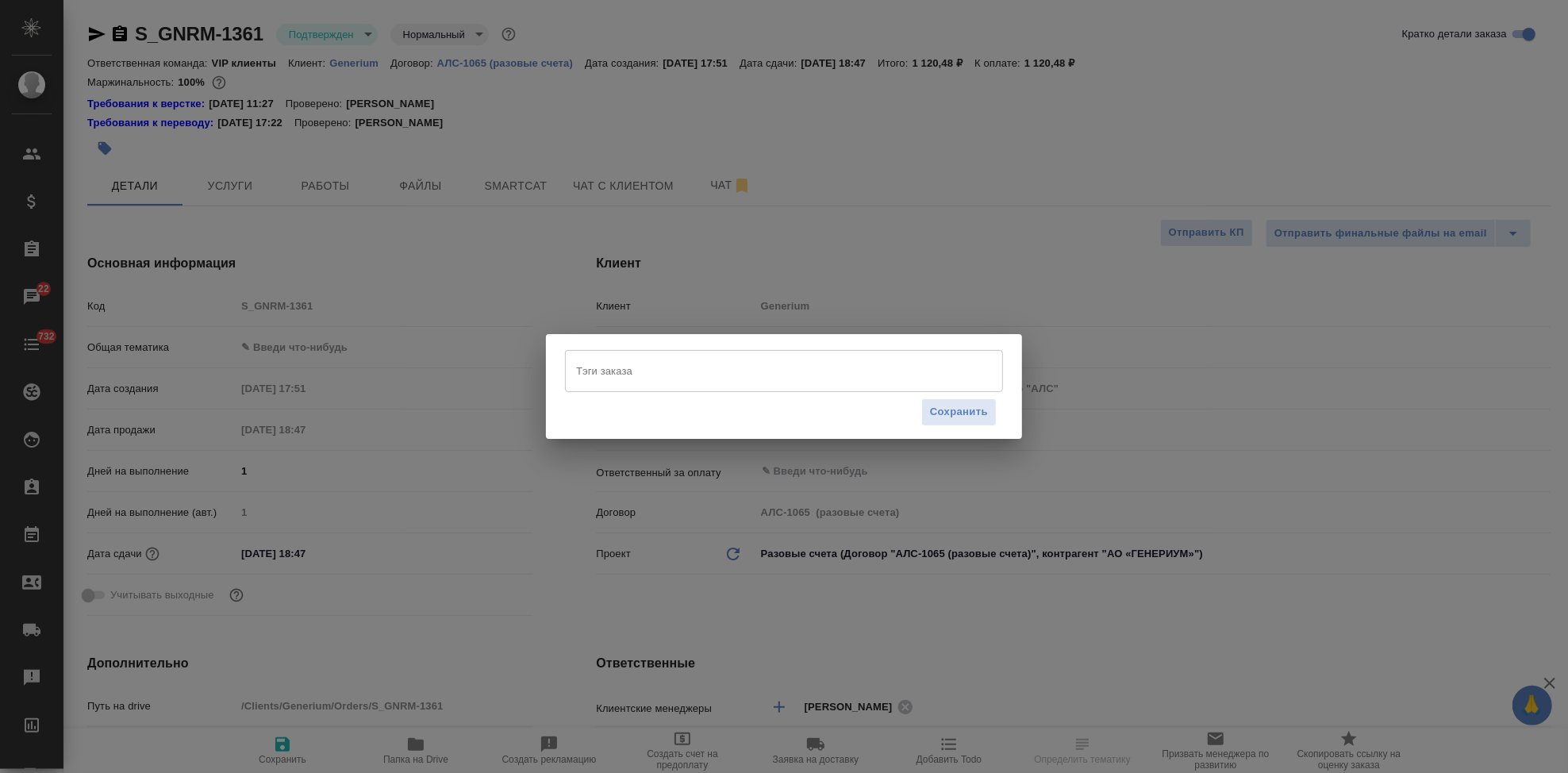
click at [633, 372] on input "Тэги заказа" at bounding box center [769, 371] width 393 height 27
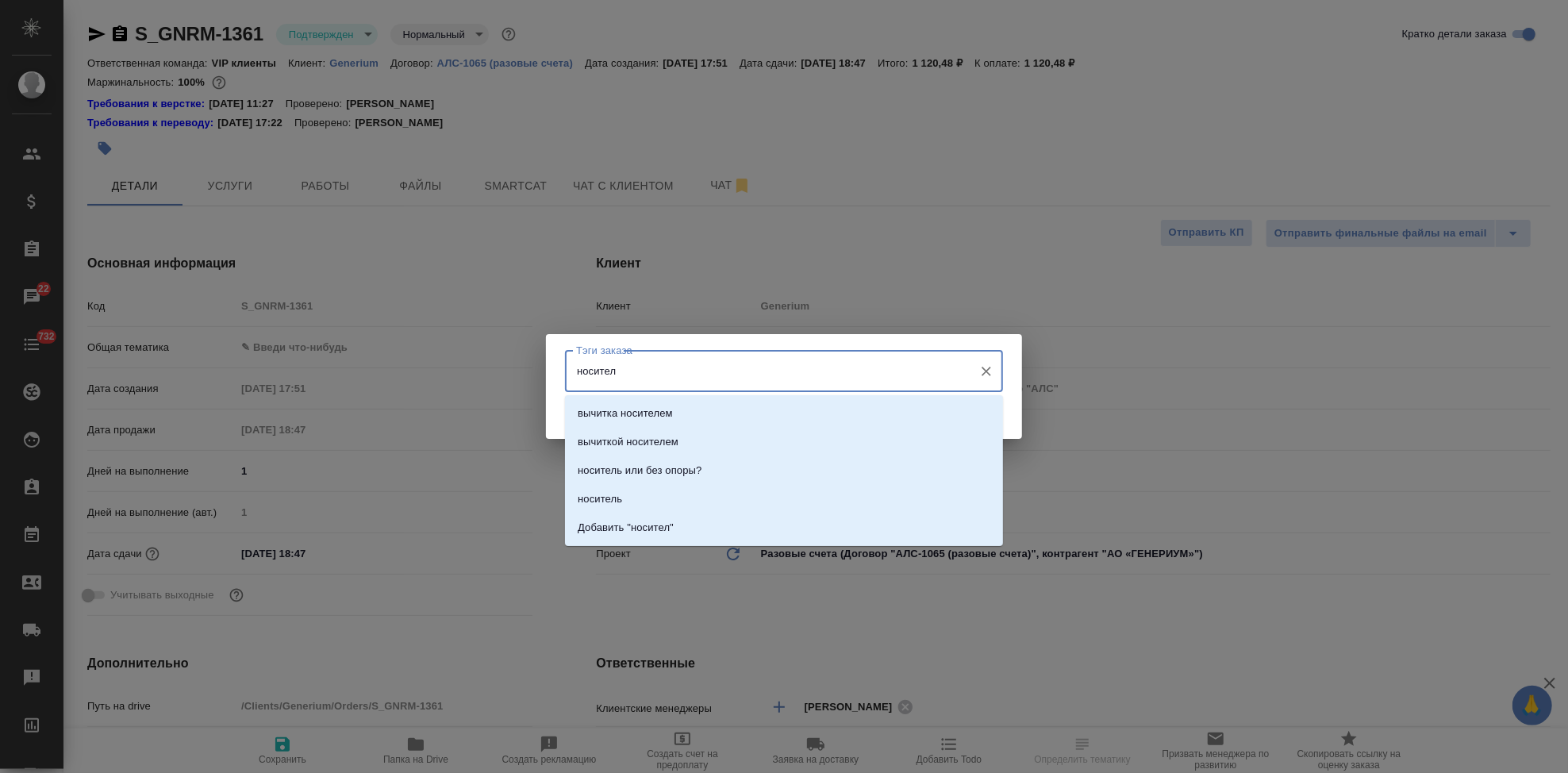
type input "носитель"
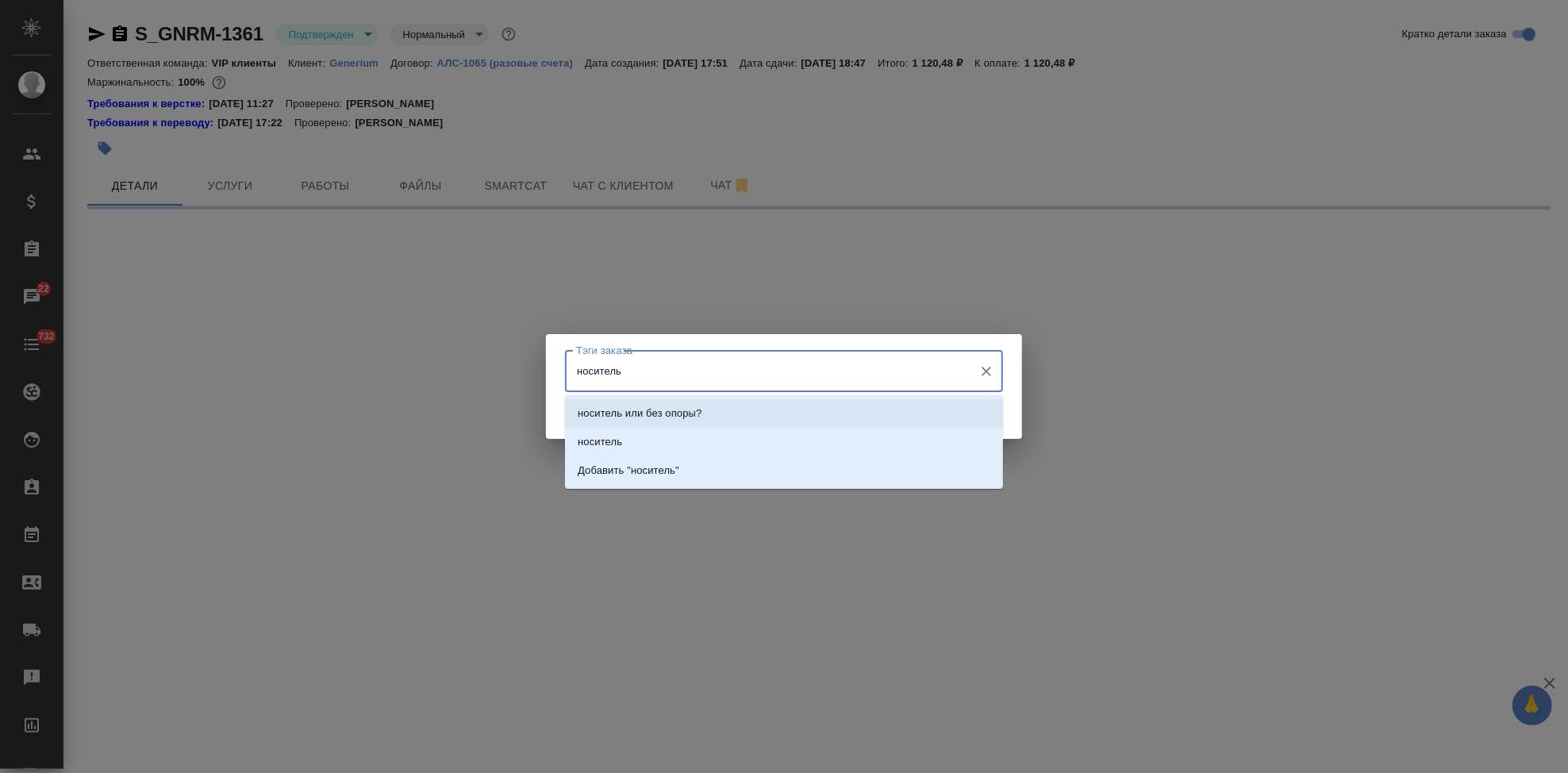
click at [734, 435] on li "носитель" at bounding box center [784, 442] width 438 height 29
select select "RU"
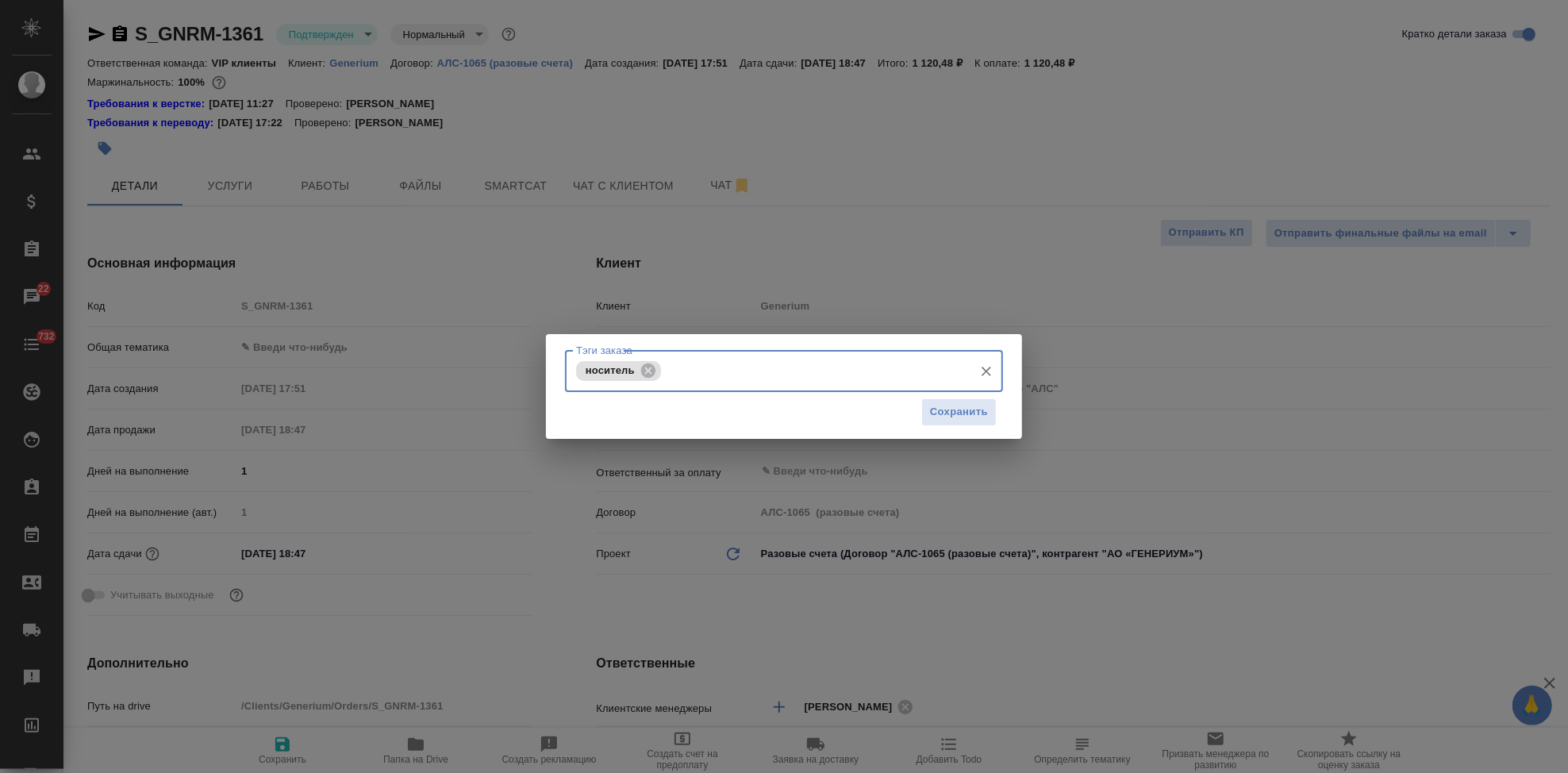
type textarea "x"
click at [937, 415] on span "Сохранить" at bounding box center [959, 412] width 58 height 18
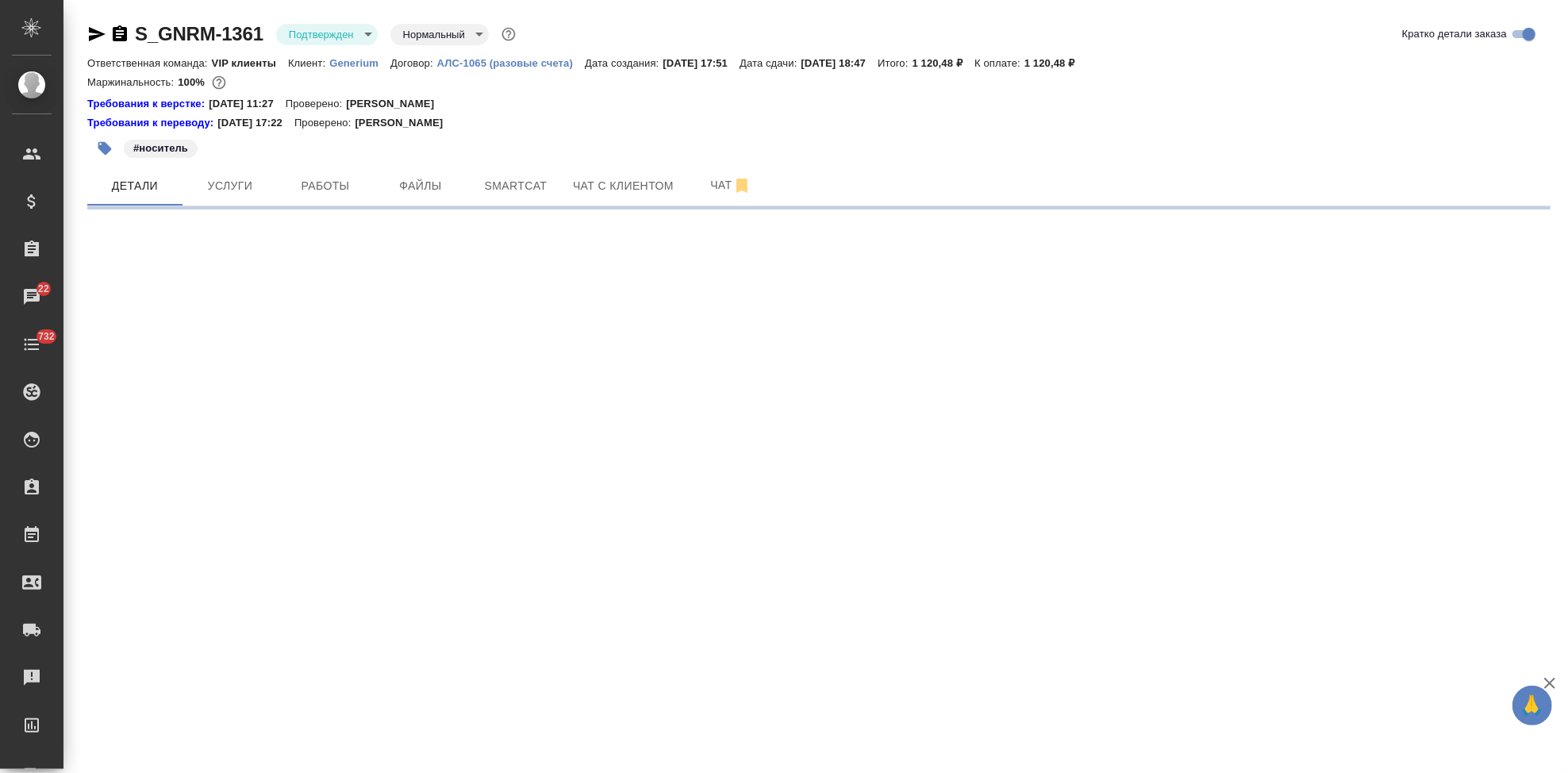
select select "RU"
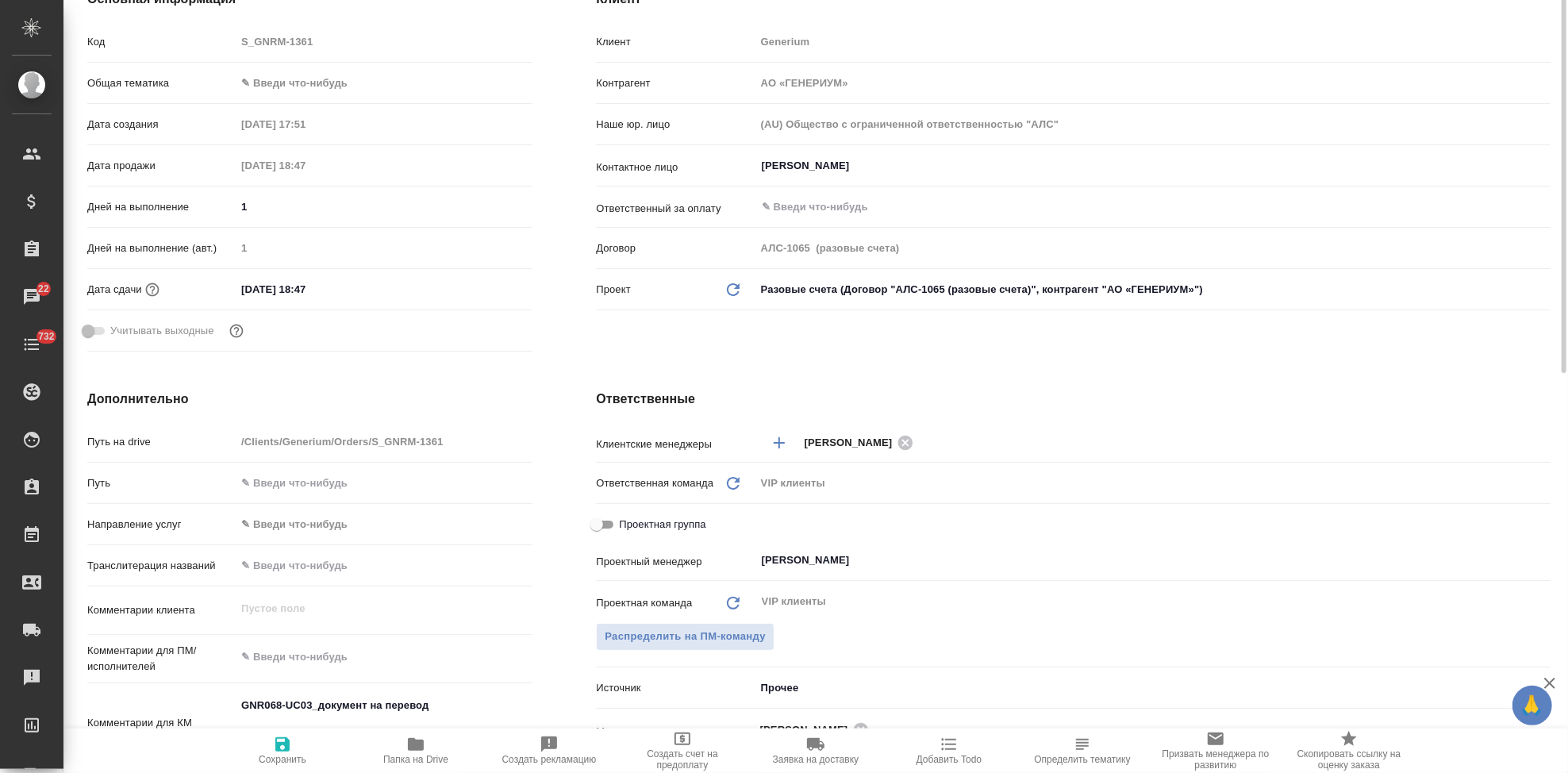
scroll to position [88, 0]
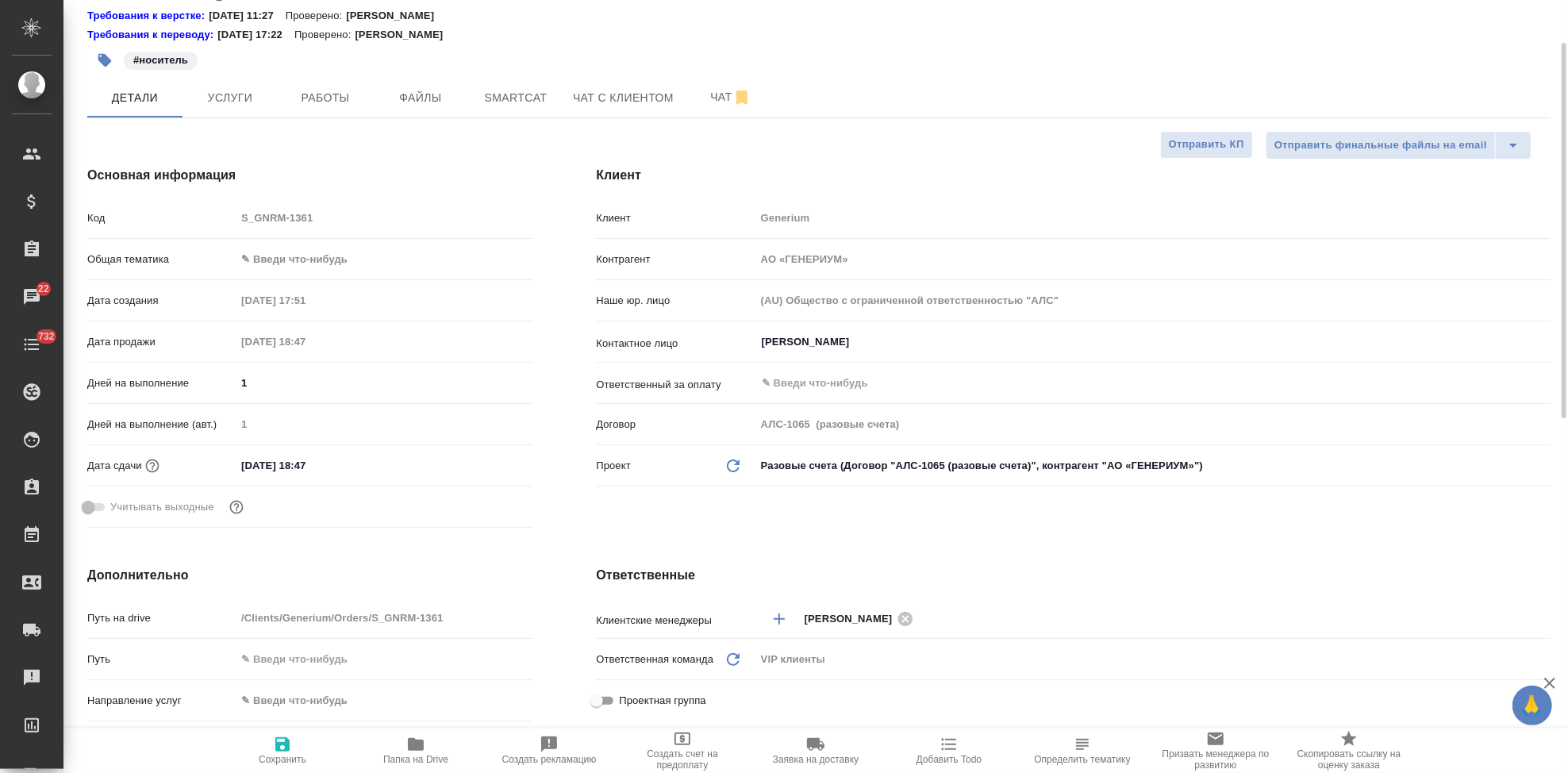
click at [342, 457] on input "[DATE] 18:47" at bounding box center [304, 465] width 139 height 23
type input "[DATE] 18:4_"
type textarea "x"
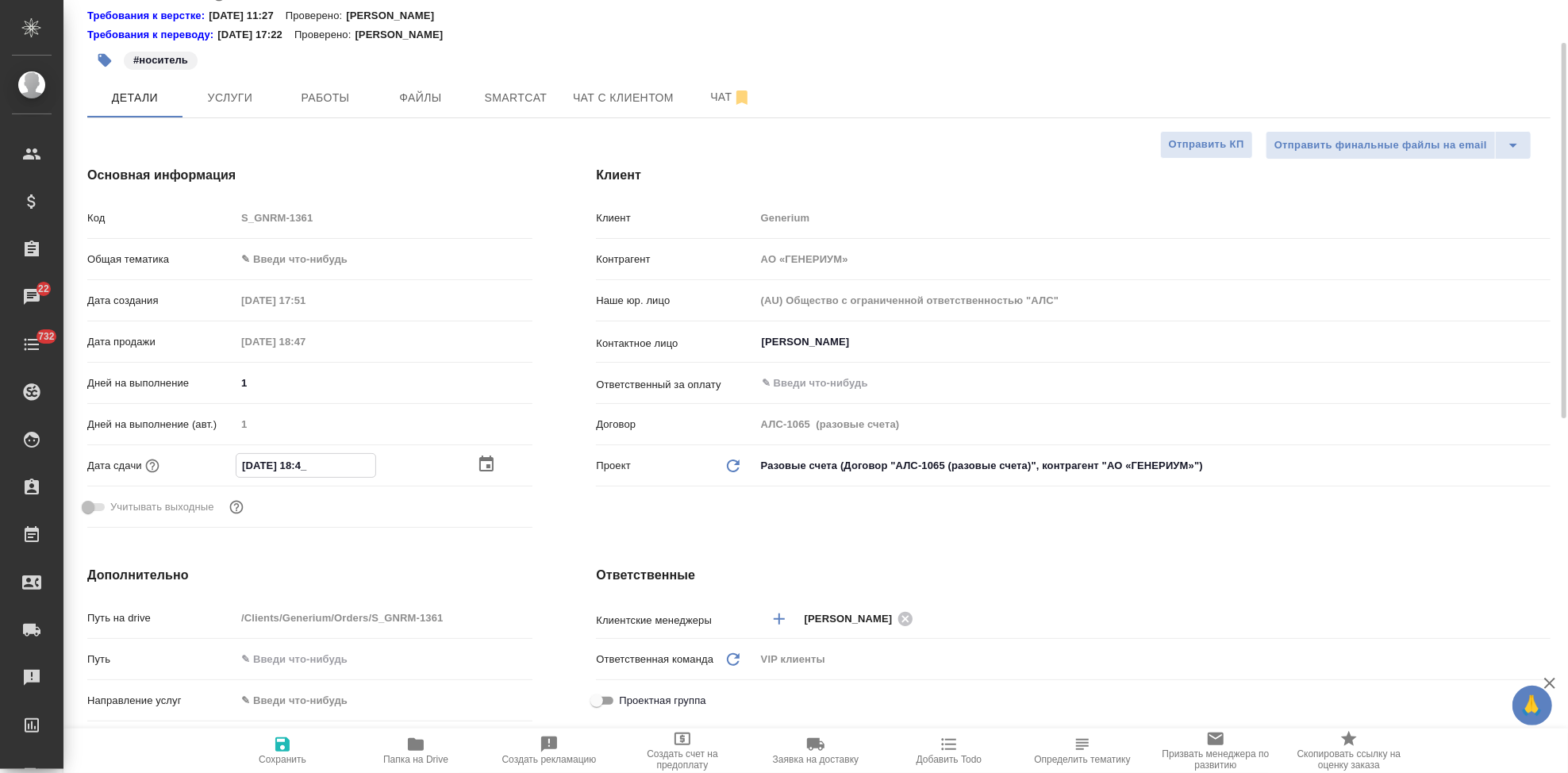
type input "11.09.2025 18:__"
type textarea "x"
type input "[DATE] 18:00"
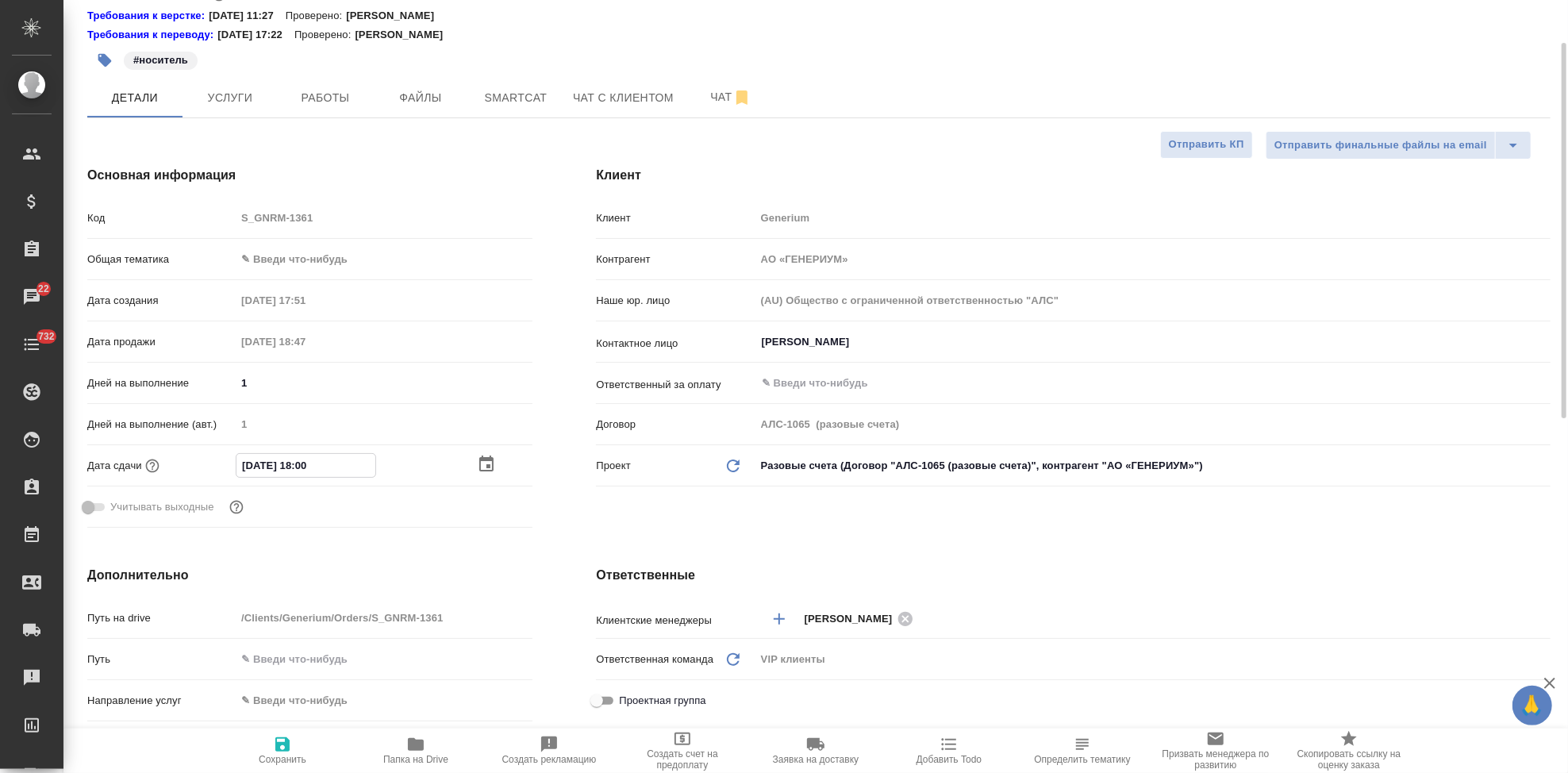
type textarea "x"
type input "[DATE] 18:00"
click at [665, 525] on div "Клиент Клиент Generium Контрагент АО «ГЕНЕРИУМ» Наше юр. лицо (AU) Общество с о…" at bounding box center [1073, 350] width 1018 height 432
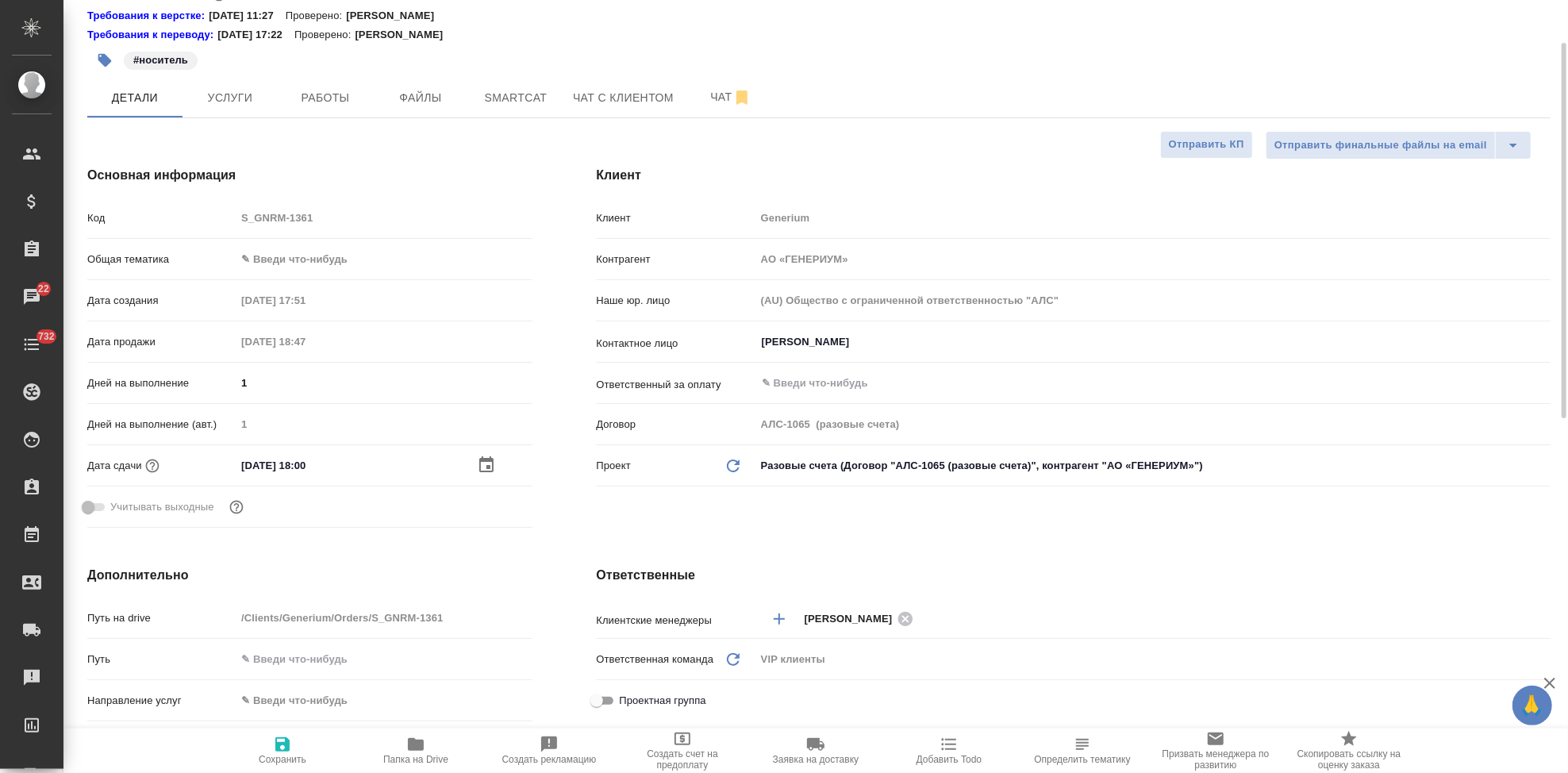
click at [281, 759] on span "Сохранить" at bounding box center [283, 759] width 48 height 11
type textarea "x"
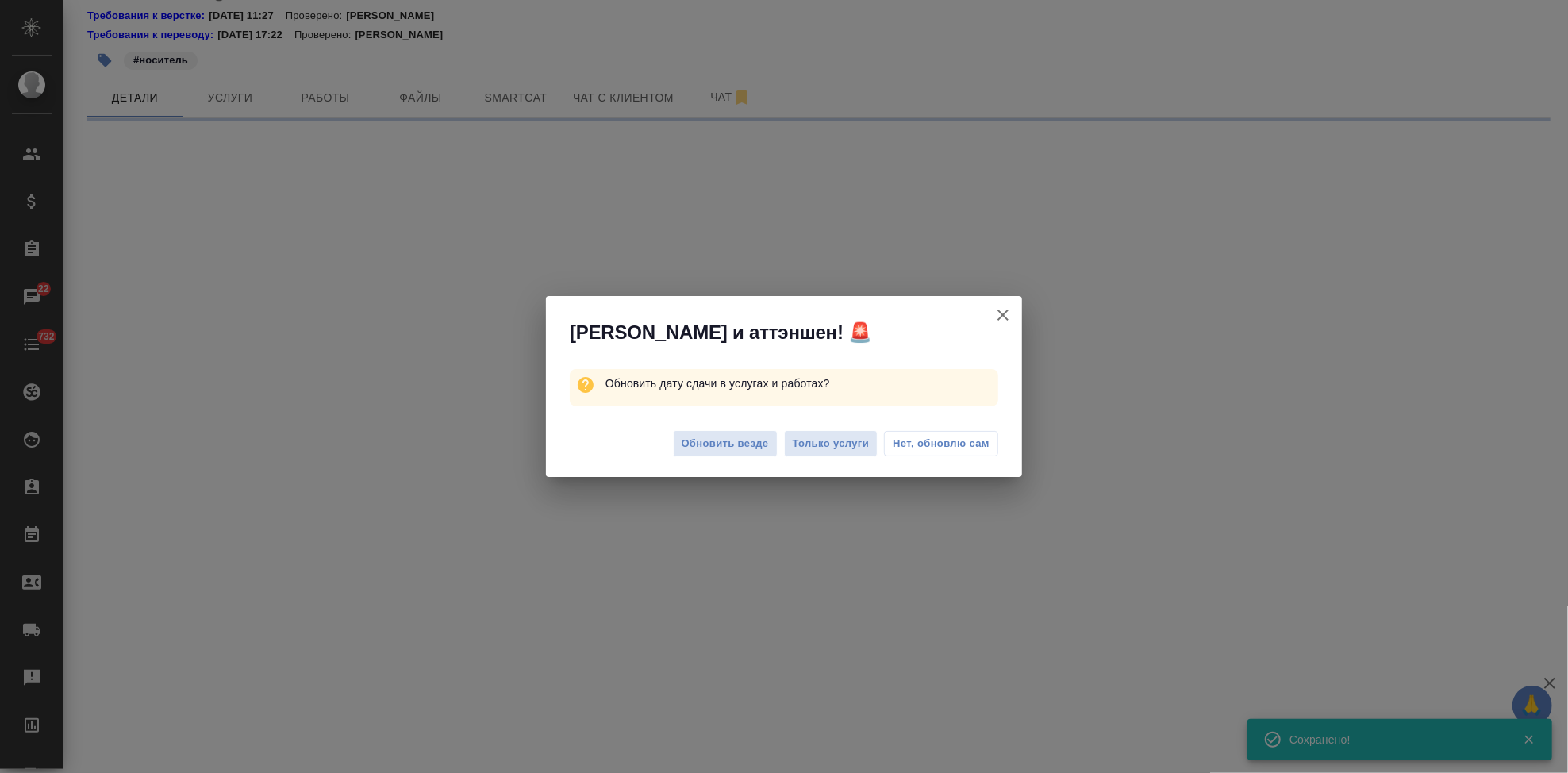
click at [752, 449] on span "Обновить везде" at bounding box center [725, 444] width 87 height 18
select select "RU"
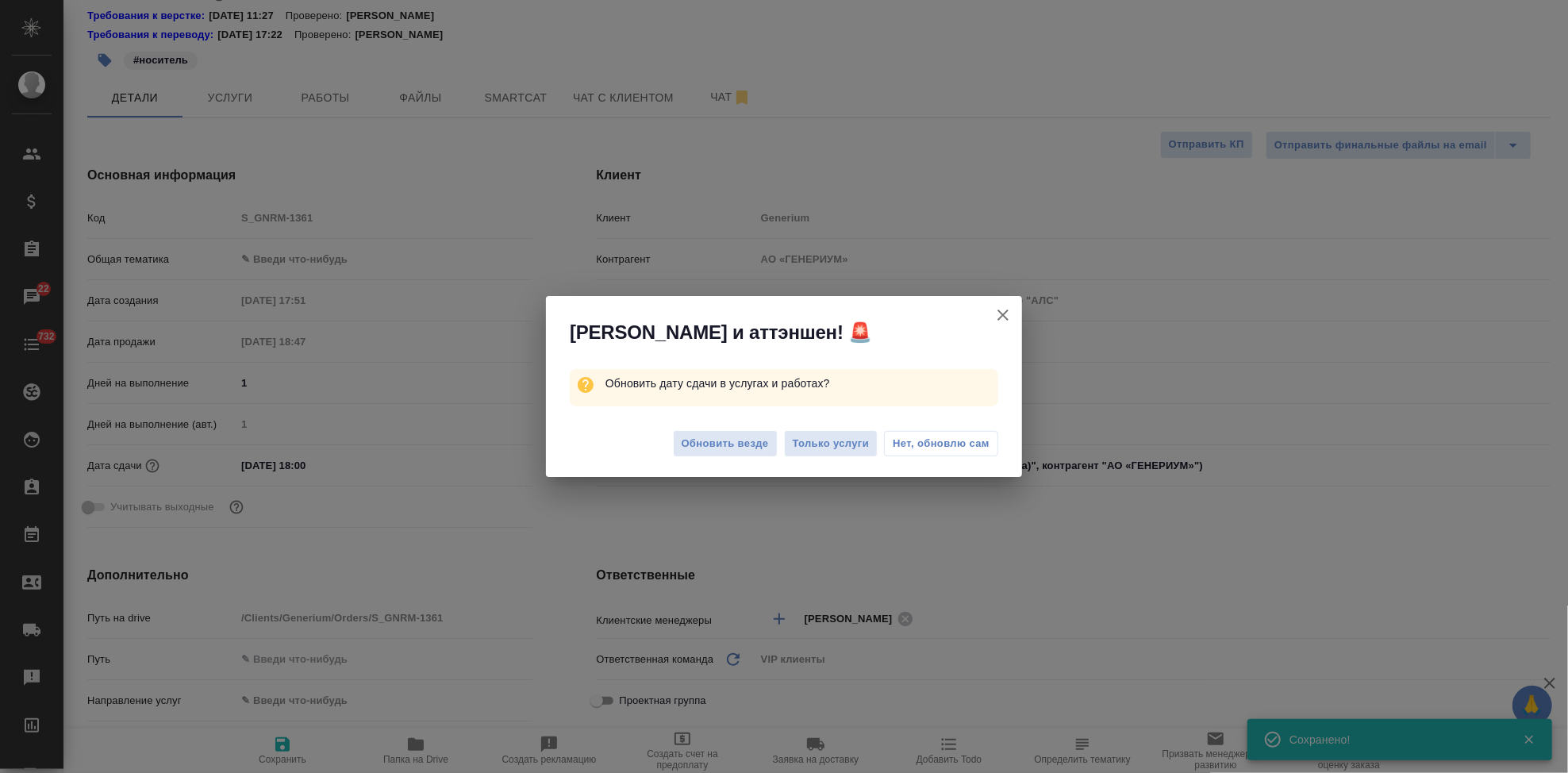
type textarea "x"
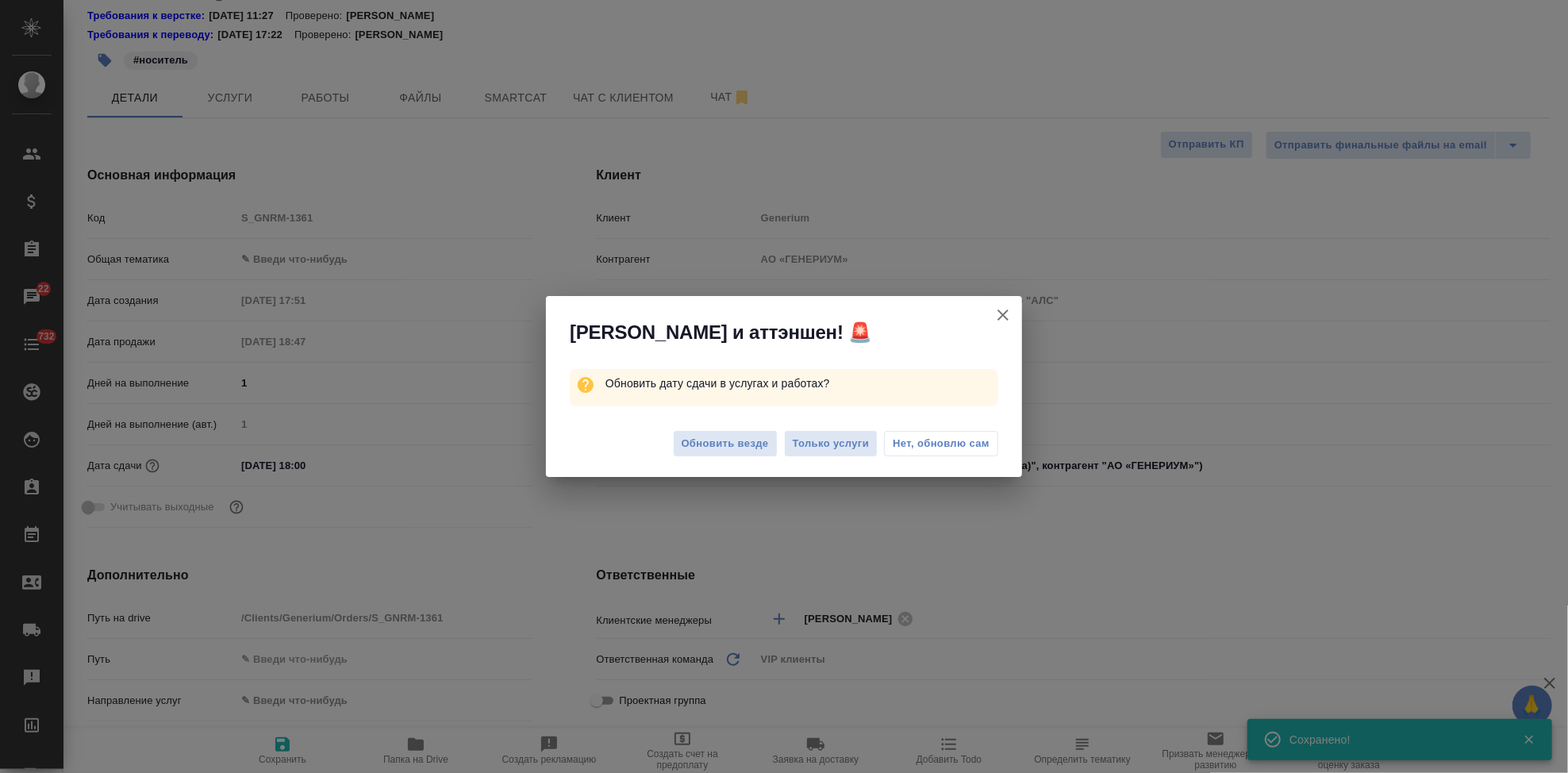
type textarea "x"
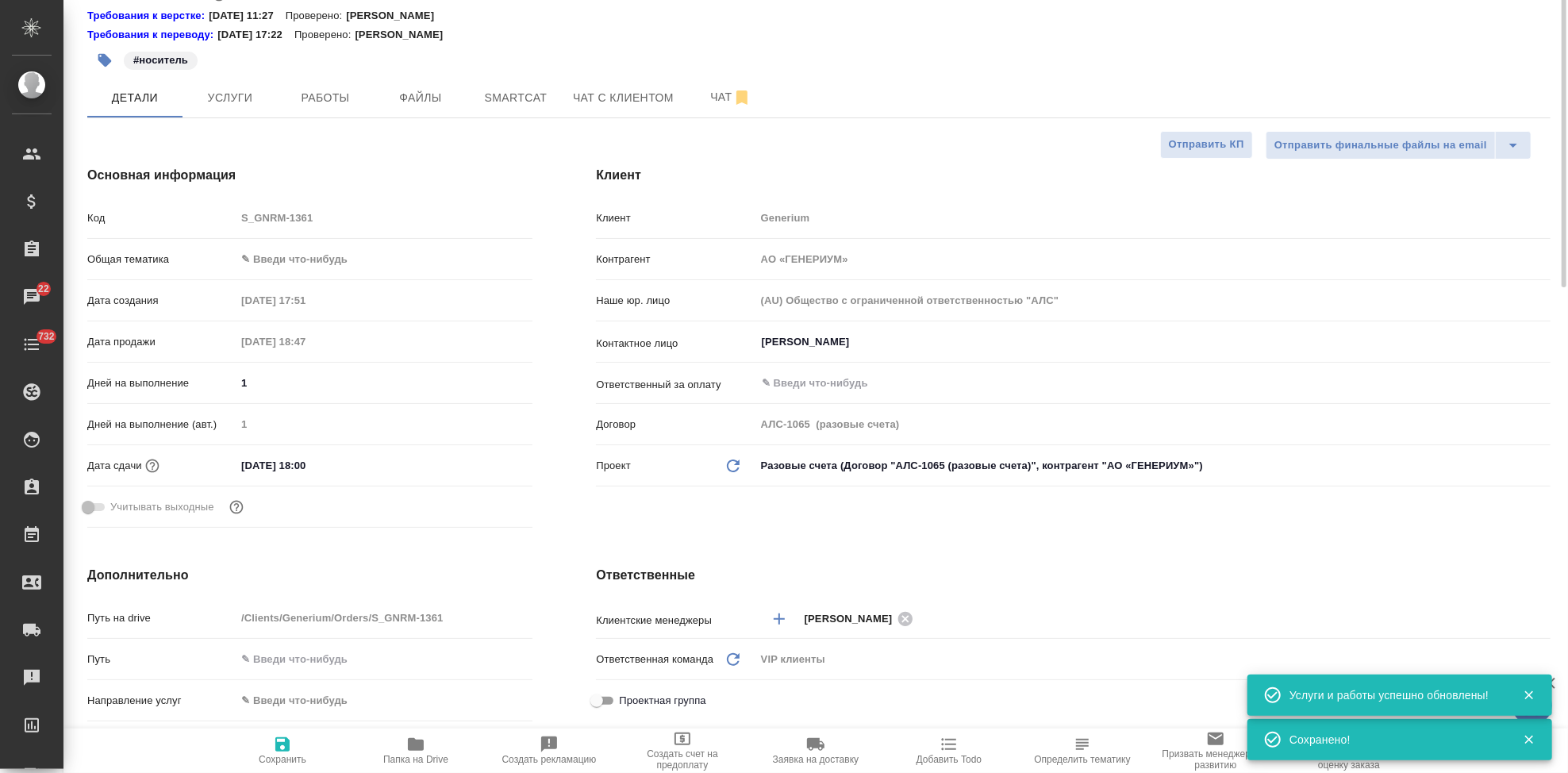
scroll to position [0, 0]
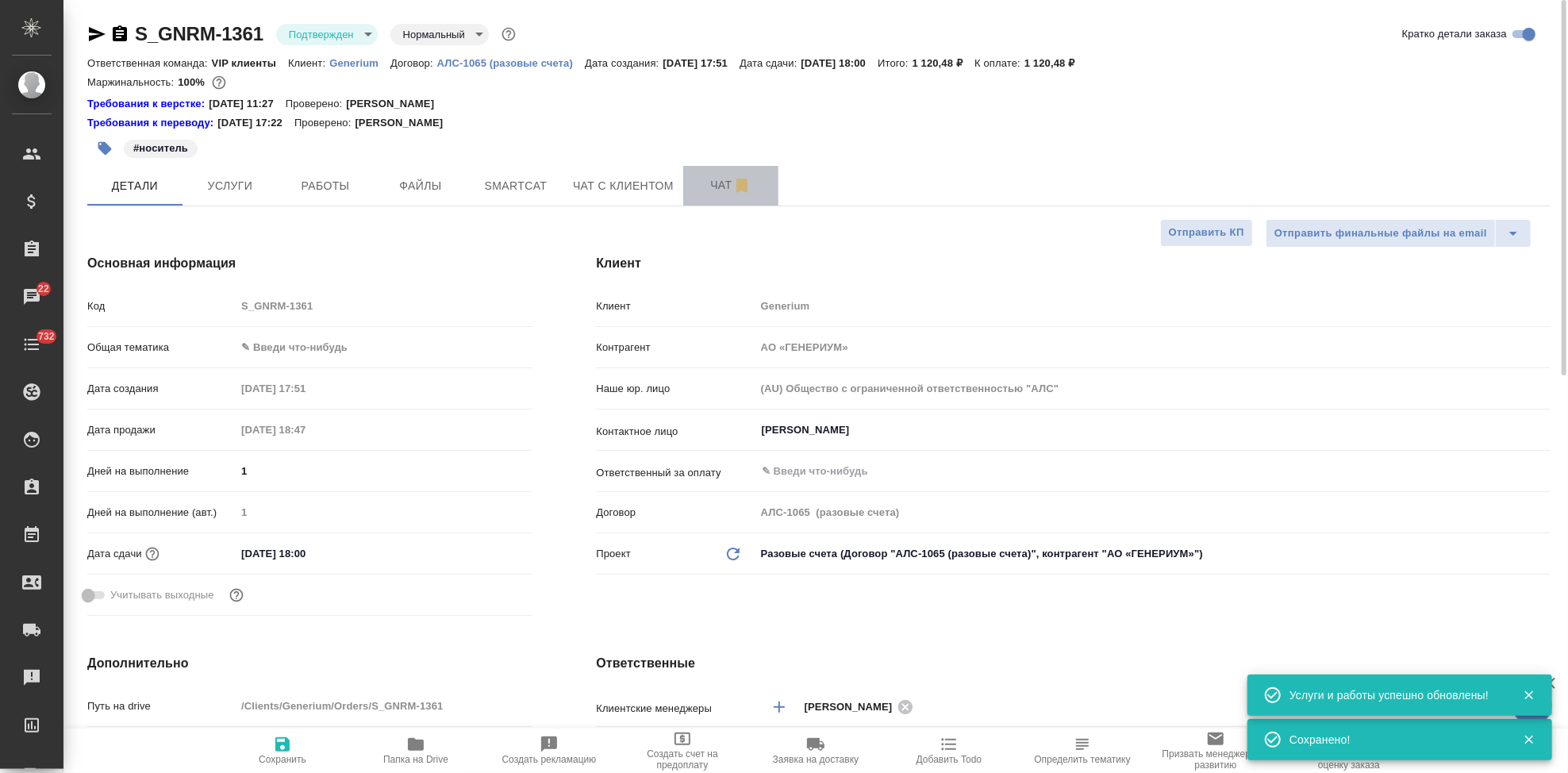
click at [711, 179] on span "Чат" at bounding box center [731, 186] width 76 height 20
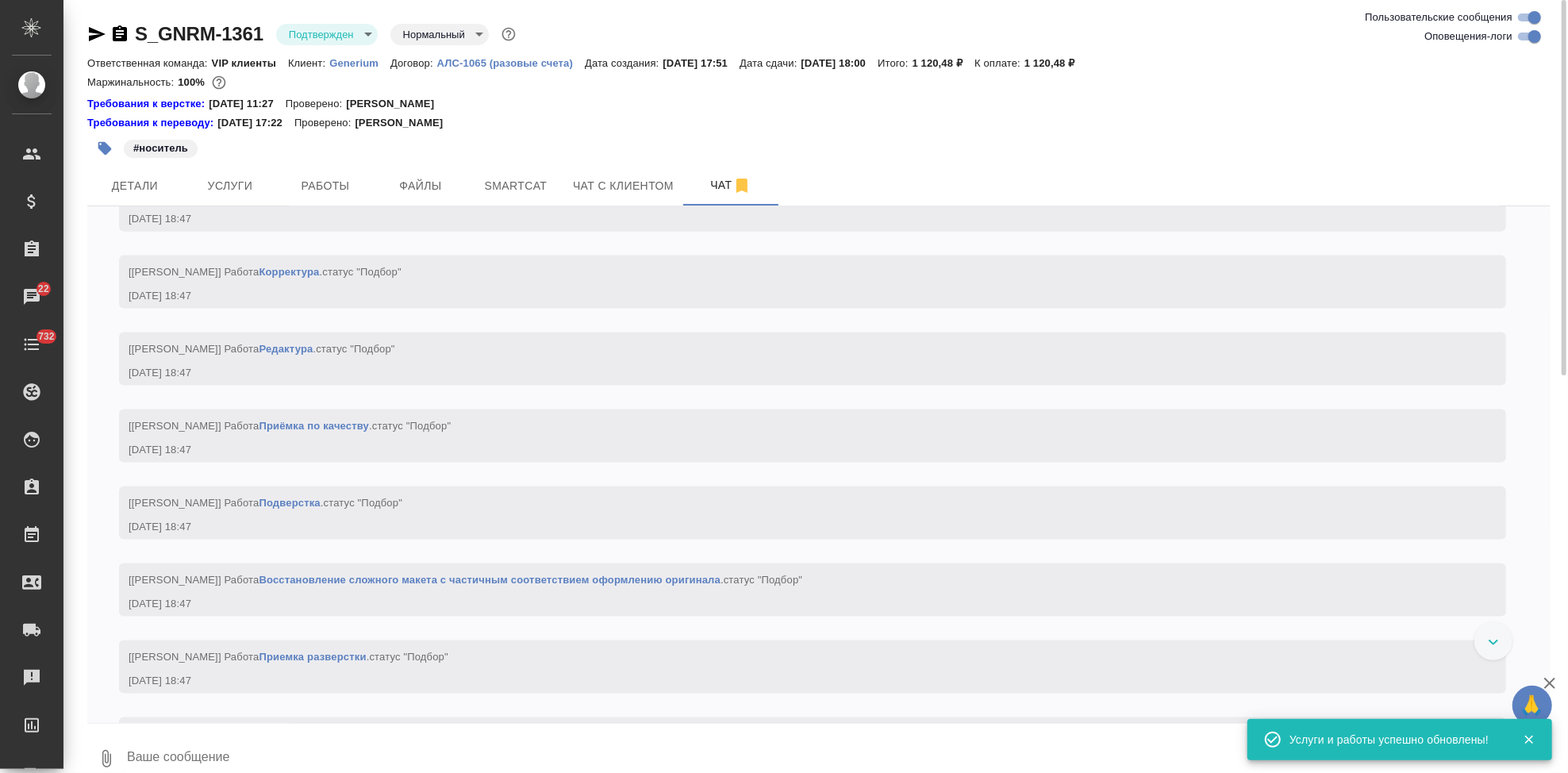
scroll to position [1713, 0]
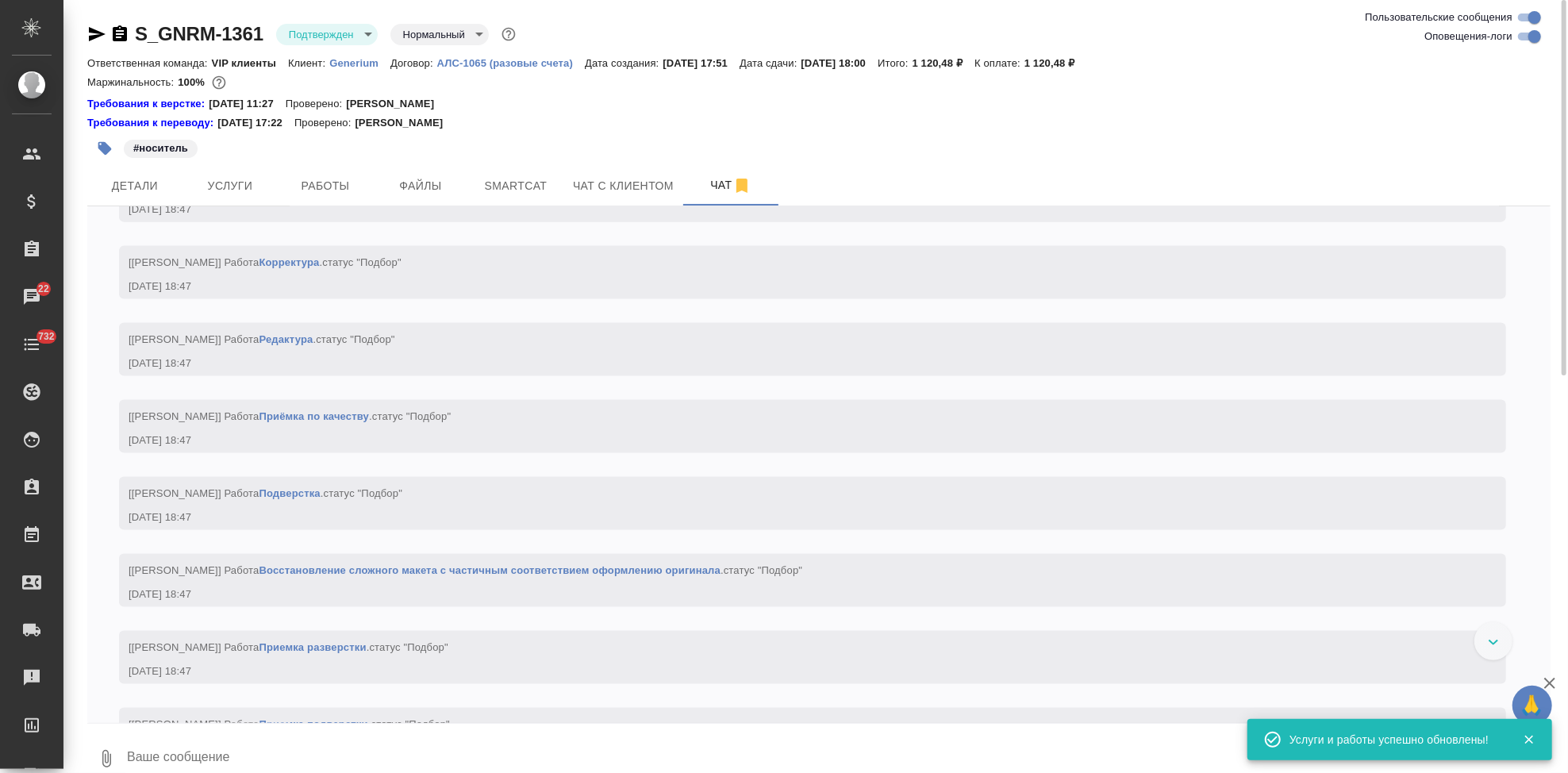
click at [329, 741] on textarea at bounding box center [837, 759] width 1425 height 54
type textarea """
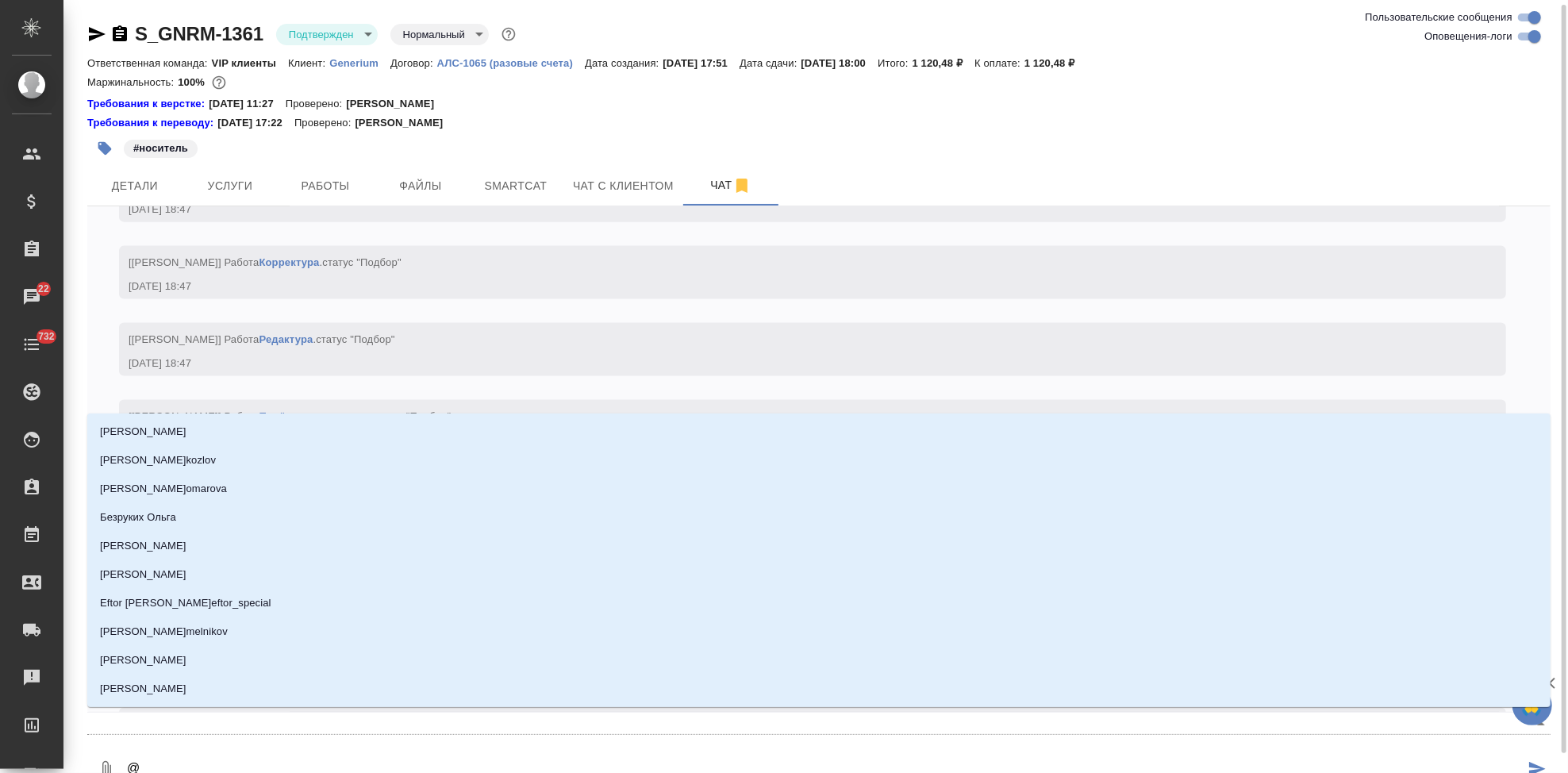
scroll to position [3, 0]
type textarea "@г"
type input "г"
type textarea "@гр"
type input "гр"
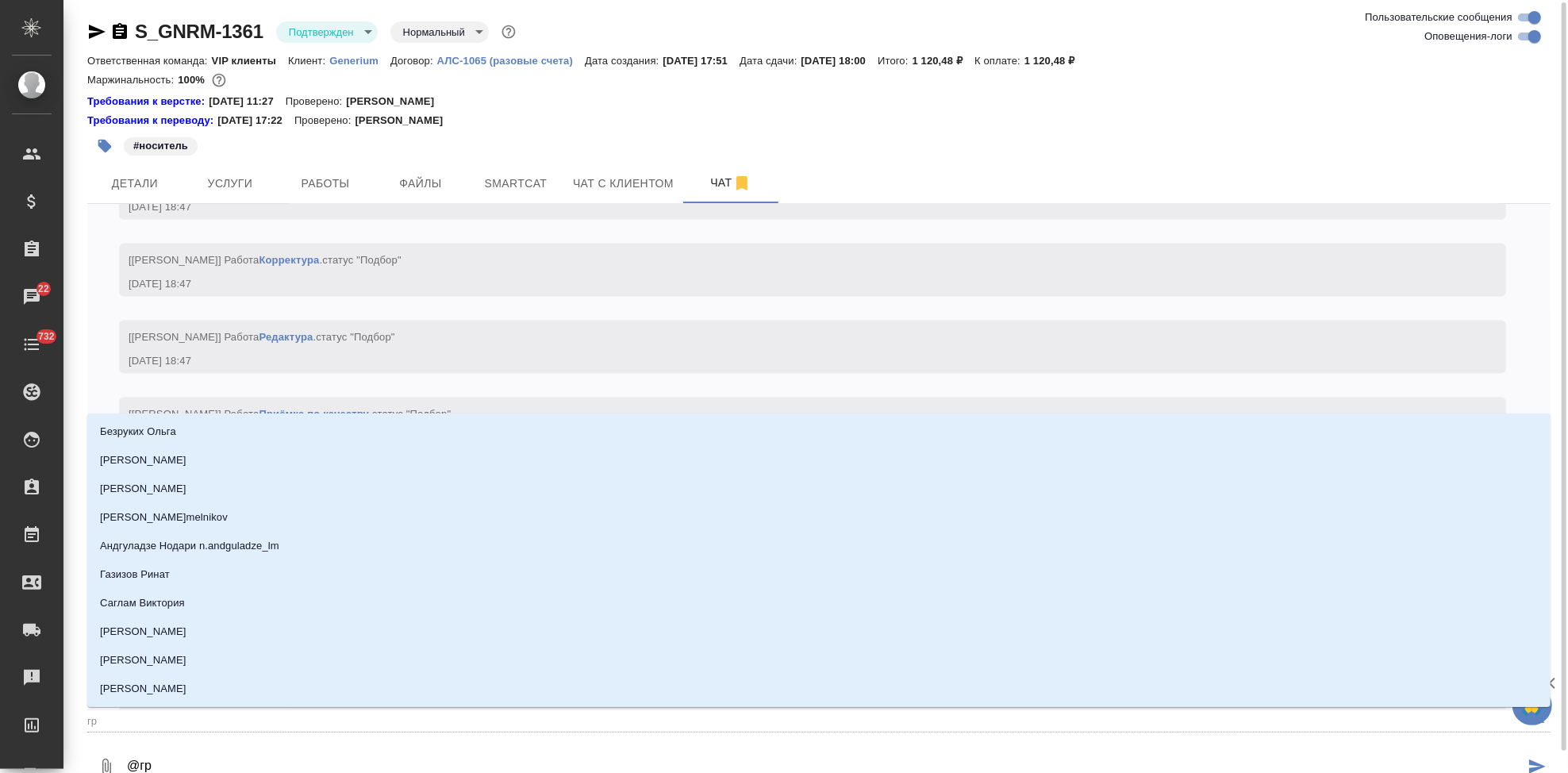
type textarea "@гра"
type input "гра"
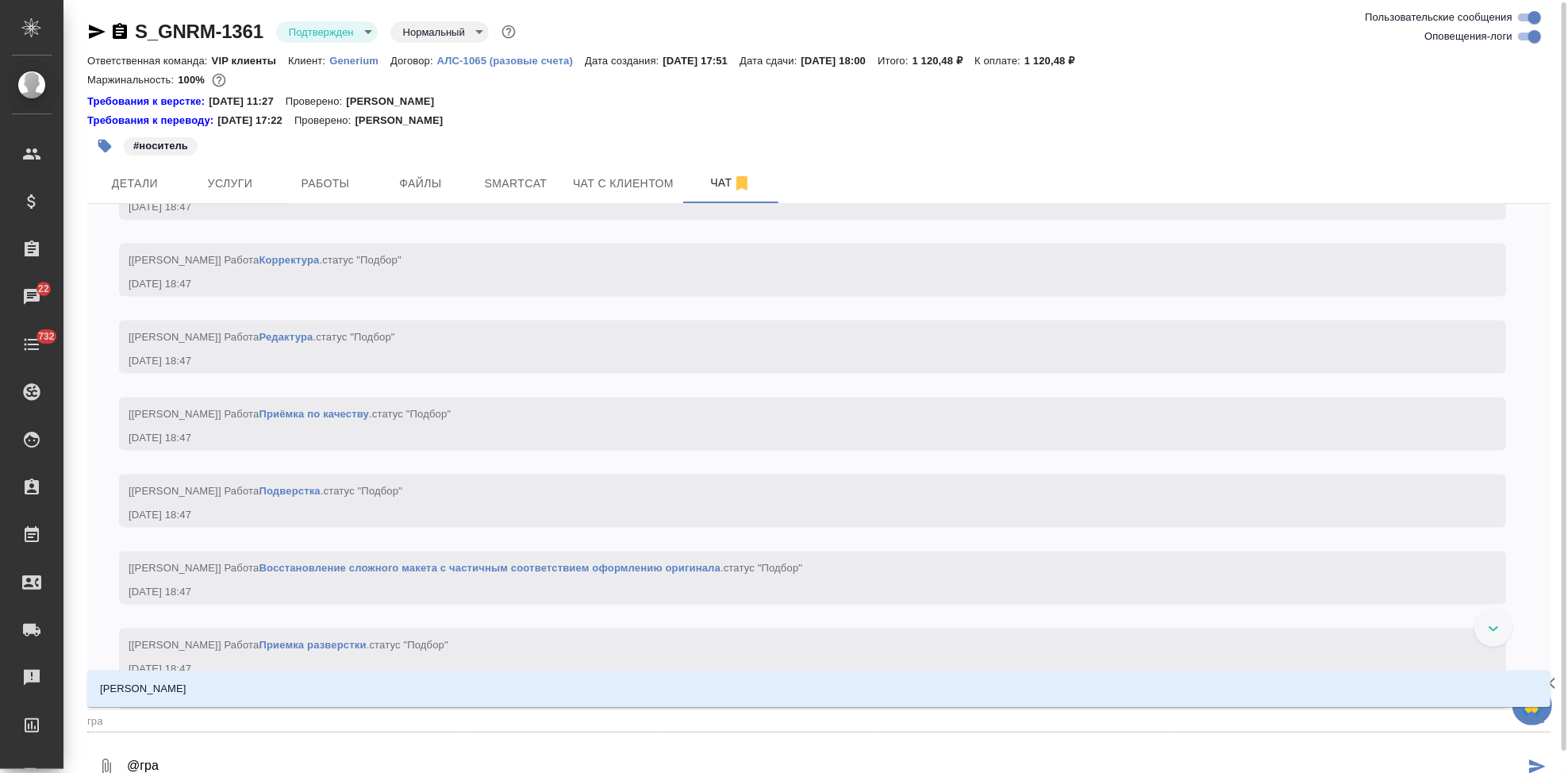
type textarea "@граб"
type input "граб"
type textarea "@грабк"
type input "грабк"
type textarea "@грабко"
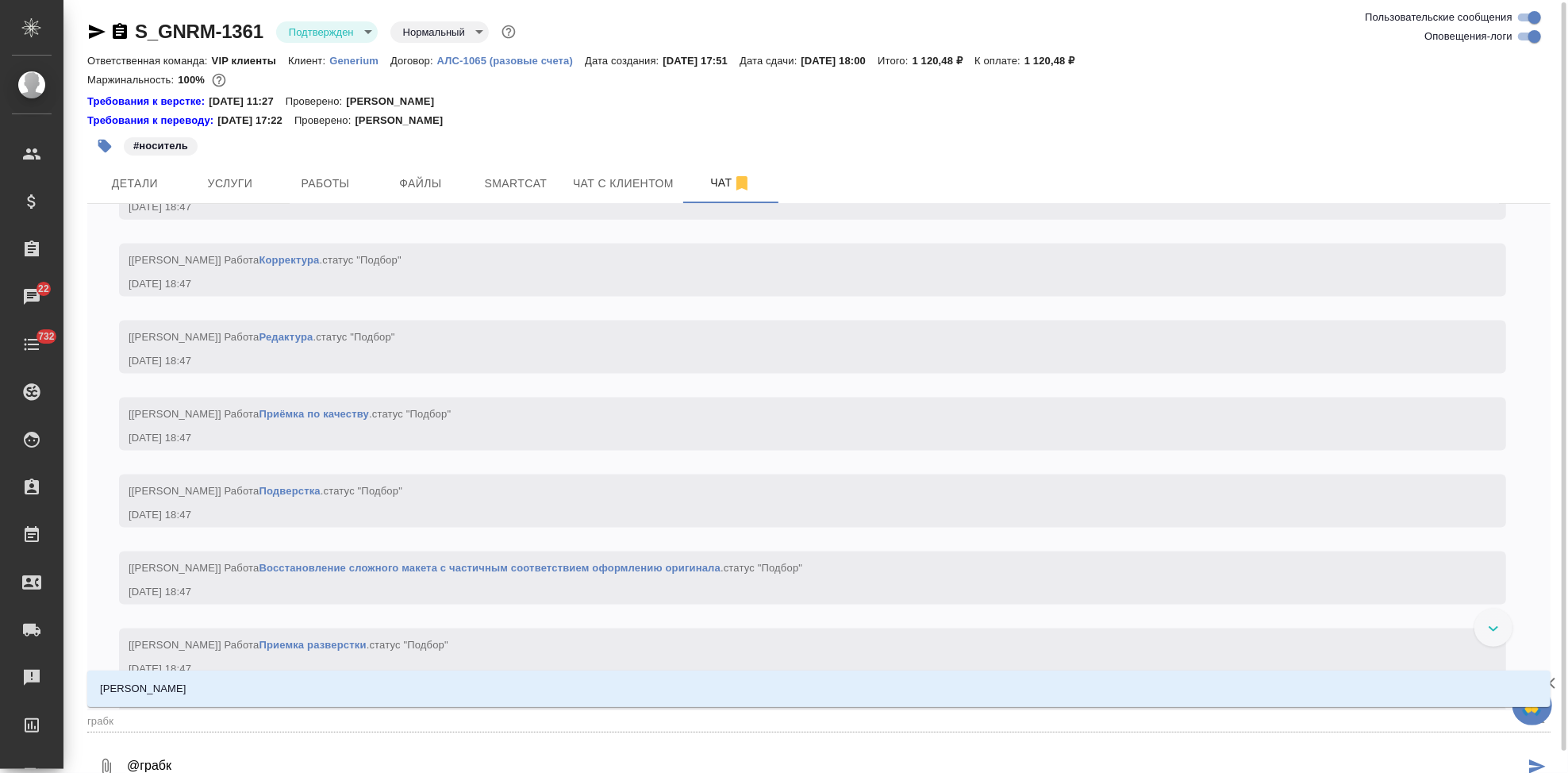
type input "грабко"
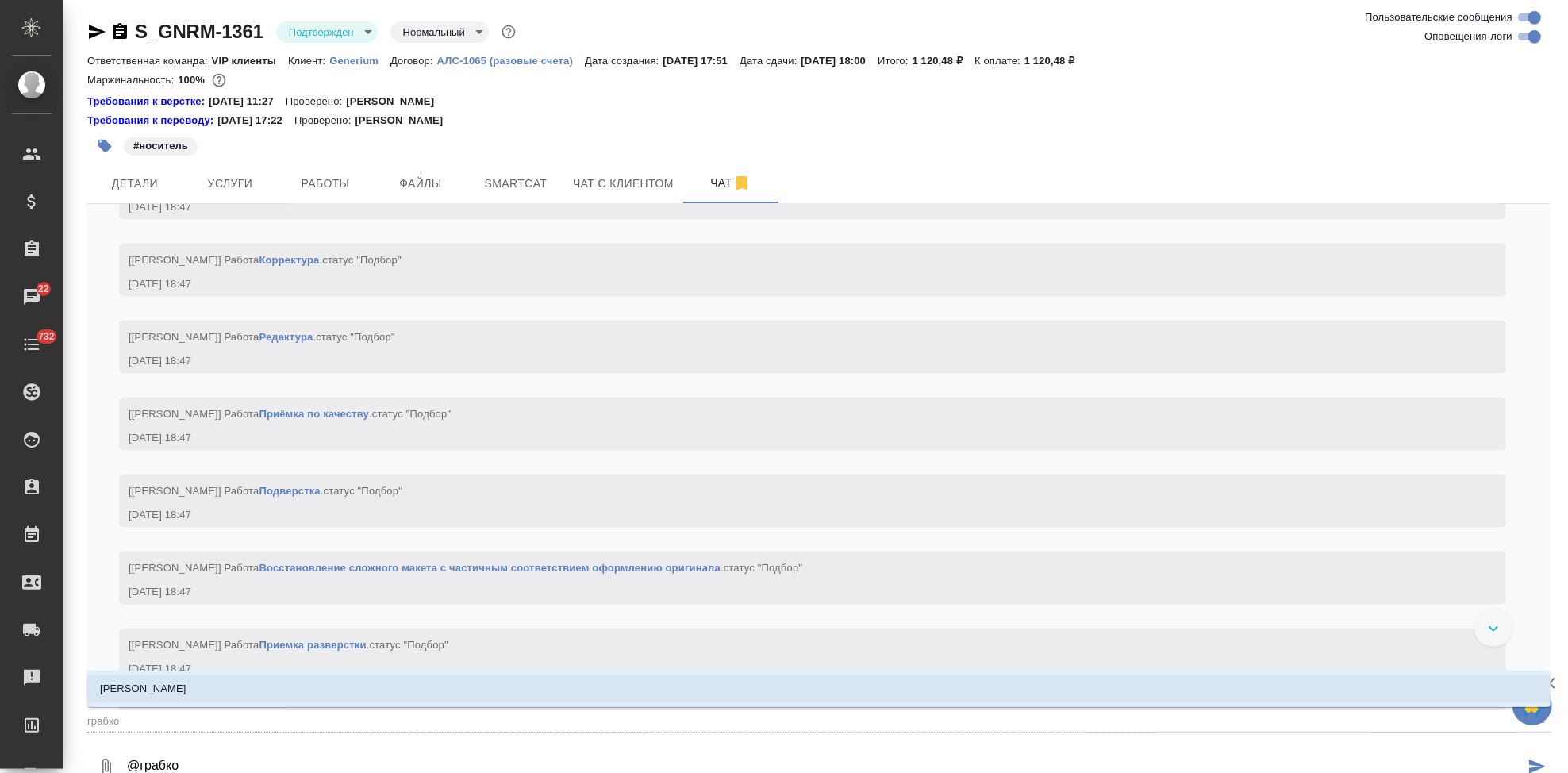
click at [253, 681] on li "[PERSON_NAME]" at bounding box center [818, 690] width 1463 height 29
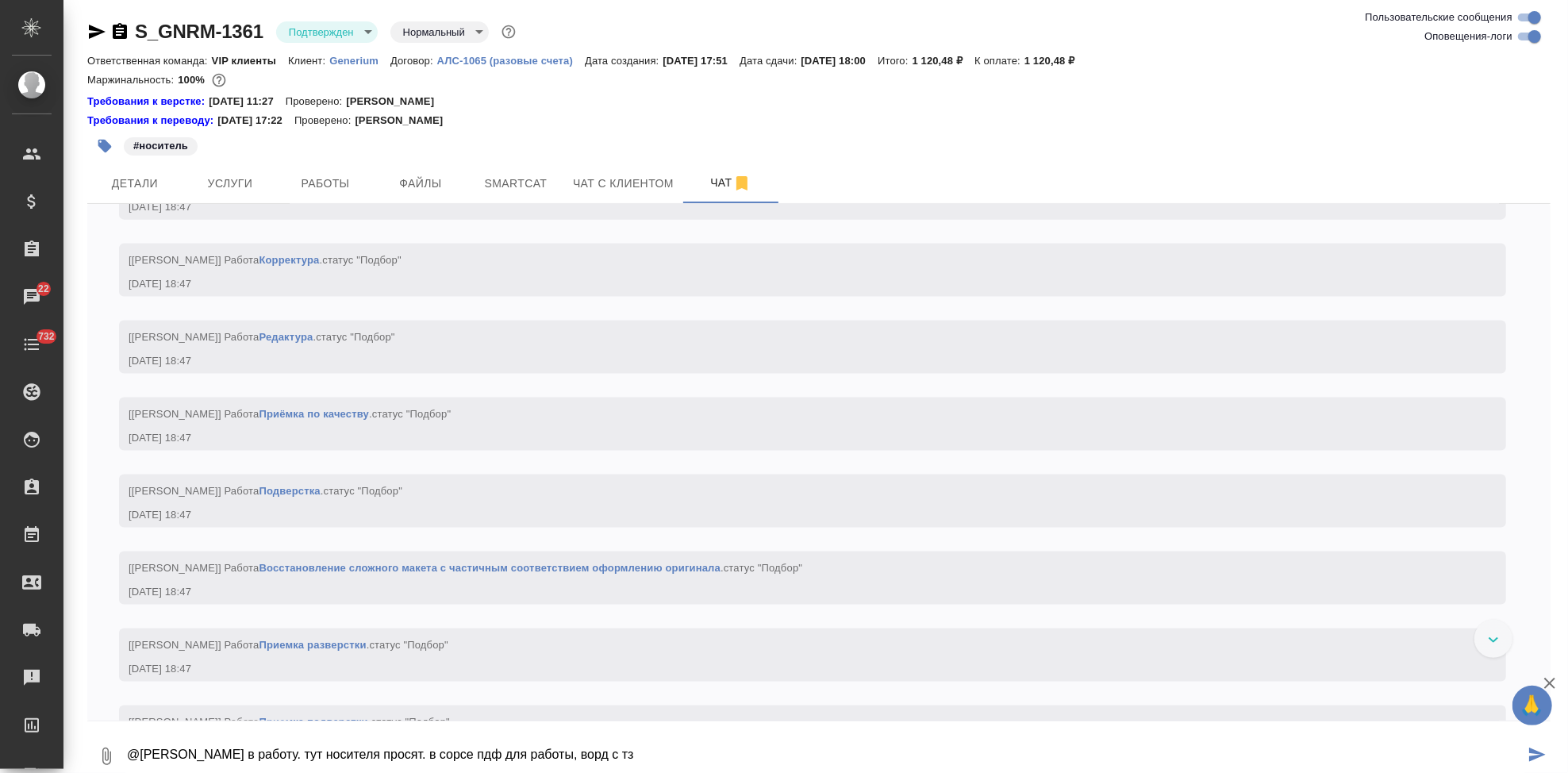
type textarea "@Грабко Мария в работу. тут носителя просят. в сорсе пдф для работы, ворд с тз"
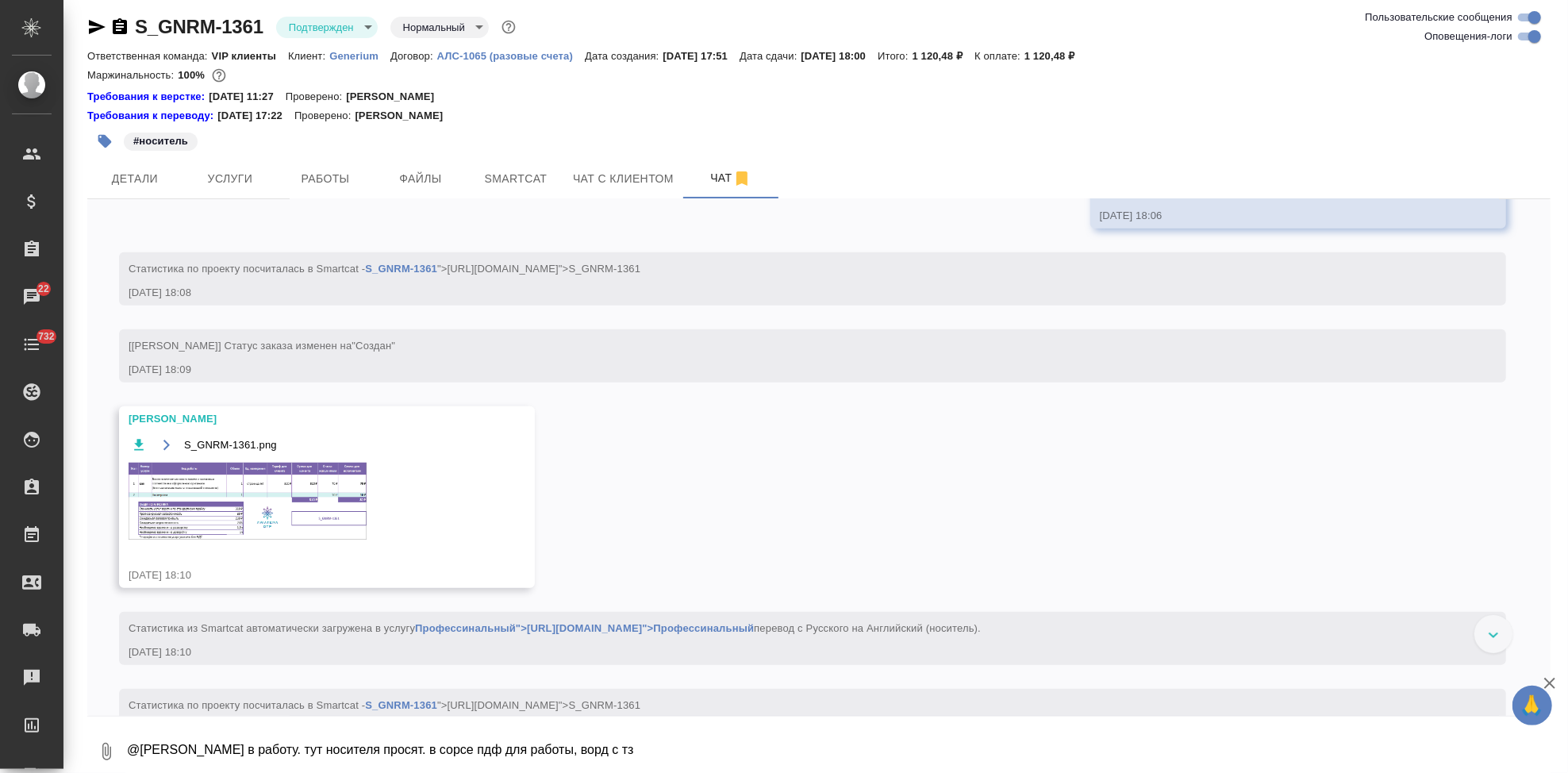
scroll to position [631, 0]
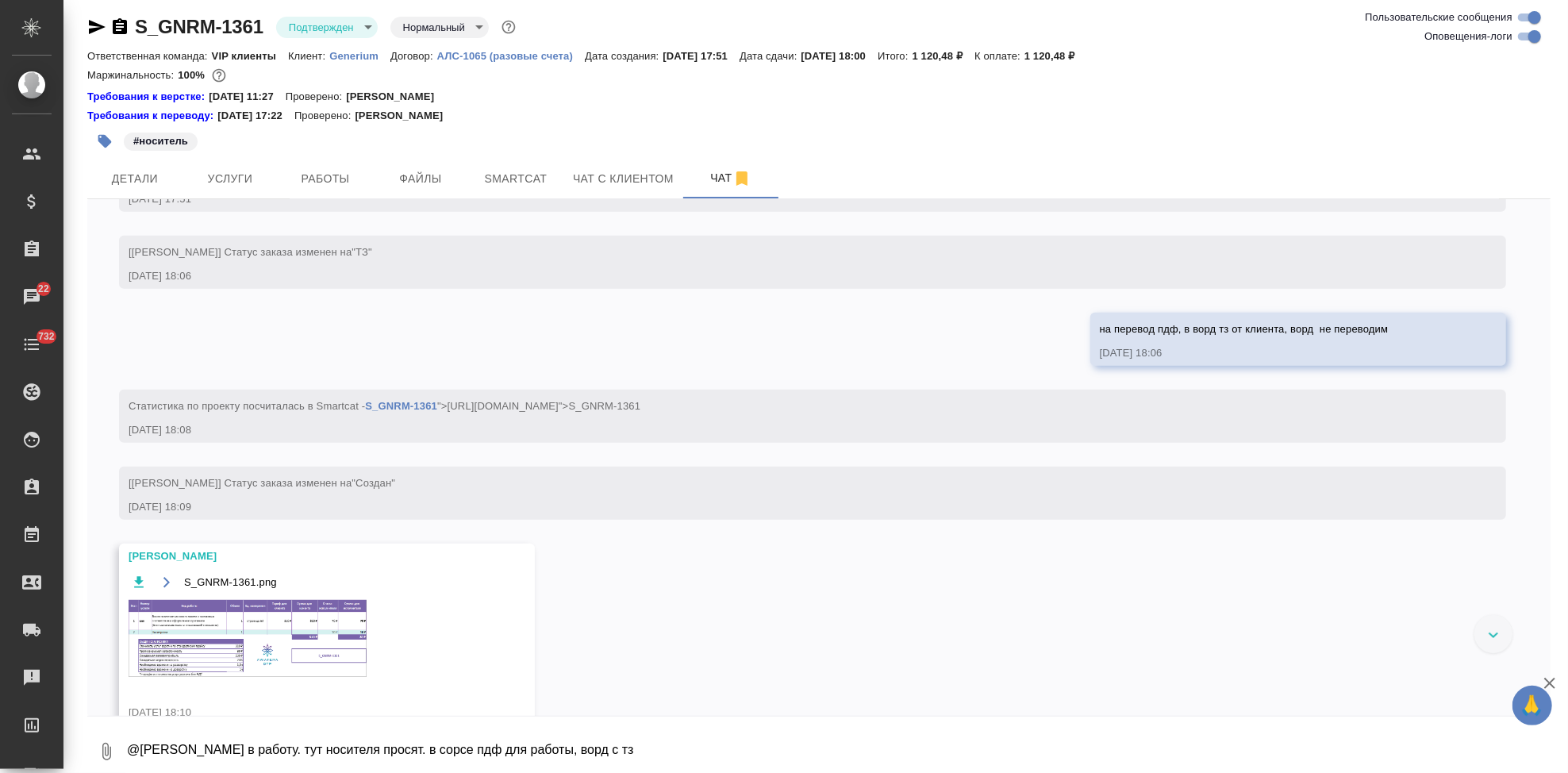
click at [162, 589] on icon "button" at bounding box center [167, 583] width 13 height 13
click at [322, 183] on span "Работы" at bounding box center [325, 179] width 76 height 20
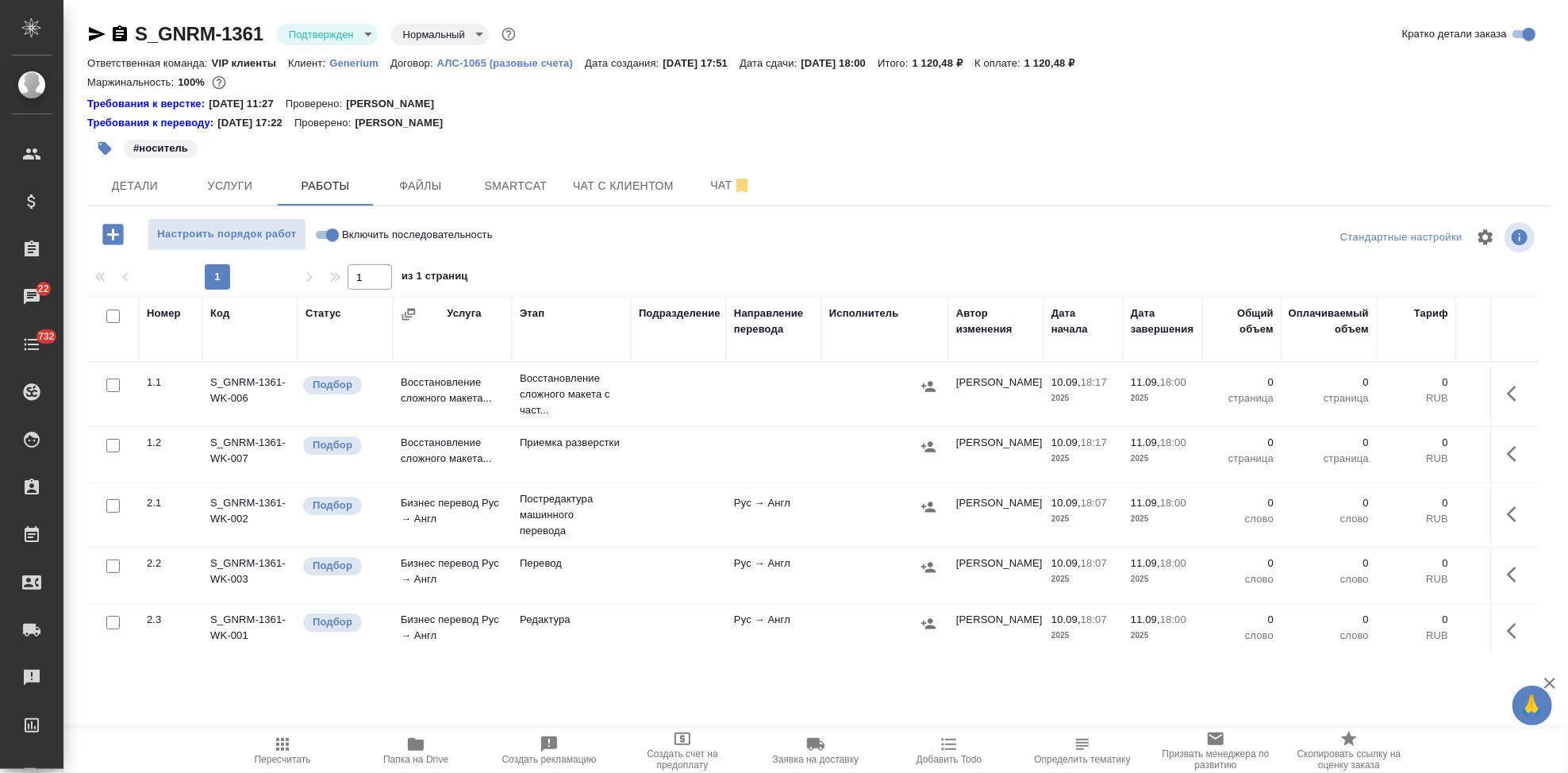
click at [496, 390] on td "Восстановление сложного макета..." at bounding box center [452, 394] width 119 height 55
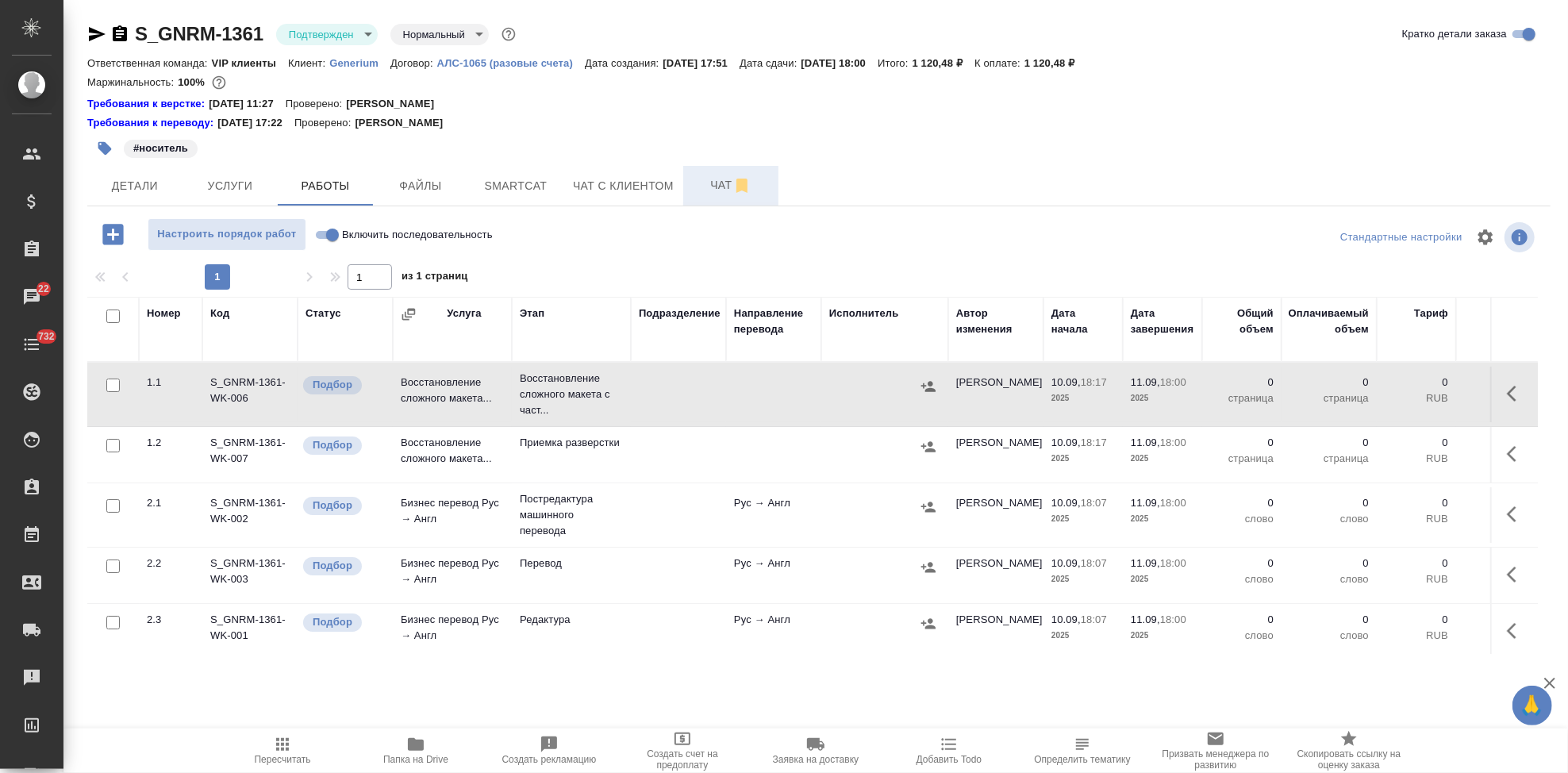
click at [705, 185] on span "Чат" at bounding box center [731, 186] width 76 height 20
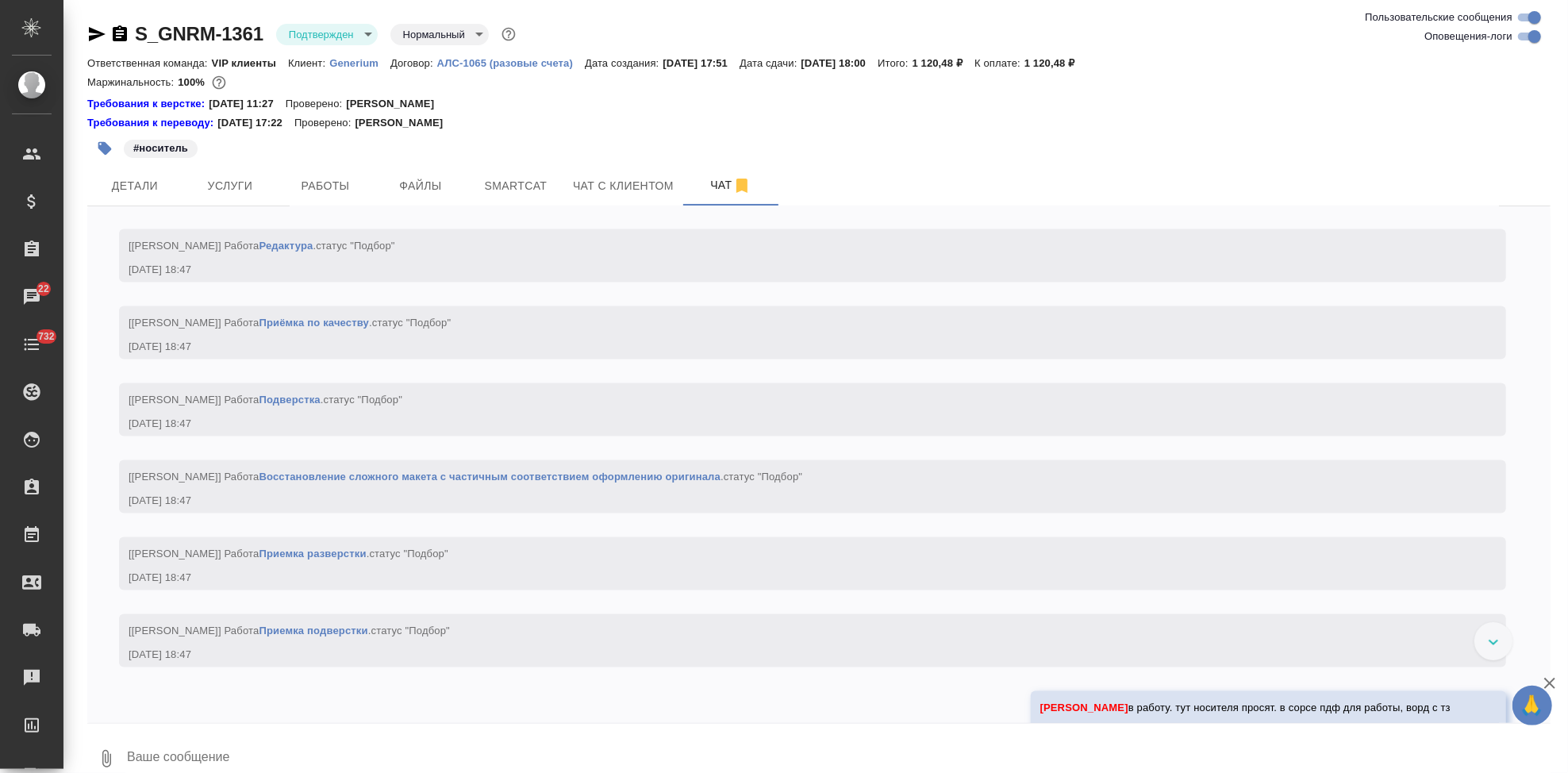
scroll to position [2112, 0]
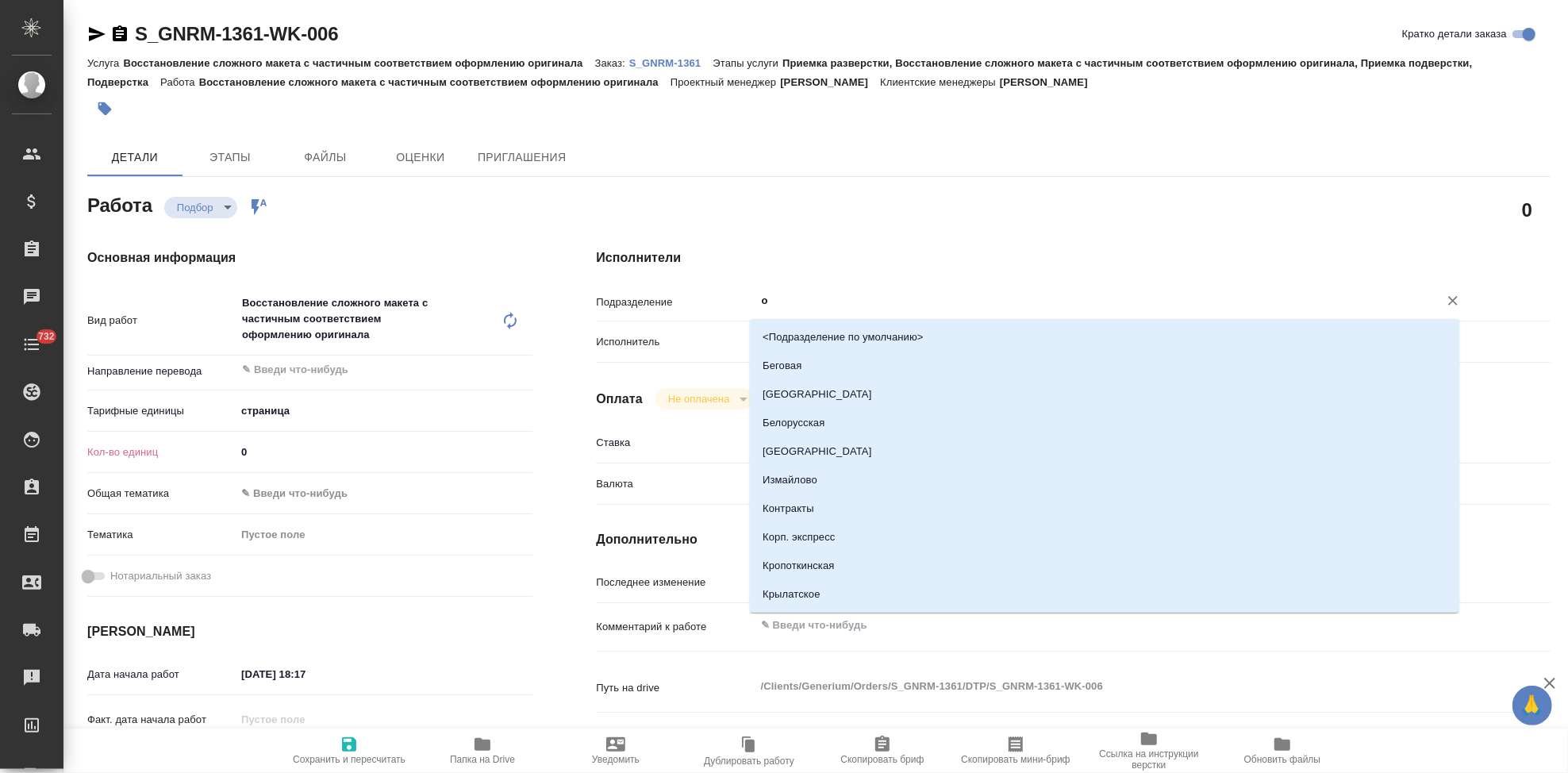
type input "о"
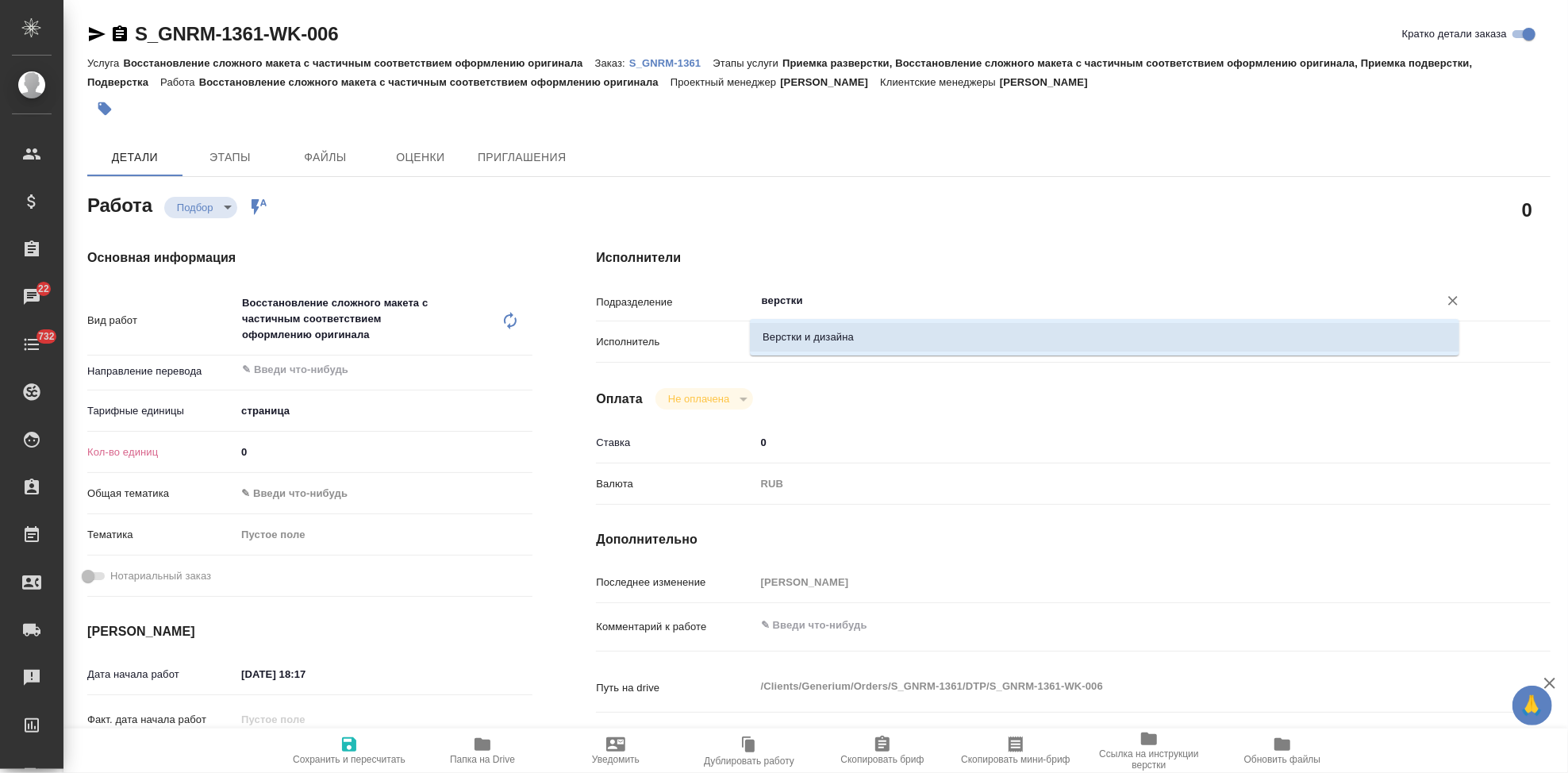
click at [796, 341] on li "Верстки и дизайна" at bounding box center [1104, 338] width 709 height 29
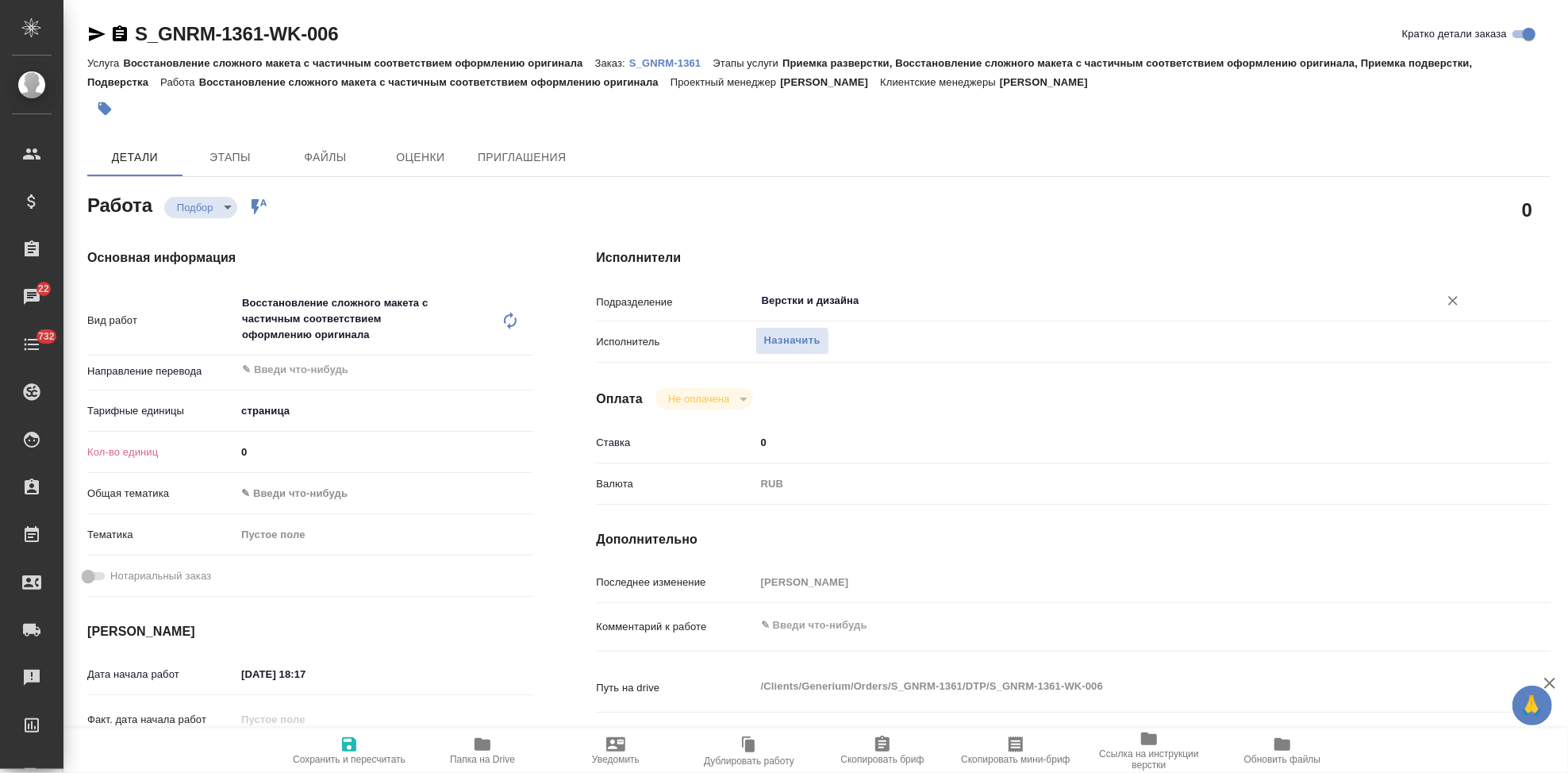
type input "Верстки и дизайна"
click at [342, 759] on span "Сохранить и пересчитать" at bounding box center [349, 759] width 112 height 11
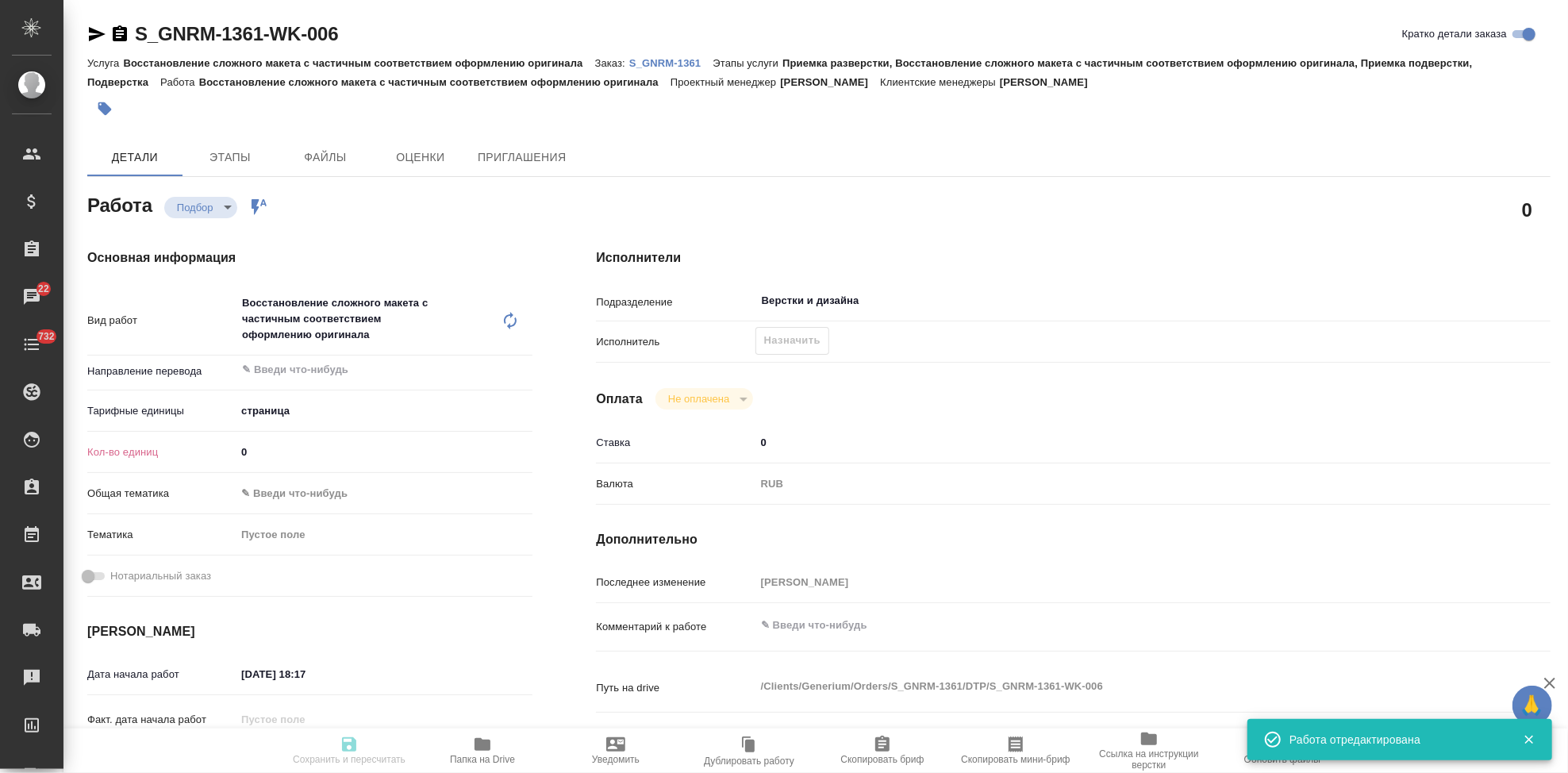
type input "recruiting"
type input "5a8b1489cc6b4906c91bfdb2"
type input "0"
type input "[DATE] 18:17"
type input "[DATE] 18:00"
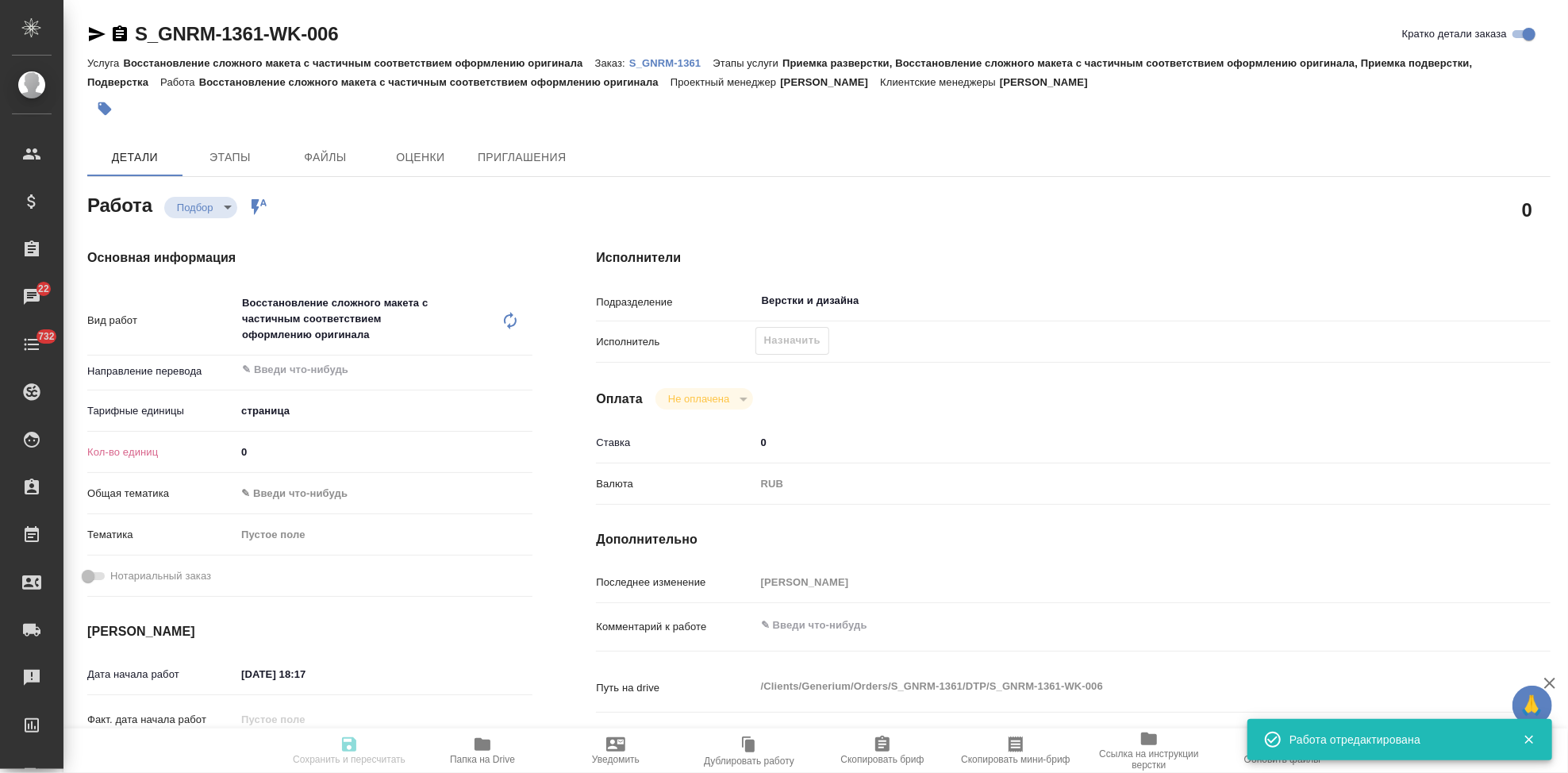
type input "[DATE] 18:00"
type input "Верстки и дизайна"
type input "notPayed"
type input "0"
type input "RUB"
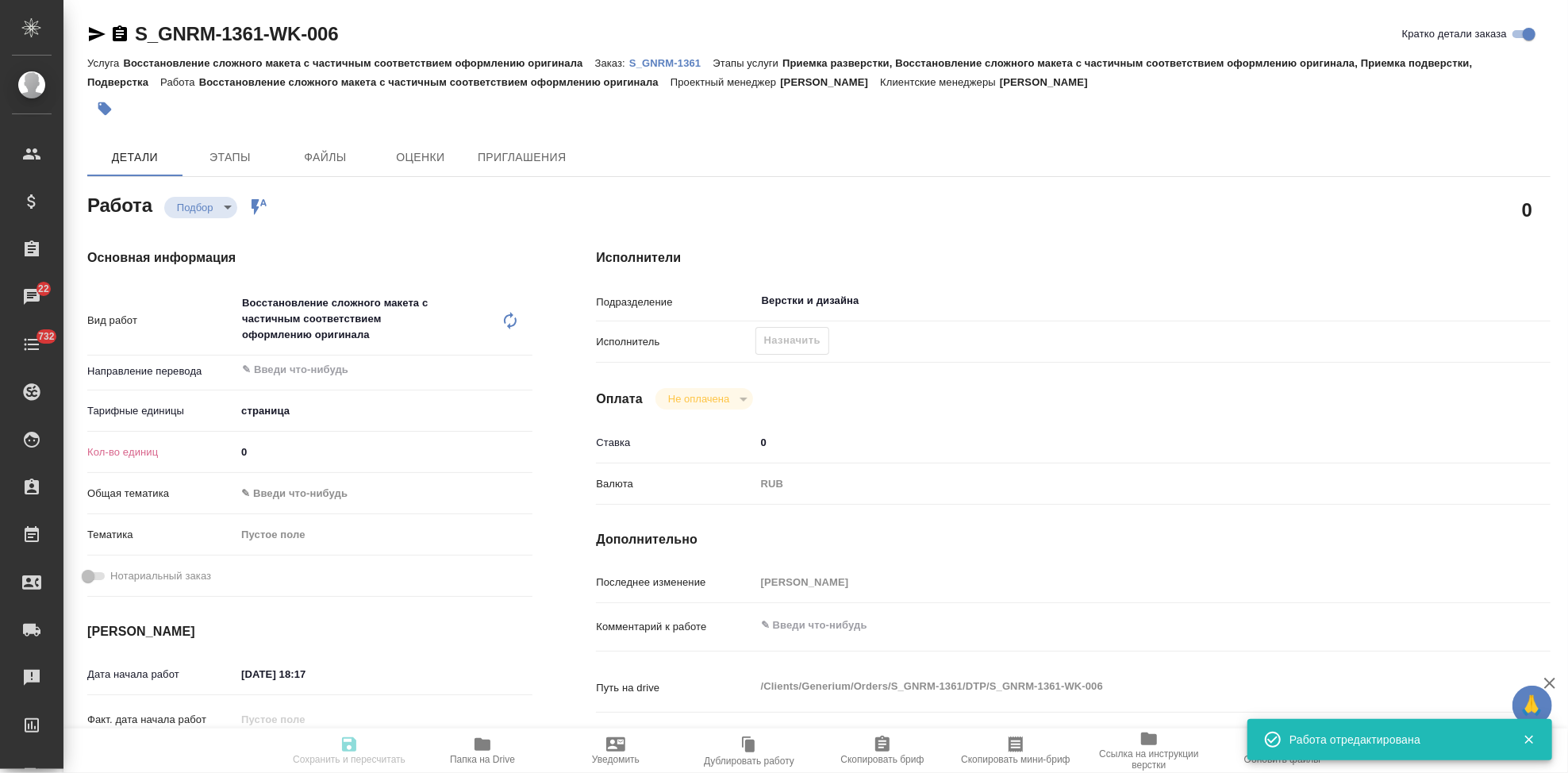
type input "[PERSON_NAME]"
type input "S_GNRM-1361"
type input "Восстановление сложного макета с частичным соответствием оформлению оригинала"
type input "Приемка разверстки, Восстановление сложного макета с частичным соответствием оф…"
type input "[PERSON_NAME]"
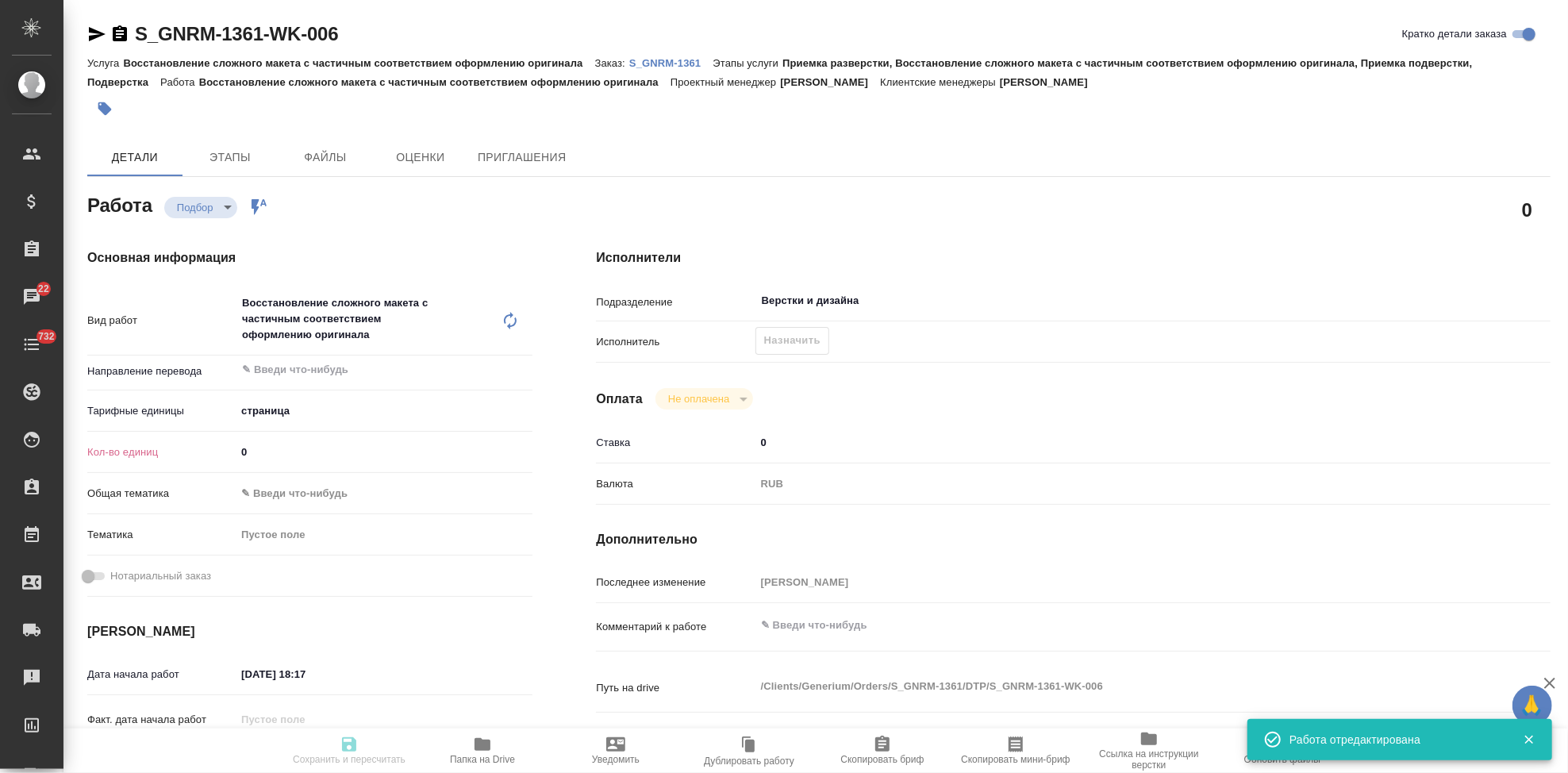
type input "[PERSON_NAME] [PERSON_NAME]"
type input "/Clients/Generium/Orders/S_GNRM-1361"
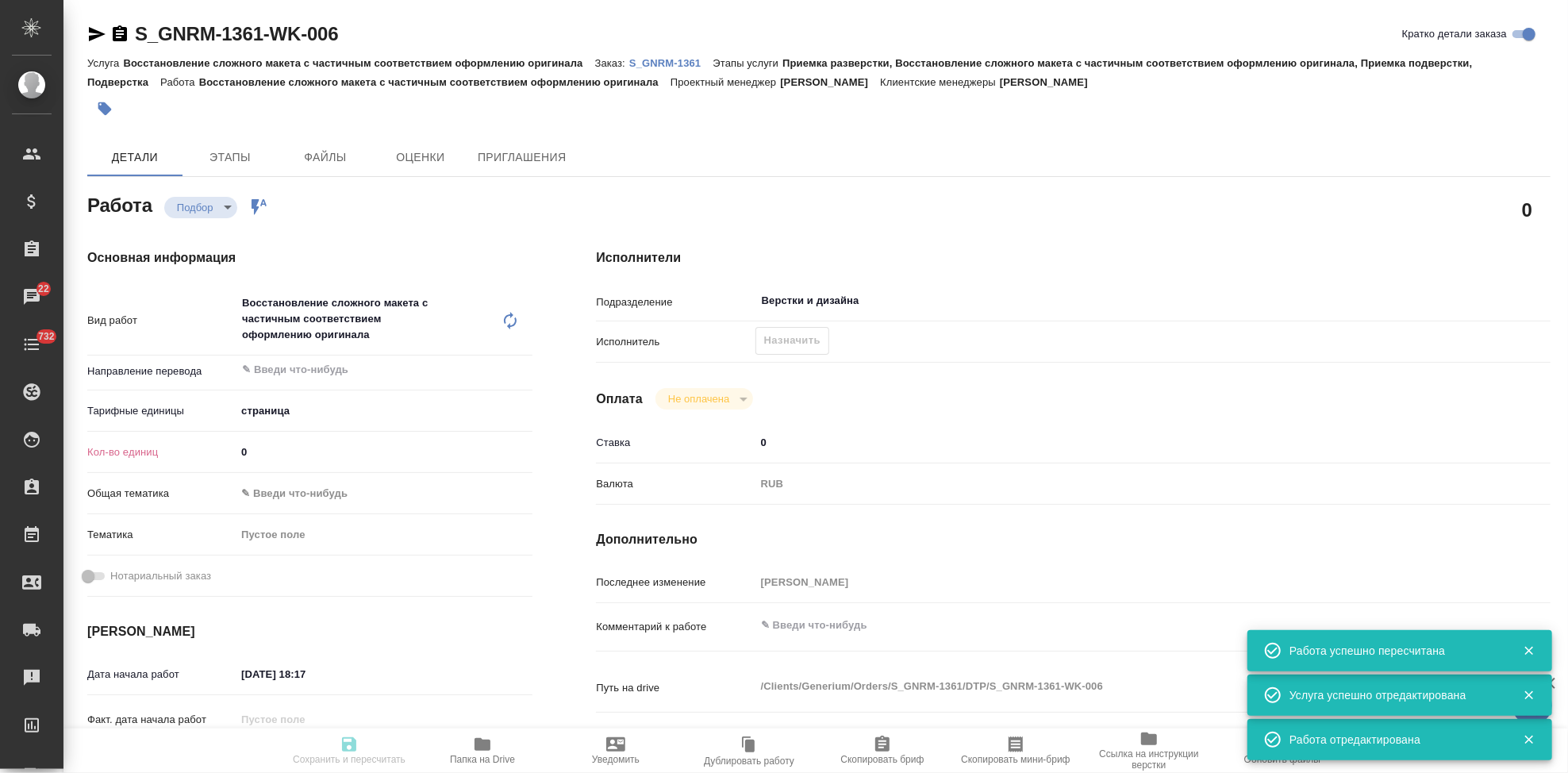
type input "recruiting"
type input "5a8b1489cc6b4906c91bfdb2"
type input "0"
type input "[DATE] 18:17"
type input "[DATE] 18:00"
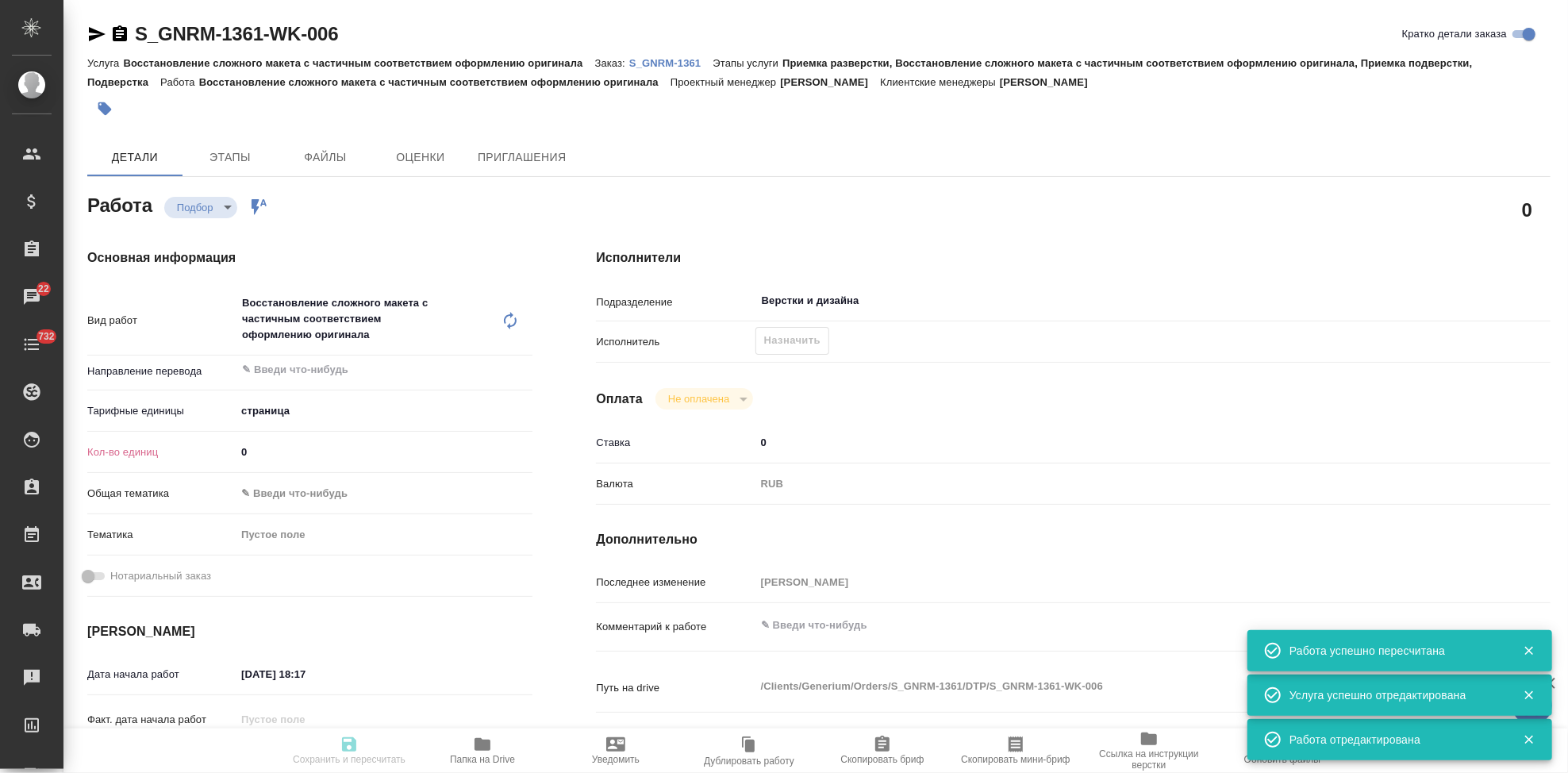
type input "[DATE] 18:00"
type input "Верстки и дизайна"
type input "notPayed"
type input "0"
type input "RUB"
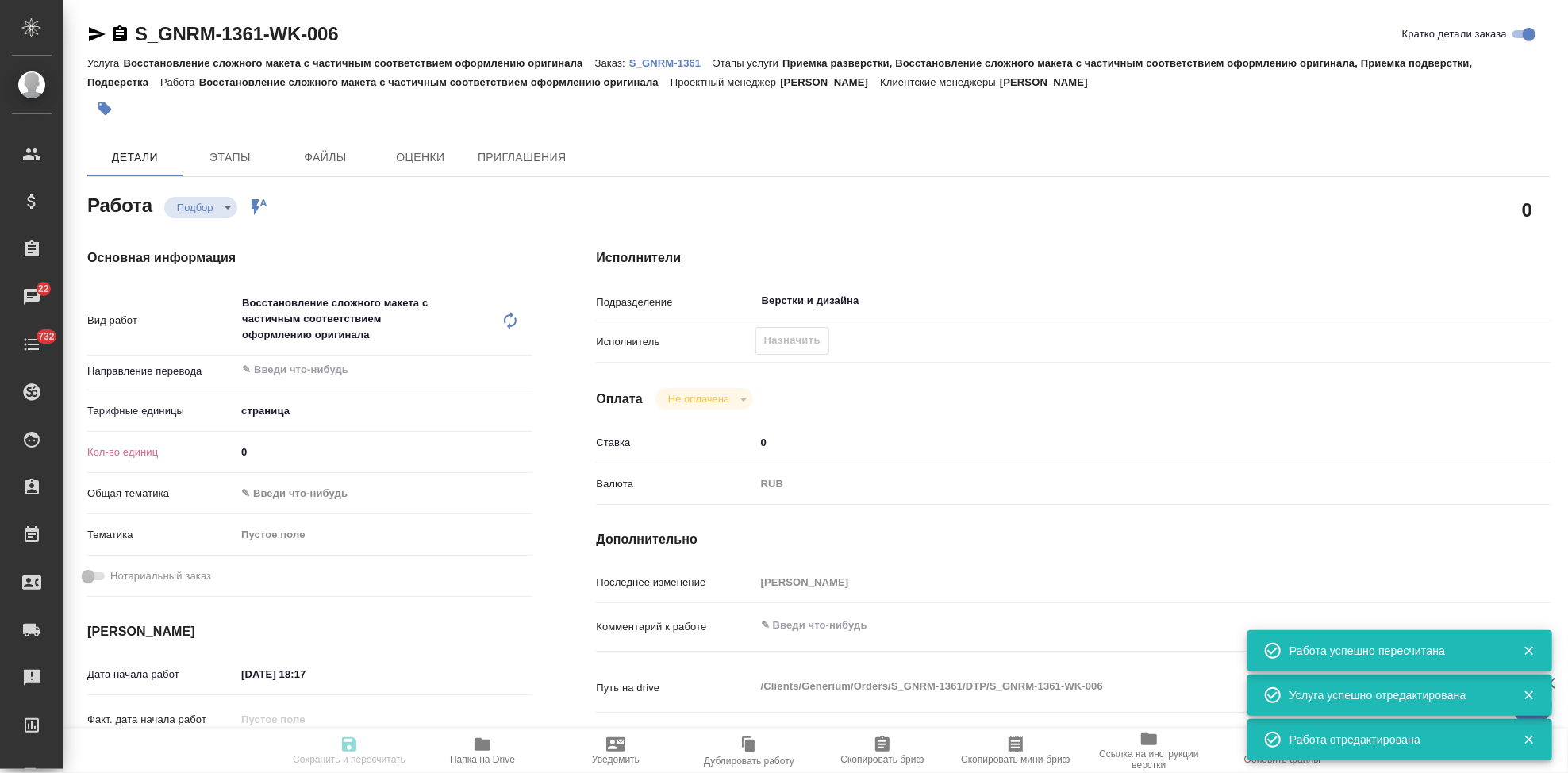
type input "[PERSON_NAME]"
type input "S_GNRM-1361"
type input "Восстановление сложного макета с частичным соответствием оформлению оригинала"
type input "Приемка разверстки, Восстановление сложного макета с частичным соответствием оф…"
type input "[PERSON_NAME]"
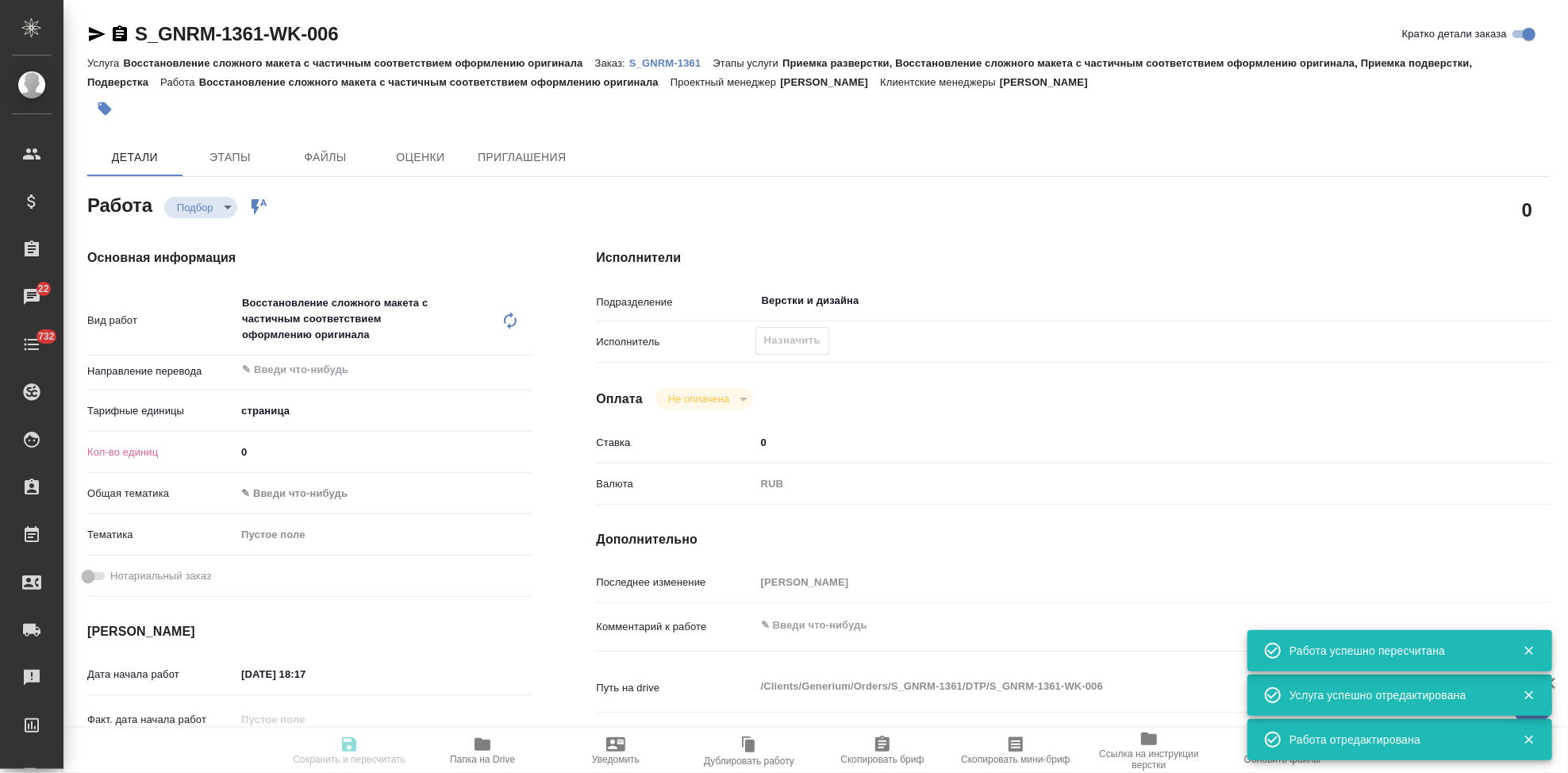
type input "[PERSON_NAME] [PERSON_NAME]"
type input "/Clients/Generium/Orders/S_GNRM-1361"
click at [289, 456] on input "0" at bounding box center [384, 451] width 297 height 23
type input "1"
click at [351, 749] on icon "button" at bounding box center [349, 744] width 19 height 19
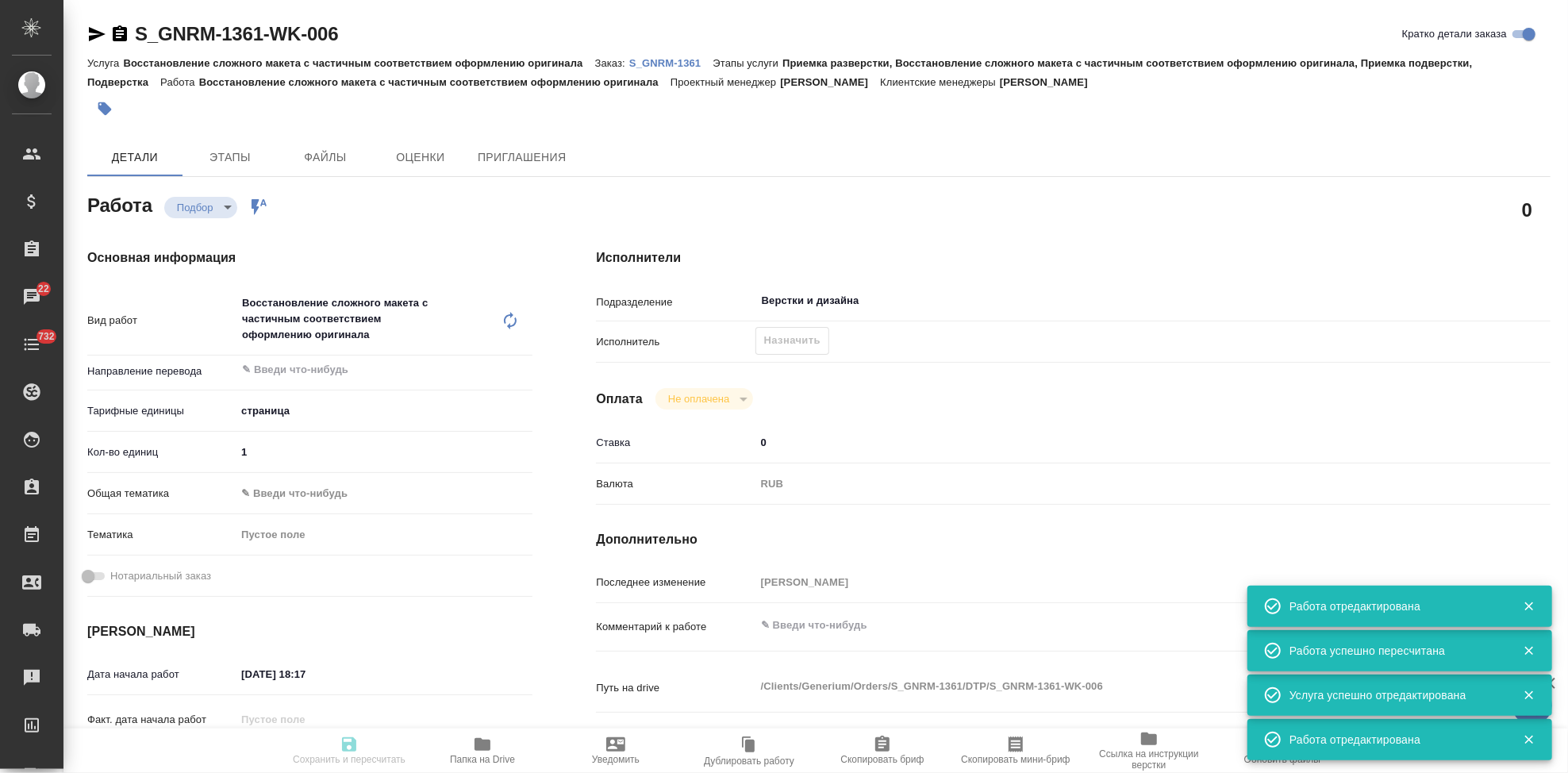
type input "recruiting"
type input "5a8b1489cc6b4906c91bfdb2"
type input "1"
type input "[DATE] 18:17"
type input "[DATE] 18:00"
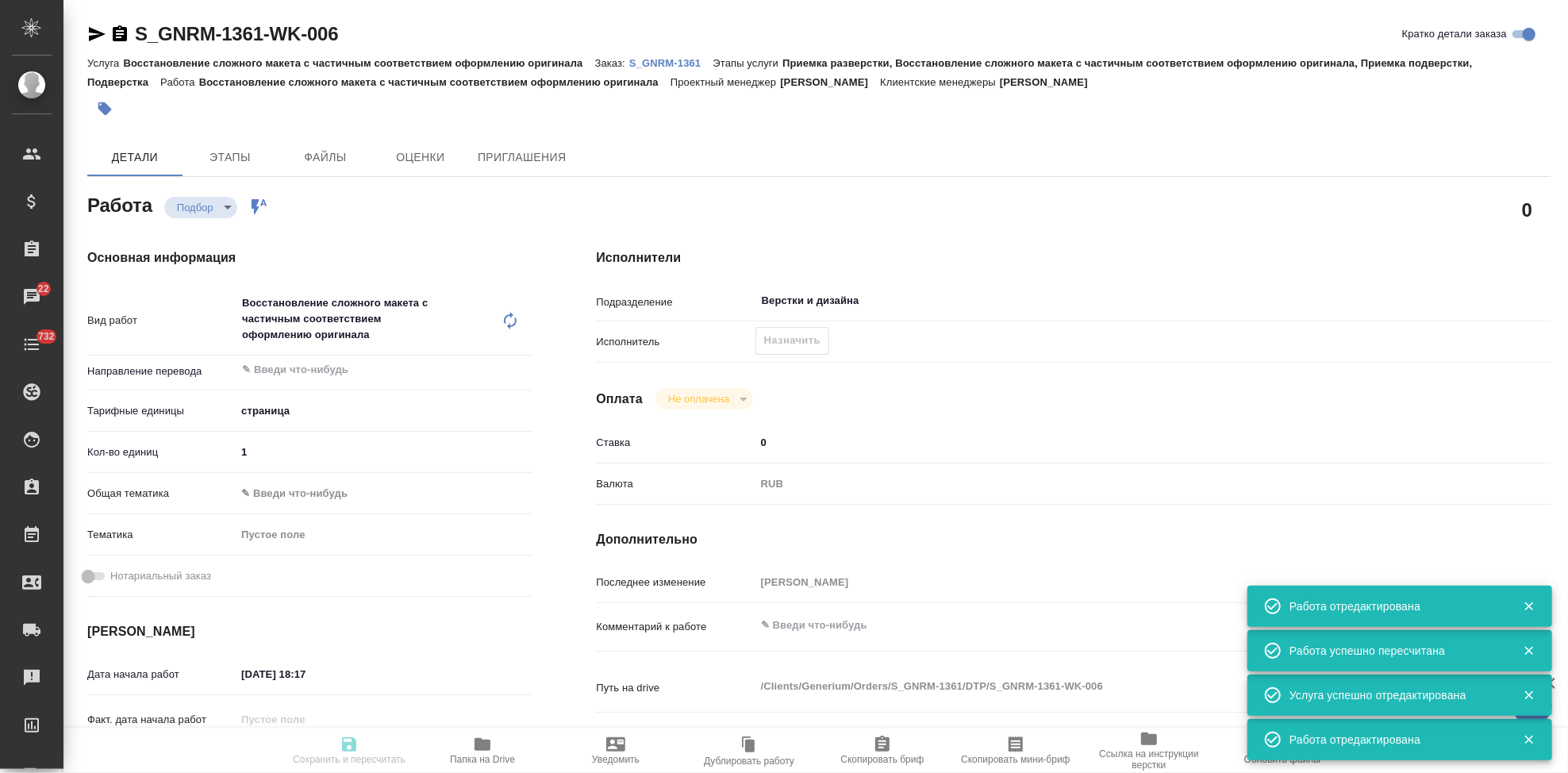
type input "[DATE] 18:00"
type input "Верстки и дизайна"
type input "notPayed"
type input "0"
type input "RUB"
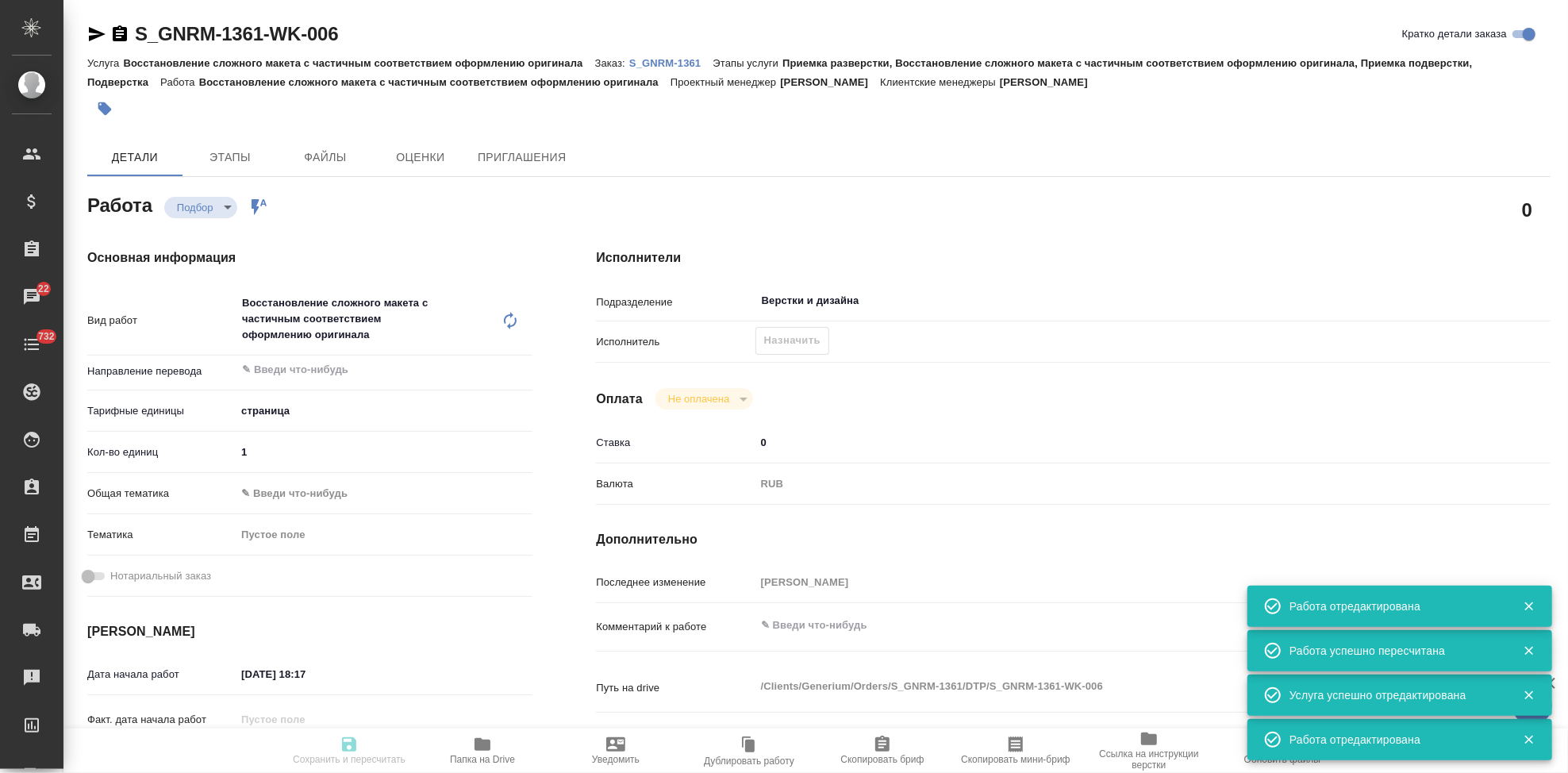
type input "[PERSON_NAME]"
type input "S_GNRM-1361"
type input "Восстановление сложного макета с частичным соответствием оформлению оригинала"
type input "Приемка разверстки, Восстановление сложного макета с частичным соответствием оф…"
type input "[PERSON_NAME]"
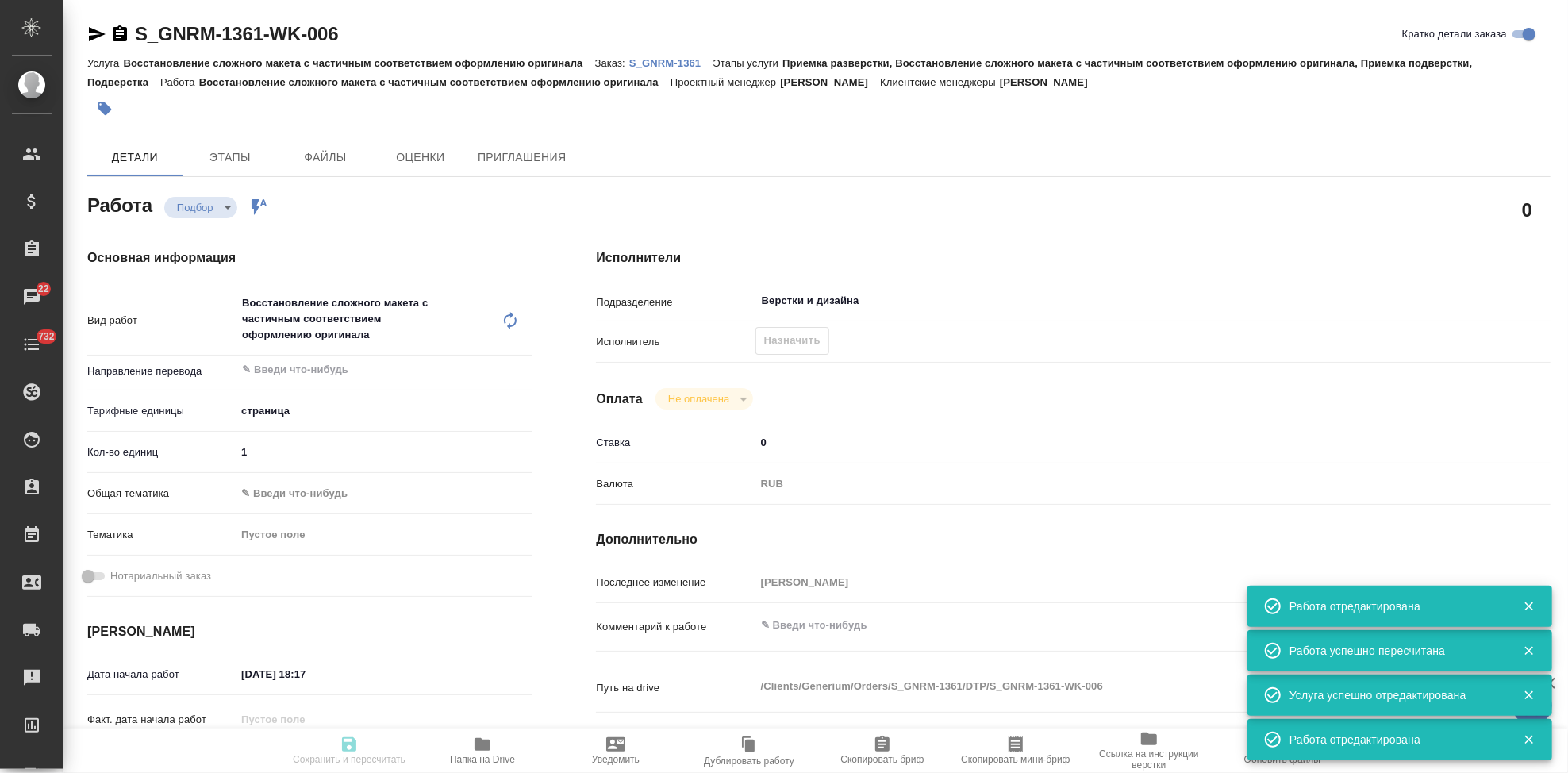
type input "[PERSON_NAME] [PERSON_NAME]"
type input "/Clients/Generium/Orders/S_GNRM-1361"
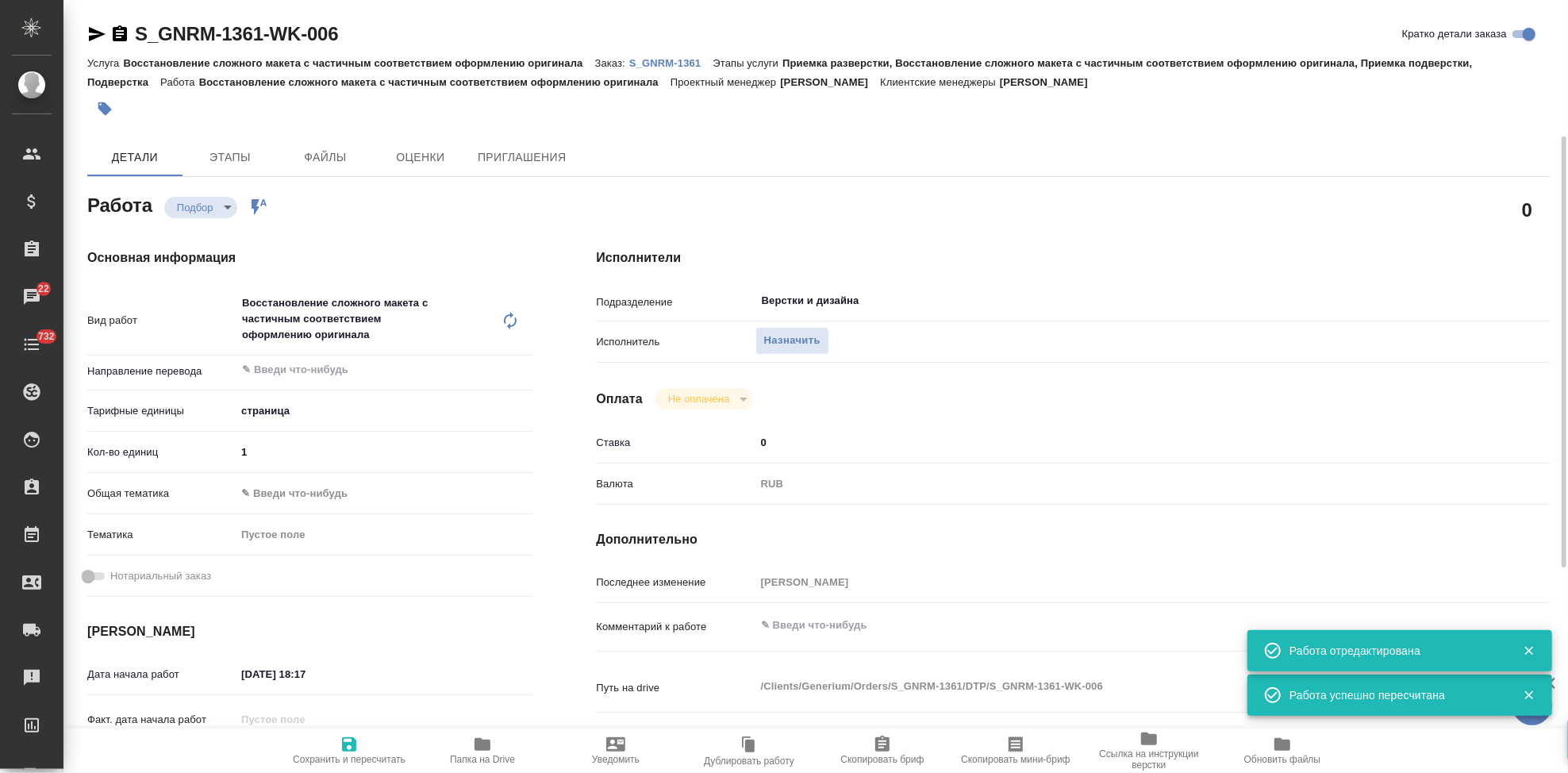
type input "recruiting"
type input "5a8b1489cc6b4906c91bfdb2"
type input "1"
type input "[DATE] 18:17"
type input "[DATE] 18:00"
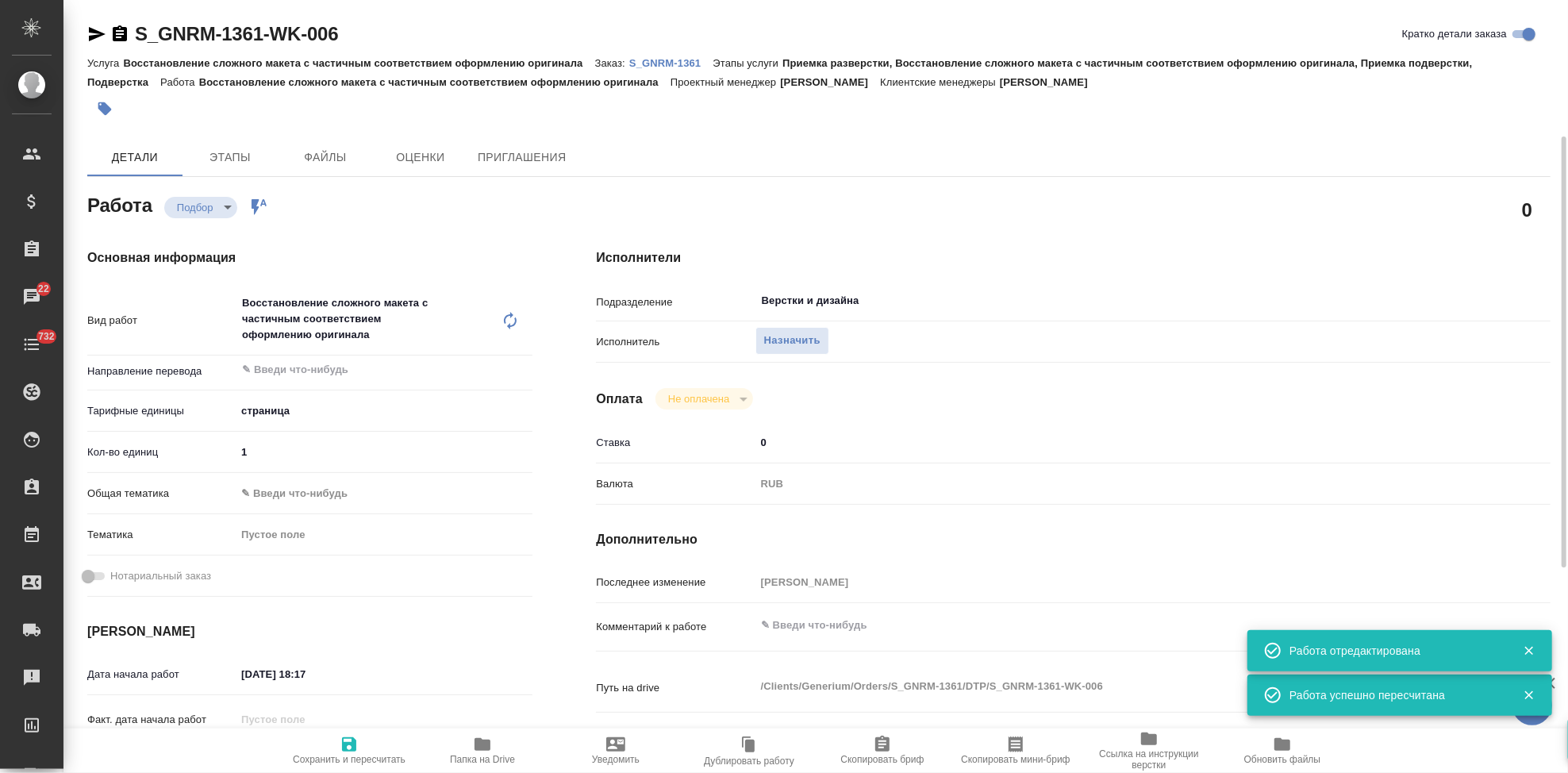
type input "[DATE] 18:00"
type input "Верстки и дизайна"
type input "notPayed"
type input "0"
type input "RUB"
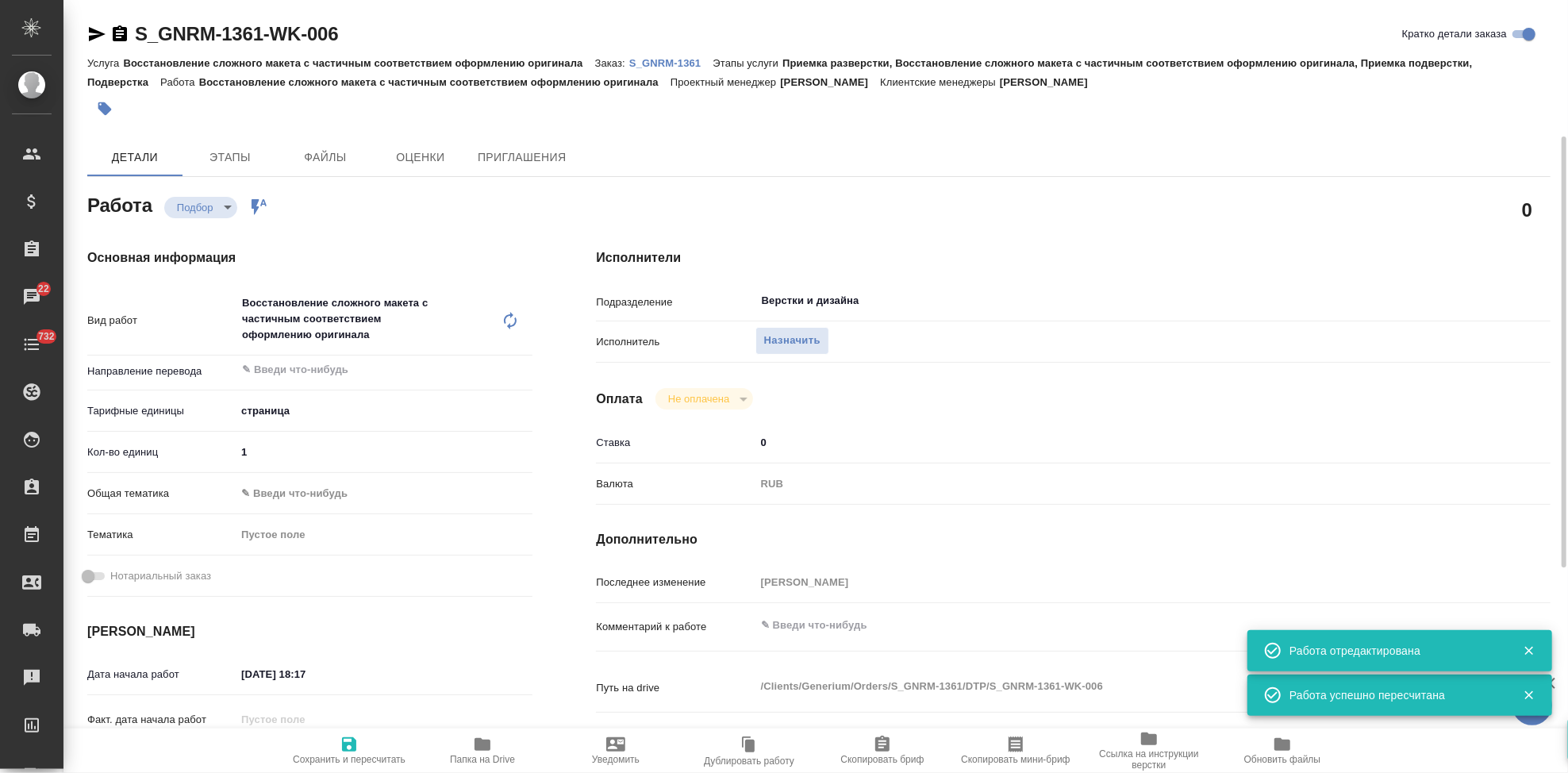
type input "[PERSON_NAME]"
type input "S_GNRM-1361"
type input "Восстановление сложного макета с частичным соответствием оформлению оригинала"
type input "Приемка разверстки, Восстановление сложного макета с частичным соответствием оф…"
type input "[PERSON_NAME]"
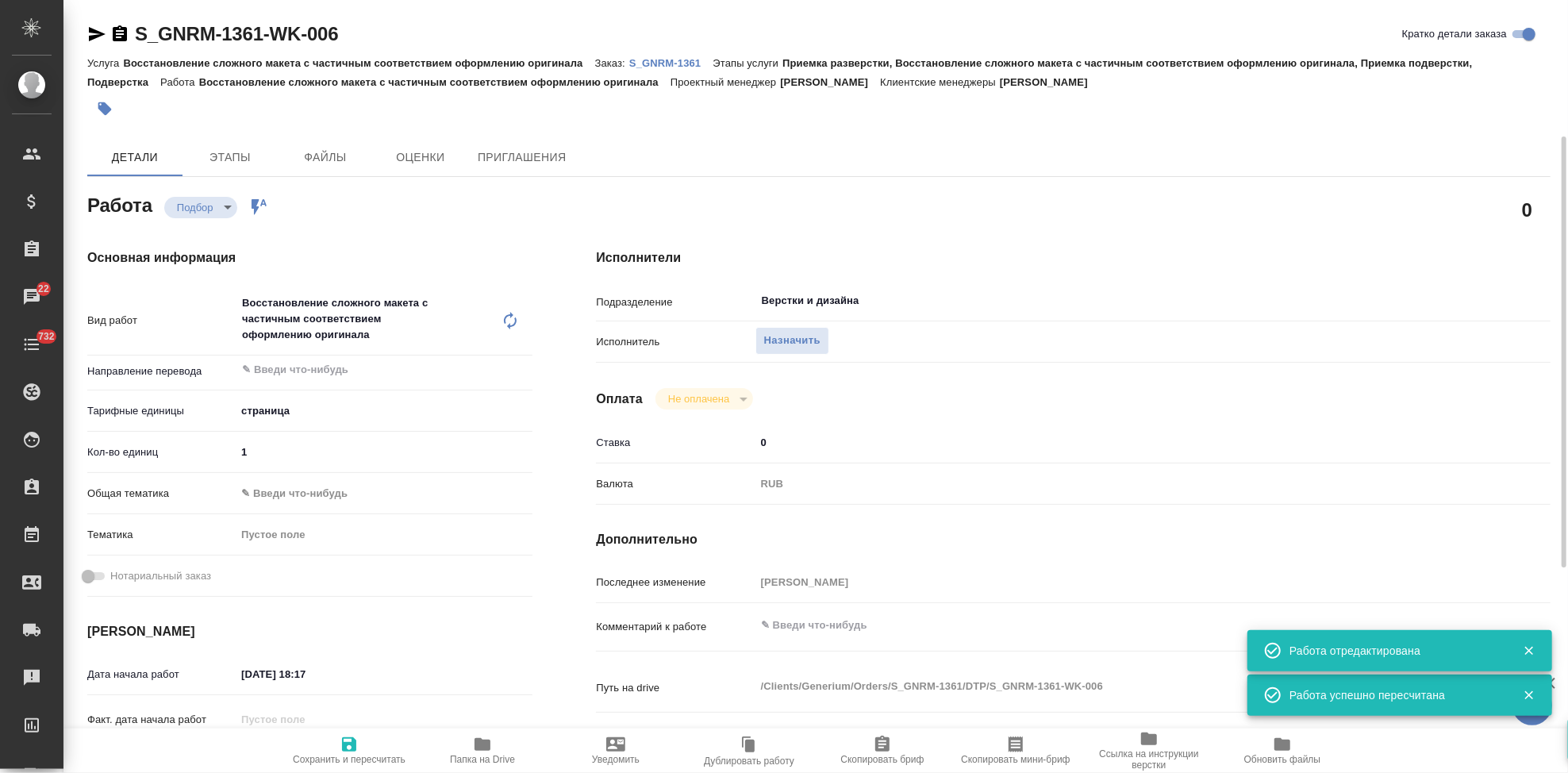
type input "[PERSON_NAME] [PERSON_NAME]"
type input "/Clients/Generium/Orders/S_GNRM-1361"
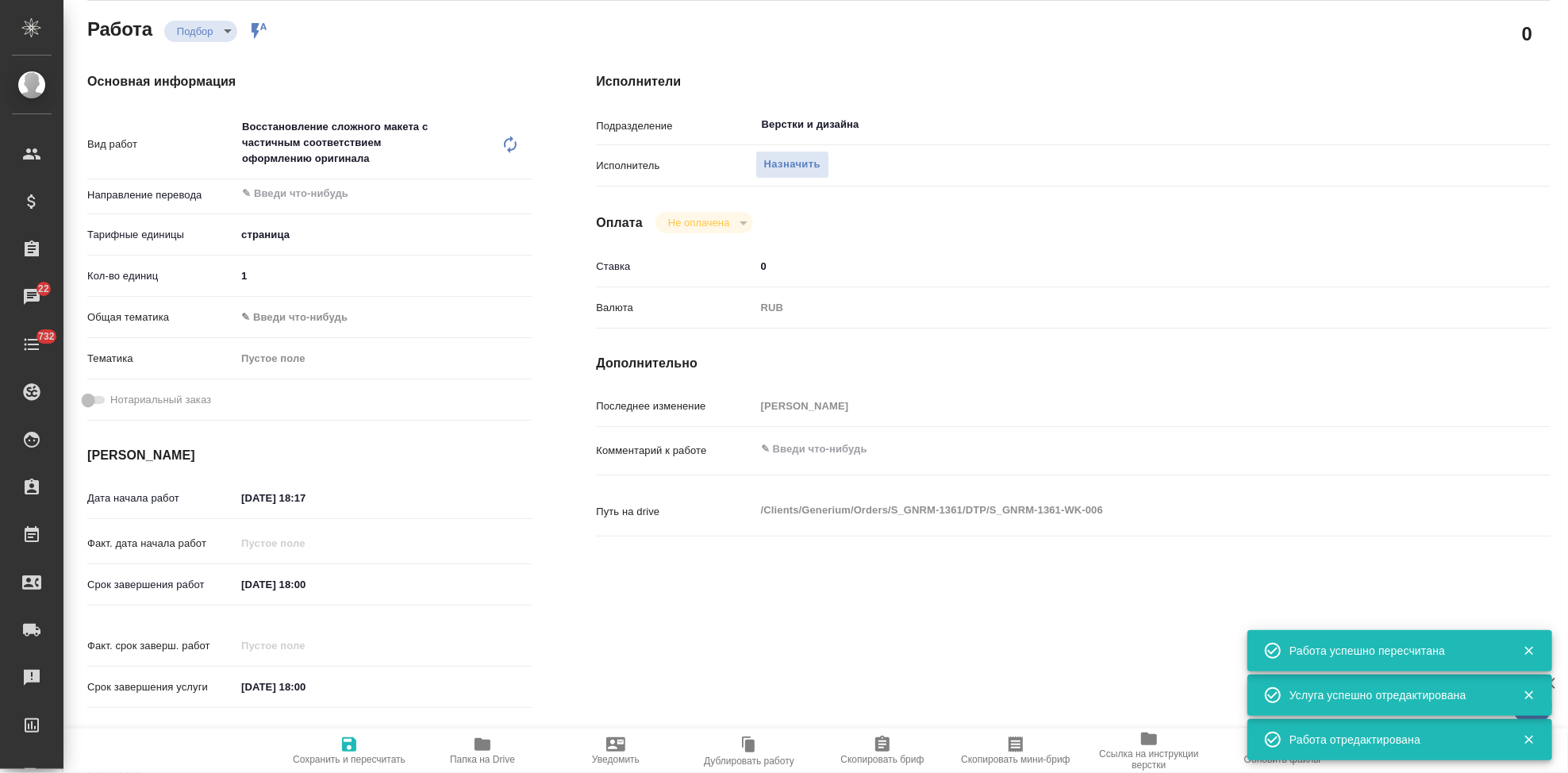
scroll to position [265, 0]
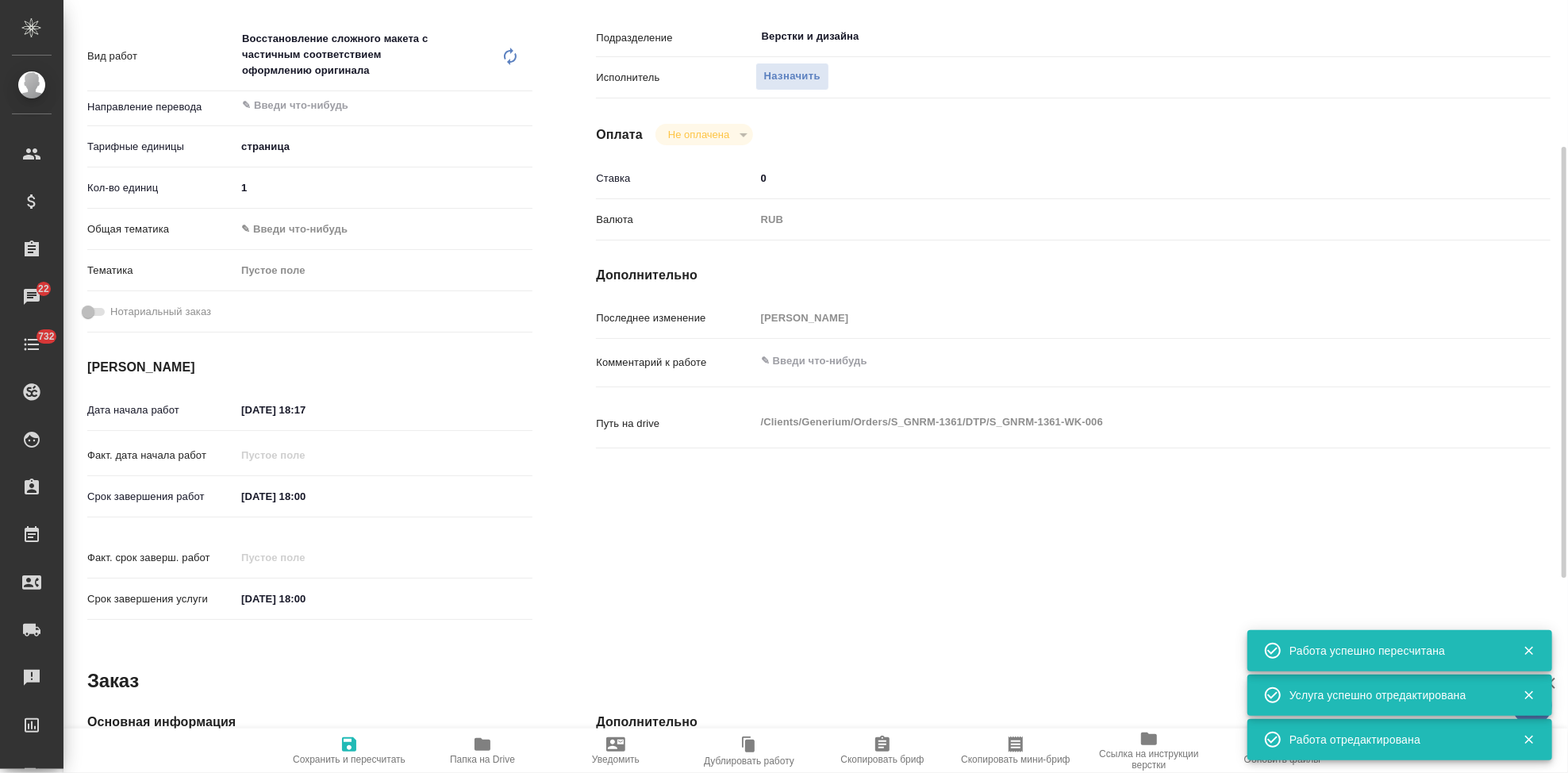
click at [351, 490] on input "[DATE] 18:00" at bounding box center [304, 496] width 139 height 23
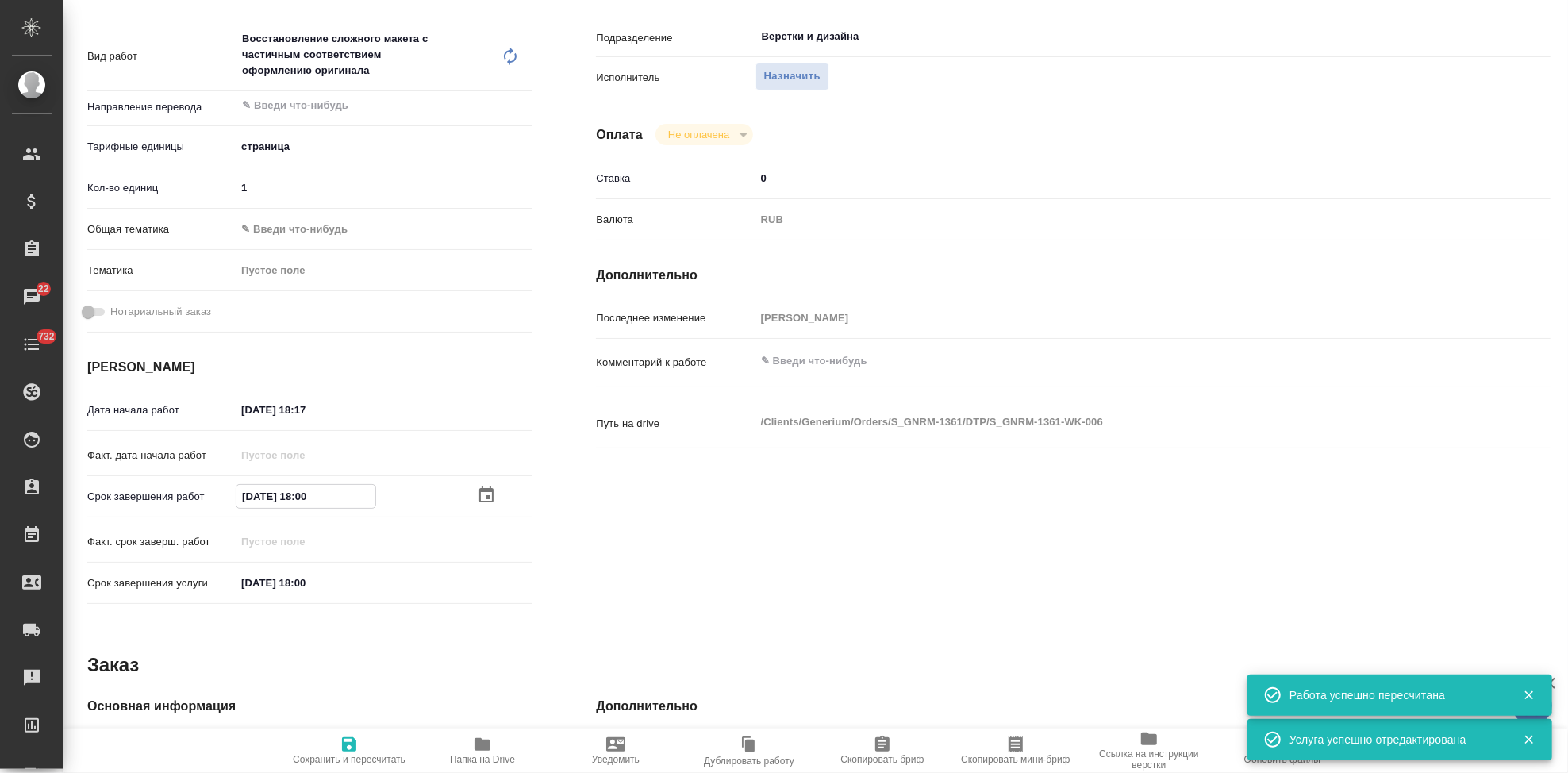
click at [471, 492] on div "[DATE] 18:00" at bounding box center [384, 496] width 297 height 24
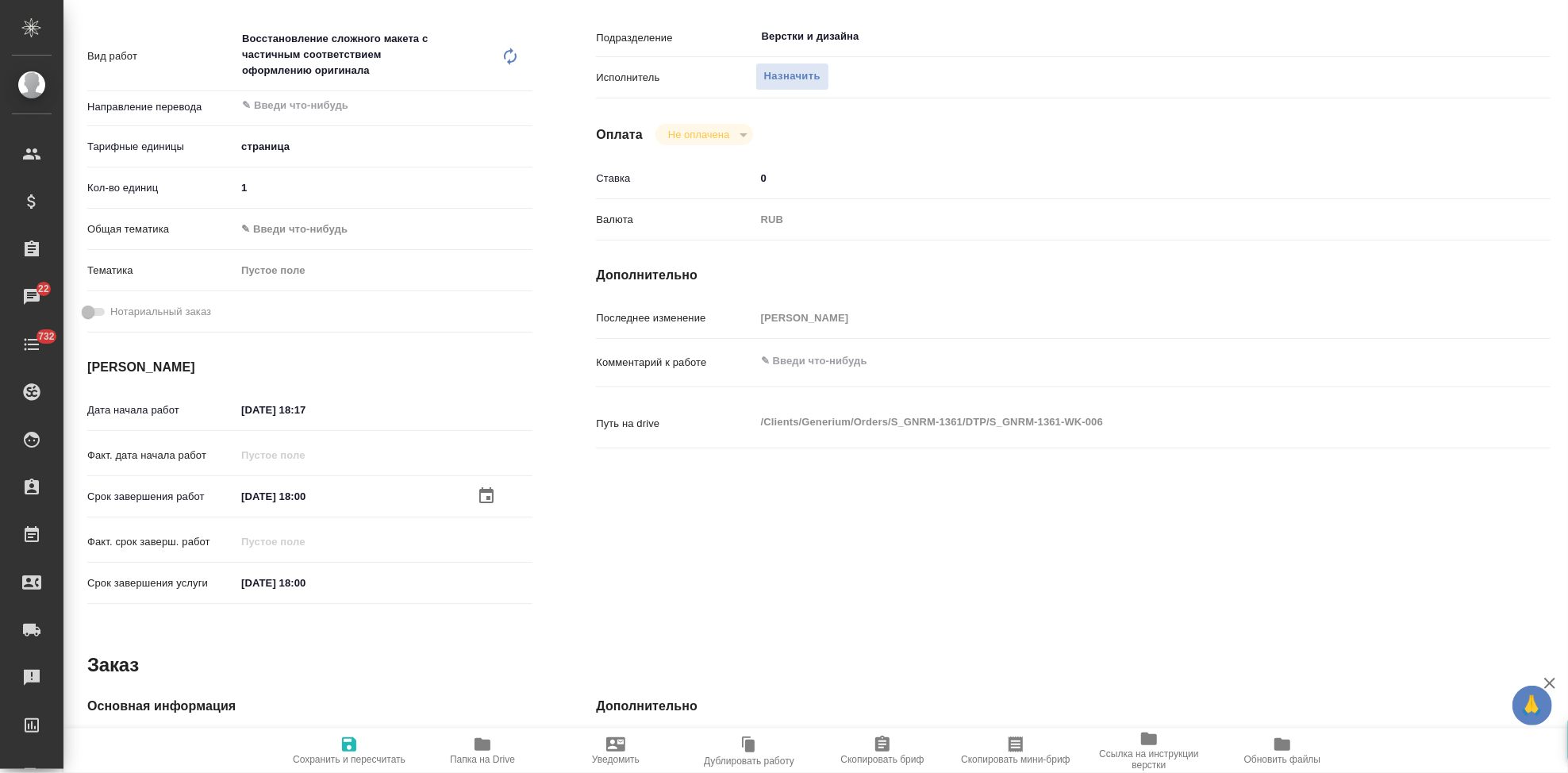
click at [479, 495] on icon "button" at bounding box center [486, 496] width 14 height 16
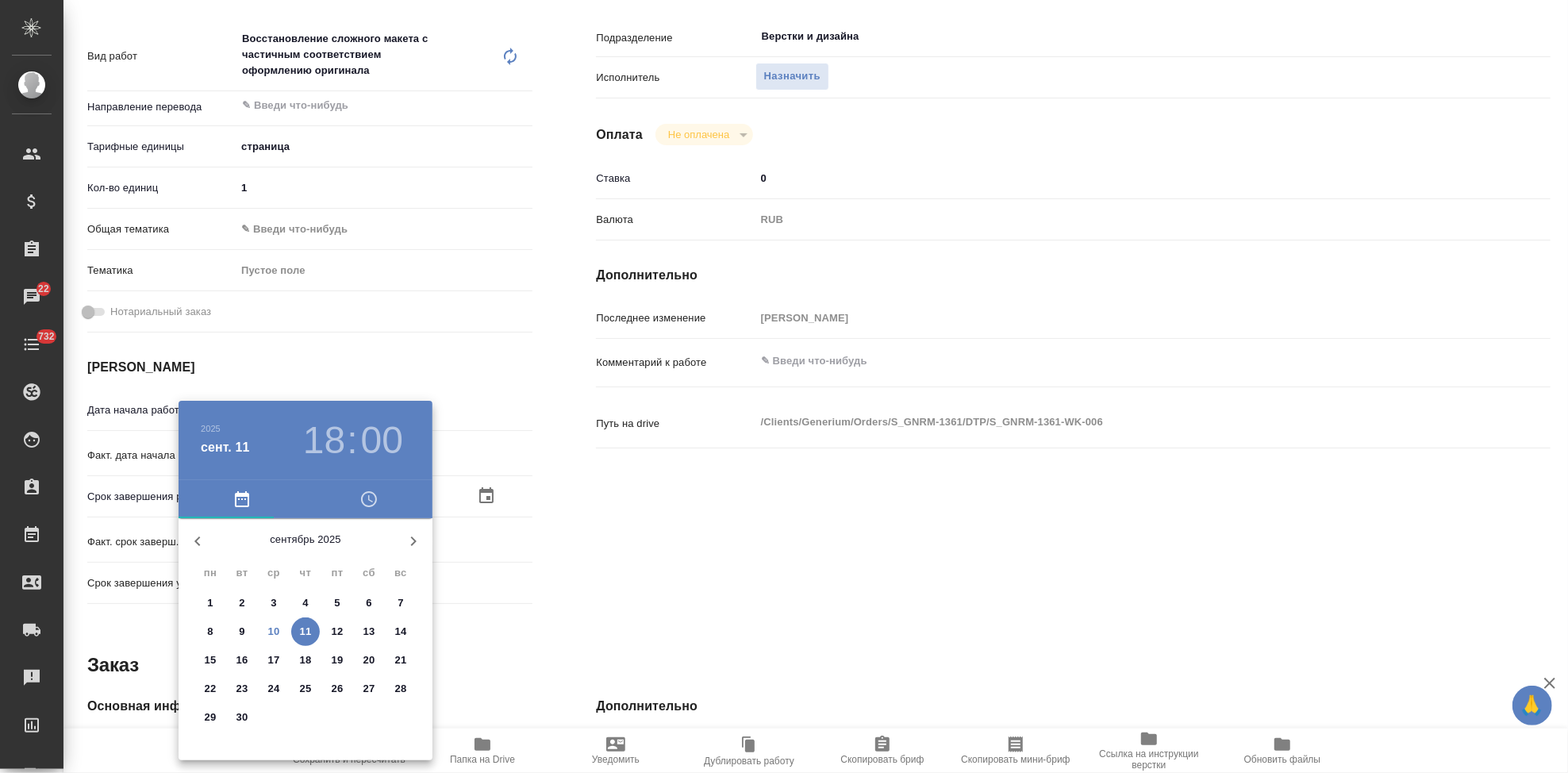
click at [273, 631] on p "10" at bounding box center [274, 633] width 12 height 16
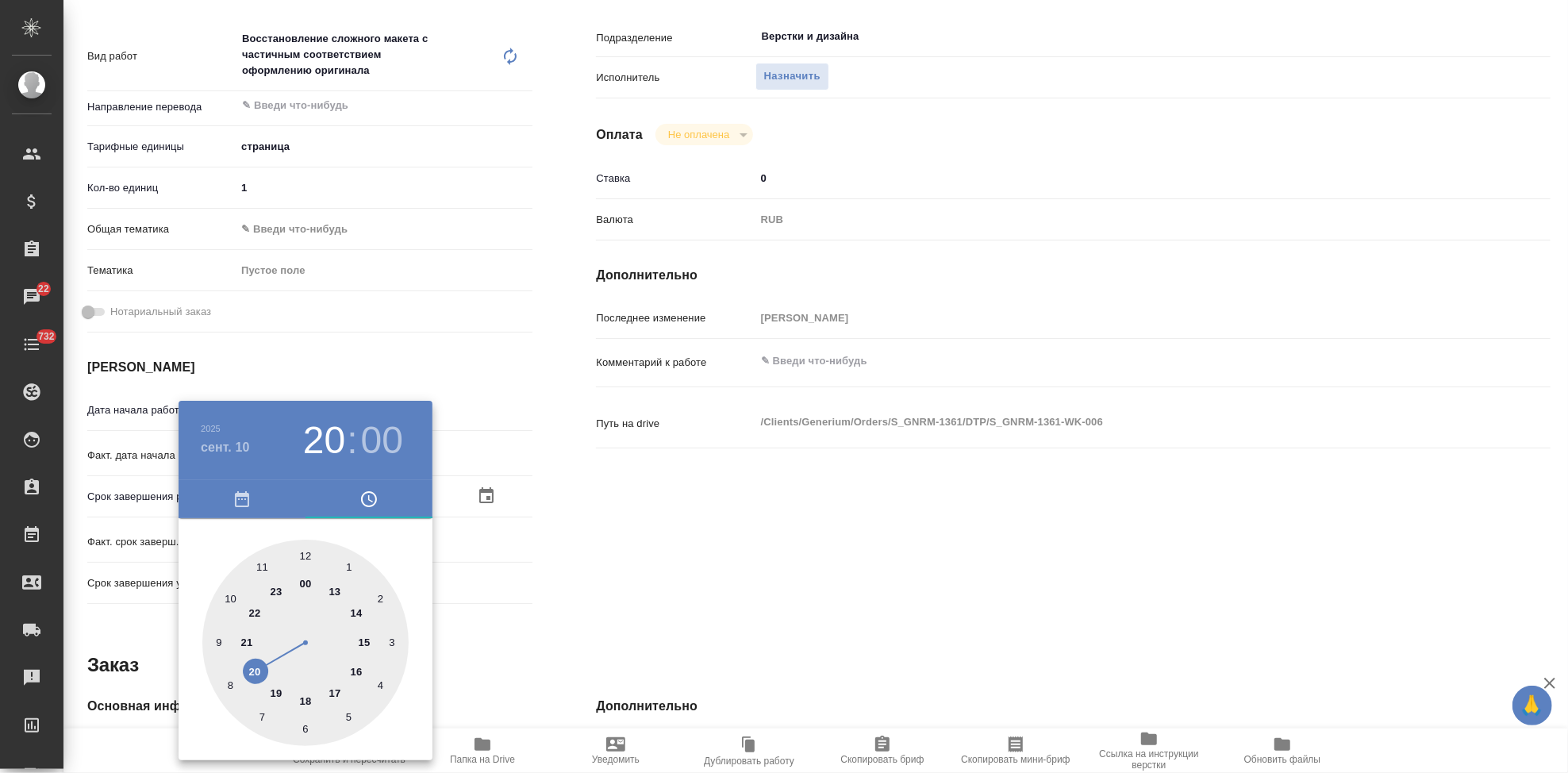
drag, startPoint x: 311, startPoint y: 696, endPoint x: 293, endPoint y: 669, distance: 32.4
click at [259, 662] on div at bounding box center [305, 643] width 207 height 207
click at [303, 726] on div at bounding box center [305, 643] width 207 height 207
type input "[DATE] 20:30"
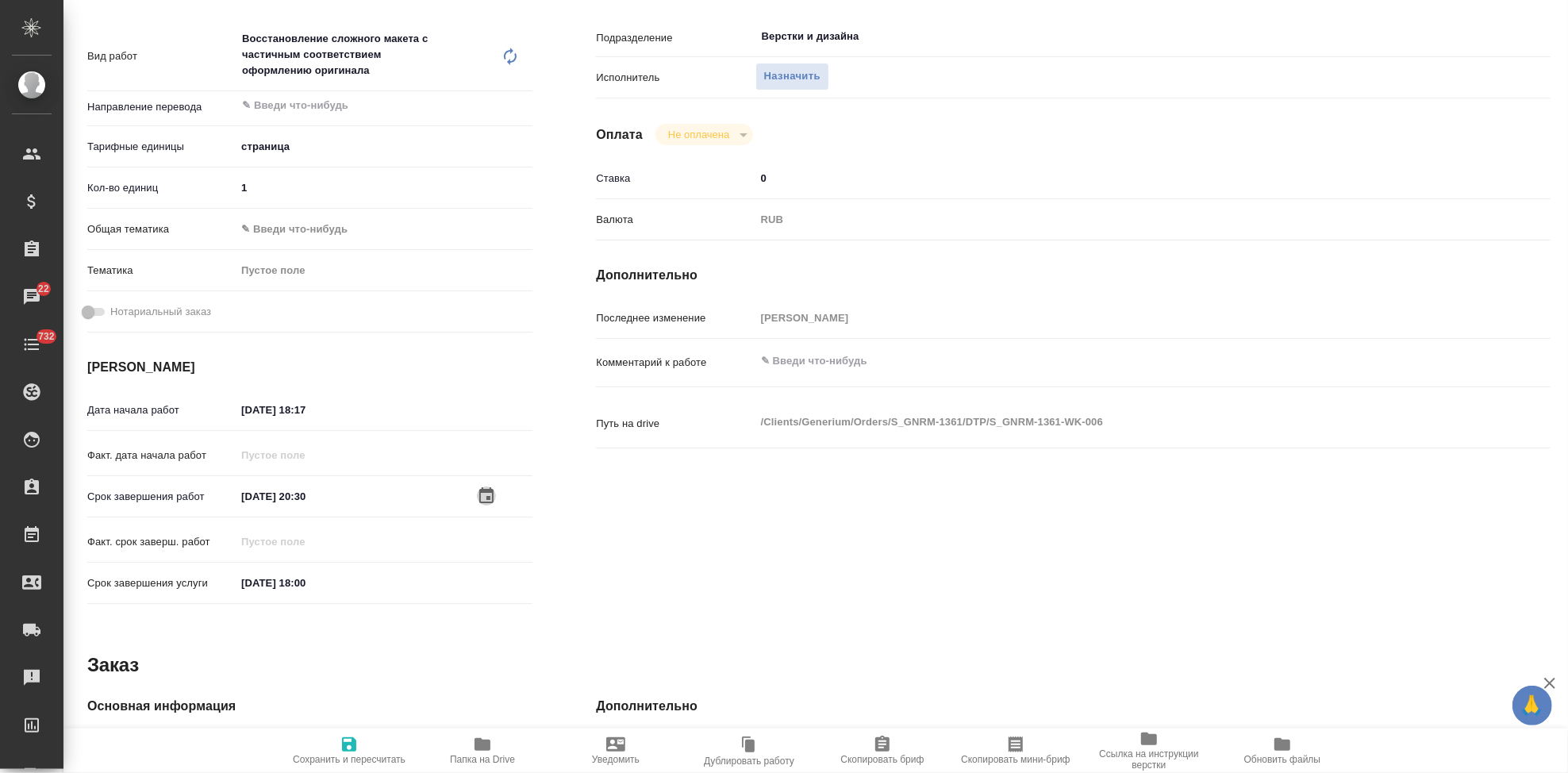
click at [355, 743] on icon "button" at bounding box center [350, 745] width 14 height 14
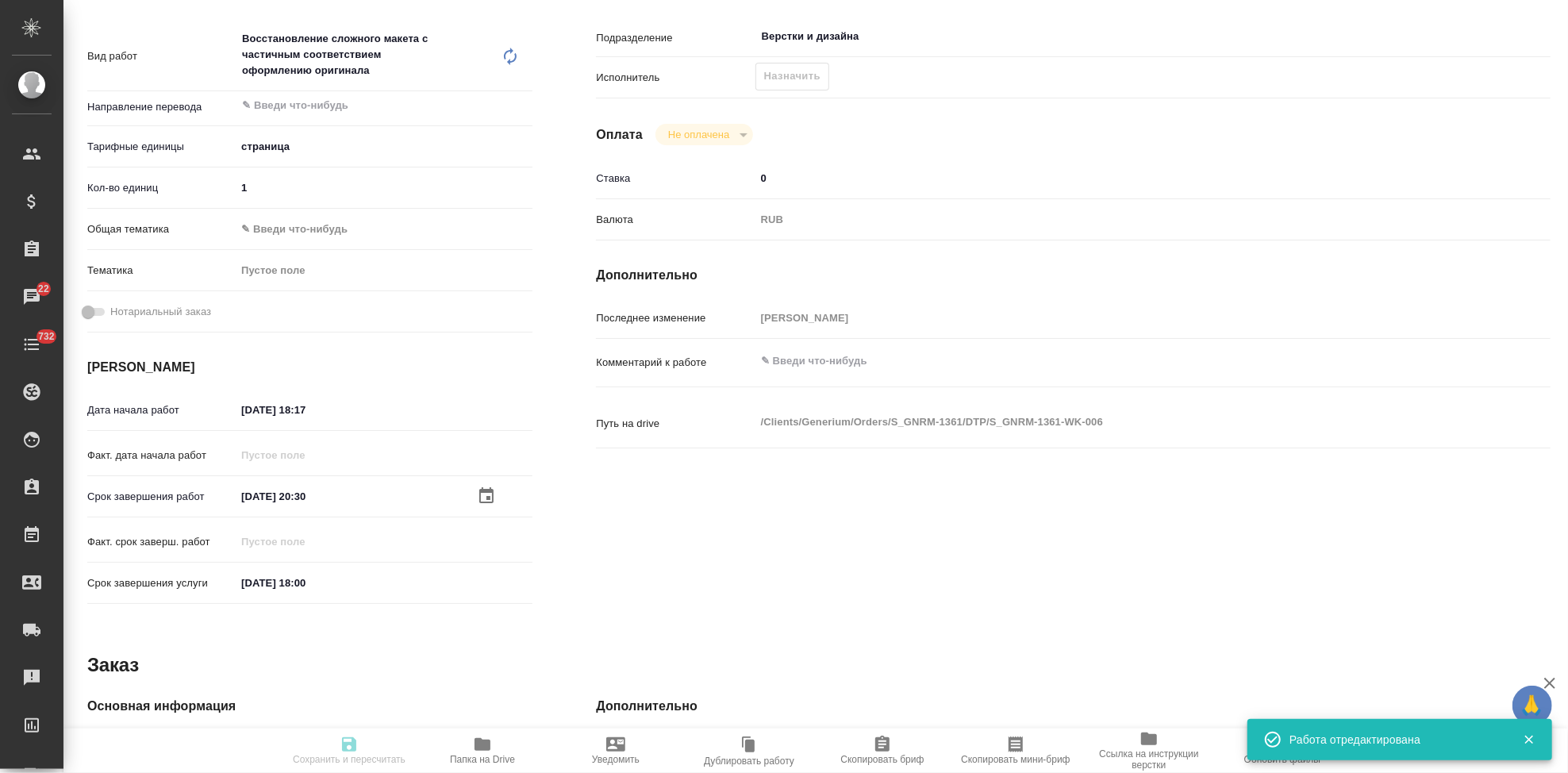
type input "recruiting"
type input "5a8b1489cc6b4906c91bfdb2"
type input "1"
type input "[DATE] 18:17"
type input "[DATE] 20:30"
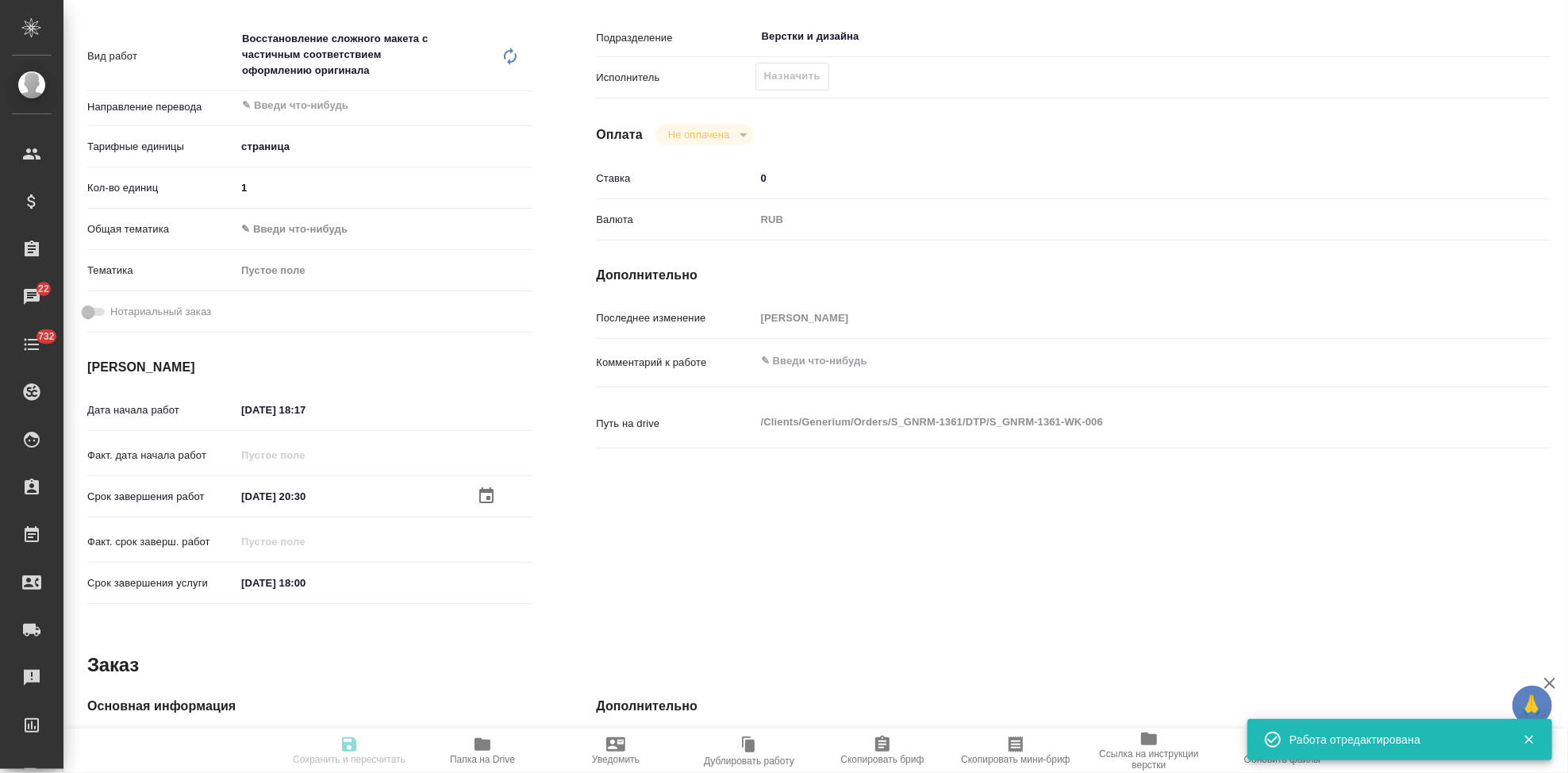
type input "[DATE] 18:00"
type input "Верстки и дизайна"
type input "notPayed"
type input "0"
type input "RUB"
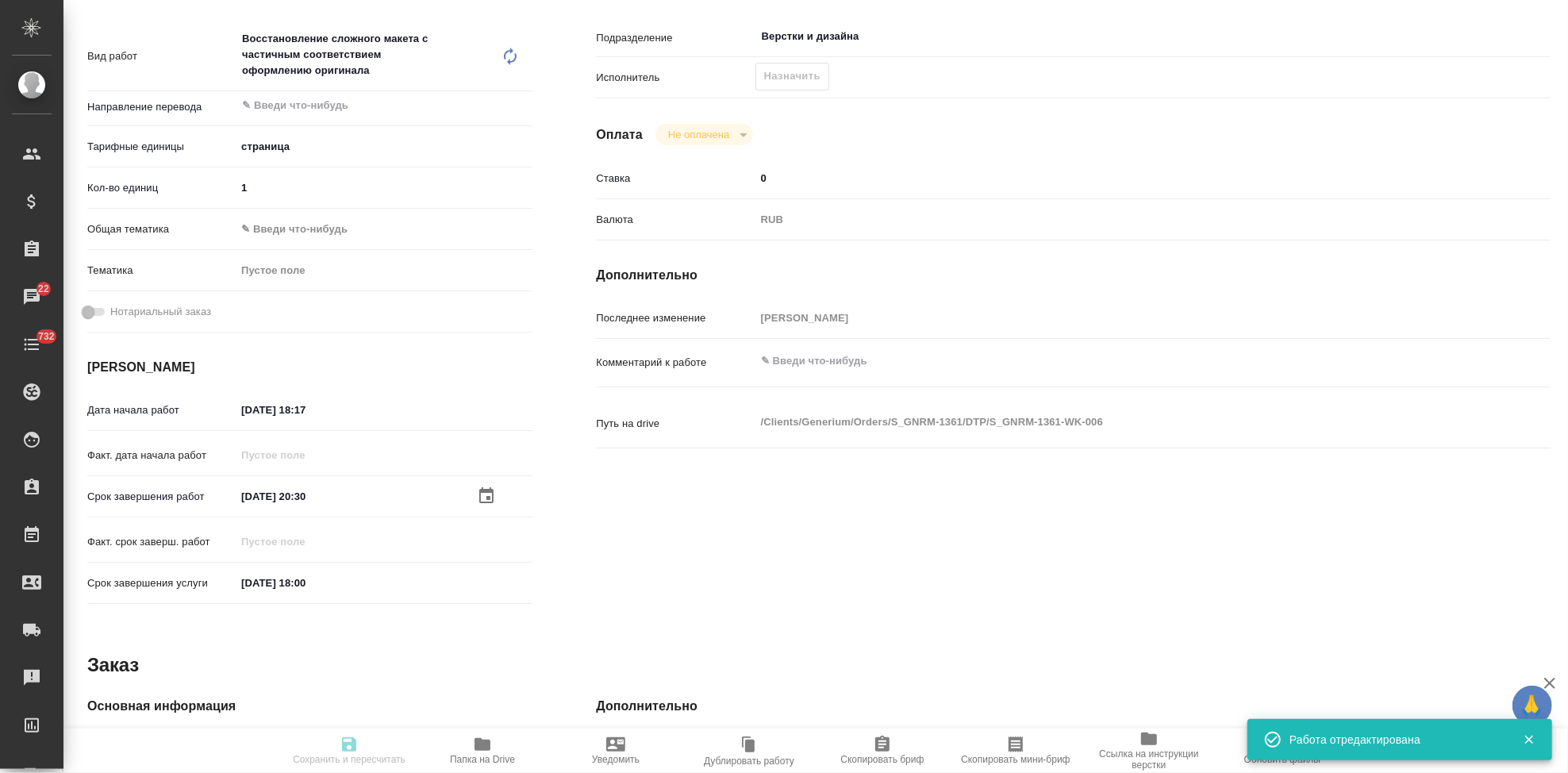
type input "[PERSON_NAME]"
type input "S_GNRM-1361"
type input "Восстановление сложного макета с частичным соответствием оформлению оригинала"
type input "Приемка разверстки, Восстановление сложного макета с частичным соответствием оф…"
type input "[PERSON_NAME]"
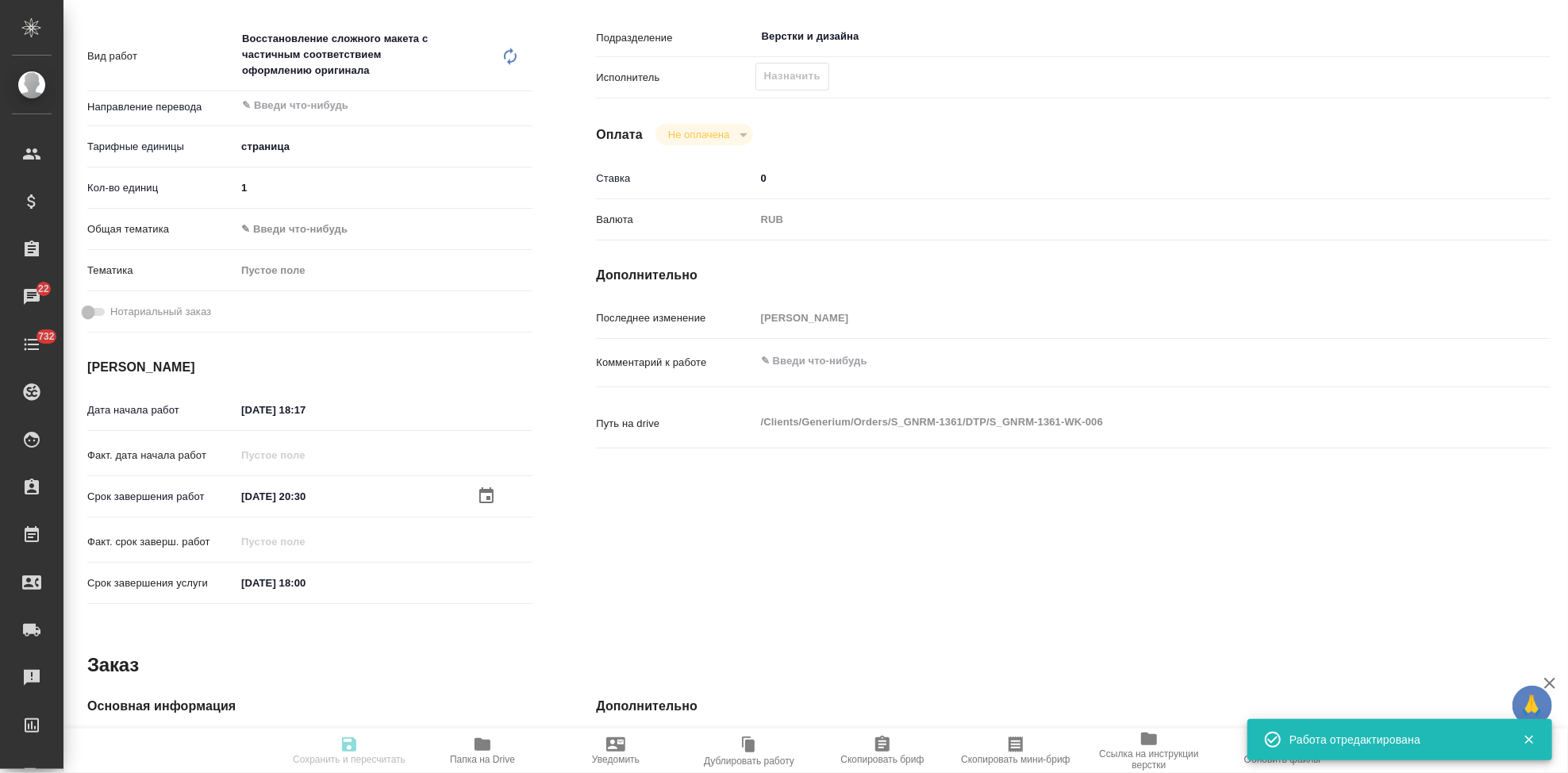
type input "[PERSON_NAME] [PERSON_NAME]"
type input "/Clients/Generium/Orders/S_GNRM-1361"
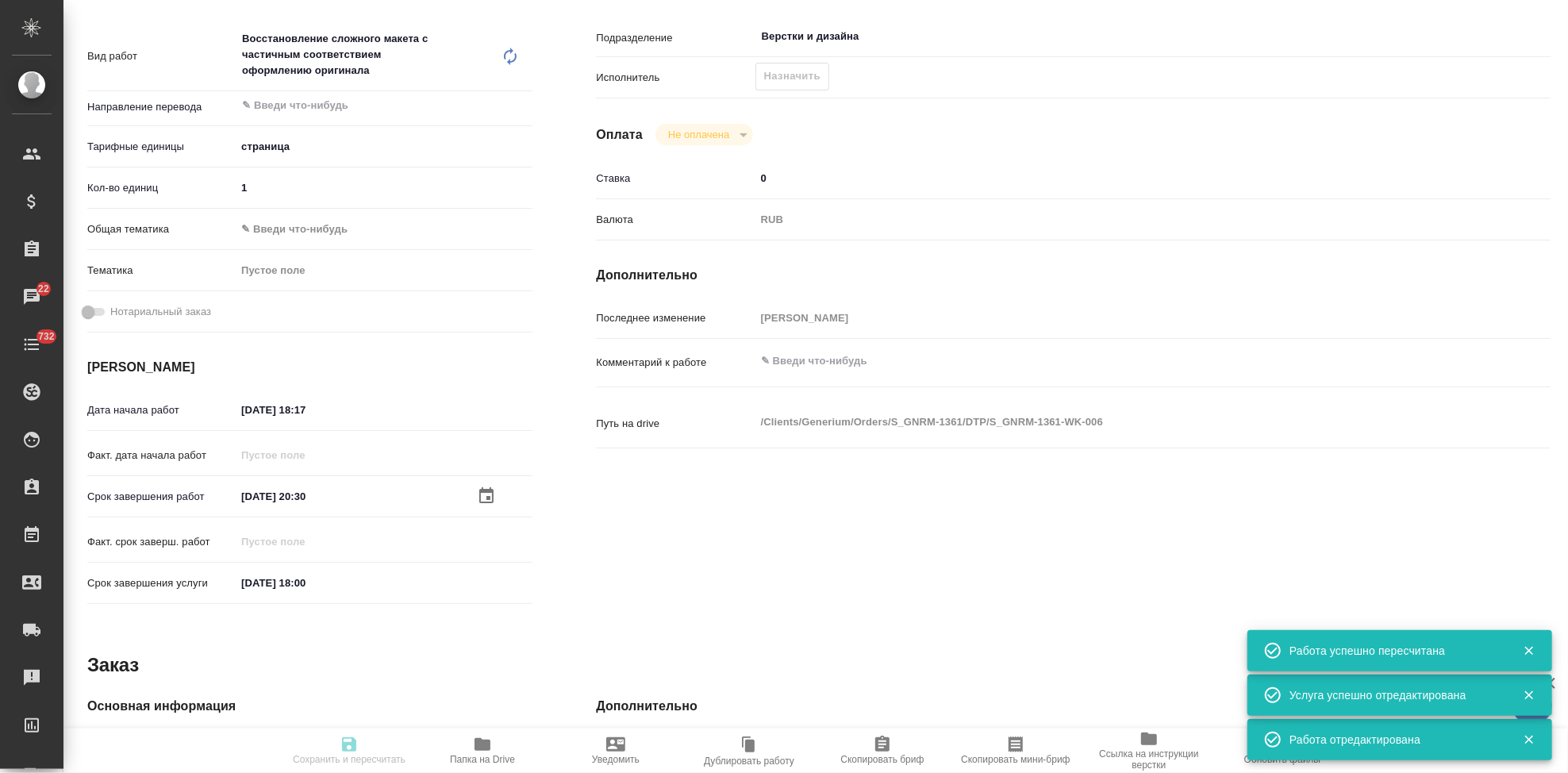
type input "recruiting"
type input "5a8b1489cc6b4906c91bfdb2"
type input "1"
type input "[DATE] 18:17"
type input "[DATE] 20:30"
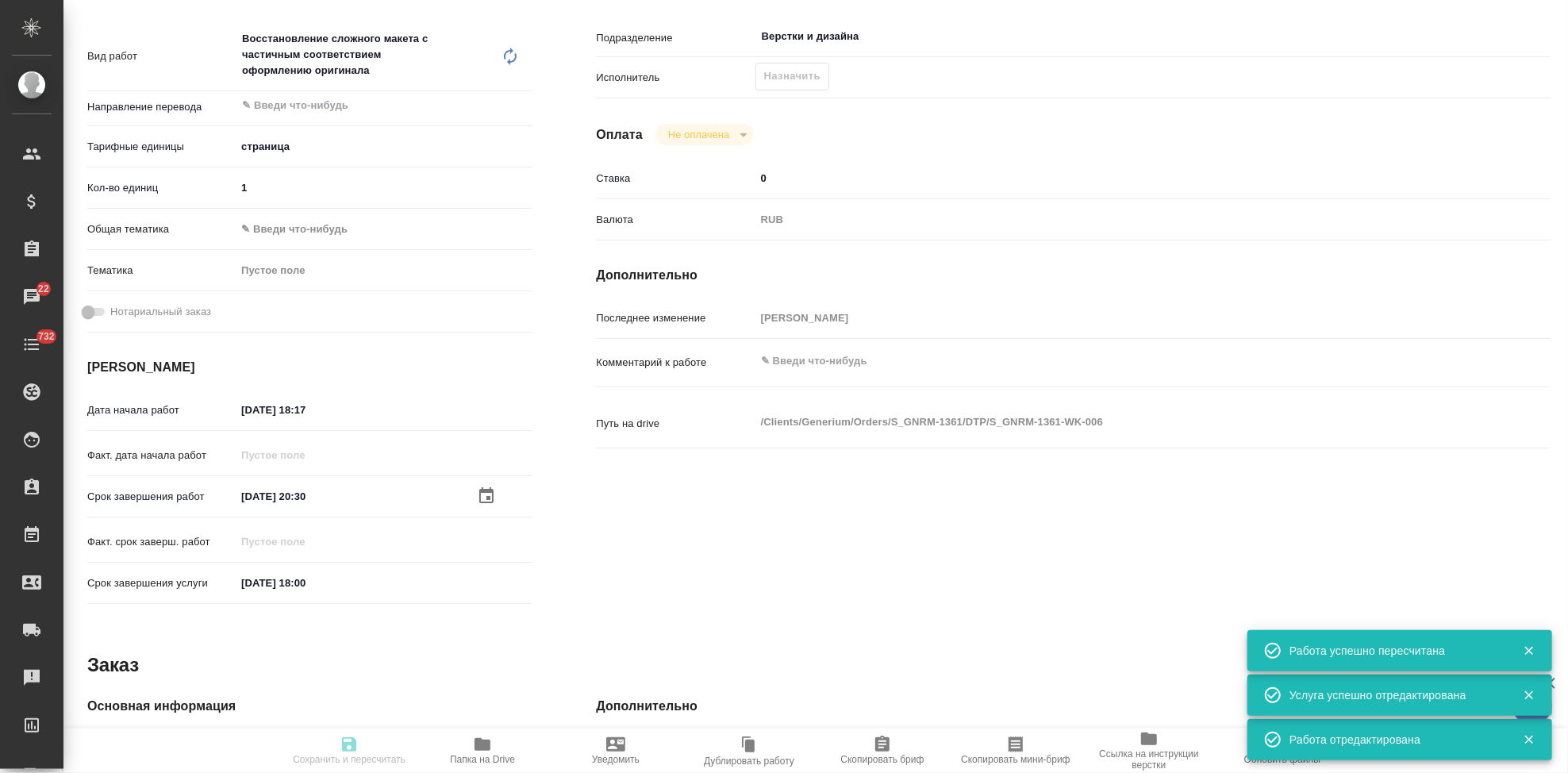
type input "[DATE] 18:00"
type input "Верстки и дизайна"
type input "notPayed"
type input "0"
type input "RUB"
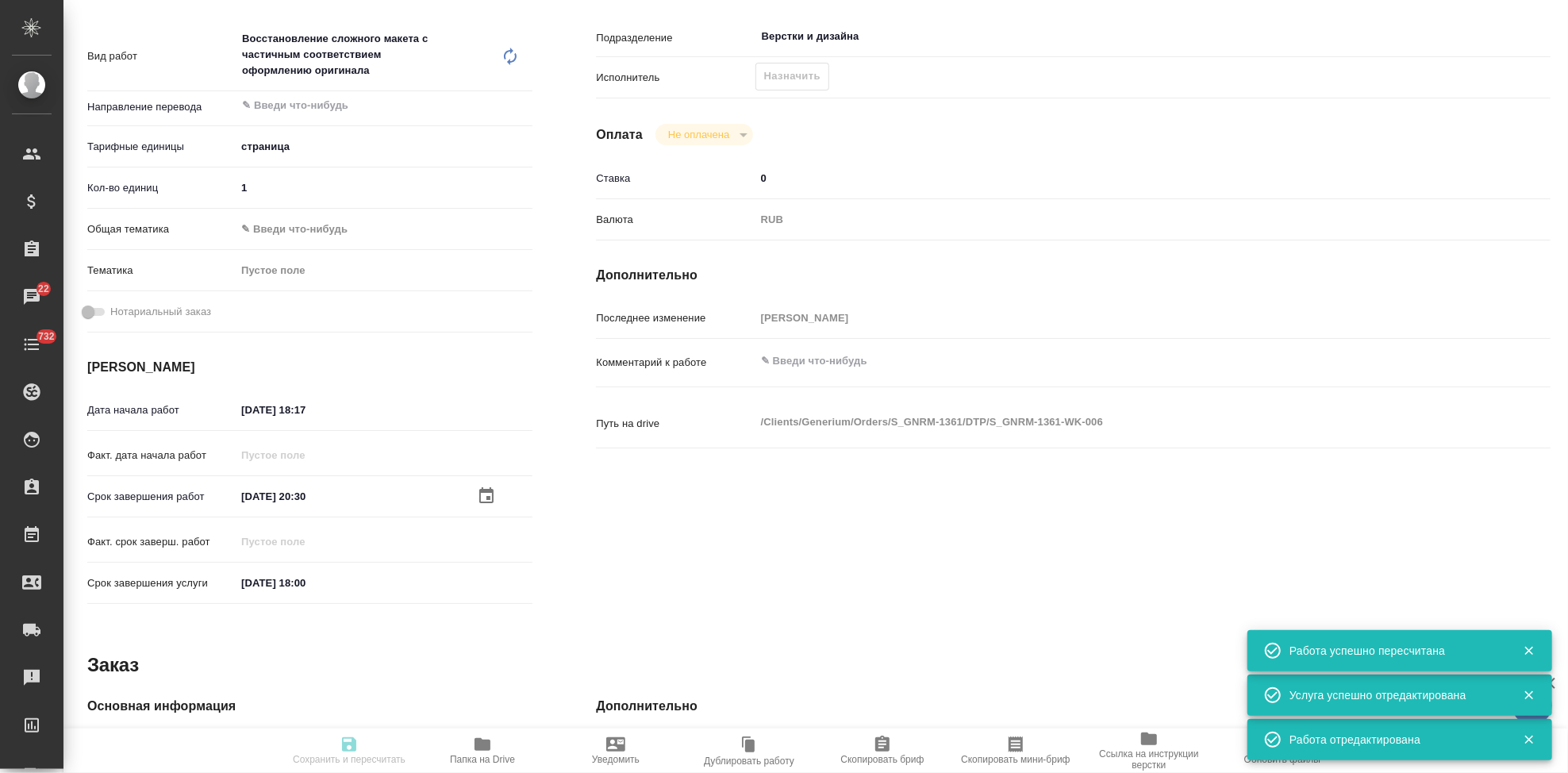
type input "[PERSON_NAME]"
type input "S_GNRM-1361"
type input "Восстановление сложного макета с частичным соответствием оформлению оригинала"
type input "Приемка разверстки, Восстановление сложного макета с частичным соответствием оф…"
type input "[PERSON_NAME]"
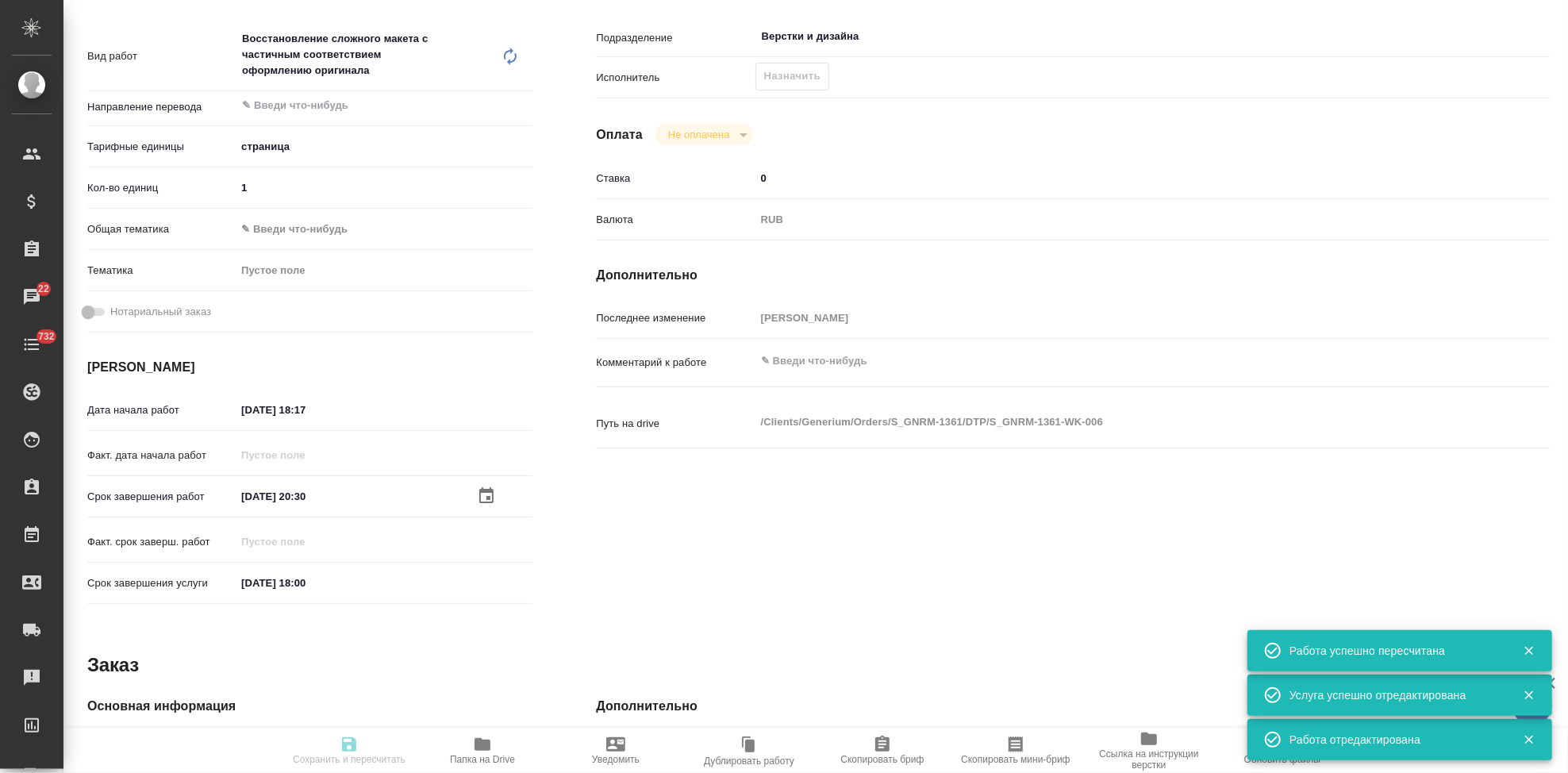
type input "[PERSON_NAME] [PERSON_NAME]"
type input "/Clients/Generium/Orders/S_GNRM-1361"
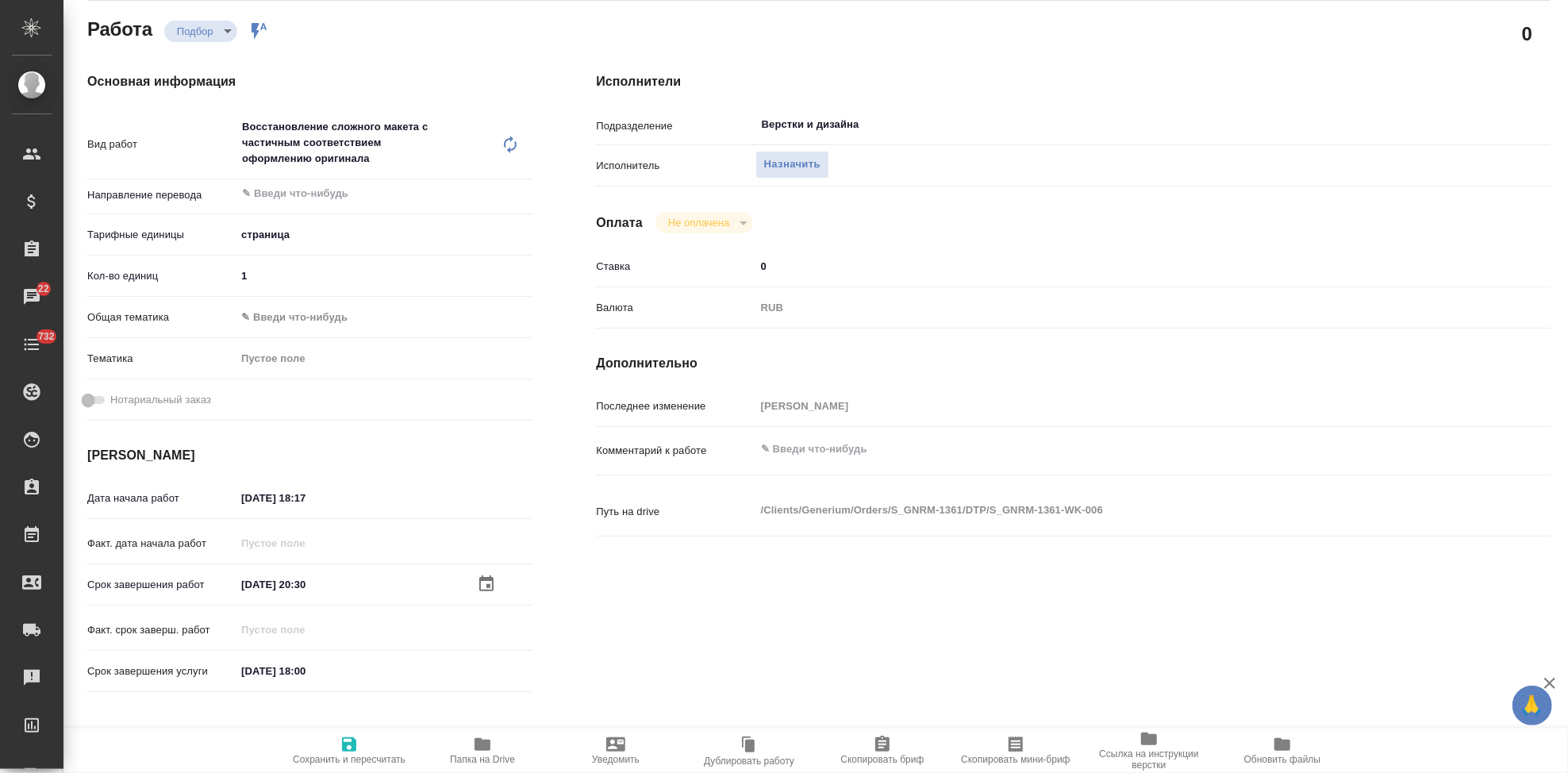
scroll to position [0, 0]
